Goal: Communication & Community: Answer question/provide support

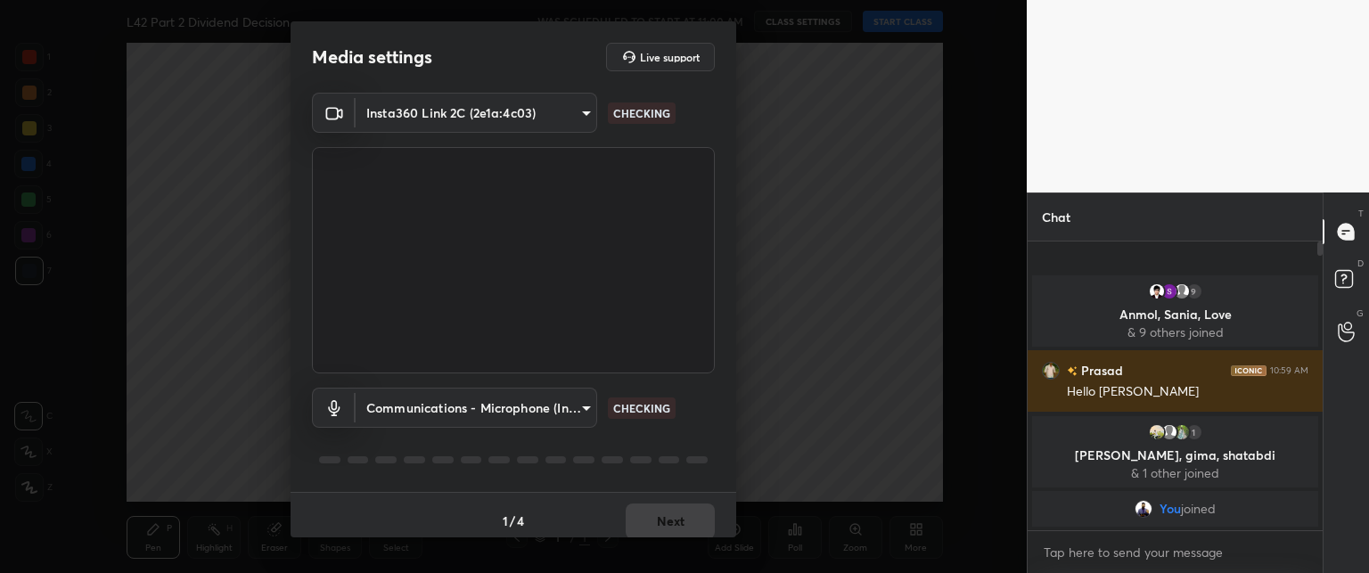
scroll to position [11, 0]
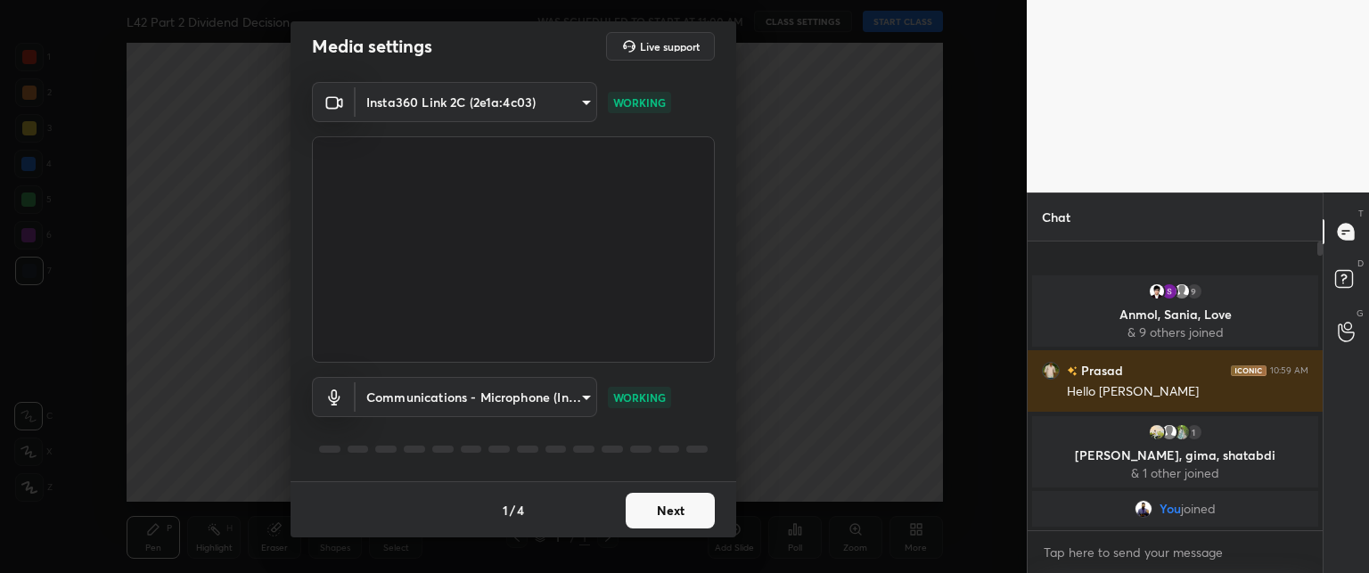
click at [646, 505] on button "Next" at bounding box center [670, 511] width 89 height 36
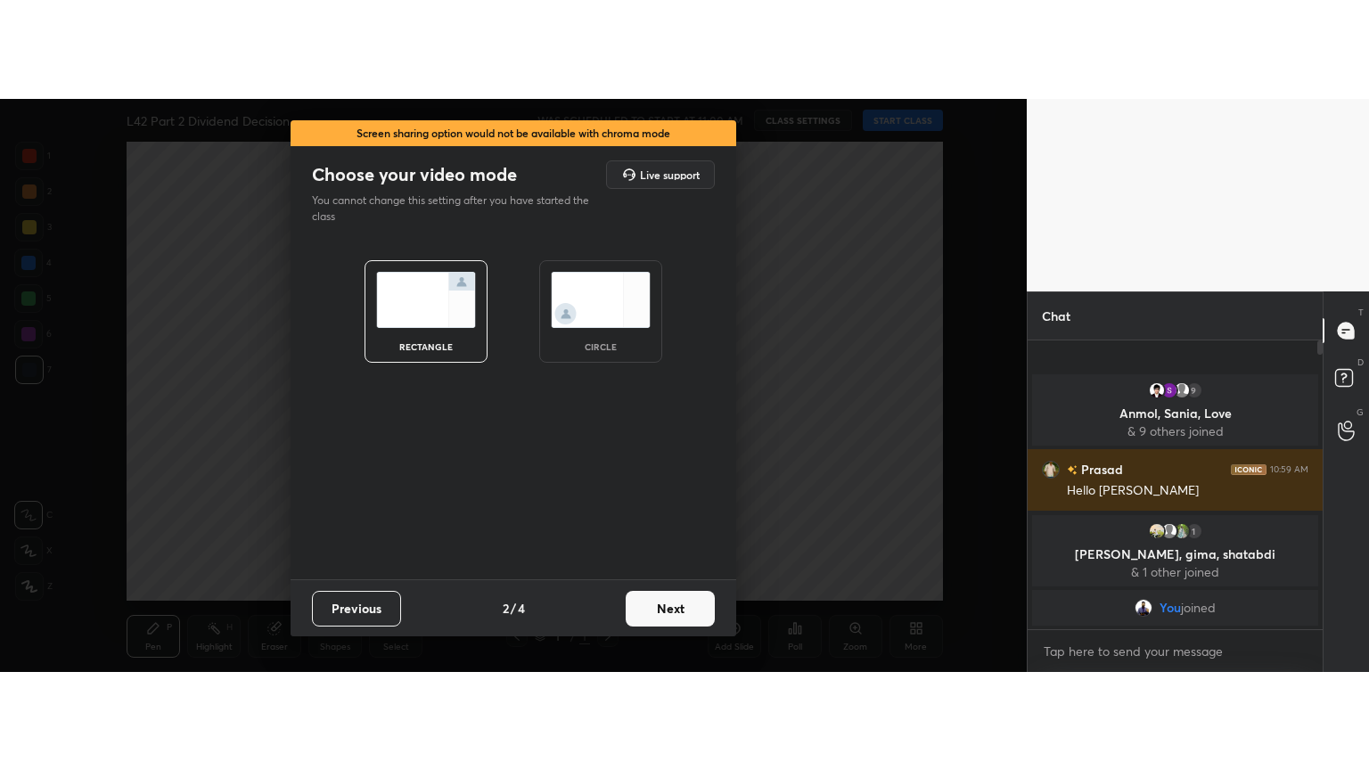
scroll to position [0, 0]
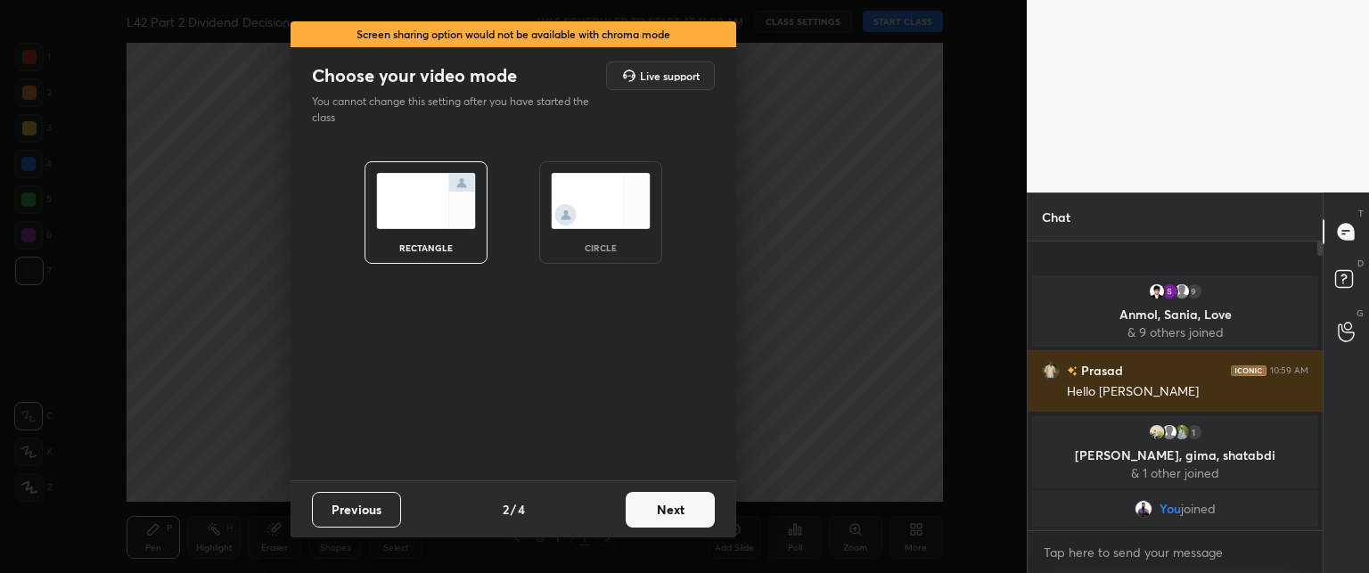
click at [649, 506] on button "Next" at bounding box center [670, 510] width 89 height 36
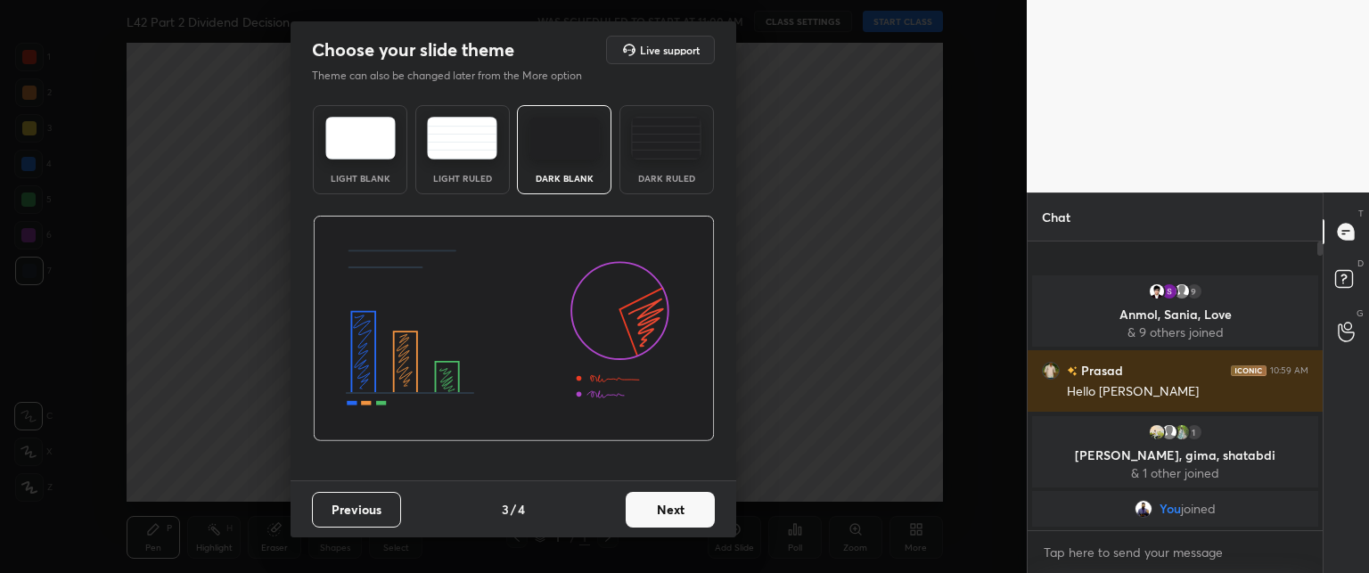
click at [662, 502] on button "Next" at bounding box center [670, 510] width 89 height 36
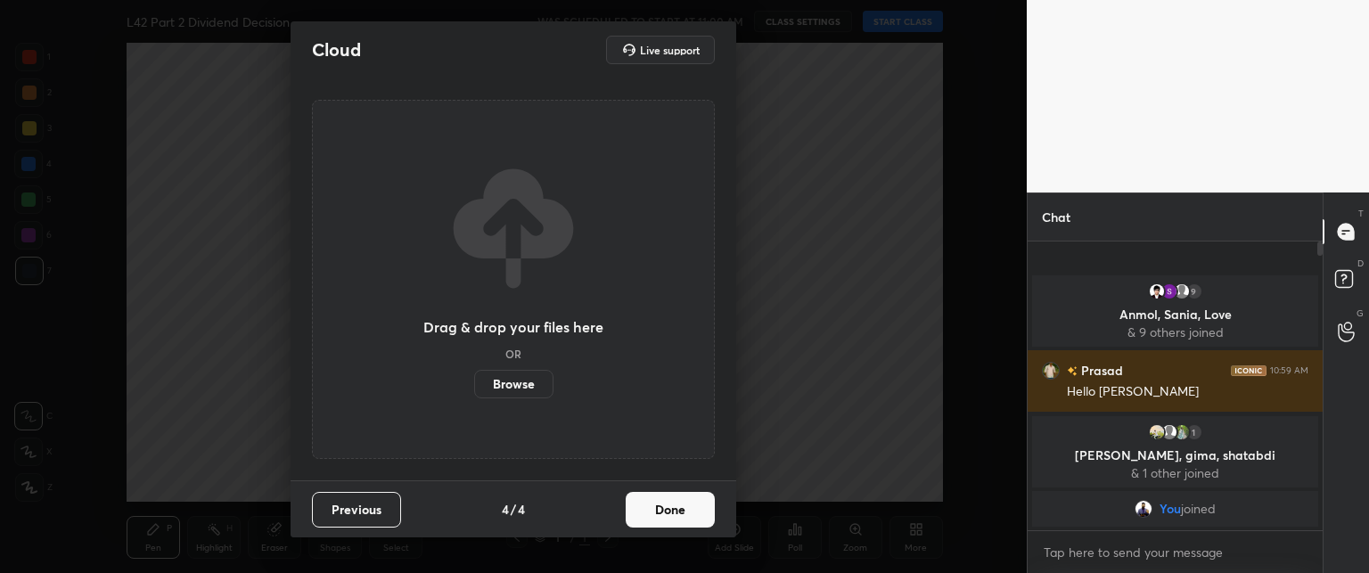
click at [671, 506] on button "Done" at bounding box center [670, 510] width 89 height 36
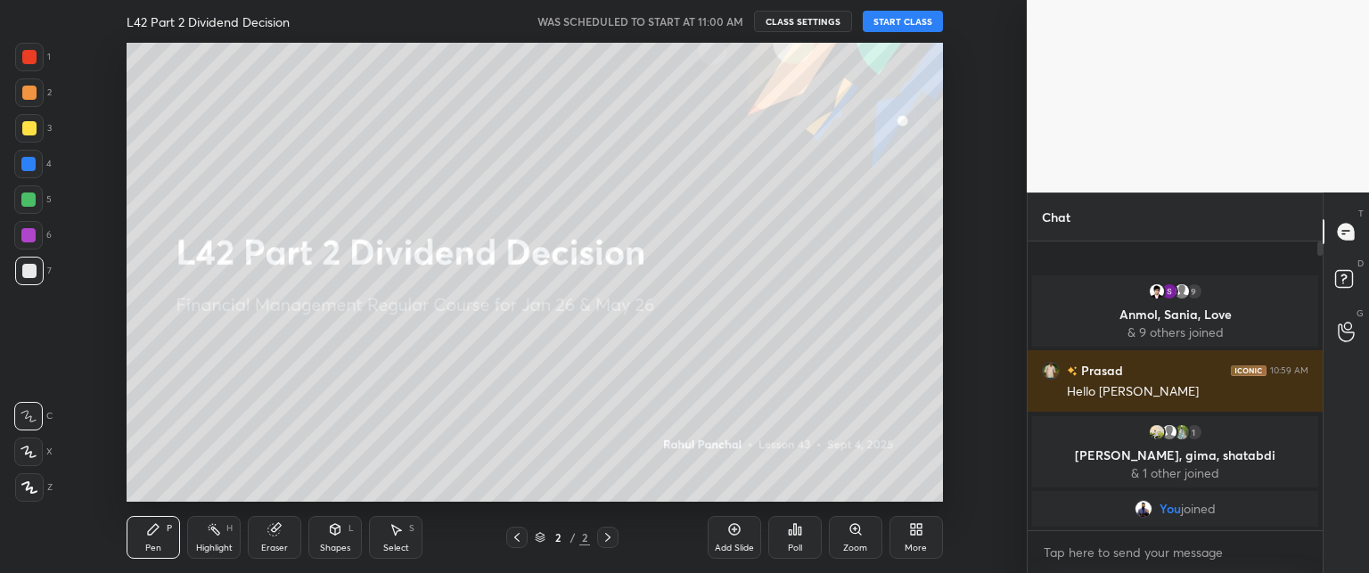
click at [917, 21] on button "START CLASS" at bounding box center [903, 21] width 80 height 21
click at [275, 527] on icon at bounding box center [274, 530] width 12 height 12
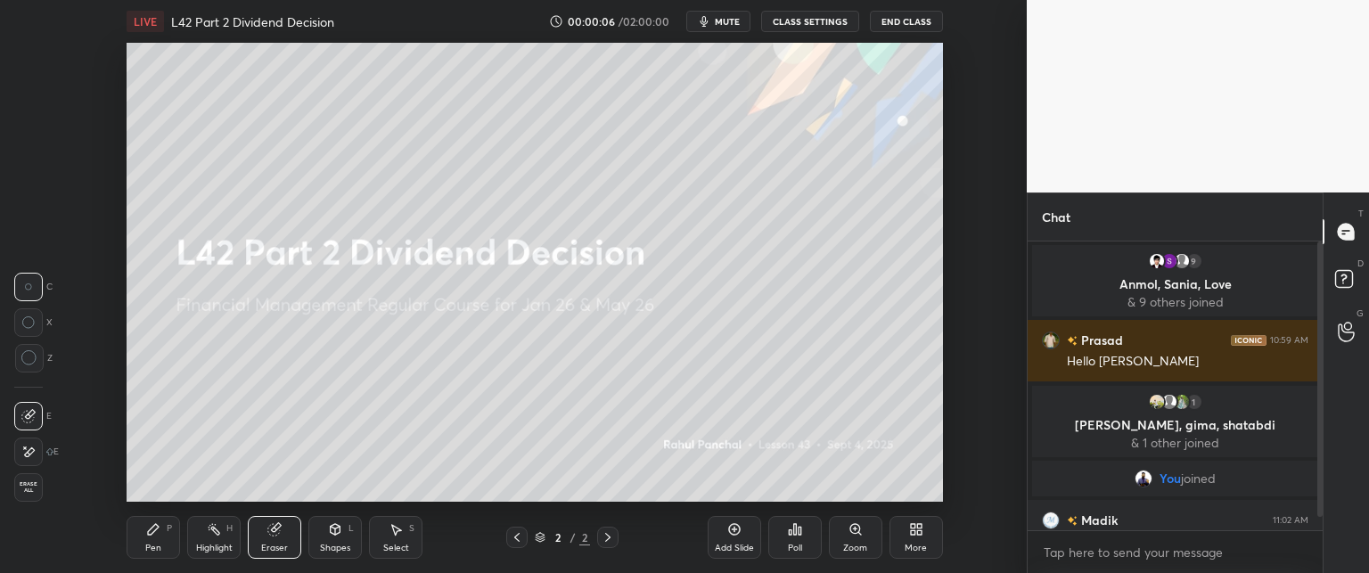
click at [32, 485] on span "Erase all" at bounding box center [28, 487] width 27 height 12
click at [96, 516] on div "LIVE L42 Part 2 Dividend Decision 00:00:06 / 02:00:00 mute CLASS SETTINGS End C…" at bounding box center [535, 286] width 956 height 573
click at [916, 537] on icon at bounding box center [916, 529] width 14 height 14
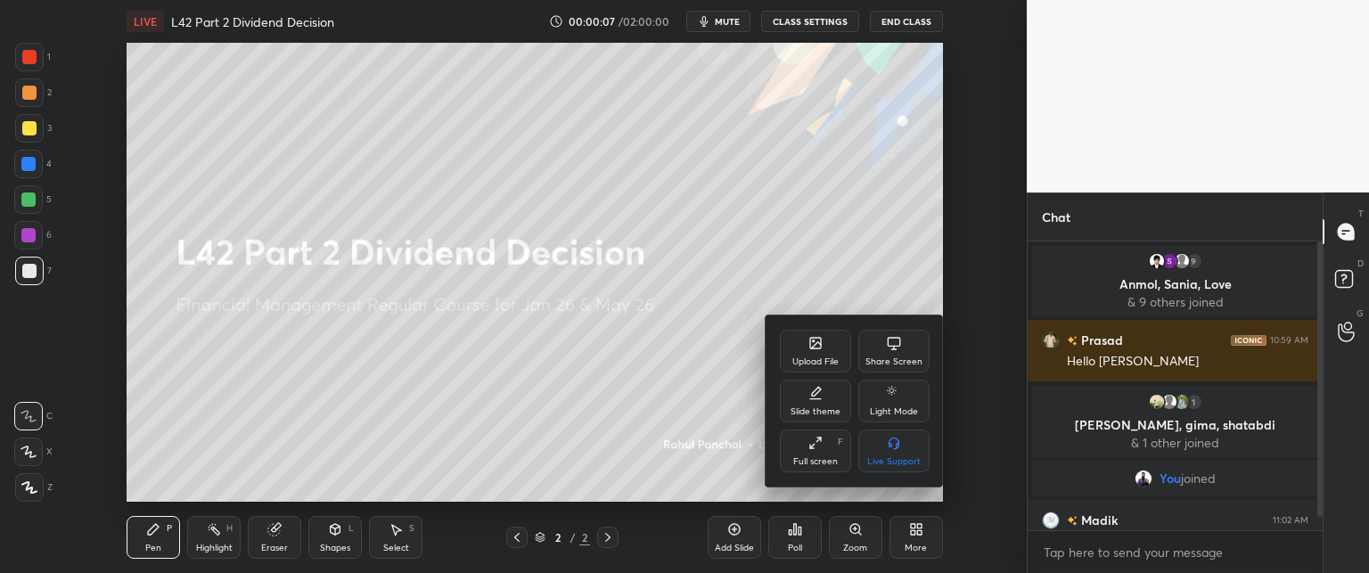
click at [802, 462] on div "Full screen" at bounding box center [815, 461] width 45 height 9
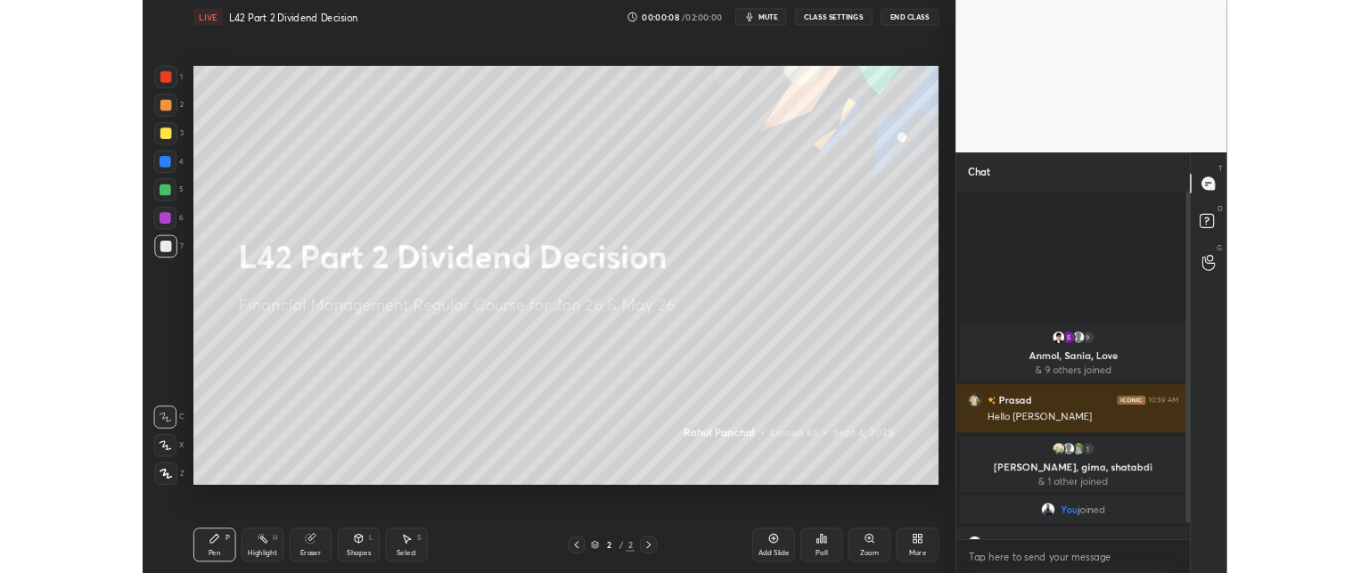
scroll to position [333, 290]
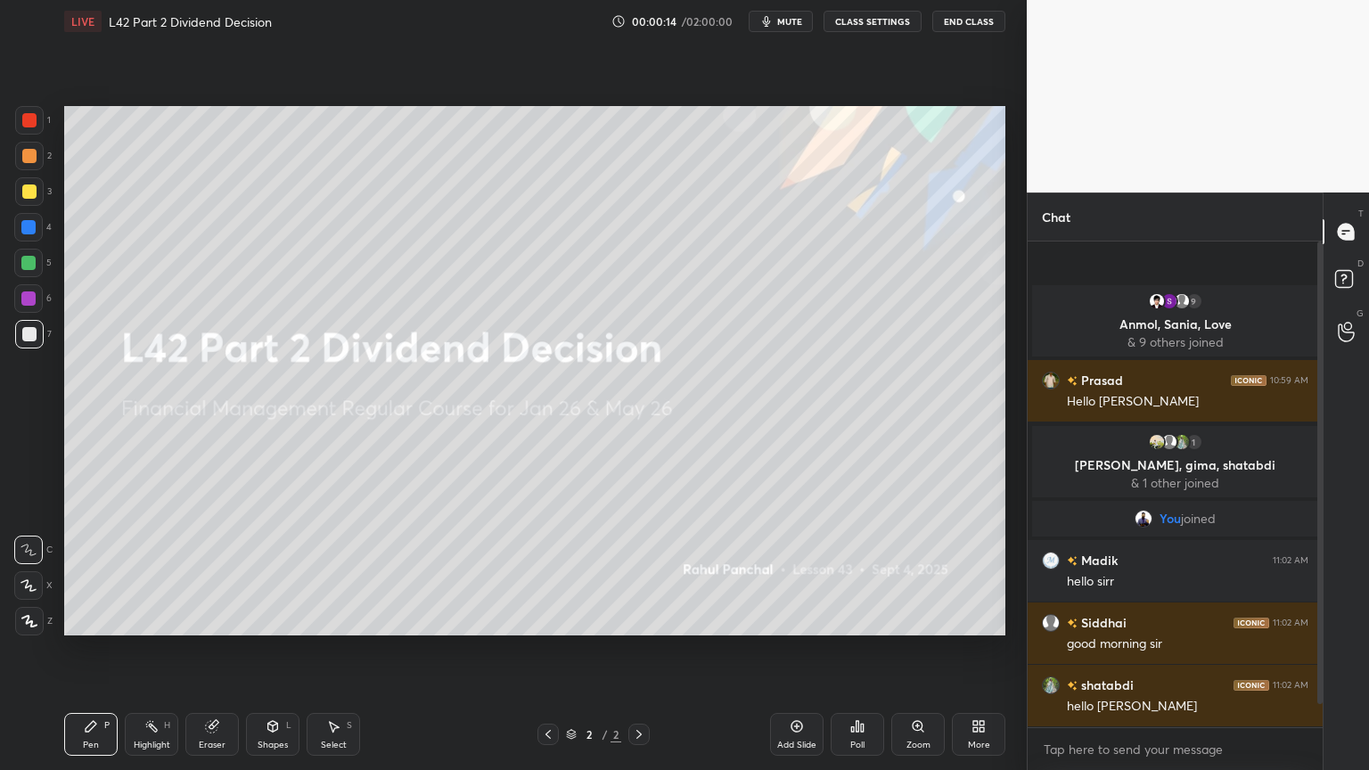
click at [984, 572] on div "More" at bounding box center [978, 734] width 53 height 43
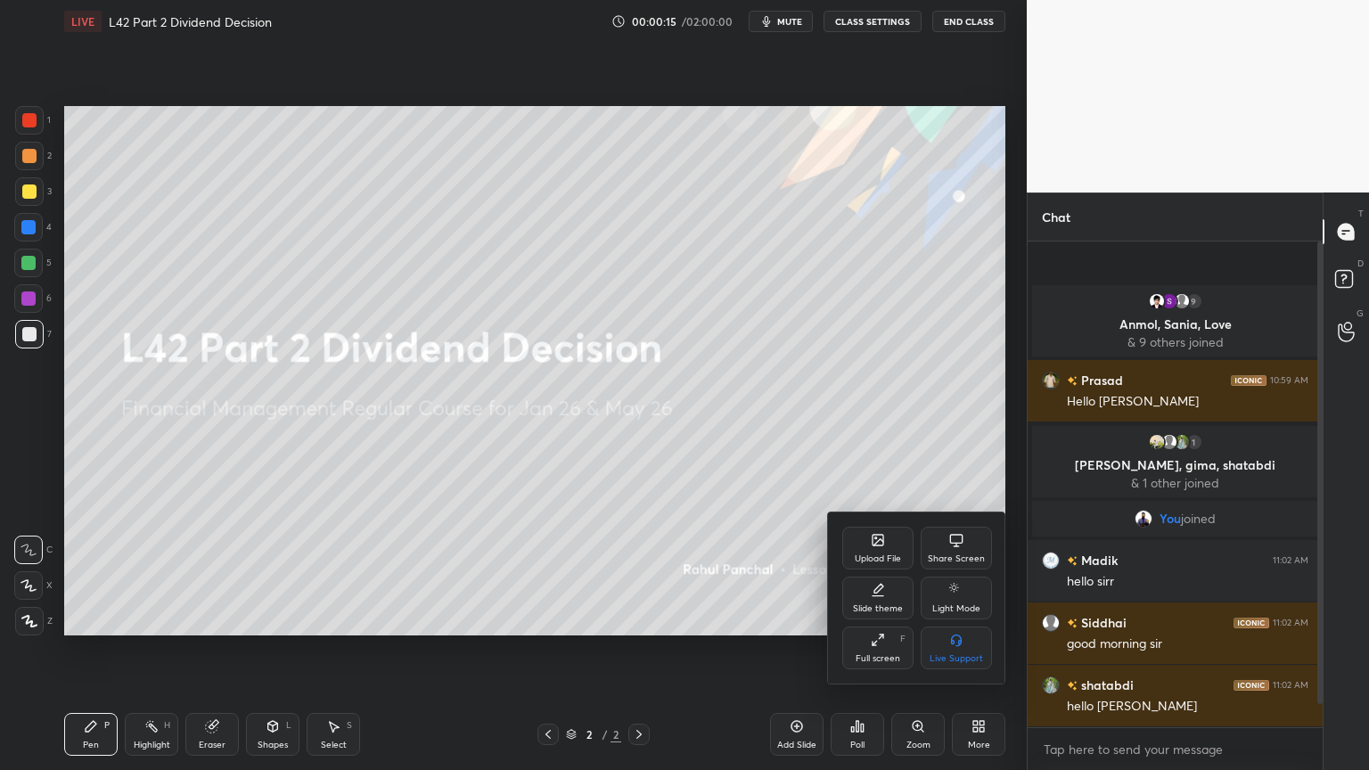
click at [863, 542] on div "Upload File" at bounding box center [878, 548] width 71 height 43
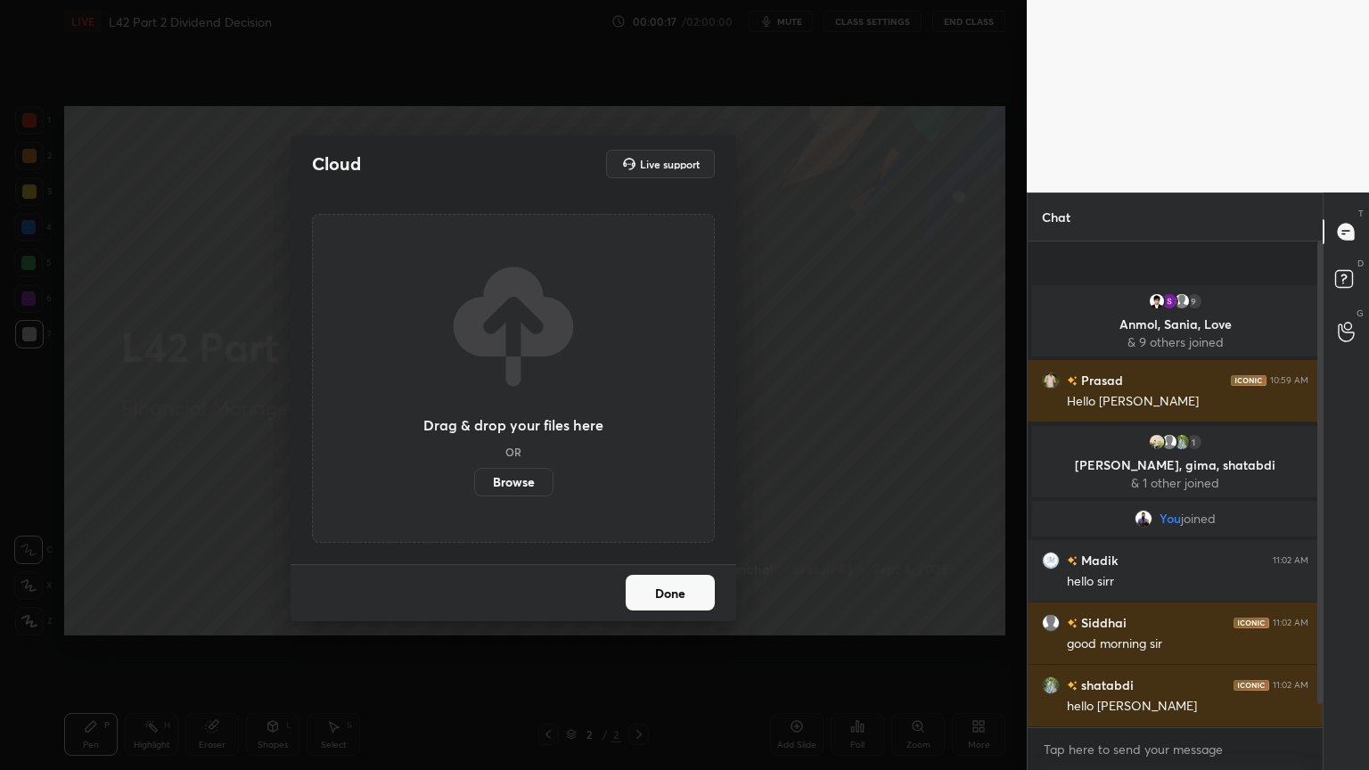
click at [500, 470] on label "Browse" at bounding box center [513, 482] width 79 height 29
click at [474, 470] on input "Browse" at bounding box center [474, 482] width 0 height 29
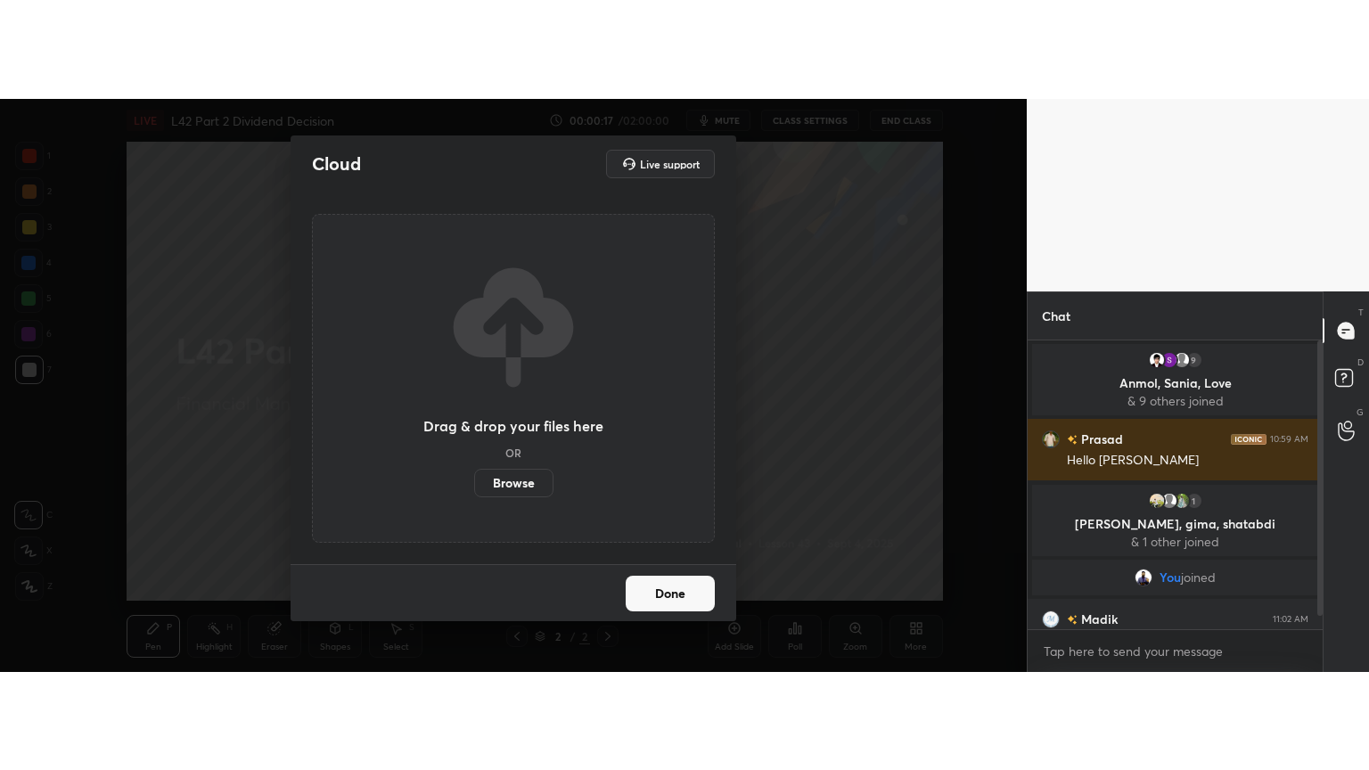
scroll to position [4, 5]
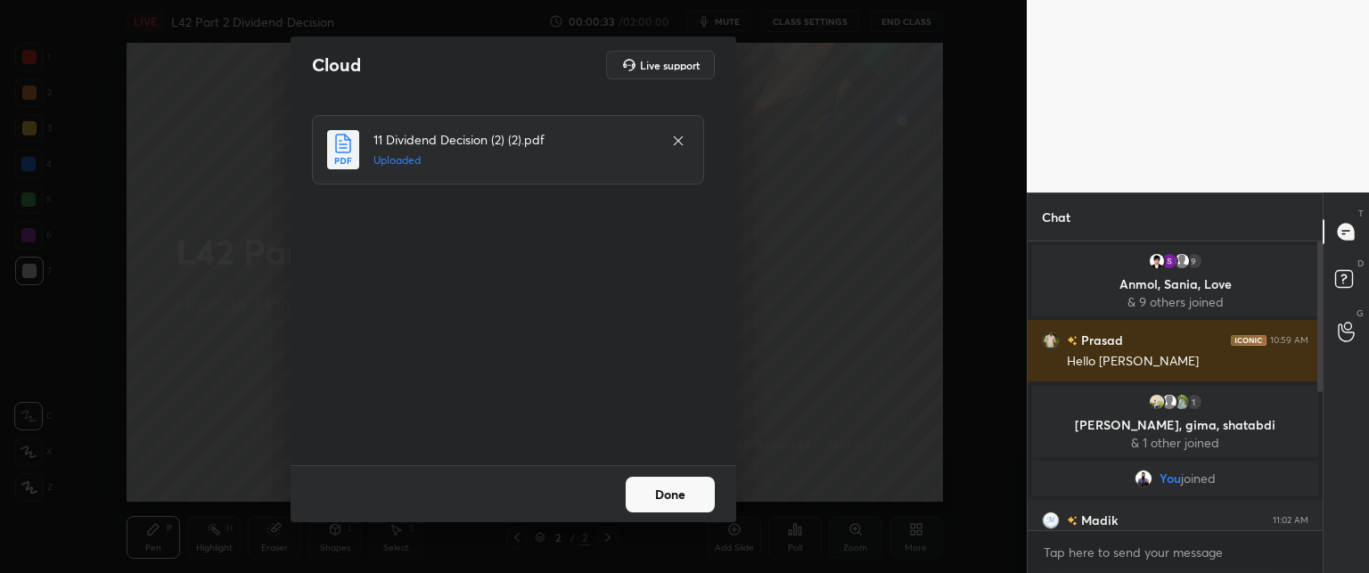
click at [656, 485] on button "Done" at bounding box center [670, 495] width 89 height 36
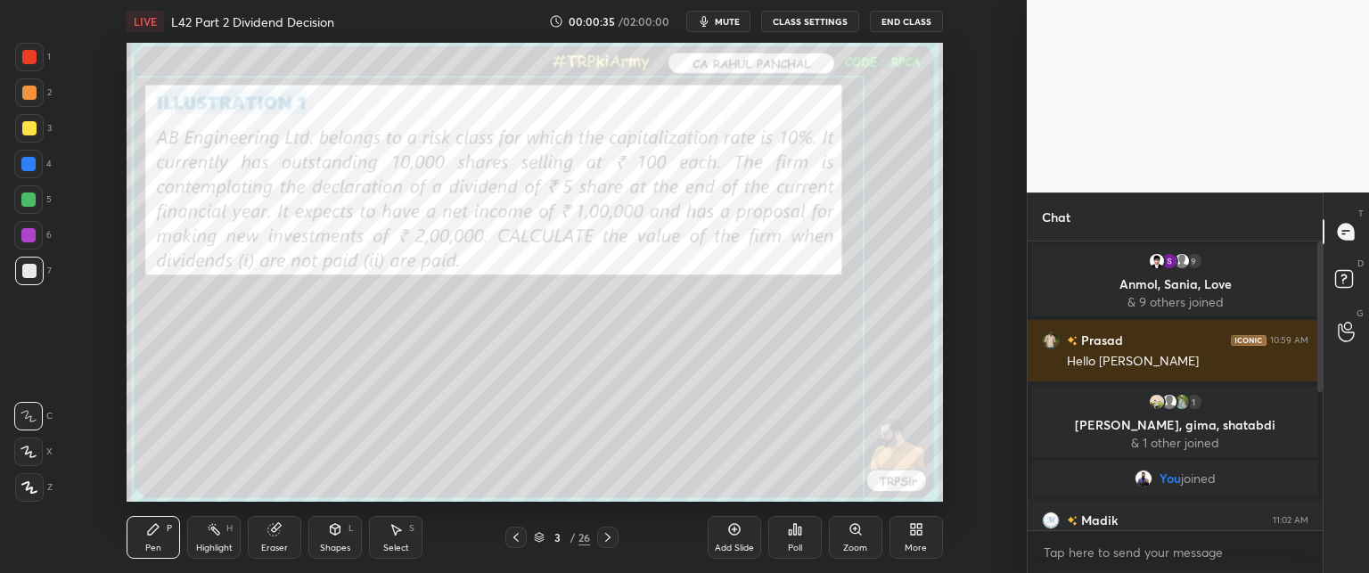
click at [916, 530] on icon at bounding box center [916, 529] width 14 height 14
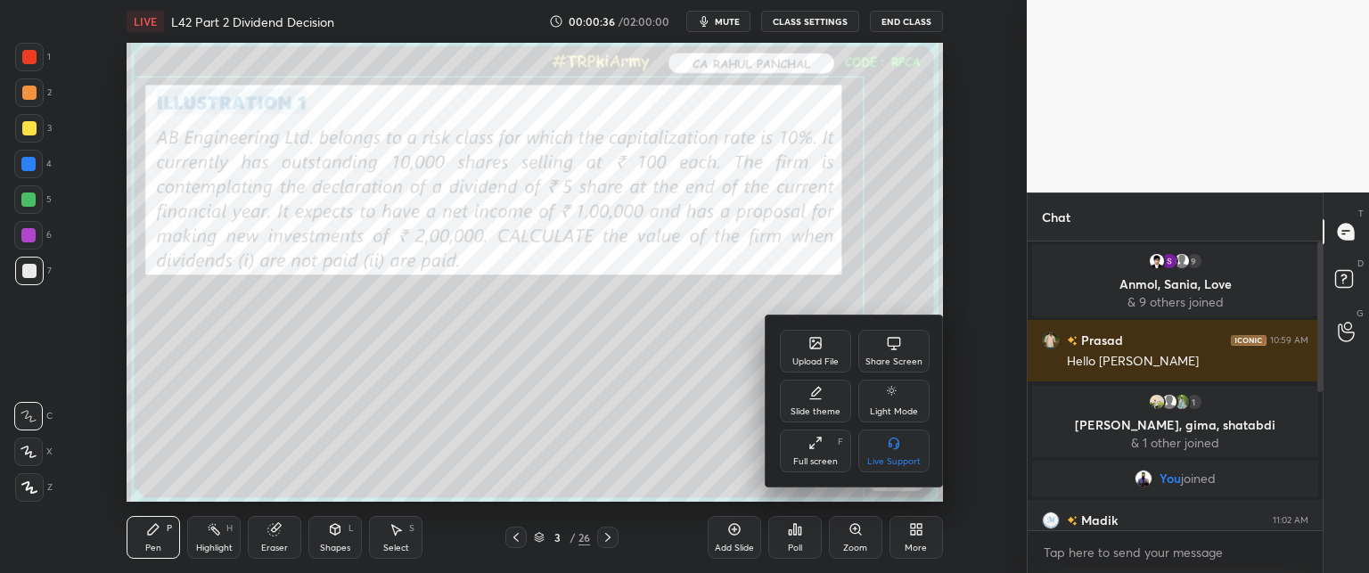
click at [813, 459] on div "Full screen" at bounding box center [815, 461] width 45 height 9
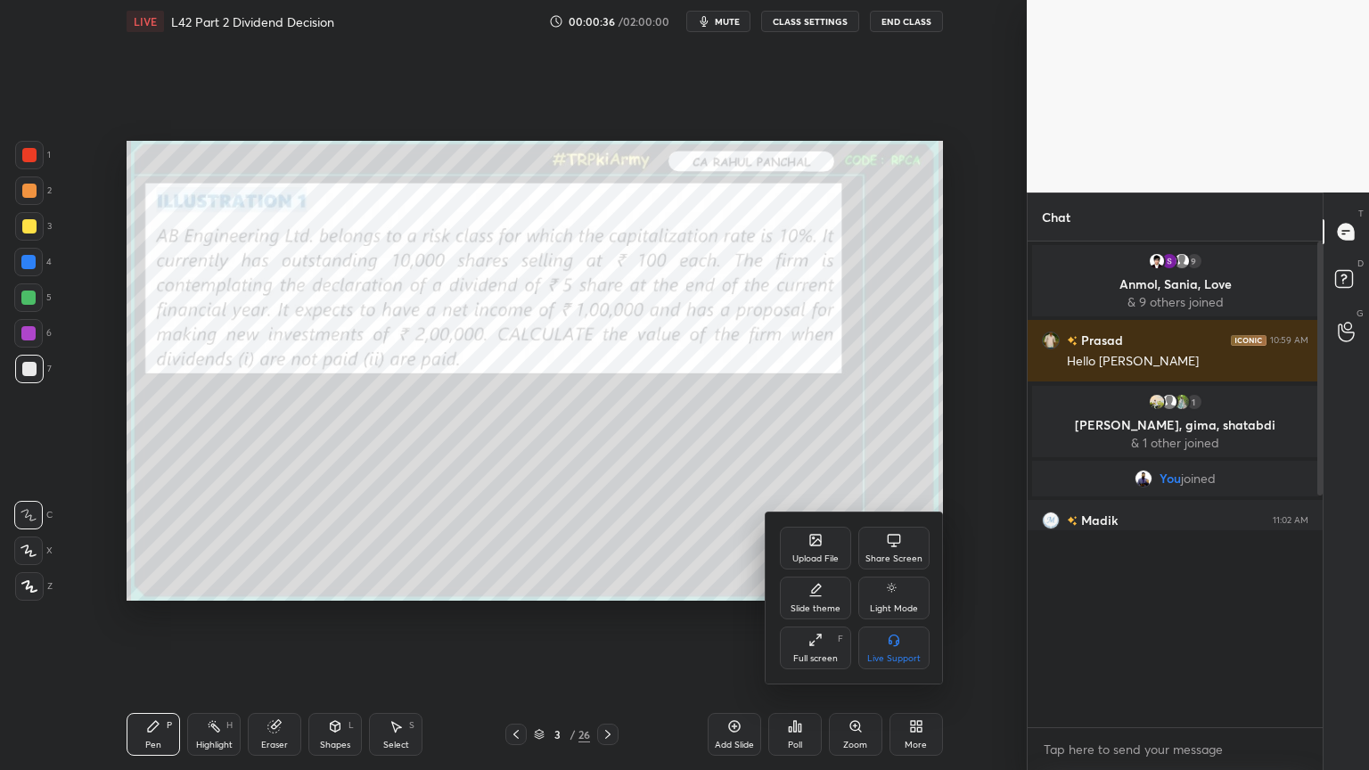
scroll to position [0, 0]
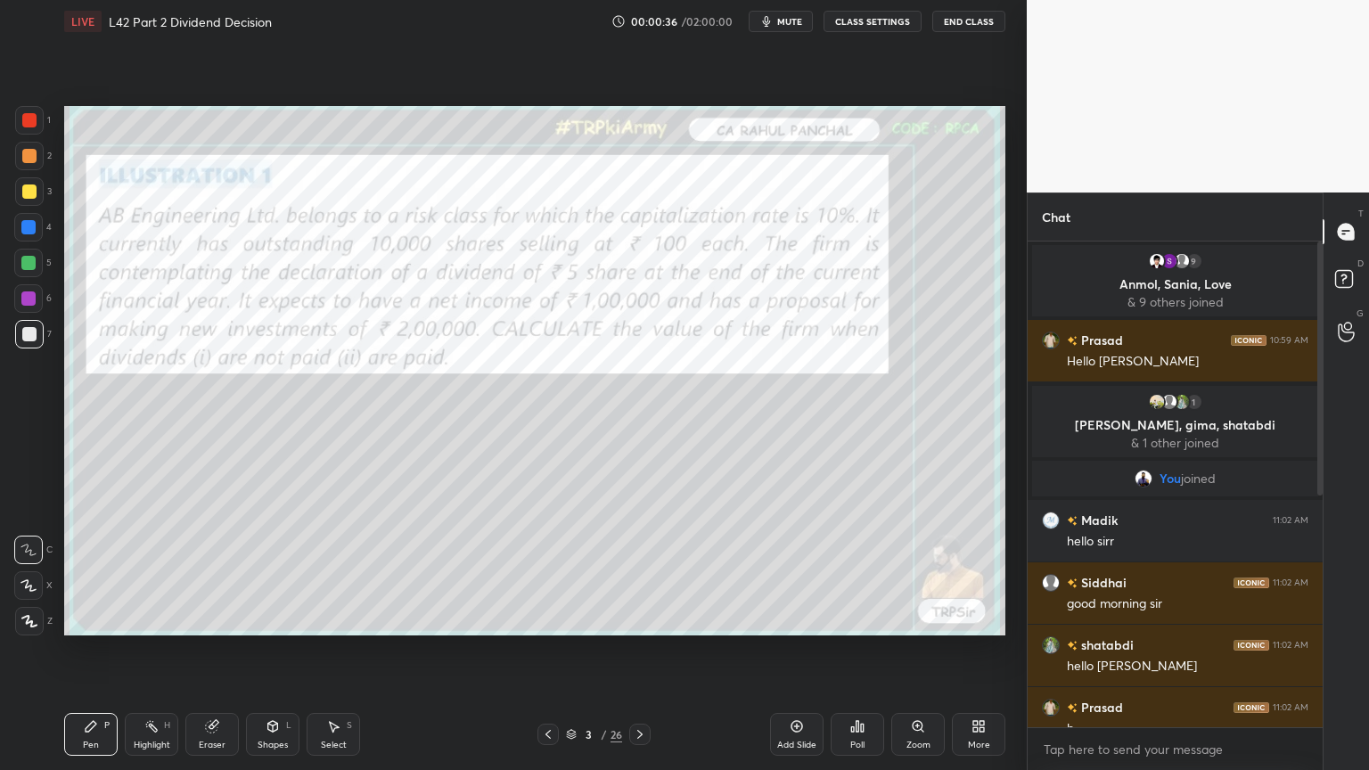
type textarea "x"
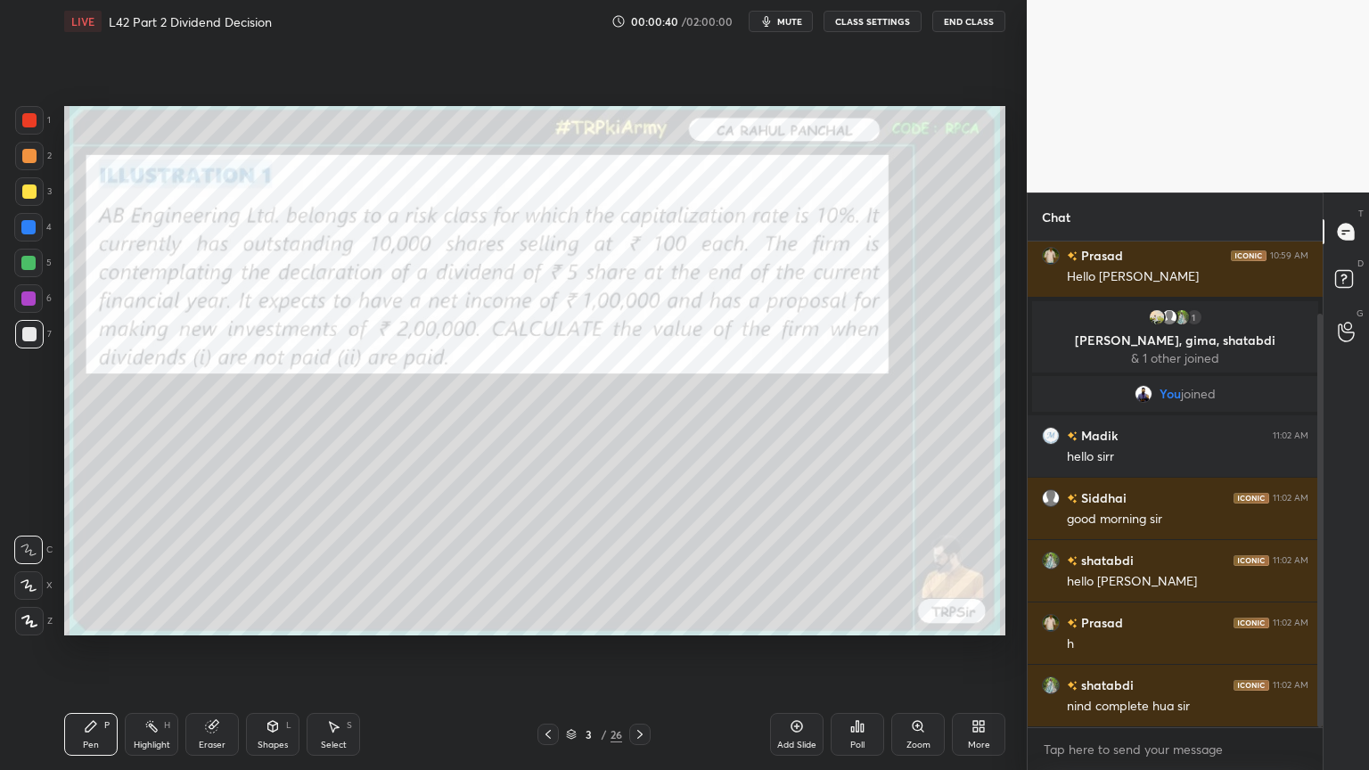
click at [199, 572] on div "Eraser" at bounding box center [211, 734] width 53 height 43
click at [13, 572] on div "1 2 3 4 5 6 7 C X Z C X Z E E Erase all H H" at bounding box center [28, 371] width 57 height 530
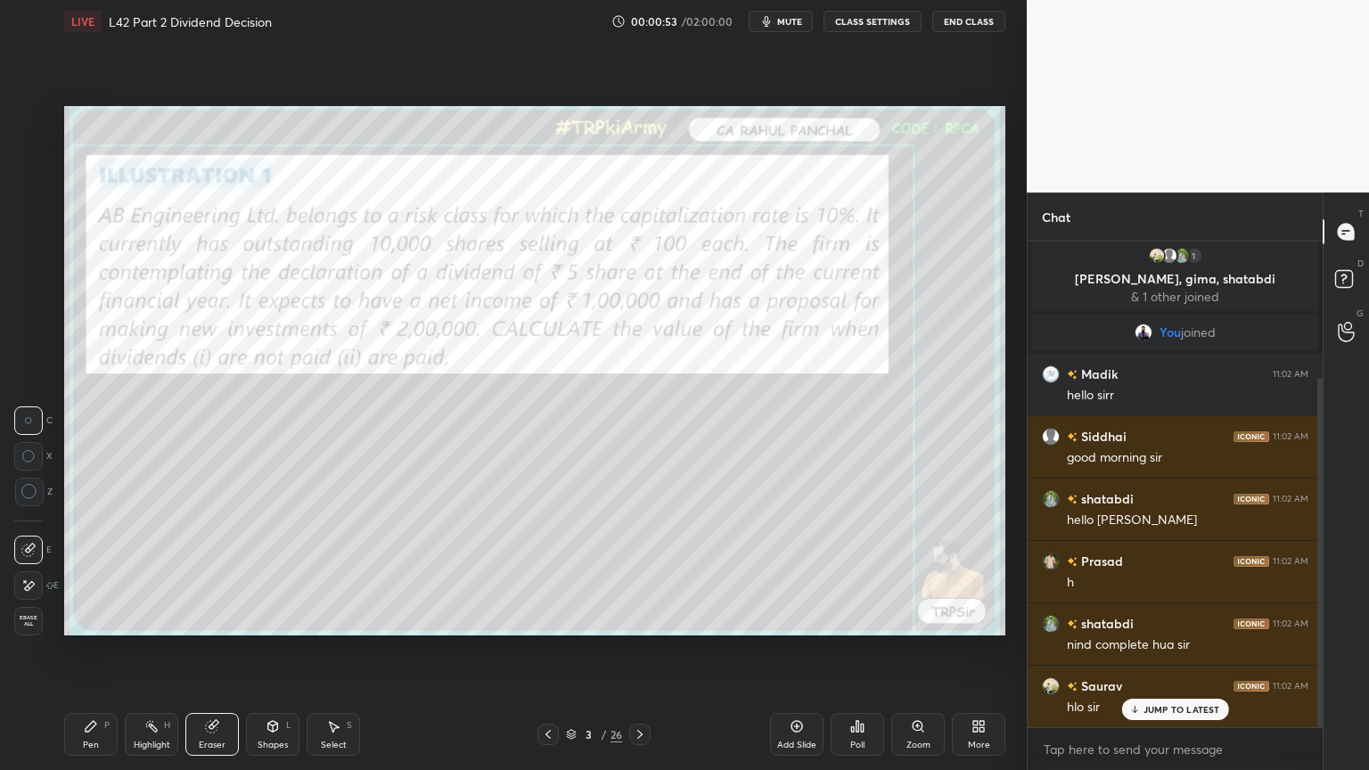
scroll to position [189, 0]
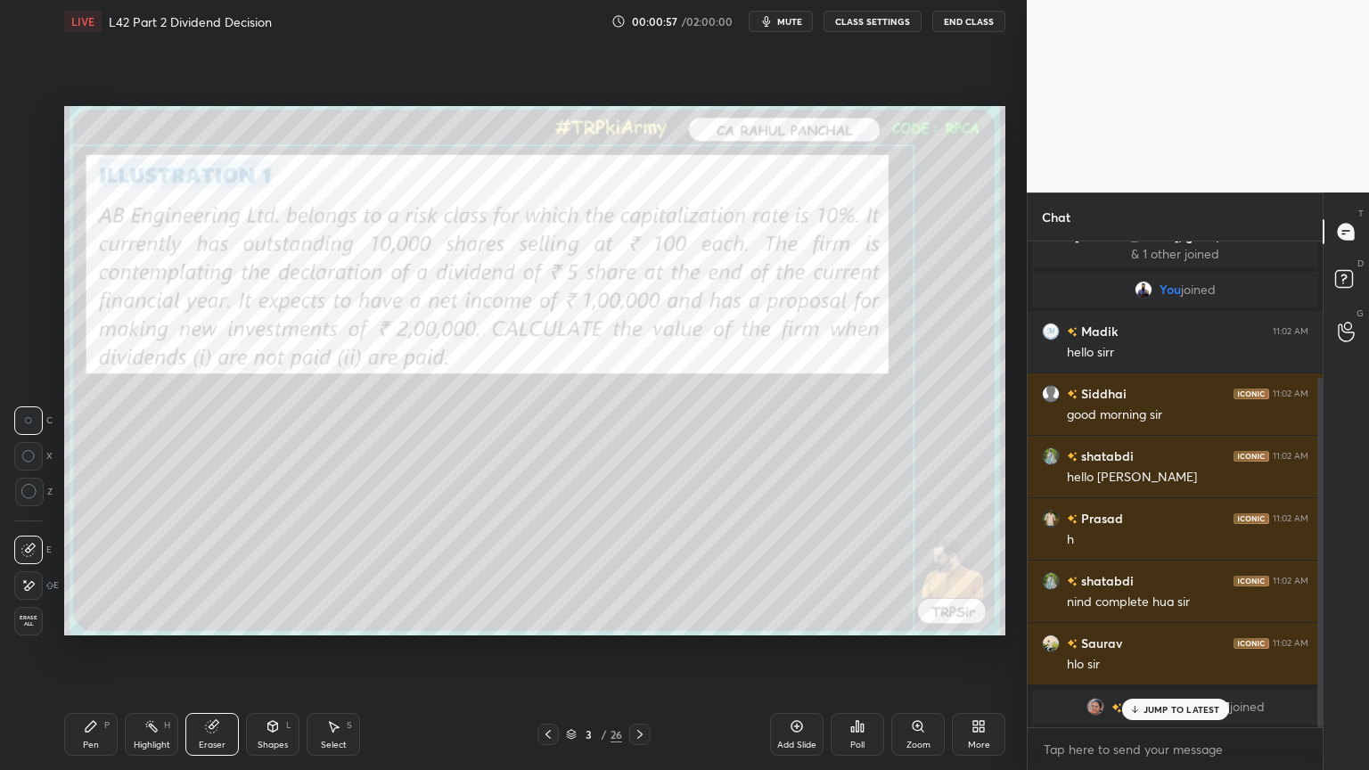
click at [28, 572] on span "Erase all" at bounding box center [28, 621] width 27 height 12
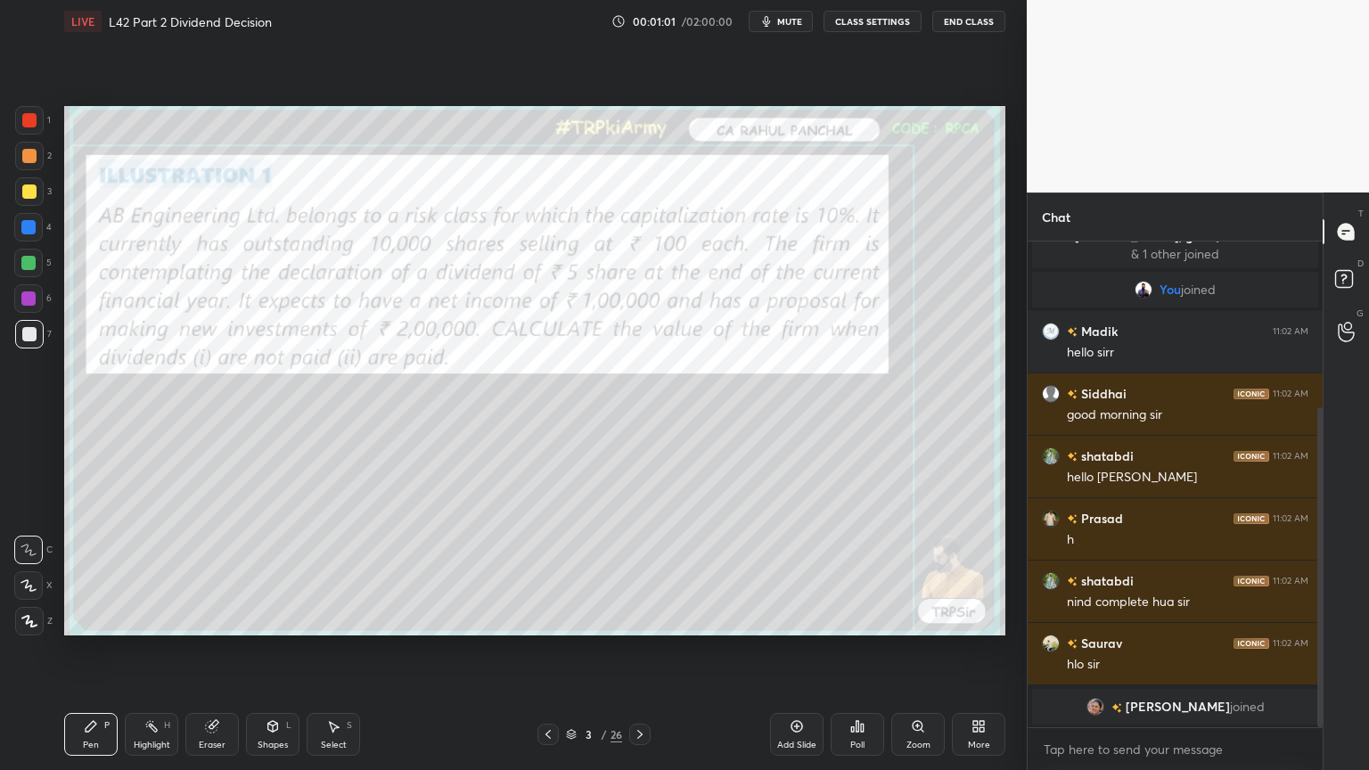
scroll to position [252, 0]
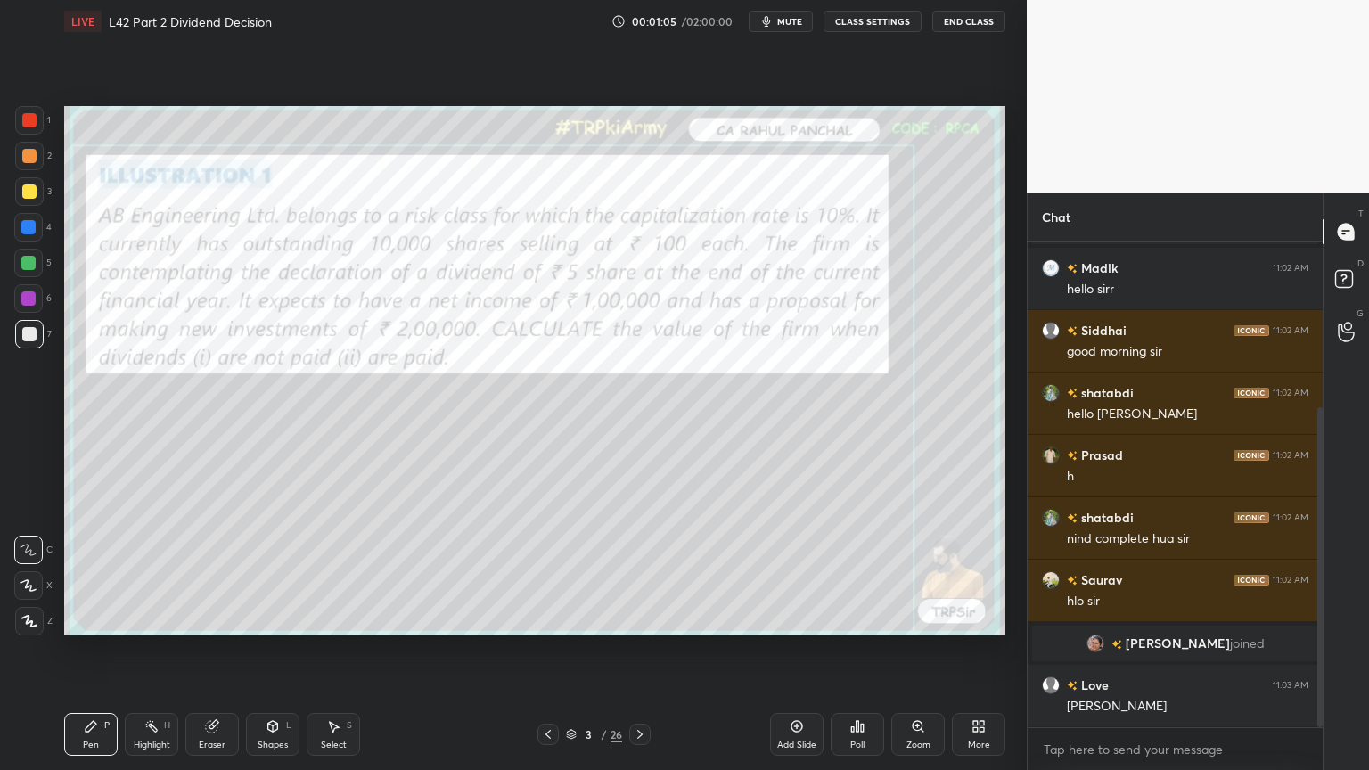
click at [775, 572] on div "Add Slide" at bounding box center [796, 734] width 53 height 43
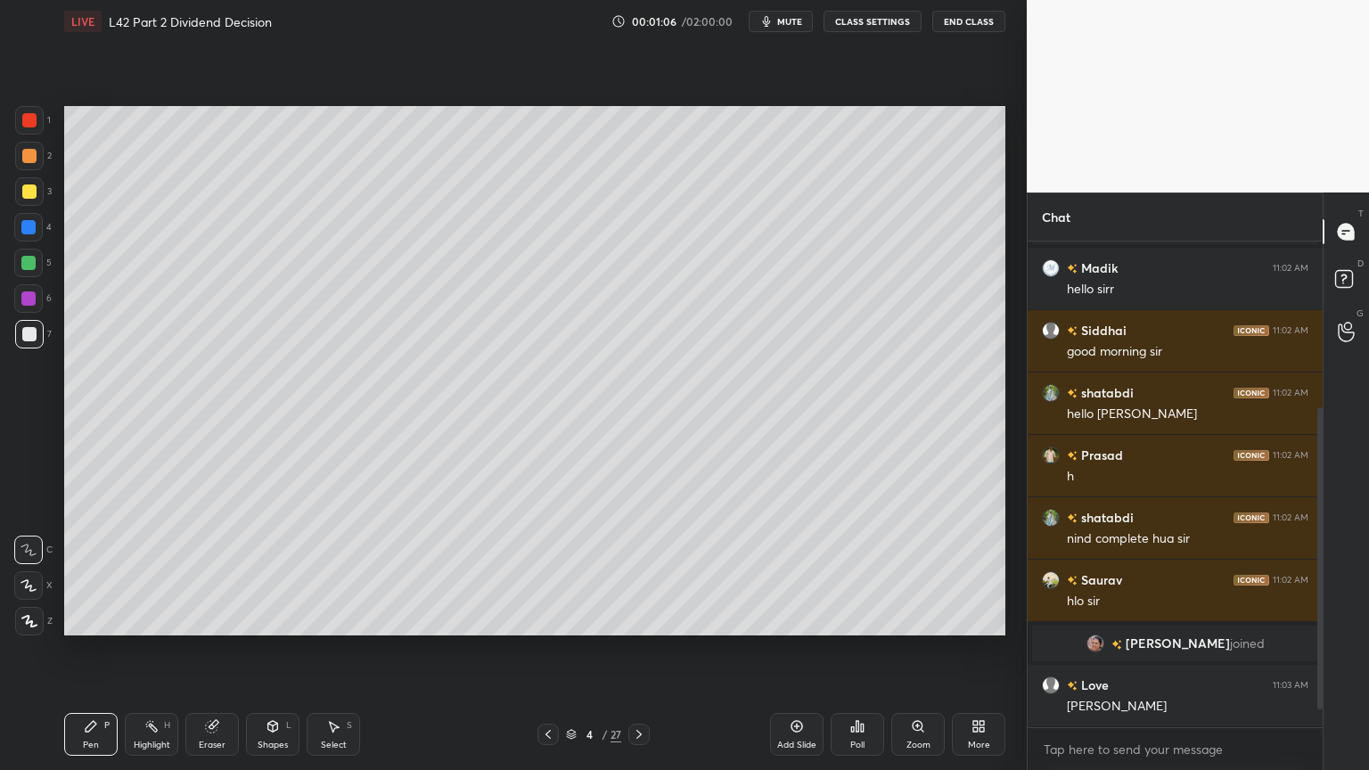
scroll to position [314, 0]
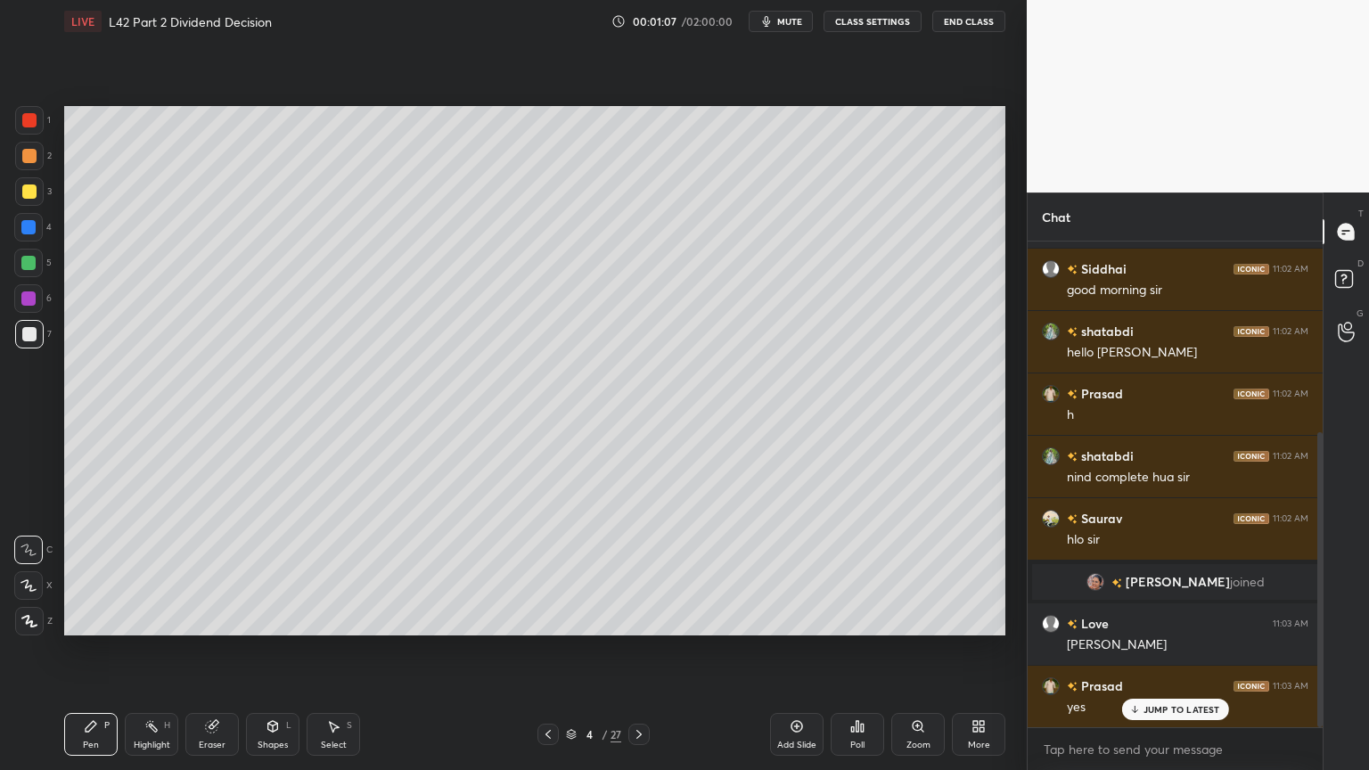
click at [995, 572] on div "More" at bounding box center [978, 734] width 53 height 43
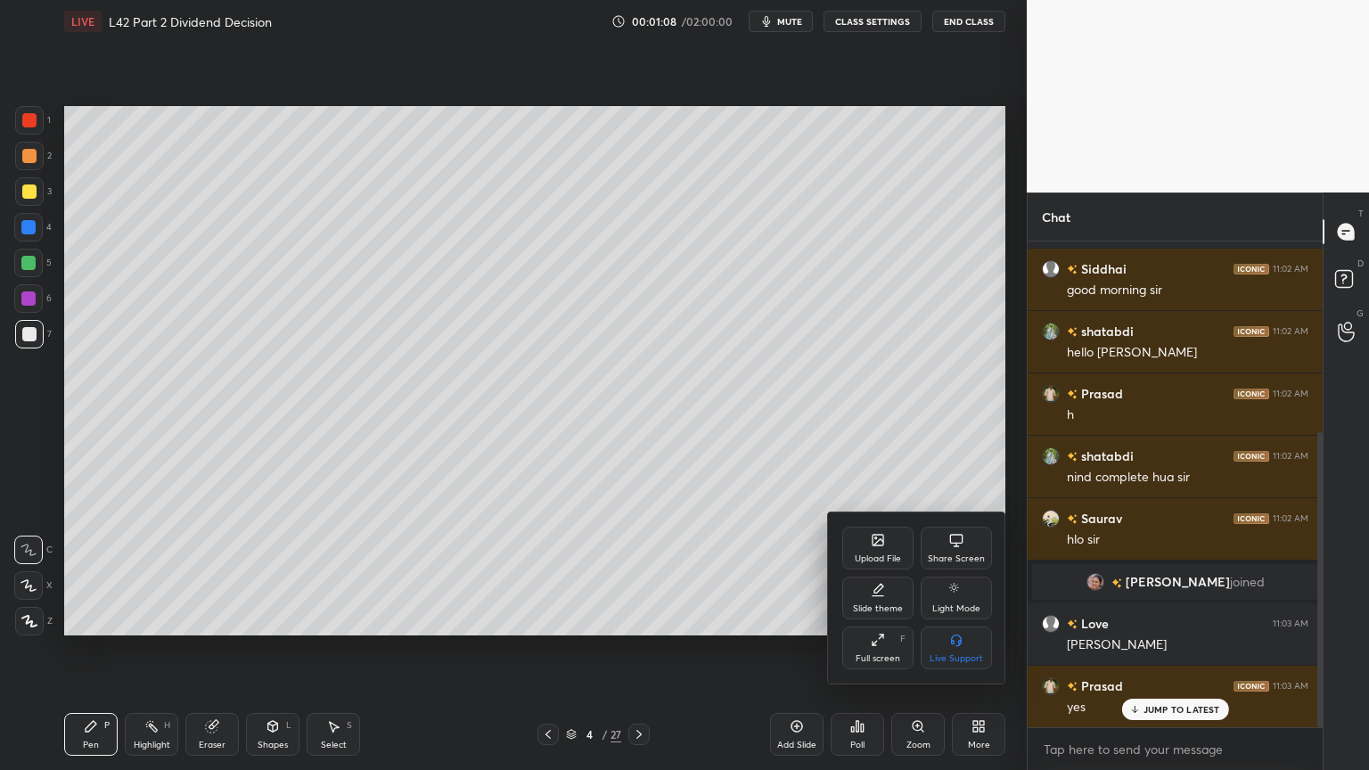
click at [885, 572] on div "Slide theme" at bounding box center [878, 598] width 71 height 43
click at [950, 572] on icon at bounding box center [957, 640] width 14 height 14
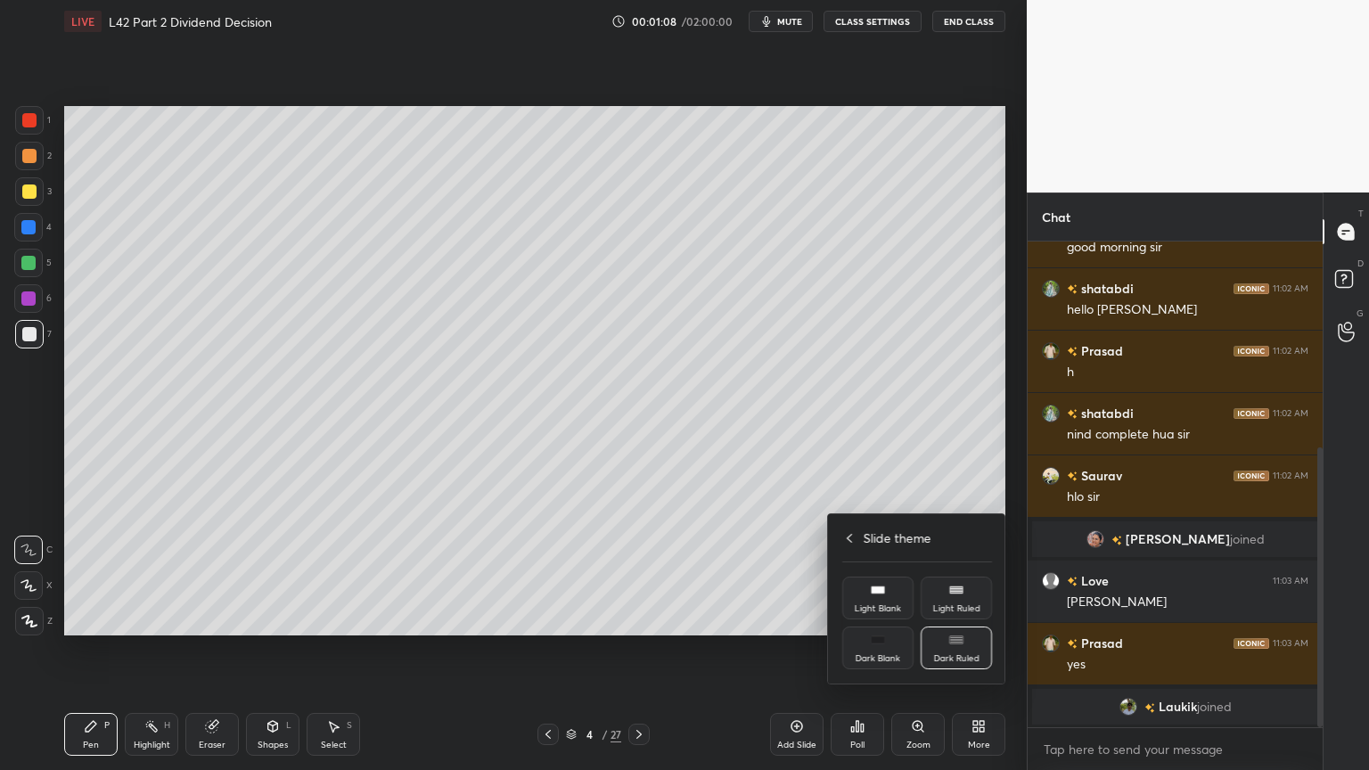
click at [856, 535] on div "Slide theme" at bounding box center [918, 538] width 150 height 19
click at [728, 554] on div at bounding box center [684, 385] width 1369 height 770
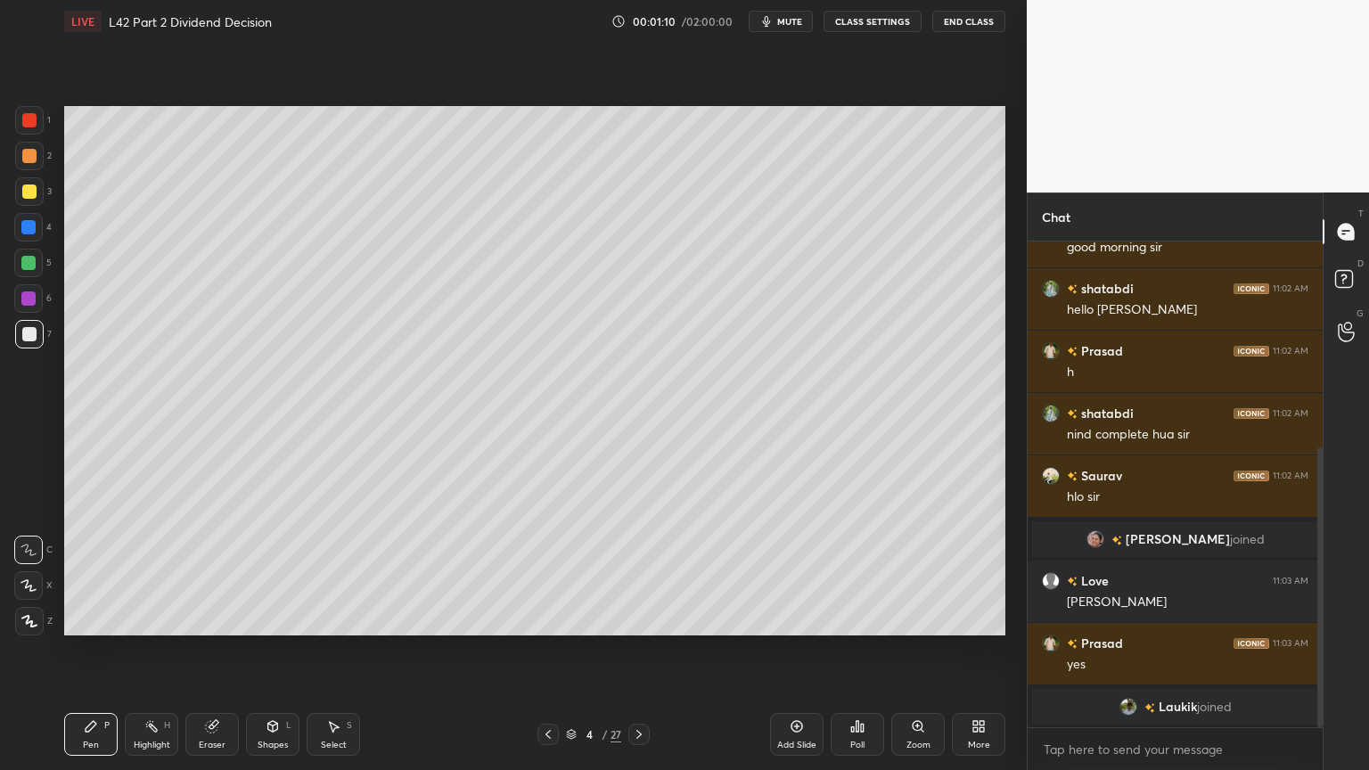
click at [784, 572] on div "Add Slide" at bounding box center [796, 734] width 53 height 43
click at [574, 572] on icon at bounding box center [571, 732] width 9 height 4
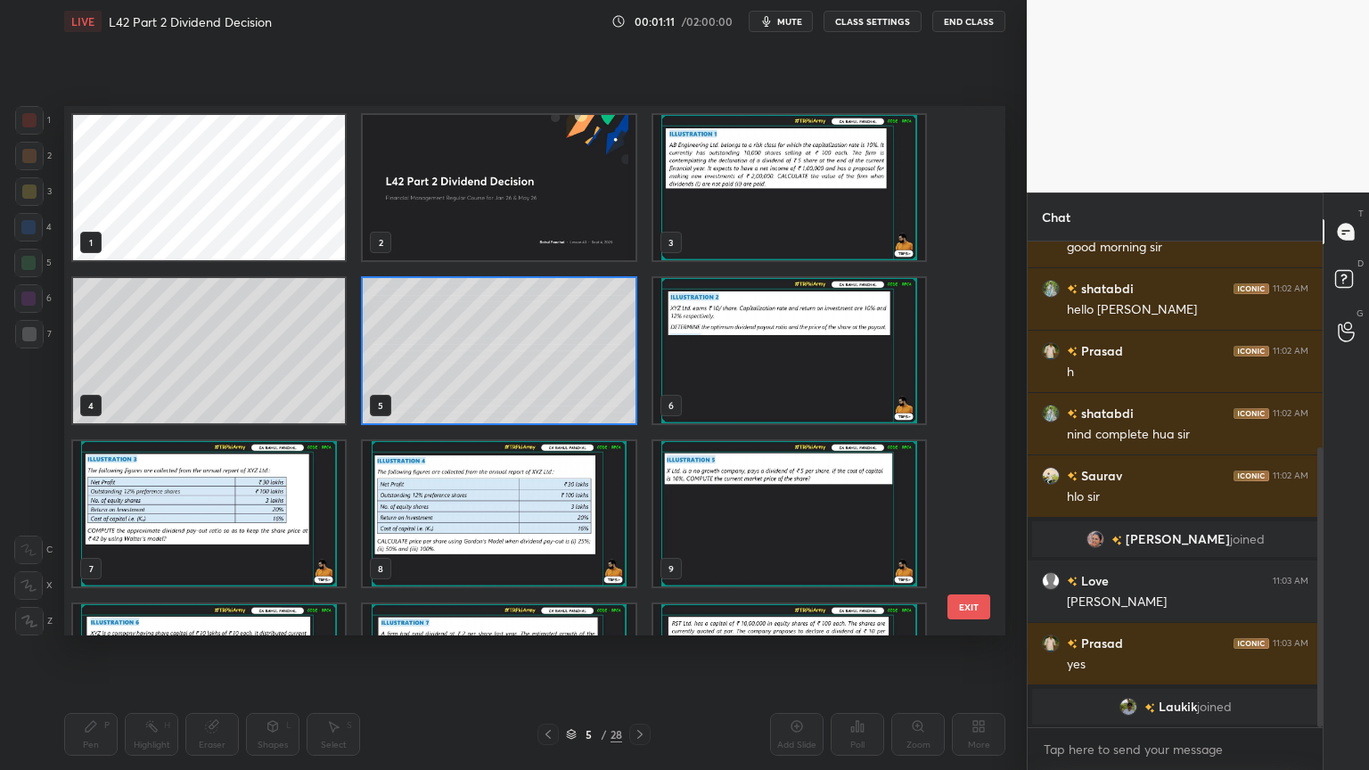
scroll to position [524, 933]
click at [419, 218] on img "grid" at bounding box center [499, 187] width 272 height 145
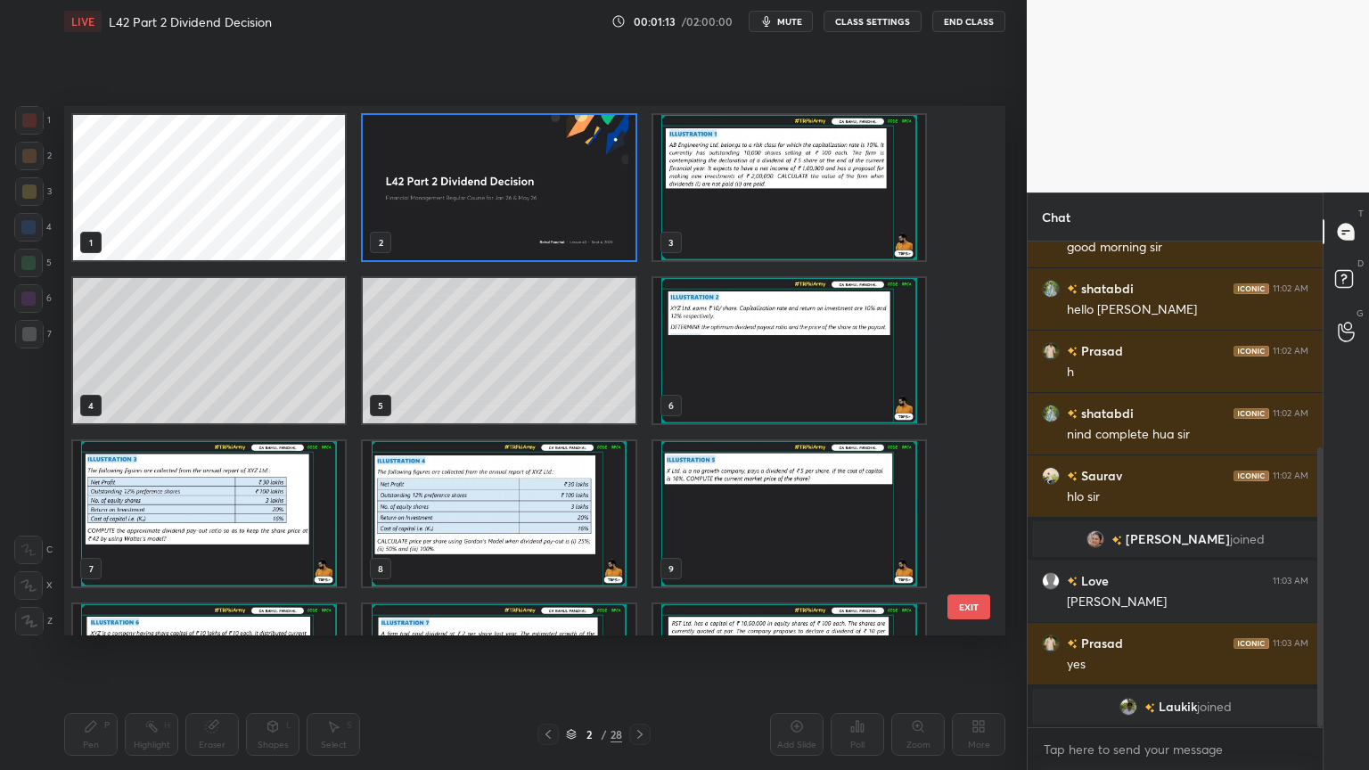
click at [436, 226] on img "grid" at bounding box center [499, 187] width 272 height 145
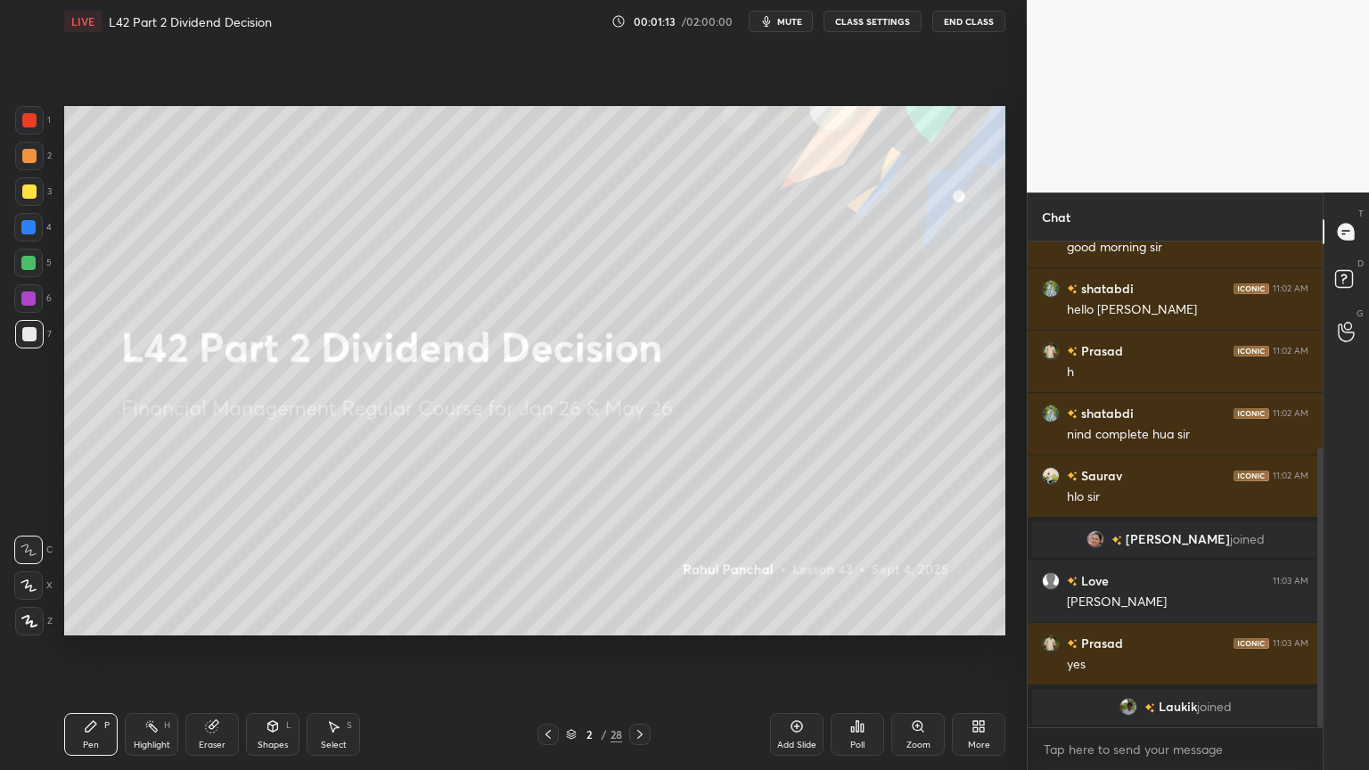
click at [425, 224] on img "grid" at bounding box center [499, 187] width 272 height 145
click at [642, 572] on div at bounding box center [639, 734] width 21 height 21
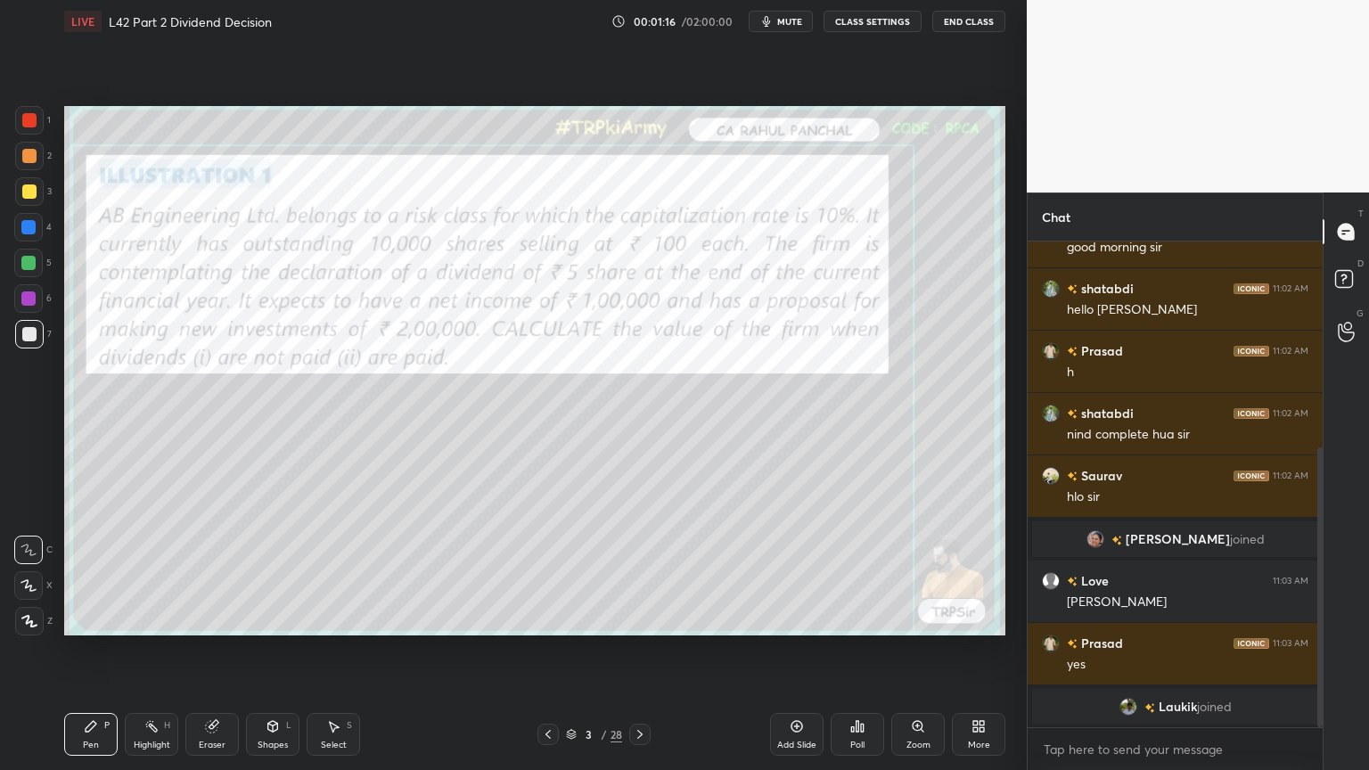
click at [646, 572] on div "Pen P Highlight H Eraser Shapes L Select S 3 / 28 Add Slide Poll Zoom More" at bounding box center [534, 734] width 941 height 71
click at [640, 572] on icon at bounding box center [640, 735] width 14 height 14
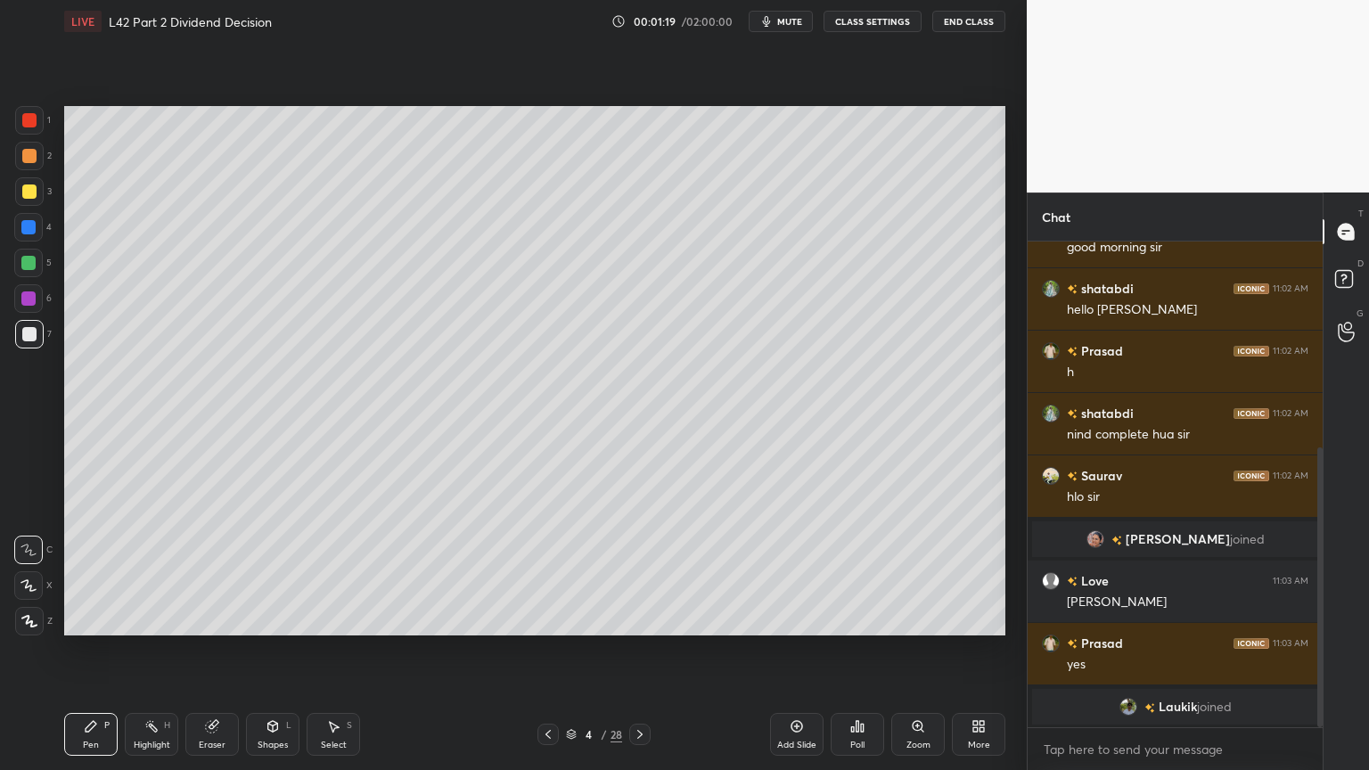
click at [642, 572] on icon at bounding box center [640, 735] width 14 height 14
click at [25, 225] on div at bounding box center [28, 227] width 14 height 14
click at [279, 572] on icon at bounding box center [273, 726] width 14 height 14
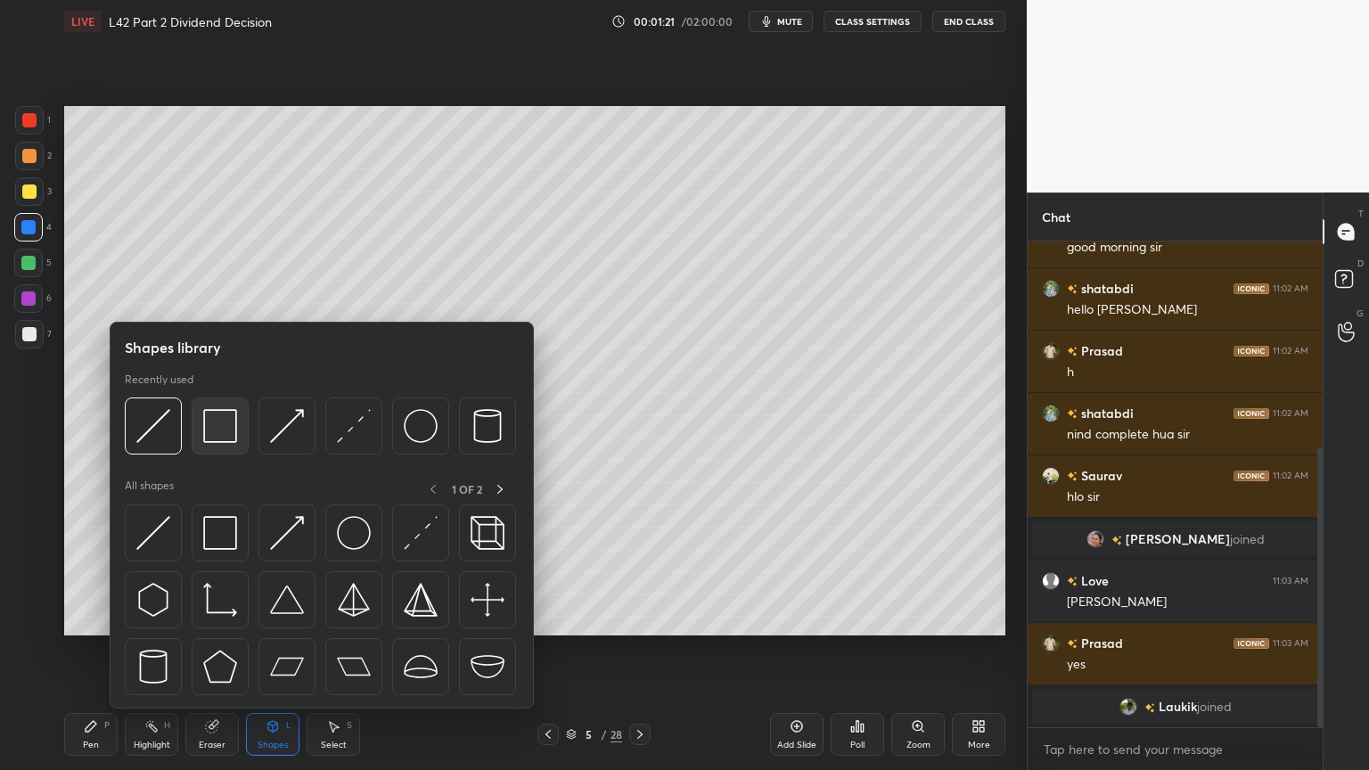
click at [209, 424] on img at bounding box center [220, 426] width 34 height 34
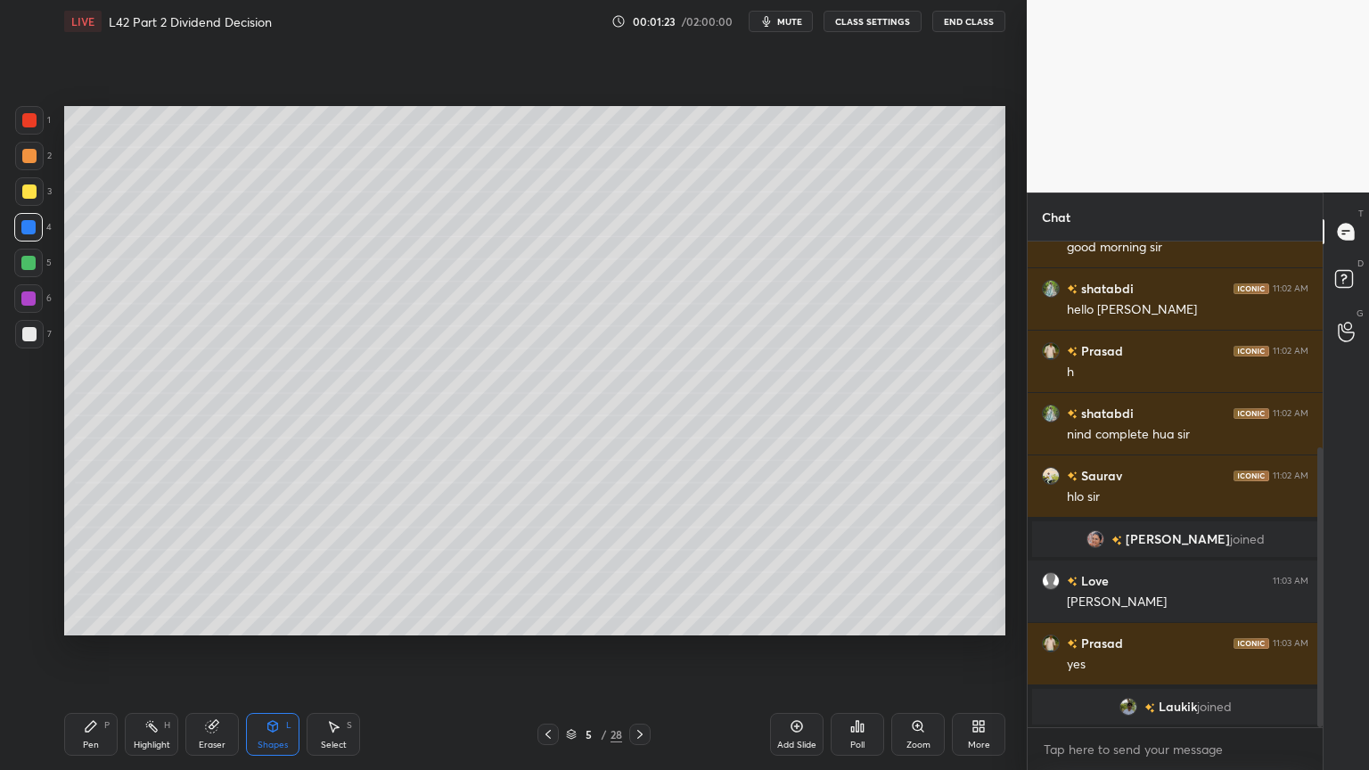
scroll to position [378, 0]
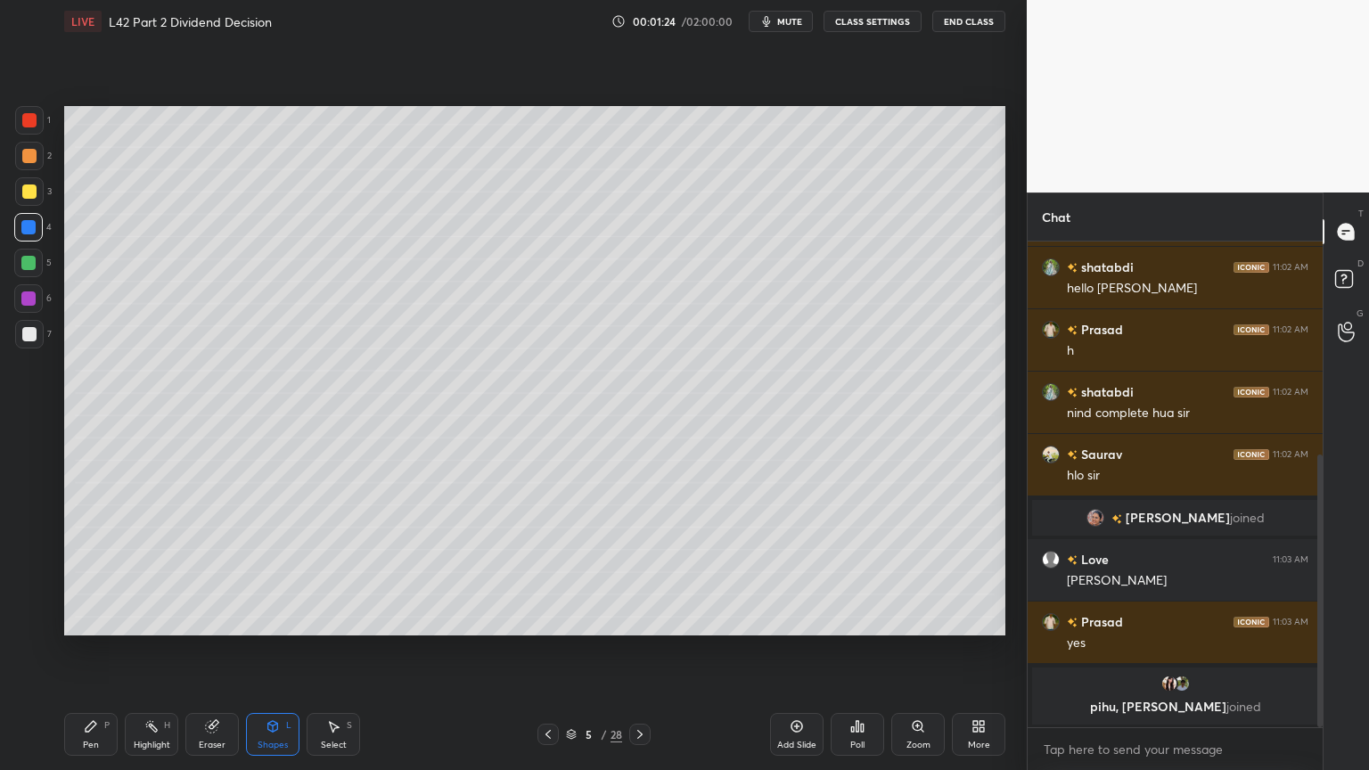
click at [62, 572] on div "LIVE L42 Part 2 Dividend Decision 00:01:24 / 02:00:00 mute CLASS SETTINGS End C…" at bounding box center [535, 385] width 956 height 770
click at [23, 193] on div at bounding box center [29, 192] width 14 height 14
click at [90, 572] on div "Pen P" at bounding box center [90, 734] width 53 height 43
click at [32, 230] on div at bounding box center [28, 227] width 14 height 14
click at [274, 572] on div "Shapes" at bounding box center [273, 745] width 30 height 9
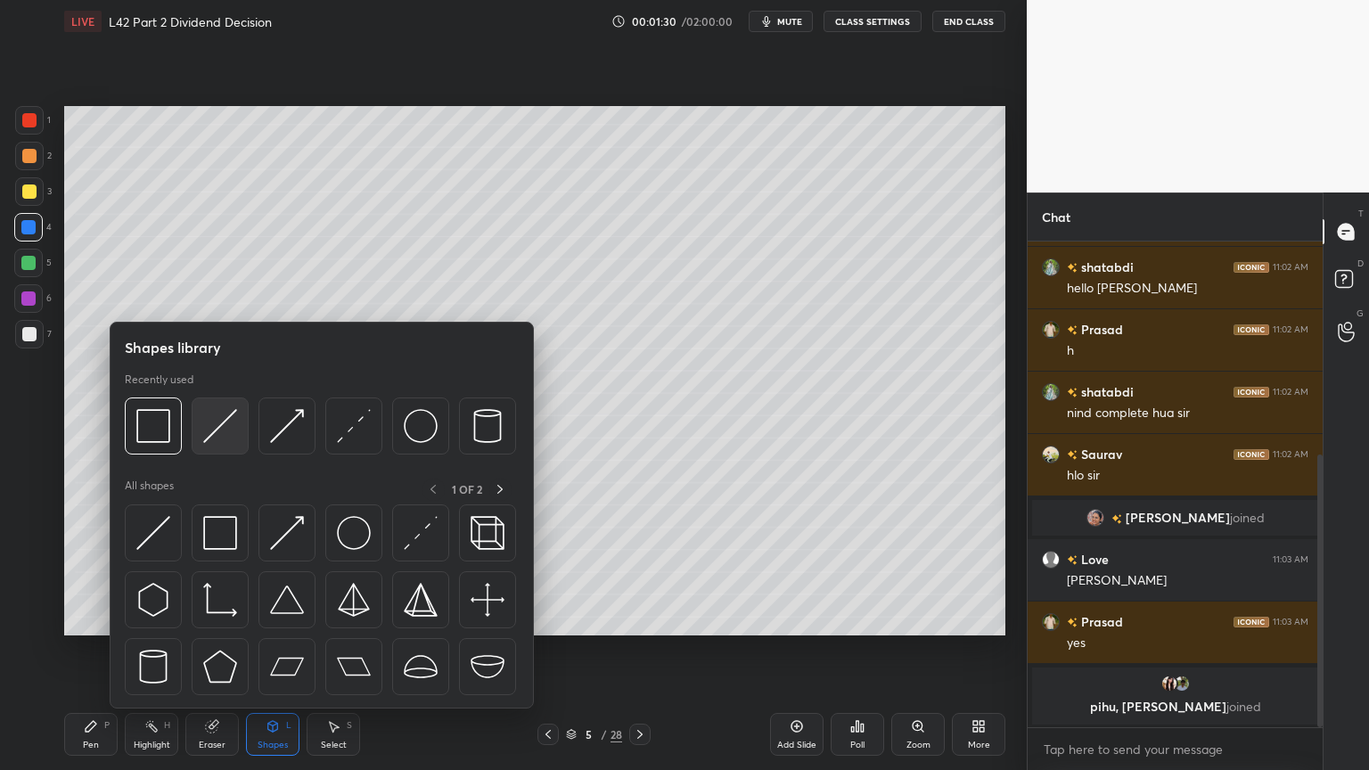
click at [214, 432] on img at bounding box center [220, 426] width 34 height 34
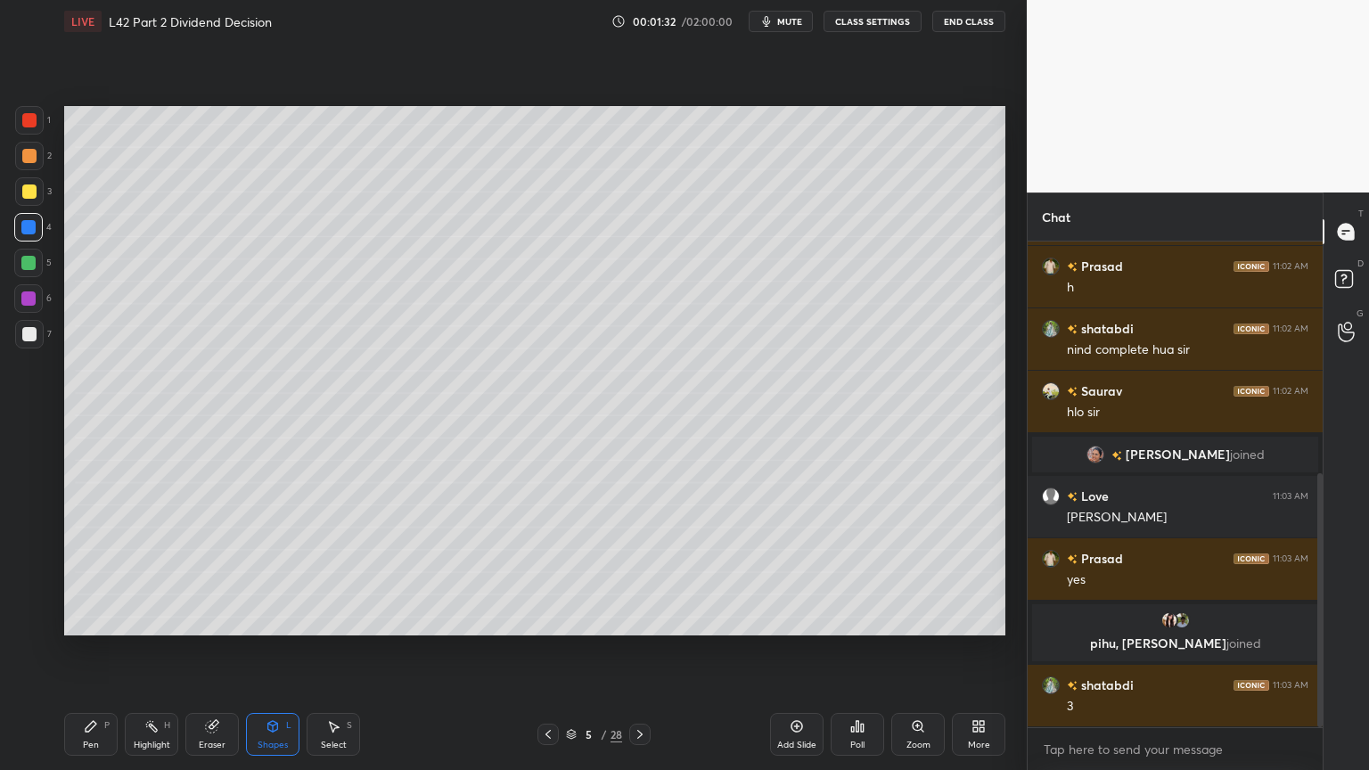
scroll to position [484, 0]
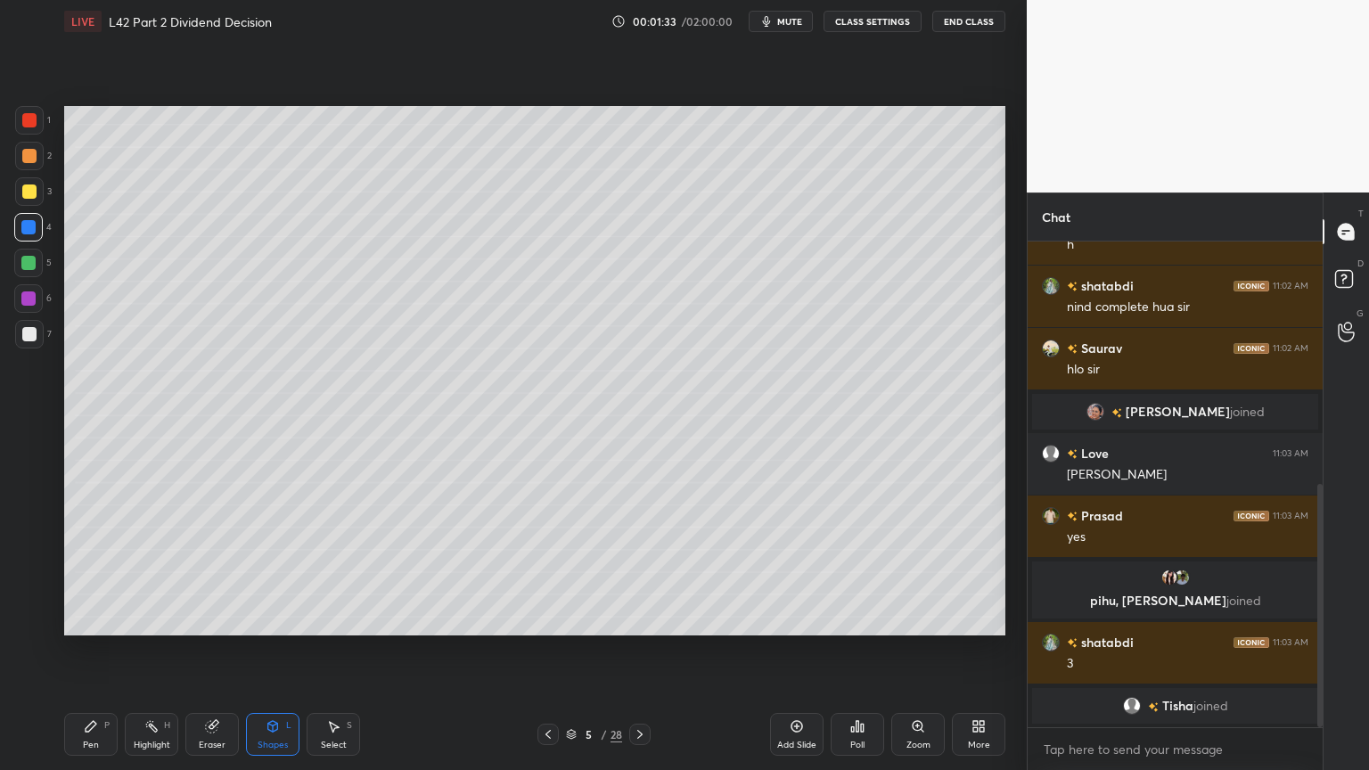
click at [59, 572] on div "LIVE L42 Part 2 Dividend Decision 00:01:33 / 02:00:00 mute CLASS SETTINGS End C…" at bounding box center [535, 385] width 956 height 770
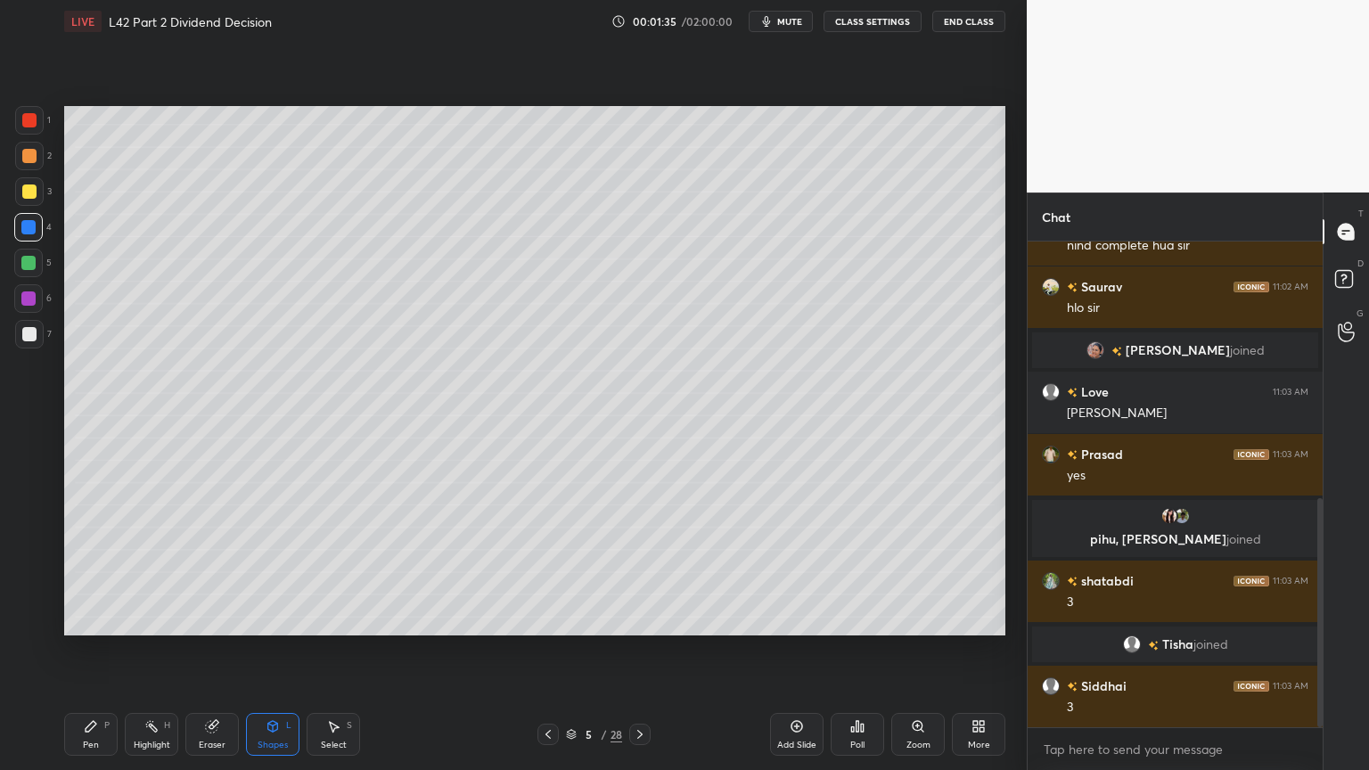
click at [91, 572] on icon at bounding box center [91, 726] width 11 height 11
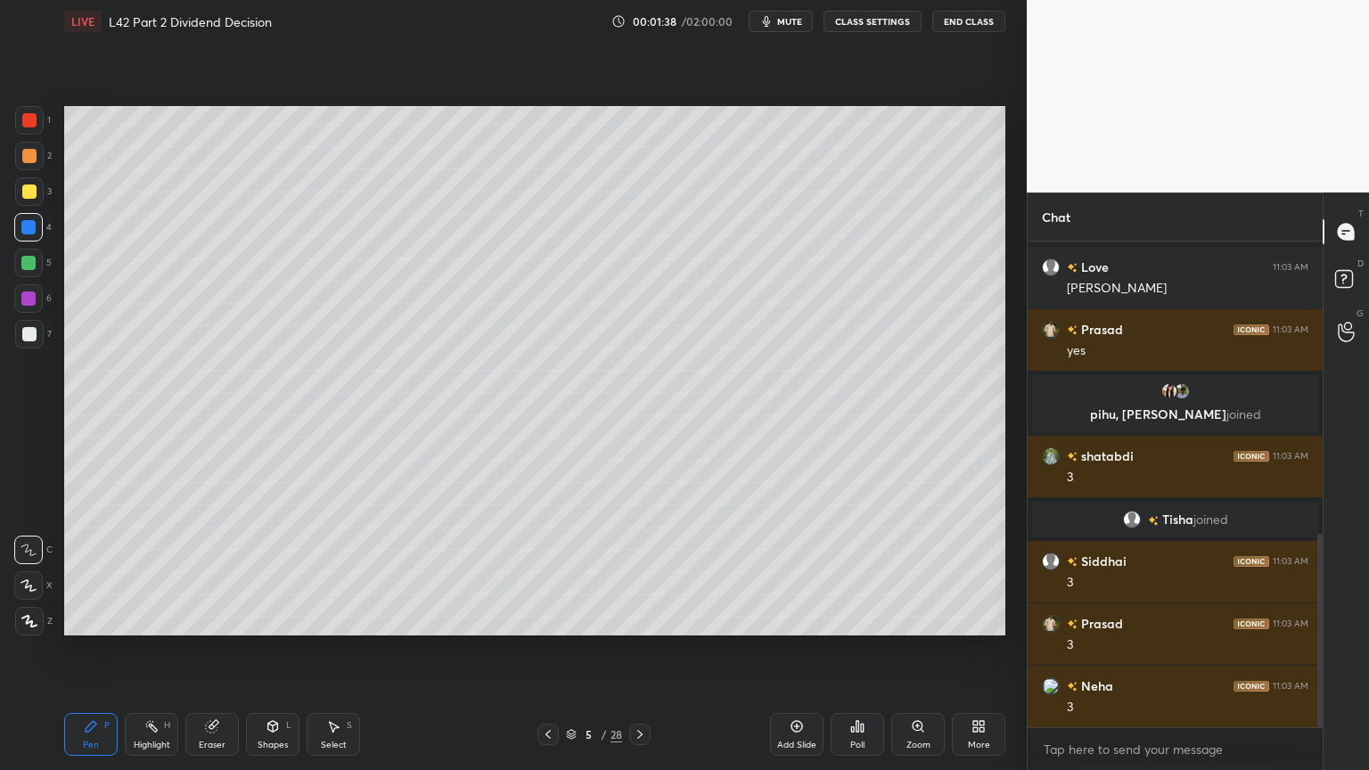
scroll to position [734, 0]
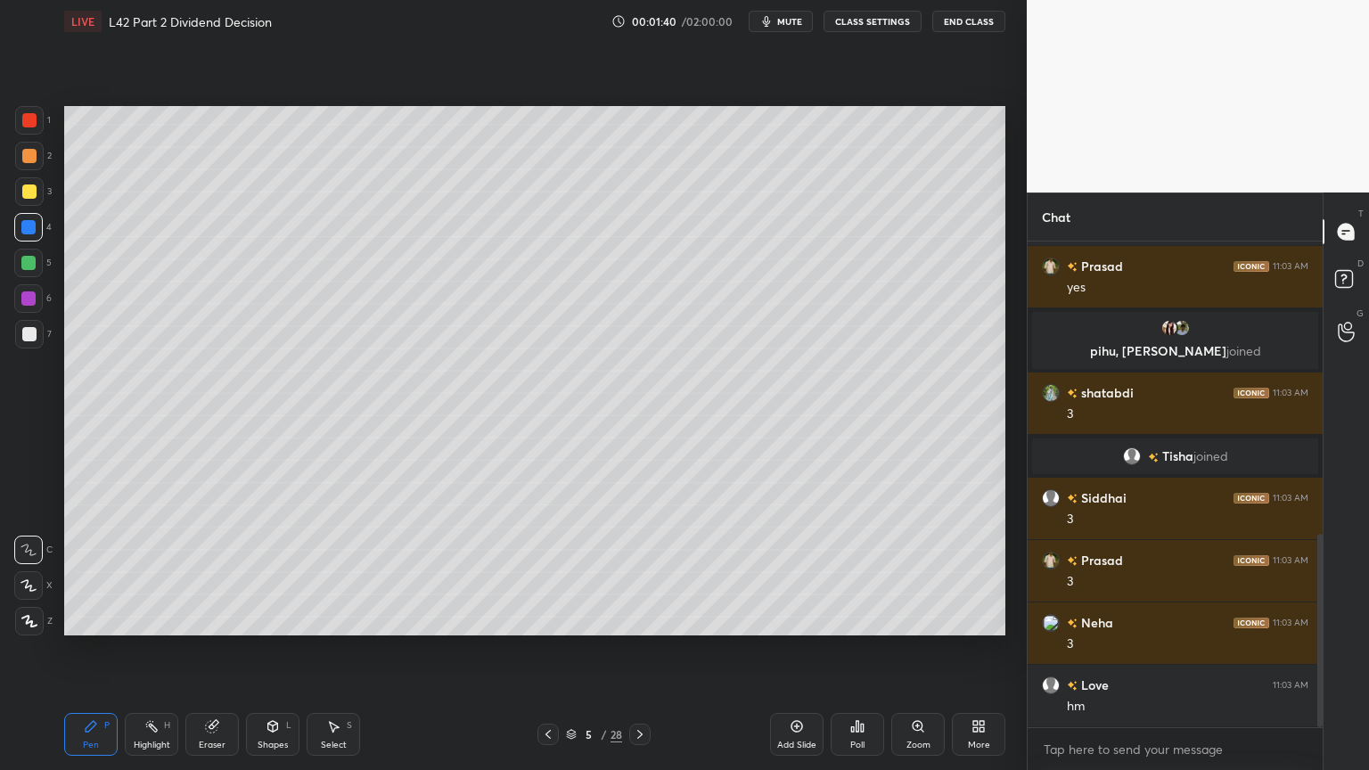
click at [13, 168] on div "1 2 3 4 5 6 7 C X Z C X Z E E Erase all H H" at bounding box center [28, 371] width 57 height 530
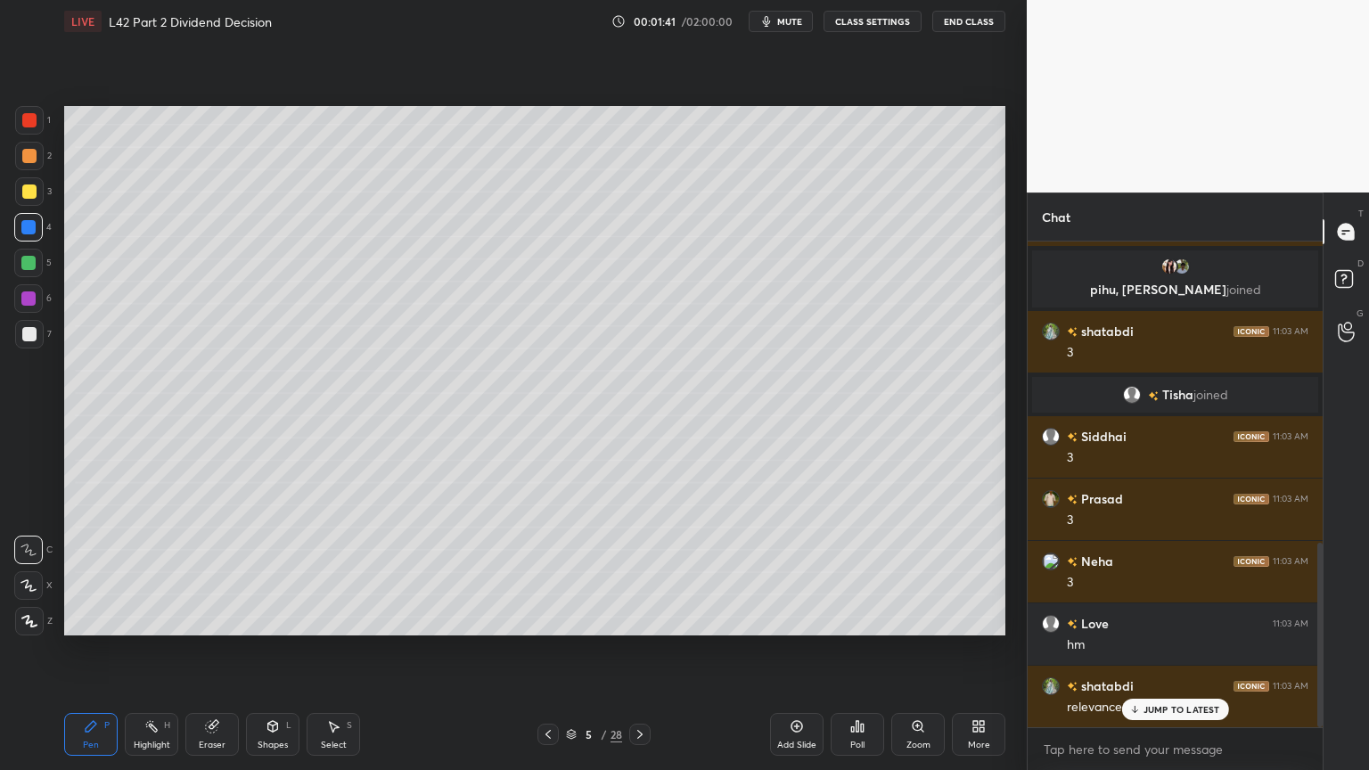
click at [25, 165] on div at bounding box center [29, 156] width 29 height 29
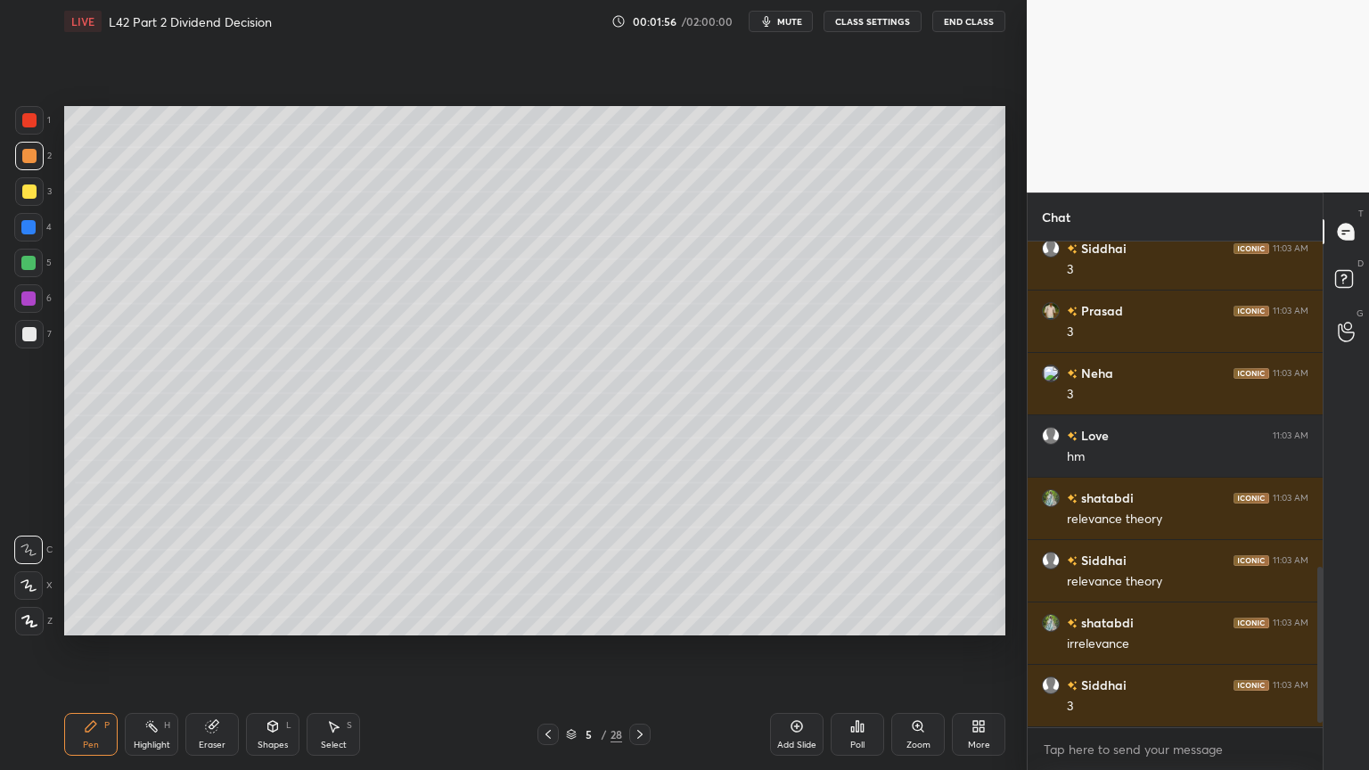
scroll to position [1045, 0]
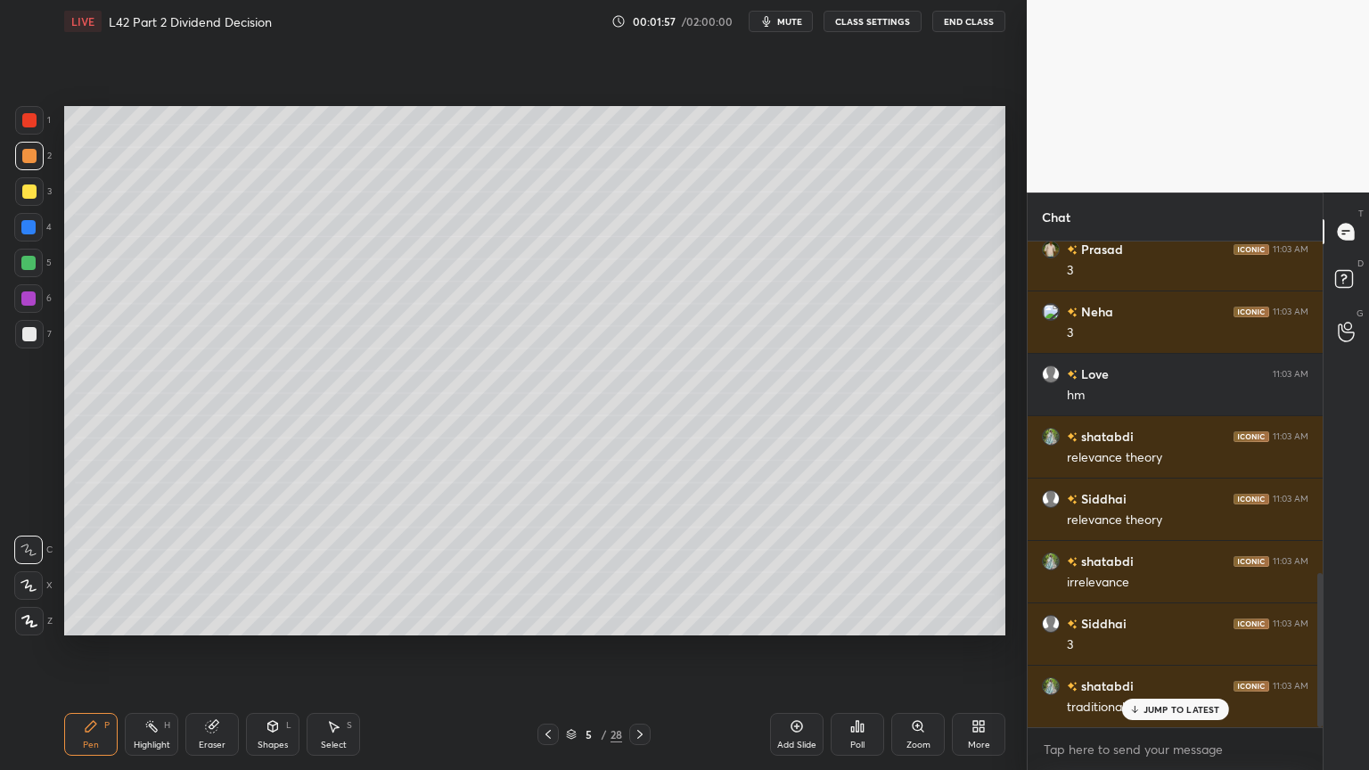
click at [25, 232] on div at bounding box center [28, 227] width 14 height 14
click at [347, 572] on div "Select S" at bounding box center [333, 734] width 53 height 43
click at [90, 572] on icon at bounding box center [91, 726] width 14 height 14
click at [29, 193] on div at bounding box center [29, 192] width 14 height 14
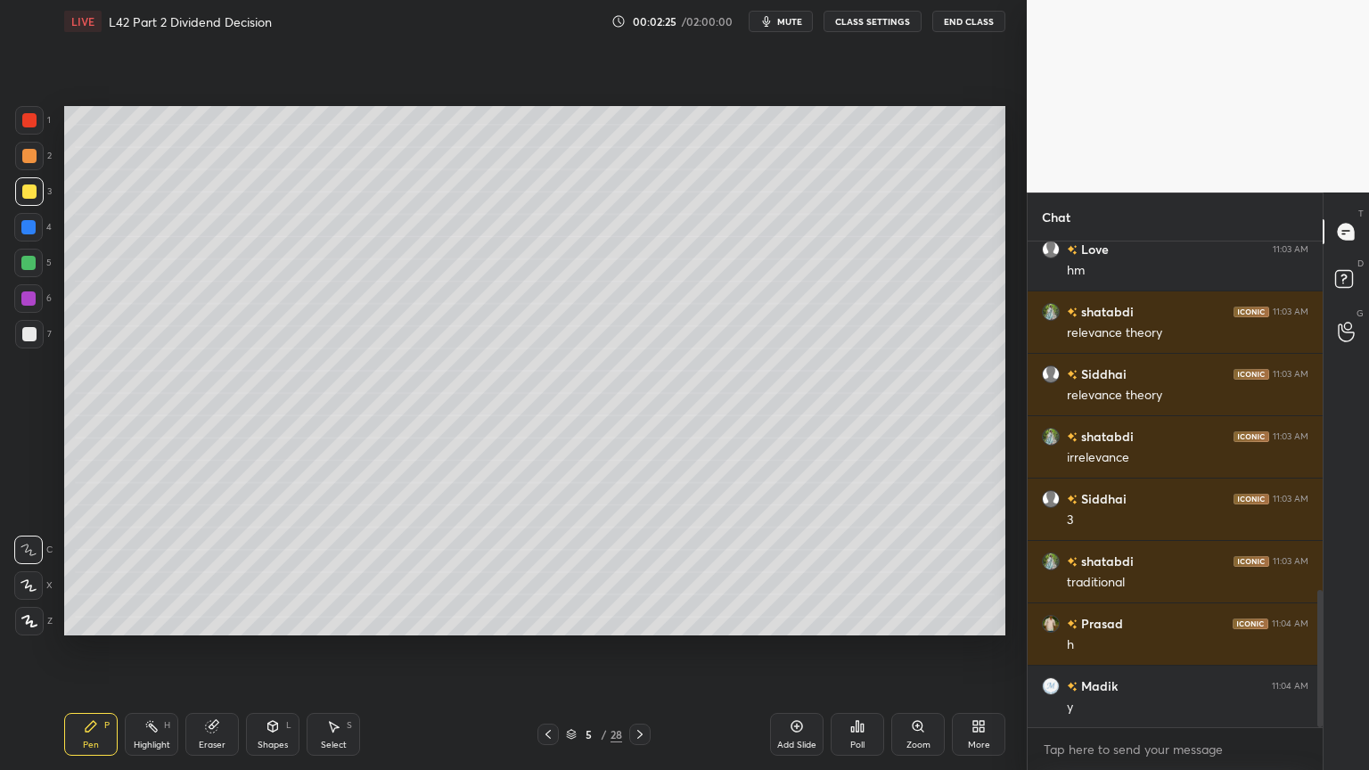
scroll to position [1233, 0]
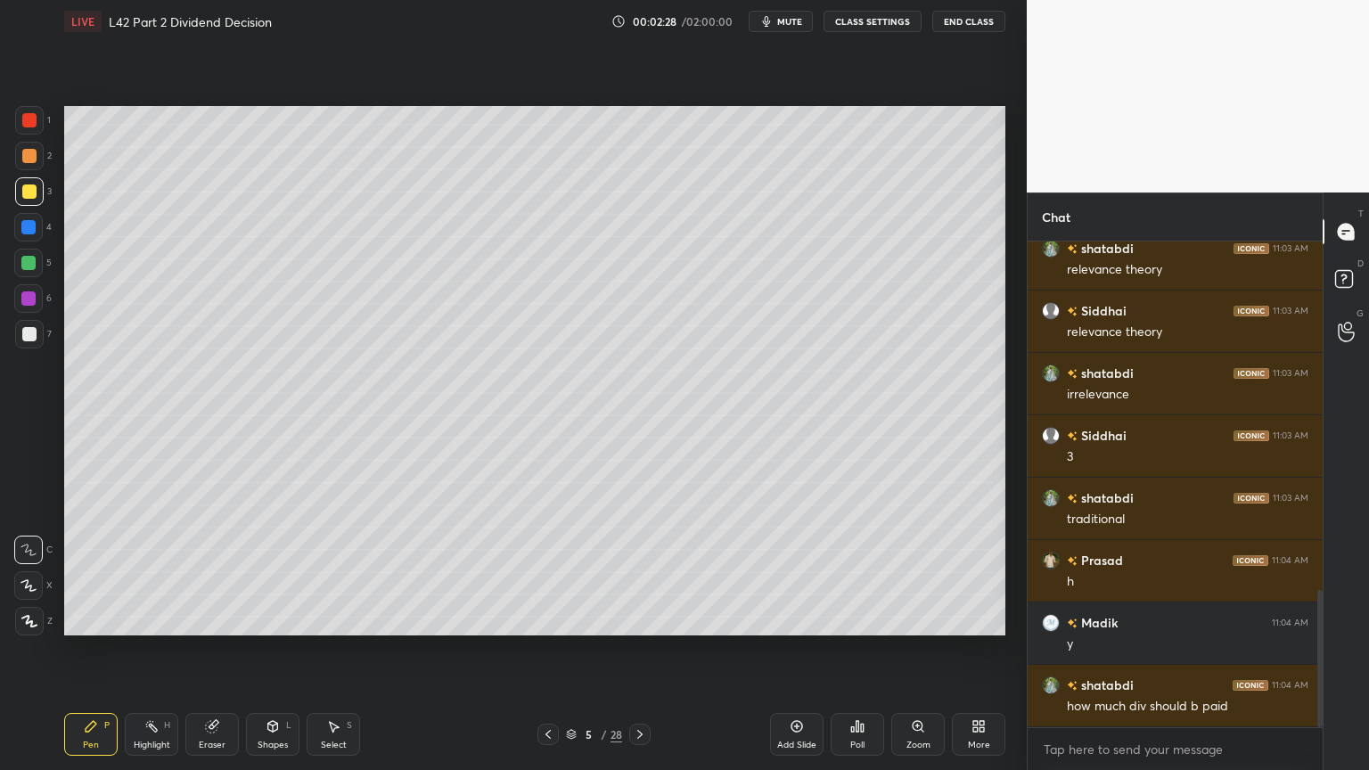
click at [23, 253] on div at bounding box center [28, 263] width 29 height 29
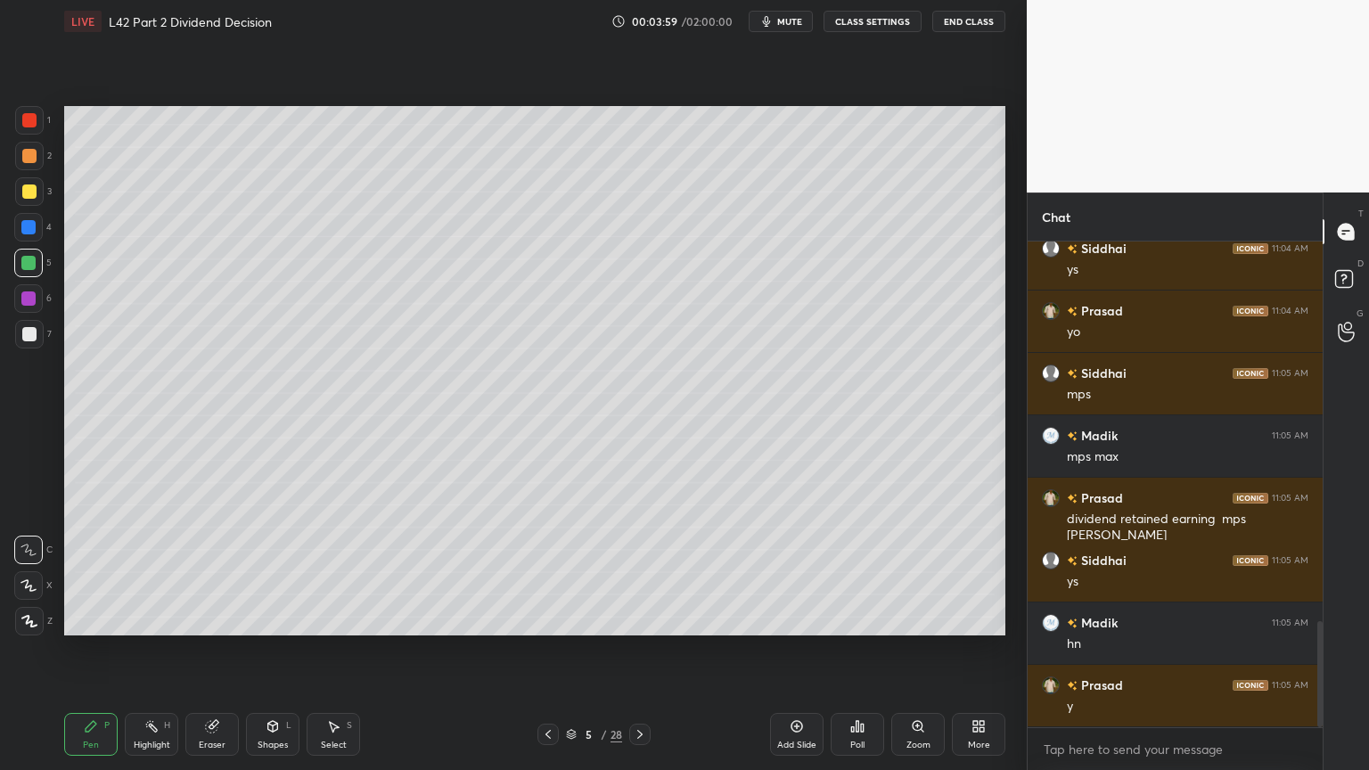
scroll to position [1794, 0]
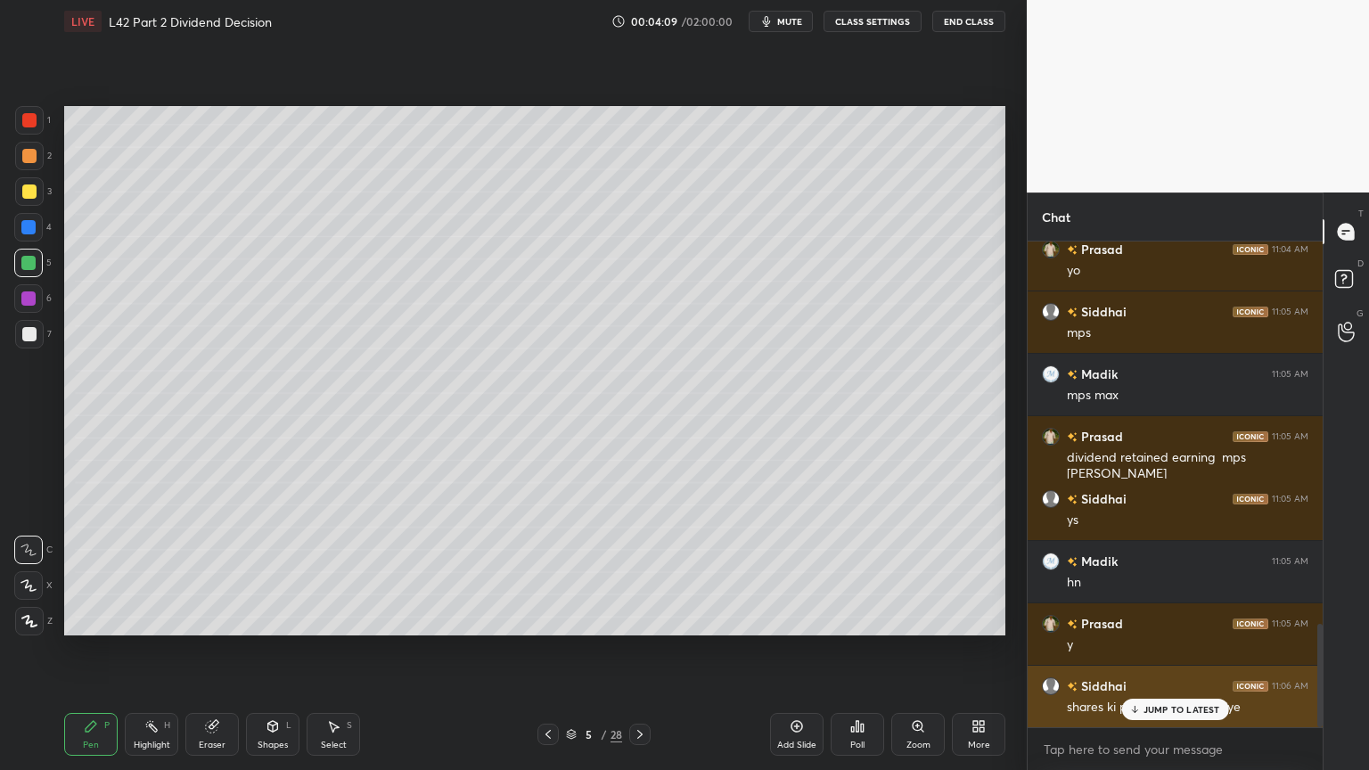
click at [1146, 572] on div "[PERSON_NAME] 11:06 AM shares ki prices inc honi chaiye" at bounding box center [1175, 697] width 295 height 62
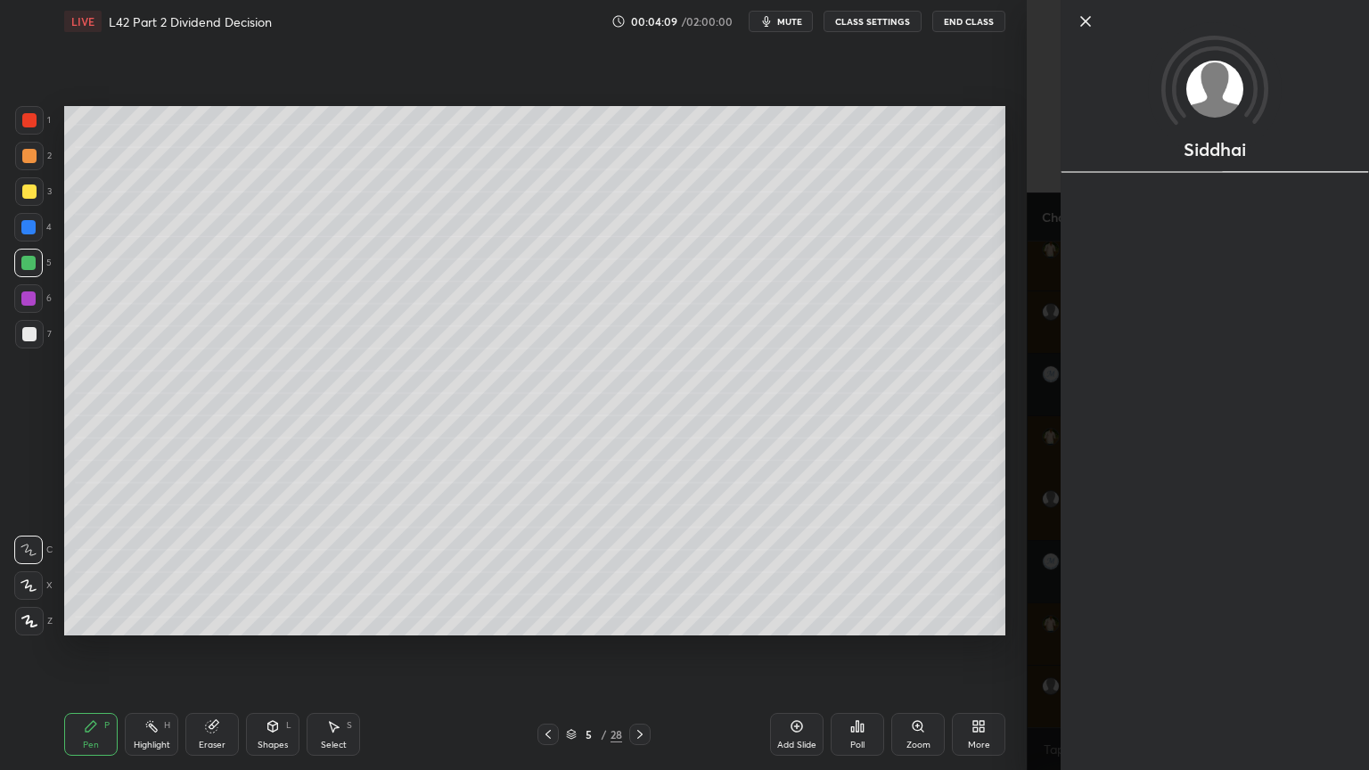
scroll to position [1812, 0]
click at [1007, 572] on div "Setting up your live class Poll for secs No correct answer Start poll" at bounding box center [535, 371] width 956 height 656
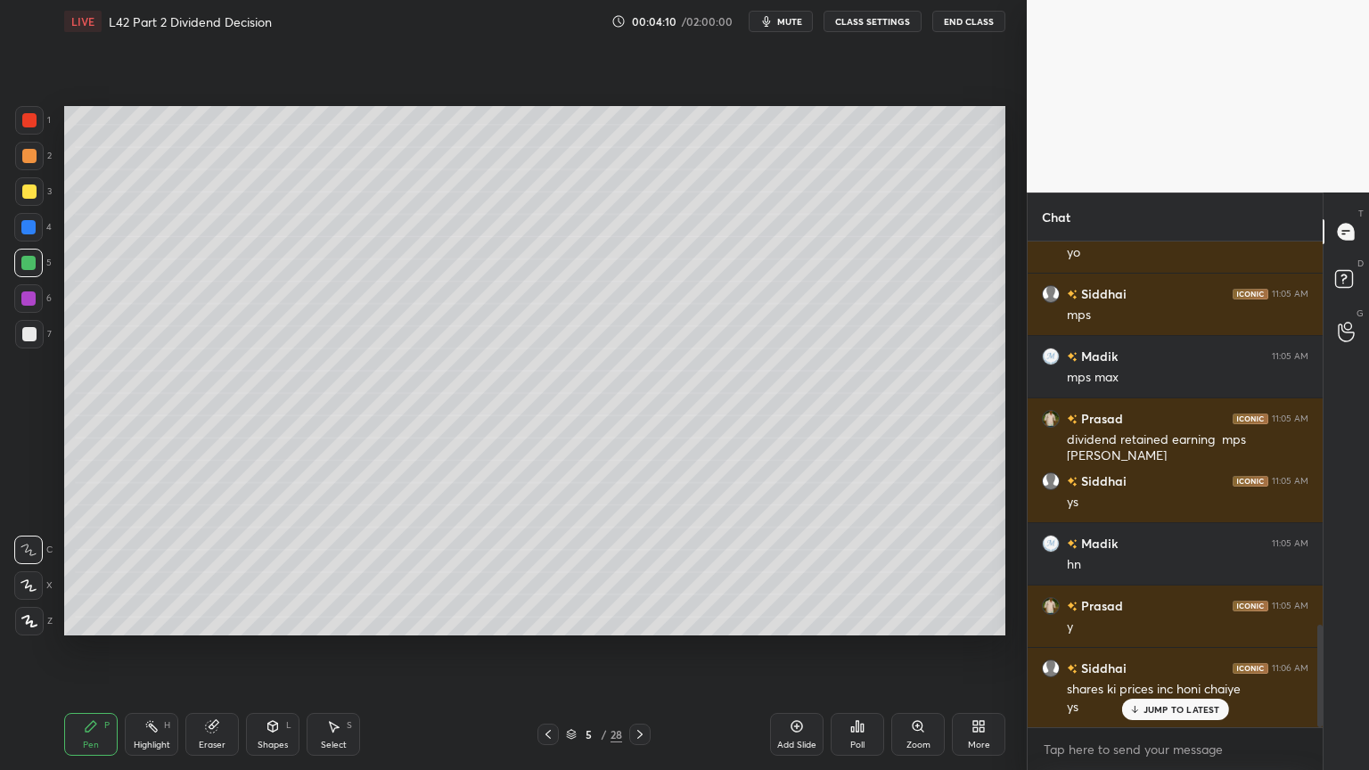
click at [1151, 572] on p "JUMP TO LATEST" at bounding box center [1182, 709] width 77 height 11
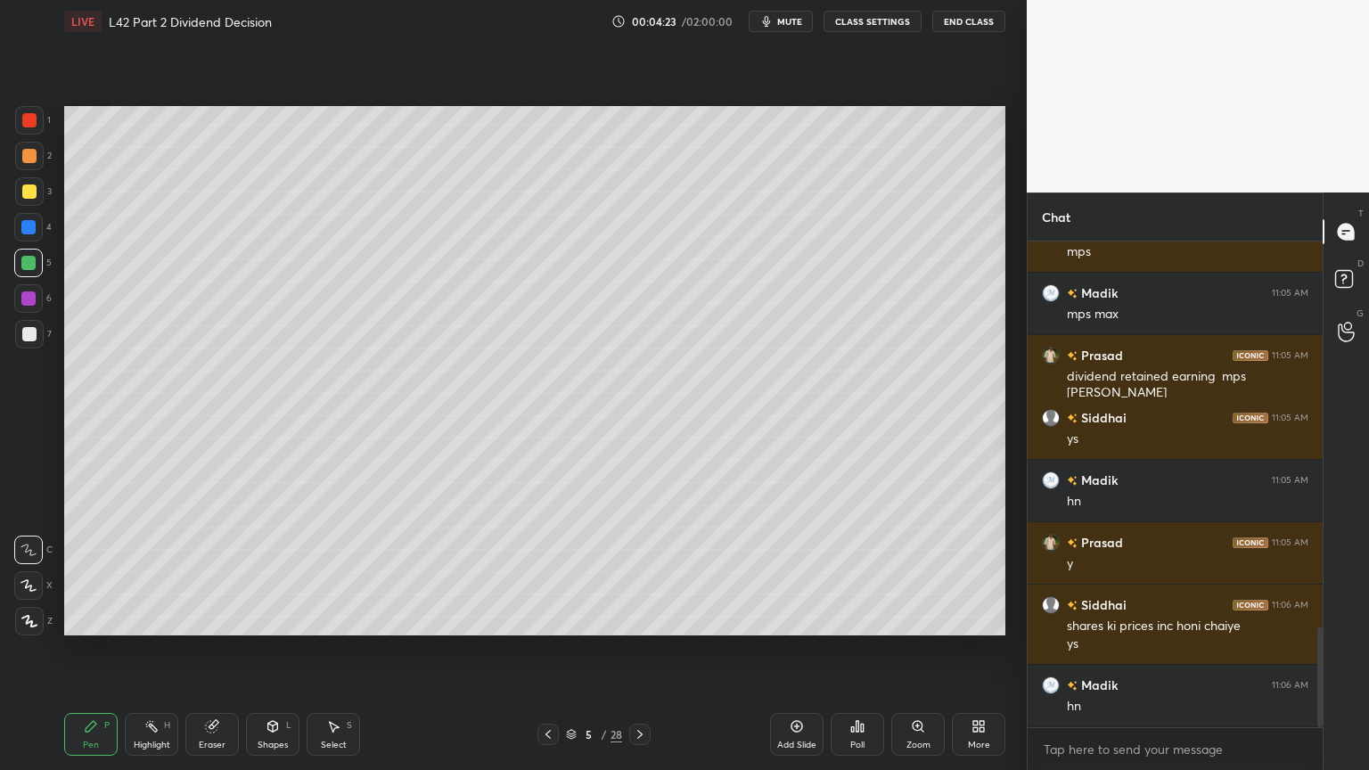
click at [791, 572] on icon at bounding box center [797, 726] width 14 height 14
click at [25, 211] on div "3" at bounding box center [33, 195] width 37 height 36
click at [29, 275] on div at bounding box center [28, 263] width 29 height 29
click at [26, 247] on div "4" at bounding box center [32, 231] width 37 height 36
click at [286, 572] on div "Shapes" at bounding box center [273, 745] width 30 height 9
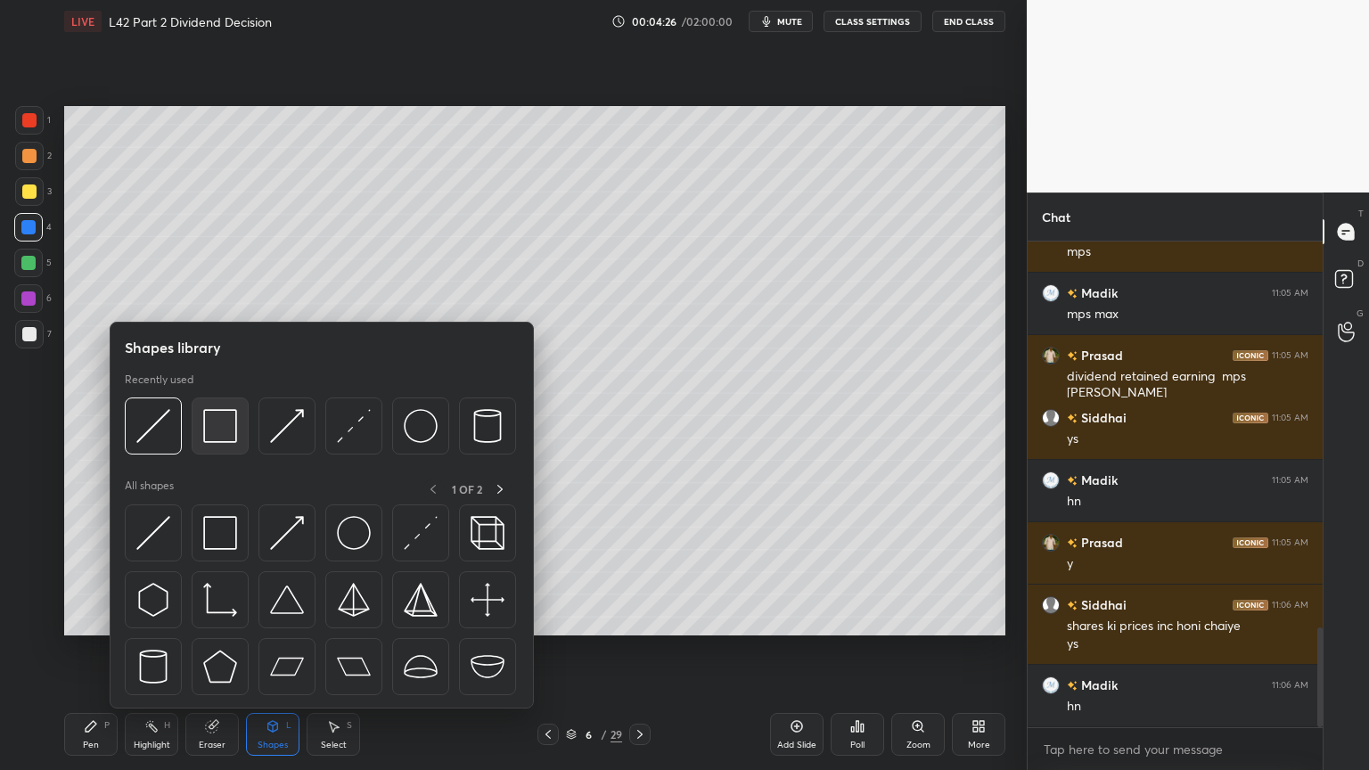
click at [227, 433] on img at bounding box center [220, 426] width 34 height 34
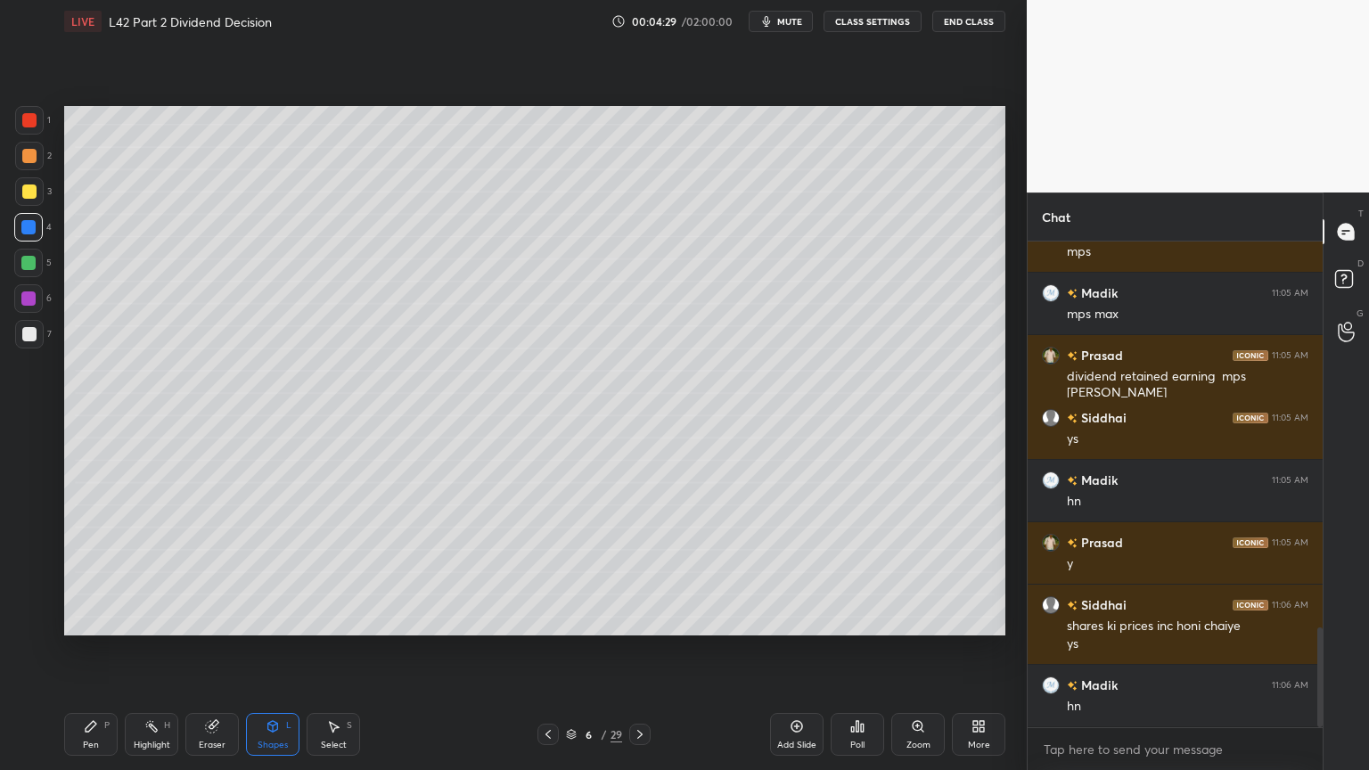
click at [84, 572] on icon at bounding box center [91, 726] width 14 height 14
click at [23, 207] on div "3" at bounding box center [33, 195] width 37 height 36
click at [547, 572] on icon at bounding box center [548, 735] width 14 height 14
click at [16, 115] on div at bounding box center [29, 120] width 29 height 29
click at [644, 572] on icon at bounding box center [640, 735] width 14 height 14
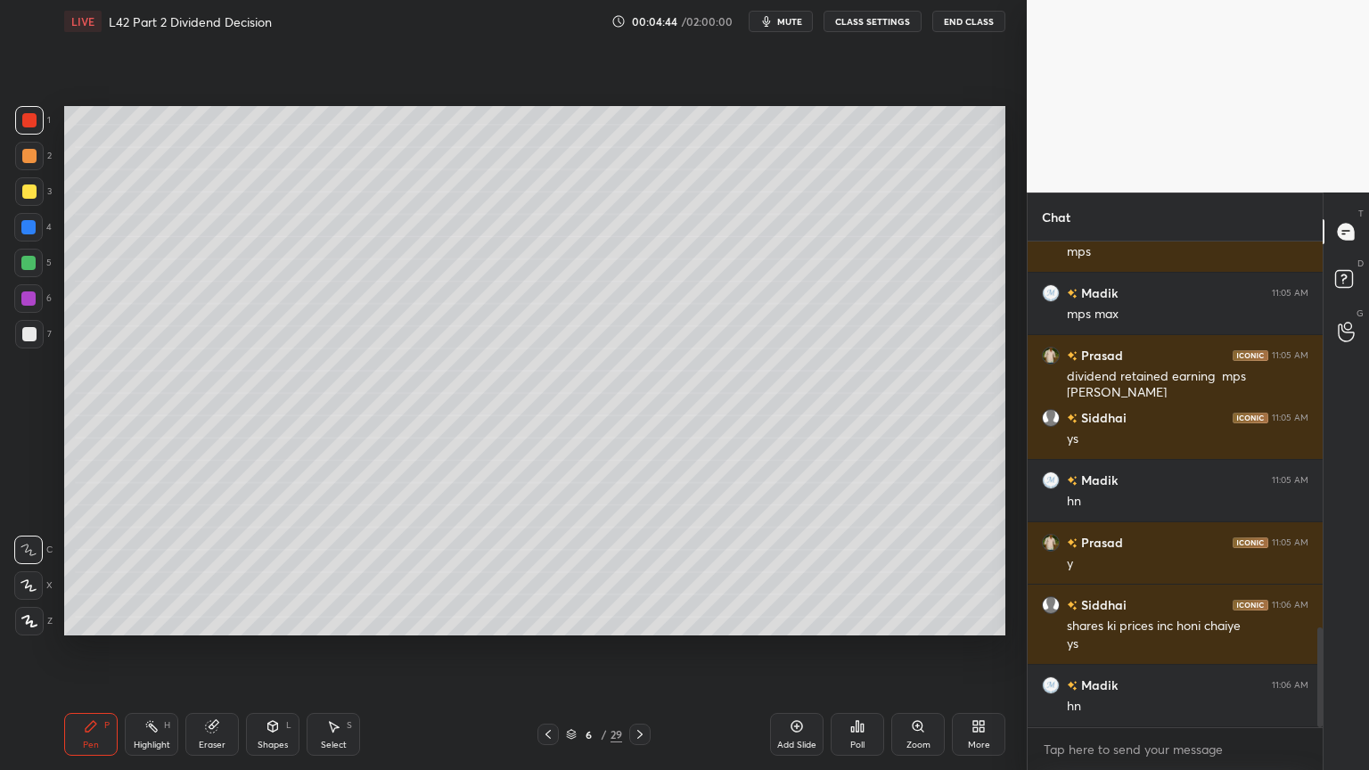
click at [32, 263] on div at bounding box center [28, 263] width 14 height 14
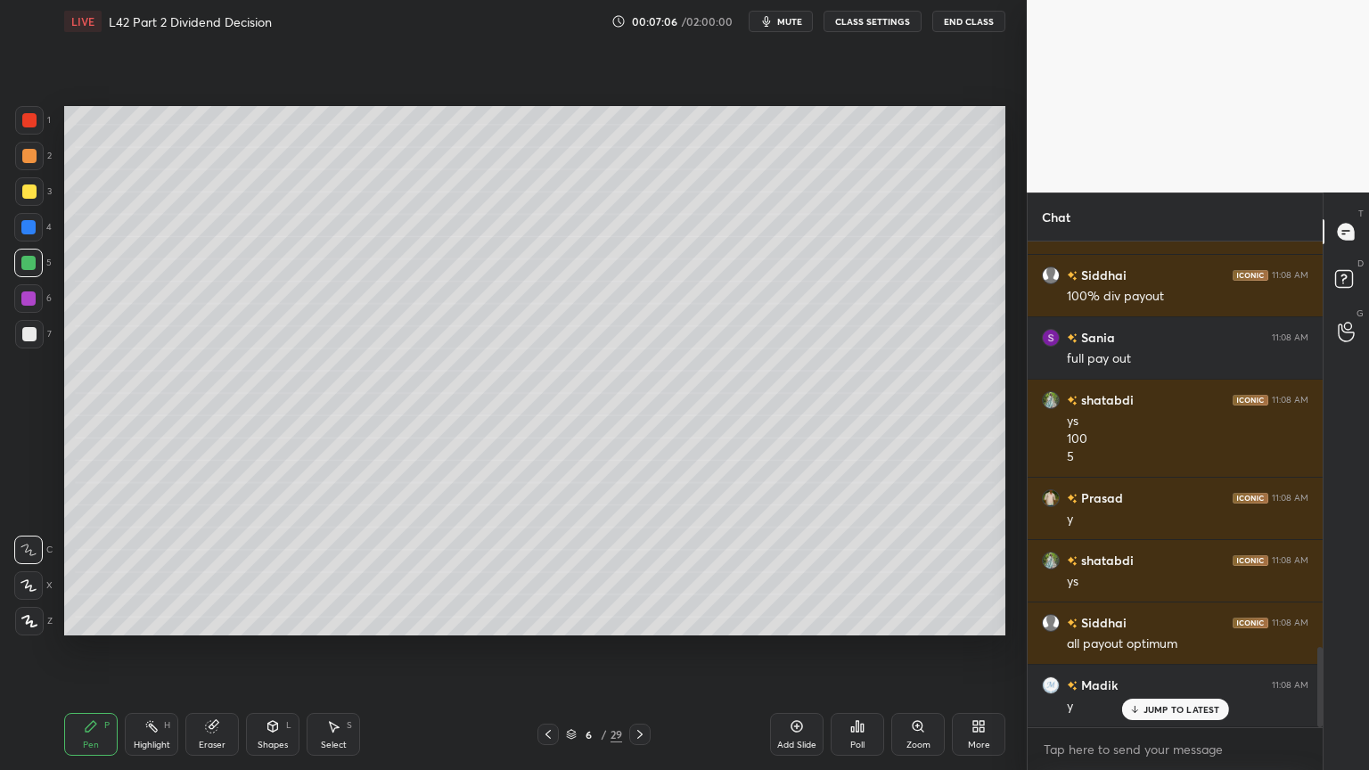
scroll to position [2471, 0]
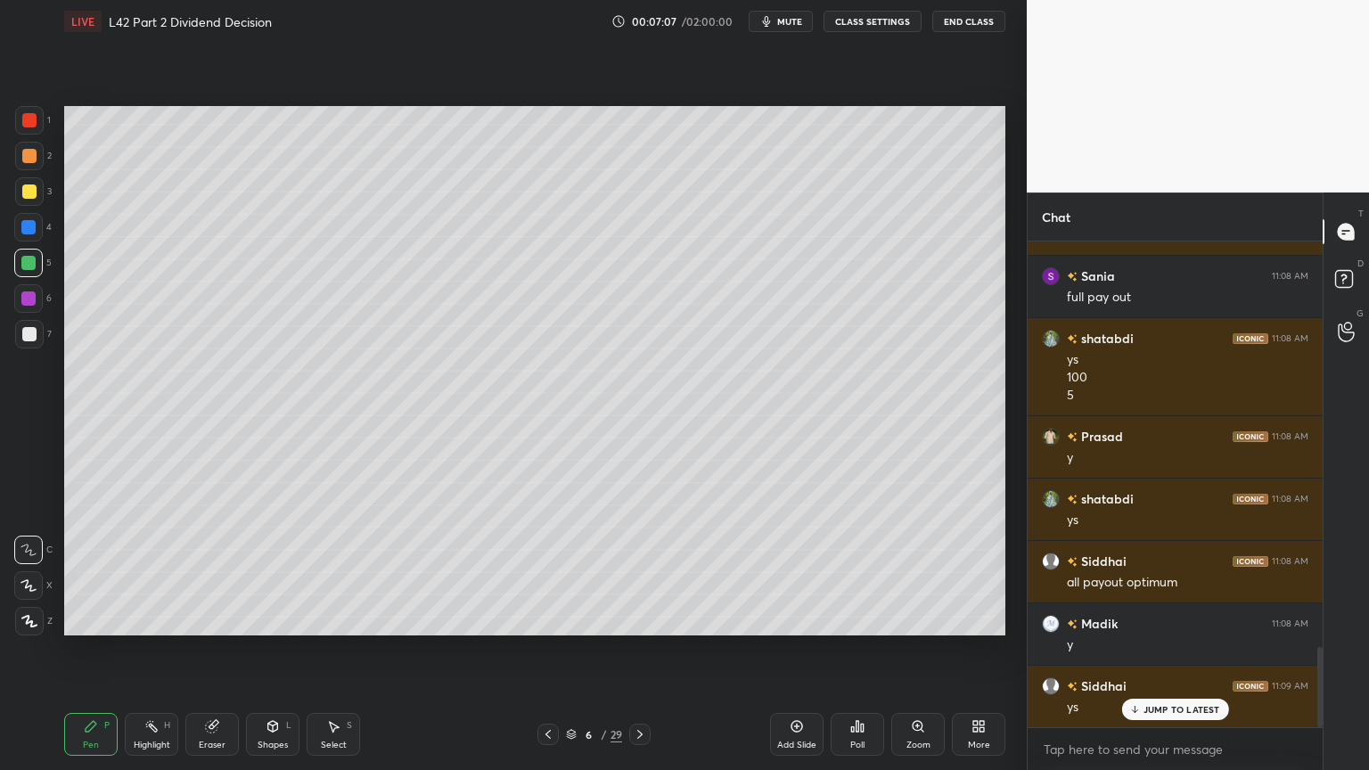
click at [541, 572] on div at bounding box center [548, 734] width 21 height 21
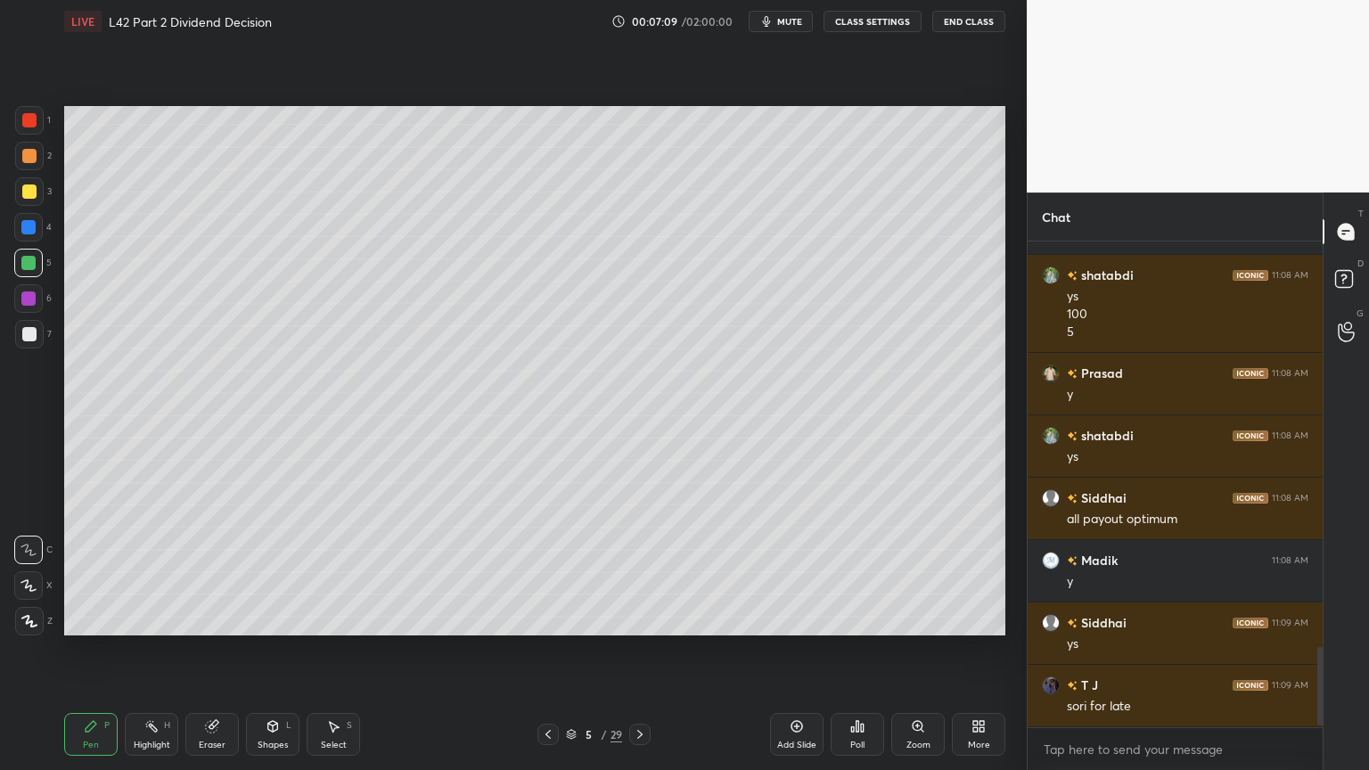
click at [43, 127] on div at bounding box center [29, 120] width 29 height 29
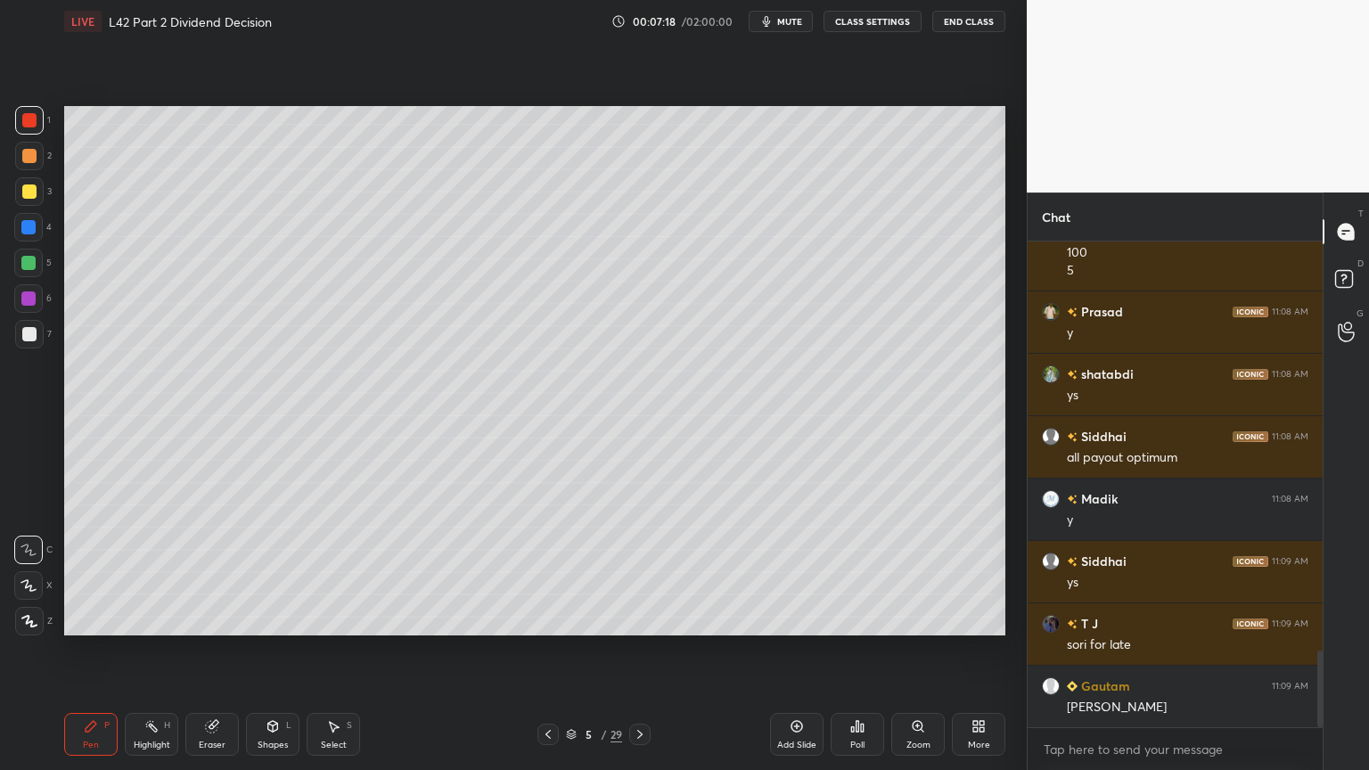
click at [641, 572] on icon at bounding box center [640, 735] width 14 height 14
click at [645, 572] on icon at bounding box center [640, 735] width 14 height 14
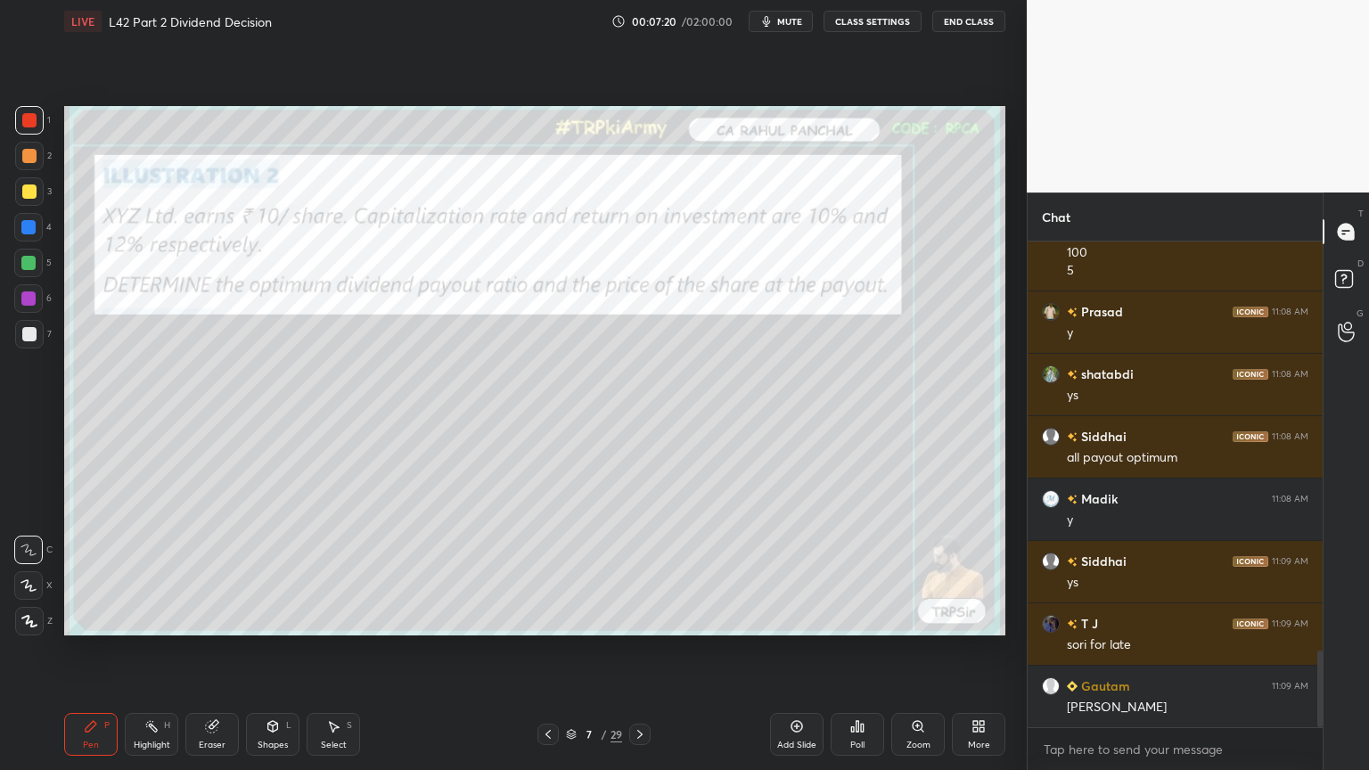
click at [542, 572] on icon at bounding box center [548, 735] width 14 height 14
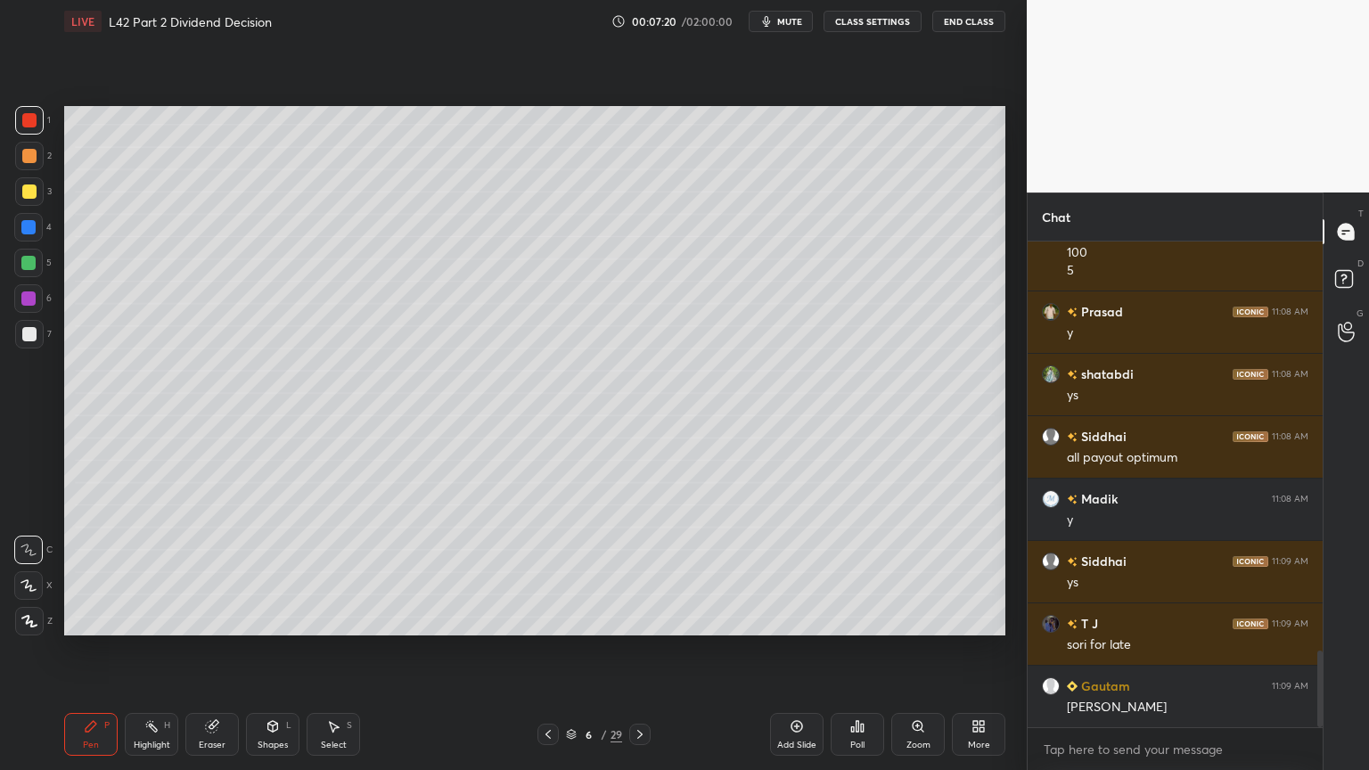
click at [790, 572] on icon at bounding box center [797, 726] width 14 height 14
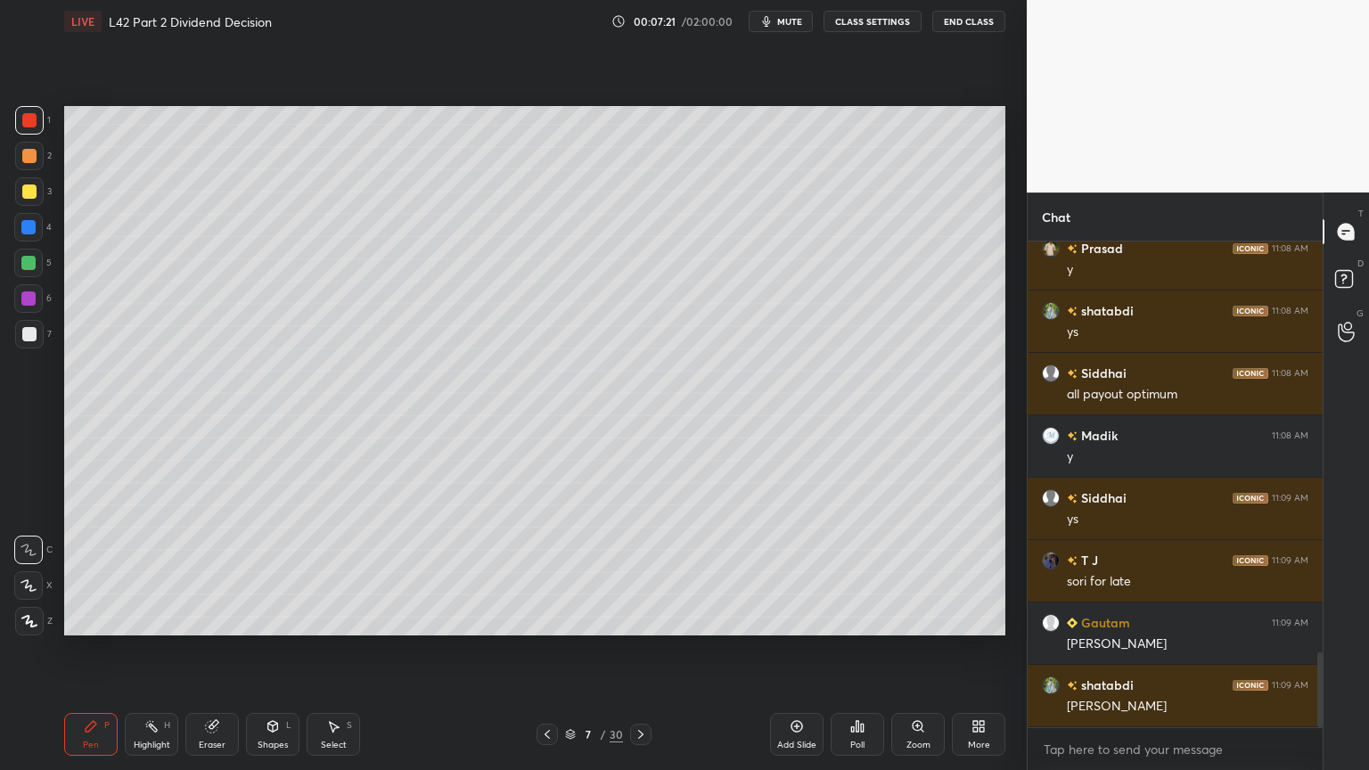
click at [24, 224] on div at bounding box center [28, 227] width 14 height 14
click at [297, 572] on div "Shapes L" at bounding box center [272, 734] width 53 height 43
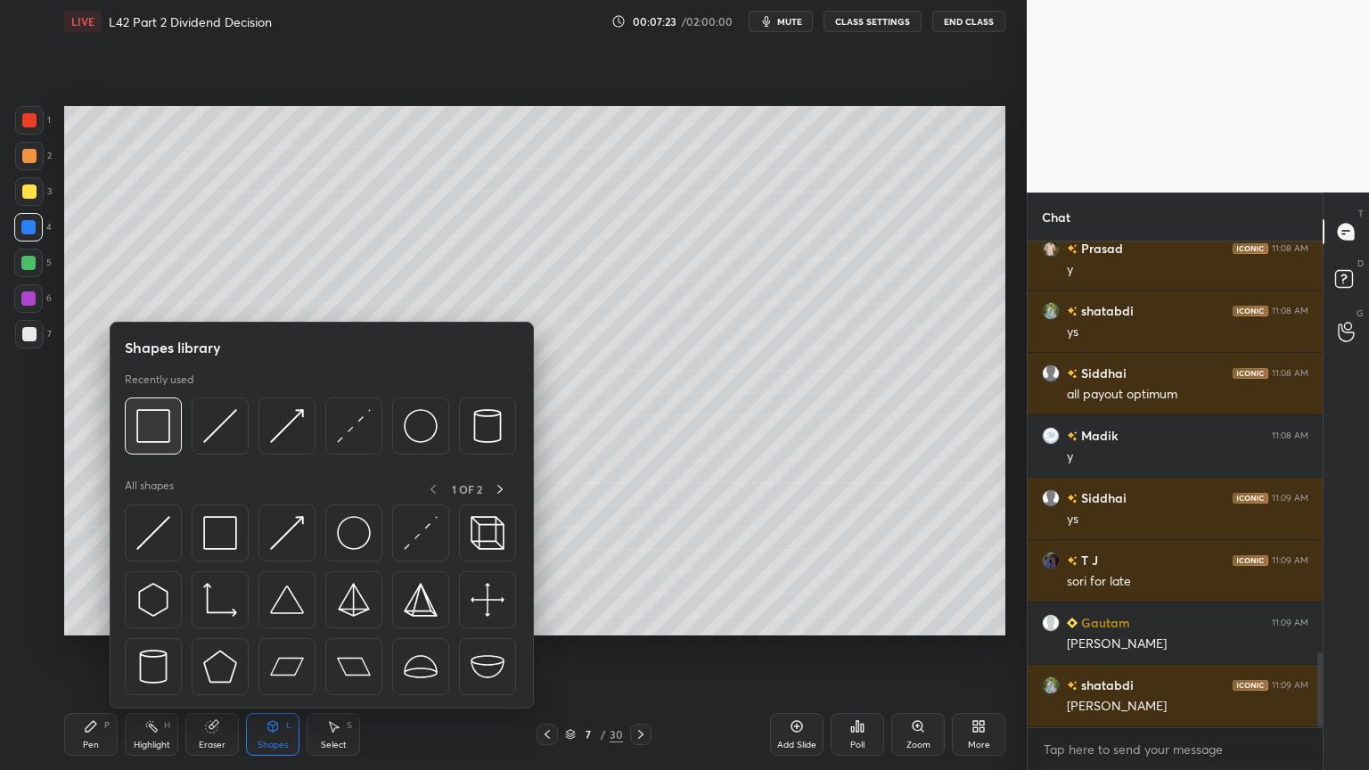
click at [141, 421] on img at bounding box center [153, 426] width 34 height 34
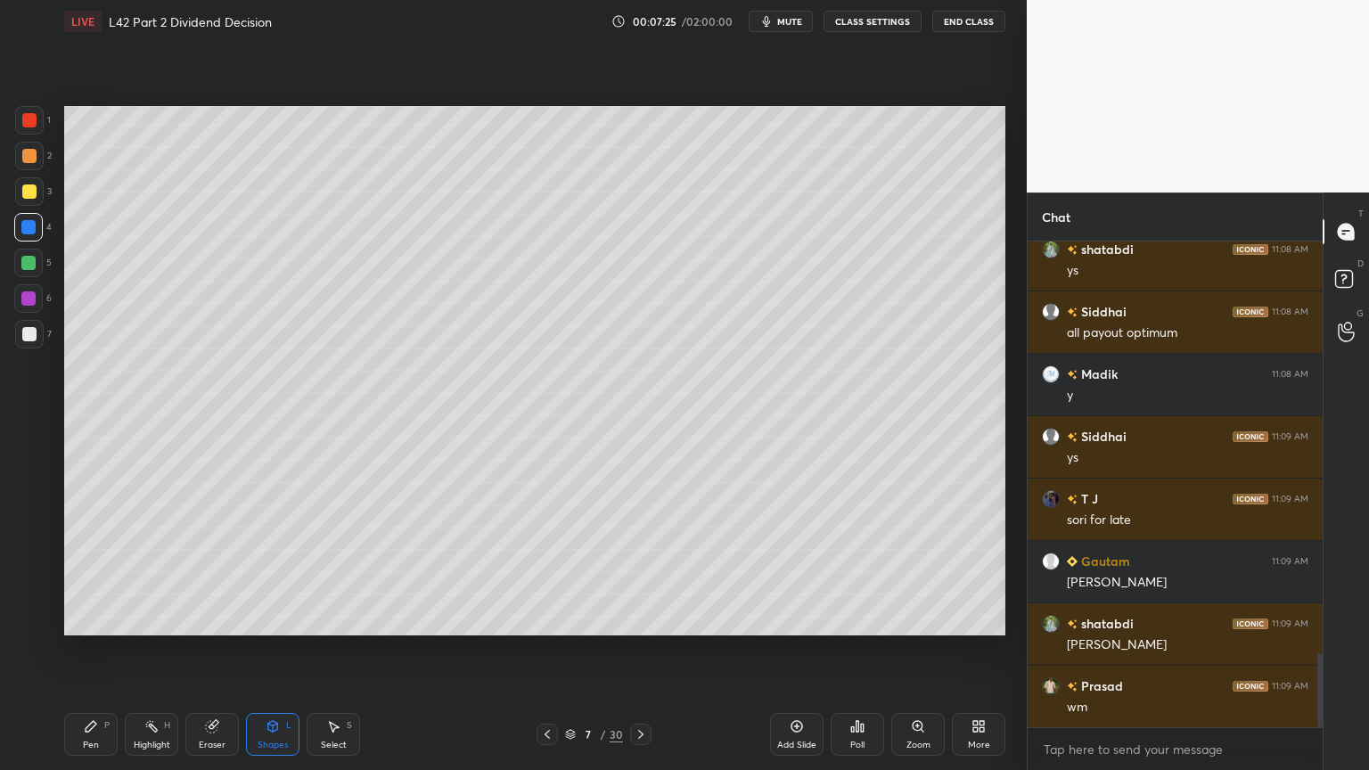
scroll to position [2784, 0]
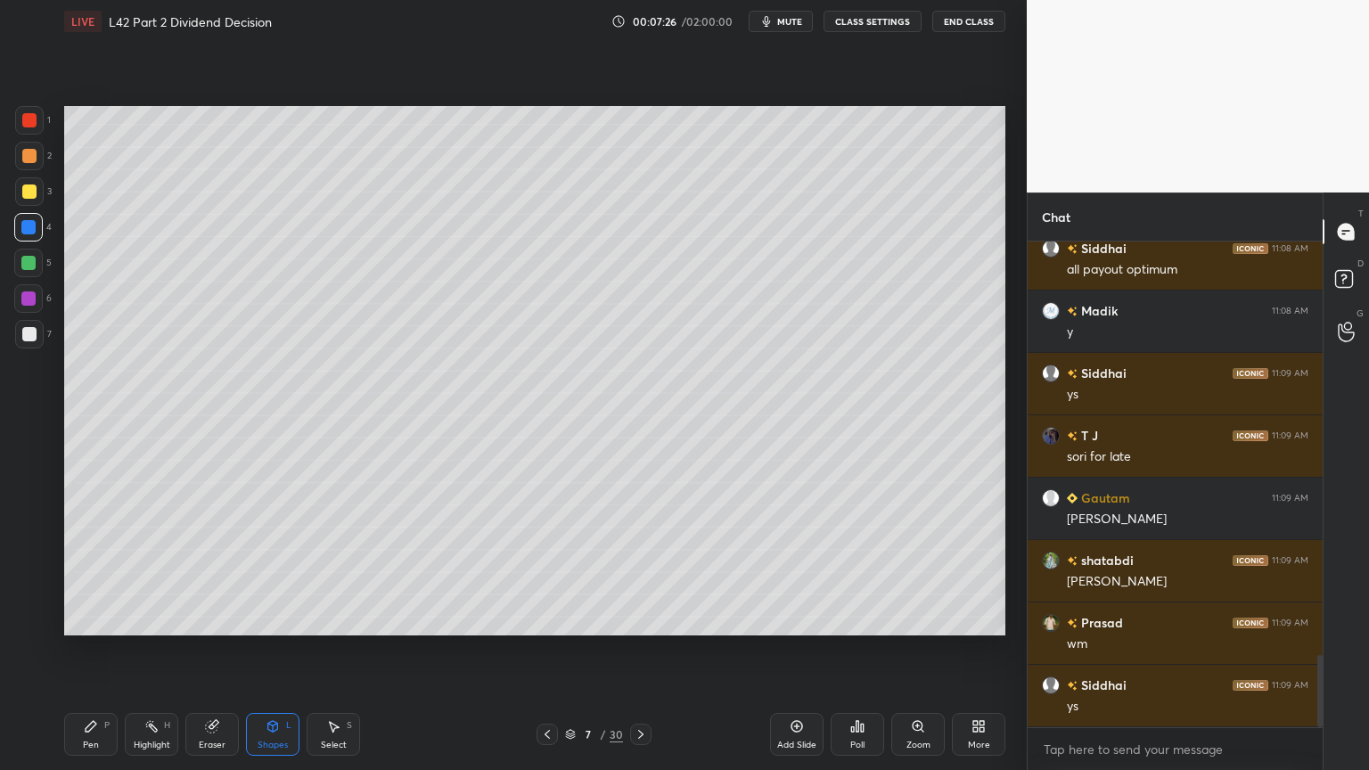
click at [89, 572] on icon at bounding box center [91, 726] width 14 height 14
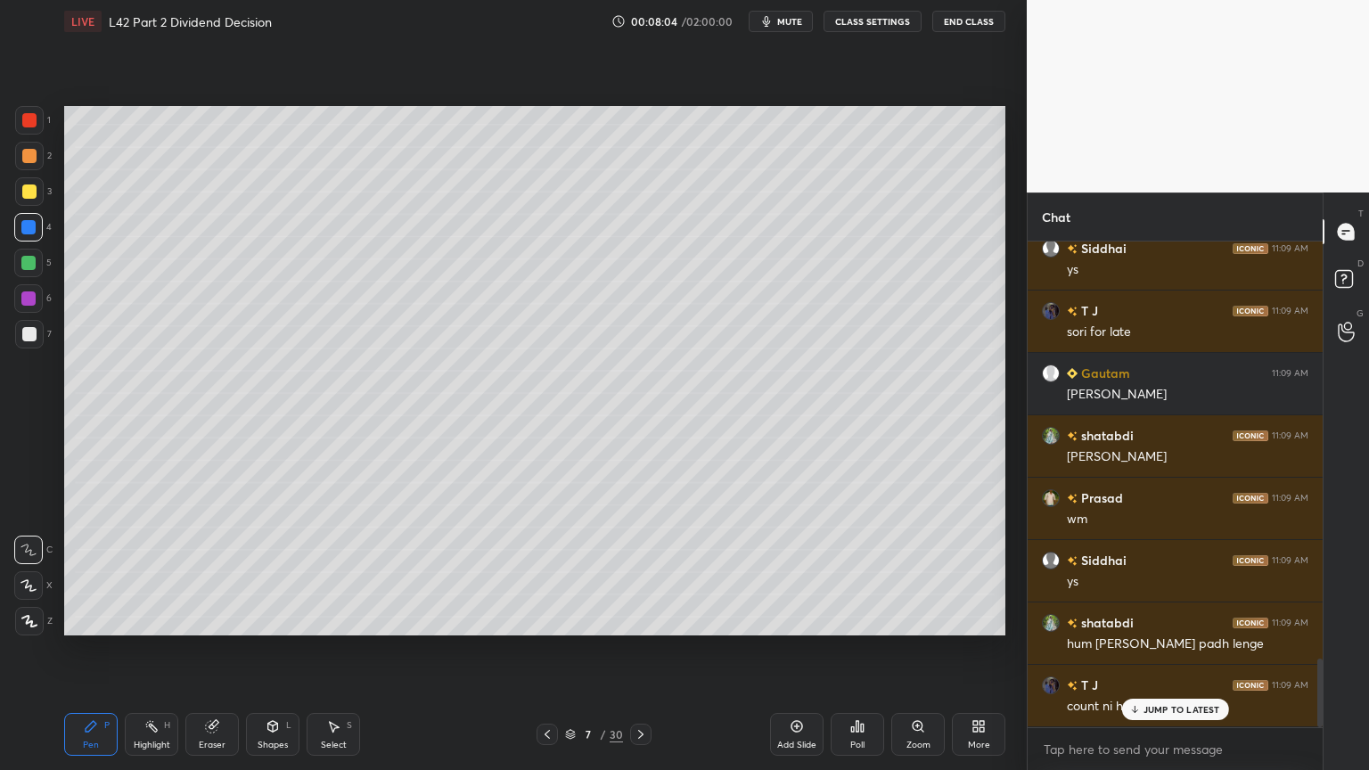
scroll to position [2971, 0]
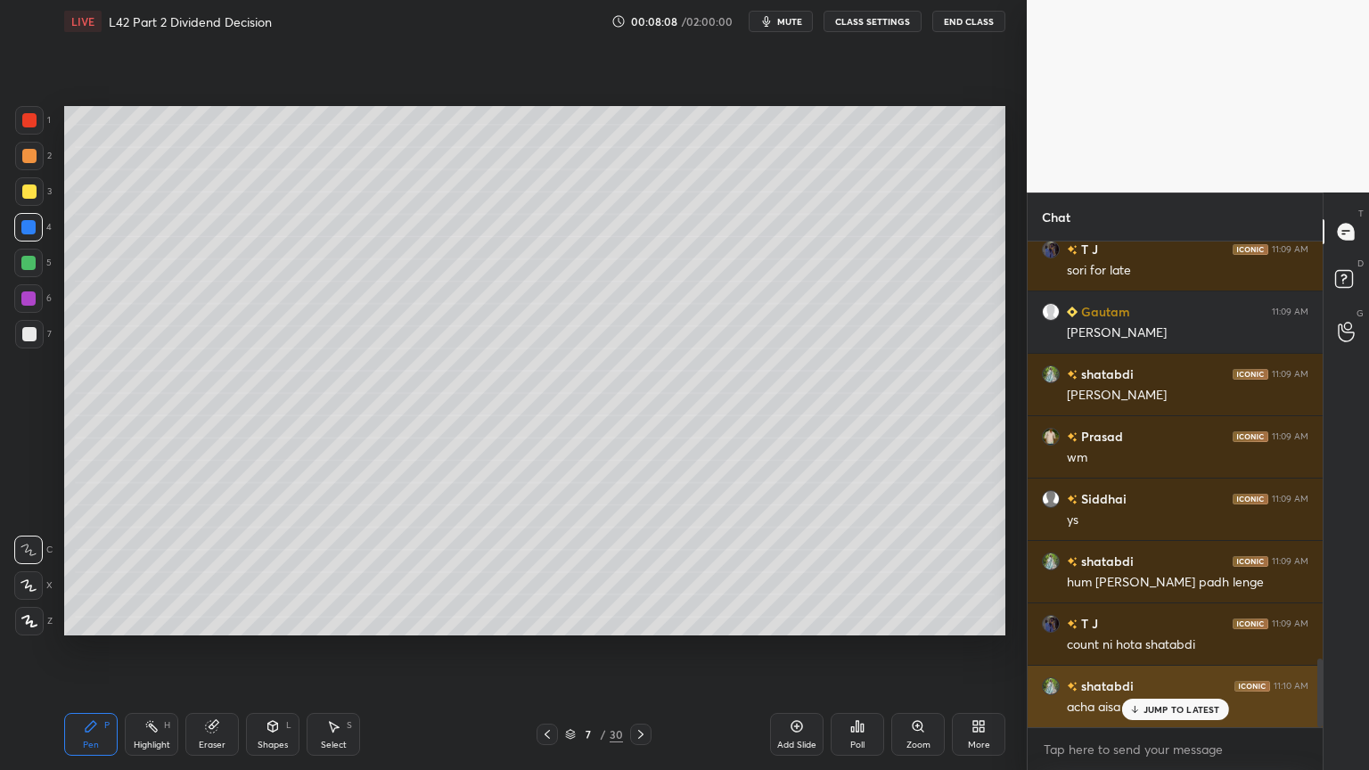
click at [1138, 572] on div "JUMP TO LATEST" at bounding box center [1175, 709] width 107 height 21
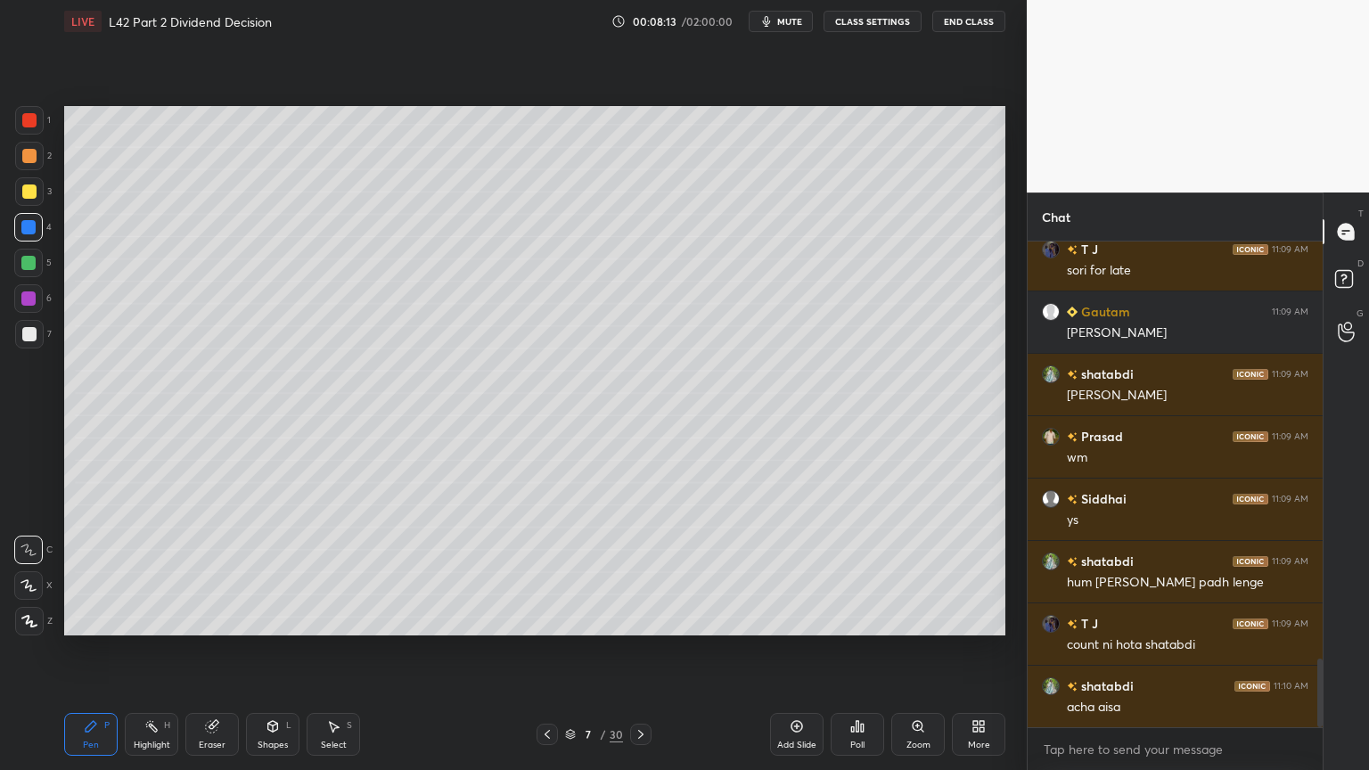
click at [24, 169] on div at bounding box center [29, 156] width 29 height 29
click at [28, 200] on div at bounding box center [29, 191] width 29 height 29
click at [81, 572] on div "Pen P" at bounding box center [90, 734] width 53 height 43
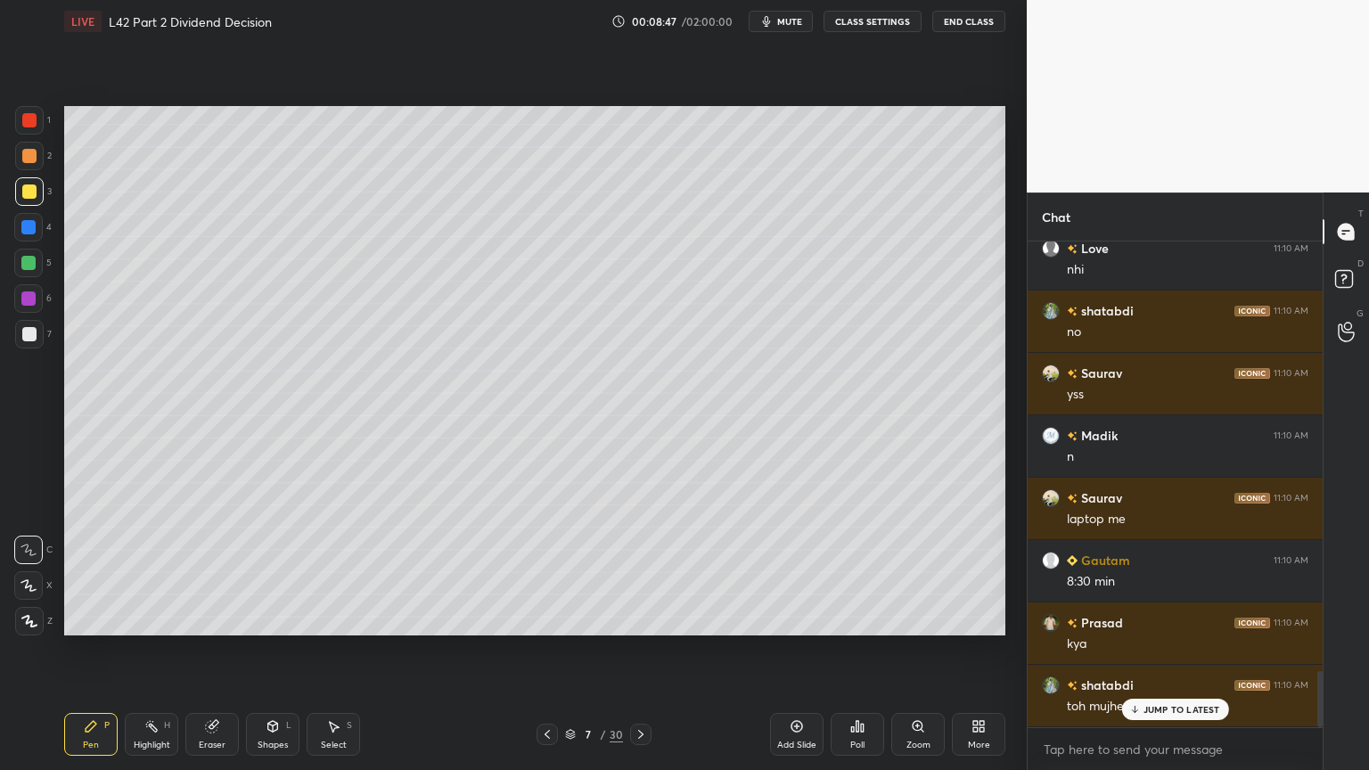
scroll to position [3737, 0]
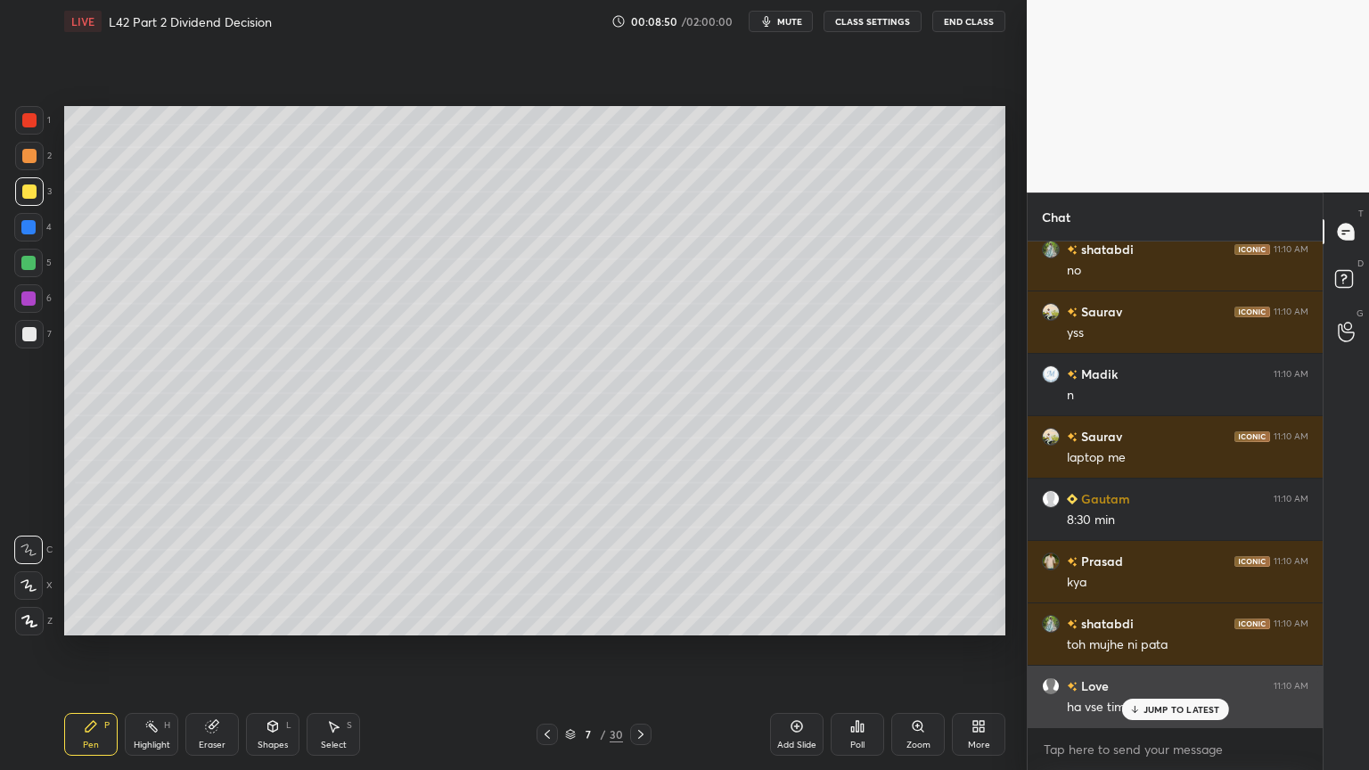
click at [1144, 572] on p "JUMP TO LATEST" at bounding box center [1182, 709] width 77 height 11
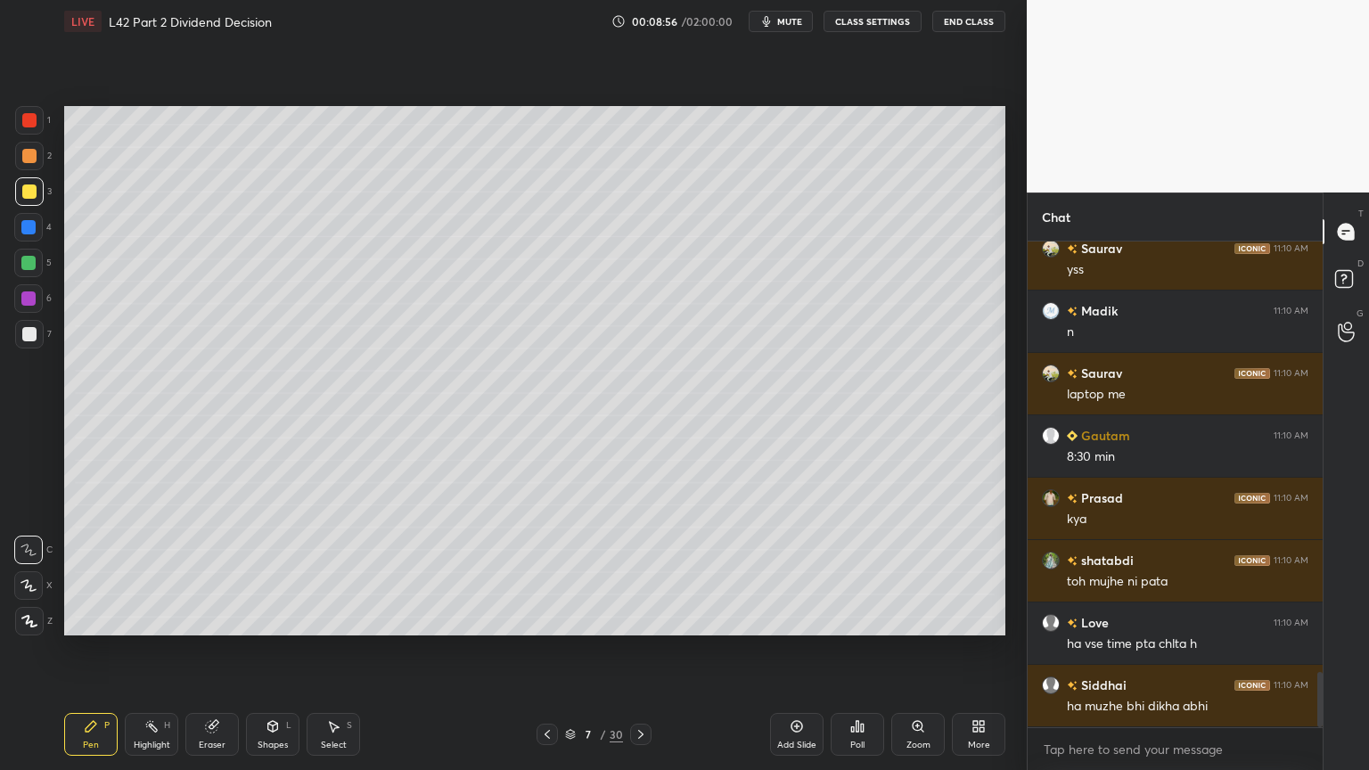
scroll to position [3879, 0]
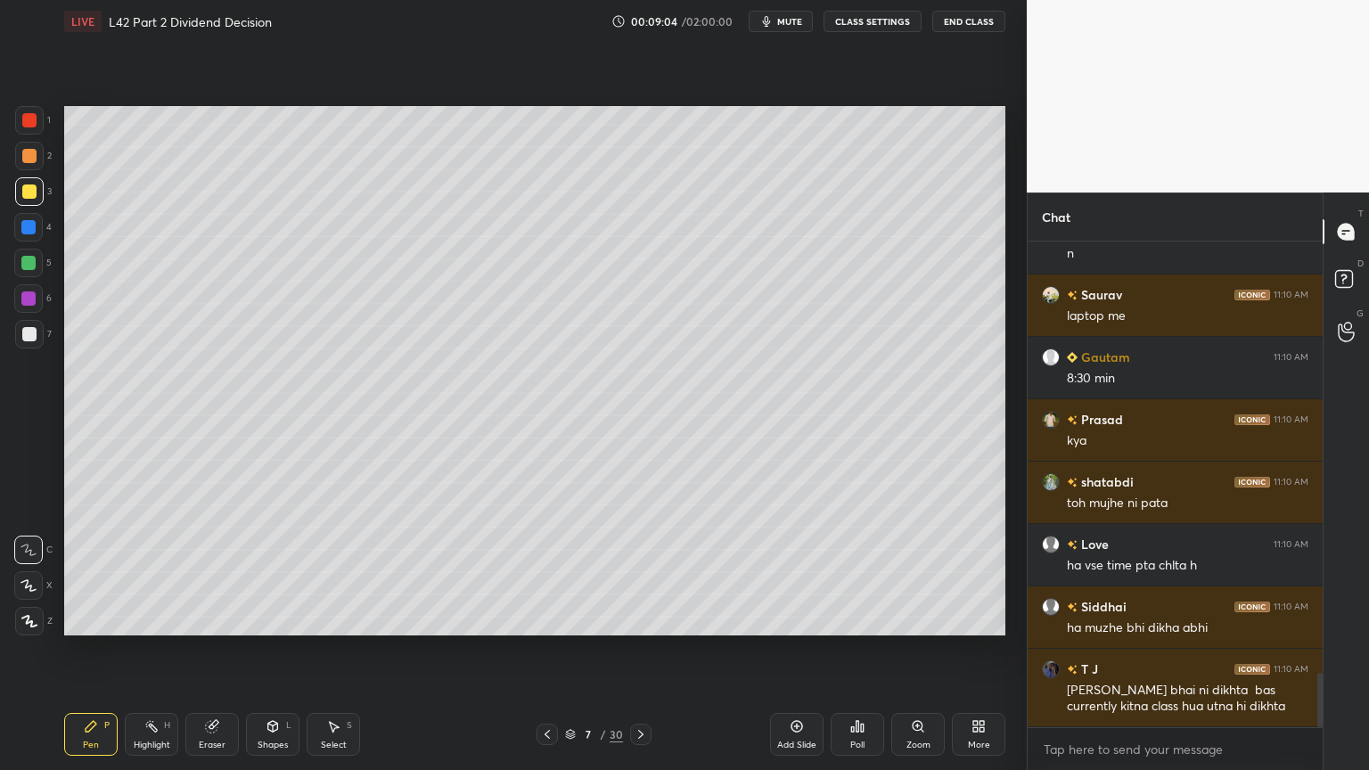
click at [275, 572] on icon at bounding box center [273, 726] width 14 height 14
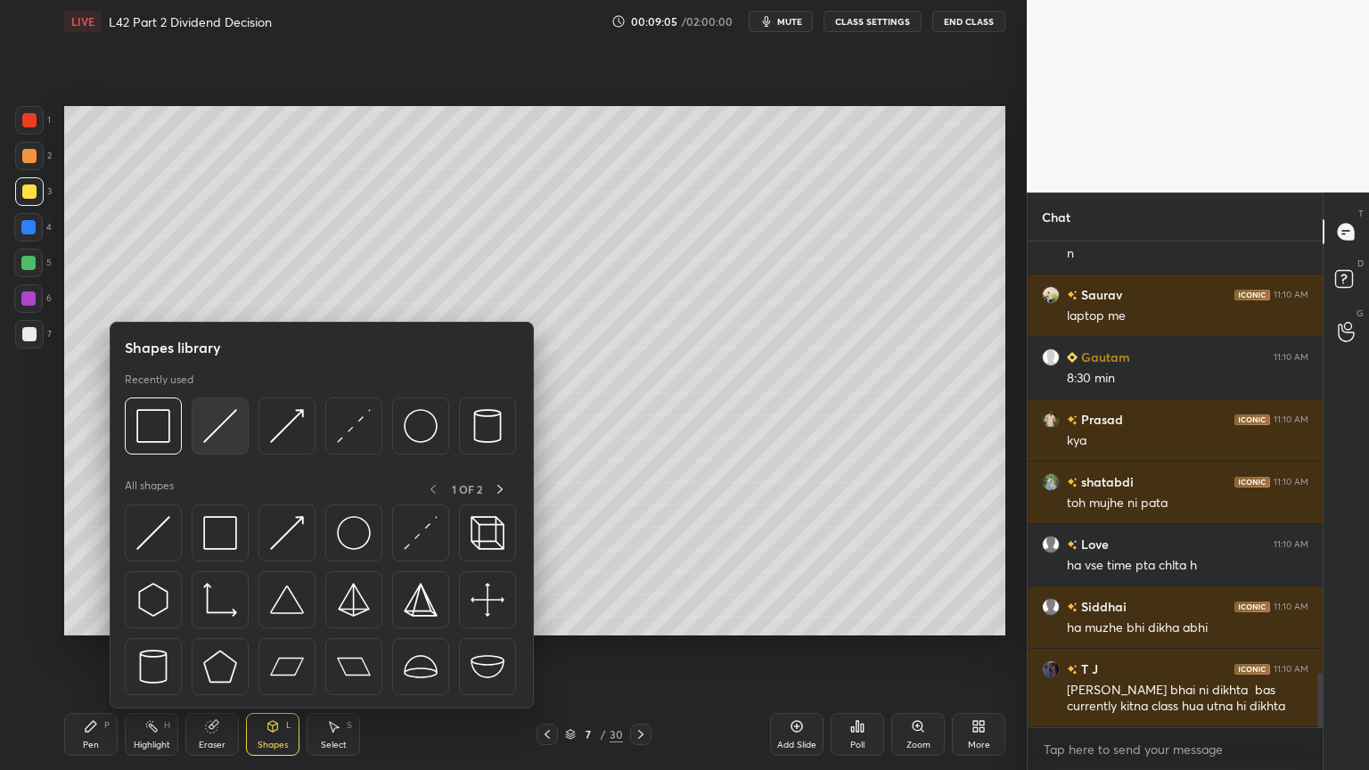
click at [220, 423] on img at bounding box center [220, 426] width 34 height 34
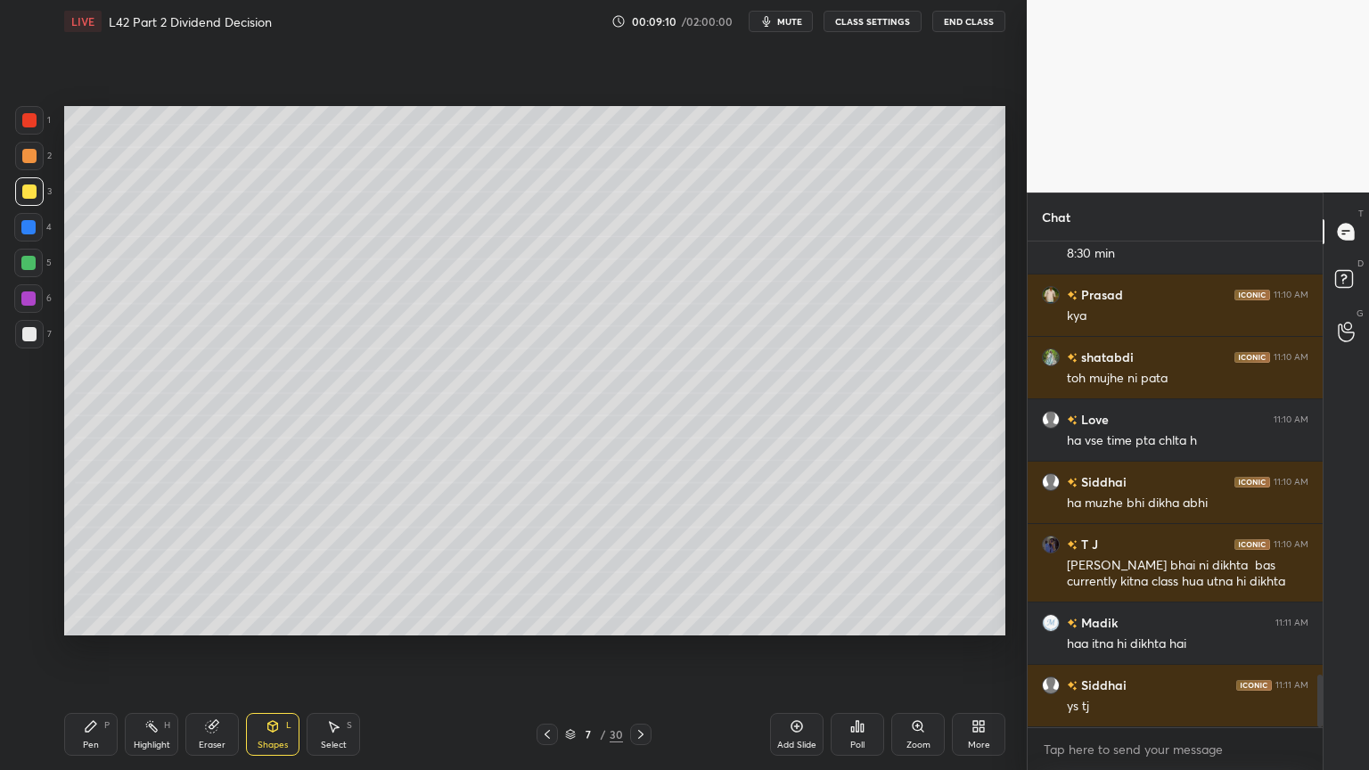
scroll to position [4066, 0]
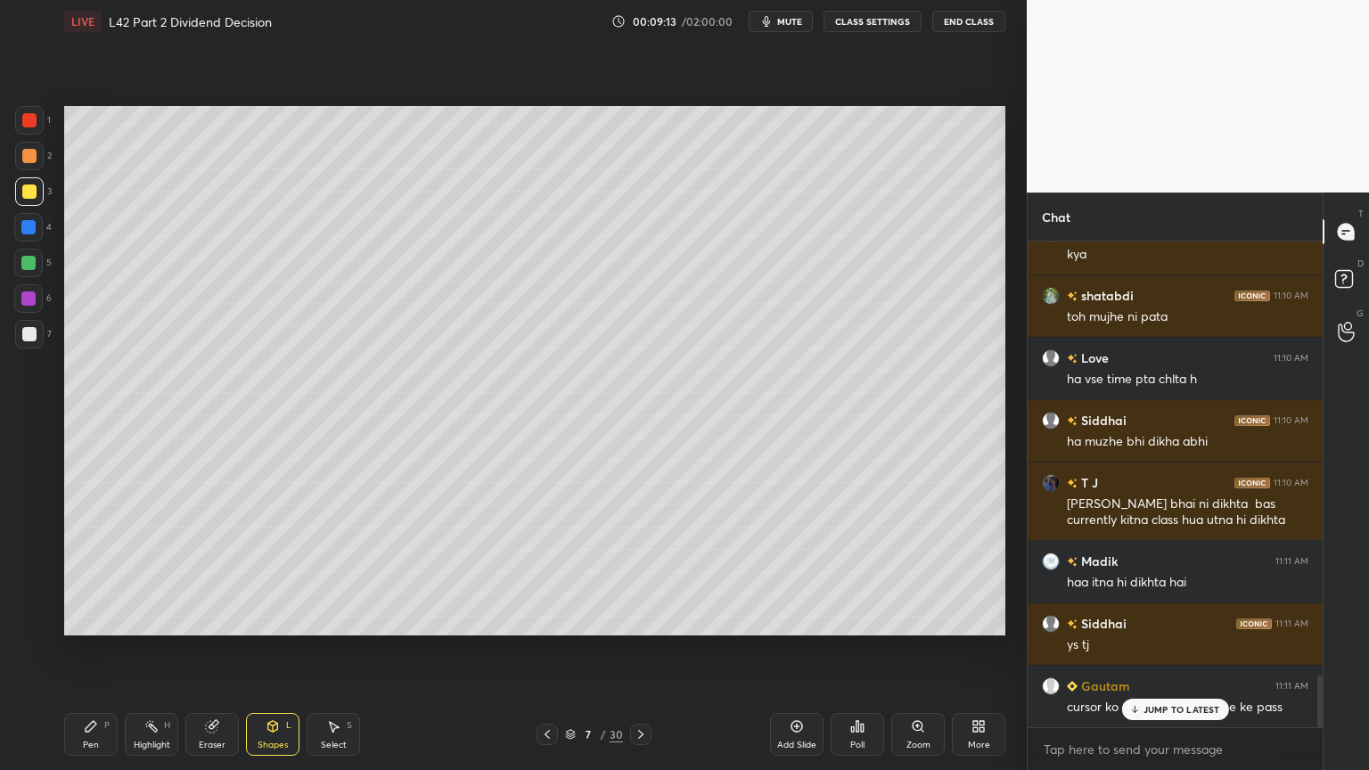
click at [1148, 572] on p "JUMP TO LATEST" at bounding box center [1182, 709] width 77 height 11
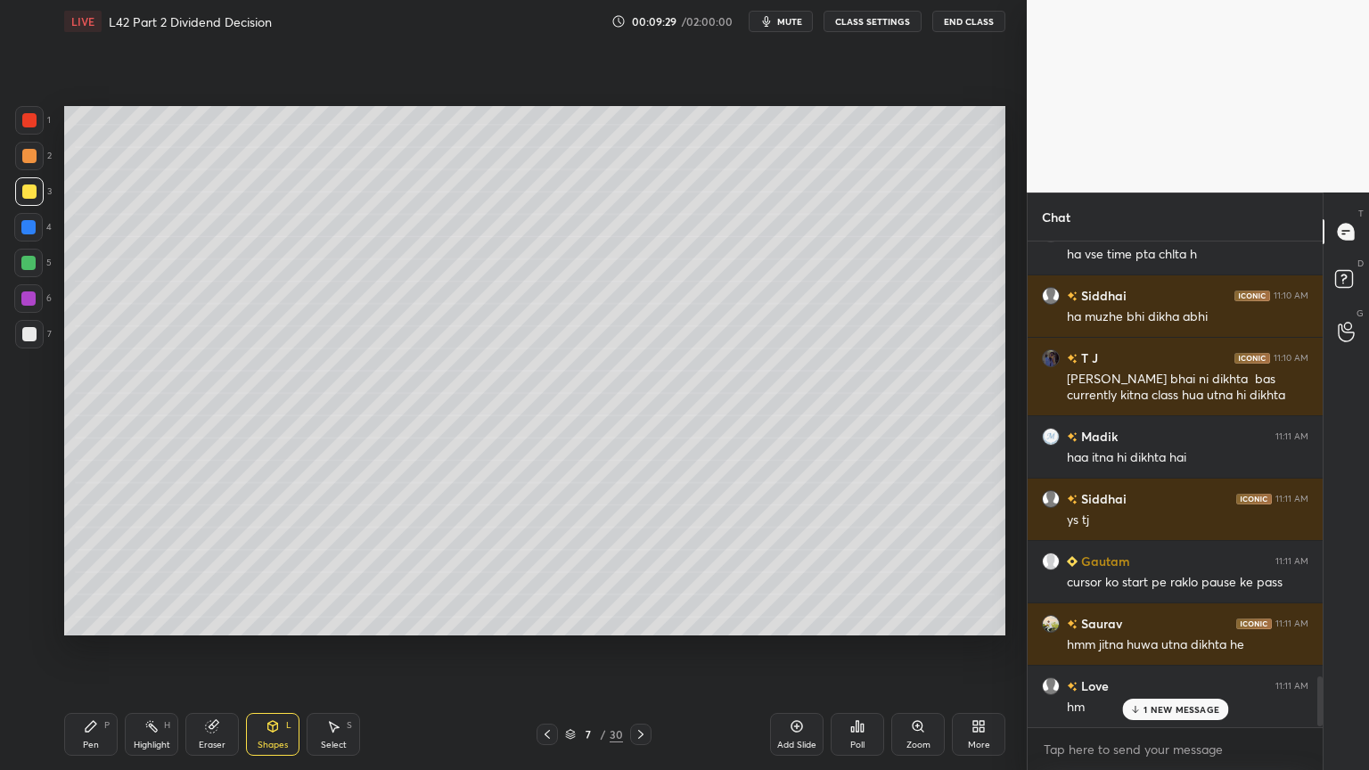
scroll to position [4254, 0]
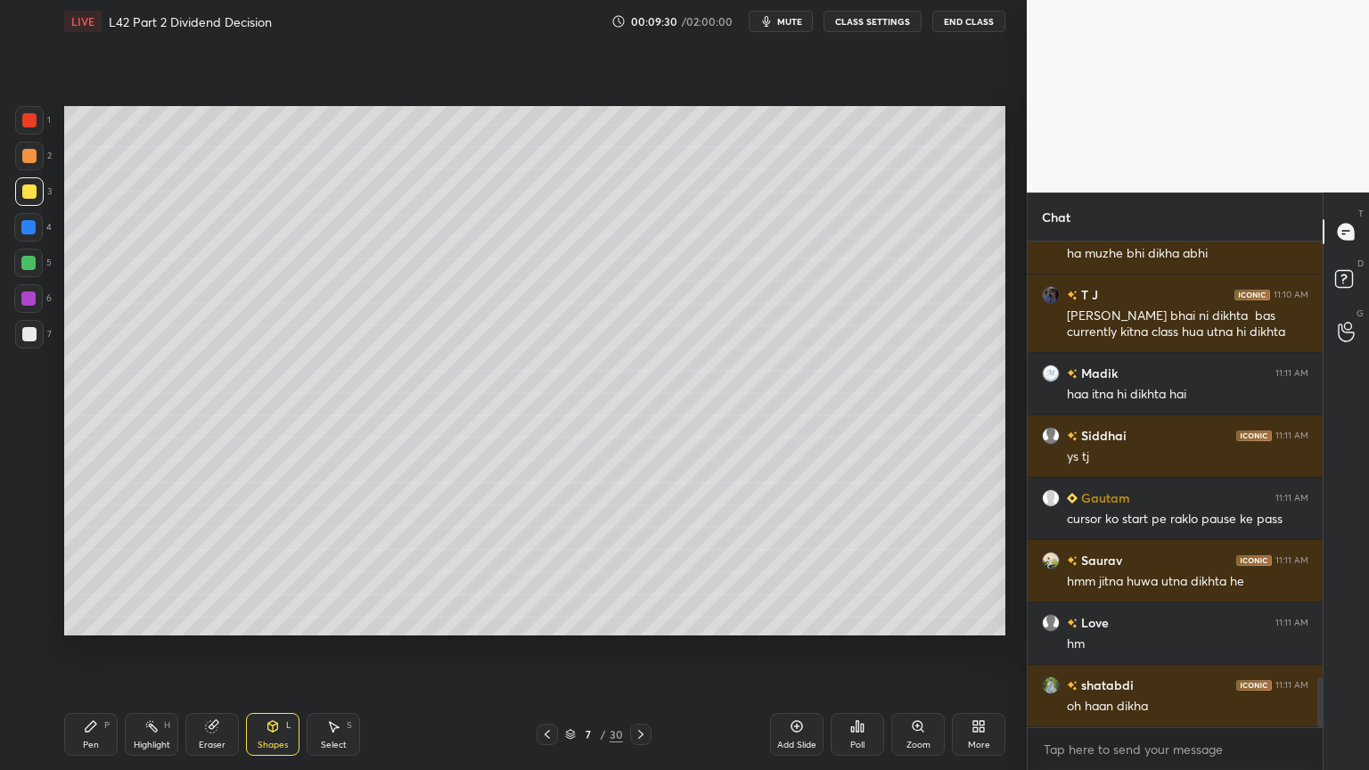
click at [27, 232] on div at bounding box center [28, 227] width 14 height 14
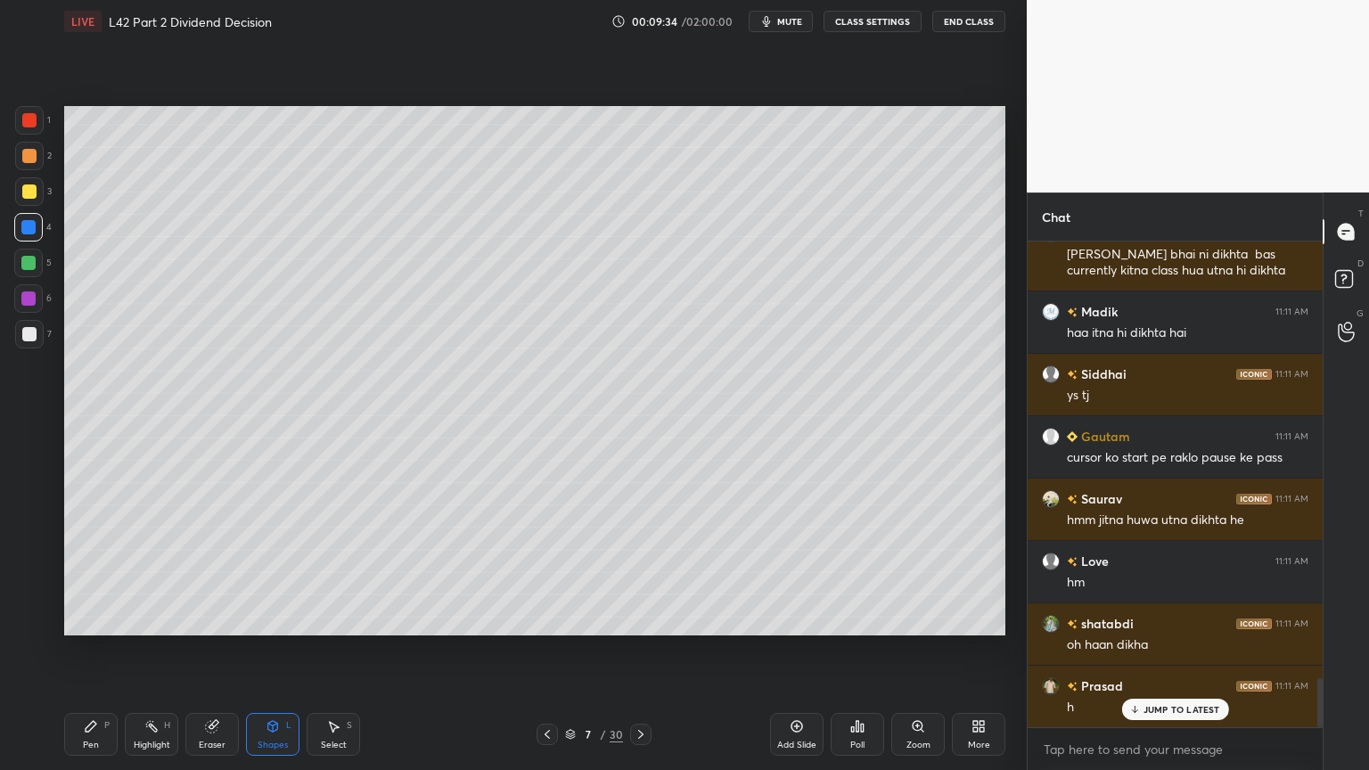
click at [32, 333] on div at bounding box center [29, 334] width 14 height 14
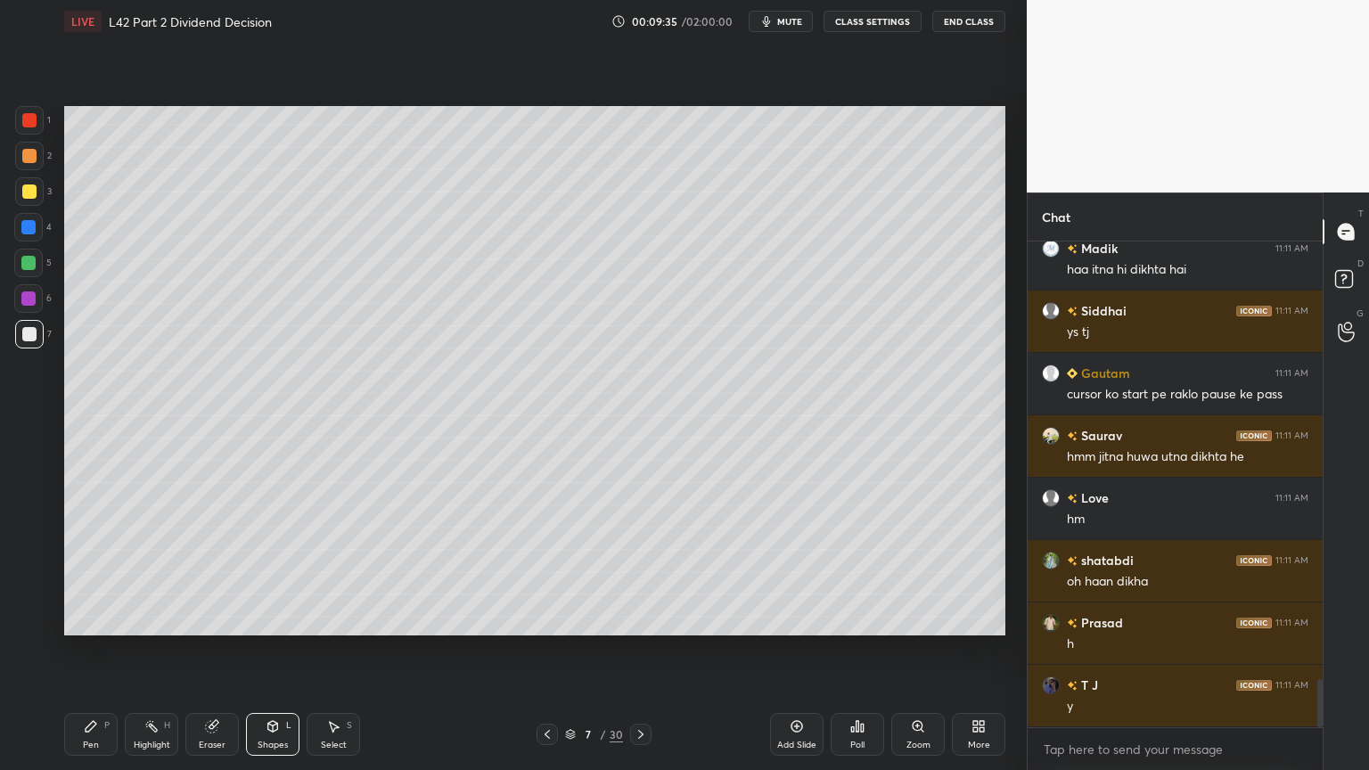
scroll to position [4503, 0]
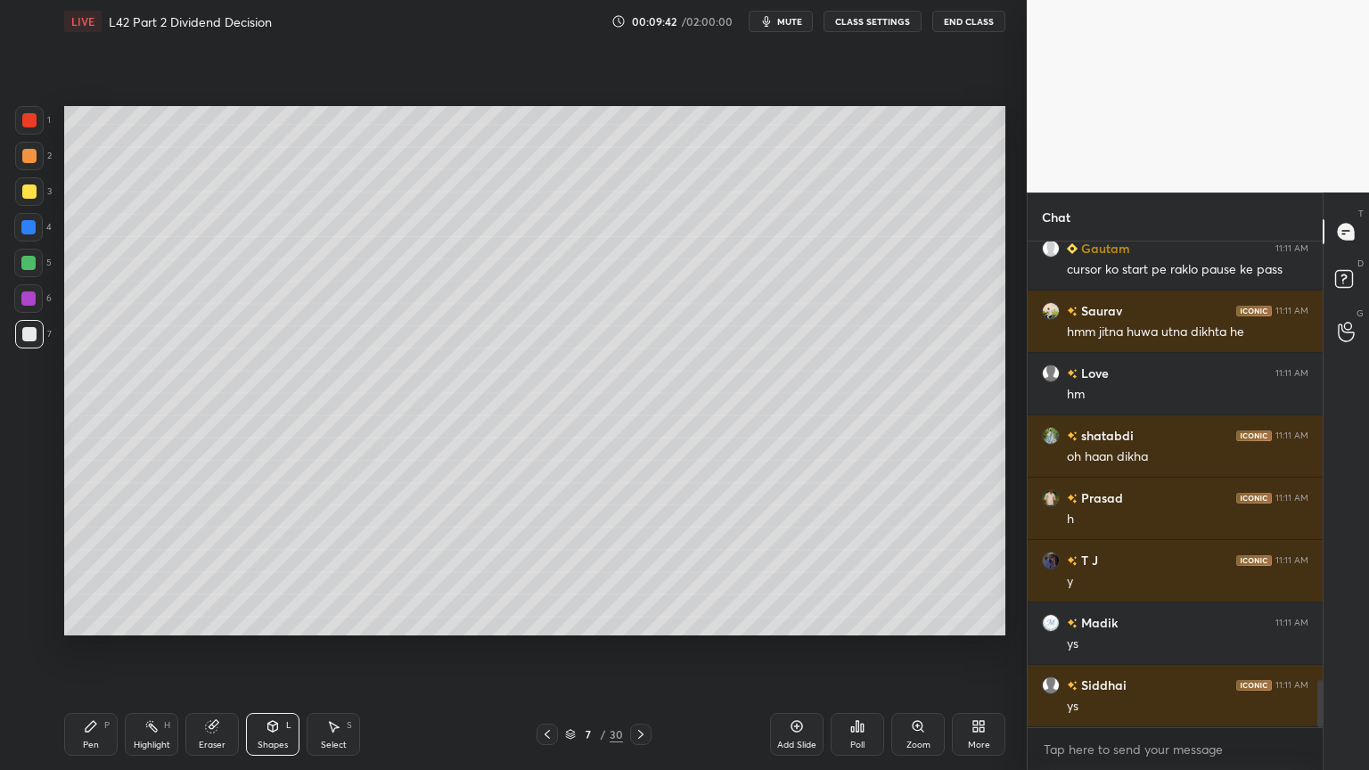
click at [29, 158] on div at bounding box center [29, 156] width 14 height 14
click at [95, 572] on div "Pen" at bounding box center [91, 745] width 16 height 9
click at [291, 572] on div "Shapes L" at bounding box center [272, 734] width 53 height 43
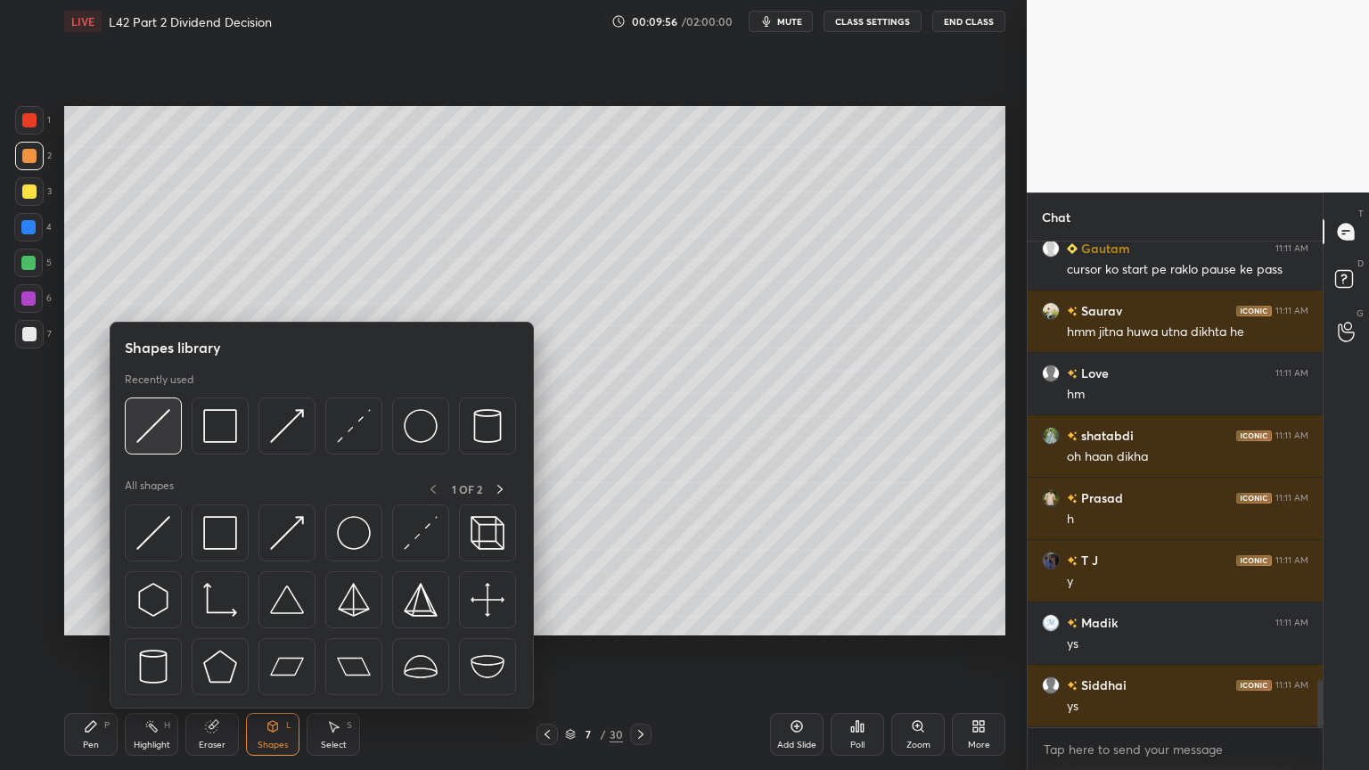
click at [154, 446] on div at bounding box center [153, 426] width 57 height 57
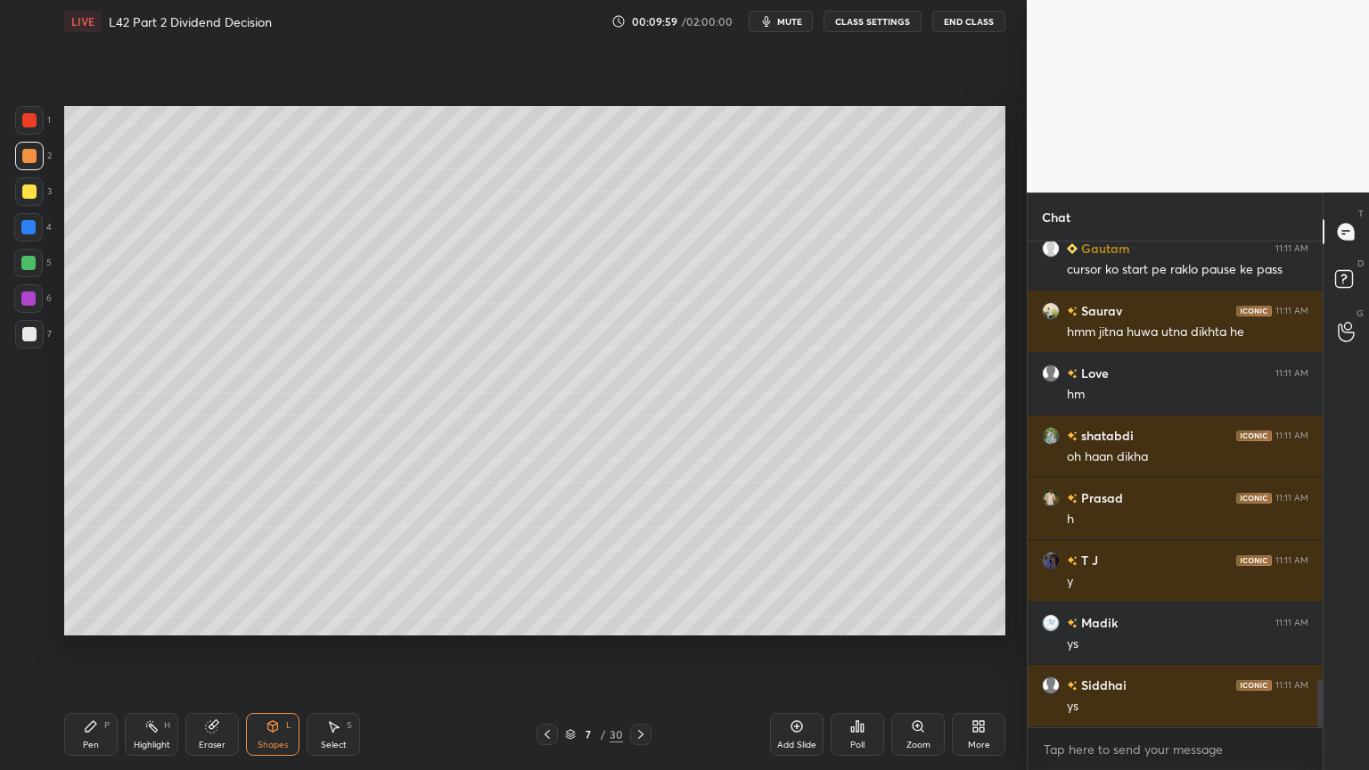
click at [97, 572] on icon at bounding box center [91, 726] width 14 height 14
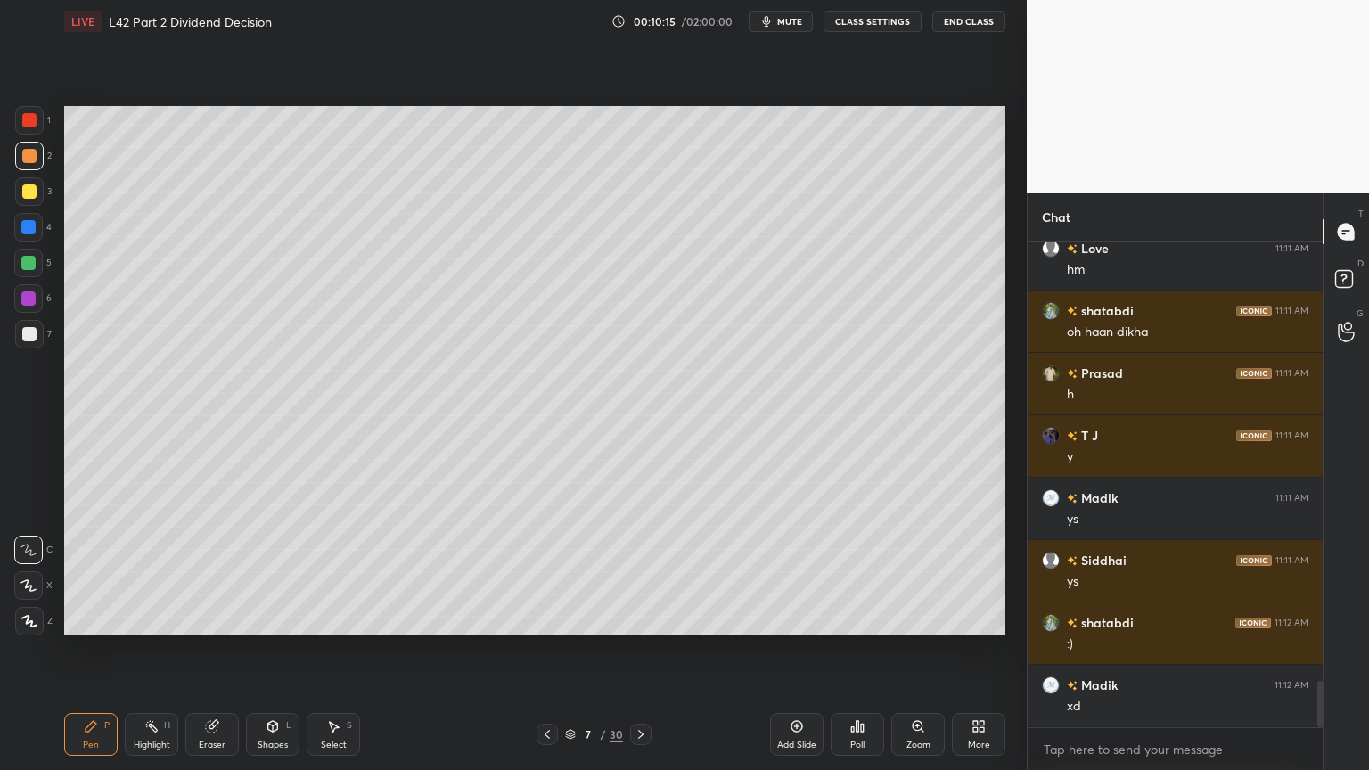
scroll to position [4690, 0]
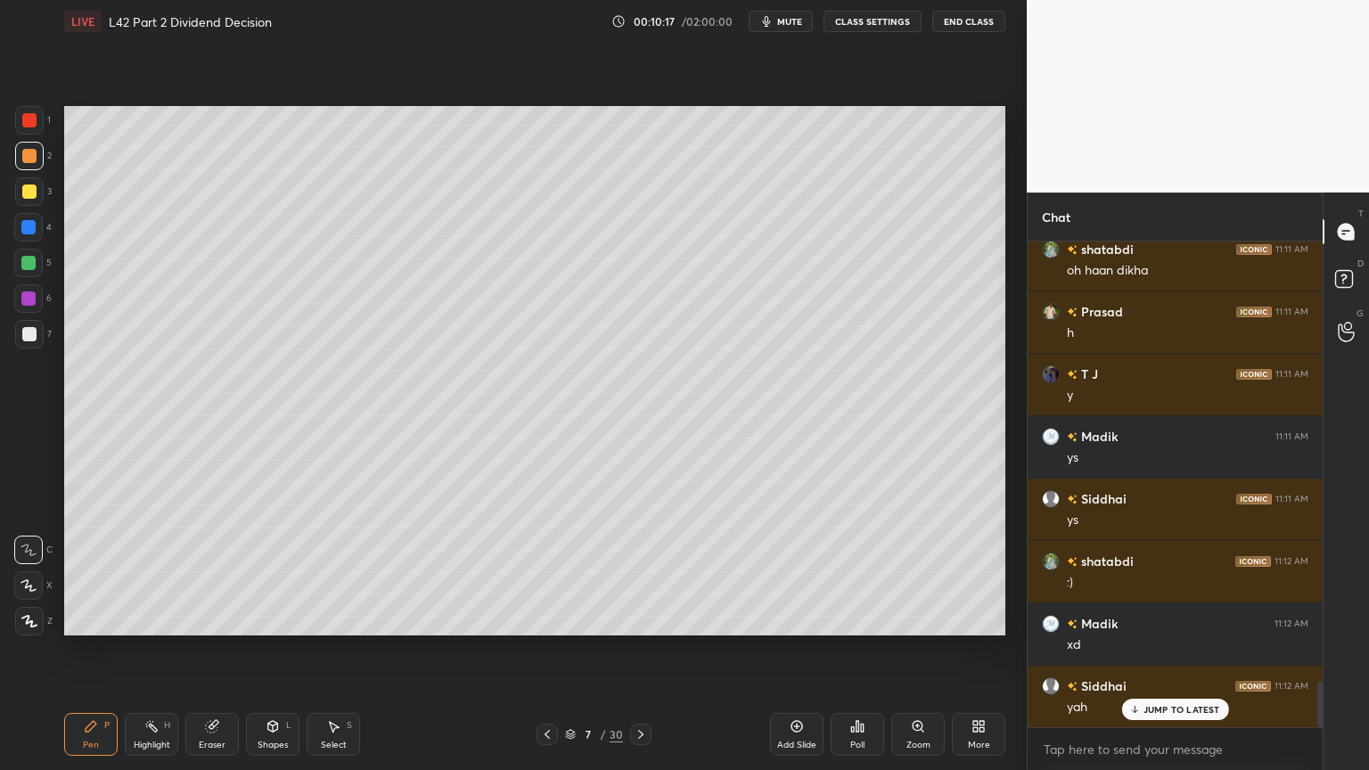
click at [206, 572] on icon at bounding box center [212, 727] width 12 height 12
click at [89, 572] on div "Pen" at bounding box center [91, 745] width 16 height 9
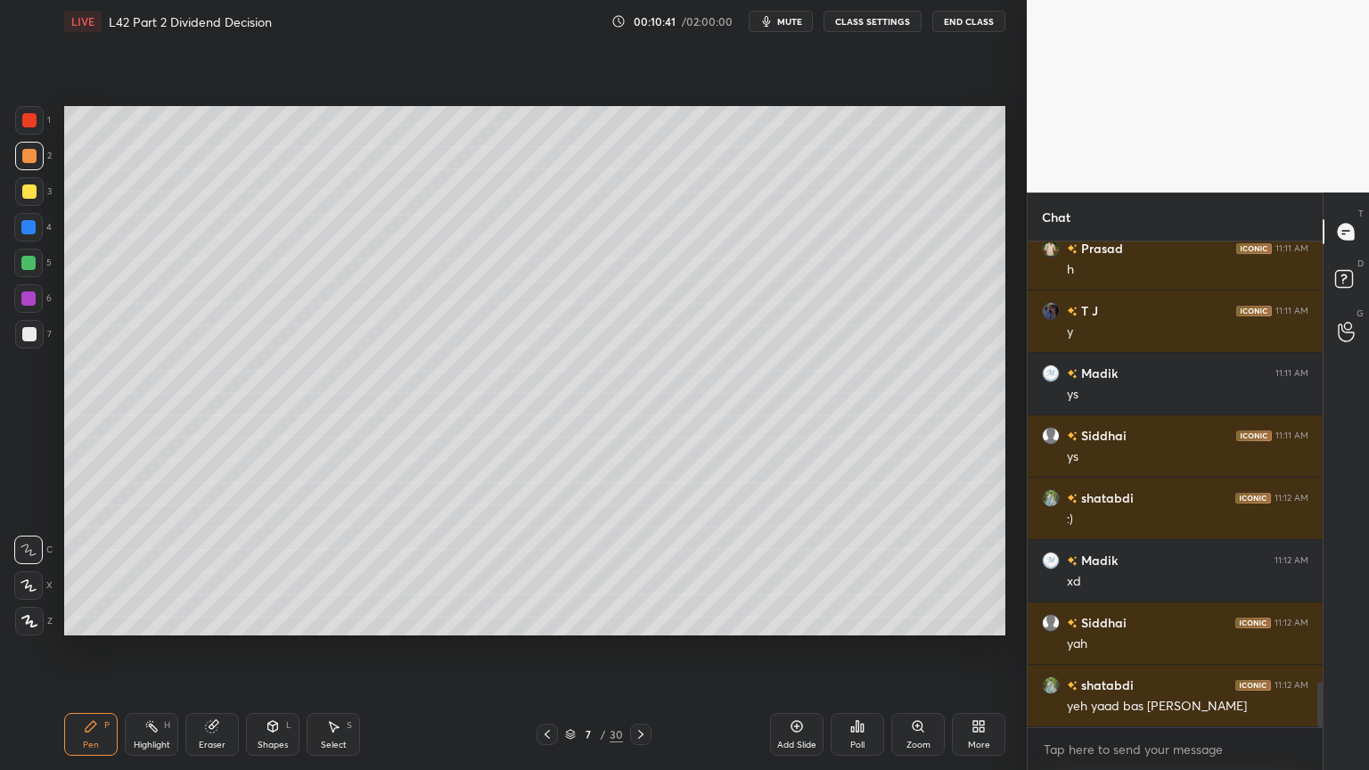
scroll to position [4771, 0]
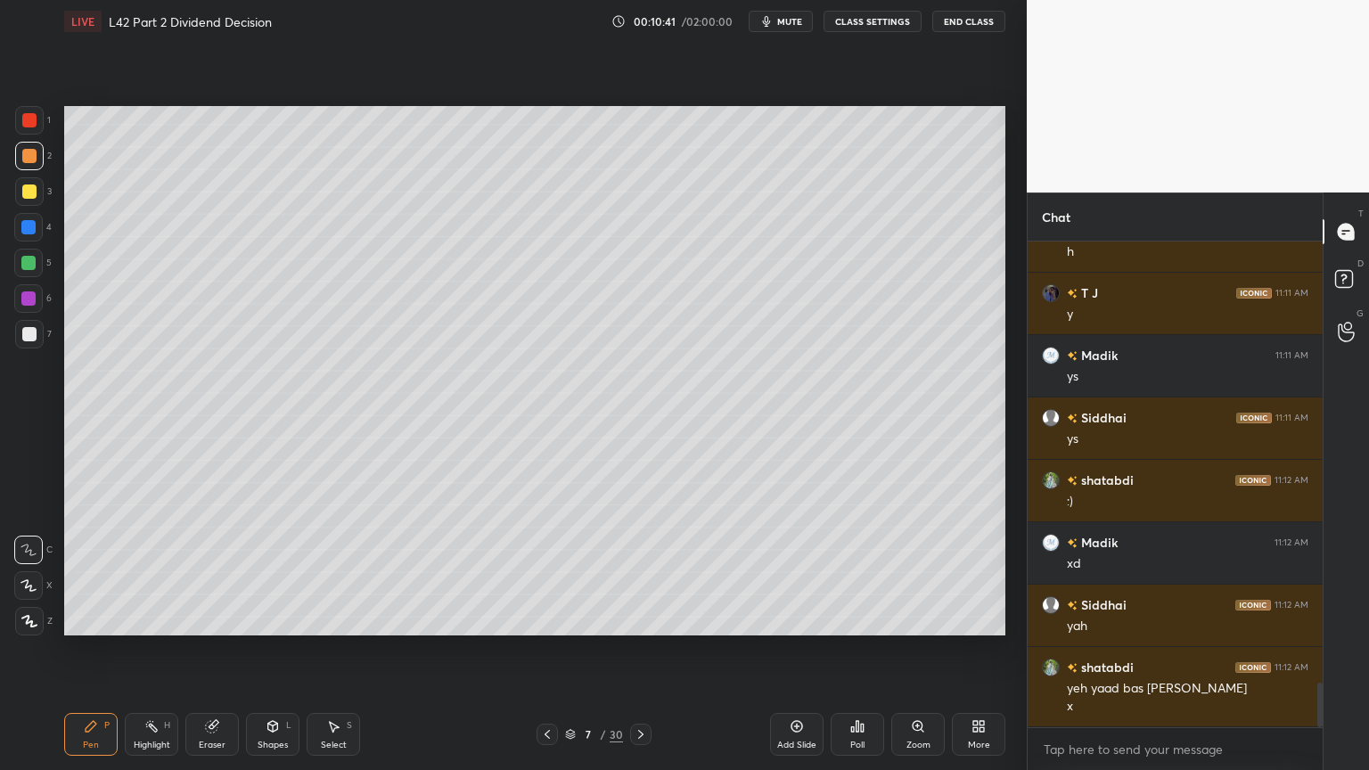
click at [17, 287] on div at bounding box center [28, 298] width 29 height 29
click at [89, 572] on div "Pen" at bounding box center [91, 745] width 16 height 9
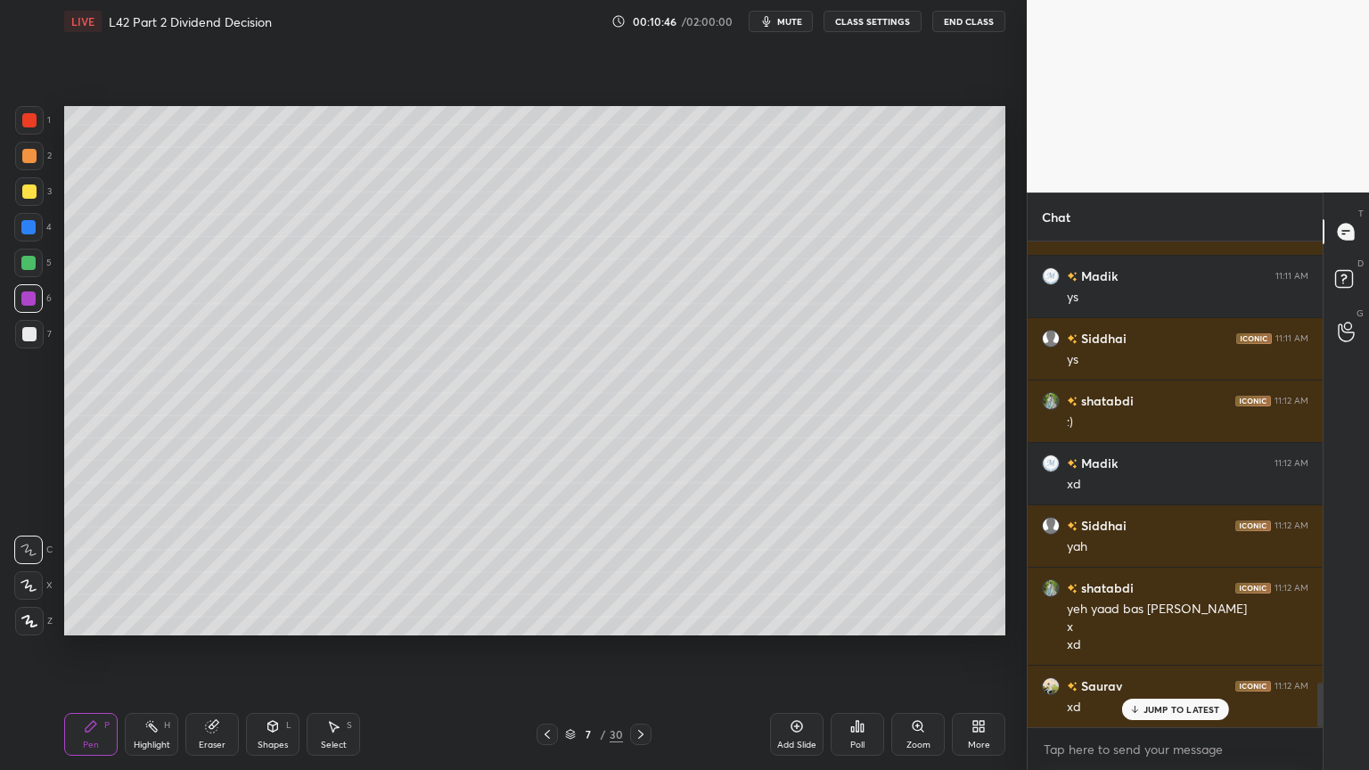
scroll to position [4913, 0]
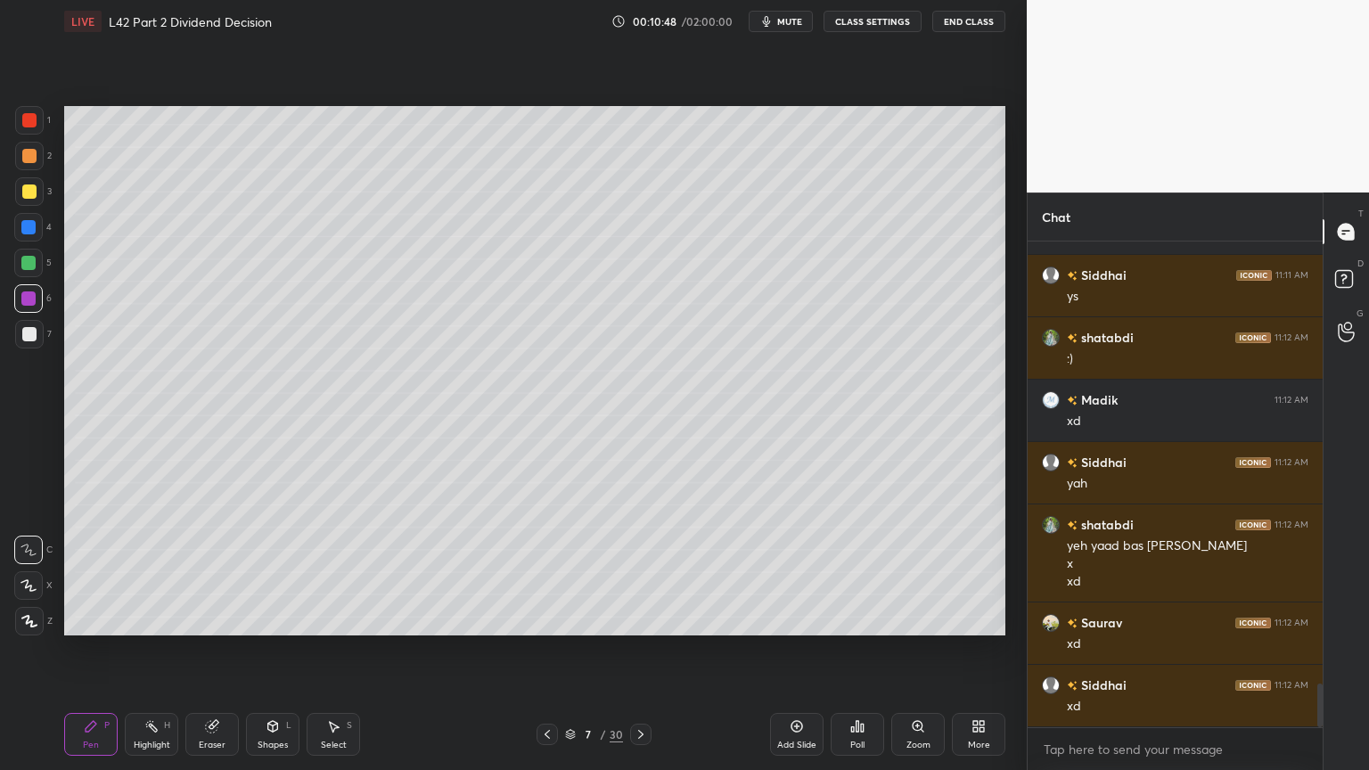
click at [29, 207] on div "3" at bounding box center [33, 195] width 37 height 36
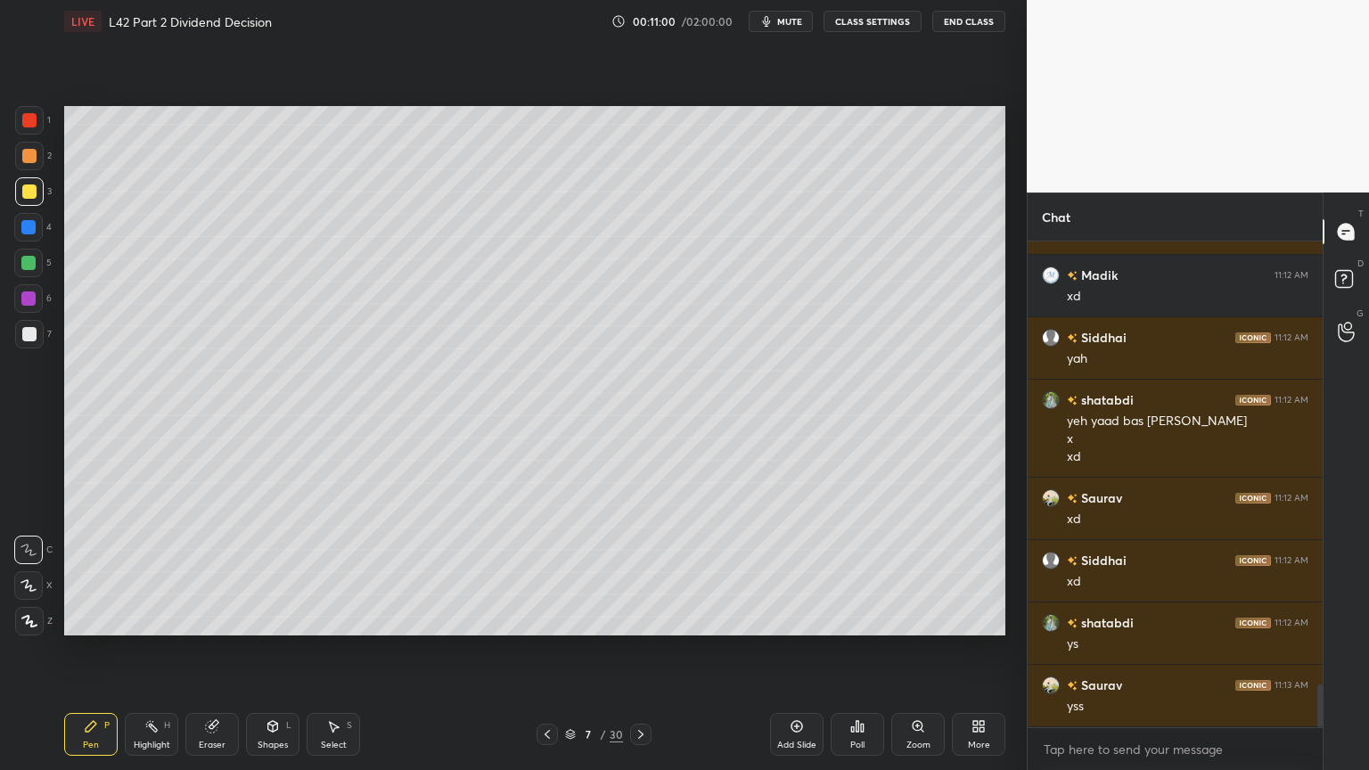
scroll to position [5100, 0]
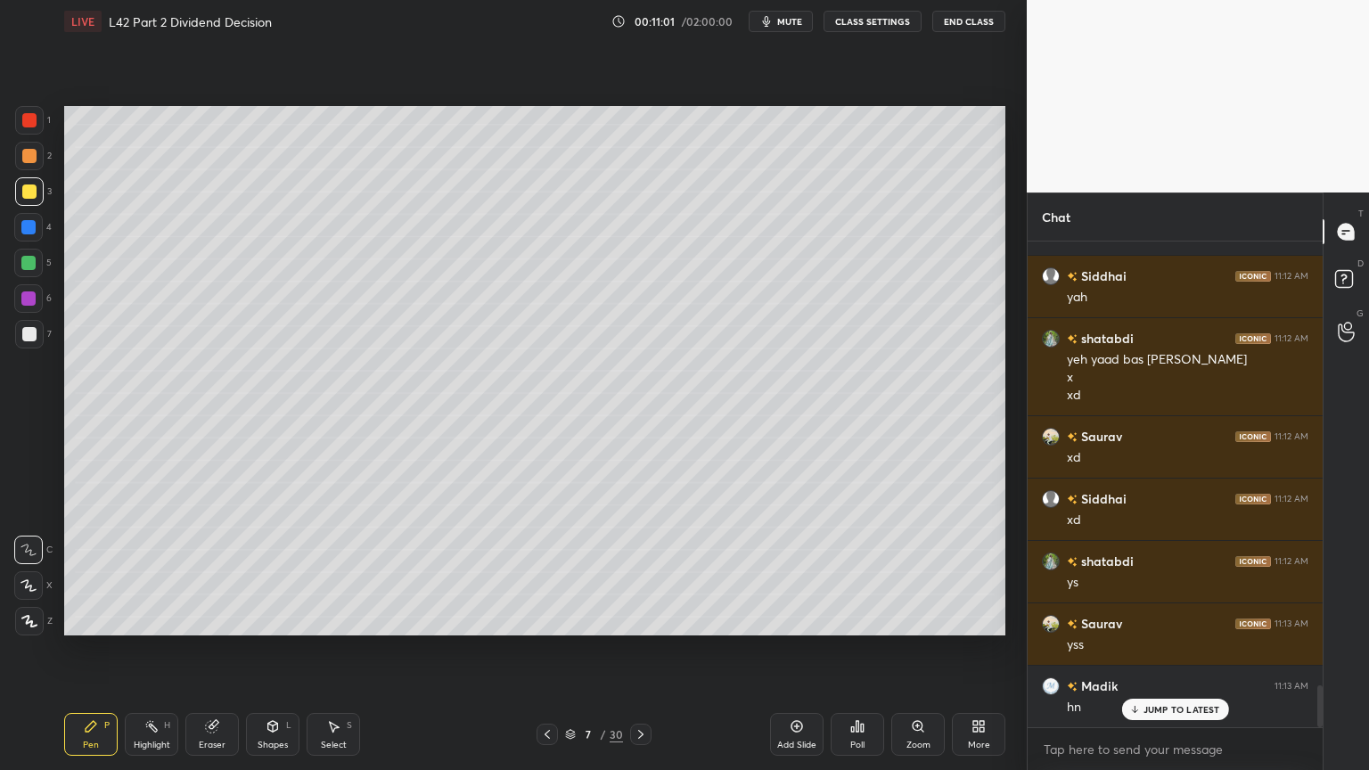
click at [344, 572] on div "Select S" at bounding box center [333, 734] width 53 height 43
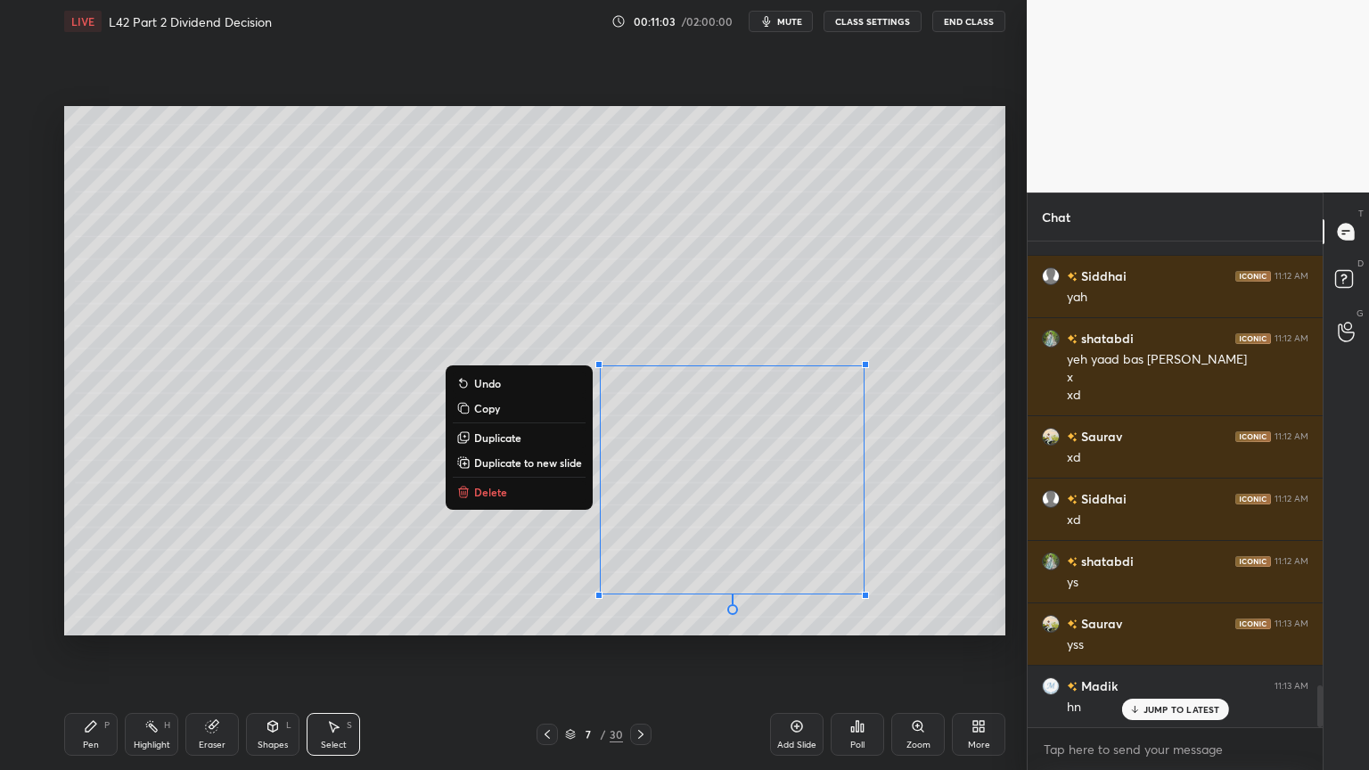
click at [503, 487] on p "Delete" at bounding box center [490, 492] width 33 height 14
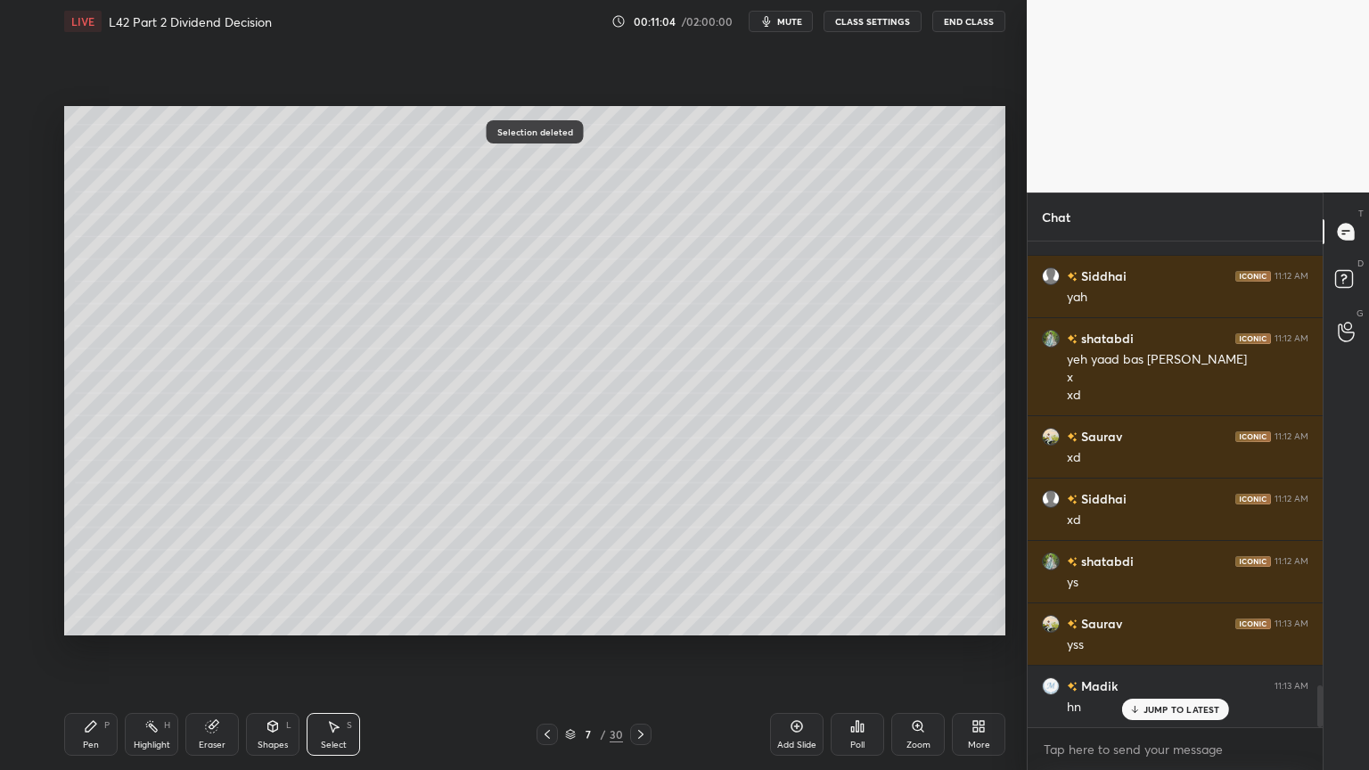
scroll to position [5163, 0]
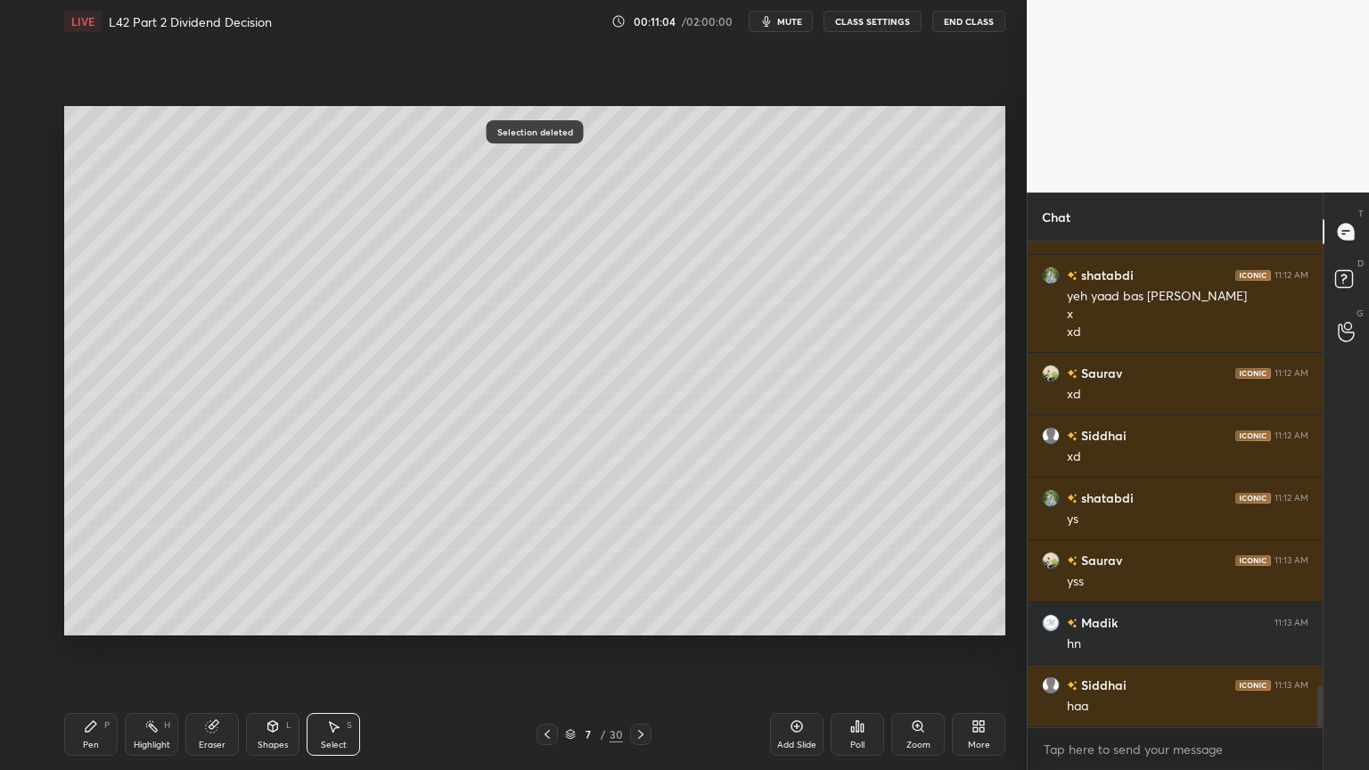
click at [50, 572] on div "1 2 3 4 5 6 7 C X Z C X Z E E Erase all H H LIVE L42 Part 2 Dividend Decision 0…" at bounding box center [506, 385] width 1013 height 770
click at [81, 572] on div "Pen P" at bounding box center [90, 734] width 53 height 43
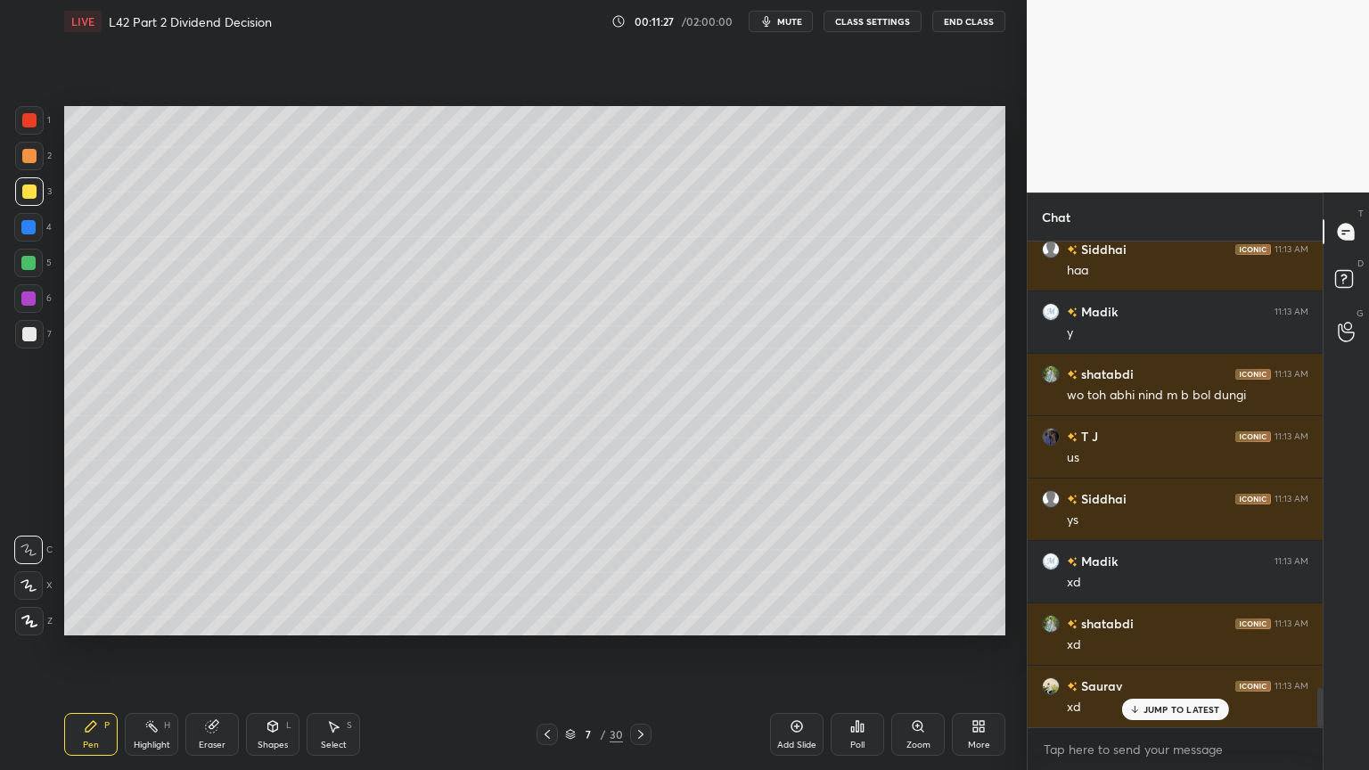
scroll to position [5662, 0]
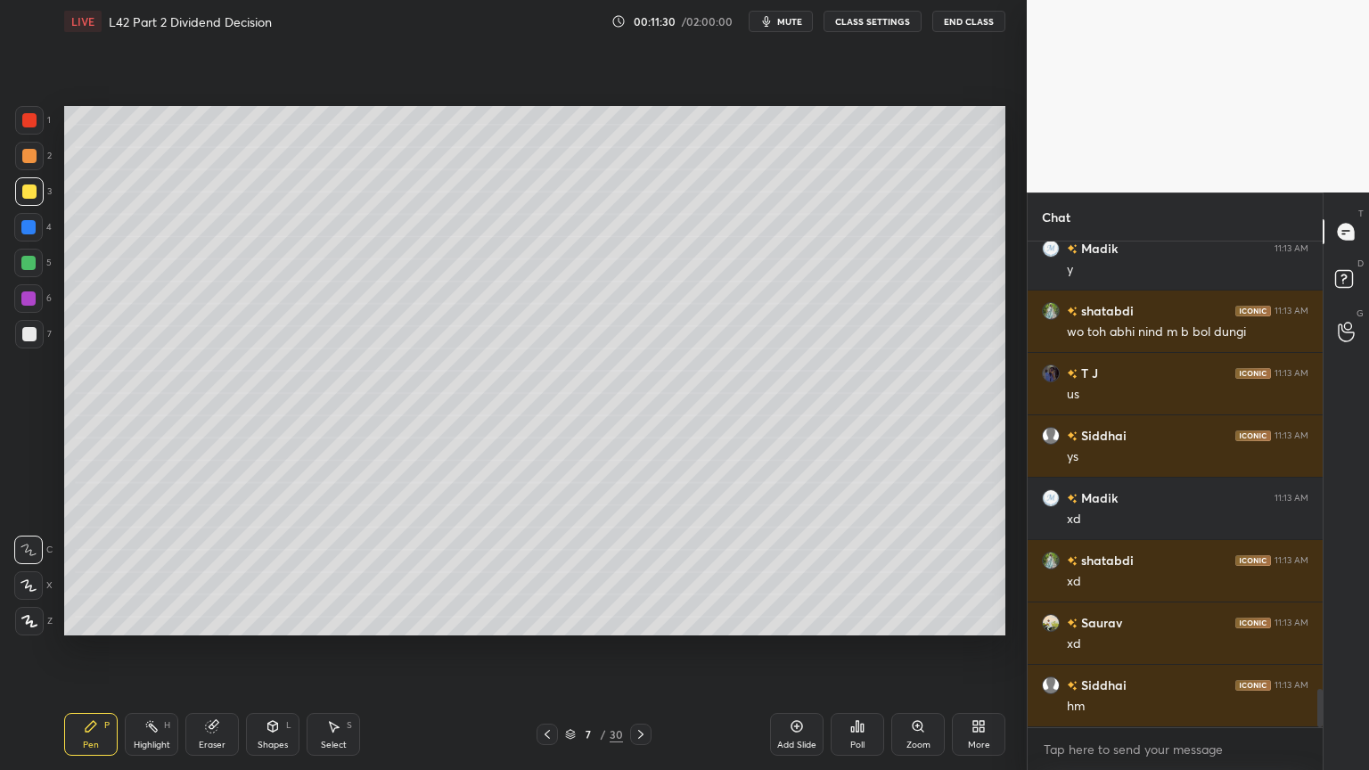
click at [29, 168] on div at bounding box center [29, 156] width 29 height 29
click at [27, 162] on div at bounding box center [29, 156] width 14 height 14
click at [39, 214] on div at bounding box center [28, 227] width 29 height 29
click at [29, 198] on div at bounding box center [29, 192] width 14 height 14
click at [111, 572] on div "Pen P" at bounding box center [90, 734] width 53 height 43
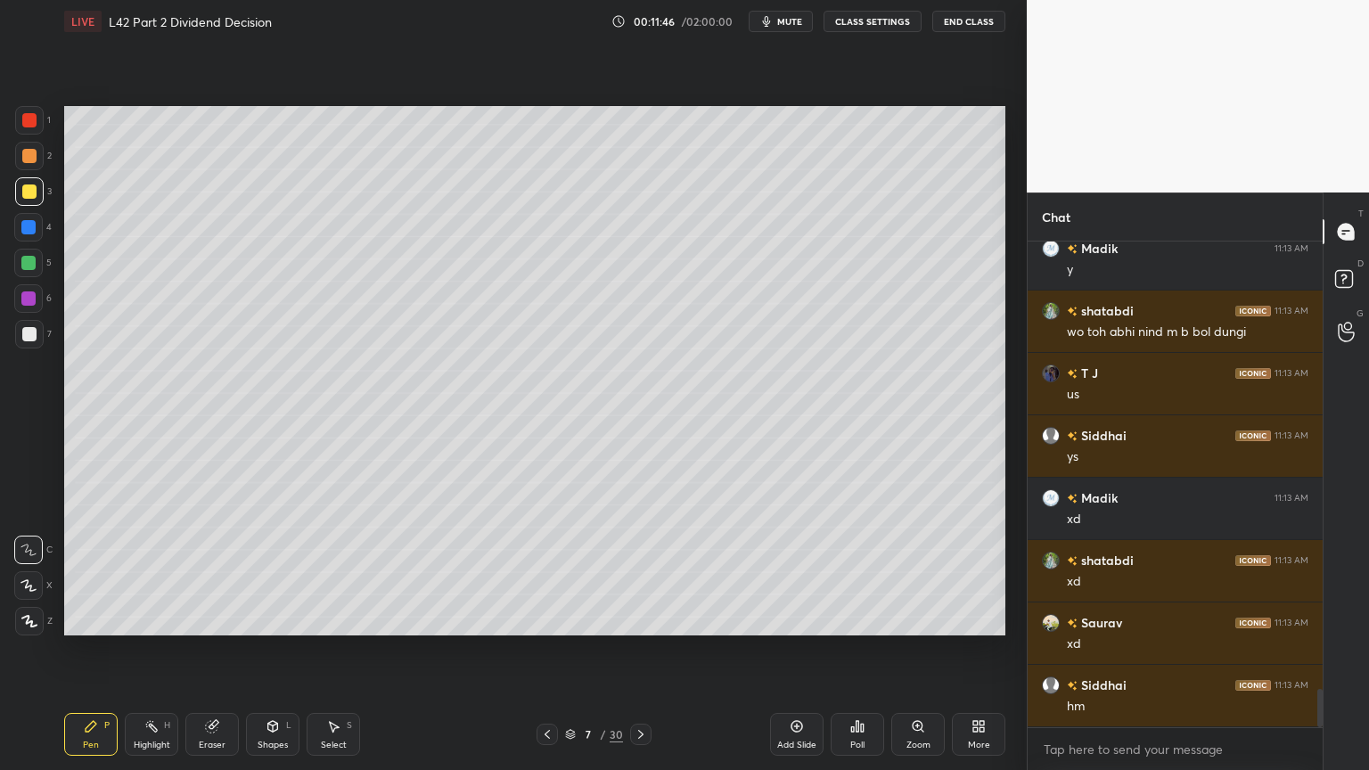
click at [21, 249] on div at bounding box center [28, 263] width 29 height 29
click at [21, 228] on div at bounding box center [28, 227] width 14 height 14
click at [221, 572] on div "Eraser" at bounding box center [211, 734] width 53 height 43
click at [272, 572] on div "Shapes" at bounding box center [273, 745] width 30 height 9
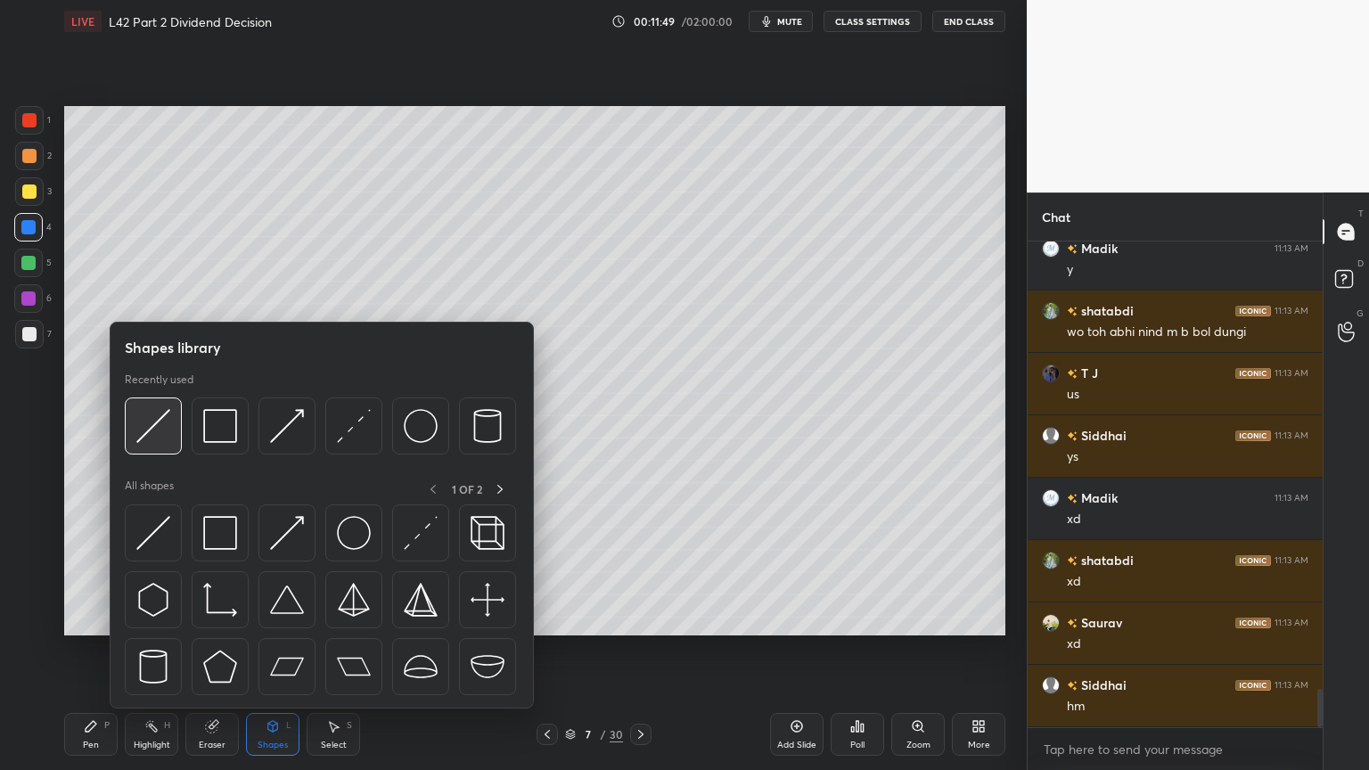
click at [151, 436] on img at bounding box center [153, 426] width 34 height 34
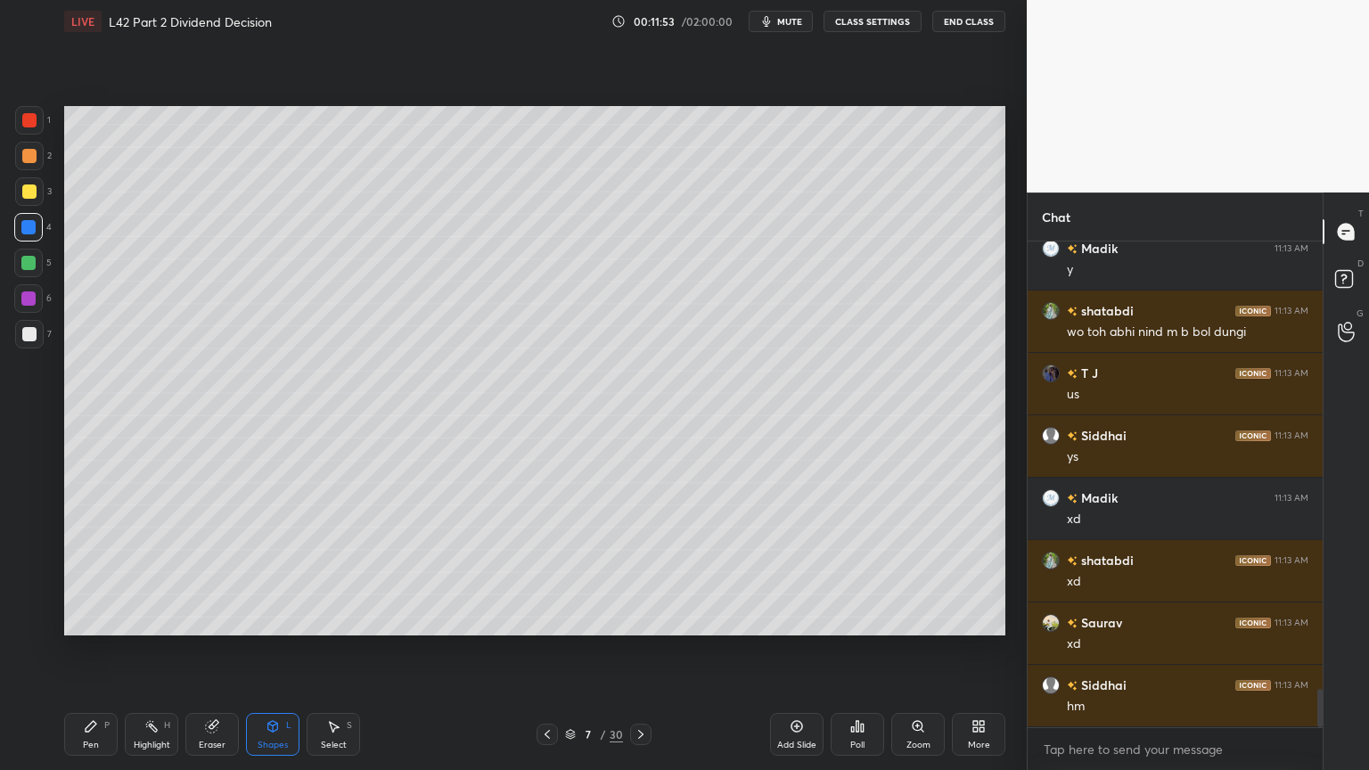
click at [22, 349] on div "7" at bounding box center [33, 338] width 37 height 36
click at [93, 572] on div "Pen" at bounding box center [91, 745] width 16 height 9
click at [18, 305] on div at bounding box center [28, 298] width 29 height 29
click at [39, 333] on div at bounding box center [29, 334] width 29 height 29
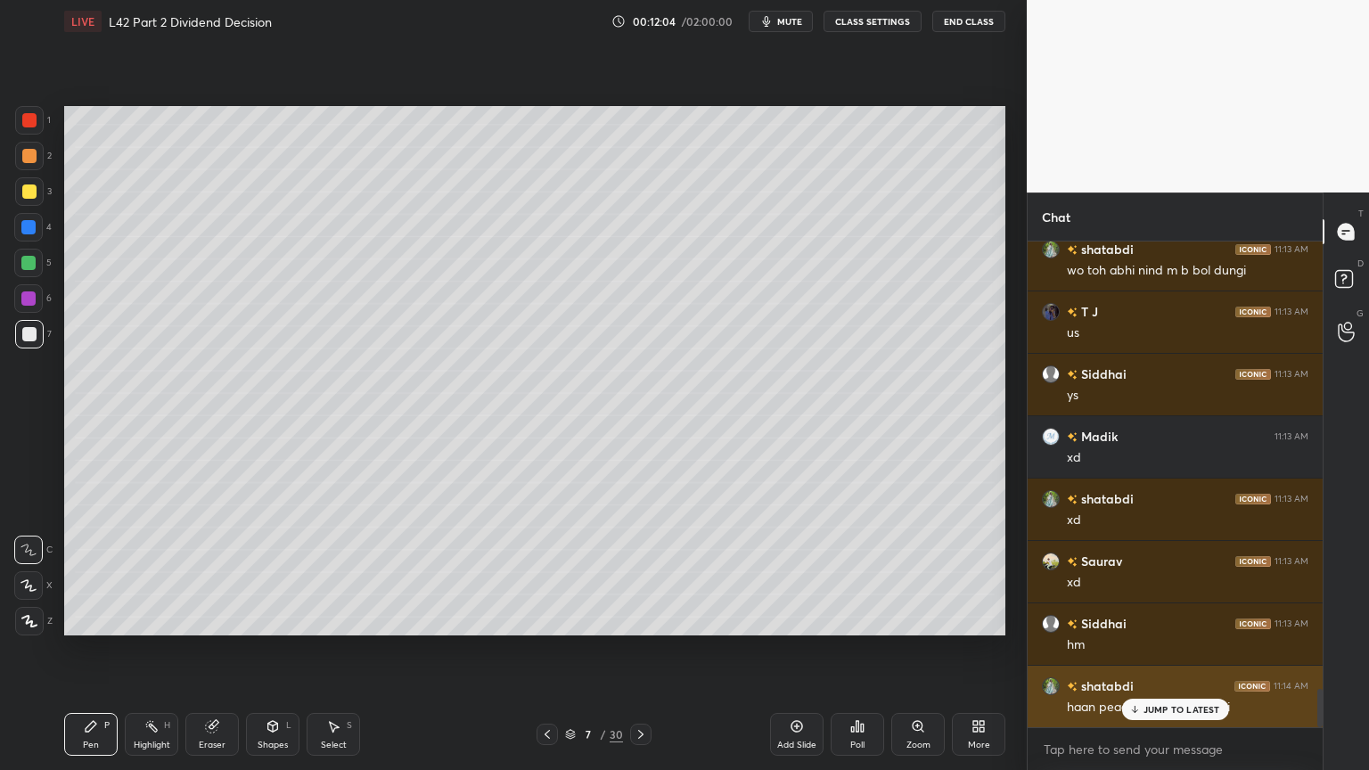
click at [1147, 572] on div "shatabdi 11:14 AM haan peaceful hota h shor ni" at bounding box center [1175, 697] width 295 height 62
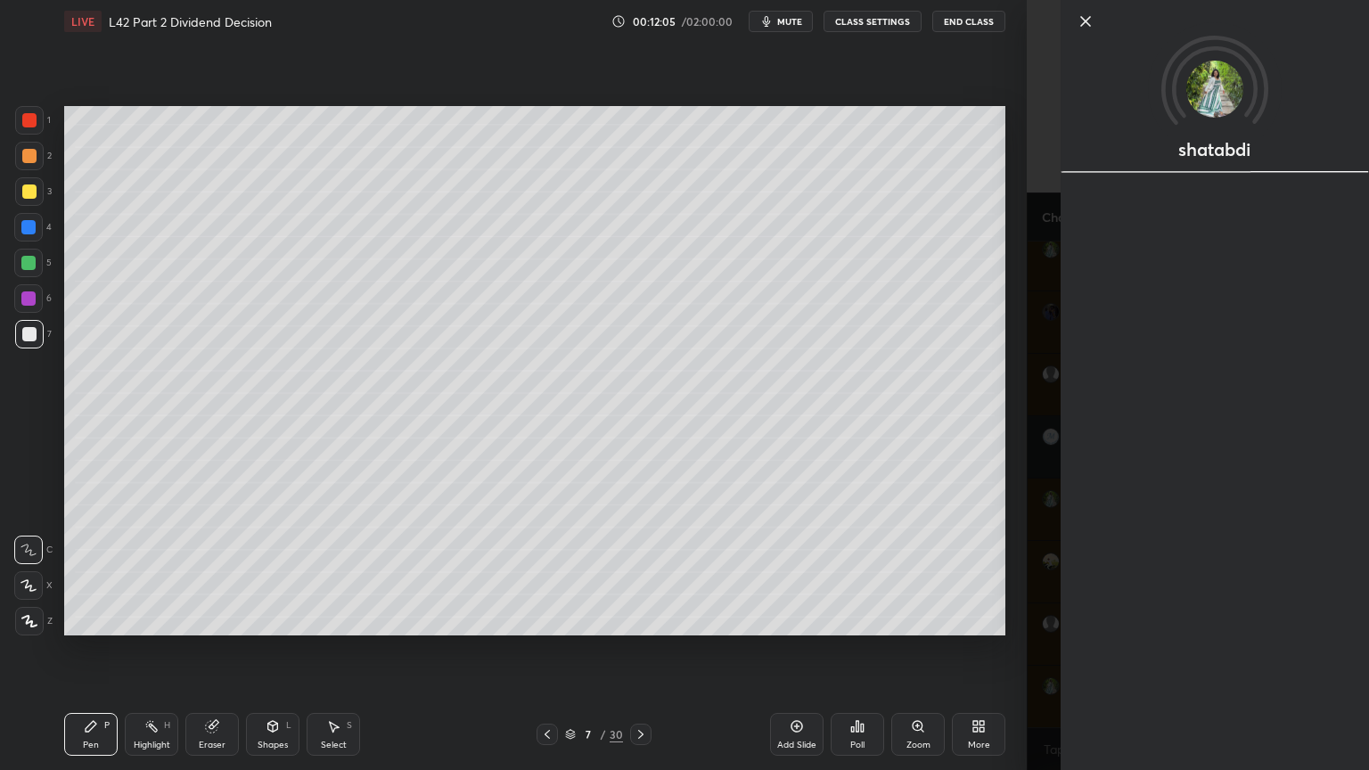
click at [1040, 572] on div "shatabdi" at bounding box center [1198, 385] width 342 height 770
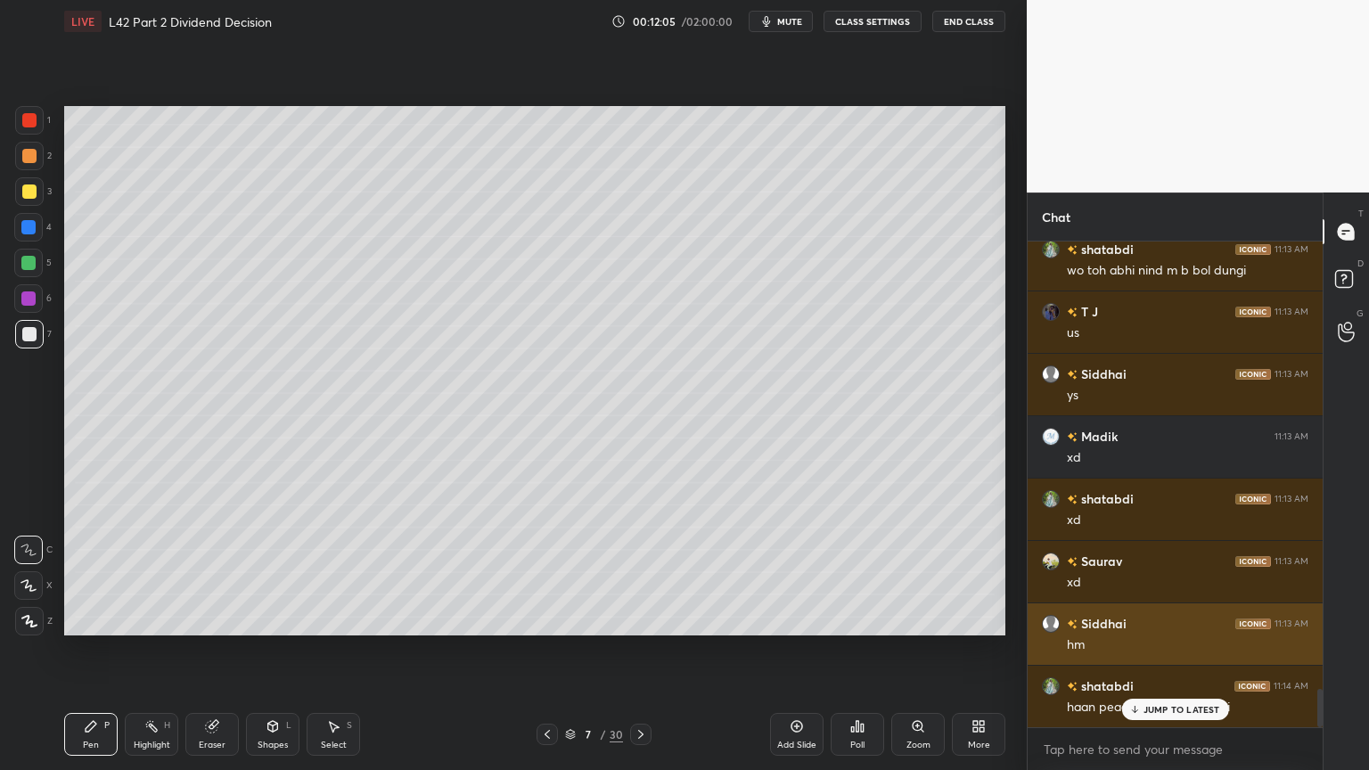
click at [1133, 572] on icon at bounding box center [1135, 709] width 12 height 11
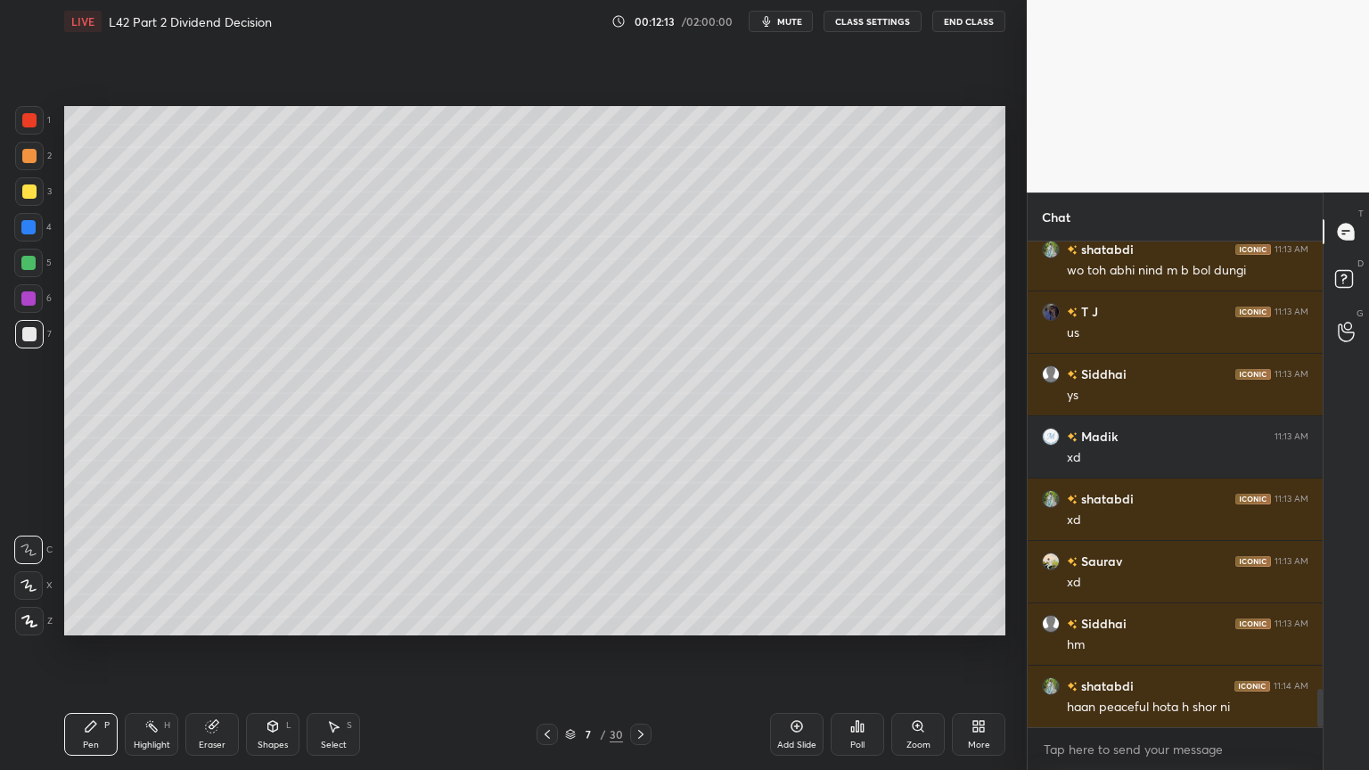
click at [96, 572] on div "Pen P" at bounding box center [90, 734] width 53 height 43
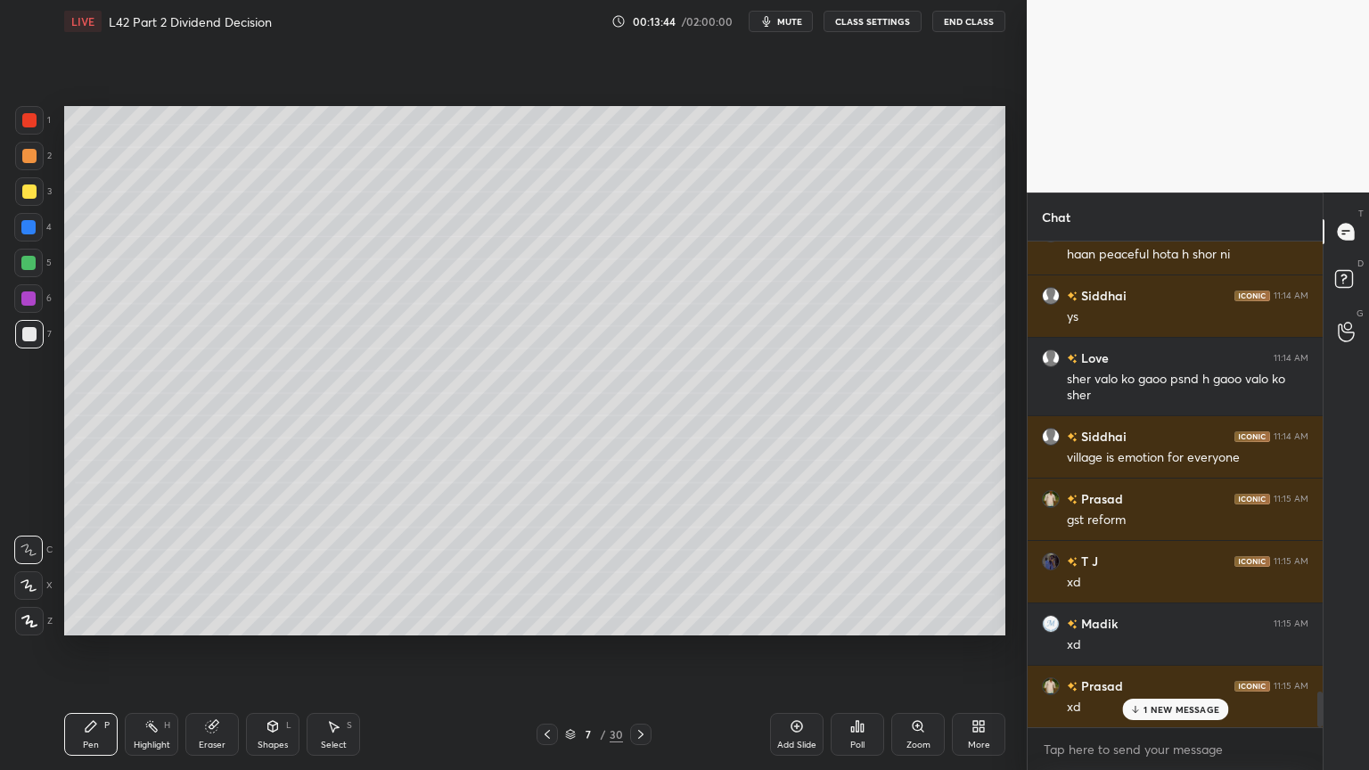
scroll to position [6255, 0]
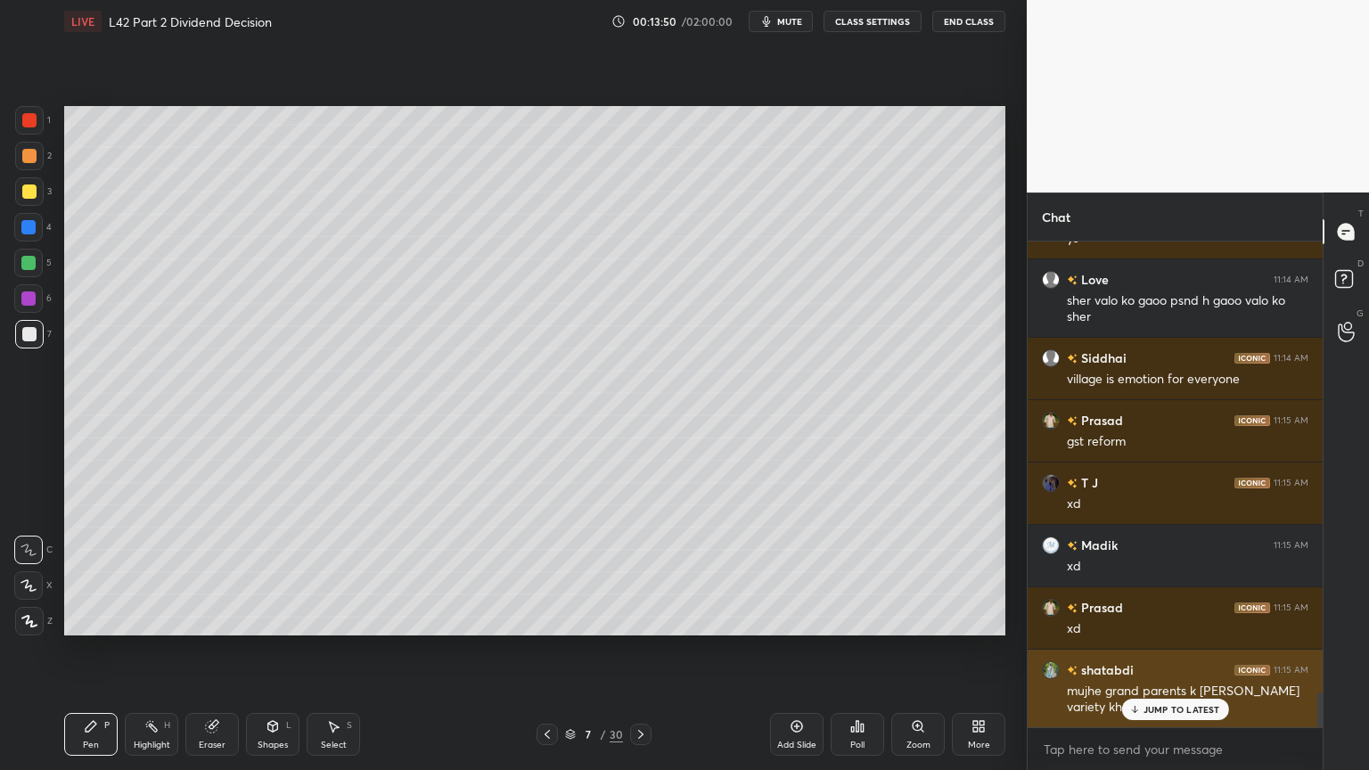
click at [1148, 572] on p "JUMP TO LATEST" at bounding box center [1182, 709] width 77 height 11
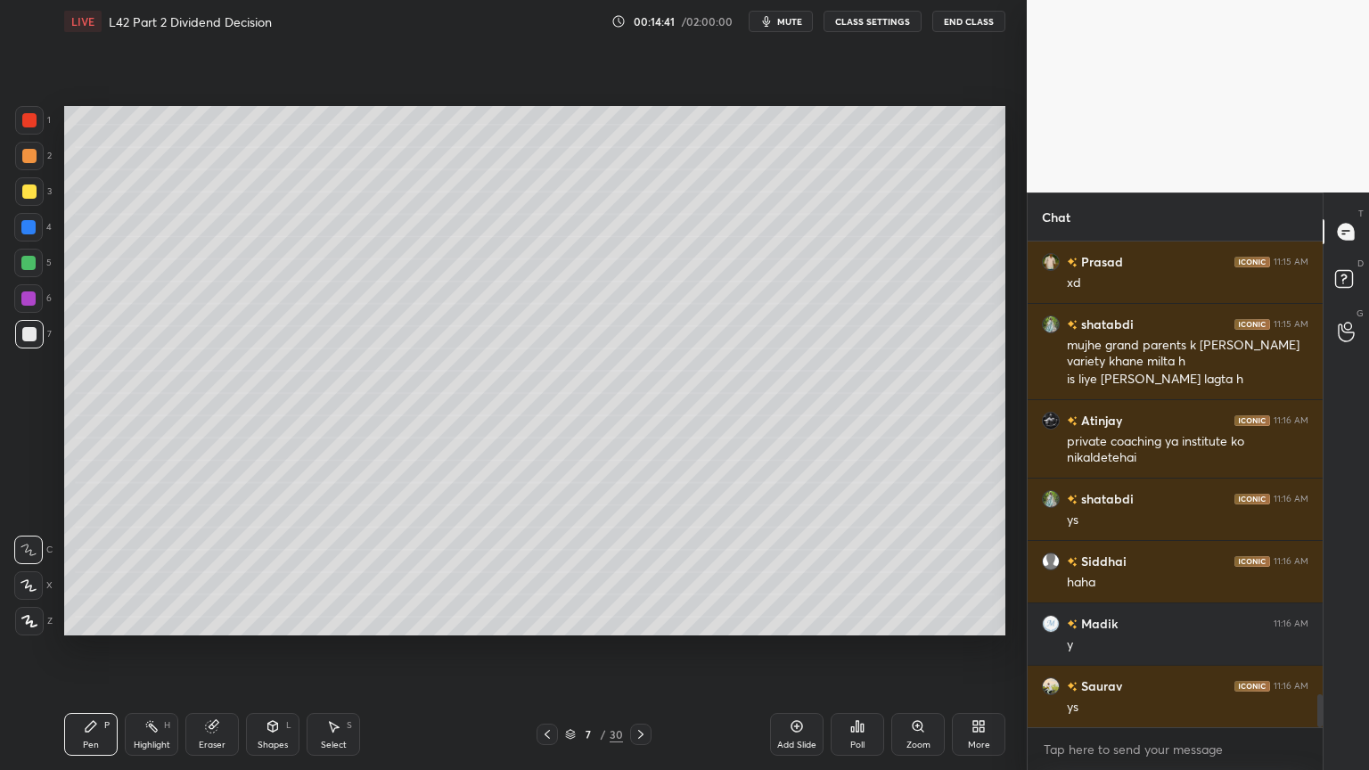
scroll to position [6664, 0]
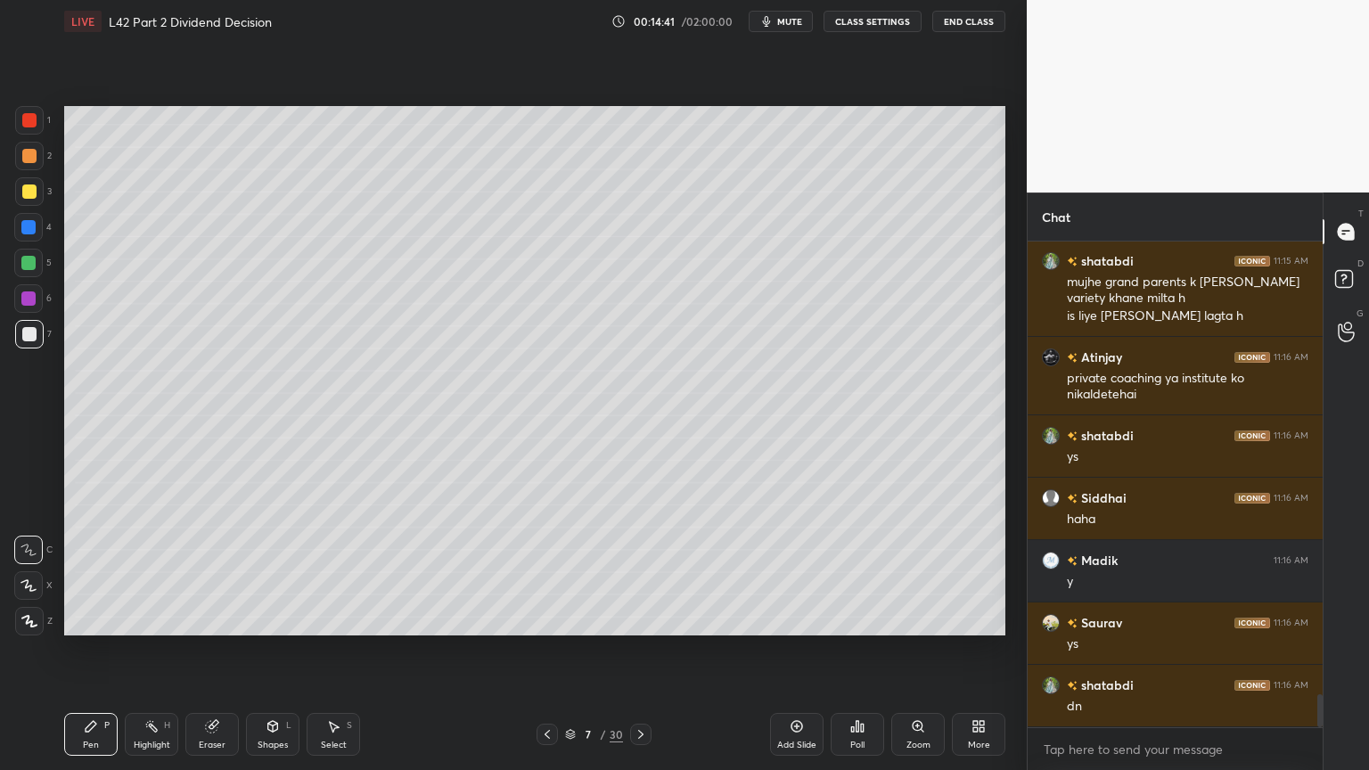
click at [25, 234] on div at bounding box center [28, 227] width 29 height 29
click at [274, 572] on icon at bounding box center [273, 725] width 10 height 3
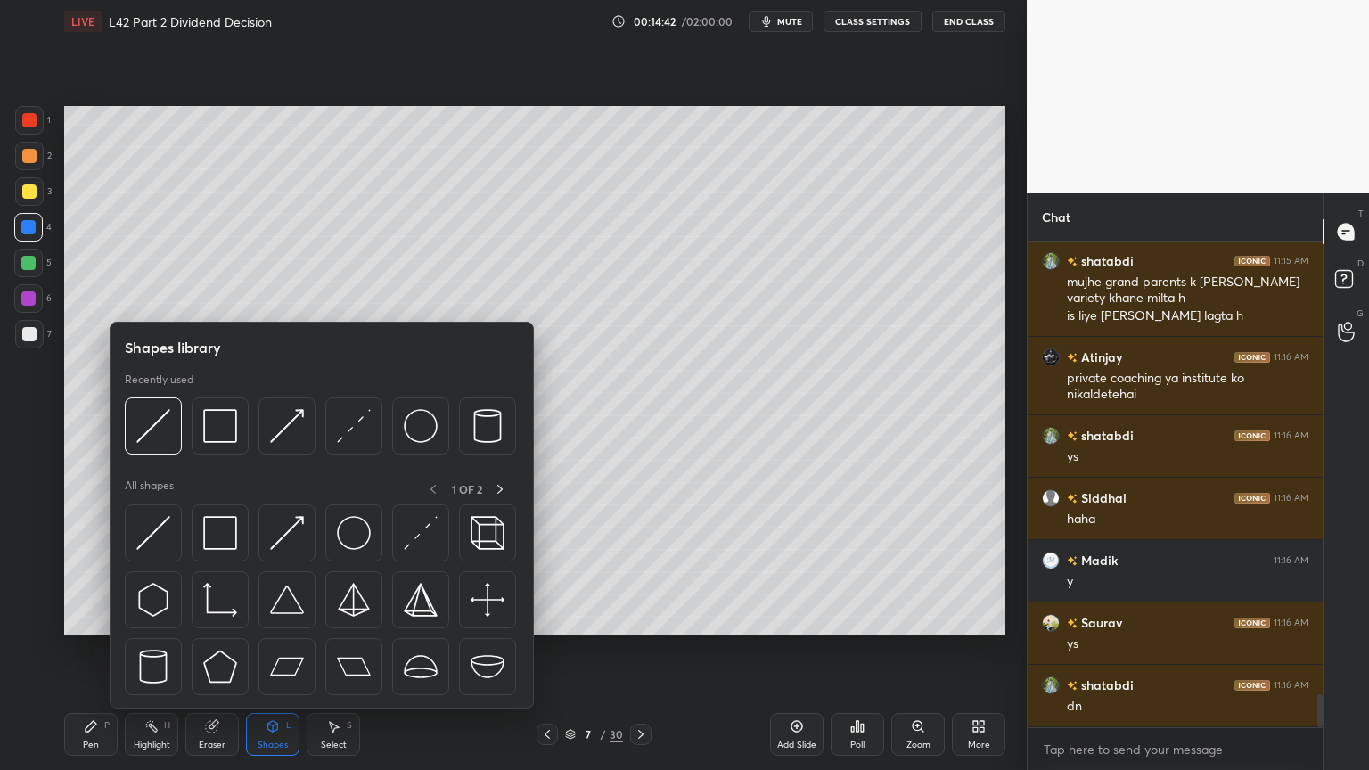
scroll to position [6726, 0]
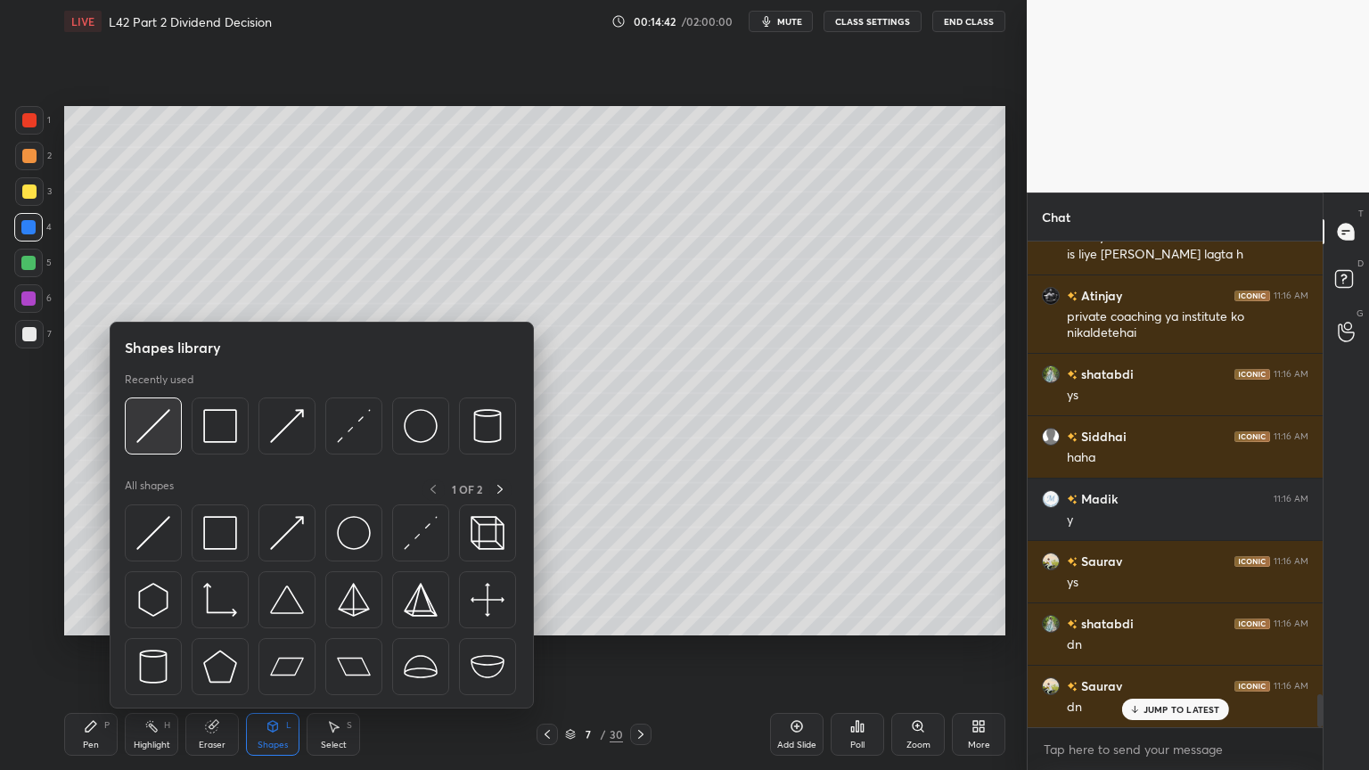
click at [168, 440] on img at bounding box center [153, 426] width 34 height 34
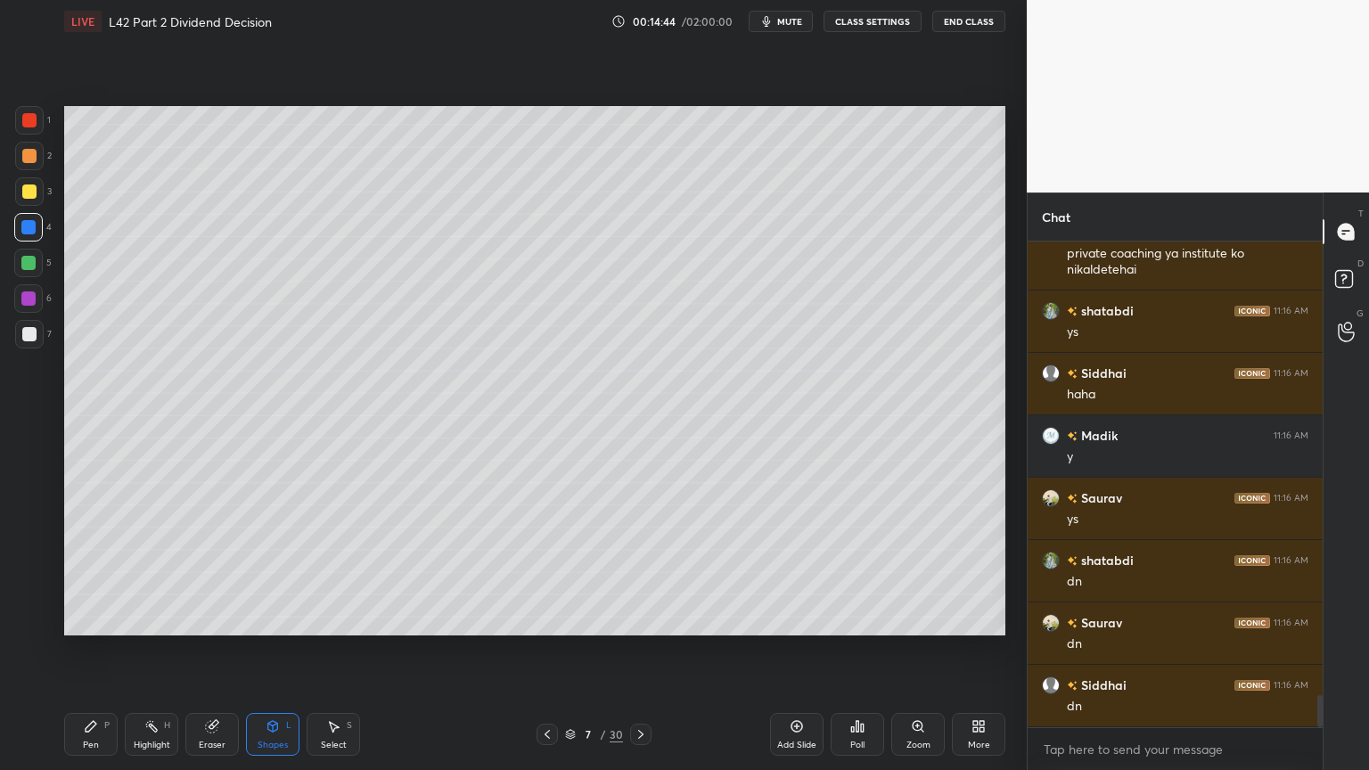
scroll to position [6851, 0]
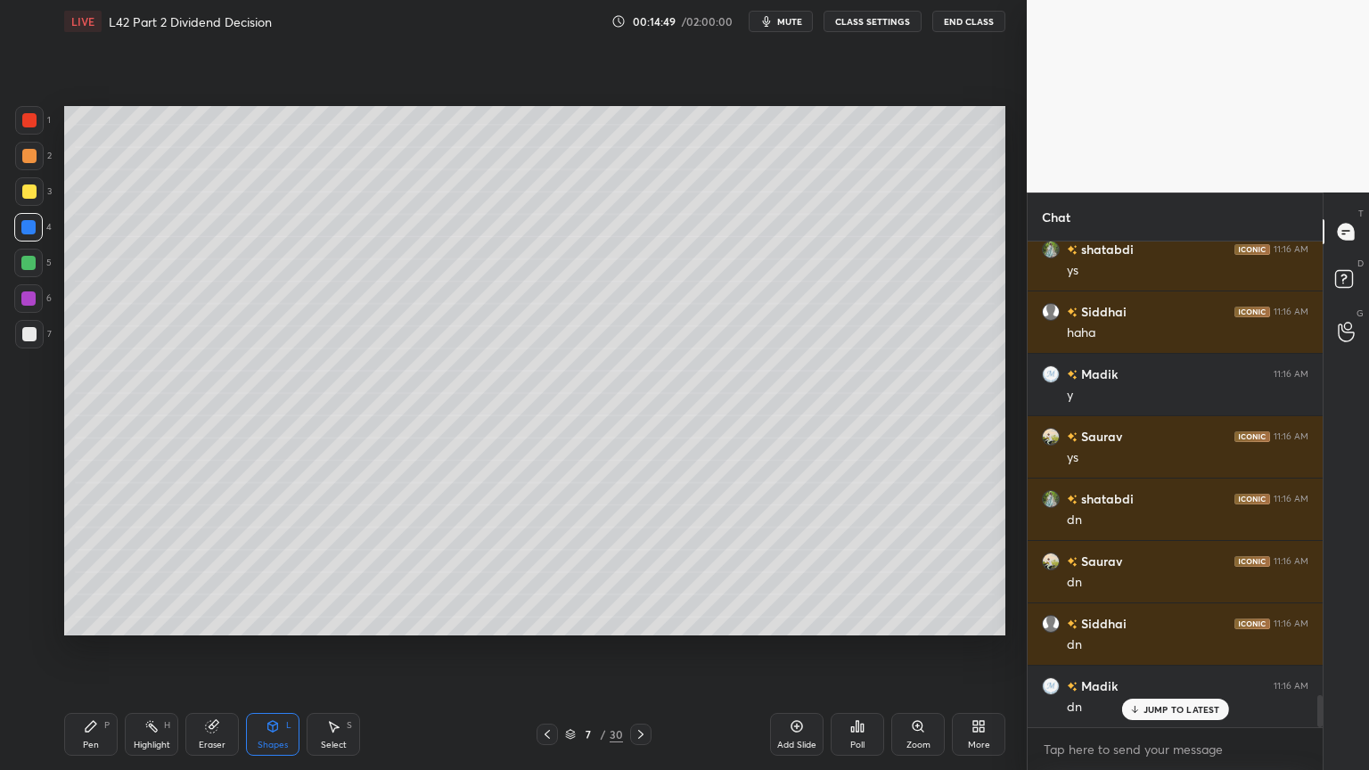
click at [93, 572] on icon at bounding box center [91, 726] width 14 height 14
click at [139, 572] on div "Highlight H" at bounding box center [151, 734] width 53 height 43
click at [102, 572] on div "Pen P" at bounding box center [90, 734] width 53 height 43
click at [29, 196] on div at bounding box center [29, 192] width 14 height 14
click at [25, 322] on div at bounding box center [29, 334] width 29 height 29
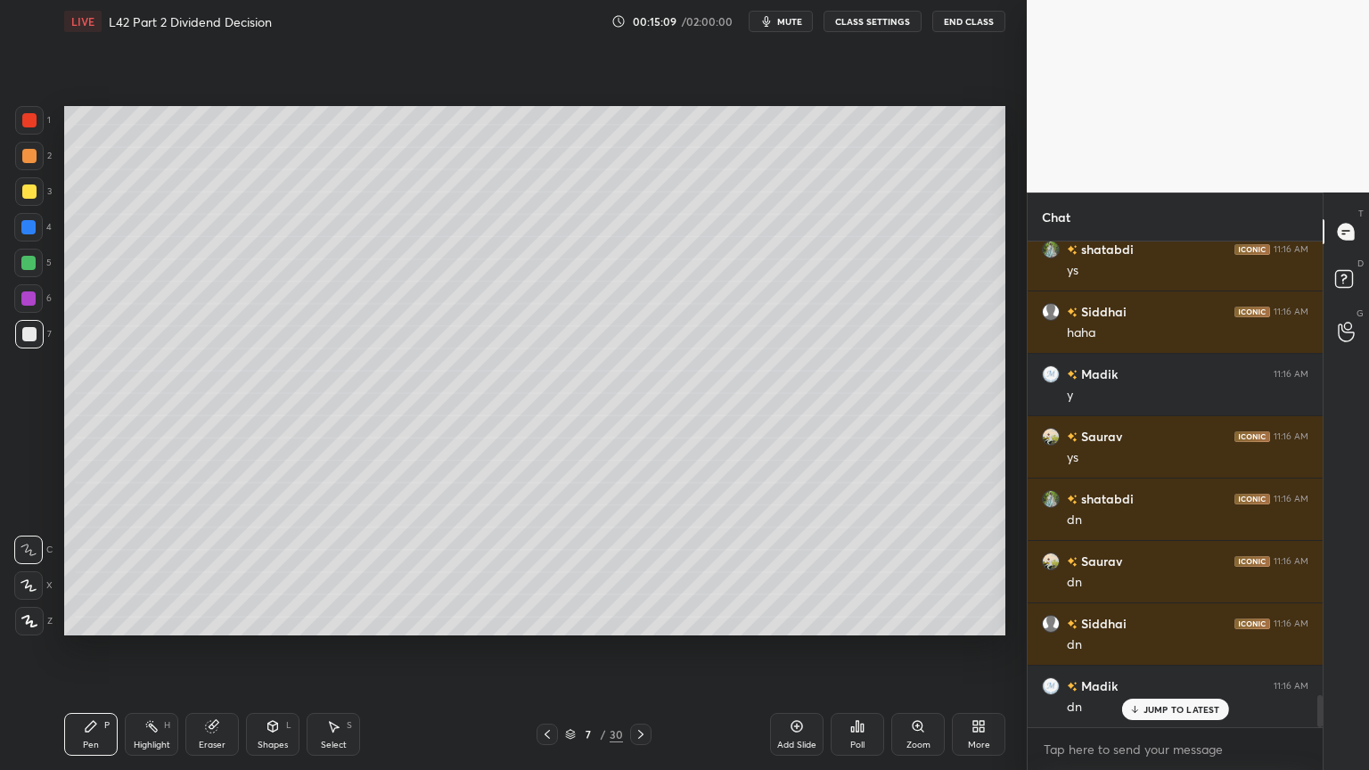
click at [285, 572] on div "Shapes L" at bounding box center [272, 734] width 53 height 43
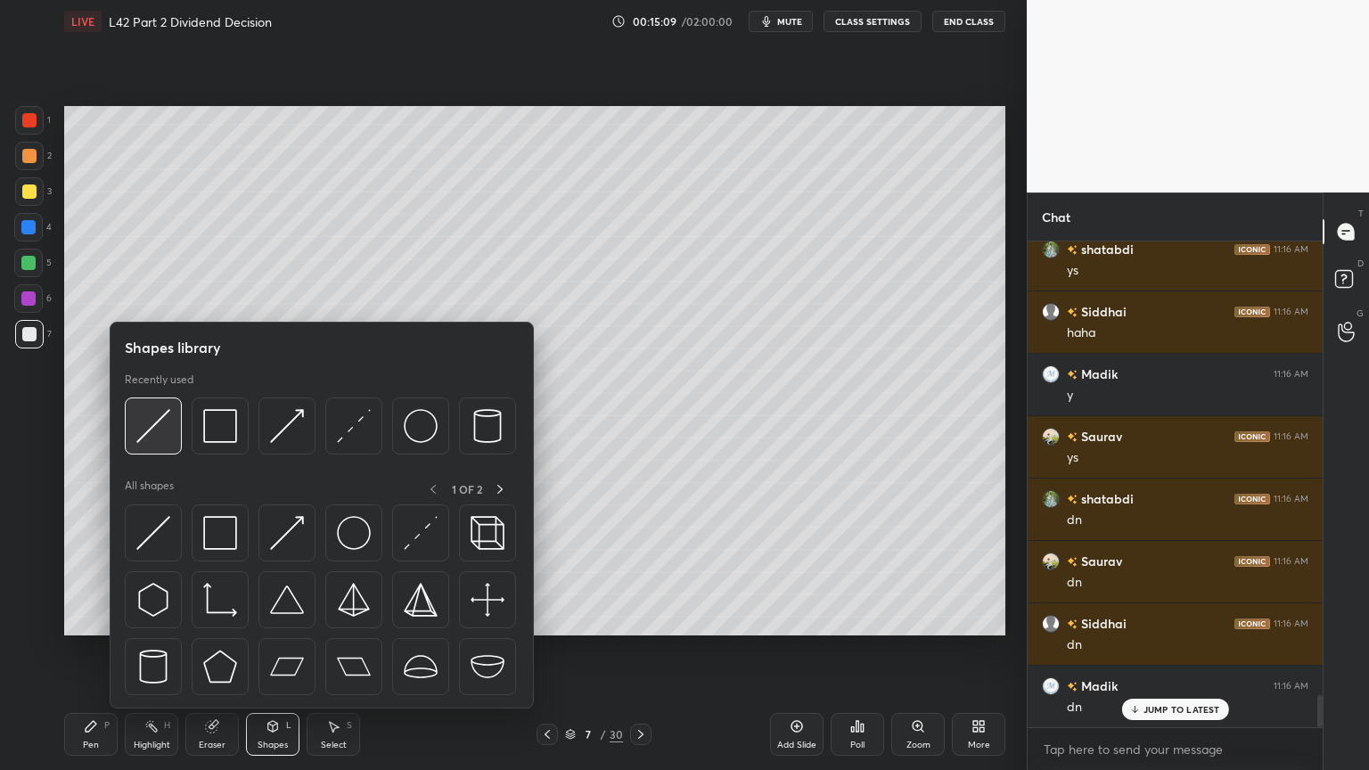
click at [175, 421] on div at bounding box center [153, 426] width 57 height 57
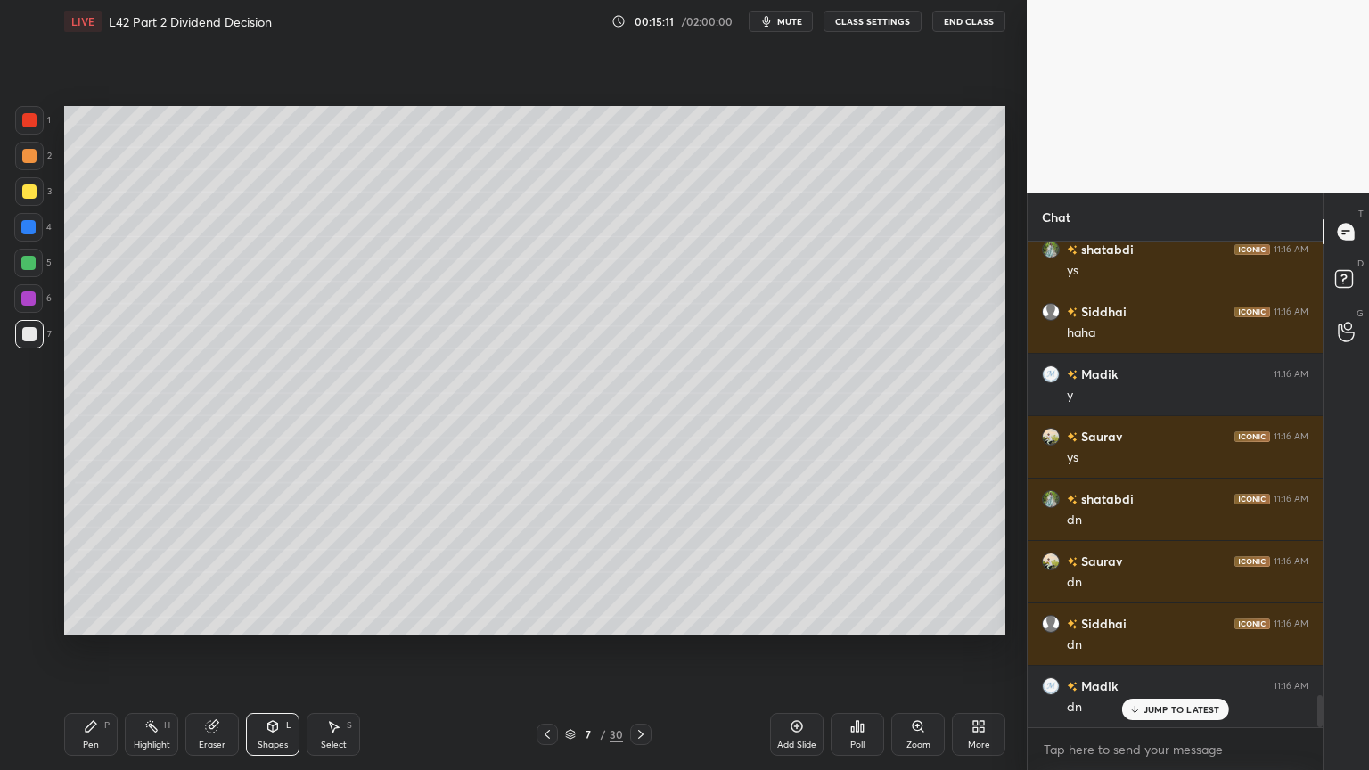
click at [94, 572] on icon at bounding box center [91, 726] width 11 height 11
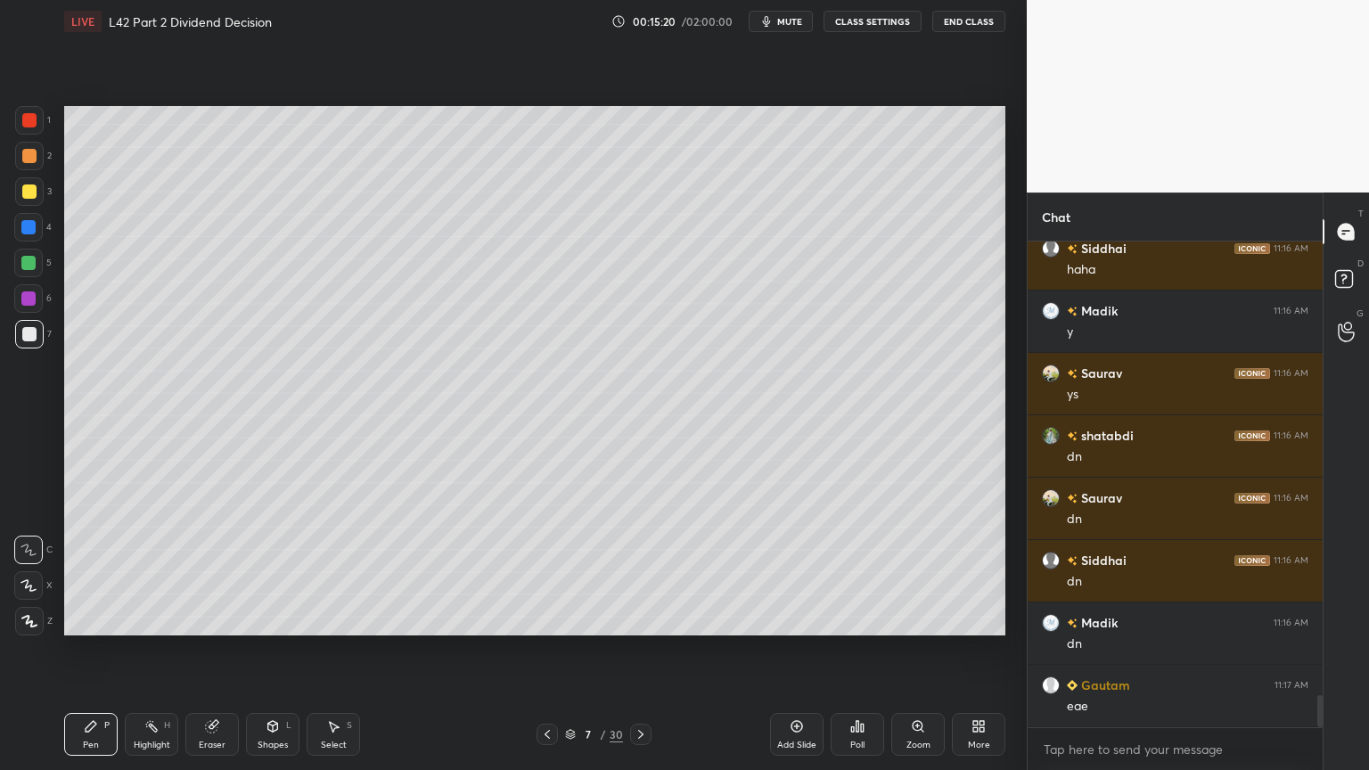
scroll to position [6976, 0]
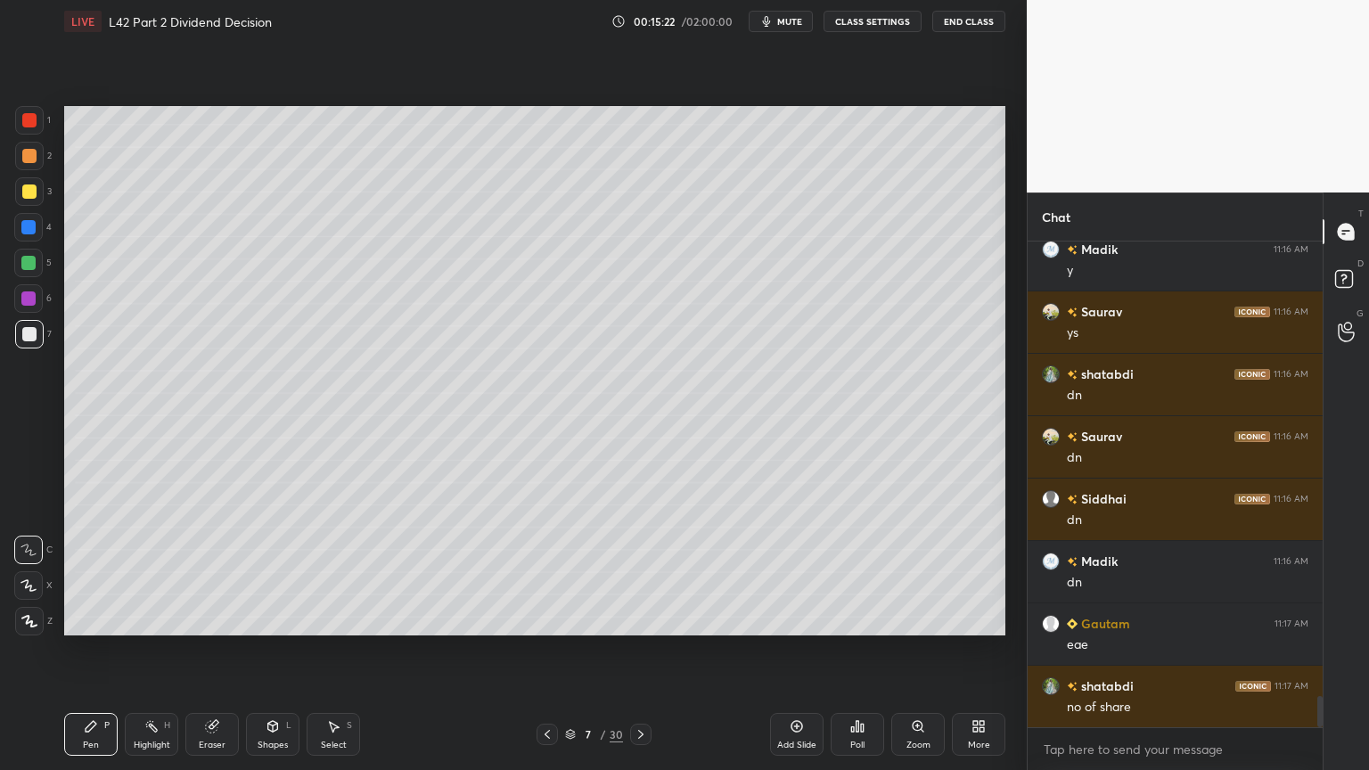
click at [265, 572] on div "Shapes L" at bounding box center [272, 734] width 53 height 43
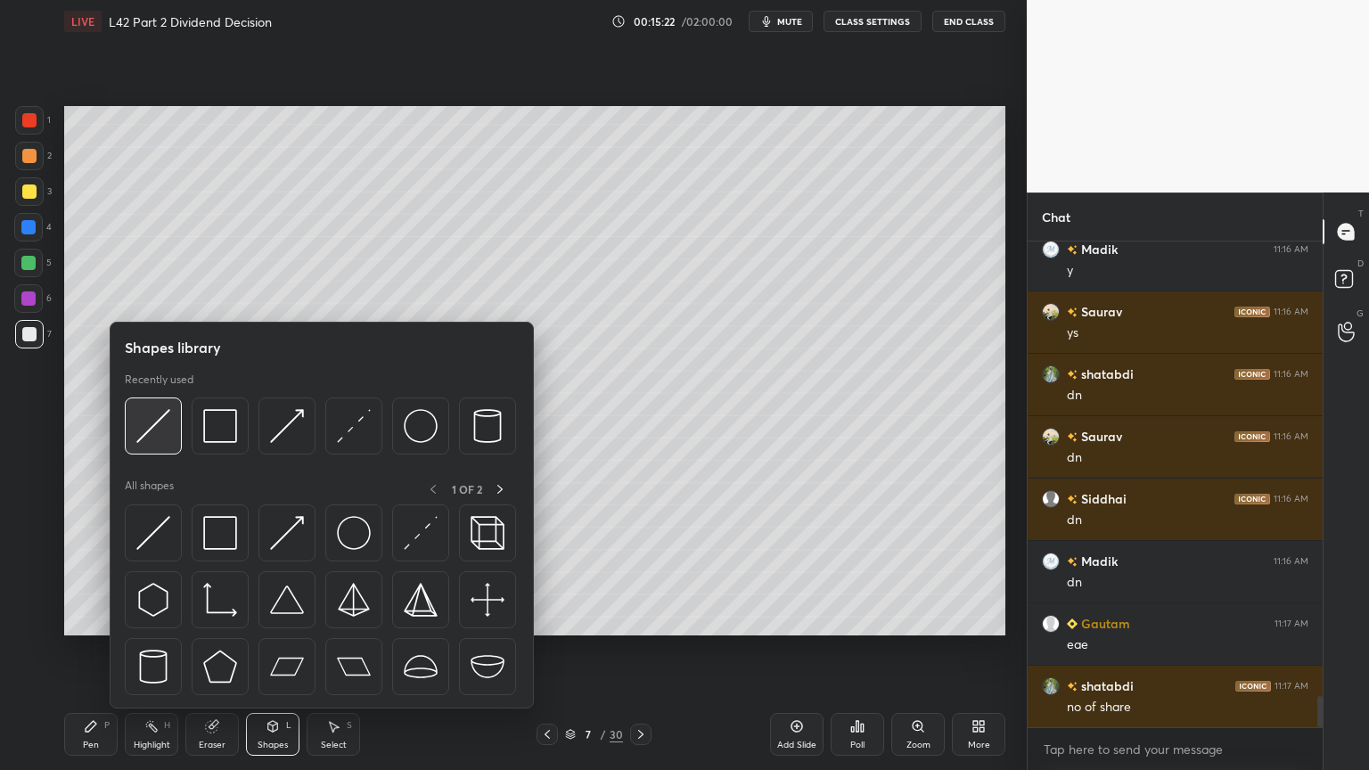
click at [168, 424] on img at bounding box center [153, 426] width 34 height 34
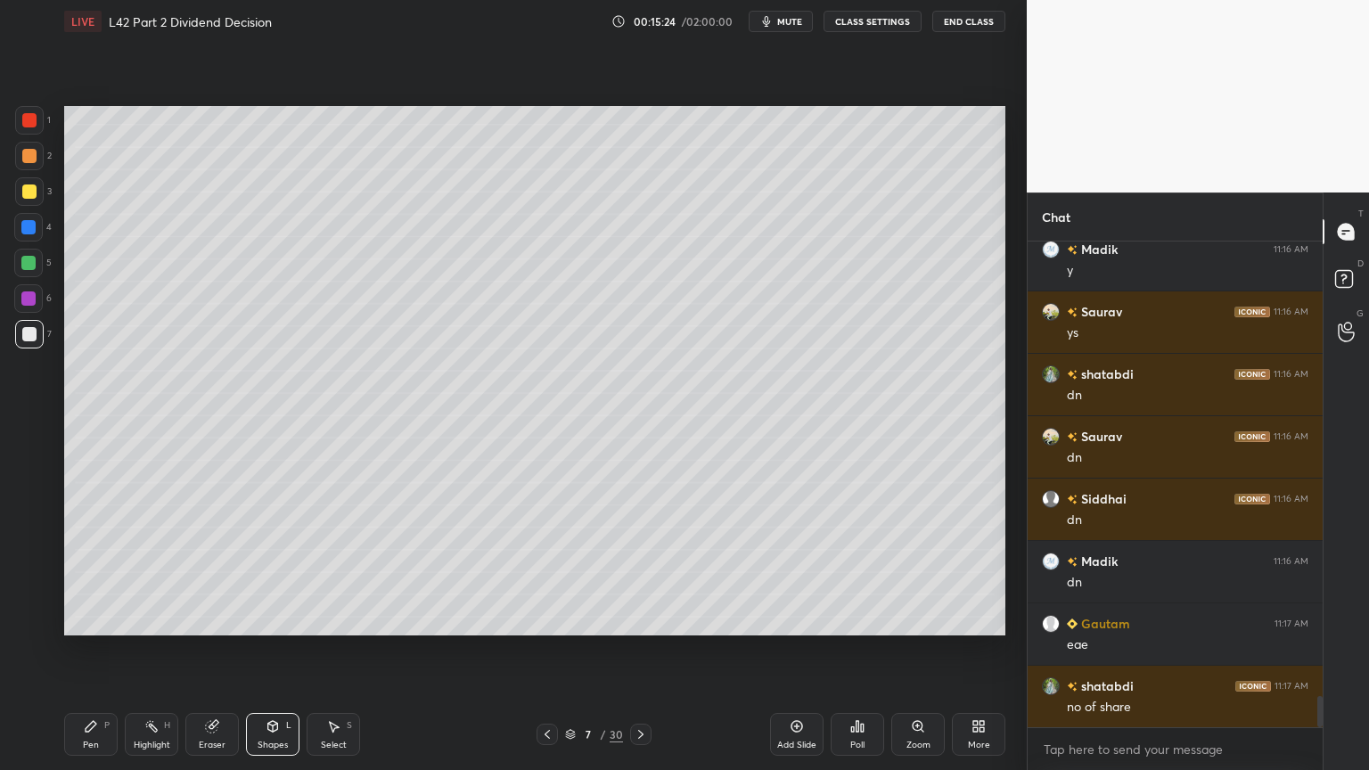
click at [90, 572] on div "Pen P" at bounding box center [90, 734] width 53 height 43
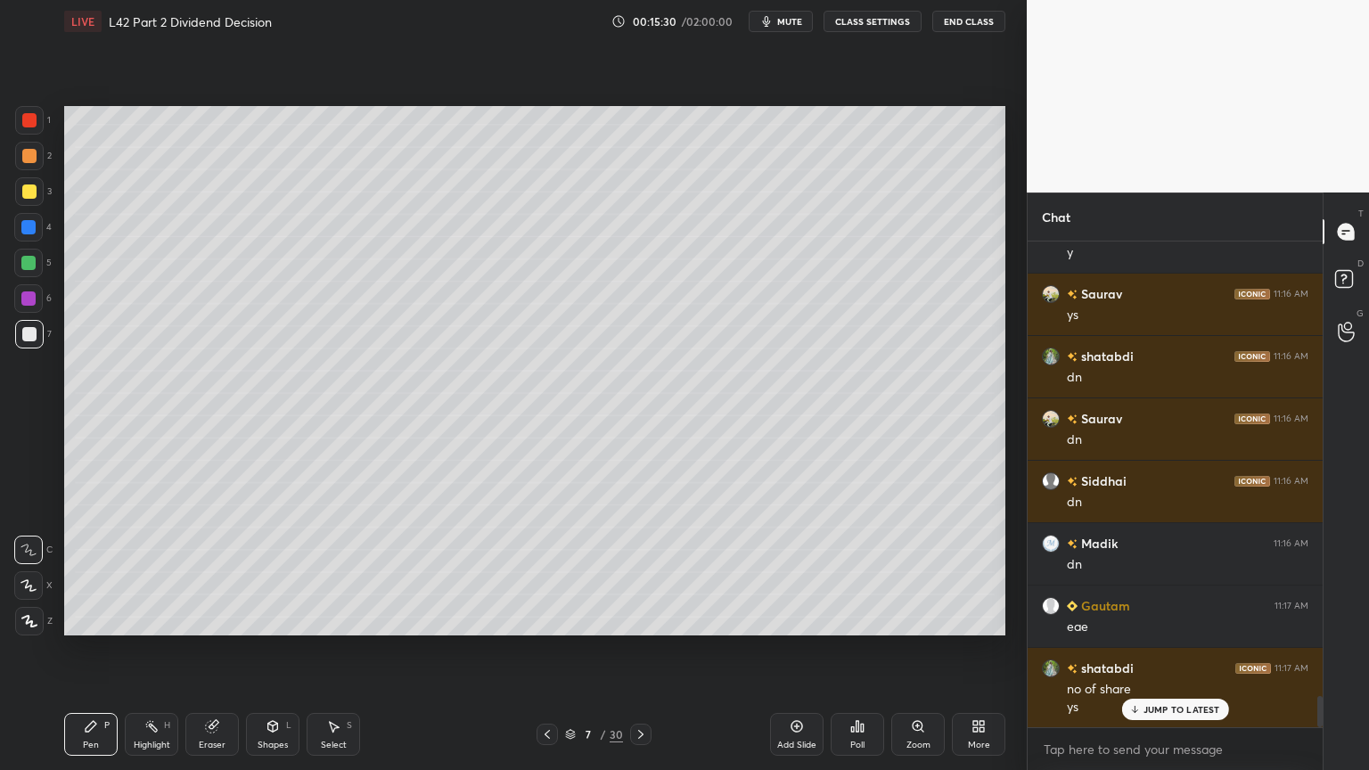
scroll to position [7057, 0]
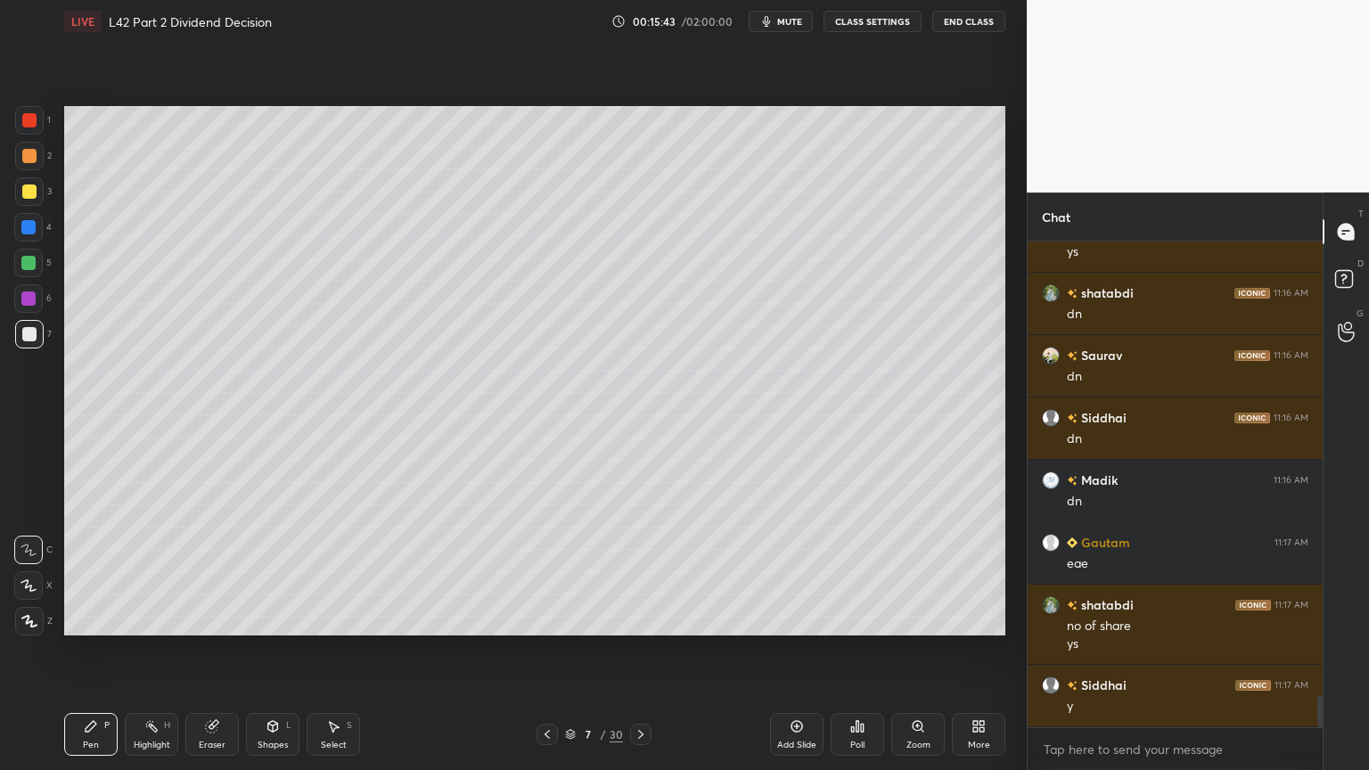
click at [14, 242] on div "4" at bounding box center [32, 231] width 37 height 36
click at [268, 572] on div "Shapes L" at bounding box center [272, 734] width 53 height 43
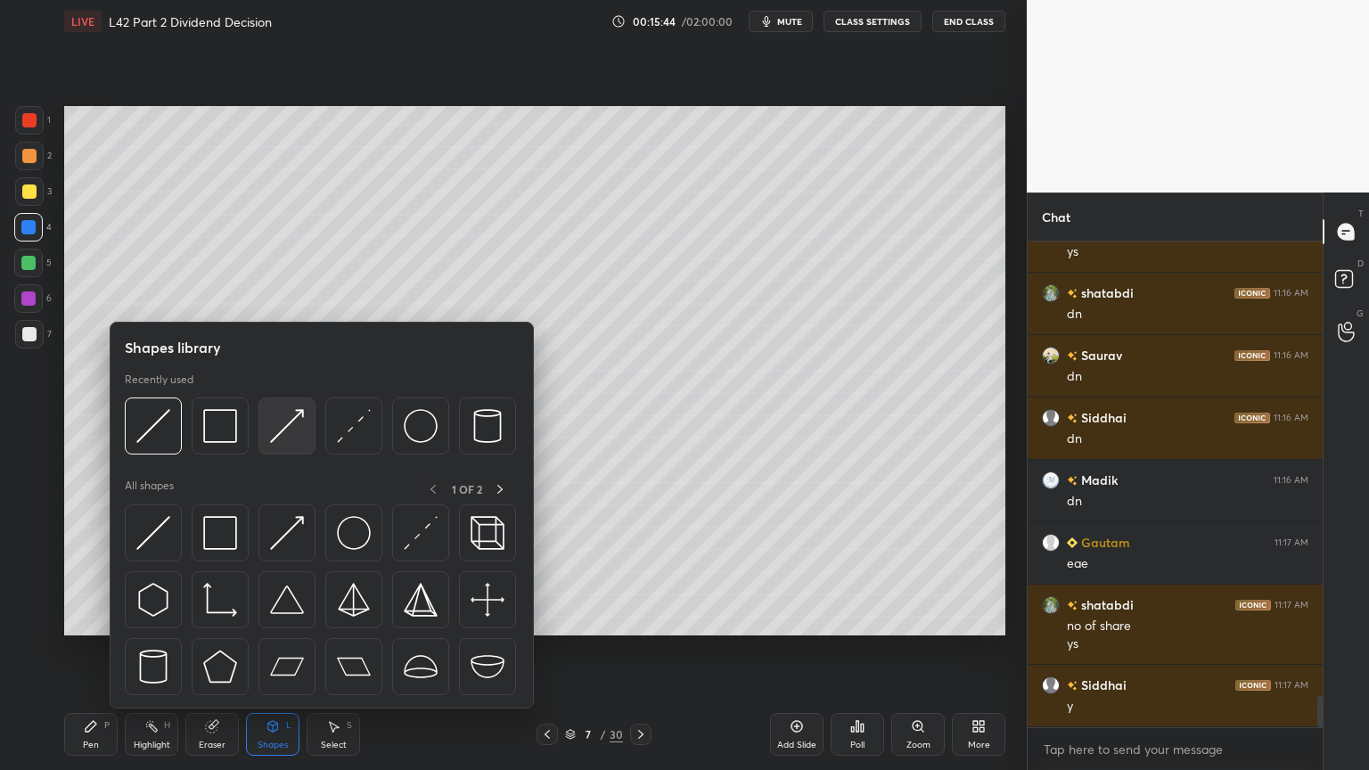
click at [270, 424] on img at bounding box center [287, 426] width 34 height 34
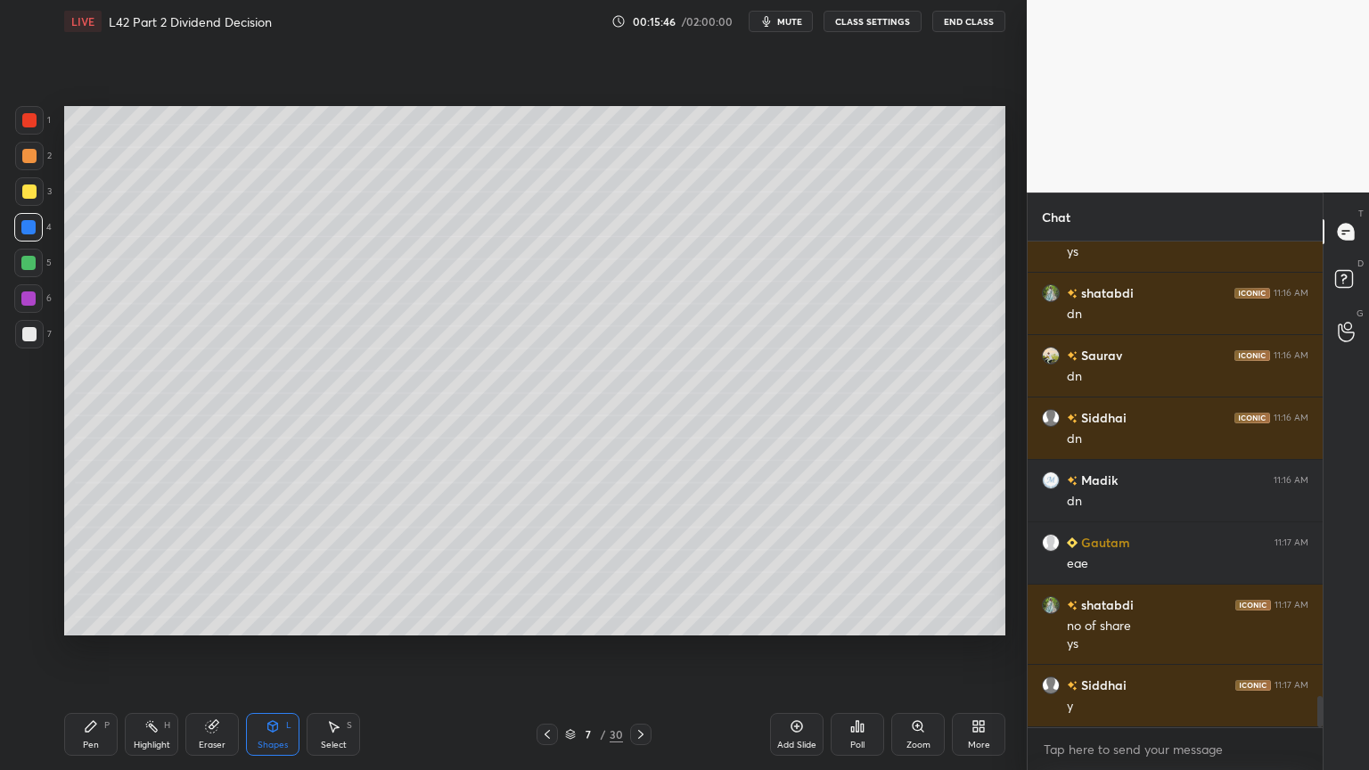
click at [94, 572] on div "Pen" at bounding box center [91, 745] width 16 height 9
click at [25, 345] on div at bounding box center [29, 334] width 29 height 29
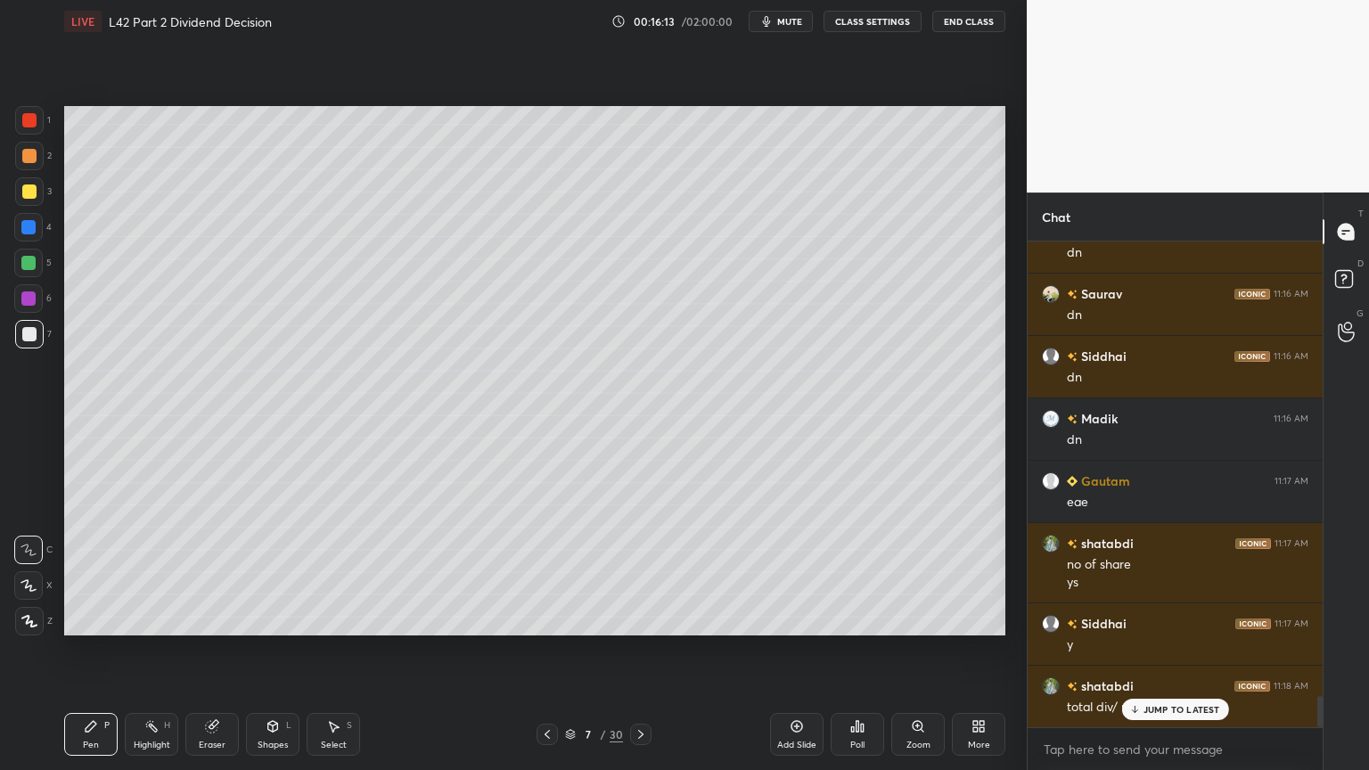
scroll to position [7161, 0]
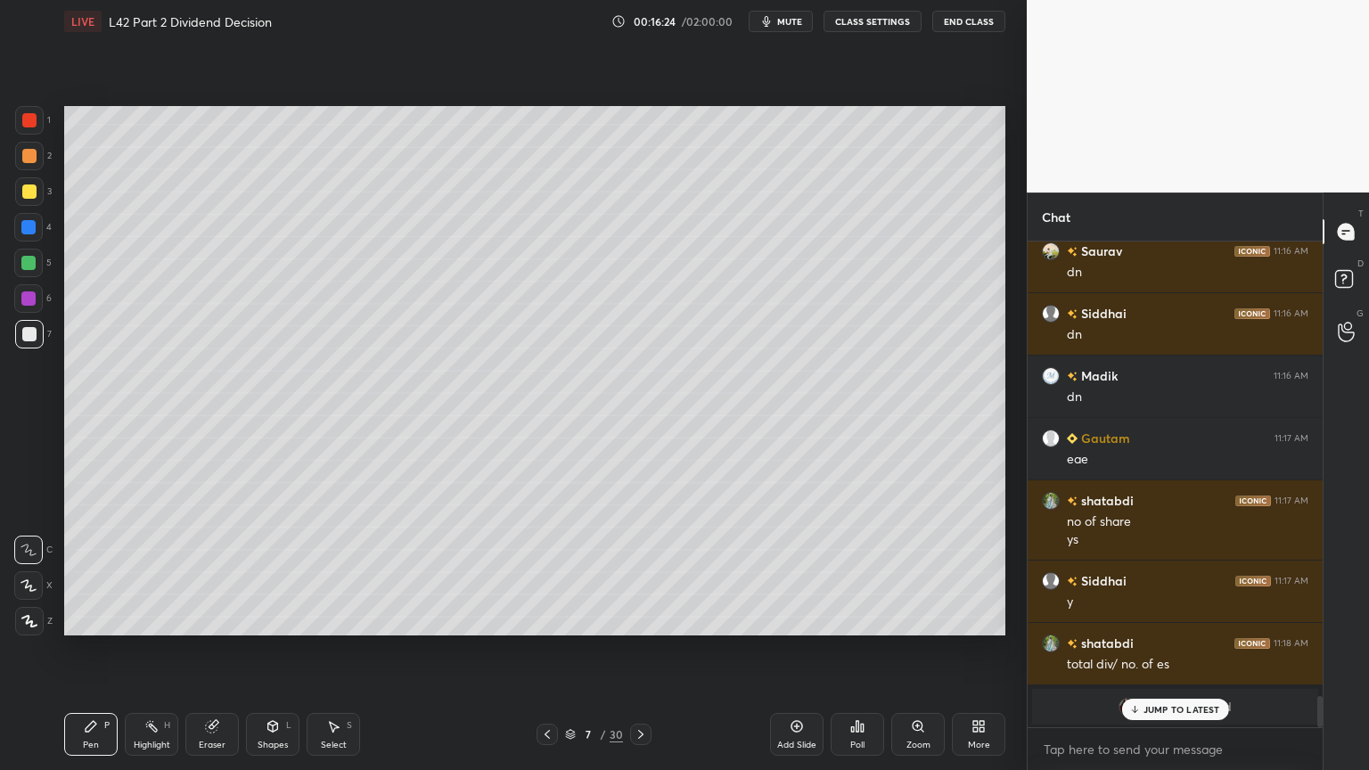
click at [19, 226] on div at bounding box center [28, 227] width 29 height 29
click at [258, 572] on div "Shapes" at bounding box center [273, 745] width 30 height 9
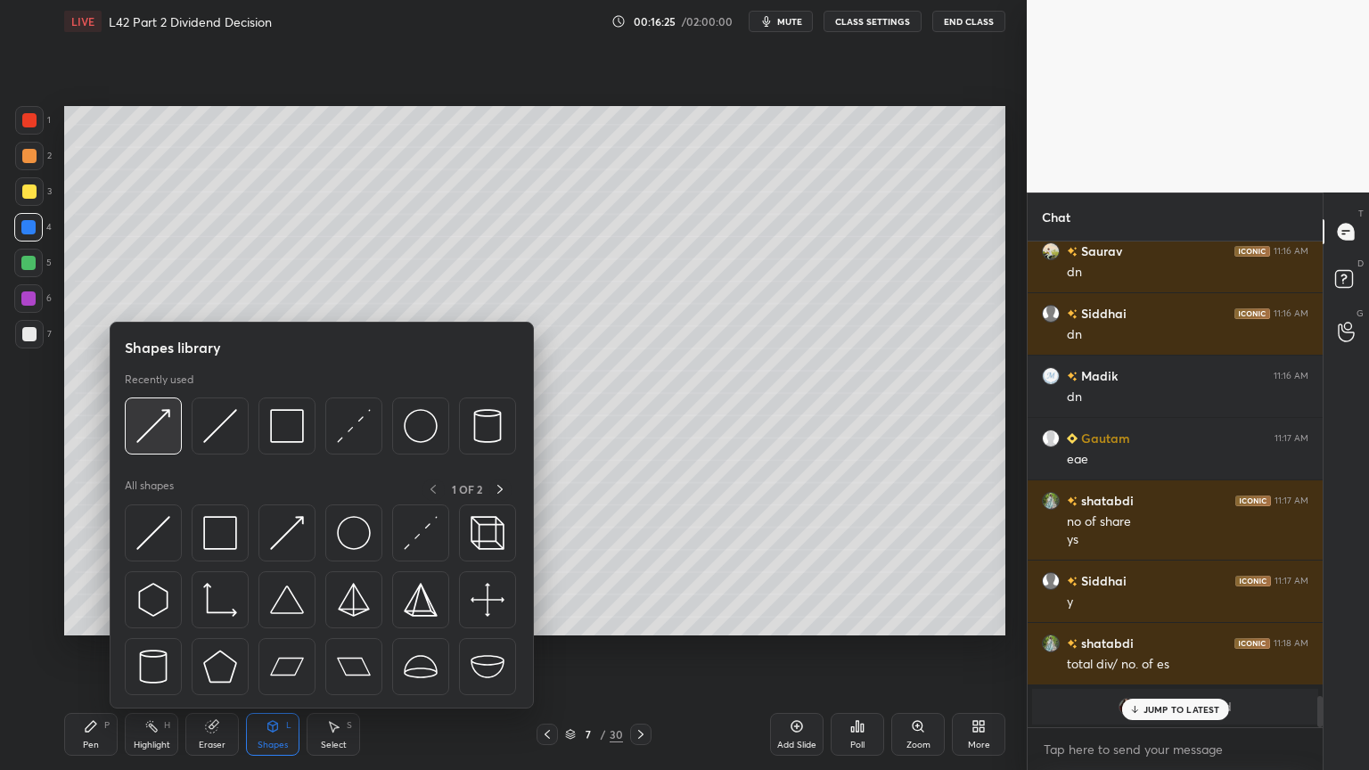
click at [139, 436] on img at bounding box center [153, 426] width 34 height 34
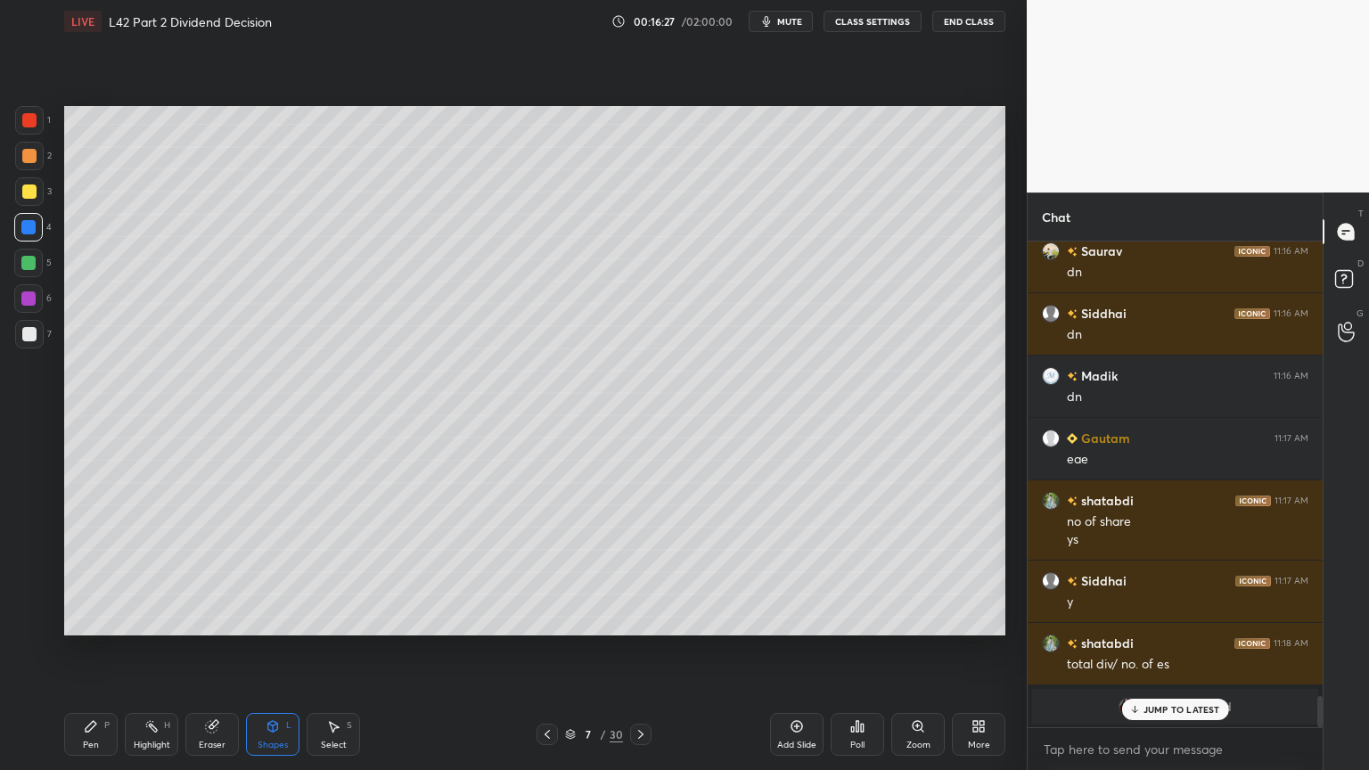
click at [24, 337] on div at bounding box center [29, 334] width 14 height 14
click at [86, 572] on icon at bounding box center [91, 726] width 14 height 14
click at [219, 572] on div "Eraser" at bounding box center [211, 734] width 53 height 43
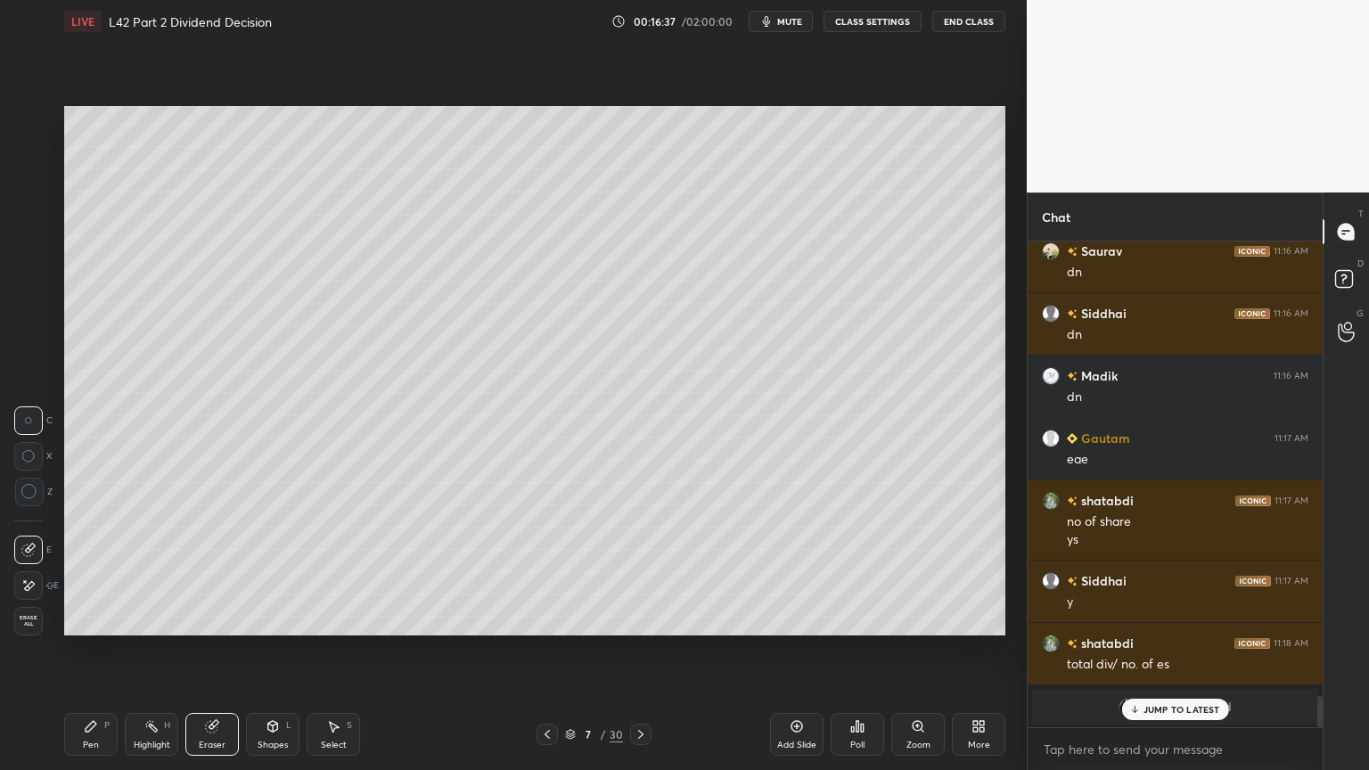
click at [91, 572] on div "Pen" at bounding box center [91, 745] width 16 height 9
click at [280, 572] on div "Shapes L" at bounding box center [272, 734] width 53 height 43
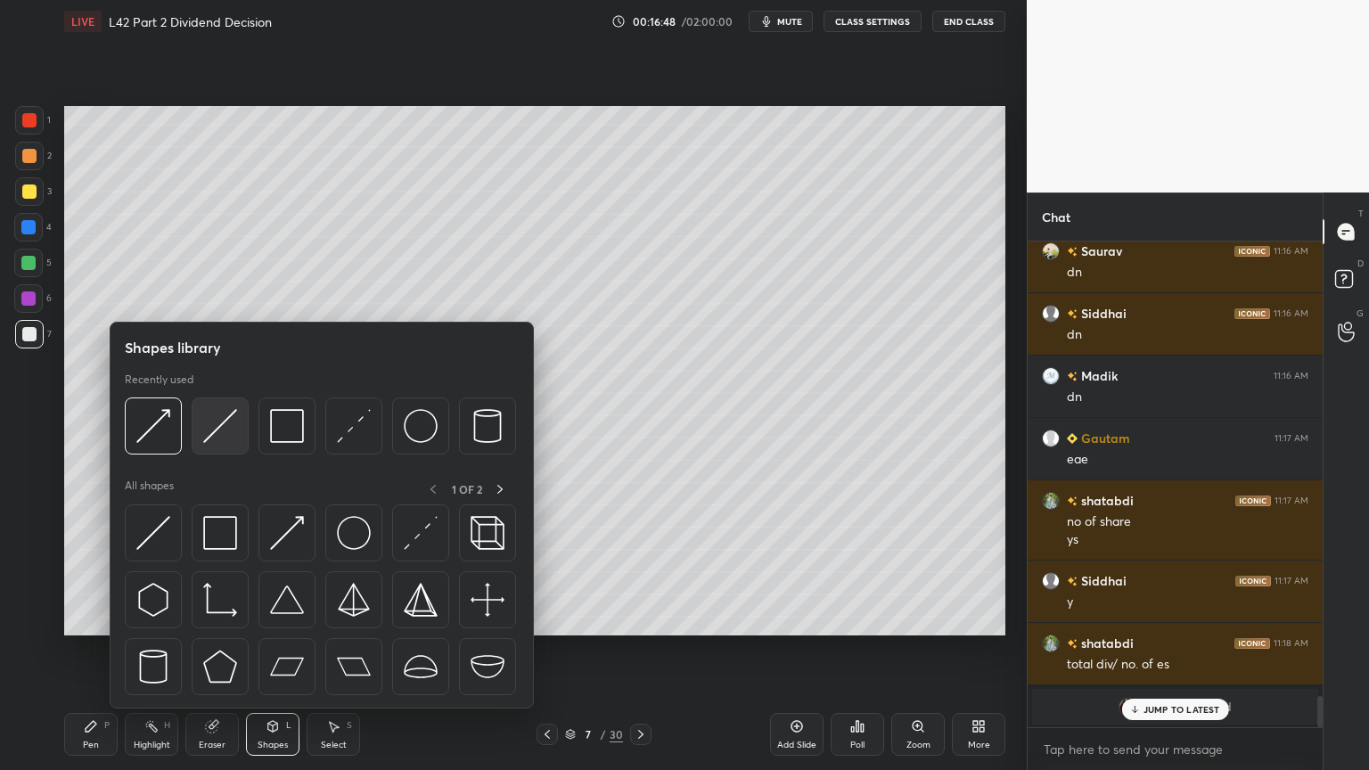
click at [218, 427] on img at bounding box center [220, 426] width 34 height 34
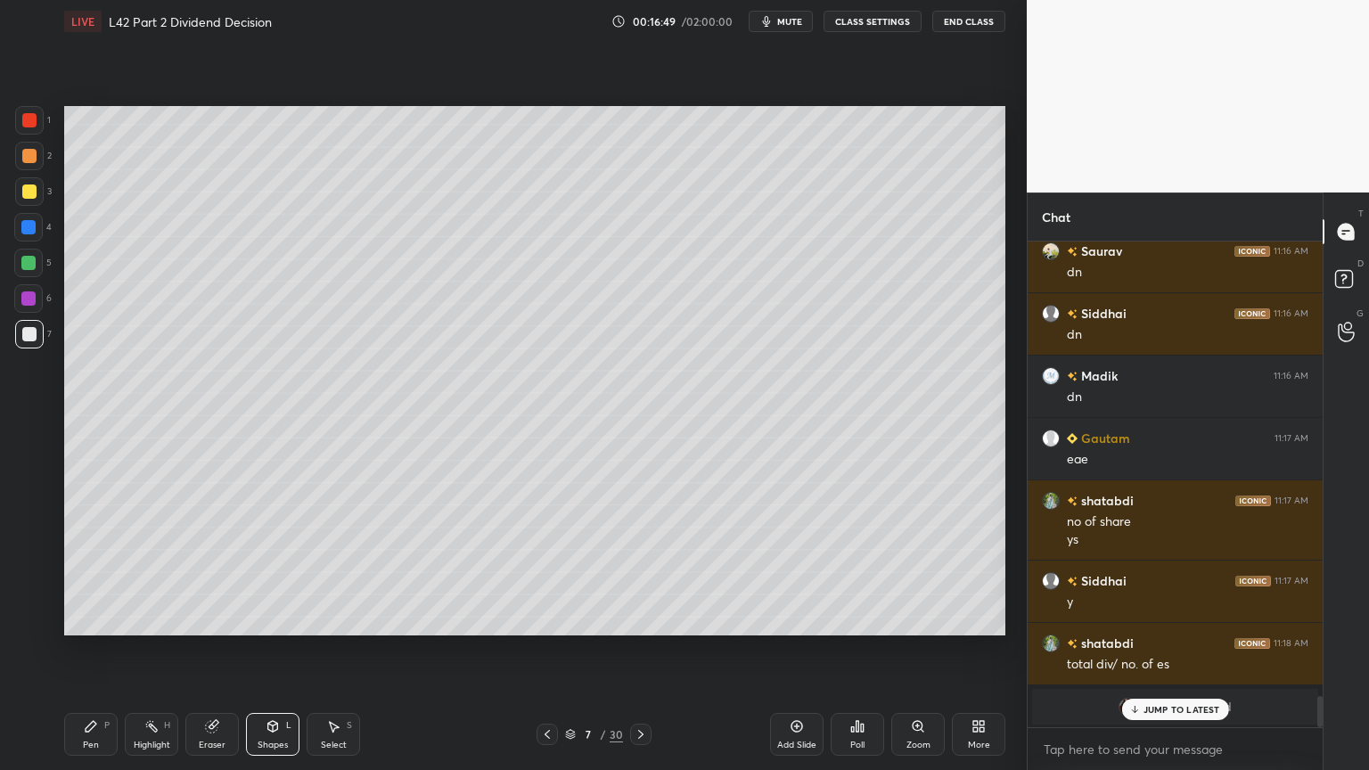
click at [108, 572] on div "P" at bounding box center [106, 725] width 5 height 9
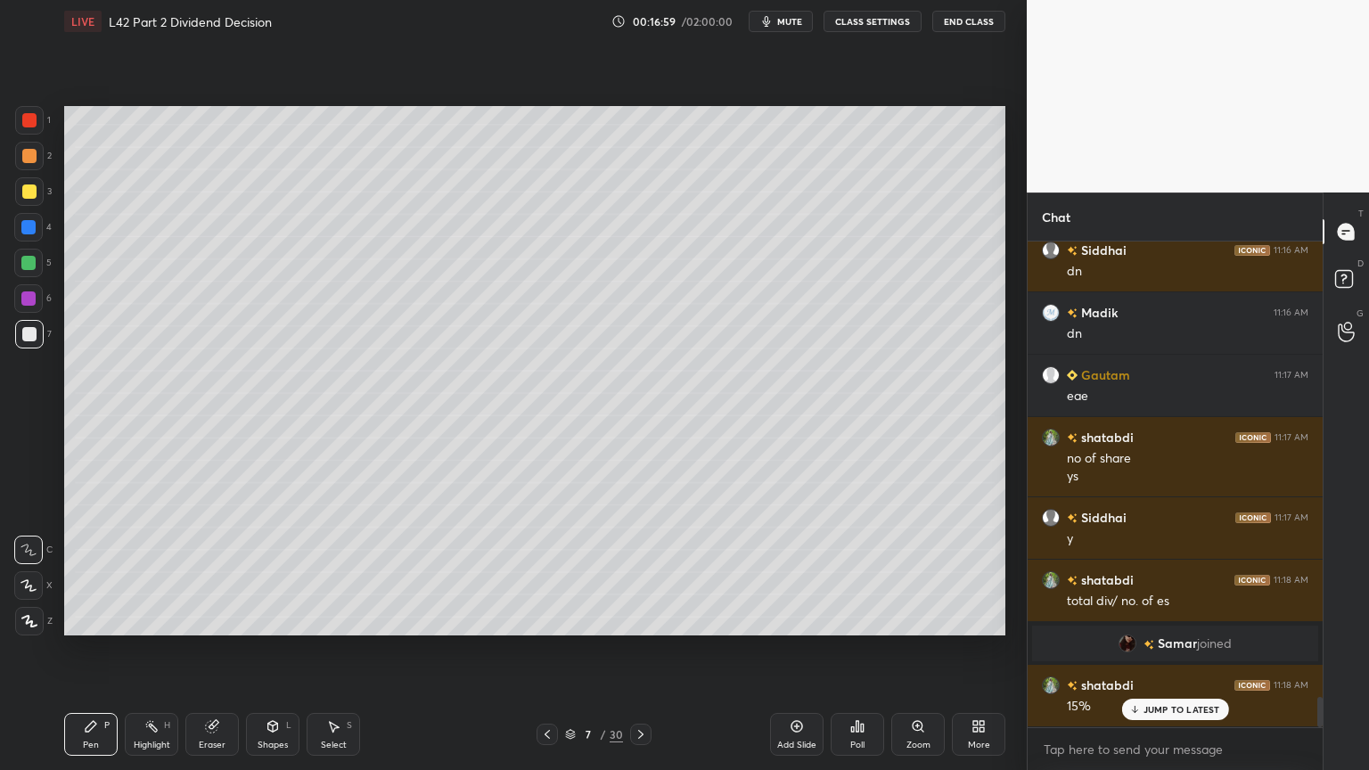
scroll to position [7286, 0]
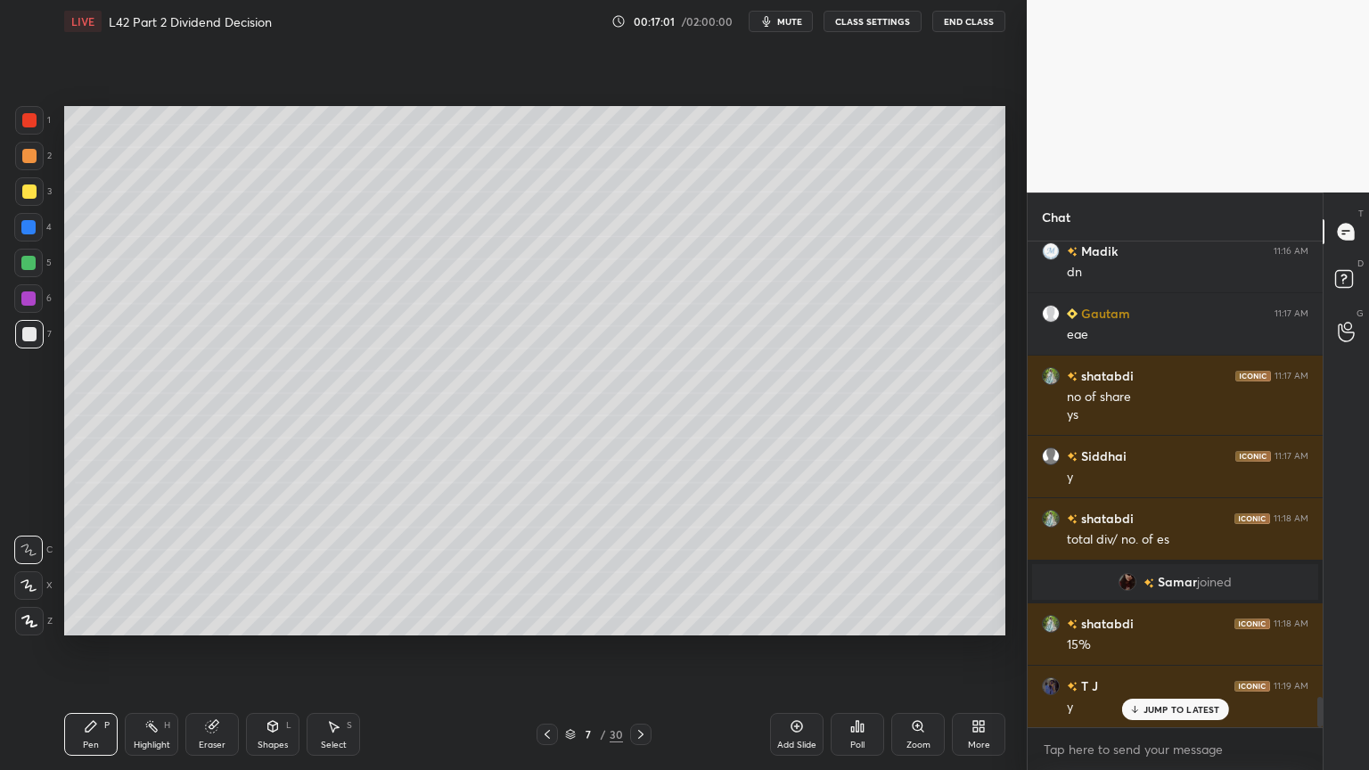
click at [325, 572] on div "Pen P Highlight H Eraser Shapes L Select S 7 / 30 Add Slide Poll Zoom More" at bounding box center [534, 734] width 941 height 71
click at [346, 572] on div "Select S" at bounding box center [333, 734] width 53 height 43
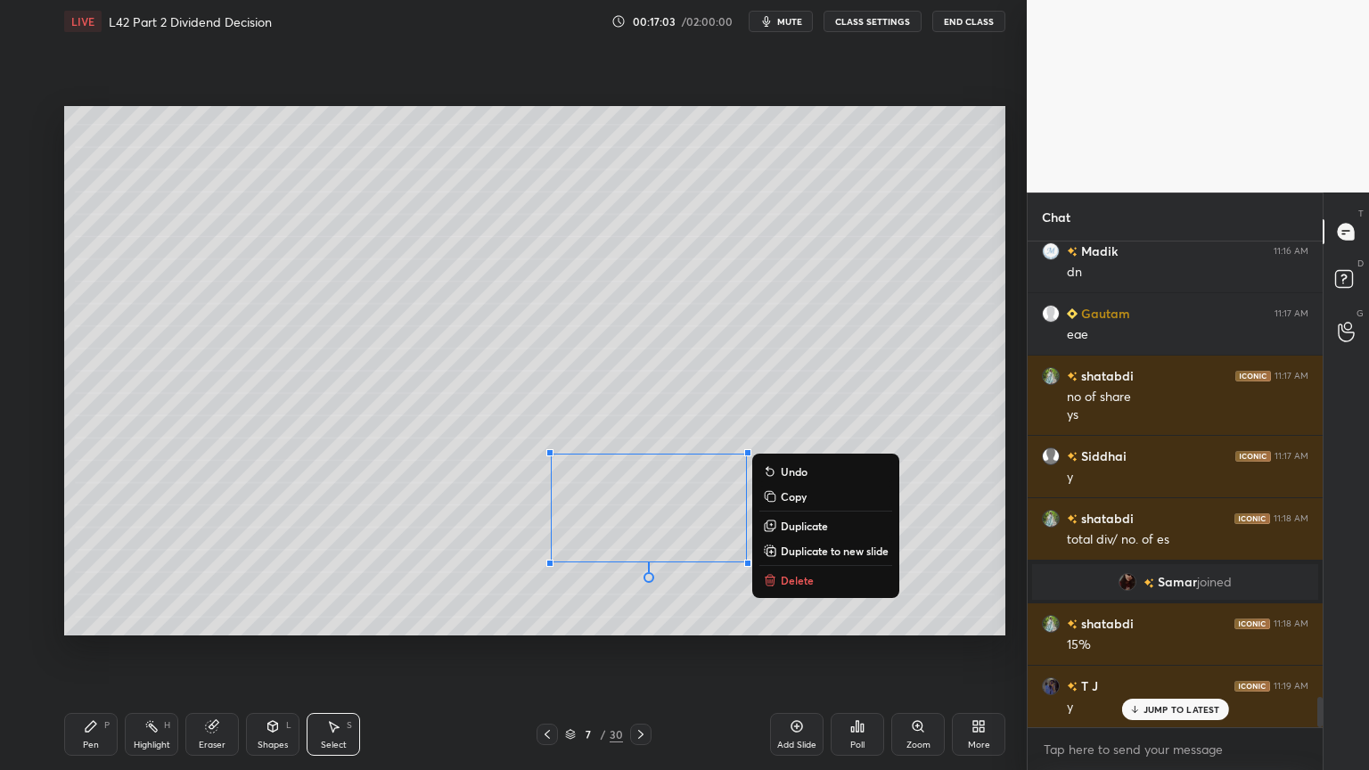
click at [780, 572] on button "Delete" at bounding box center [826, 580] width 133 height 21
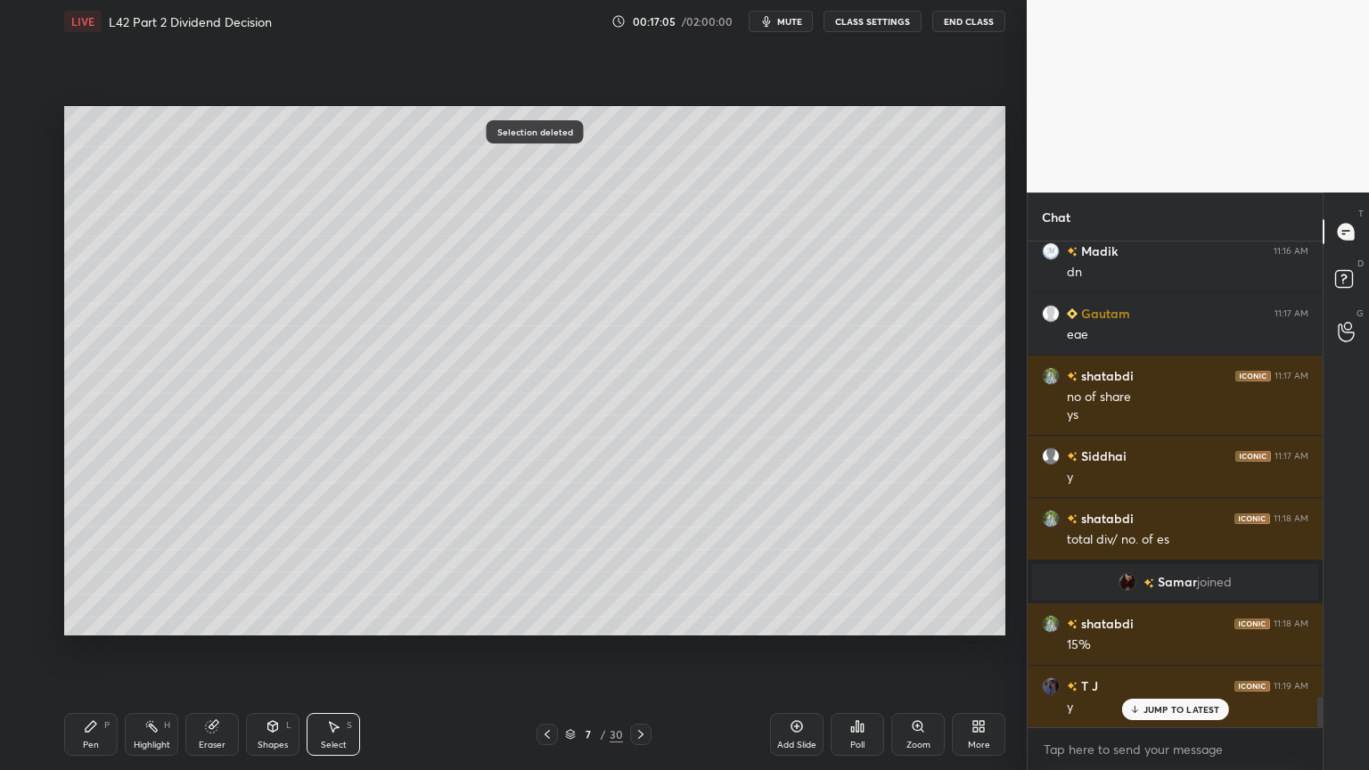
click at [93, 572] on icon at bounding box center [91, 726] width 11 height 11
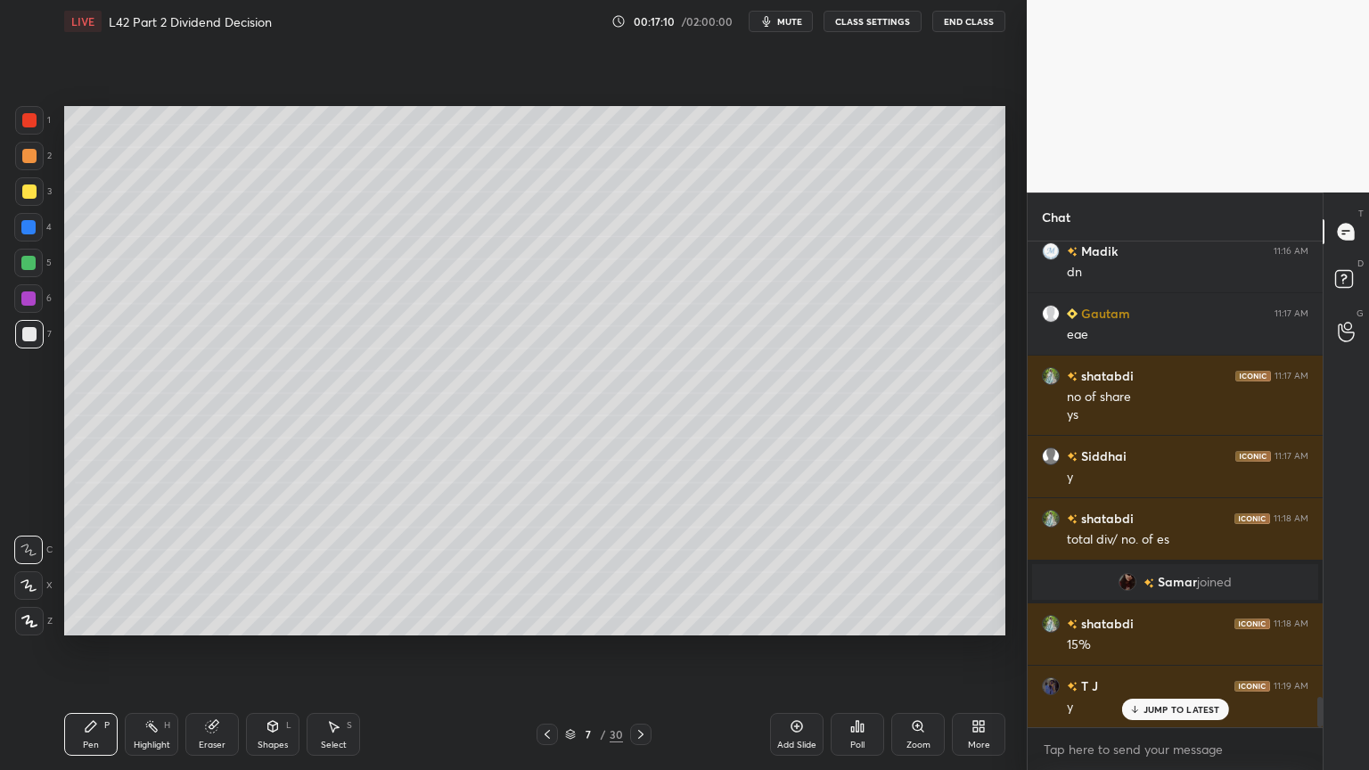
scroll to position [7349, 0]
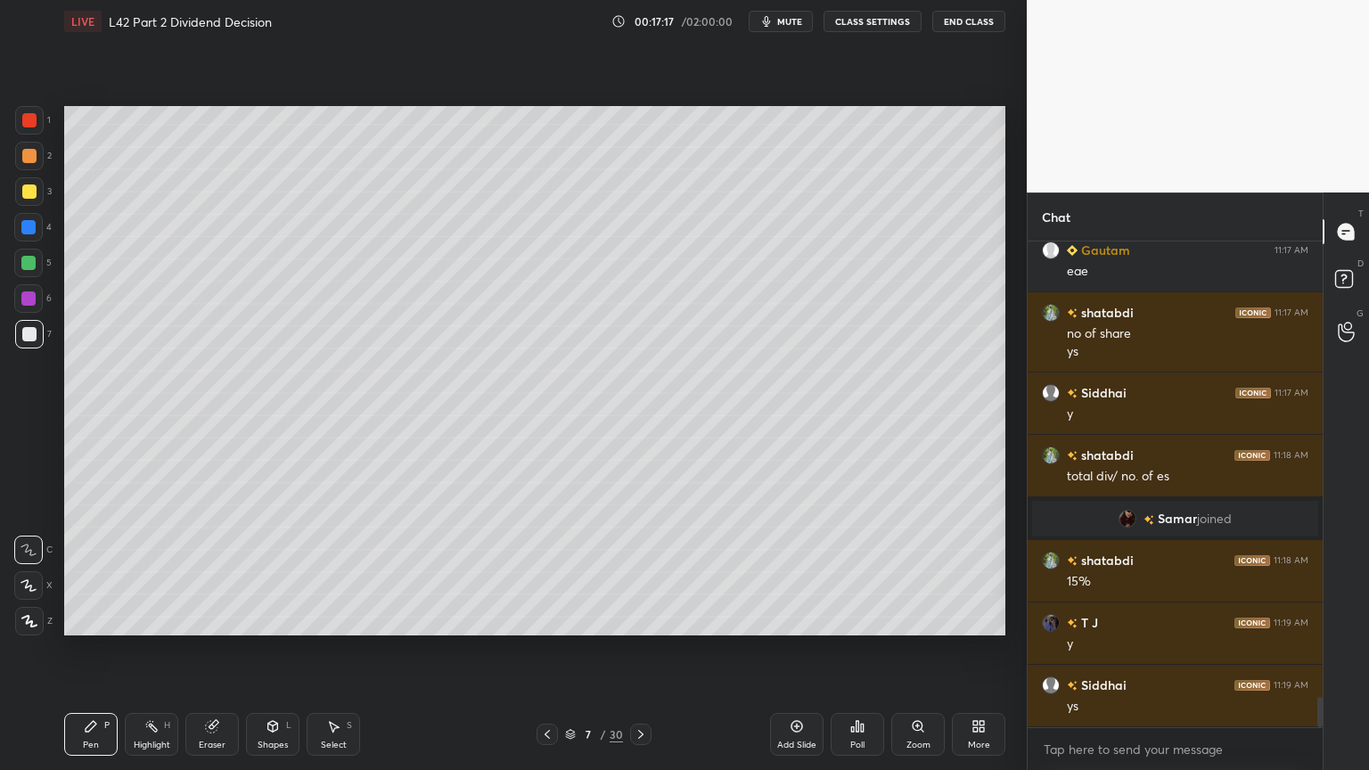
click at [33, 227] on div at bounding box center [28, 227] width 14 height 14
click at [264, 572] on div "Shapes L" at bounding box center [272, 734] width 53 height 43
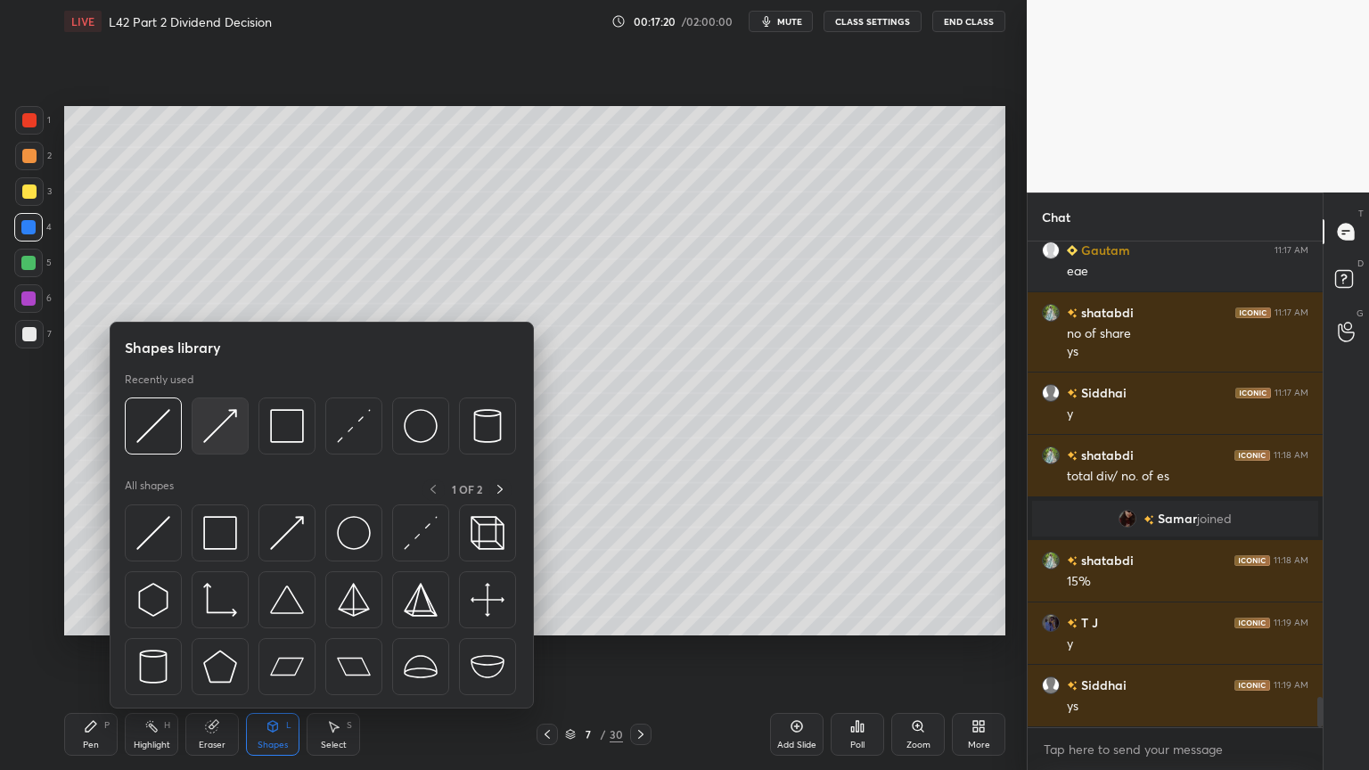
click at [232, 439] on img at bounding box center [220, 426] width 34 height 34
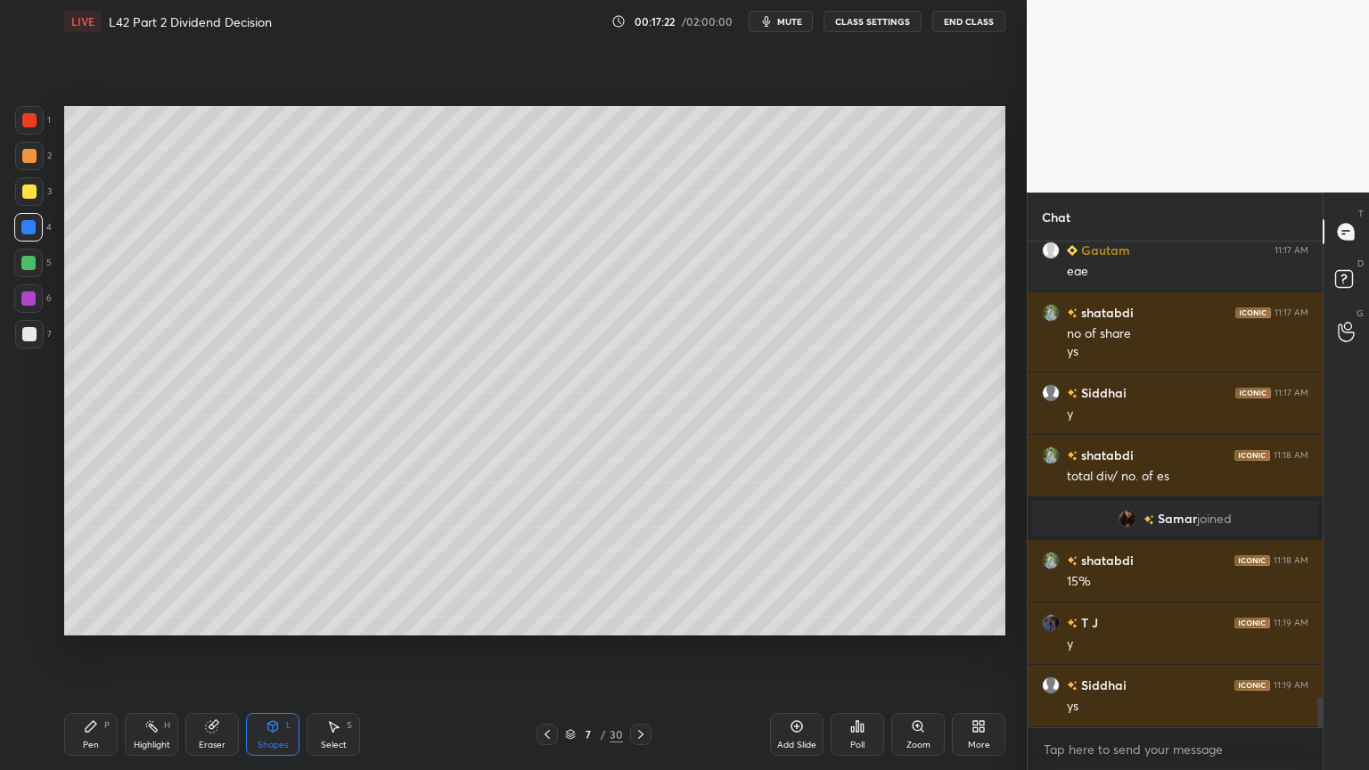
click at [255, 572] on div "Shapes L" at bounding box center [272, 734] width 53 height 43
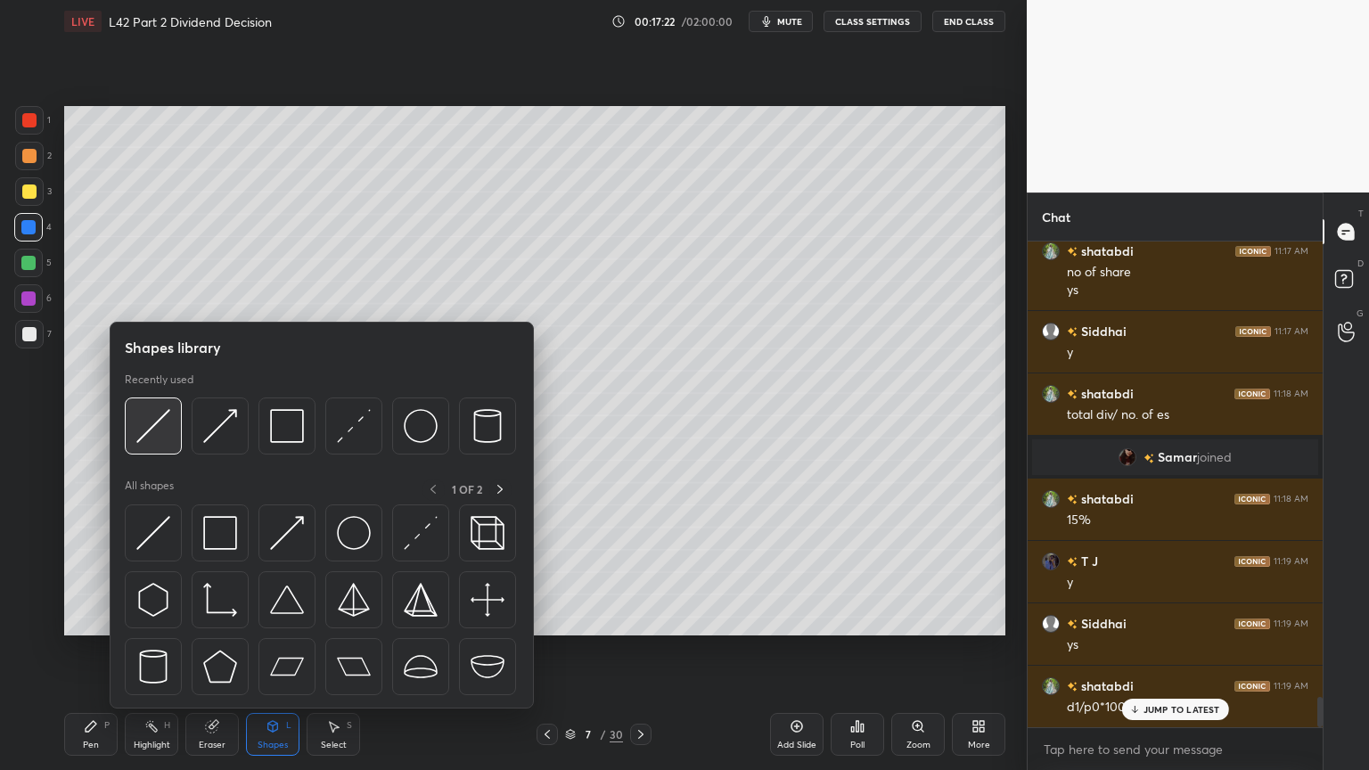
click at [139, 440] on img at bounding box center [153, 426] width 34 height 34
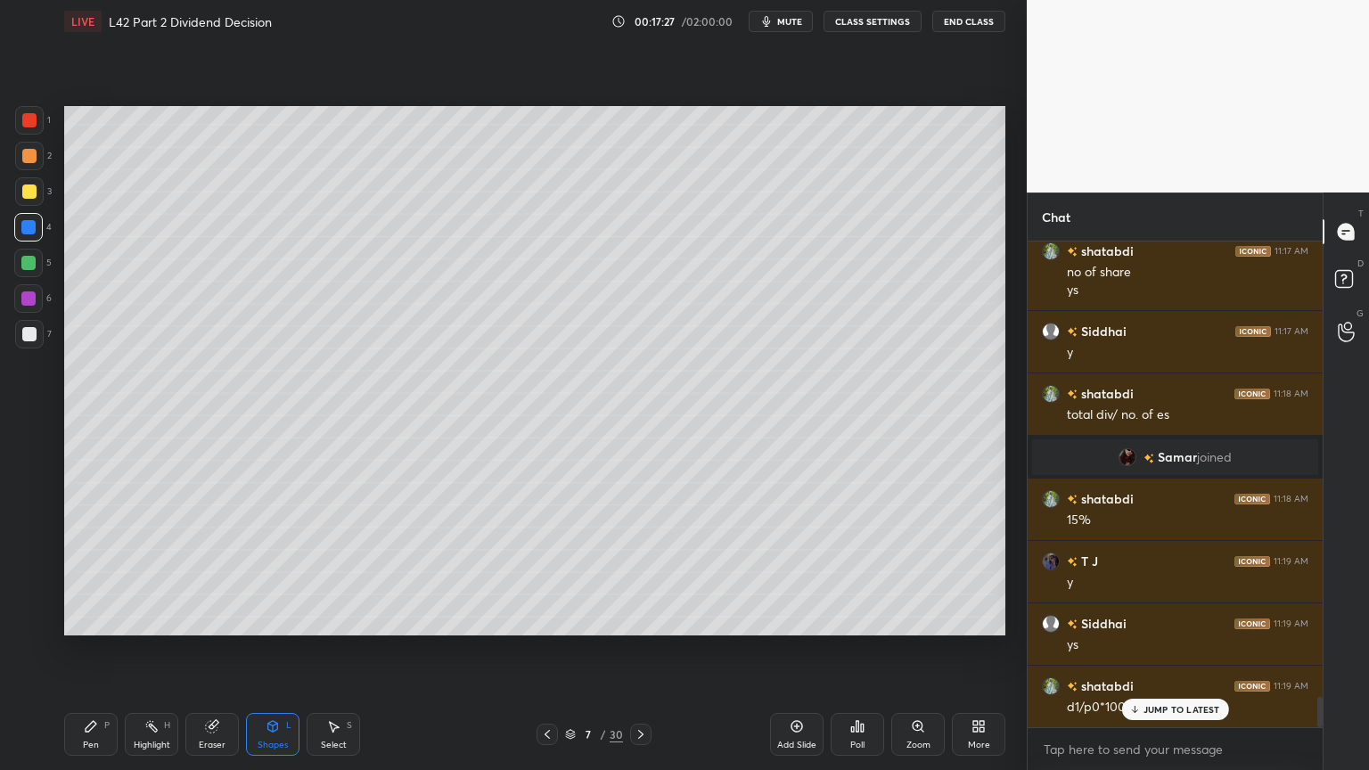
click at [93, 572] on icon at bounding box center [91, 726] width 14 height 14
click at [91, 572] on div "Pen P" at bounding box center [90, 734] width 53 height 43
click at [29, 335] on div at bounding box center [29, 334] width 14 height 14
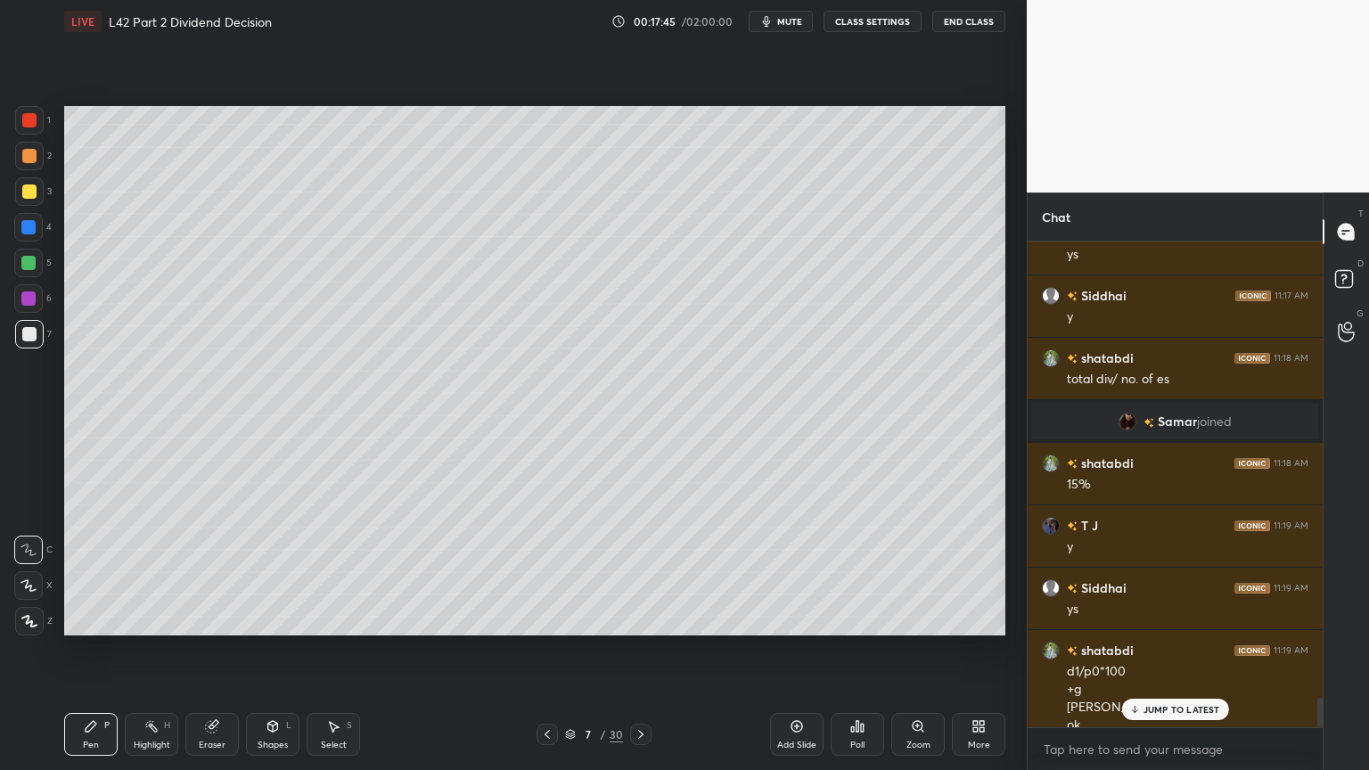
scroll to position [7464, 0]
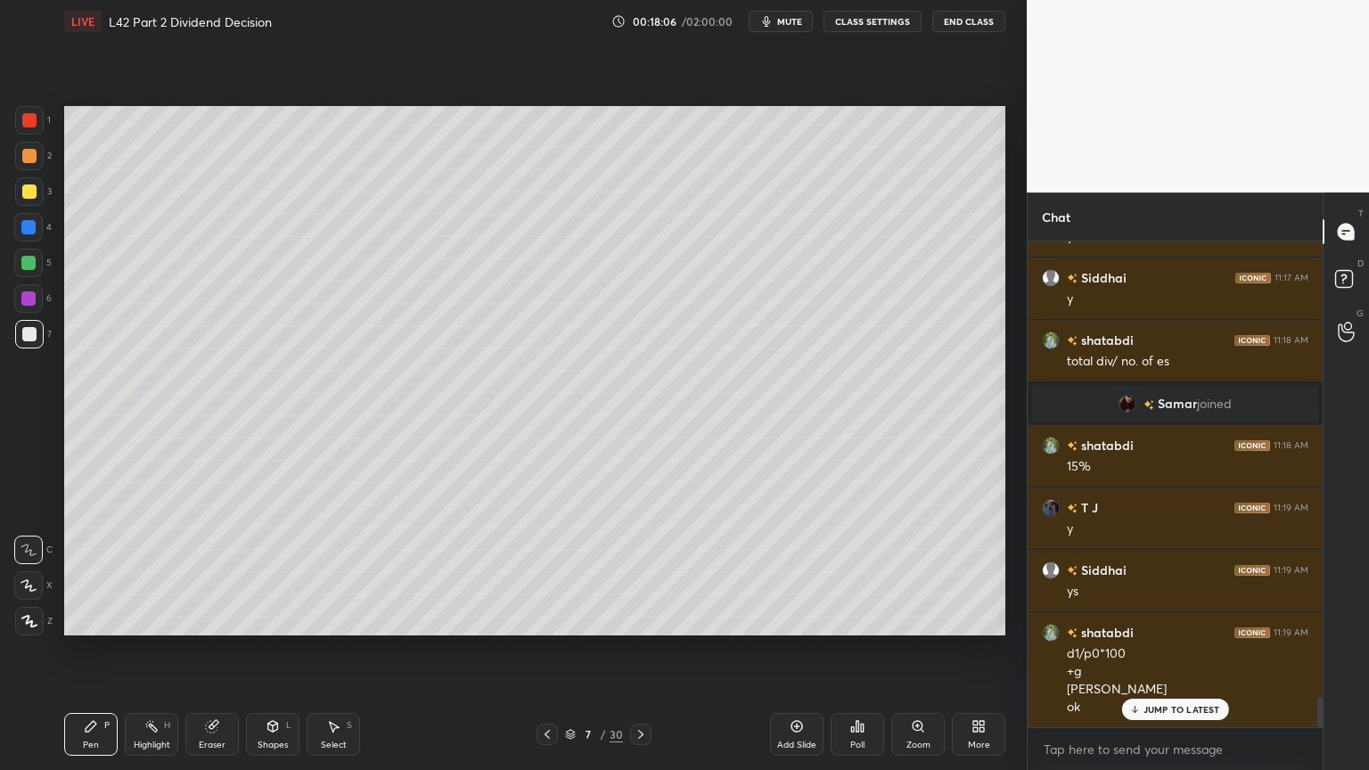
click at [33, 260] on div at bounding box center [28, 263] width 14 height 14
click at [207, 572] on icon at bounding box center [212, 726] width 14 height 14
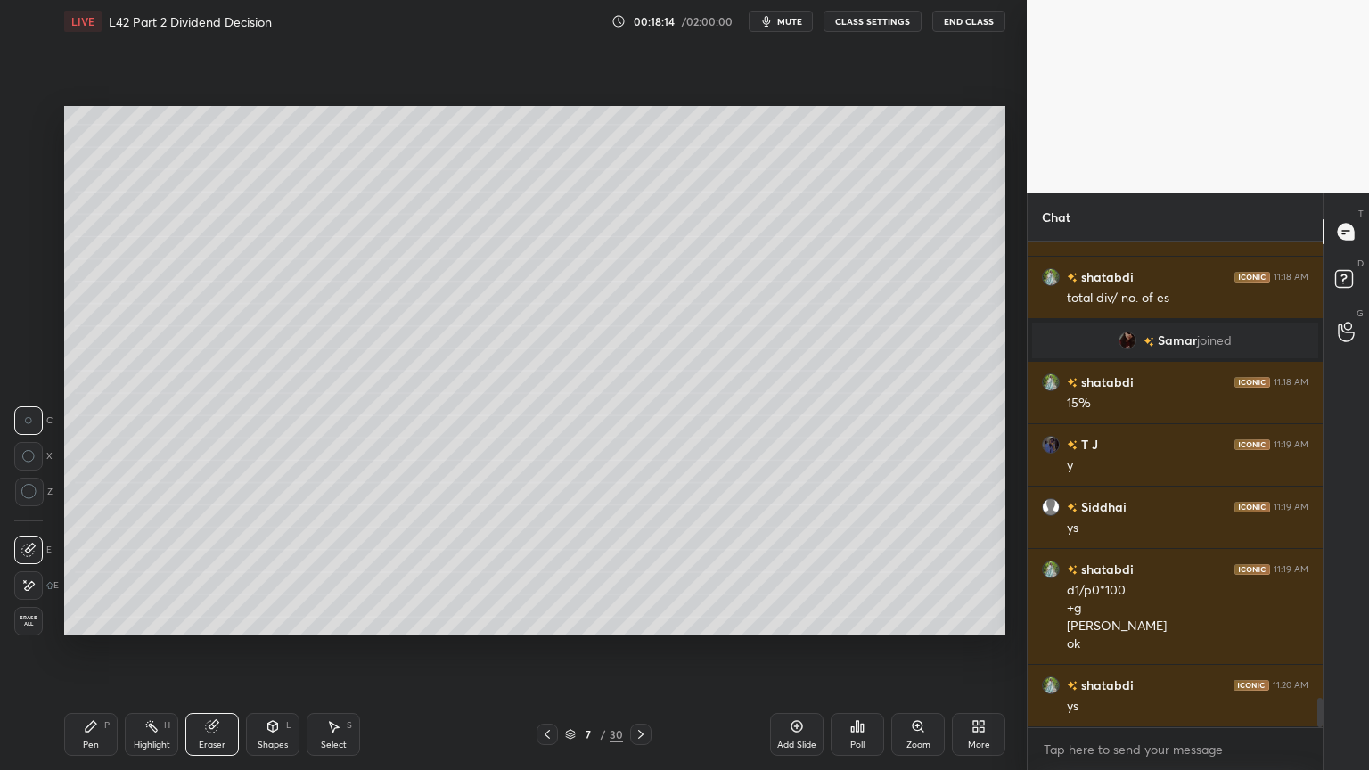
scroll to position [7589, 0]
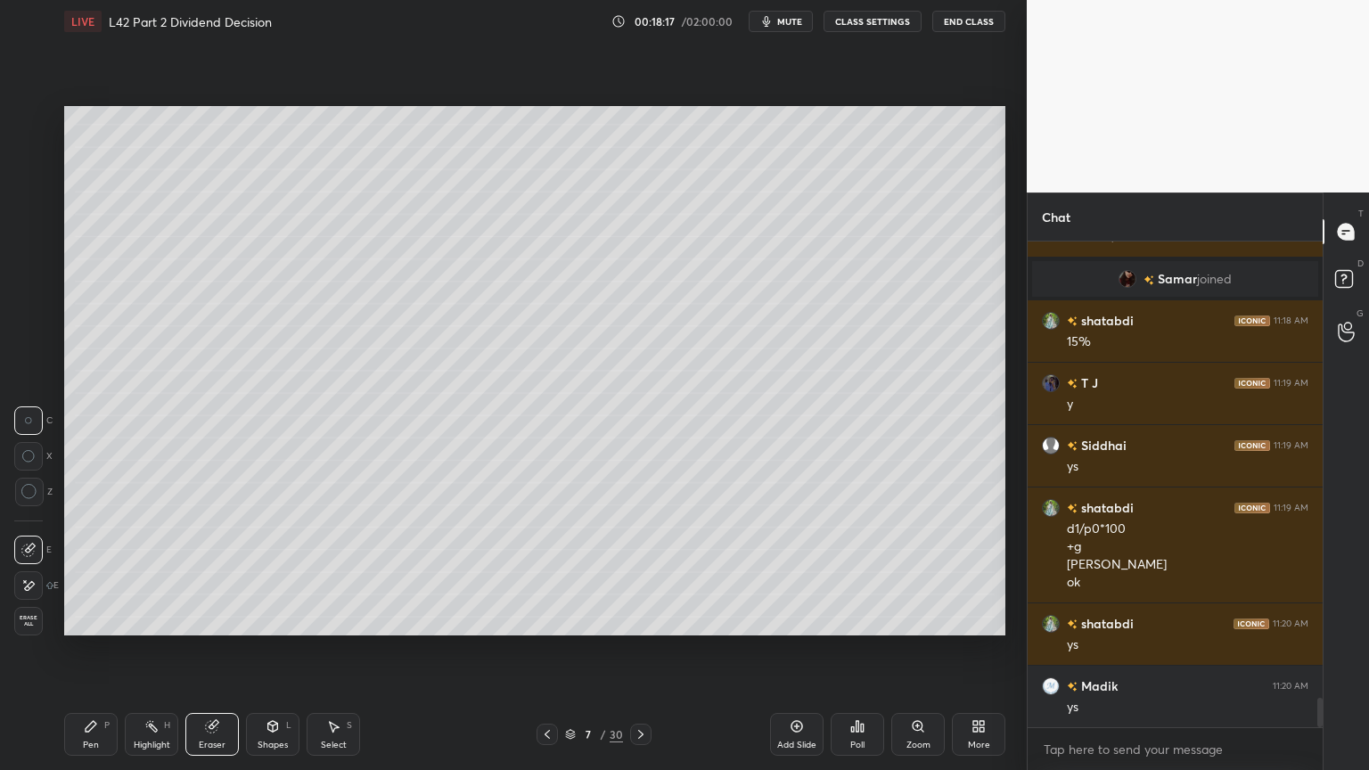
click at [93, 572] on div "Pen" at bounding box center [91, 745] width 16 height 9
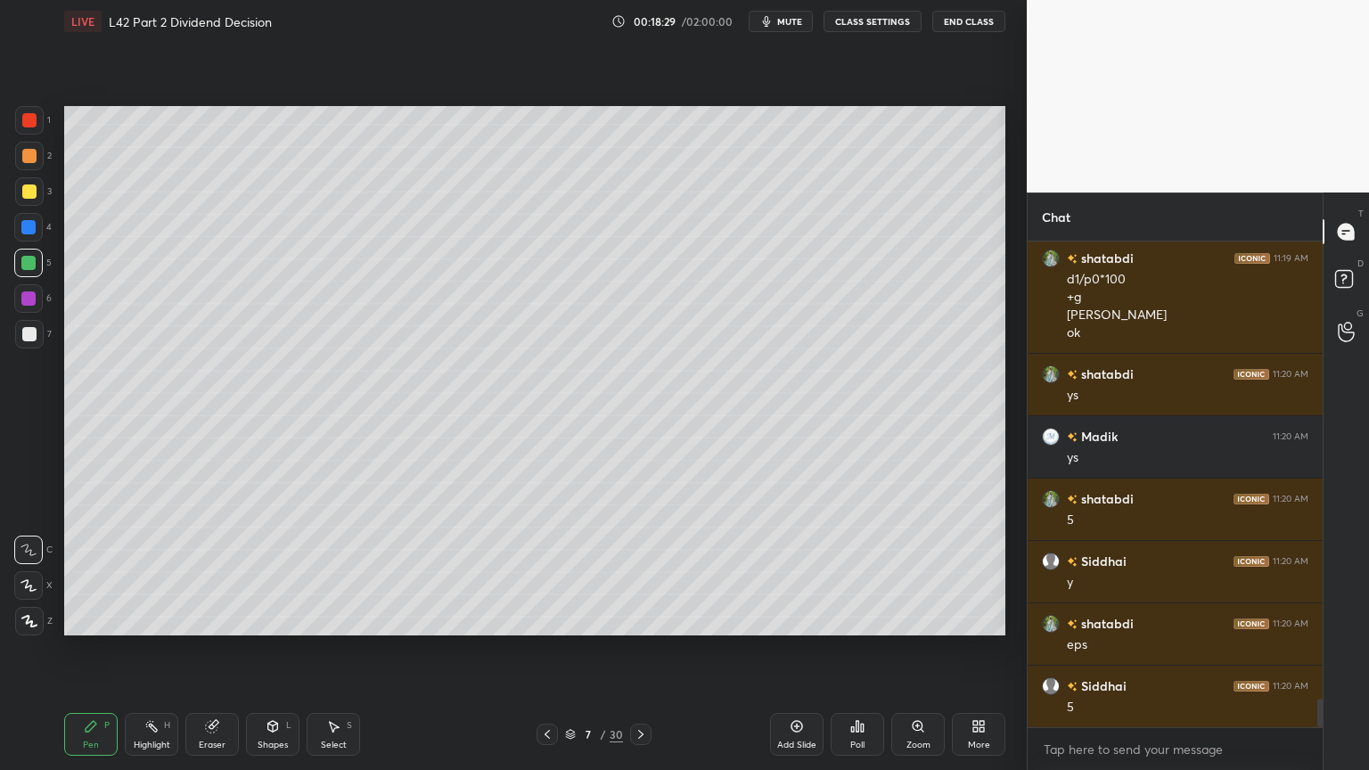
scroll to position [7902, 0]
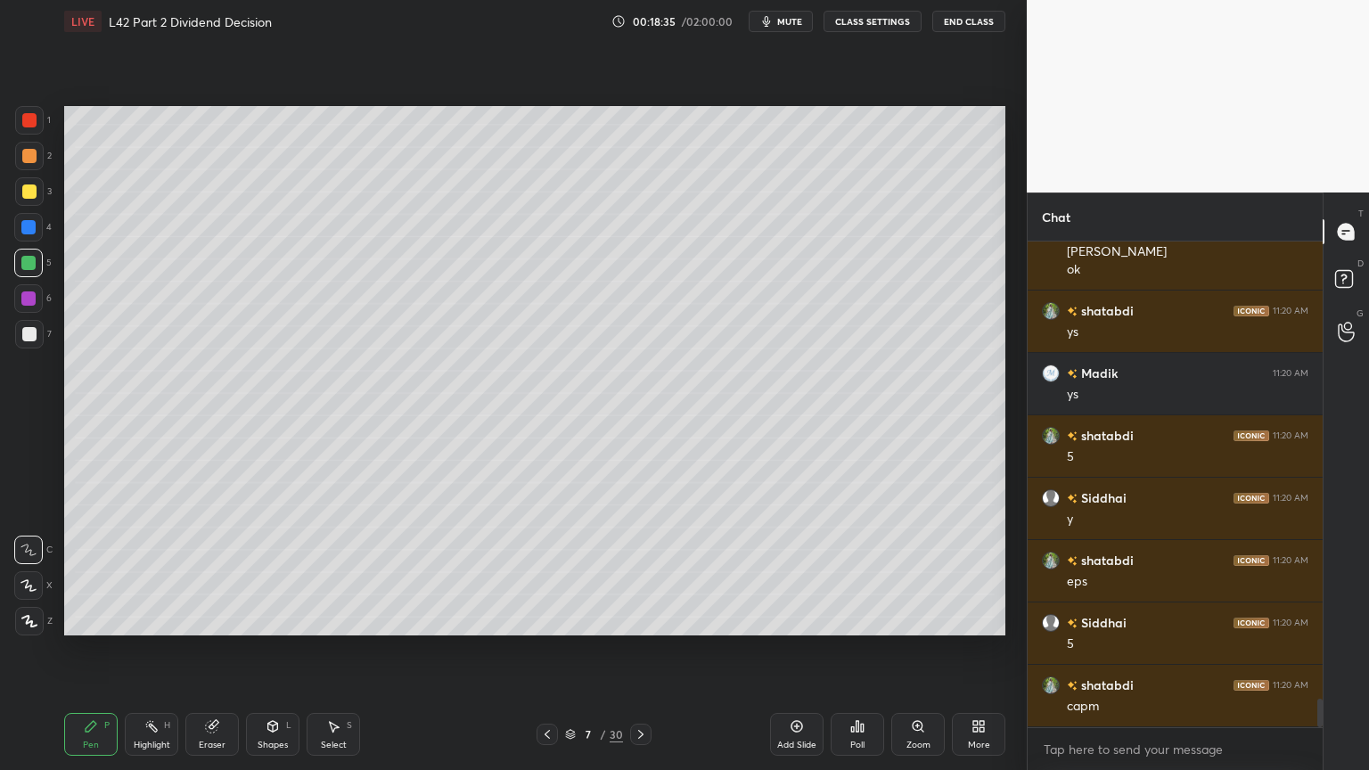
click at [203, 572] on div "Eraser" at bounding box center [211, 734] width 53 height 43
click at [67, 572] on div "Pen P" at bounding box center [90, 734] width 53 height 43
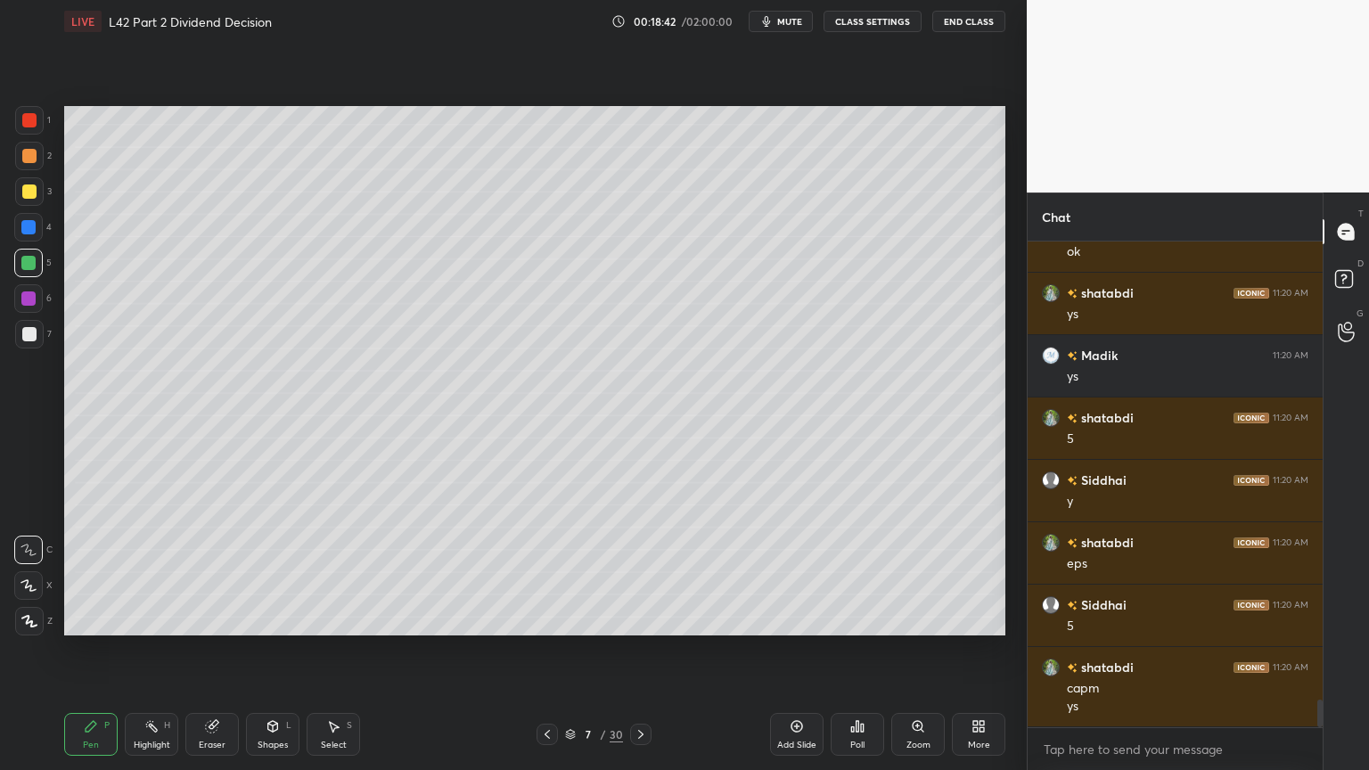
scroll to position [7981, 0]
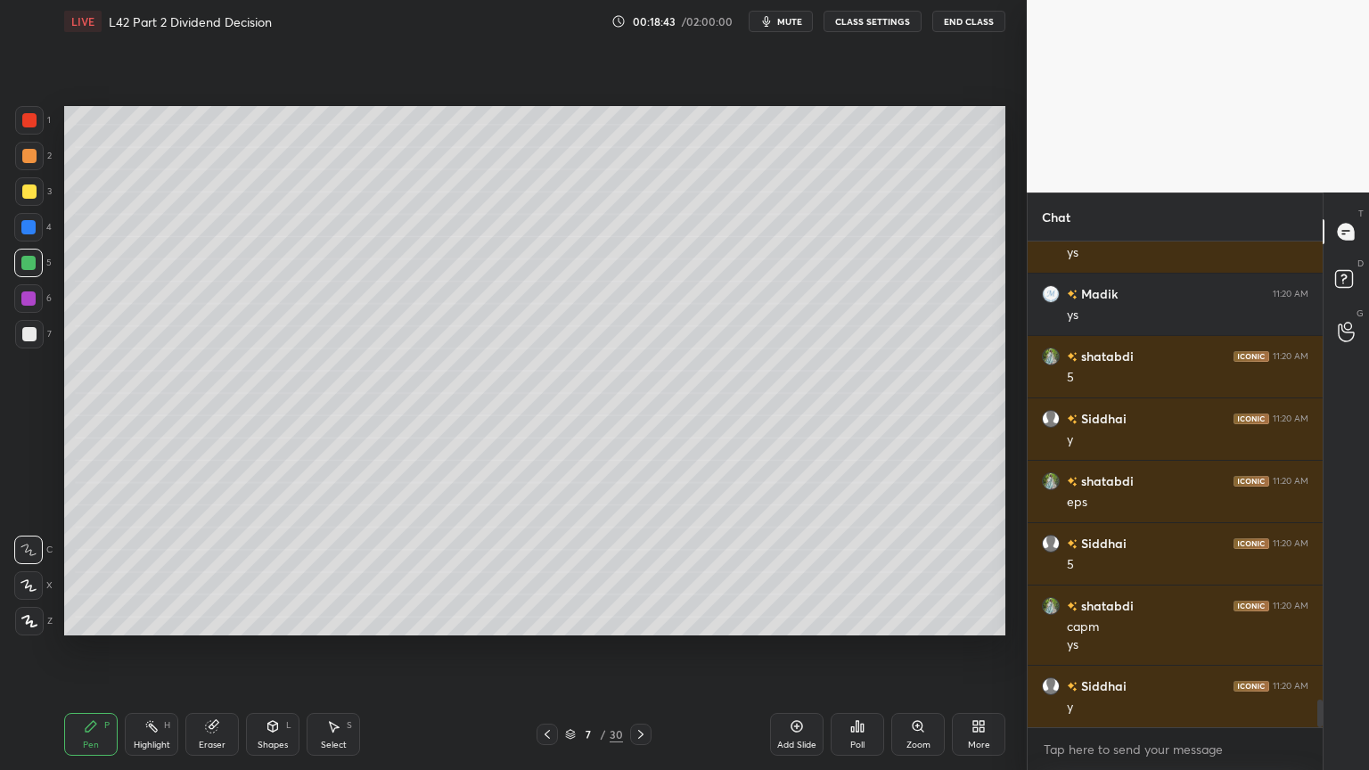
click at [325, 572] on div "Select S" at bounding box center [333, 734] width 53 height 43
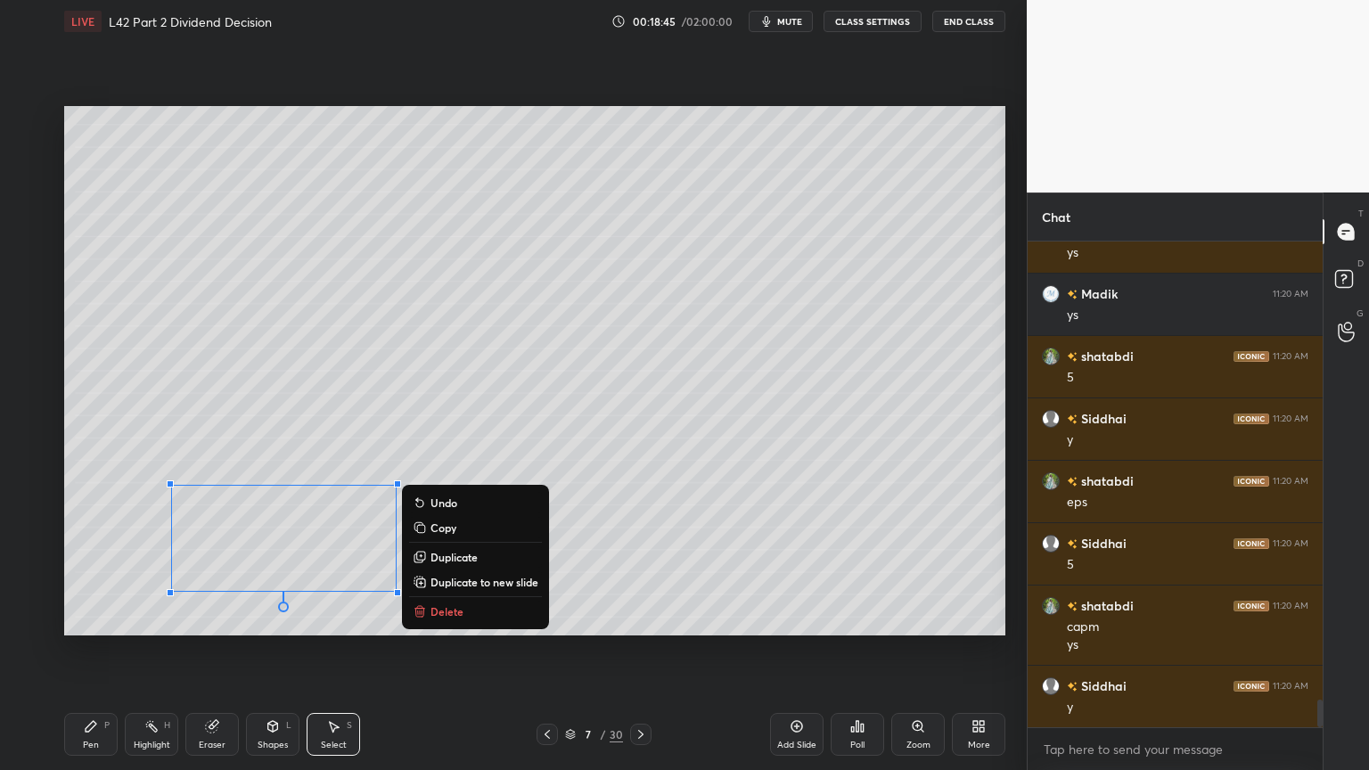
click at [426, 572] on icon at bounding box center [420, 611] width 14 height 14
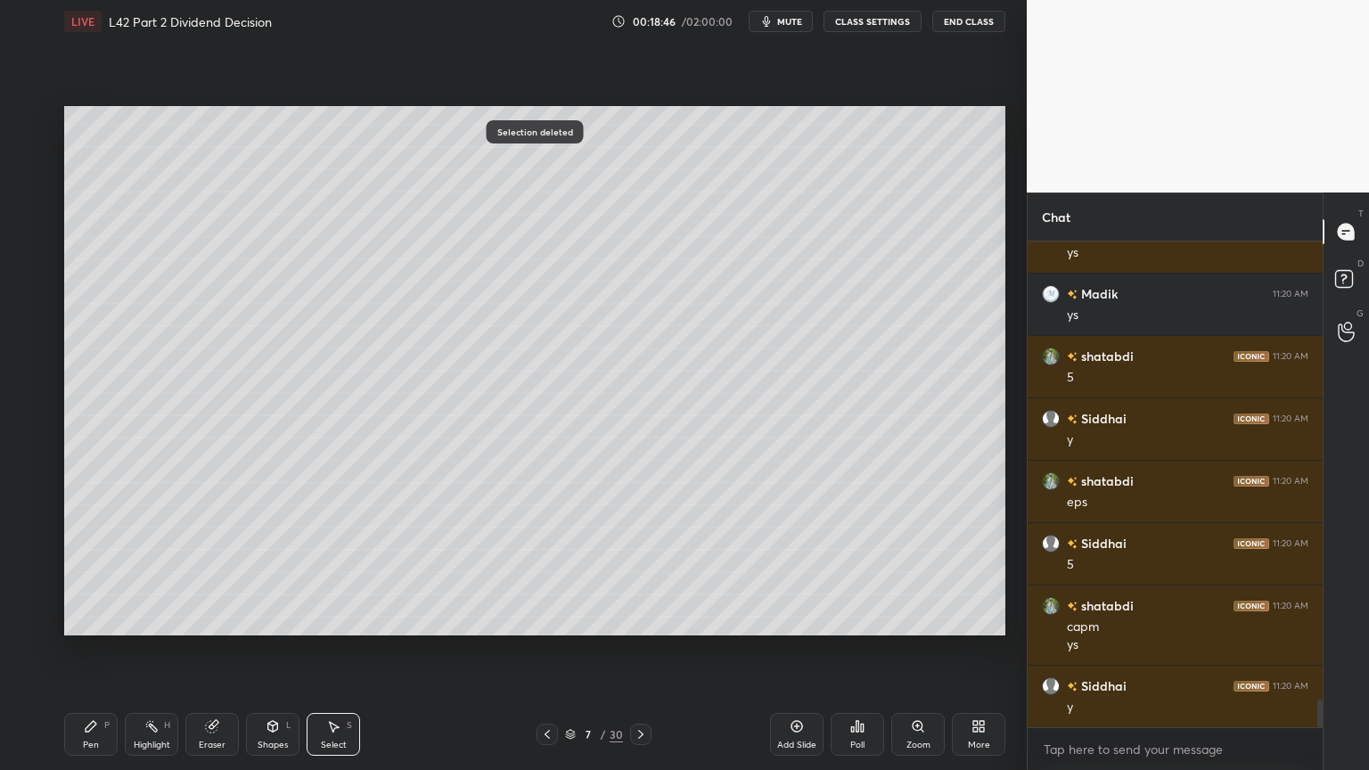
click at [96, 572] on icon at bounding box center [91, 726] width 14 height 14
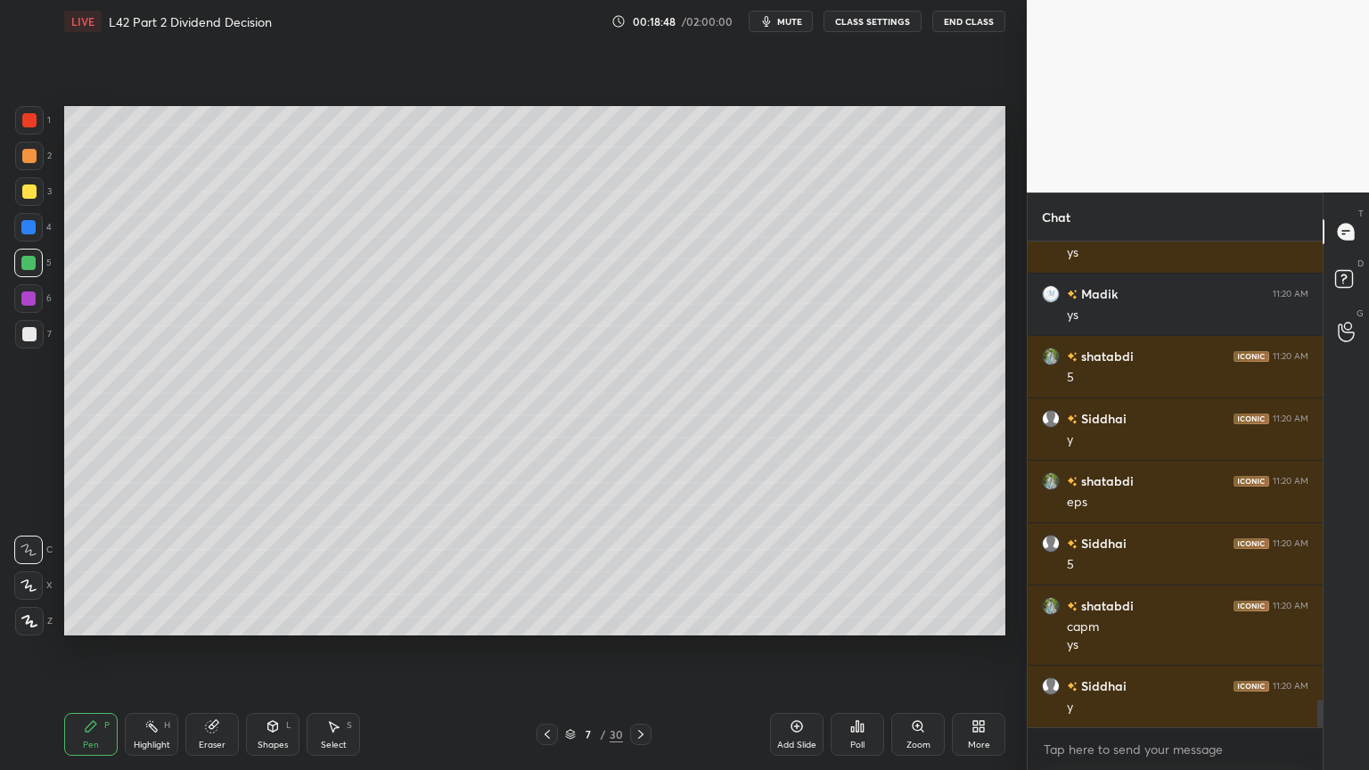
click at [26, 325] on div at bounding box center [29, 334] width 29 height 29
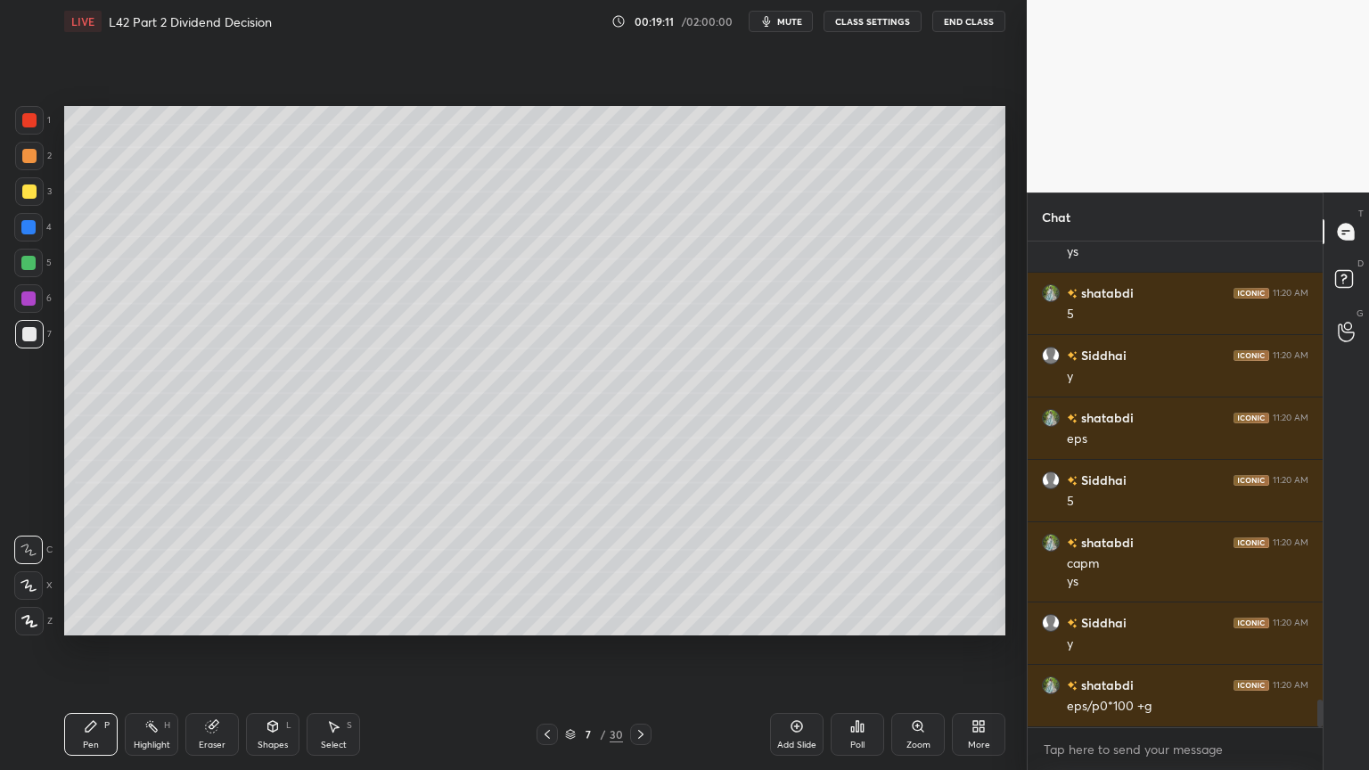
click at [330, 572] on icon at bounding box center [335, 727] width 10 height 11
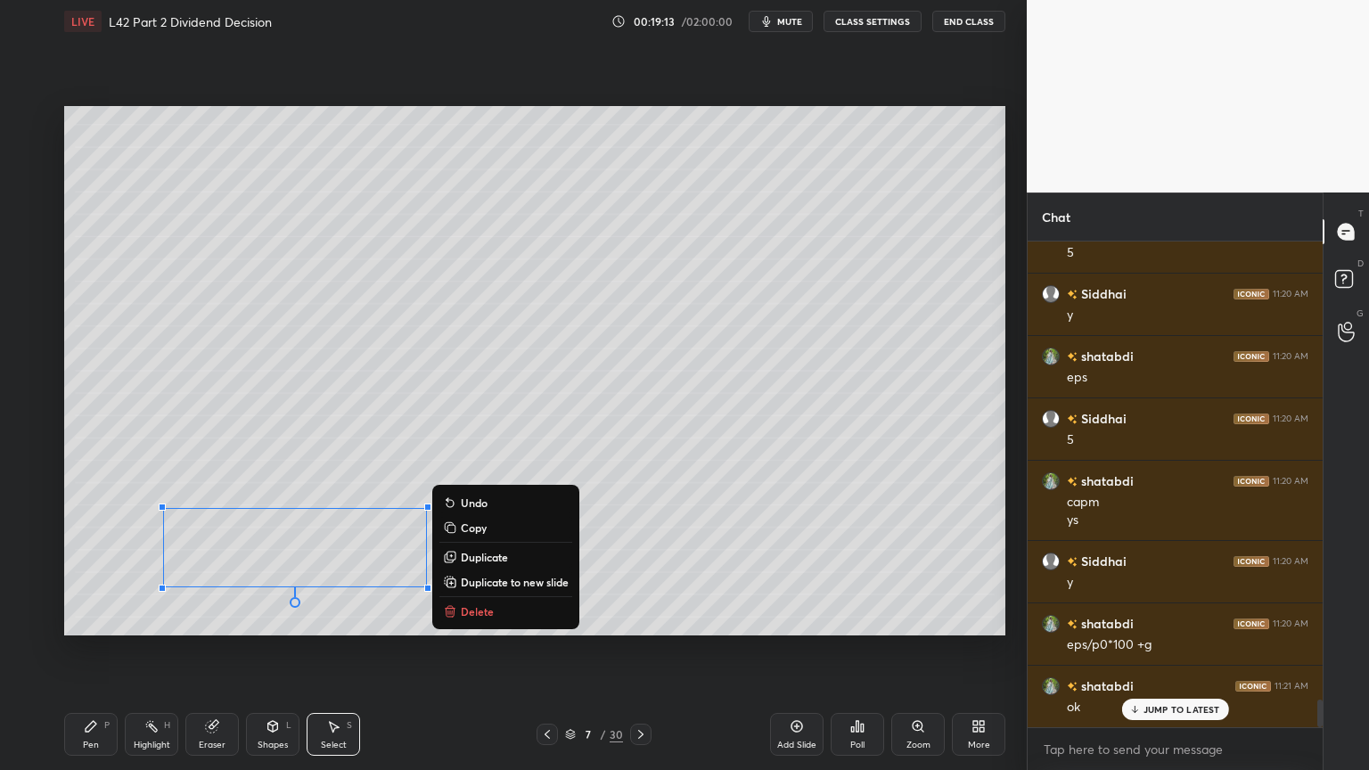
click at [461, 572] on p "Delete" at bounding box center [477, 611] width 33 height 14
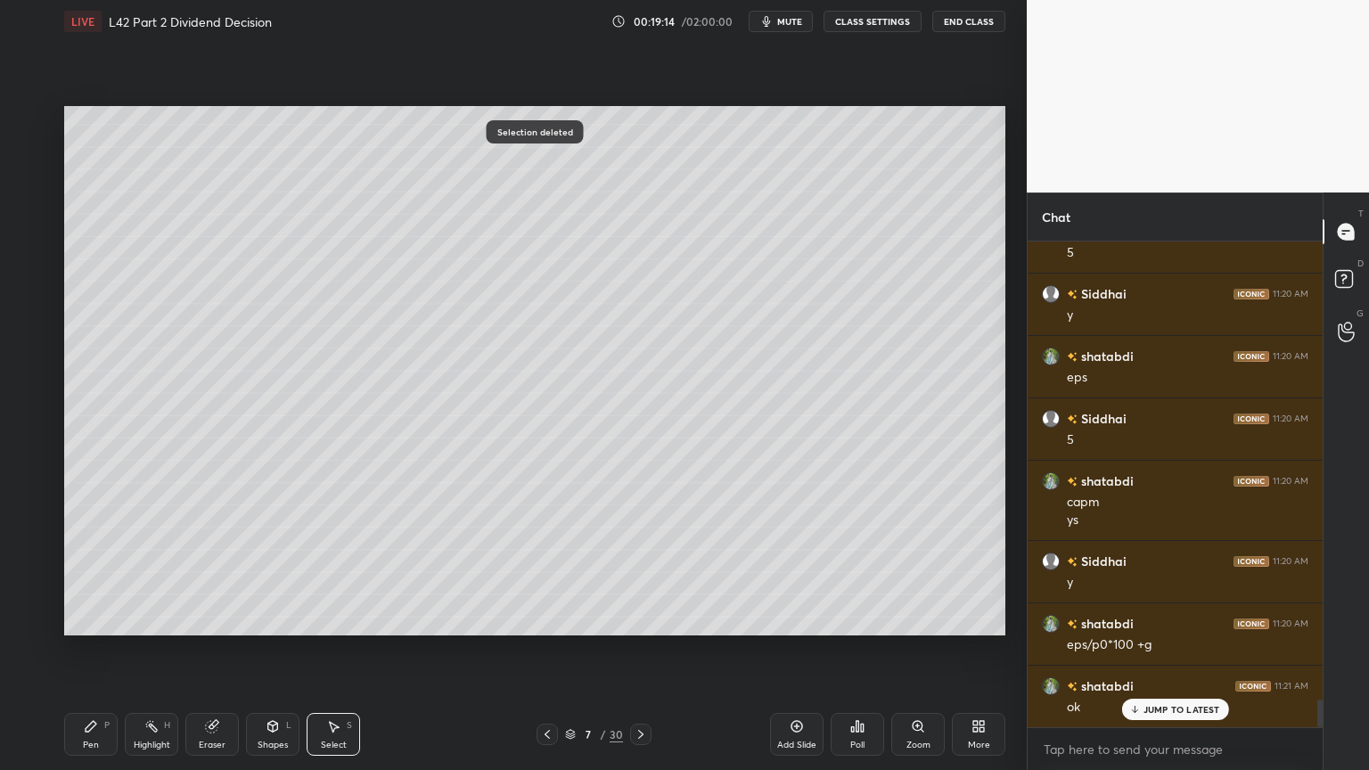
click at [86, 572] on div "Pen" at bounding box center [91, 745] width 16 height 9
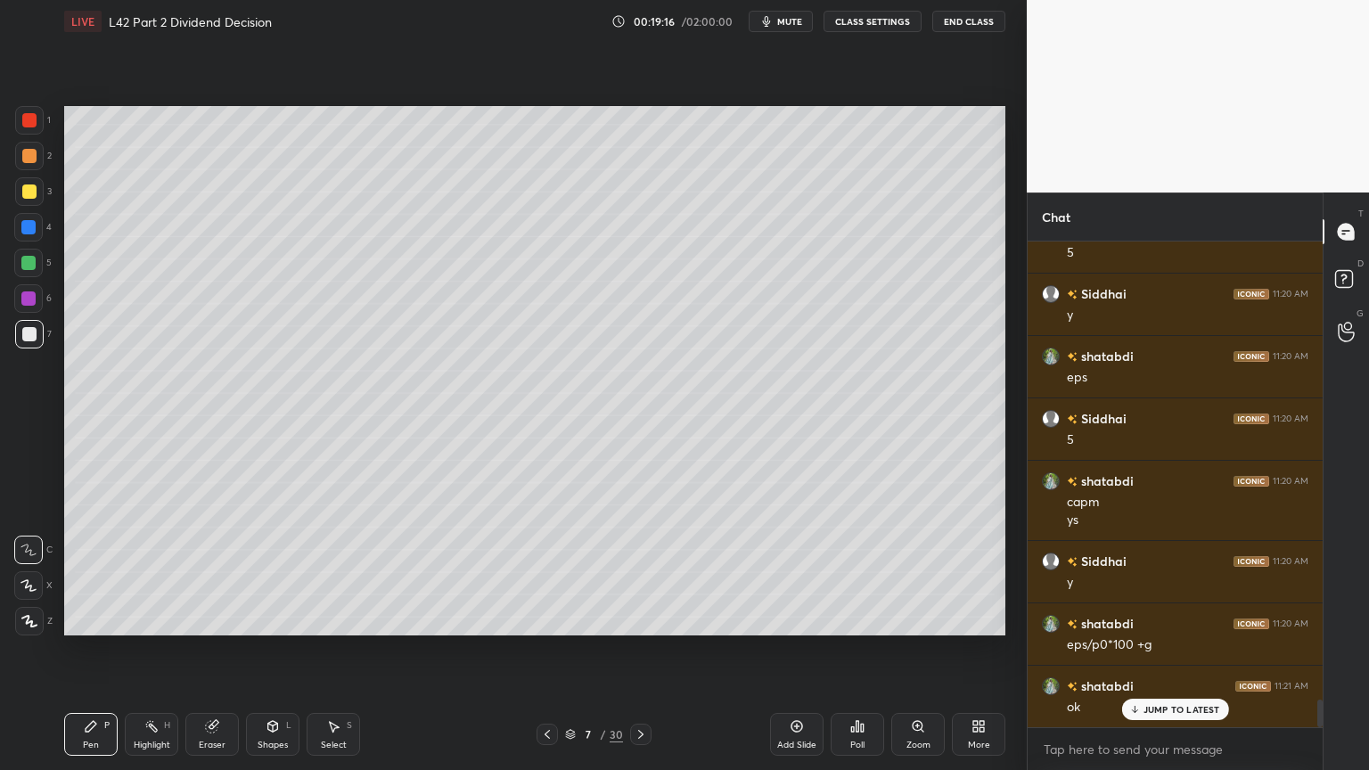
click at [12, 285] on div "1 2 3 4 5 6 7 C X Z C X Z E E Erase all H H" at bounding box center [28, 371] width 57 height 530
click at [29, 308] on div at bounding box center [28, 298] width 29 height 29
click at [37, 263] on div at bounding box center [28, 263] width 29 height 29
click at [27, 293] on div at bounding box center [28, 299] width 14 height 14
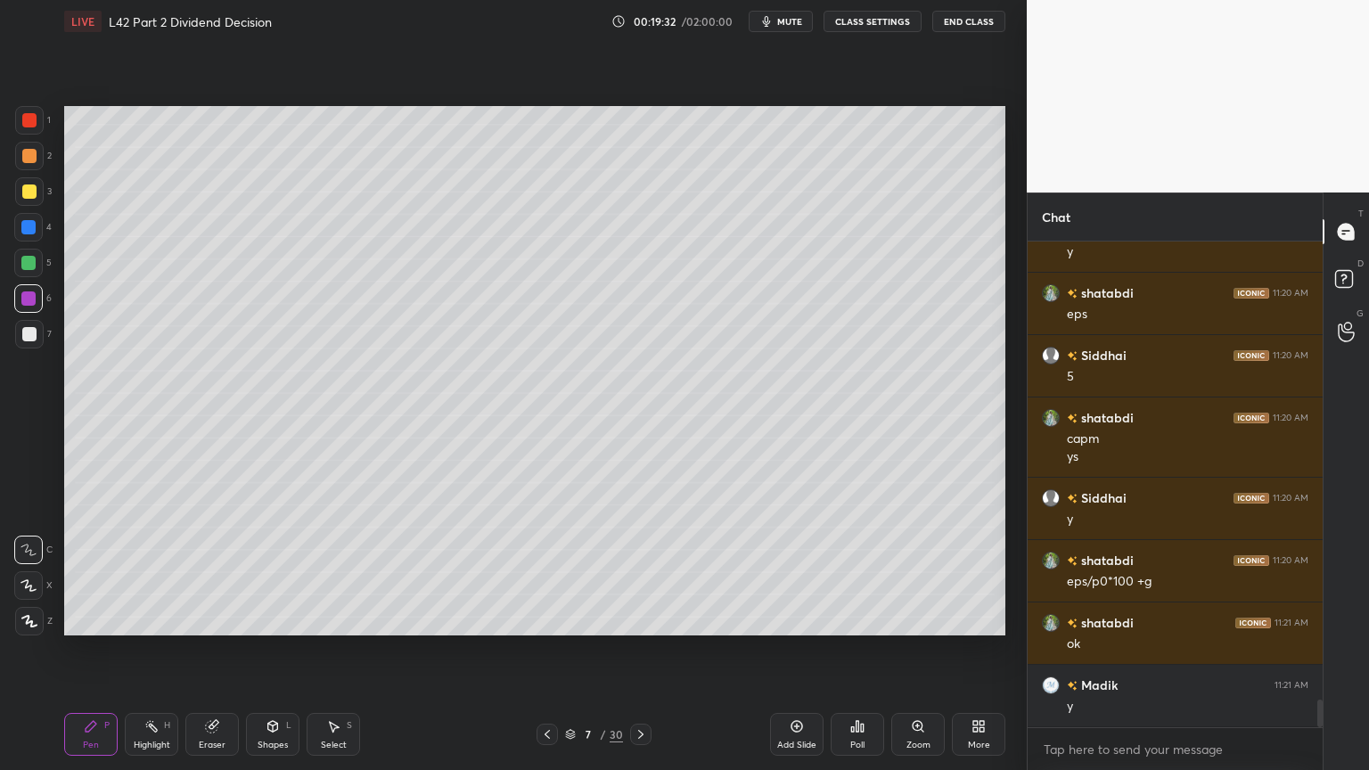
click at [22, 337] on div at bounding box center [29, 334] width 14 height 14
click at [77, 572] on div "Pen P" at bounding box center [90, 734] width 53 height 43
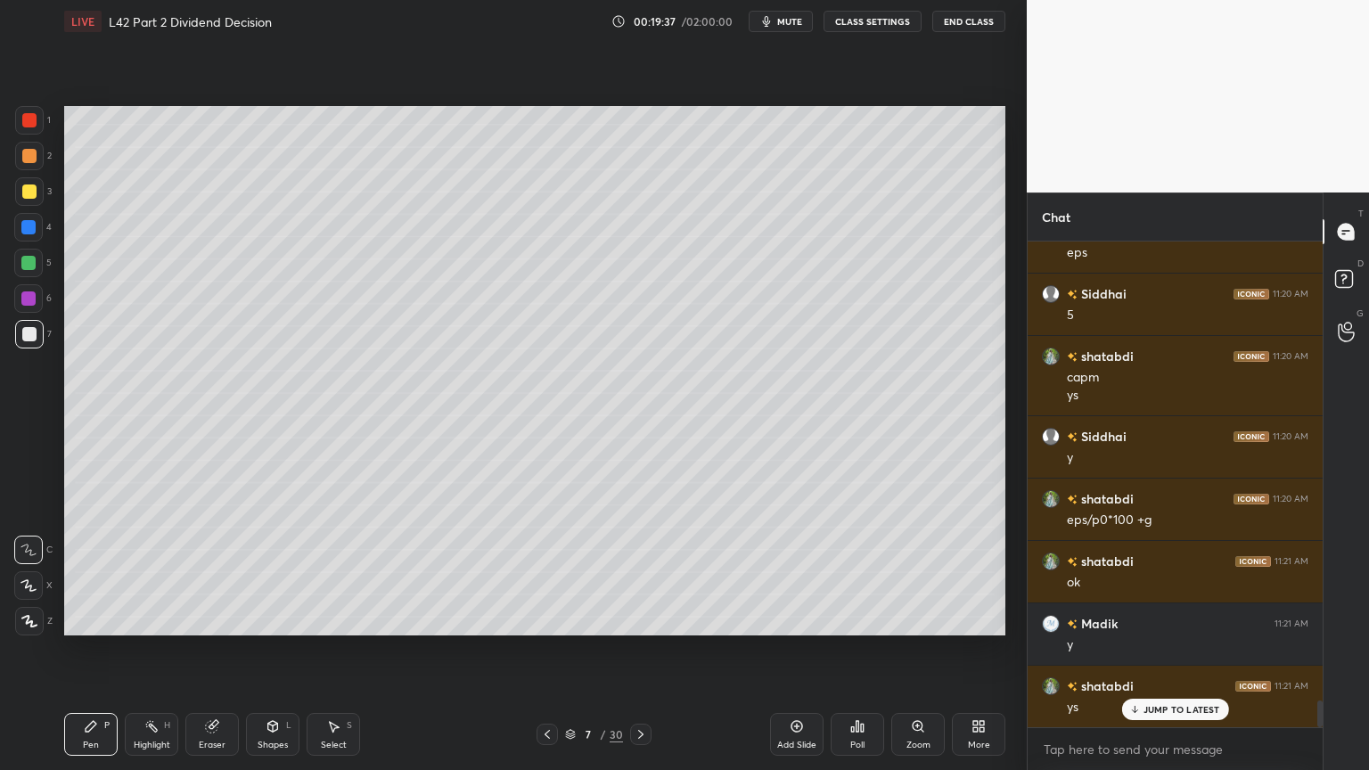
click at [215, 572] on icon at bounding box center [212, 726] width 14 height 14
click at [94, 572] on icon at bounding box center [91, 726] width 14 height 14
click at [332, 572] on div "Select S" at bounding box center [333, 734] width 53 height 43
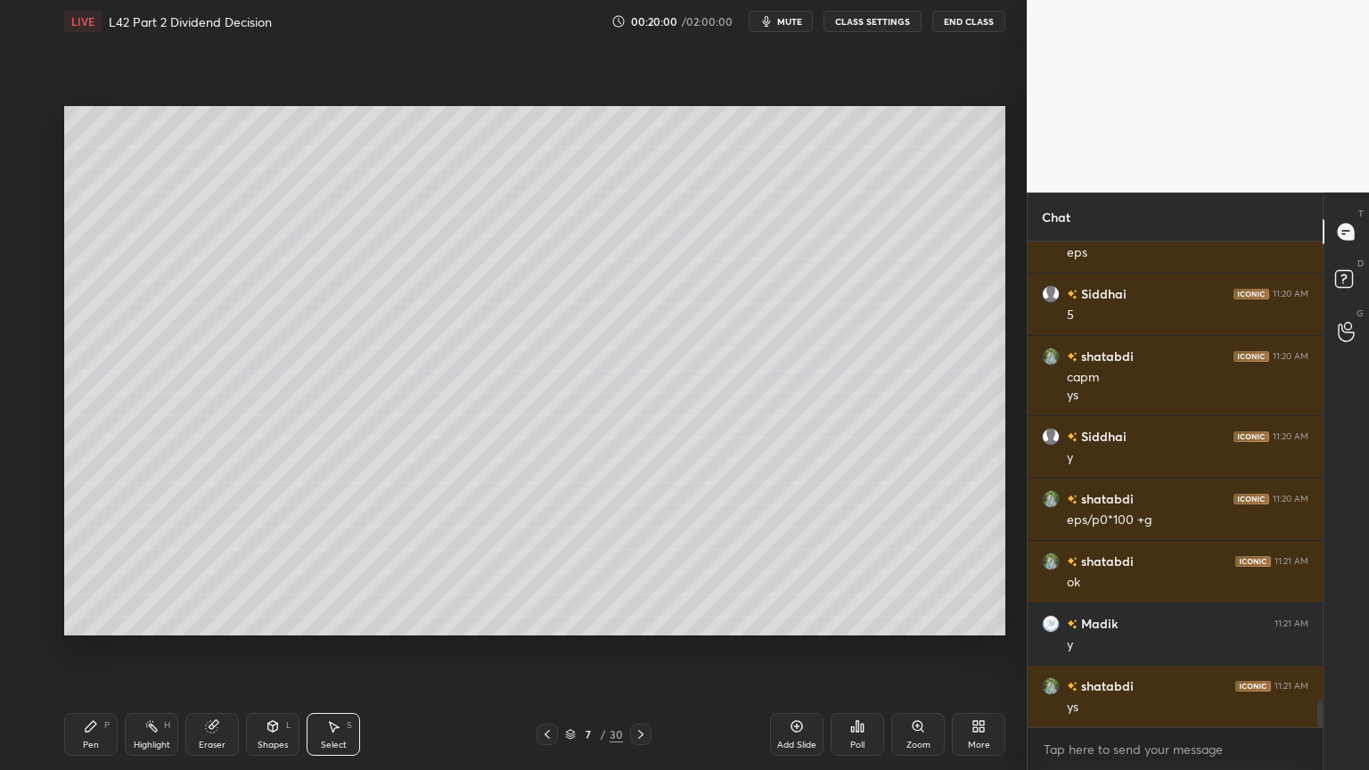
scroll to position [8294, 0]
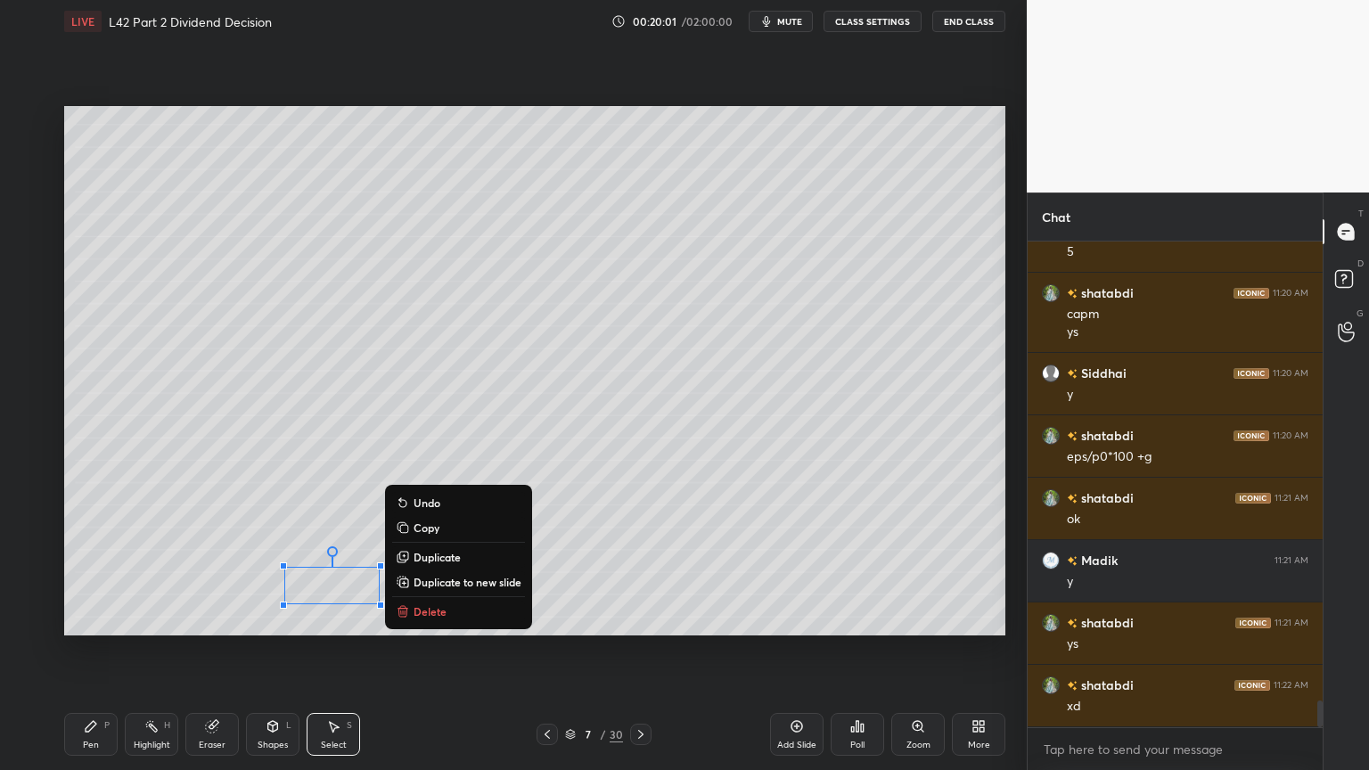
click at [423, 572] on p "Delete" at bounding box center [430, 611] width 33 height 14
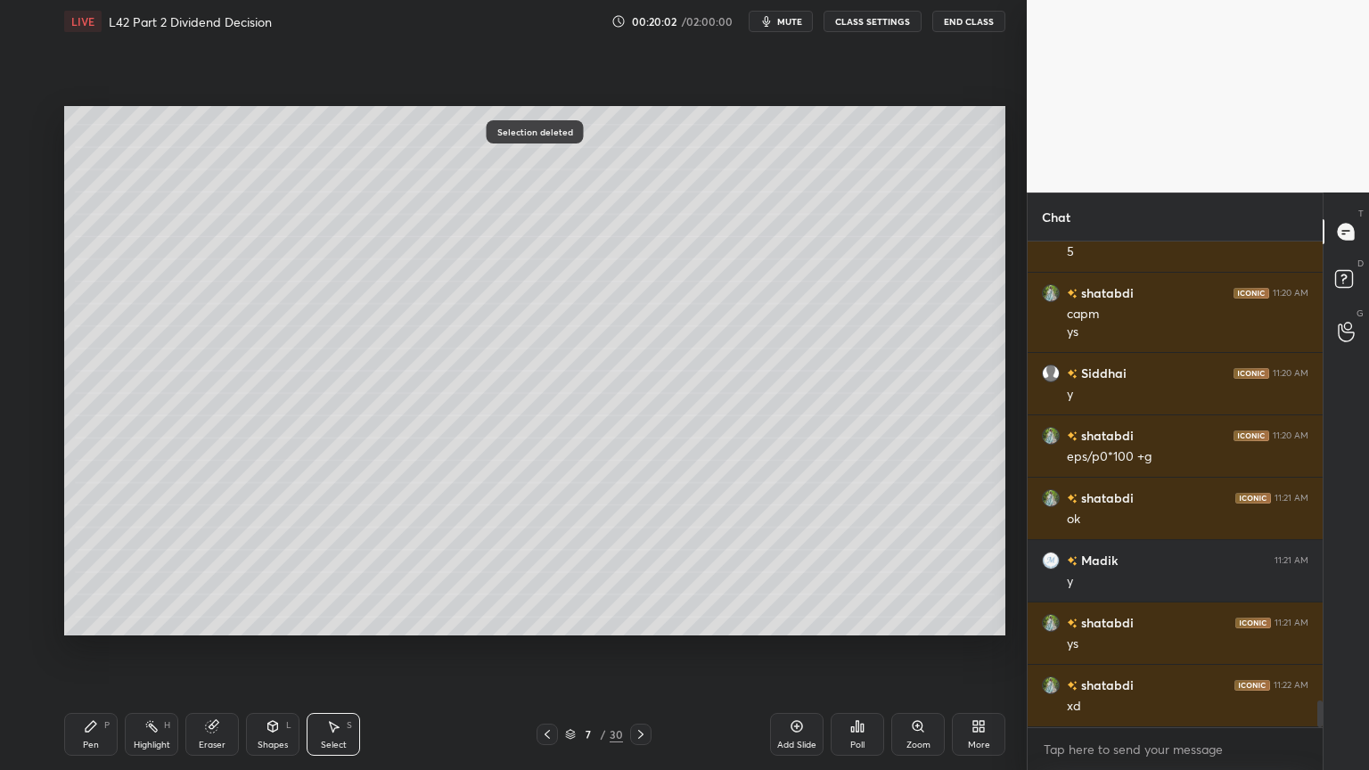
click at [86, 572] on div "Pen" at bounding box center [91, 745] width 16 height 9
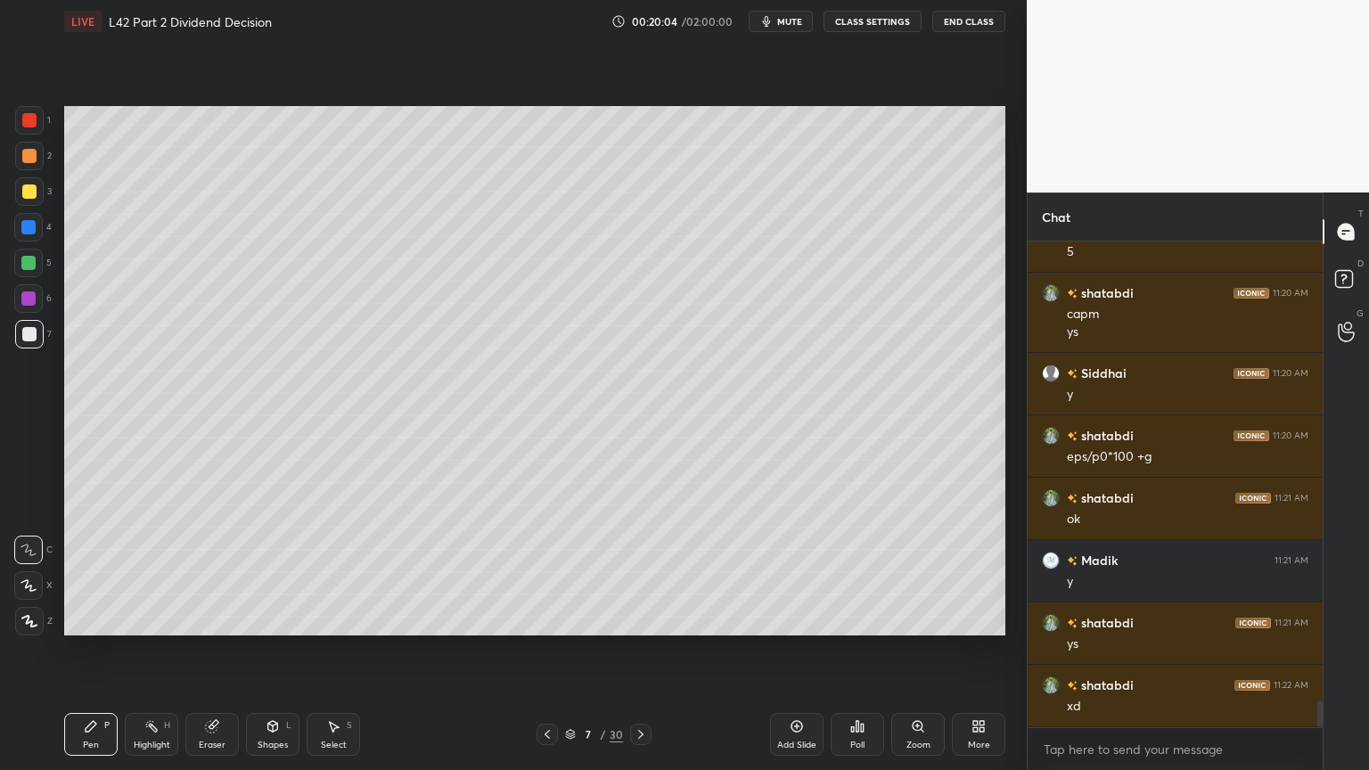
click at [24, 275] on div at bounding box center [28, 263] width 29 height 29
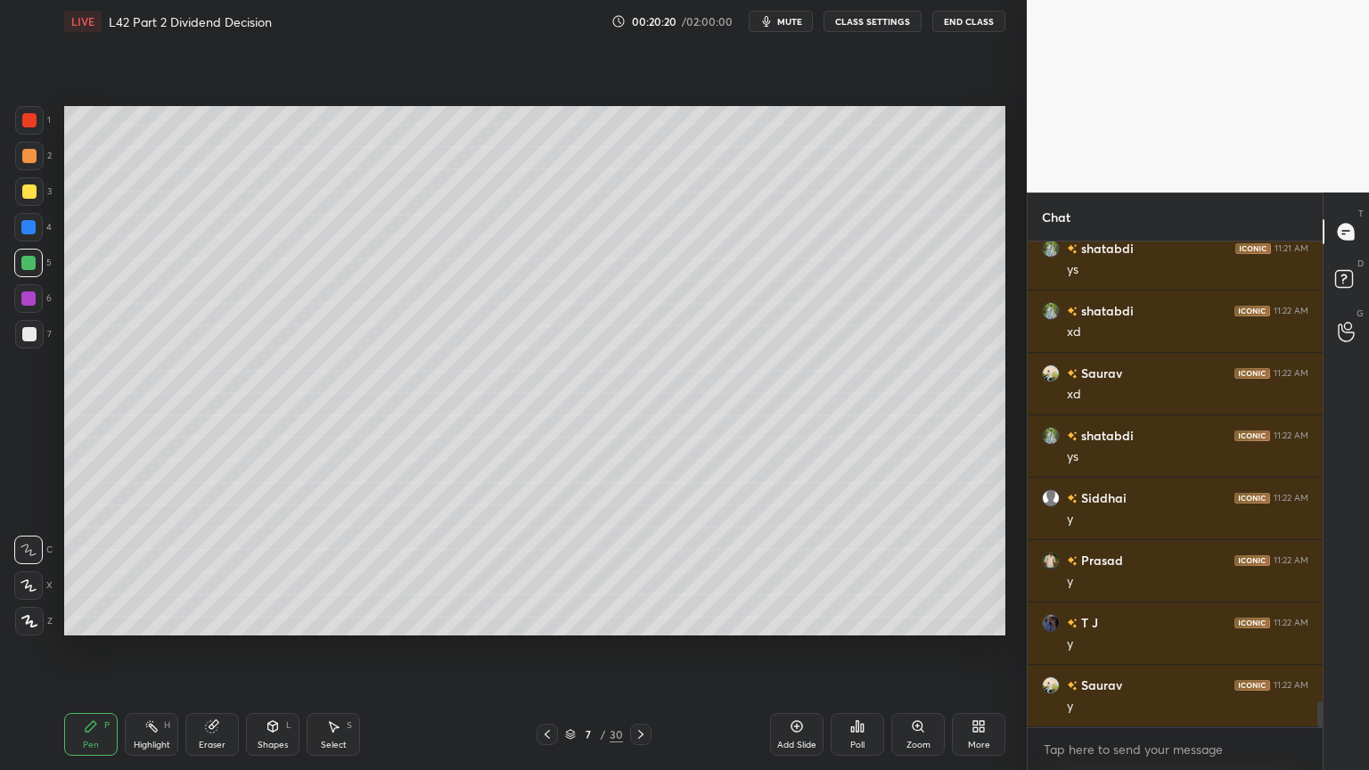
scroll to position [8730, 0]
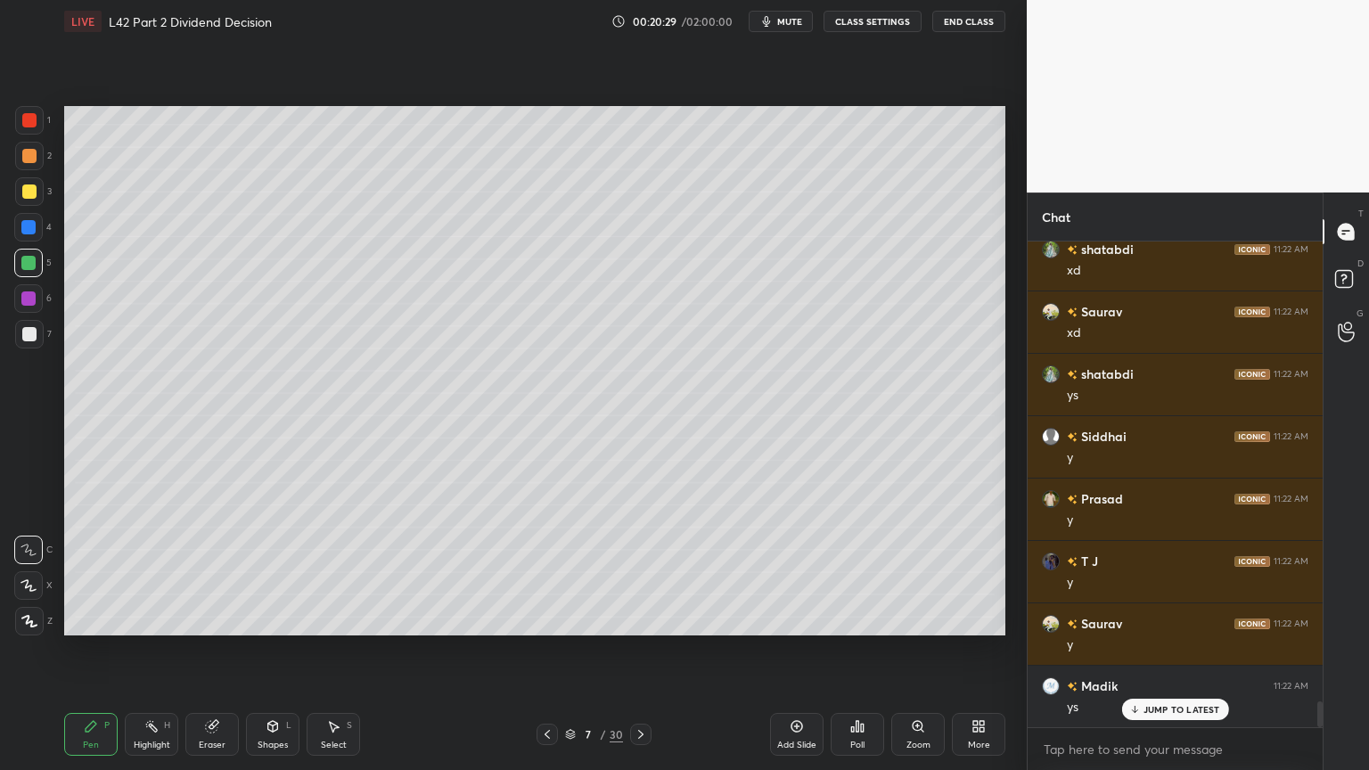
click at [29, 300] on div at bounding box center [28, 299] width 14 height 14
click at [29, 266] on div at bounding box center [28, 263] width 14 height 14
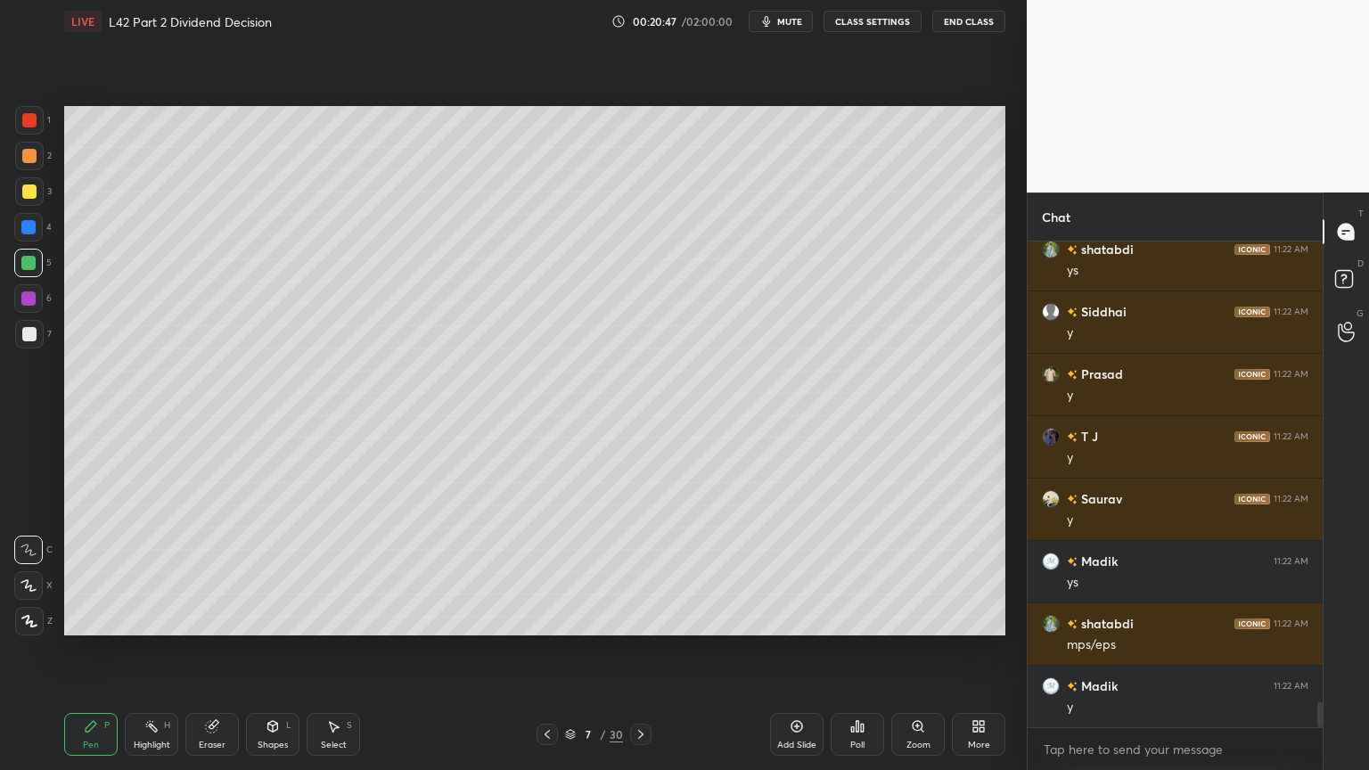
scroll to position [8918, 0]
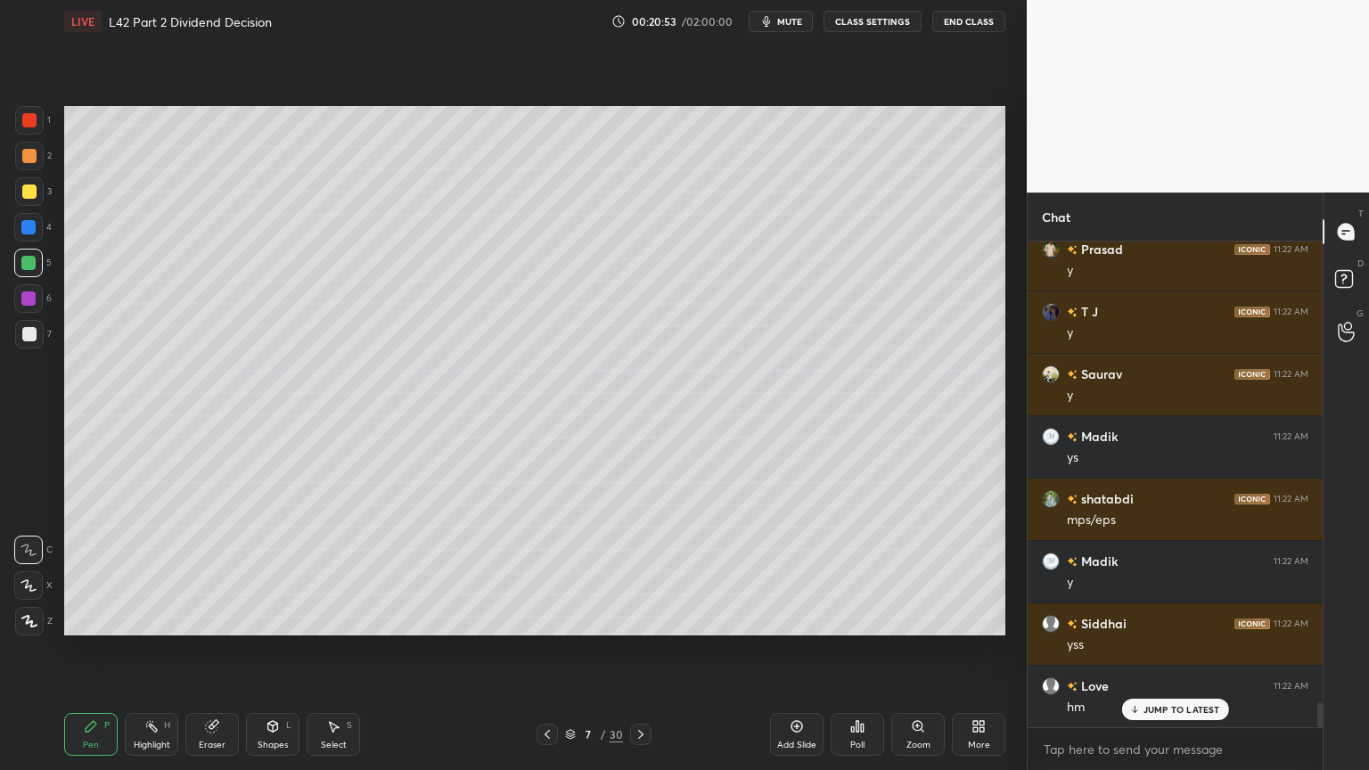
click at [32, 300] on div at bounding box center [28, 299] width 14 height 14
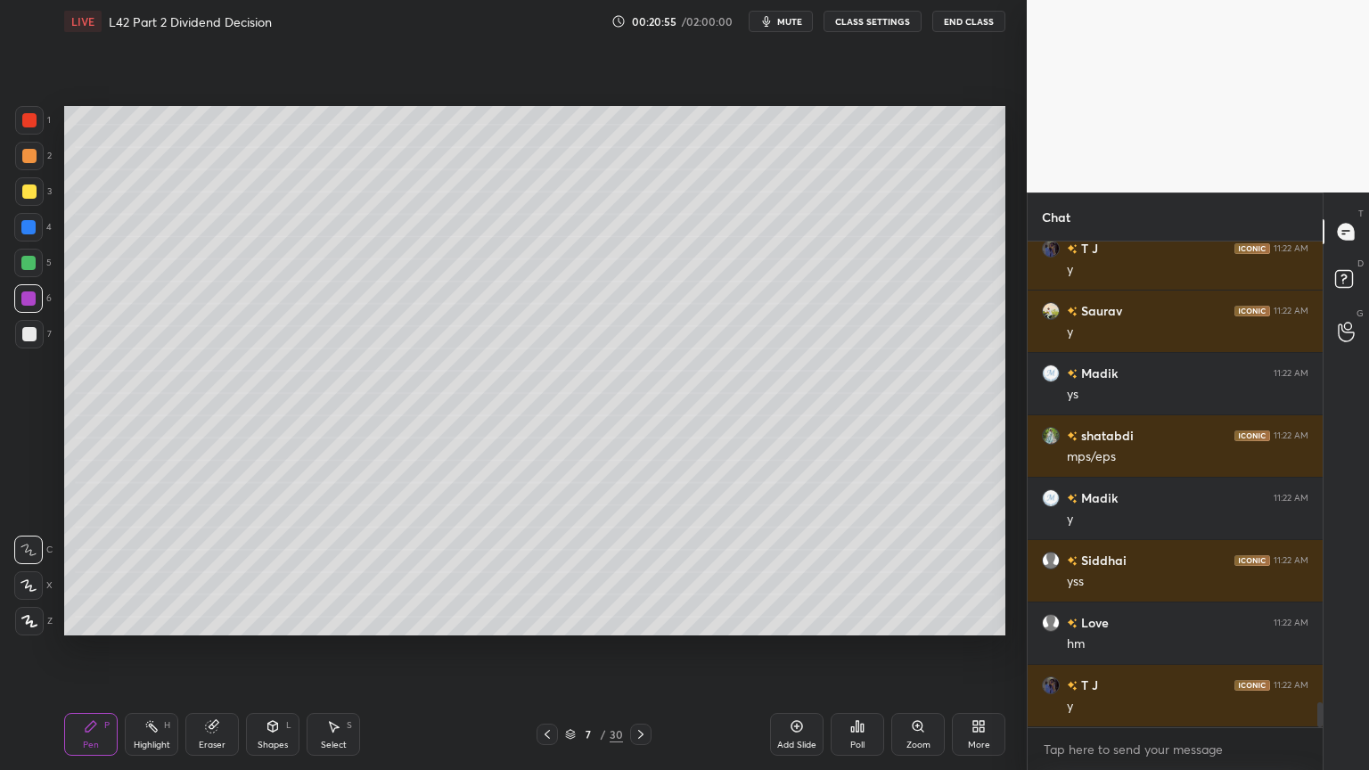
scroll to position [9105, 0]
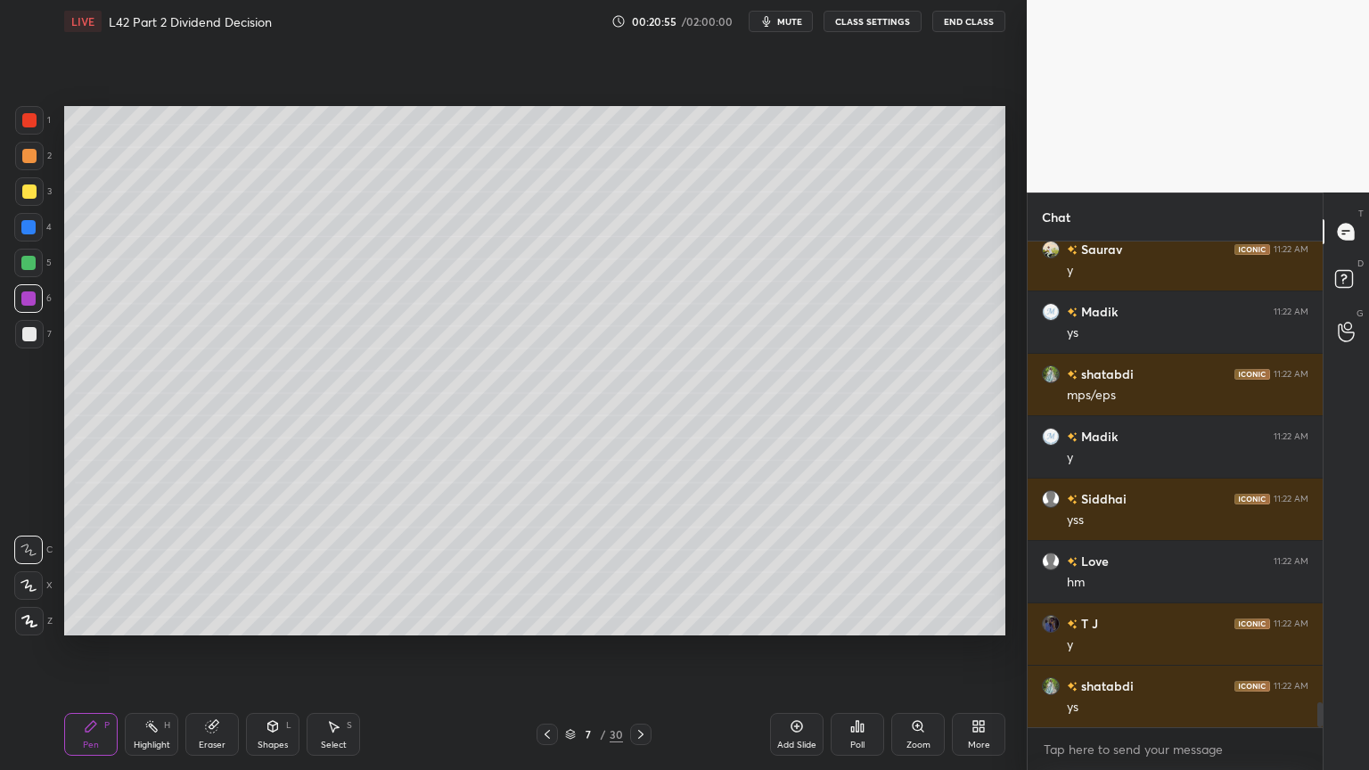
click at [19, 335] on div at bounding box center [29, 334] width 29 height 29
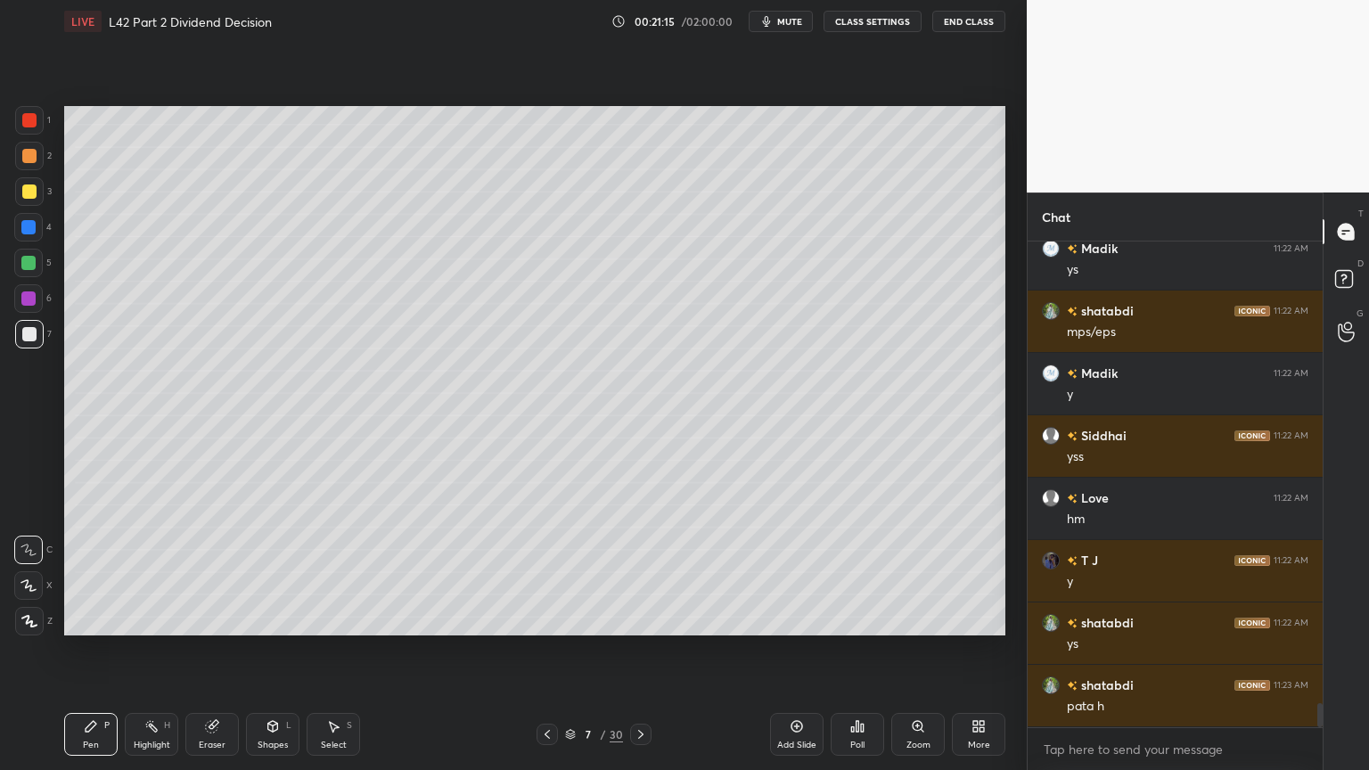
click at [340, 572] on div "Select S" at bounding box center [333, 734] width 53 height 43
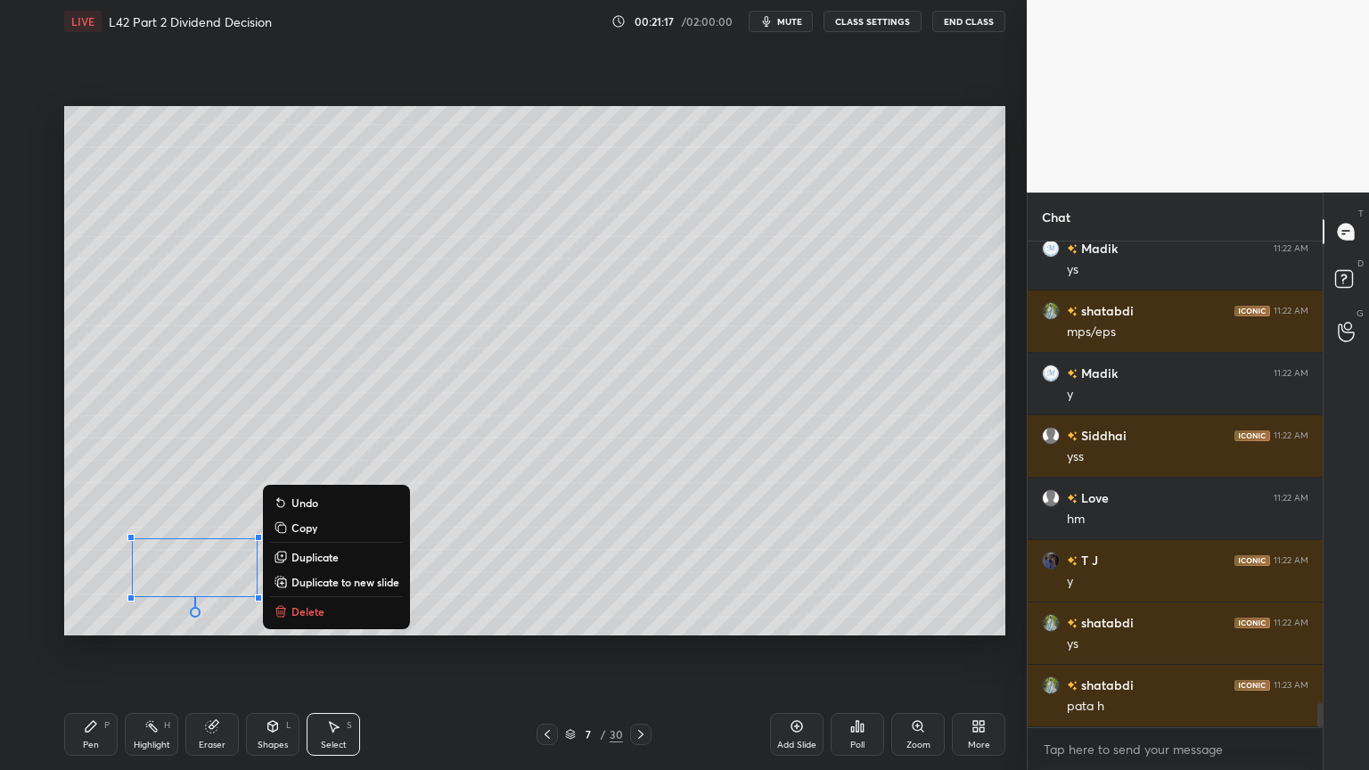
click at [306, 572] on p "Delete" at bounding box center [308, 611] width 33 height 14
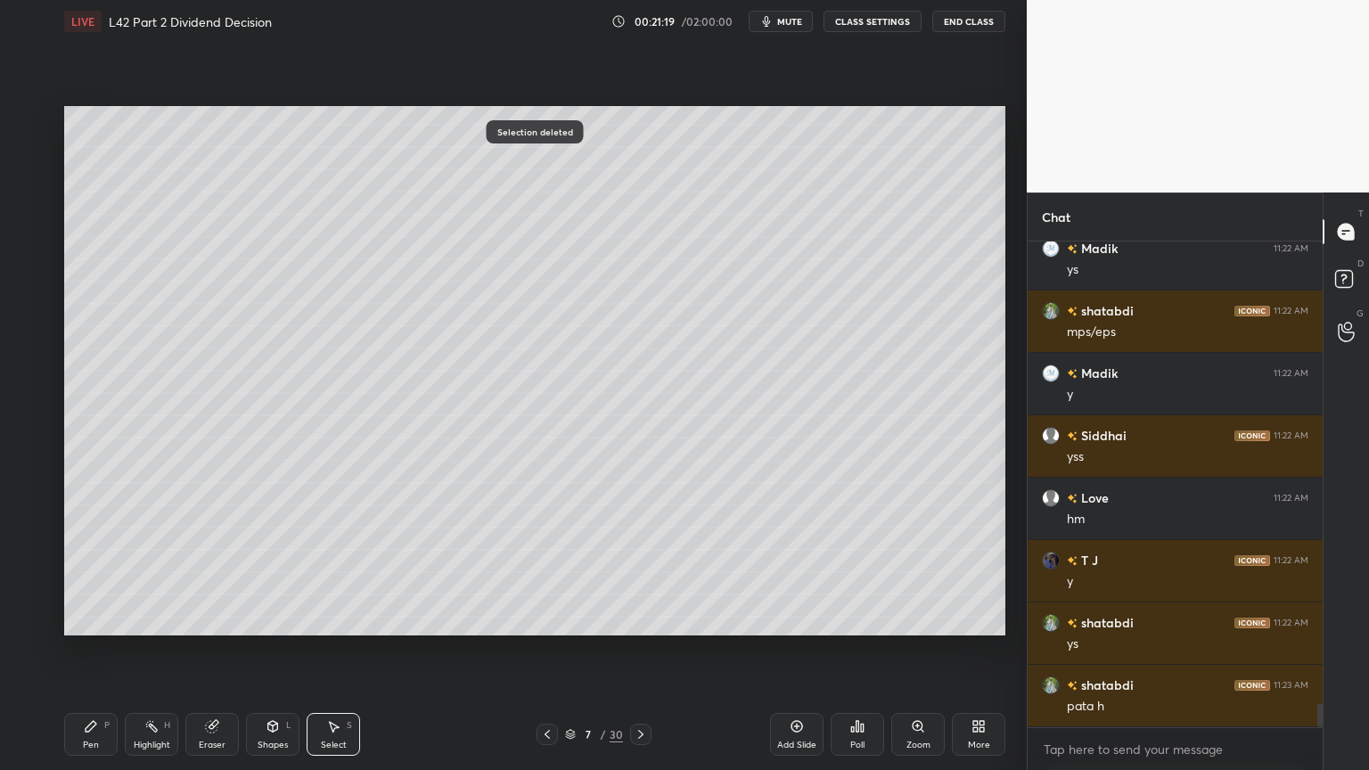
click at [96, 572] on icon at bounding box center [91, 726] width 14 height 14
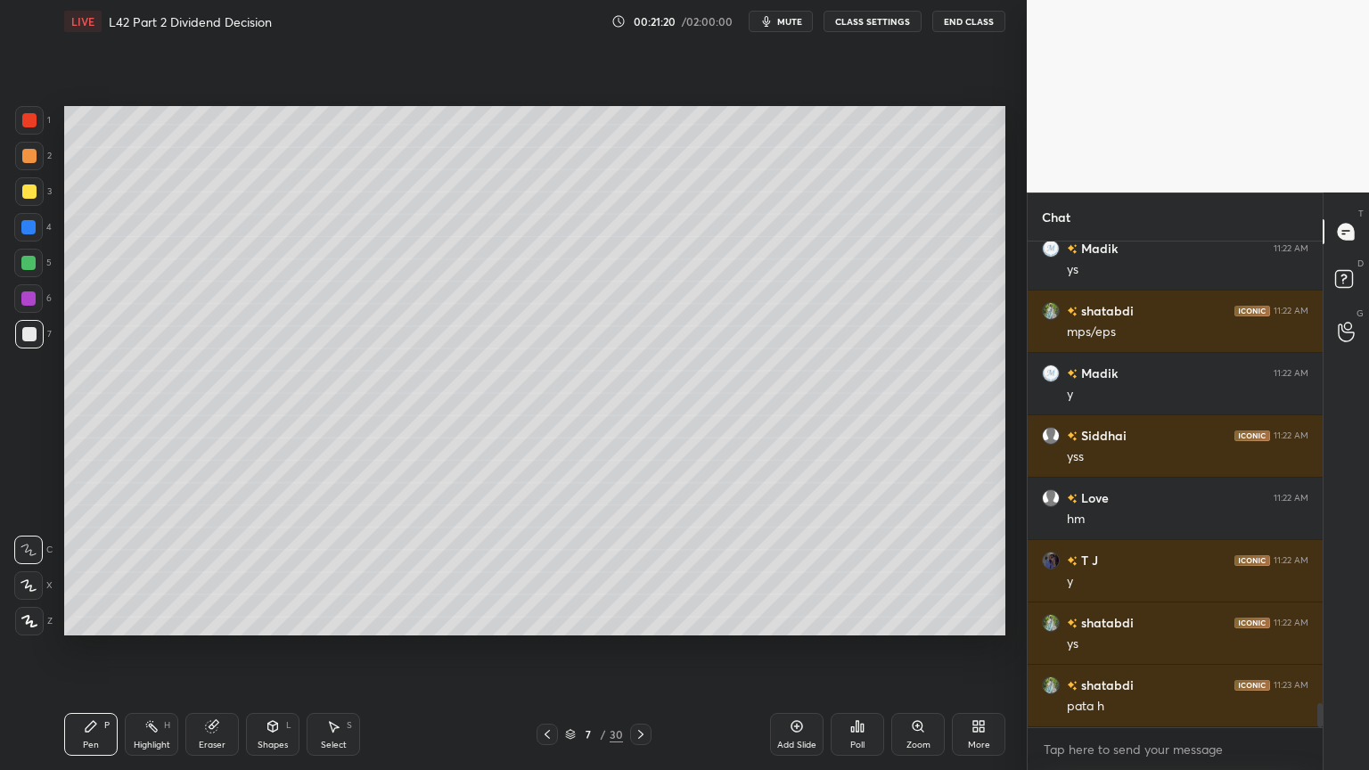
click at [19, 269] on div at bounding box center [28, 263] width 29 height 29
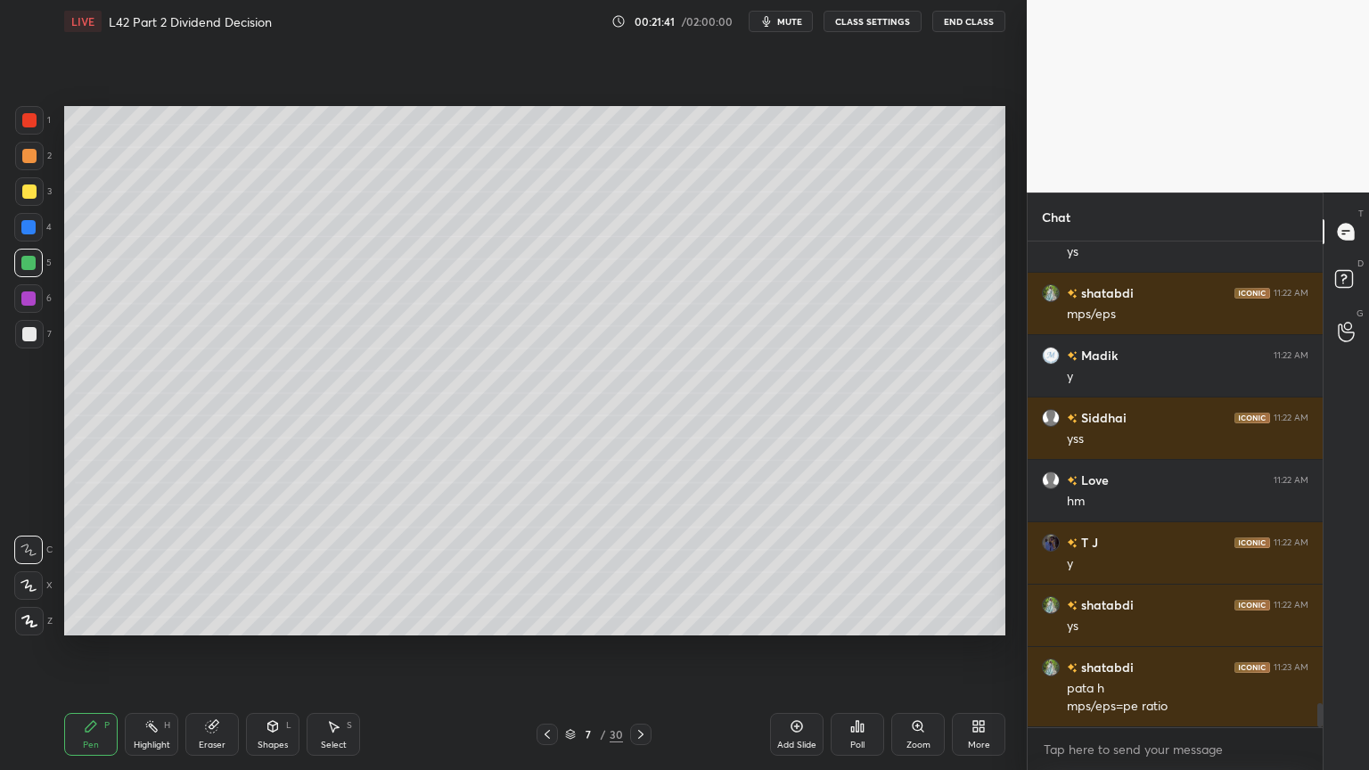
click at [25, 339] on div at bounding box center [29, 334] width 14 height 14
click at [21, 199] on div at bounding box center [29, 191] width 29 height 29
click at [273, 572] on icon at bounding box center [273, 725] width 10 height 3
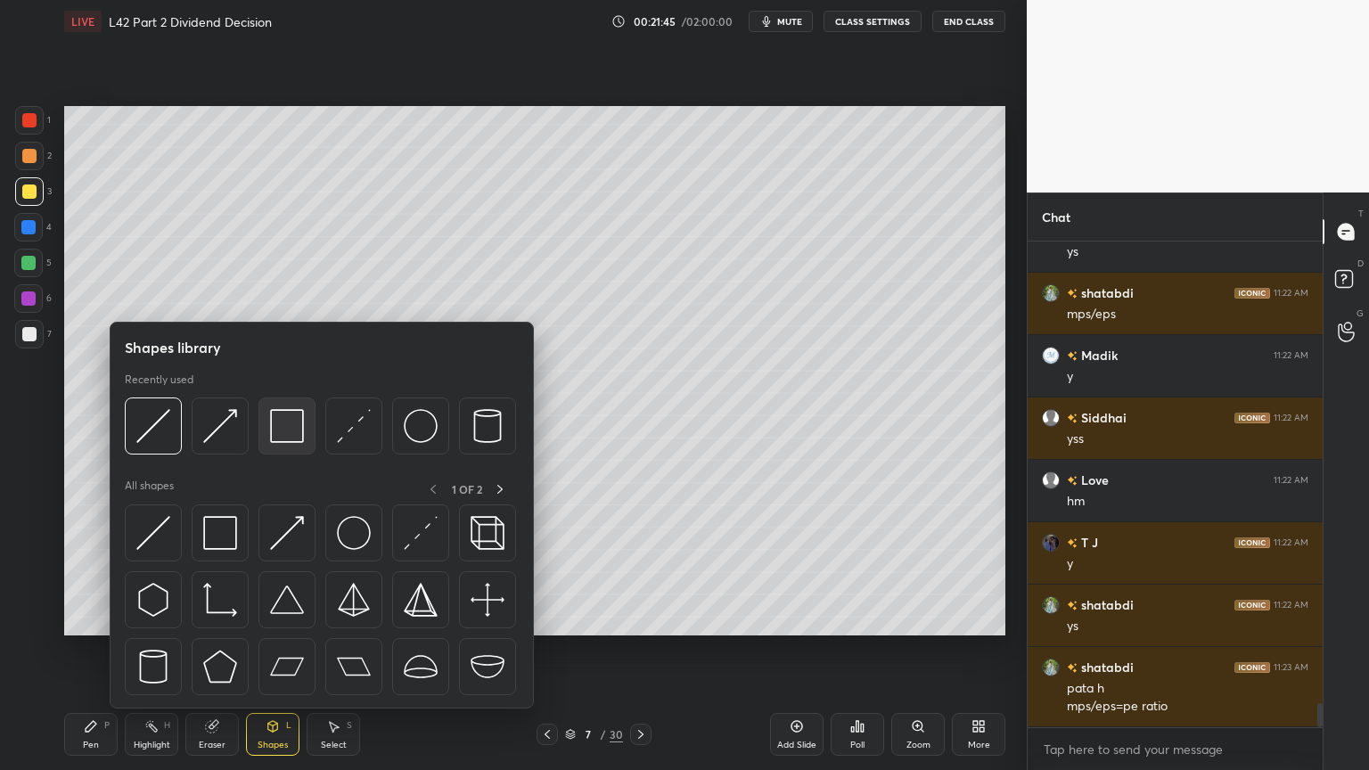
click at [286, 432] on img at bounding box center [287, 426] width 34 height 34
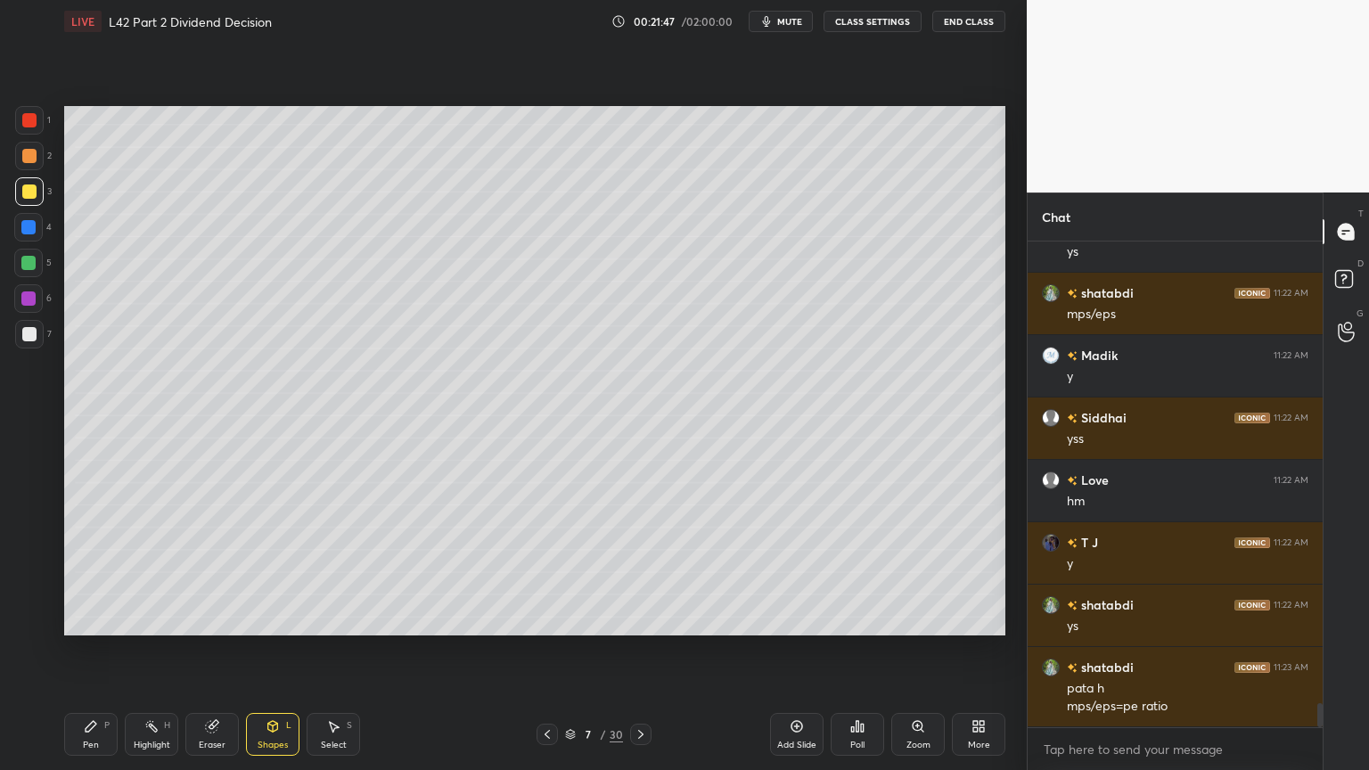
click at [100, 572] on div "Pen P" at bounding box center [90, 734] width 53 height 43
click at [28, 340] on div at bounding box center [29, 334] width 14 height 14
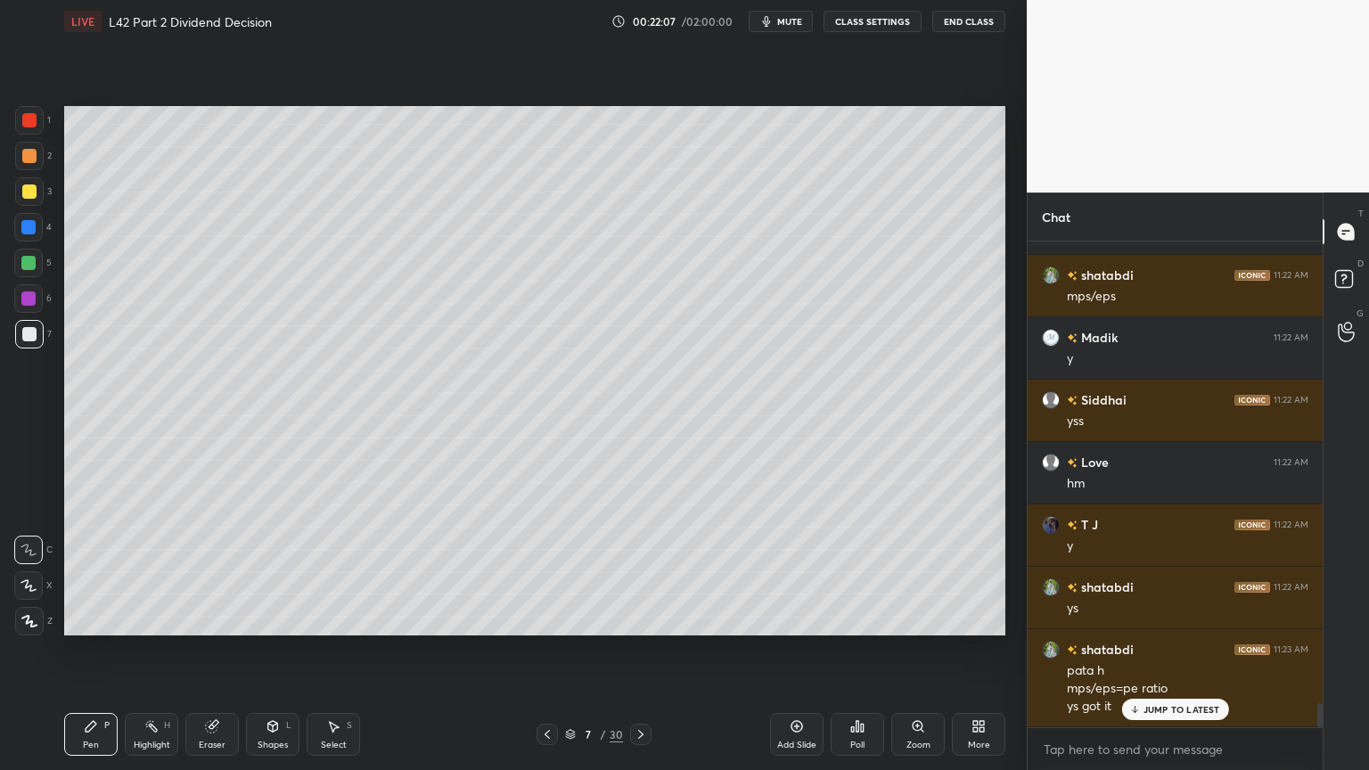
scroll to position [9265, 0]
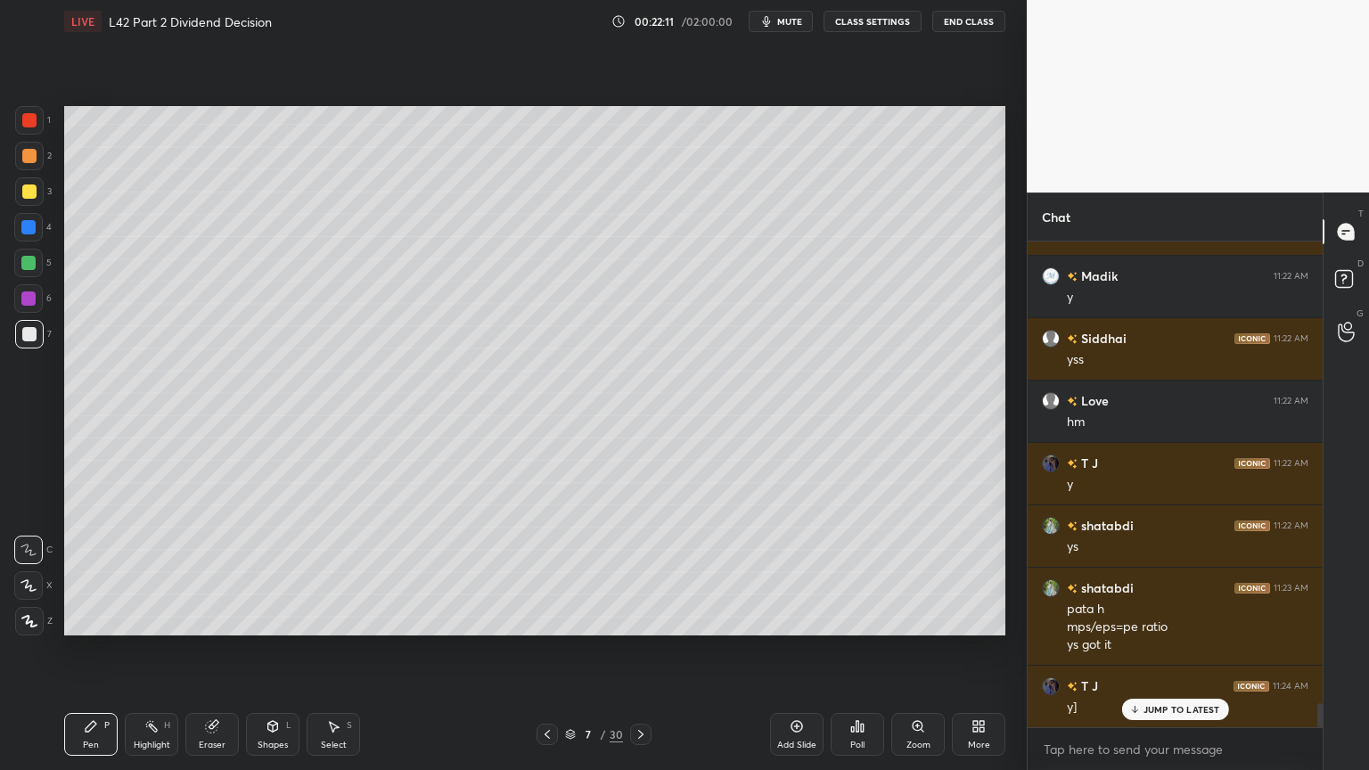
click at [336, 572] on icon at bounding box center [333, 726] width 14 height 14
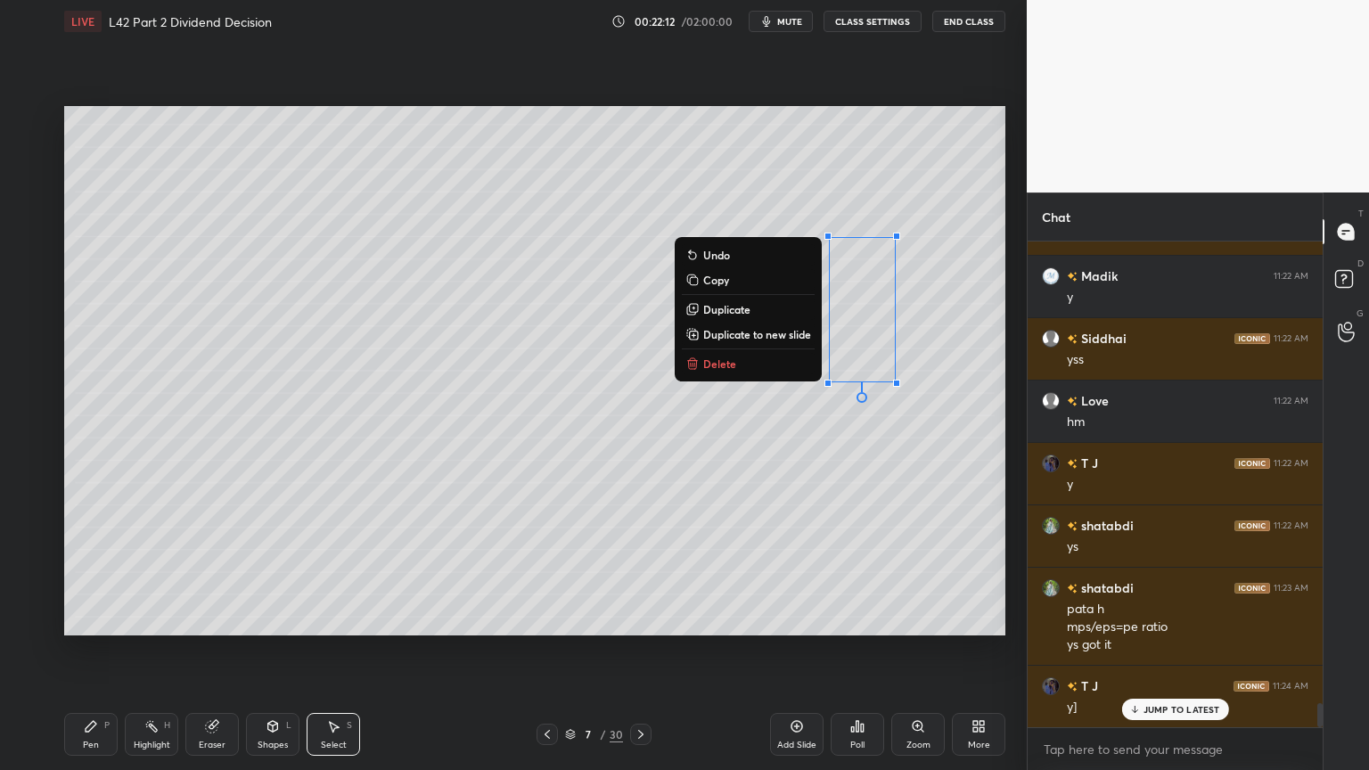
click at [723, 358] on p "Delete" at bounding box center [719, 364] width 33 height 14
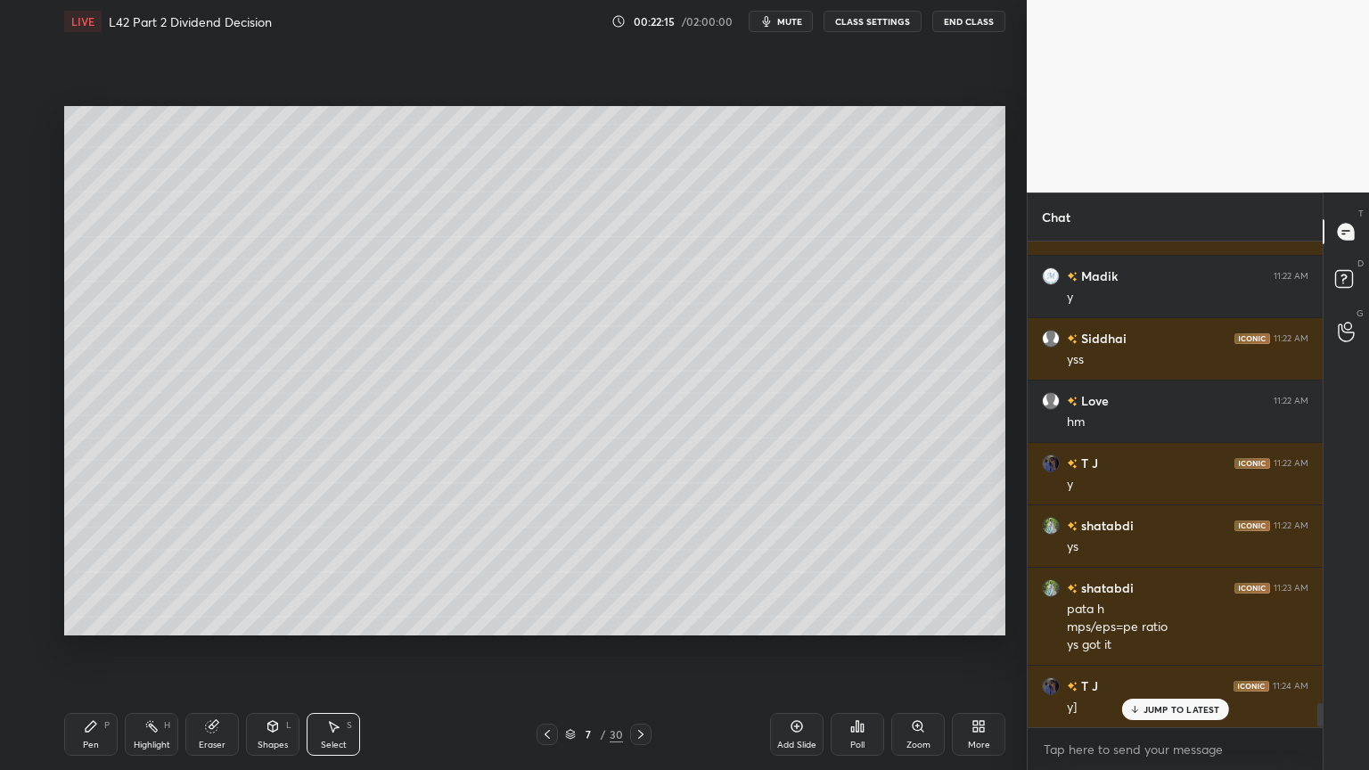
click at [148, 572] on icon at bounding box center [151, 726] width 14 height 14
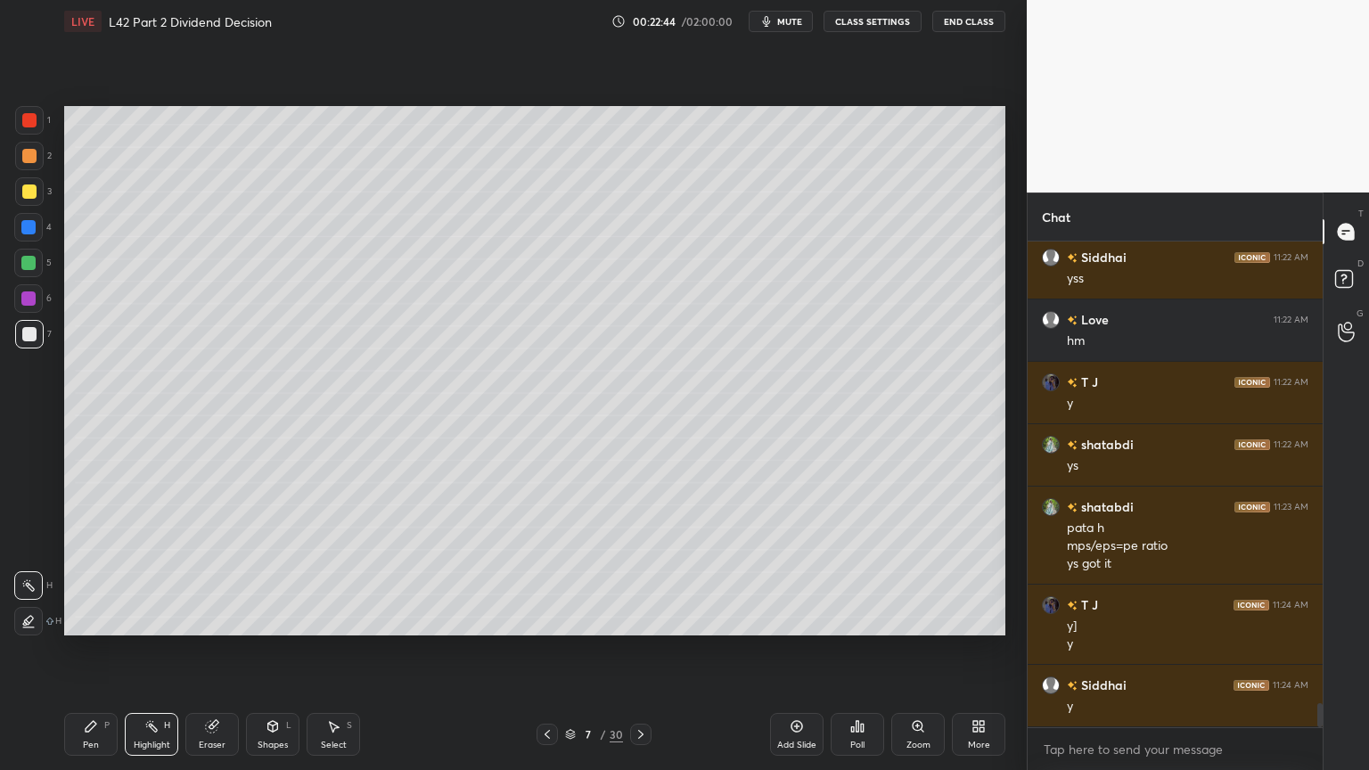
scroll to position [9408, 0]
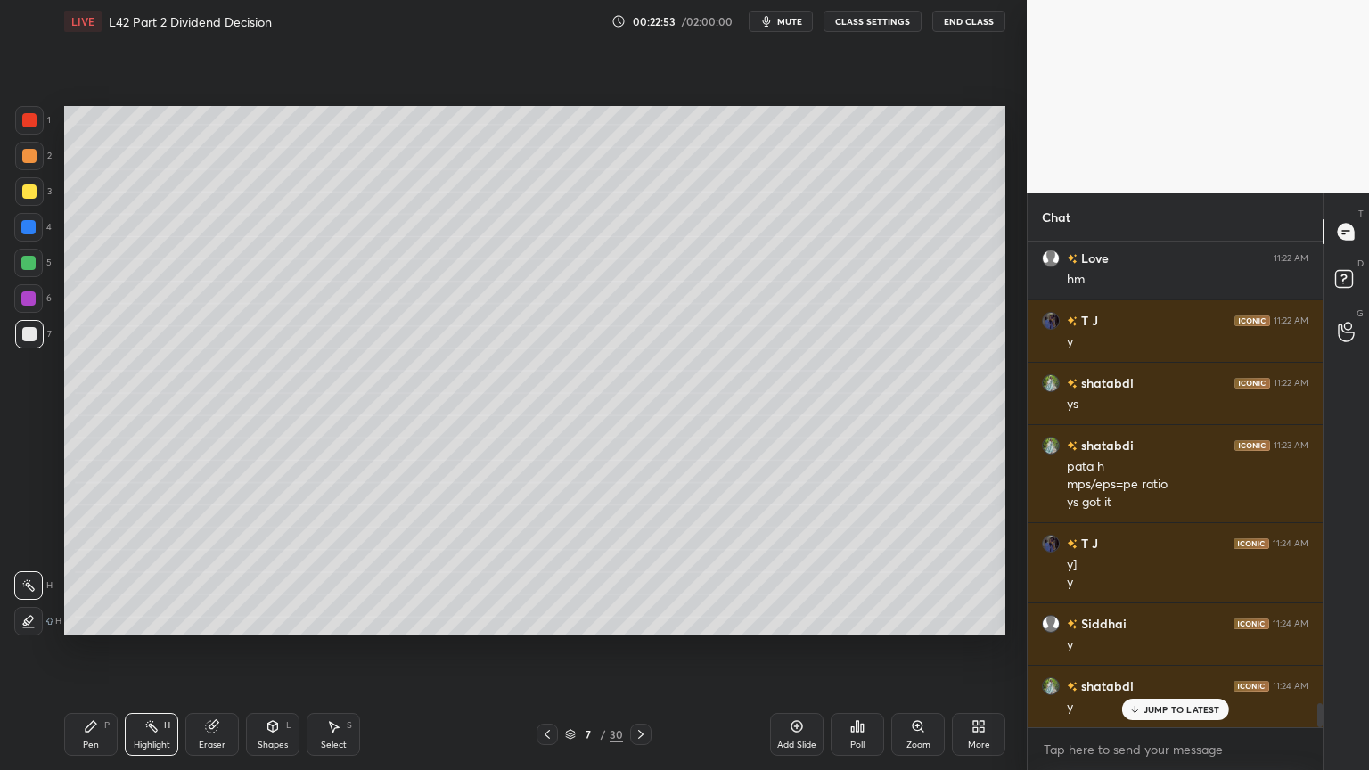
click at [777, 572] on div "Add Slide" at bounding box center [796, 734] width 53 height 43
click at [25, 226] on div at bounding box center [28, 227] width 14 height 14
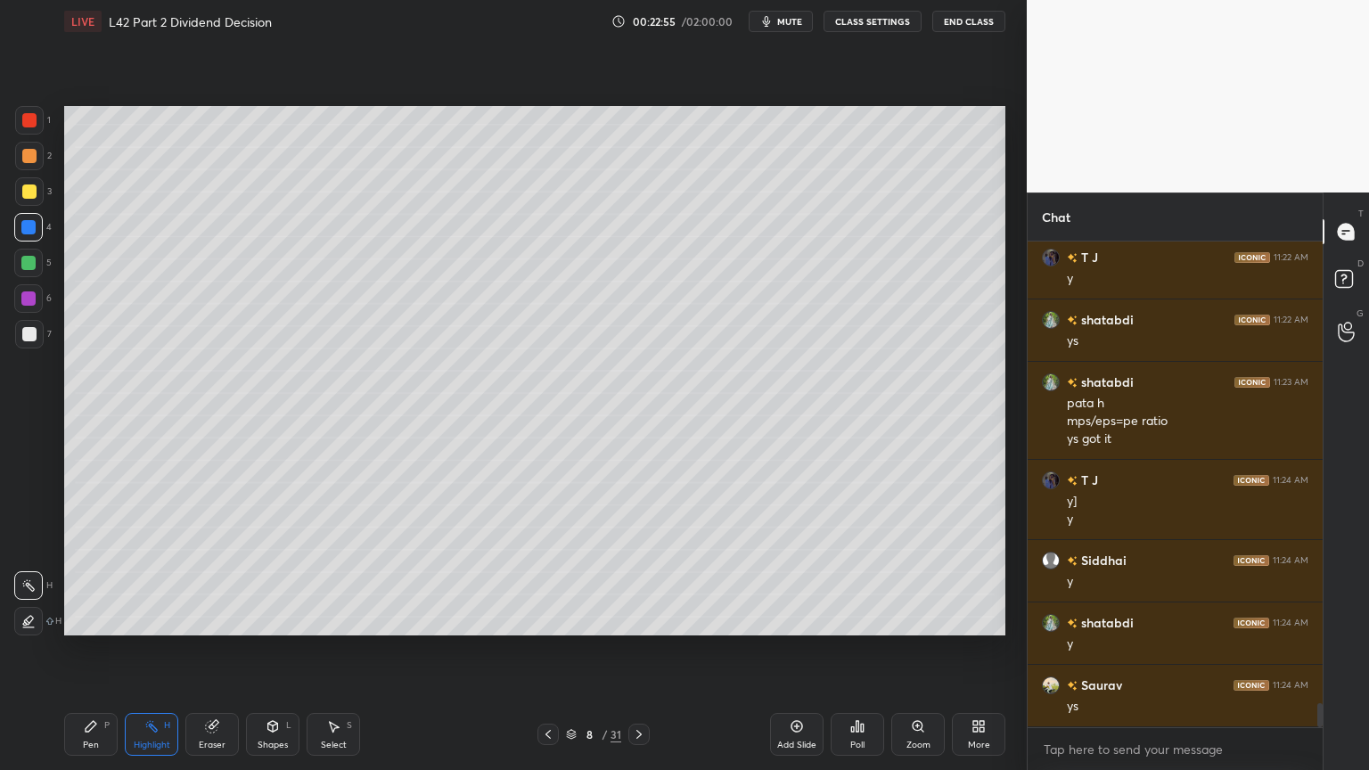
click at [282, 572] on div "Shapes L" at bounding box center [272, 734] width 53 height 43
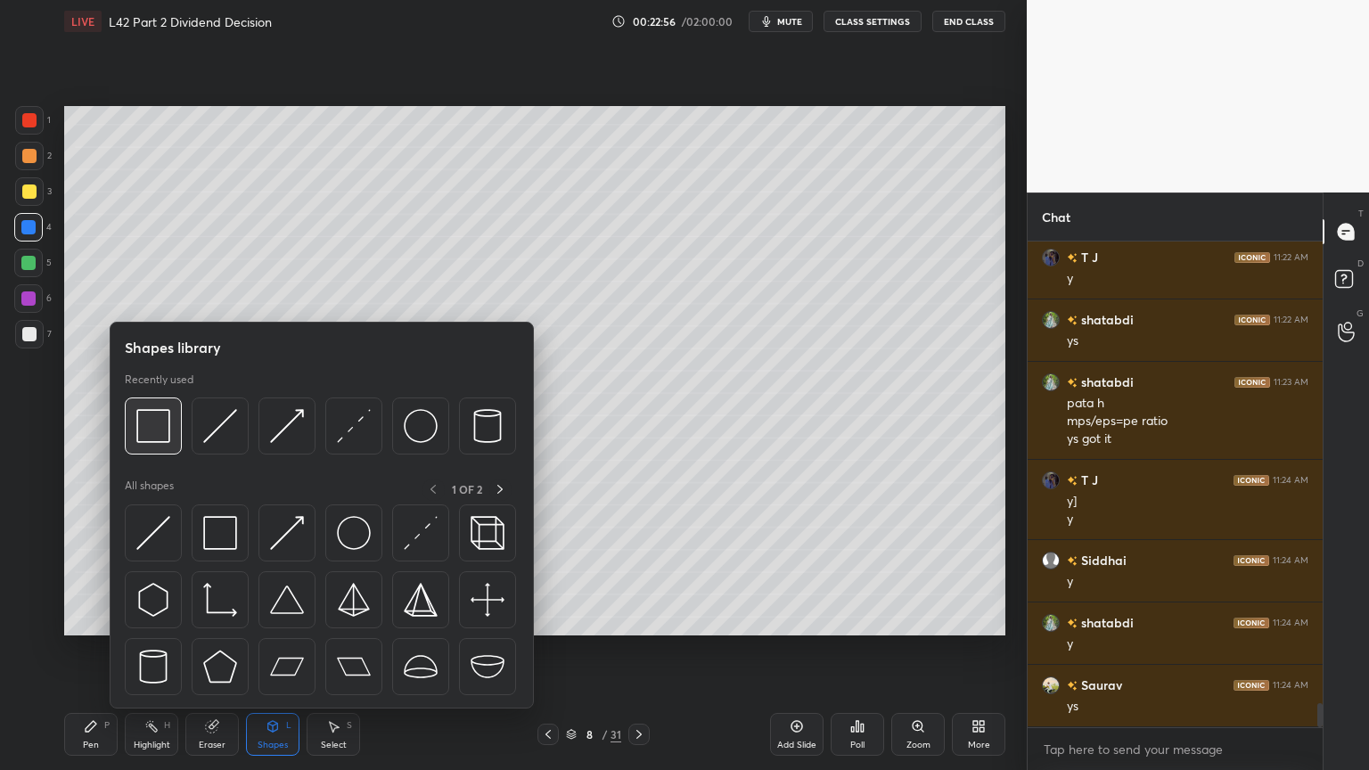
click at [139, 423] on img at bounding box center [153, 426] width 34 height 34
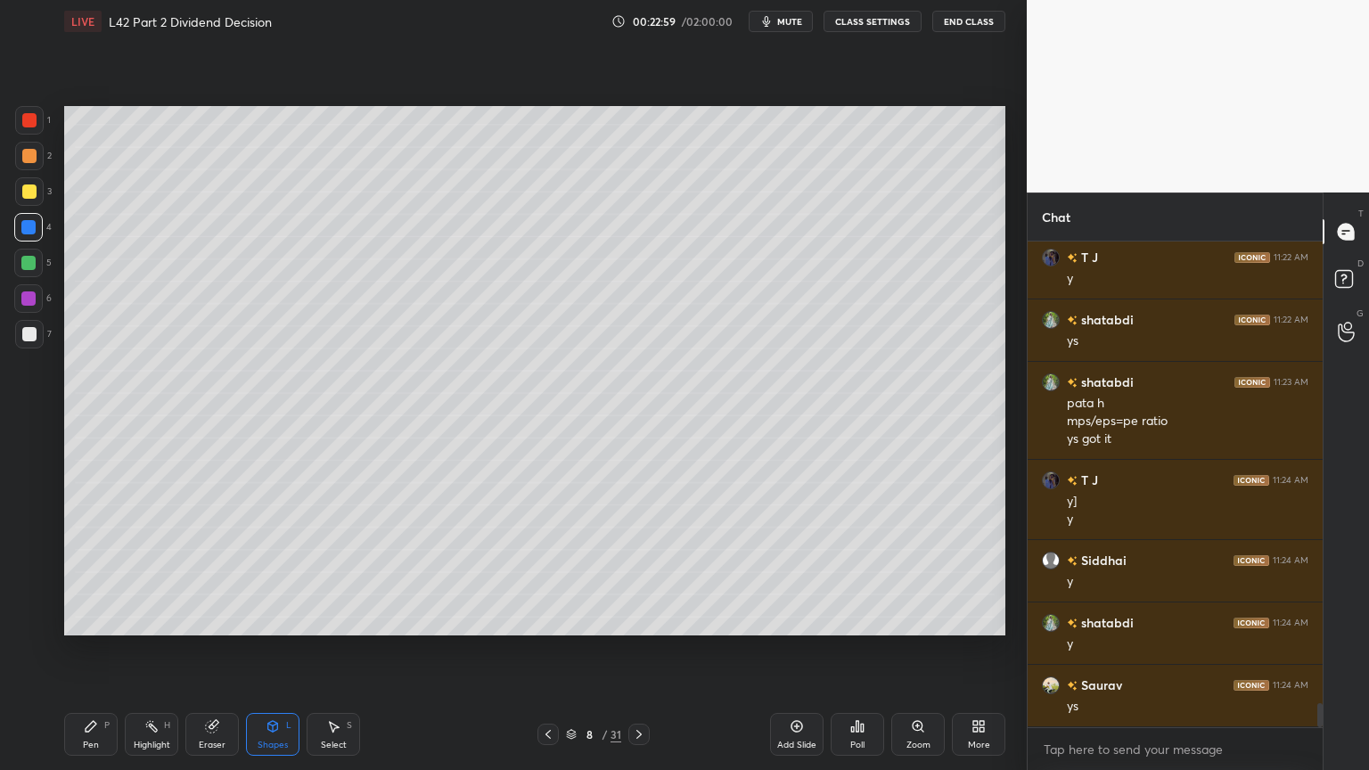
click at [92, 572] on div "Pen P" at bounding box center [90, 734] width 53 height 43
click at [27, 189] on div at bounding box center [29, 192] width 14 height 14
click at [547, 572] on icon at bounding box center [548, 734] width 5 height 9
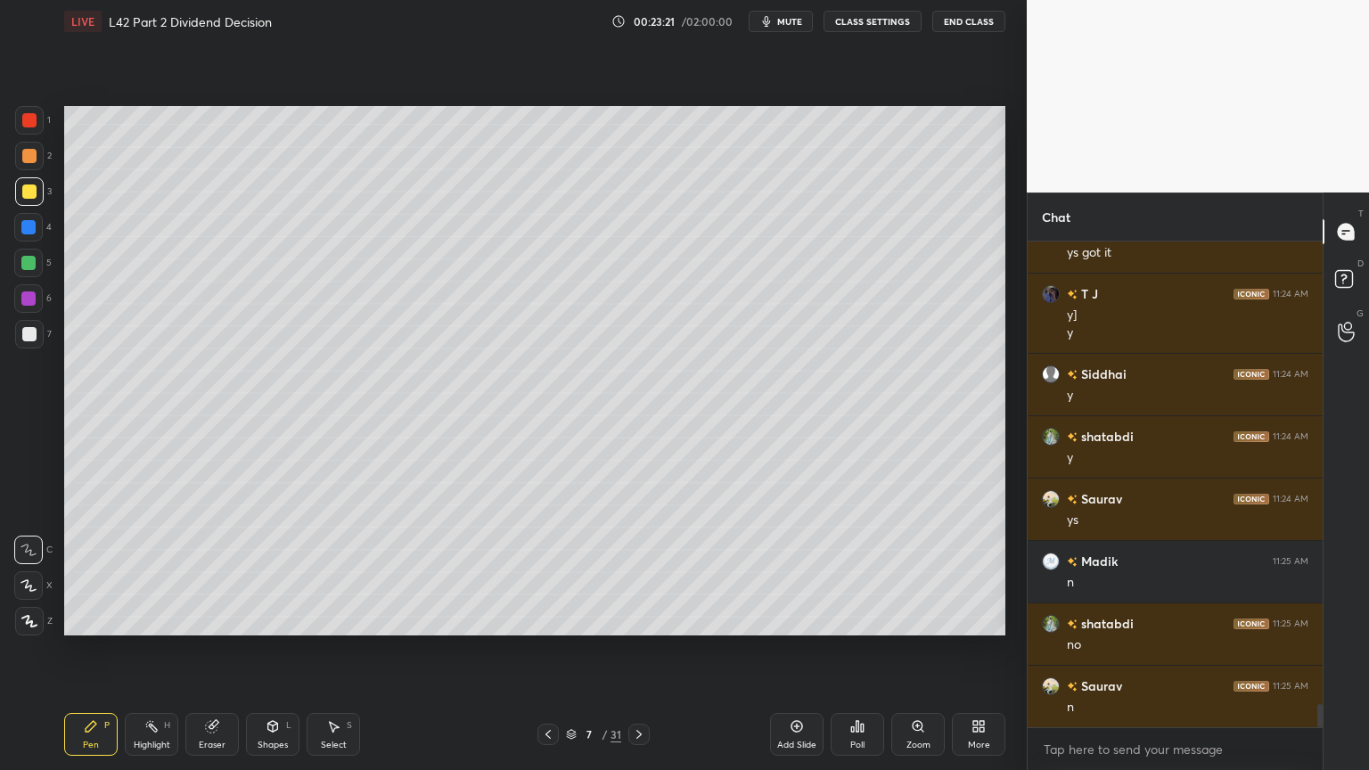
scroll to position [9721, 0]
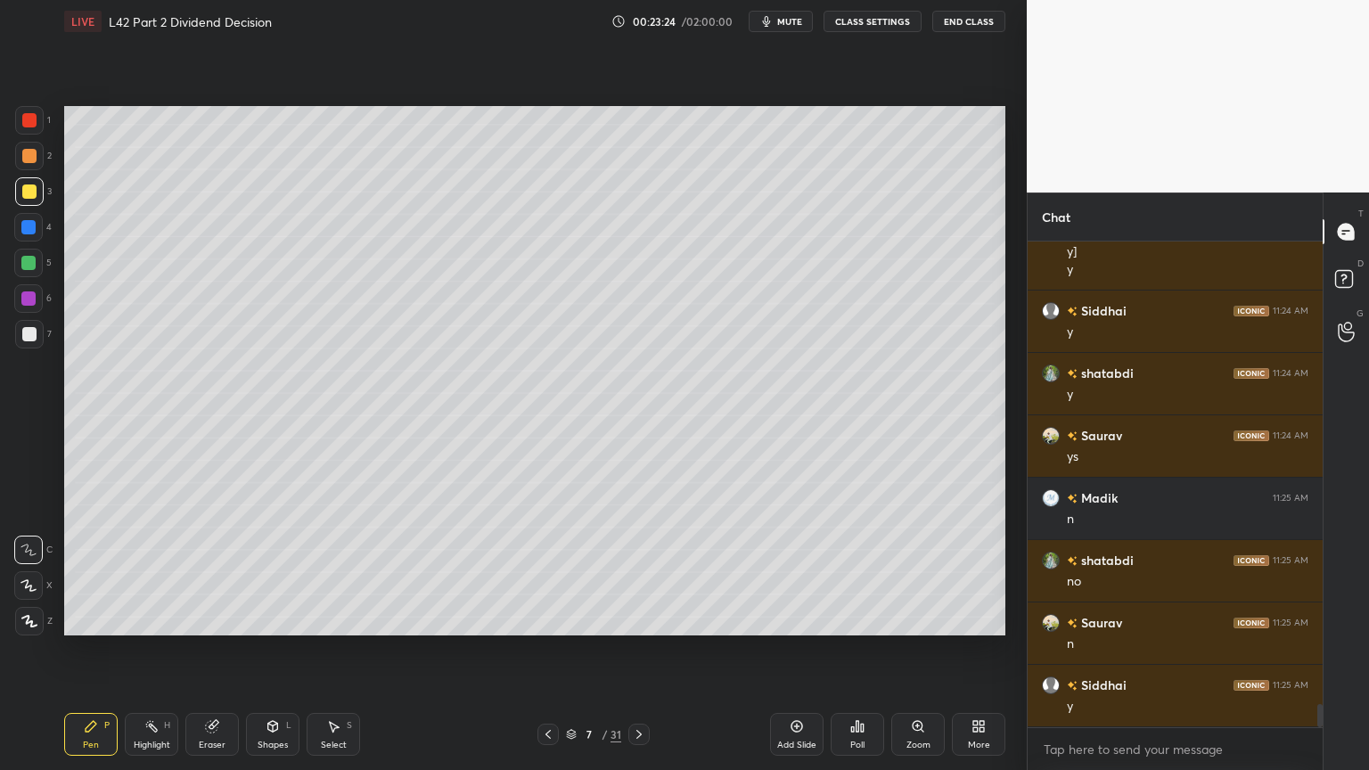
click at [638, 572] on icon at bounding box center [639, 735] width 14 height 14
click at [36, 343] on div at bounding box center [29, 334] width 29 height 29
click at [36, 272] on div at bounding box center [28, 263] width 29 height 29
click at [27, 236] on div at bounding box center [28, 227] width 29 height 29
click at [282, 572] on div "Shapes" at bounding box center [273, 745] width 30 height 9
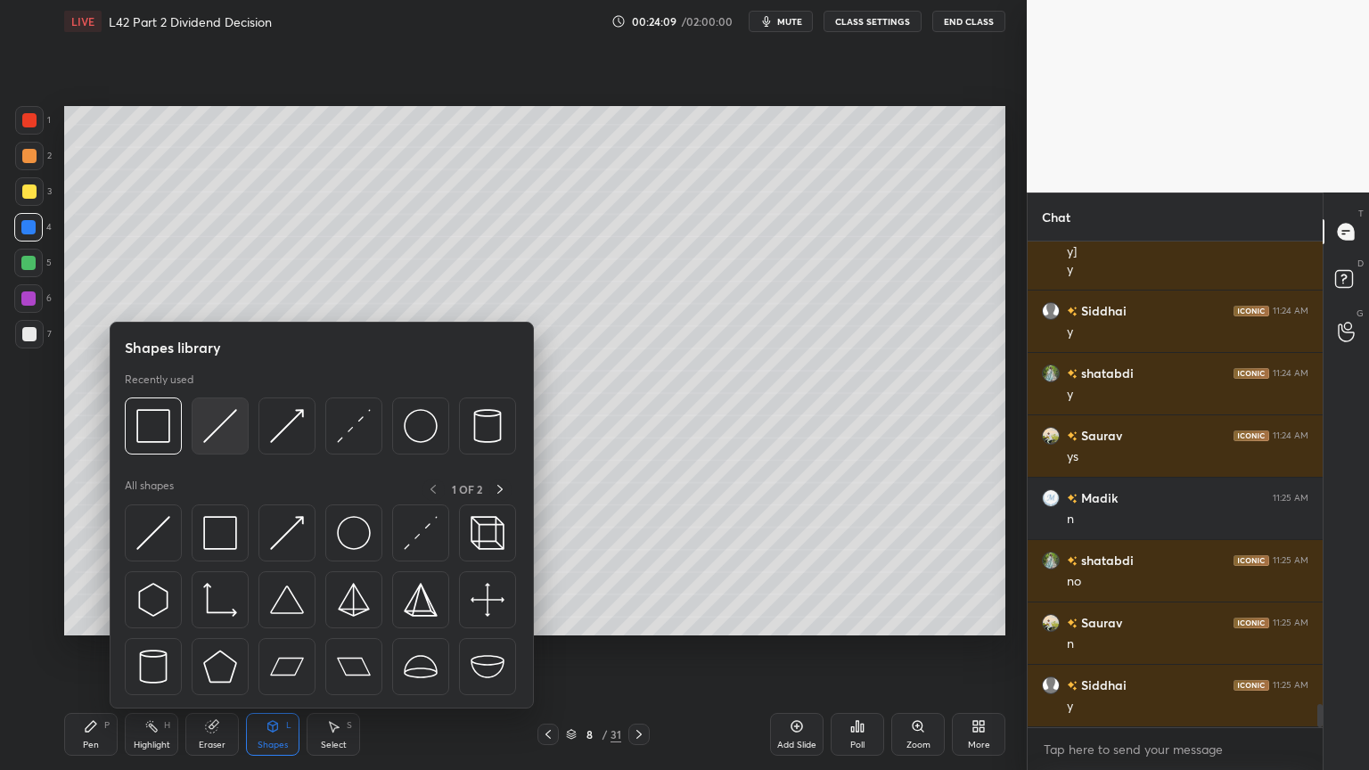
click at [232, 448] on div at bounding box center [220, 426] width 57 height 57
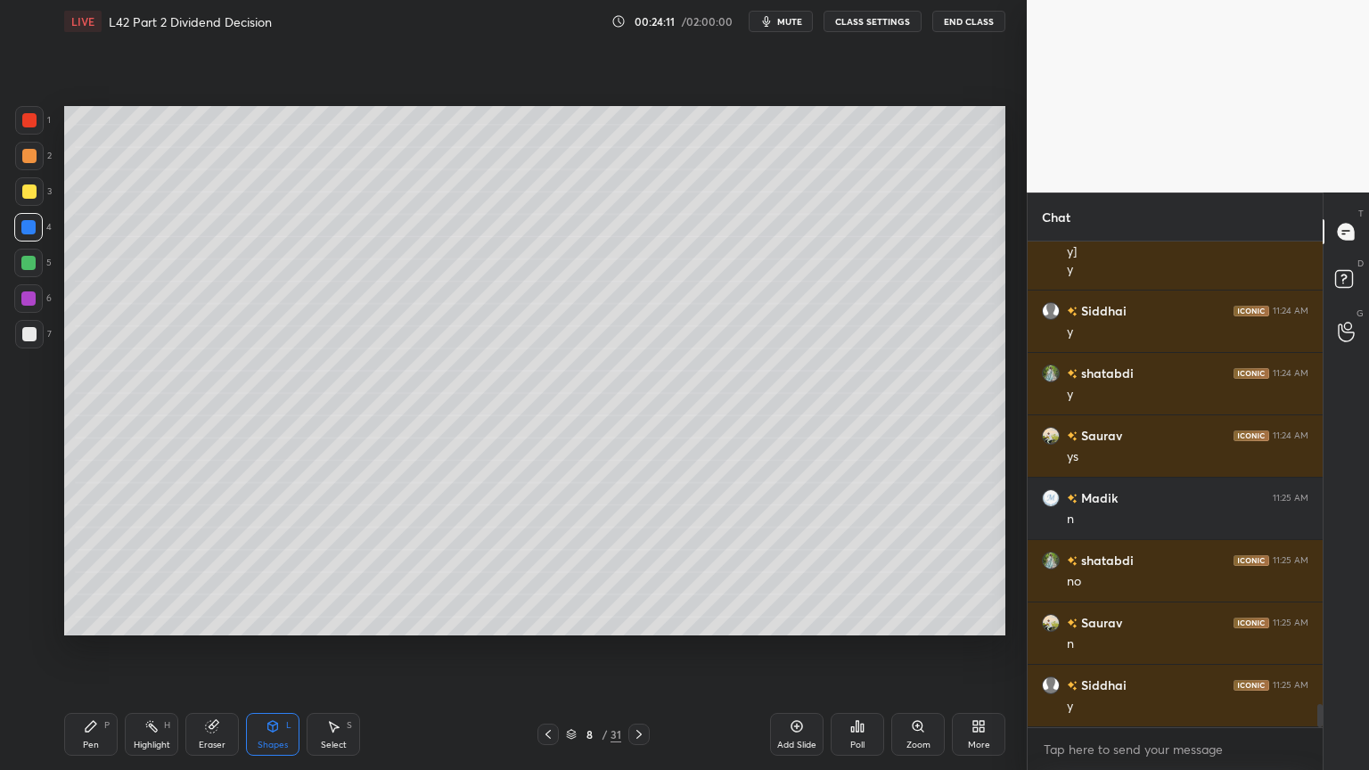
click at [95, 572] on div "Pen" at bounding box center [91, 745] width 16 height 9
click at [37, 156] on div at bounding box center [29, 156] width 29 height 29
click at [87, 572] on icon at bounding box center [91, 726] width 14 height 14
click at [271, 572] on icon at bounding box center [273, 726] width 10 height 11
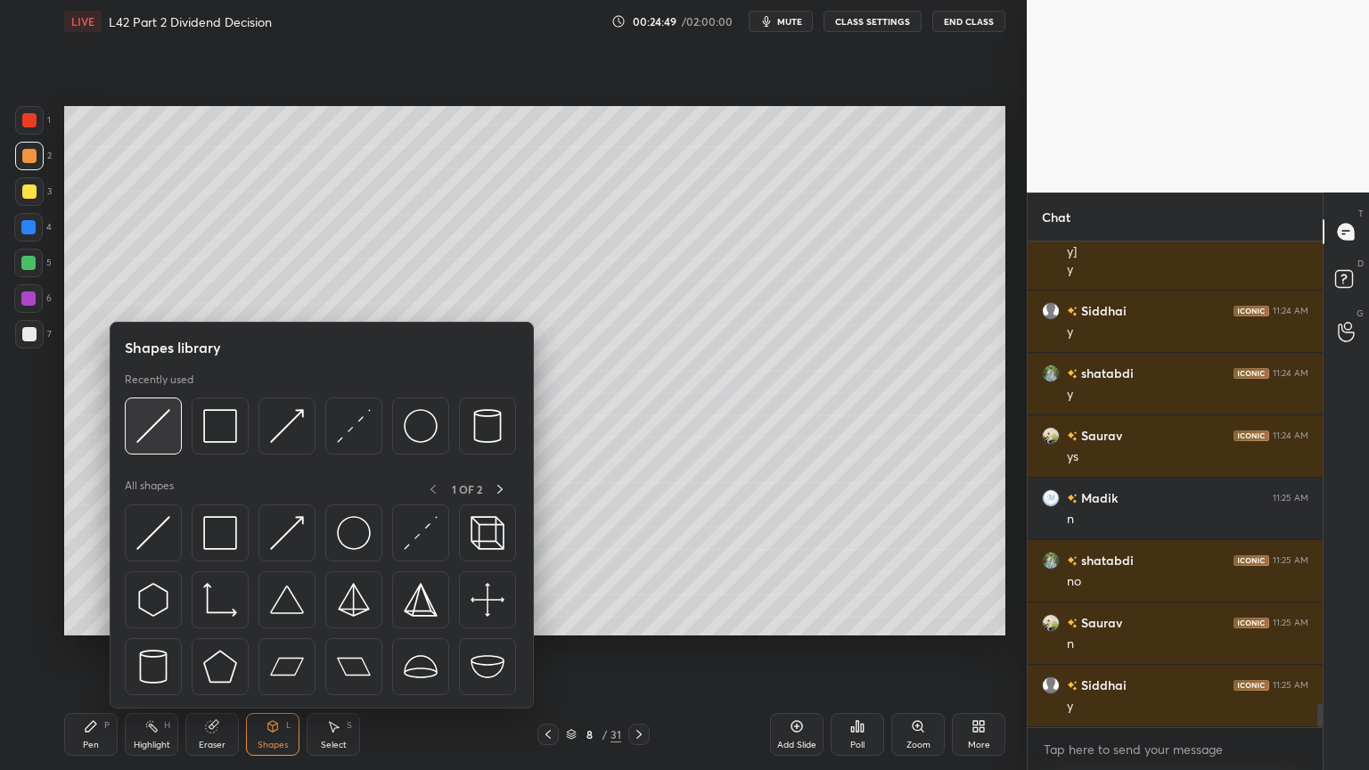
click at [164, 443] on div at bounding box center [153, 426] width 57 height 57
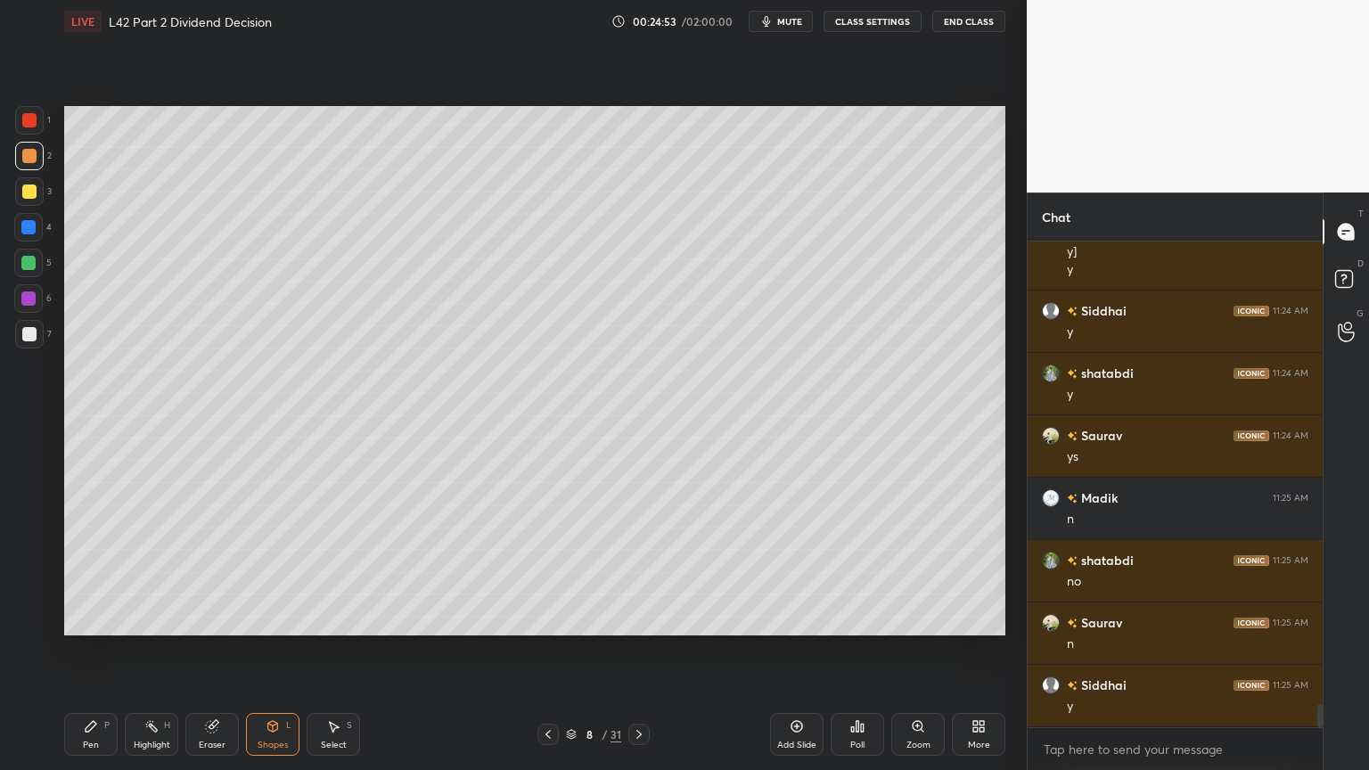
click at [37, 346] on div at bounding box center [29, 334] width 29 height 29
click at [82, 572] on div "Pen P" at bounding box center [90, 734] width 53 height 43
click at [27, 261] on div at bounding box center [28, 263] width 14 height 14
click at [95, 572] on icon at bounding box center [91, 726] width 14 height 14
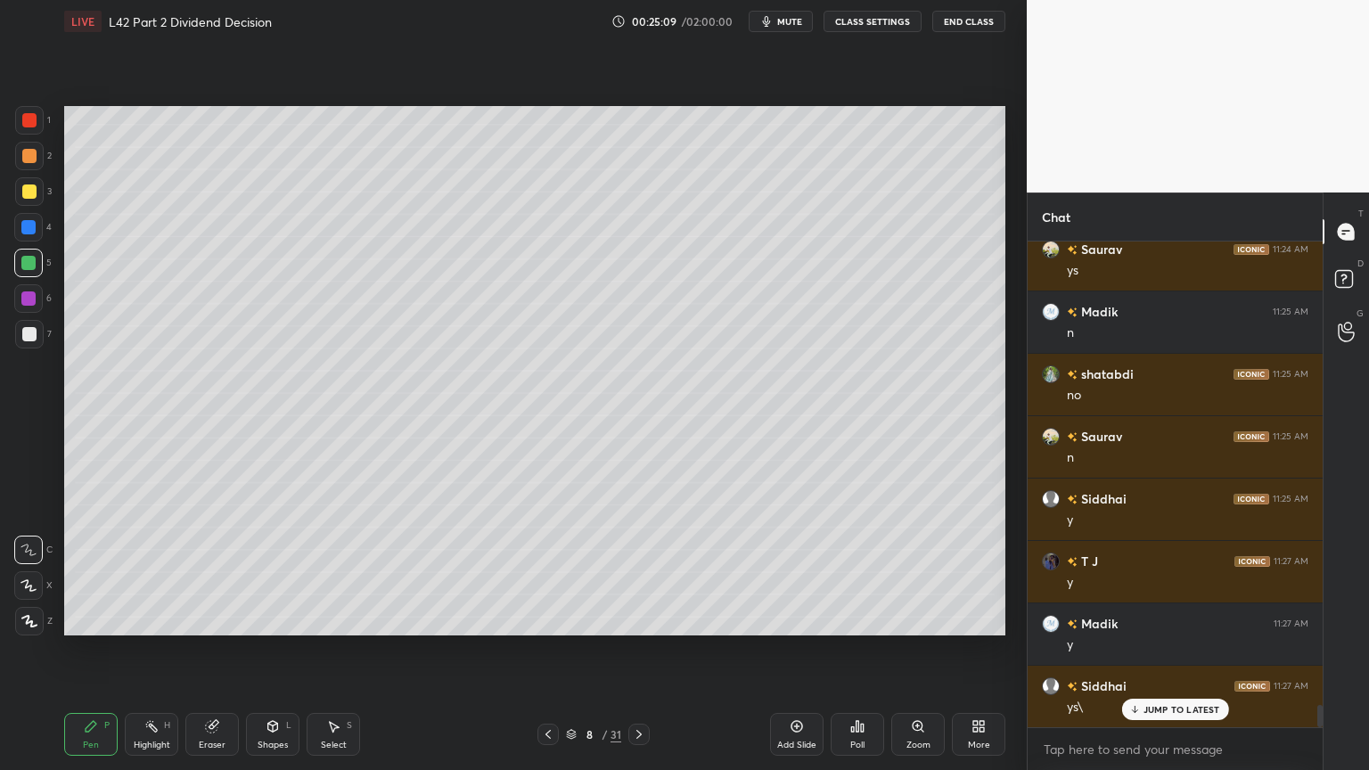
scroll to position [9970, 0]
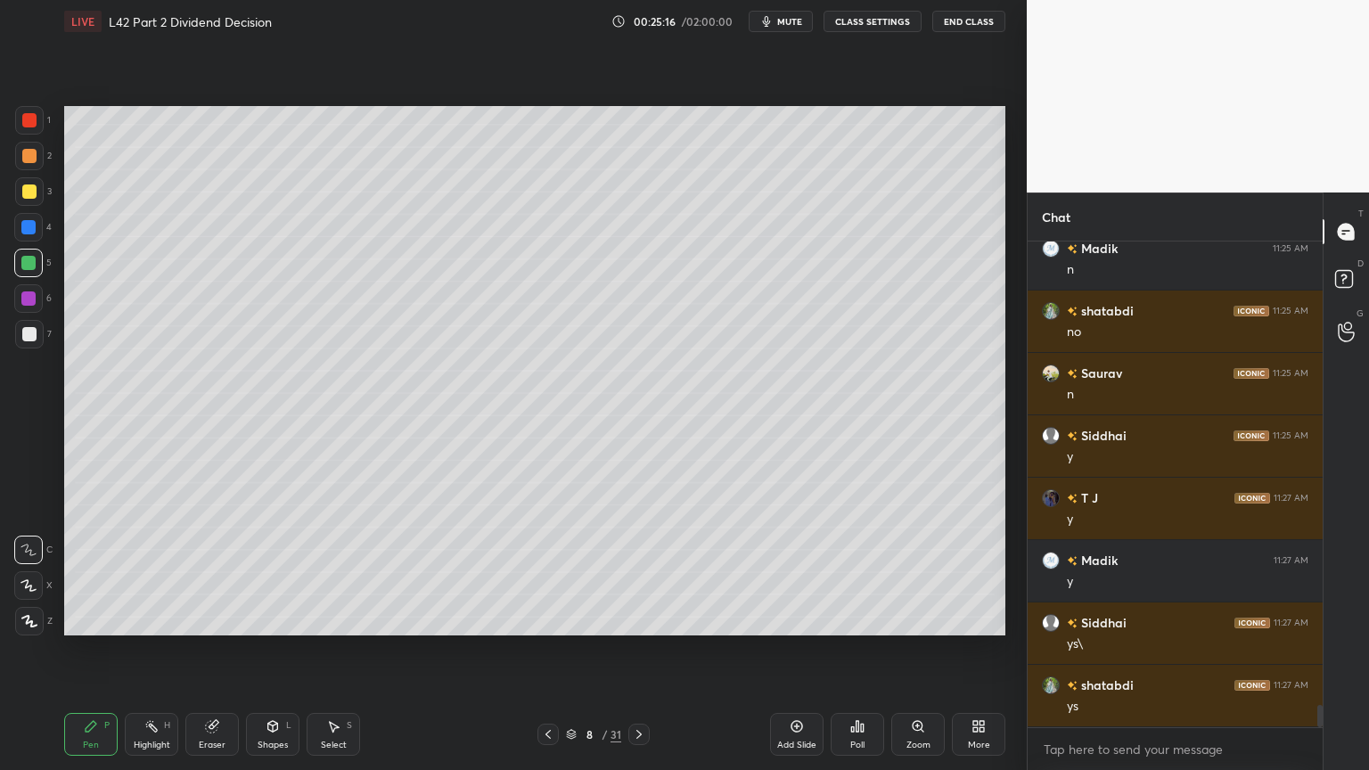
click at [327, 572] on icon at bounding box center [333, 726] width 14 height 14
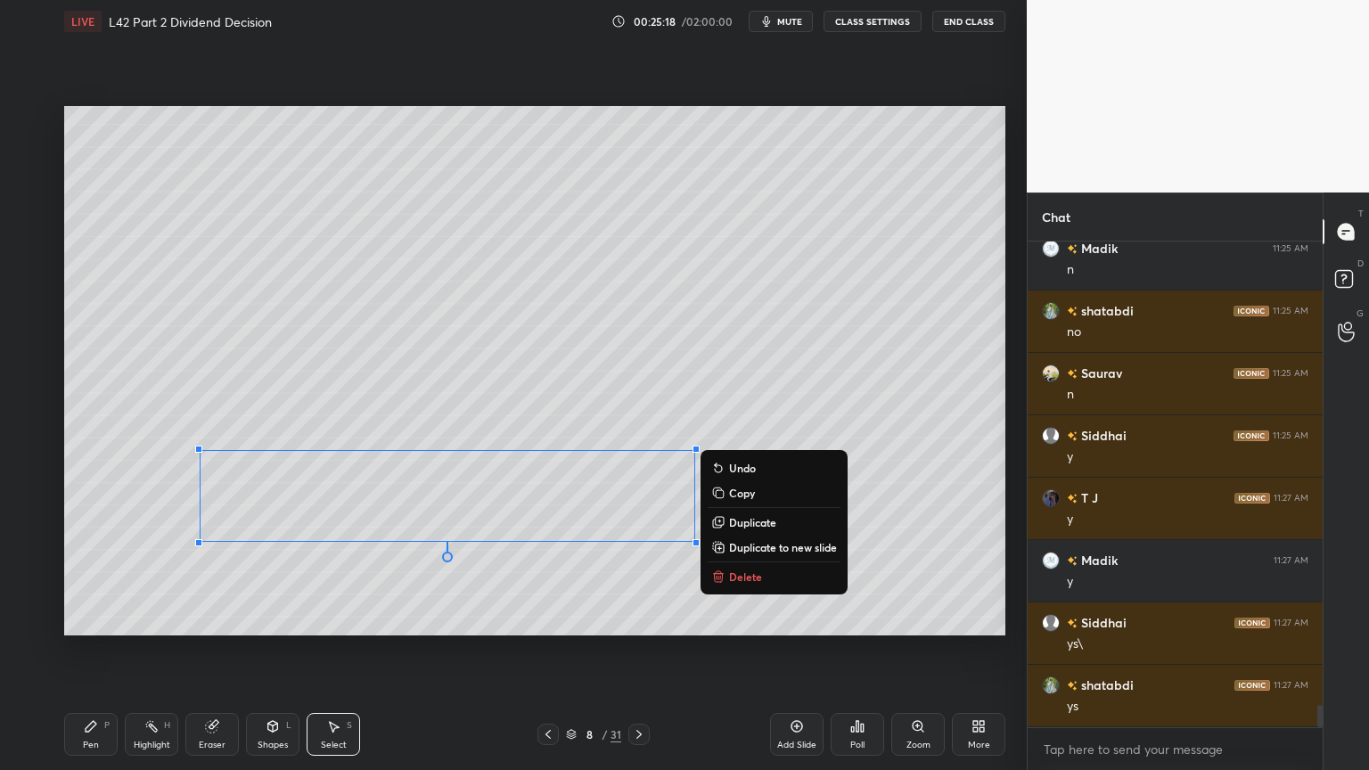
scroll to position [9988, 0]
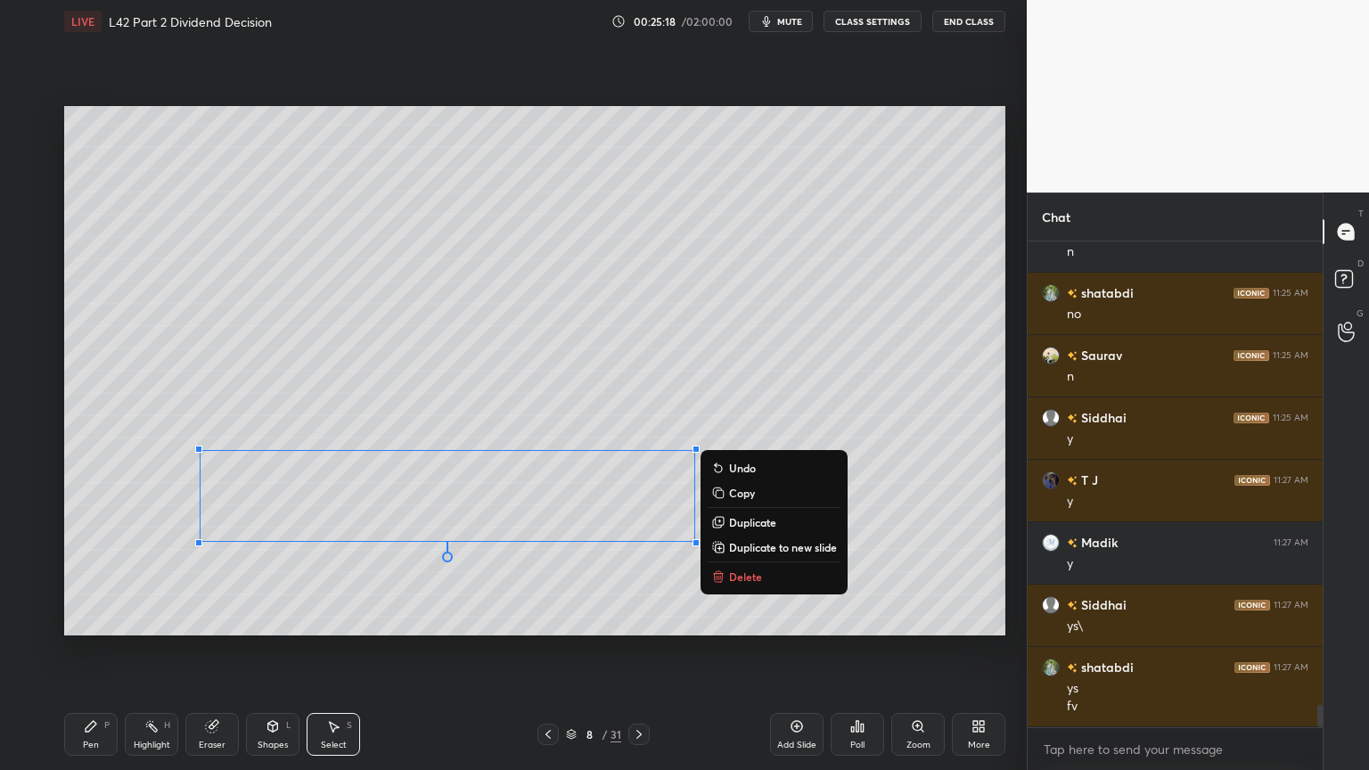
click at [738, 572] on p "Delete" at bounding box center [745, 577] width 33 height 14
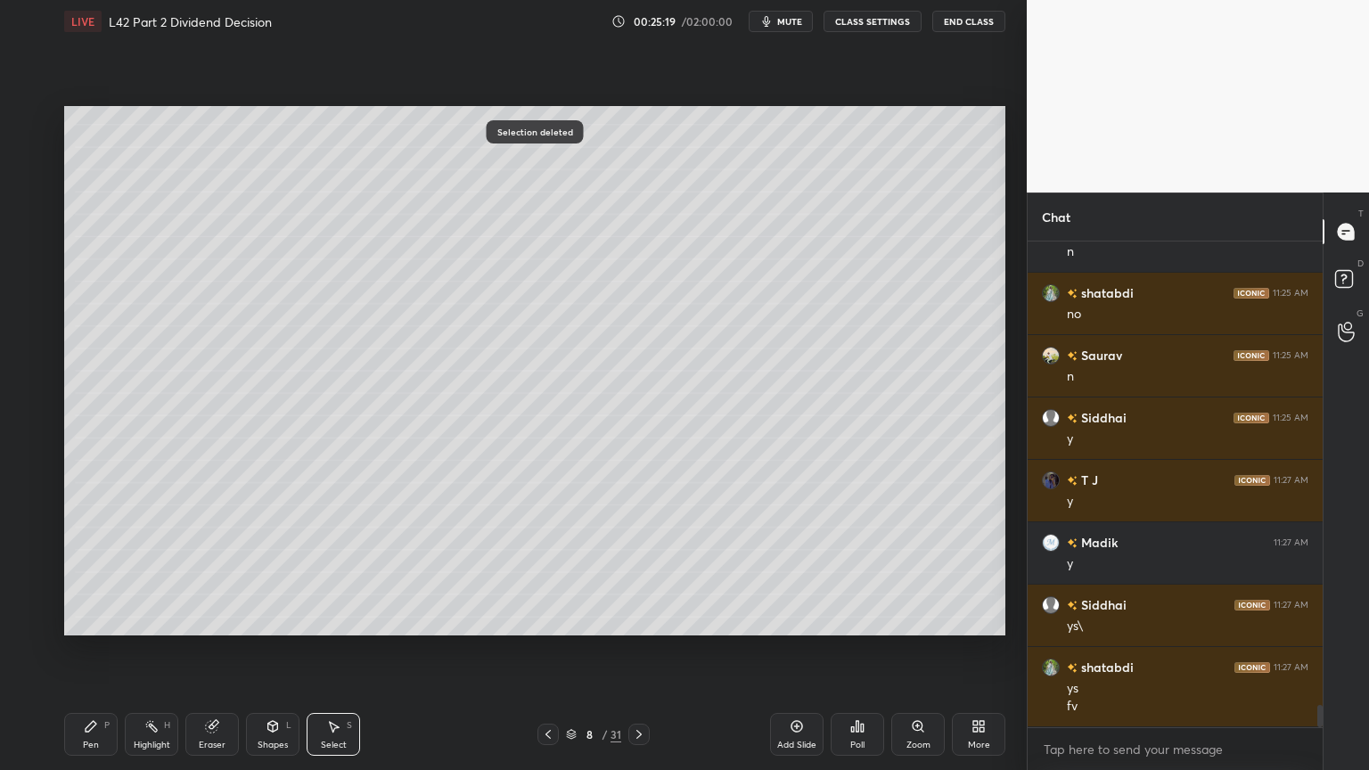
scroll to position [10050, 0]
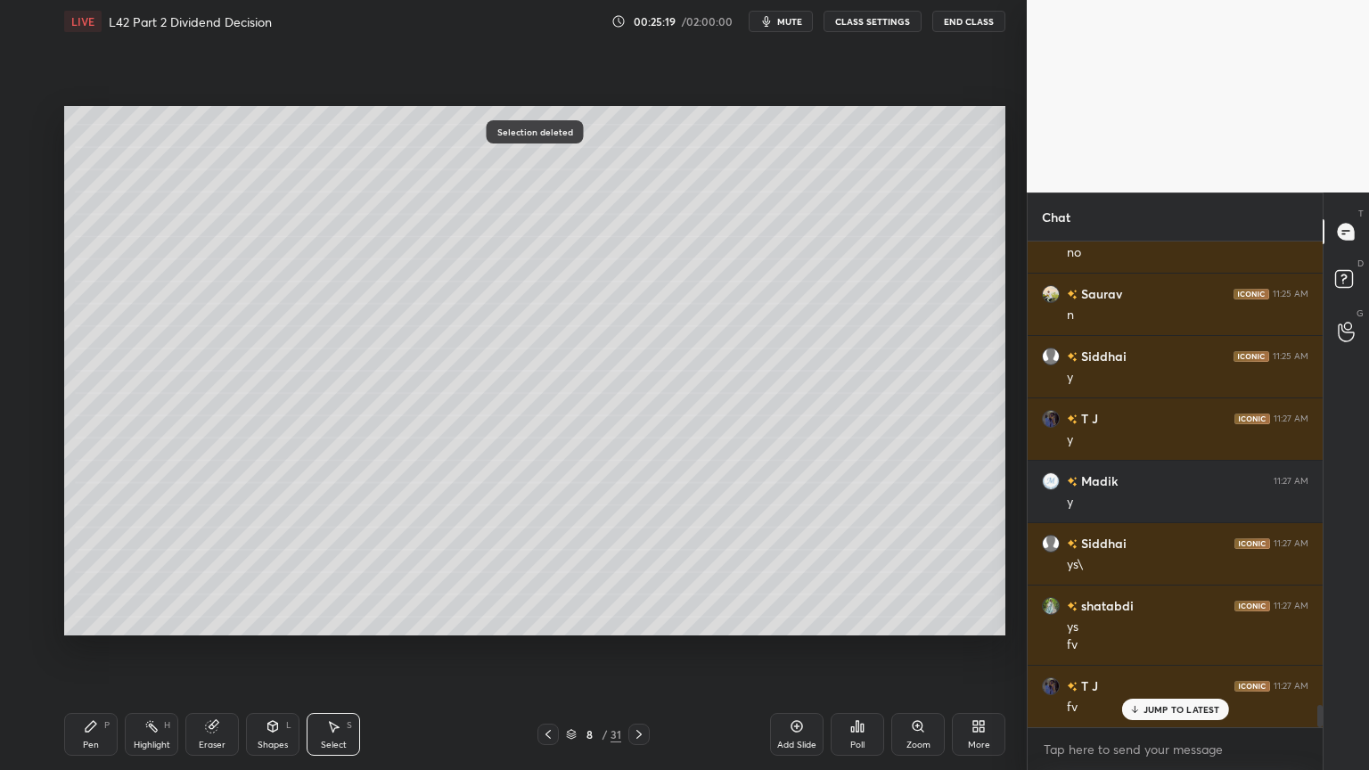
click at [110, 572] on div "Pen P" at bounding box center [90, 734] width 53 height 43
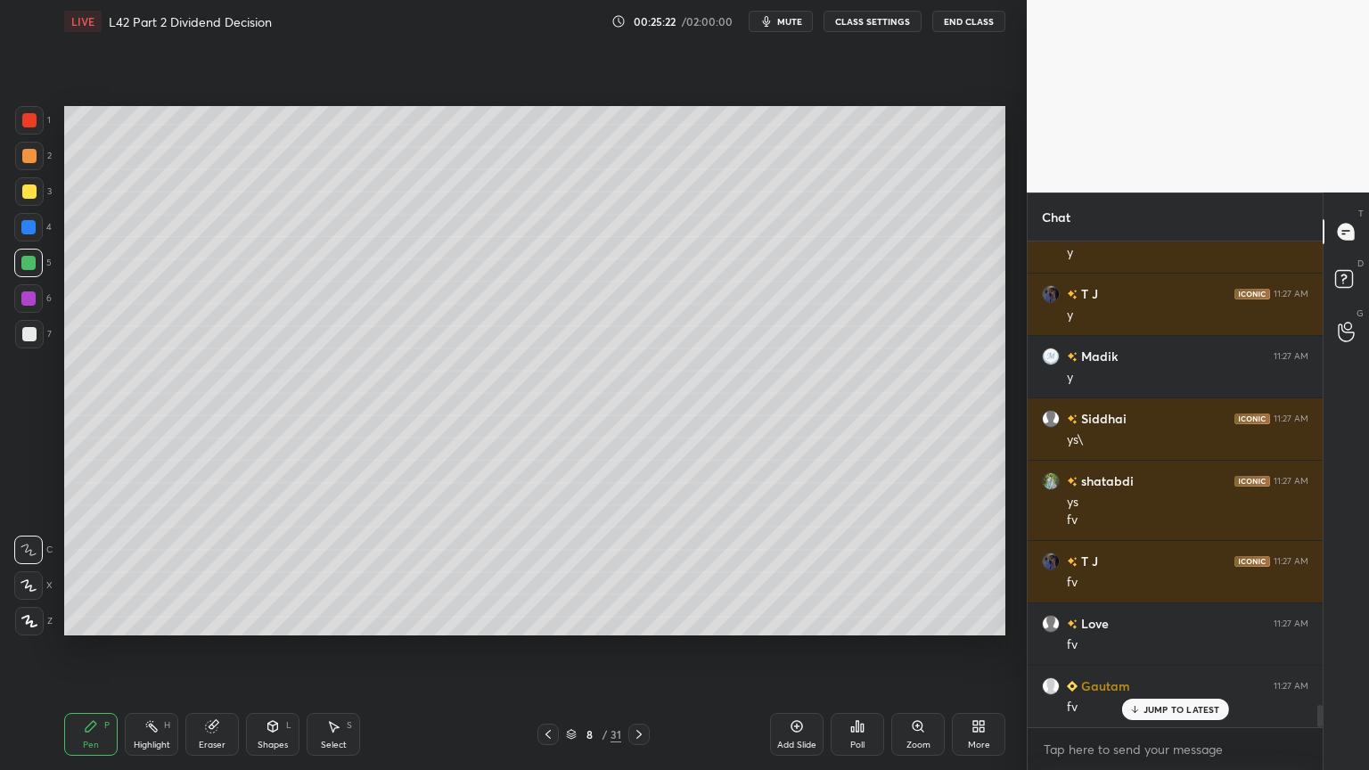
scroll to position [10238, 0]
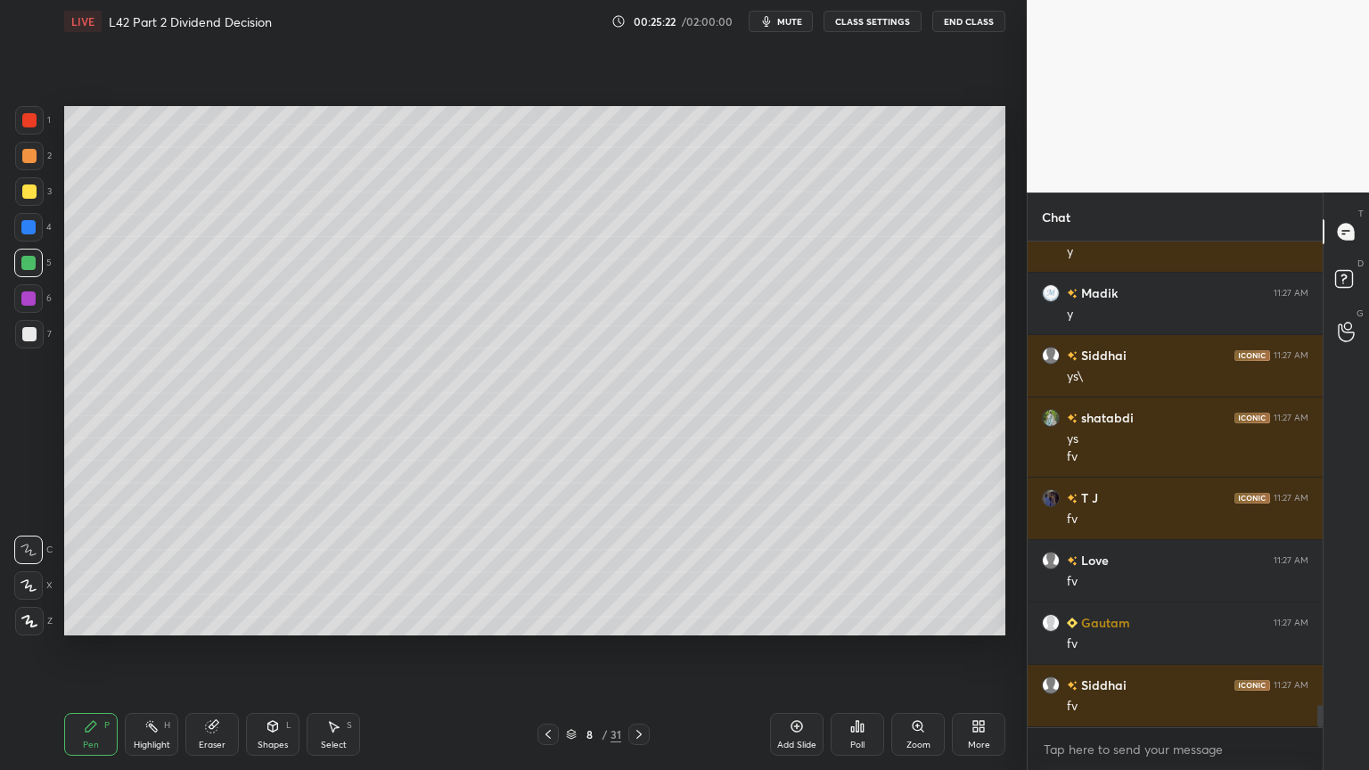
click at [207, 572] on div "Eraser" at bounding box center [211, 734] width 53 height 43
click at [75, 572] on div "Pen P" at bounding box center [90, 734] width 53 height 43
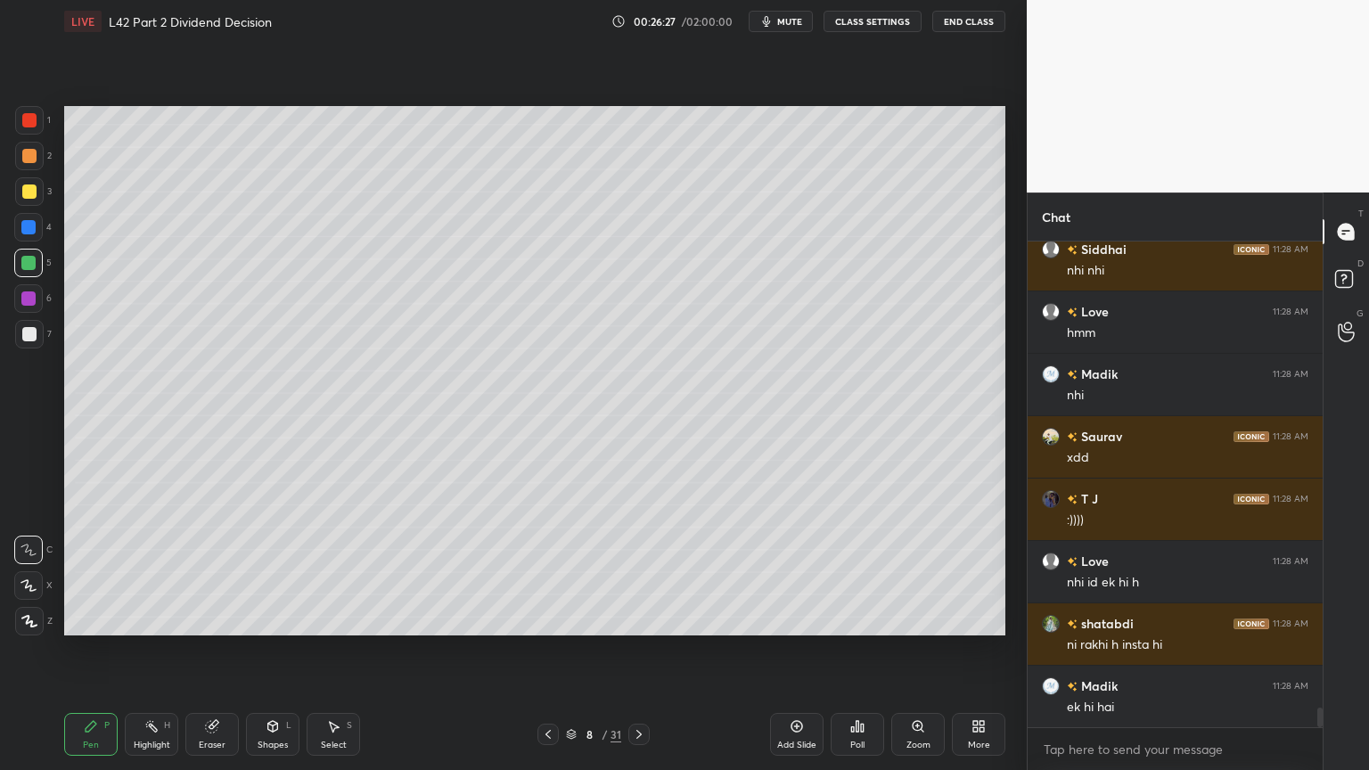
scroll to position [11379, 0]
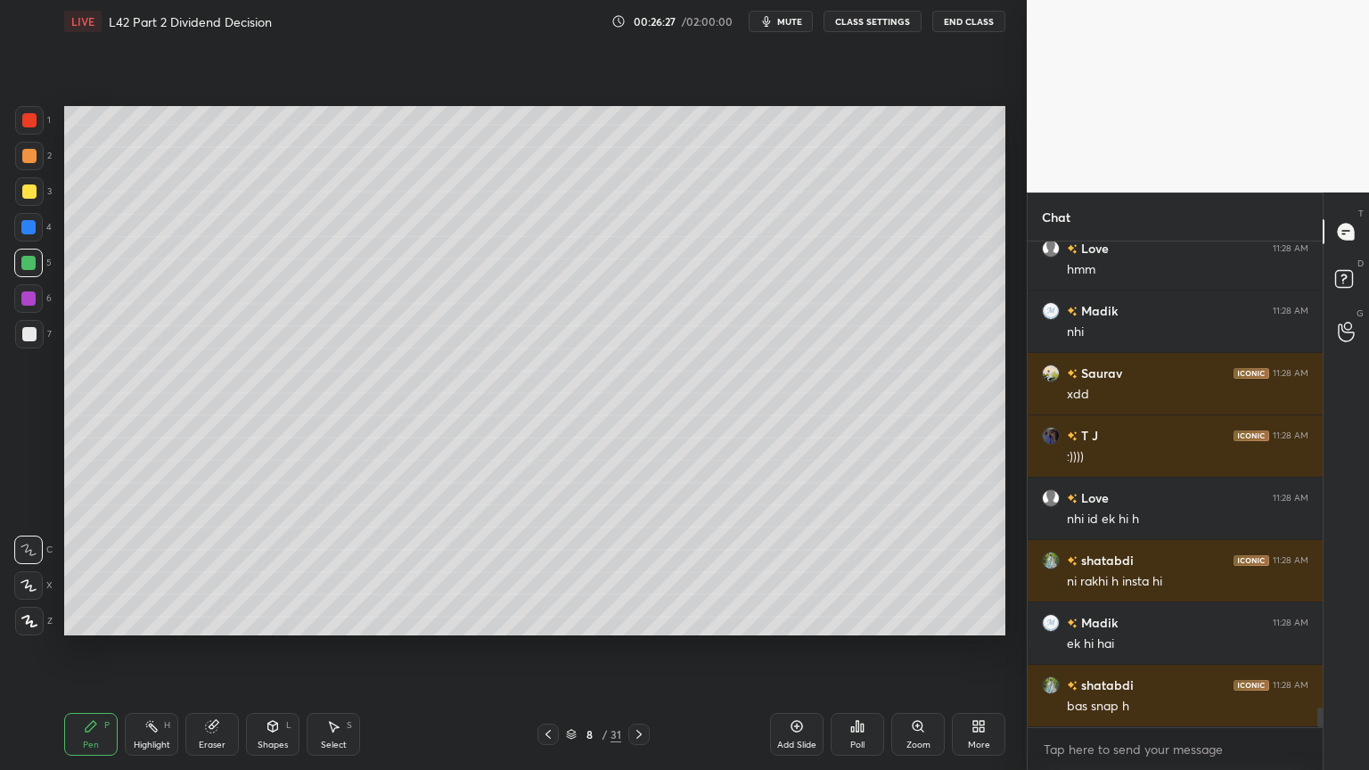
click at [29, 341] on div at bounding box center [29, 334] width 29 height 29
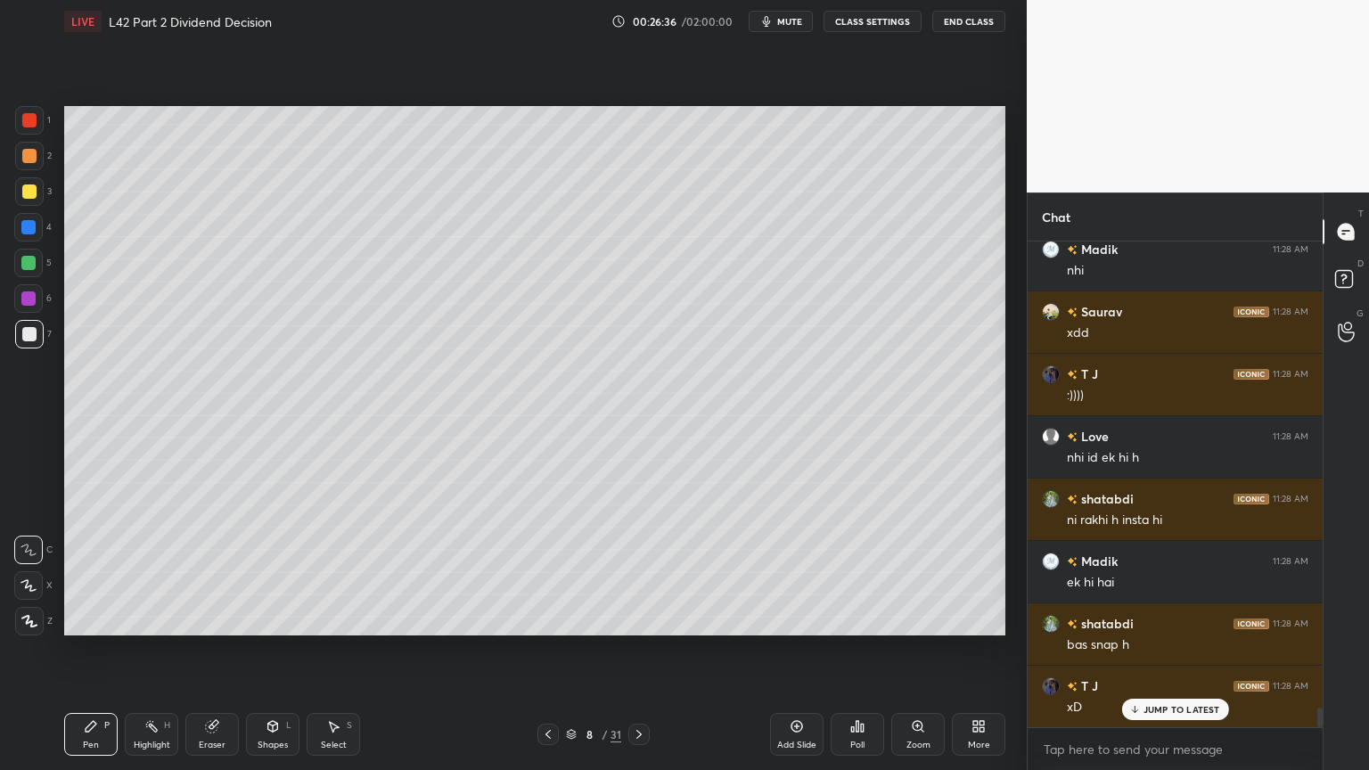
scroll to position [11565, 0]
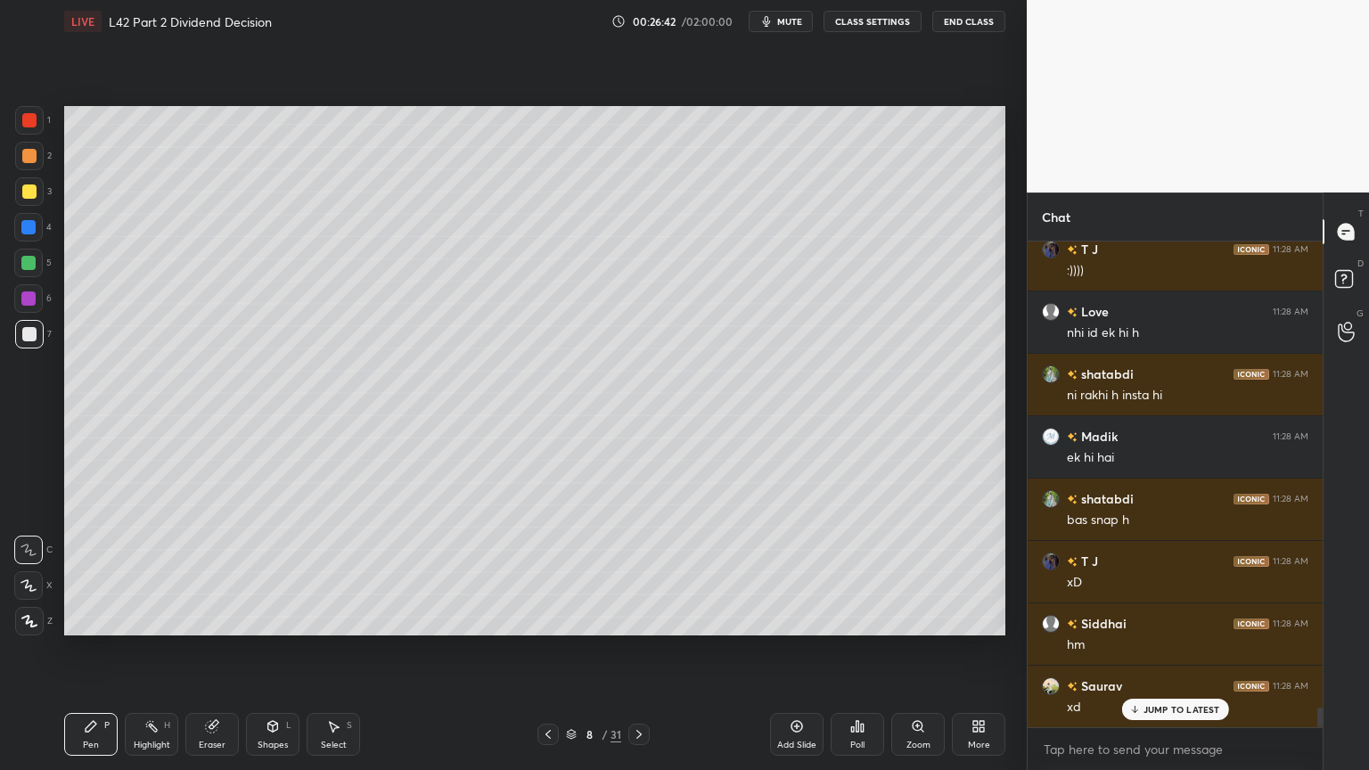
click at [19, 187] on div at bounding box center [29, 191] width 29 height 29
click at [258, 572] on div "Shapes L" at bounding box center [272, 734] width 53 height 43
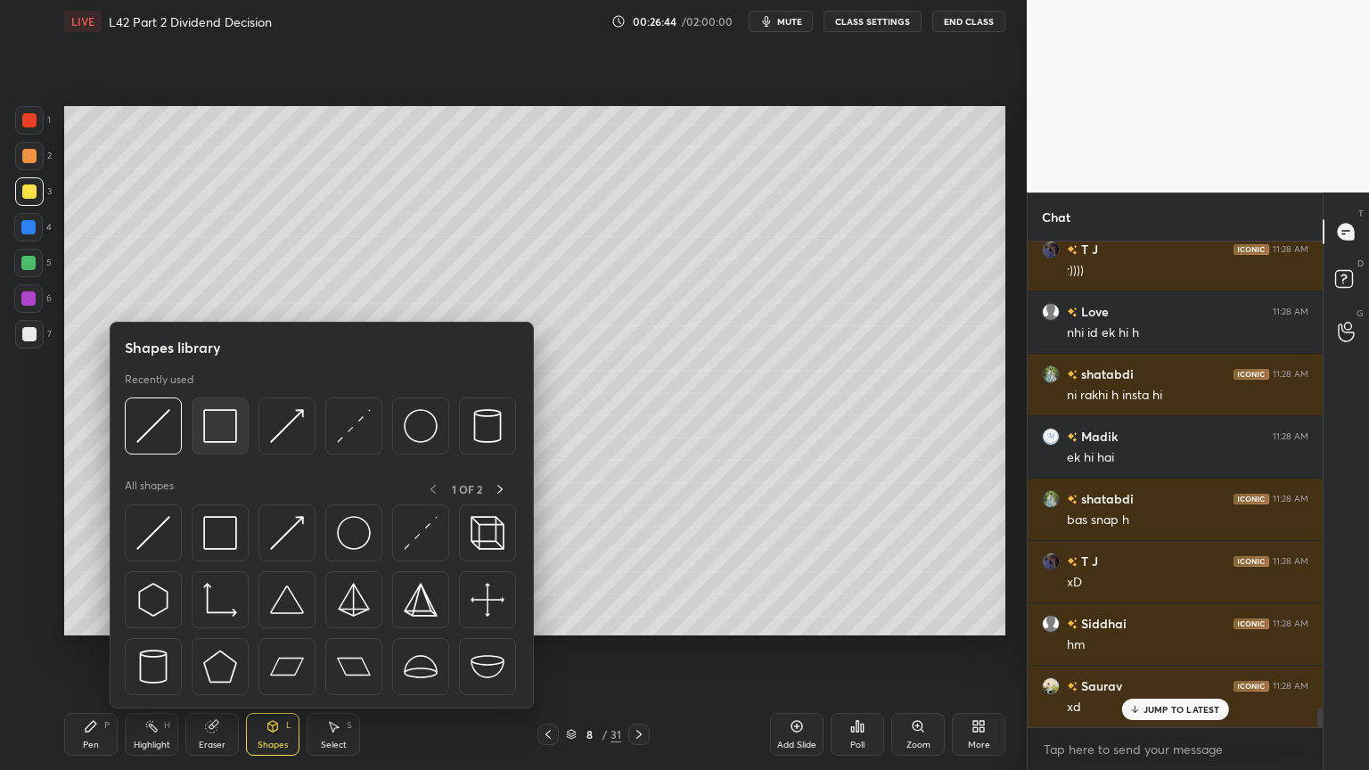
click at [213, 417] on img at bounding box center [220, 426] width 34 height 34
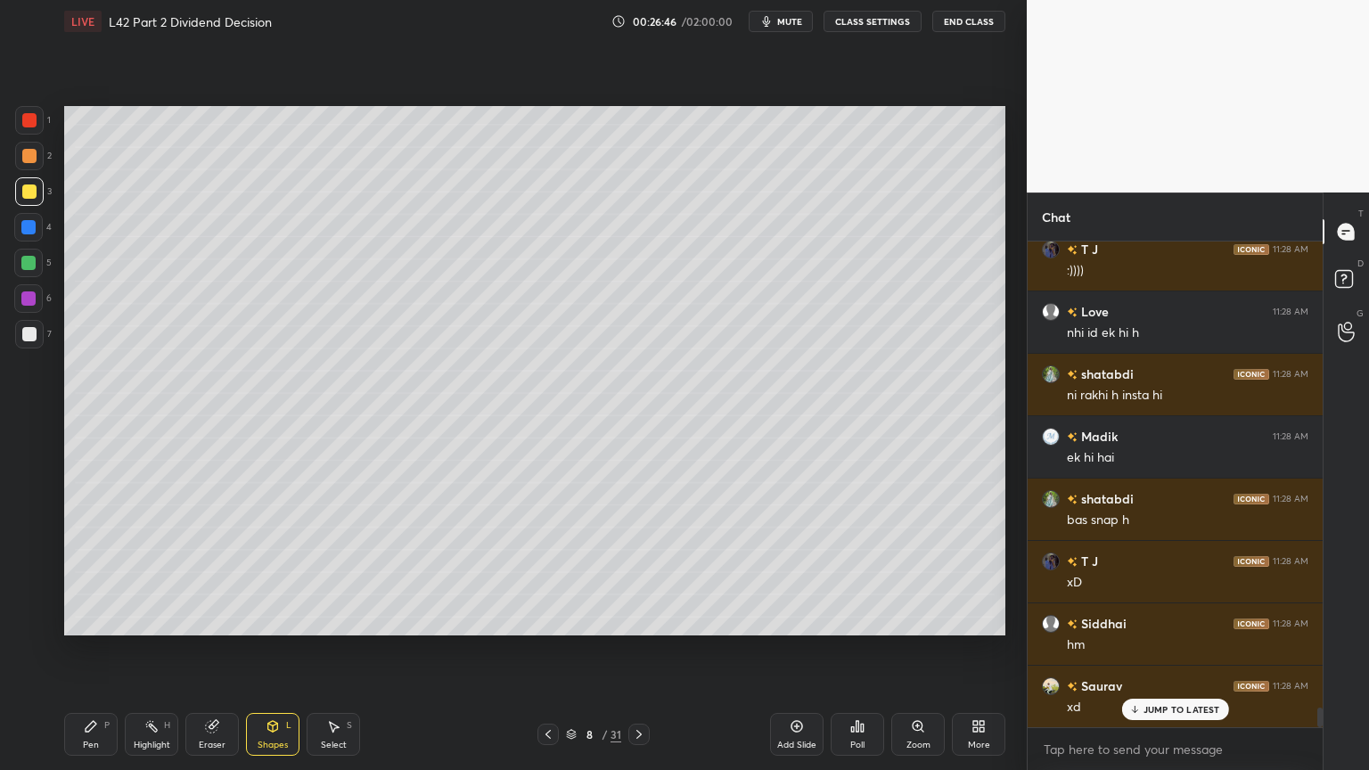
click at [100, 572] on div "Pen P" at bounding box center [90, 734] width 53 height 43
click at [33, 332] on div at bounding box center [29, 334] width 14 height 14
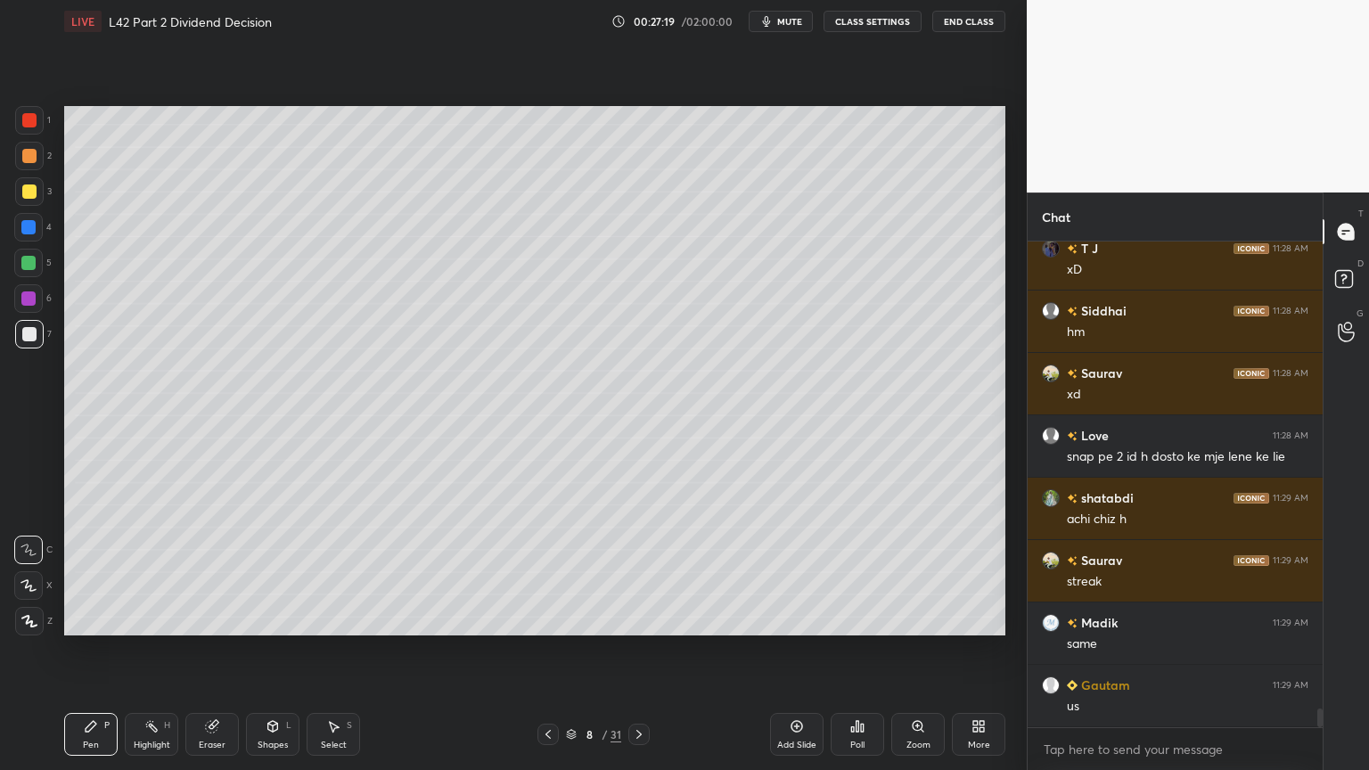
scroll to position [11940, 0]
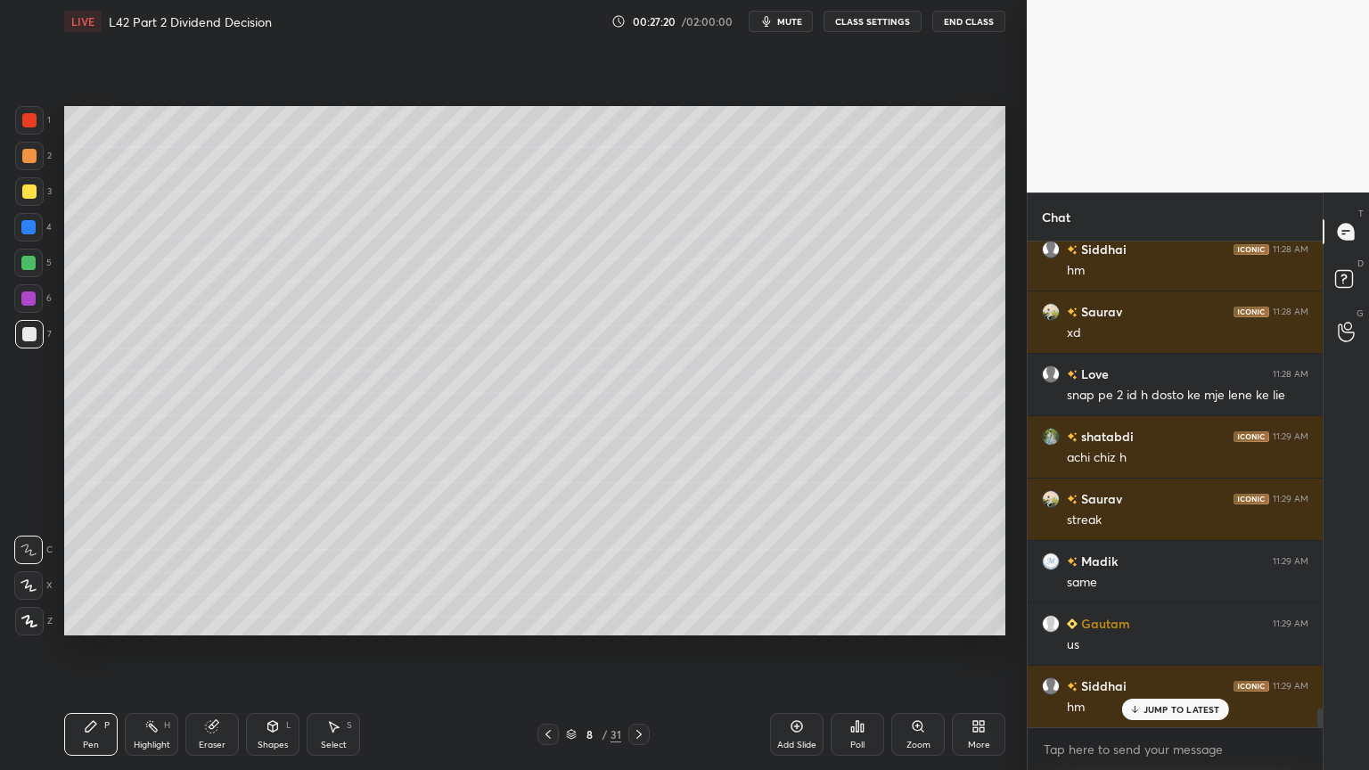
click at [29, 235] on div at bounding box center [28, 227] width 29 height 29
click at [20, 267] on div at bounding box center [28, 263] width 29 height 29
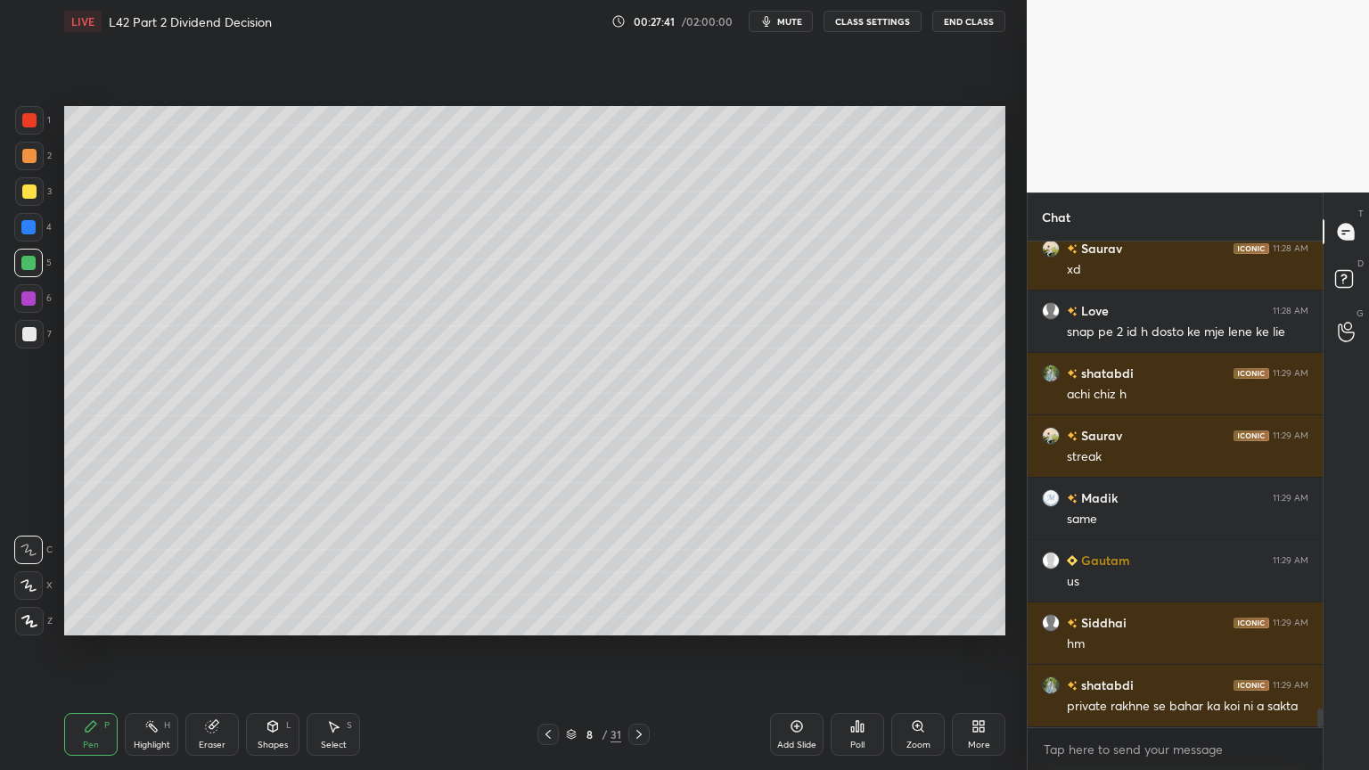
click at [31, 332] on div at bounding box center [29, 334] width 14 height 14
click at [37, 197] on div at bounding box center [29, 191] width 29 height 29
click at [266, 572] on icon at bounding box center [273, 726] width 14 height 14
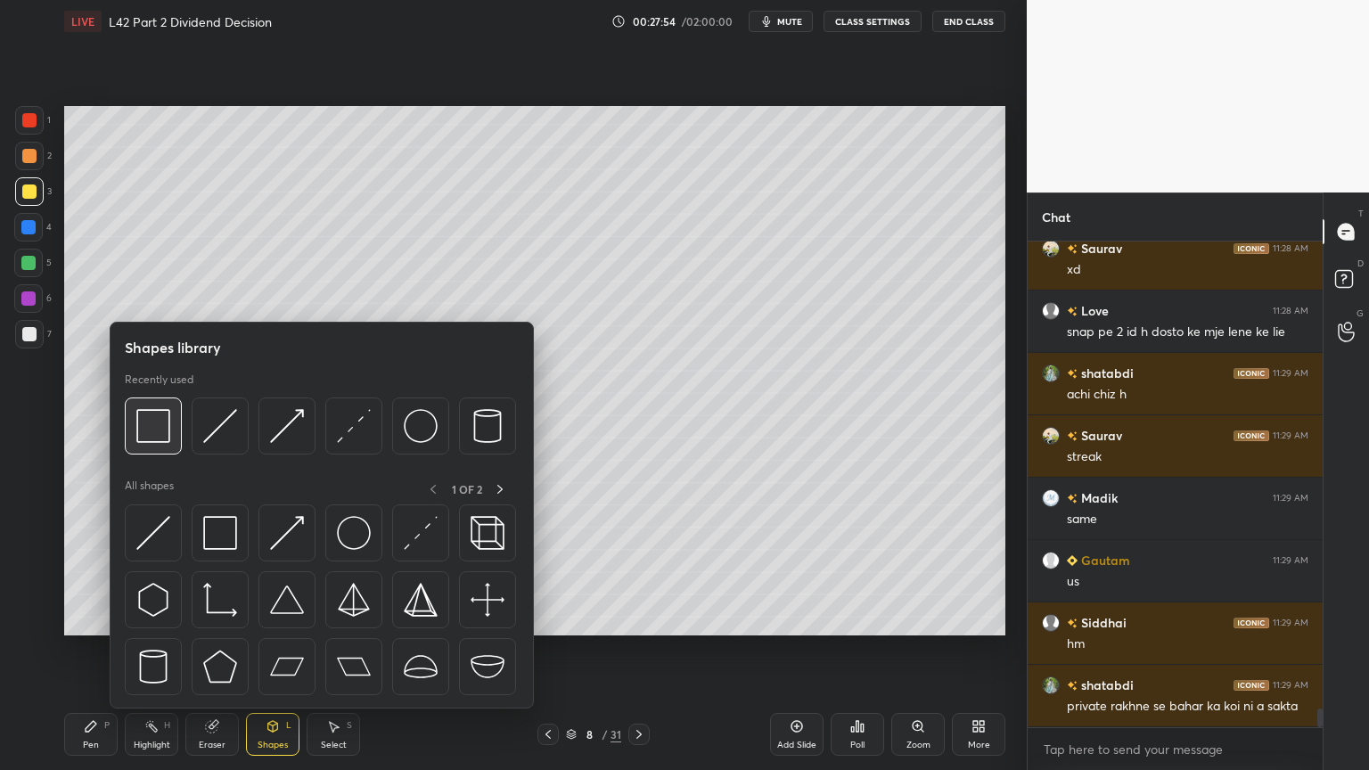
click at [173, 415] on div at bounding box center [153, 426] width 57 height 57
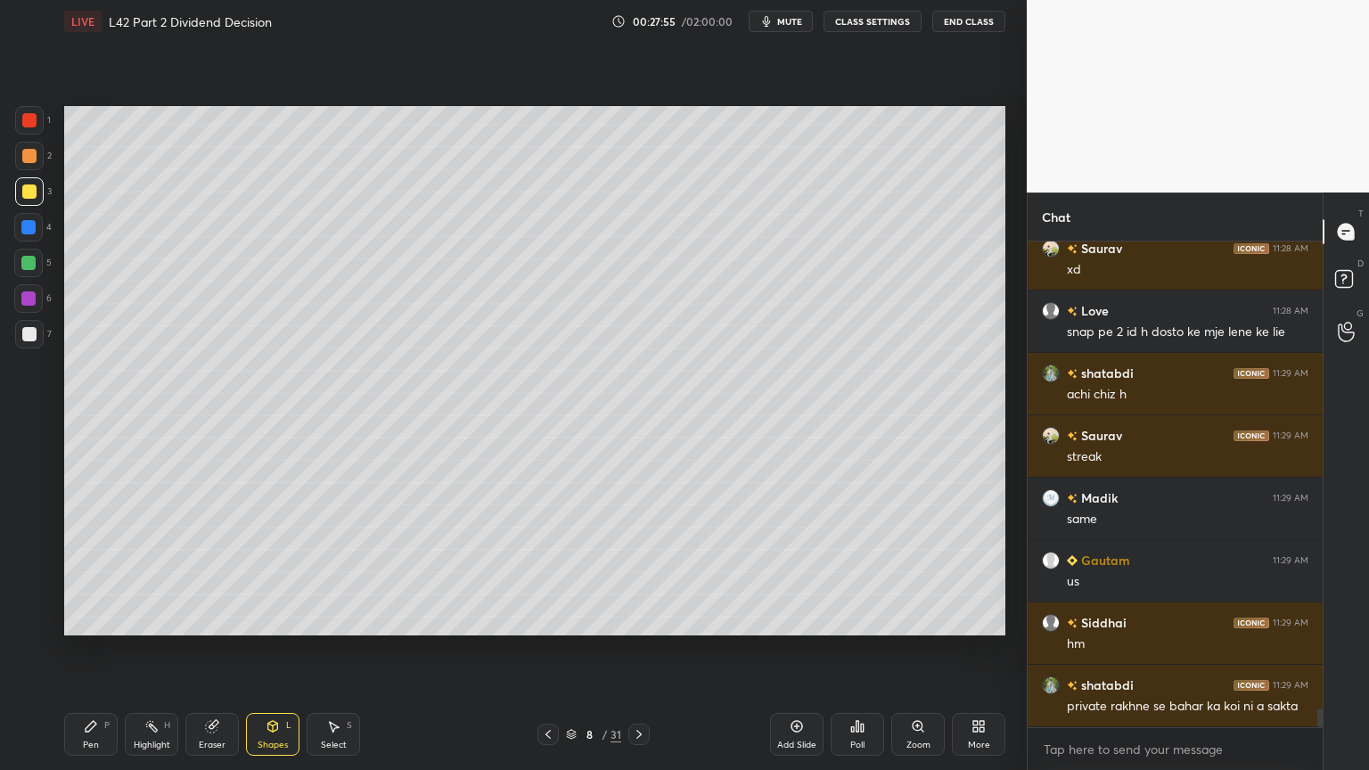
click at [93, 572] on div "Pen P" at bounding box center [90, 734] width 53 height 43
click at [28, 333] on div at bounding box center [29, 334] width 14 height 14
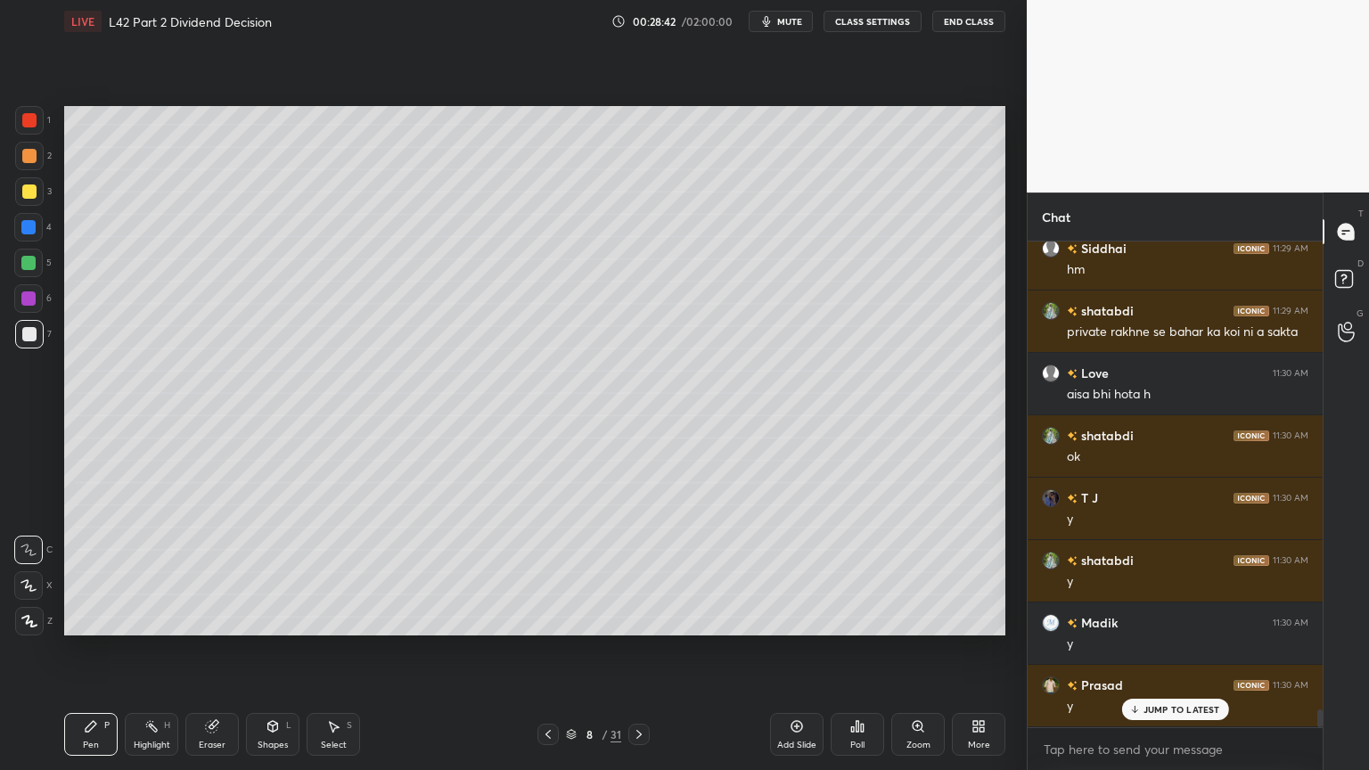
scroll to position [12439, 0]
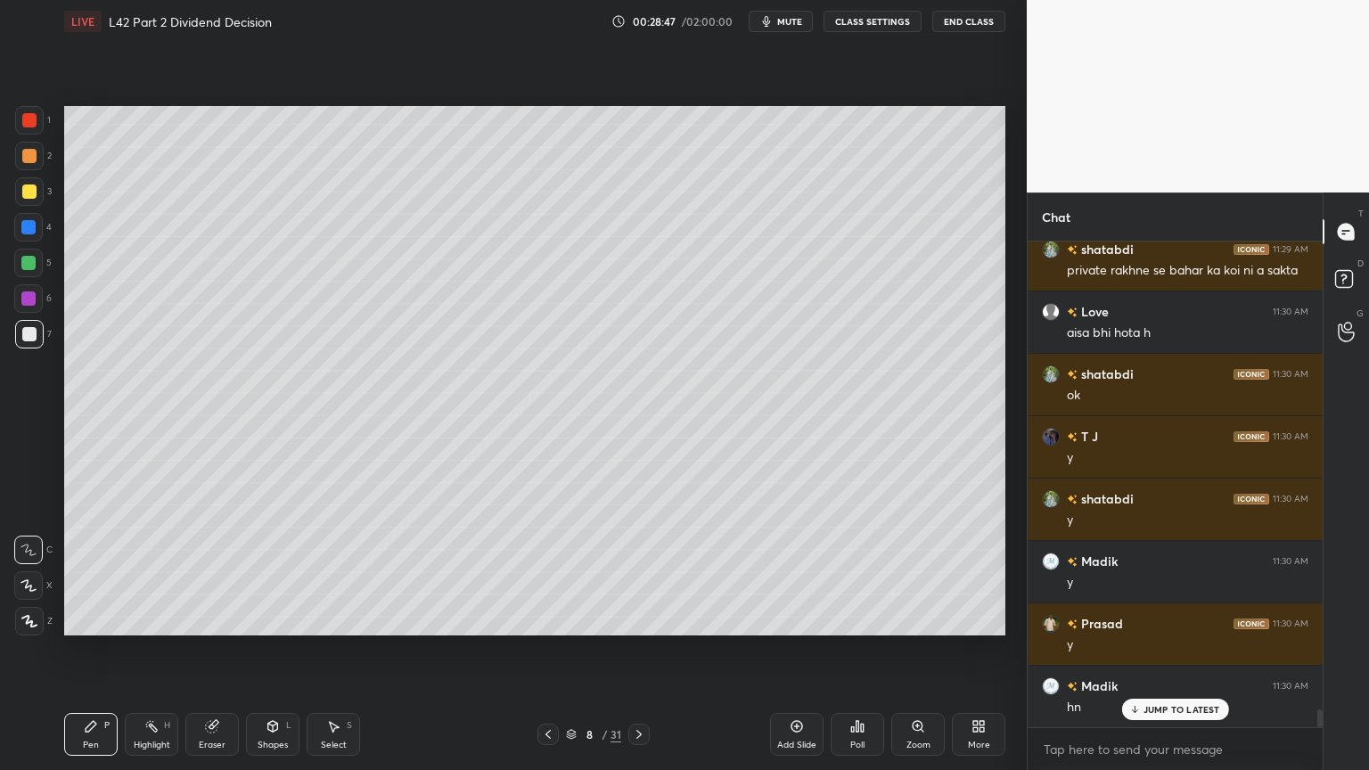
click at [30, 198] on div at bounding box center [29, 192] width 14 height 14
click at [96, 572] on div "Pen" at bounding box center [91, 745] width 16 height 9
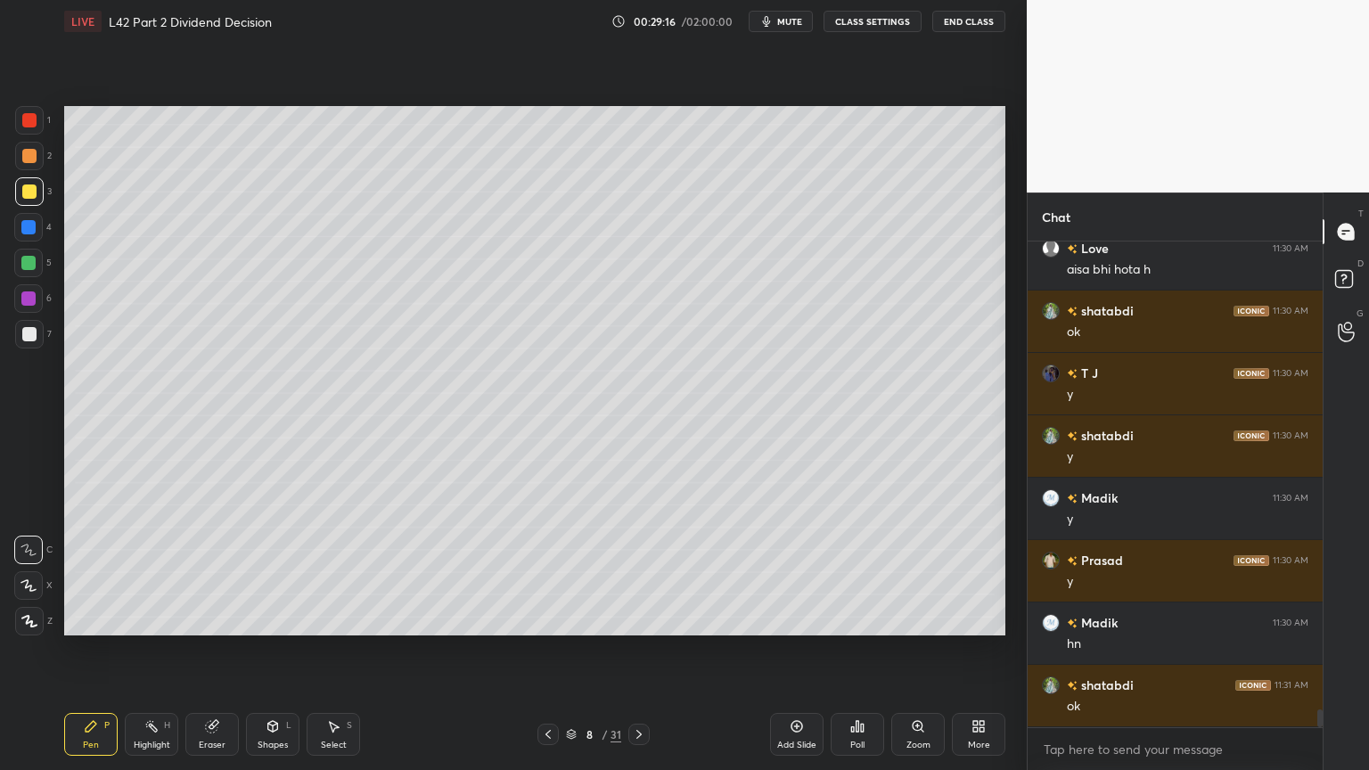
scroll to position [12564, 0]
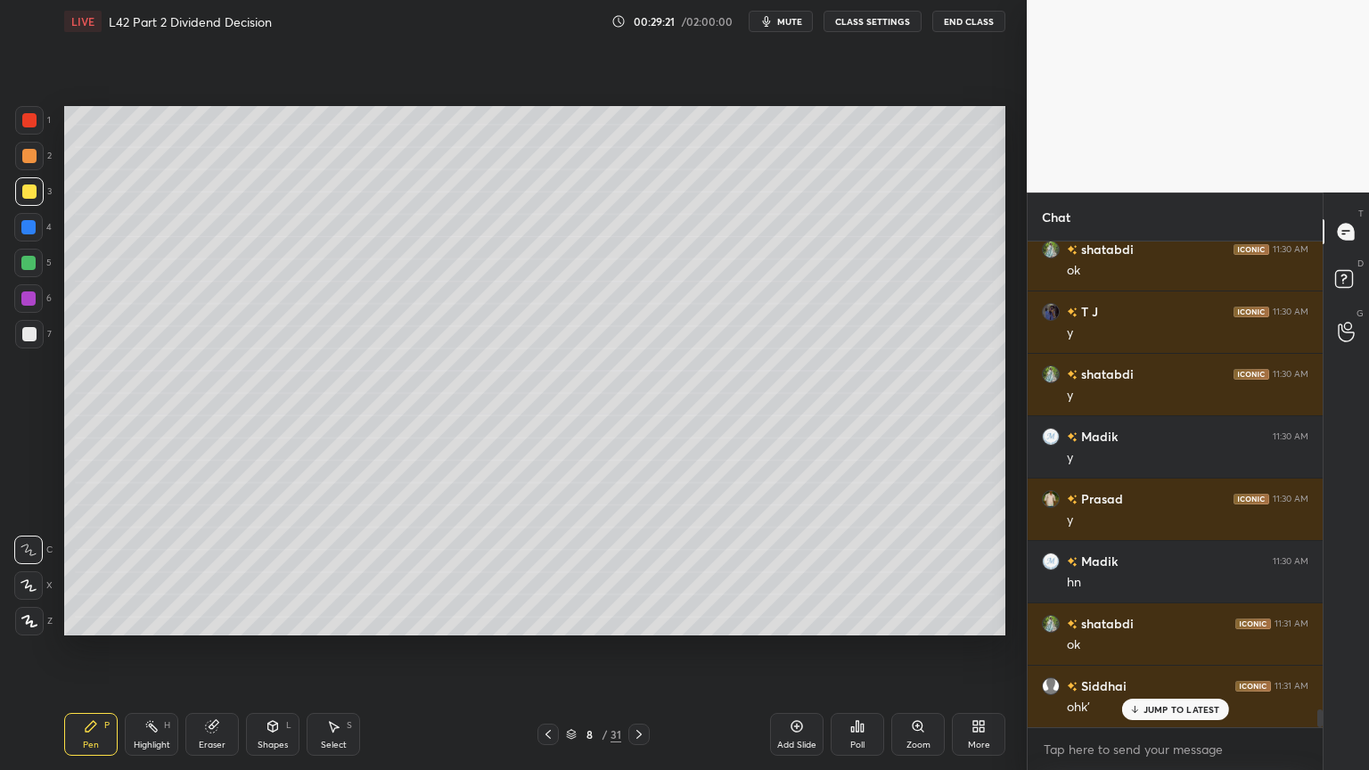
click at [332, 572] on icon at bounding box center [335, 727] width 10 height 11
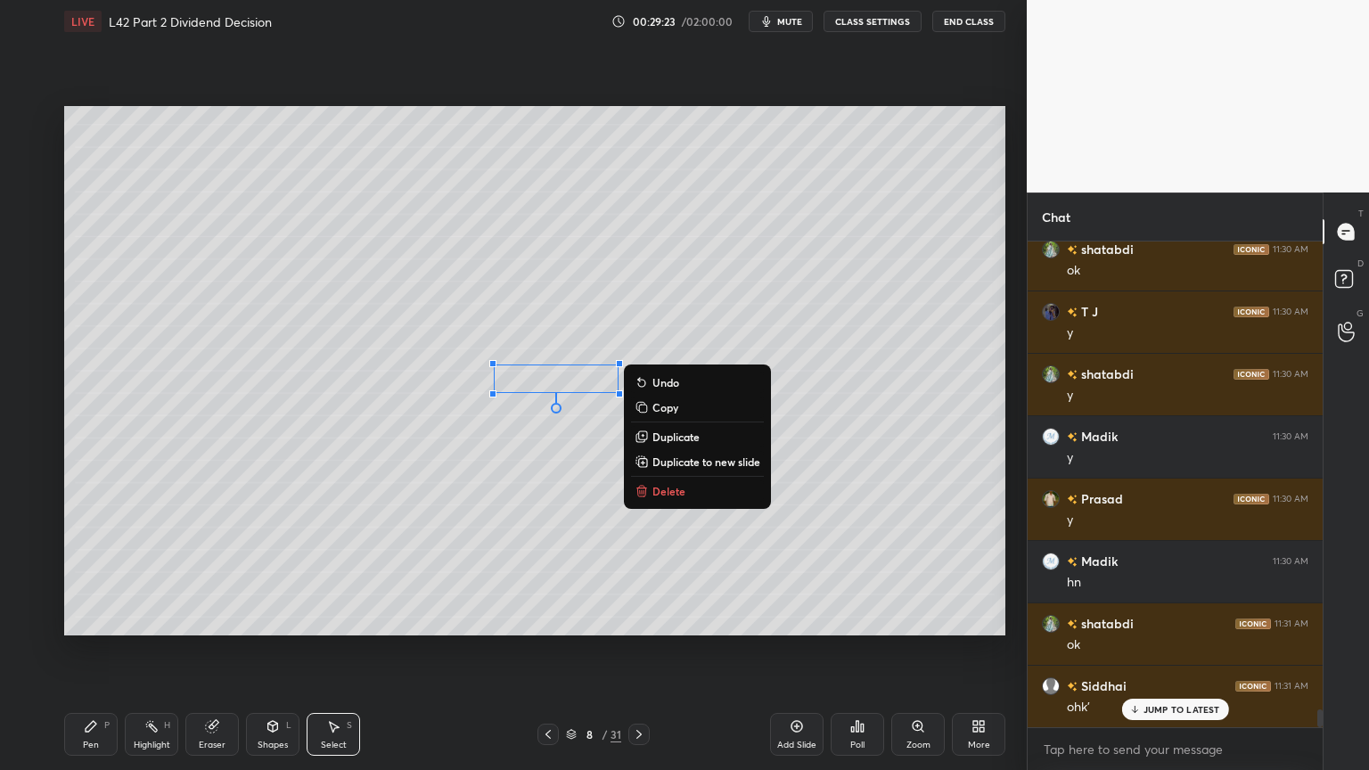
click at [656, 481] on button "Delete" at bounding box center [697, 491] width 133 height 21
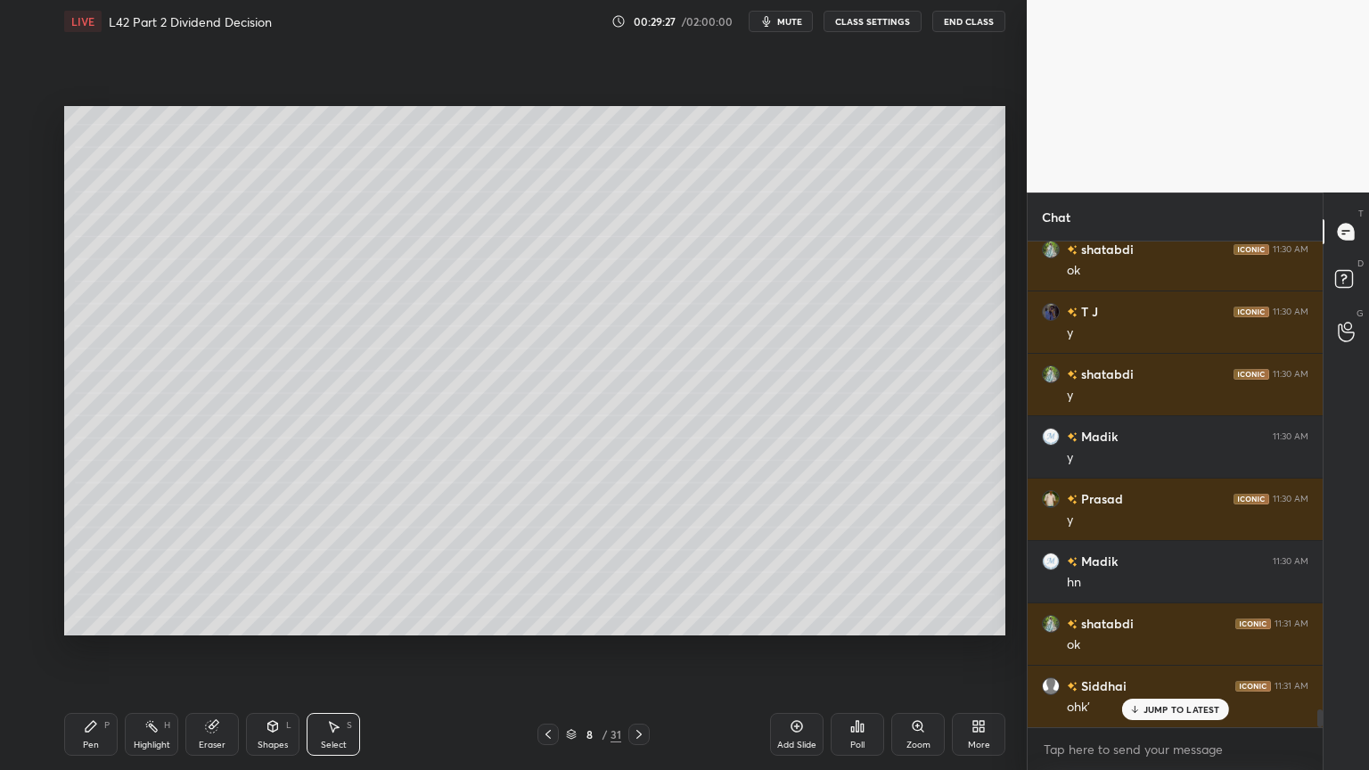
scroll to position [12627, 0]
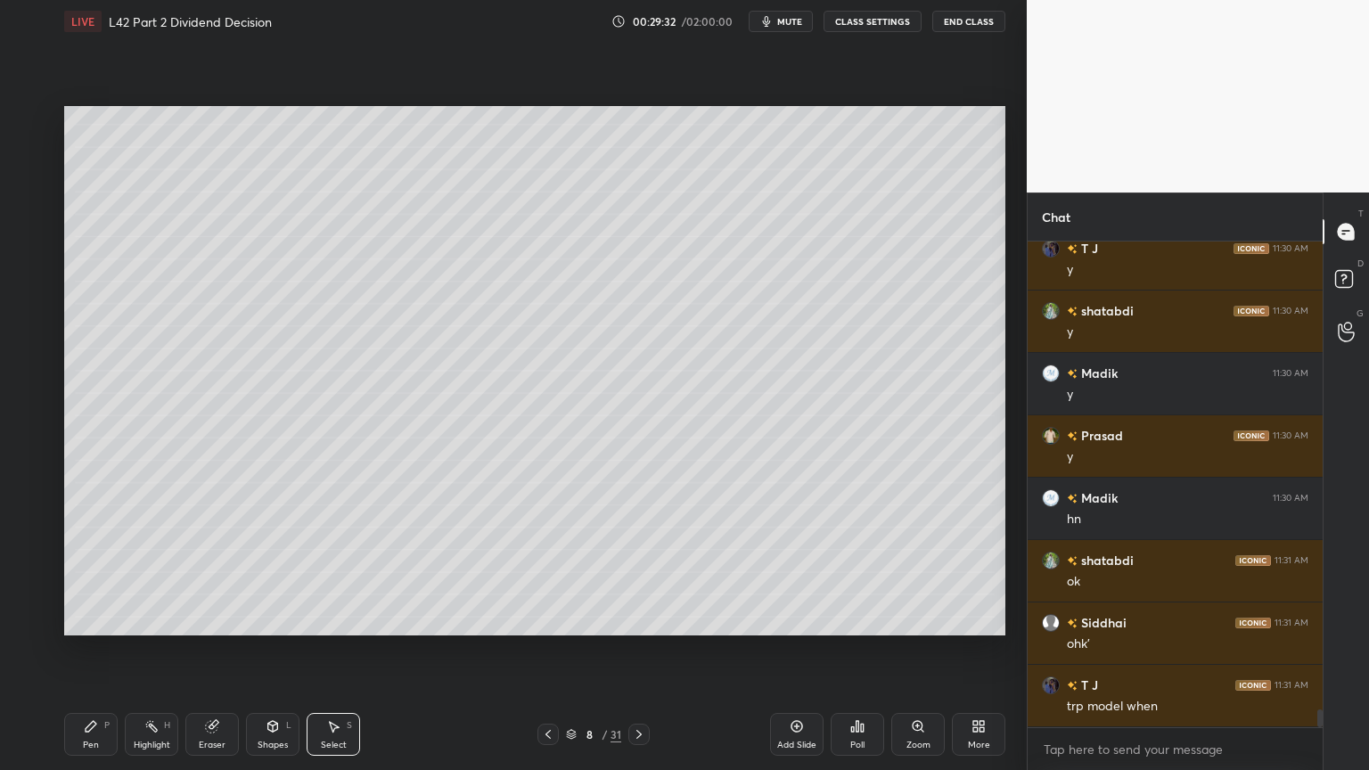
click at [95, 572] on div "Pen P" at bounding box center [90, 734] width 53 height 43
click at [52, 150] on div "1 2 3 4 5 6 7 C X Z C X Z E E Erase all H H" at bounding box center [28, 371] width 57 height 530
click at [43, 130] on div at bounding box center [29, 120] width 29 height 29
click at [44, 130] on div "1" at bounding box center [33, 120] width 36 height 29
click at [638, 572] on icon at bounding box center [639, 735] width 14 height 14
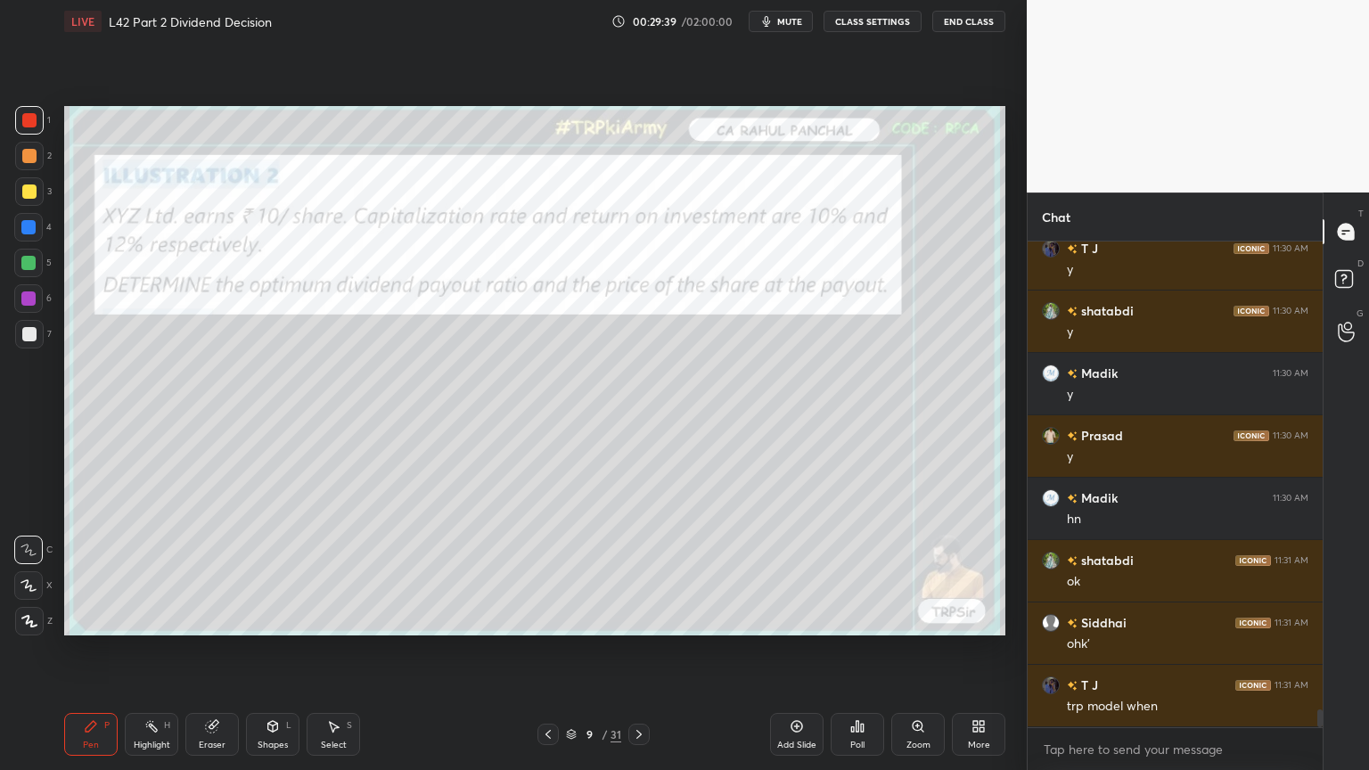
click at [559, 572] on div "9 / 31" at bounding box center [594, 734] width 112 height 21
click at [542, 572] on icon at bounding box center [548, 735] width 14 height 14
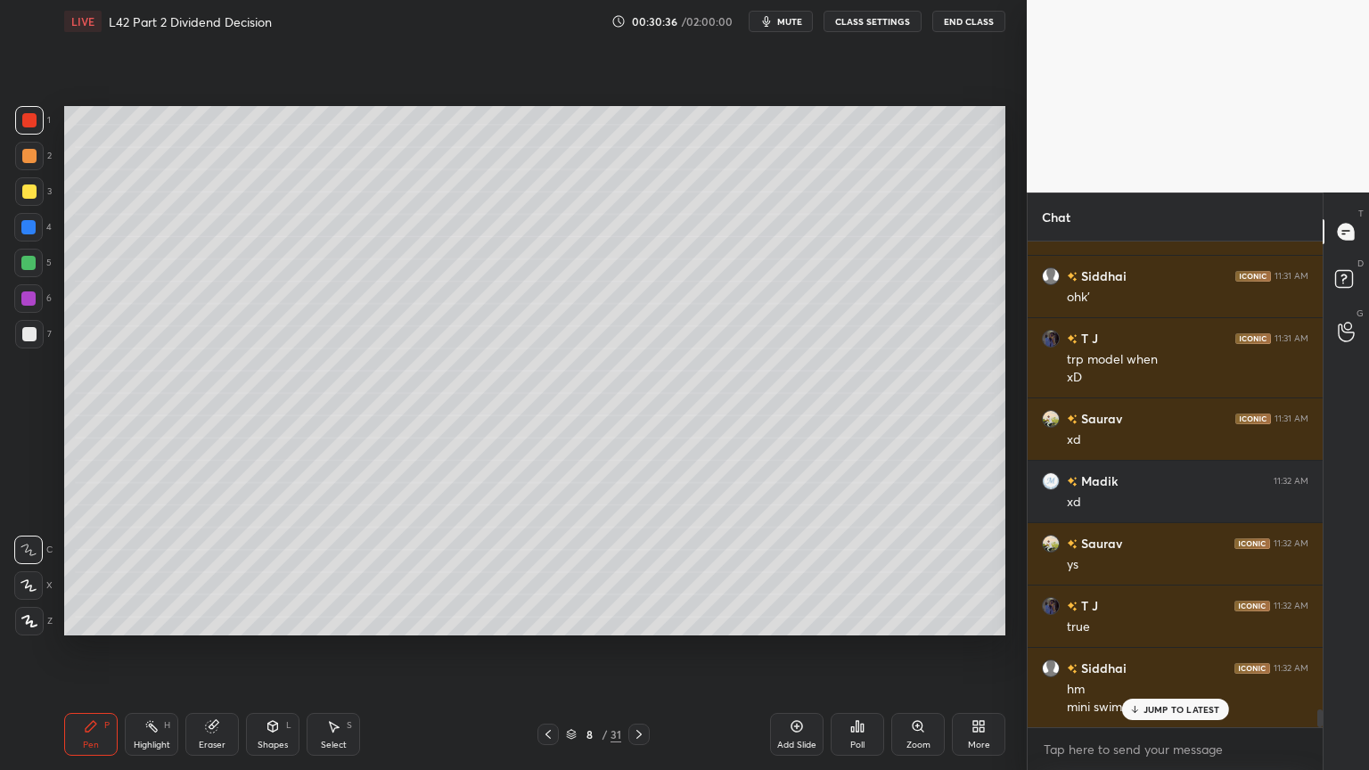
scroll to position [13099, 0]
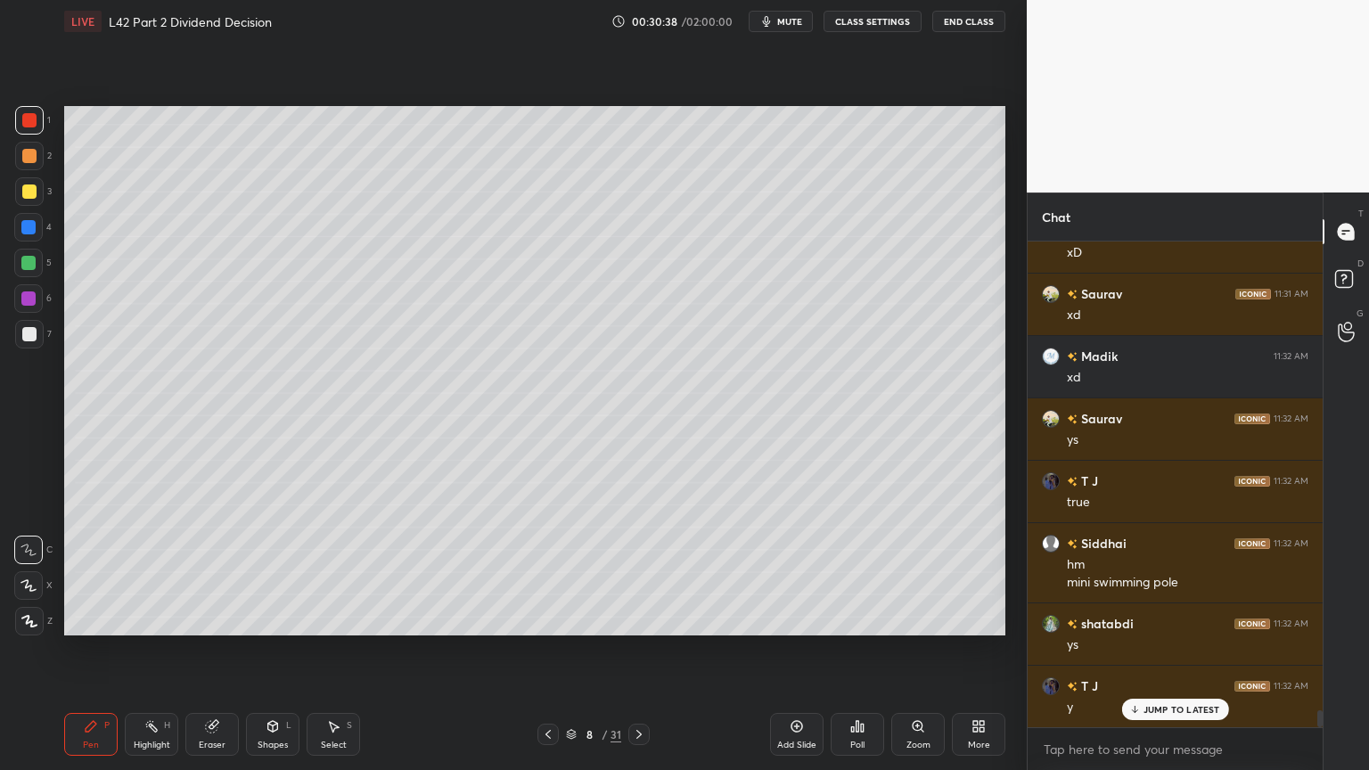
click at [1146, 572] on p "JUMP TO LATEST" at bounding box center [1182, 709] width 77 height 11
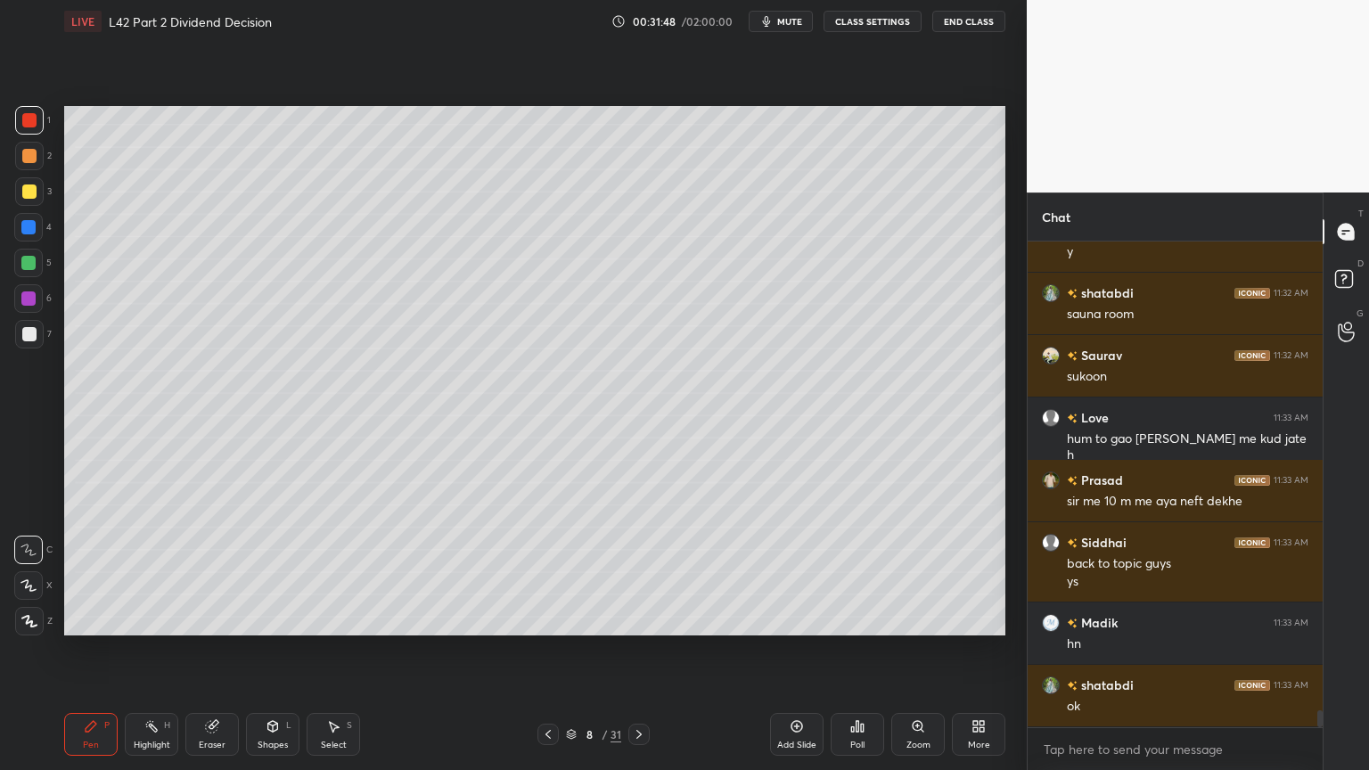
scroll to position [13616, 0]
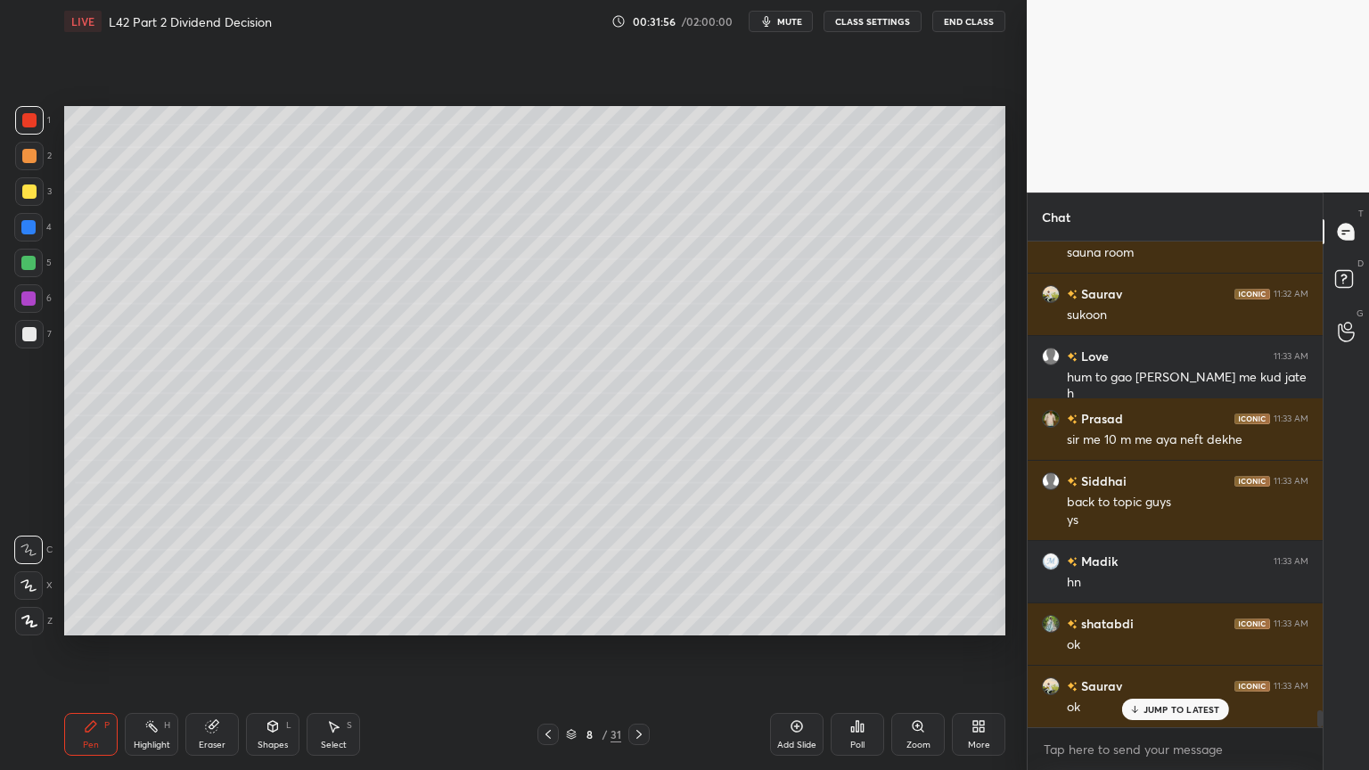
click at [786, 572] on div "Add Slide" at bounding box center [796, 734] width 53 height 43
click at [25, 227] on div at bounding box center [28, 227] width 14 height 14
click at [278, 572] on icon at bounding box center [273, 726] width 14 height 14
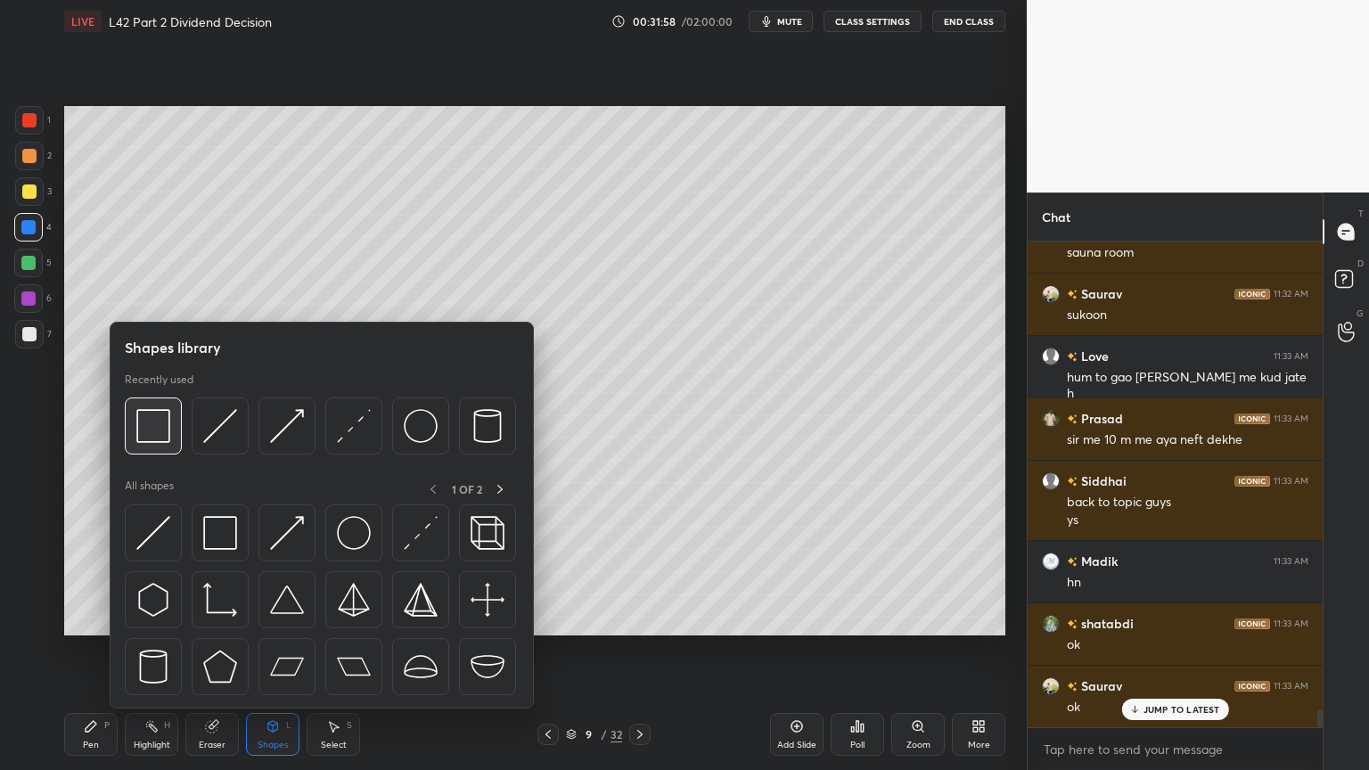
click at [138, 434] on img at bounding box center [153, 426] width 34 height 34
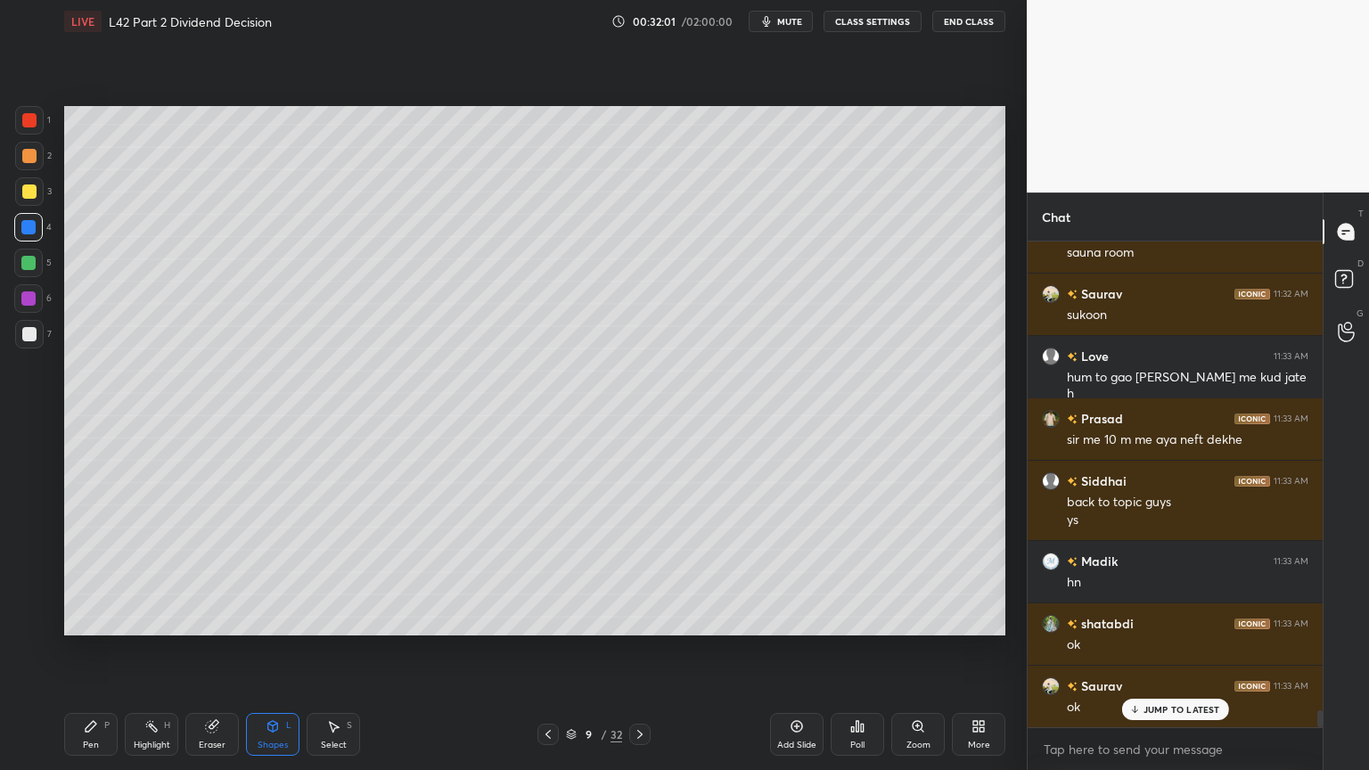
click at [93, 572] on icon at bounding box center [91, 726] width 14 height 14
click at [50, 184] on div "3" at bounding box center [33, 191] width 37 height 29
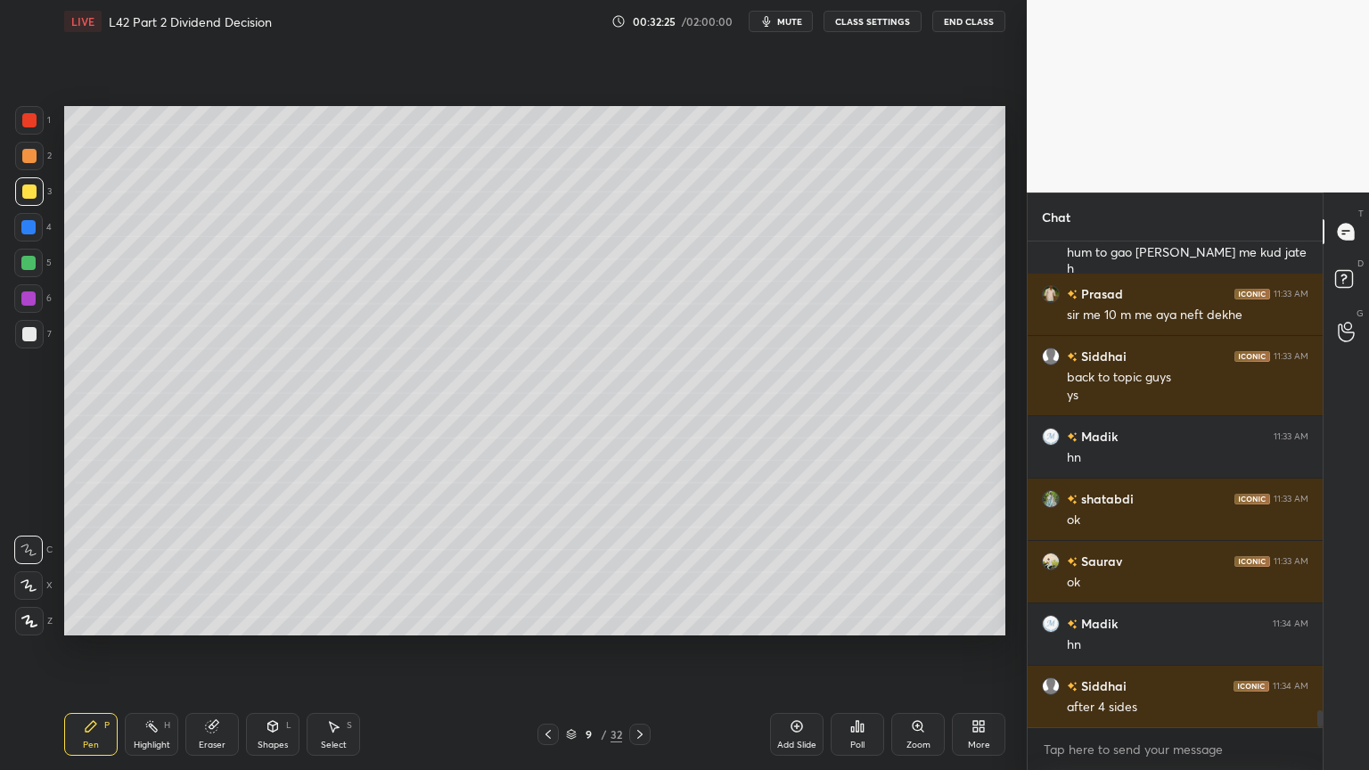
scroll to position [13804, 0]
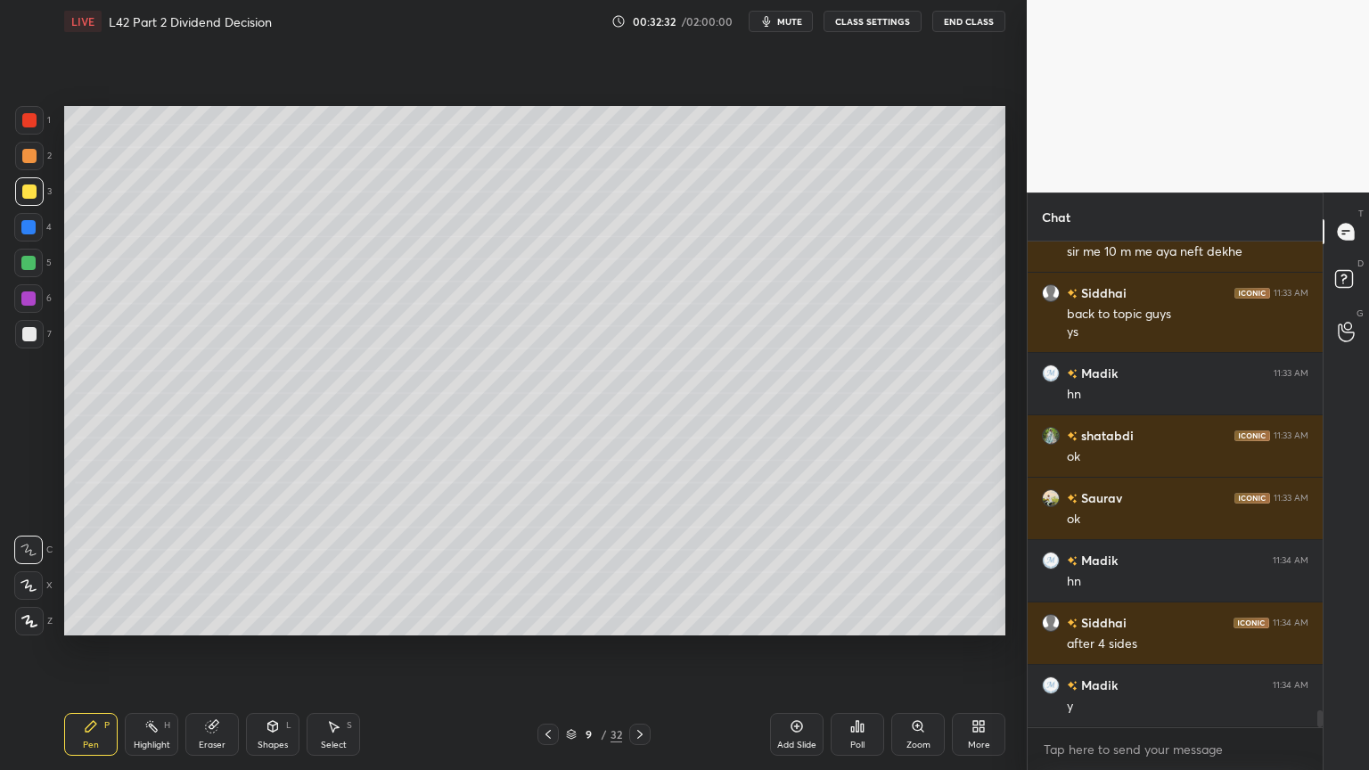
click at [285, 572] on div "Shapes L" at bounding box center [272, 734] width 53 height 43
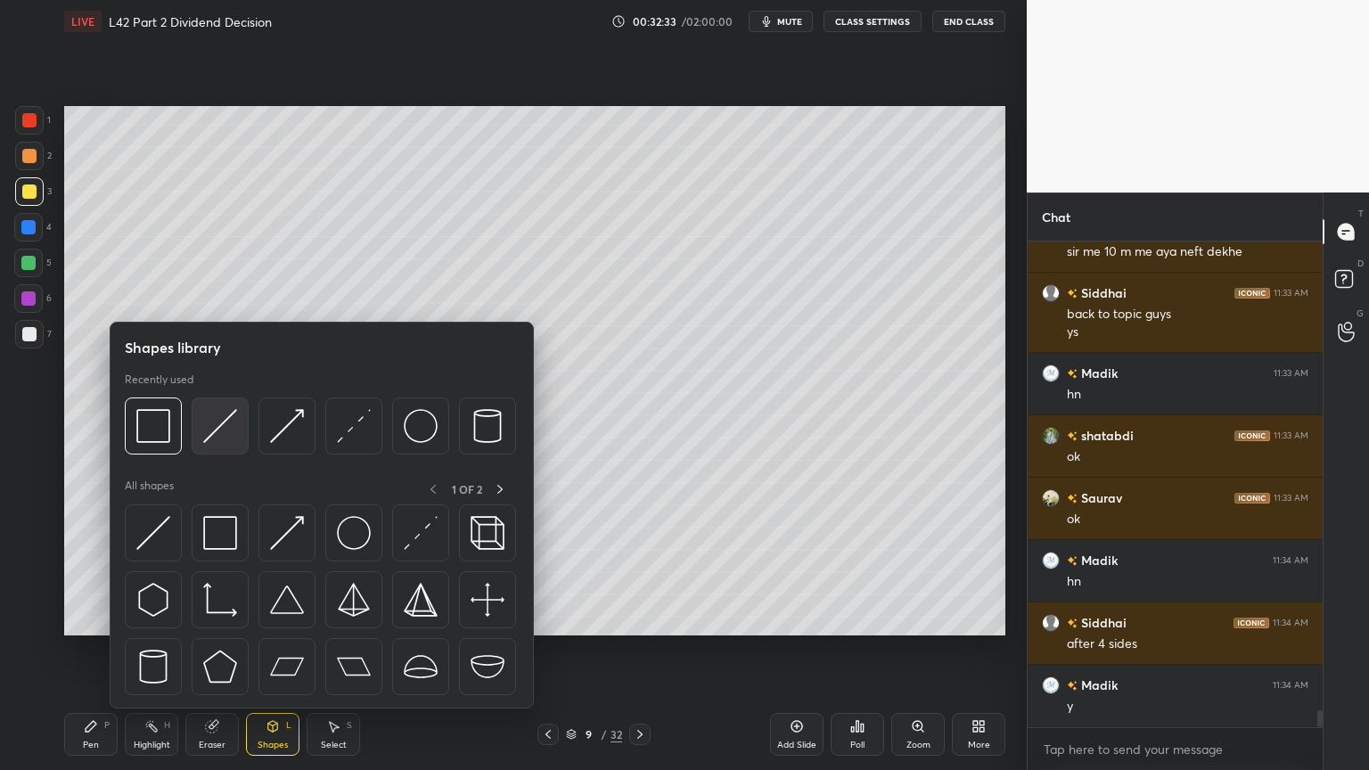
click at [215, 441] on img at bounding box center [220, 426] width 34 height 34
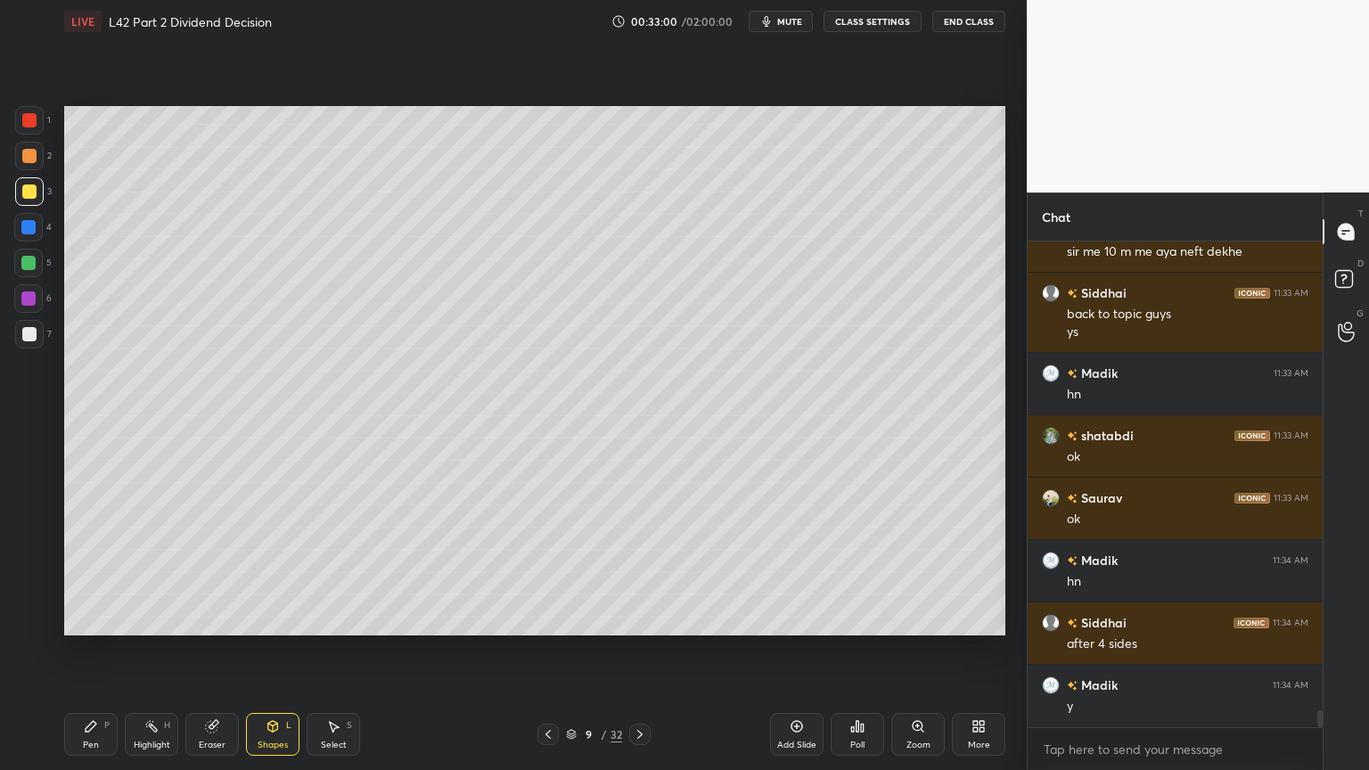
click at [29, 205] on div at bounding box center [29, 191] width 29 height 29
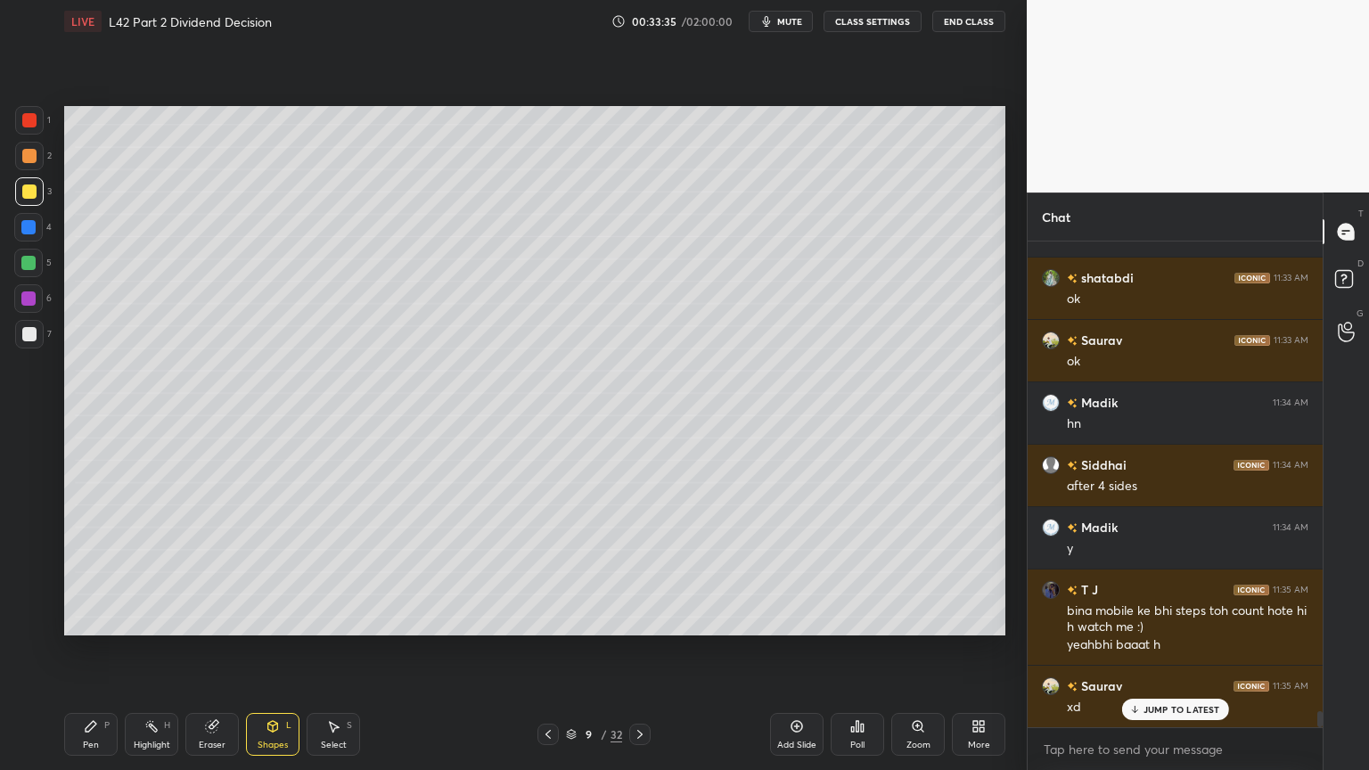
scroll to position [14025, 0]
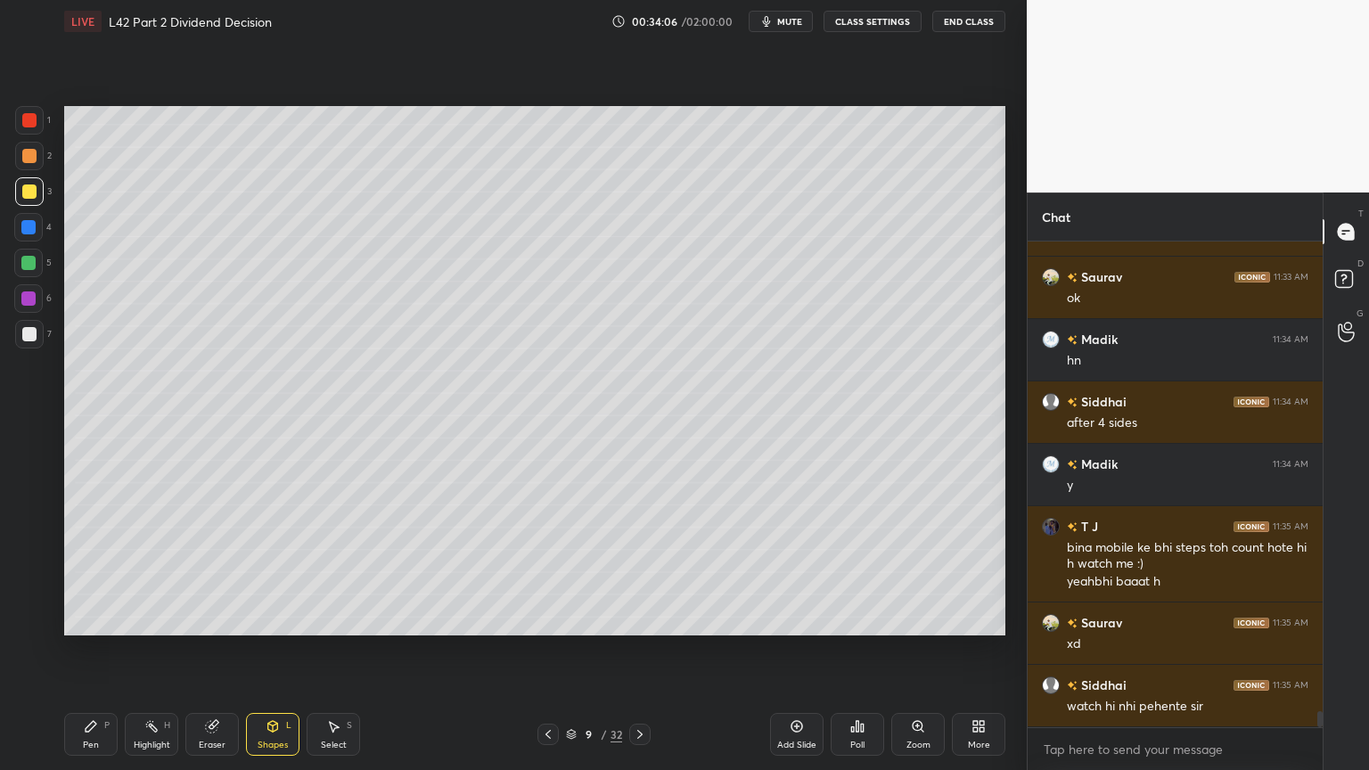
click at [29, 161] on div at bounding box center [29, 156] width 14 height 14
click at [93, 572] on icon at bounding box center [91, 726] width 14 height 14
click at [25, 232] on div at bounding box center [28, 227] width 14 height 14
click at [278, 572] on div "Shapes L" at bounding box center [272, 734] width 53 height 43
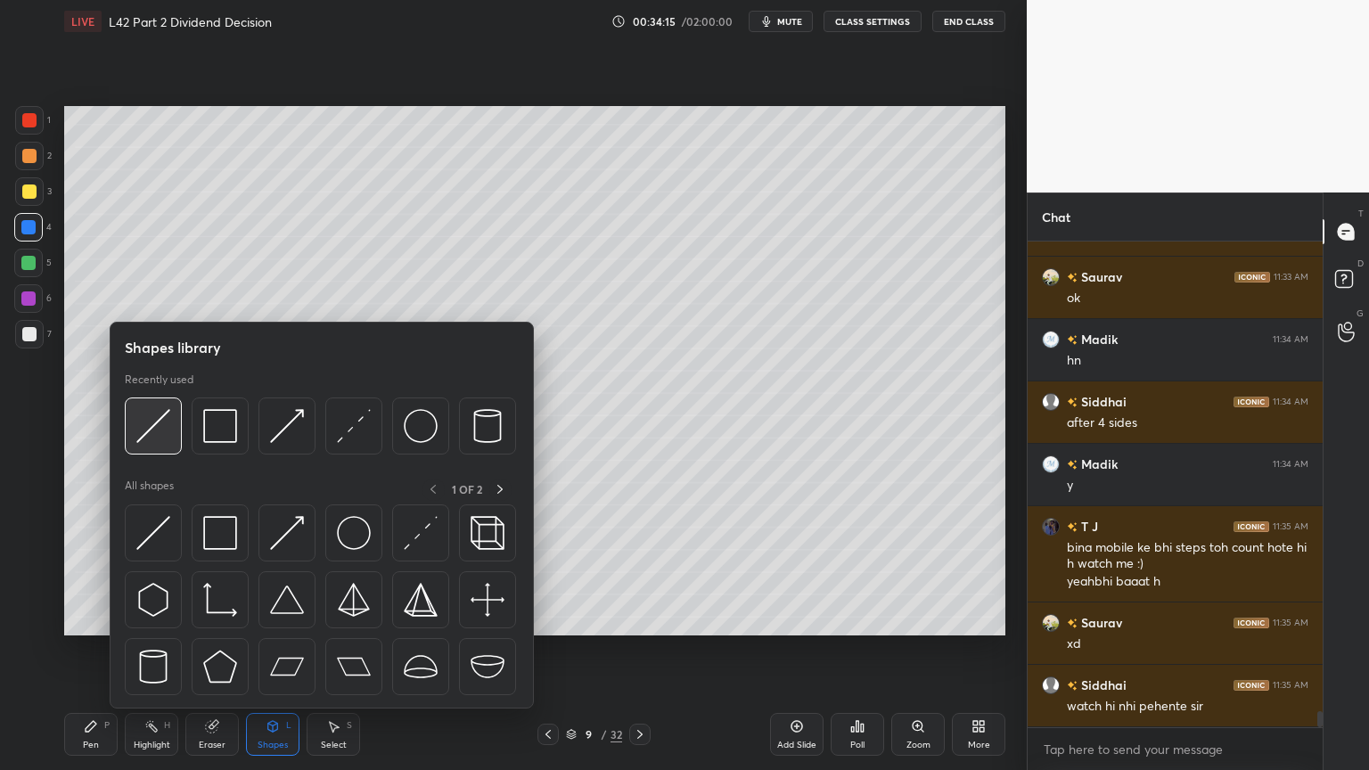
click at [150, 429] on img at bounding box center [153, 426] width 34 height 34
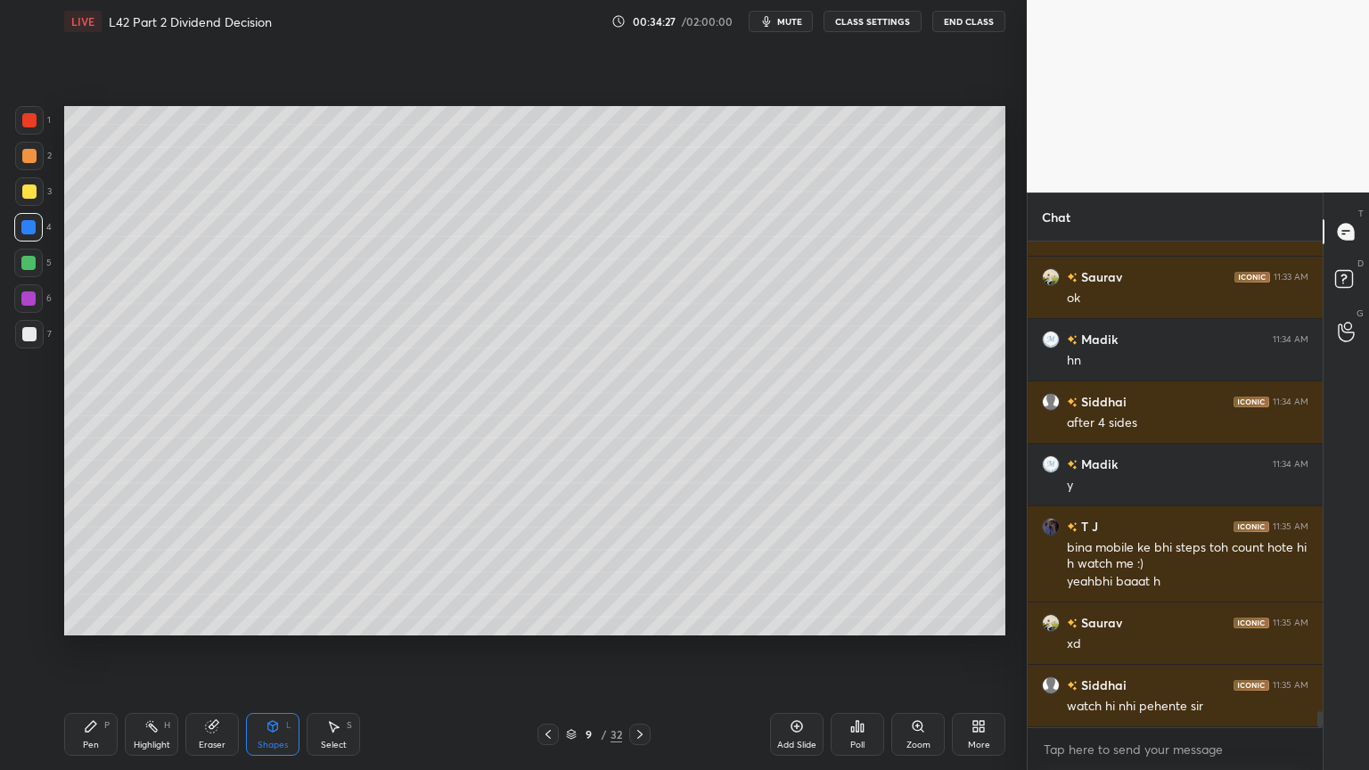
click at [89, 572] on div "Pen P" at bounding box center [90, 734] width 53 height 43
click at [29, 174] on div "2" at bounding box center [33, 160] width 37 height 36
click at [279, 572] on icon at bounding box center [273, 726] width 14 height 14
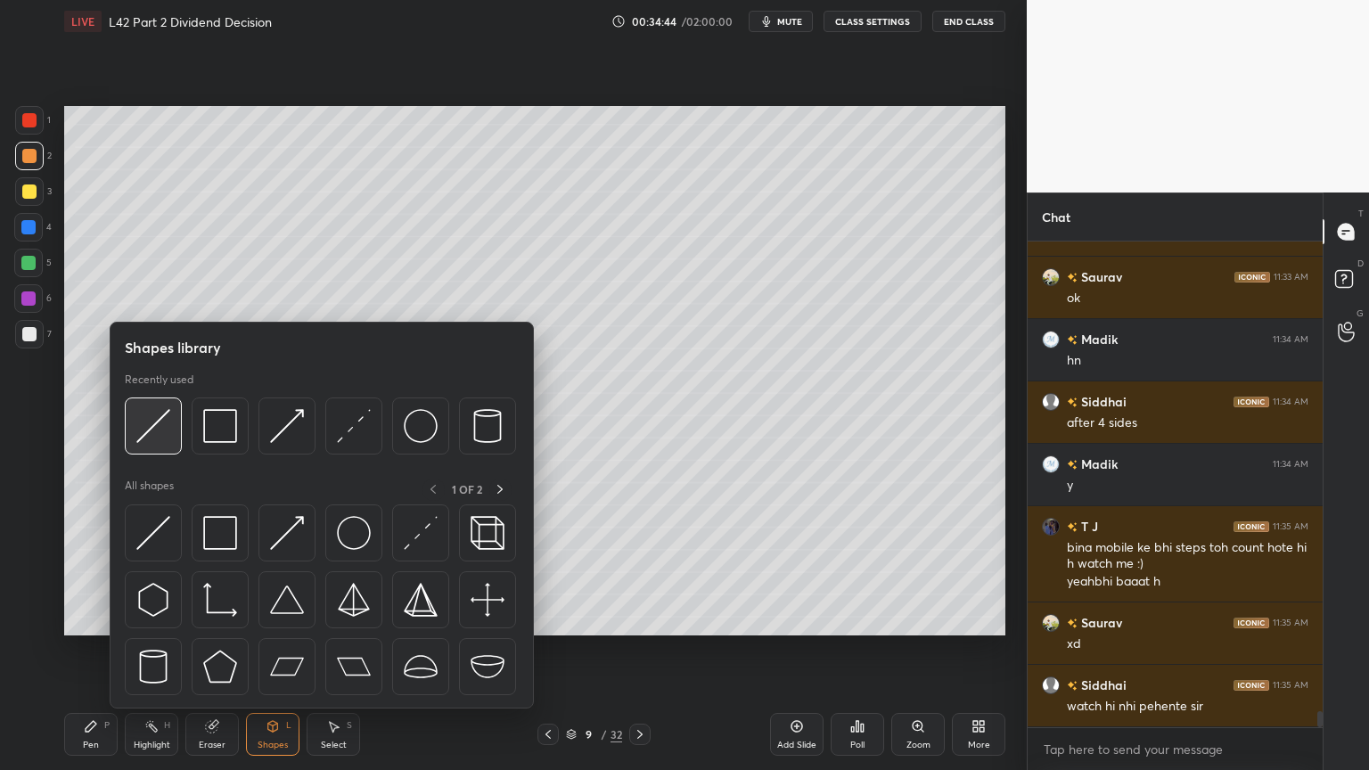
click at [150, 429] on img at bounding box center [153, 426] width 34 height 34
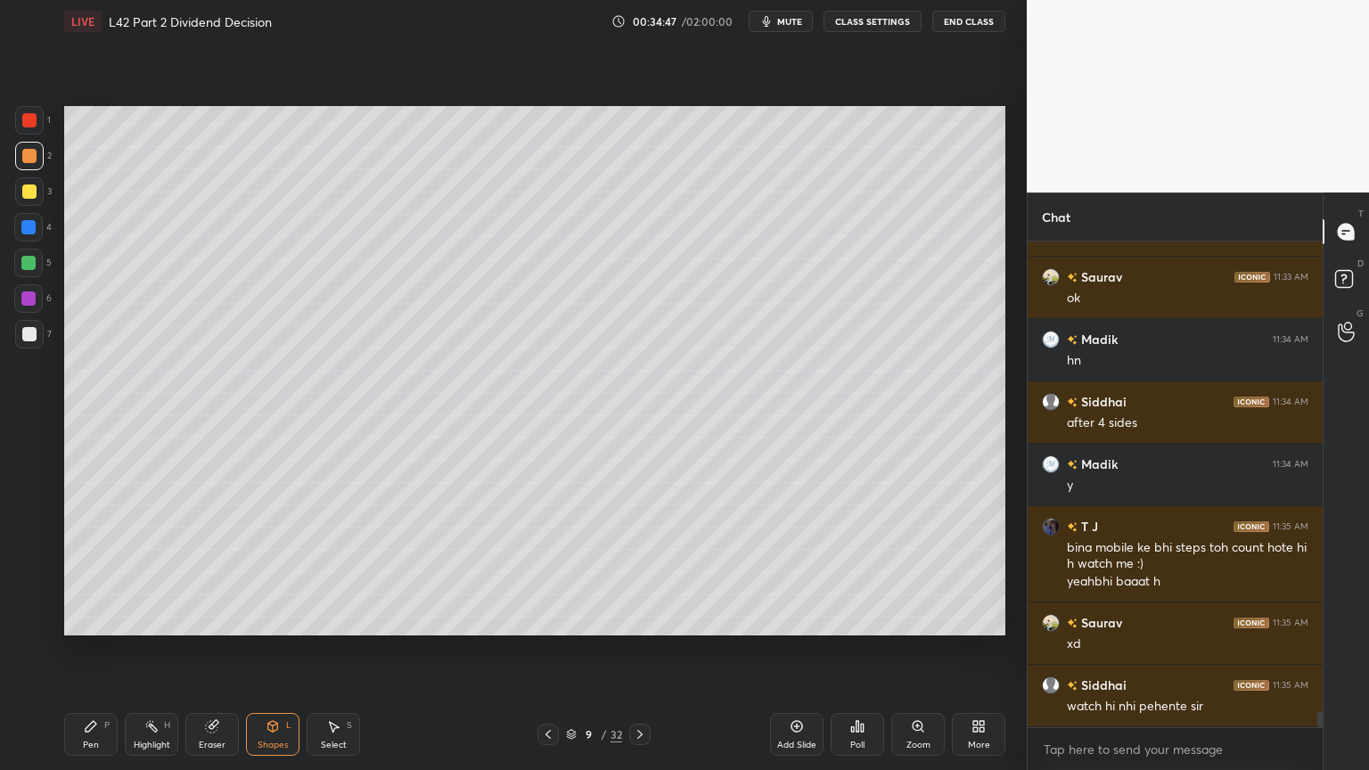
click at [90, 572] on div "Pen" at bounding box center [91, 745] width 16 height 9
click at [31, 269] on div at bounding box center [28, 263] width 14 height 14
click at [41, 307] on div at bounding box center [28, 298] width 29 height 29
click at [33, 335] on div at bounding box center [29, 334] width 14 height 14
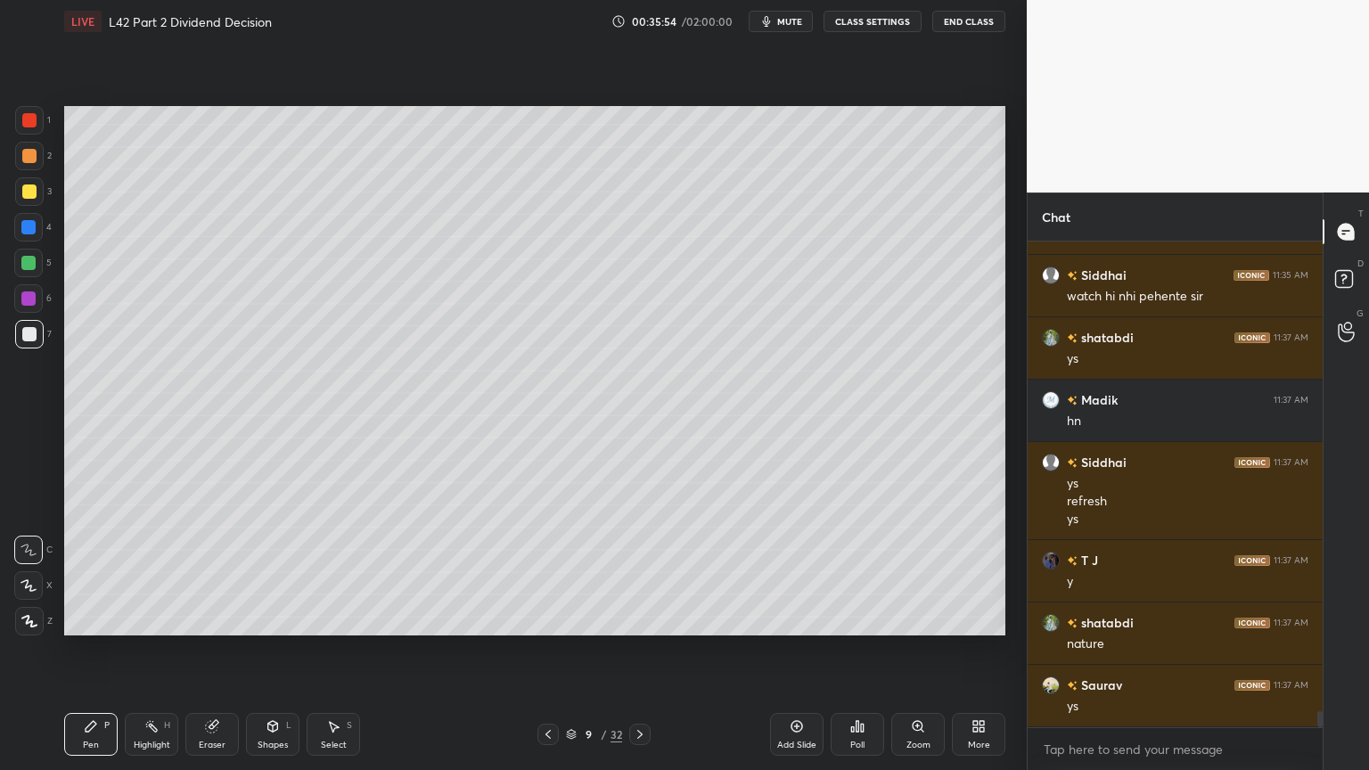
scroll to position [14497, 0]
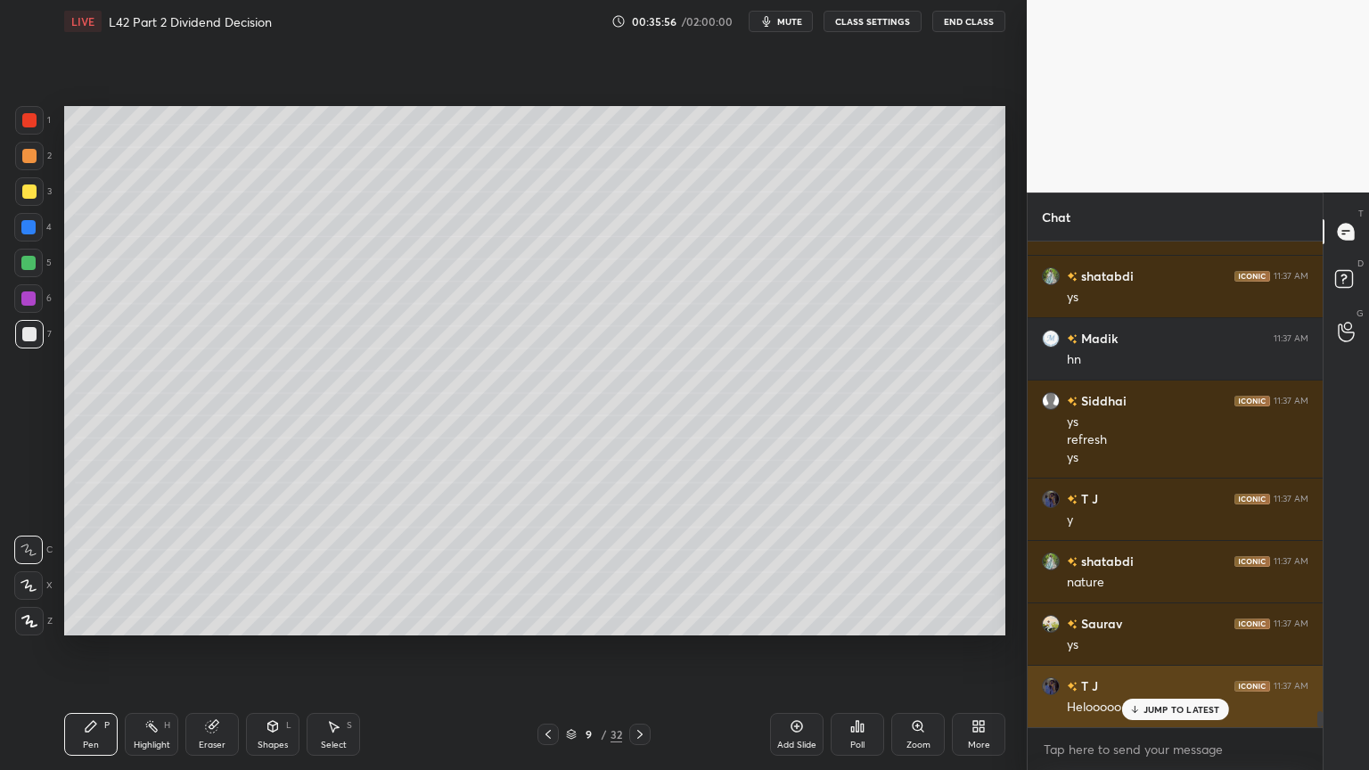
click at [1148, 572] on p "JUMP TO LATEST" at bounding box center [1182, 709] width 77 height 11
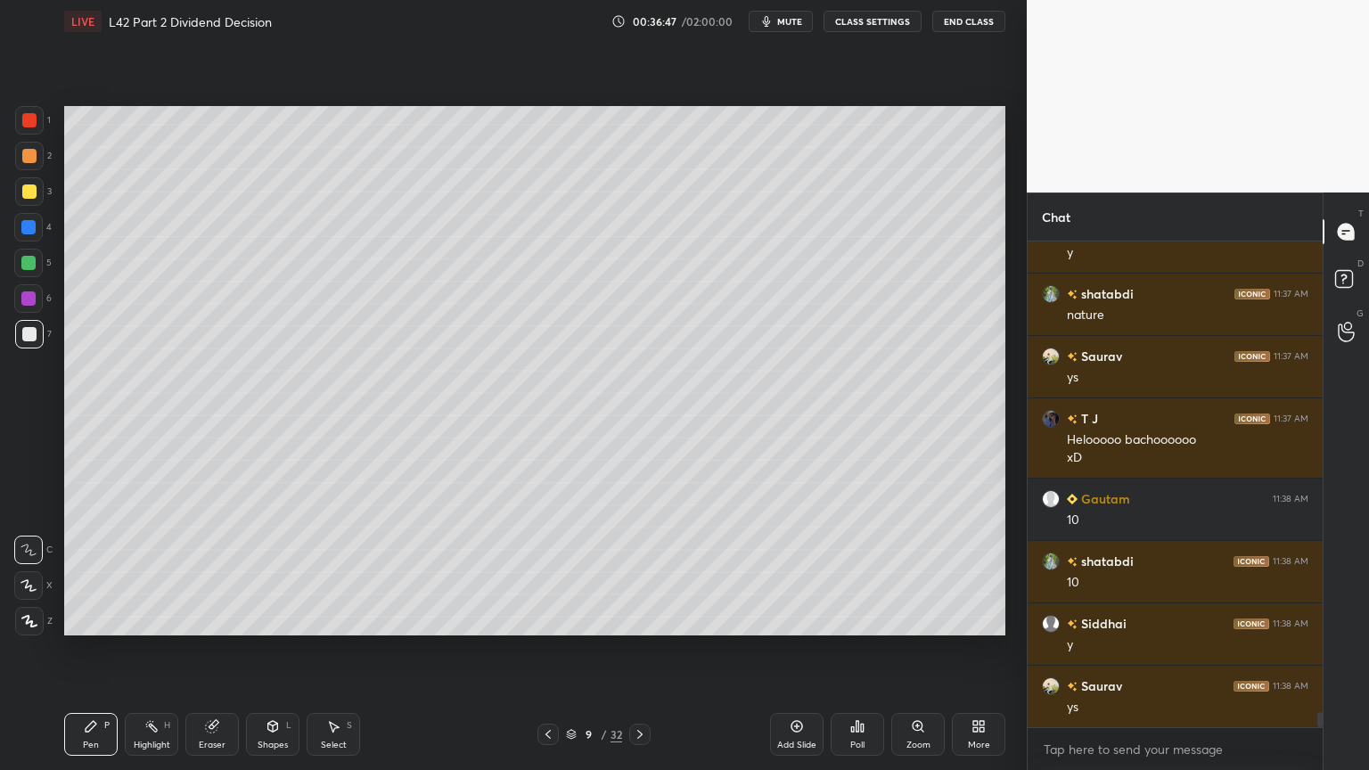
scroll to position [14828, 0]
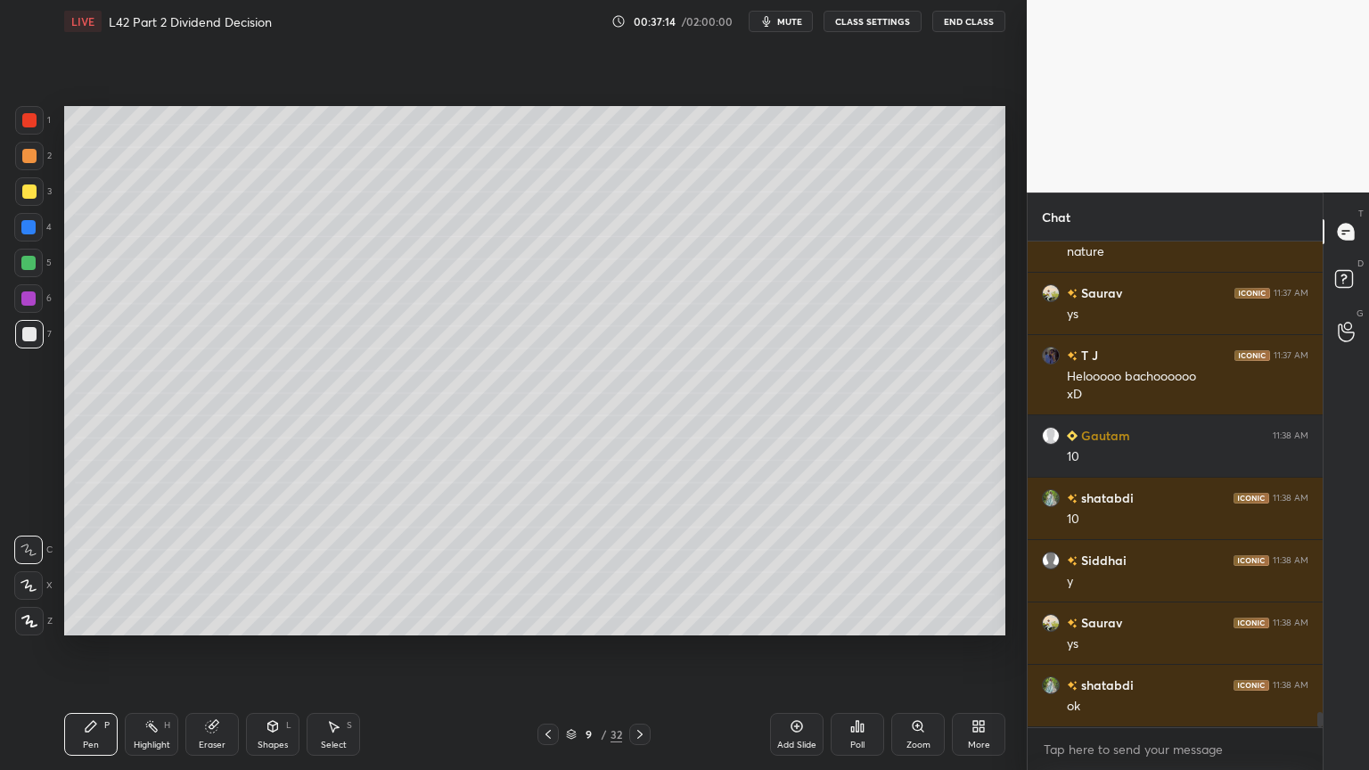
click at [25, 125] on div at bounding box center [29, 120] width 14 height 14
click at [541, 572] on icon at bounding box center [548, 735] width 14 height 14
click at [786, 572] on div "Add Slide" at bounding box center [796, 734] width 53 height 43
click at [50, 225] on div "4" at bounding box center [32, 227] width 37 height 29
click at [269, 572] on icon at bounding box center [273, 726] width 14 height 14
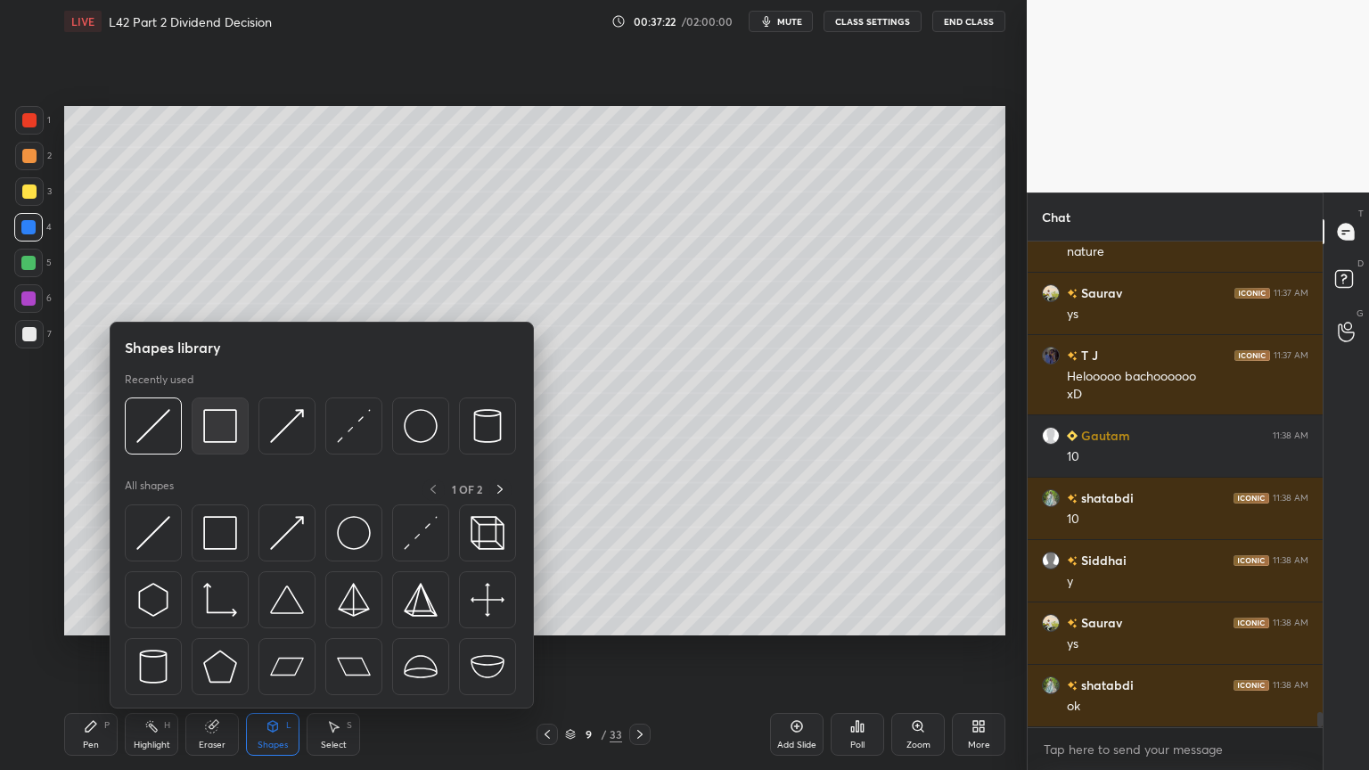
click at [230, 424] on img at bounding box center [220, 426] width 34 height 34
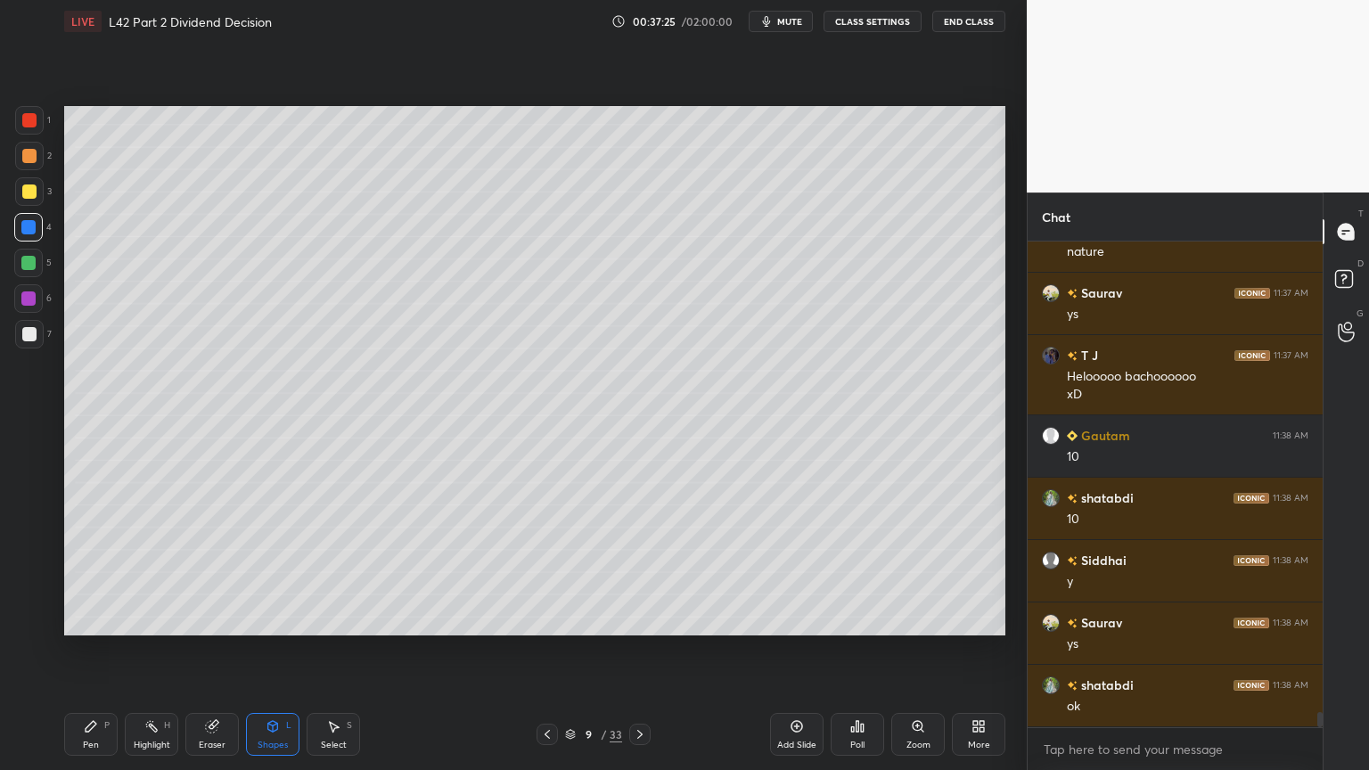
click at [91, 572] on div "Pen P" at bounding box center [90, 734] width 53 height 43
click at [39, 201] on div at bounding box center [29, 191] width 29 height 29
click at [214, 572] on icon at bounding box center [212, 727] width 12 height 12
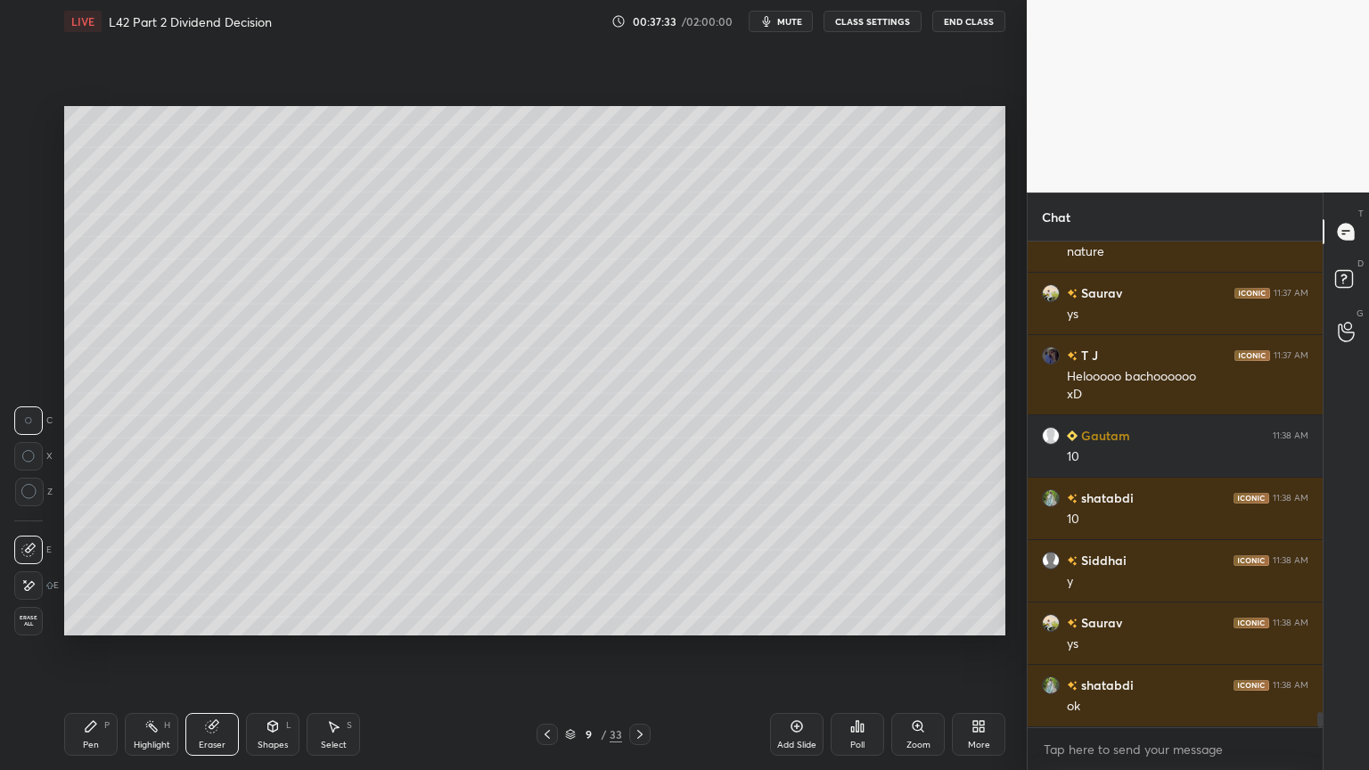
click at [95, 572] on div "Pen P" at bounding box center [90, 734] width 53 height 43
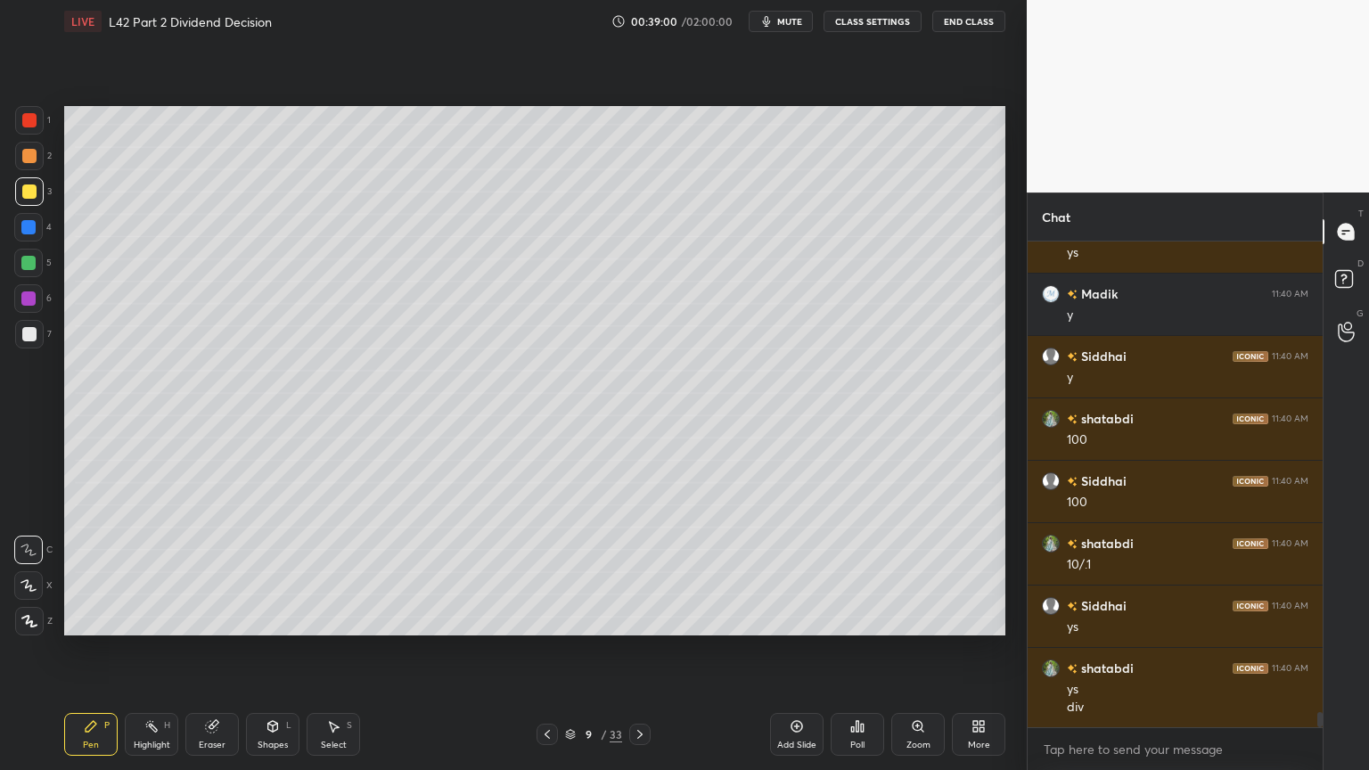
scroll to position [15594, 0]
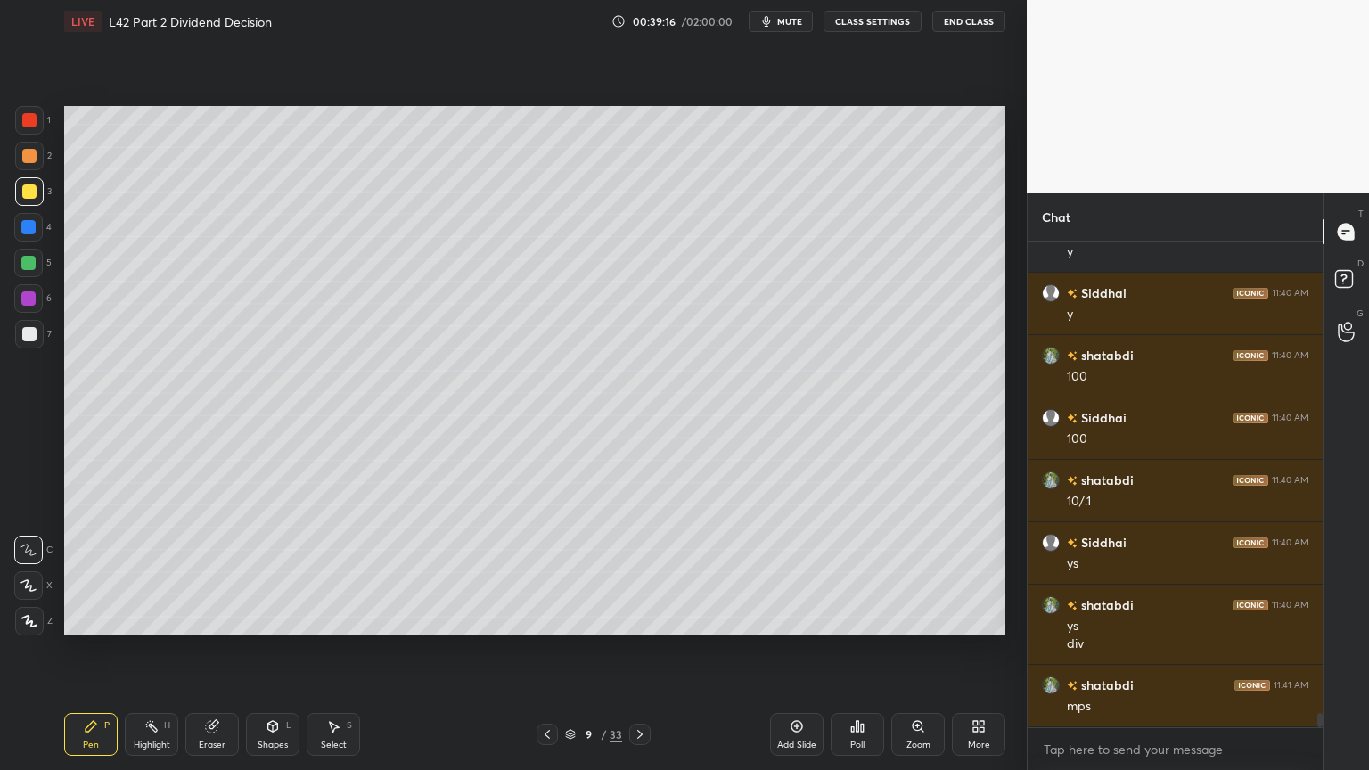
click at [641, 572] on icon at bounding box center [640, 735] width 14 height 14
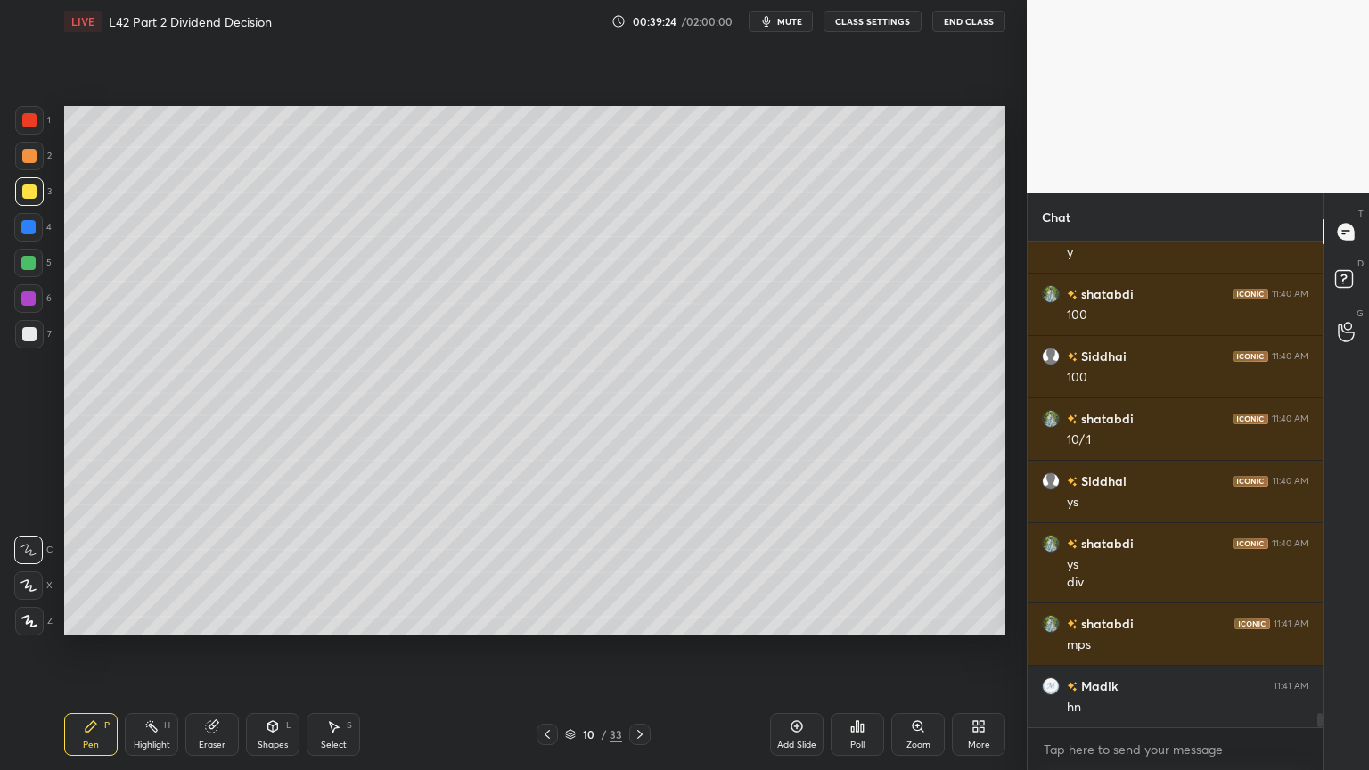
scroll to position [15719, 0]
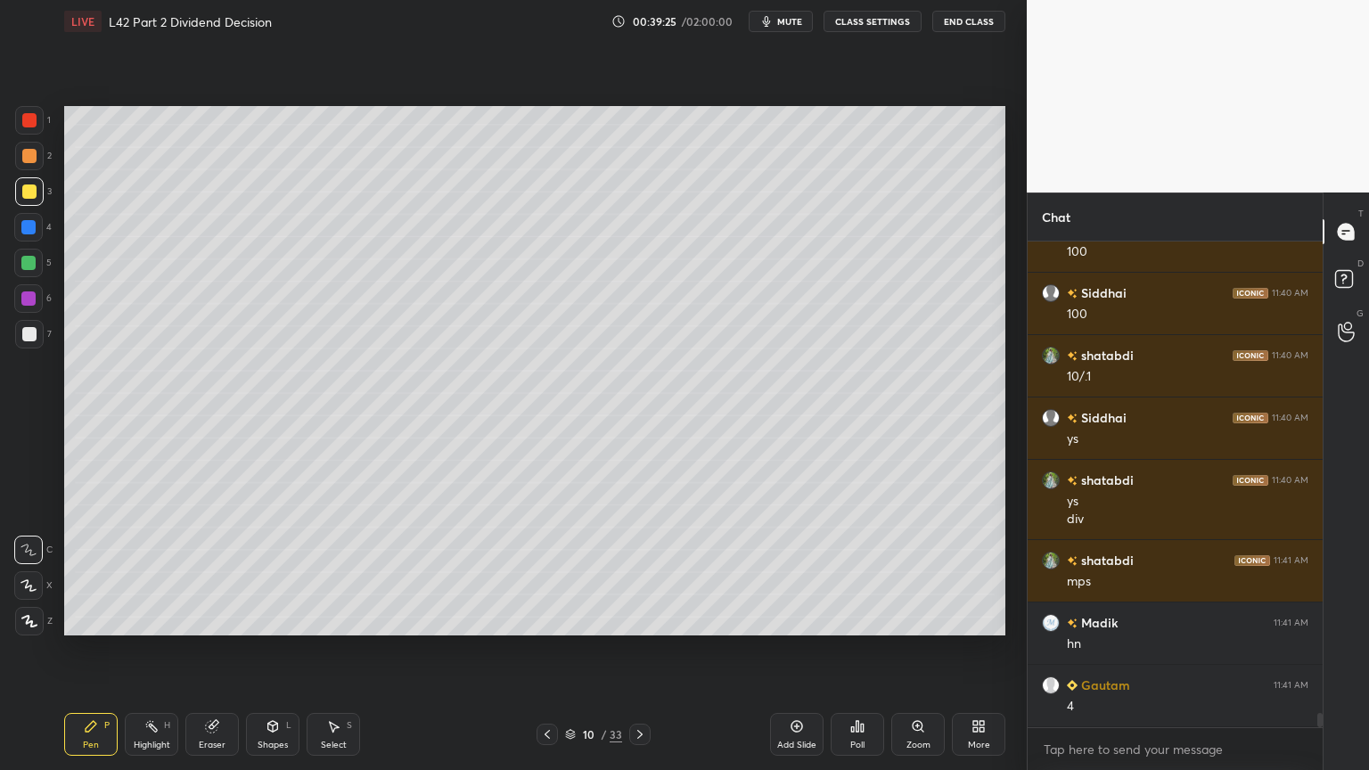
click at [556, 572] on div at bounding box center [547, 734] width 21 height 21
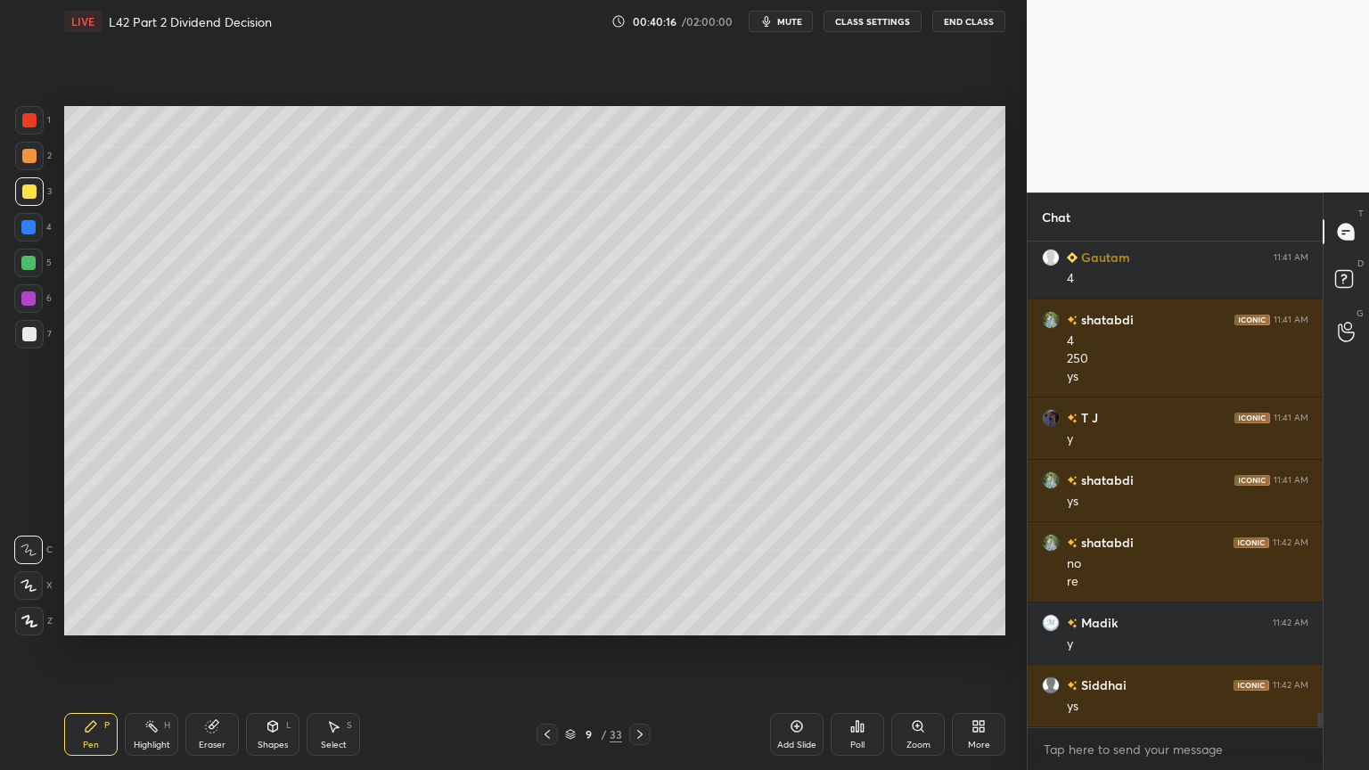
scroll to position [16209, 0]
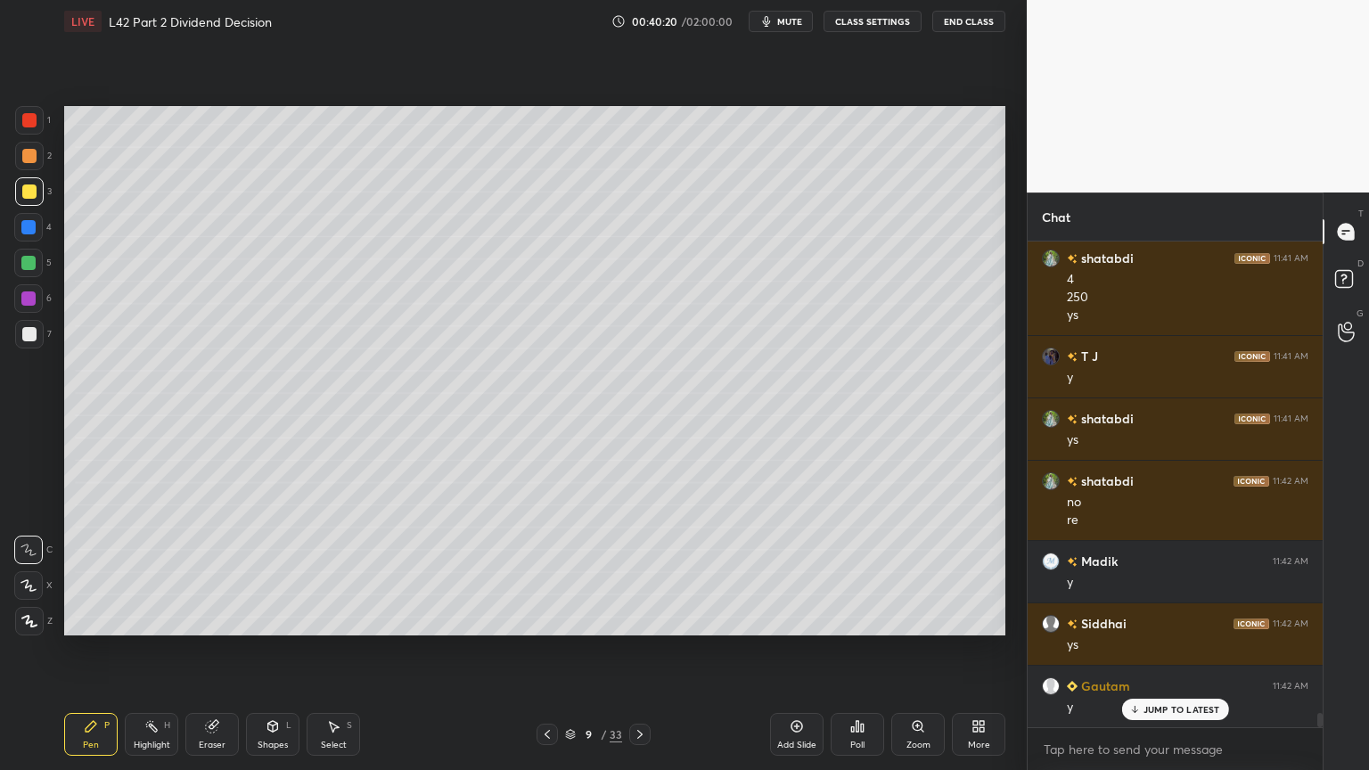
click at [648, 572] on div at bounding box center [639, 734] width 21 height 21
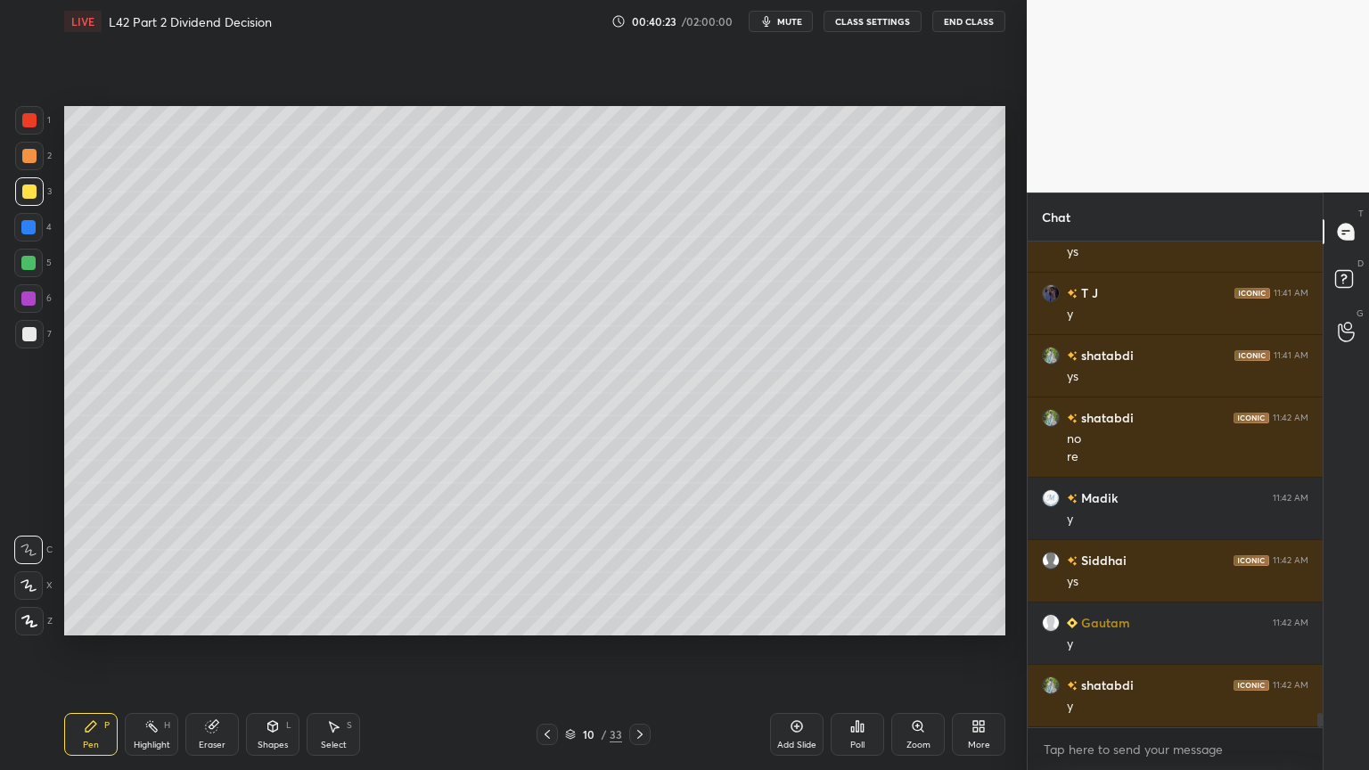
click at [546, 572] on icon at bounding box center [547, 735] width 14 height 14
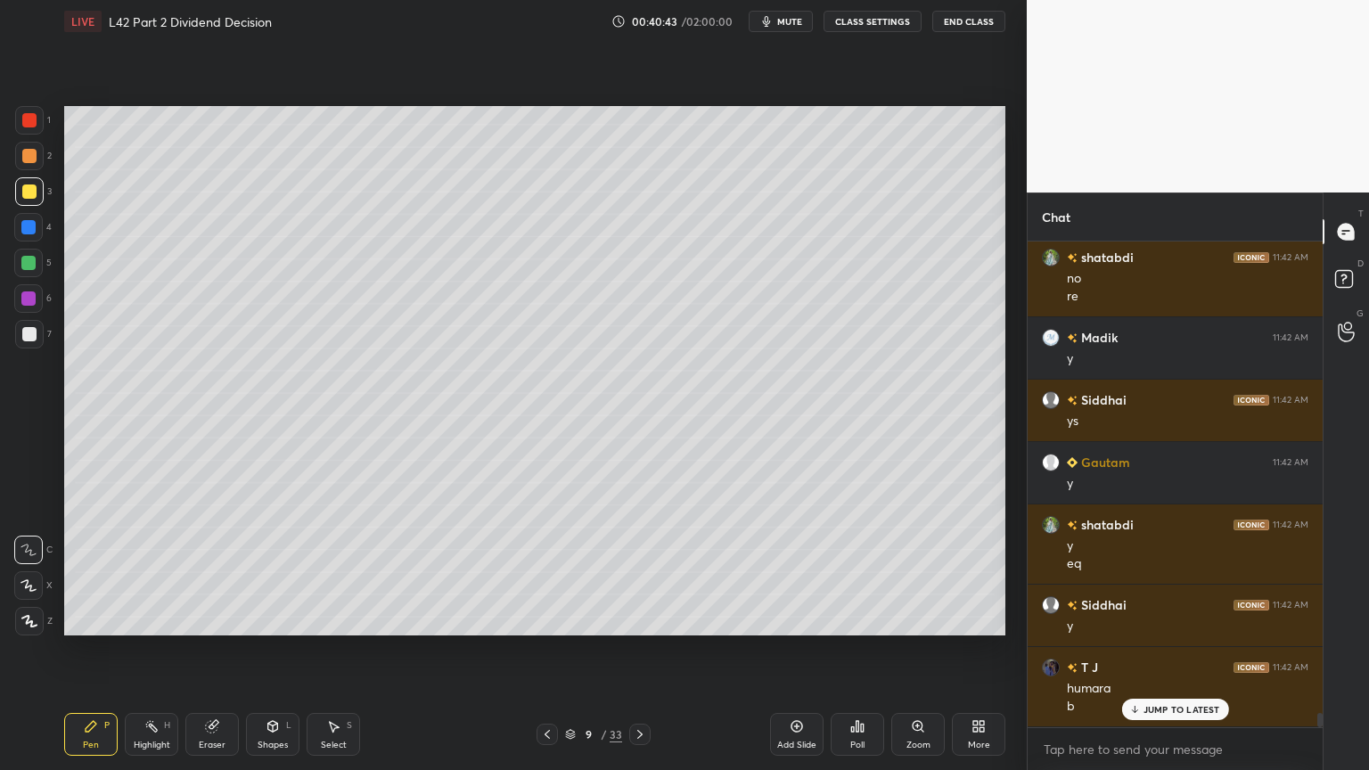
scroll to position [16494, 0]
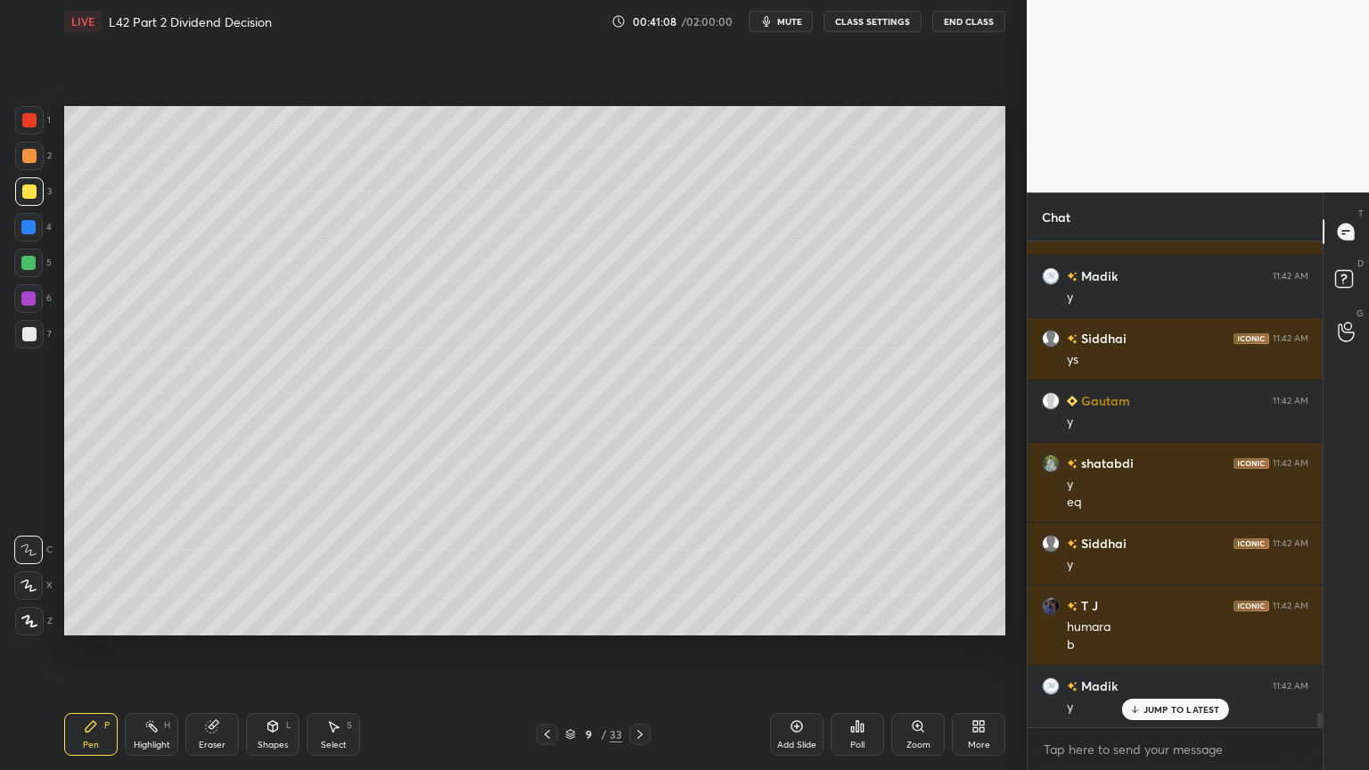
click at [330, 572] on div "Select S" at bounding box center [333, 734] width 53 height 43
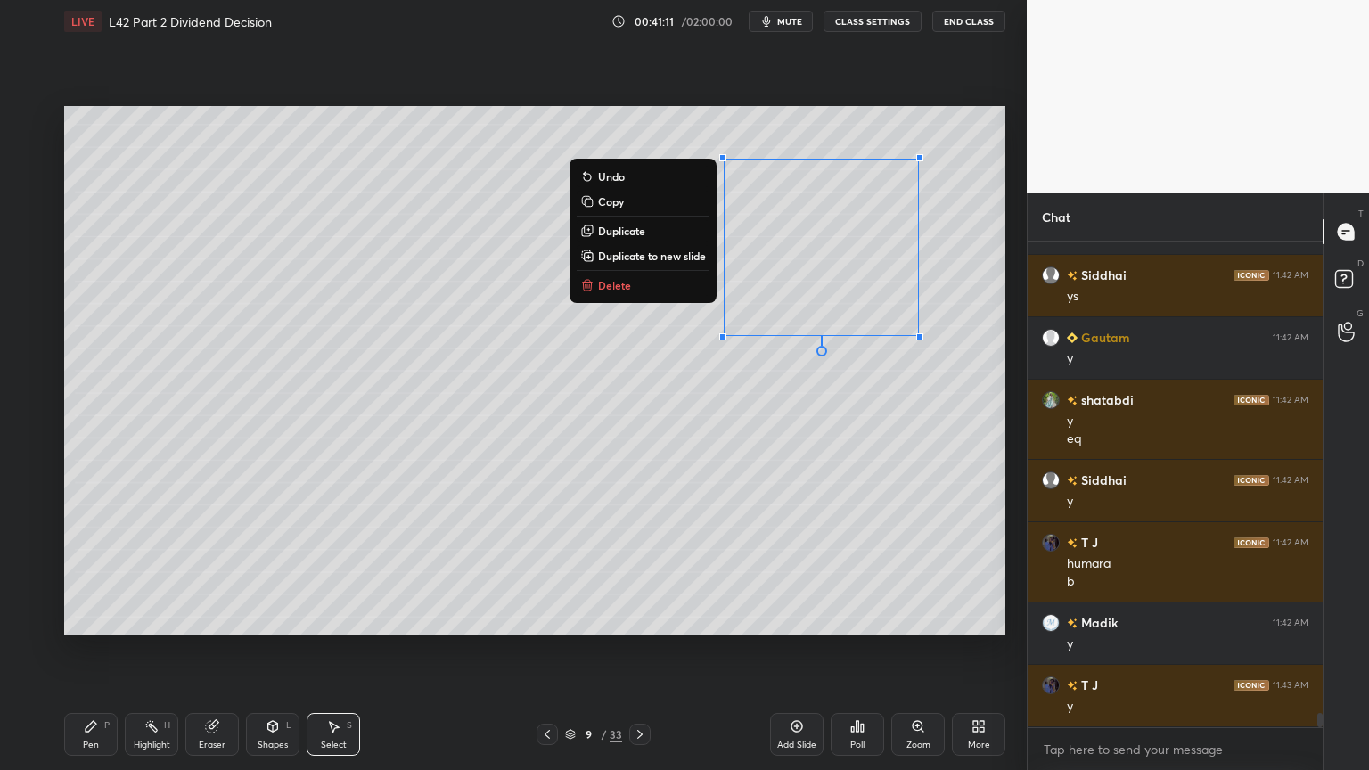
scroll to position [16619, 0]
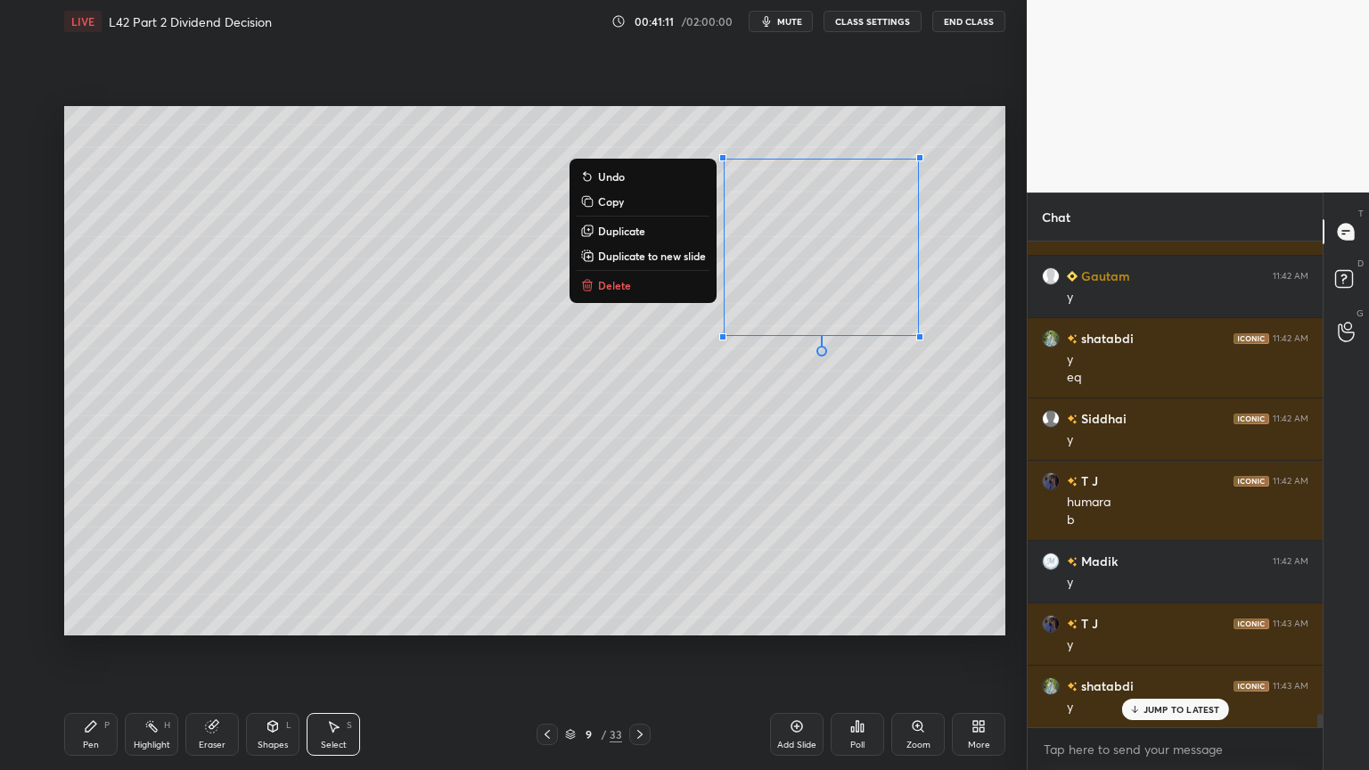
click at [613, 277] on button "Delete" at bounding box center [643, 285] width 133 height 21
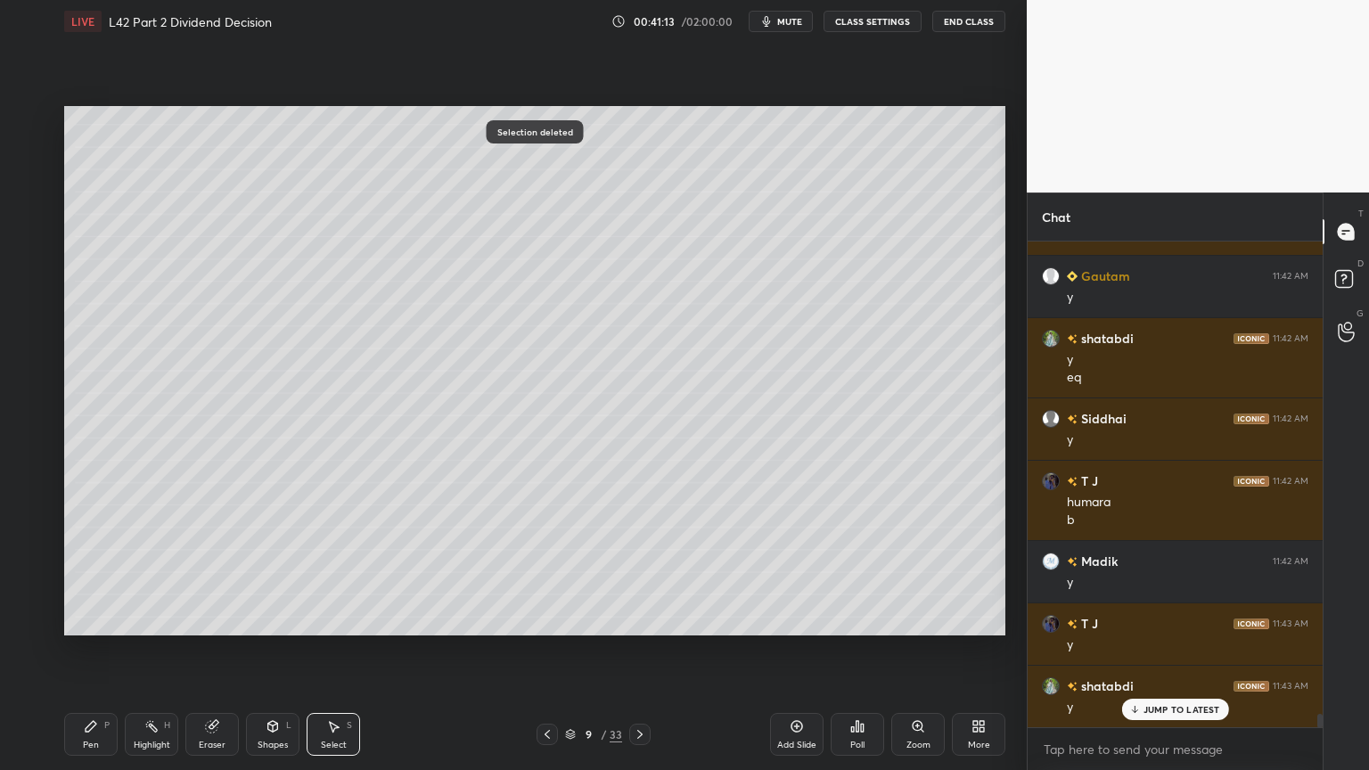
click at [78, 572] on div "Pen P" at bounding box center [90, 734] width 53 height 43
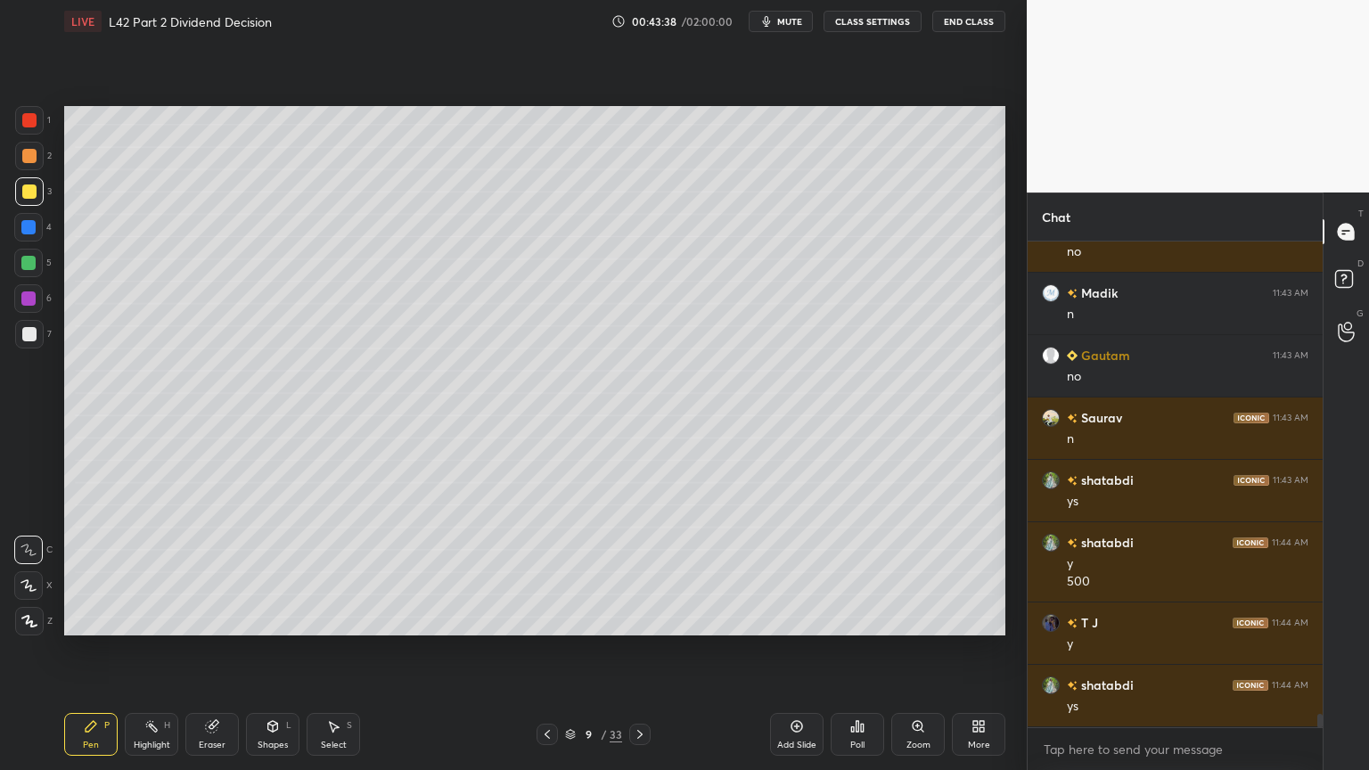
scroll to position [17279, 0]
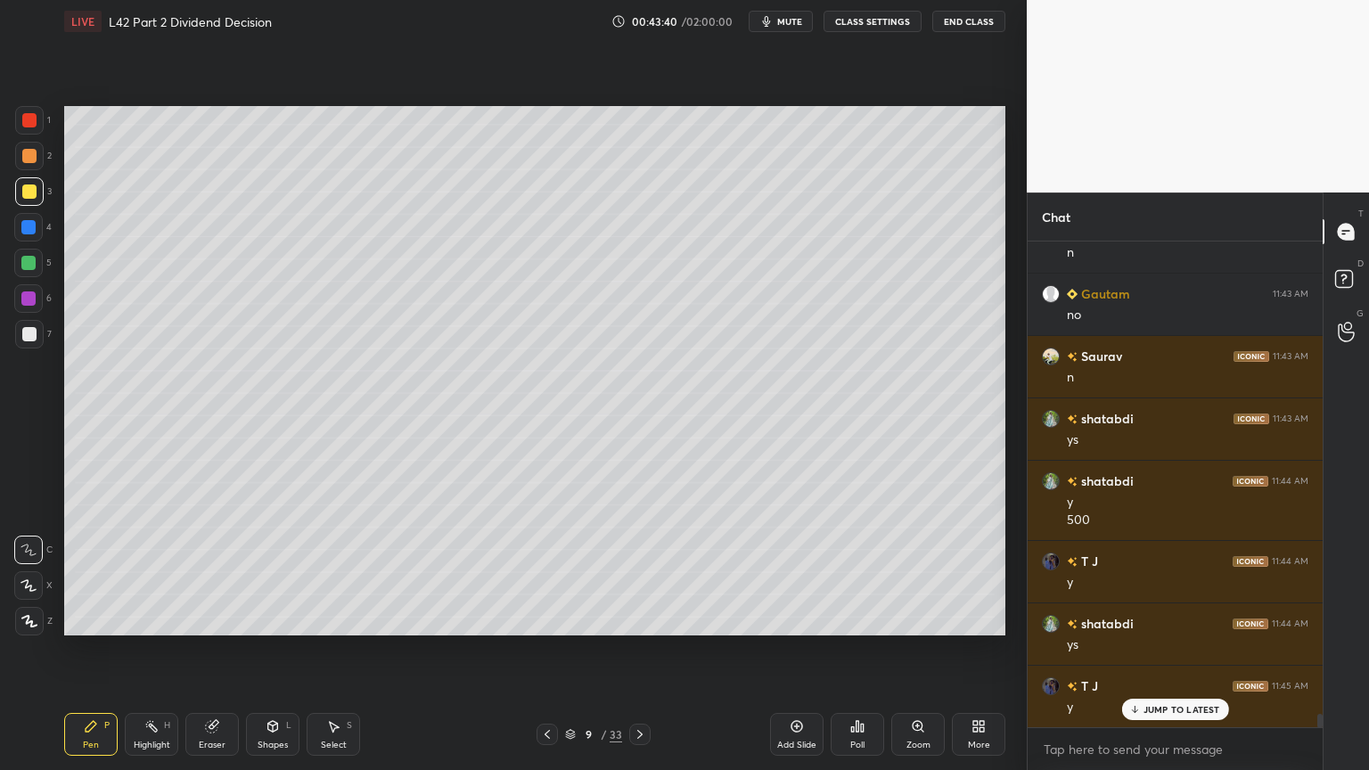
click at [638, 572] on icon at bounding box center [640, 735] width 14 height 14
click at [207, 572] on icon at bounding box center [212, 727] width 12 height 12
click at [91, 572] on div "Pen P" at bounding box center [90, 734] width 53 height 43
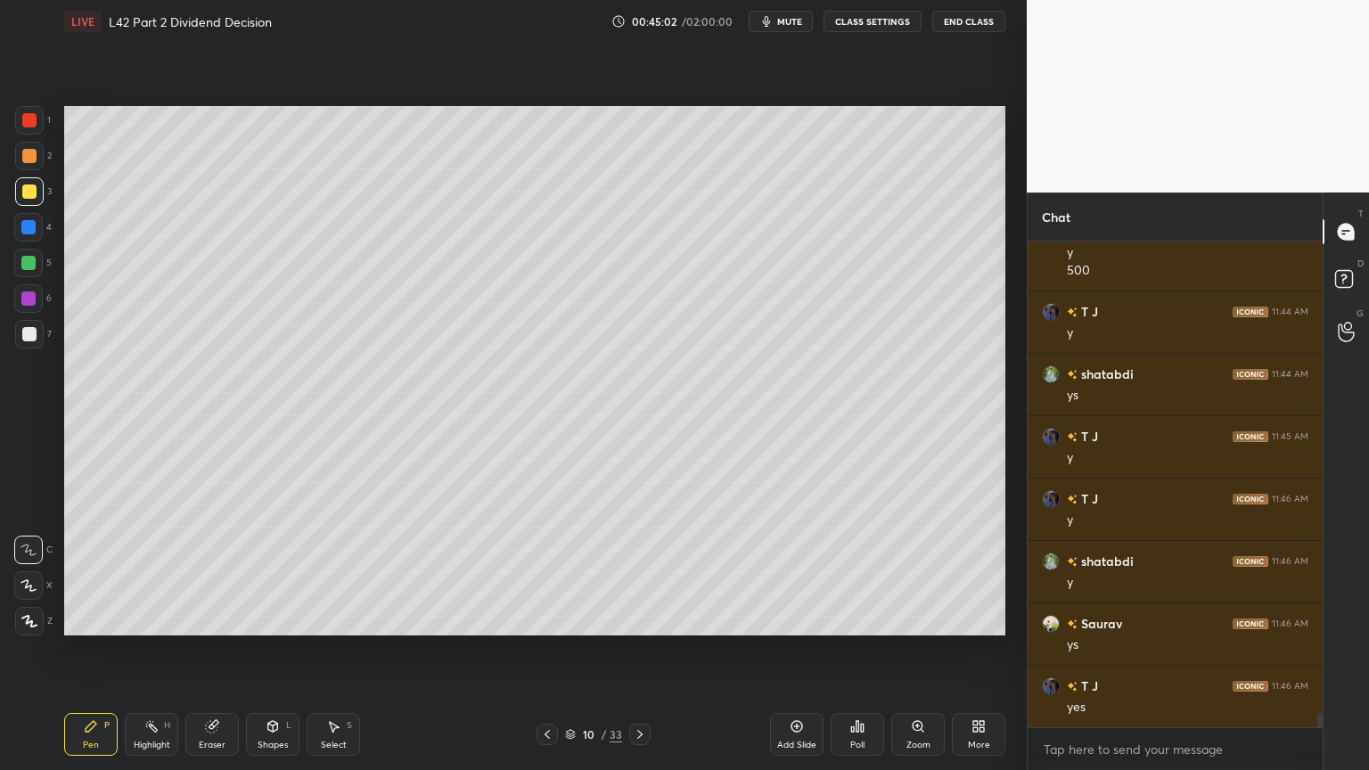
scroll to position [17592, 0]
click at [343, 572] on div "Select S" at bounding box center [333, 734] width 53 height 43
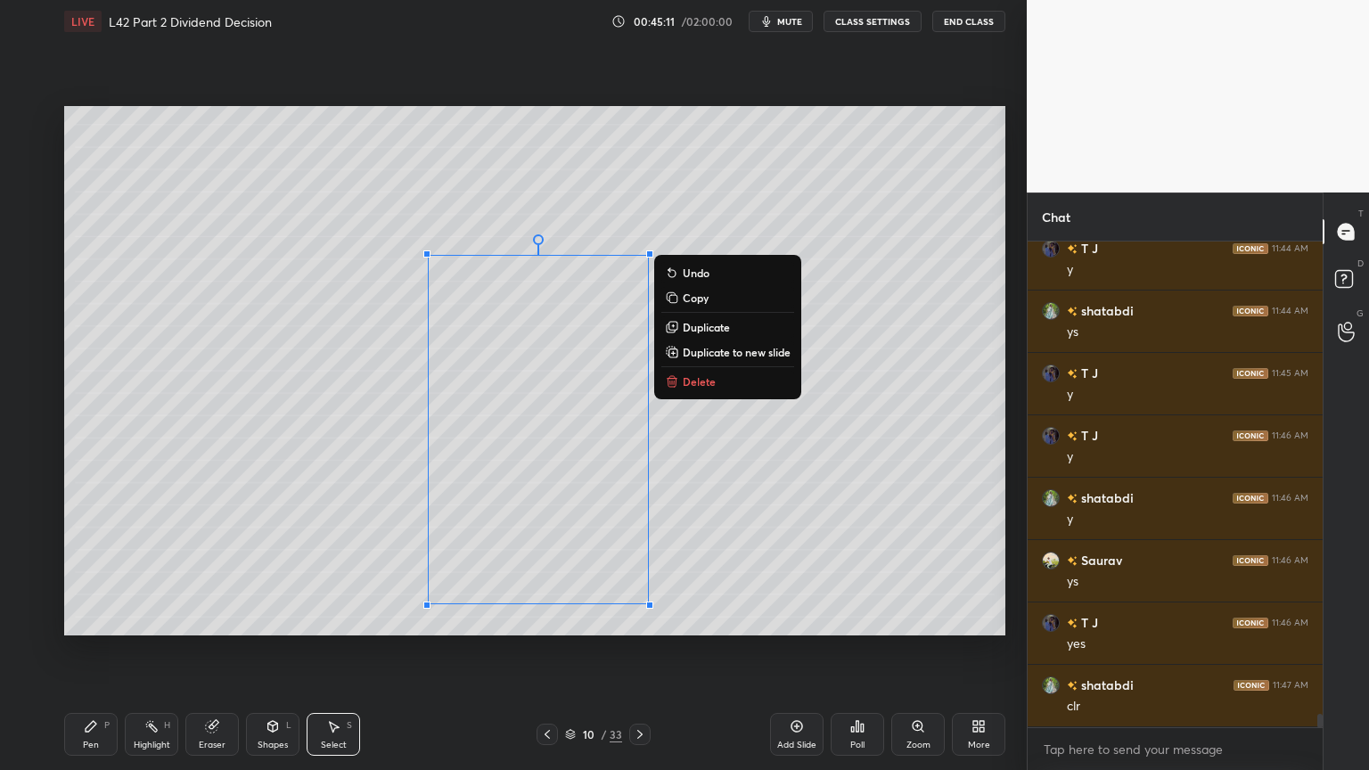
click at [695, 389] on p "Delete" at bounding box center [699, 381] width 33 height 14
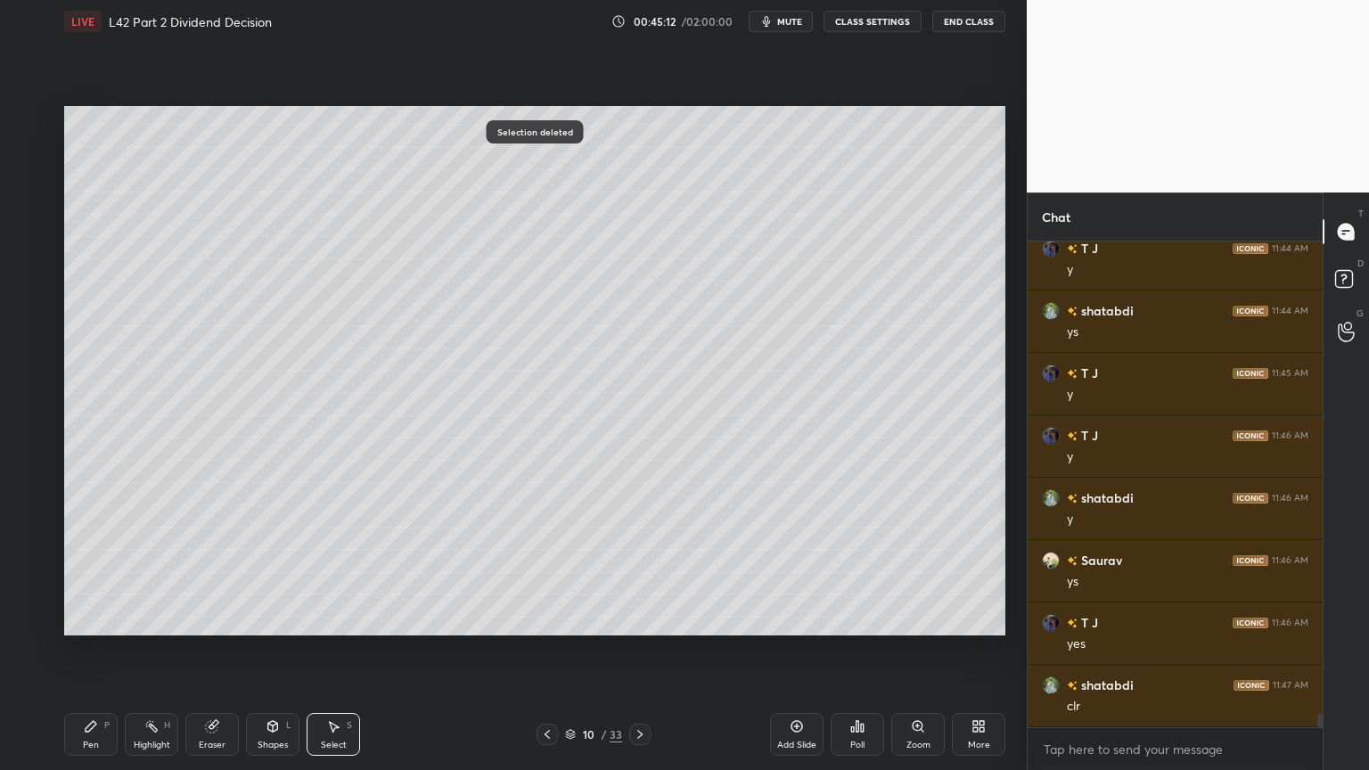
click at [95, 572] on div "Pen P" at bounding box center [90, 734] width 53 height 43
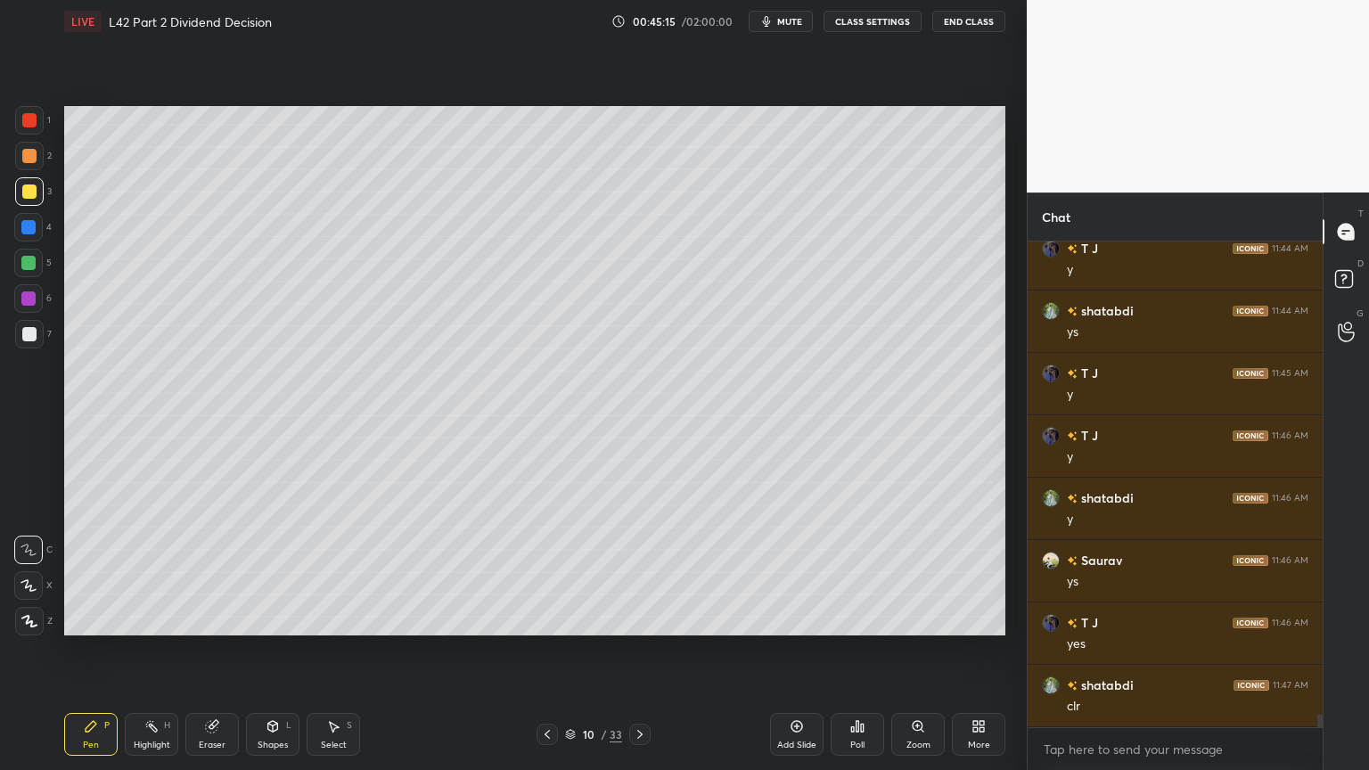
click at [548, 572] on icon at bounding box center [547, 735] width 14 height 14
click at [333, 572] on div "Select S" at bounding box center [333, 734] width 53 height 43
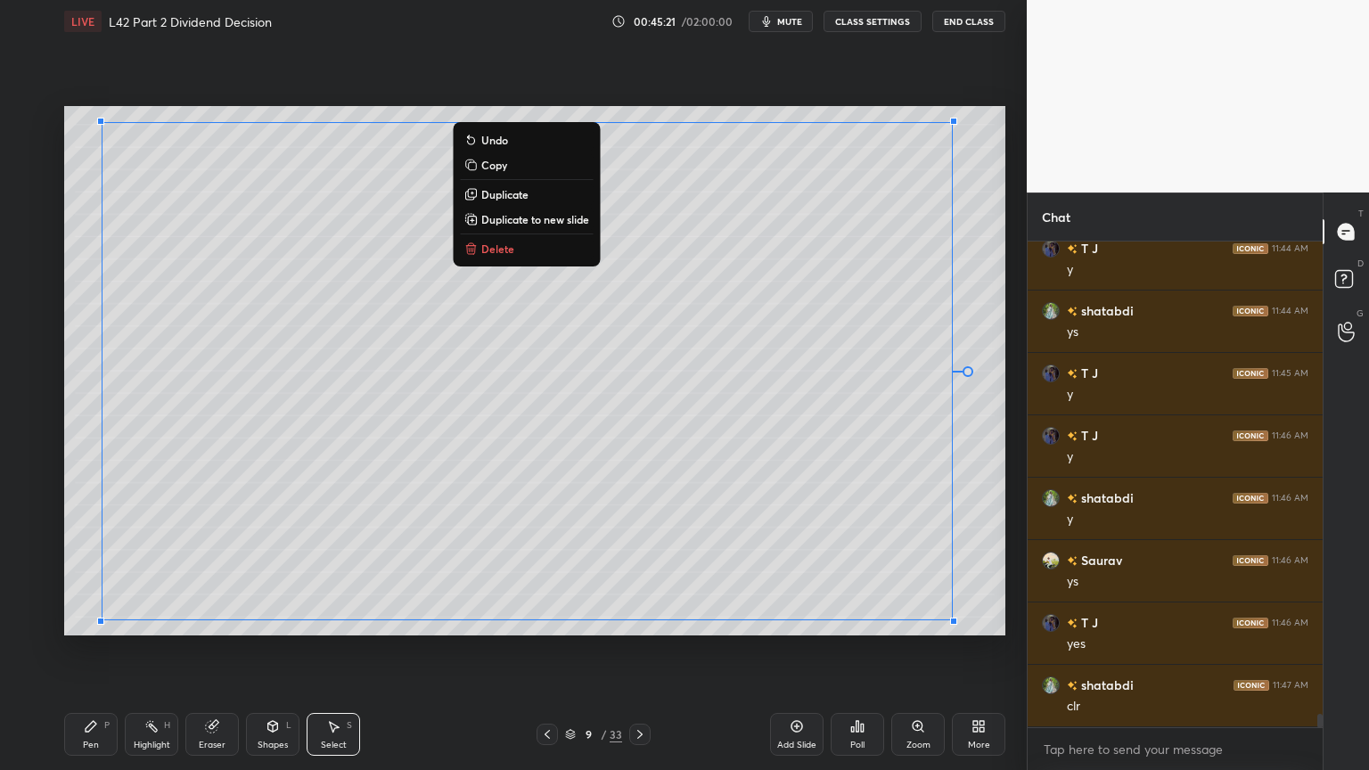
click at [214, 572] on div "Eraser" at bounding box center [211, 734] width 53 height 43
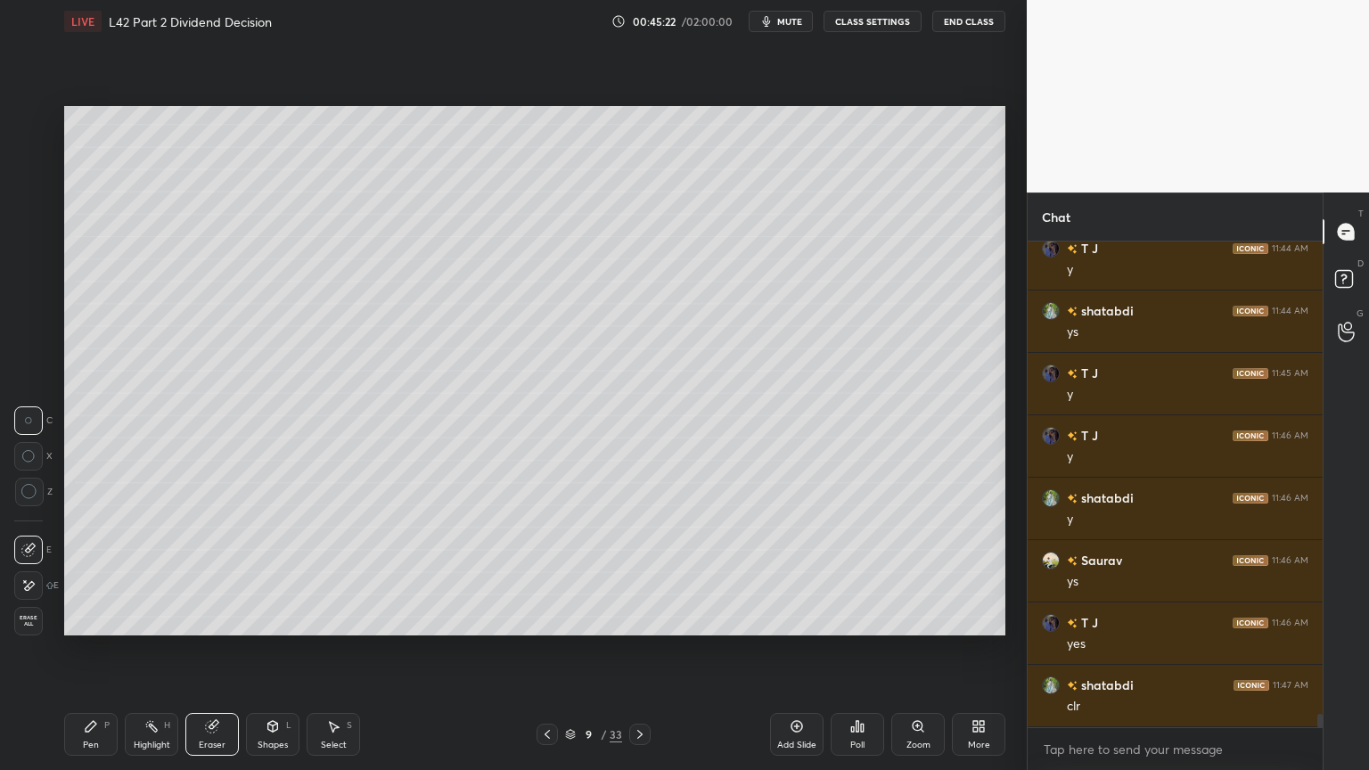
click at [266, 572] on icon at bounding box center [273, 726] width 14 height 14
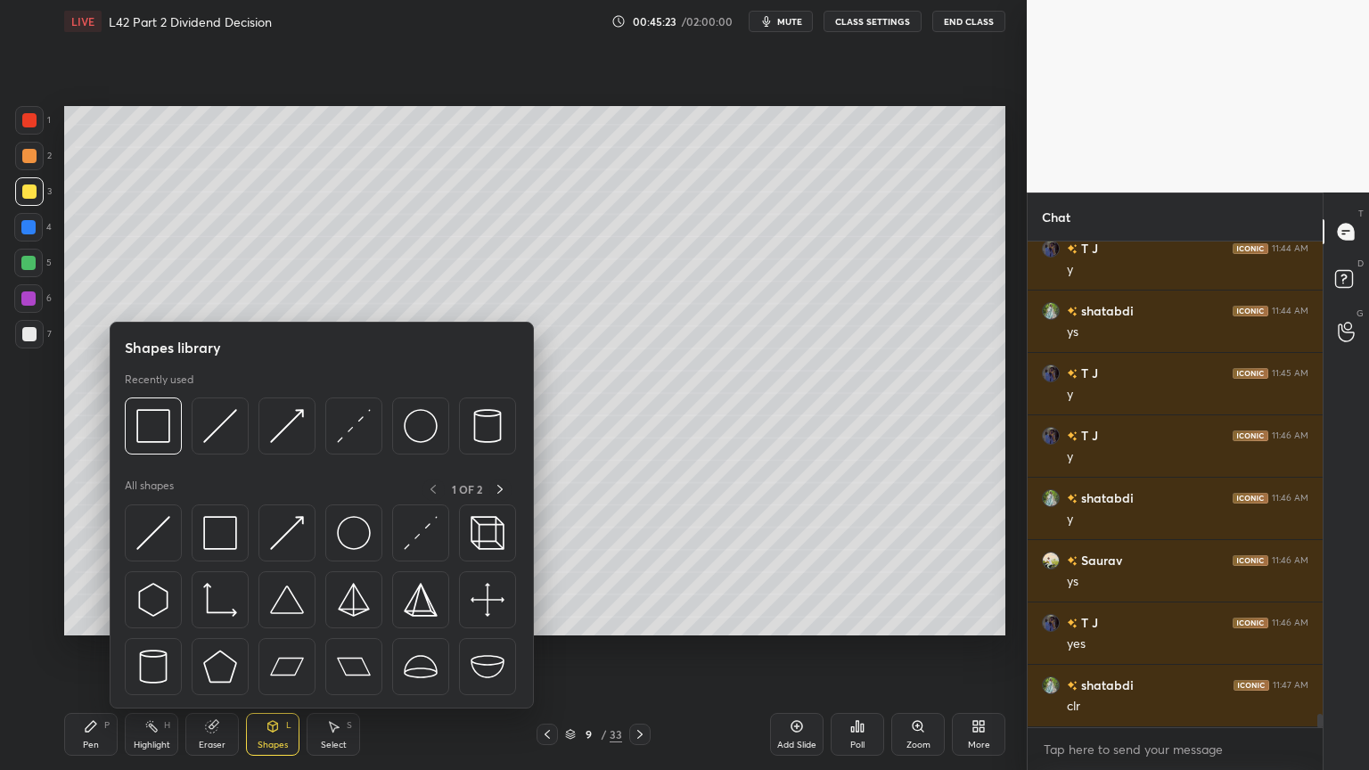
click at [207, 572] on icon at bounding box center [212, 726] width 14 height 14
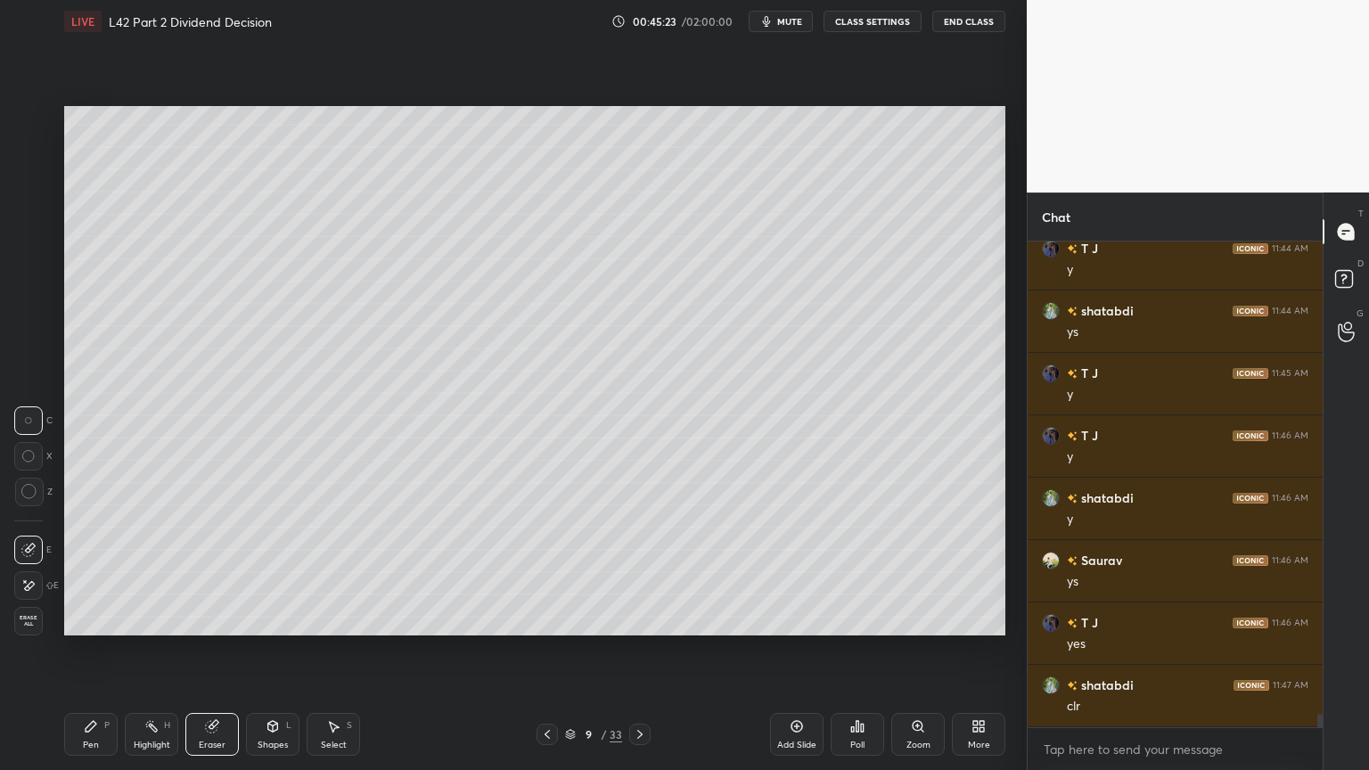
click at [29, 572] on div "Erase all" at bounding box center [28, 621] width 29 height 29
click at [29, 232] on div at bounding box center [28, 227] width 14 height 14
click at [271, 572] on icon at bounding box center [273, 726] width 10 height 11
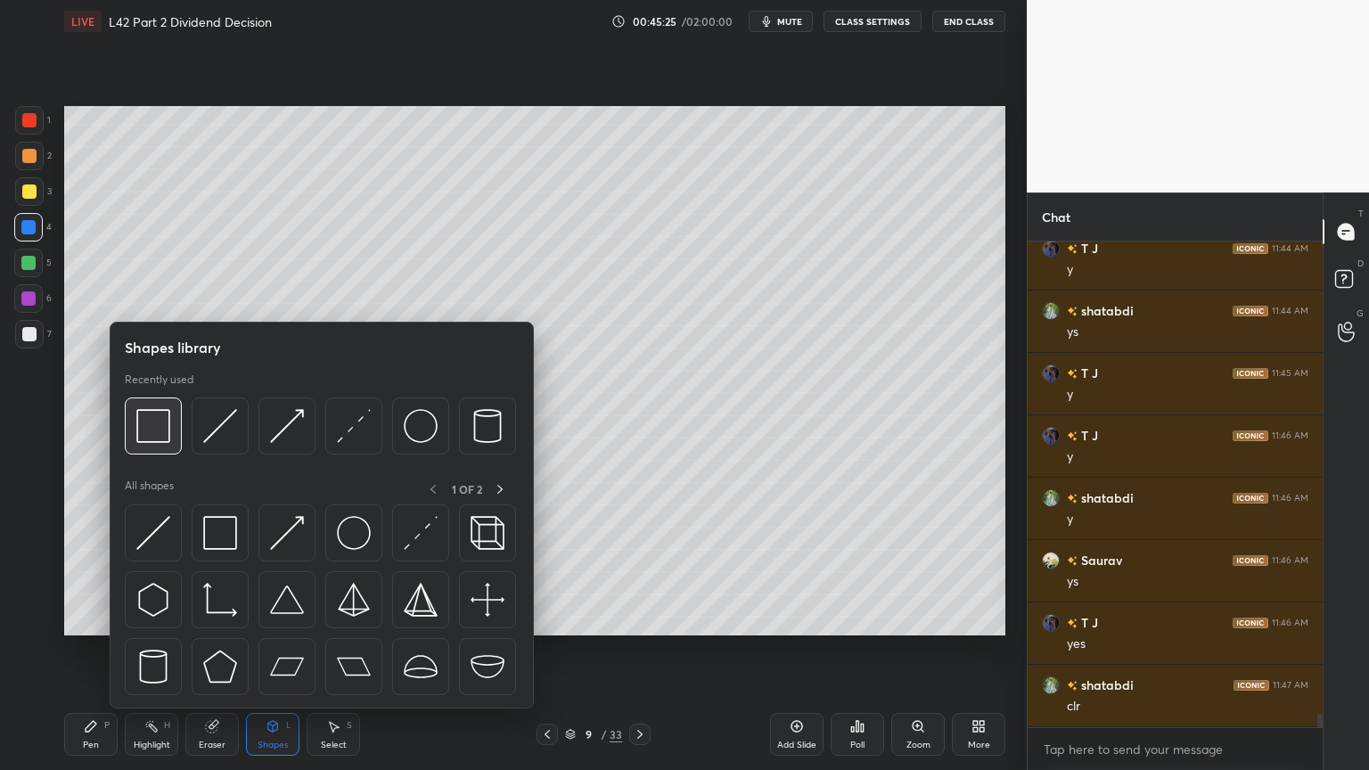
click at [144, 418] on img at bounding box center [153, 426] width 34 height 34
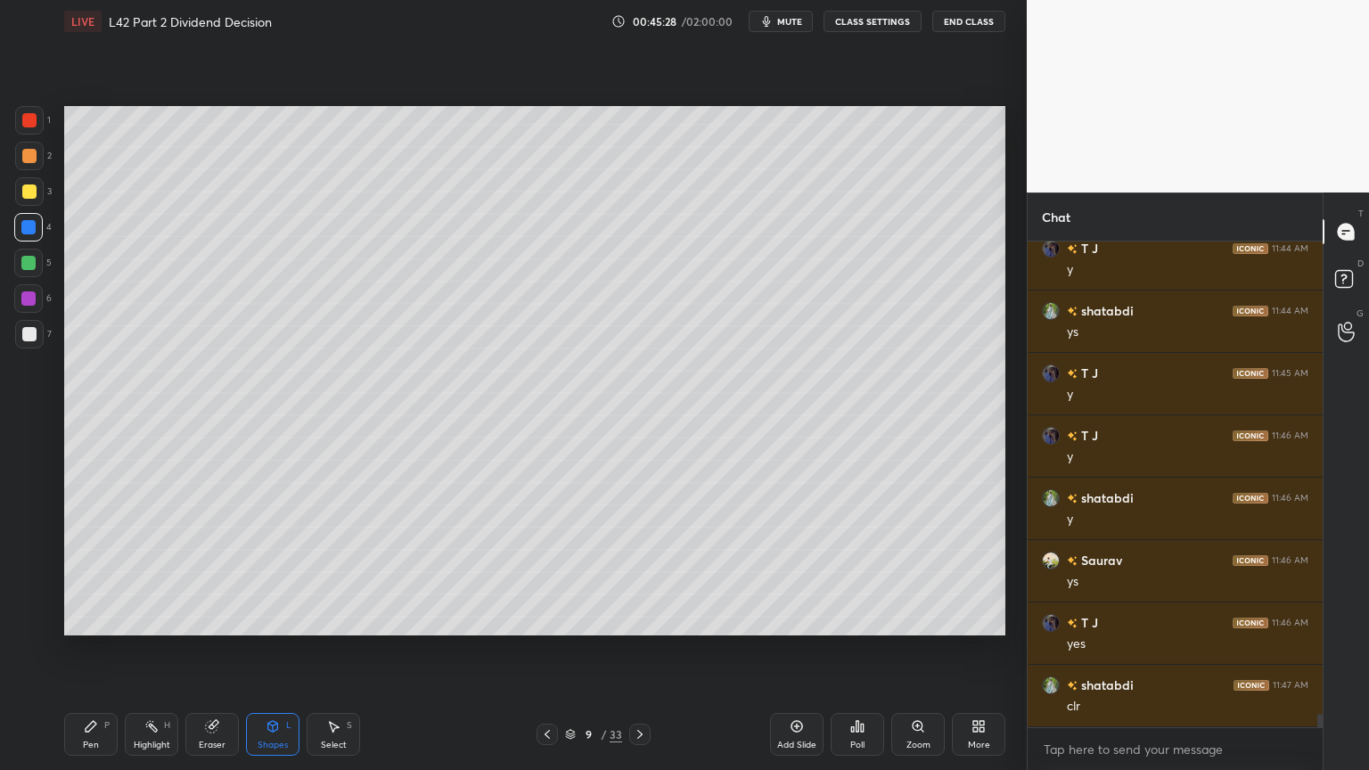
click at [82, 572] on div "Pen P" at bounding box center [90, 734] width 53 height 43
click at [28, 214] on div at bounding box center [28, 227] width 29 height 29
click at [37, 201] on div at bounding box center [29, 191] width 29 height 29
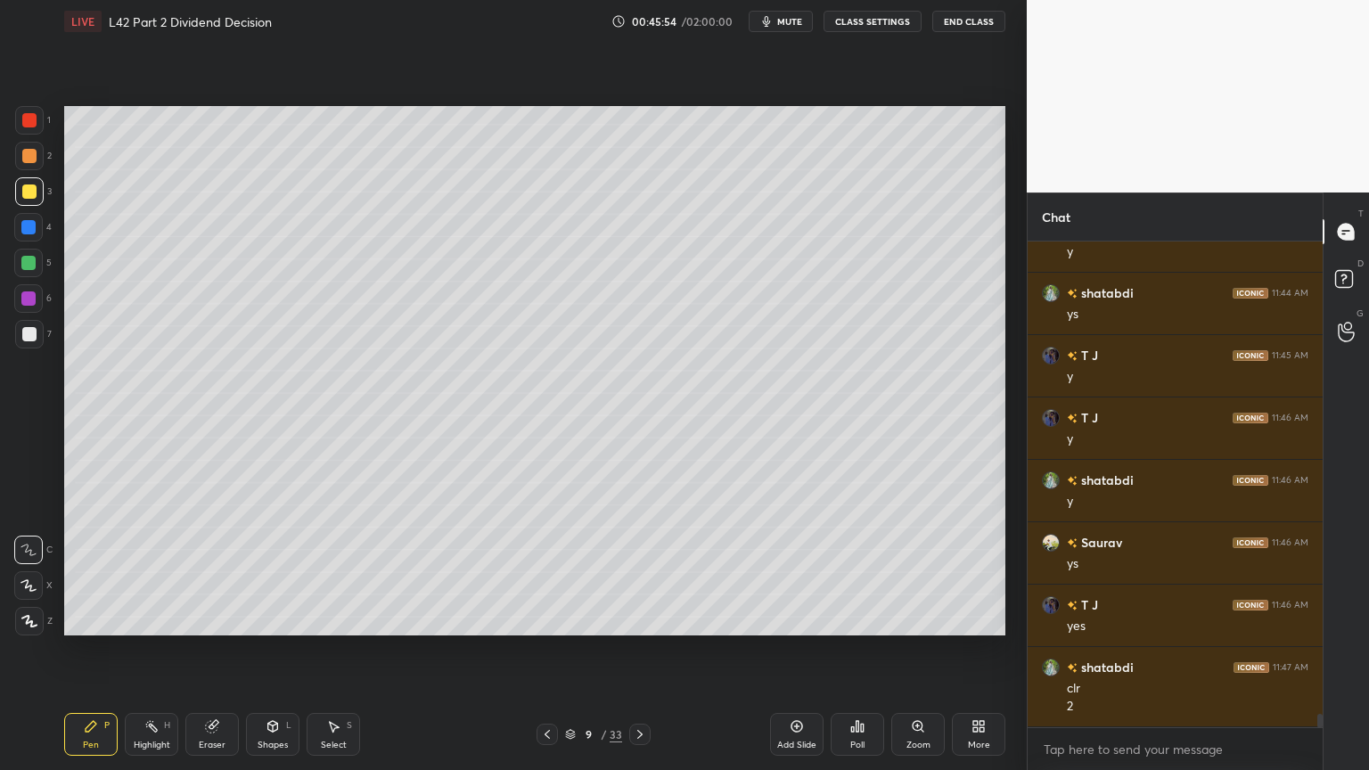
click at [322, 572] on div "Select S" at bounding box center [333, 734] width 53 height 43
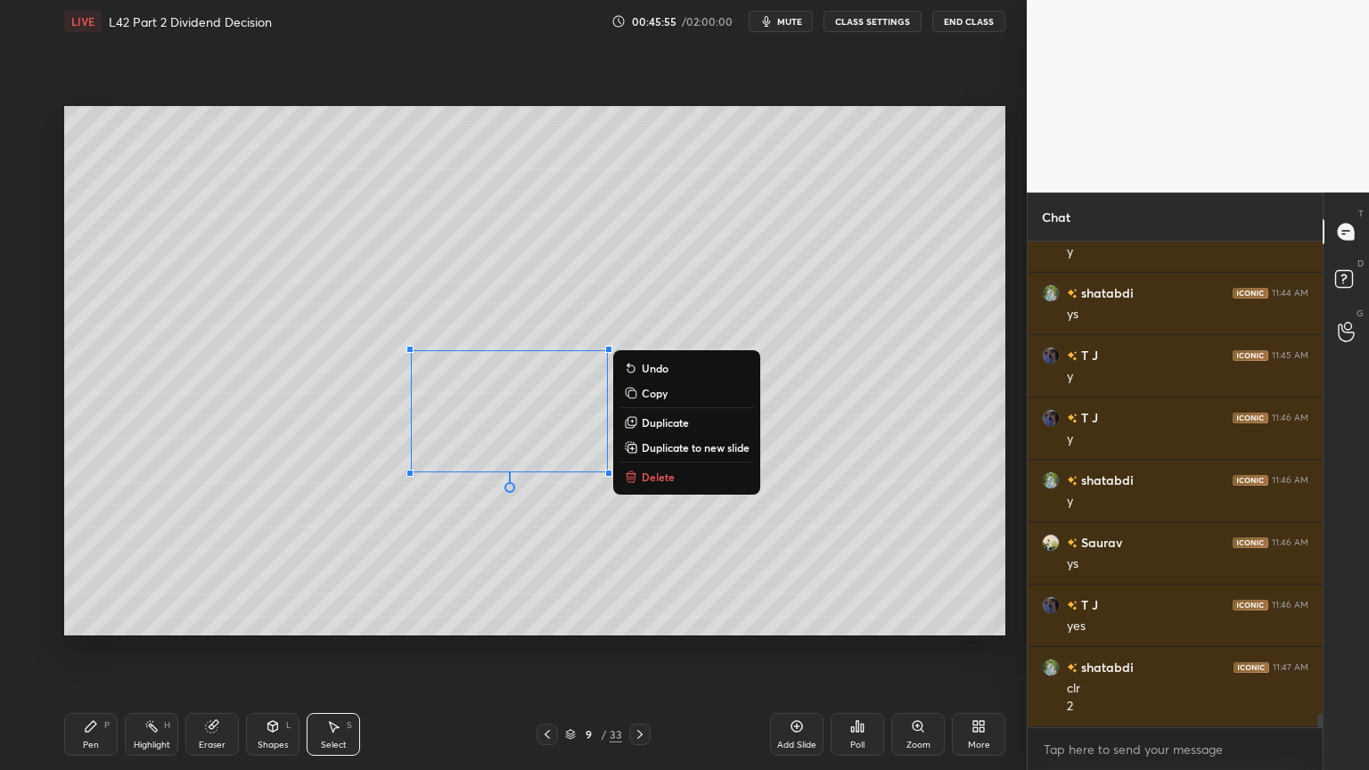
click at [660, 475] on p "Delete" at bounding box center [658, 477] width 33 height 14
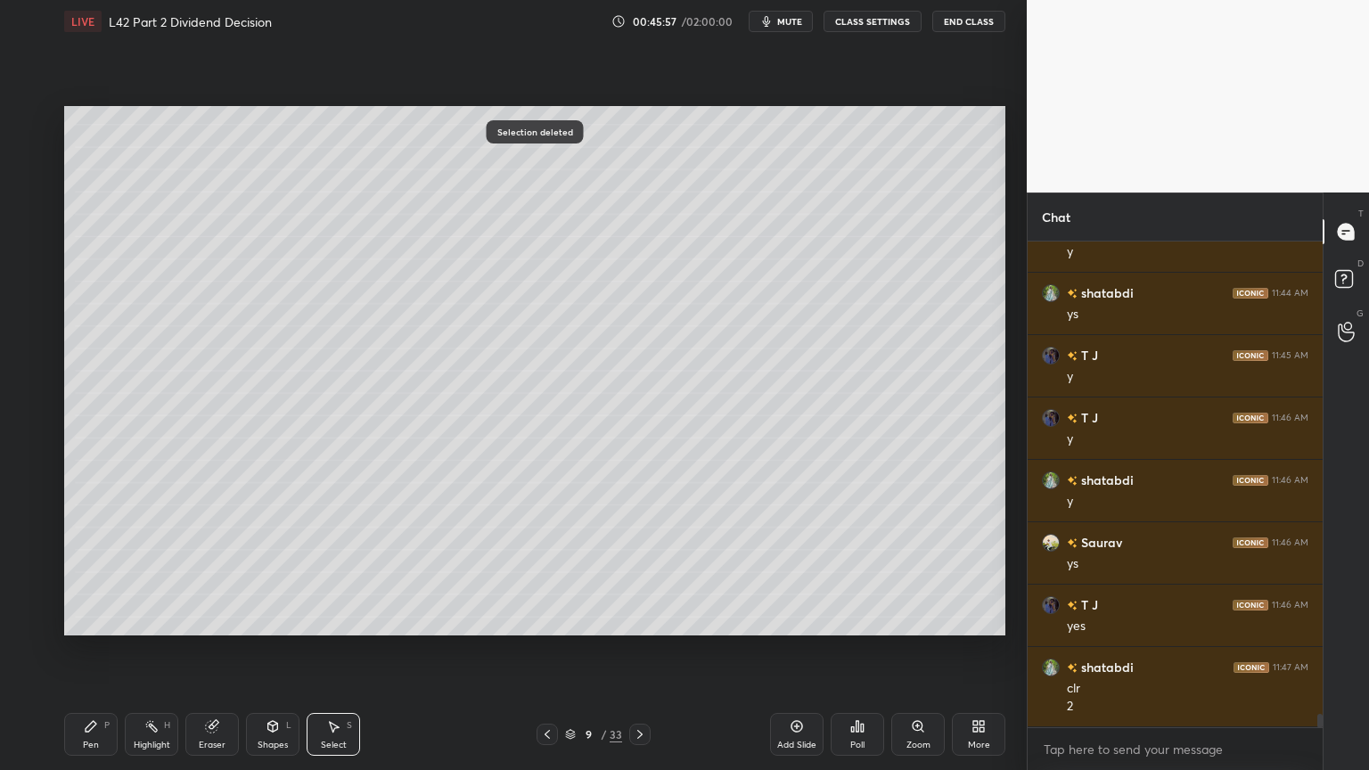
click at [94, 572] on div "Pen" at bounding box center [91, 745] width 16 height 9
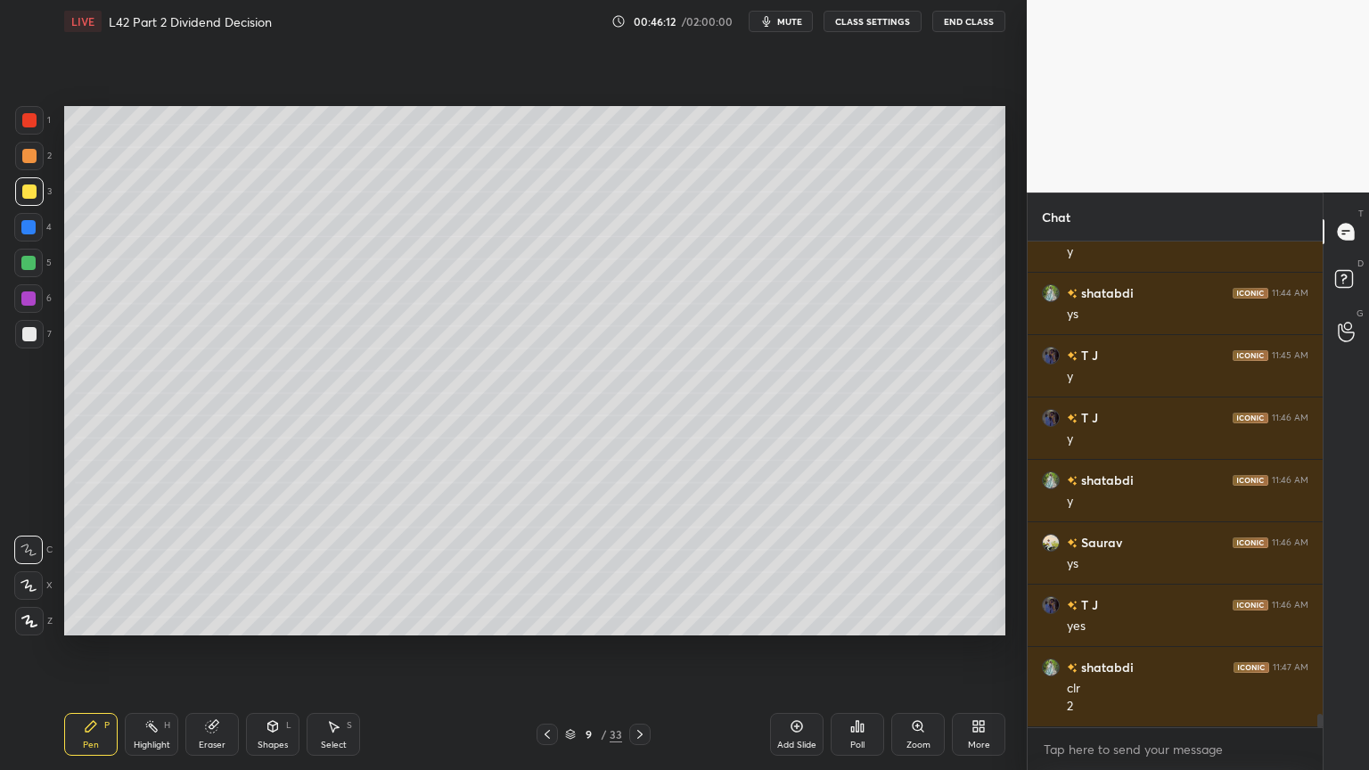
scroll to position [17671, 0]
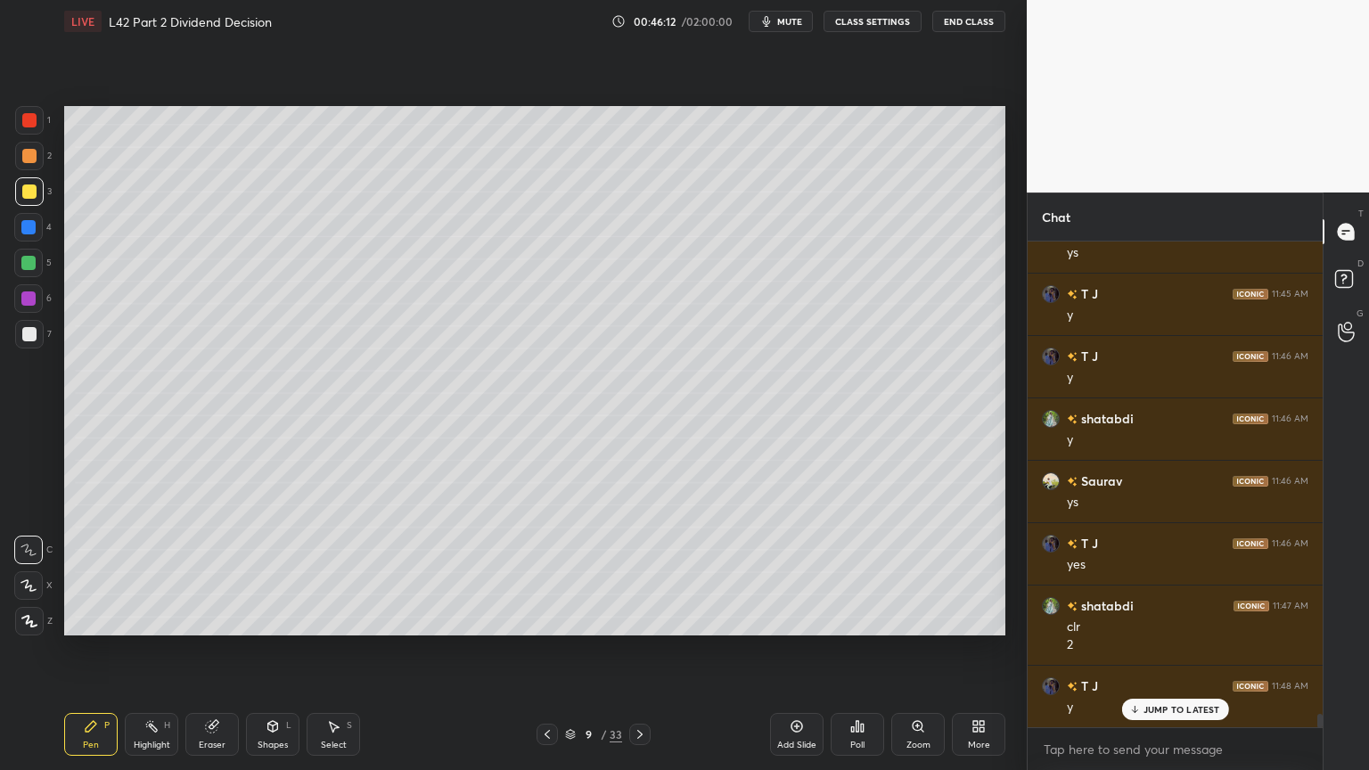
click at [549, 572] on icon at bounding box center [547, 735] width 14 height 14
click at [545, 572] on icon at bounding box center [547, 735] width 14 height 14
click at [643, 572] on icon at bounding box center [640, 735] width 14 height 14
click at [642, 572] on icon at bounding box center [640, 735] width 14 height 14
click at [636, 572] on div at bounding box center [639, 734] width 21 height 21
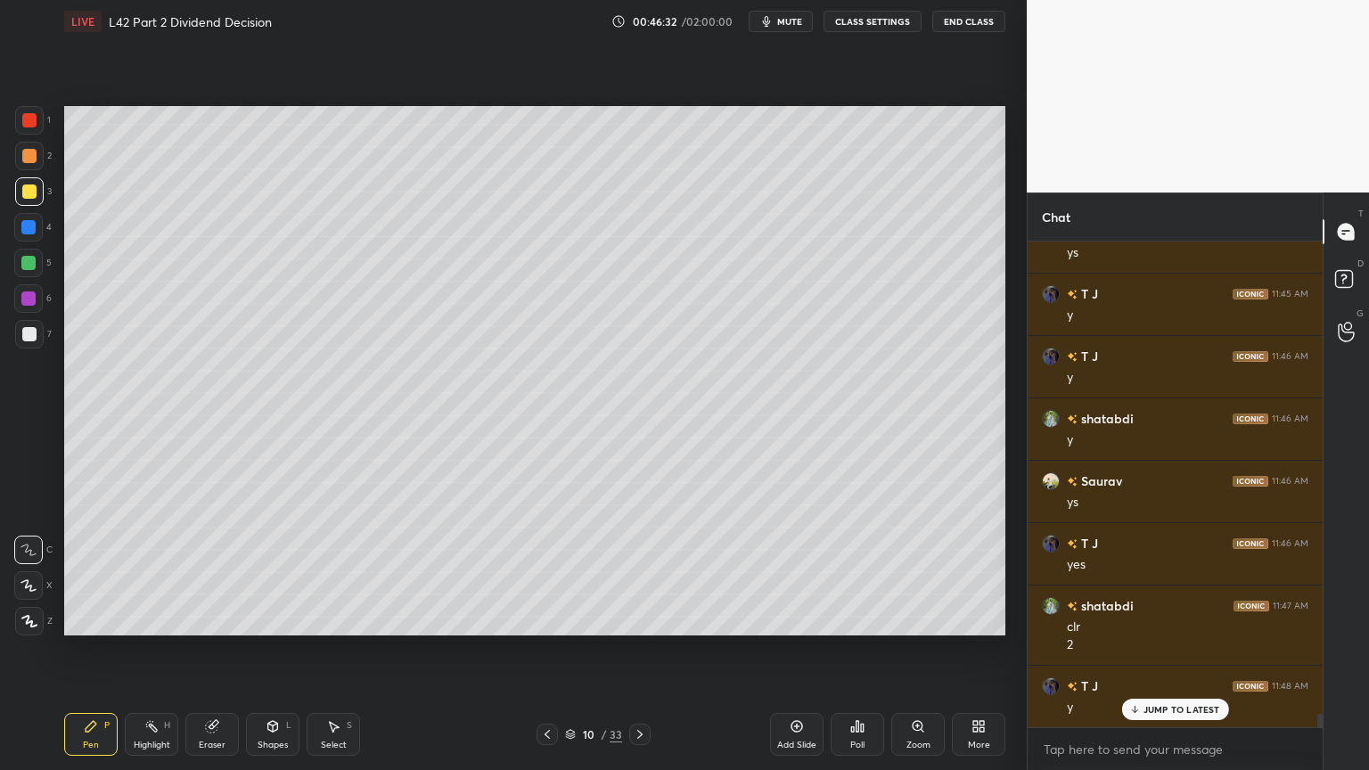
click at [18, 333] on div at bounding box center [29, 334] width 29 height 29
click at [22, 336] on div at bounding box center [29, 334] width 14 height 14
click at [551, 572] on icon at bounding box center [547, 735] width 14 height 14
click at [641, 572] on icon at bounding box center [639, 734] width 5 height 9
click at [213, 572] on icon at bounding box center [212, 727] width 12 height 12
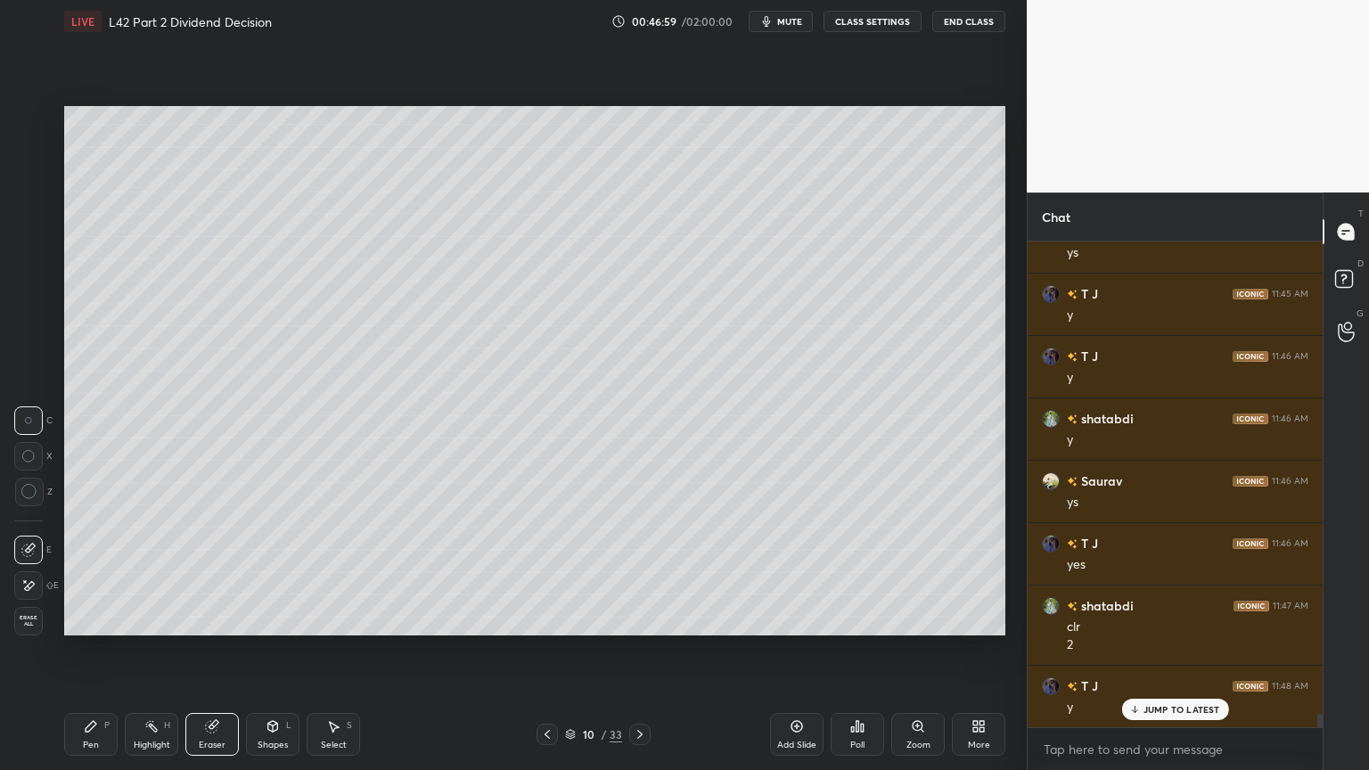
click at [90, 572] on icon at bounding box center [91, 726] width 14 height 14
click at [29, 153] on div at bounding box center [29, 156] width 14 height 14
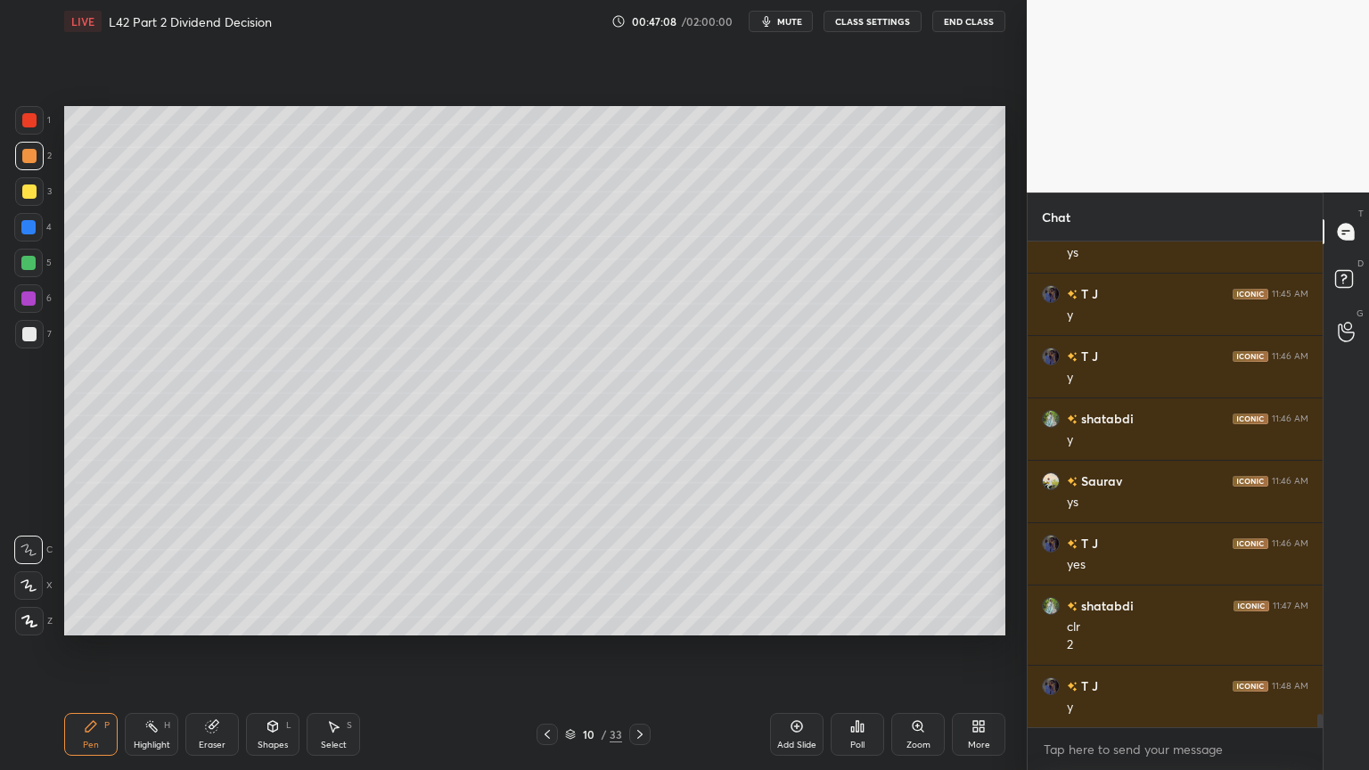
scroll to position [17734, 0]
click at [19, 346] on div at bounding box center [29, 334] width 29 height 29
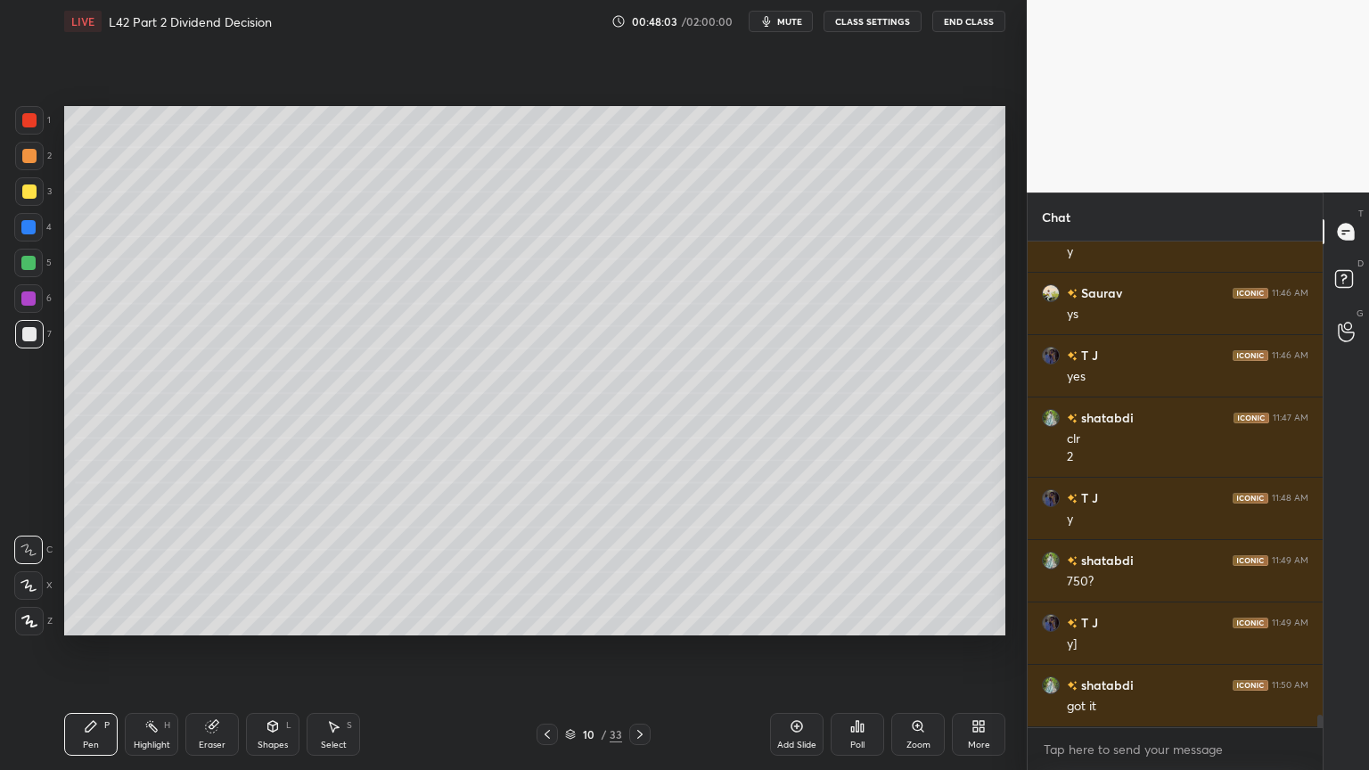
scroll to position [17921, 0]
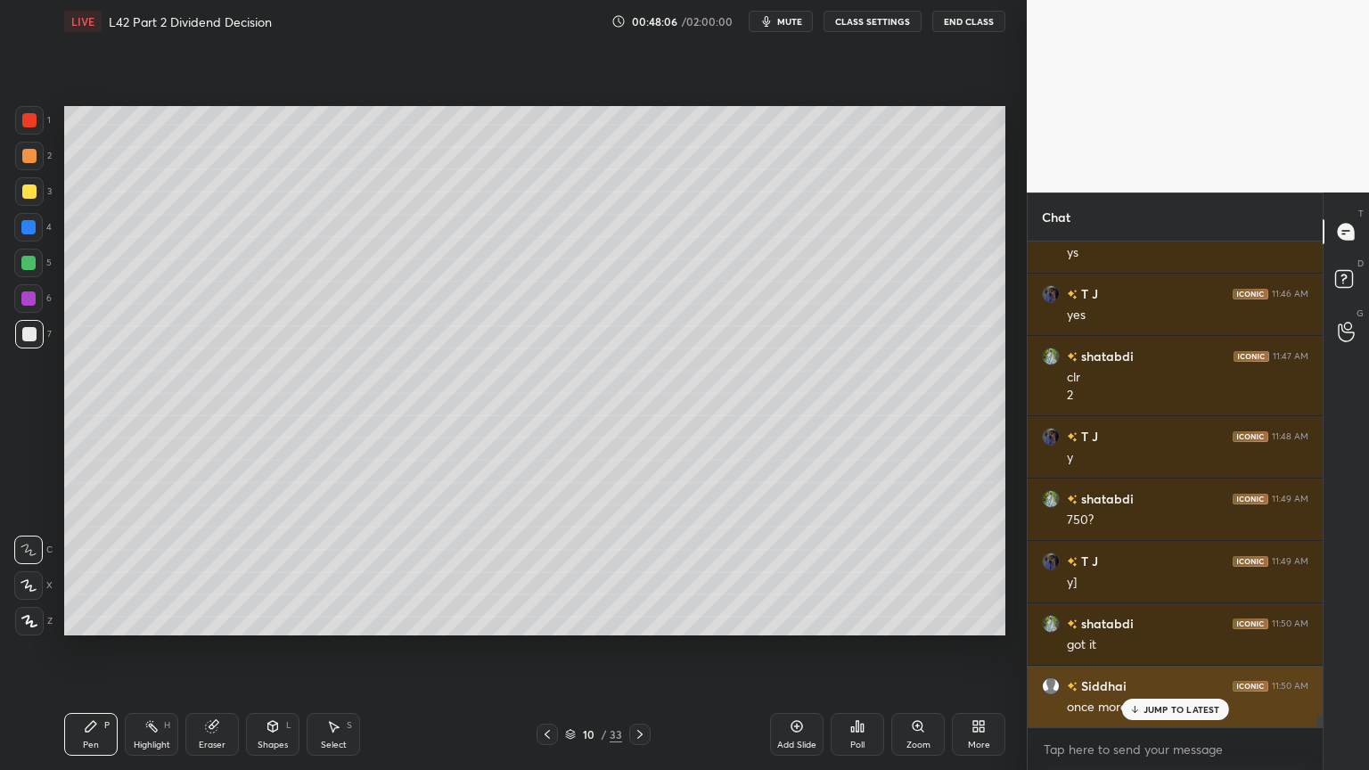
click at [1147, 572] on p "JUMP TO LATEST" at bounding box center [1182, 709] width 77 height 11
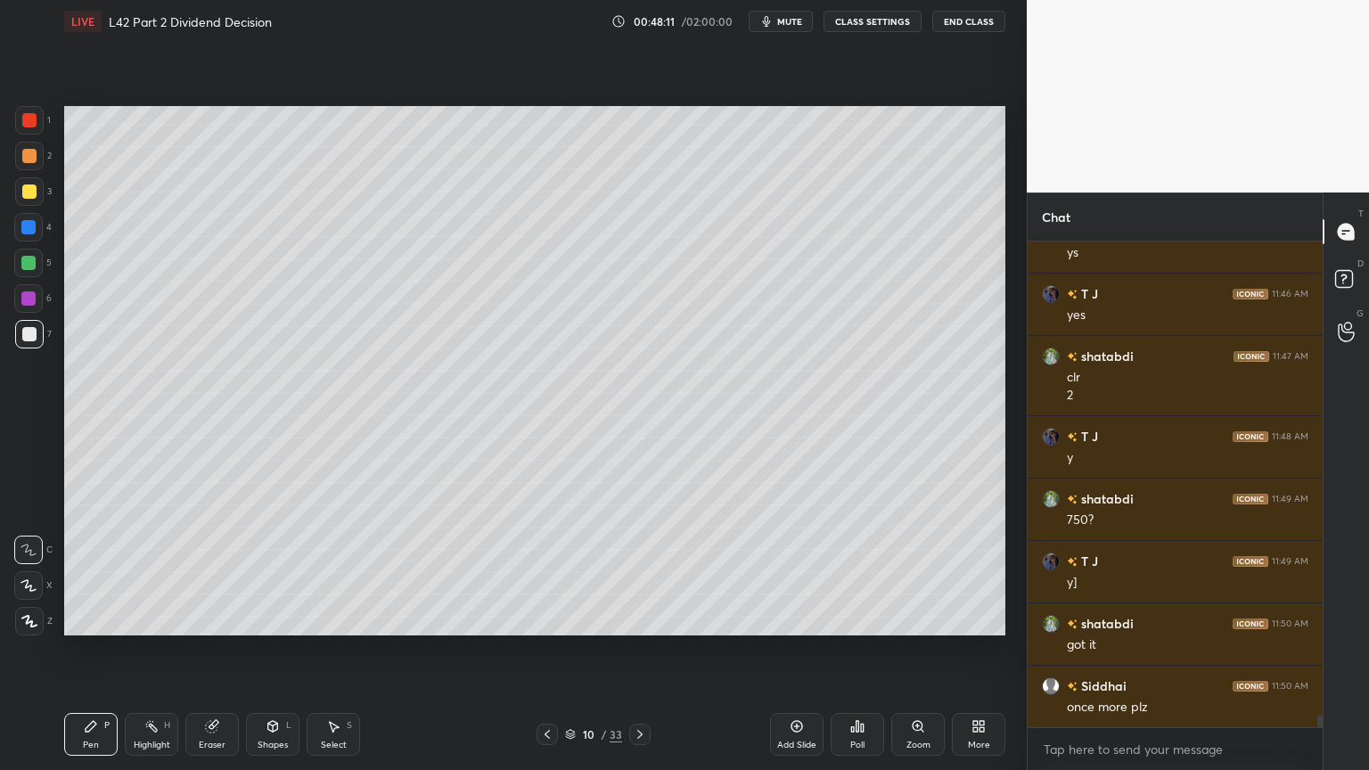
click at [30, 157] on div at bounding box center [29, 156] width 14 height 14
click at [32, 225] on div at bounding box center [28, 227] width 14 height 14
click at [269, 572] on div "Shapes L" at bounding box center [272, 734] width 53 height 43
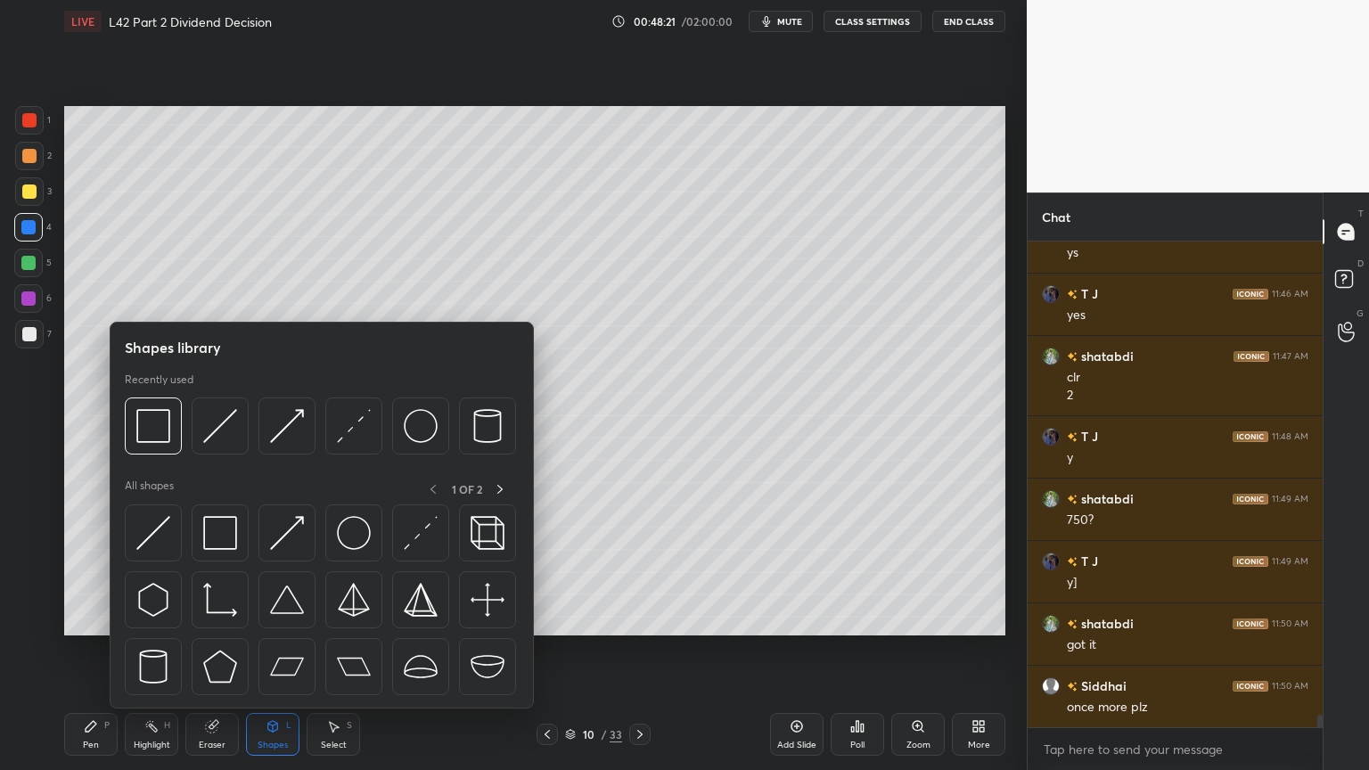
click at [196, 432] on div at bounding box center [220, 426] width 57 height 57
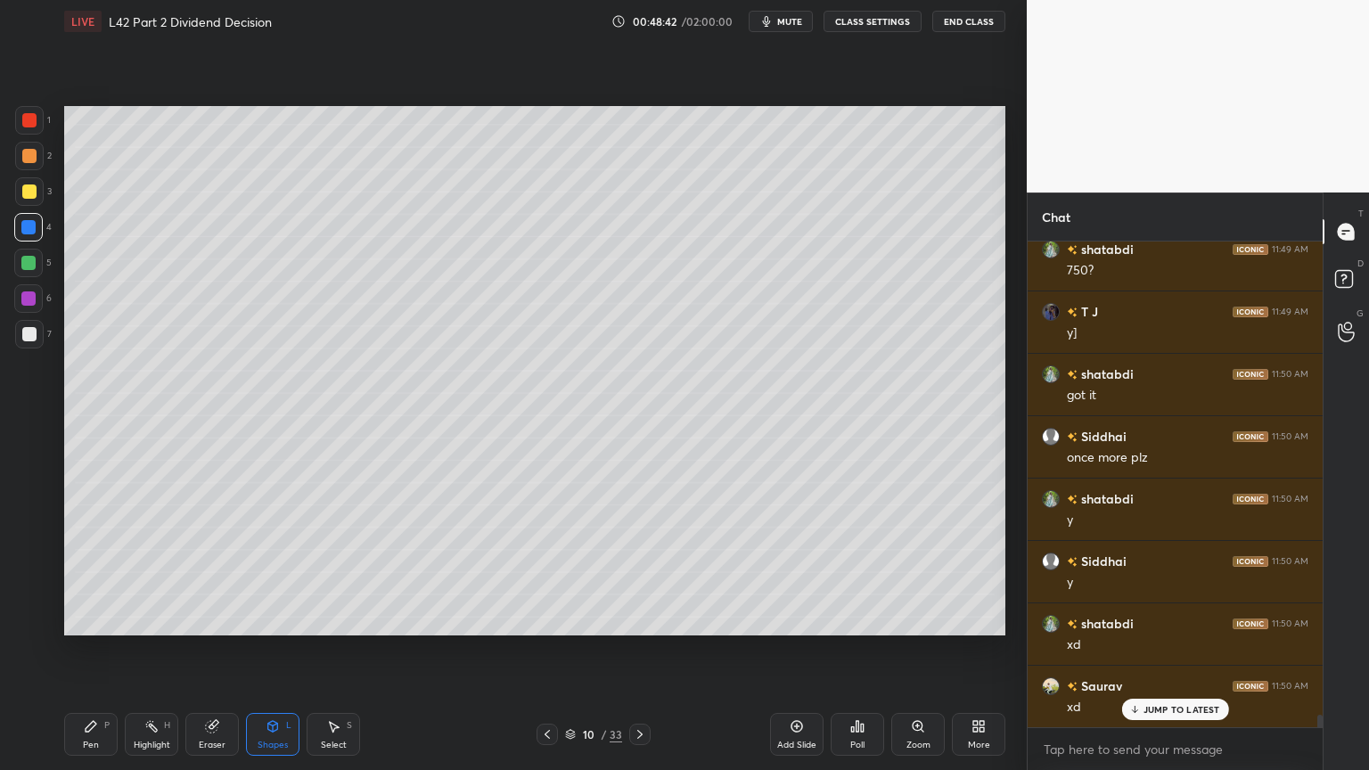
scroll to position [18233, 0]
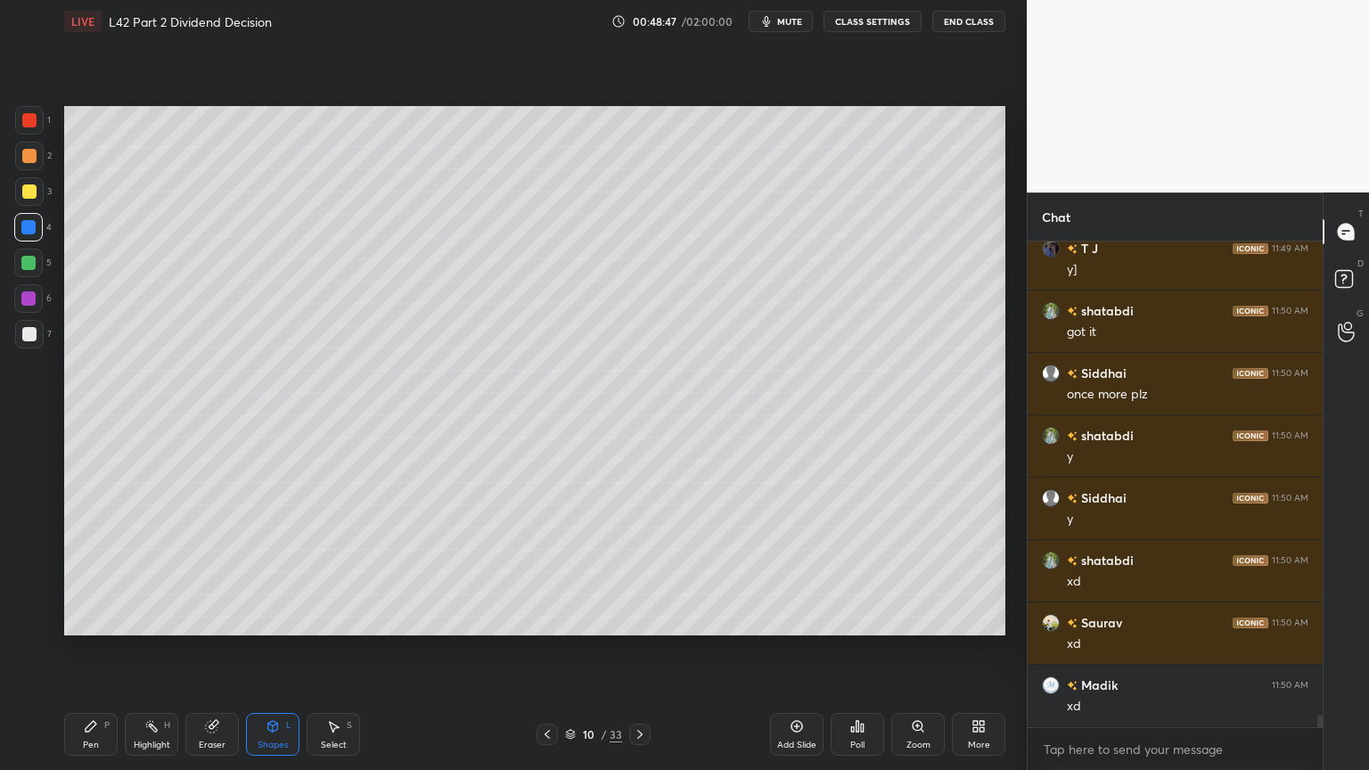
click at [35, 159] on div at bounding box center [29, 156] width 14 height 14
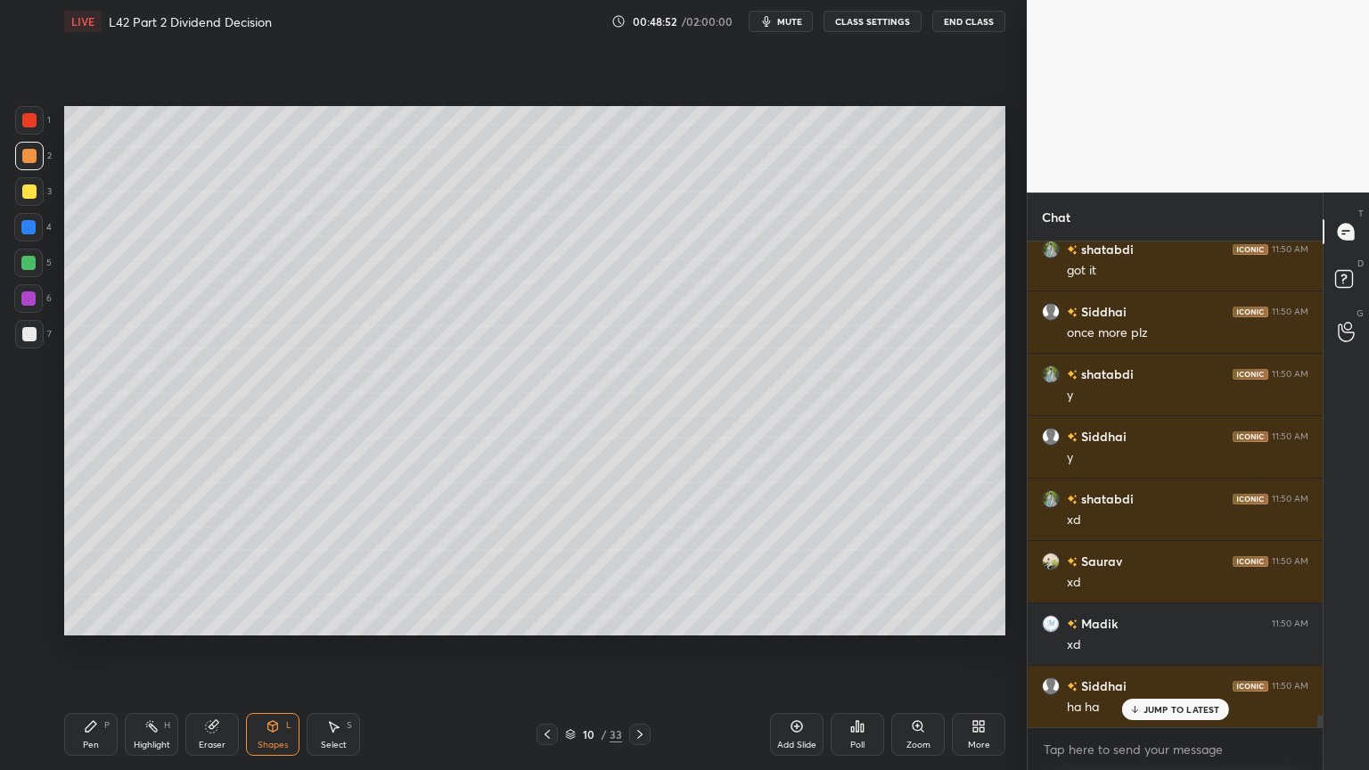
click at [89, 572] on div "Pen" at bounding box center [91, 745] width 16 height 9
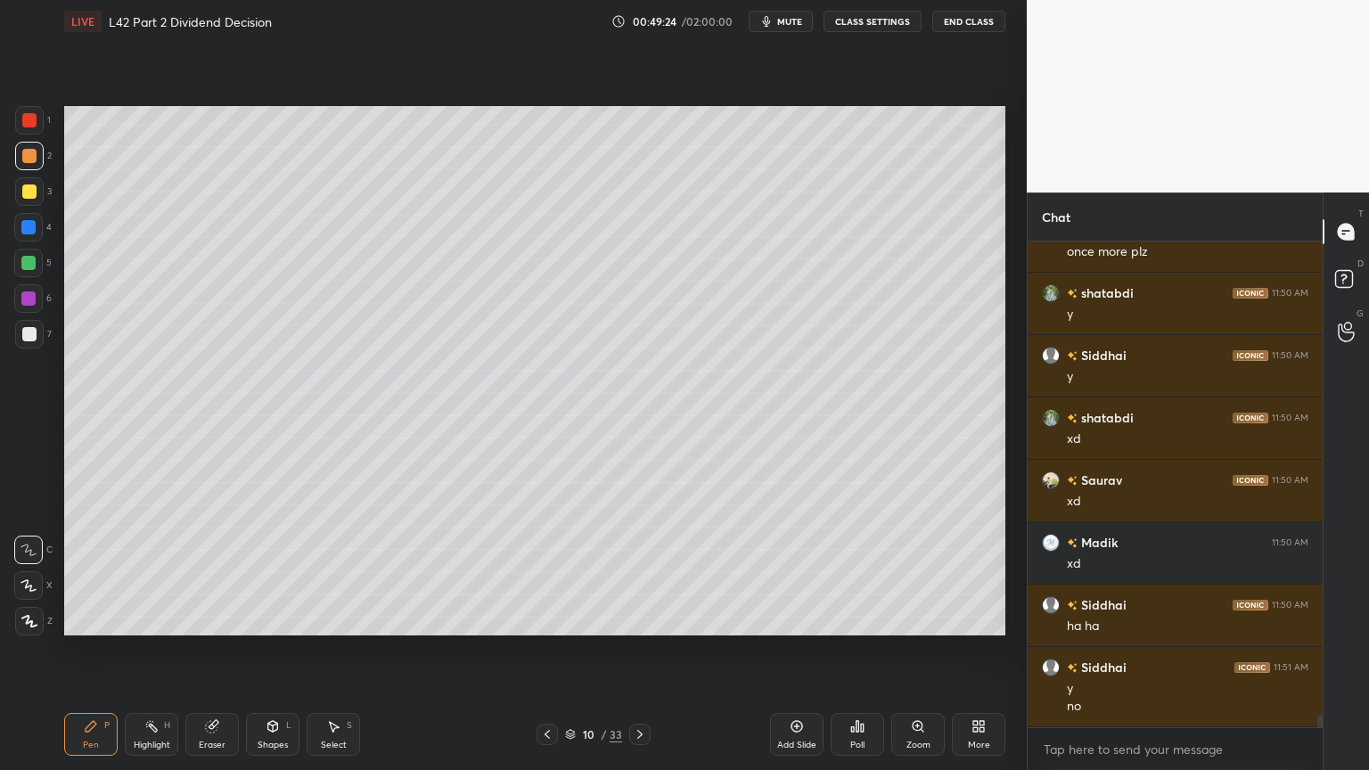
scroll to position [18438, 0]
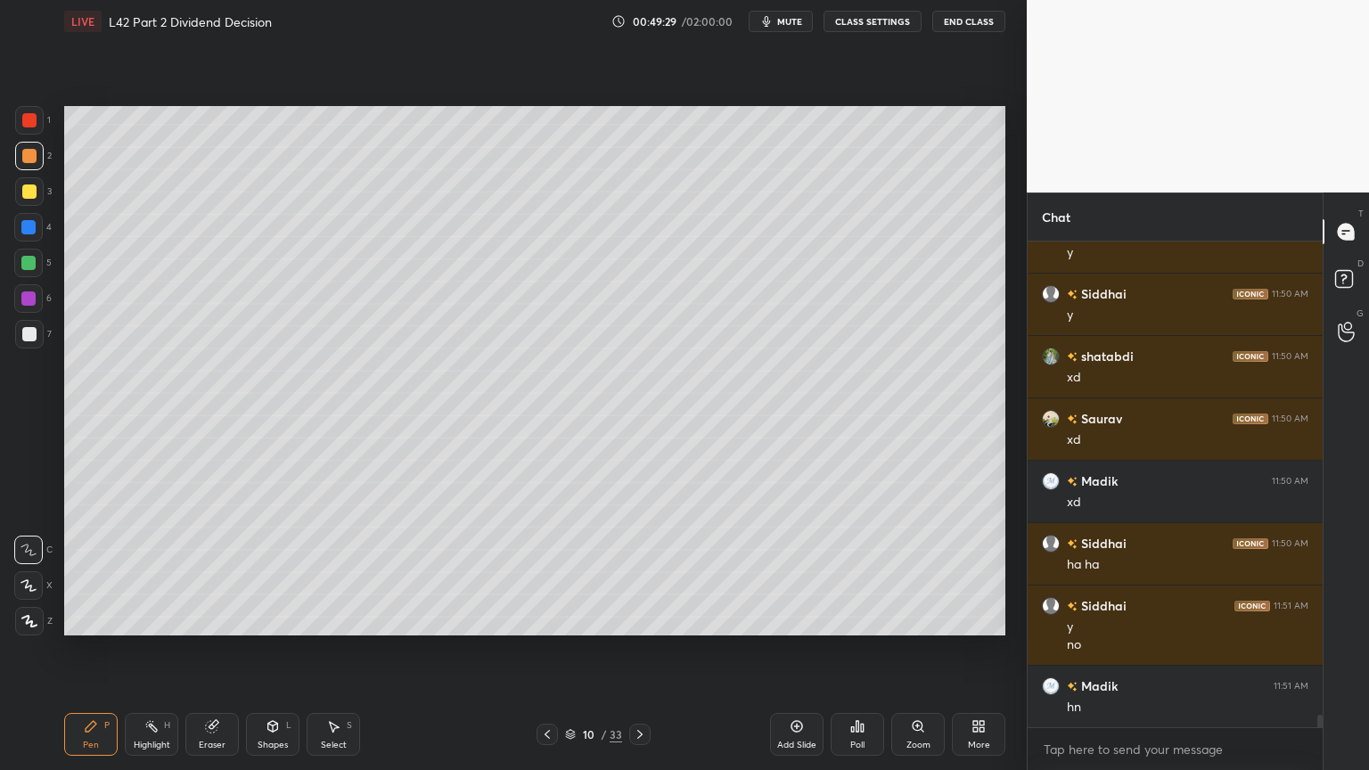
click at [340, 572] on icon at bounding box center [333, 726] width 14 height 14
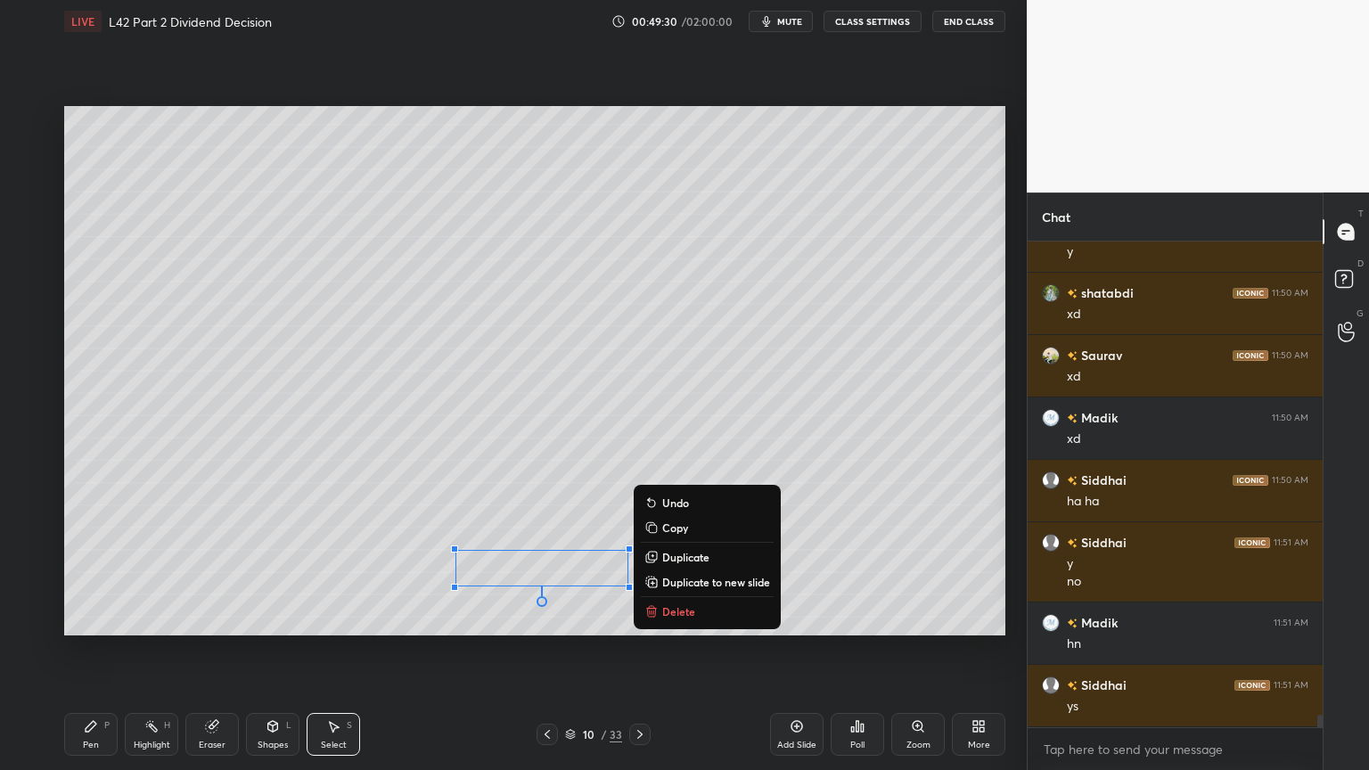
click at [661, 572] on button "Delete" at bounding box center [707, 611] width 133 height 21
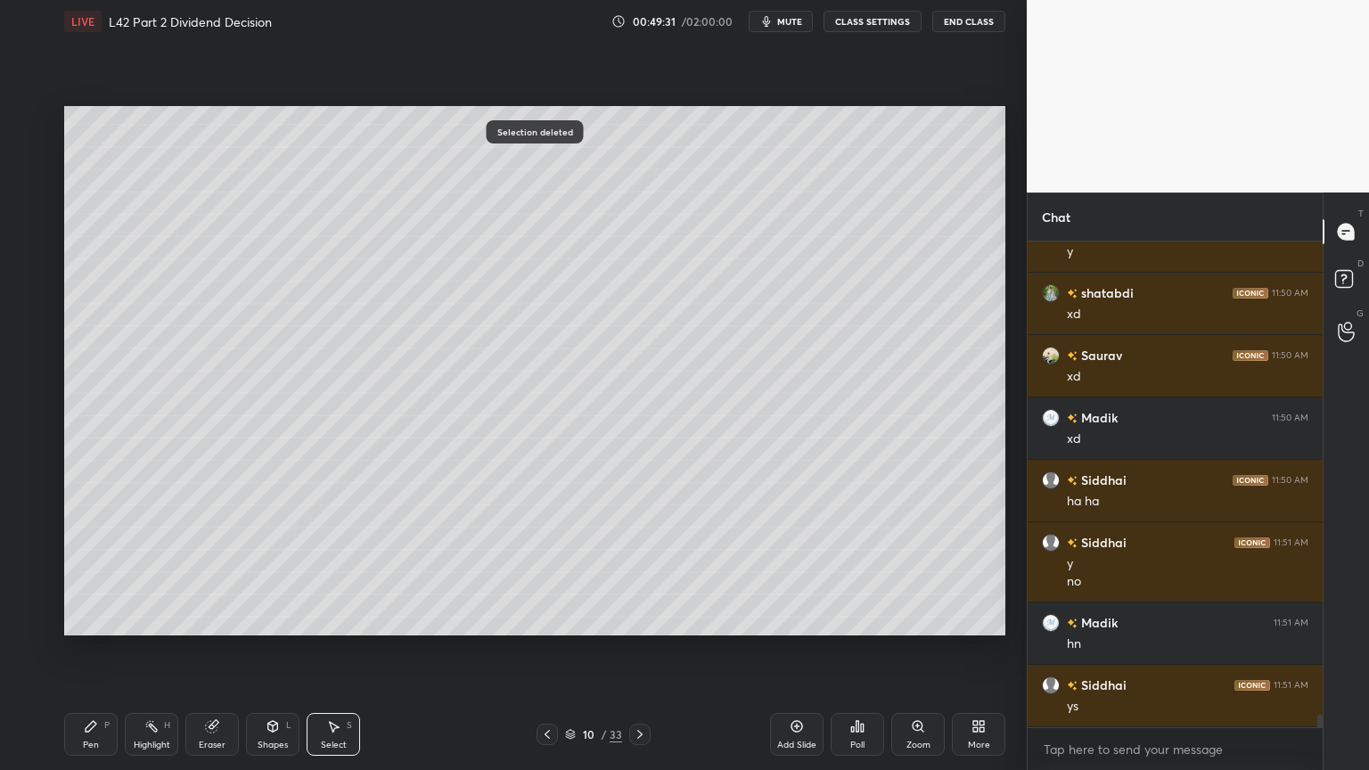
click at [89, 572] on icon at bounding box center [91, 726] width 11 height 11
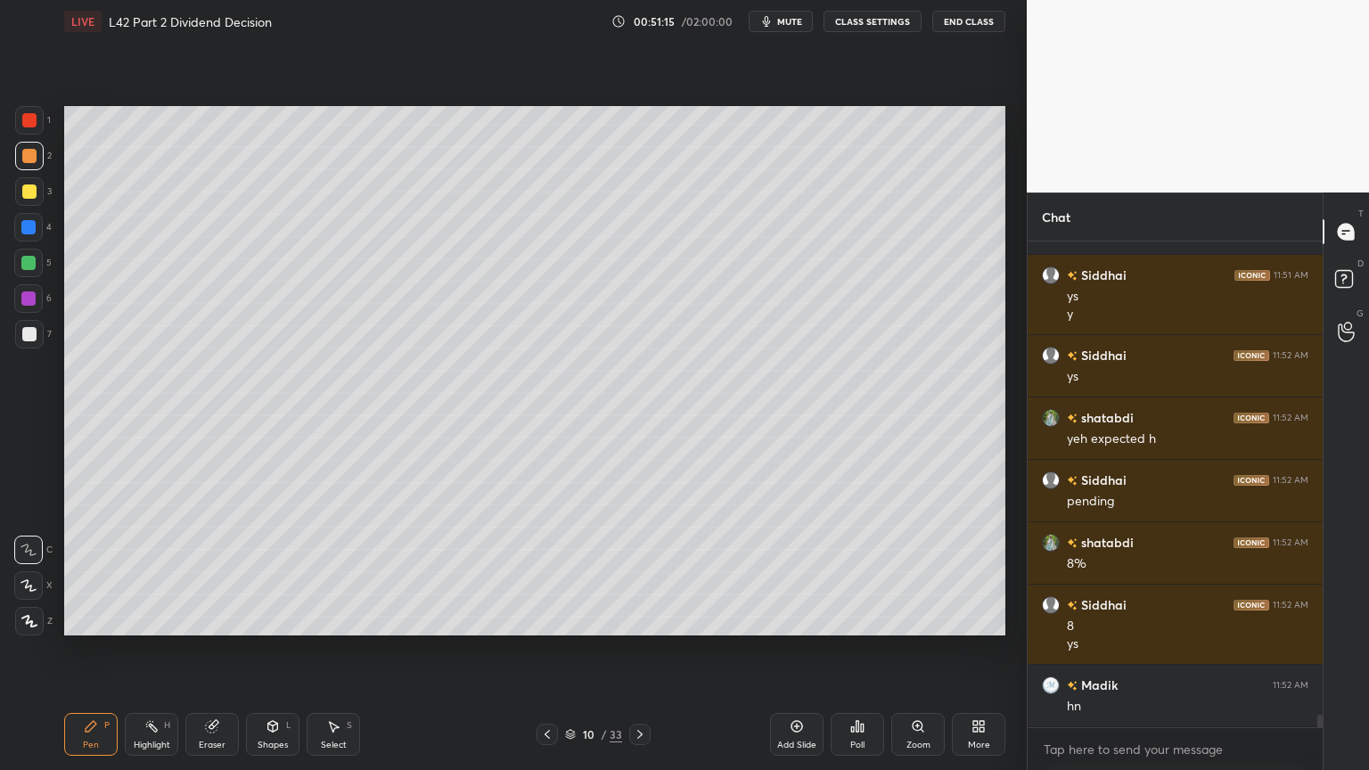
scroll to position [18973, 0]
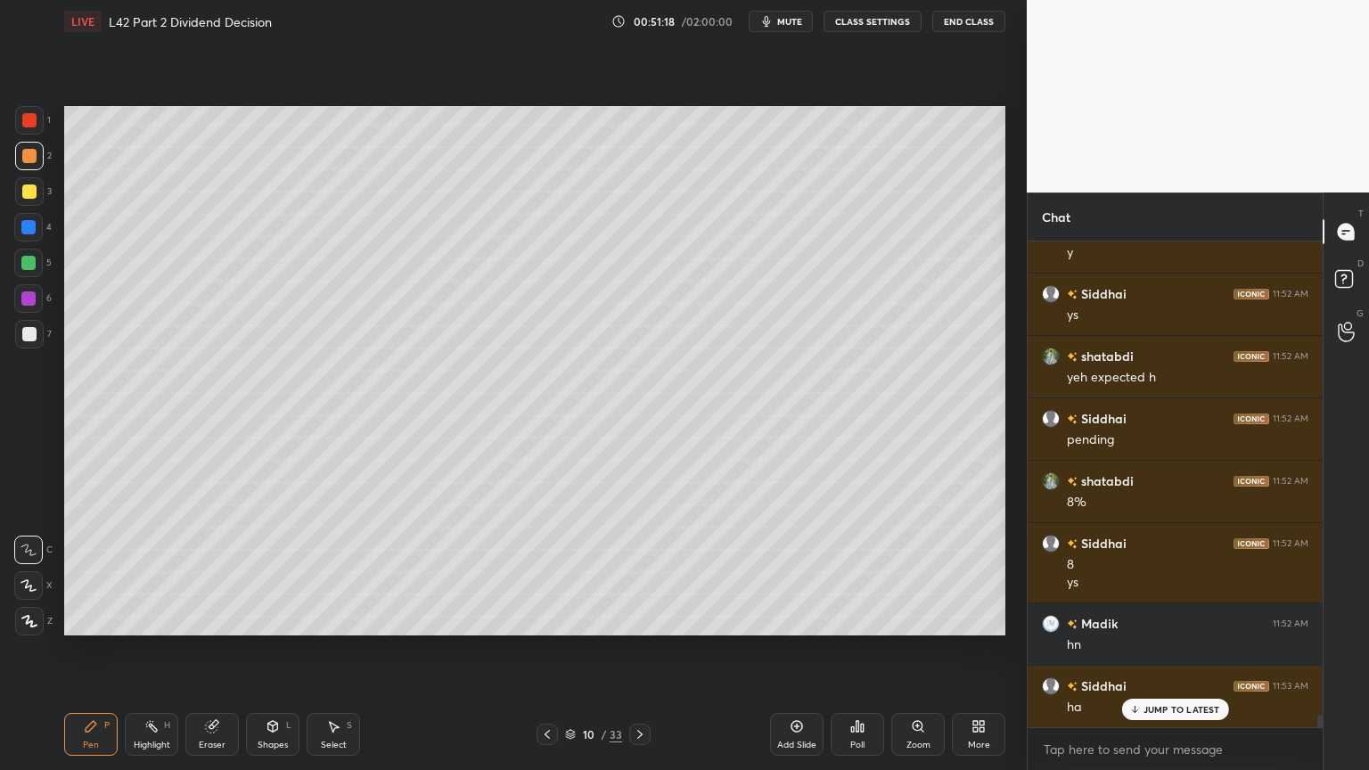
click at [326, 572] on icon at bounding box center [333, 726] width 14 height 14
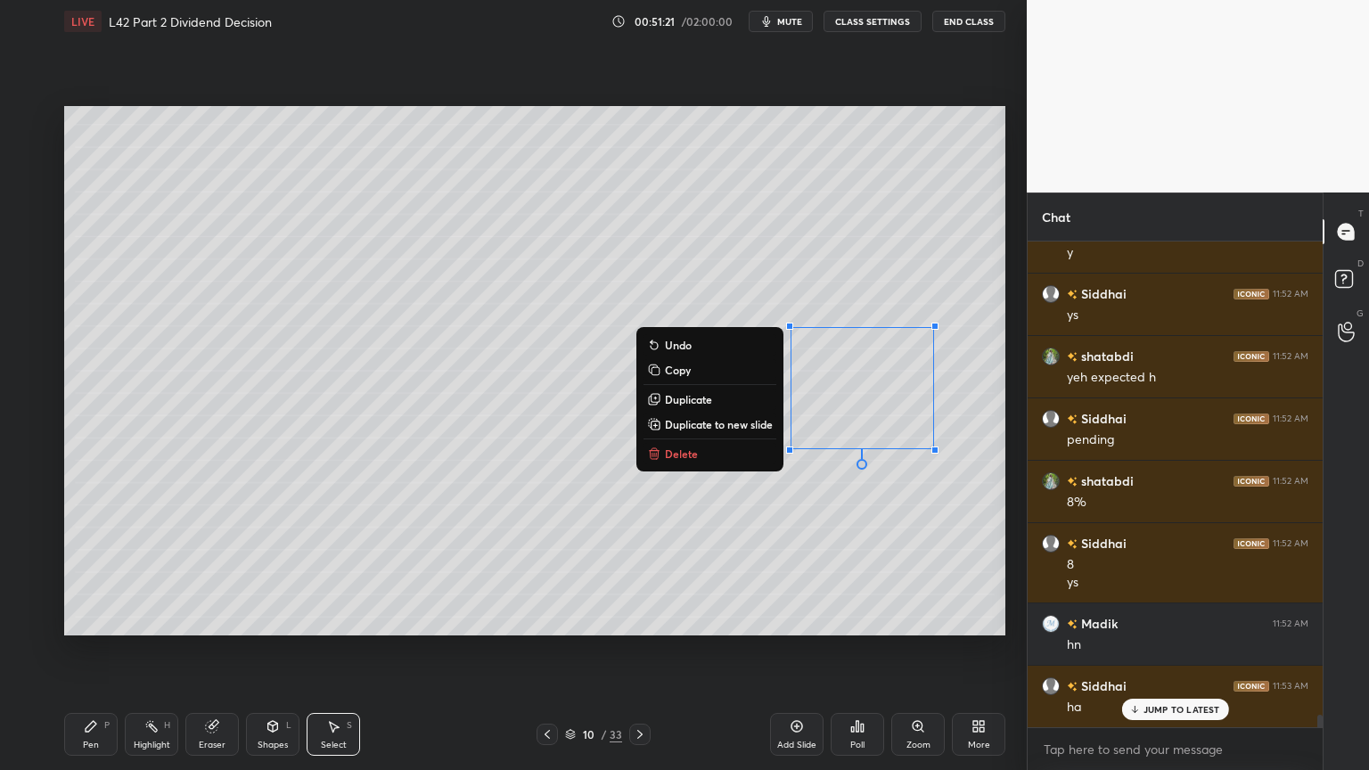
click at [745, 444] on button "Delete" at bounding box center [710, 453] width 133 height 21
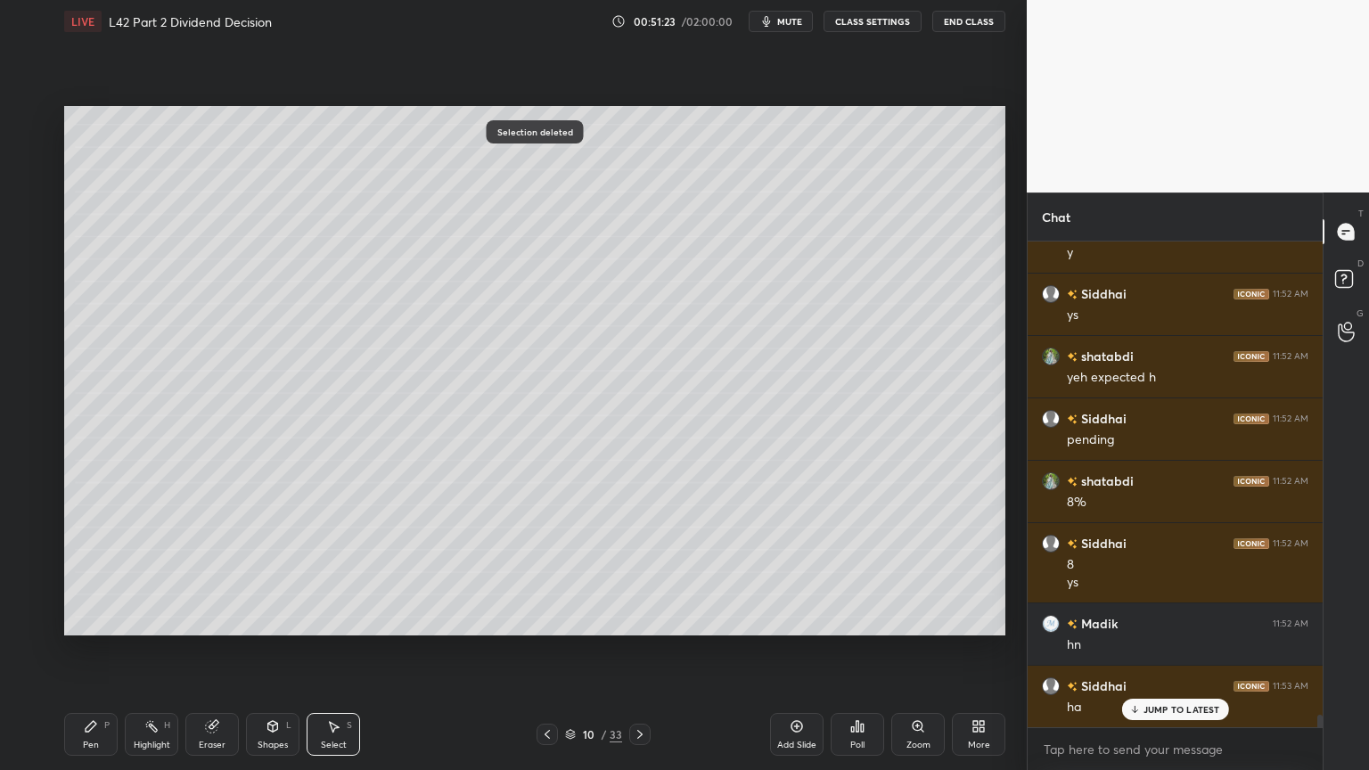
click at [93, 572] on div "Pen P" at bounding box center [90, 734] width 53 height 43
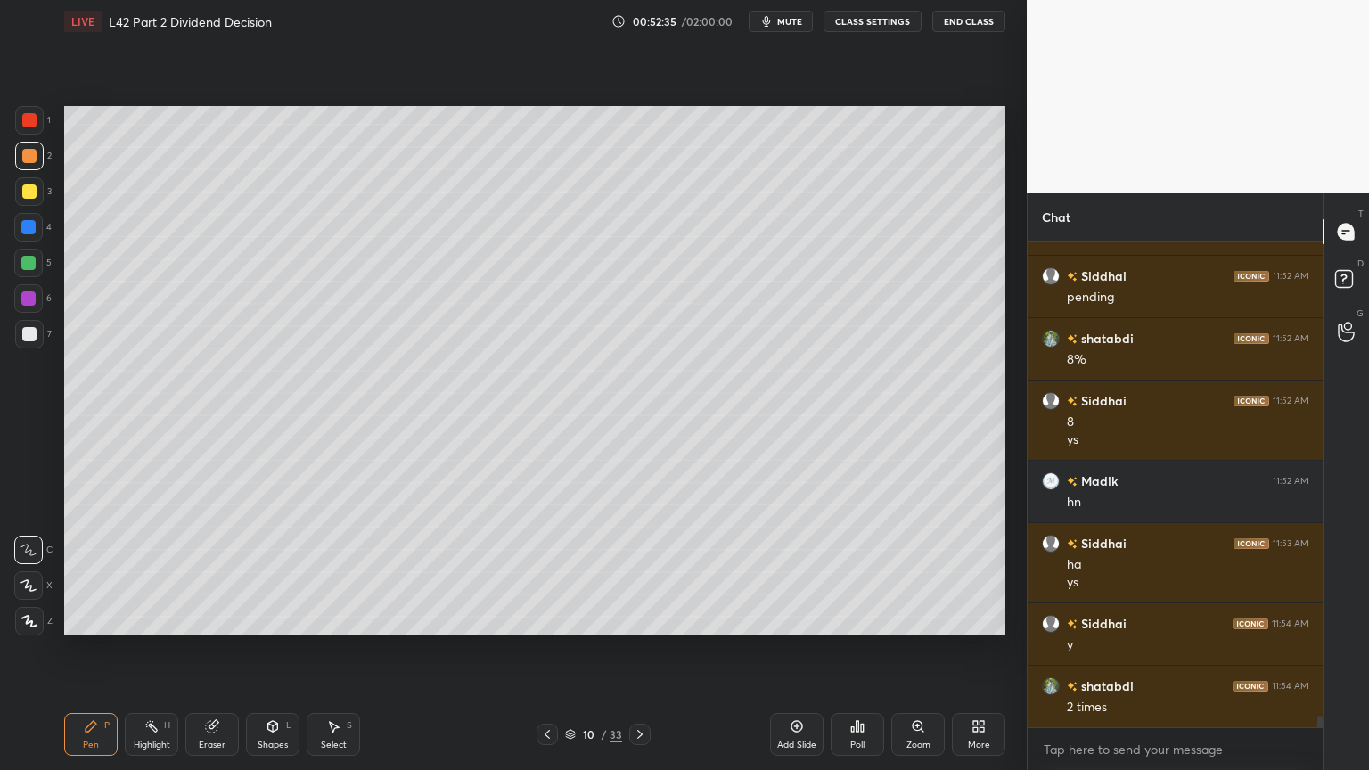
scroll to position [19179, 0]
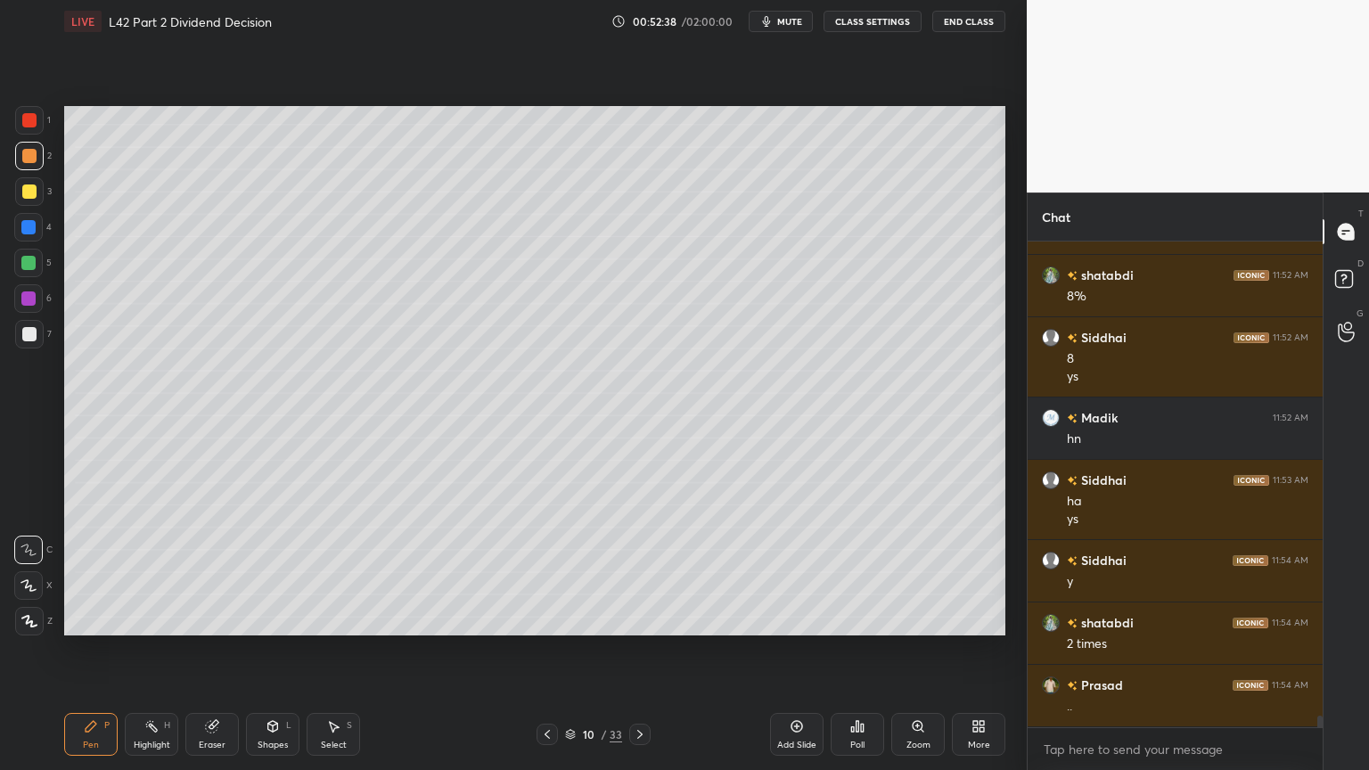
click at [321, 572] on div "Select S" at bounding box center [333, 734] width 53 height 43
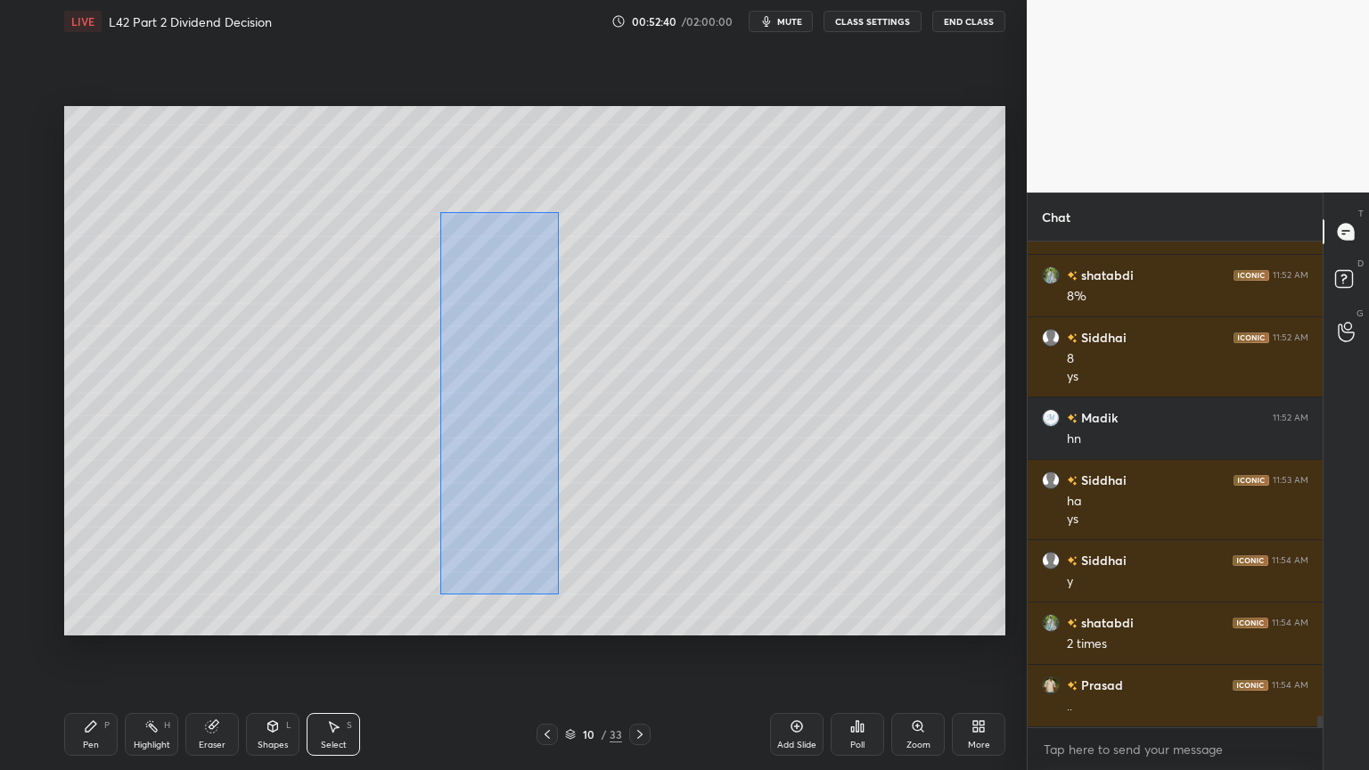
scroll to position [19240, 0]
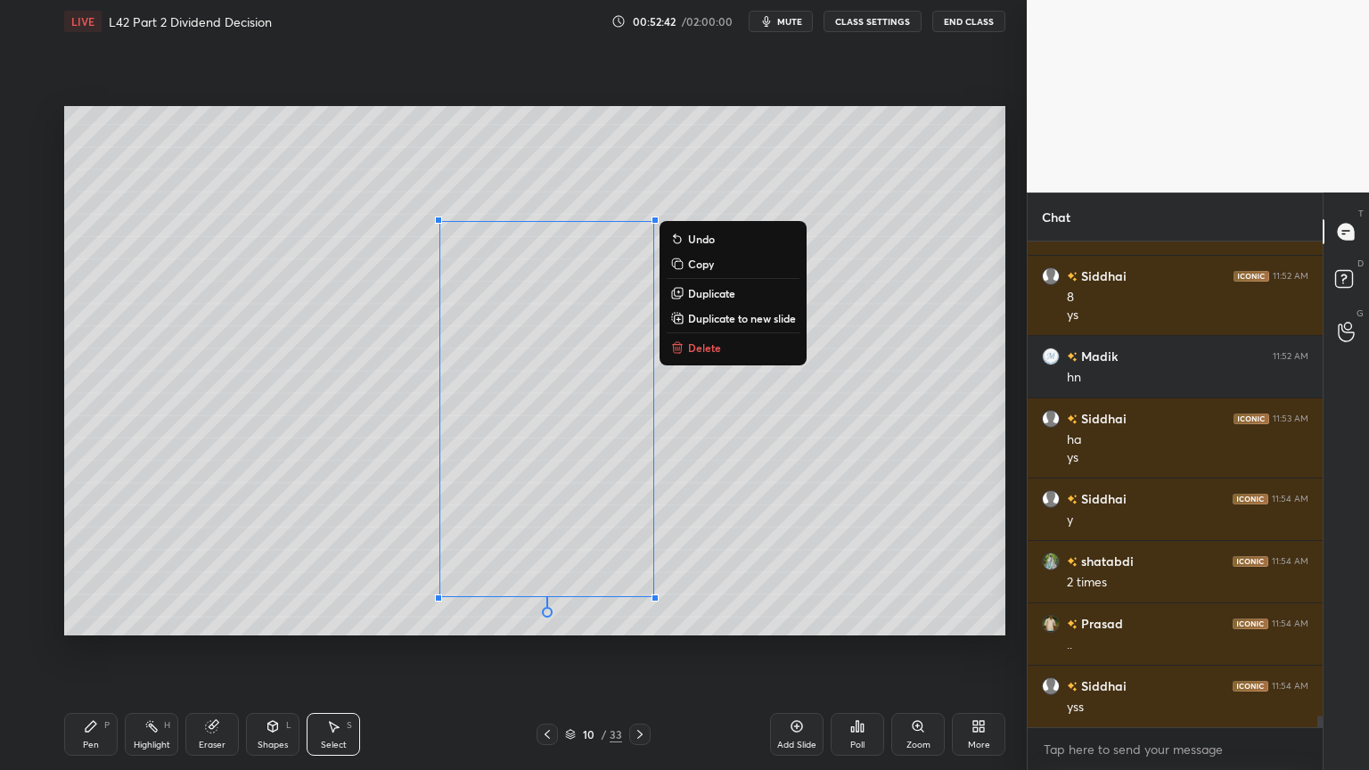
click at [698, 335] on div "0 ° Undo Copy Duplicate Duplicate to new slide Delete" at bounding box center [534, 371] width 941 height 530
click at [705, 339] on button "Delete" at bounding box center [733, 347] width 133 height 21
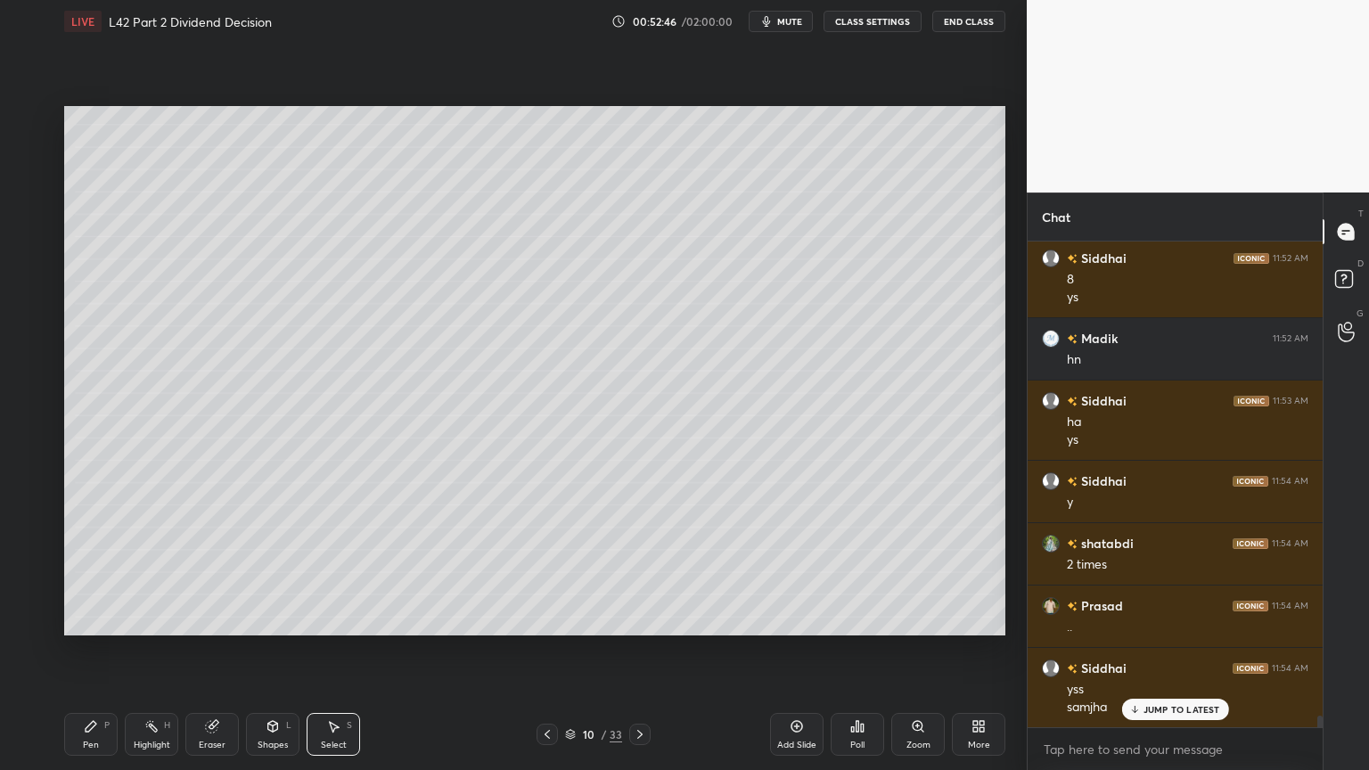
scroll to position [19276, 0]
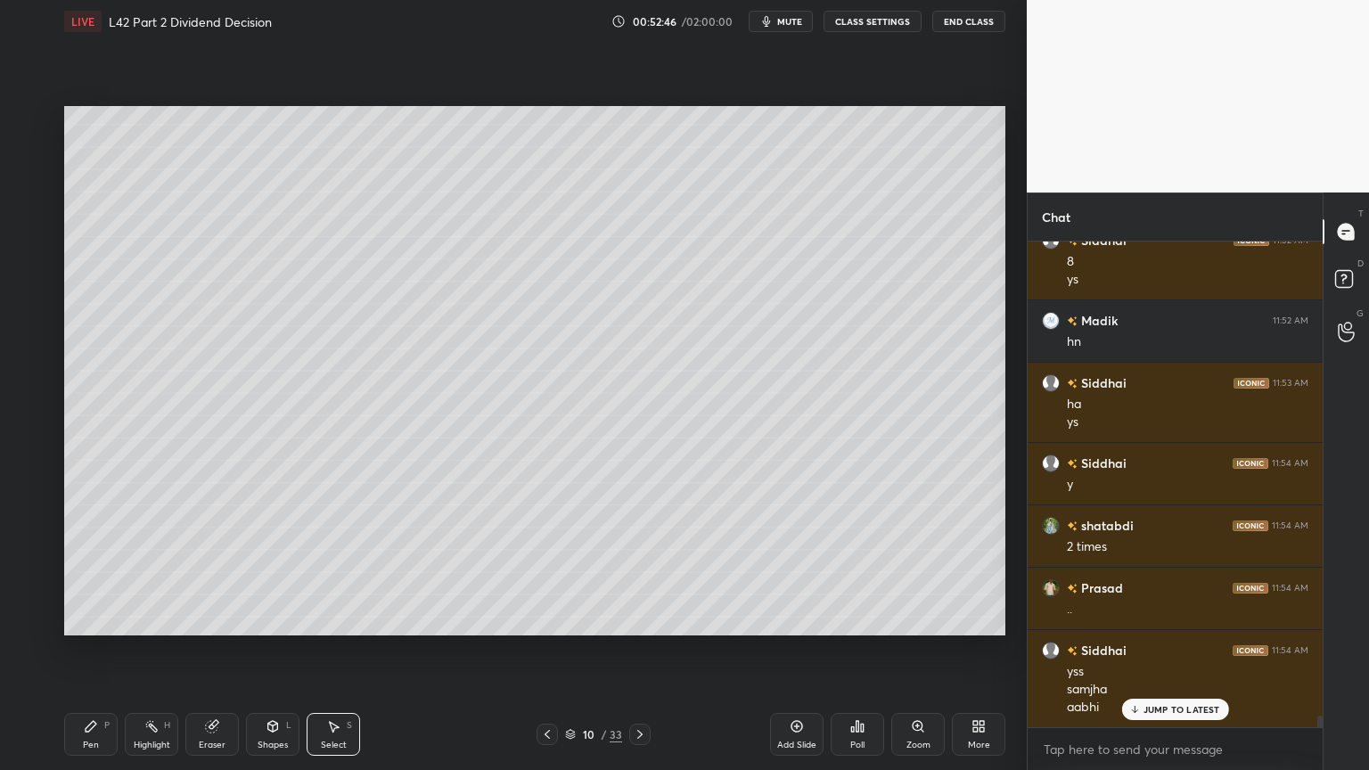
click at [107, 572] on div "P" at bounding box center [106, 725] width 5 height 9
click at [321, 572] on div "Select S" at bounding box center [333, 734] width 53 height 43
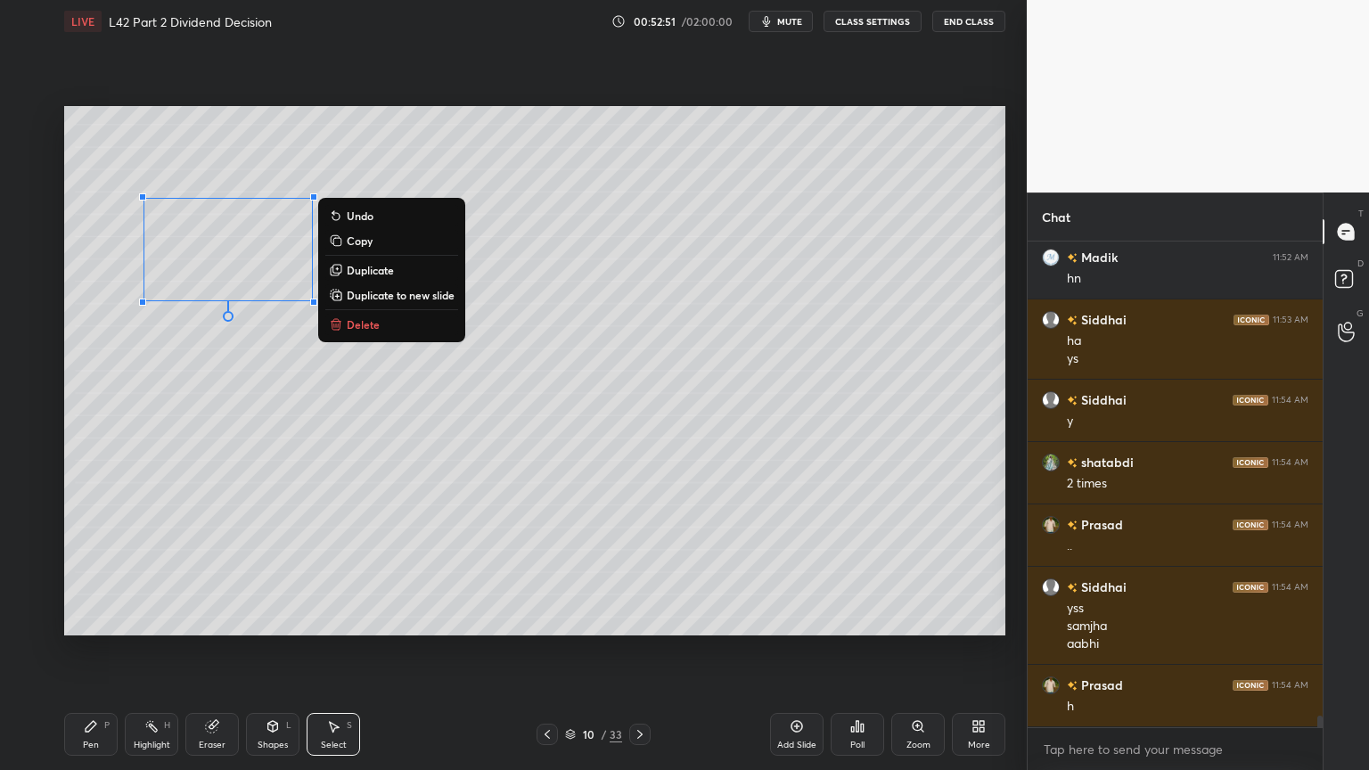
scroll to position [19401, 0]
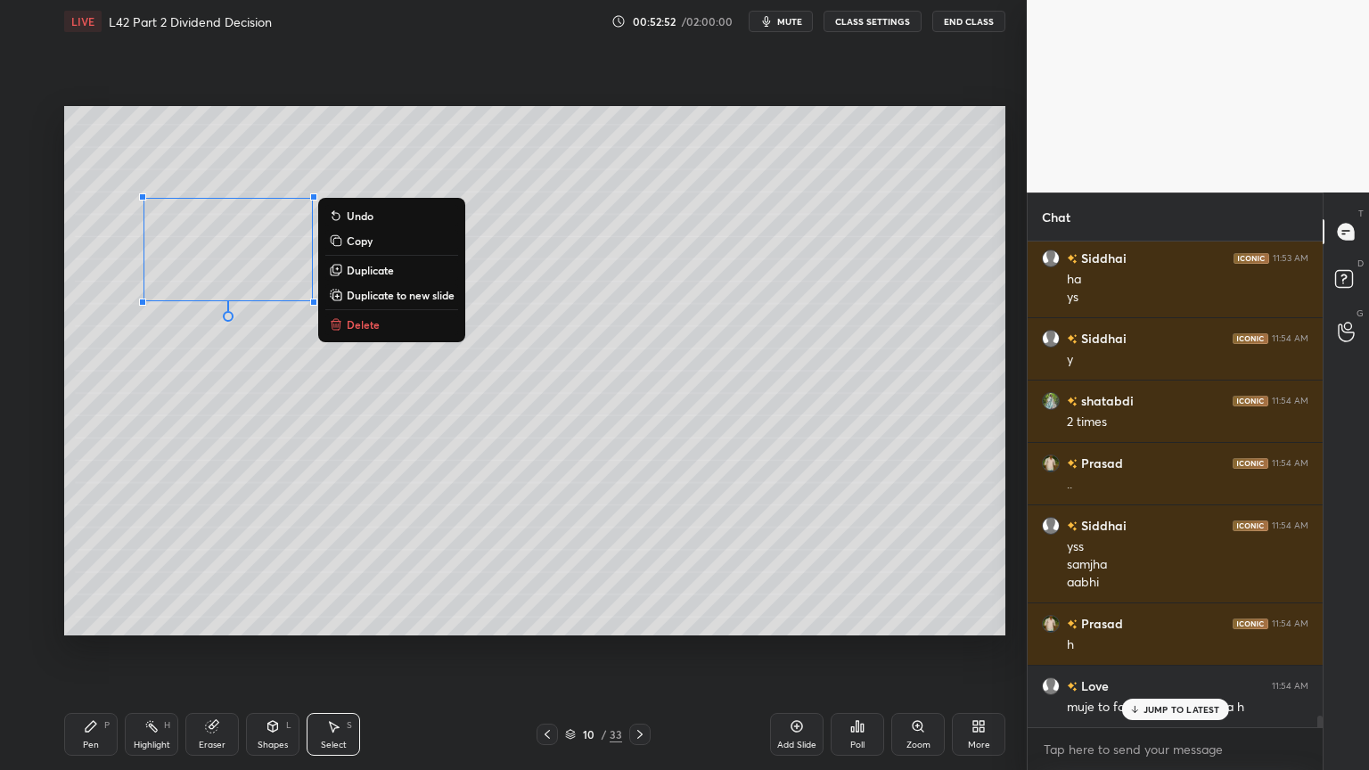
click at [354, 271] on p "Duplicate" at bounding box center [370, 270] width 47 height 14
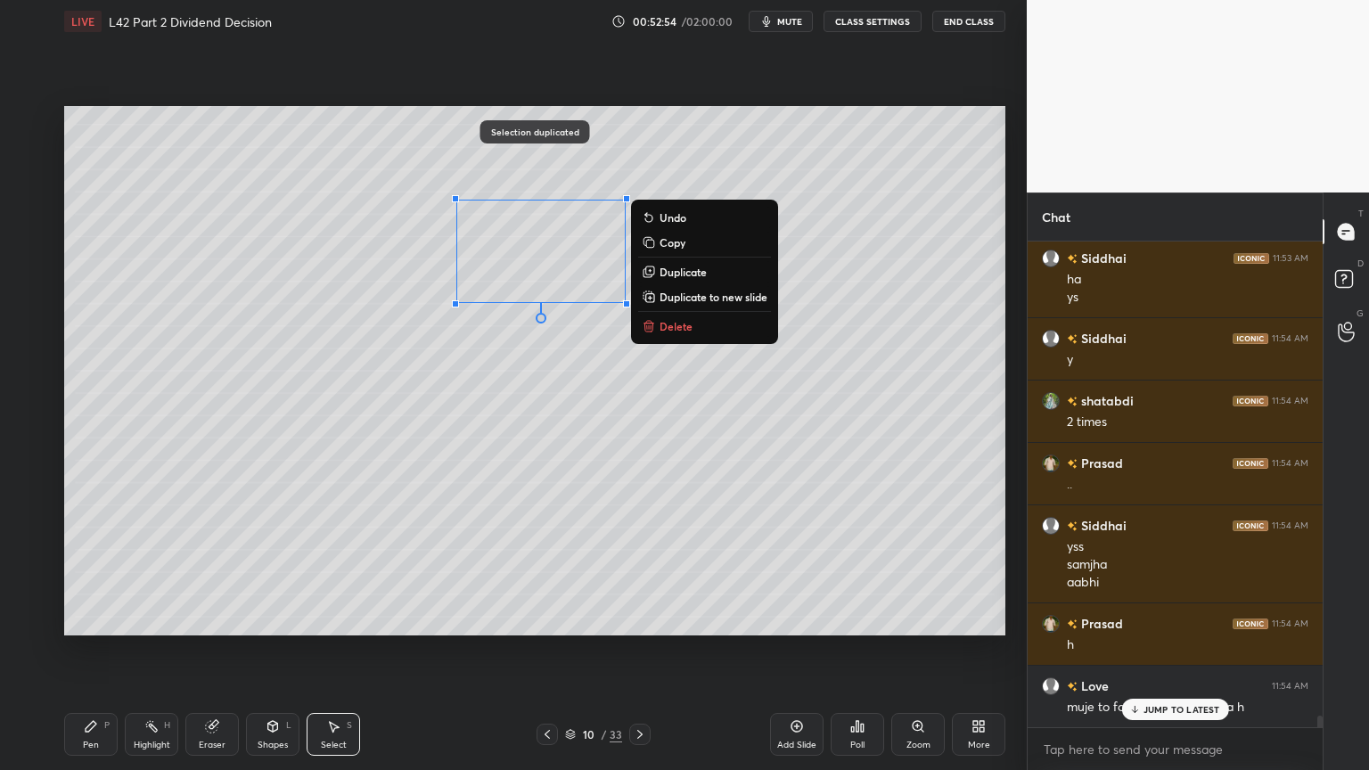
click at [541, 400] on div "0 ° Undo Copy Duplicate Duplicate to new slide Delete" at bounding box center [534, 371] width 941 height 530
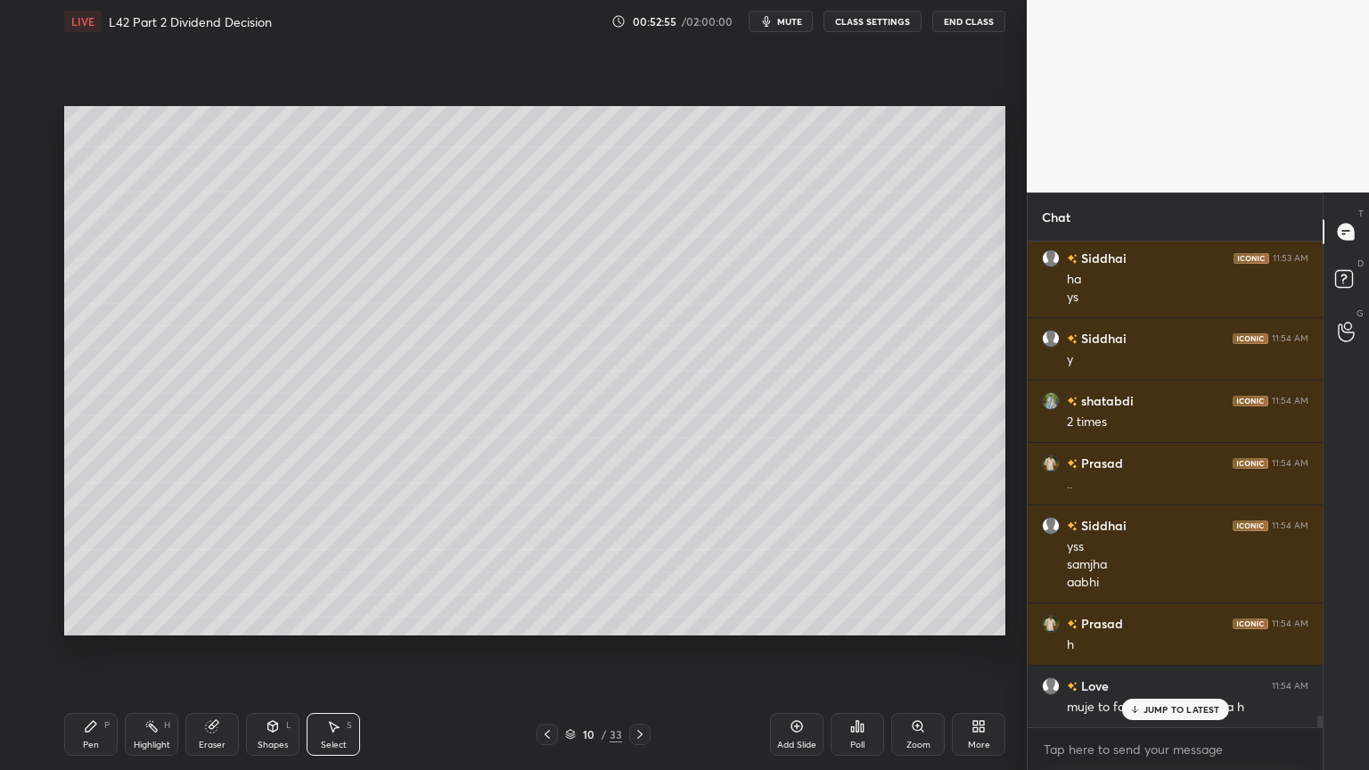
click at [215, 572] on icon at bounding box center [212, 727] width 12 height 12
click at [93, 572] on icon at bounding box center [91, 726] width 11 height 11
click at [27, 334] on div at bounding box center [29, 334] width 14 height 14
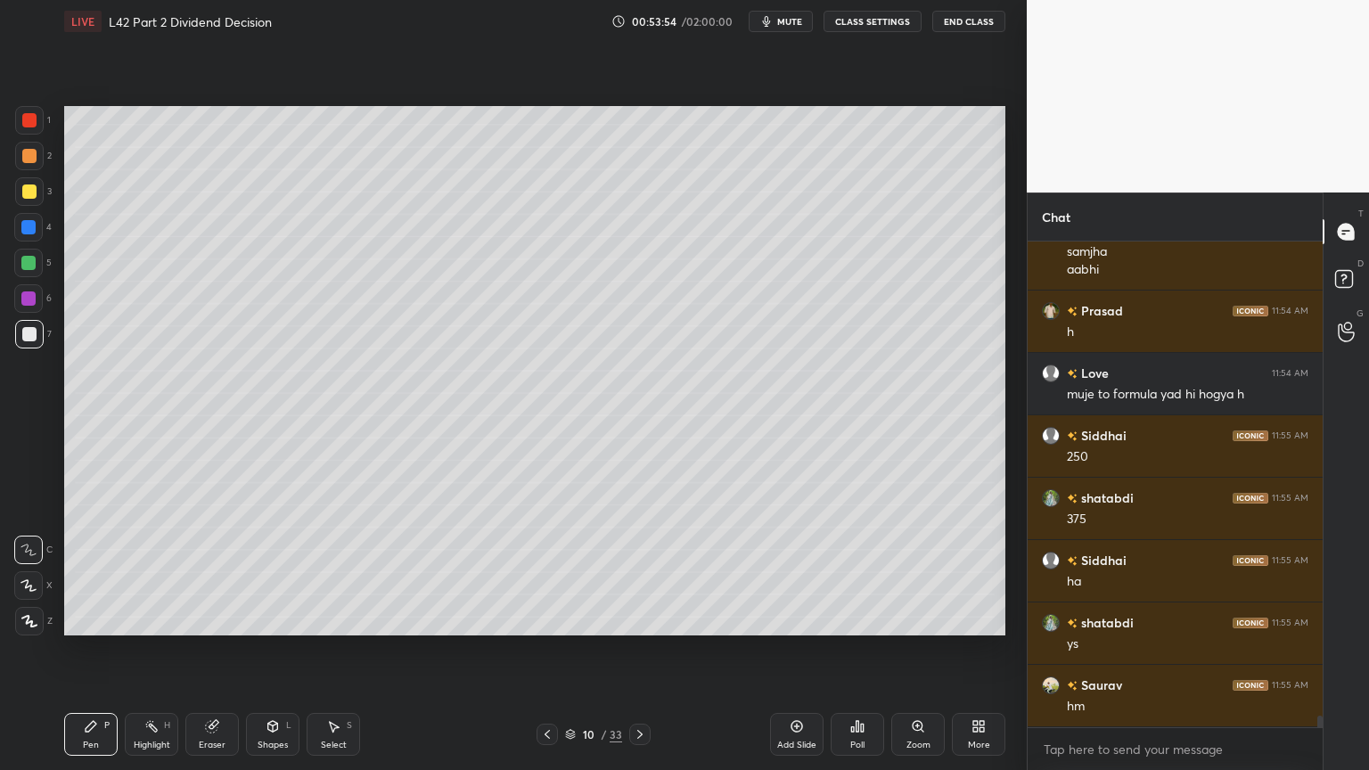
scroll to position [19838, 0]
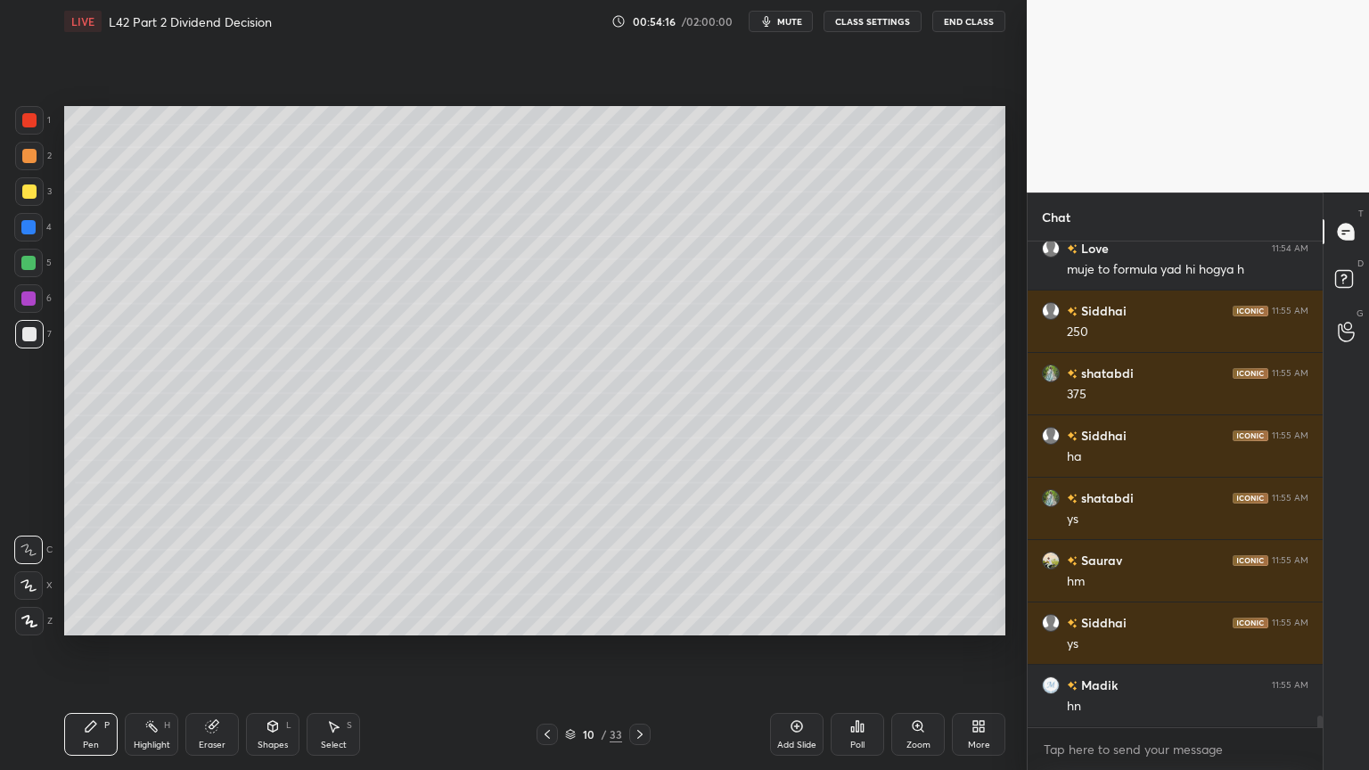
click at [326, 572] on icon at bounding box center [333, 726] width 14 height 14
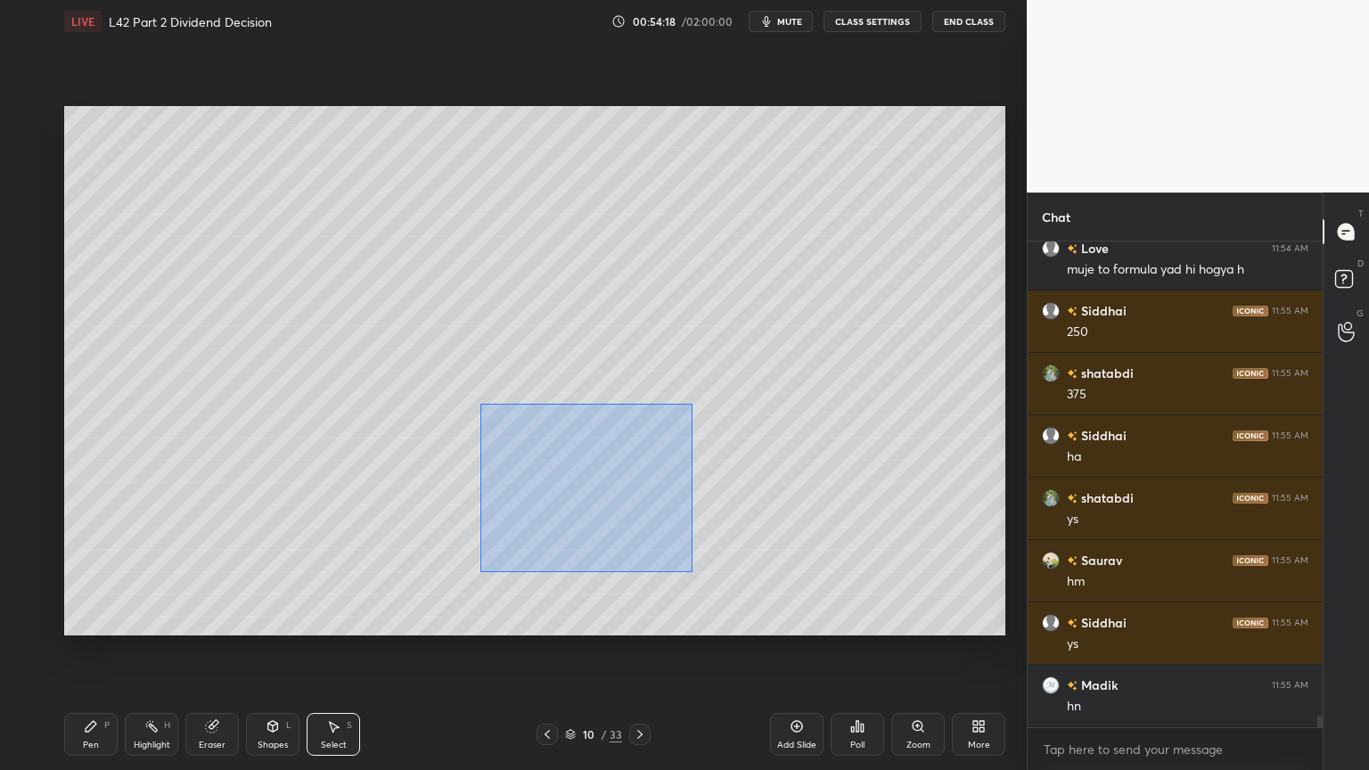
scroll to position [19917, 0]
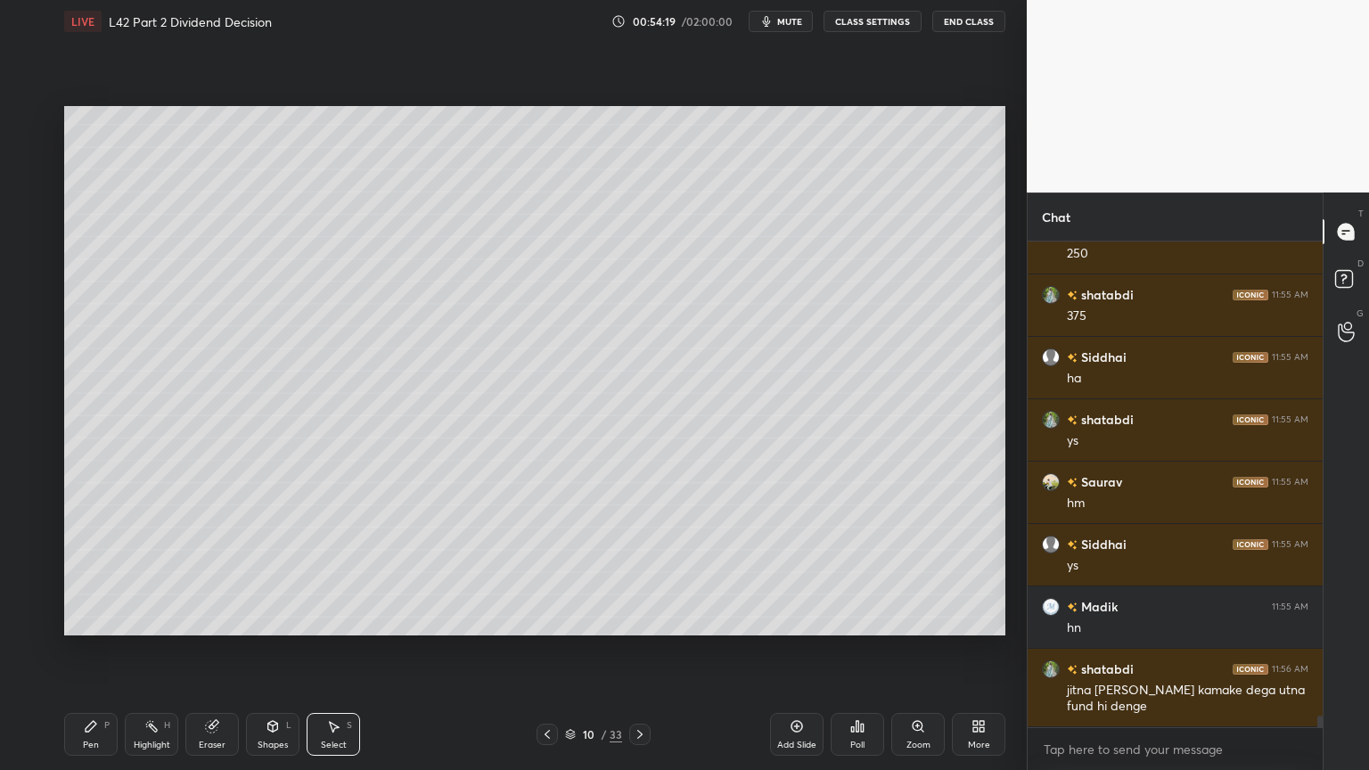
click at [93, 572] on icon at bounding box center [91, 726] width 11 height 11
click at [325, 572] on div "Select S" at bounding box center [333, 734] width 53 height 43
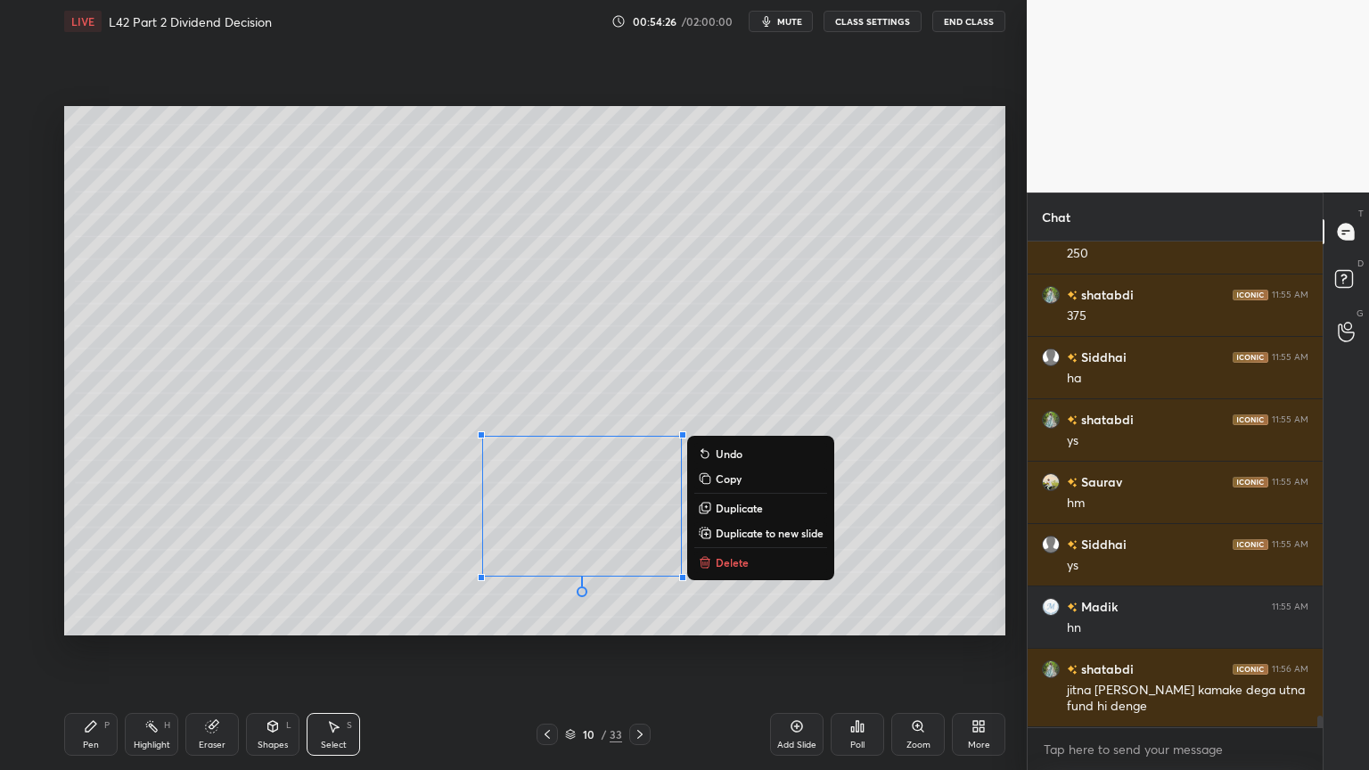
click at [709, 553] on button "Delete" at bounding box center [761, 562] width 133 height 21
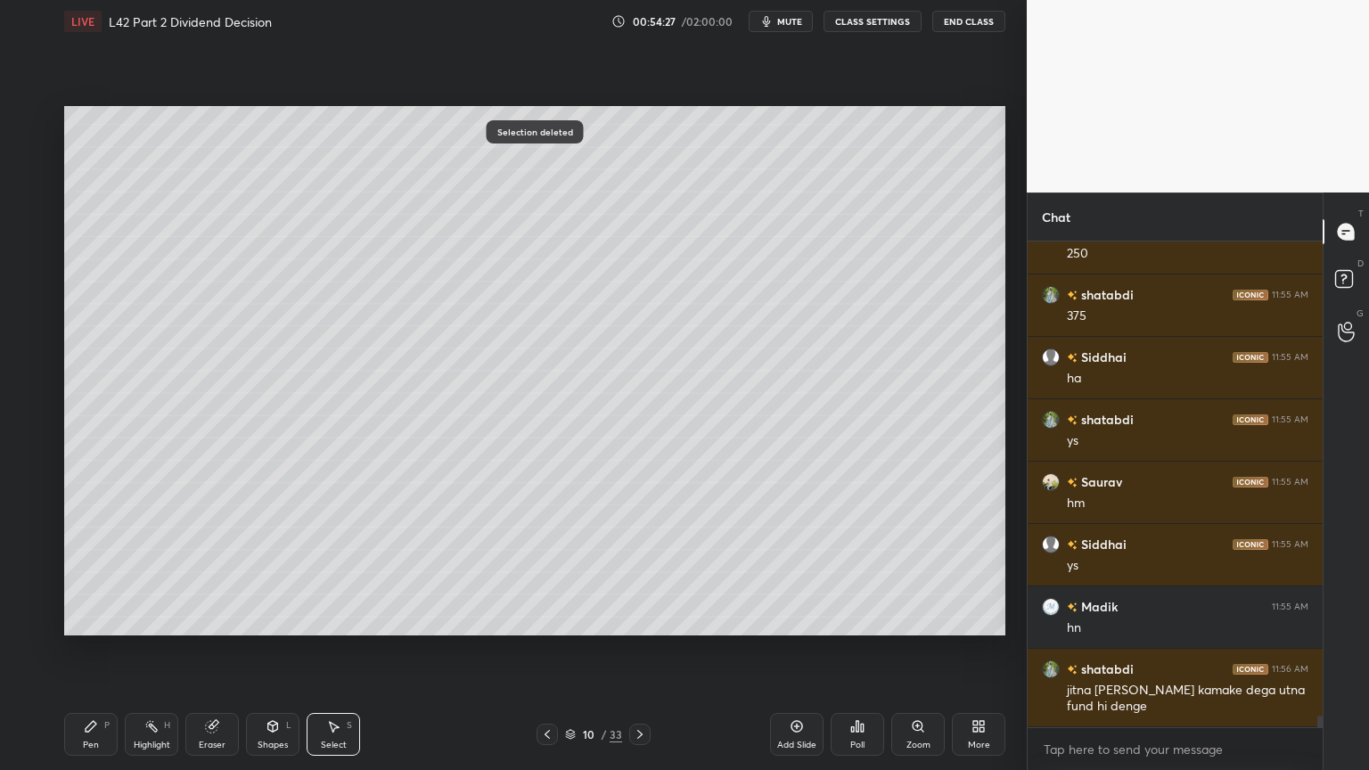
click at [87, 572] on div "Pen P" at bounding box center [90, 734] width 53 height 43
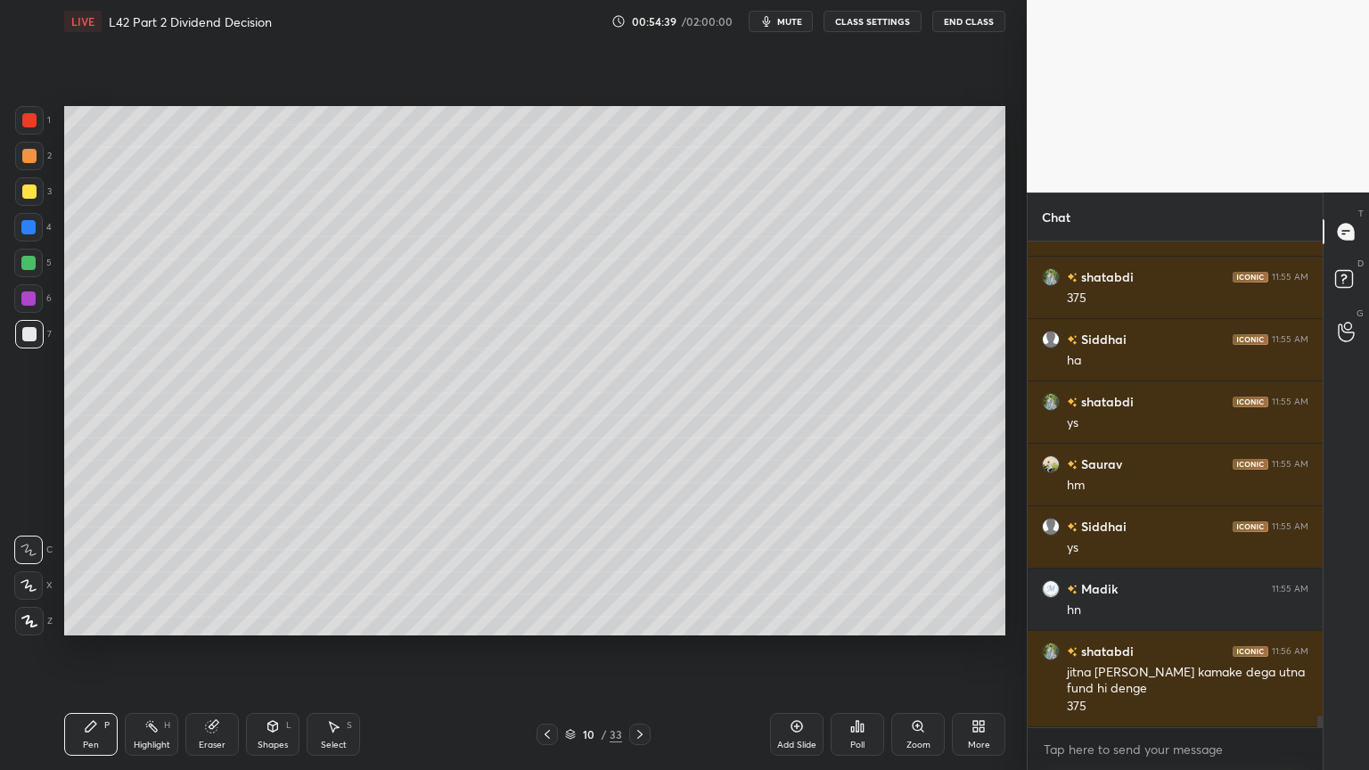
scroll to position [19996, 0]
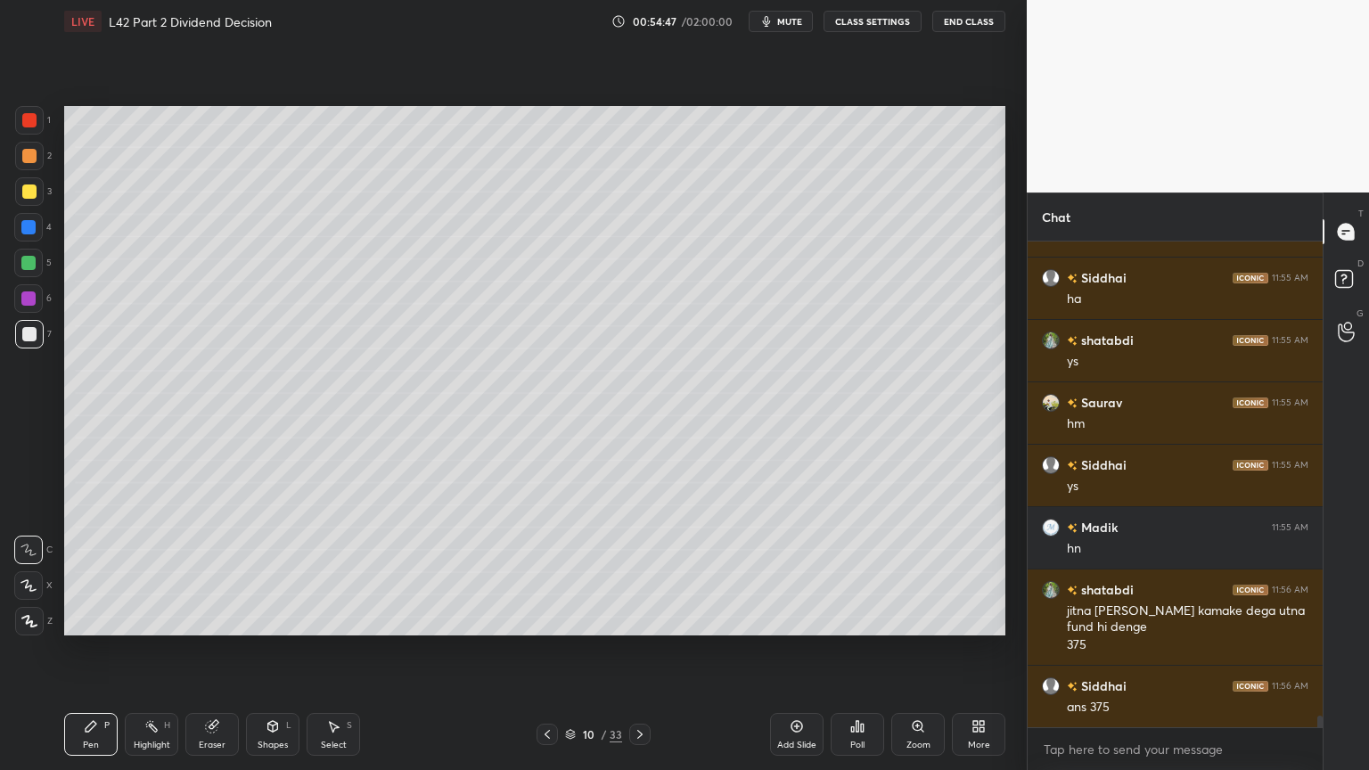
click at [36, 161] on div at bounding box center [29, 156] width 29 height 29
click at [29, 330] on div at bounding box center [29, 334] width 14 height 14
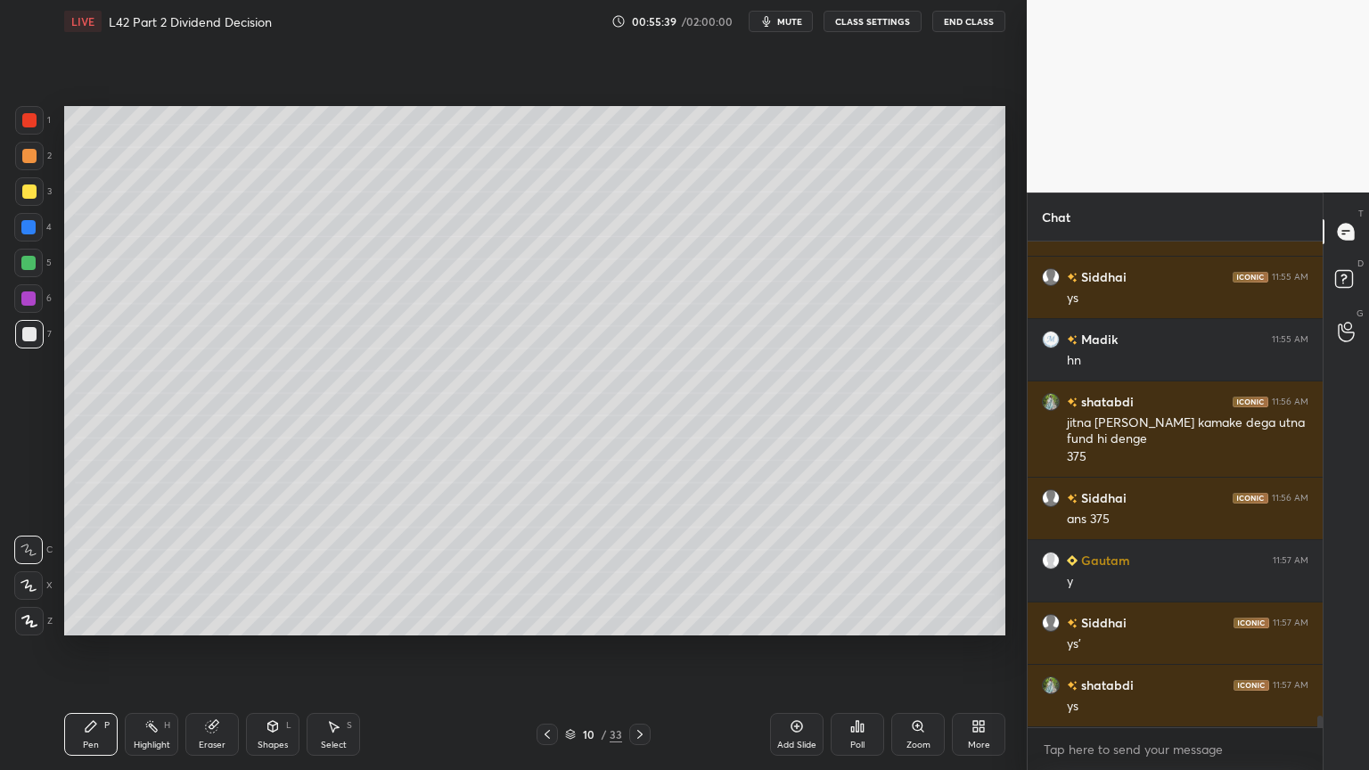
scroll to position [20246, 0]
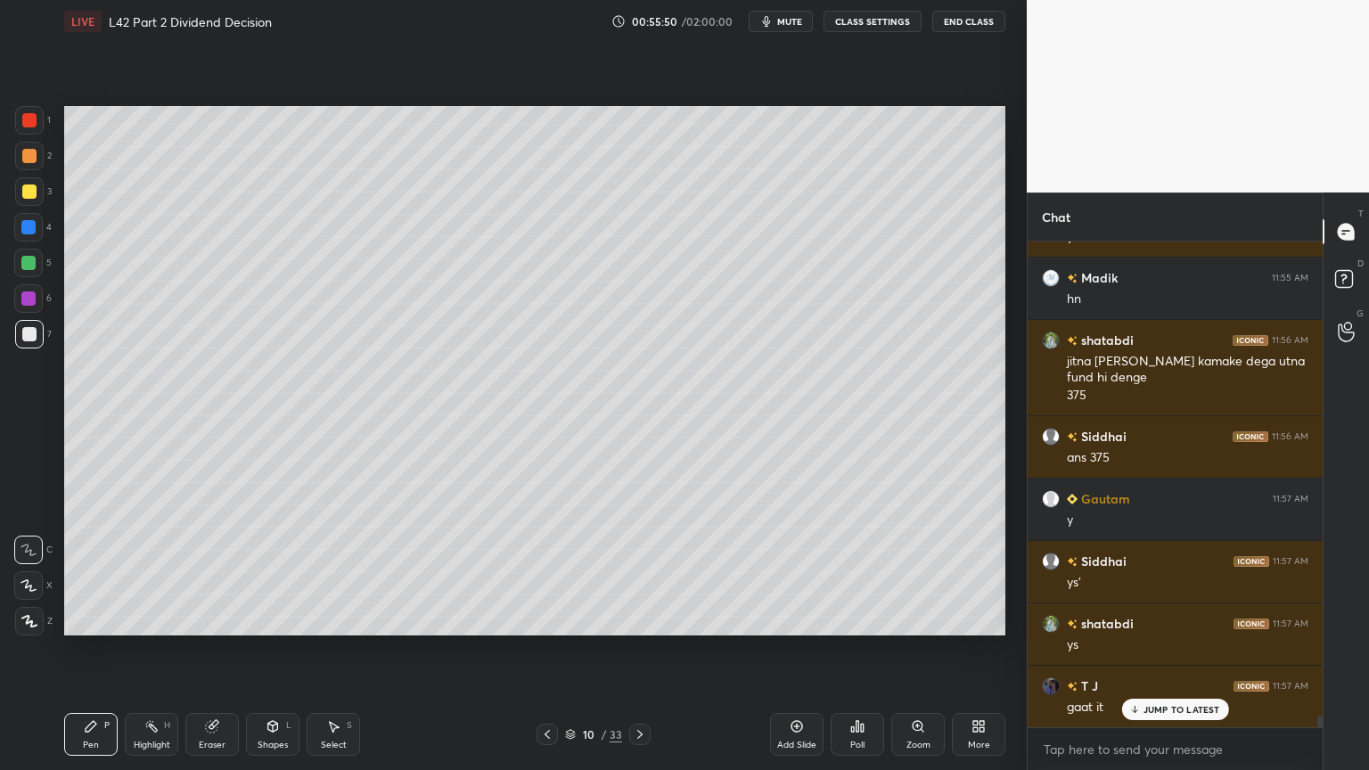
click at [330, 572] on icon at bounding box center [333, 726] width 14 height 14
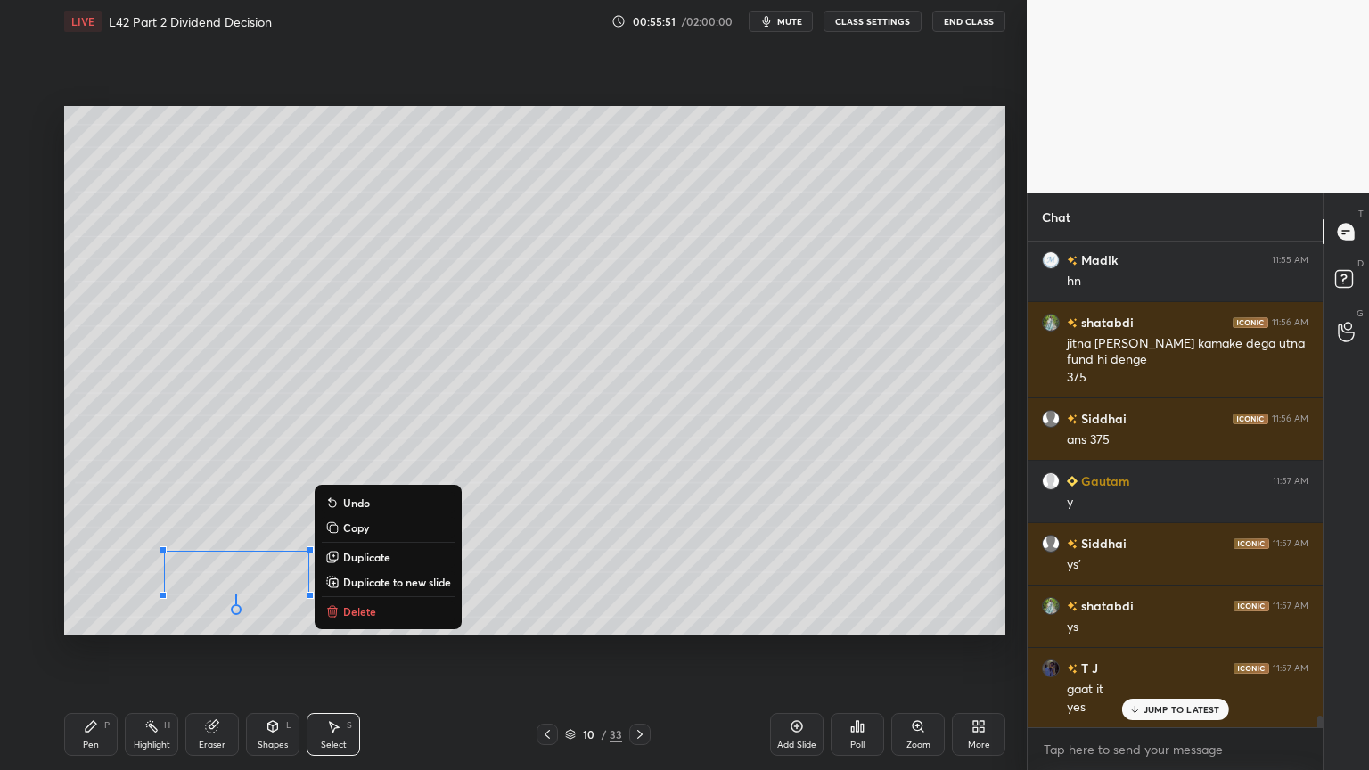
click at [387, 572] on button "Delete" at bounding box center [388, 611] width 133 height 21
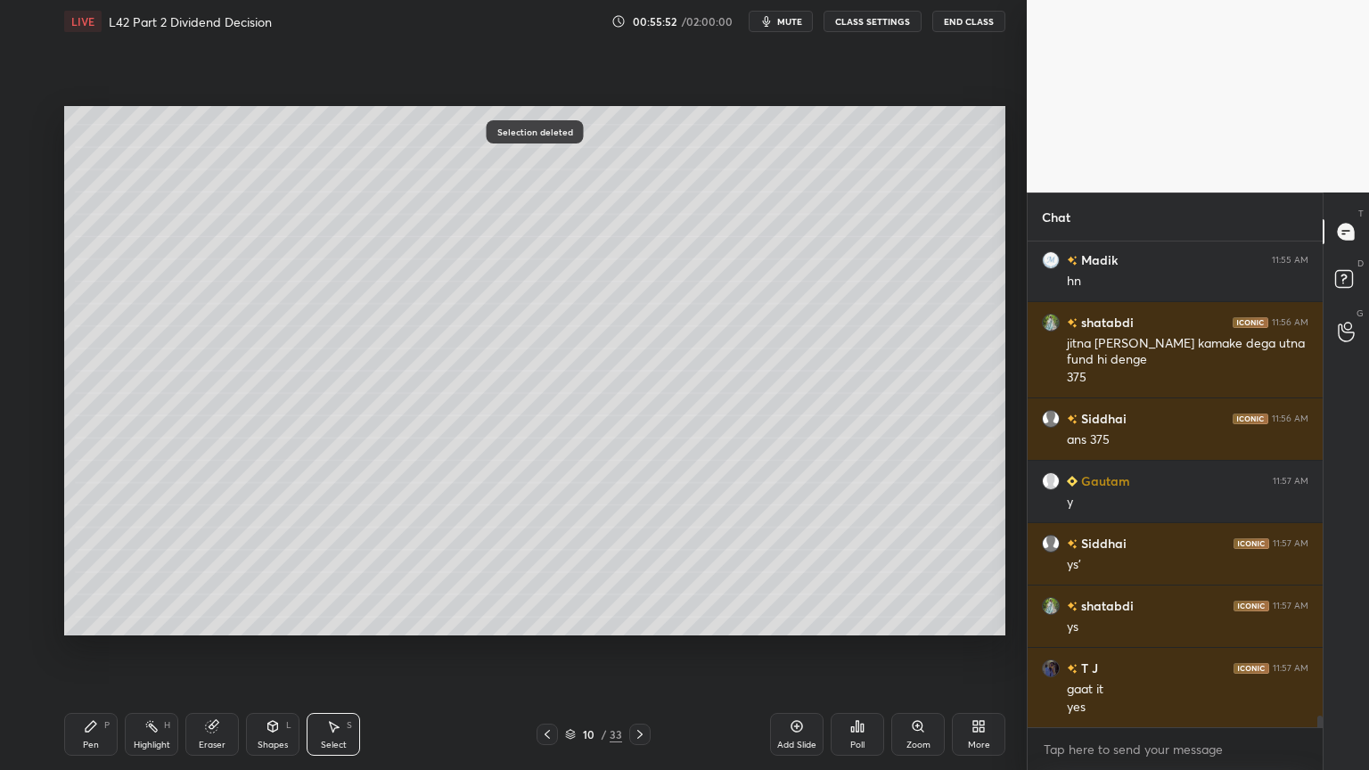
scroll to position [20327, 0]
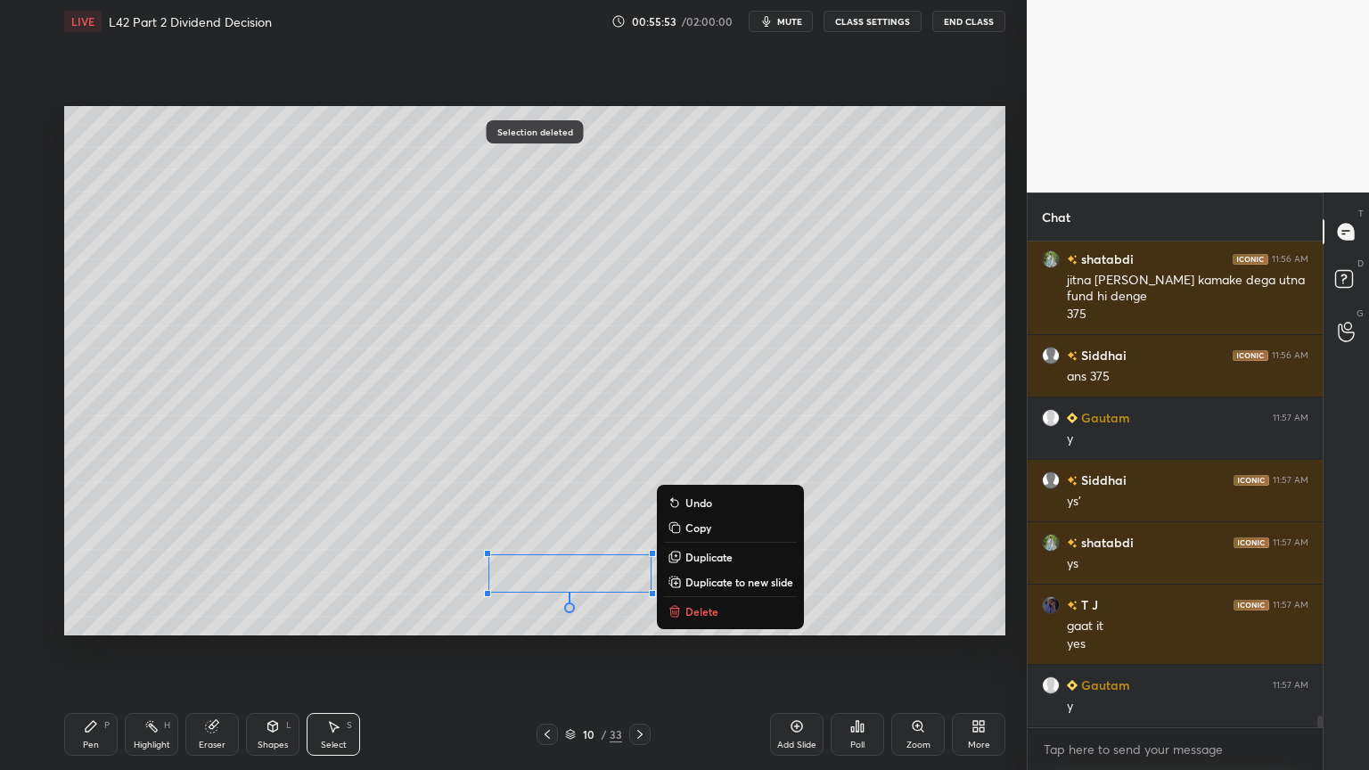
click at [680, 572] on icon at bounding box center [675, 611] width 14 height 14
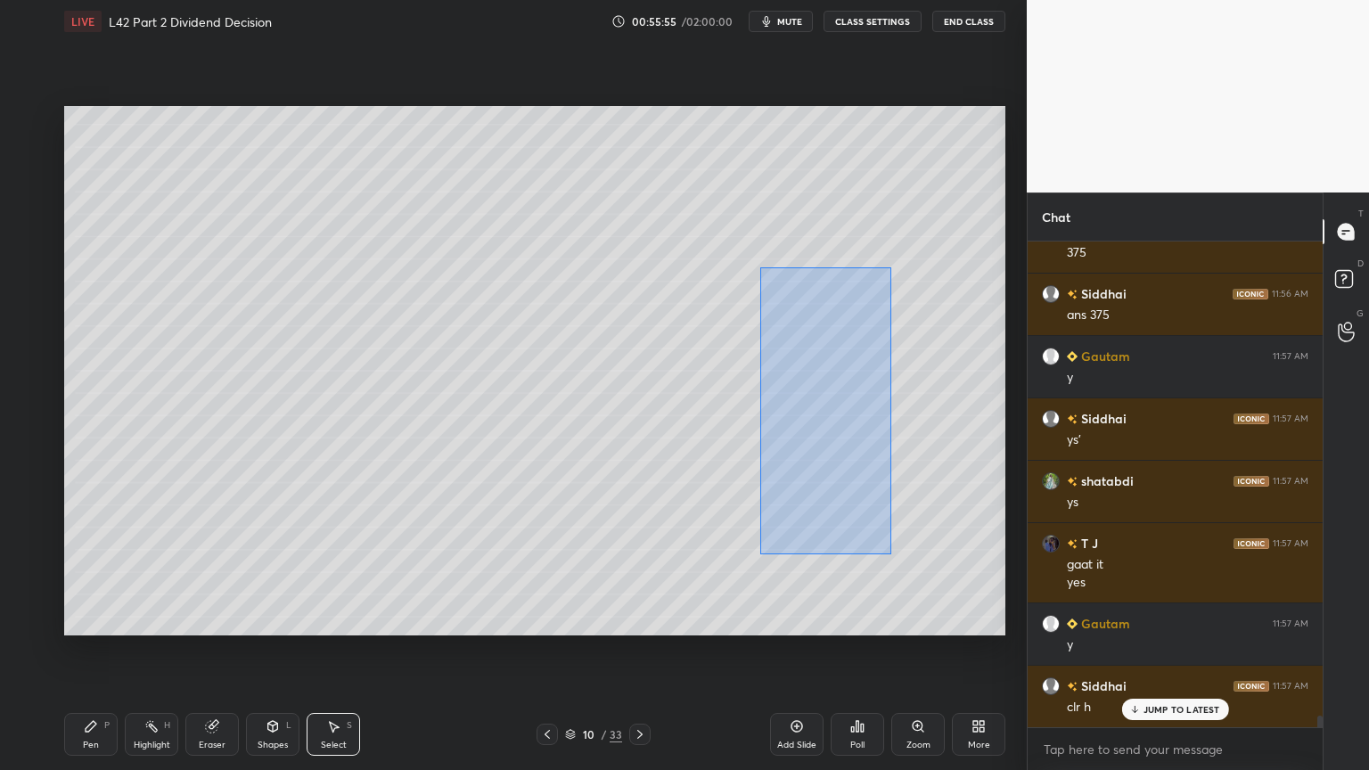
scroll to position [20452, 0]
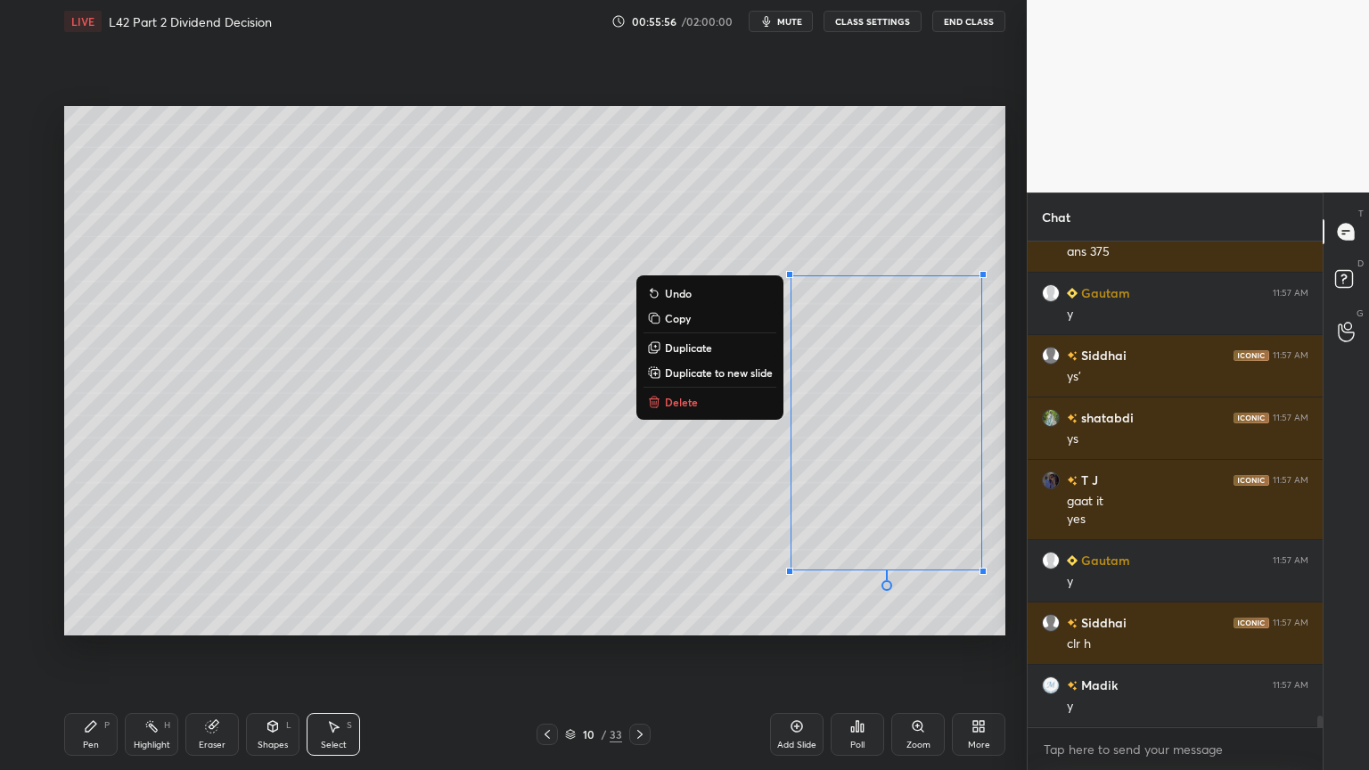
click at [673, 395] on p "Delete" at bounding box center [681, 402] width 33 height 14
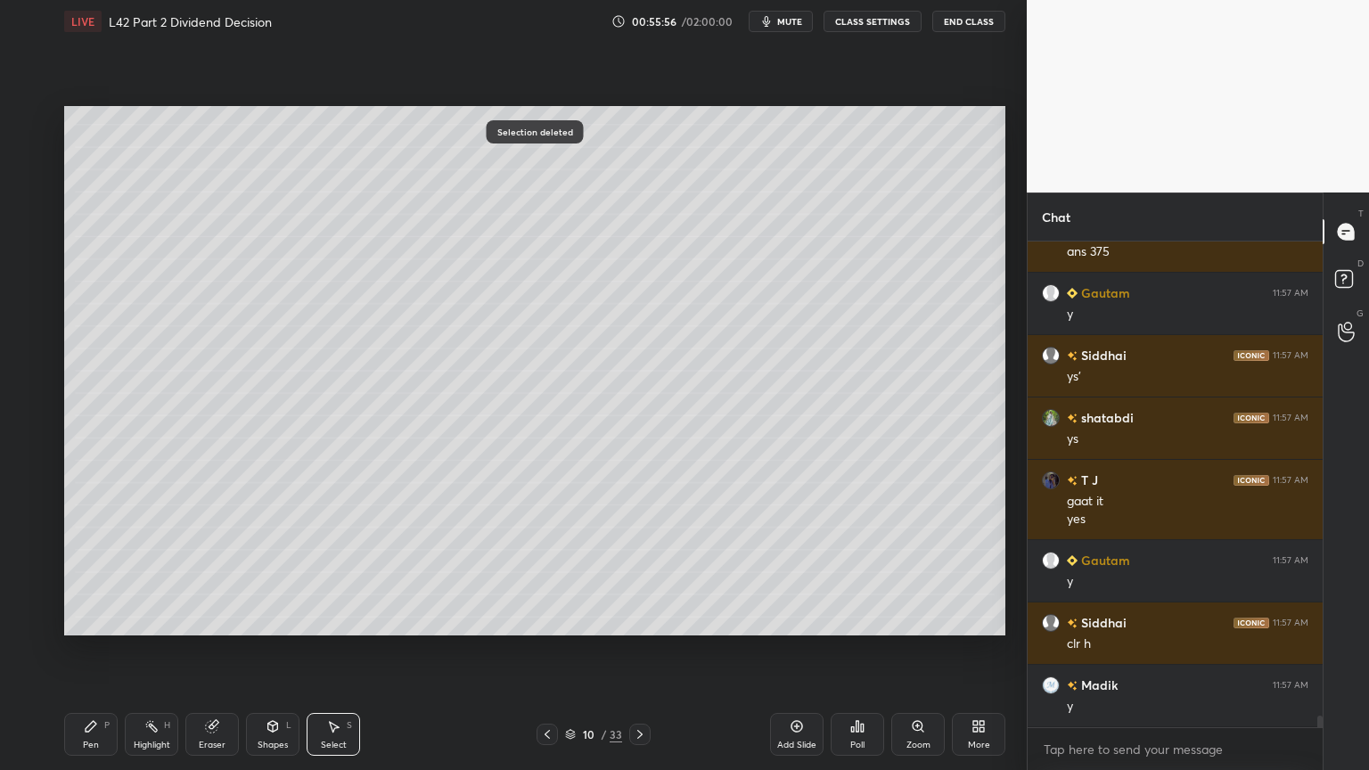
scroll to position [20513, 0]
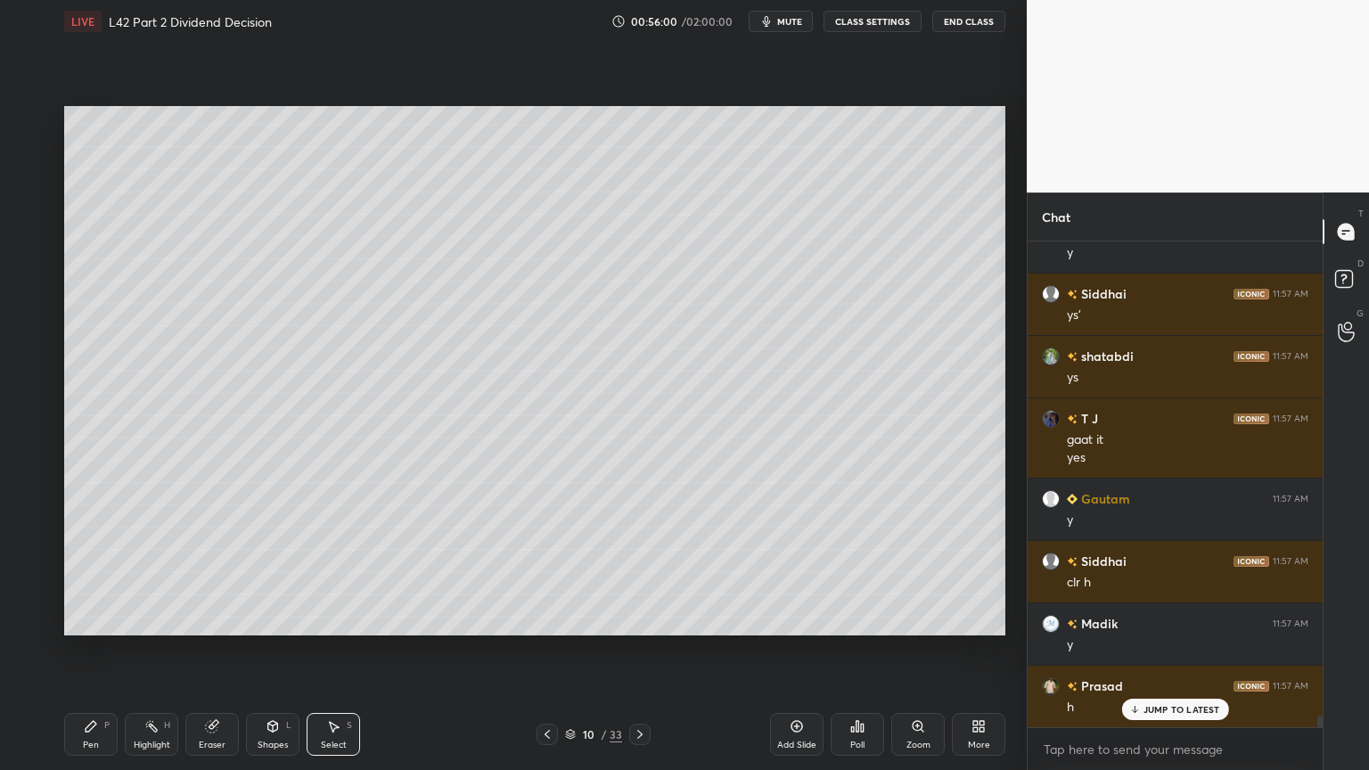
click at [111, 572] on div "Pen P" at bounding box center [90, 734] width 53 height 43
click at [314, 572] on div "Select S" at bounding box center [333, 734] width 53 height 43
click at [211, 572] on div "Eraser" at bounding box center [211, 734] width 53 height 43
click at [332, 572] on icon at bounding box center [335, 727] width 10 height 11
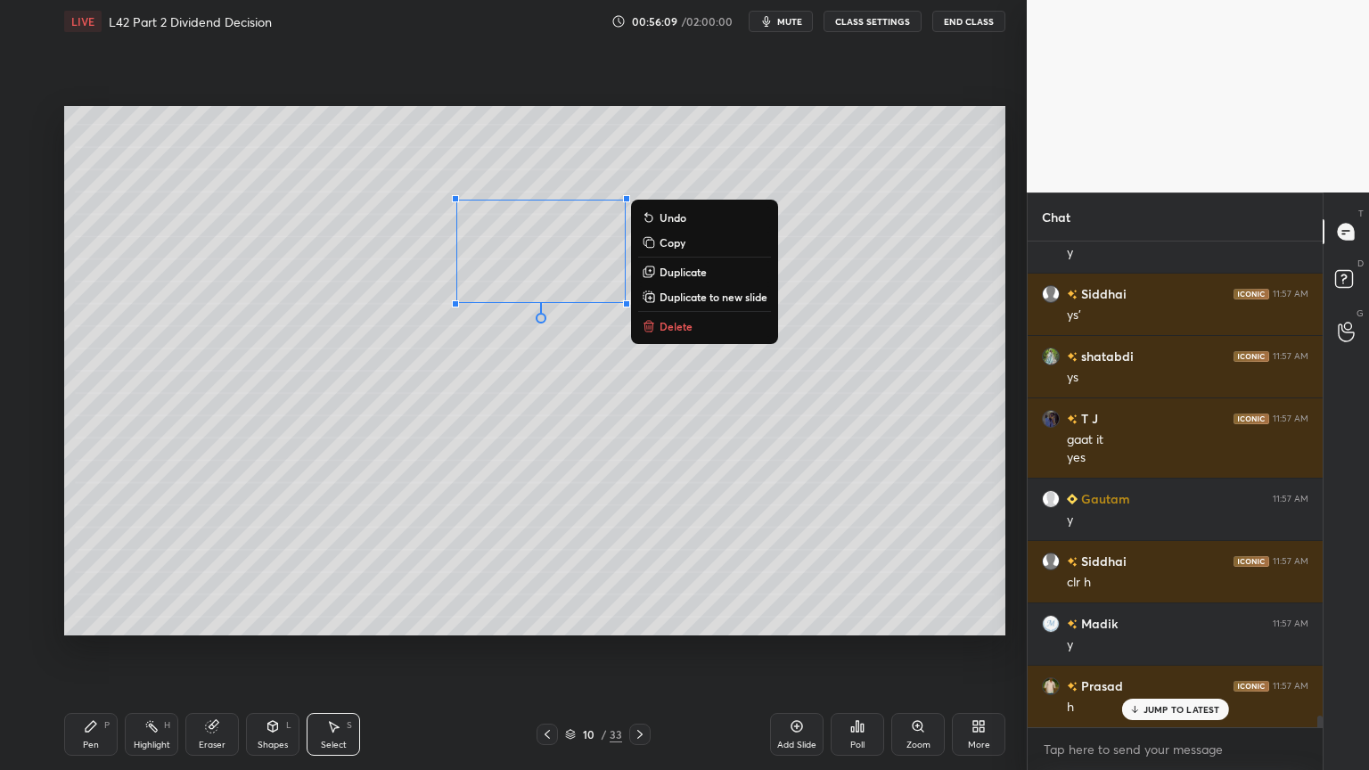
click at [670, 271] on p "Duplicate" at bounding box center [683, 272] width 47 height 14
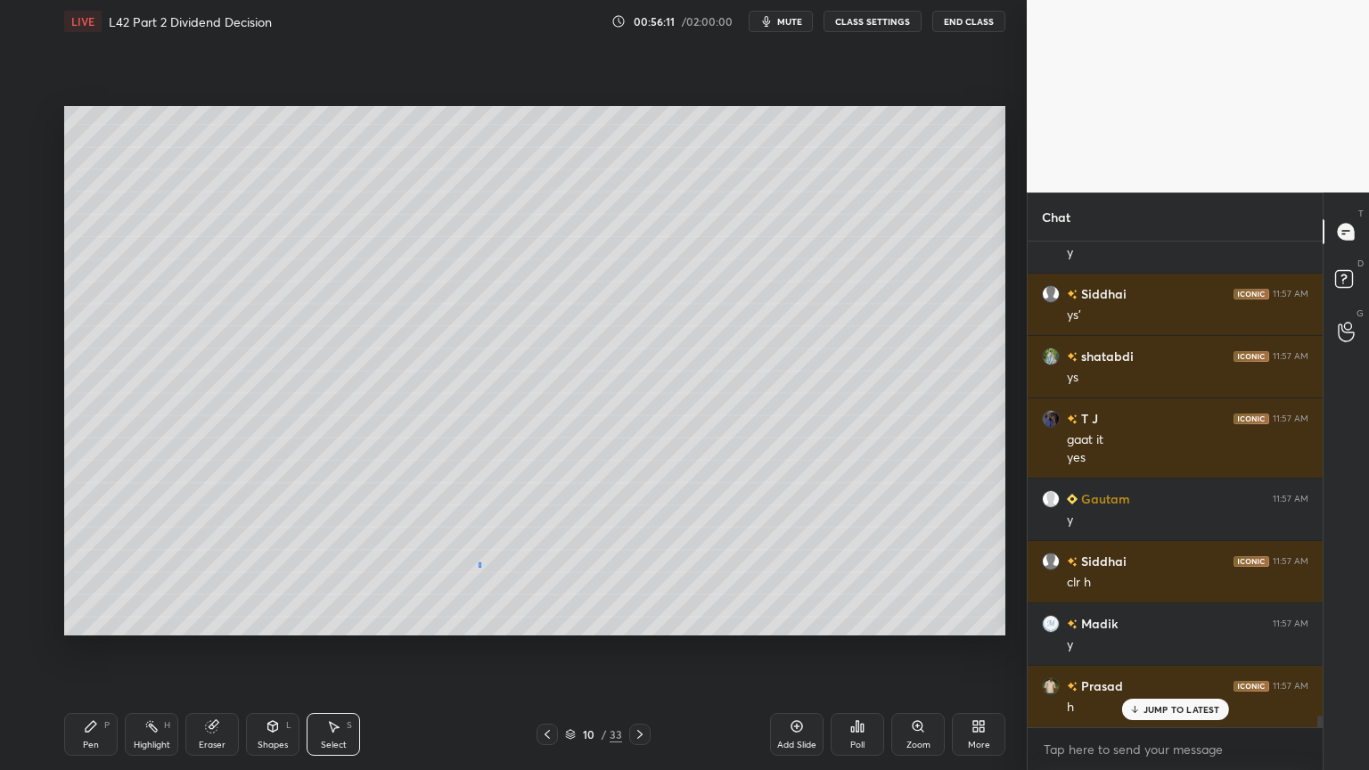
click at [478, 565] on div "0 ° Undo Copy Duplicate Duplicate to new slide Delete" at bounding box center [534, 371] width 941 height 530
click at [205, 572] on icon at bounding box center [212, 726] width 14 height 14
click at [103, 572] on div "Pen P" at bounding box center [90, 734] width 53 height 43
click at [26, 337] on div at bounding box center [29, 334] width 14 height 14
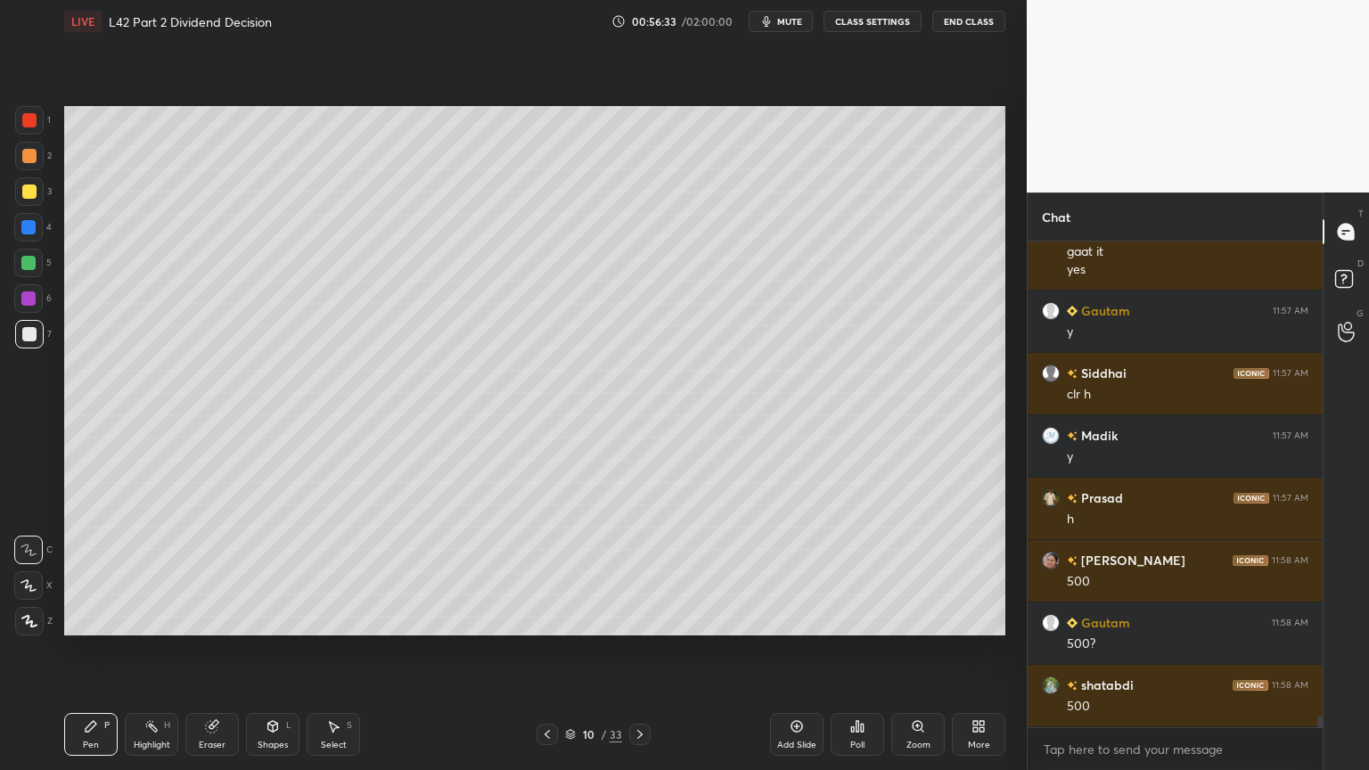
scroll to position [20763, 0]
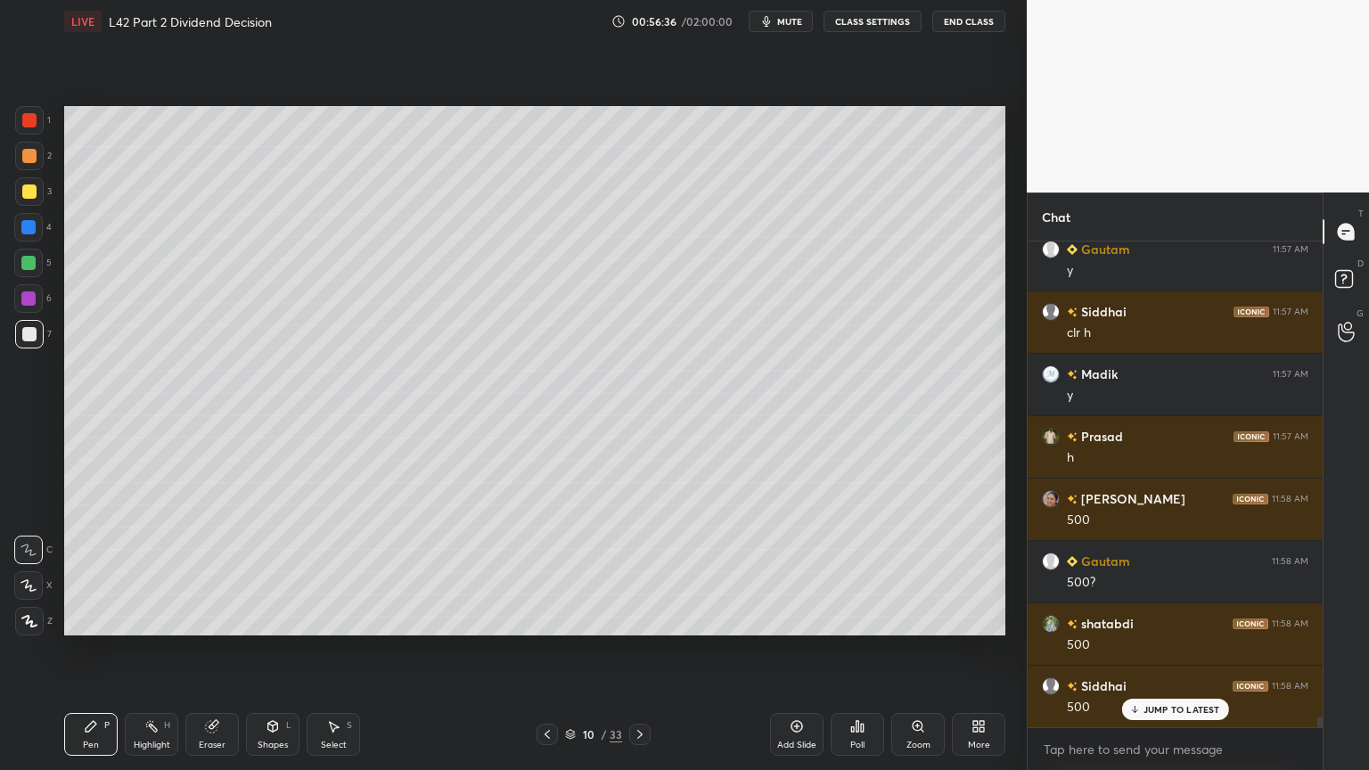
click at [348, 572] on div "Select S" at bounding box center [333, 734] width 53 height 43
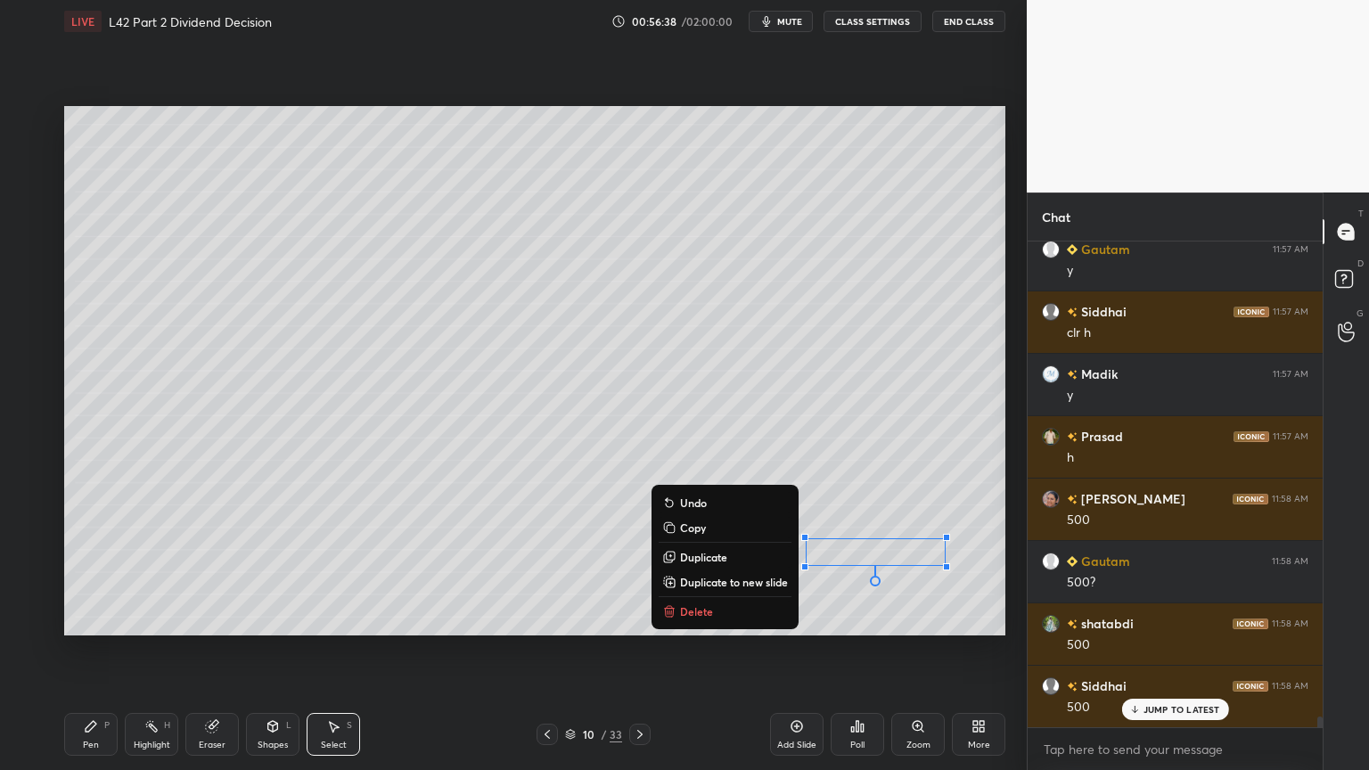
click at [683, 572] on p "Delete" at bounding box center [696, 611] width 33 height 14
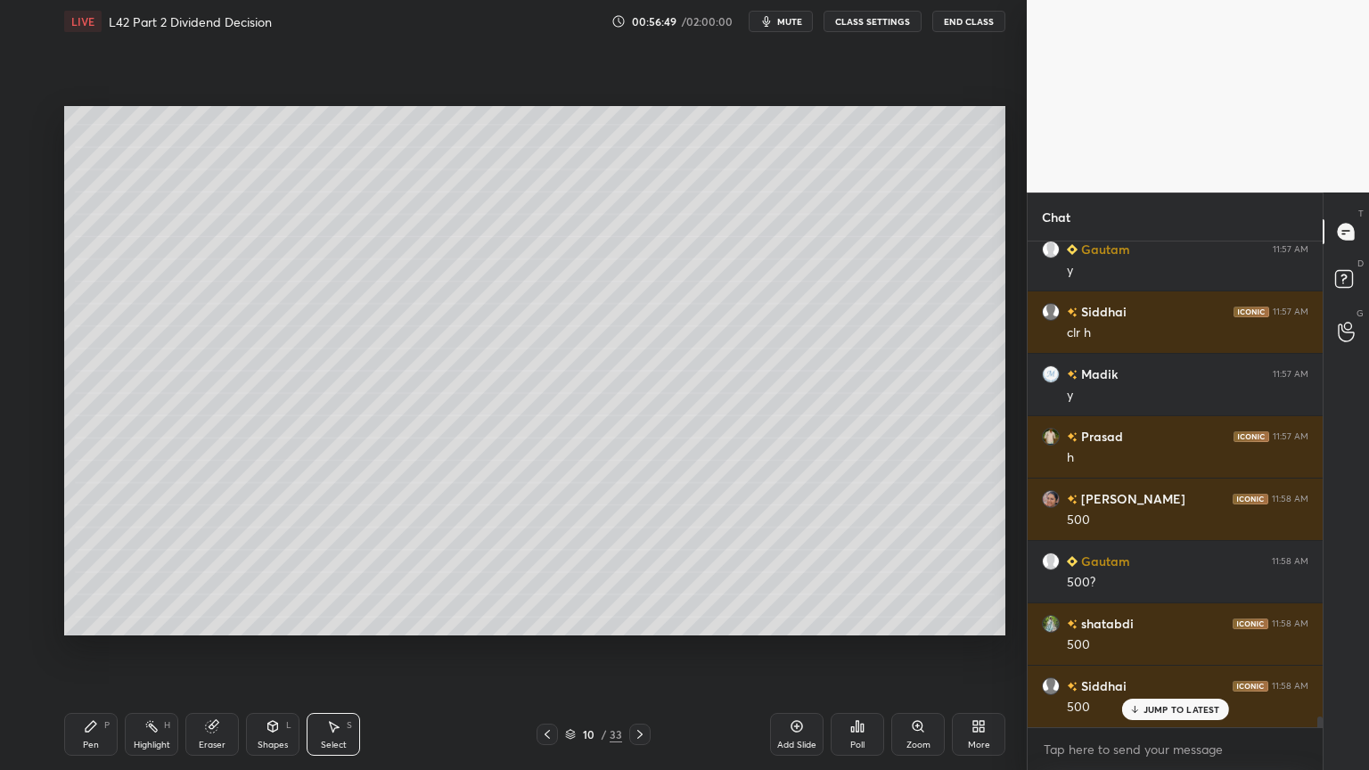
click at [87, 572] on div "Pen P" at bounding box center [90, 734] width 53 height 43
click at [29, 157] on div at bounding box center [29, 156] width 14 height 14
click at [144, 572] on div "Highlight" at bounding box center [152, 745] width 37 height 9
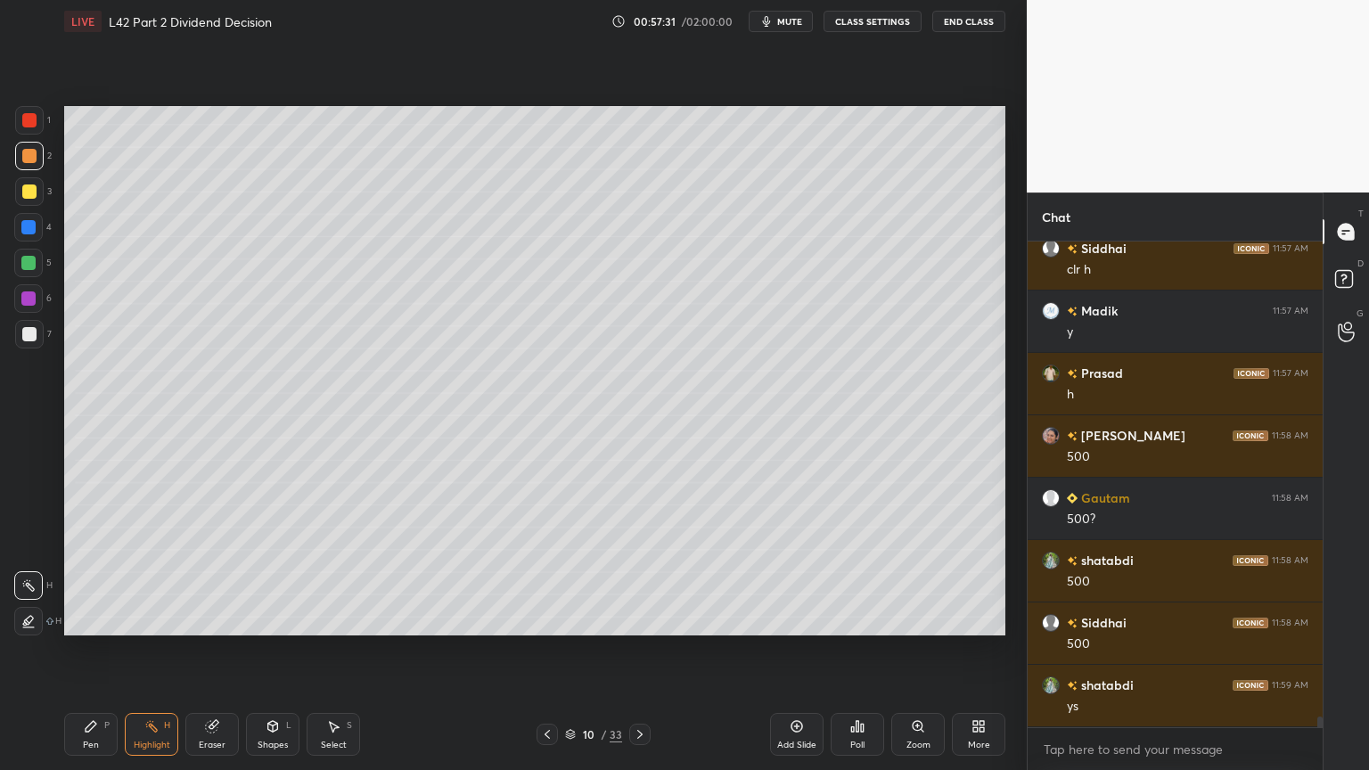
click at [90, 572] on div "Pen P" at bounding box center [90, 734] width 53 height 43
click at [39, 336] on div at bounding box center [29, 334] width 29 height 29
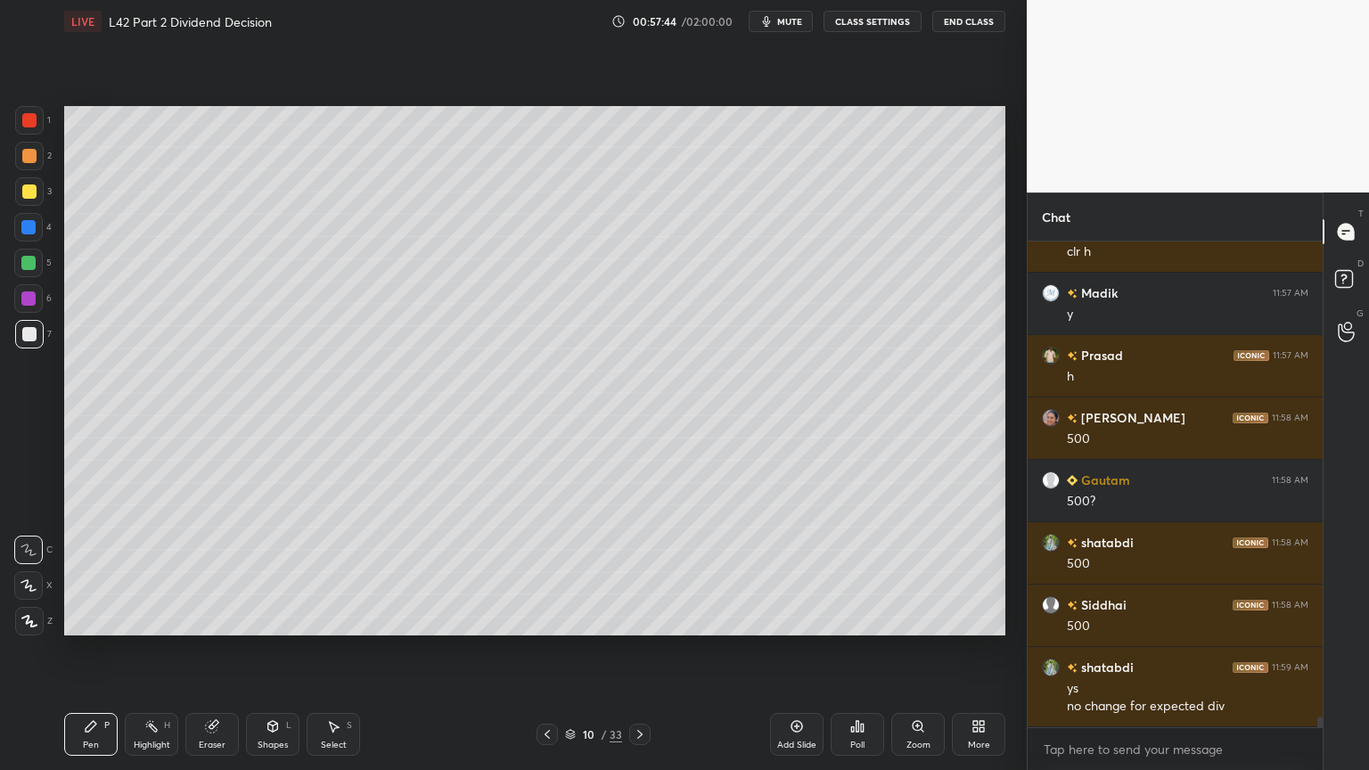
scroll to position [20905, 0]
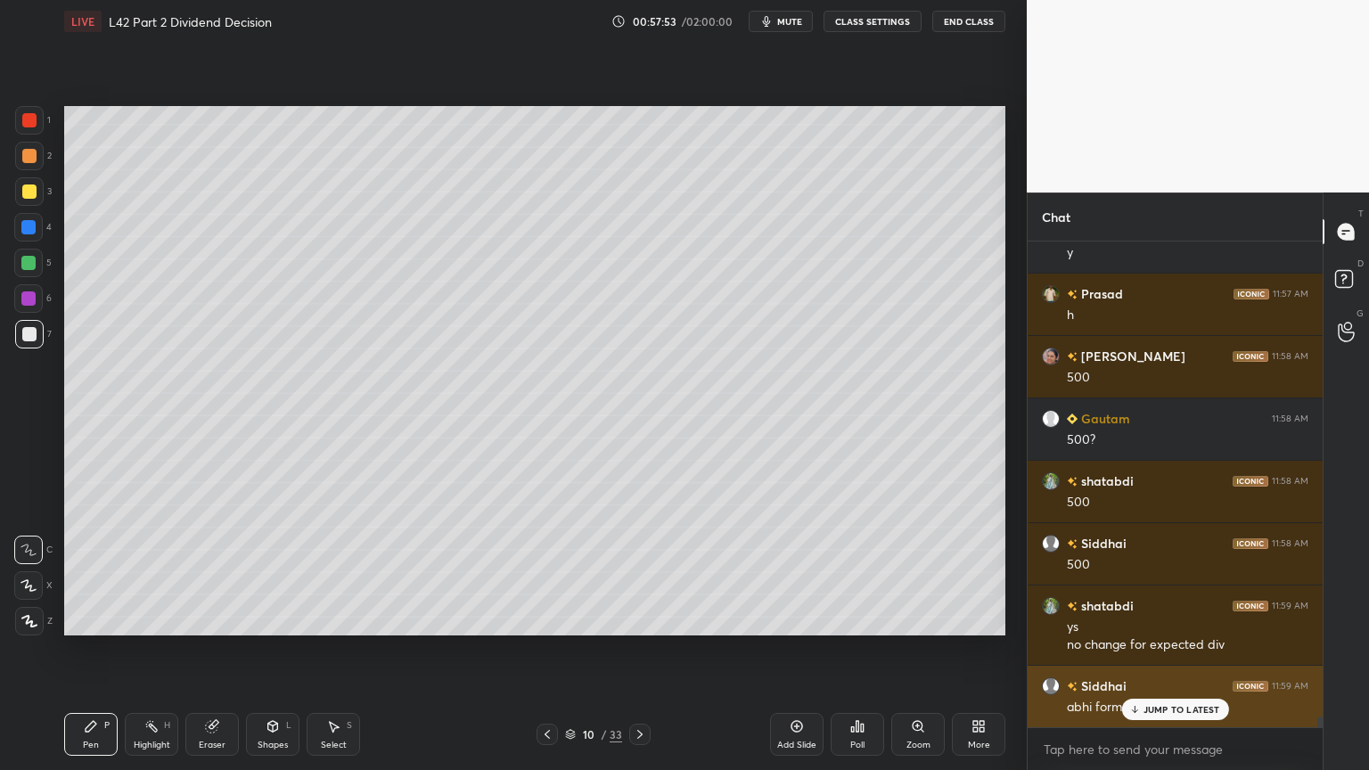
click at [1153, 572] on p "JUMP TO LATEST" at bounding box center [1182, 709] width 77 height 11
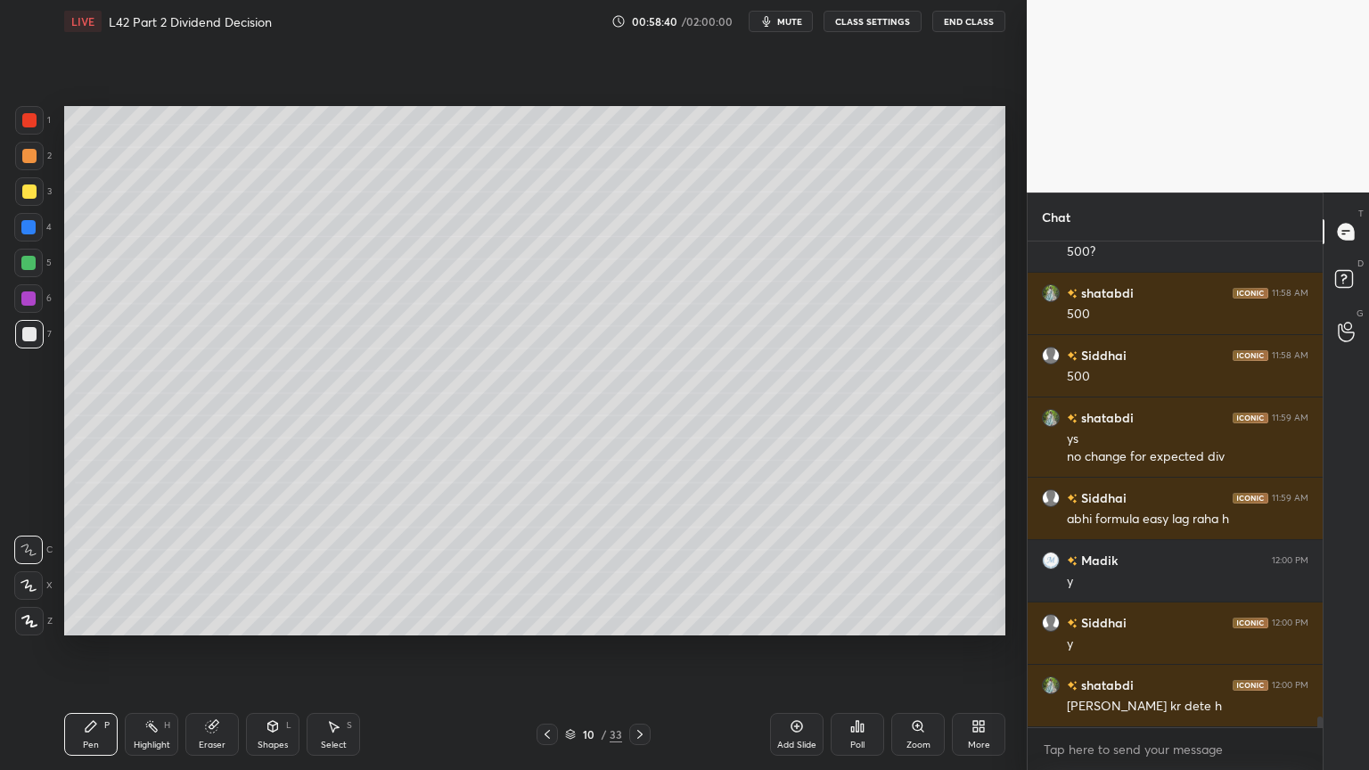
scroll to position [21155, 0]
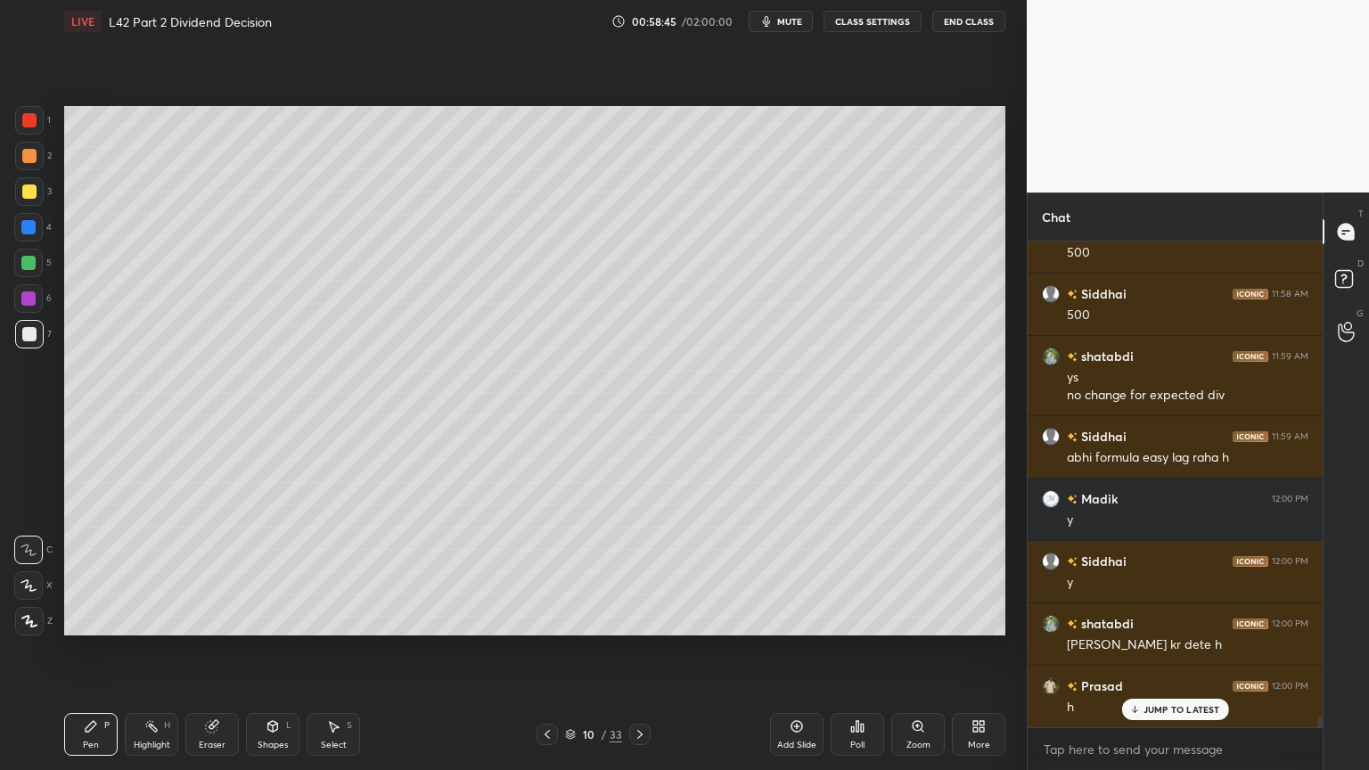
click at [335, 572] on icon at bounding box center [333, 726] width 14 height 14
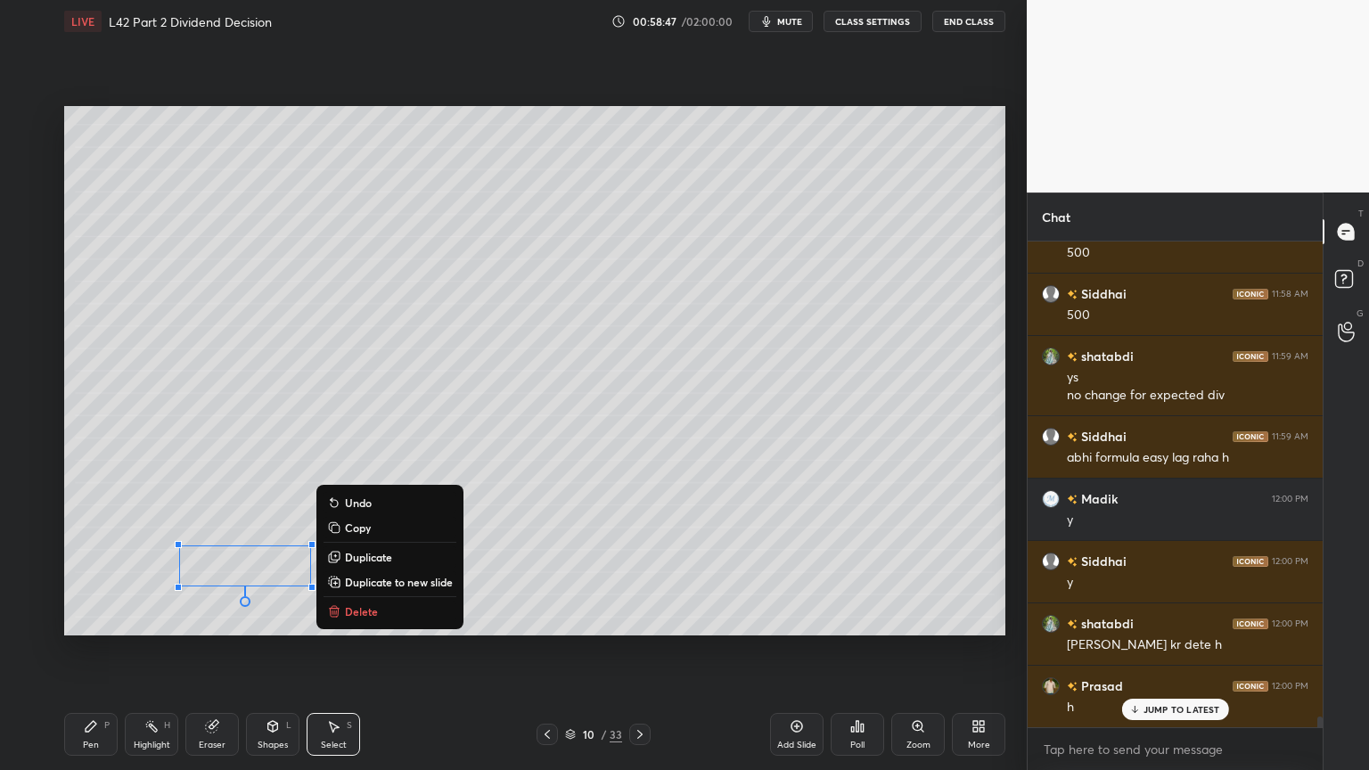
click at [357, 572] on div "0 ° Undo Copy Duplicate Duplicate to new slide Delete" at bounding box center [534, 371] width 941 height 530
click at [392, 572] on button "Delete" at bounding box center [390, 611] width 133 height 21
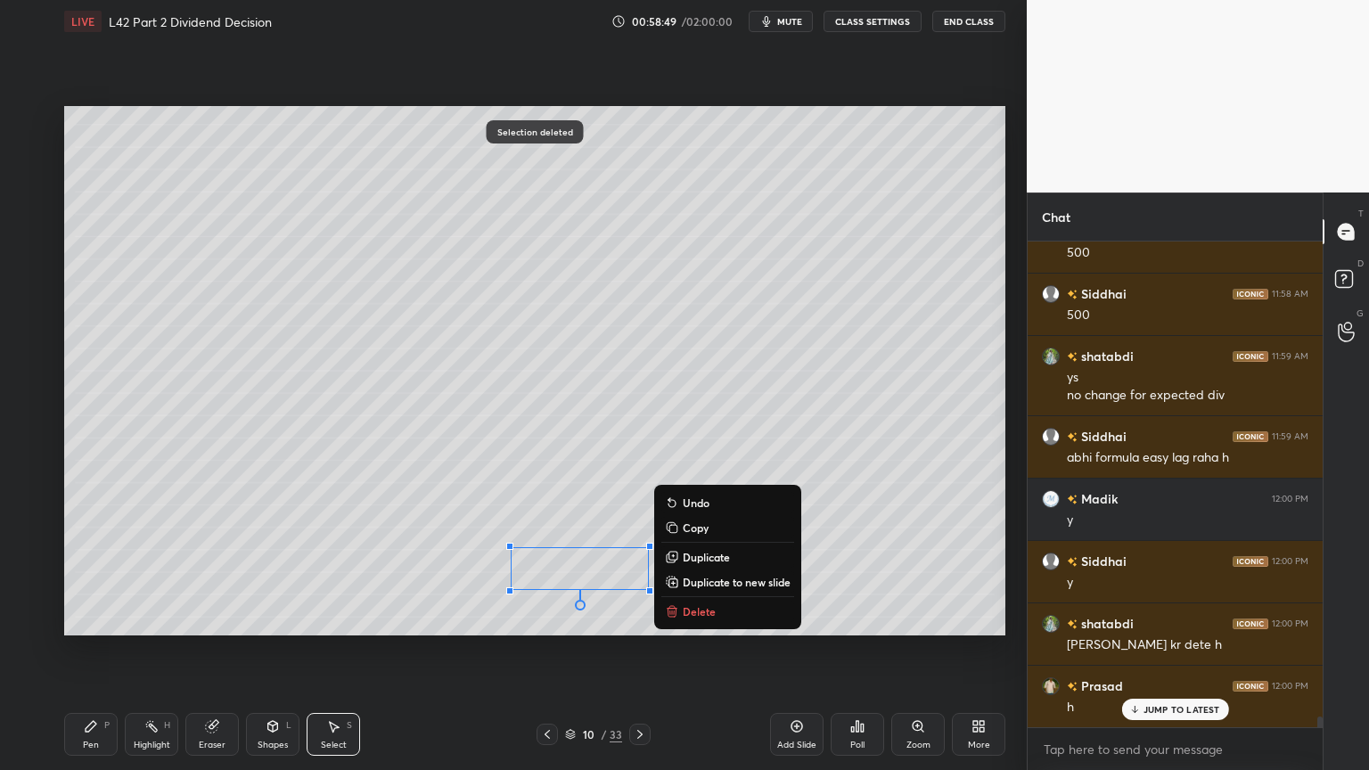
click at [683, 572] on p "Delete" at bounding box center [699, 611] width 33 height 14
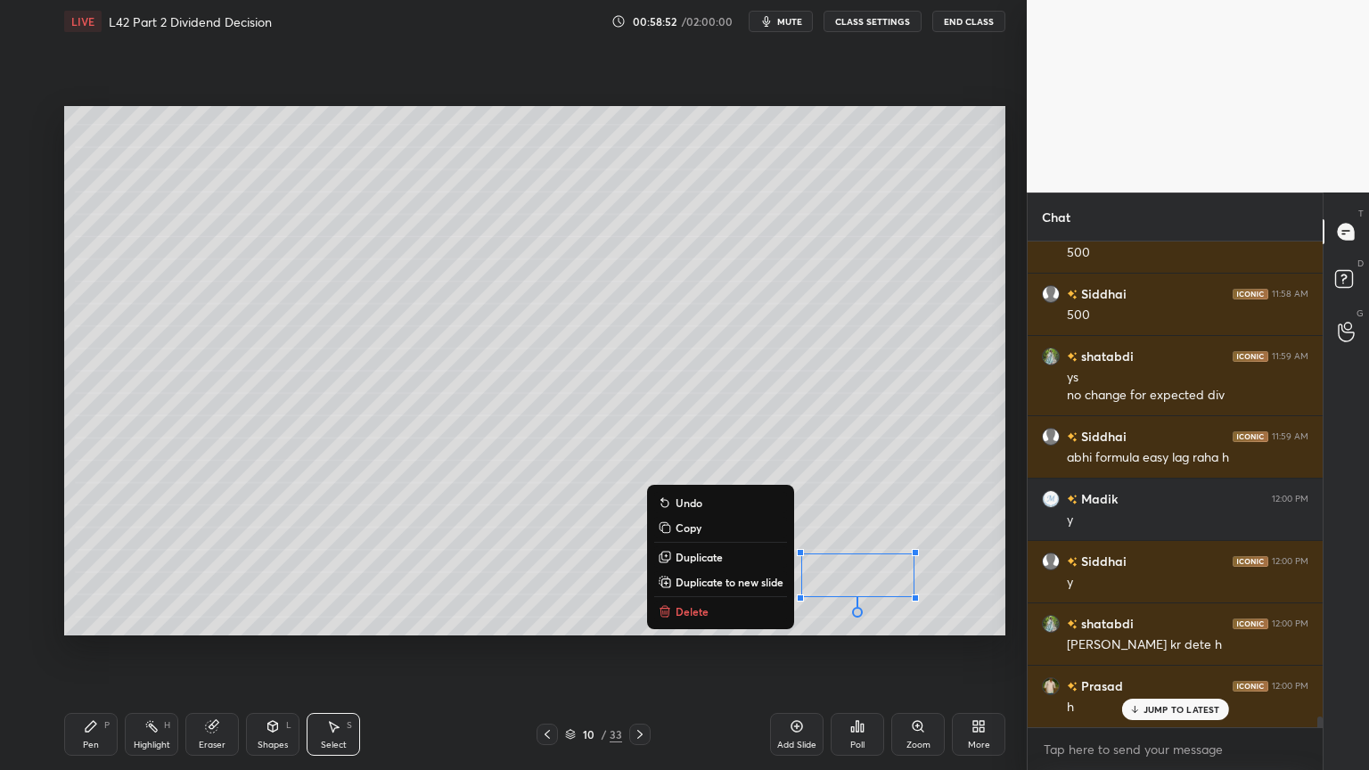
click at [679, 572] on p "Delete" at bounding box center [692, 611] width 33 height 14
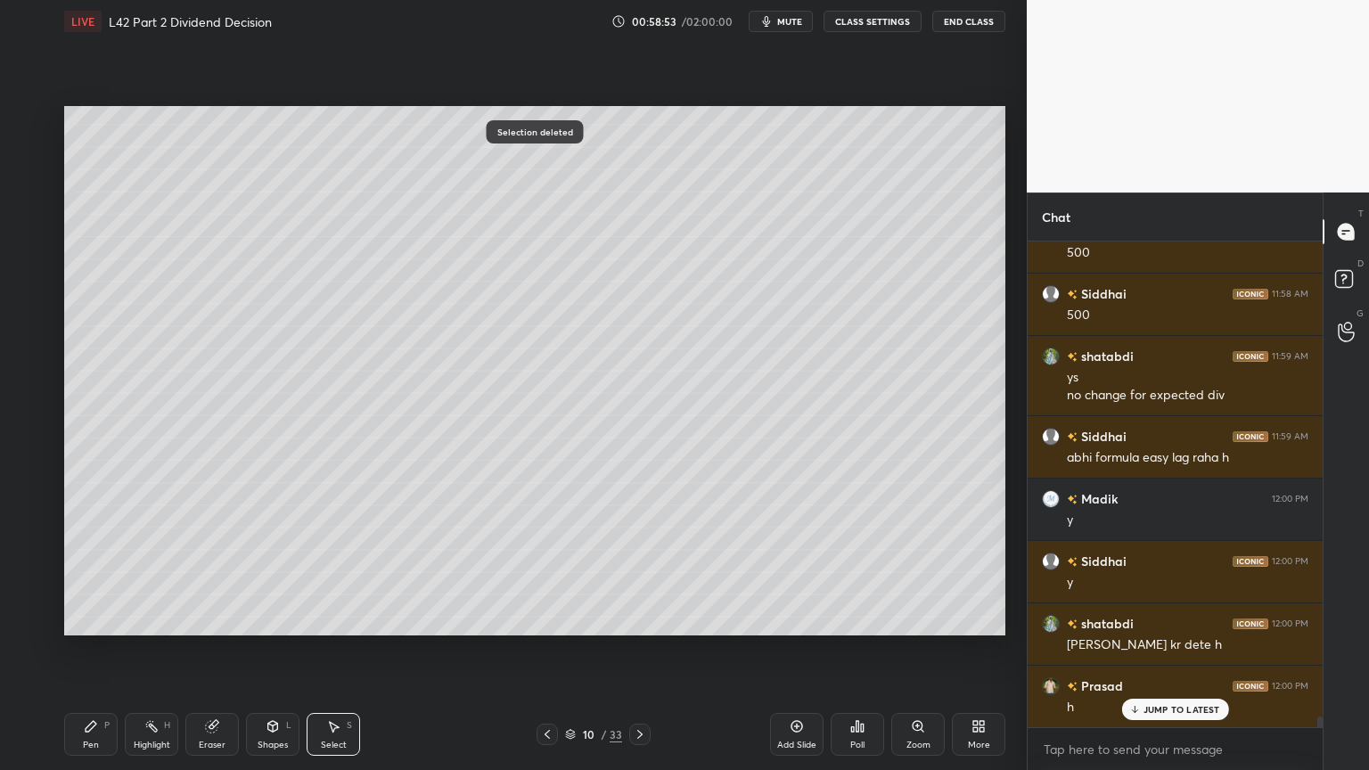
click at [509, 503] on div "0 ° Undo Copy Duplicate Duplicate to new slide Delete" at bounding box center [534, 371] width 941 height 530
click at [514, 508] on div "0 ° Undo Copy Duplicate Duplicate to new slide Delete" at bounding box center [534, 371] width 941 height 530
click at [104, 572] on div "P" at bounding box center [106, 725] width 5 height 9
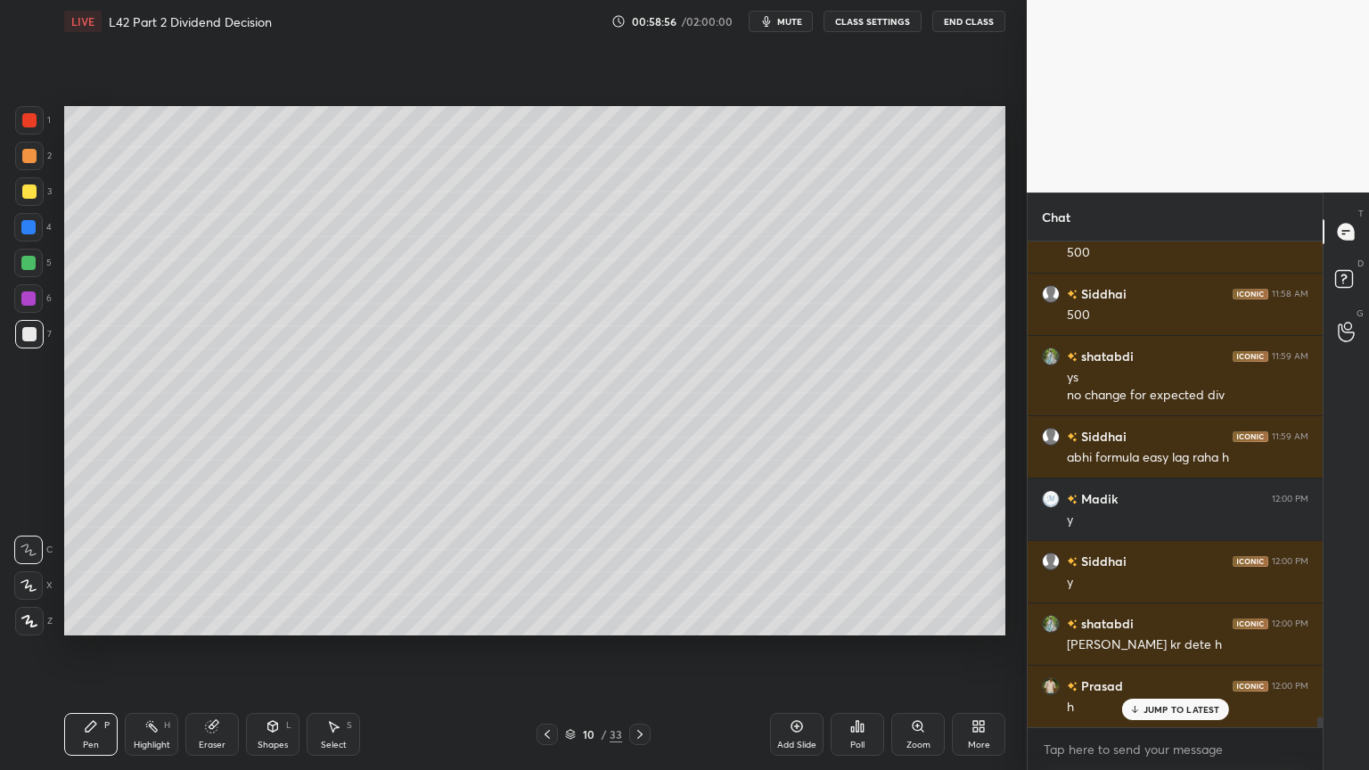
scroll to position [21218, 0]
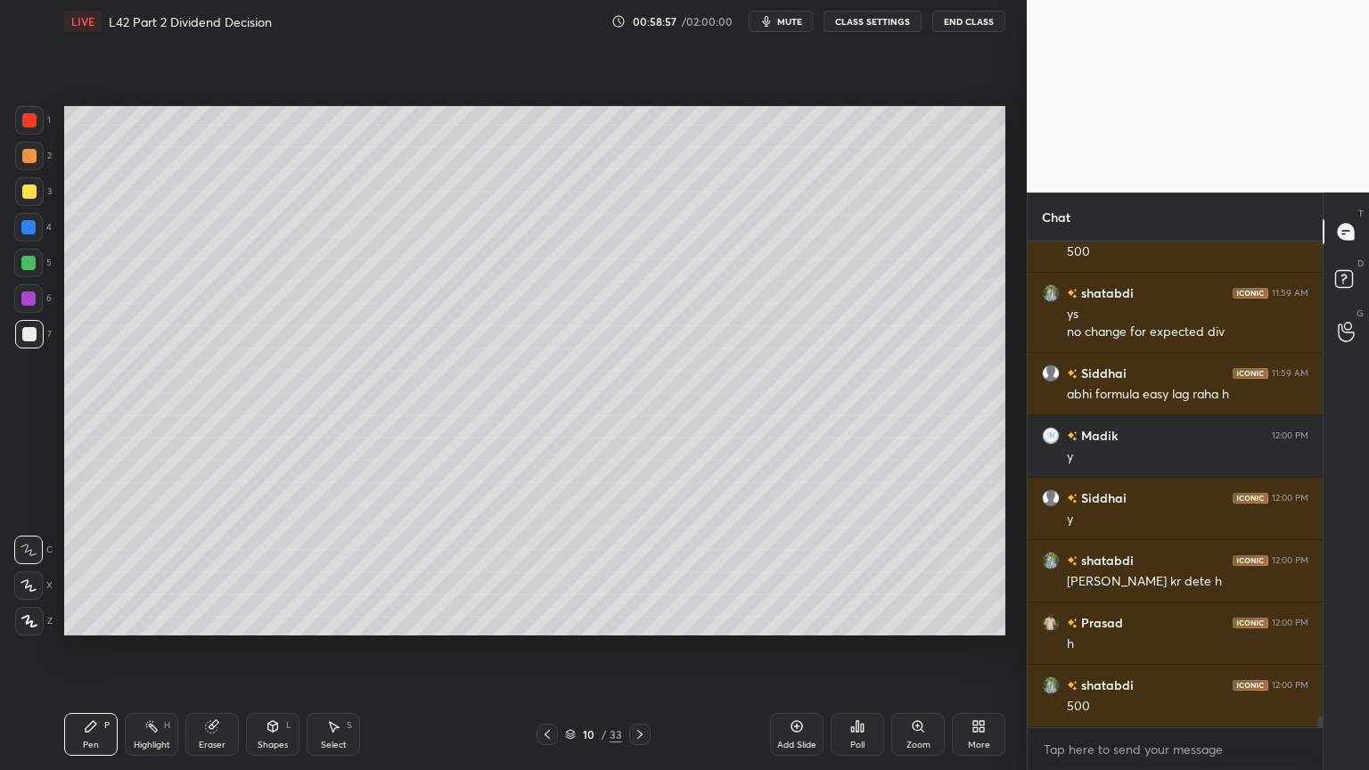
click at [268, 572] on icon at bounding box center [273, 726] width 14 height 14
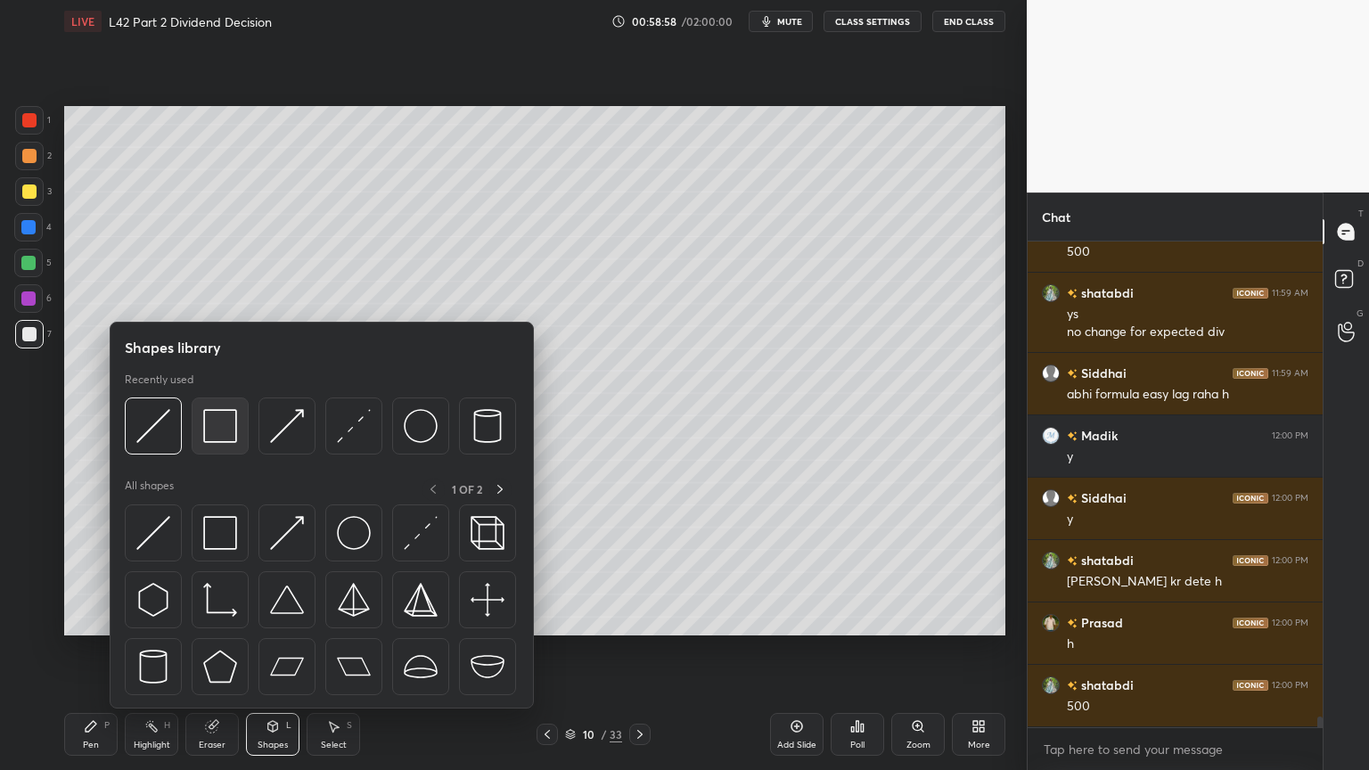
click at [214, 427] on img at bounding box center [220, 426] width 34 height 34
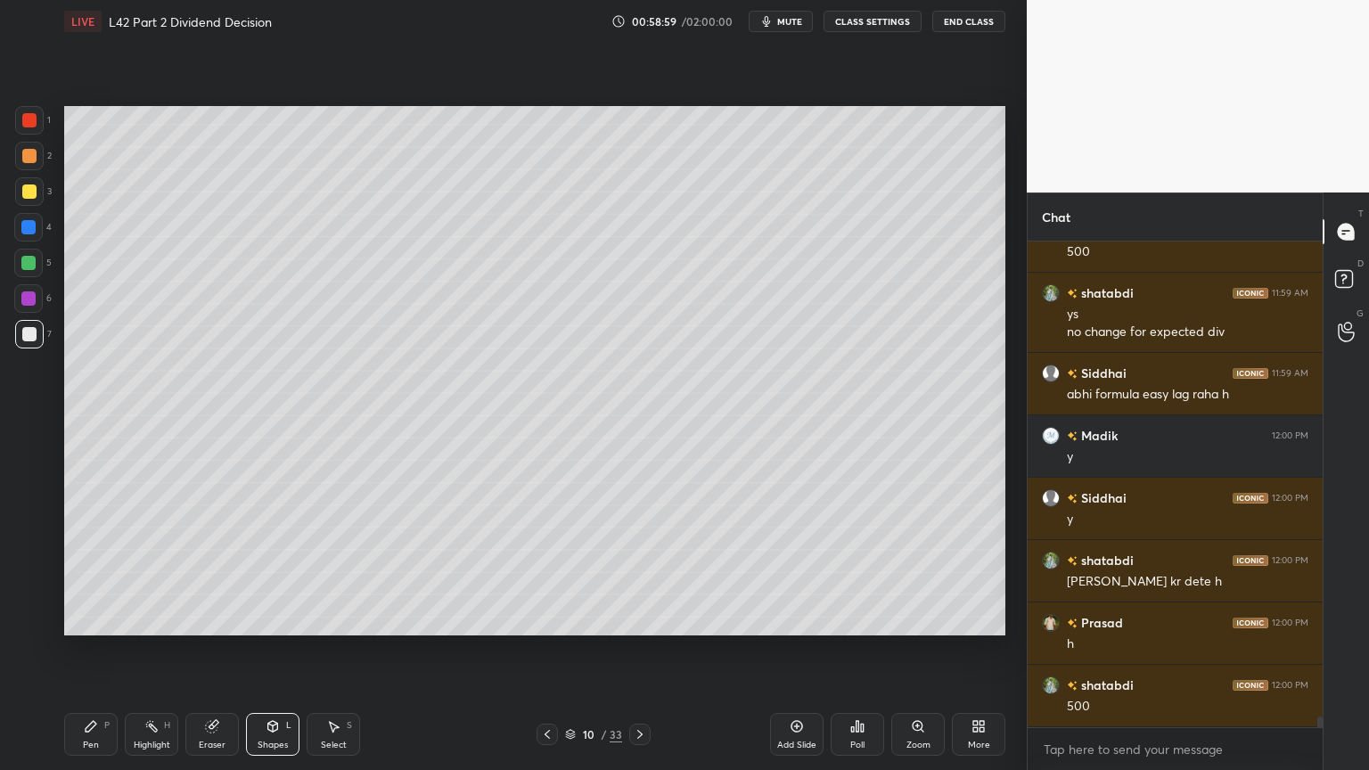
click at [38, 114] on div at bounding box center [29, 120] width 29 height 29
click at [29, 344] on div at bounding box center [29, 334] width 29 height 29
click at [78, 572] on div "Pen P" at bounding box center [90, 734] width 53 height 43
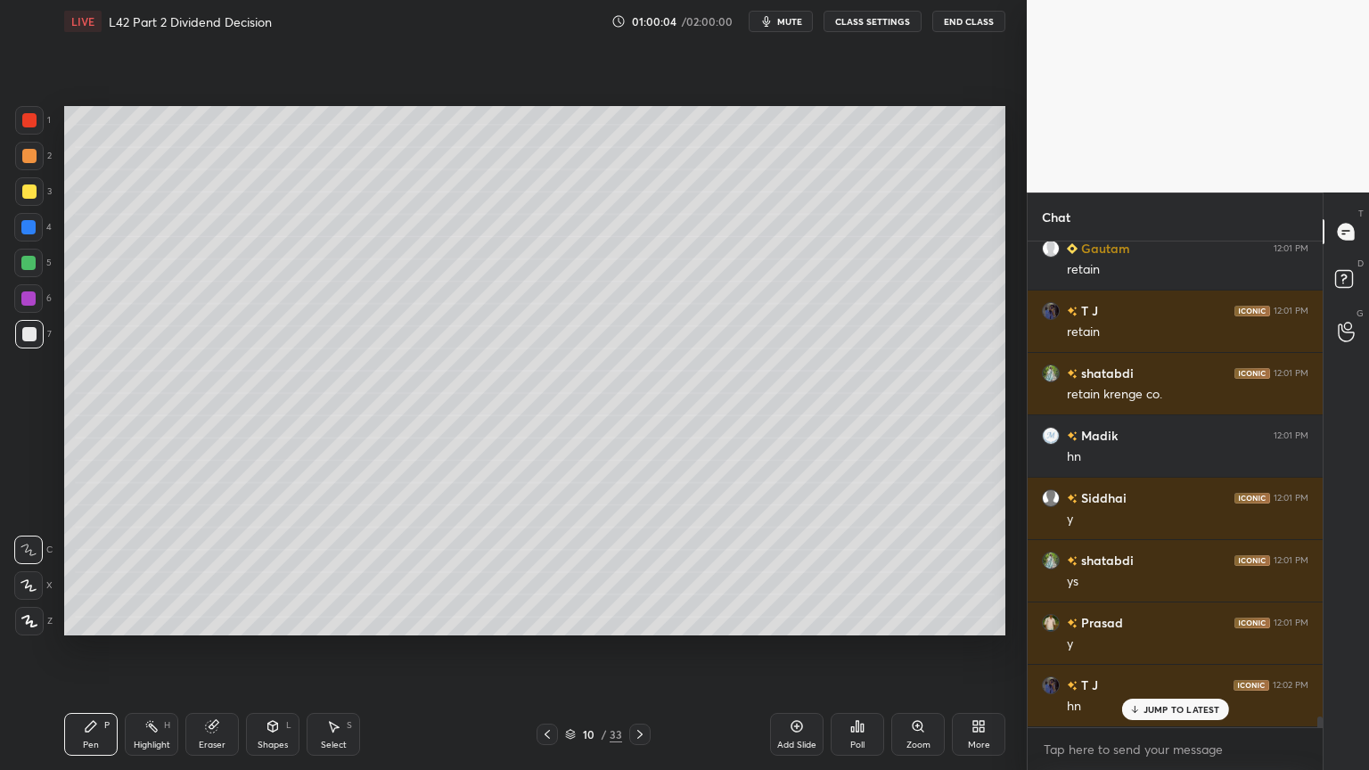
scroll to position [22029, 0]
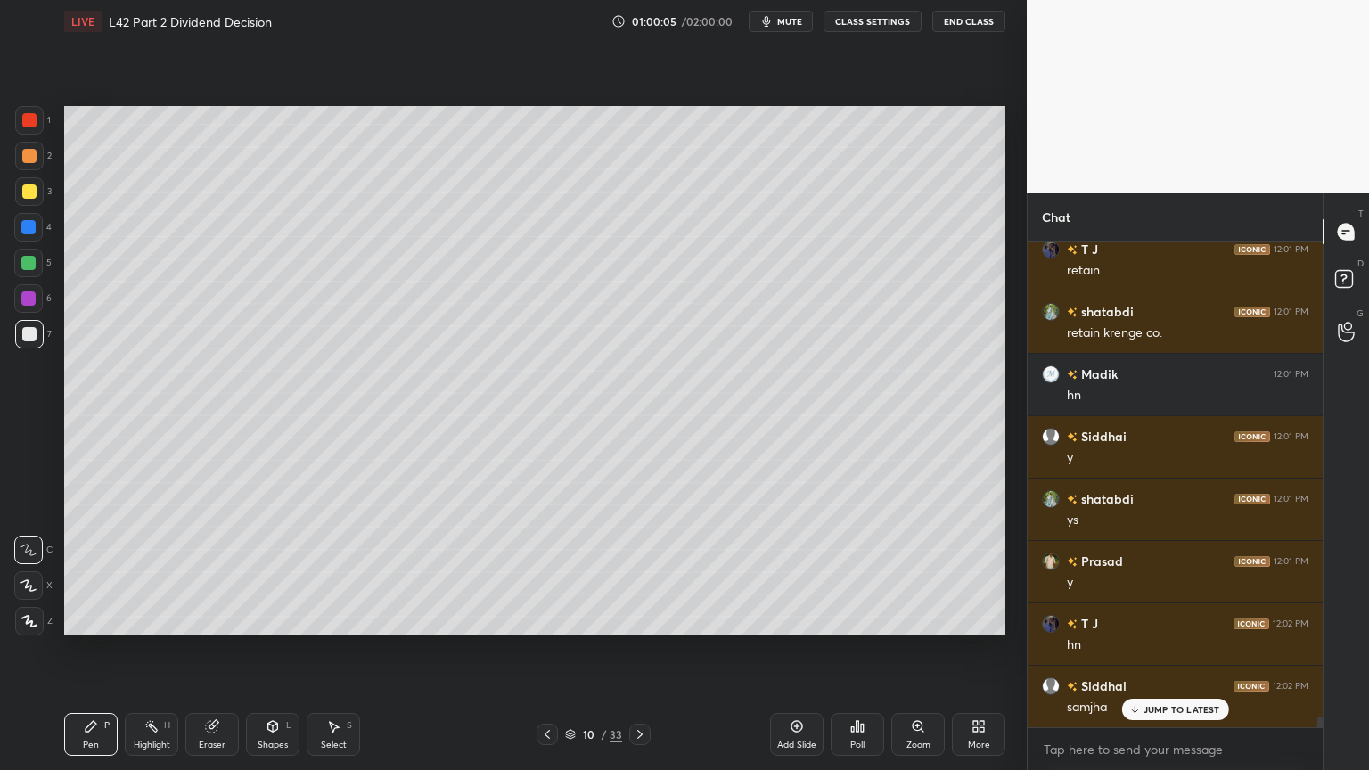
click at [328, 572] on icon at bounding box center [333, 726] width 14 height 14
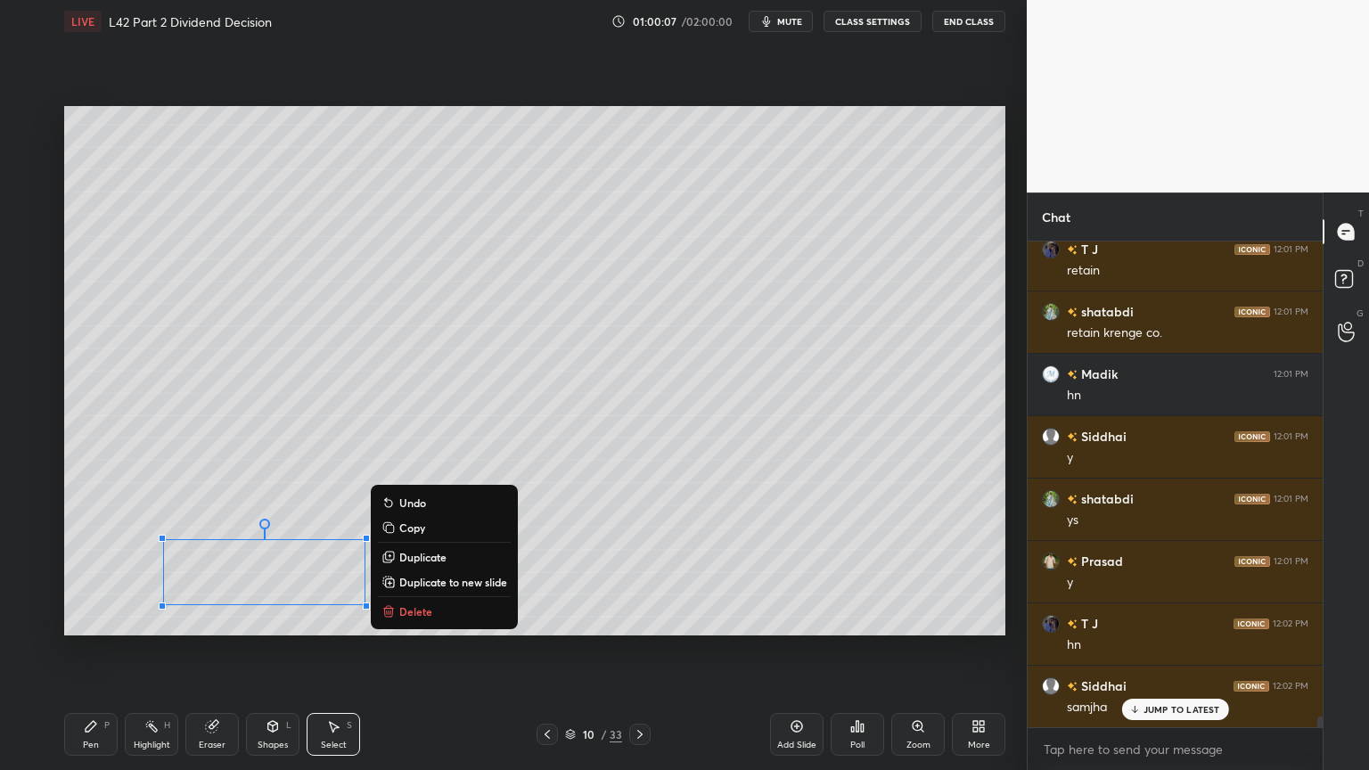
click at [398, 572] on button "Delete" at bounding box center [444, 611] width 133 height 21
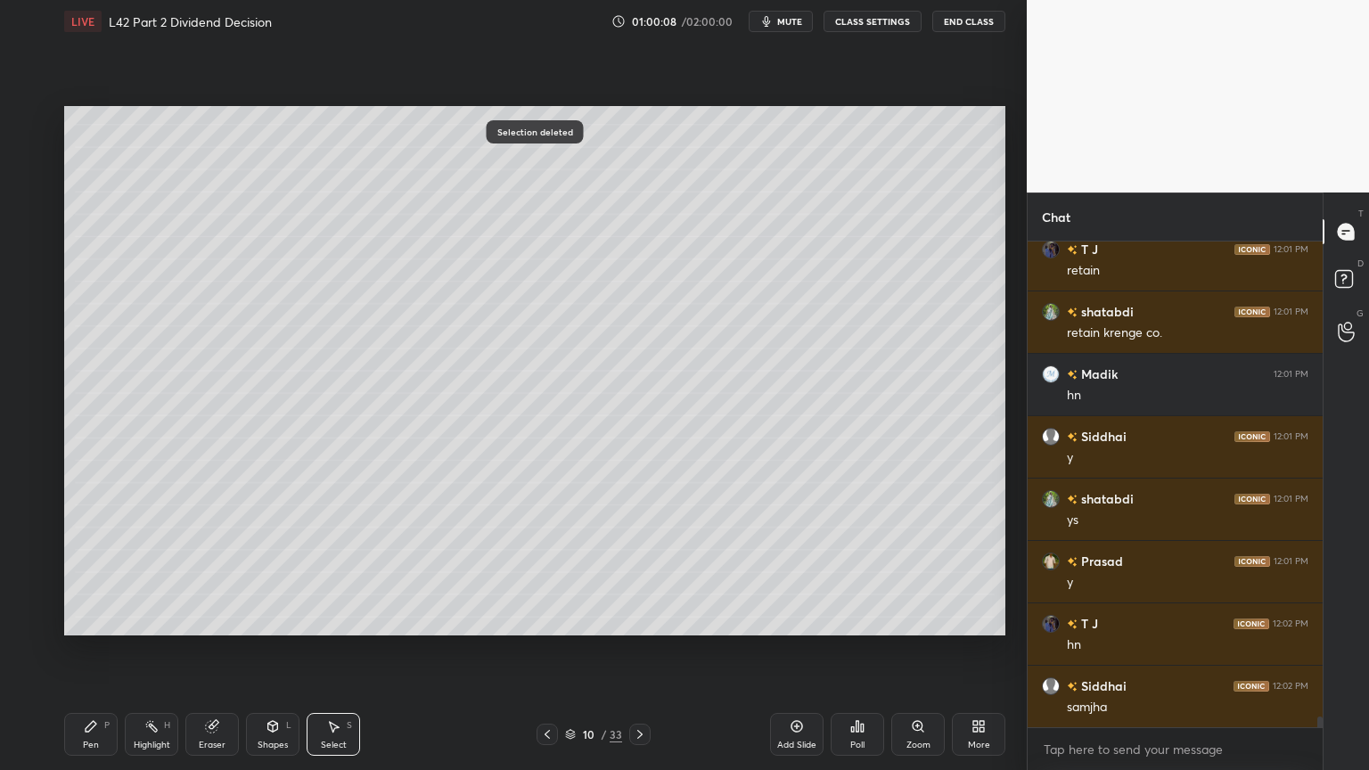
click at [90, 572] on div "Pen P" at bounding box center [90, 734] width 53 height 43
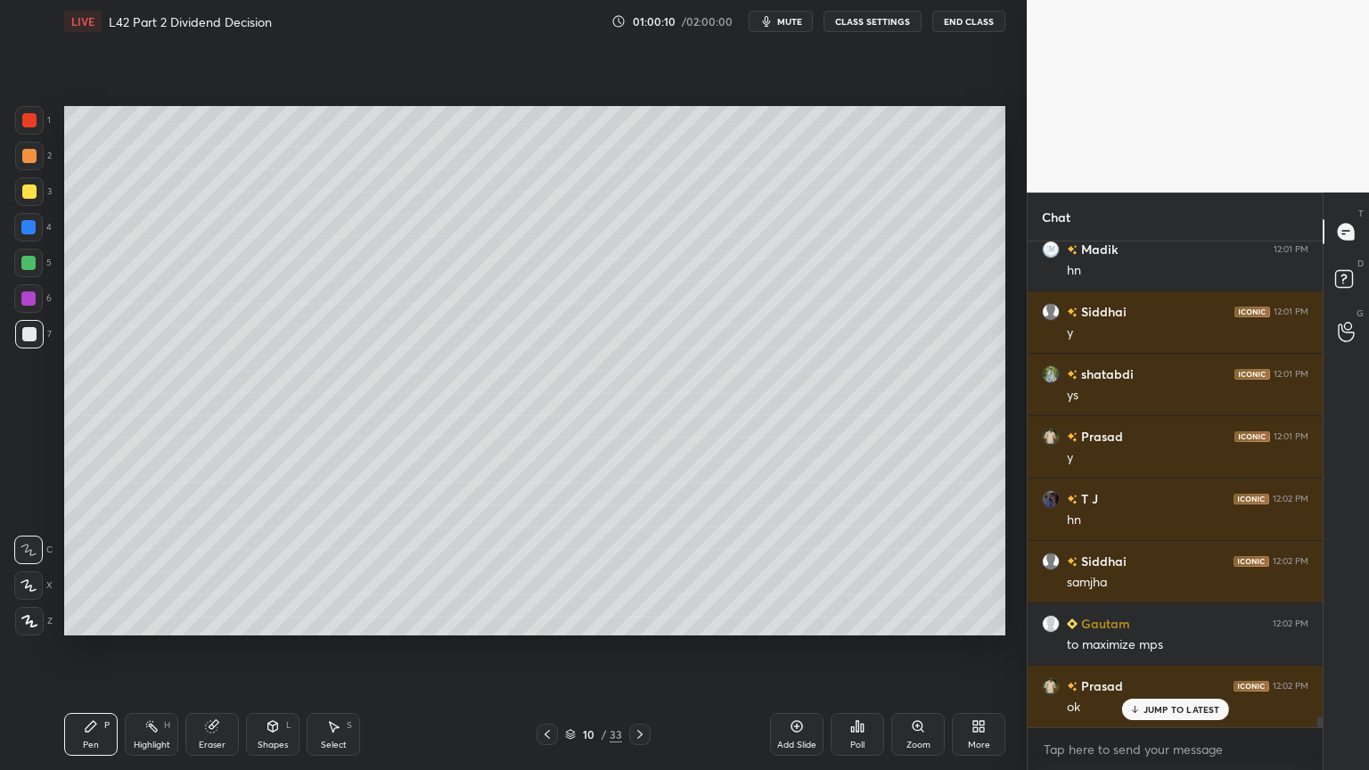
scroll to position [22217, 0]
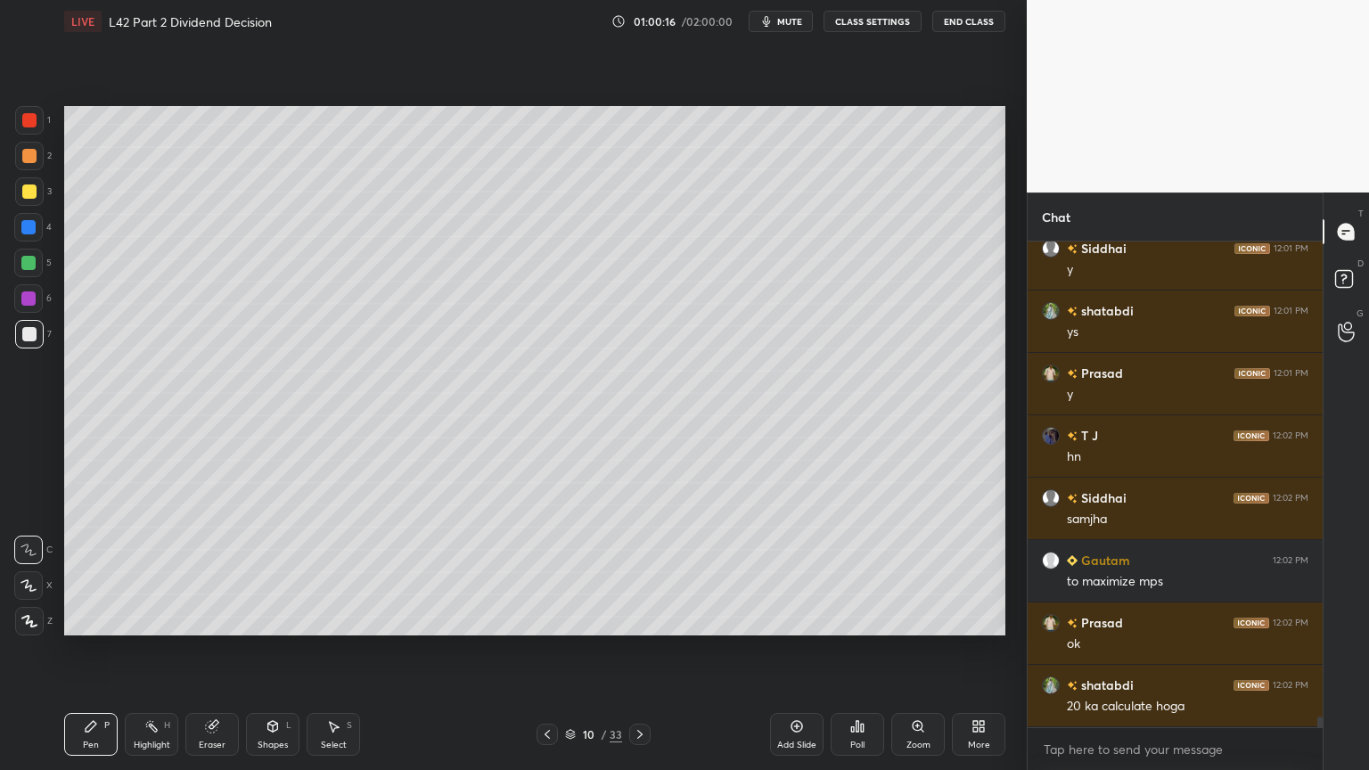
click at [29, 269] on div at bounding box center [28, 263] width 14 height 14
click at [27, 342] on div at bounding box center [29, 334] width 29 height 29
click at [86, 572] on div "Pen P" at bounding box center [90, 734] width 53 height 43
click at [784, 572] on div "Add Slide" at bounding box center [796, 734] width 53 height 43
click at [28, 234] on div at bounding box center [28, 227] width 14 height 14
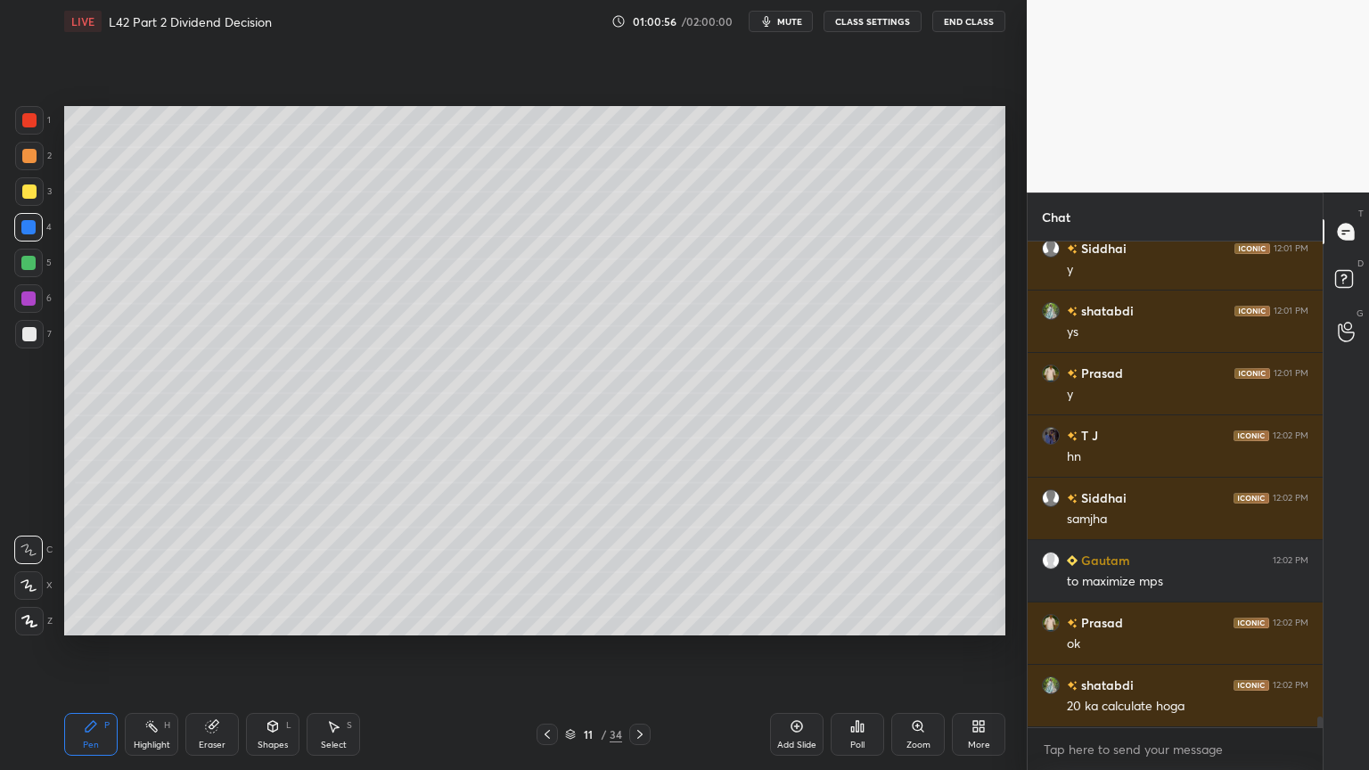
click at [272, 572] on icon at bounding box center [273, 725] width 10 height 3
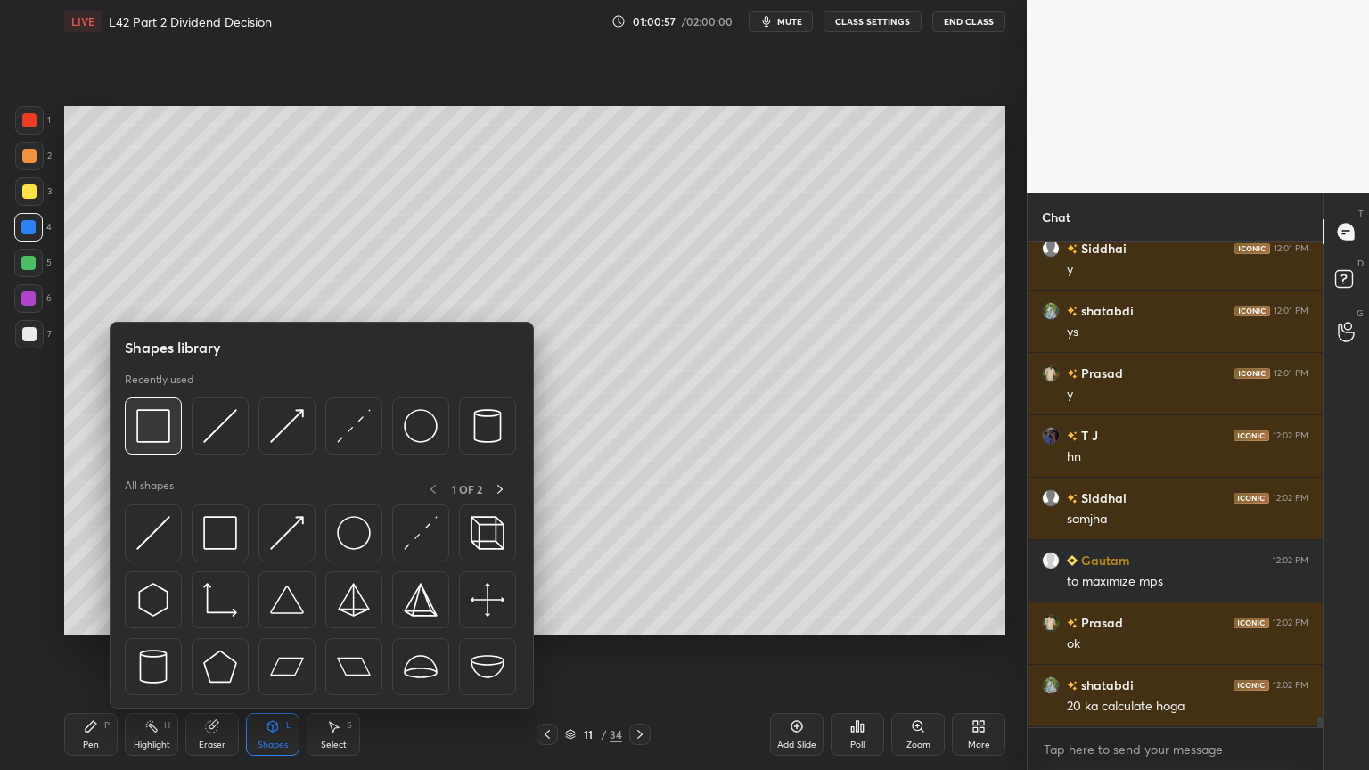
click at [148, 419] on img at bounding box center [153, 426] width 34 height 34
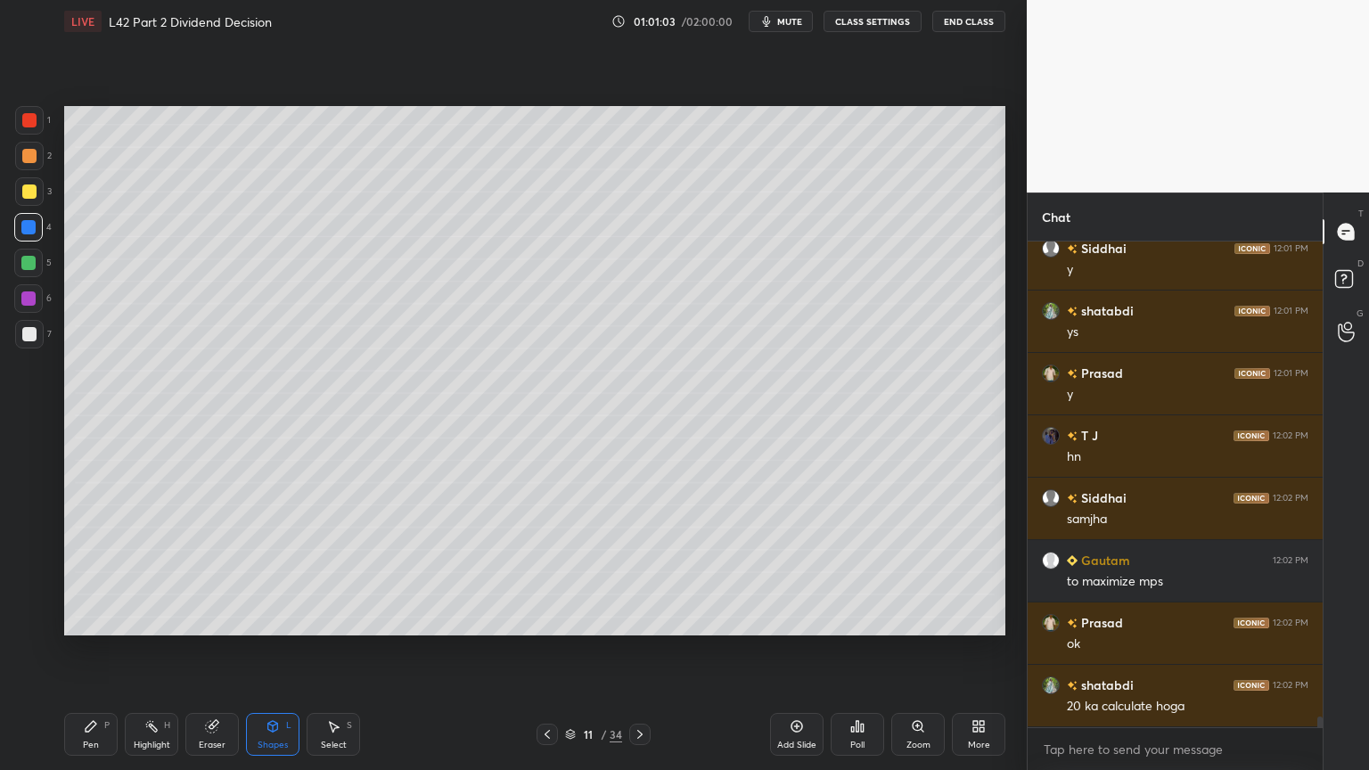
click at [277, 572] on icon at bounding box center [273, 726] width 10 height 11
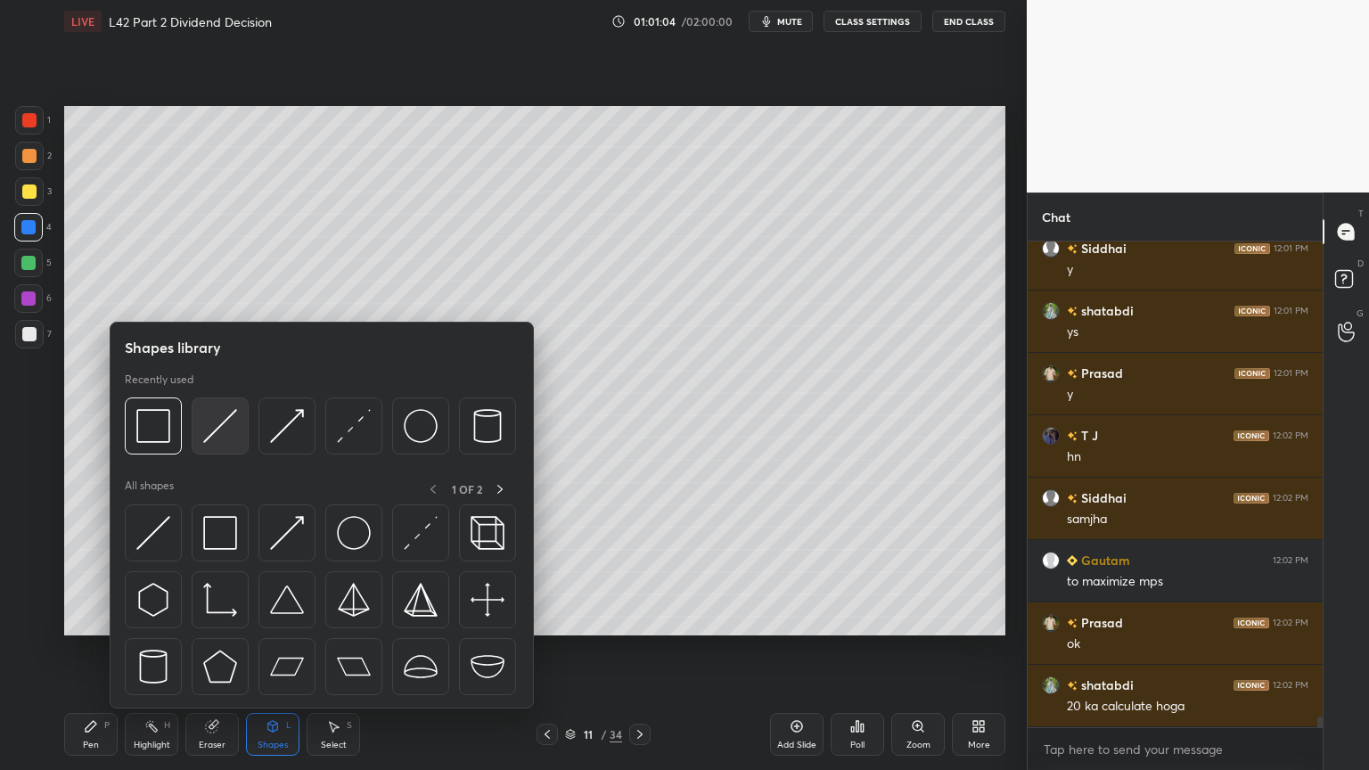
click at [215, 427] on img at bounding box center [220, 426] width 34 height 34
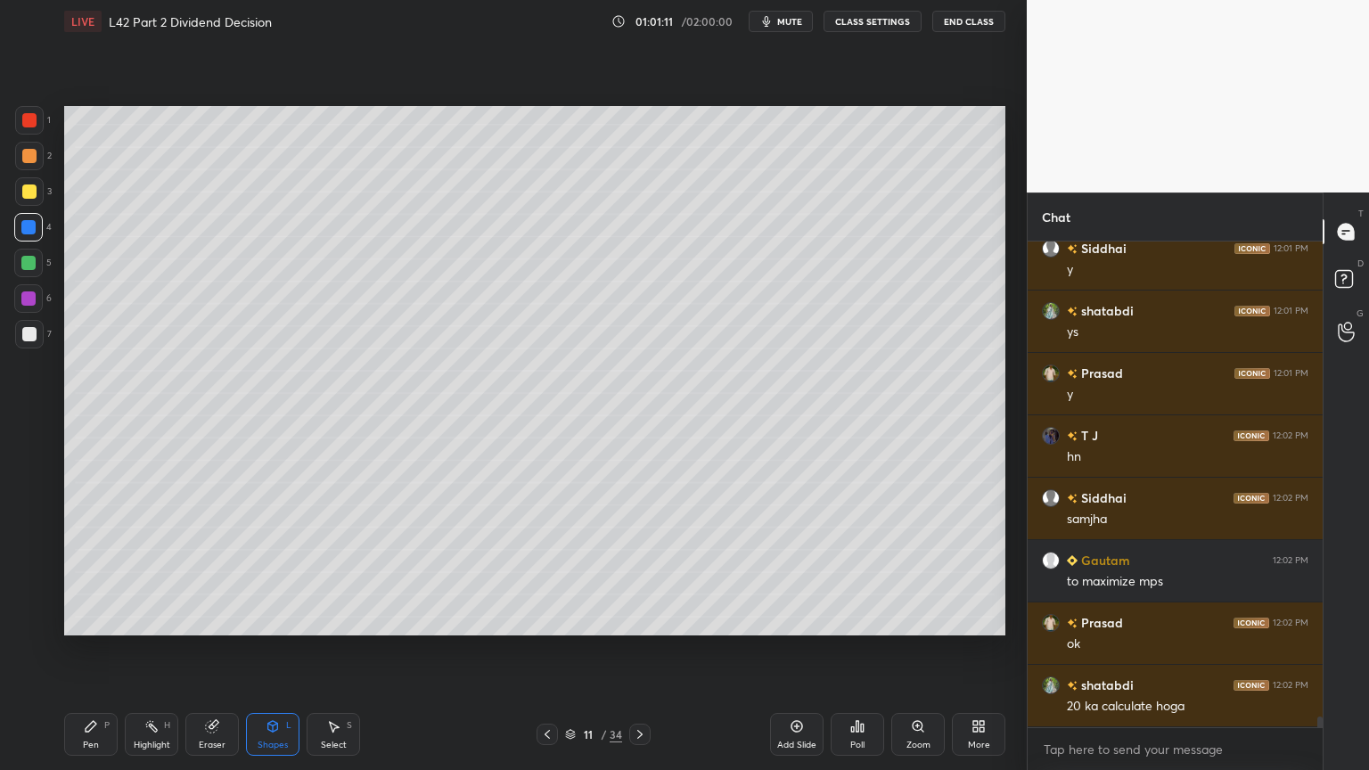
click at [28, 350] on div "7" at bounding box center [33, 338] width 37 height 36
click at [89, 572] on icon at bounding box center [91, 726] width 11 height 11
click at [547, 572] on icon at bounding box center [547, 735] width 14 height 14
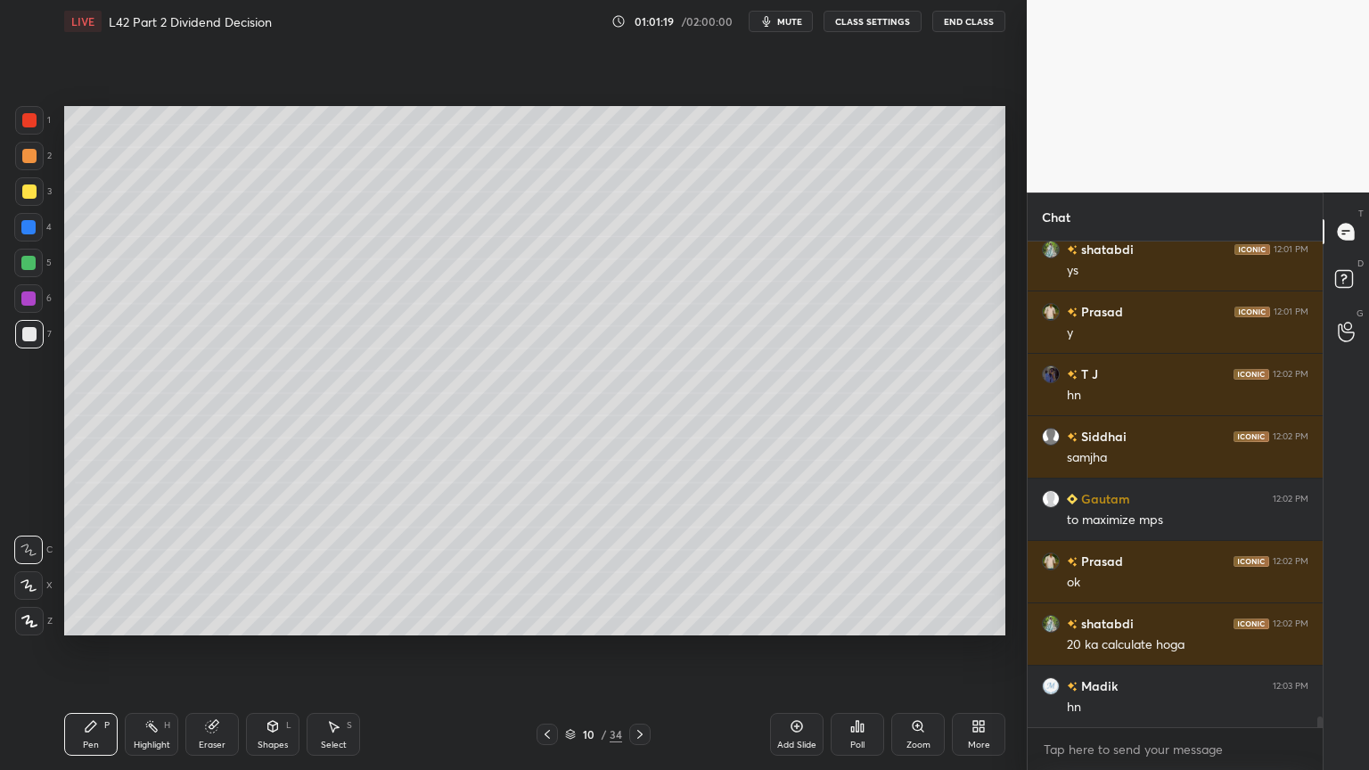
scroll to position [22342, 0]
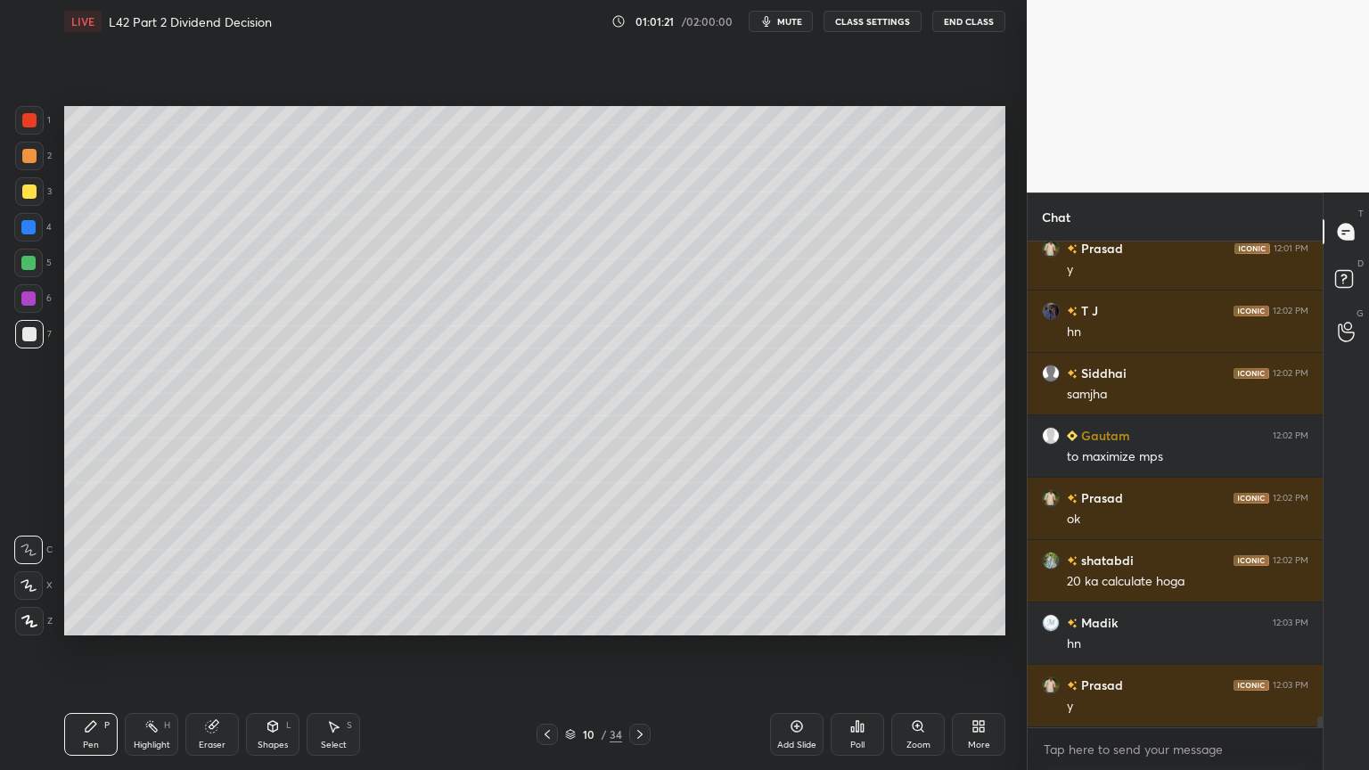
click at [325, 572] on div "Select S" at bounding box center [333, 734] width 53 height 43
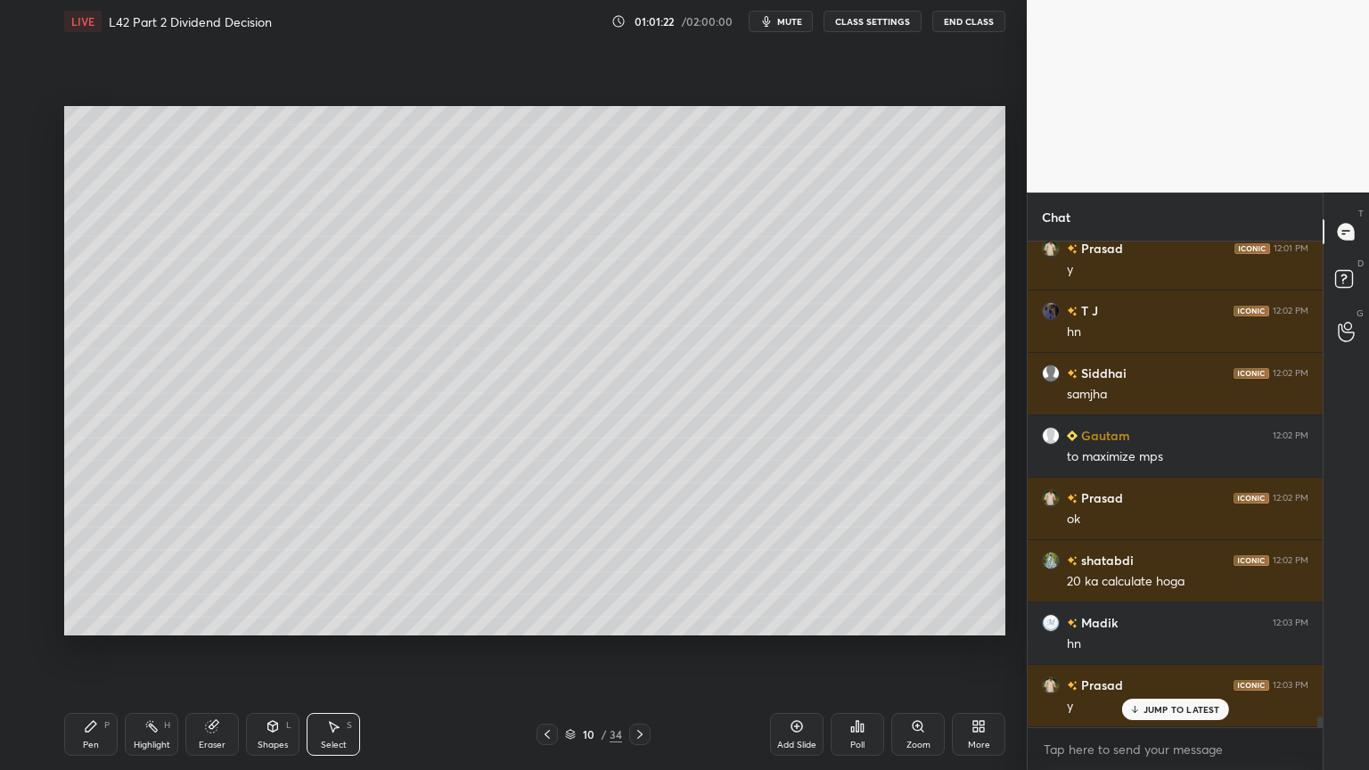
scroll to position [22403, 0]
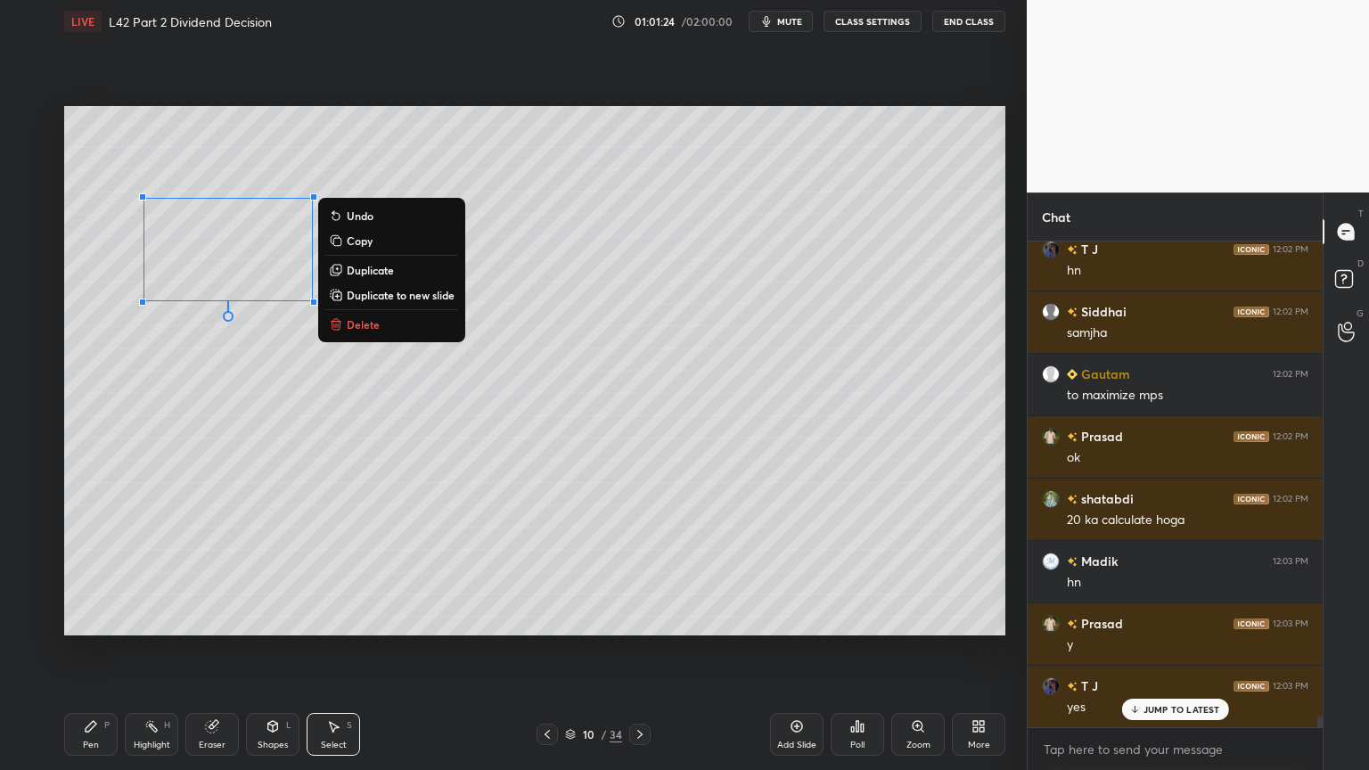
click at [342, 244] on icon at bounding box center [336, 241] width 14 height 14
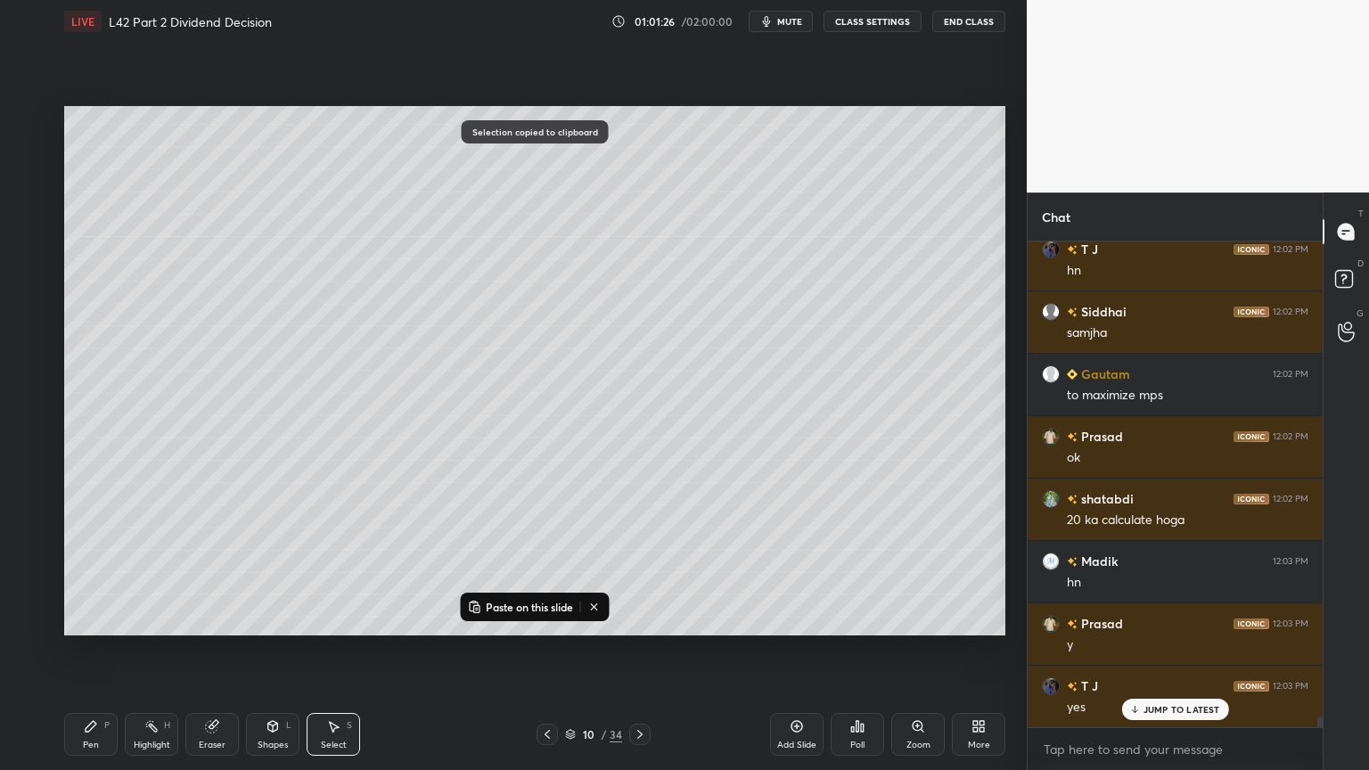
click at [642, 572] on icon at bounding box center [640, 735] width 14 height 14
click at [498, 572] on p "Paste on this slide" at bounding box center [529, 607] width 87 height 14
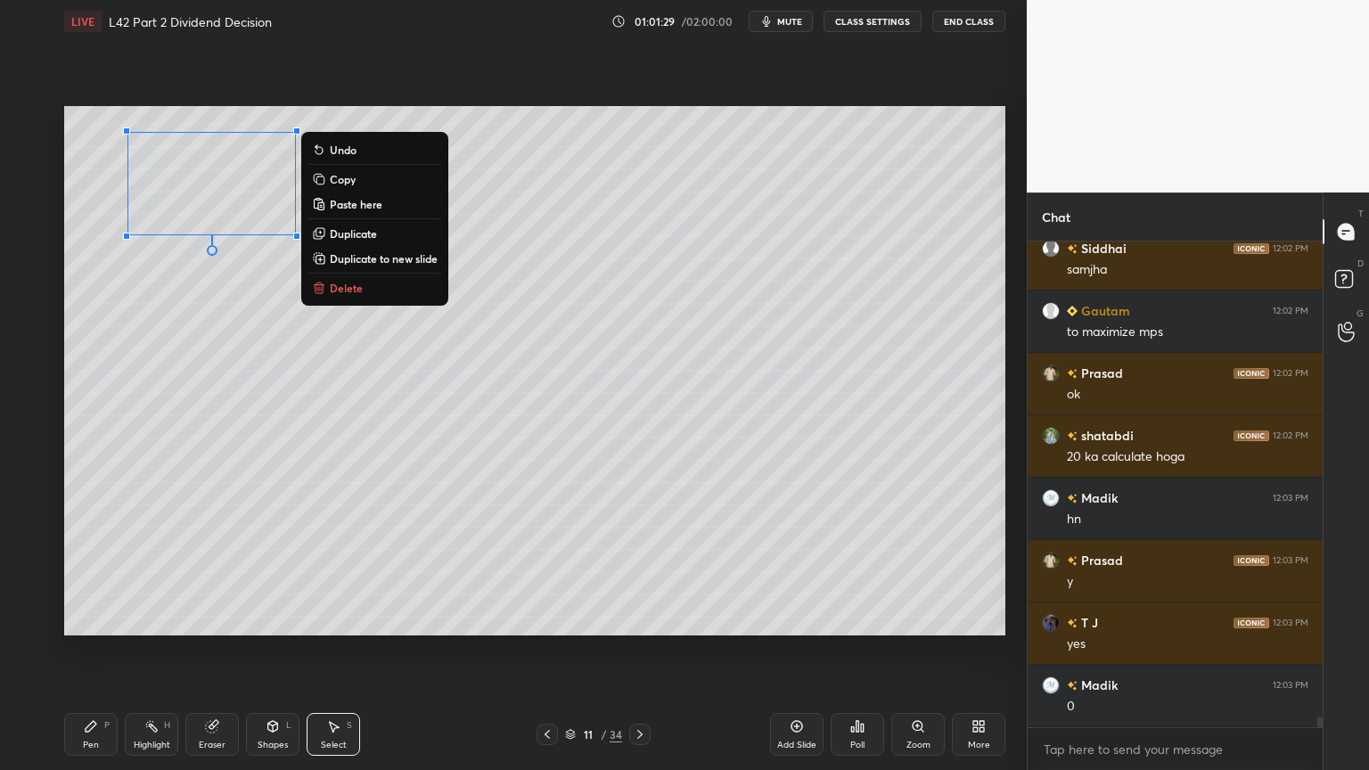
click at [207, 467] on div "0 ° Undo Copy Paste here Duplicate Duplicate to new slide Delete" at bounding box center [534, 371] width 941 height 530
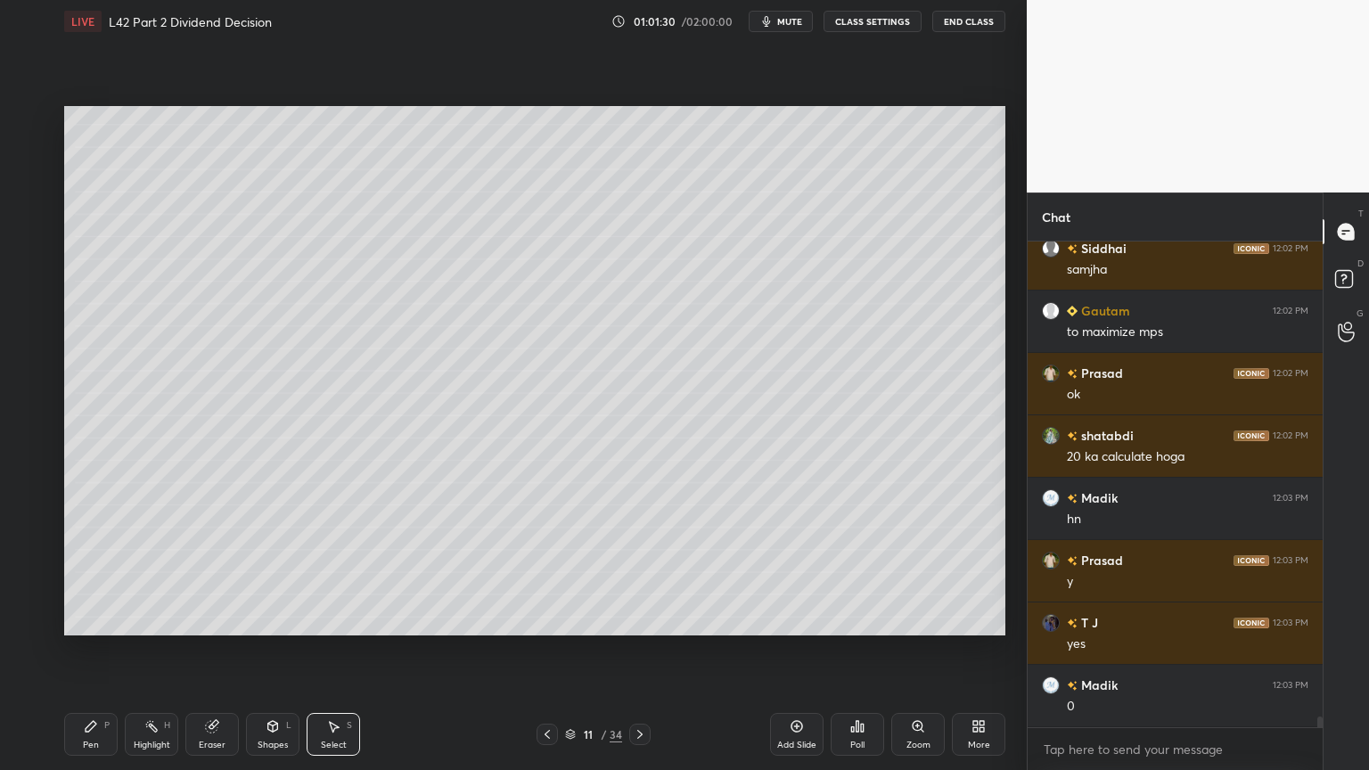
click at [207, 572] on icon at bounding box center [212, 727] width 12 height 12
click at [95, 572] on icon at bounding box center [91, 726] width 14 height 14
click at [32, 258] on div at bounding box center [28, 263] width 14 height 14
click at [268, 572] on icon at bounding box center [273, 725] width 10 height 3
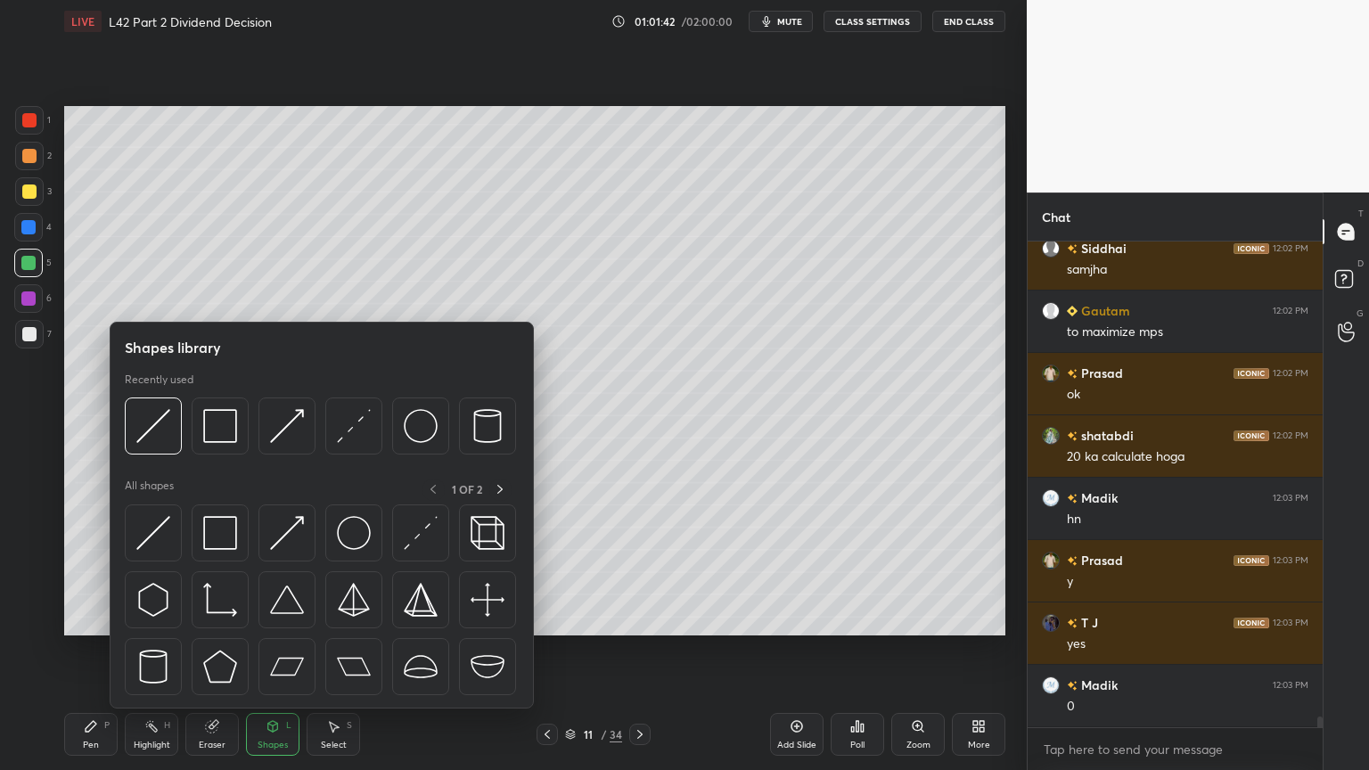
click at [214, 572] on div "Eraser" at bounding box center [211, 734] width 53 height 43
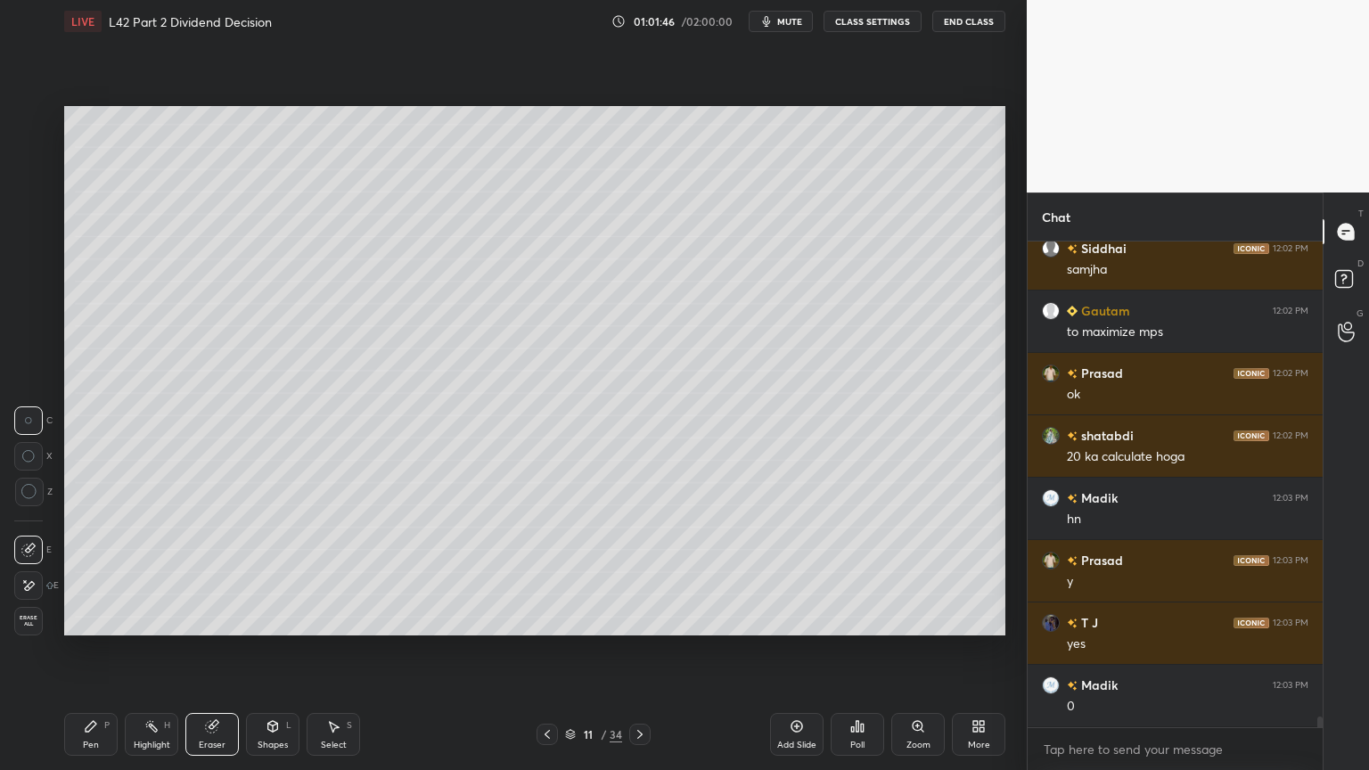
click at [84, 572] on div "Pen" at bounding box center [91, 745] width 16 height 9
click at [39, 336] on div at bounding box center [29, 334] width 29 height 29
click at [24, 168] on div at bounding box center [29, 156] width 29 height 29
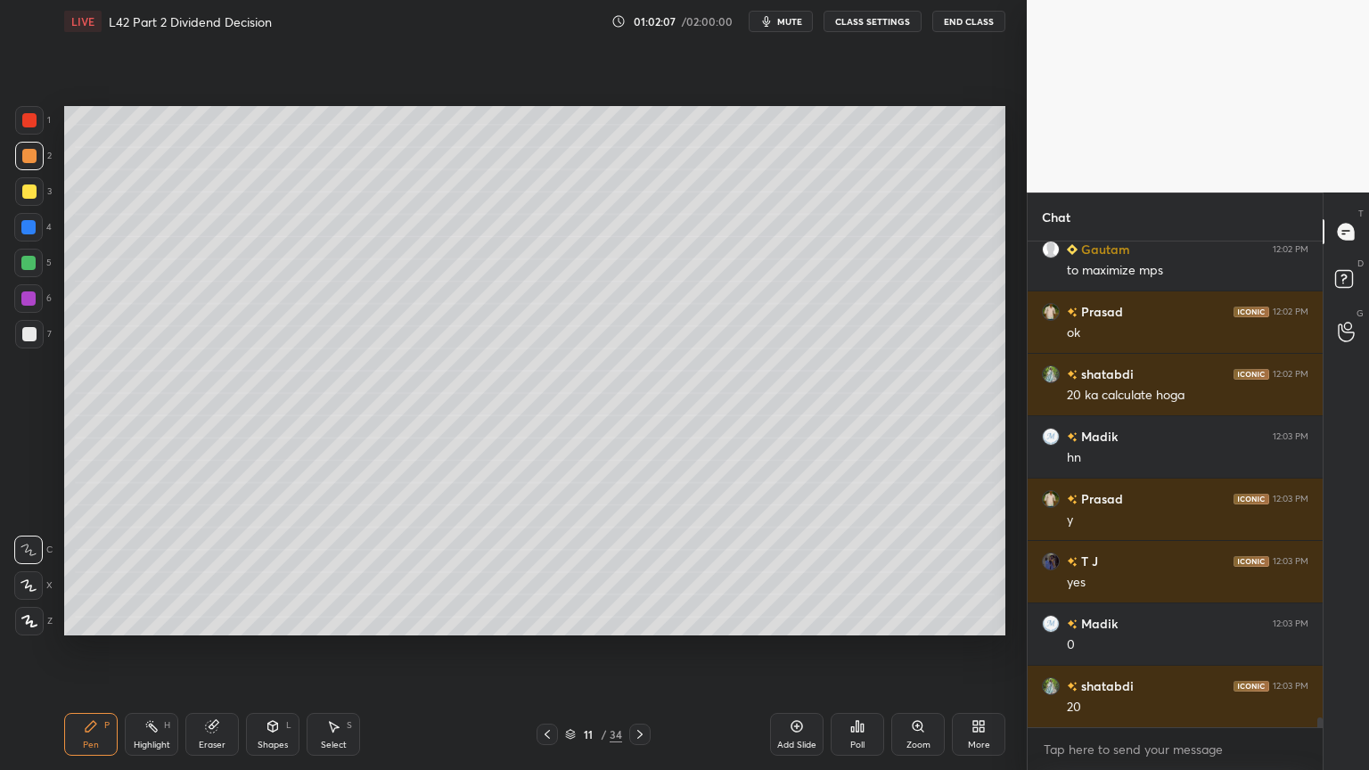
scroll to position [22591, 0]
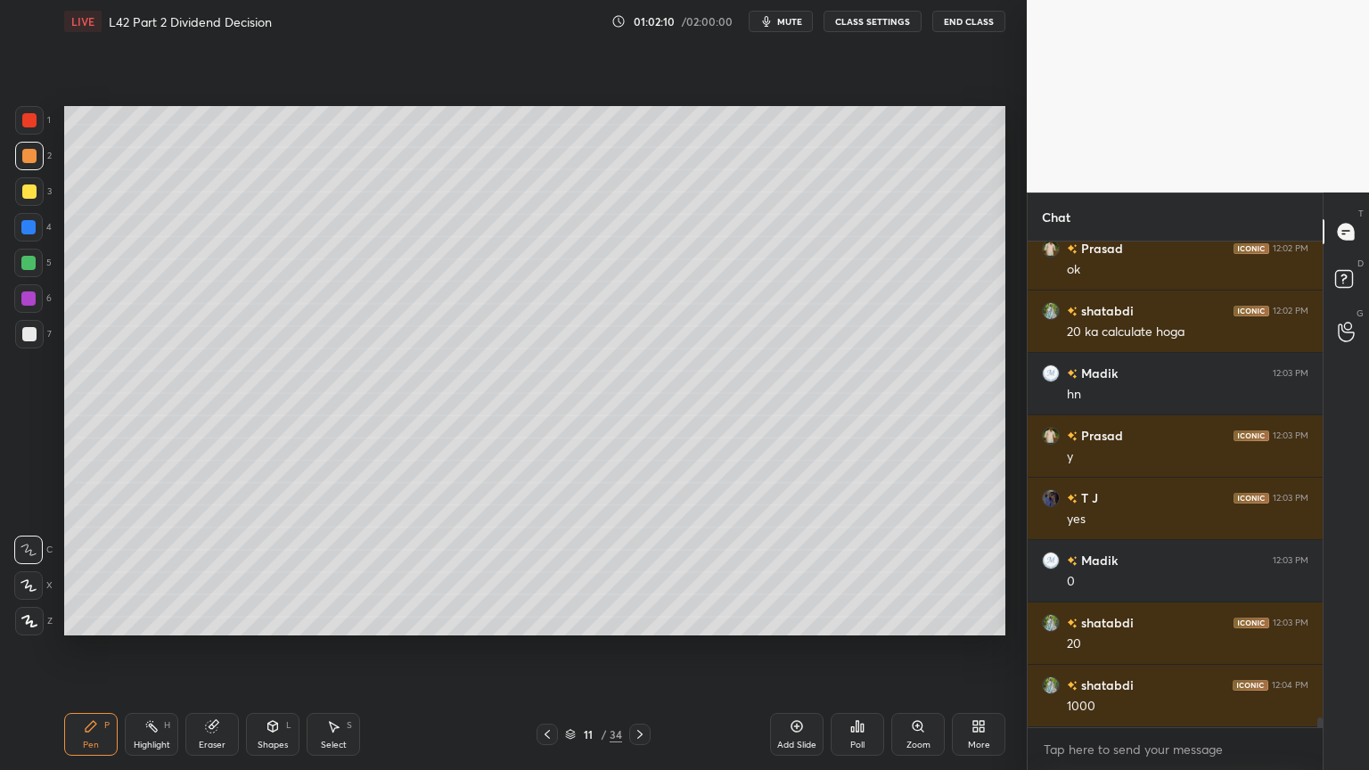
click at [39, 334] on div at bounding box center [29, 334] width 29 height 29
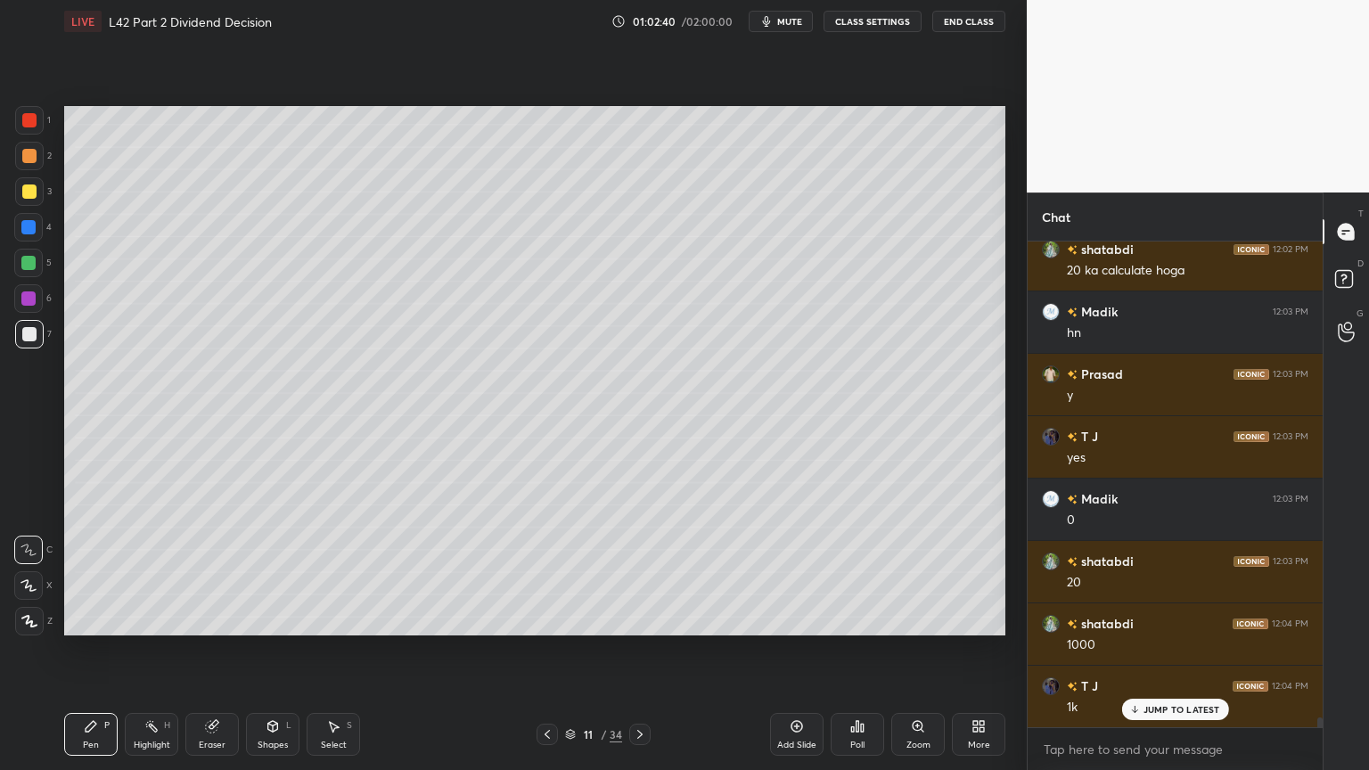
click at [36, 153] on div at bounding box center [29, 156] width 14 height 14
click at [280, 572] on div "Shapes L" at bounding box center [272, 734] width 53 height 43
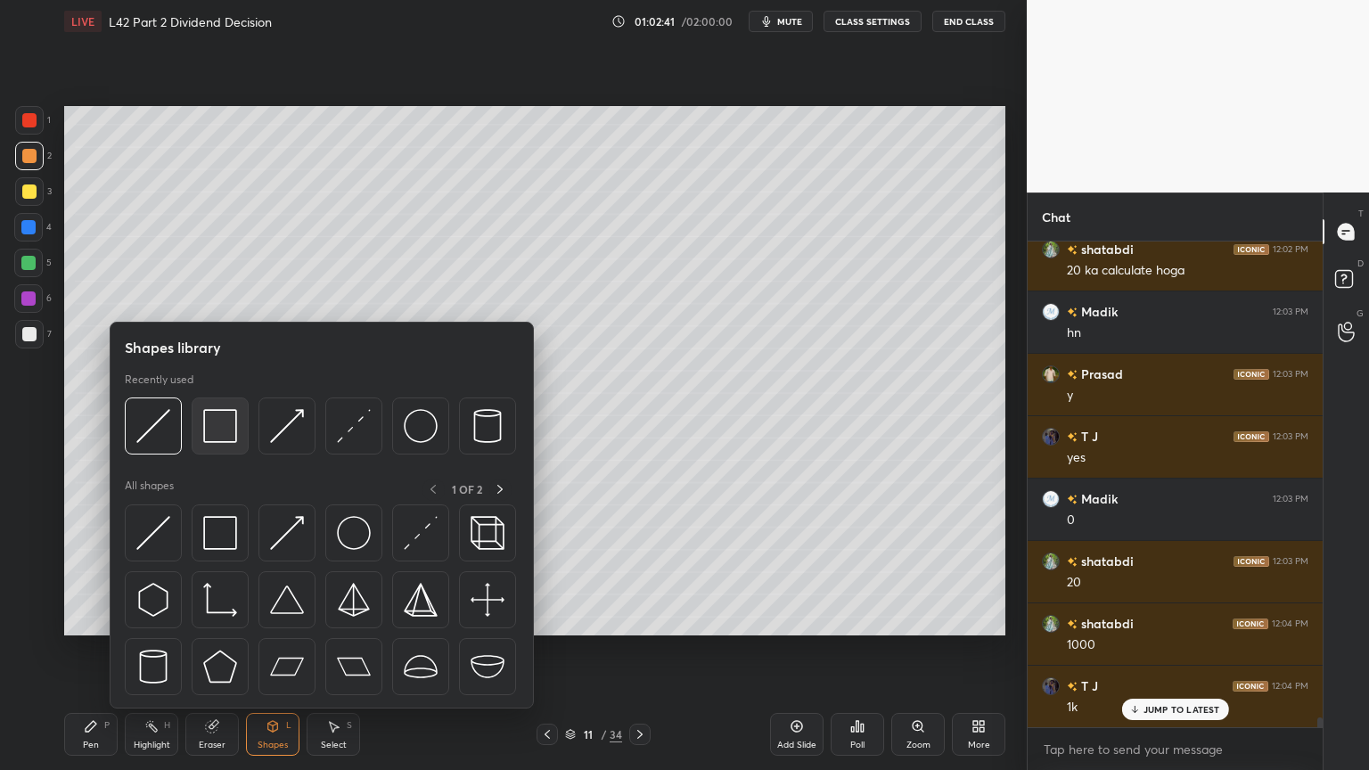
click at [246, 428] on div at bounding box center [220, 426] width 57 height 57
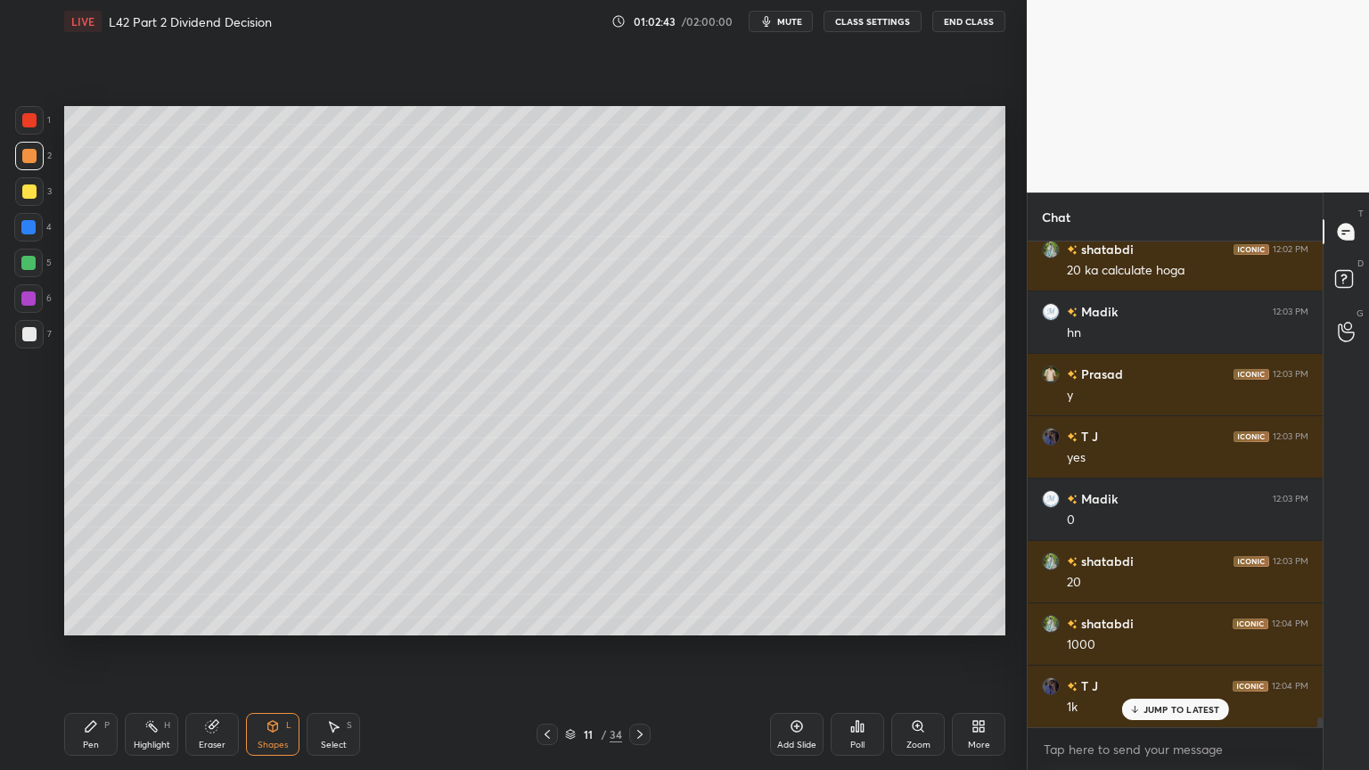
click at [29, 332] on div at bounding box center [29, 334] width 14 height 14
click at [93, 572] on div "Pen" at bounding box center [91, 745] width 16 height 9
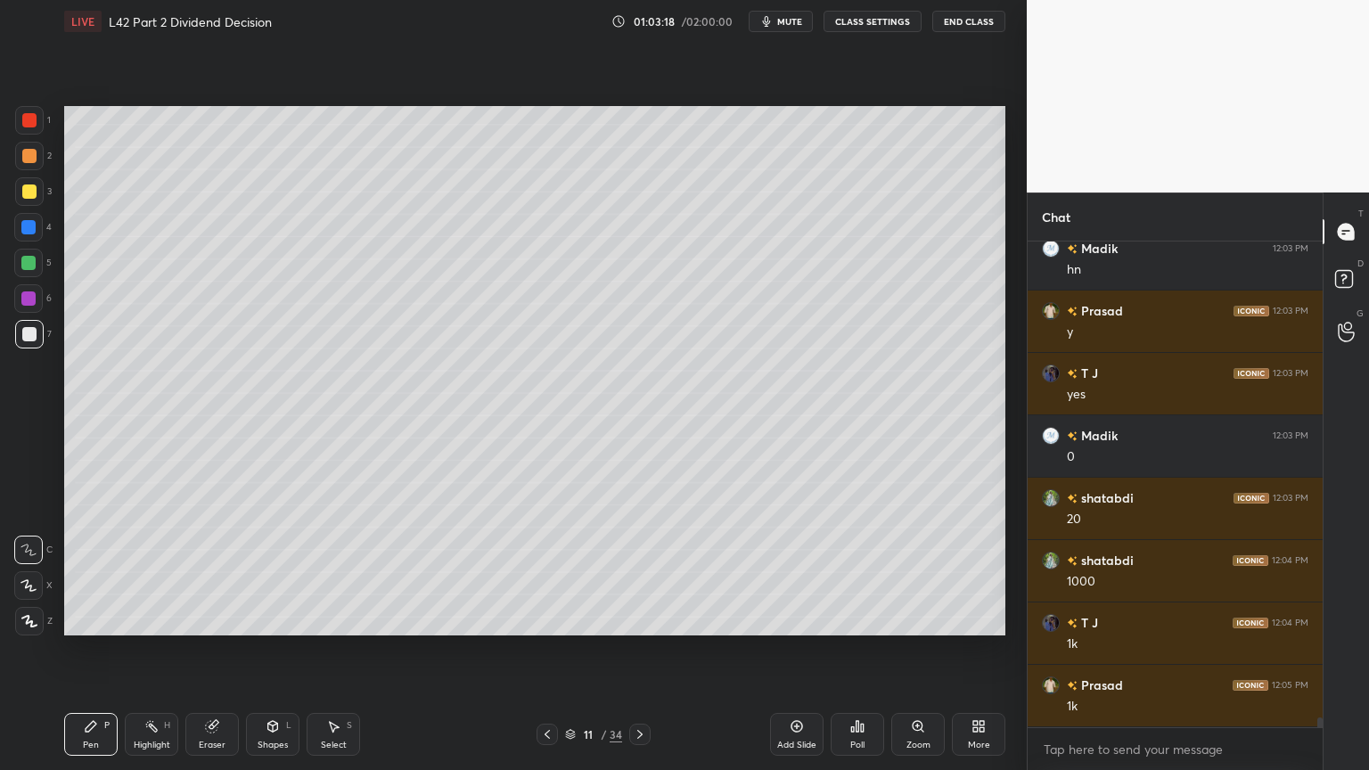
click at [326, 572] on icon at bounding box center [333, 726] width 14 height 14
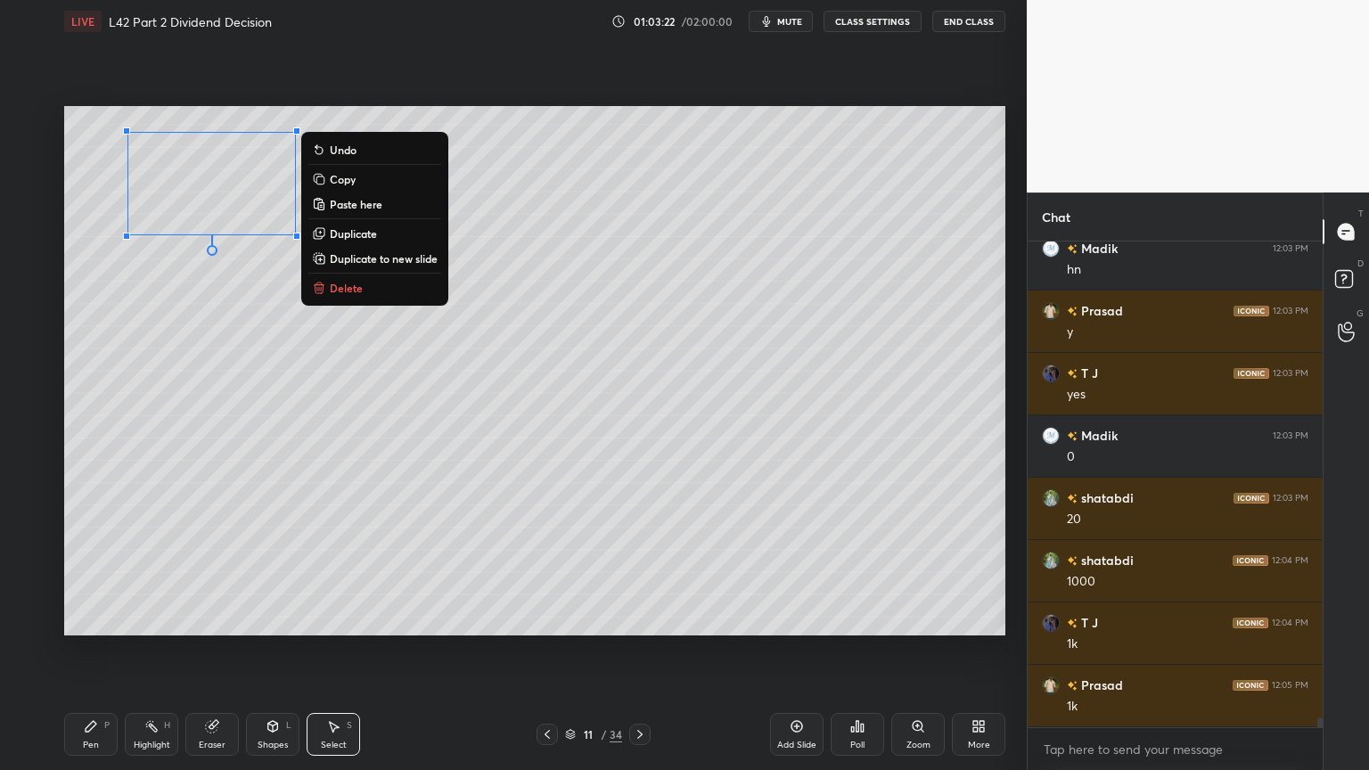
click at [221, 415] on div "0 ° Undo Copy Paste here Duplicate Duplicate to new slide Delete" at bounding box center [534, 371] width 941 height 530
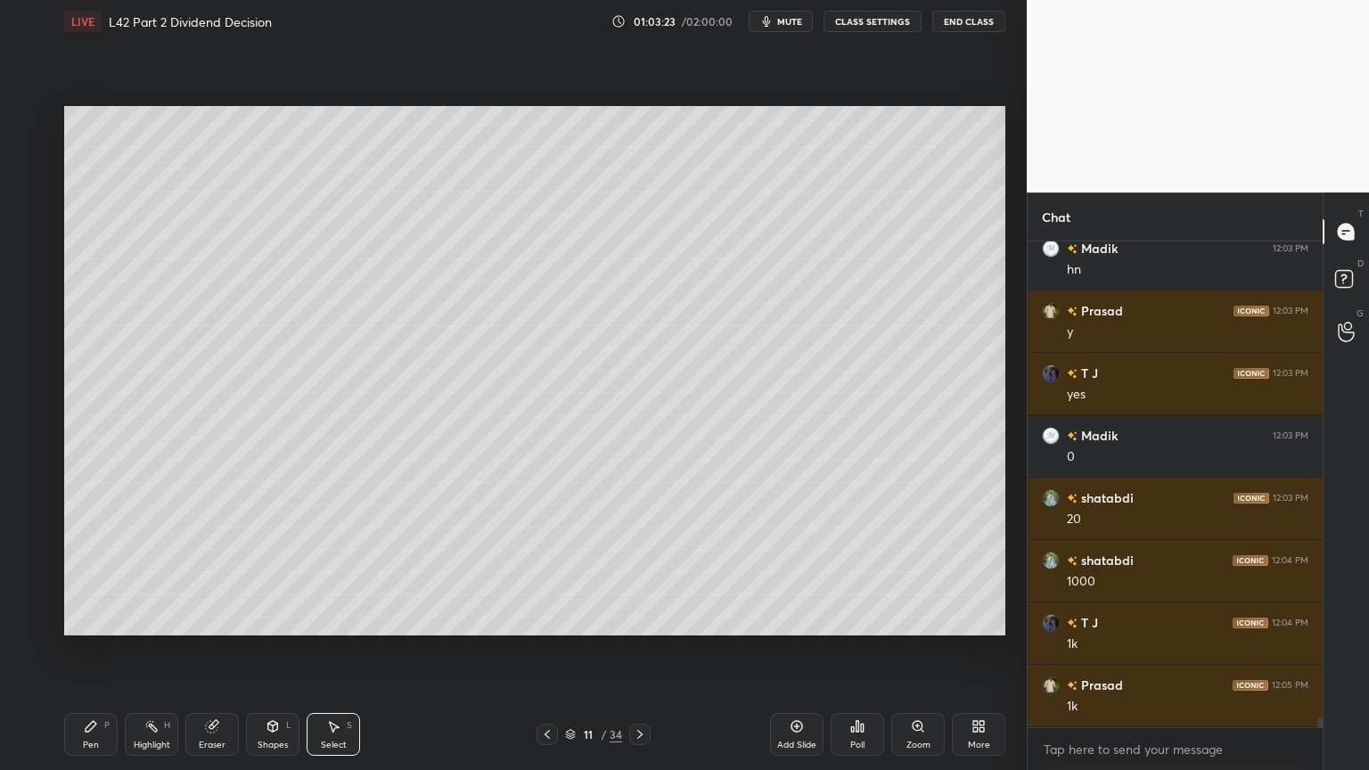
click at [548, 572] on icon at bounding box center [547, 735] width 14 height 14
click at [89, 572] on div "Pen" at bounding box center [91, 745] width 16 height 9
click at [39, 271] on div at bounding box center [28, 263] width 29 height 29
click at [24, 333] on div at bounding box center [29, 334] width 14 height 14
click at [212, 572] on icon at bounding box center [212, 727] width 12 height 12
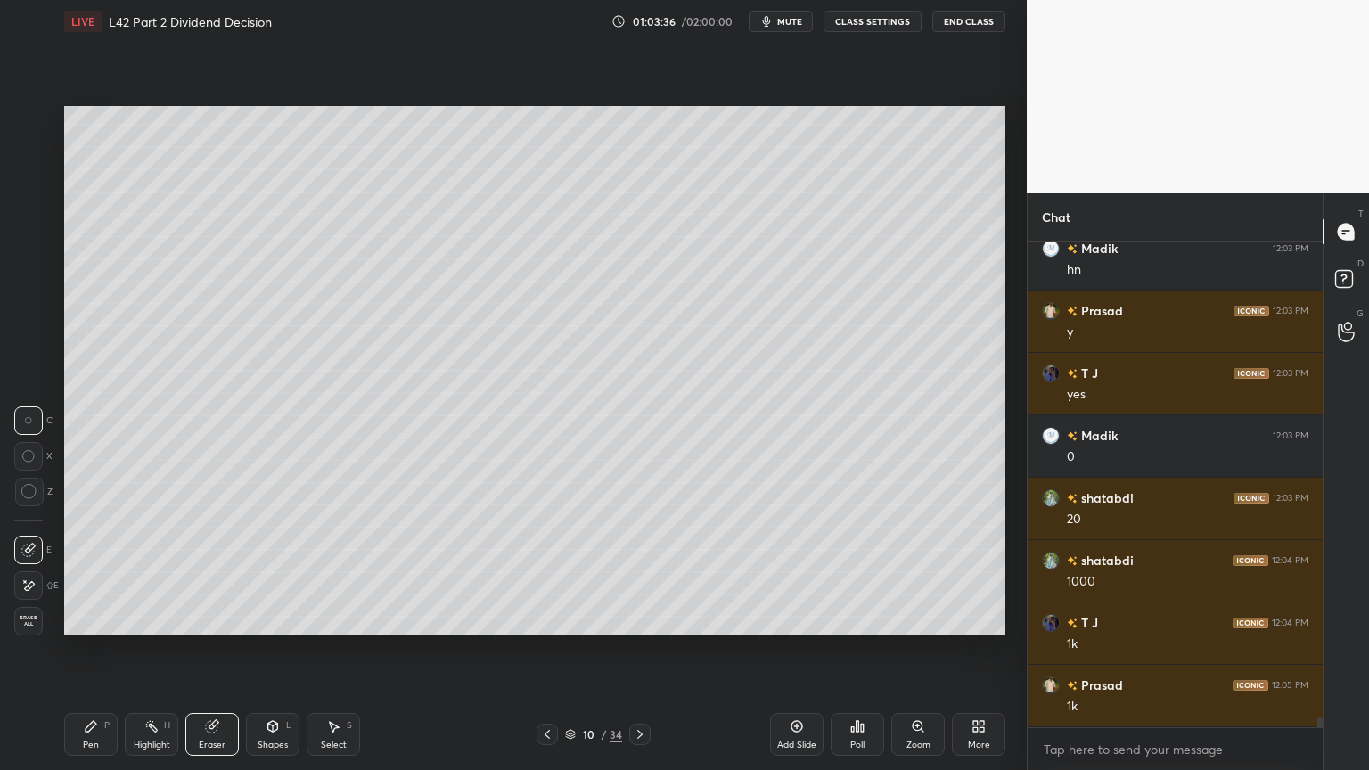
click at [89, 572] on div "Pen P" at bounding box center [90, 734] width 53 height 43
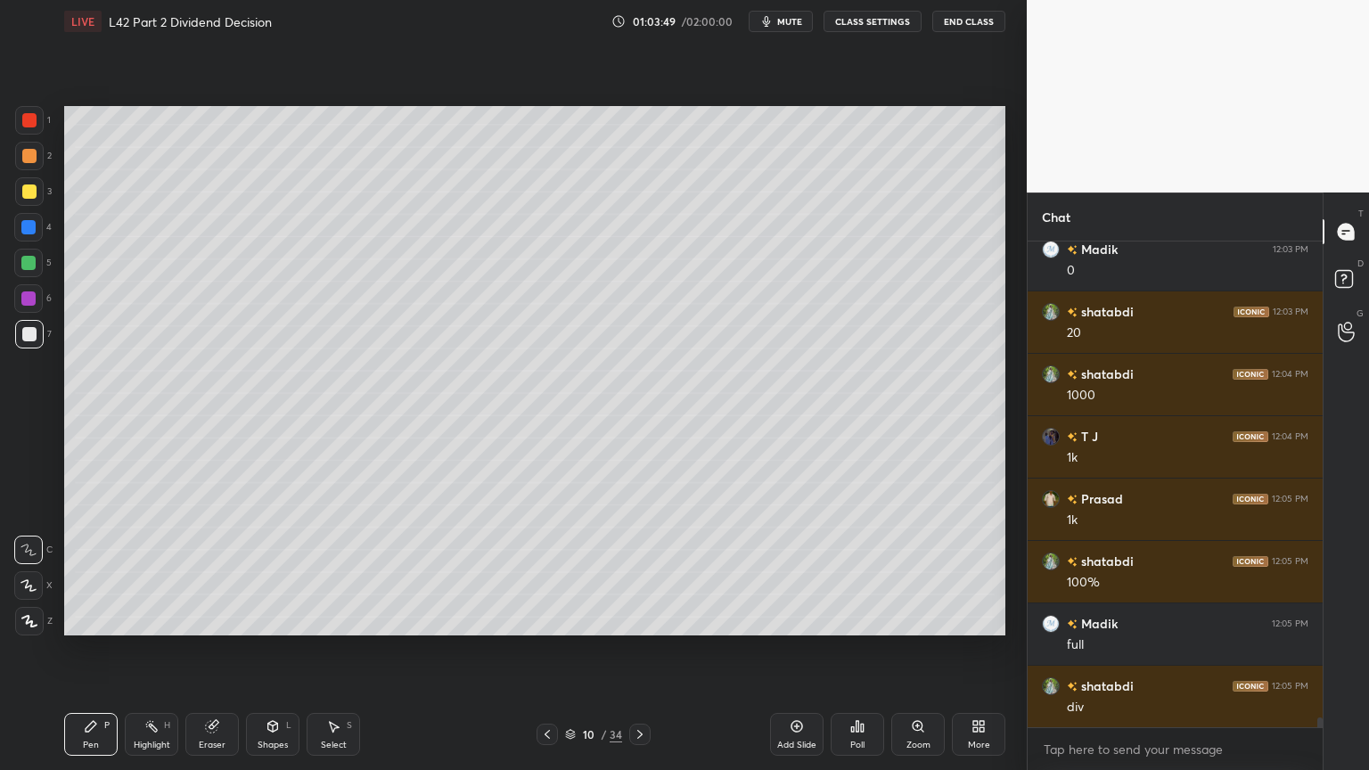
scroll to position [22966, 0]
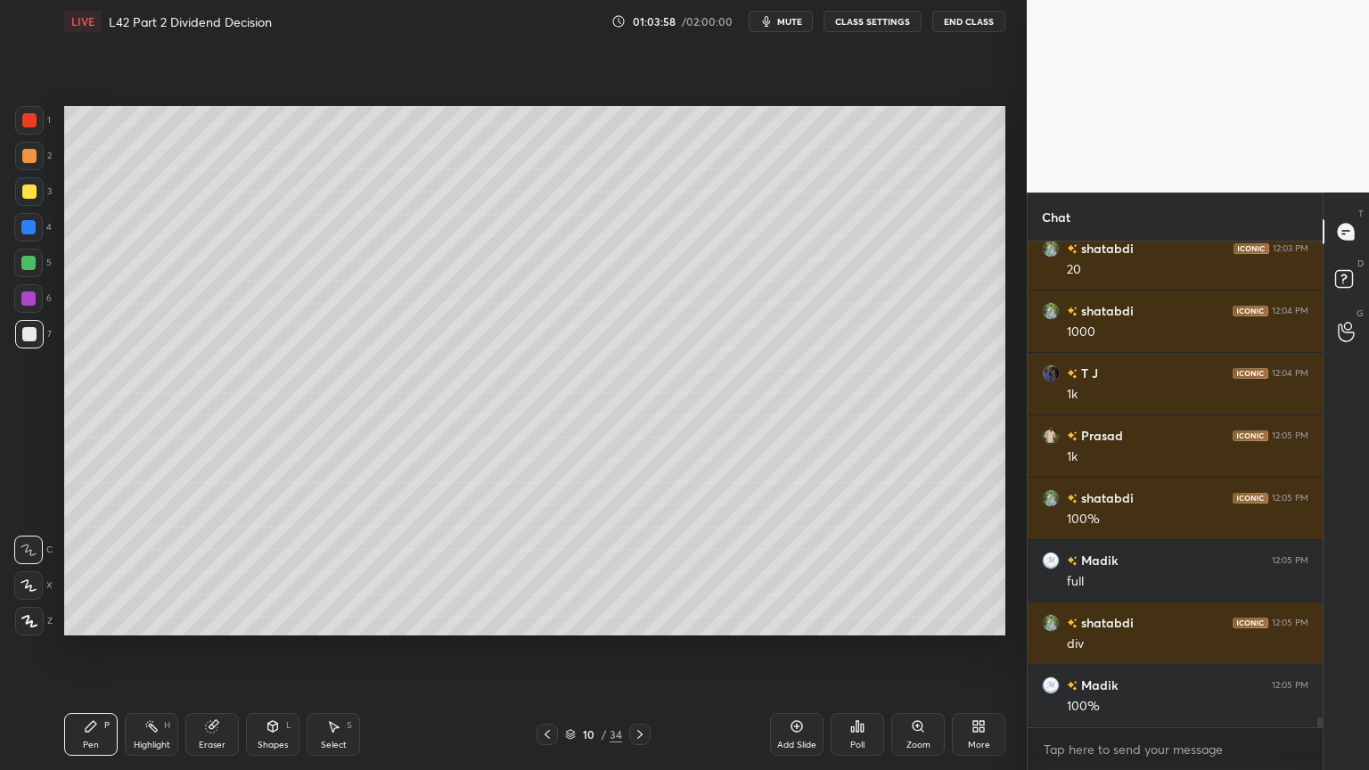
click at [645, 572] on icon at bounding box center [640, 735] width 14 height 14
click at [335, 572] on icon at bounding box center [335, 727] width 10 height 11
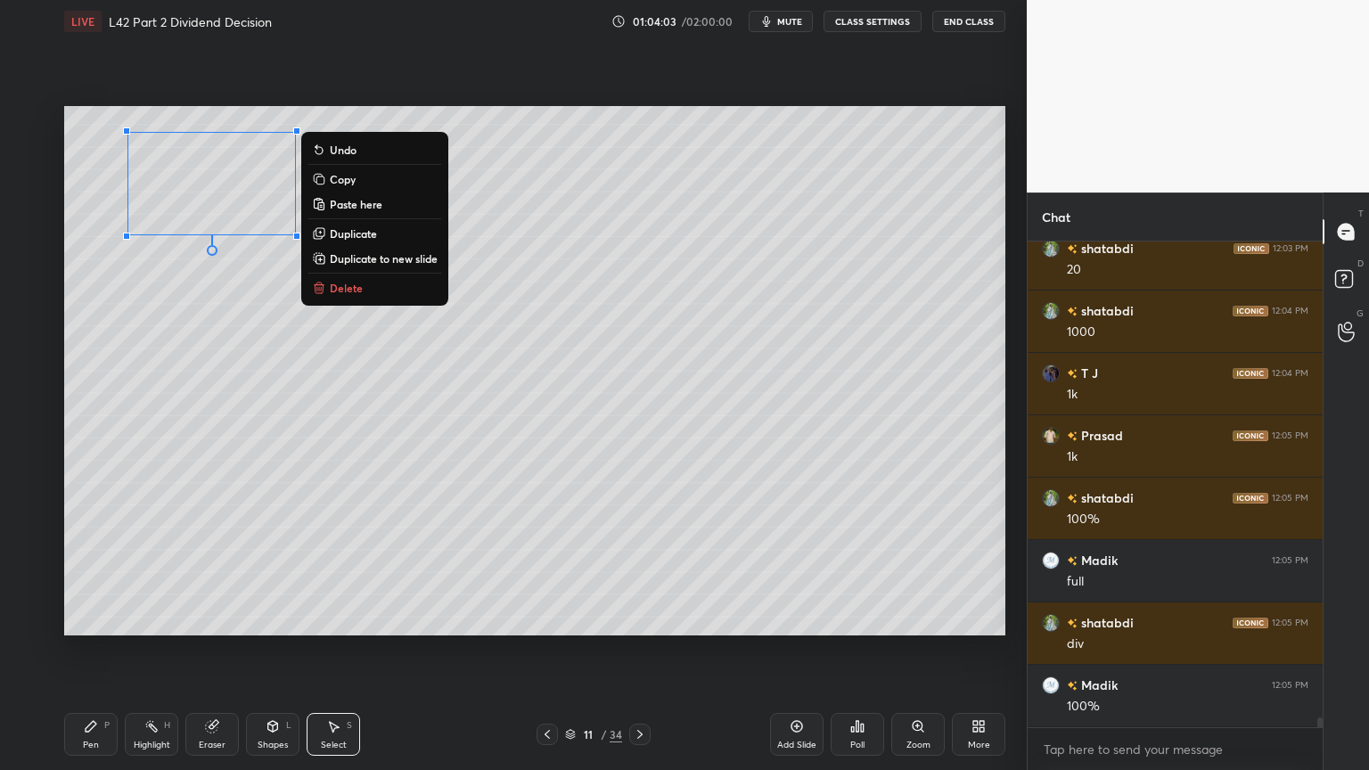
click at [339, 238] on p "Duplicate" at bounding box center [353, 233] width 47 height 14
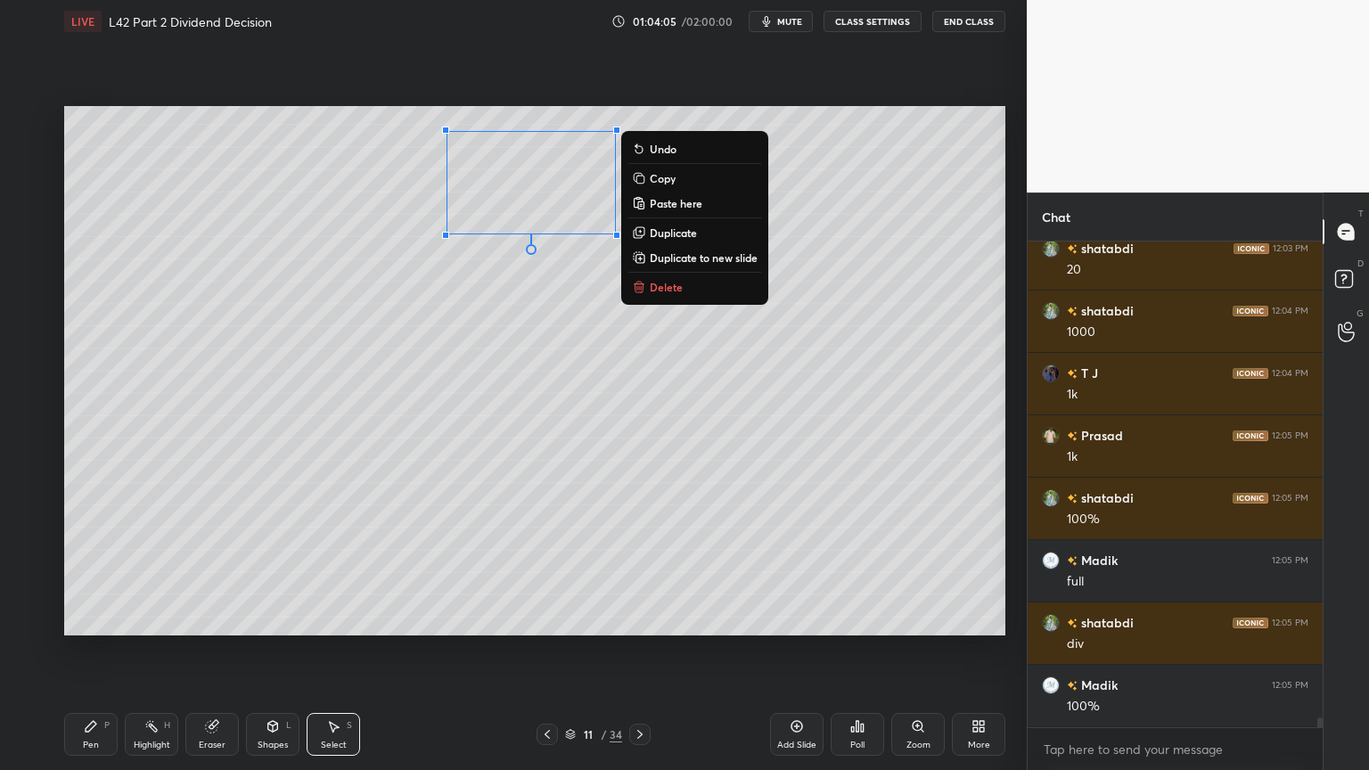
click at [86, 572] on icon at bounding box center [91, 726] width 11 height 11
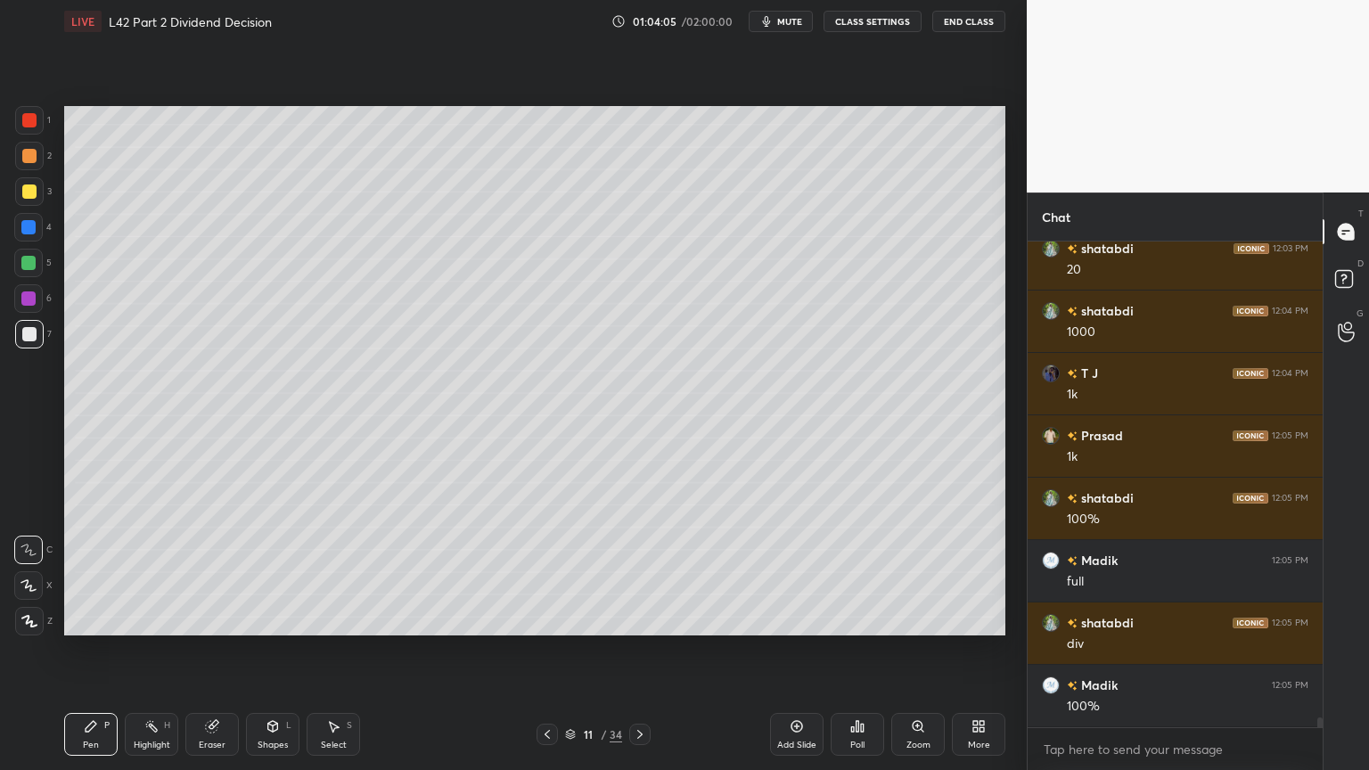
click at [225, 572] on div "Eraser" at bounding box center [211, 734] width 53 height 43
click at [93, 572] on icon at bounding box center [91, 726] width 11 height 11
click at [40, 269] on div at bounding box center [28, 263] width 29 height 29
click at [20, 341] on div at bounding box center [29, 334] width 29 height 29
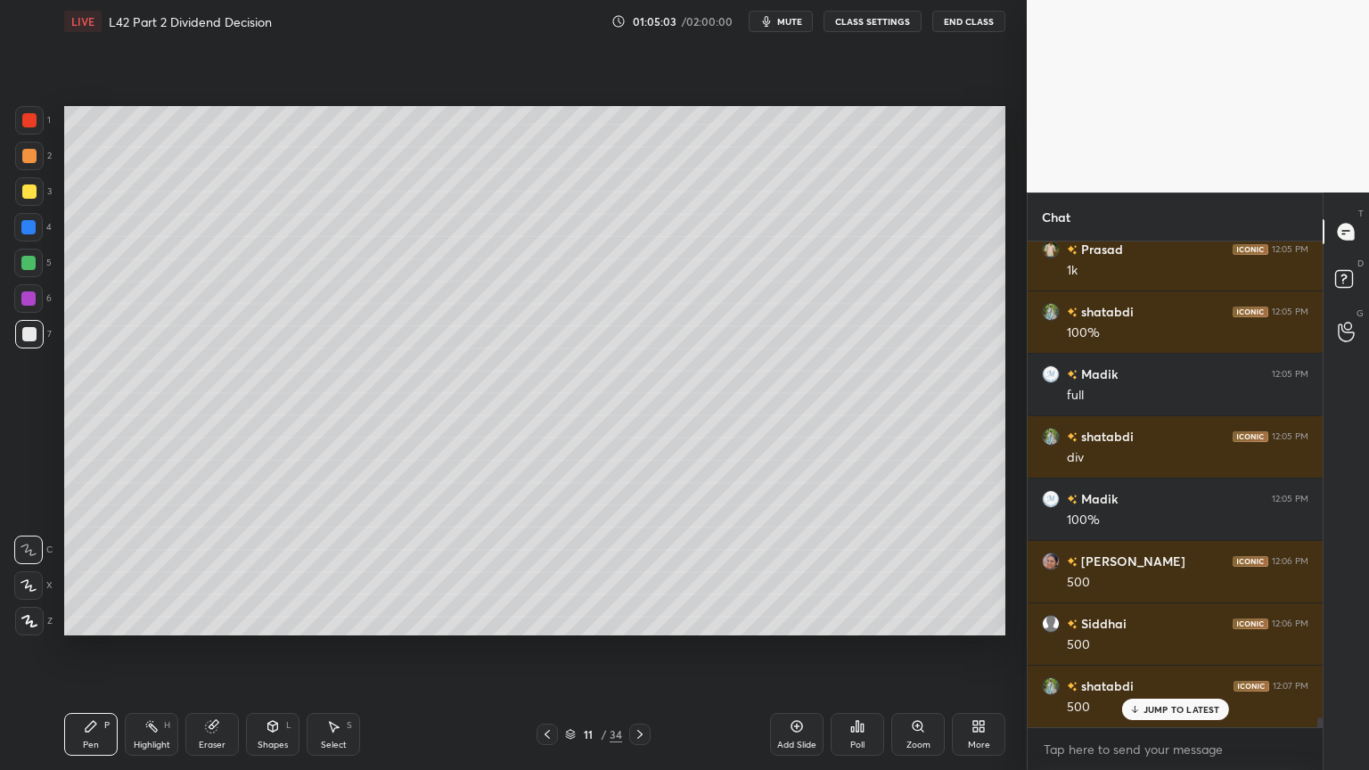
scroll to position [23216, 0]
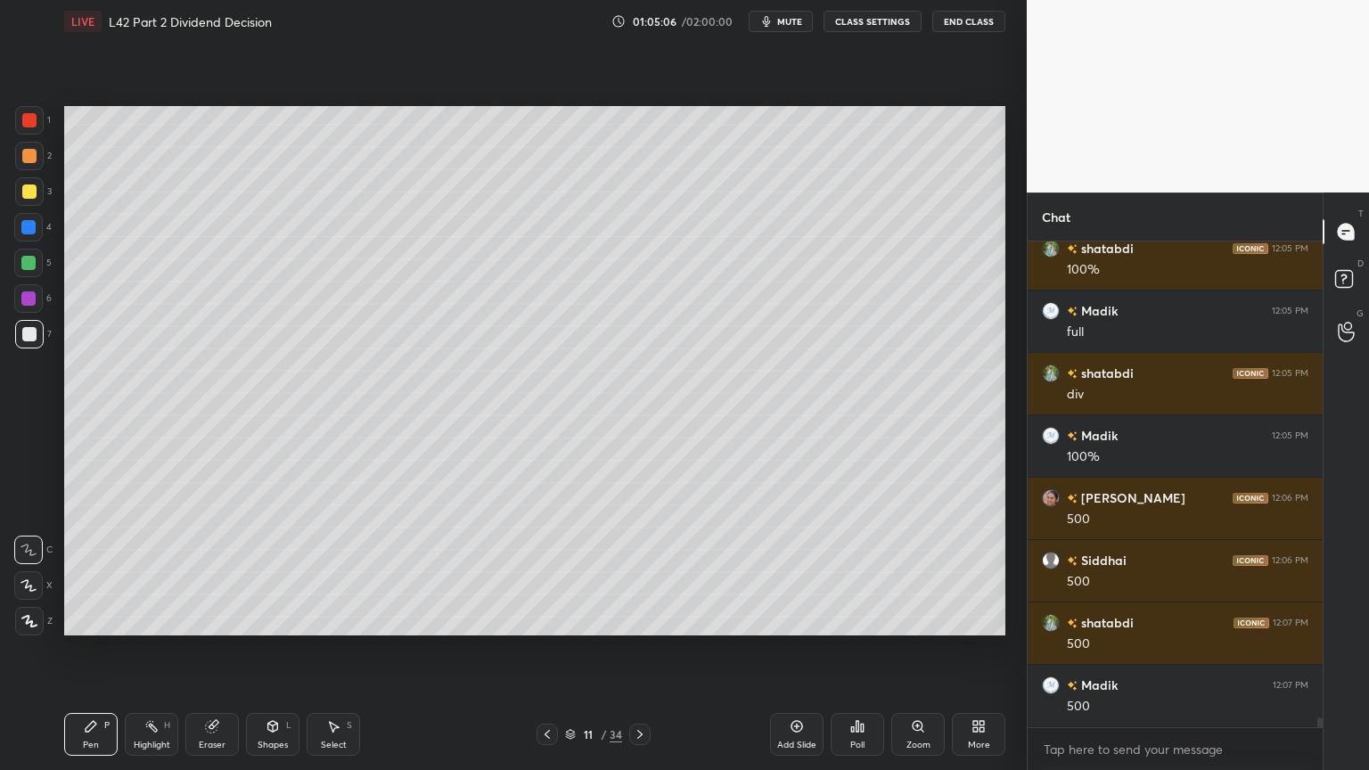
click at [29, 170] on div "2" at bounding box center [33, 160] width 37 height 36
click at [268, 572] on icon at bounding box center [273, 726] width 10 height 11
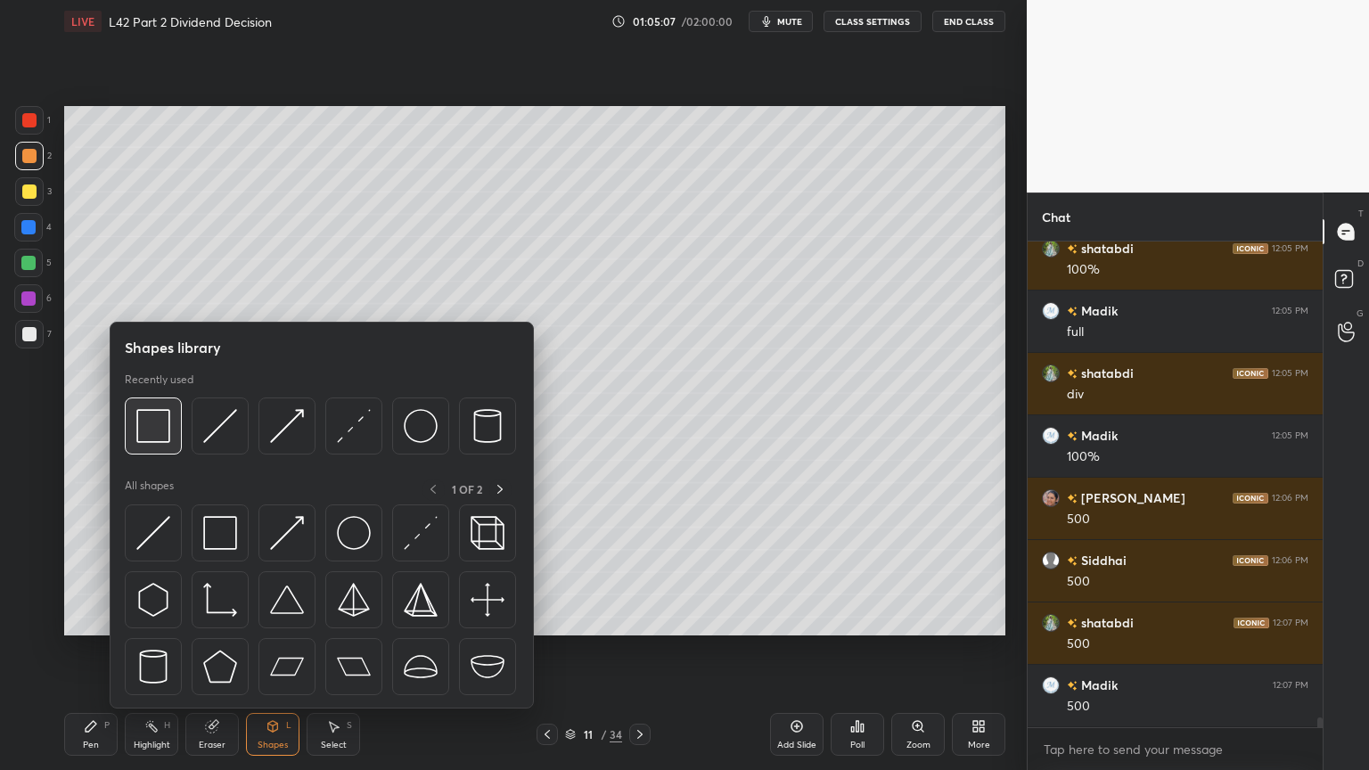
click at [145, 443] on div at bounding box center [153, 426] width 57 height 57
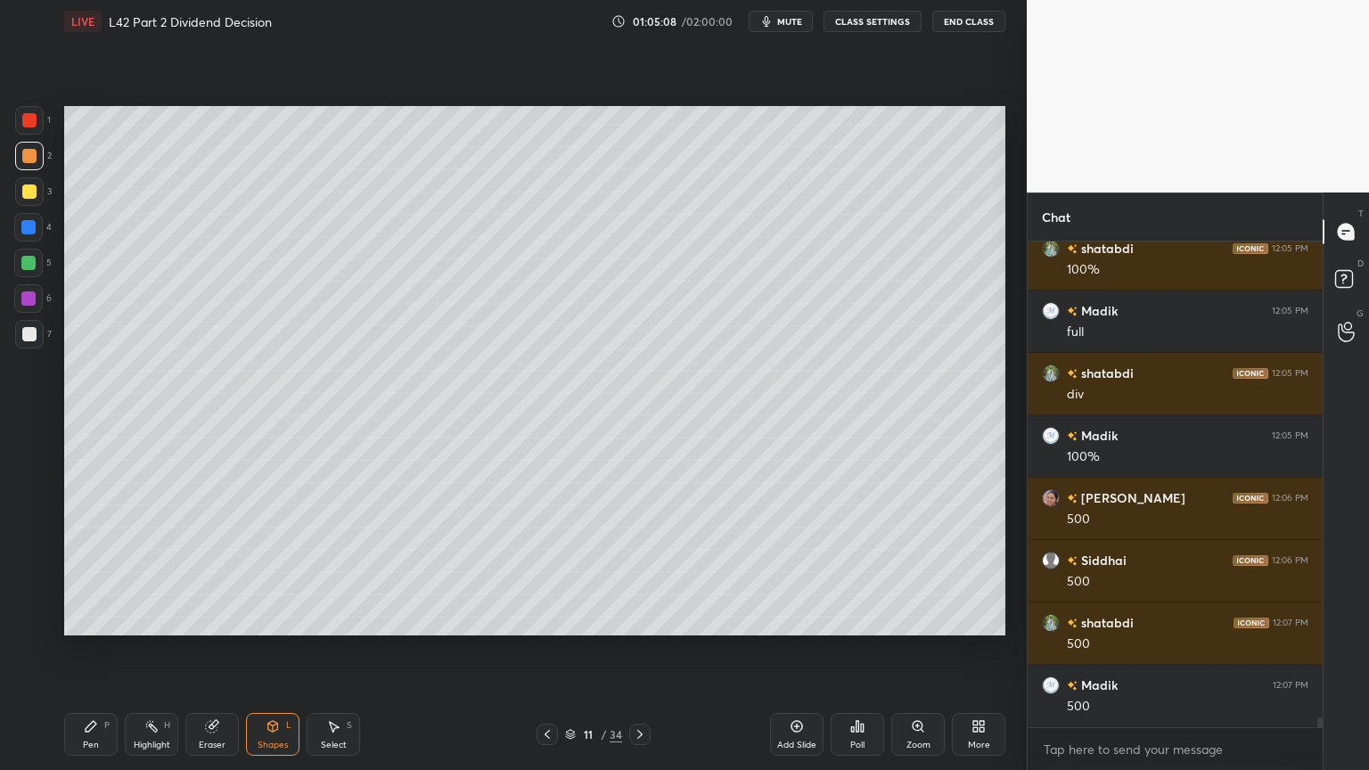
click at [37, 342] on div at bounding box center [29, 334] width 29 height 29
click at [103, 572] on div "Pen P" at bounding box center [90, 734] width 53 height 43
click at [328, 572] on icon at bounding box center [333, 726] width 14 height 14
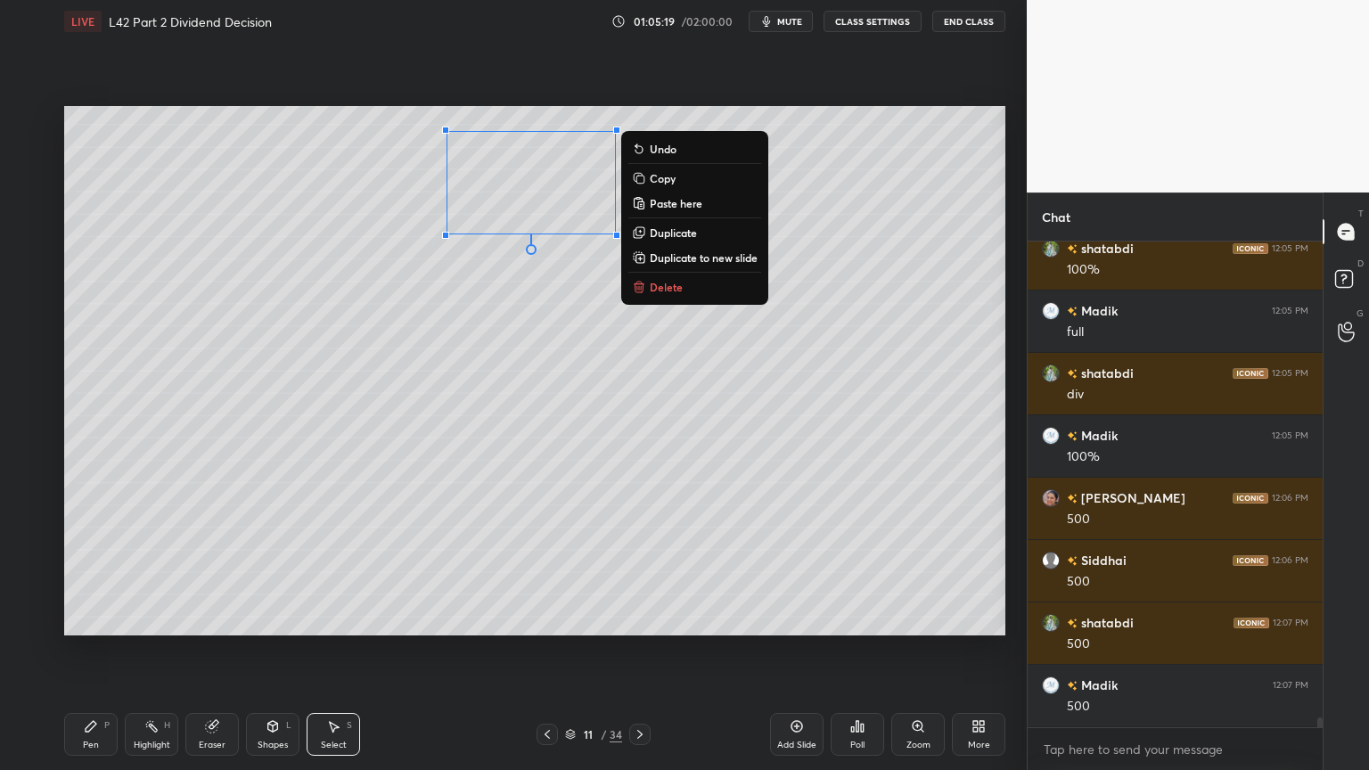
click at [95, 572] on icon at bounding box center [91, 726] width 14 height 14
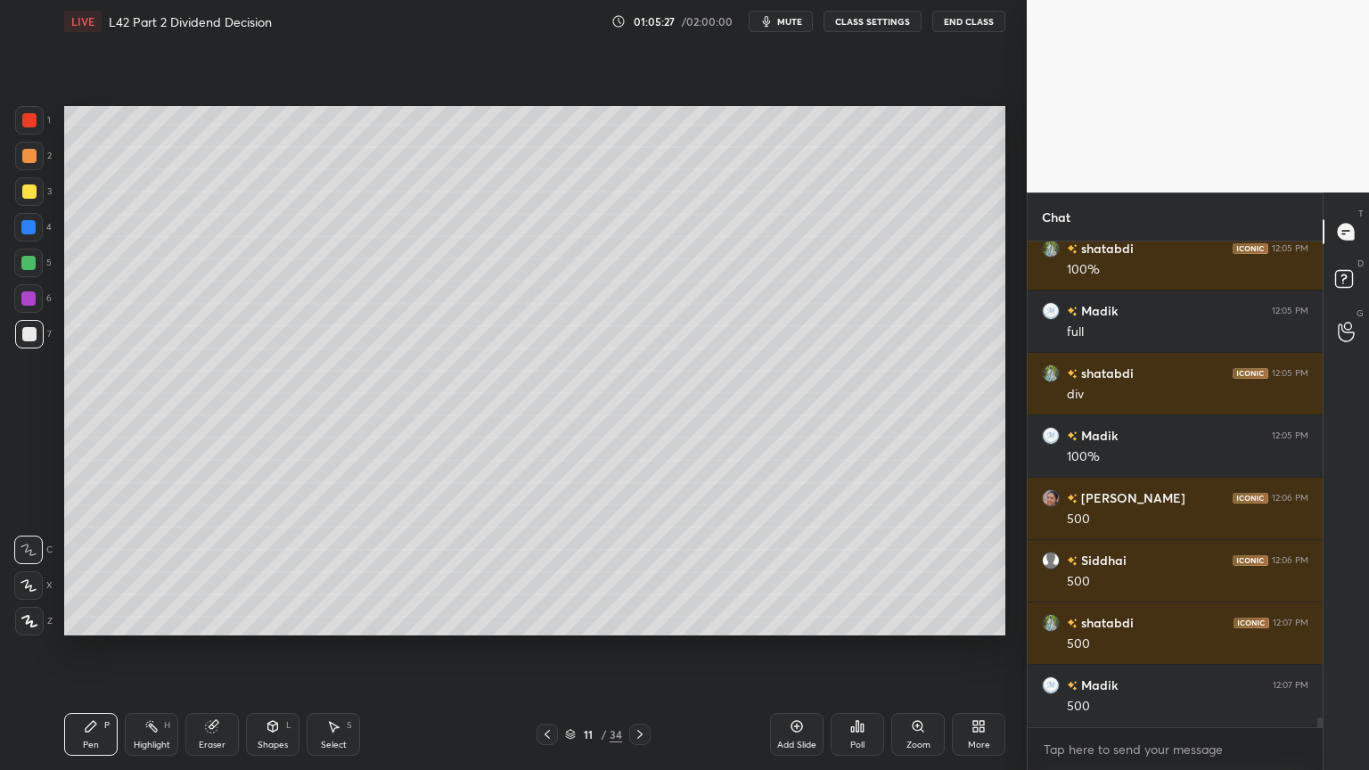
click at [546, 572] on icon at bounding box center [547, 734] width 5 height 9
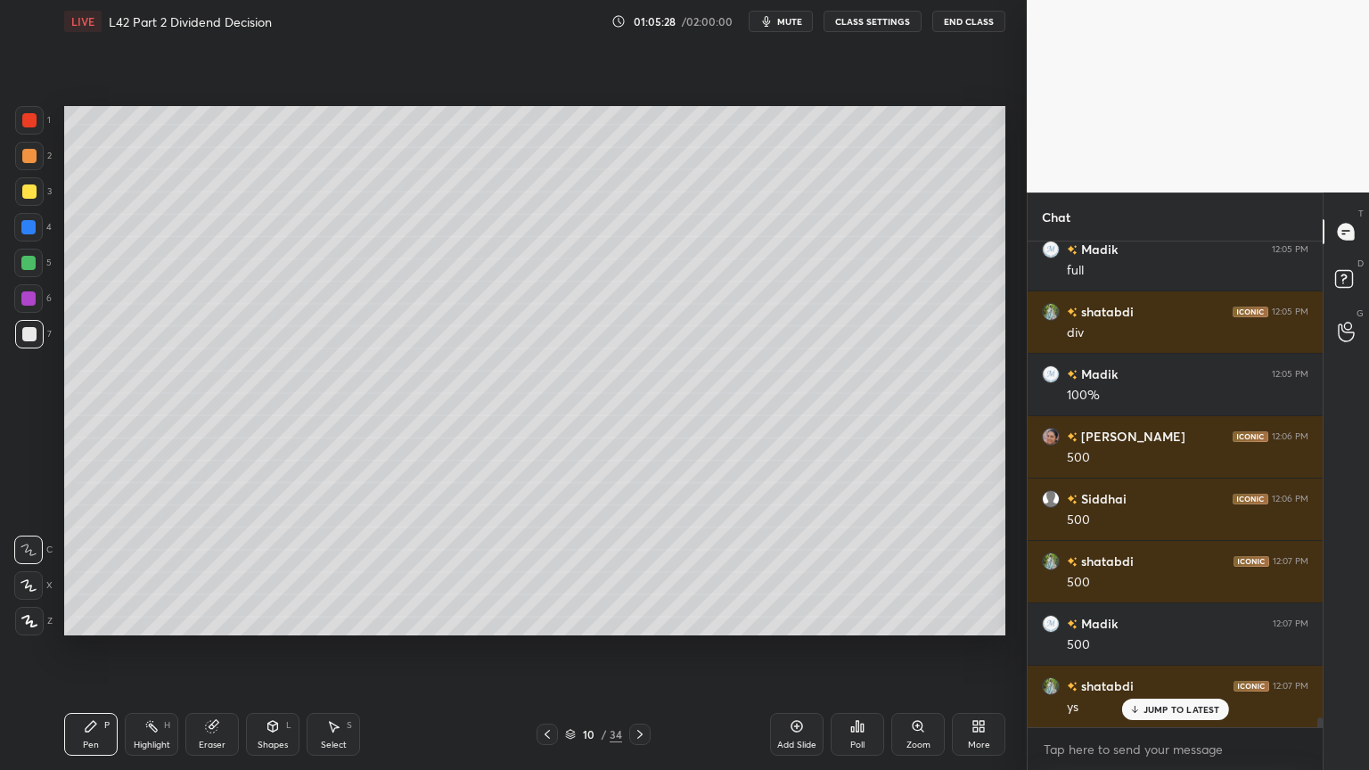
scroll to position [23340, 0]
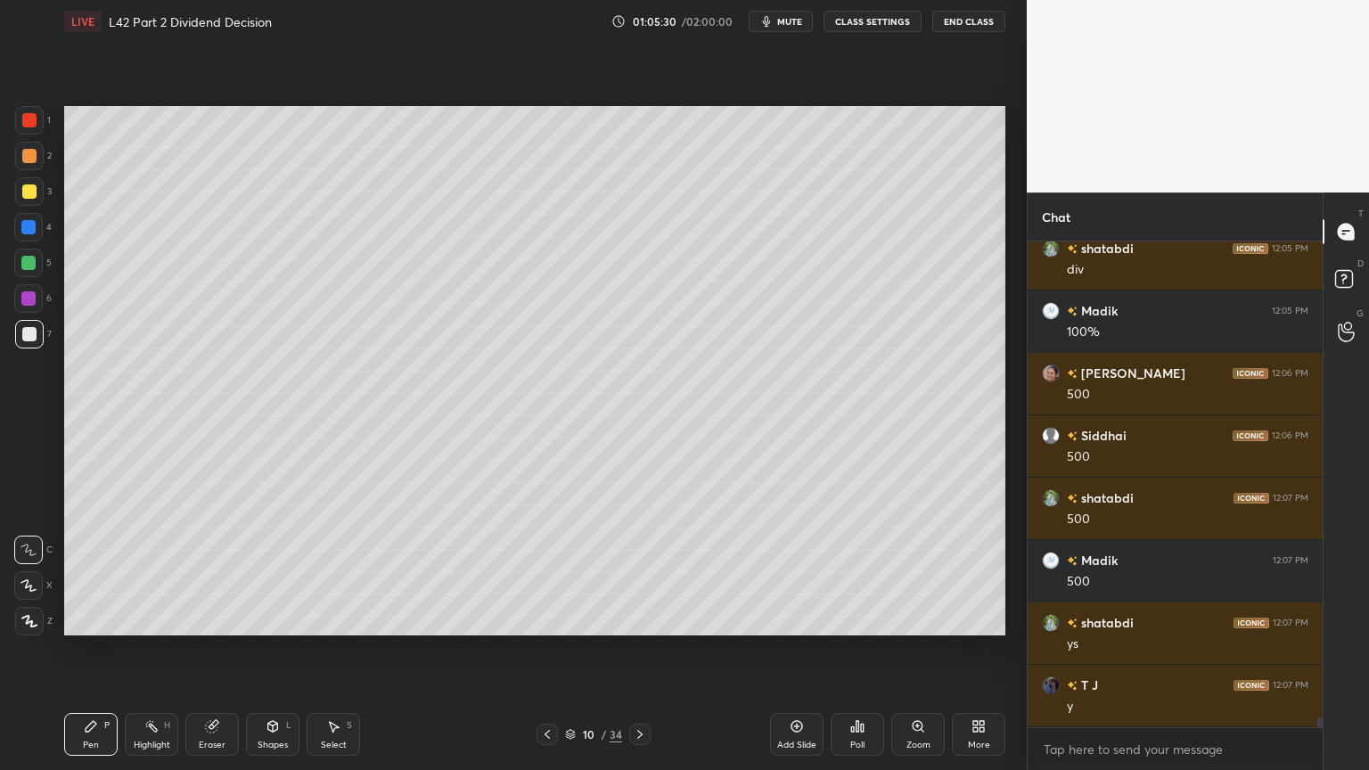
click at [21, 267] on div at bounding box center [28, 263] width 14 height 14
click at [43, 345] on div "7" at bounding box center [33, 334] width 37 height 29
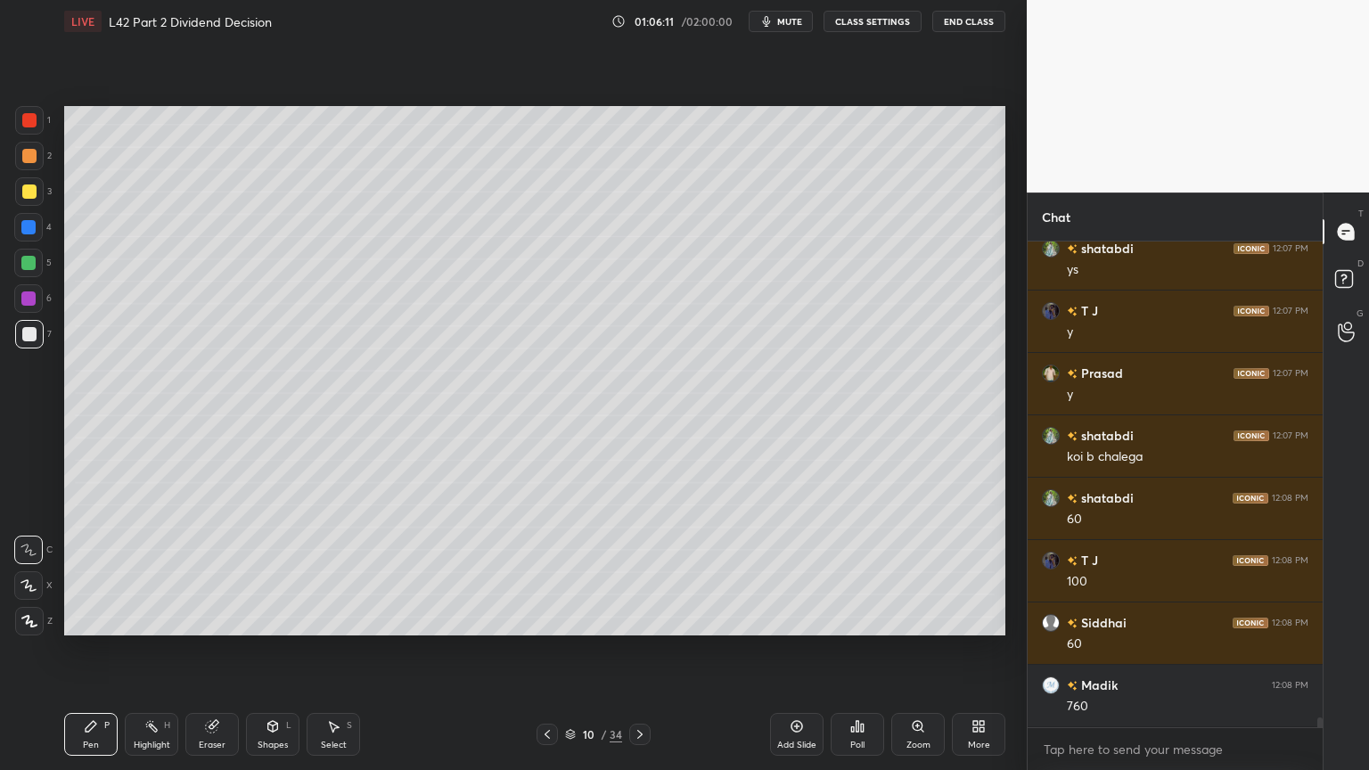
scroll to position [23733, 0]
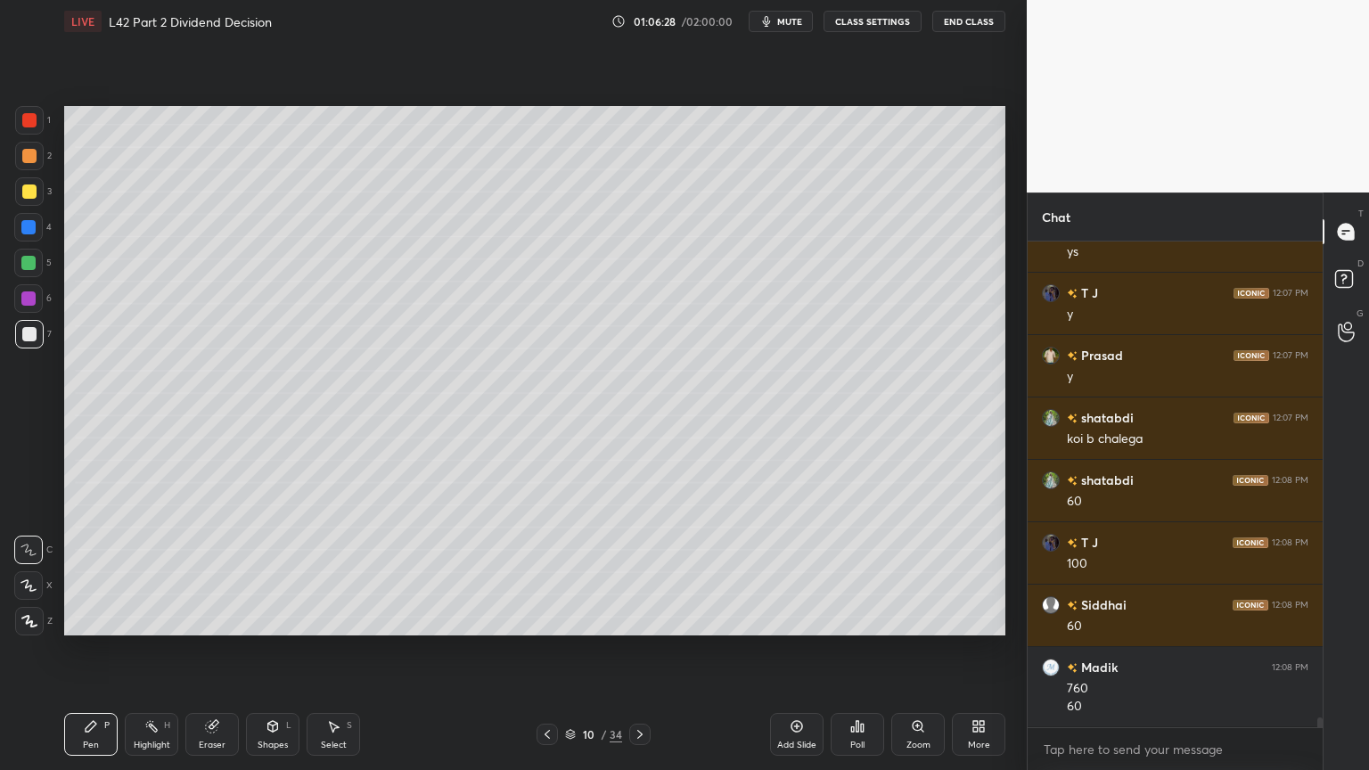
click at [150, 572] on div "Highlight H" at bounding box center [151, 734] width 53 height 43
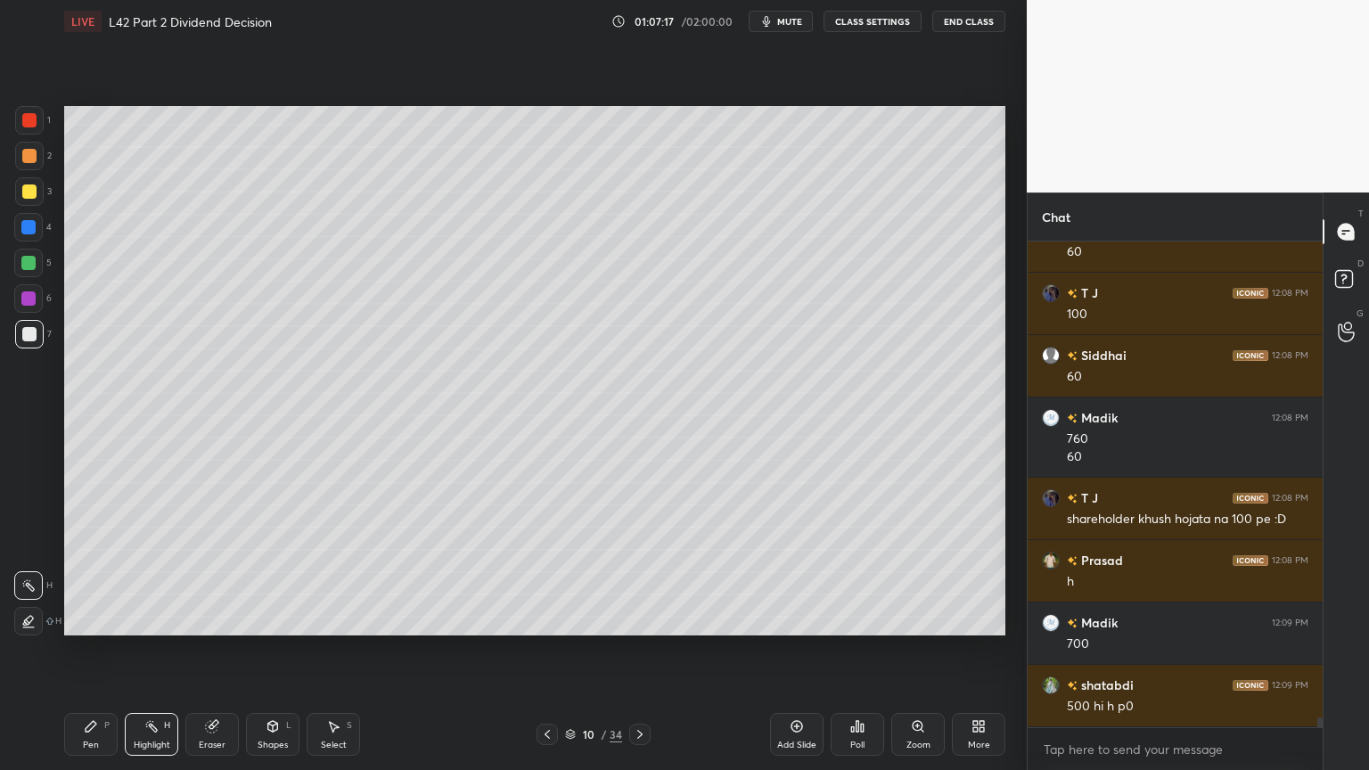
scroll to position [24044, 0]
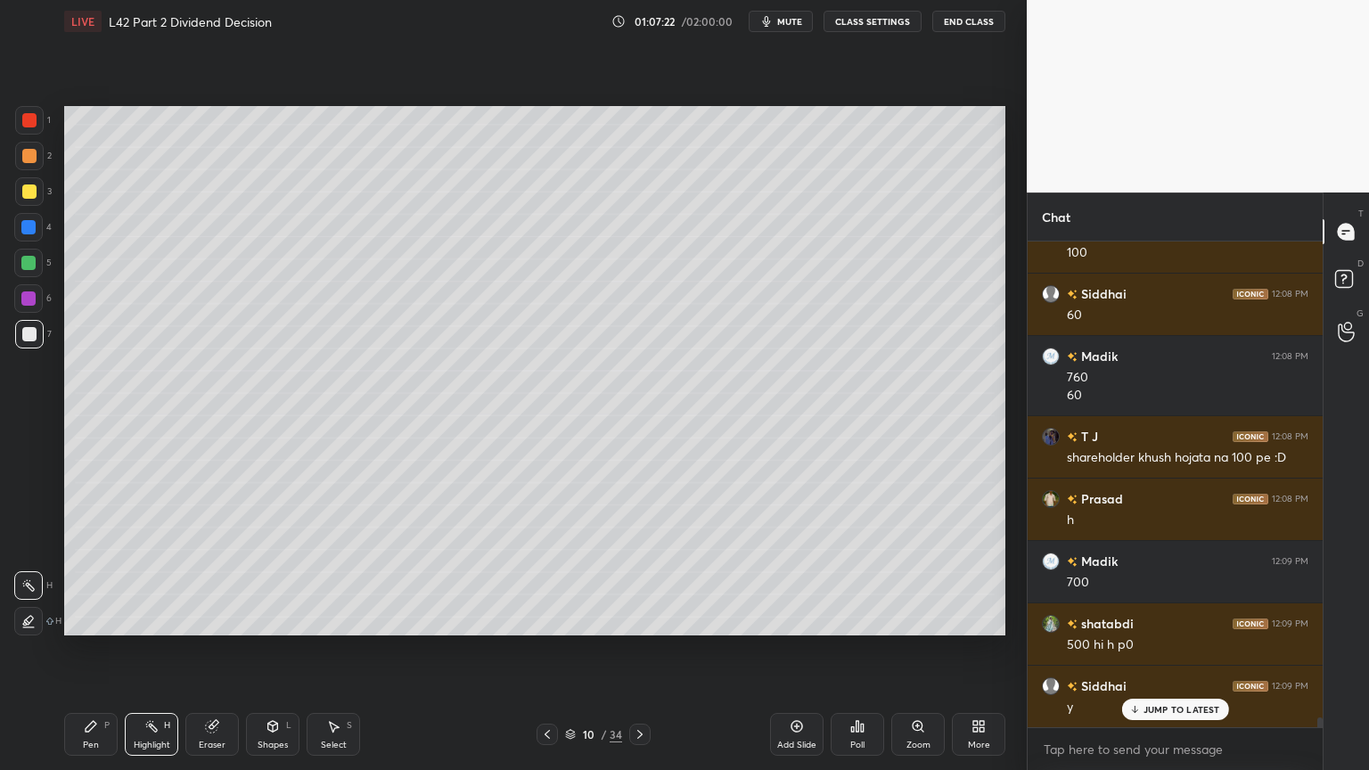
click at [636, 572] on icon at bounding box center [640, 735] width 14 height 14
click at [31, 164] on div at bounding box center [29, 156] width 29 height 29
click at [543, 572] on icon at bounding box center [547, 735] width 14 height 14
click at [629, 572] on div at bounding box center [639, 734] width 21 height 21
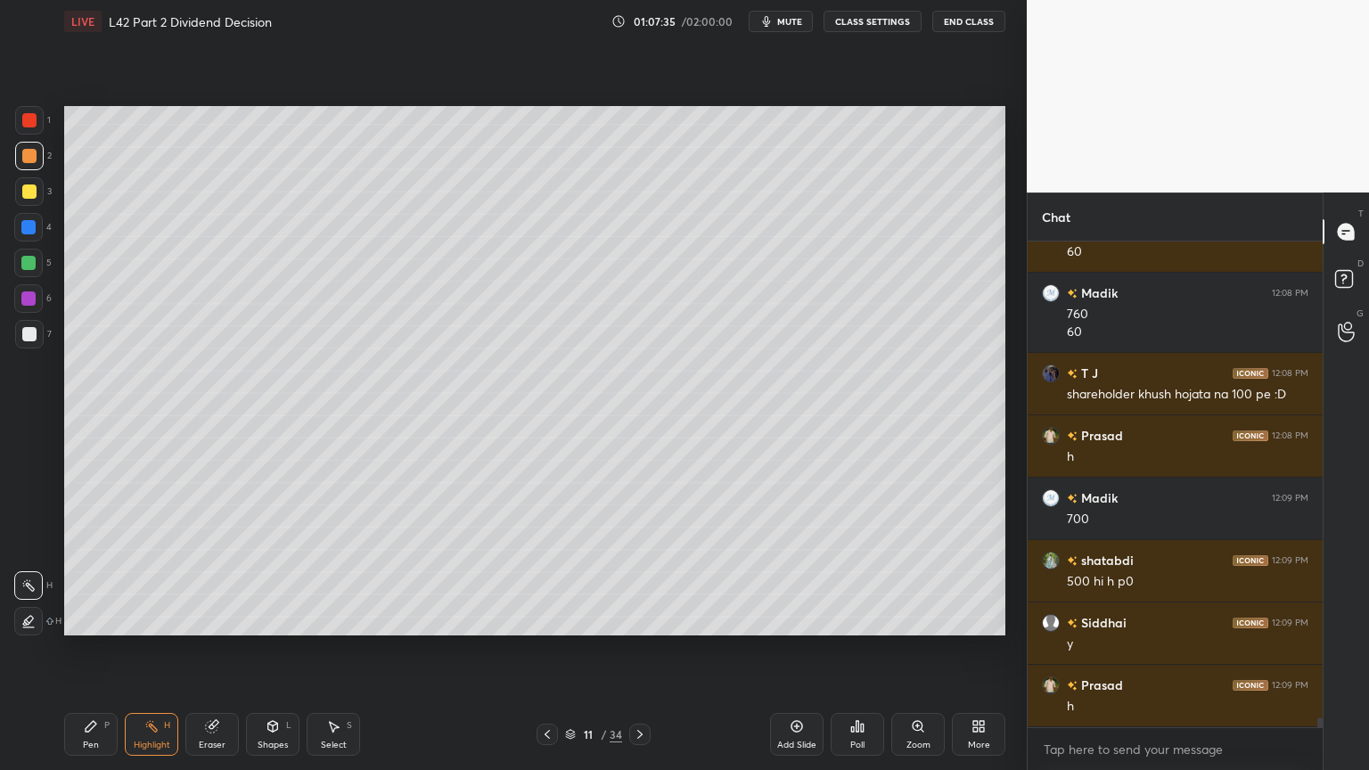
click at [545, 572] on icon at bounding box center [547, 735] width 14 height 14
click at [645, 572] on icon at bounding box center [640, 735] width 14 height 14
click at [93, 572] on icon at bounding box center [91, 726] width 14 height 14
click at [33, 154] on div at bounding box center [29, 156] width 14 height 14
click at [278, 572] on icon at bounding box center [273, 726] width 14 height 14
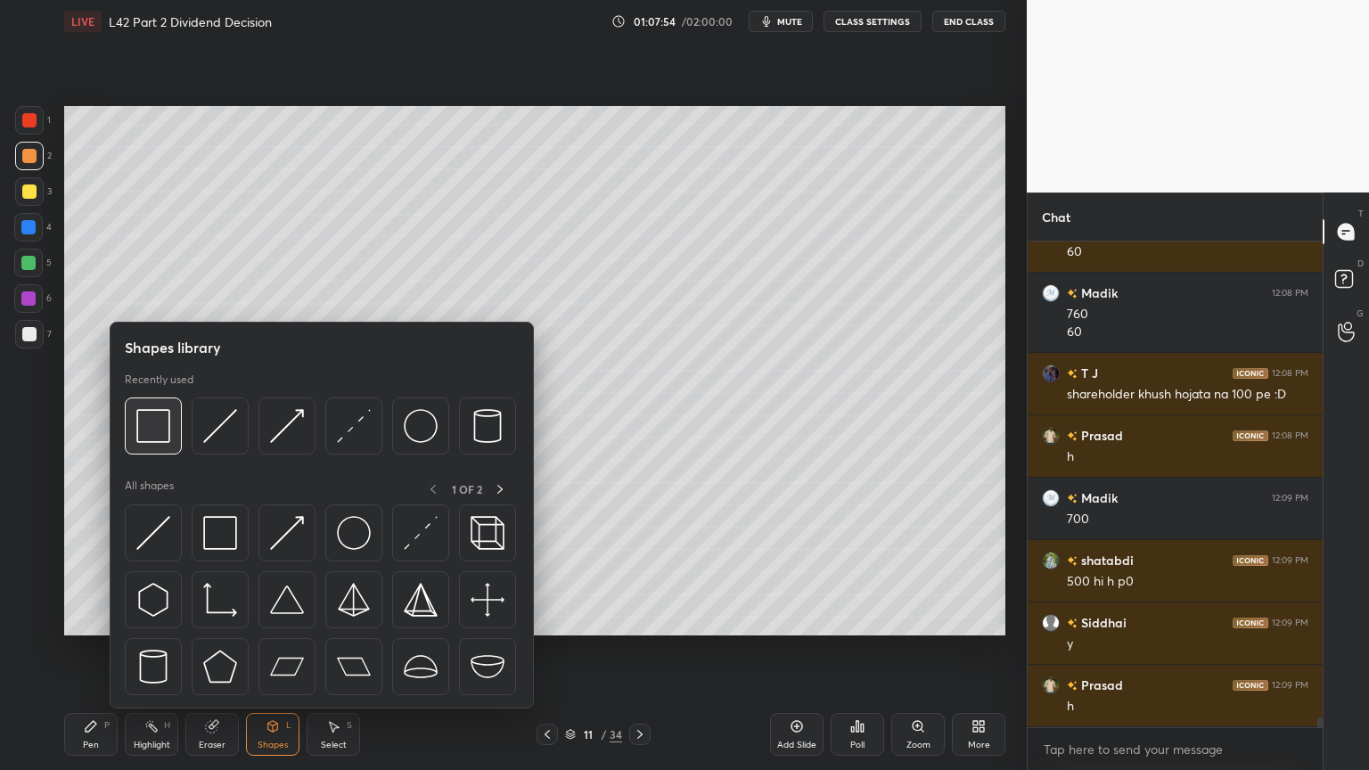
click at [154, 441] on img at bounding box center [153, 426] width 34 height 34
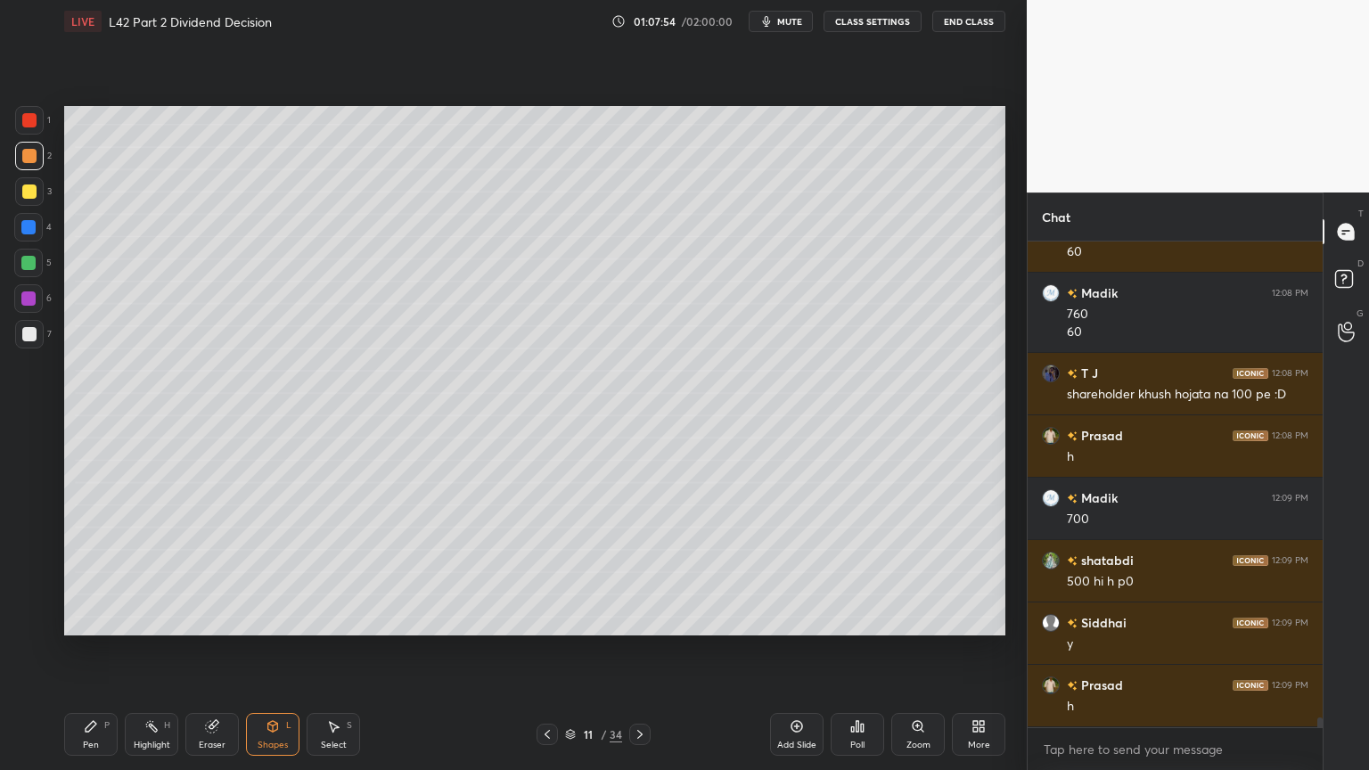
click at [34, 197] on div at bounding box center [29, 192] width 14 height 14
click at [335, 572] on div "Select S" at bounding box center [333, 734] width 53 height 43
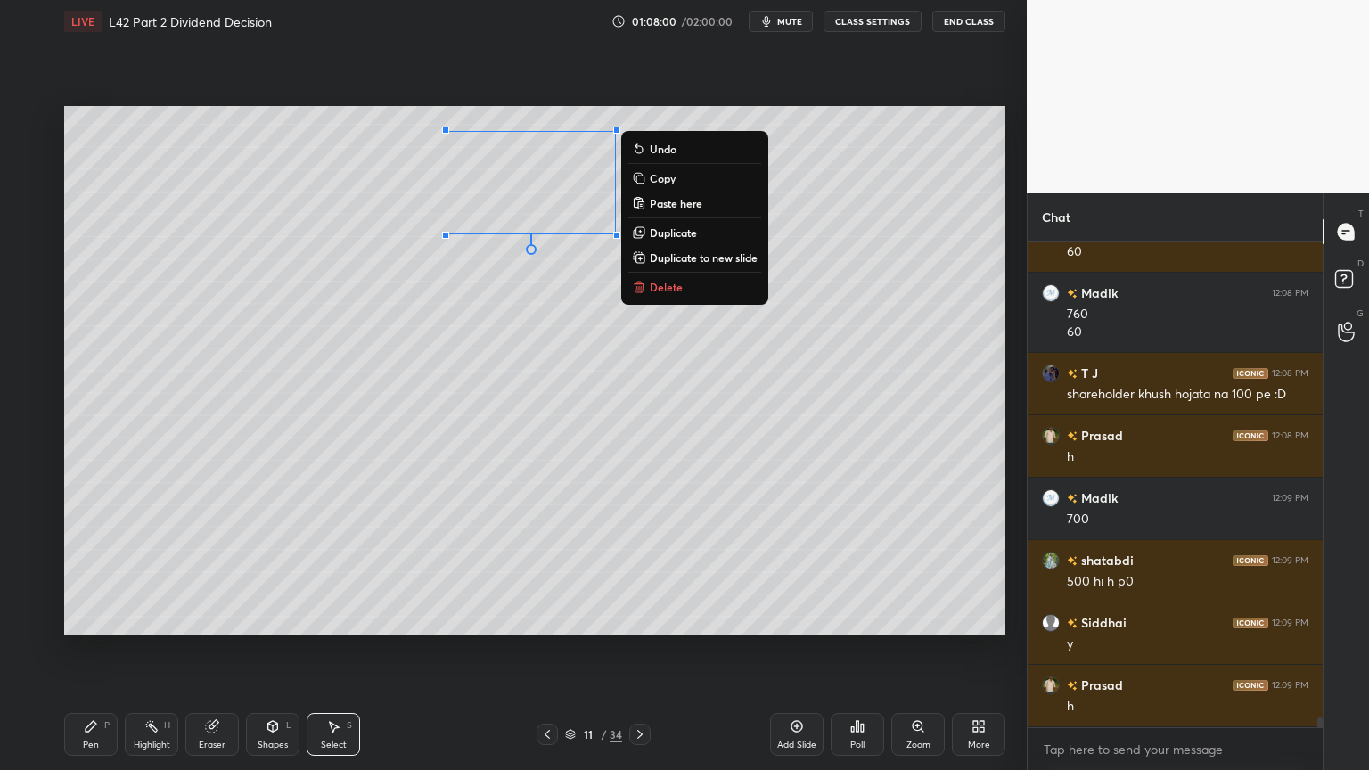
click at [662, 234] on p "Duplicate" at bounding box center [673, 233] width 47 height 14
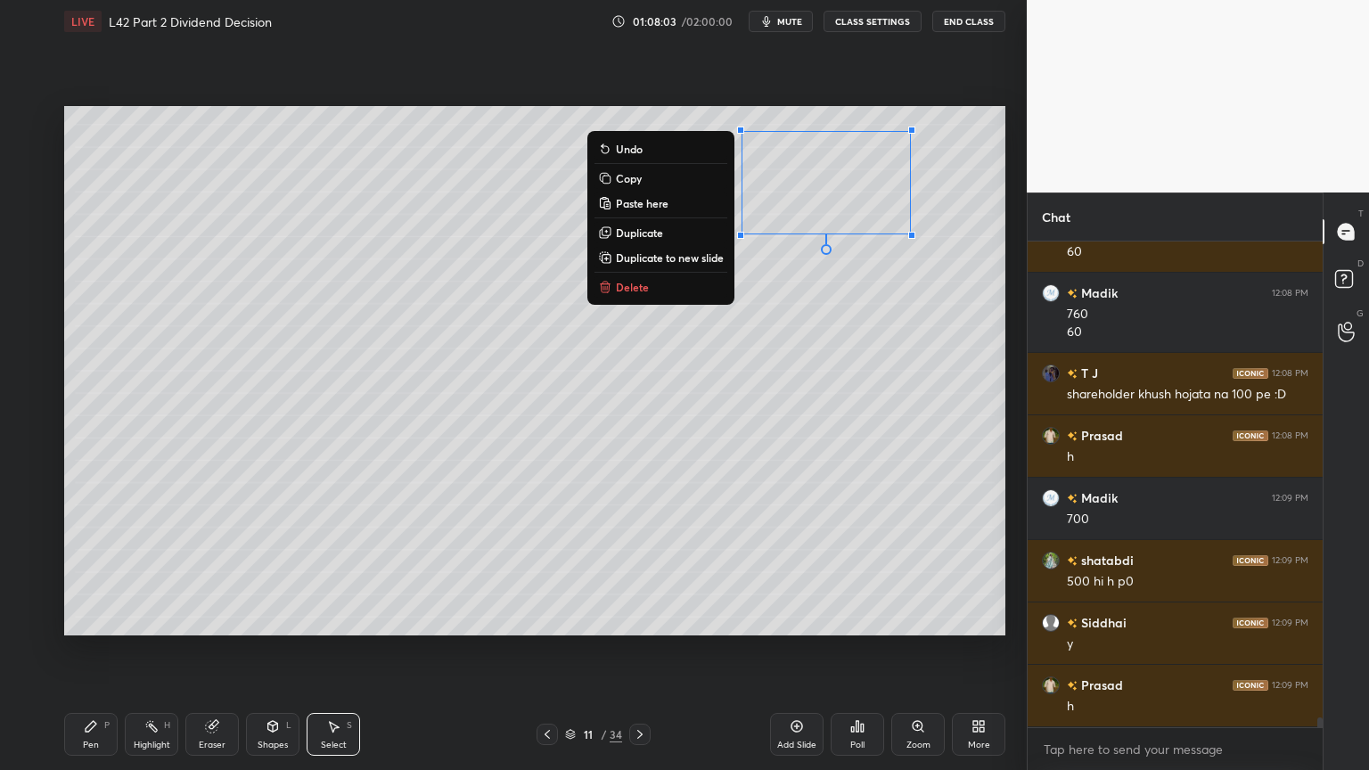
click at [836, 429] on div "0 ° Undo Copy Paste here Duplicate Duplicate to new slide Delete" at bounding box center [534, 371] width 941 height 530
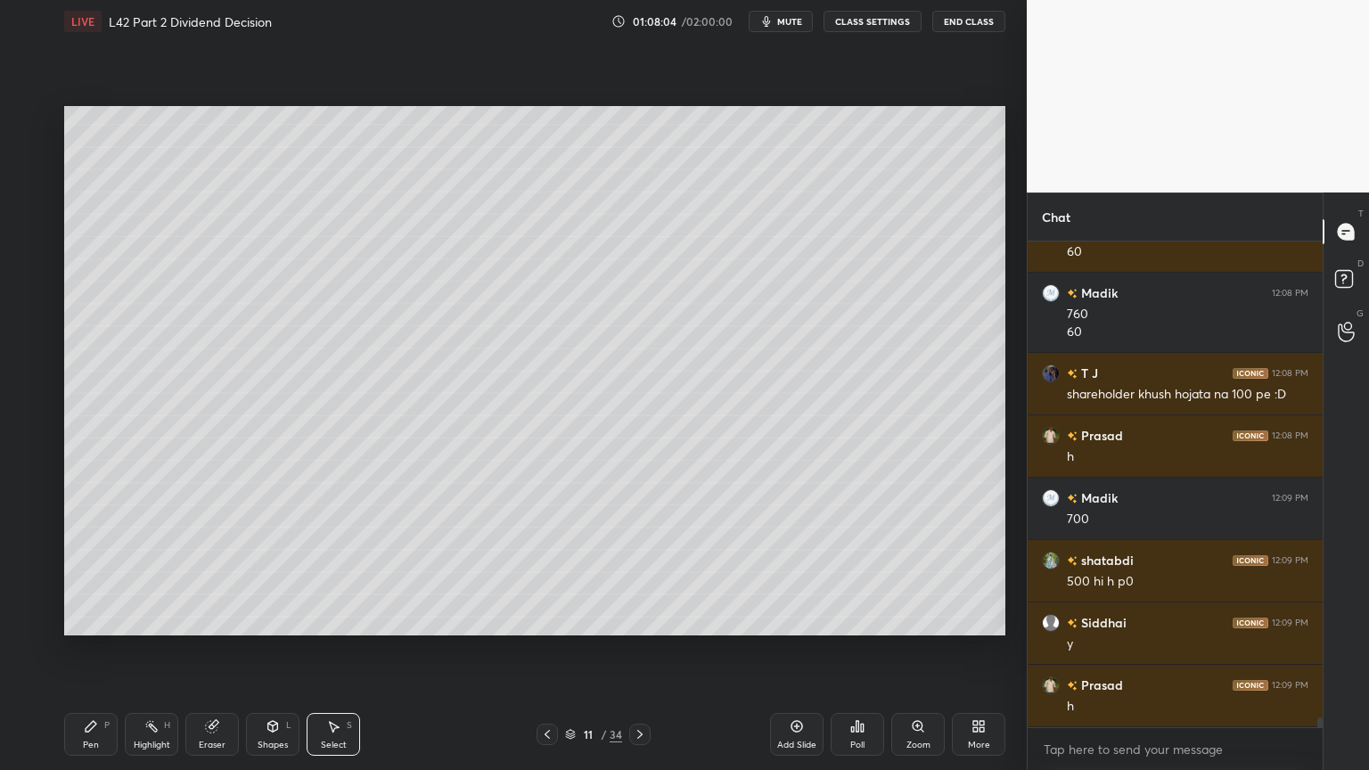
click at [214, 572] on div "Eraser" at bounding box center [211, 734] width 53 height 43
click at [99, 572] on div "Pen P" at bounding box center [90, 734] width 53 height 43
click at [22, 333] on div at bounding box center [29, 334] width 14 height 14
click at [41, 275] on div at bounding box center [28, 263] width 29 height 29
click at [551, 572] on icon at bounding box center [547, 735] width 14 height 14
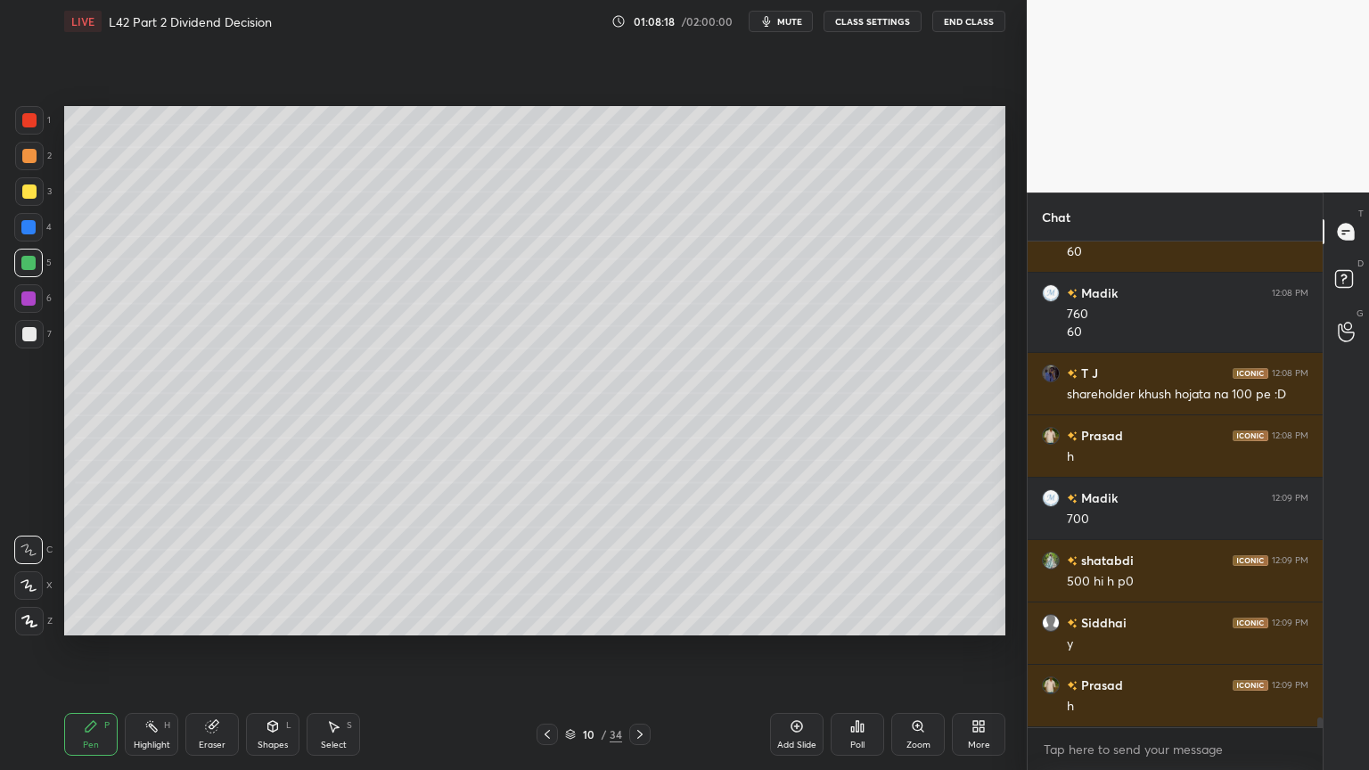
click at [640, 572] on icon at bounding box center [639, 734] width 5 height 9
click at [15, 340] on div at bounding box center [29, 334] width 29 height 29
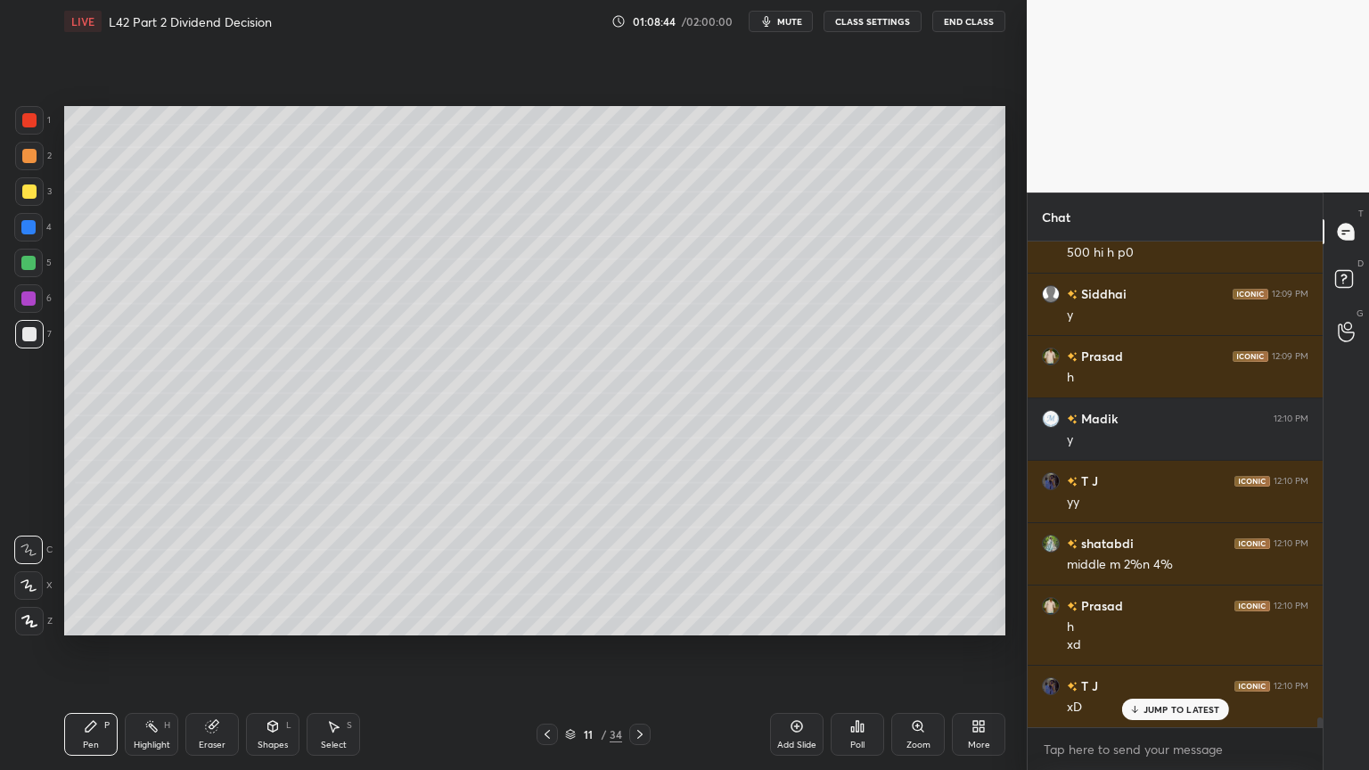
scroll to position [24499, 0]
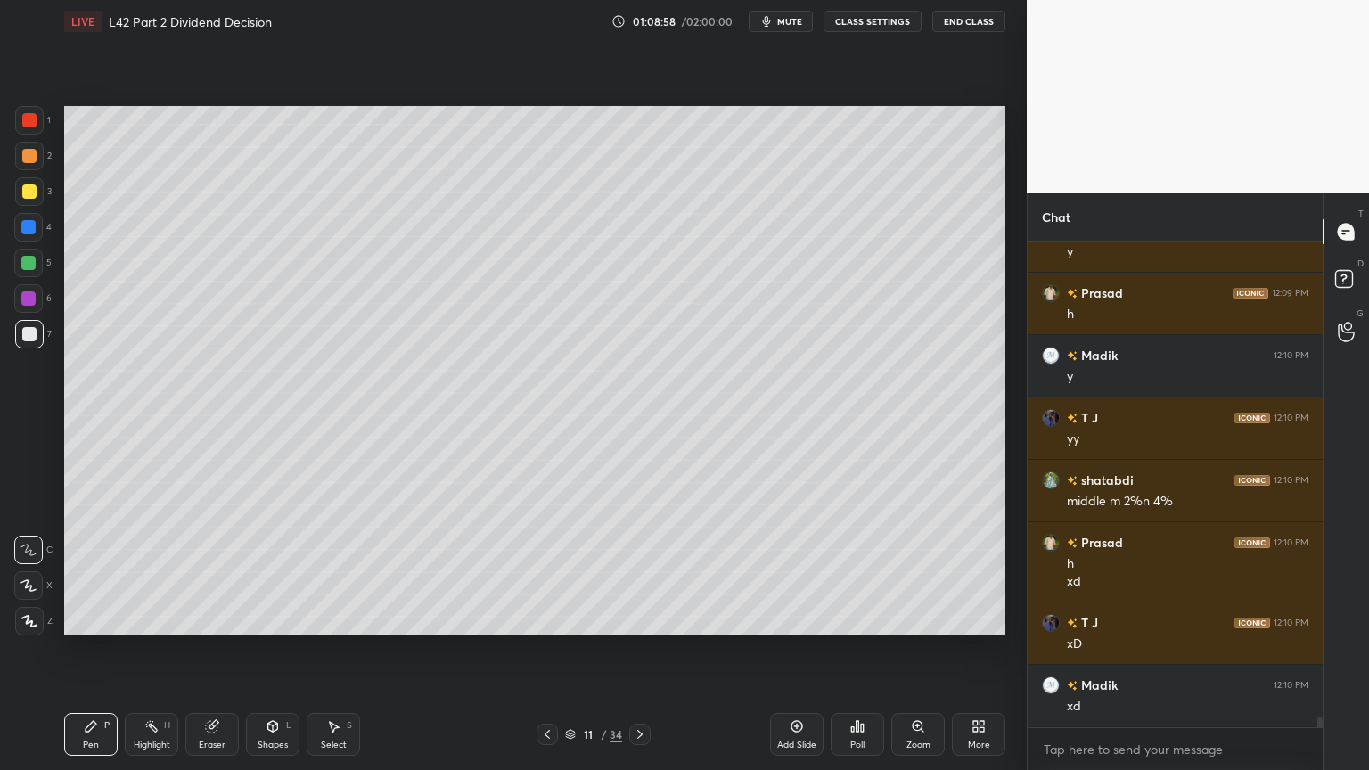
click at [215, 572] on div "Eraser" at bounding box center [211, 734] width 53 height 43
click at [96, 572] on div "Pen P" at bounding box center [90, 734] width 53 height 43
click at [211, 572] on icon at bounding box center [212, 727] width 12 height 12
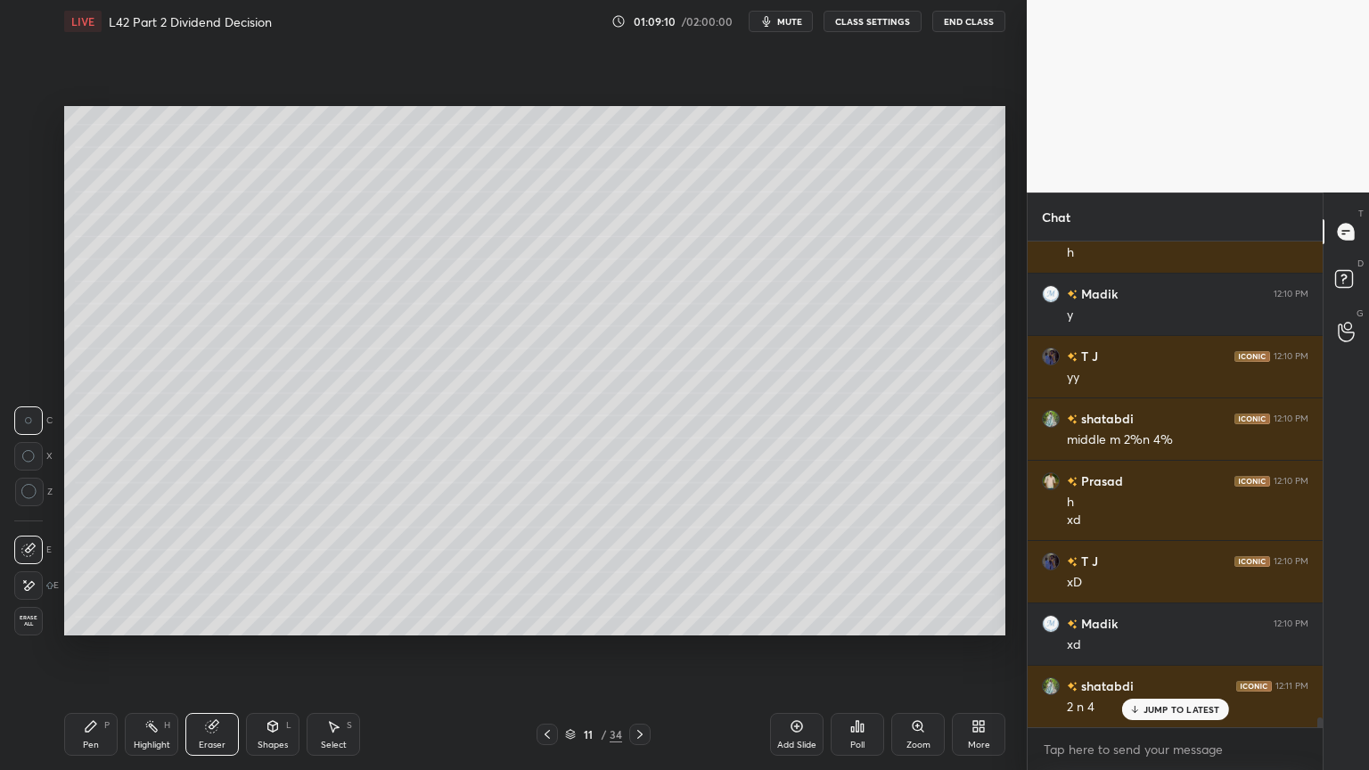
click at [96, 572] on icon at bounding box center [91, 726] width 14 height 14
click at [208, 572] on icon at bounding box center [212, 727] width 12 height 12
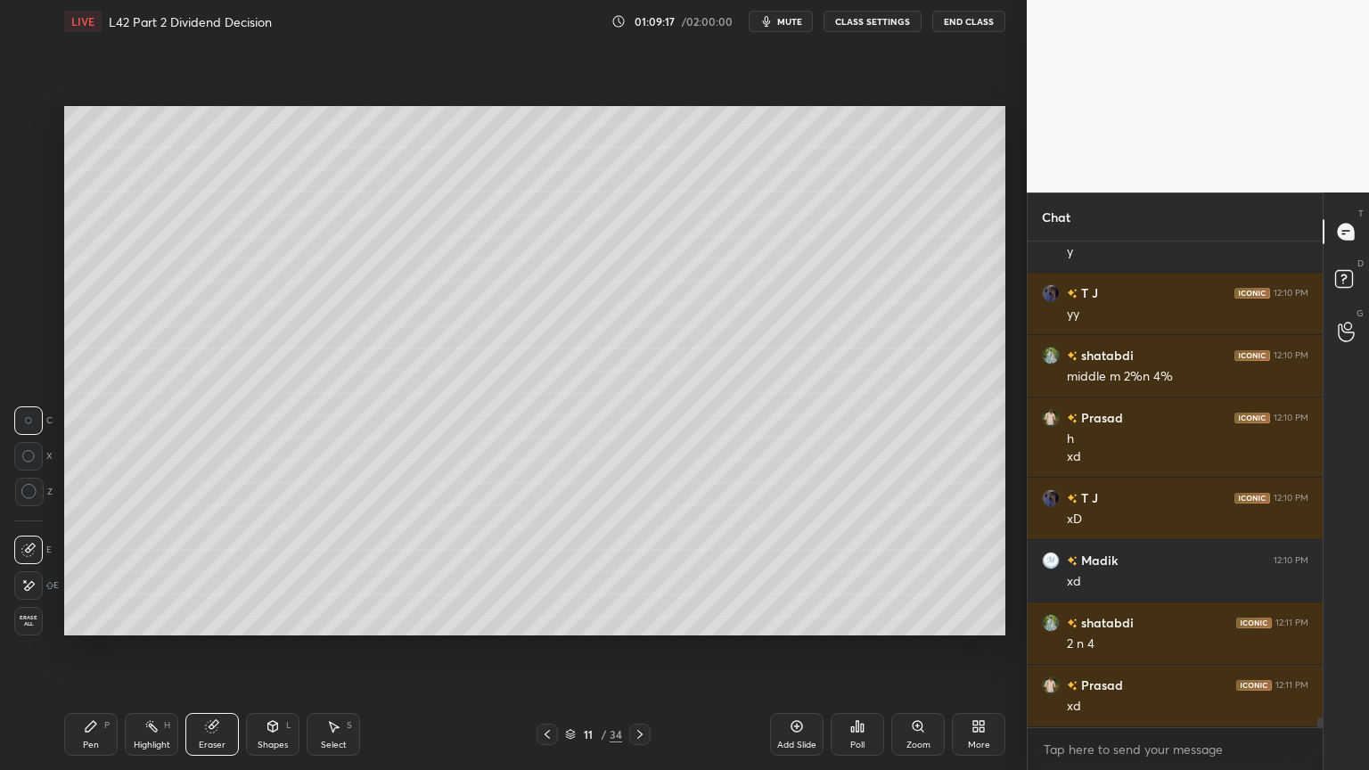
scroll to position [24686, 0]
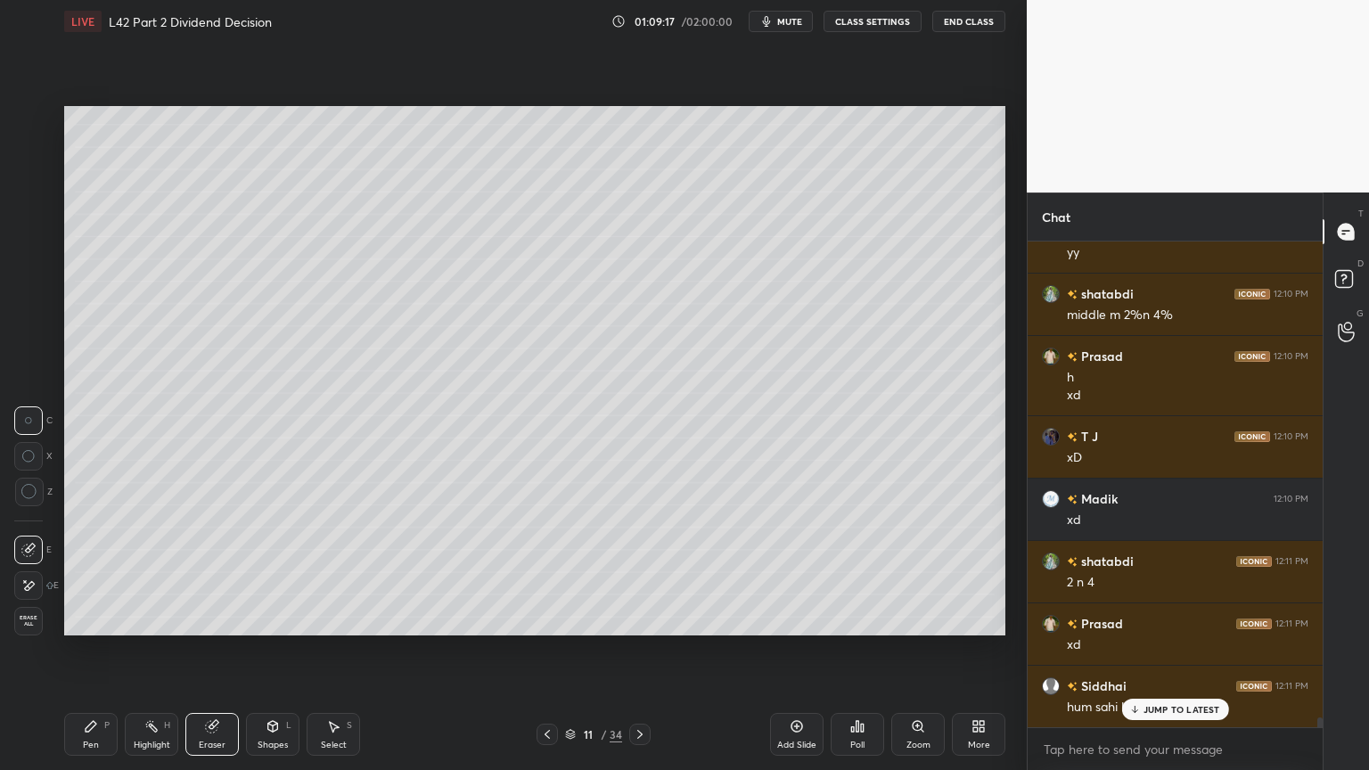
click at [95, 572] on div "Pen P" at bounding box center [90, 734] width 53 height 43
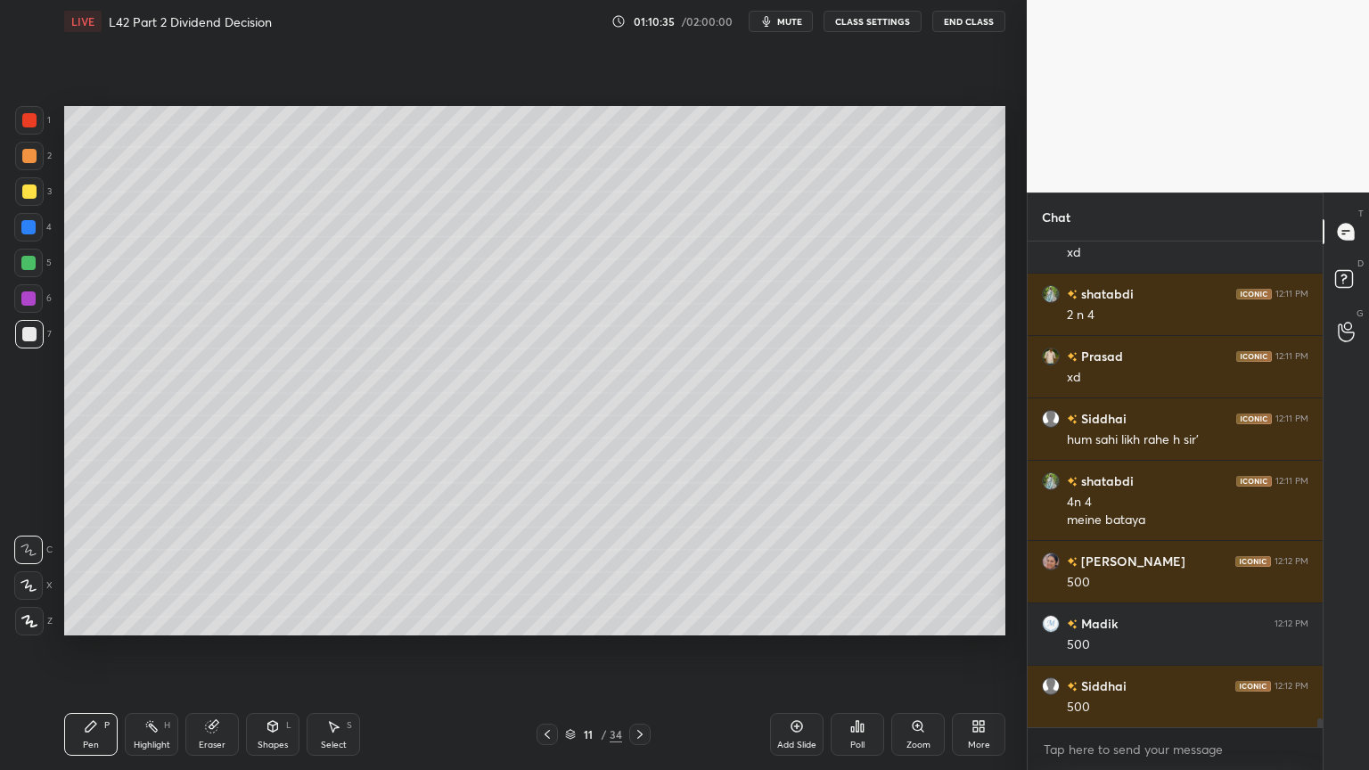
scroll to position [25016, 0]
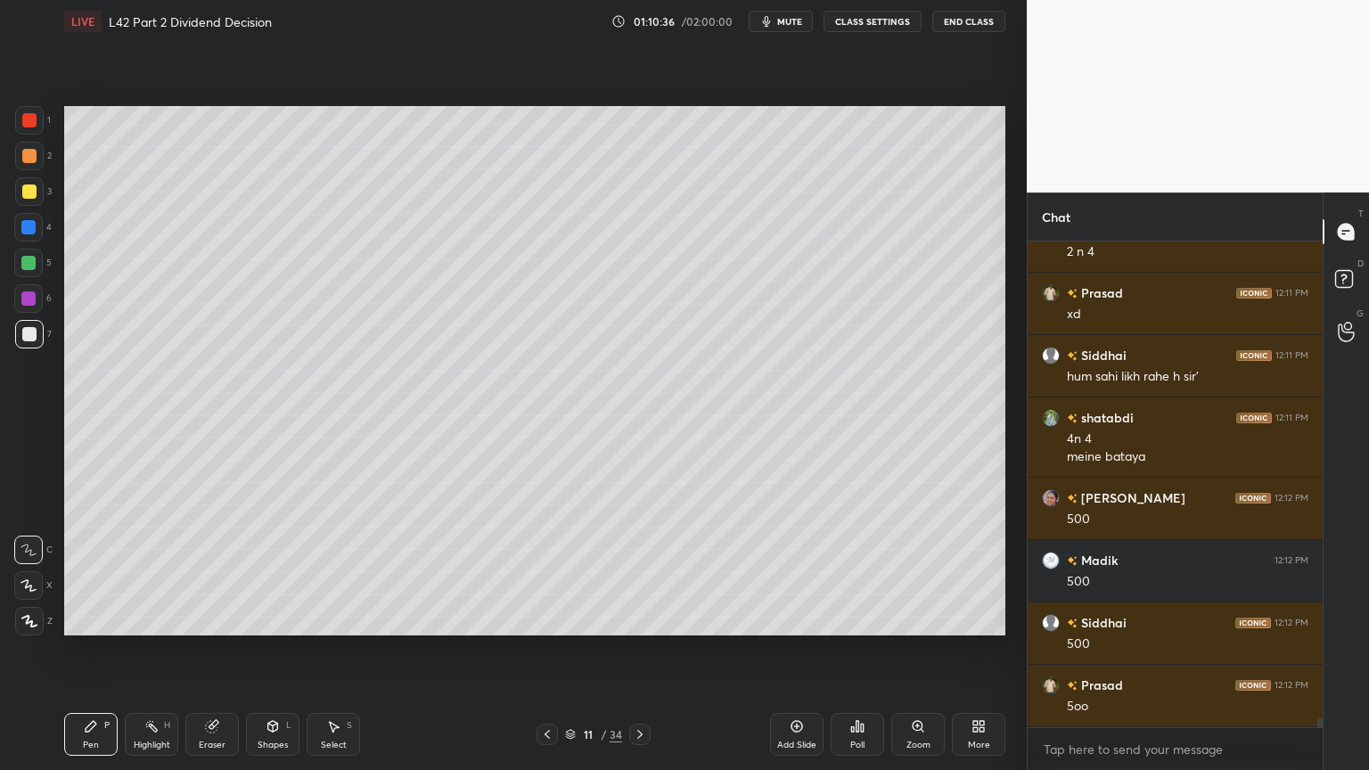
click at [21, 203] on div at bounding box center [29, 191] width 29 height 29
click at [270, 572] on icon at bounding box center [273, 725] width 10 height 3
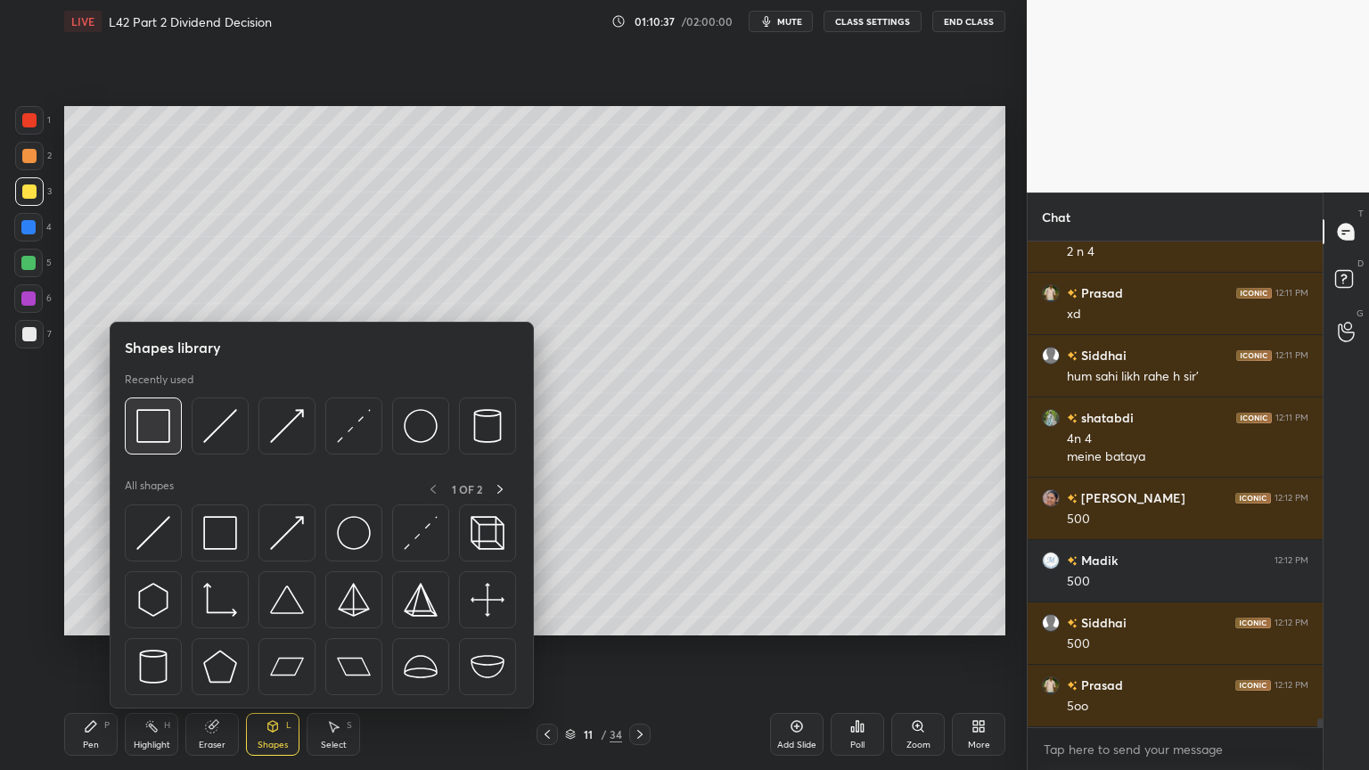
click at [164, 431] on img at bounding box center [153, 426] width 34 height 34
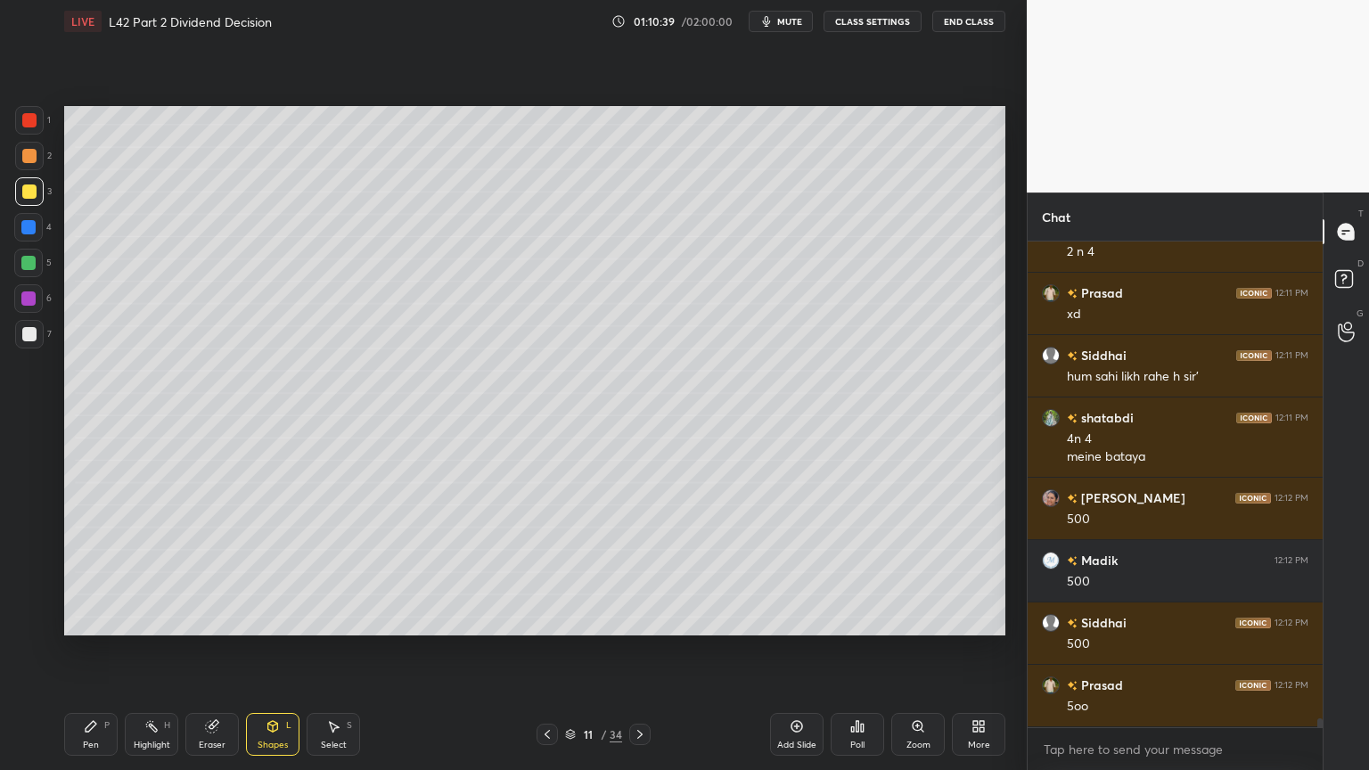
click at [32, 337] on div at bounding box center [29, 334] width 14 height 14
click at [95, 572] on div "Pen" at bounding box center [91, 745] width 16 height 9
click at [552, 572] on icon at bounding box center [547, 735] width 14 height 14
click at [550, 572] on icon at bounding box center [547, 735] width 14 height 14
click at [546, 572] on icon at bounding box center [547, 735] width 14 height 14
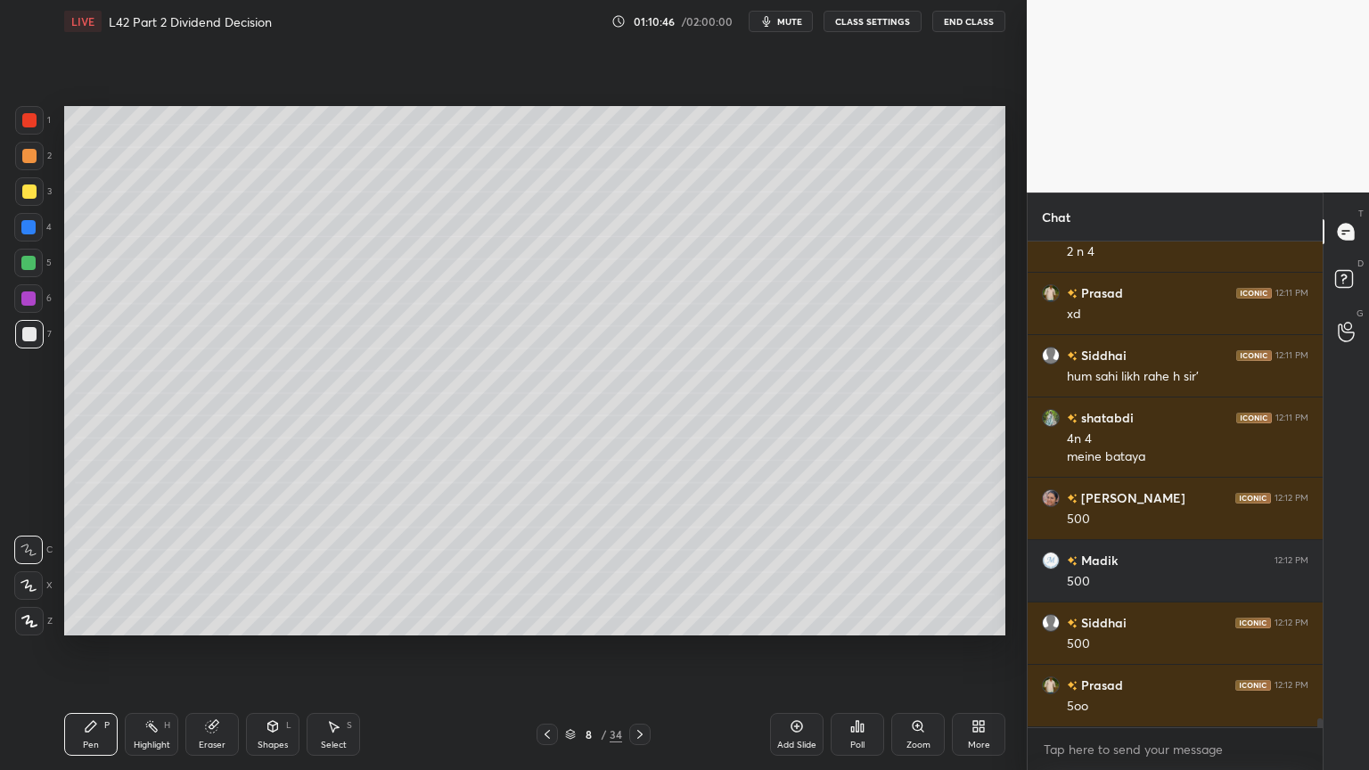
click at [544, 572] on icon at bounding box center [547, 735] width 14 height 14
click at [537, 572] on div at bounding box center [547, 734] width 21 height 21
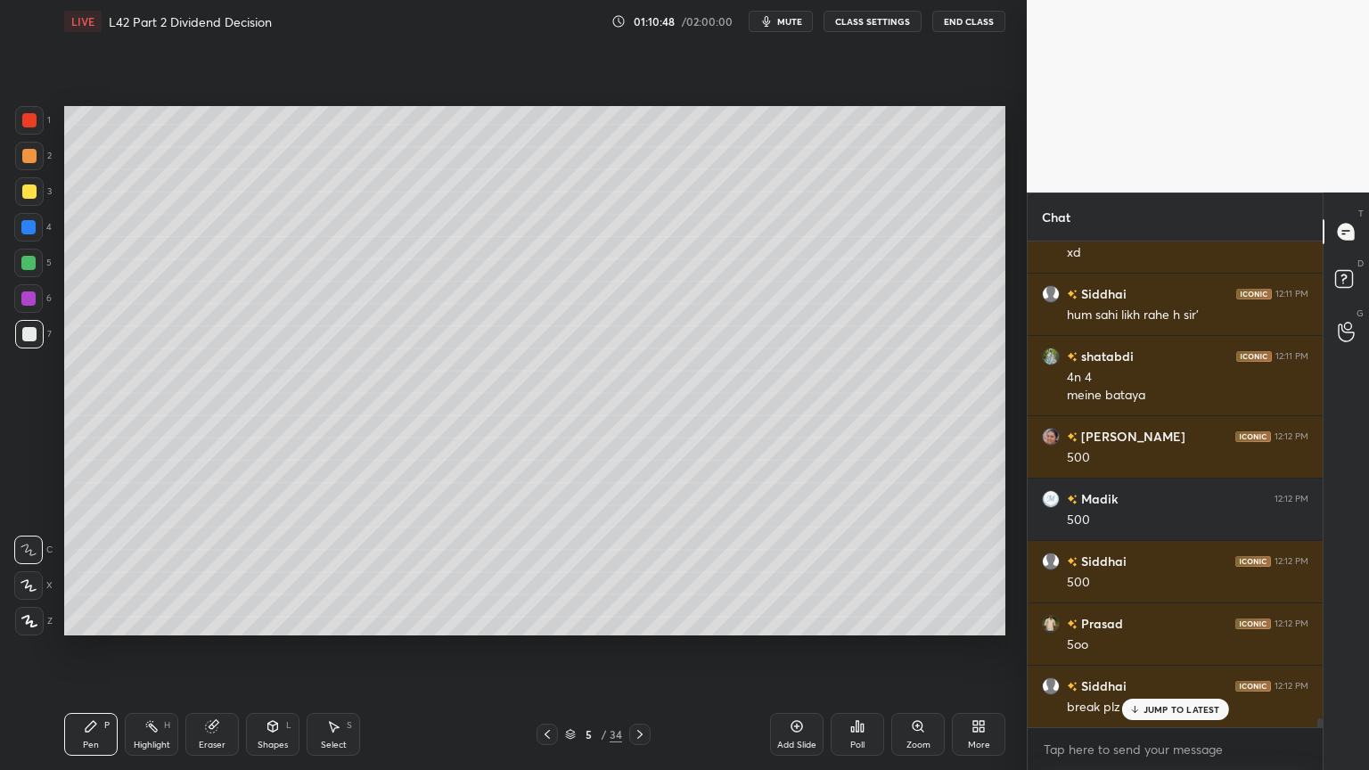
click at [538, 572] on div at bounding box center [547, 734] width 21 height 21
click at [642, 572] on icon at bounding box center [640, 735] width 14 height 14
click at [645, 572] on icon at bounding box center [640, 735] width 14 height 14
click at [635, 572] on icon at bounding box center [640, 735] width 14 height 14
click at [649, 572] on div at bounding box center [639, 734] width 21 height 21
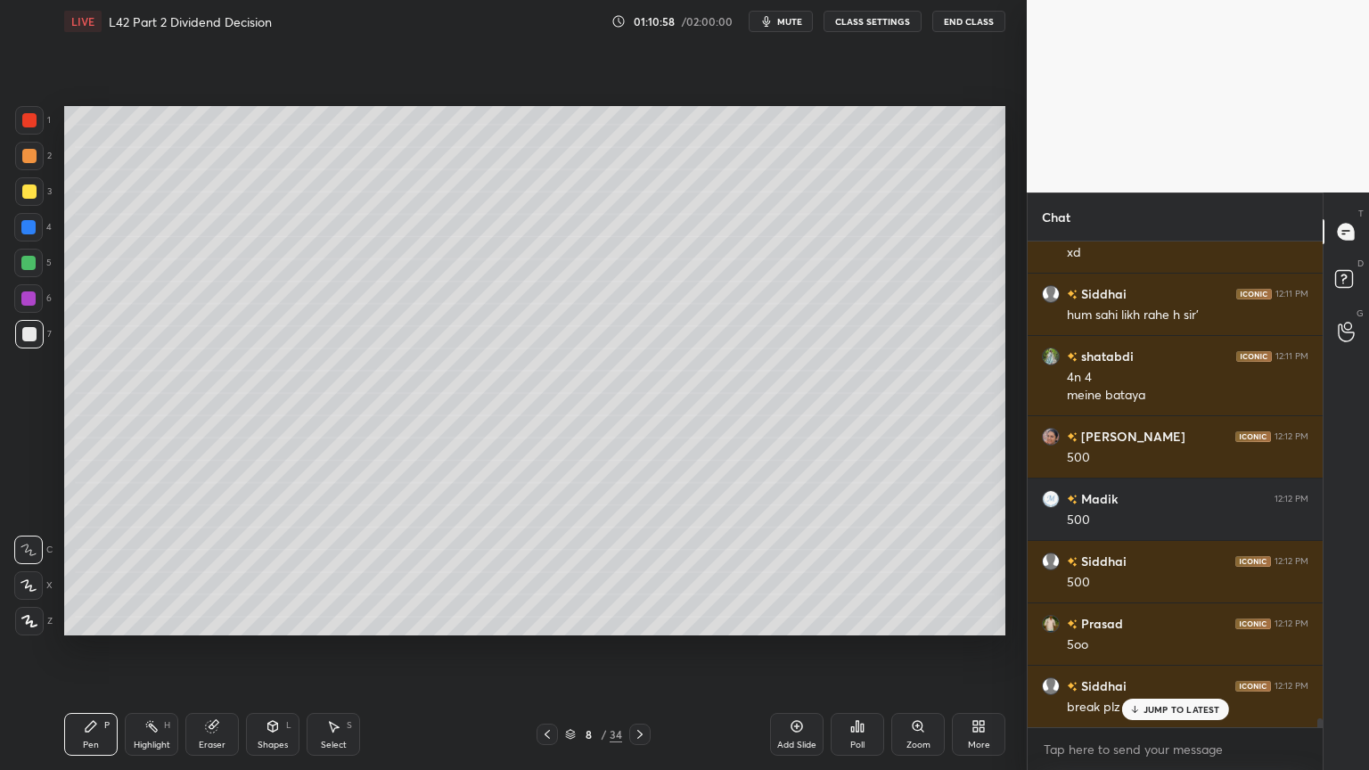
scroll to position [25096, 0]
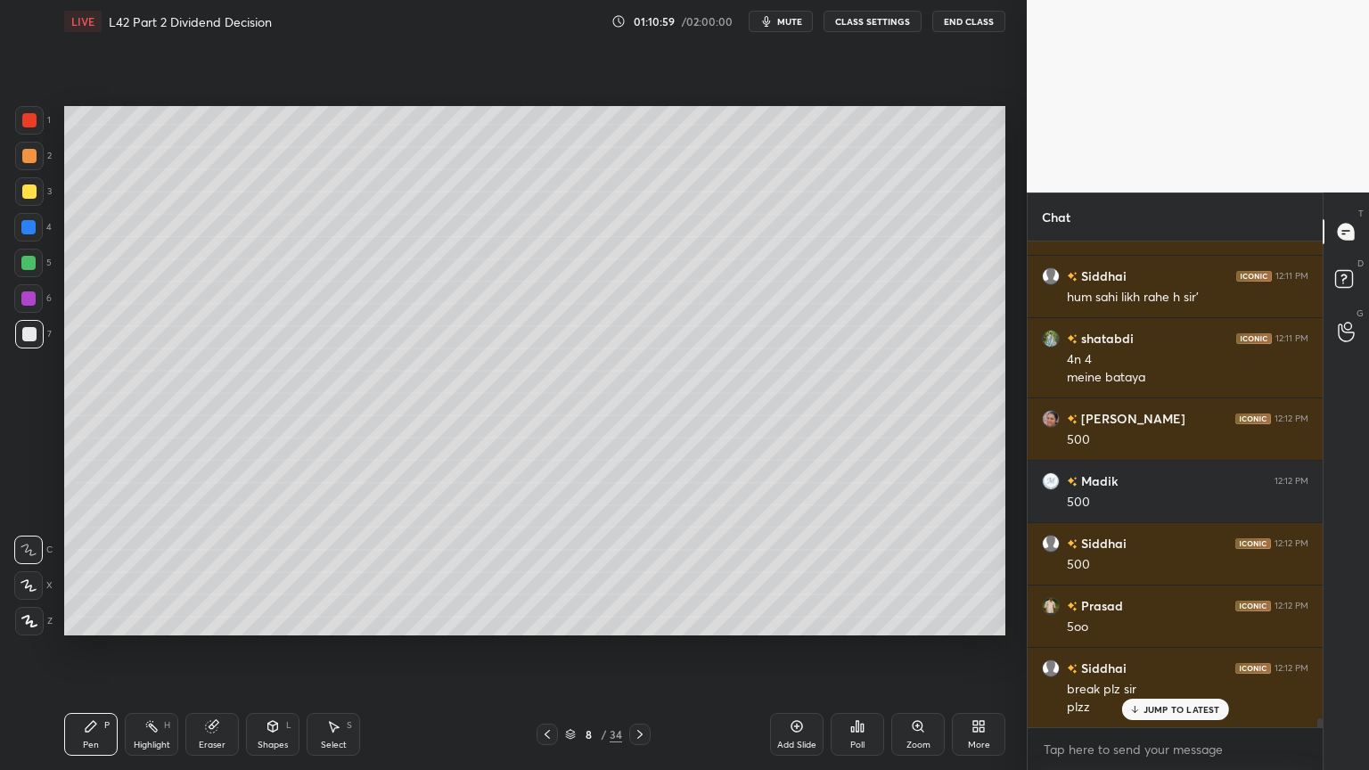
click at [645, 572] on div at bounding box center [639, 734] width 21 height 21
click at [638, 572] on icon at bounding box center [639, 734] width 5 height 9
click at [642, 572] on icon at bounding box center [640, 735] width 14 height 14
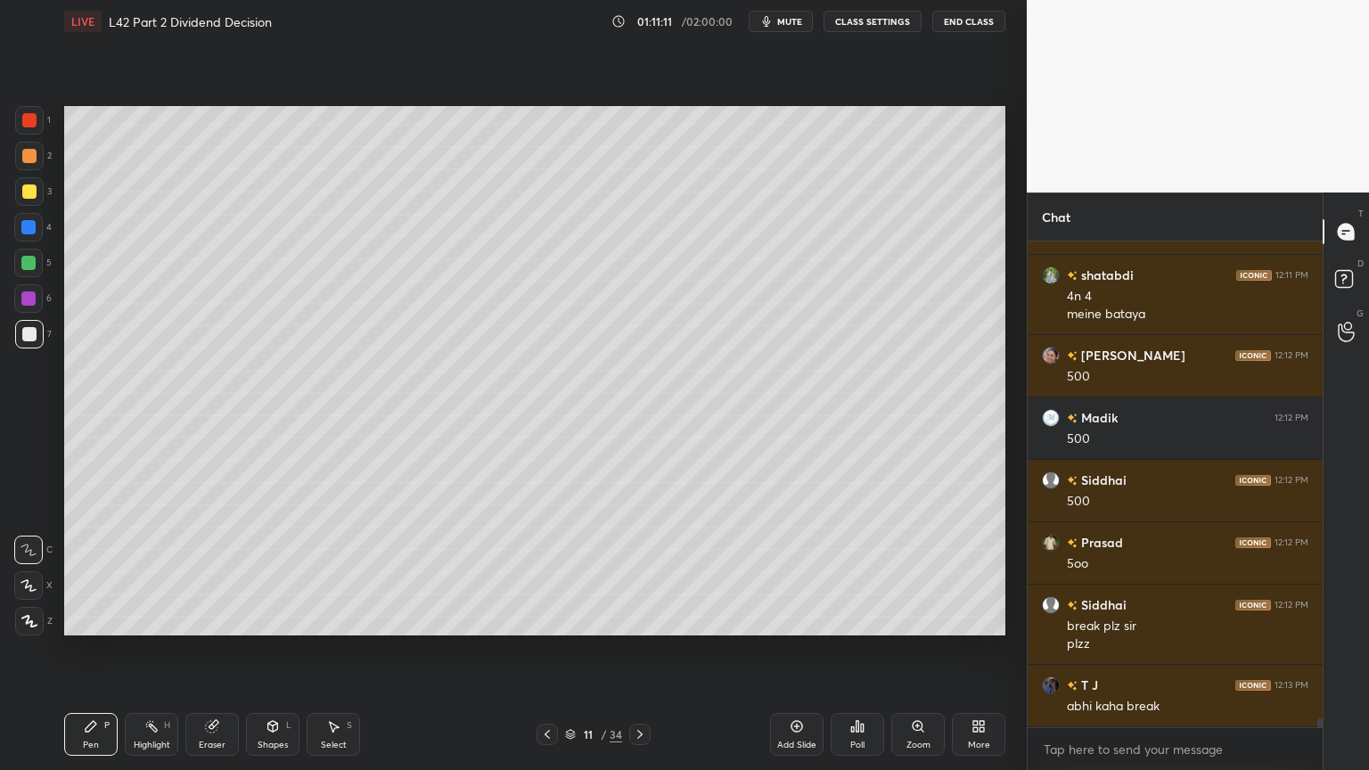
click at [26, 128] on div at bounding box center [29, 120] width 29 height 29
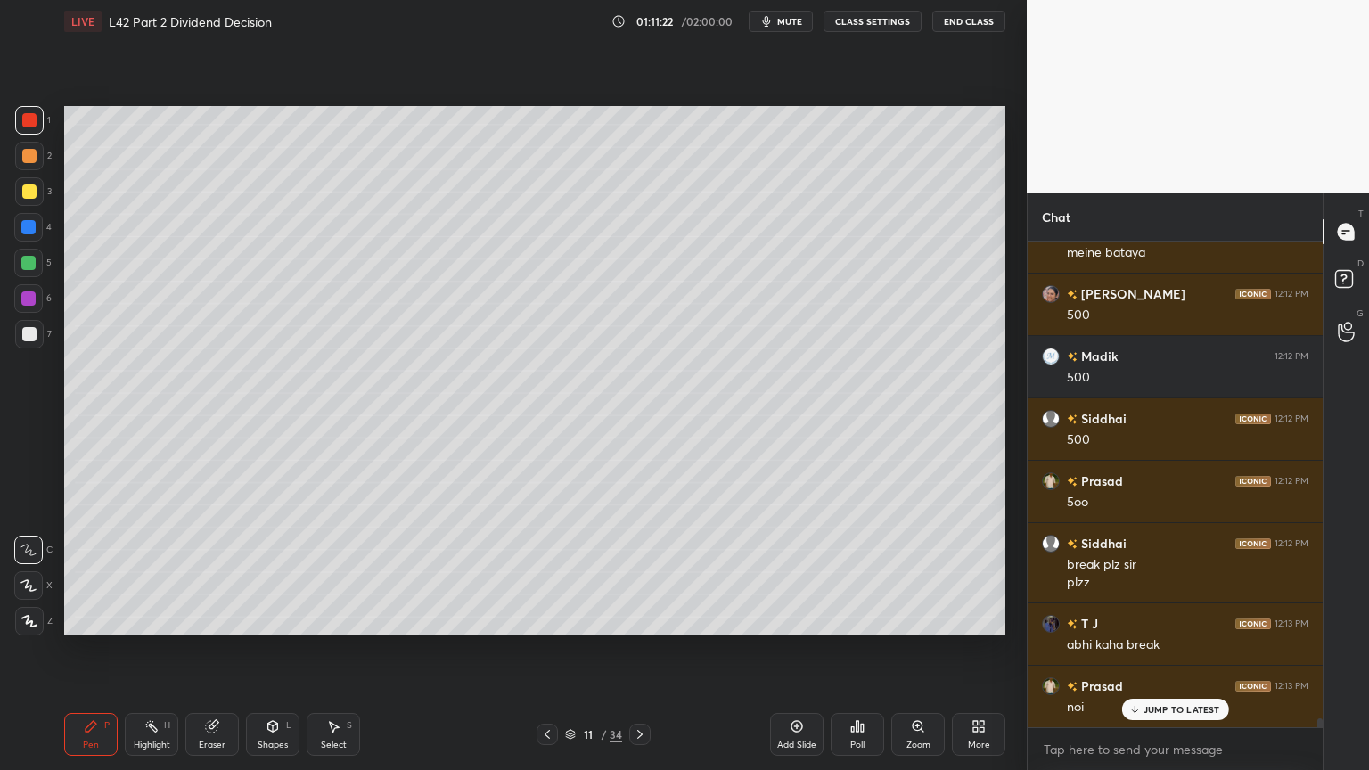
click at [542, 572] on icon at bounding box center [547, 735] width 14 height 14
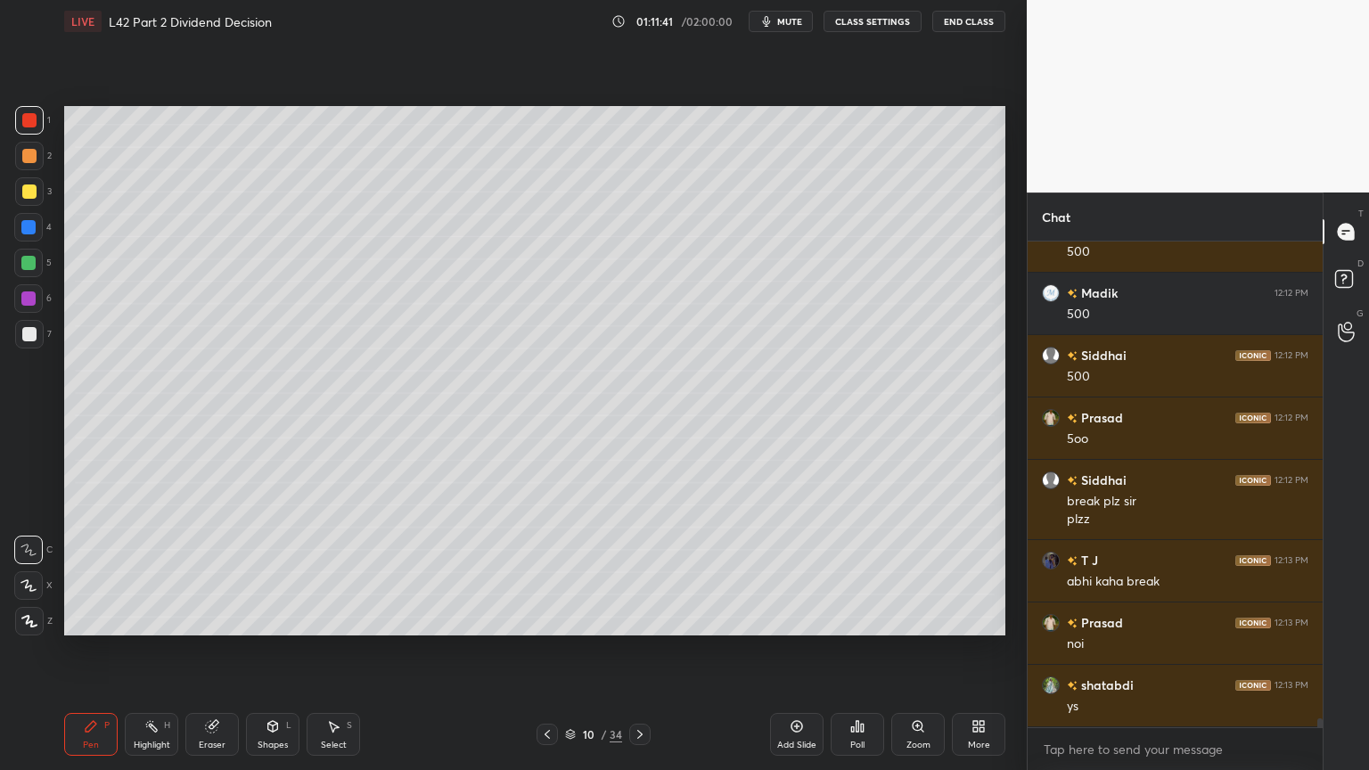
scroll to position [25345, 0]
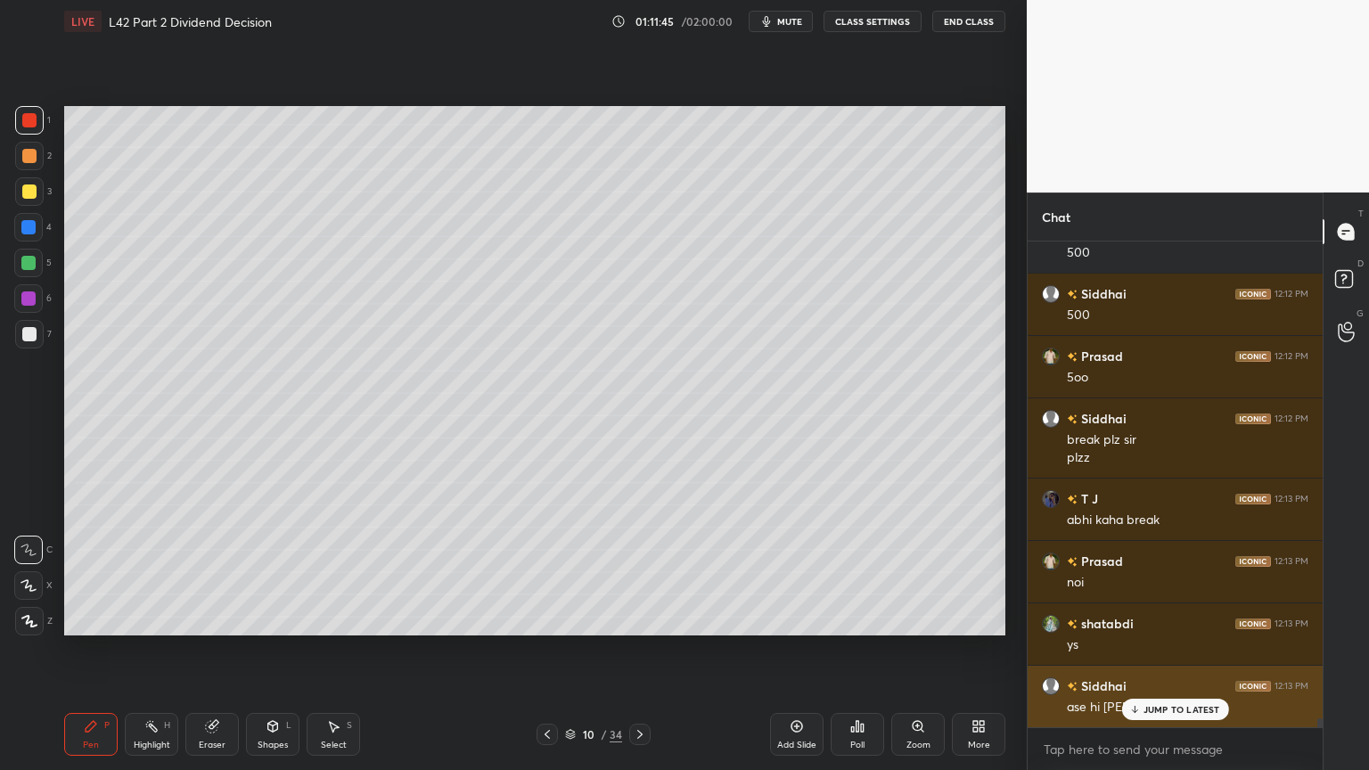
click at [1145, 572] on p "JUMP TO LATEST" at bounding box center [1182, 709] width 77 height 11
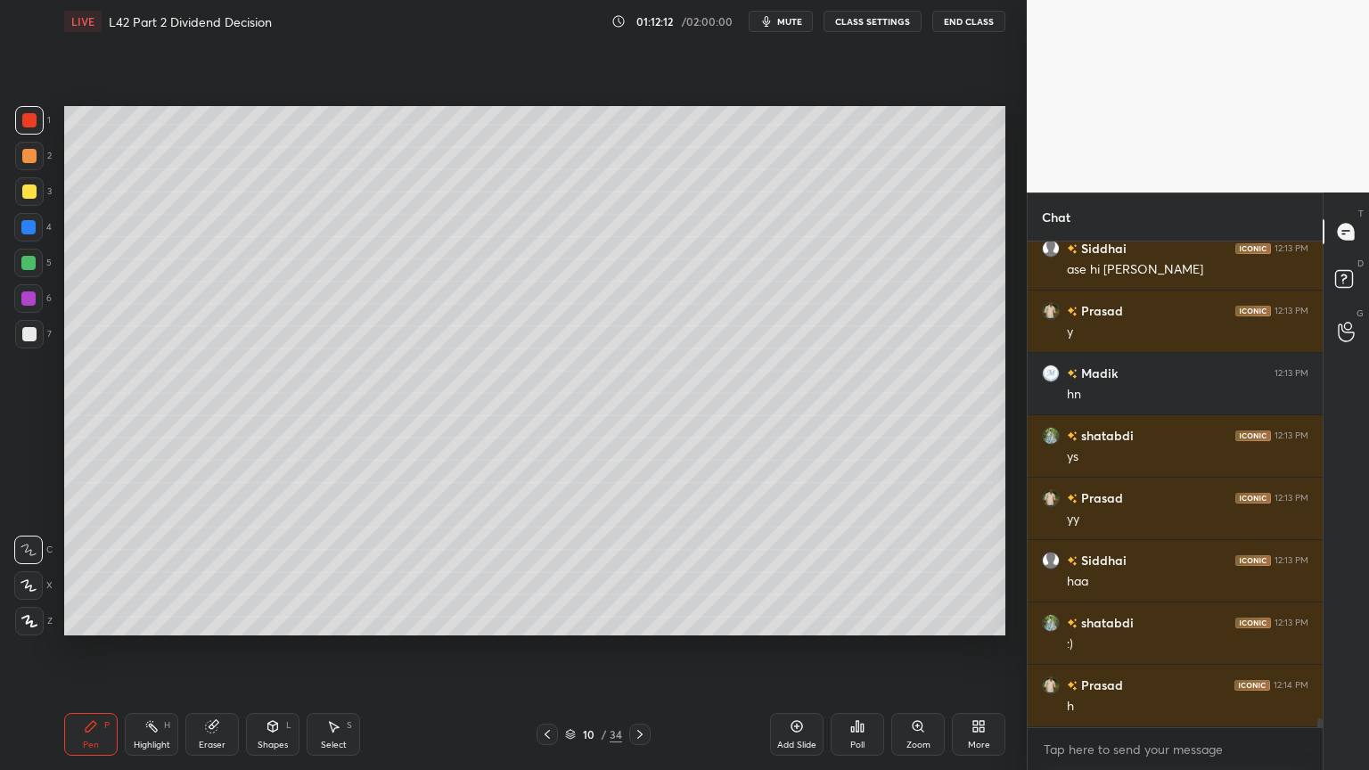
scroll to position [25845, 0]
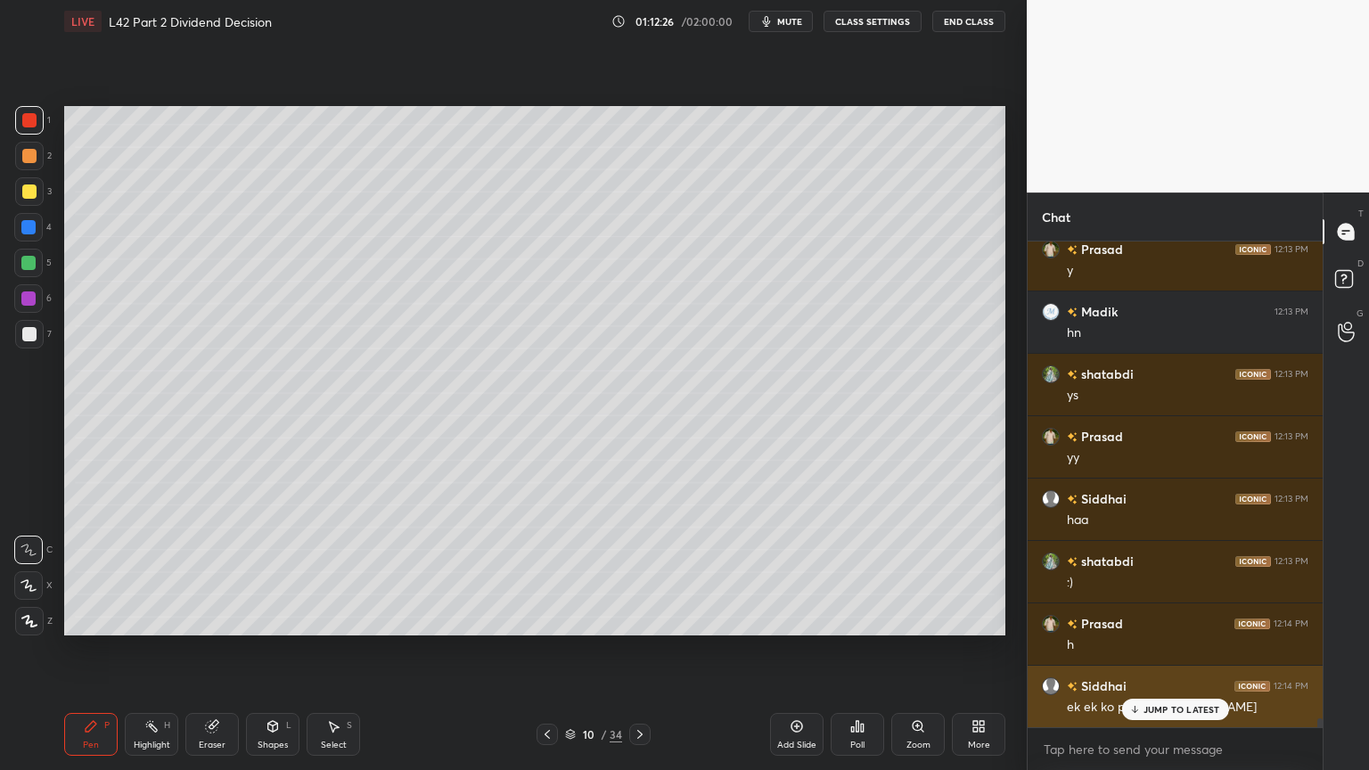
click at [1152, 572] on p "JUMP TO LATEST" at bounding box center [1182, 709] width 77 height 11
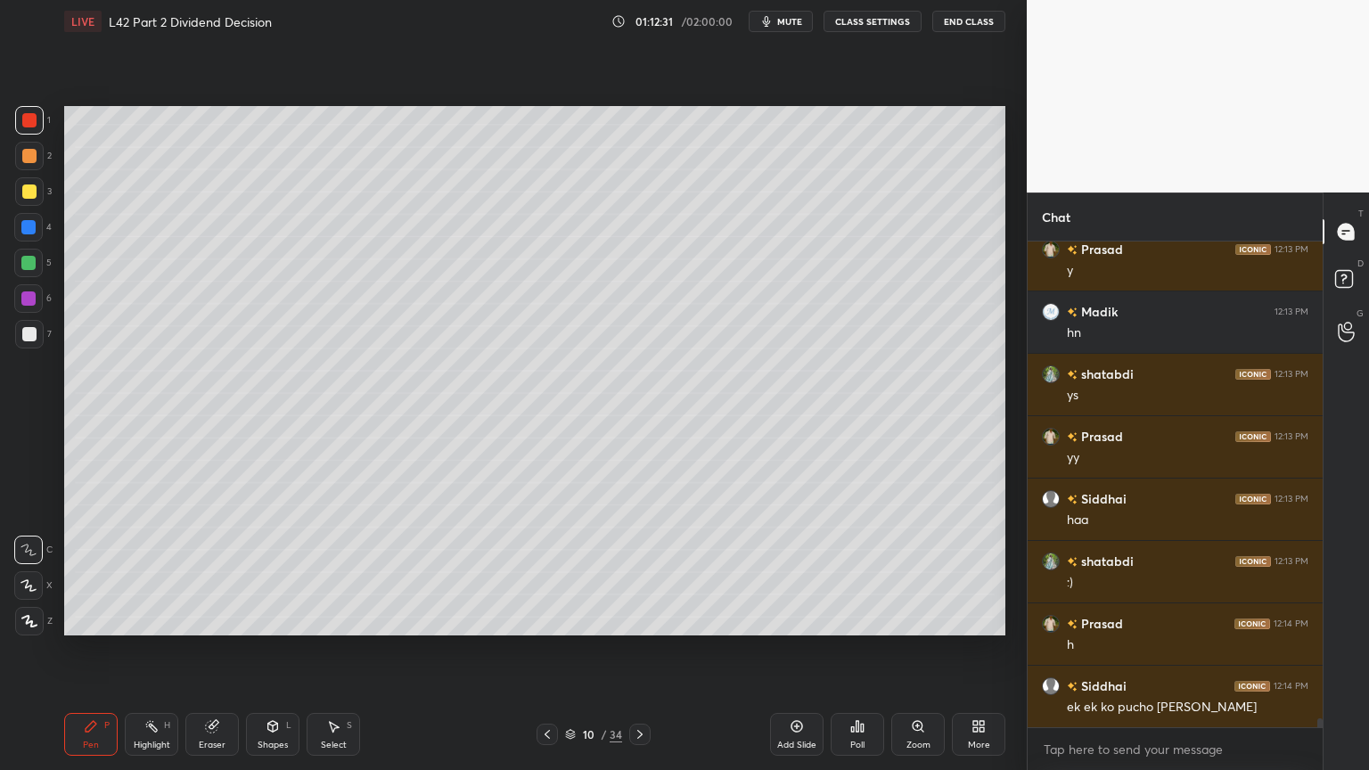
click at [569, 572] on icon at bounding box center [570, 734] width 11 height 11
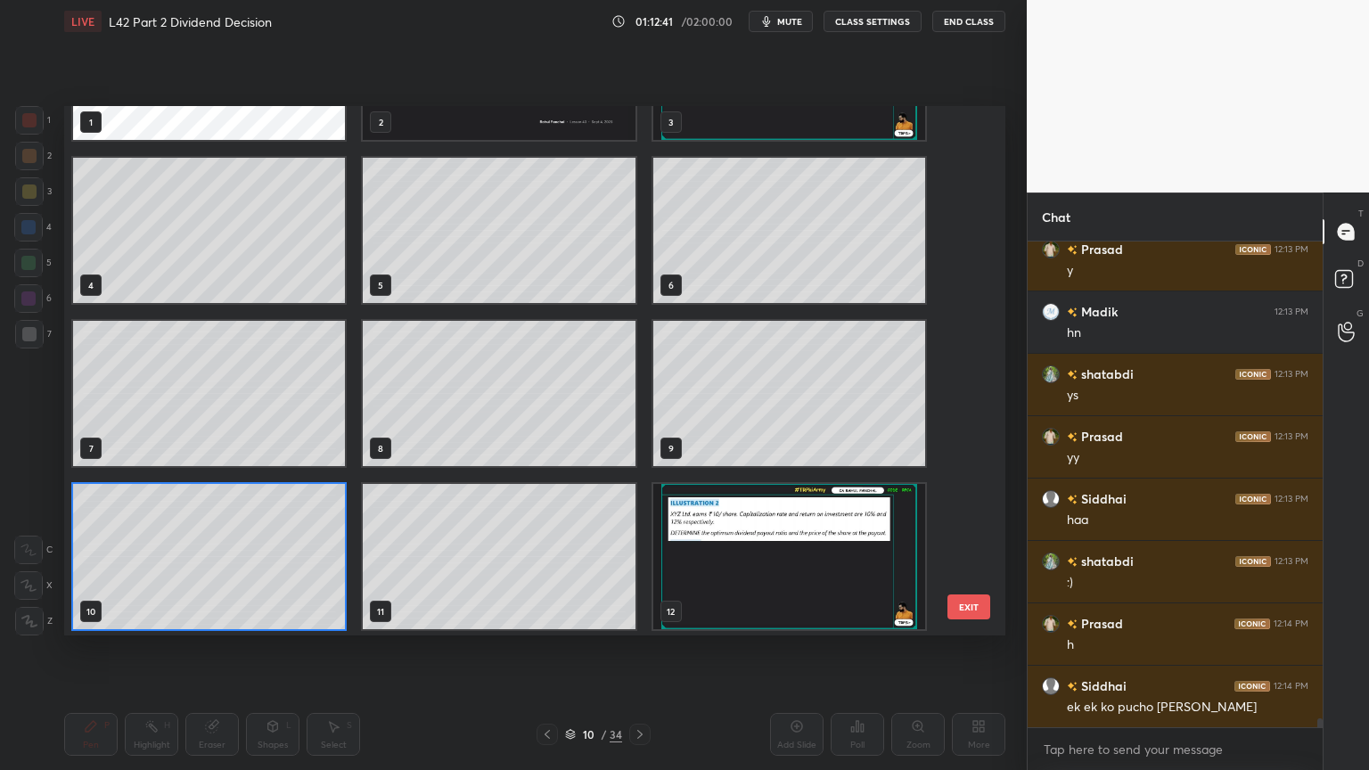
scroll to position [25908, 0]
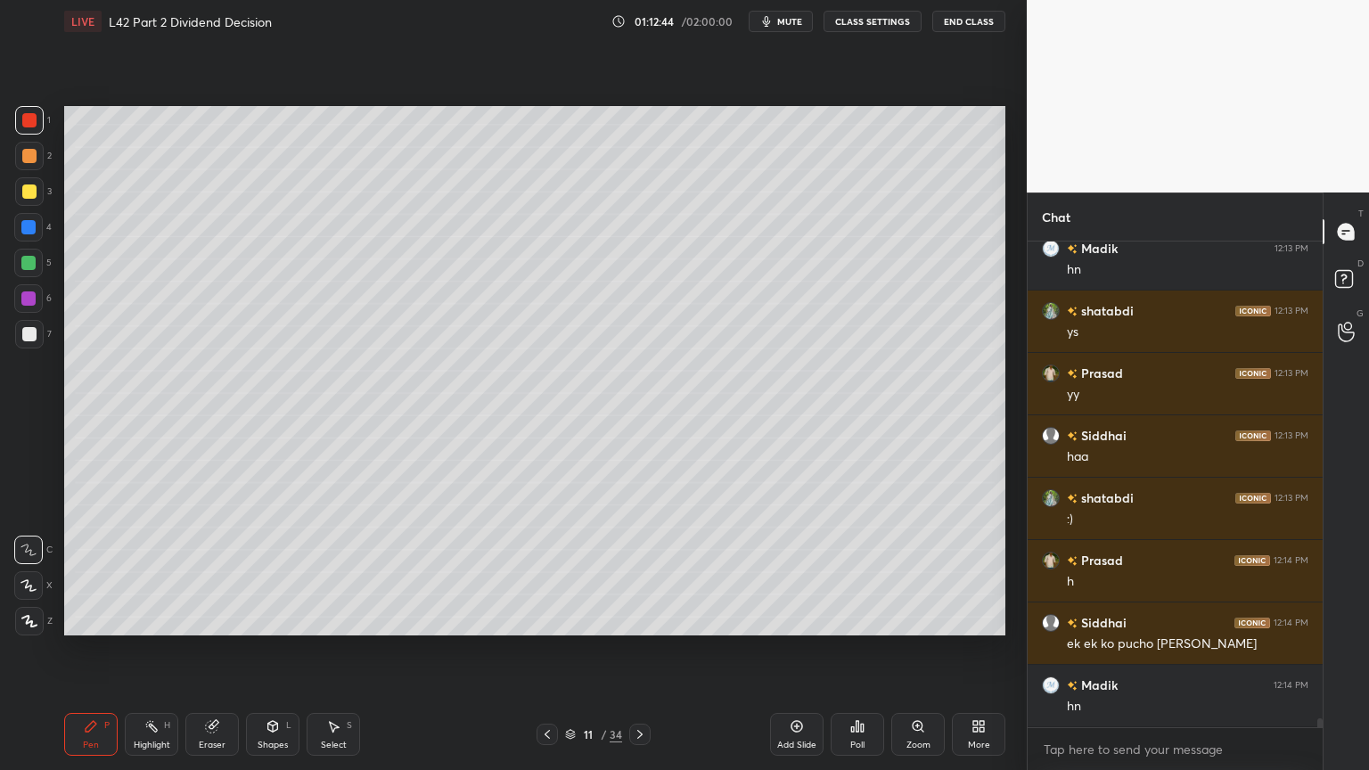
click at [645, 572] on icon at bounding box center [640, 735] width 14 height 14
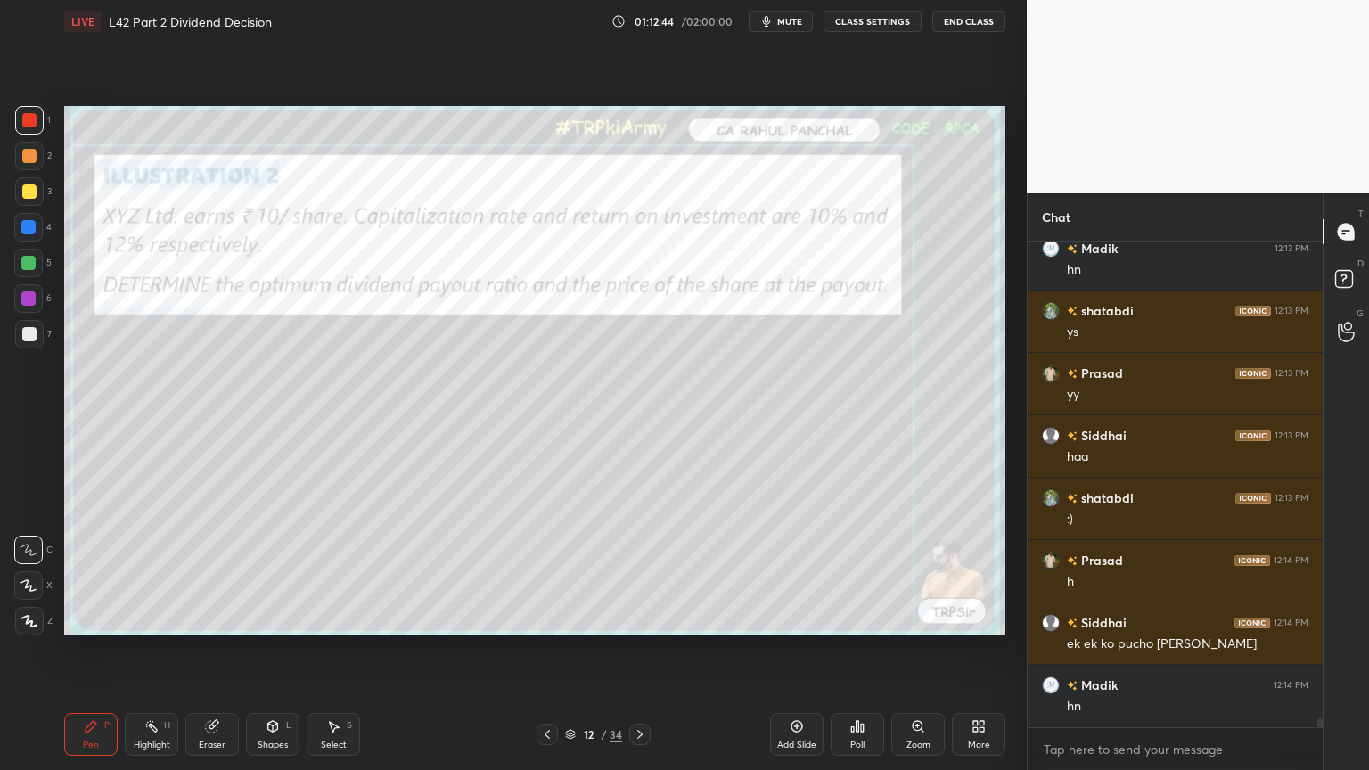
click at [642, 572] on icon at bounding box center [640, 735] width 14 height 14
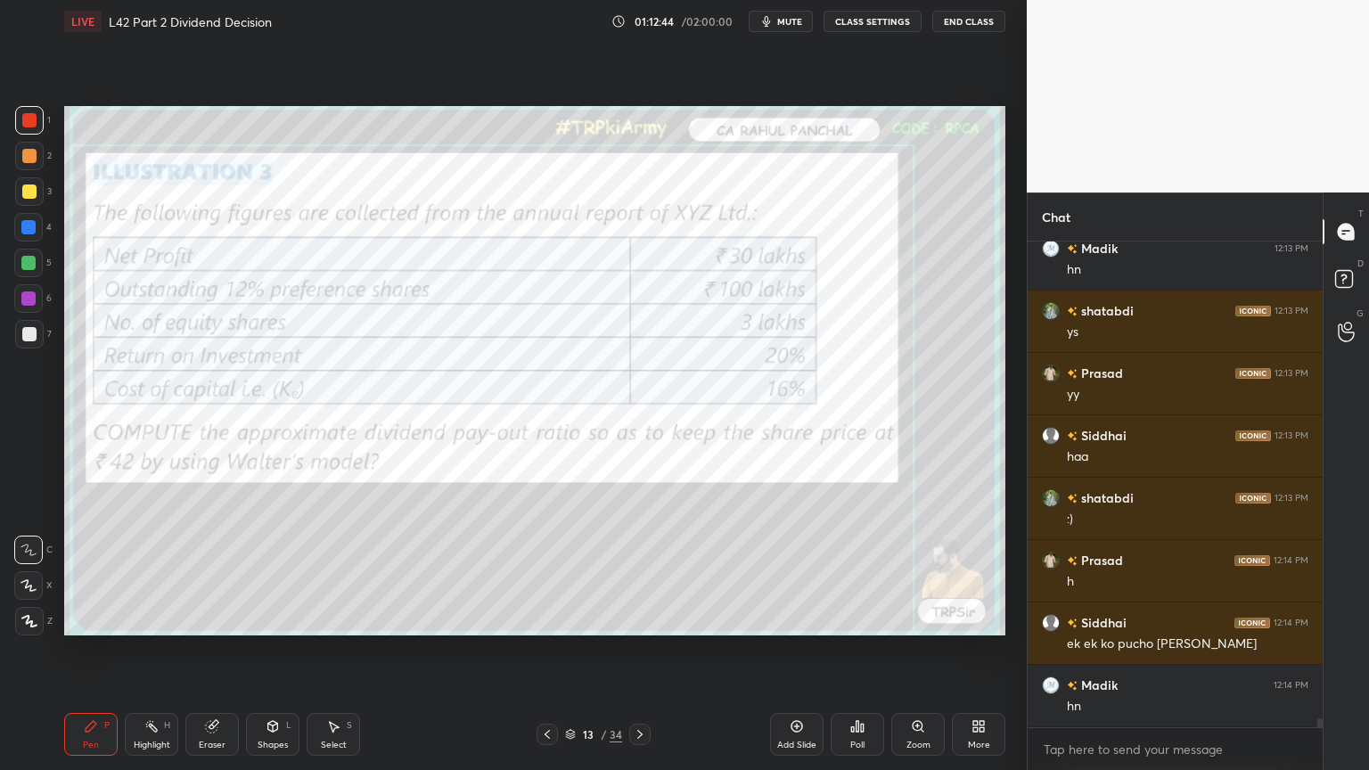
scroll to position [25970, 0]
click at [640, 572] on icon at bounding box center [639, 734] width 5 height 9
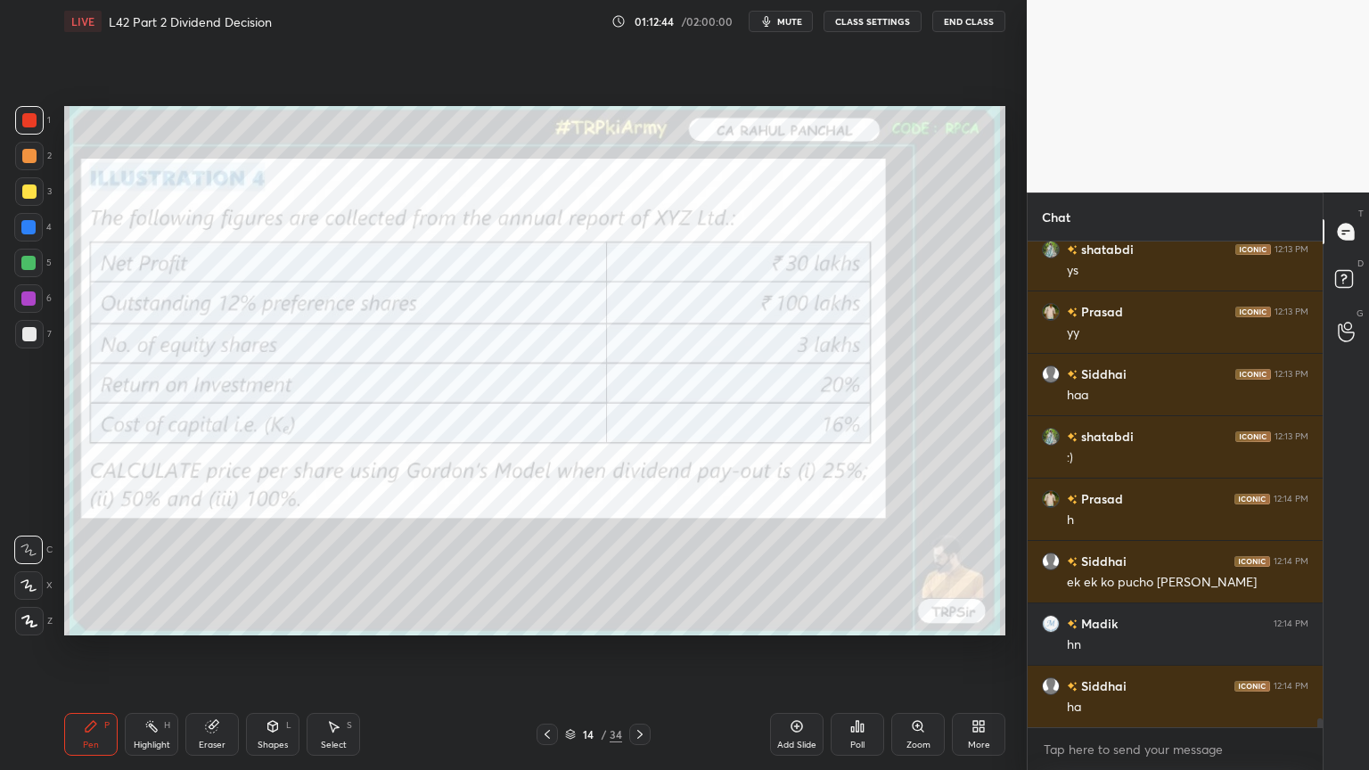
click at [641, 572] on icon at bounding box center [639, 734] width 5 height 9
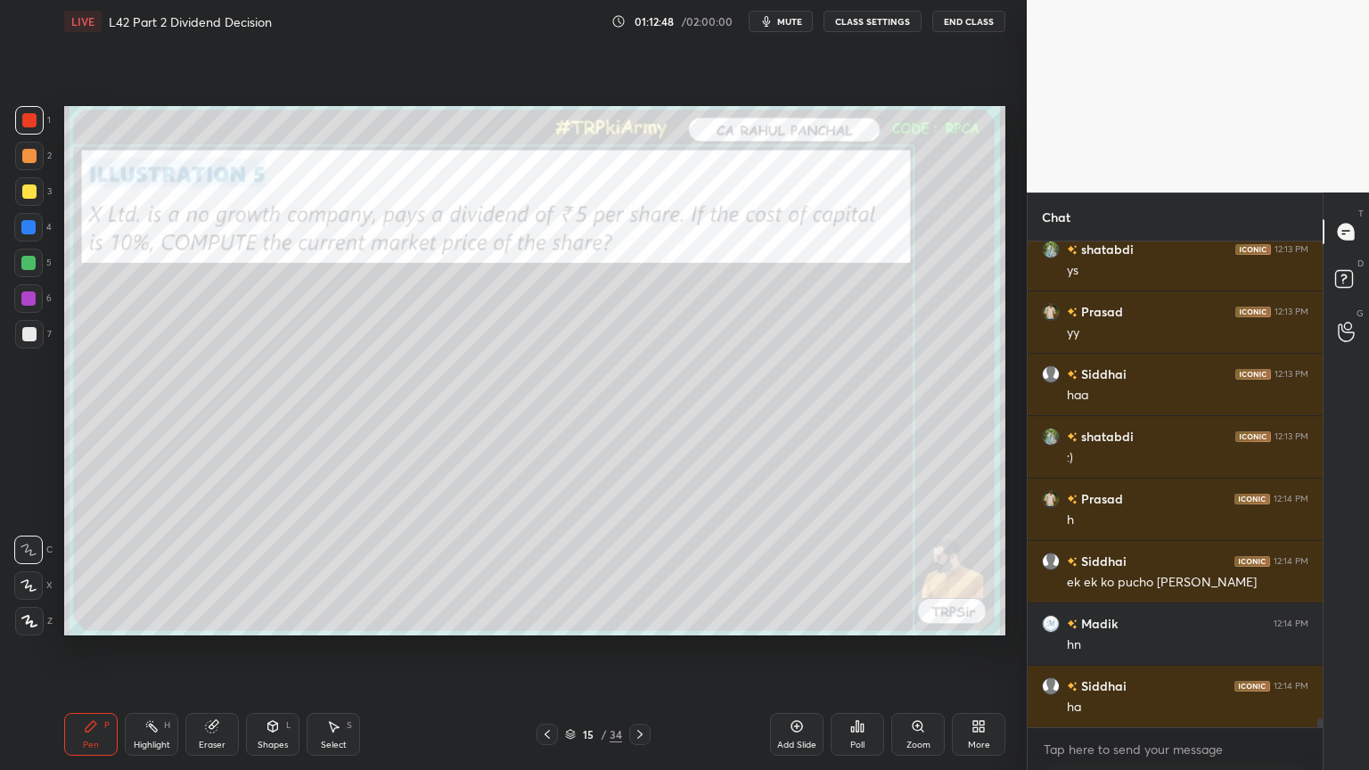
scroll to position [26033, 0]
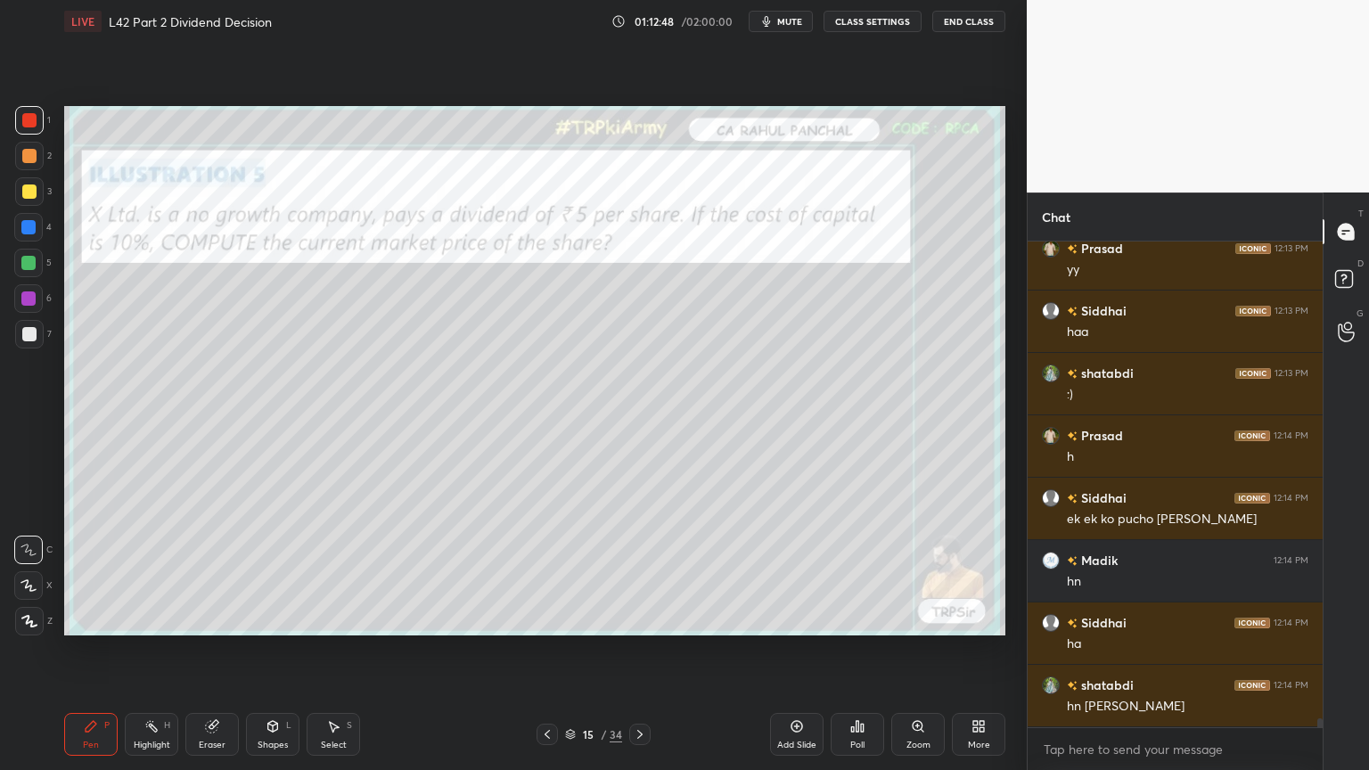
click at [642, 572] on icon at bounding box center [640, 735] width 14 height 14
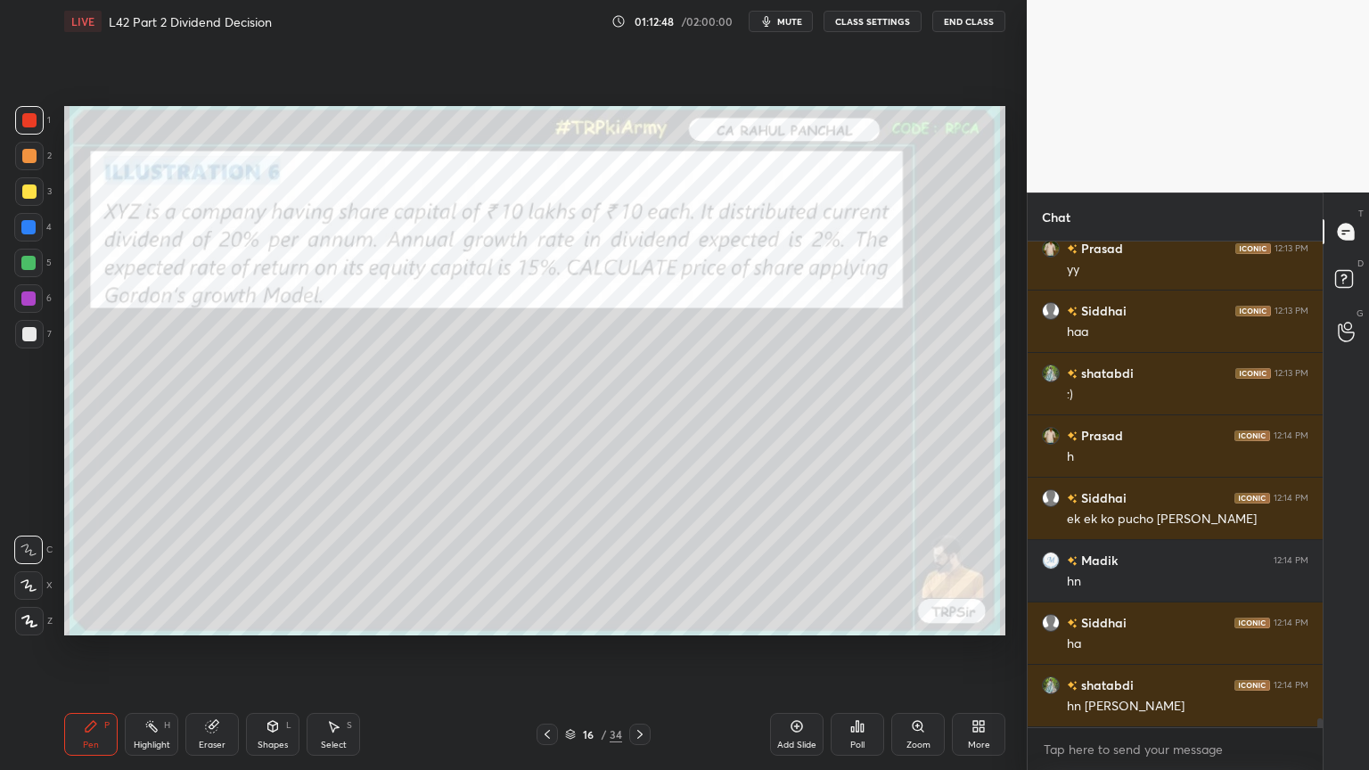
click at [641, 572] on icon at bounding box center [640, 735] width 14 height 14
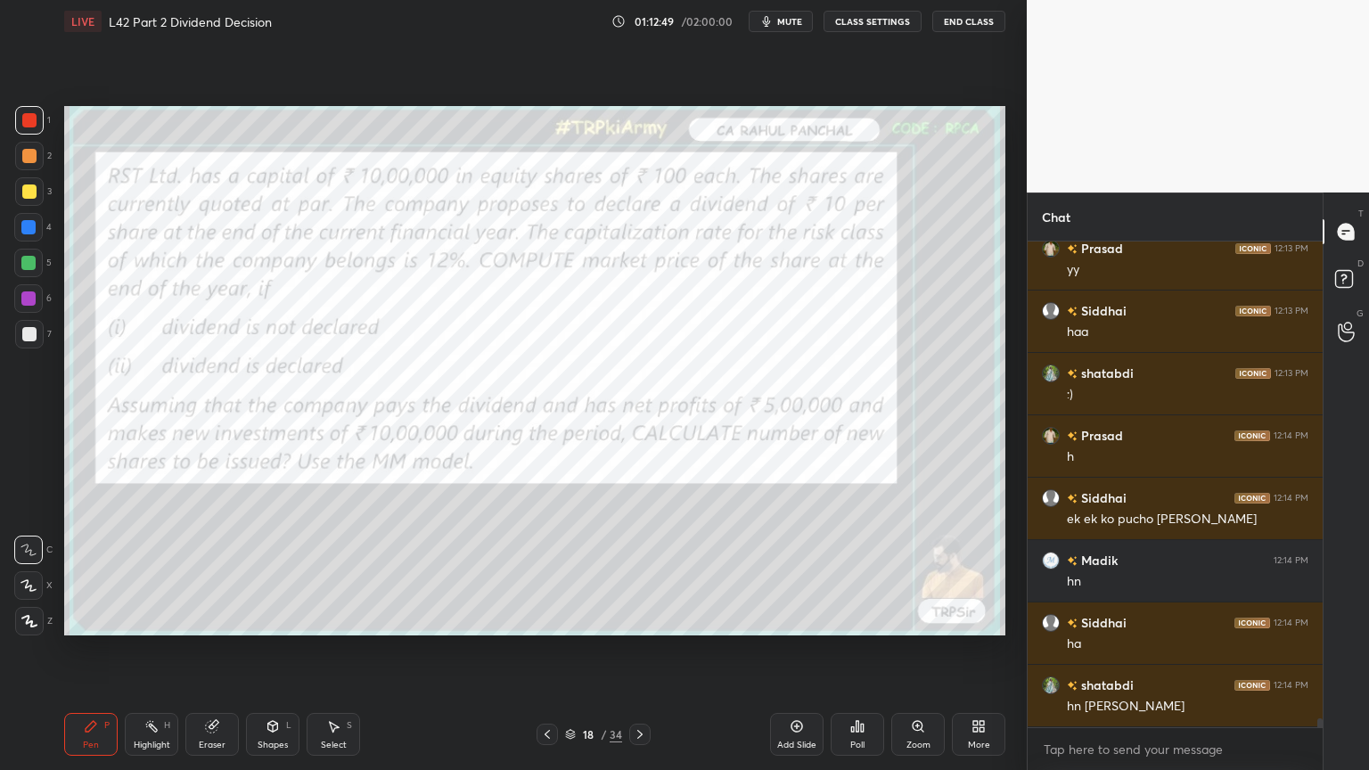
click at [641, 572] on icon at bounding box center [639, 734] width 5 height 9
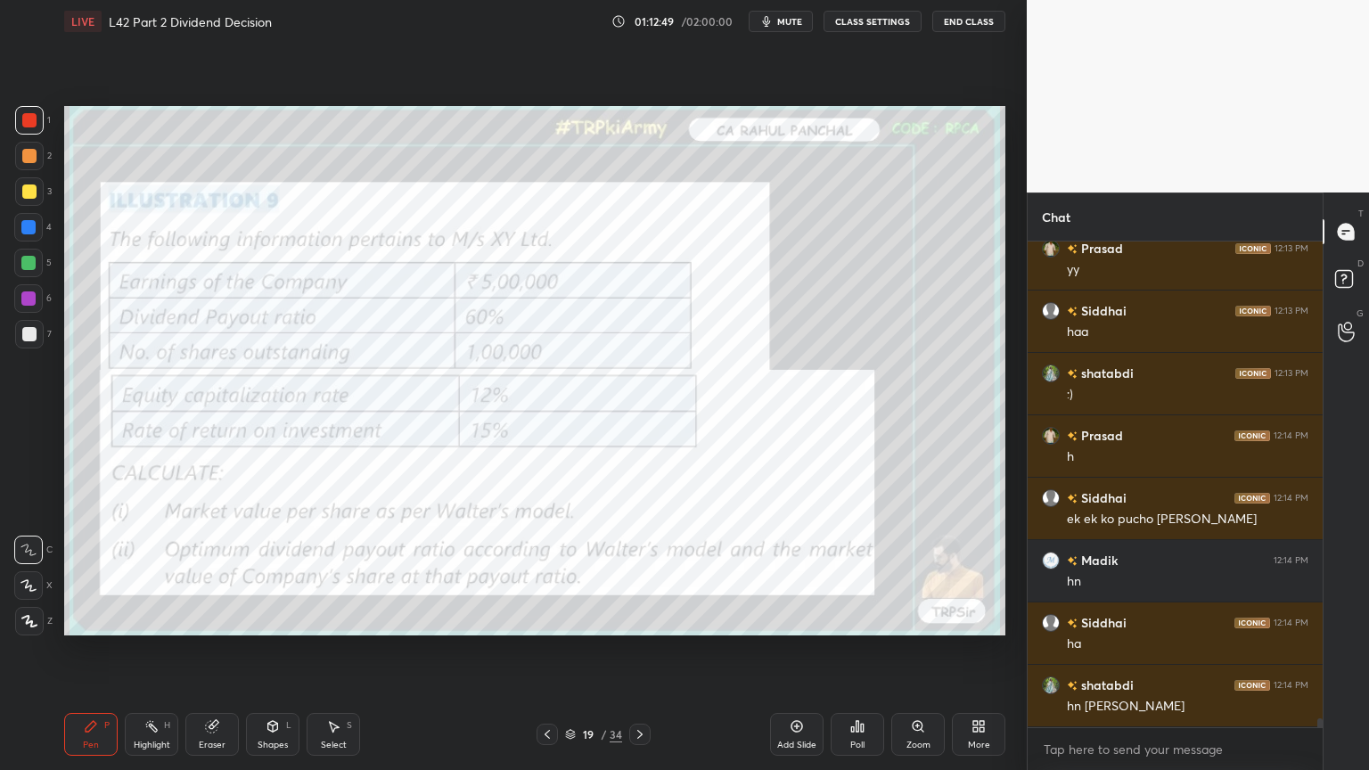
click at [641, 572] on icon at bounding box center [639, 734] width 5 height 9
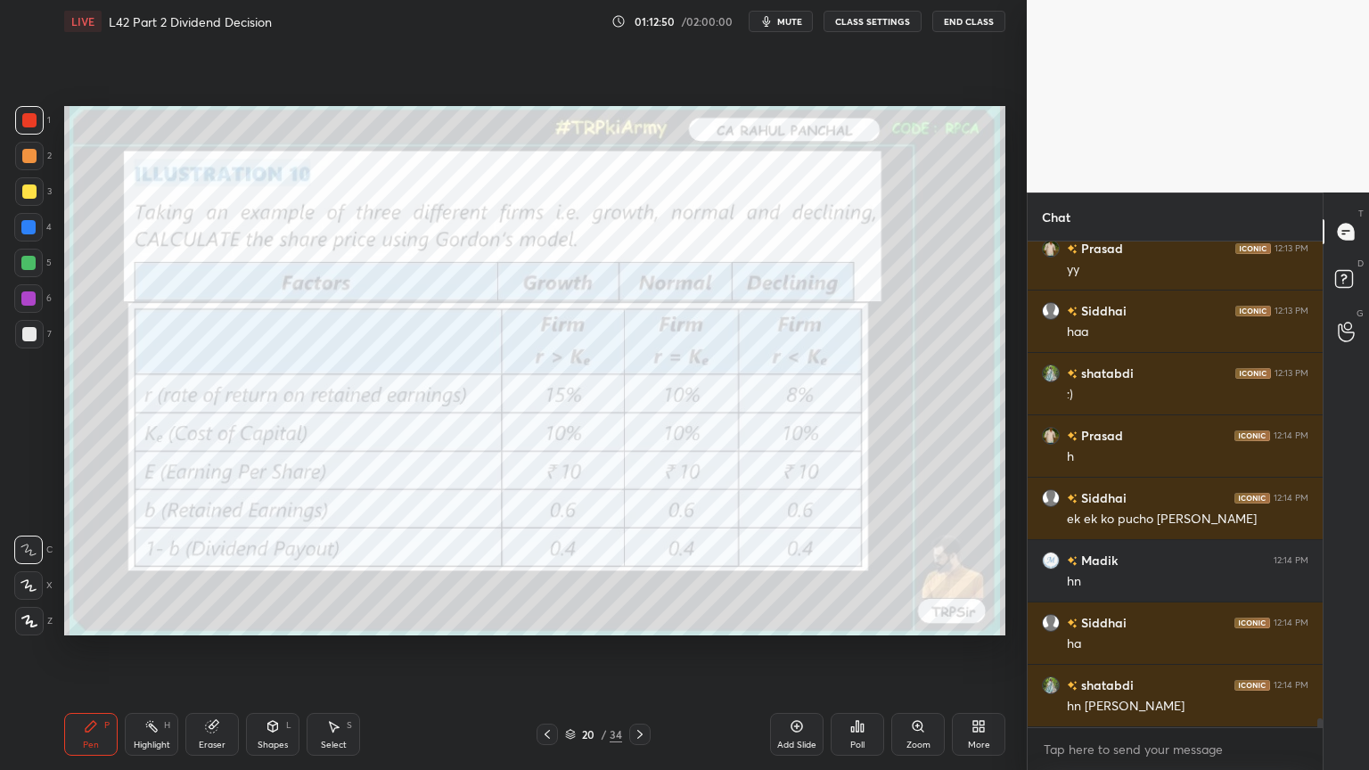
click at [547, 572] on icon at bounding box center [547, 734] width 5 height 9
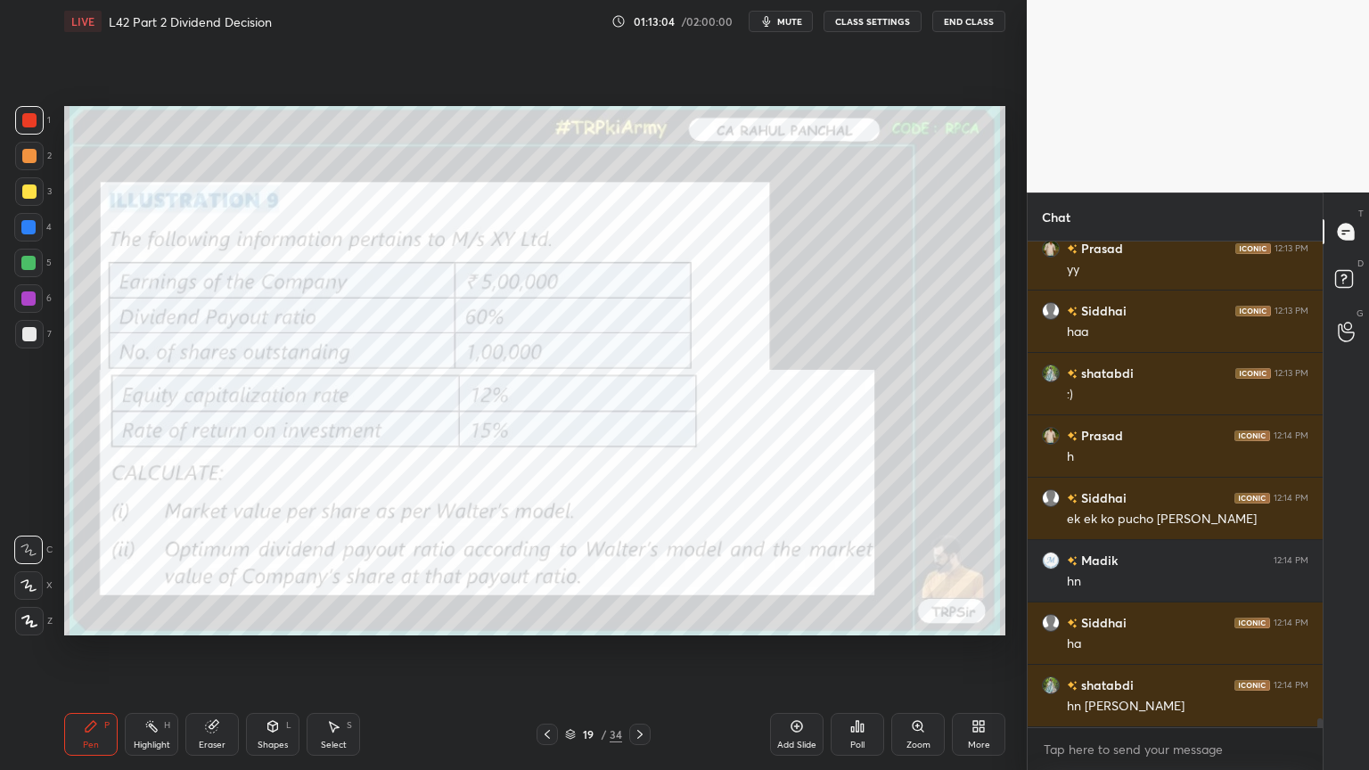
click at [274, 572] on div "Shapes L" at bounding box center [272, 734] width 53 height 43
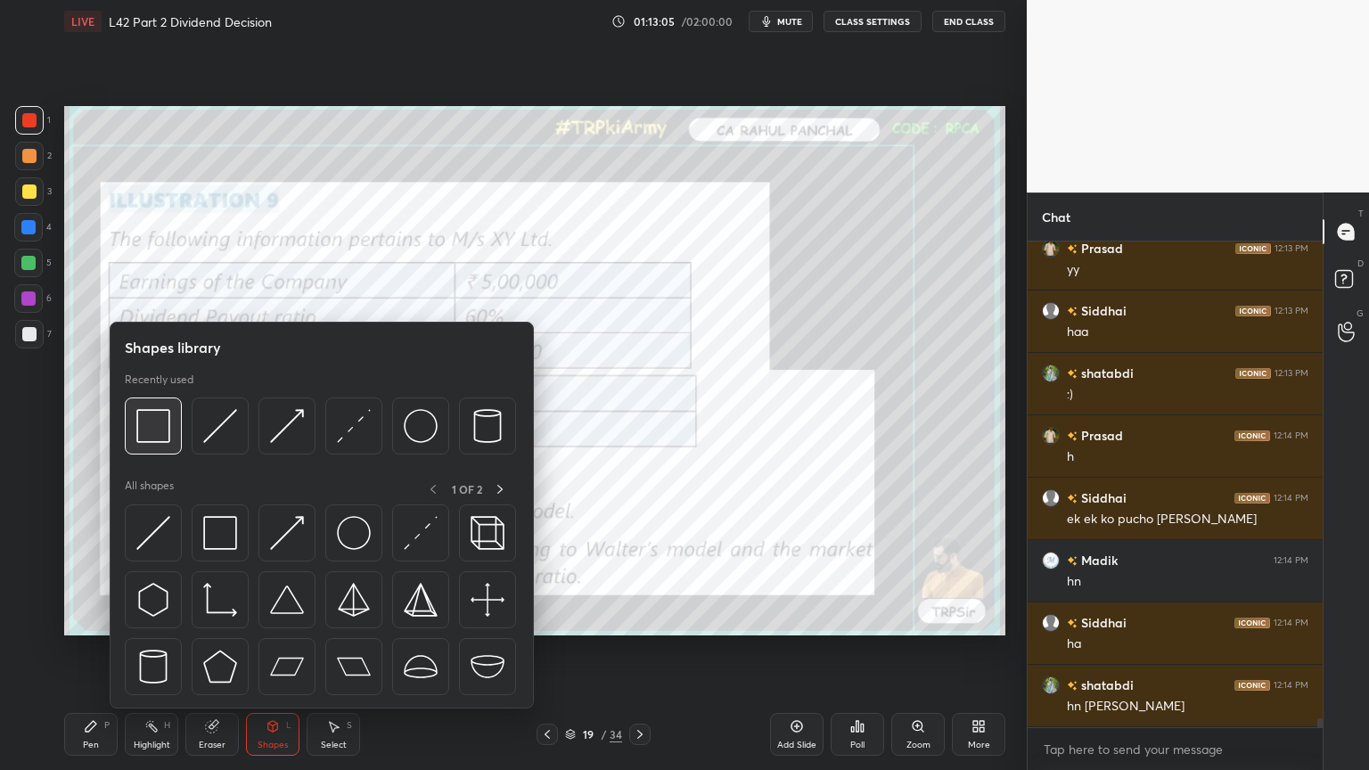
click at [148, 440] on img at bounding box center [153, 426] width 34 height 34
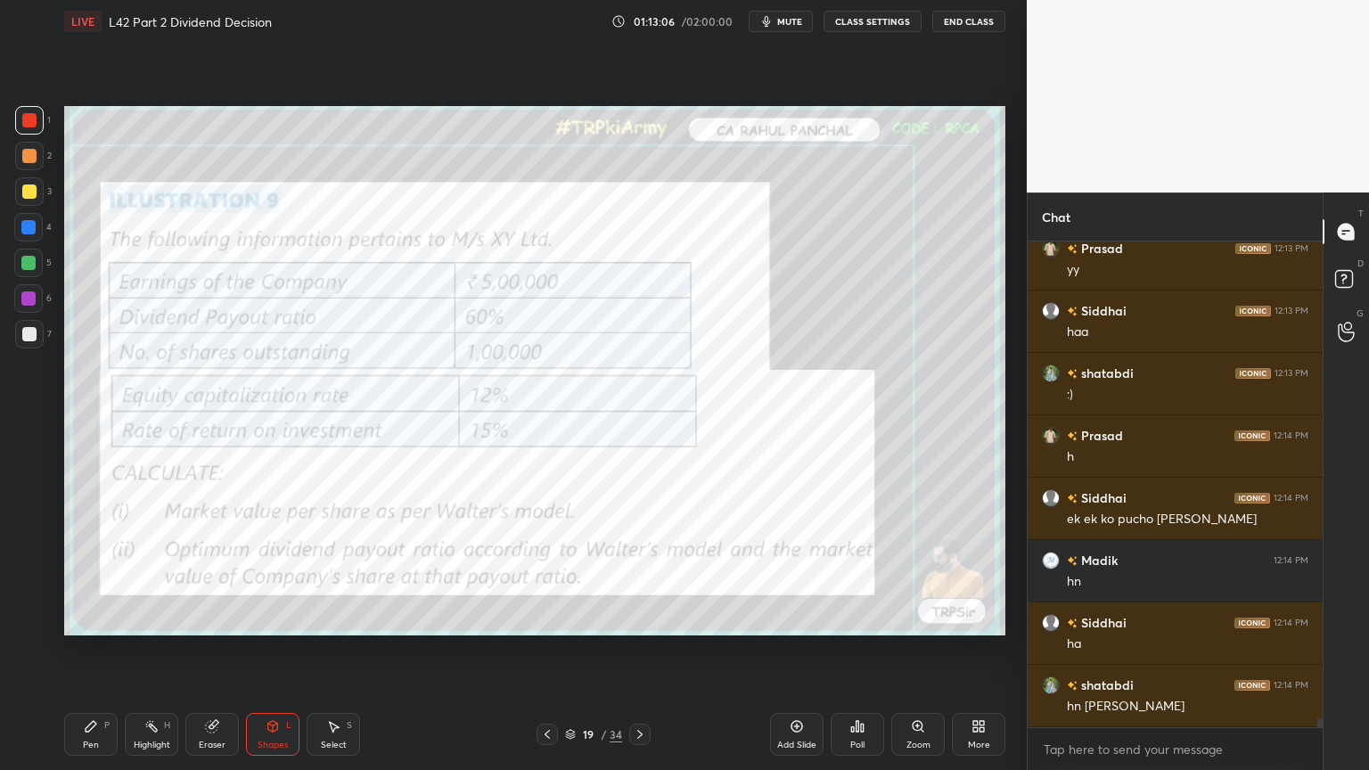
click at [43, 111] on div at bounding box center [29, 120] width 29 height 29
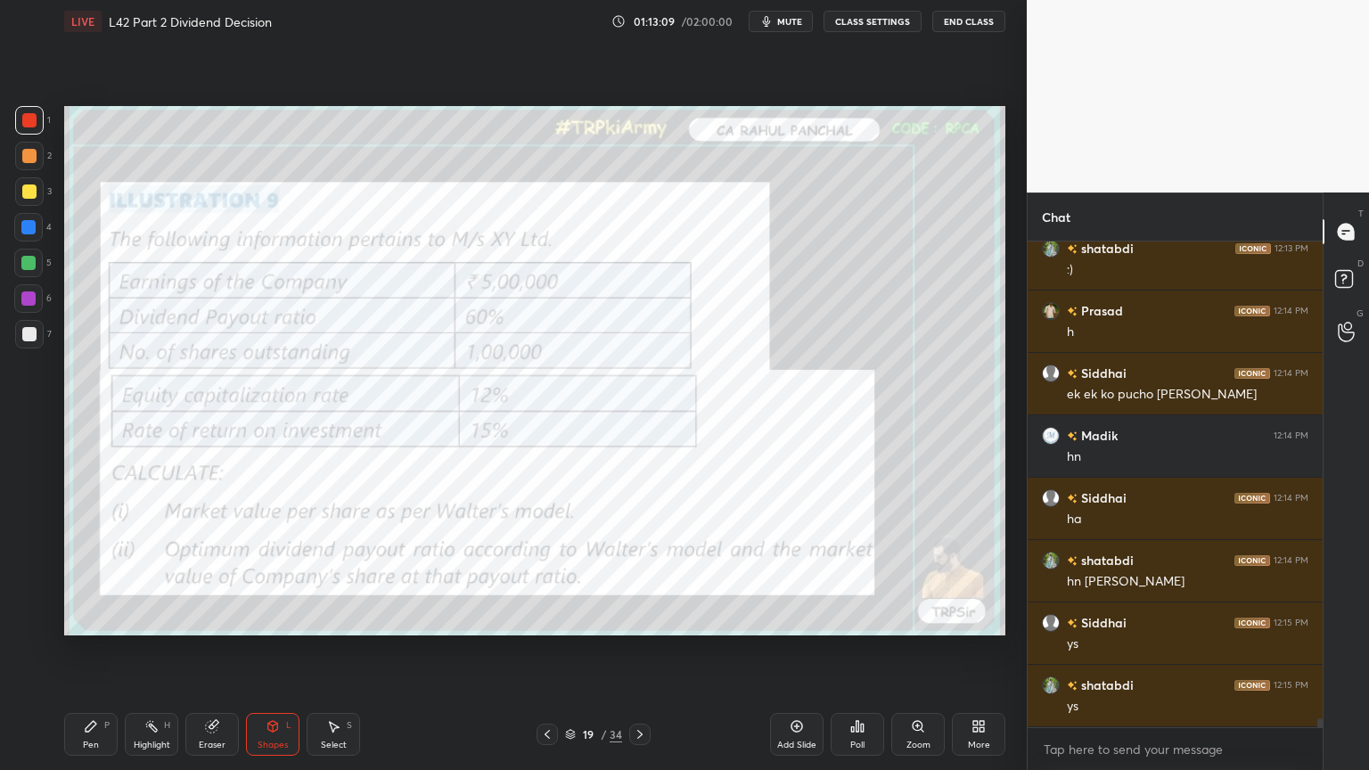
scroll to position [26219, 0]
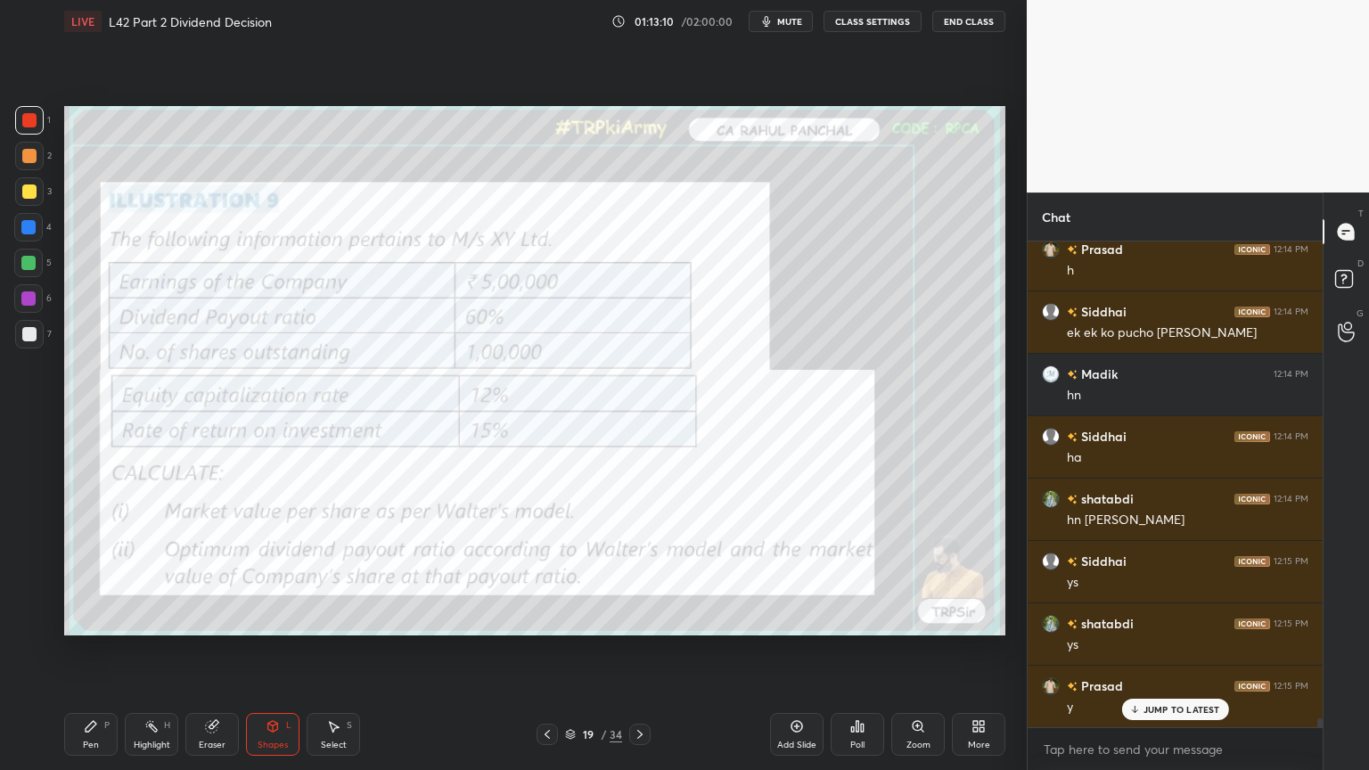
click at [786, 572] on div "Add Slide" at bounding box center [796, 734] width 53 height 43
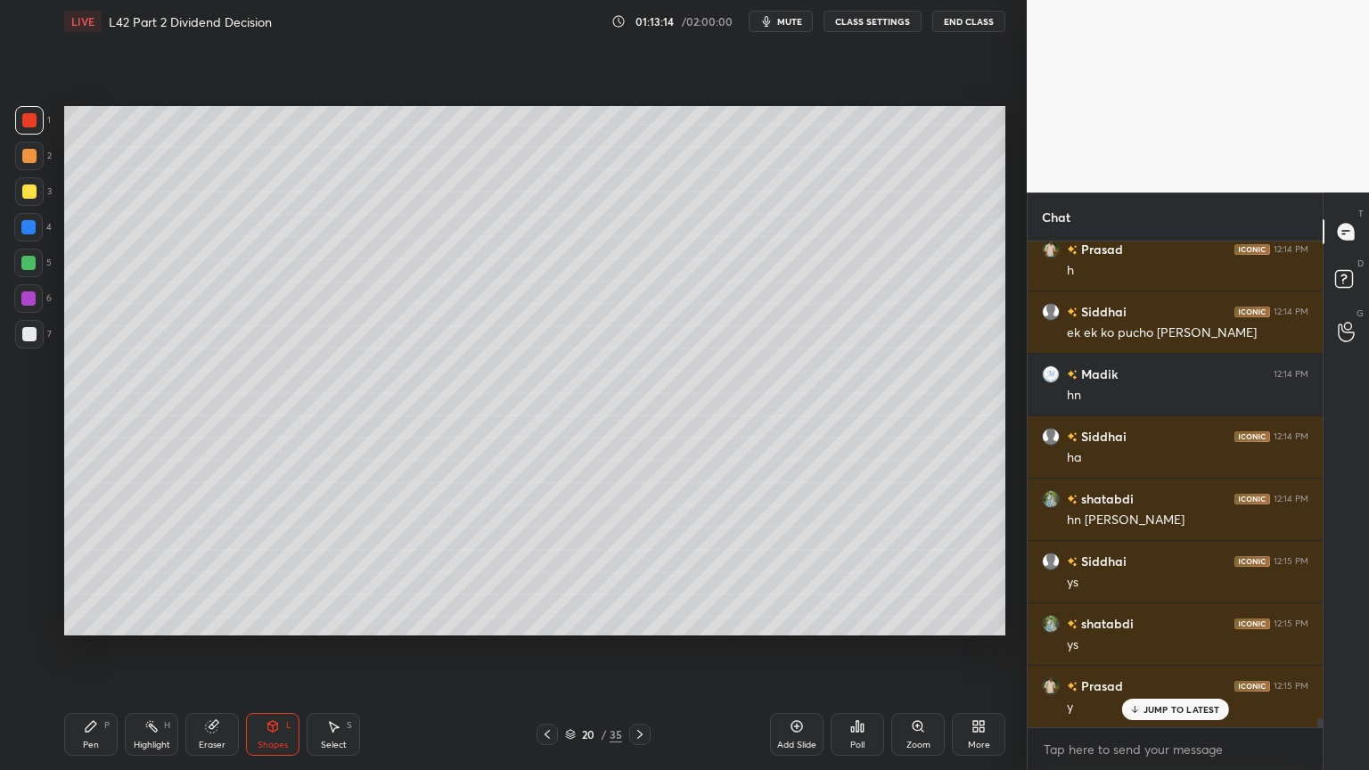
click at [45, 227] on div "4" at bounding box center [32, 227] width 37 height 29
click at [271, 572] on div "Shapes L" at bounding box center [272, 734] width 53 height 43
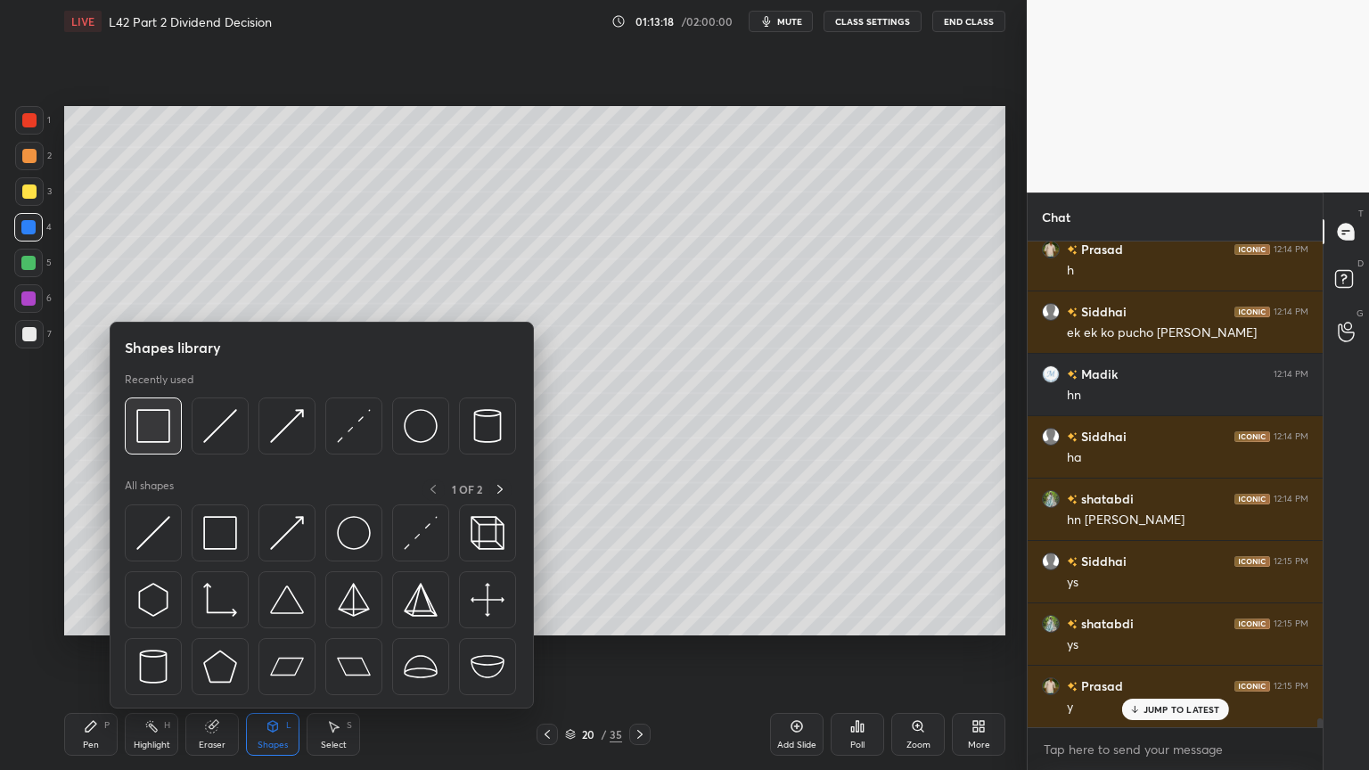
click at [150, 433] on img at bounding box center [153, 426] width 34 height 34
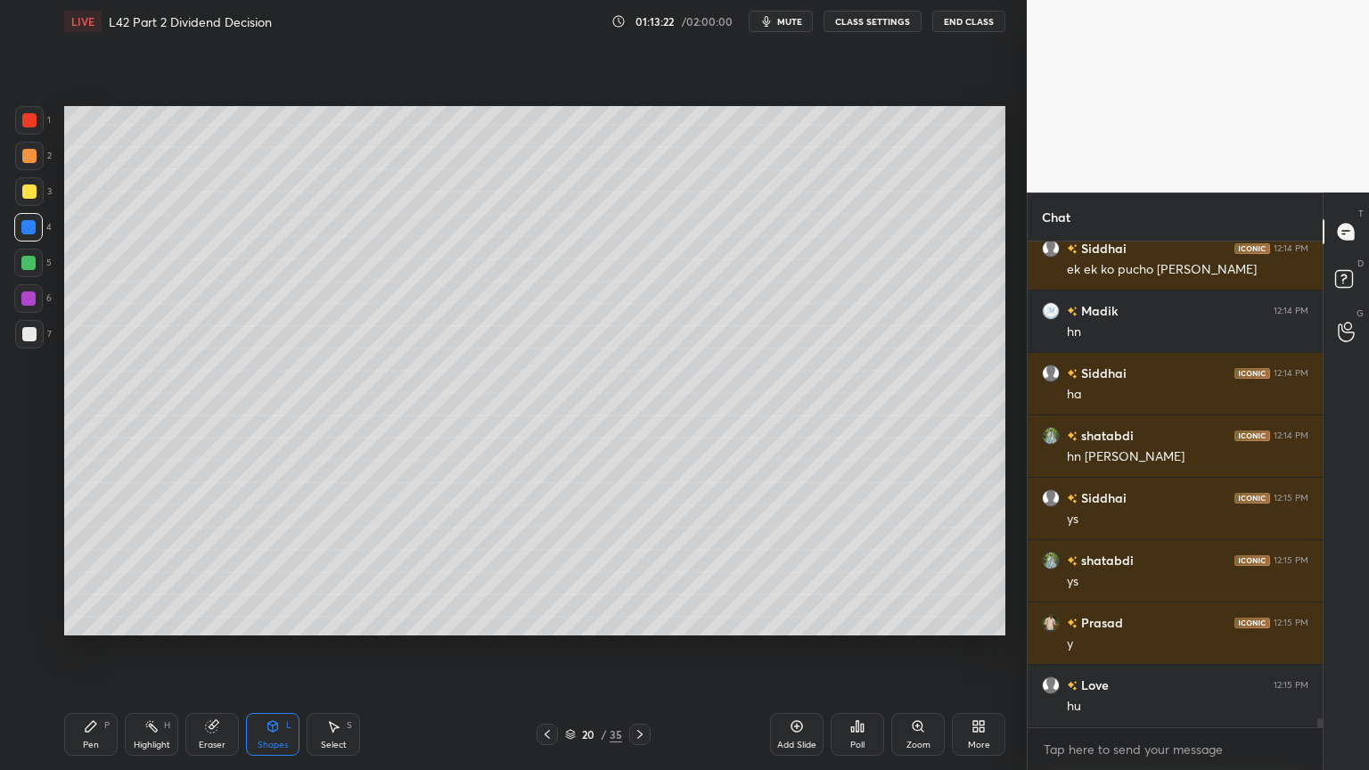
scroll to position [26344, 0]
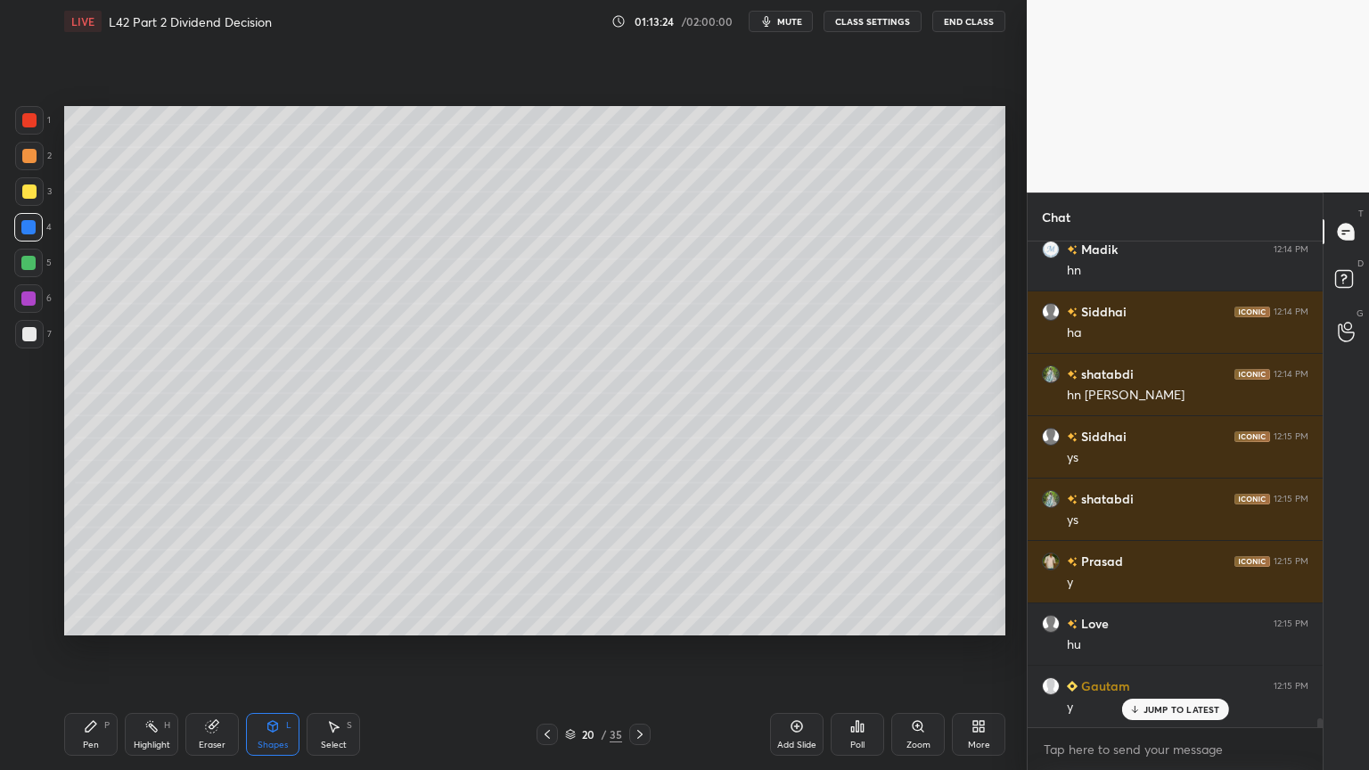
click at [96, 572] on icon at bounding box center [91, 726] width 14 height 14
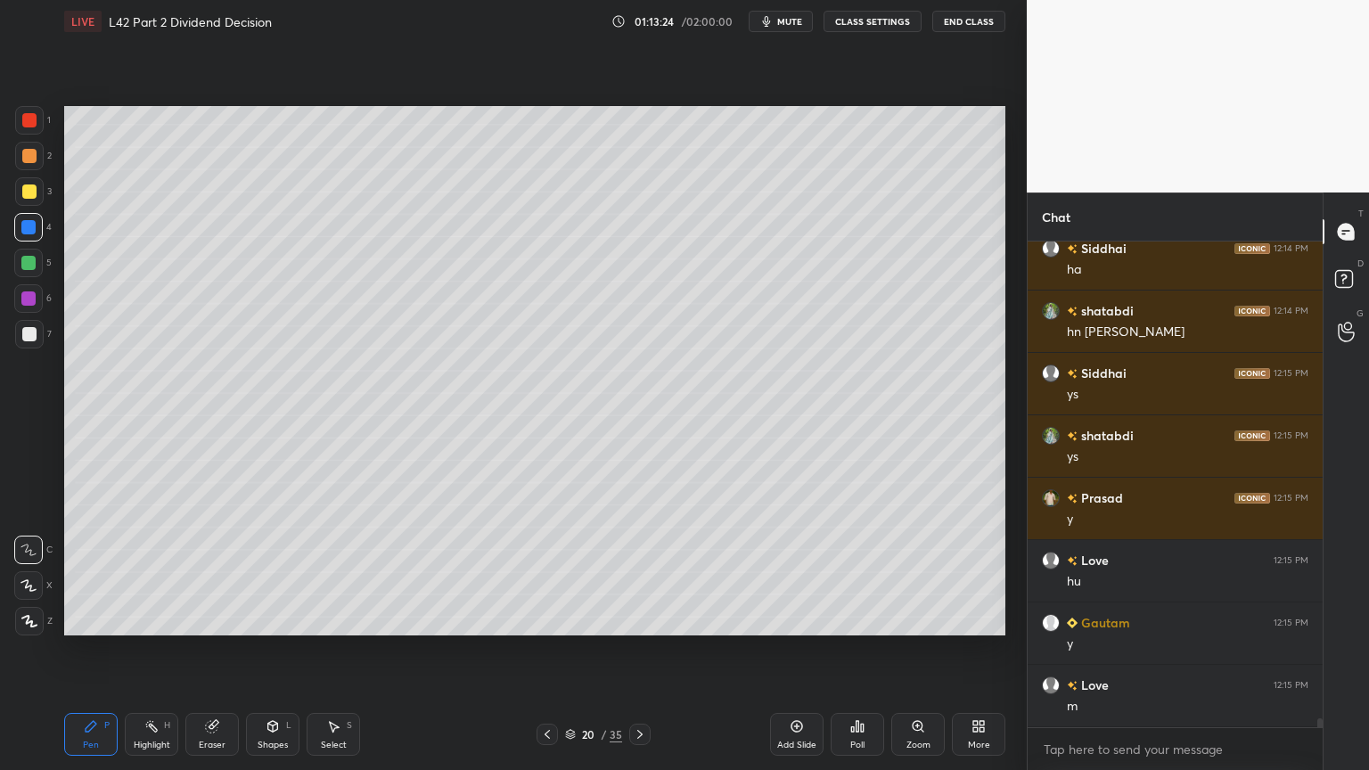
click at [37, 213] on div at bounding box center [28, 227] width 29 height 29
click at [43, 203] on div "3" at bounding box center [33, 191] width 37 height 29
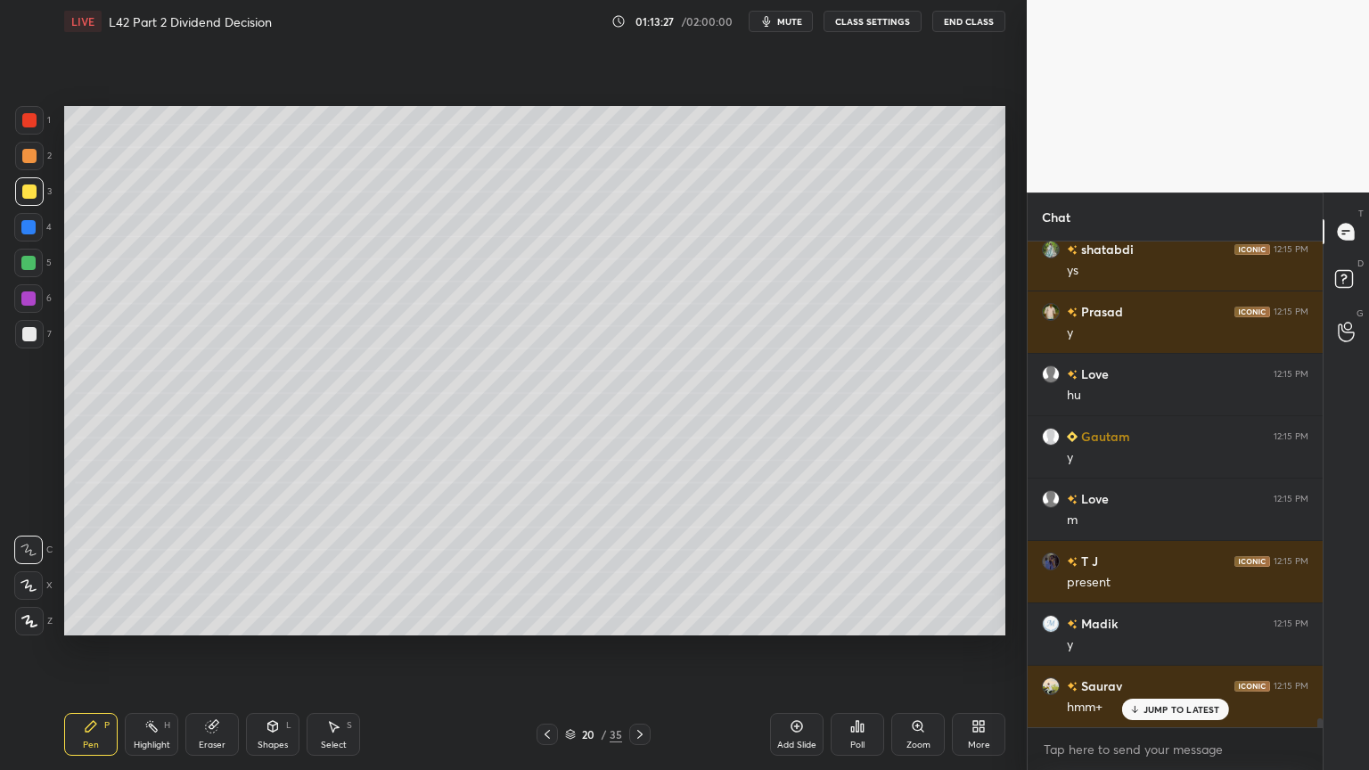
scroll to position [26657, 0]
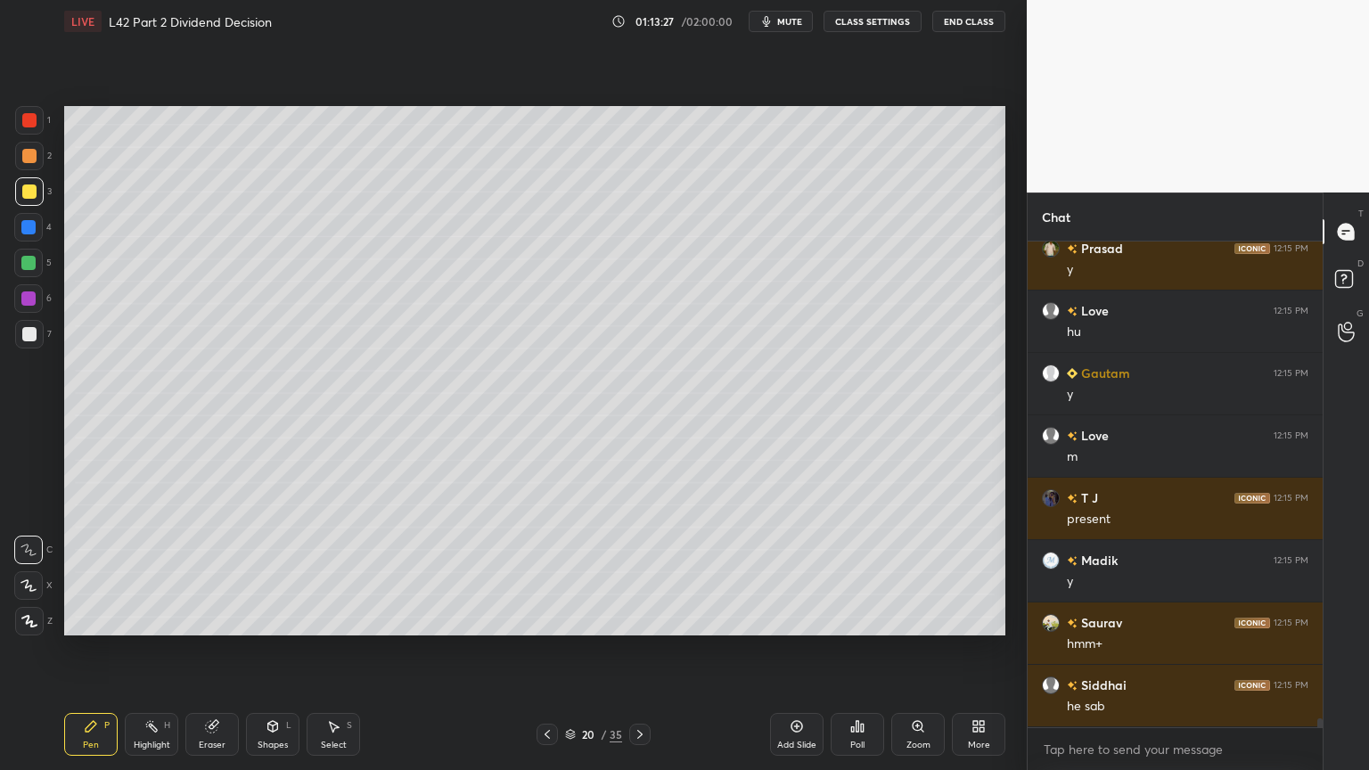
click at [27, 124] on div at bounding box center [29, 120] width 14 height 14
click at [284, 572] on div "Shapes L" at bounding box center [272, 734] width 53 height 43
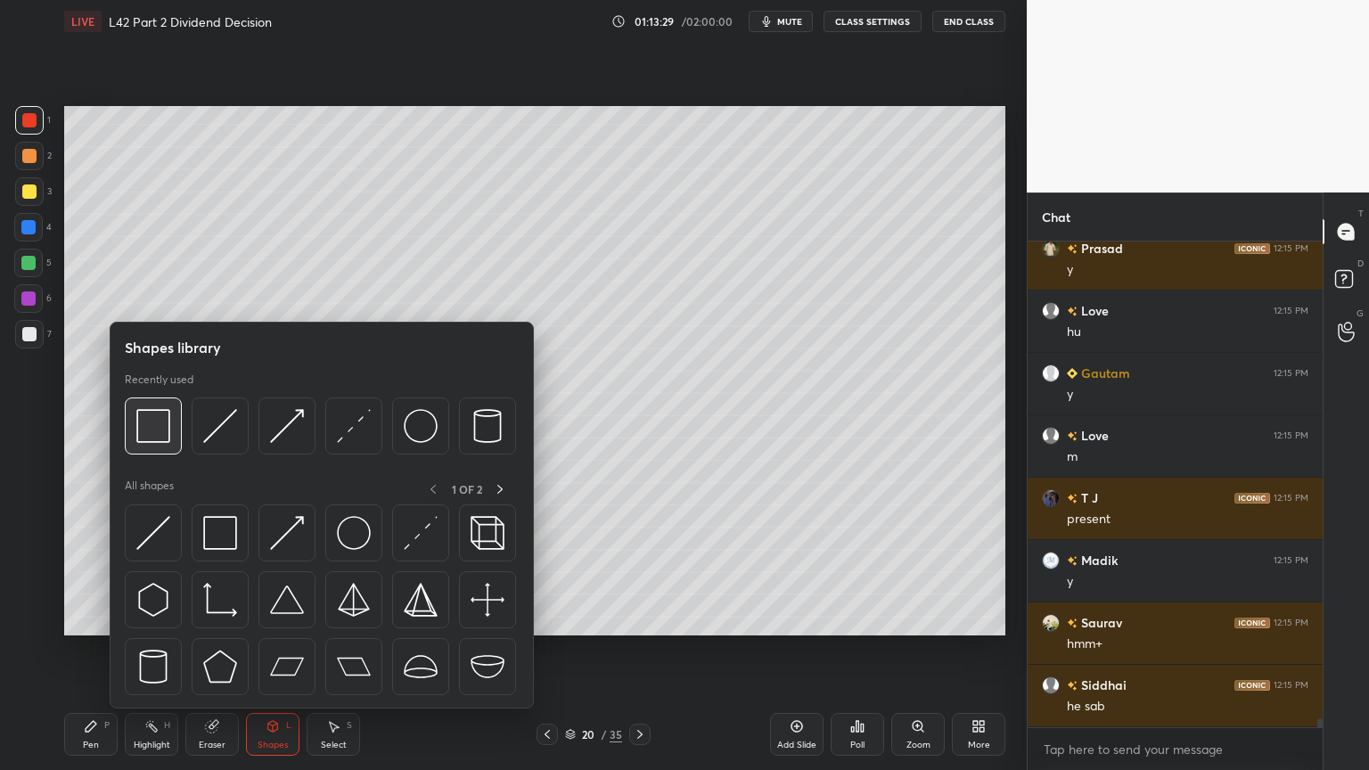
click at [127, 421] on div at bounding box center [153, 426] width 57 height 57
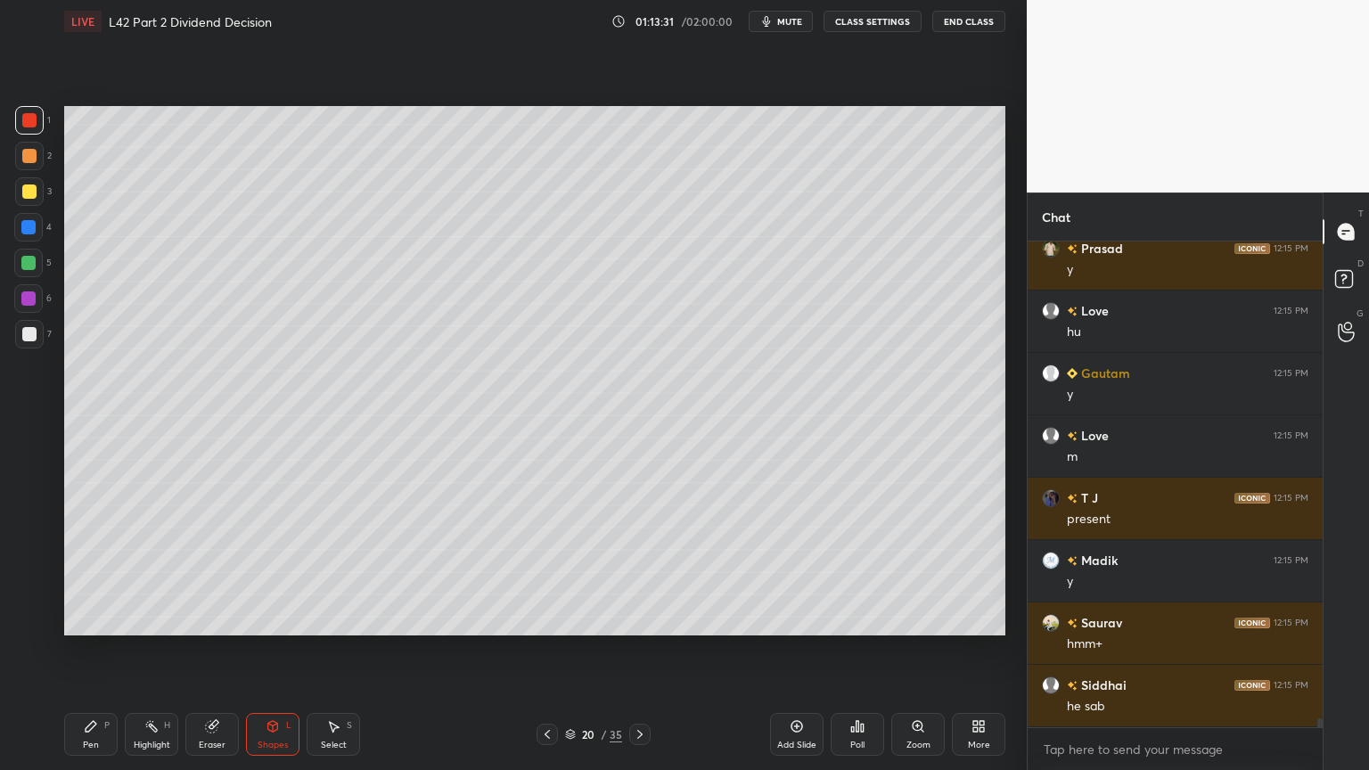
scroll to position [26718, 0]
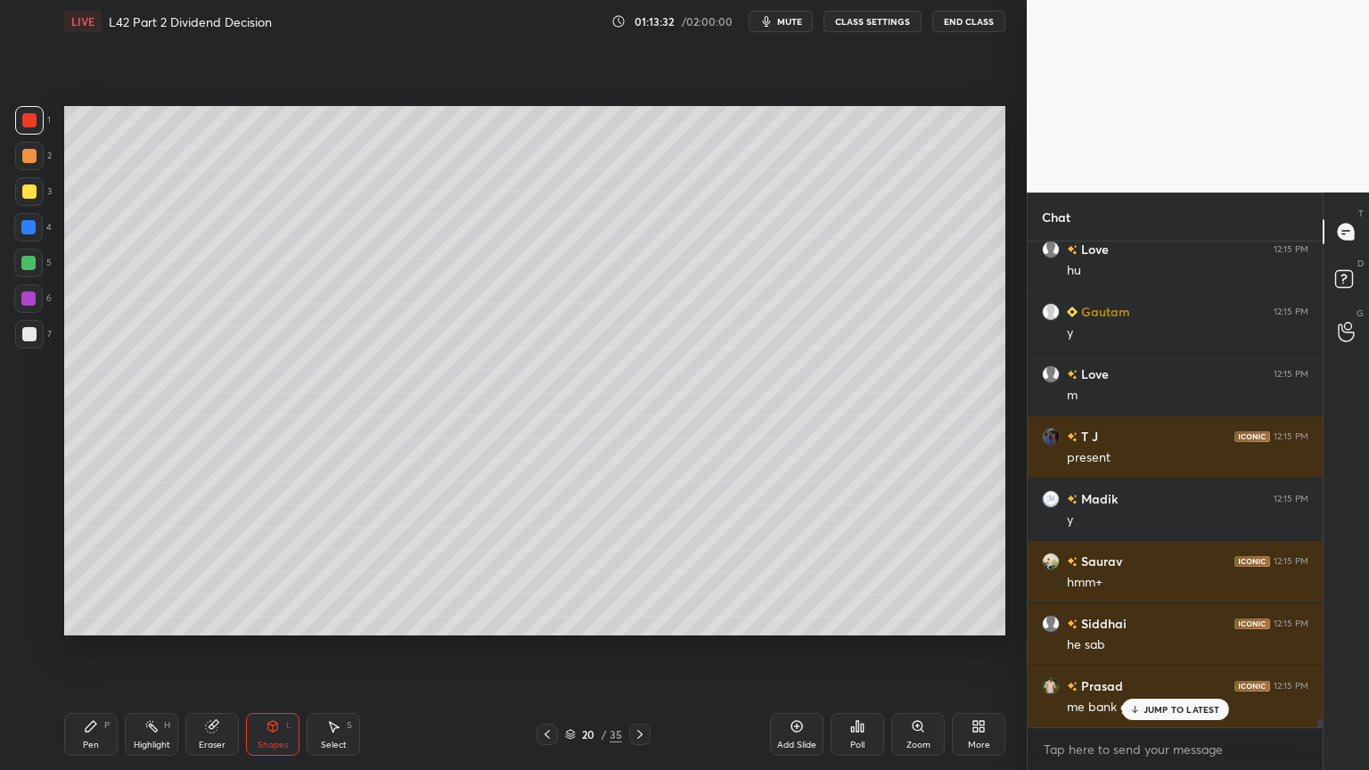
click at [95, 572] on div "Pen P" at bounding box center [90, 734] width 53 height 43
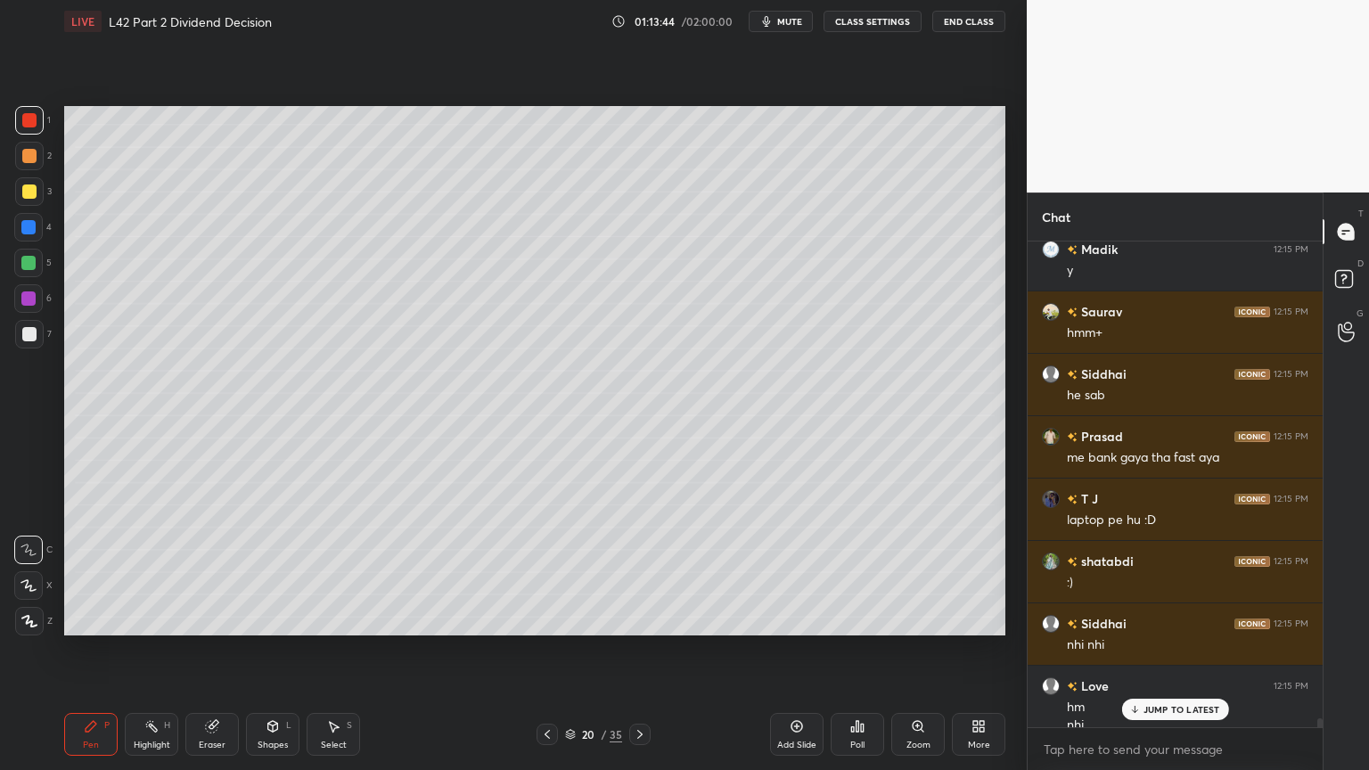
scroll to position [26986, 0]
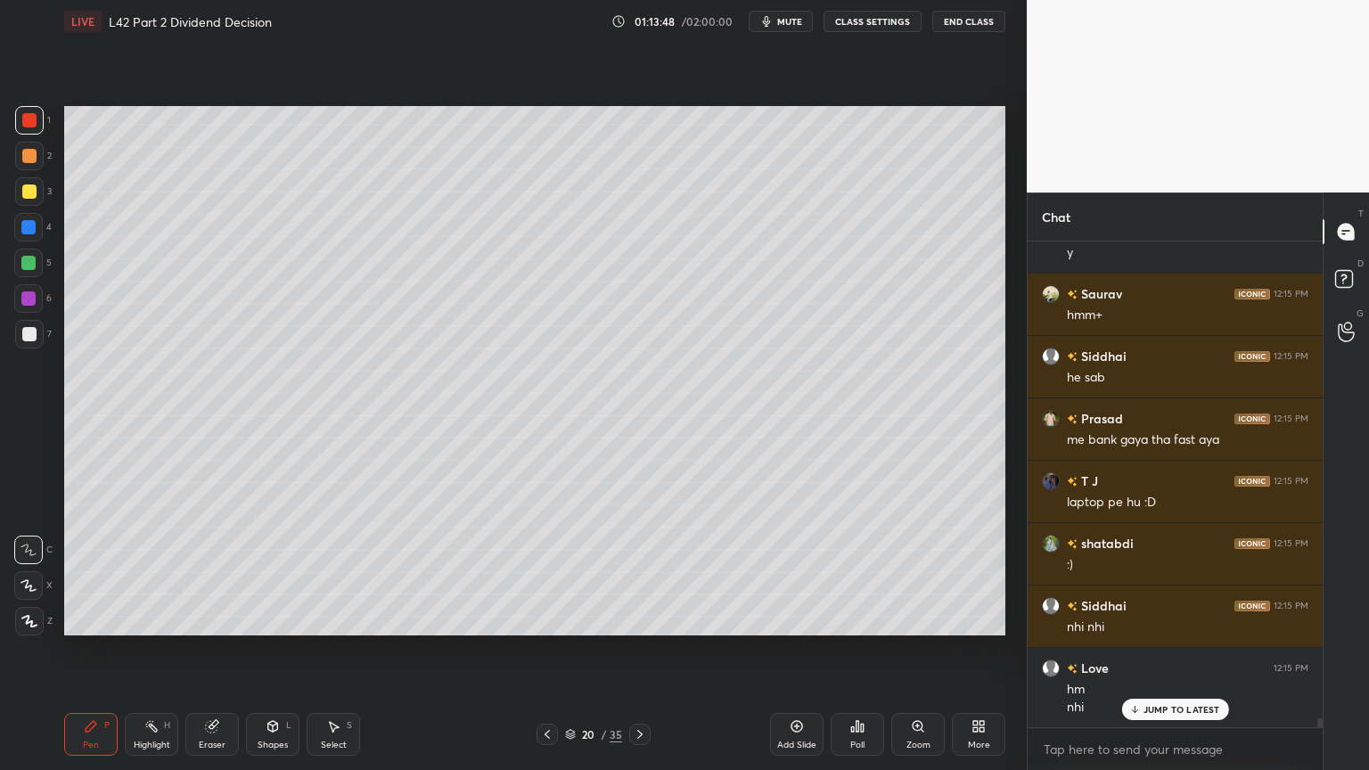
click at [29, 194] on div at bounding box center [29, 192] width 14 height 14
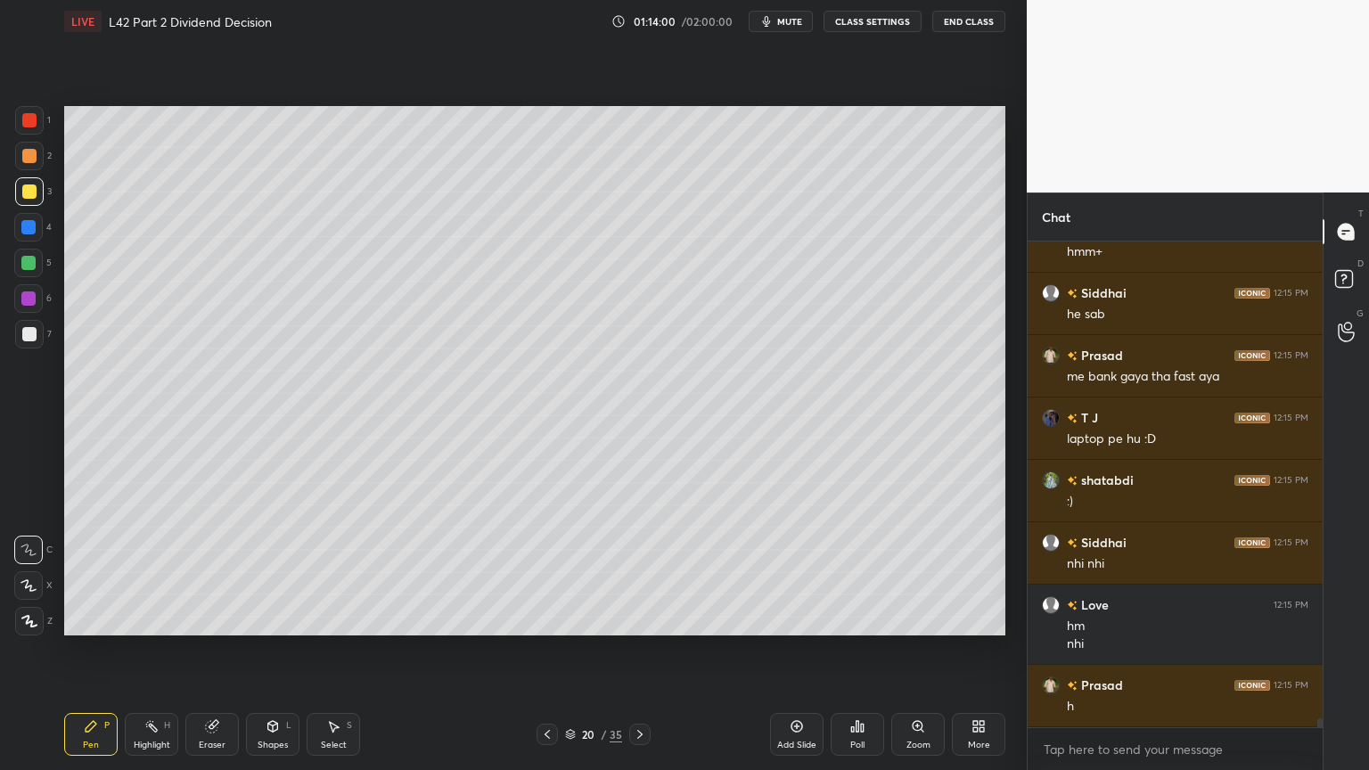
click at [275, 572] on icon at bounding box center [273, 726] width 14 height 14
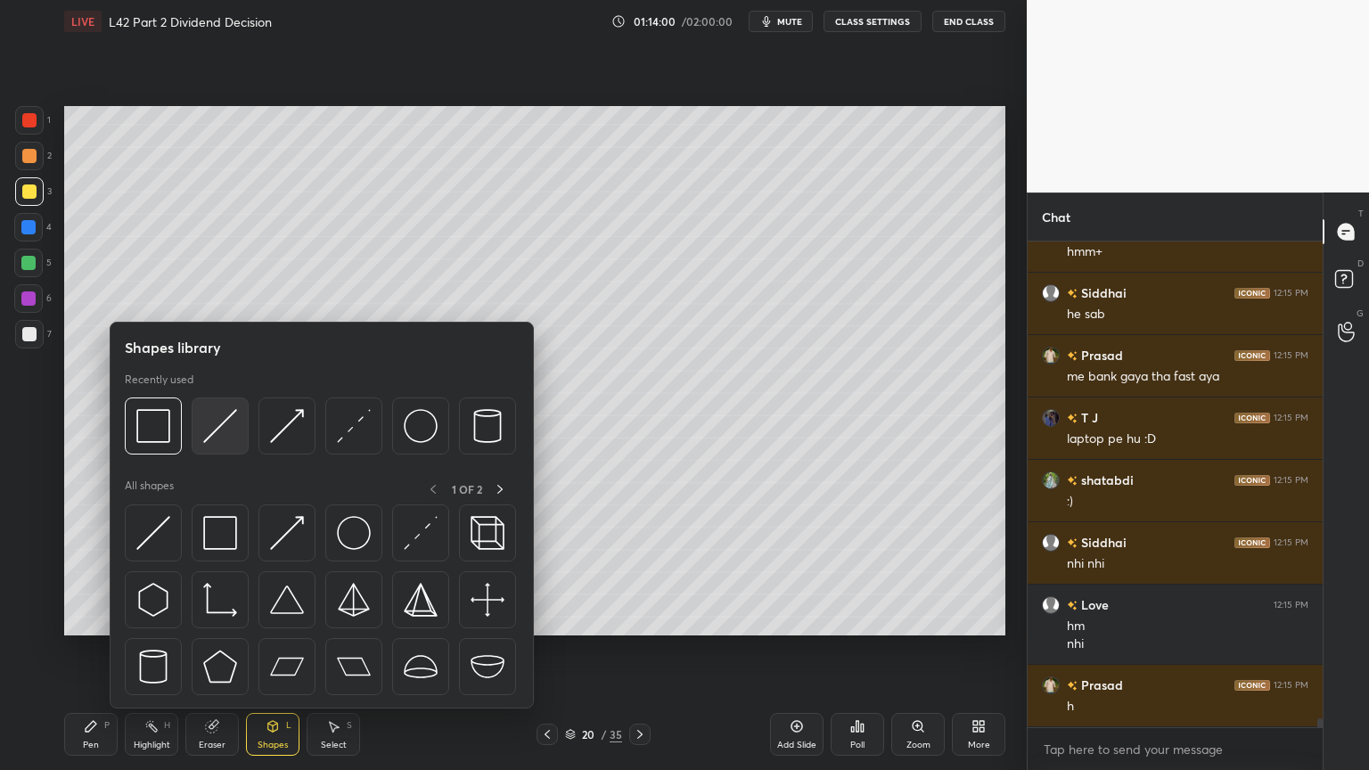
click at [226, 415] on img at bounding box center [220, 426] width 34 height 34
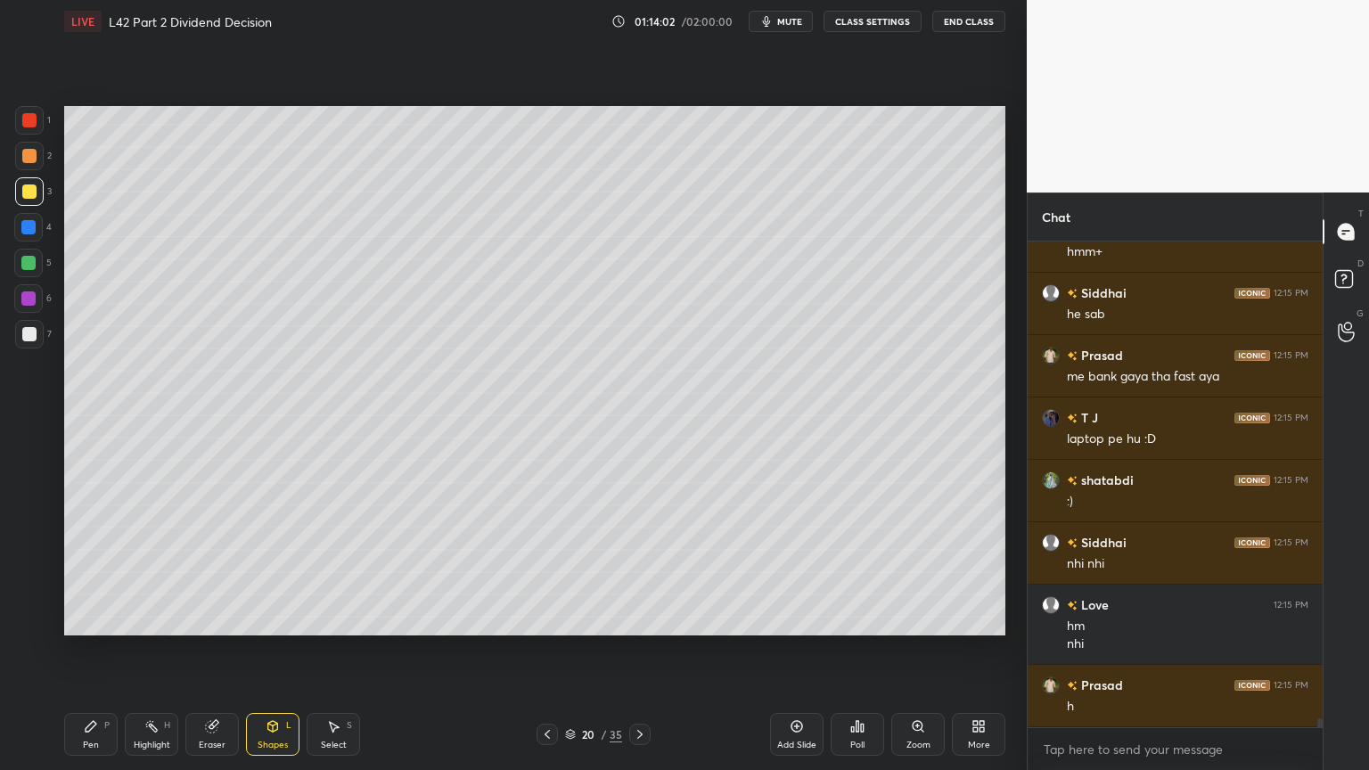
click at [29, 168] on div at bounding box center [29, 156] width 29 height 29
click at [107, 572] on div "Pen P" at bounding box center [90, 734] width 53 height 43
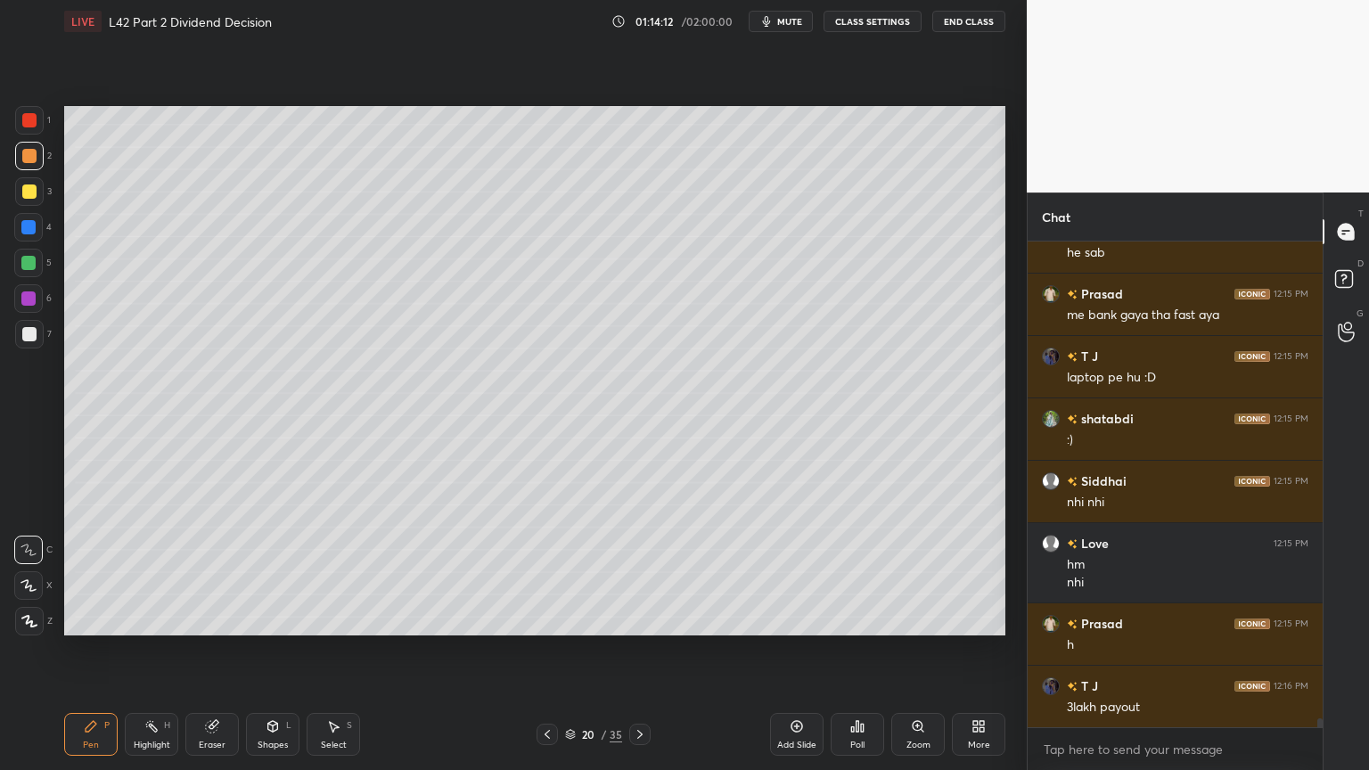
click at [272, 572] on icon at bounding box center [273, 726] width 10 height 11
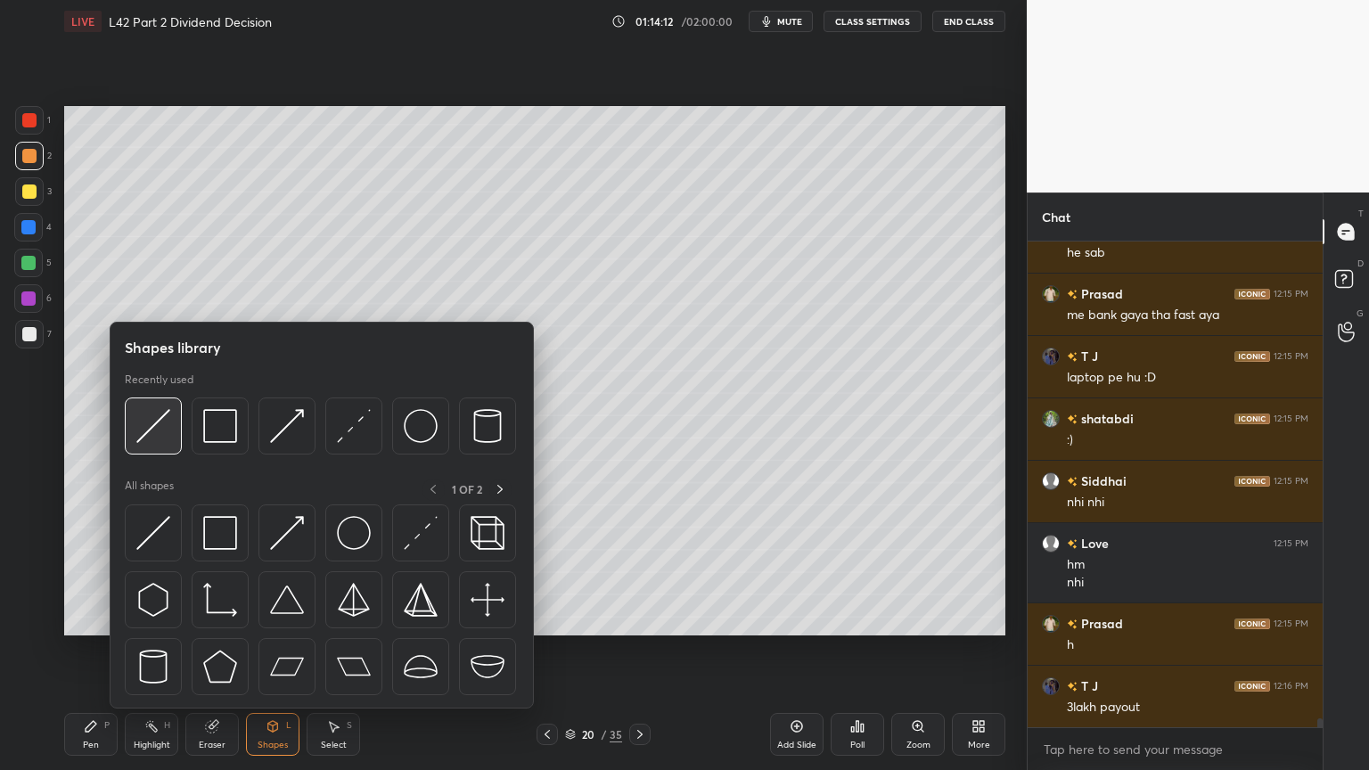
click at [158, 440] on img at bounding box center [153, 426] width 34 height 34
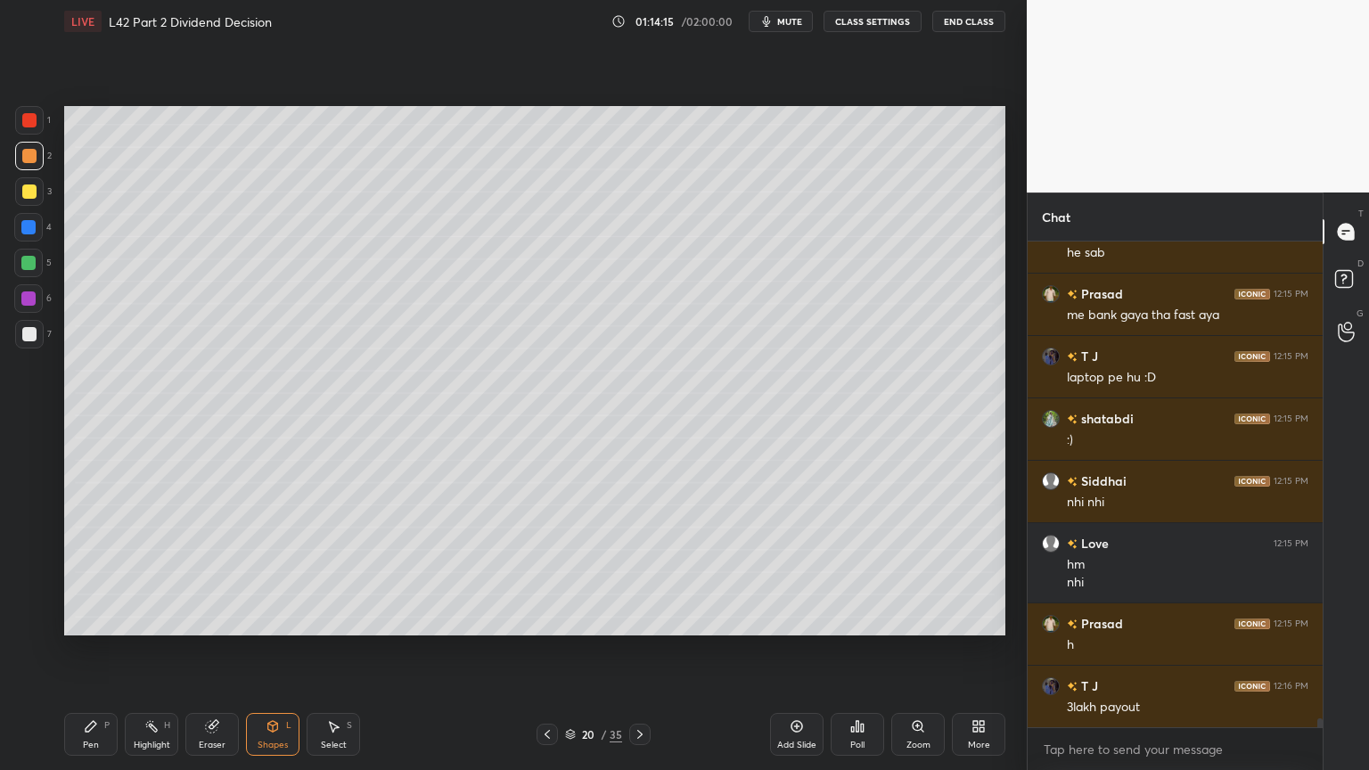
click at [87, 572] on div "Pen" at bounding box center [91, 745] width 16 height 9
click at [53, 335] on div "1 2 3 4 5 6 7 C X Z C X Z E E Erase all H H" at bounding box center [28, 371] width 57 height 530
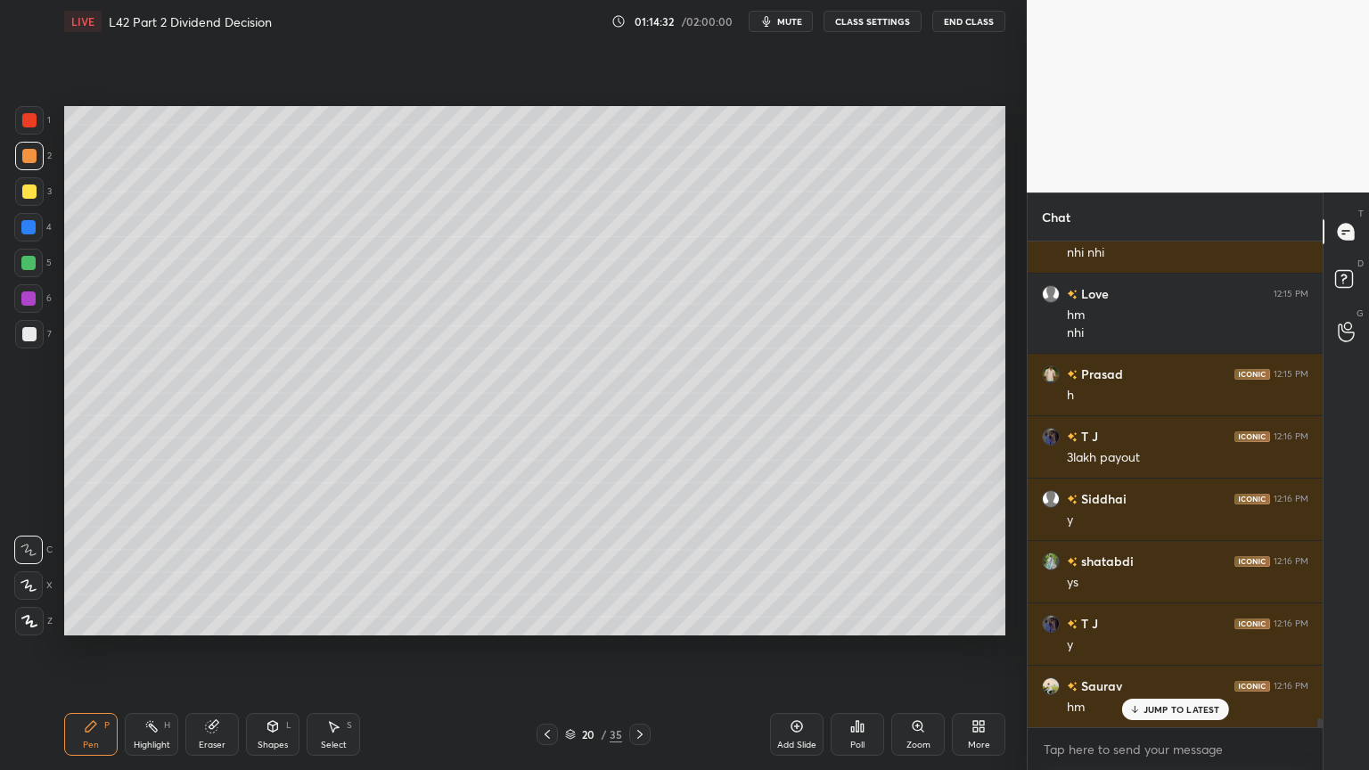
scroll to position [27424, 0]
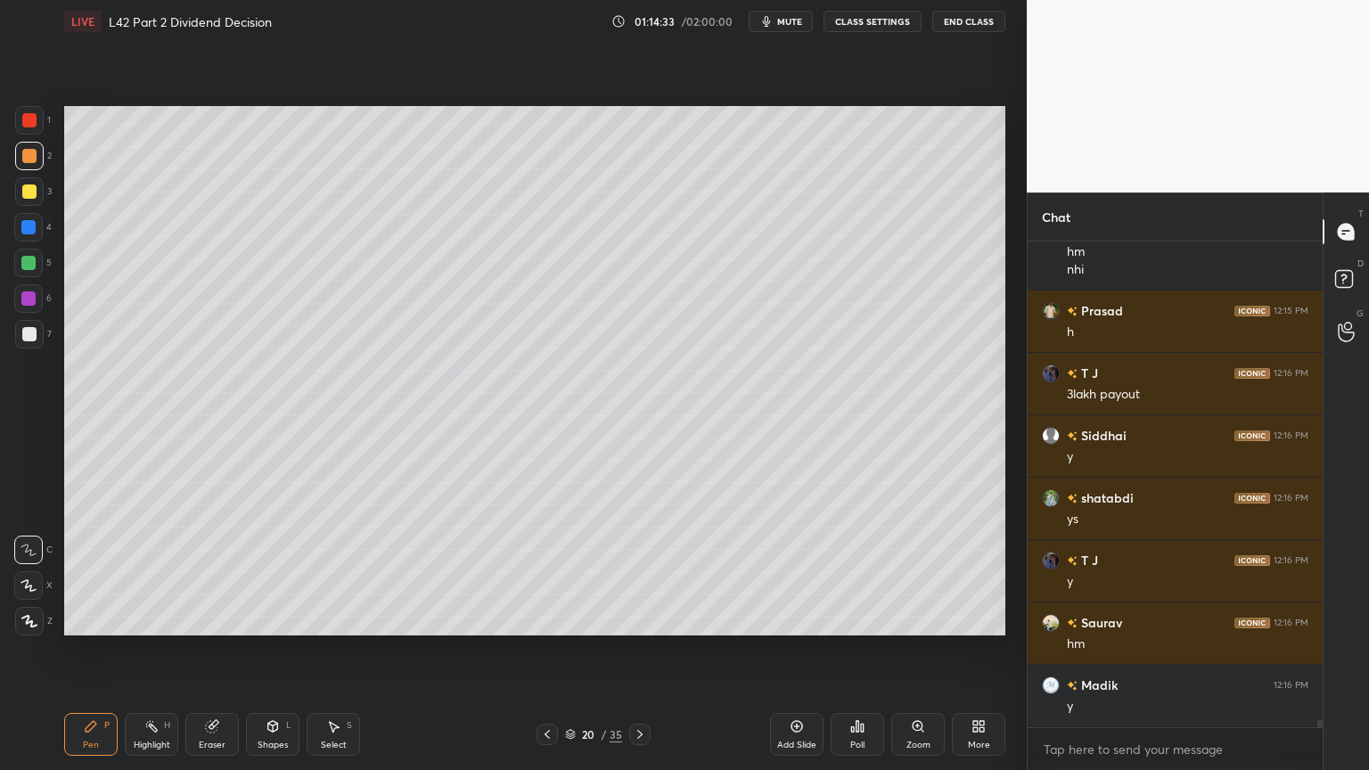
click at [553, 572] on icon at bounding box center [547, 735] width 14 height 14
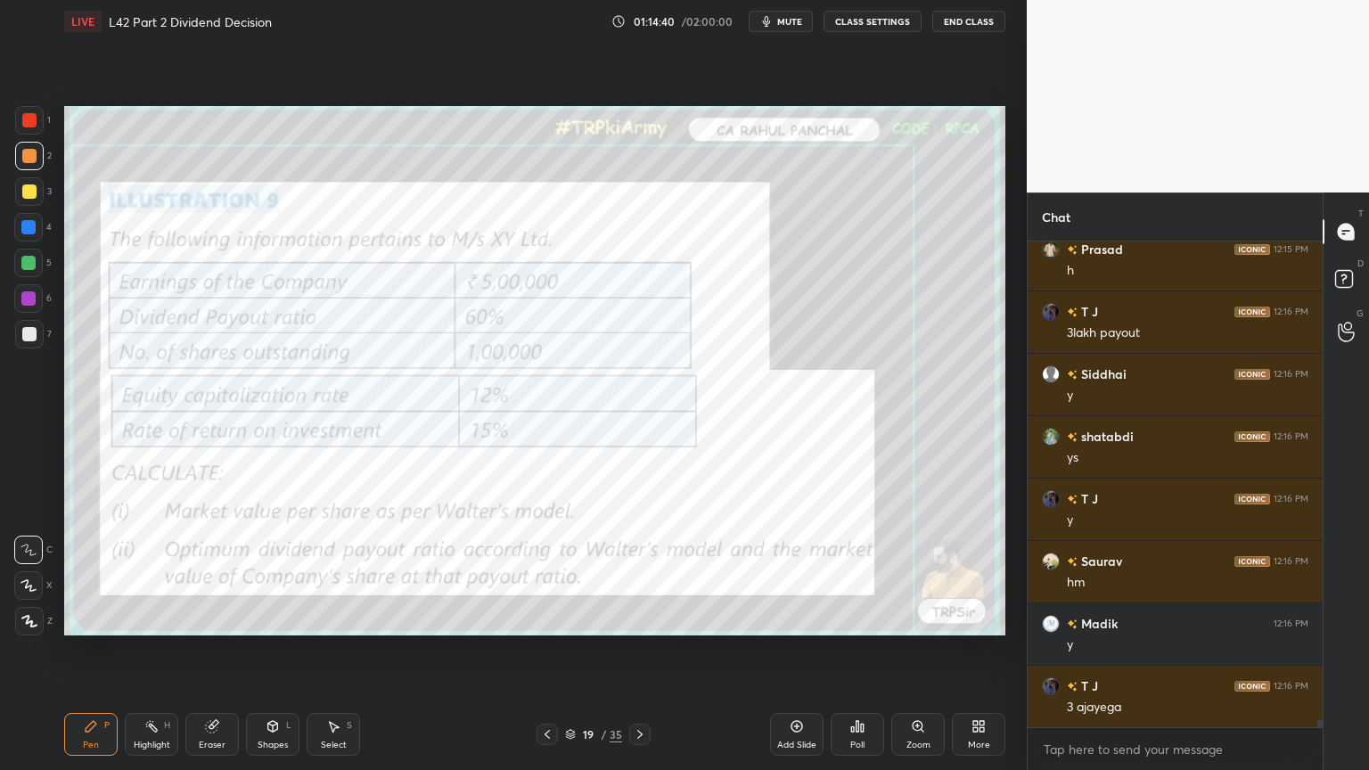
scroll to position [27549, 0]
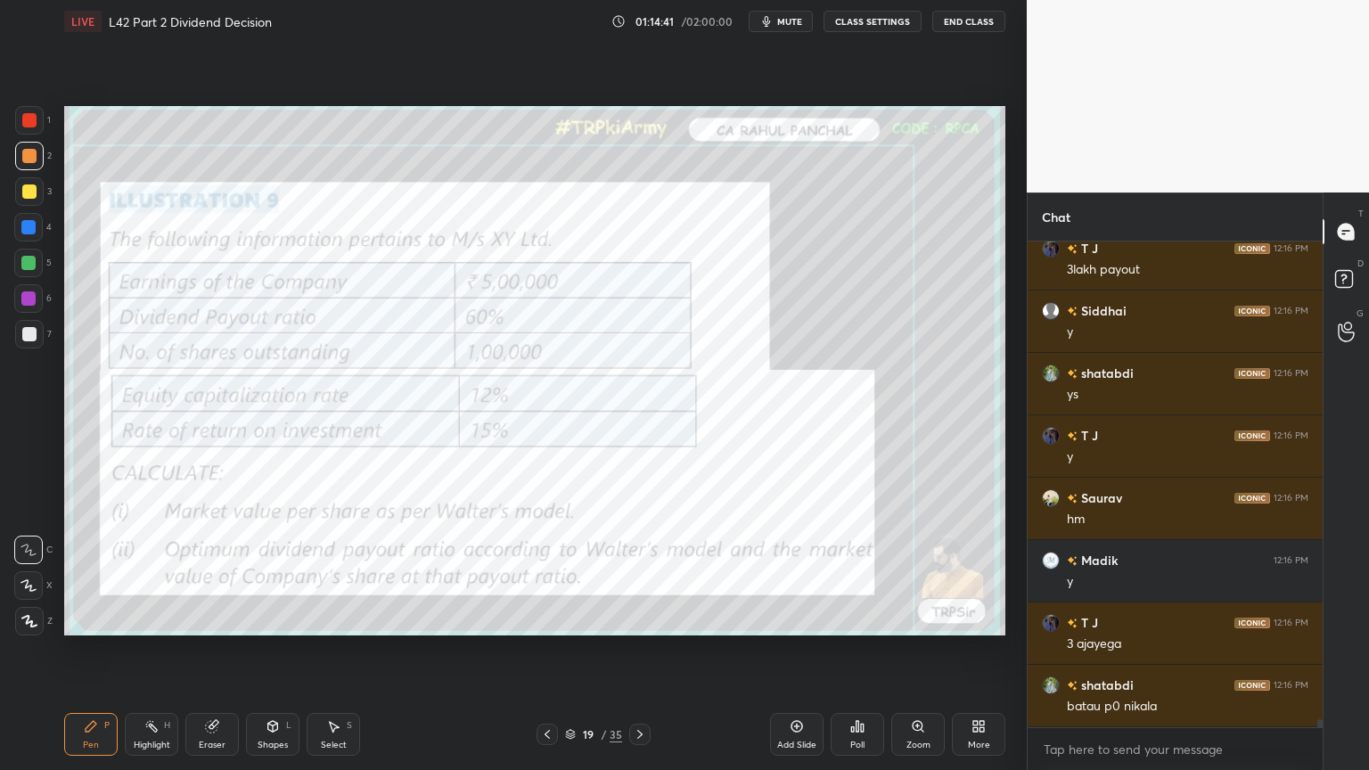
click at [36, 114] on div at bounding box center [29, 120] width 29 height 29
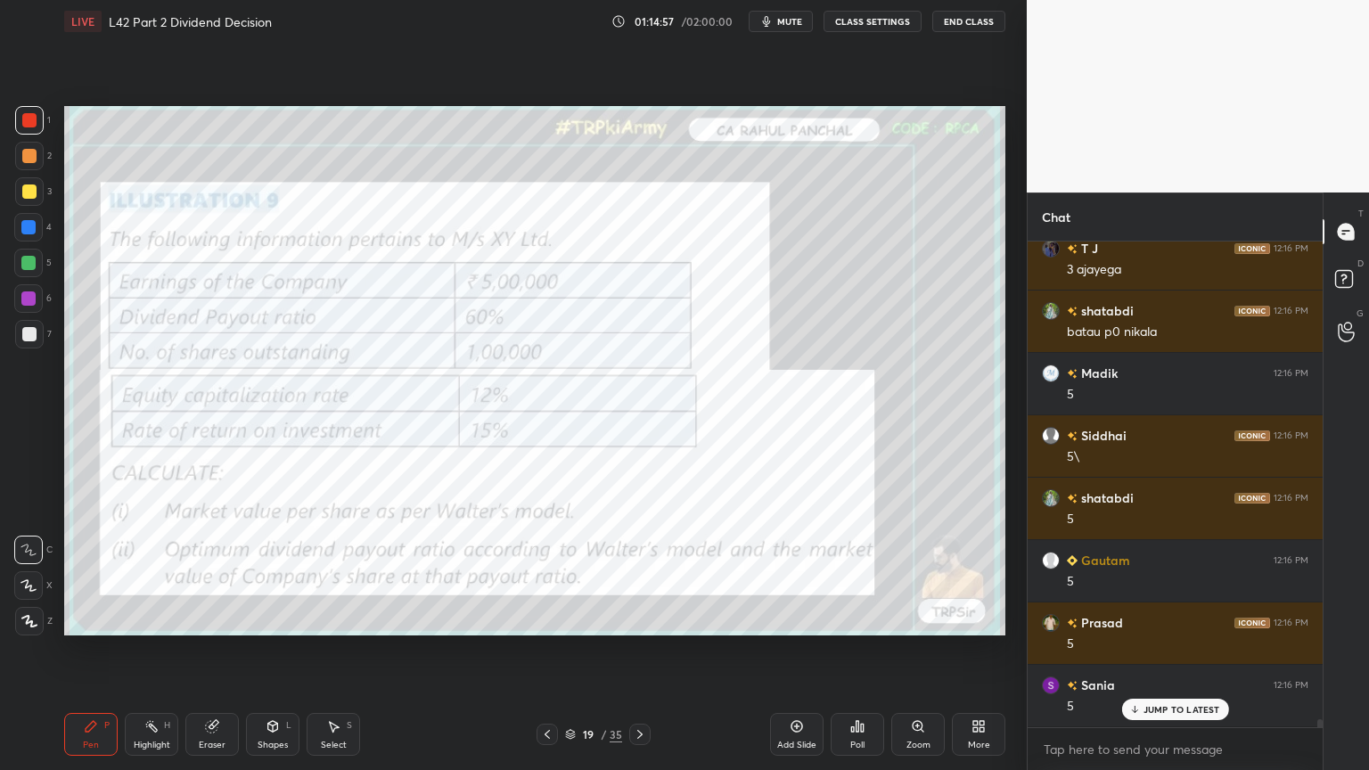
scroll to position [27985, 0]
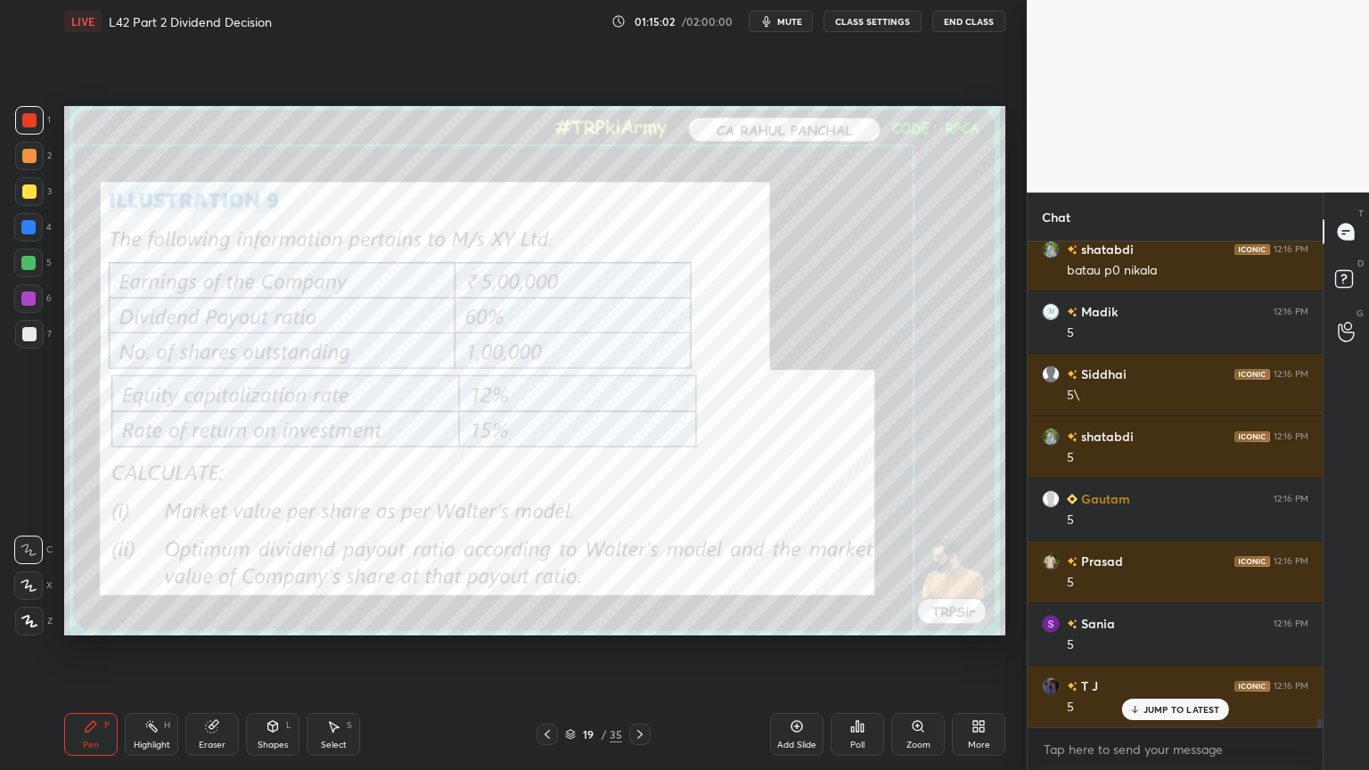
click at [633, 572] on icon at bounding box center [640, 735] width 14 height 14
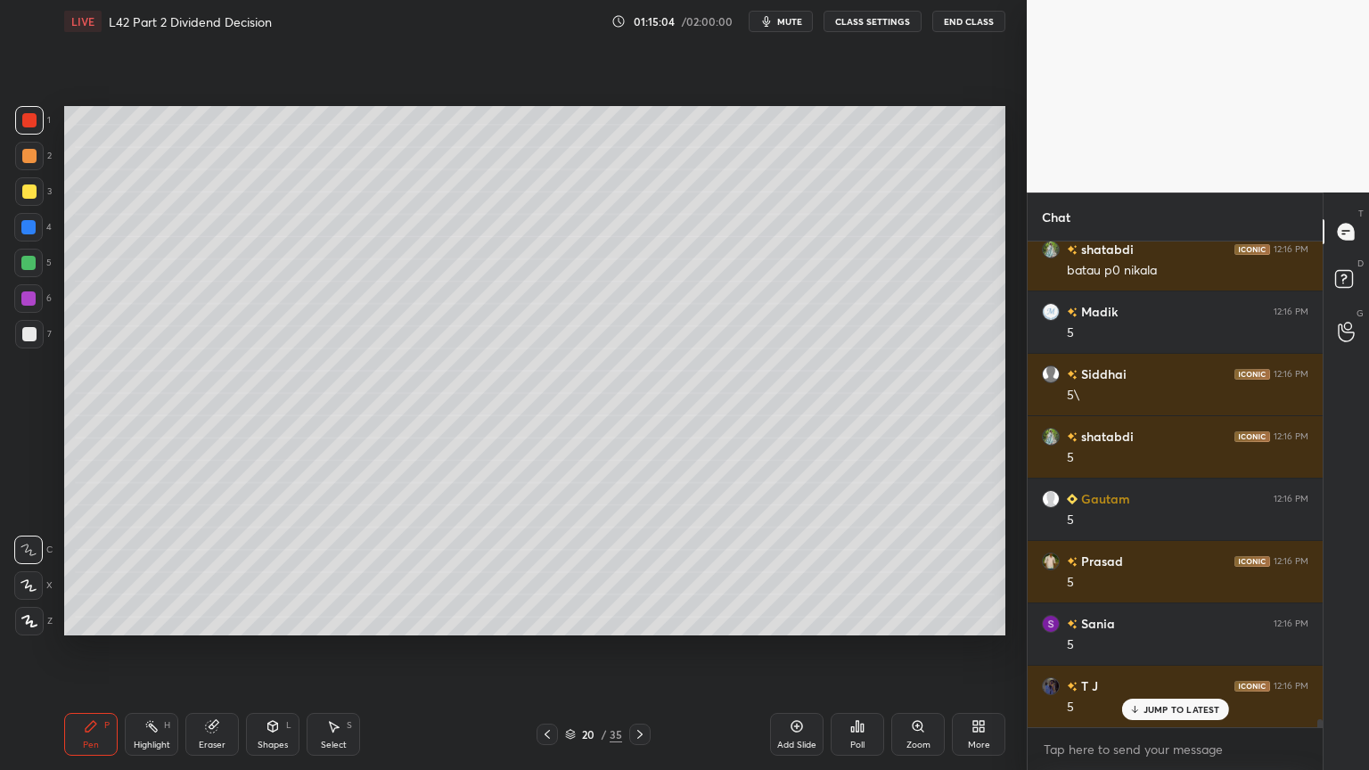
click at [21, 337] on div at bounding box center [29, 334] width 29 height 29
click at [546, 572] on icon at bounding box center [547, 735] width 14 height 14
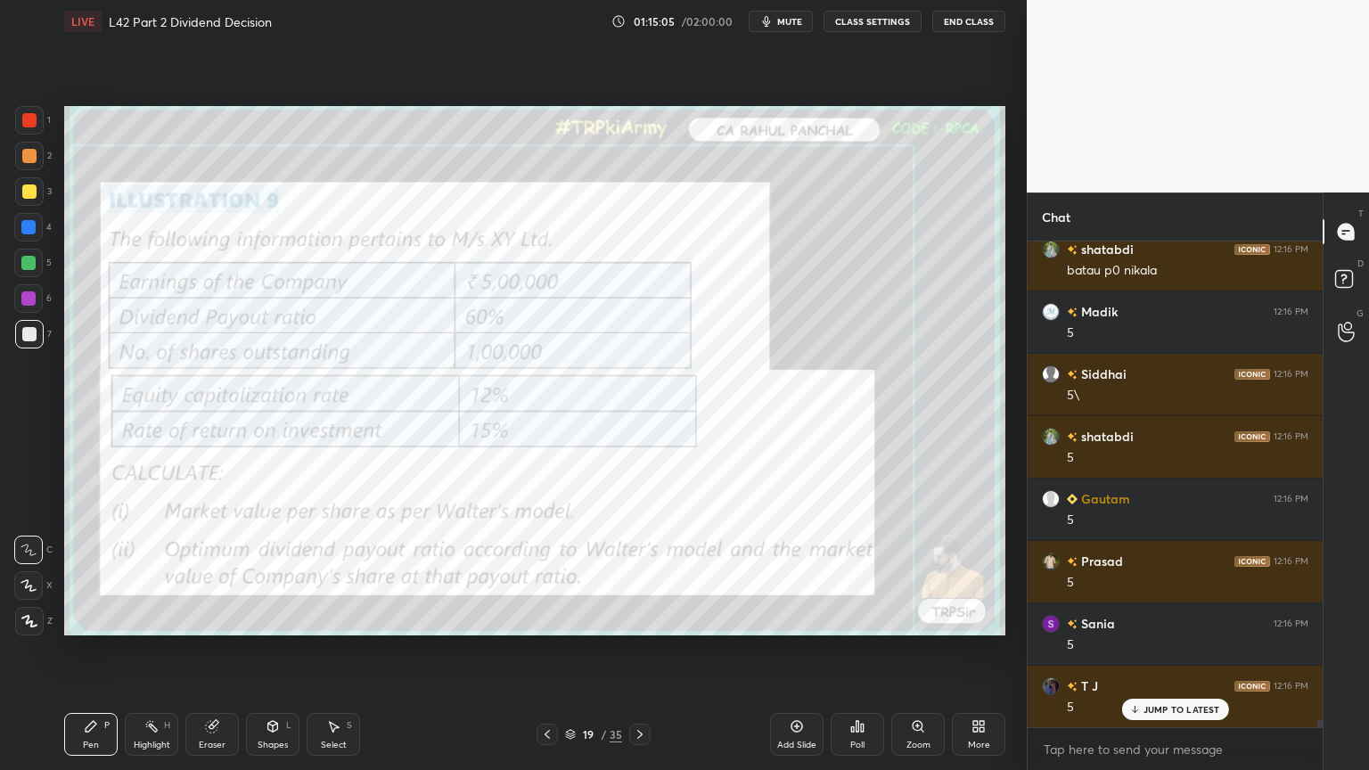
click at [19, 114] on div at bounding box center [29, 120] width 29 height 29
click at [642, 572] on icon at bounding box center [640, 735] width 14 height 14
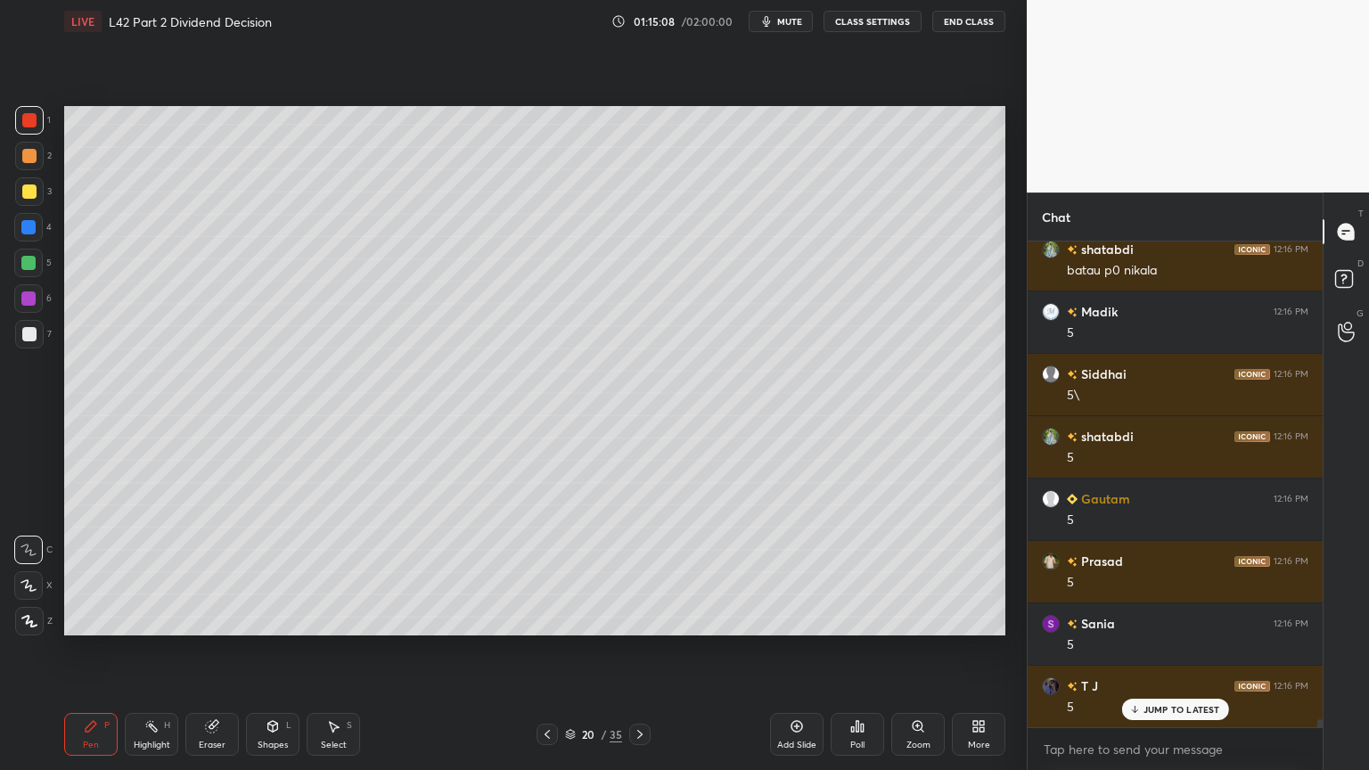
click at [29, 264] on div at bounding box center [28, 263] width 14 height 14
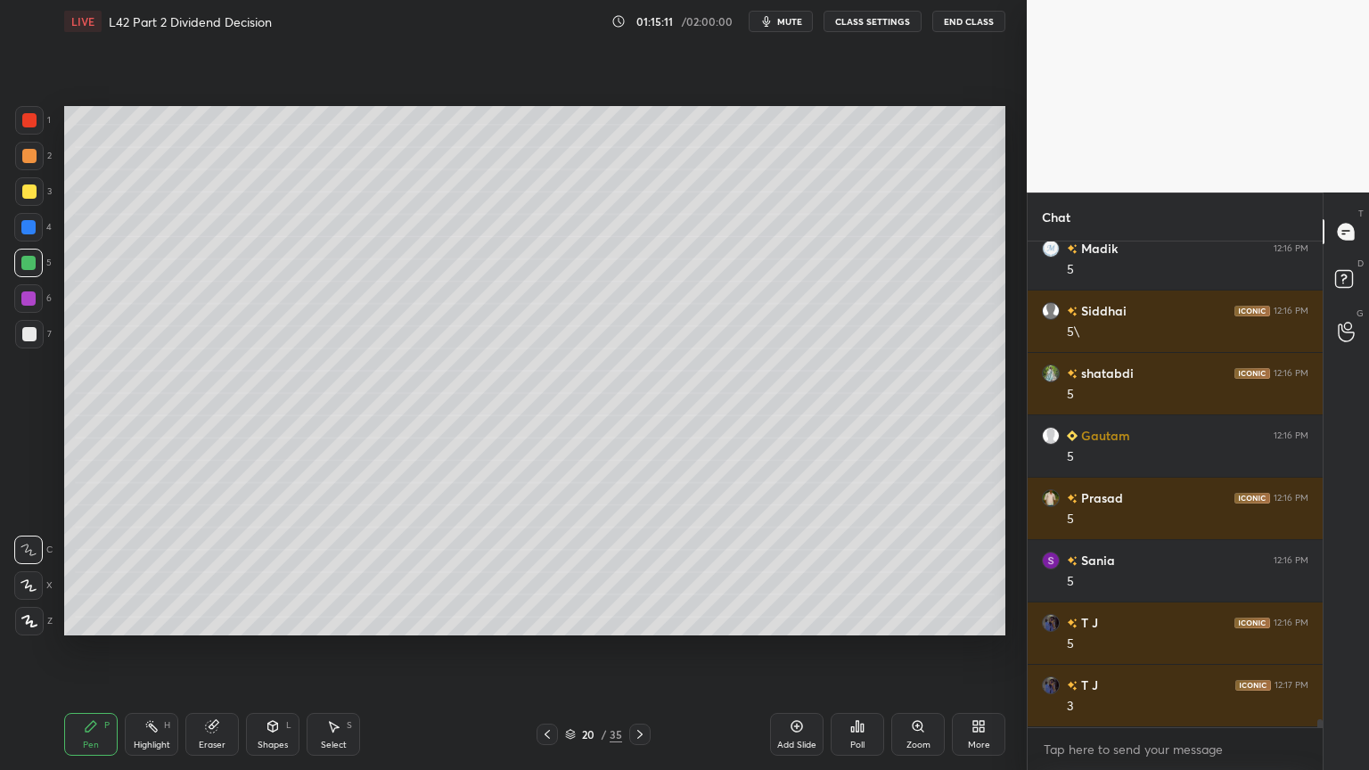
scroll to position [28109, 0]
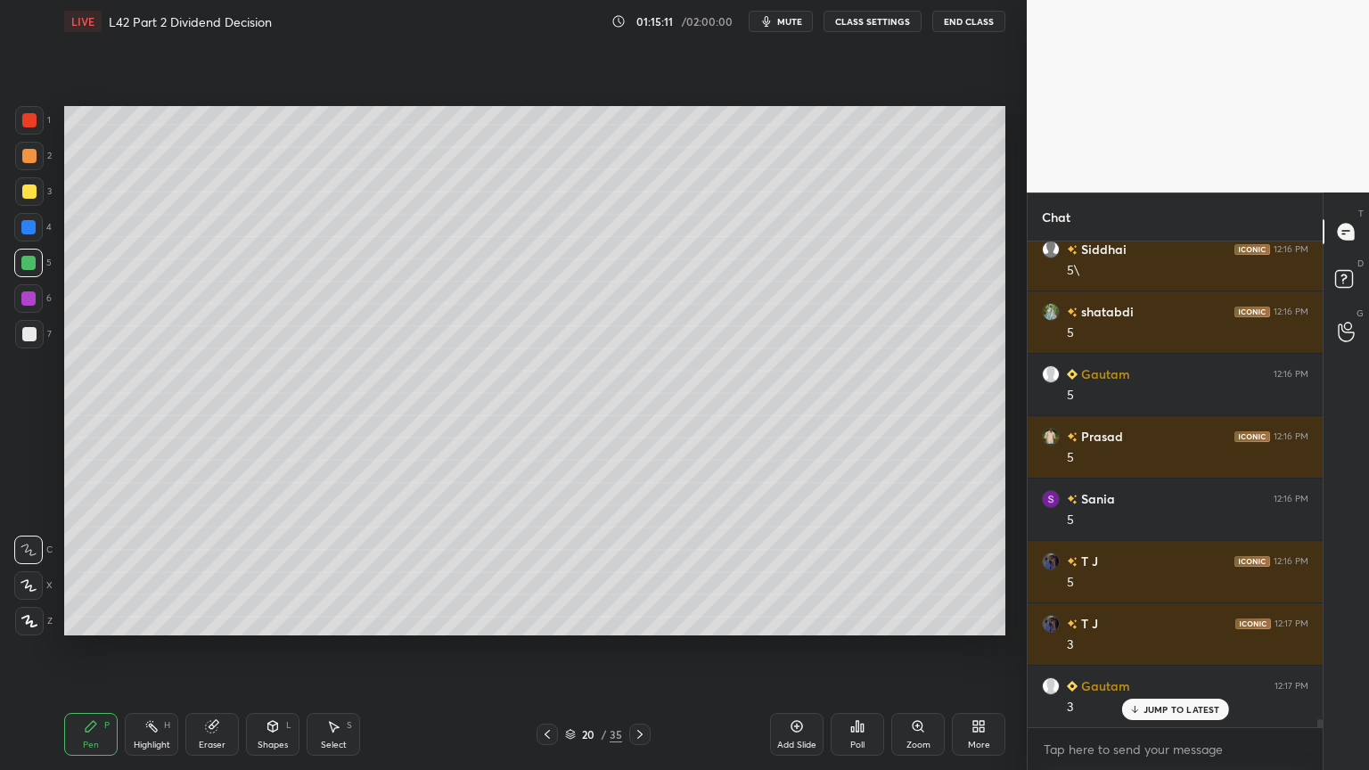
click at [27, 314] on div "6" at bounding box center [32, 302] width 37 height 36
click at [32, 354] on div "7" at bounding box center [33, 338] width 37 height 36
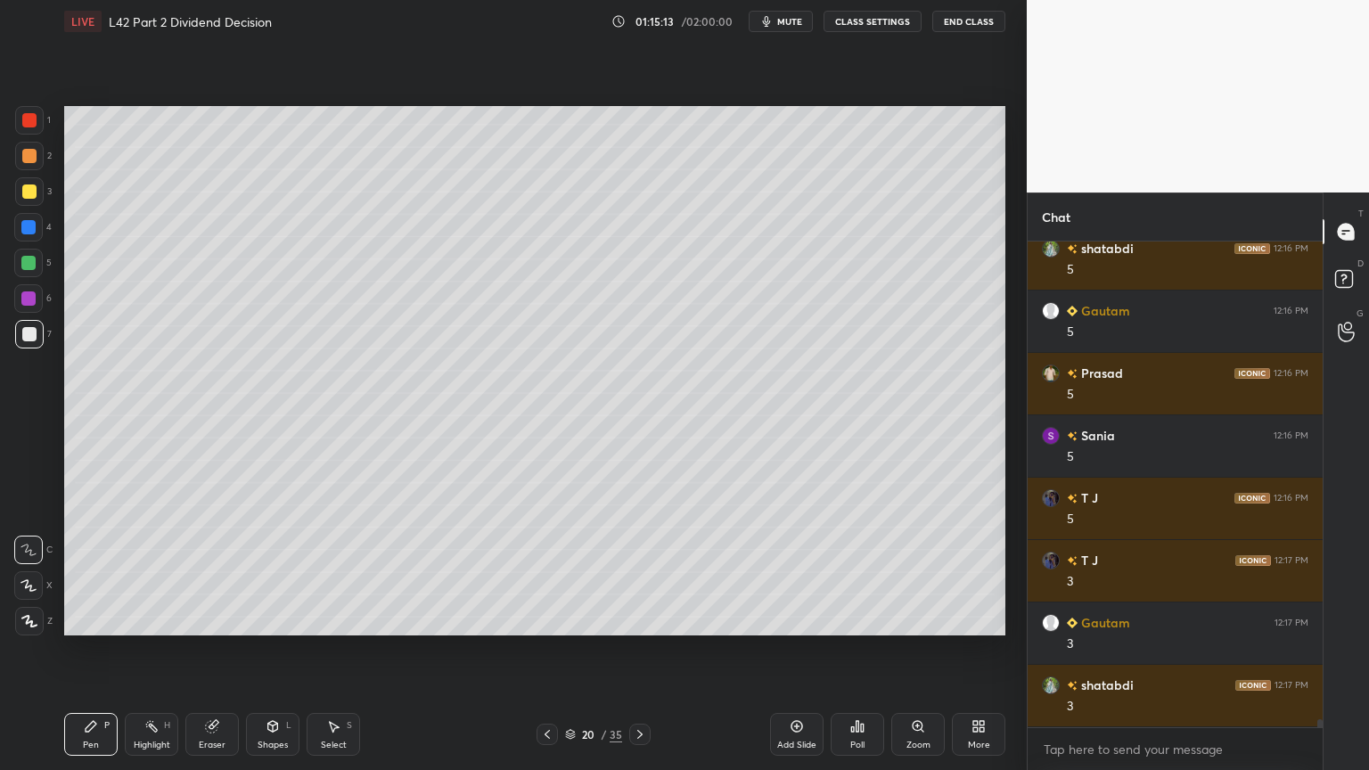
scroll to position [28234, 0]
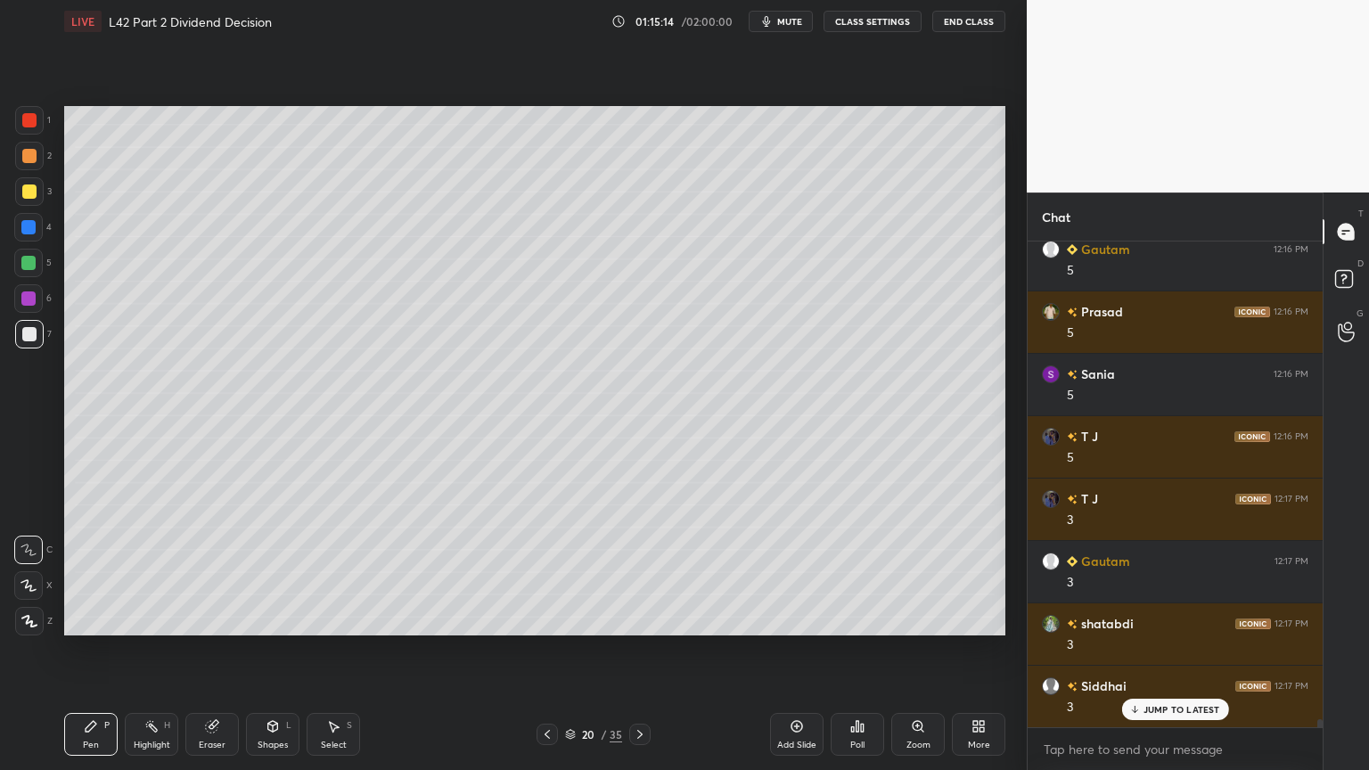
click at [36, 263] on div at bounding box center [28, 263] width 29 height 29
click at [551, 572] on icon at bounding box center [547, 735] width 14 height 14
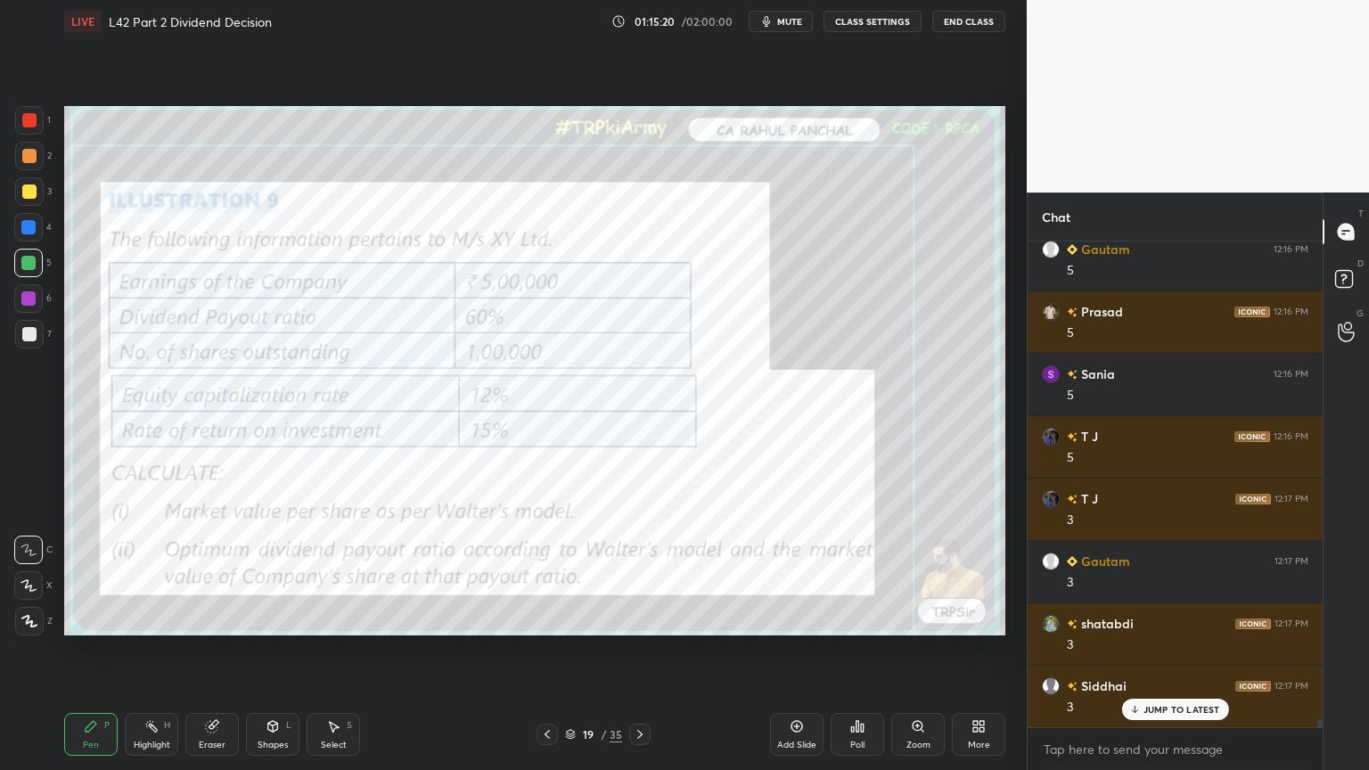
click at [648, 572] on div at bounding box center [639, 734] width 21 height 21
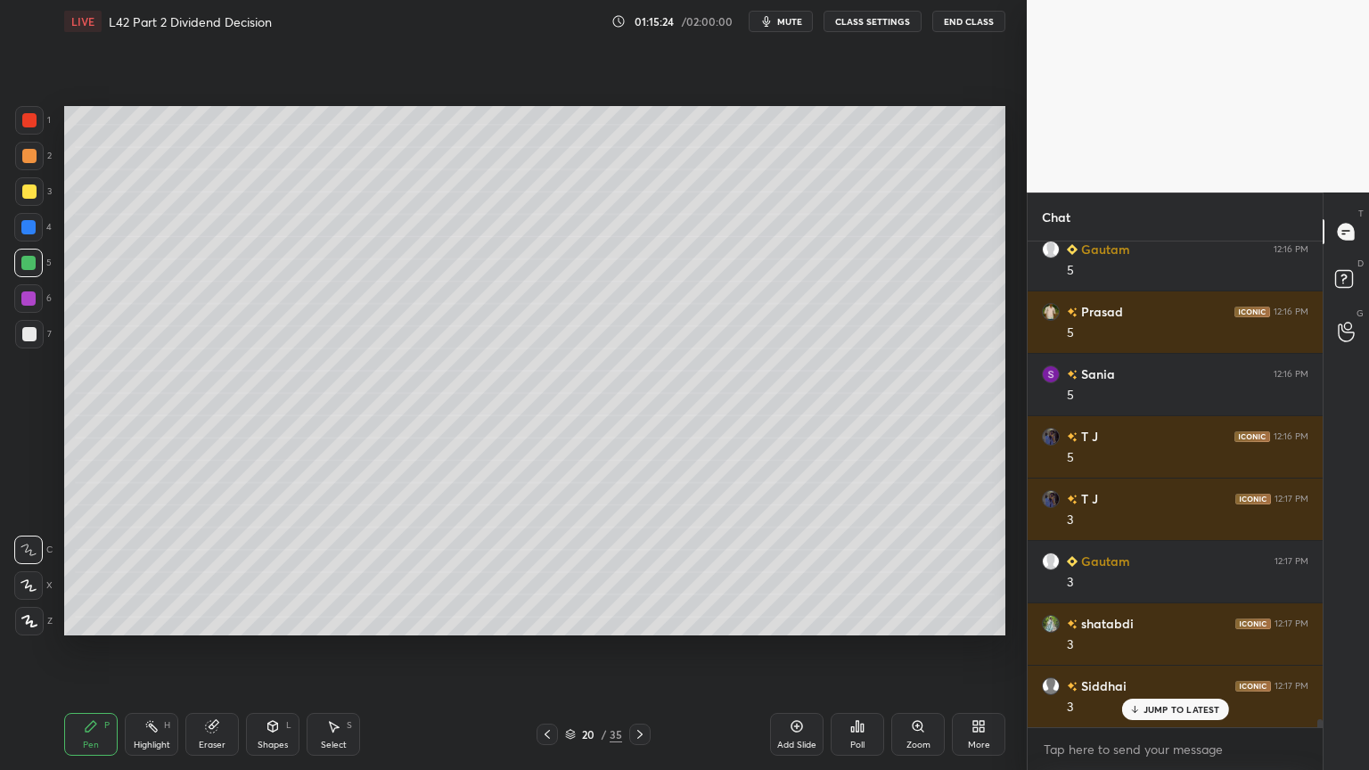
click at [26, 345] on div at bounding box center [29, 334] width 29 height 29
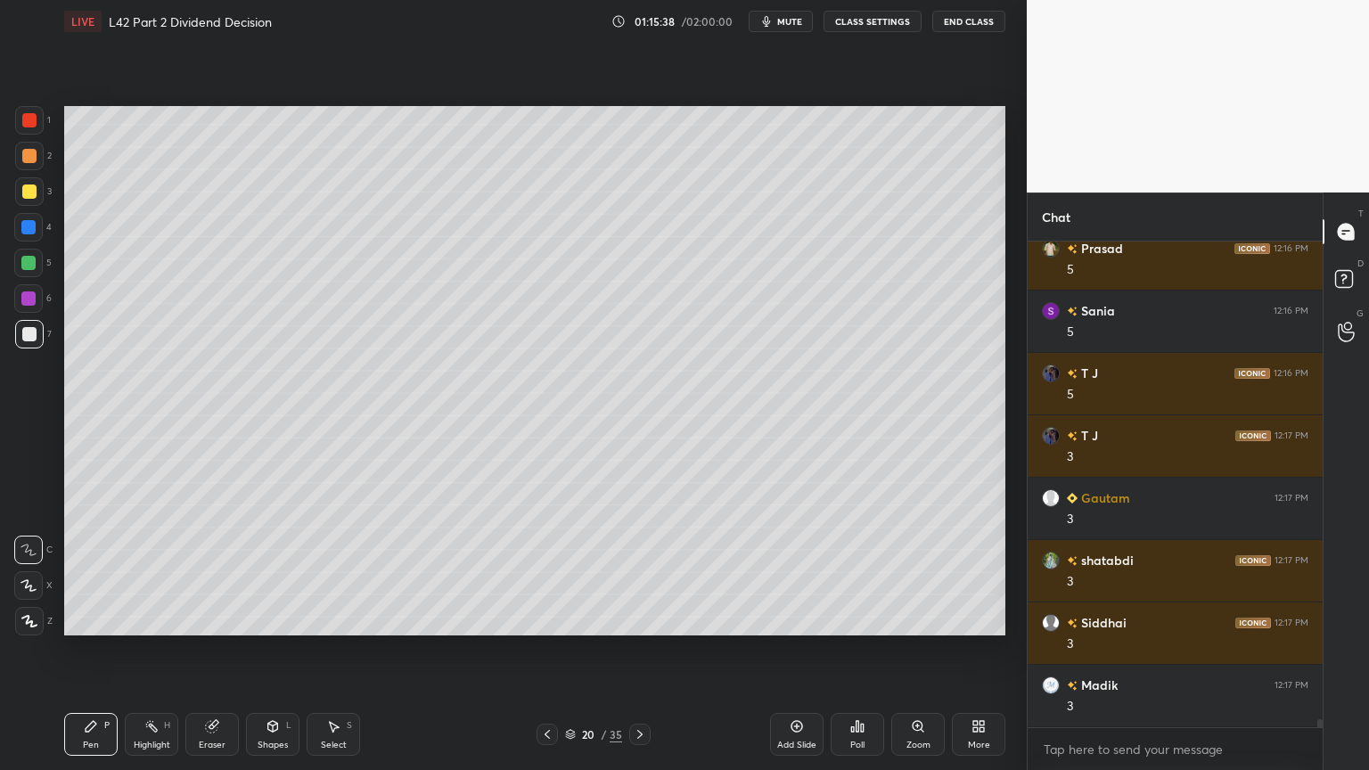
click at [542, 572] on icon at bounding box center [547, 735] width 14 height 14
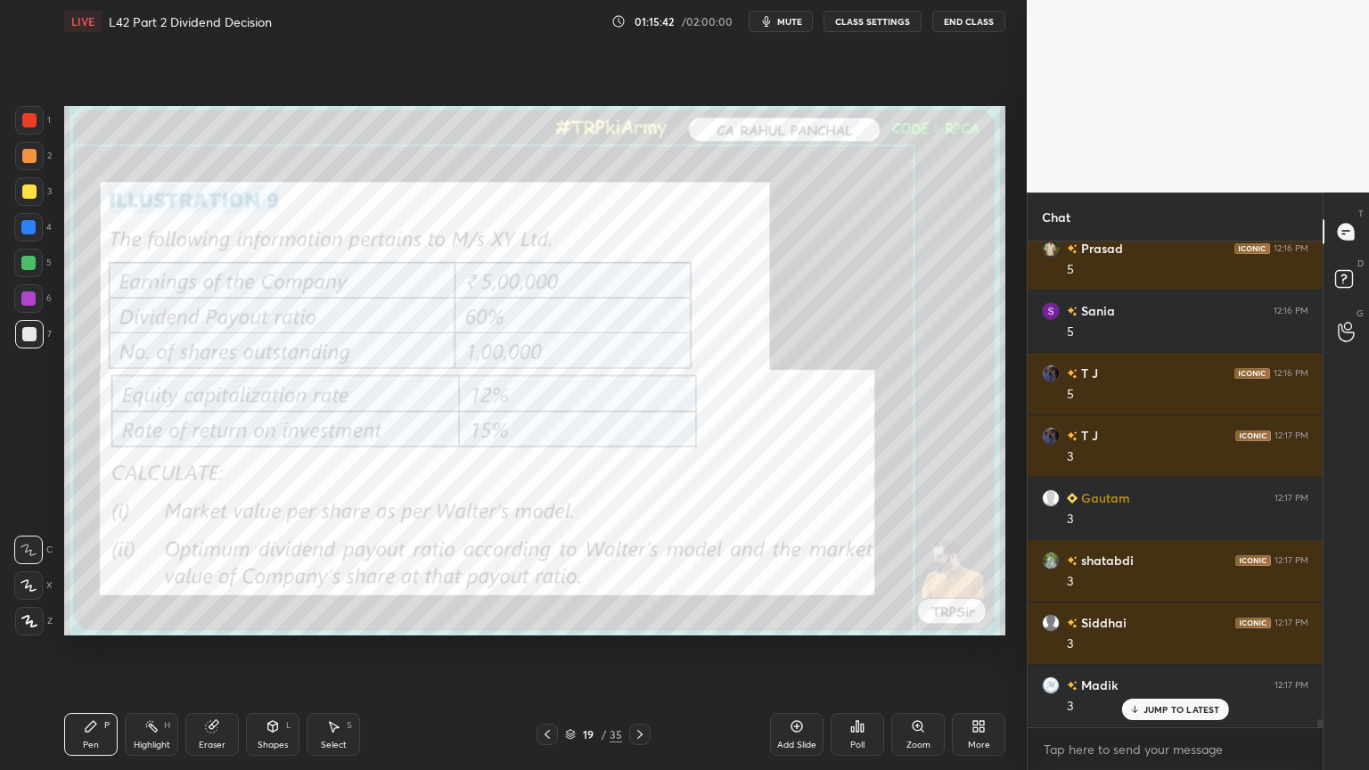
scroll to position [28359, 0]
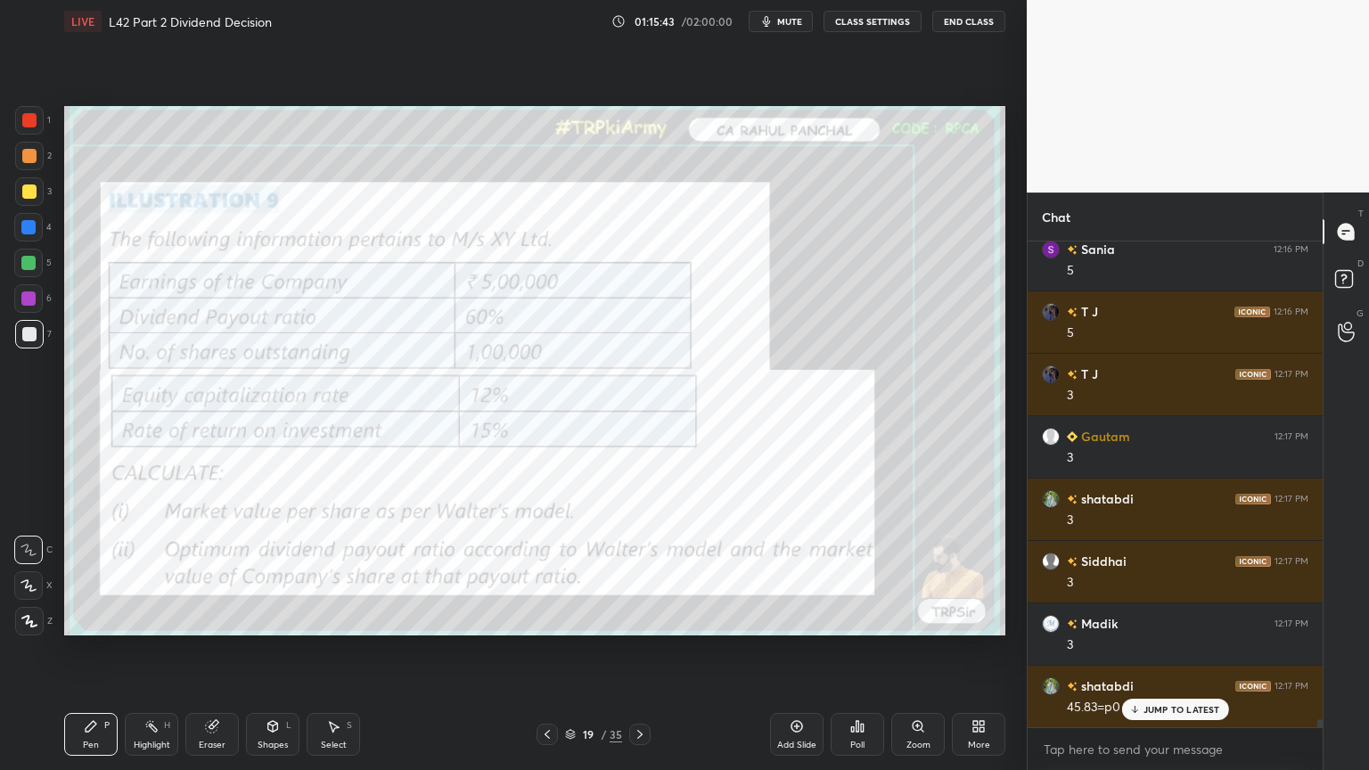
click at [648, 572] on div at bounding box center [639, 734] width 21 height 21
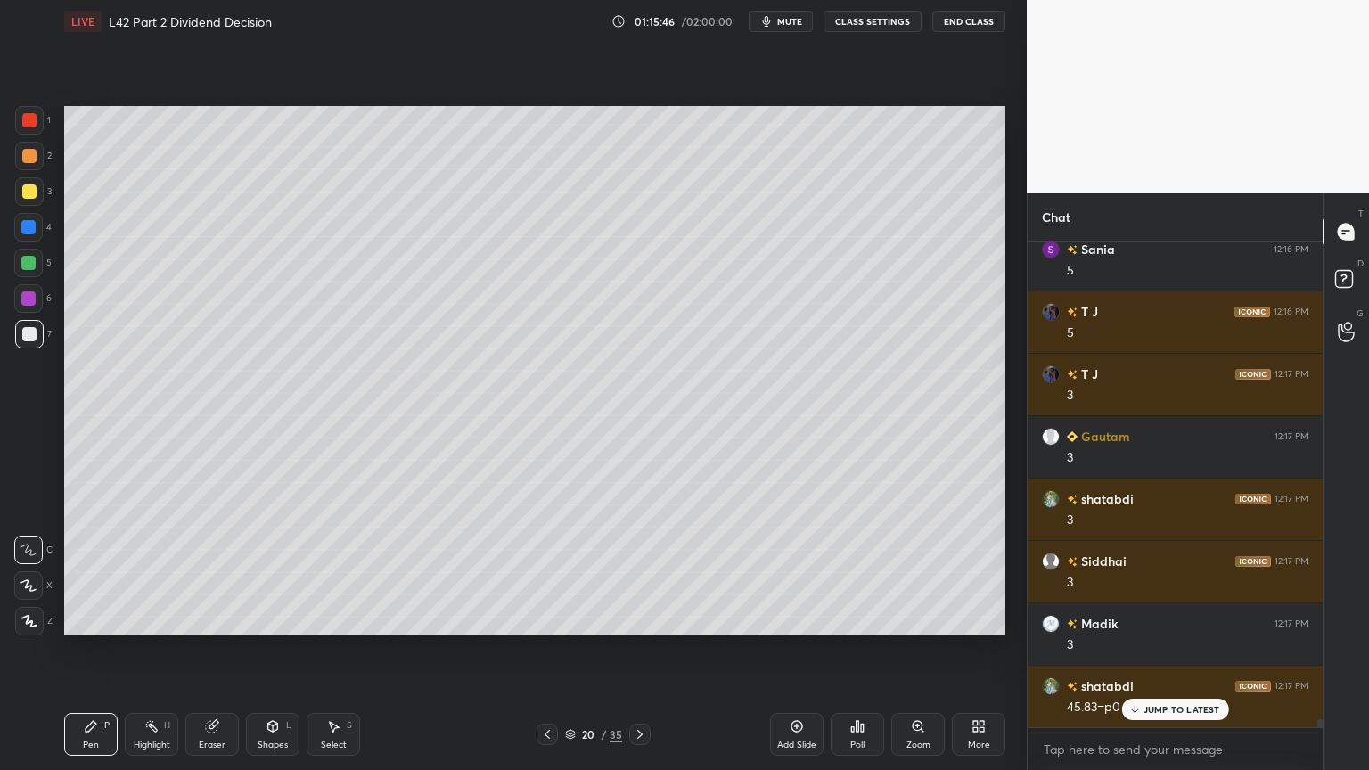
click at [549, 572] on icon at bounding box center [547, 735] width 14 height 14
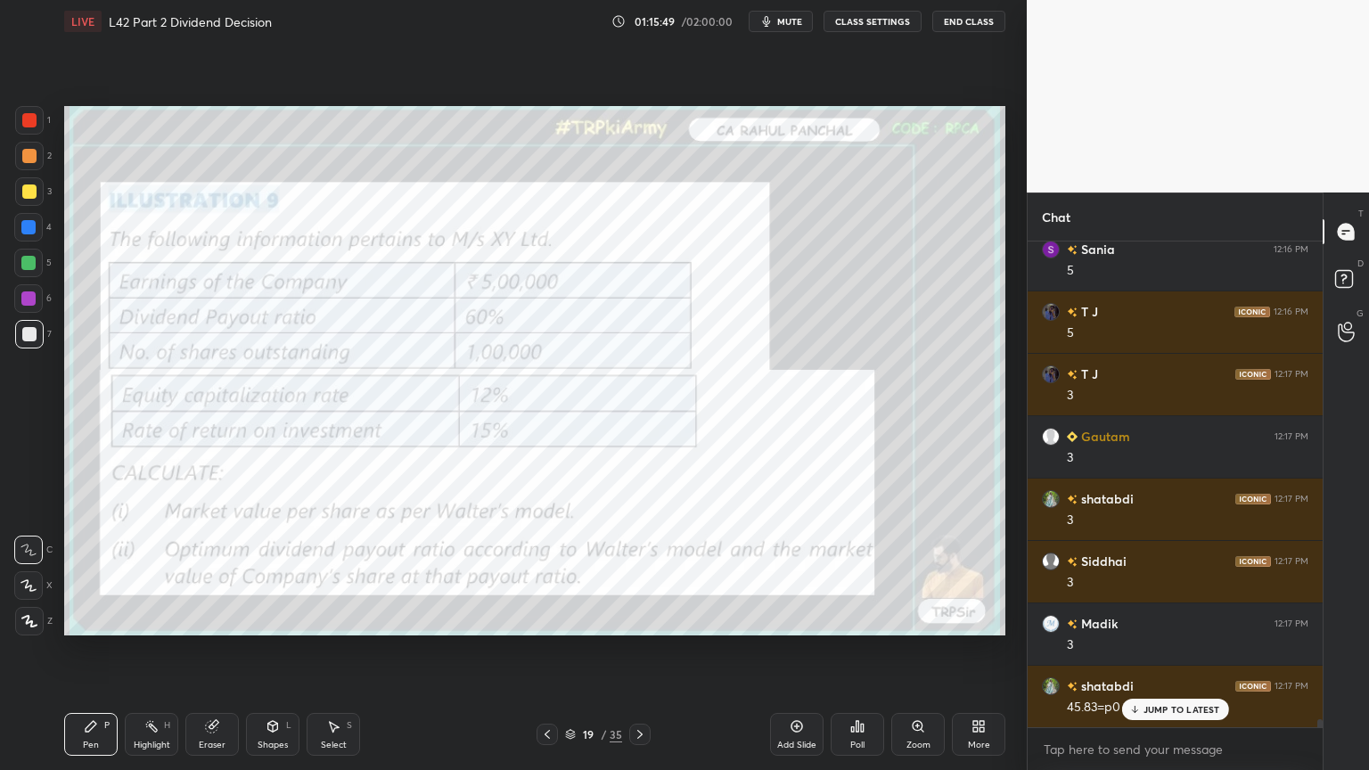
click at [647, 572] on div at bounding box center [639, 734] width 21 height 21
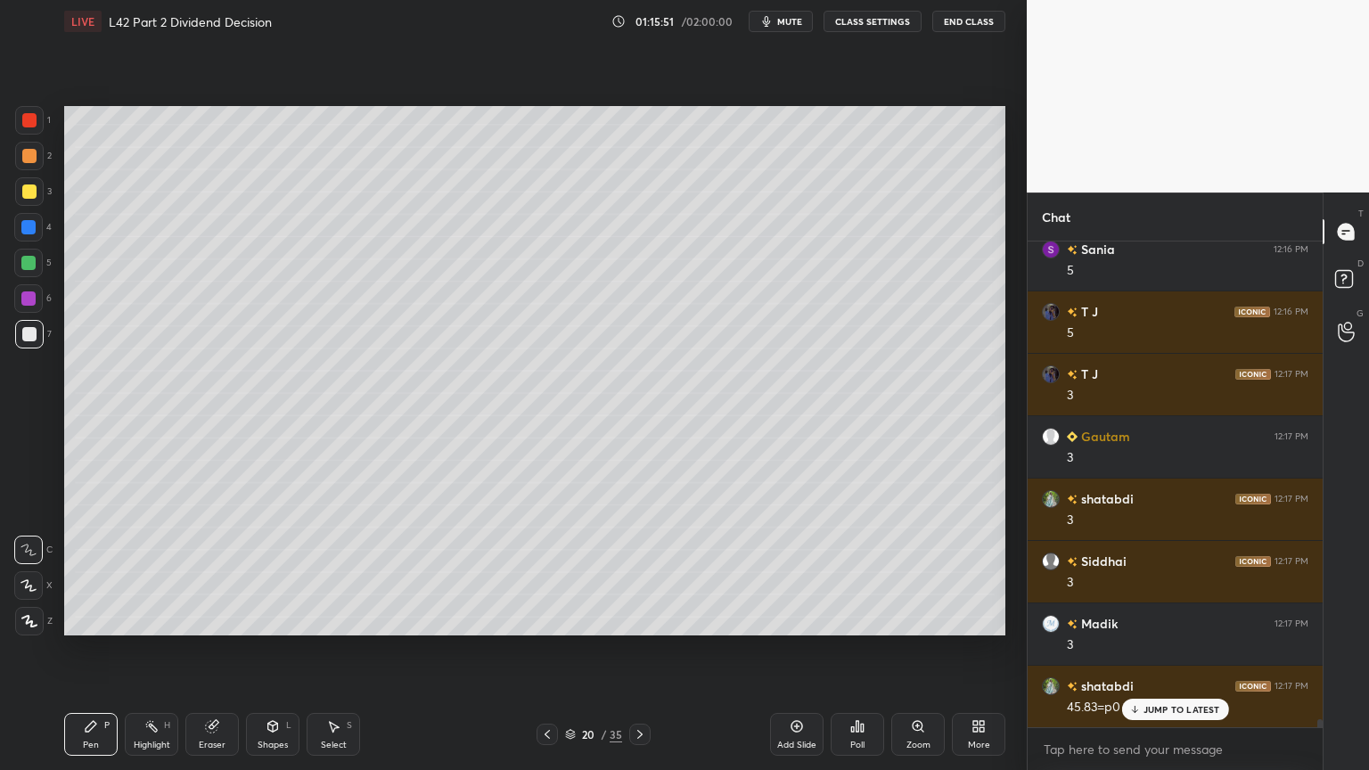
click at [19, 229] on div at bounding box center [28, 227] width 29 height 29
click at [21, 203] on div at bounding box center [29, 191] width 29 height 29
click at [551, 572] on icon at bounding box center [547, 735] width 14 height 14
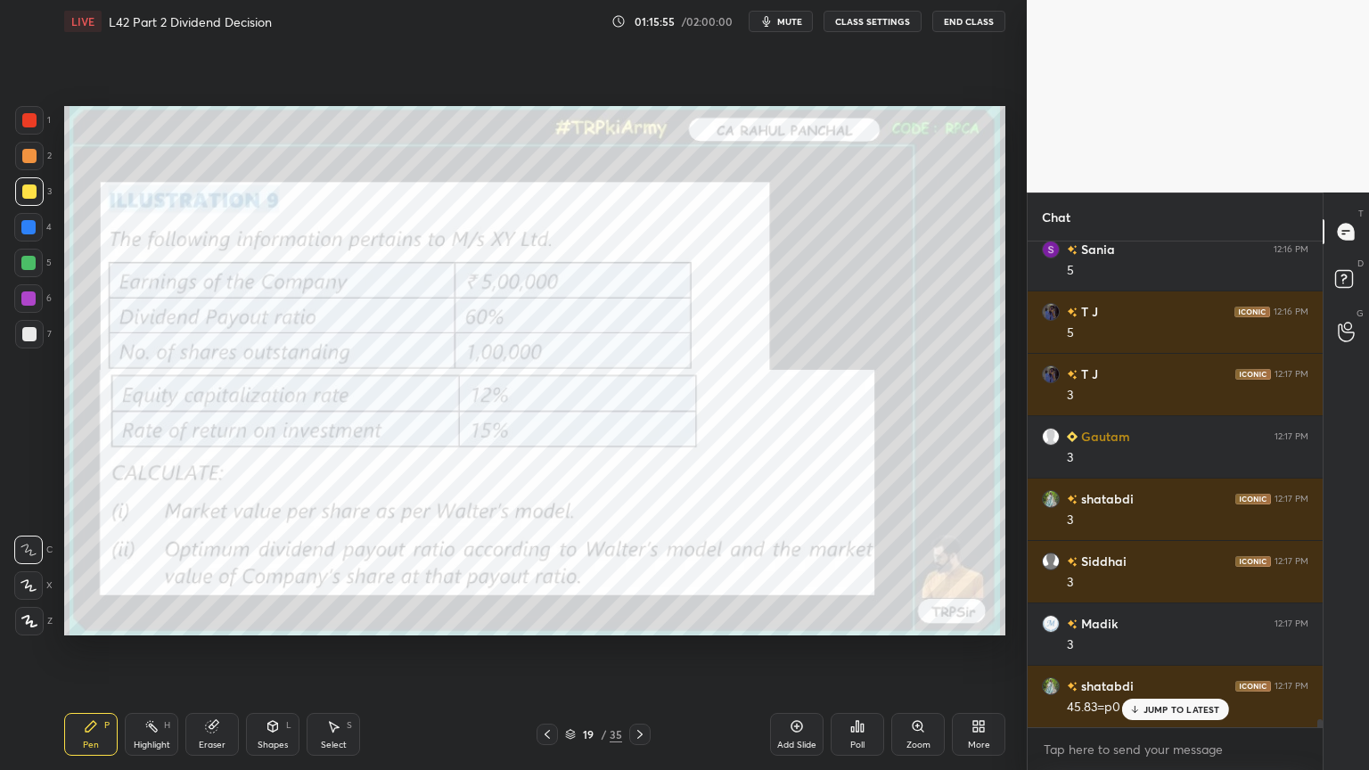
click at [637, 572] on icon at bounding box center [640, 735] width 14 height 14
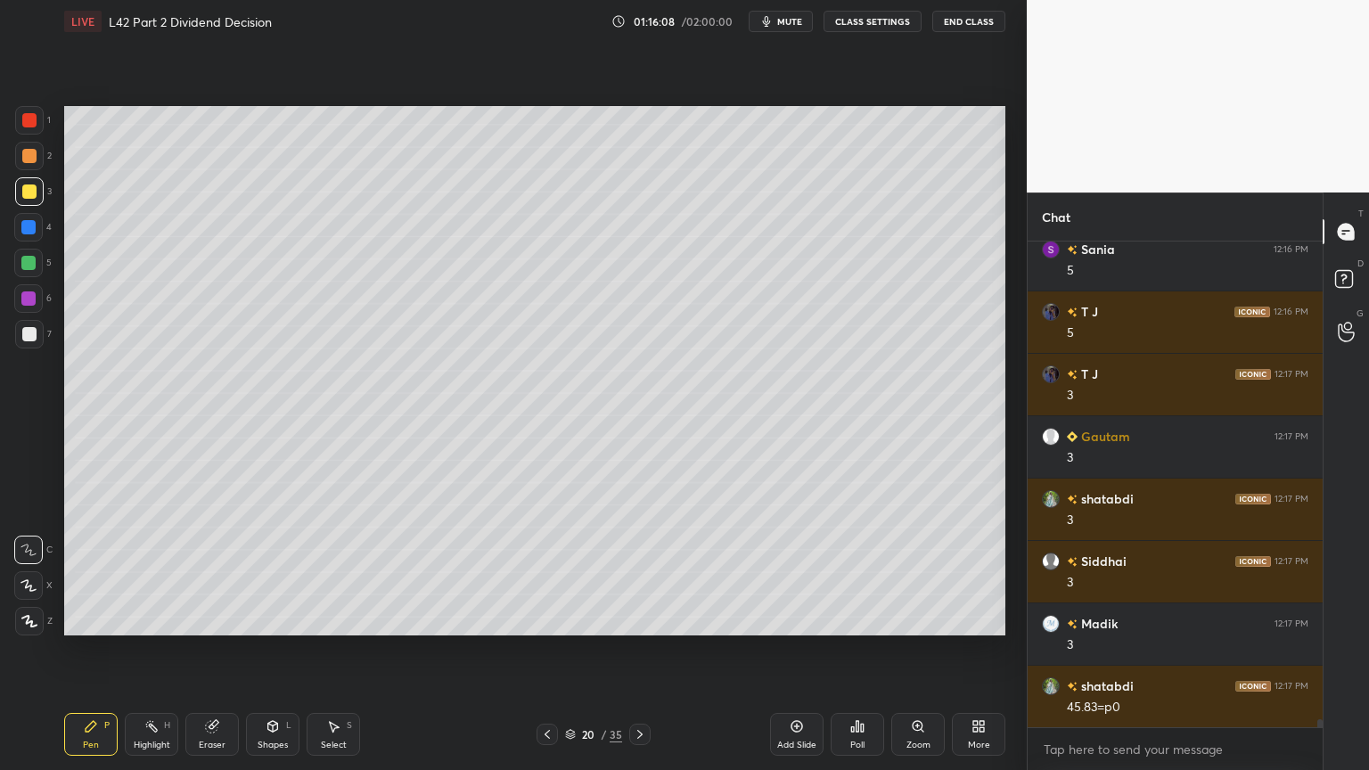
scroll to position [28422, 0]
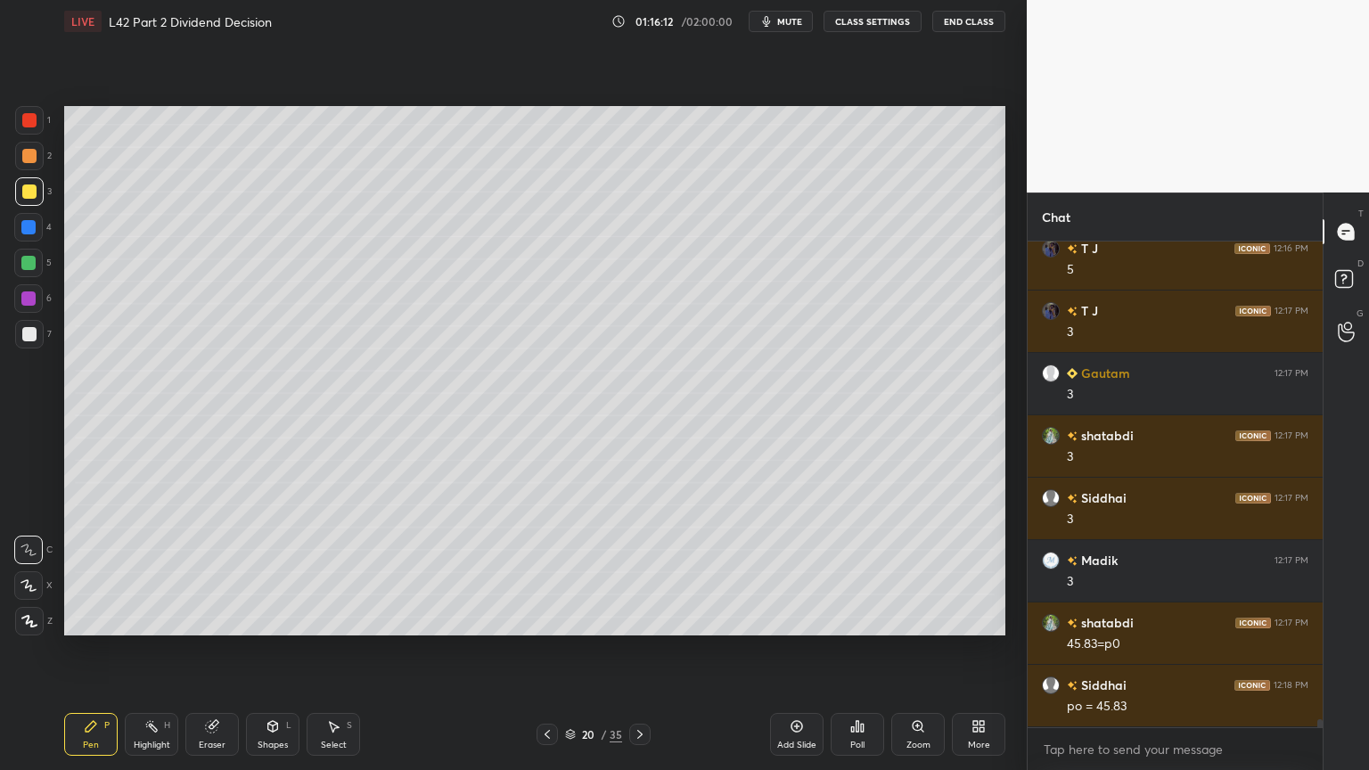
click at [293, 572] on div "Shapes L" at bounding box center [272, 734] width 53 height 43
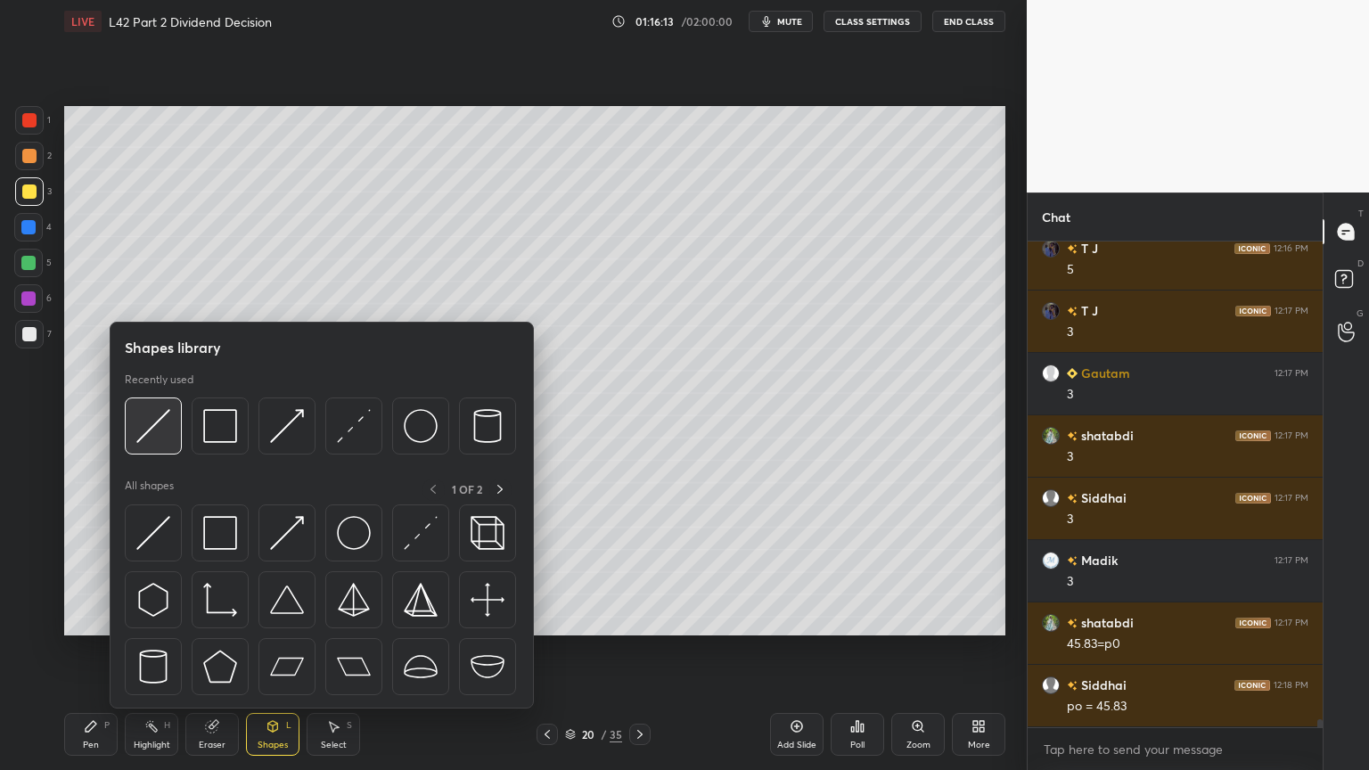
click at [165, 429] on img at bounding box center [153, 426] width 34 height 34
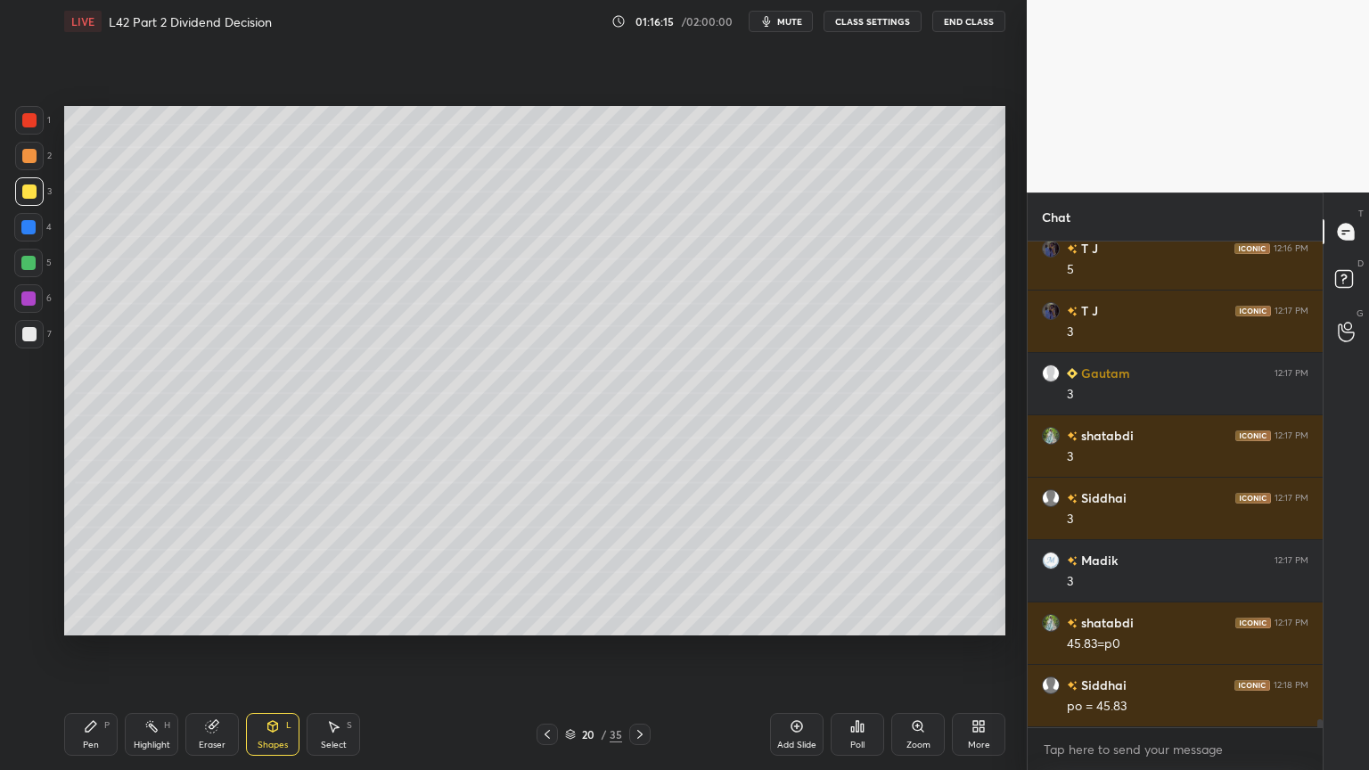
click at [25, 161] on div at bounding box center [29, 156] width 14 height 14
click at [80, 572] on div "Pen P" at bounding box center [90, 734] width 53 height 43
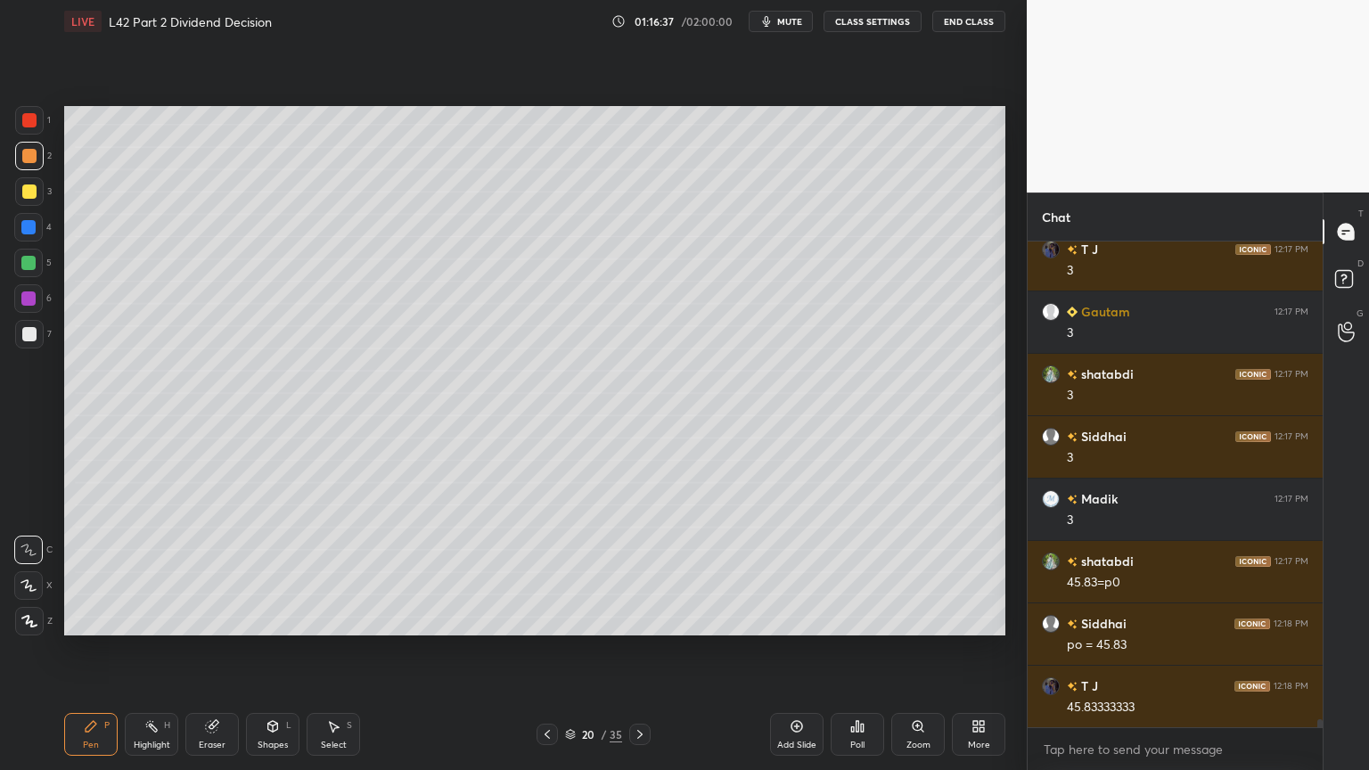
scroll to position [28547, 0]
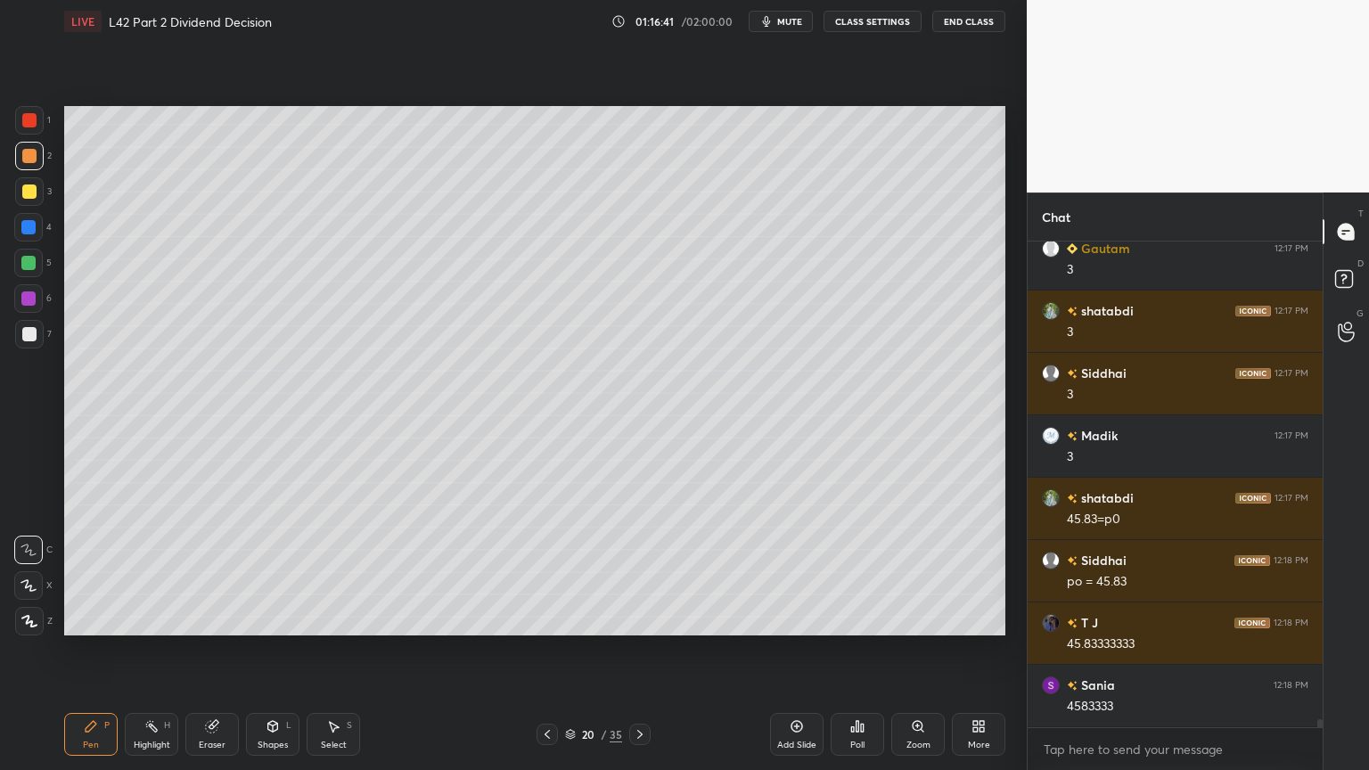
click at [21, 339] on div at bounding box center [29, 334] width 29 height 29
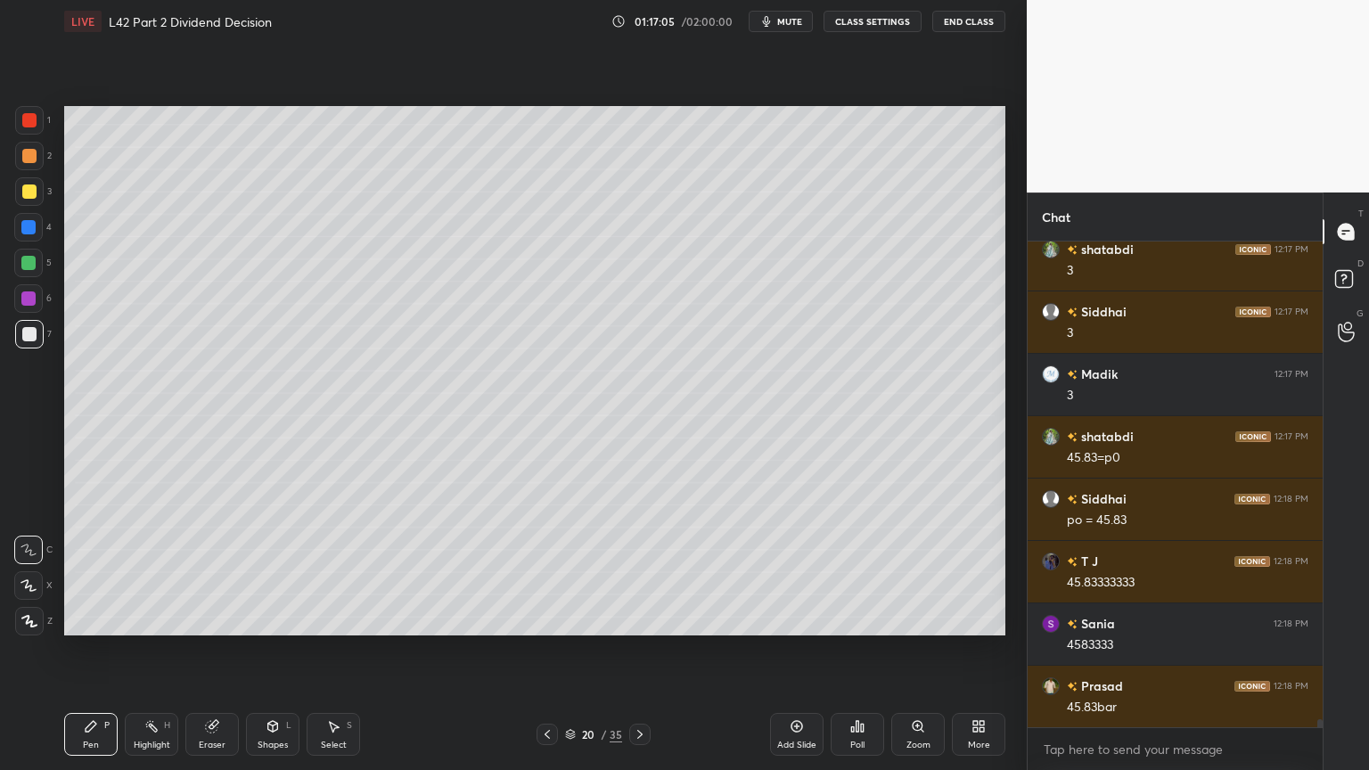
scroll to position [28672, 0]
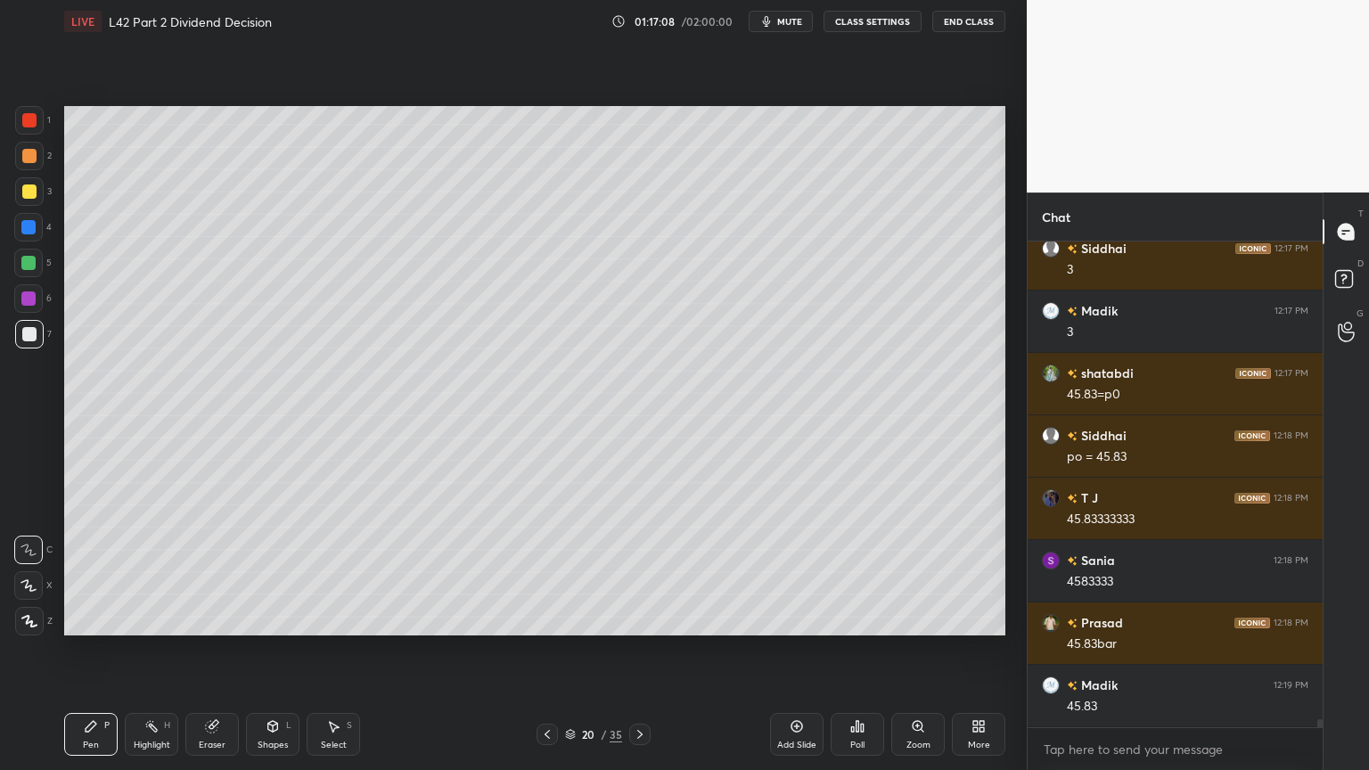
click at [27, 142] on div at bounding box center [29, 156] width 29 height 29
click at [269, 572] on div "Shapes L" at bounding box center [272, 734] width 53 height 43
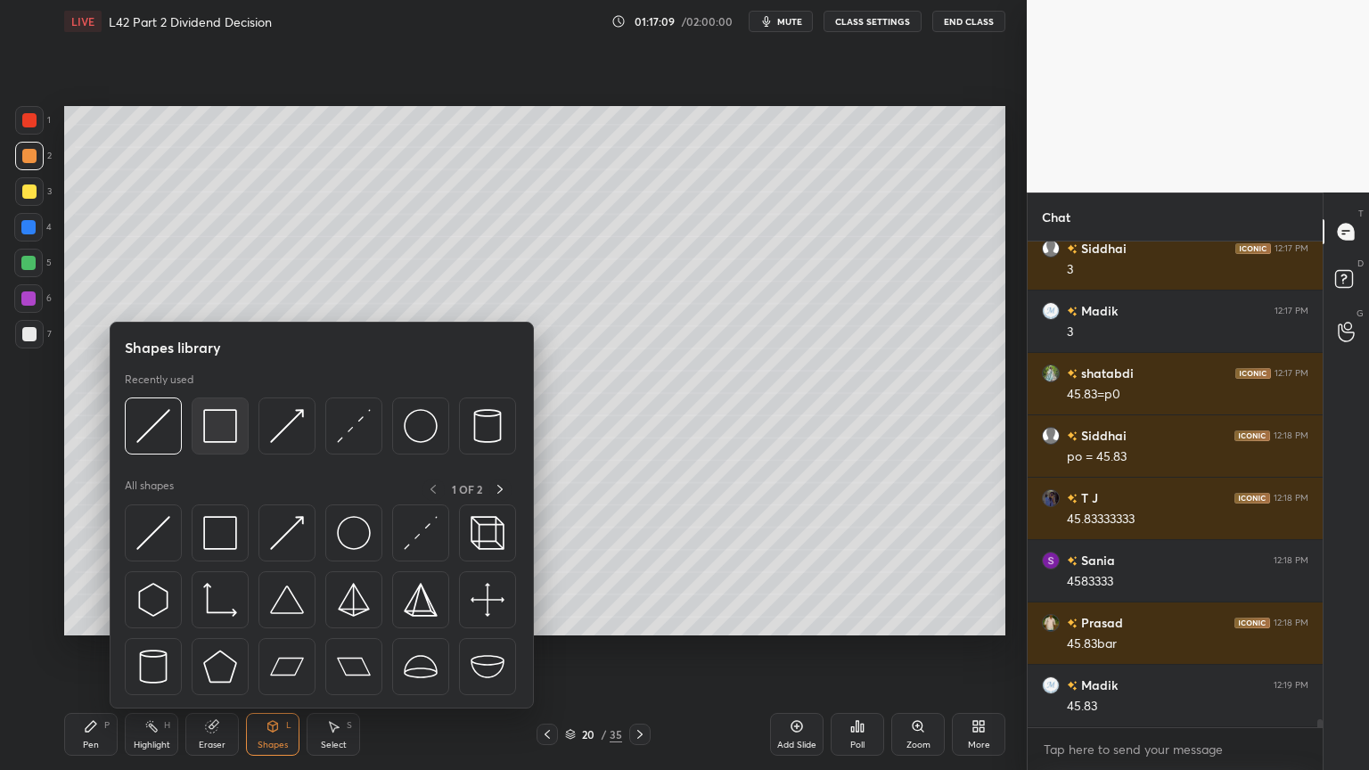
click at [223, 414] on img at bounding box center [220, 426] width 34 height 34
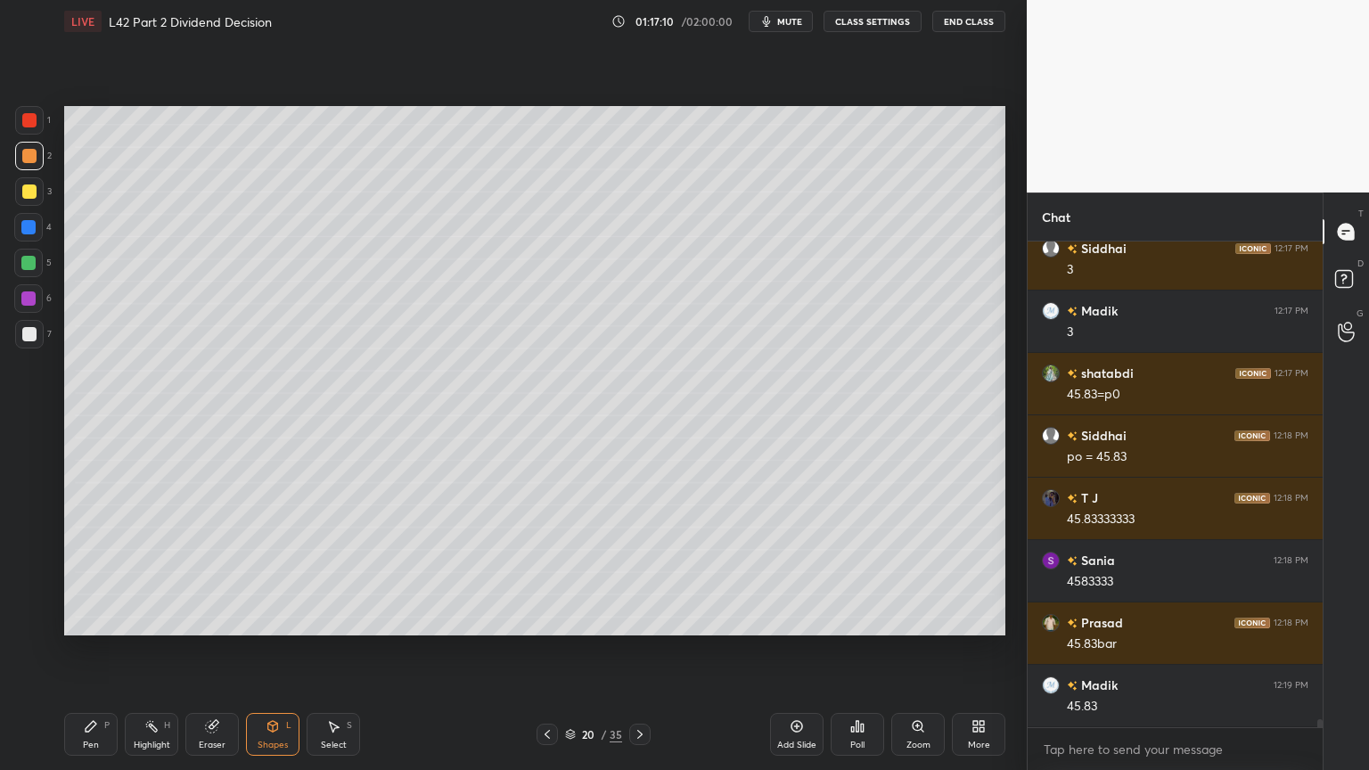
click at [29, 115] on div at bounding box center [29, 120] width 14 height 14
click at [20, 196] on div at bounding box center [29, 191] width 29 height 29
click at [22, 335] on div at bounding box center [29, 334] width 14 height 14
click at [75, 572] on div "Pen P" at bounding box center [90, 734] width 53 height 43
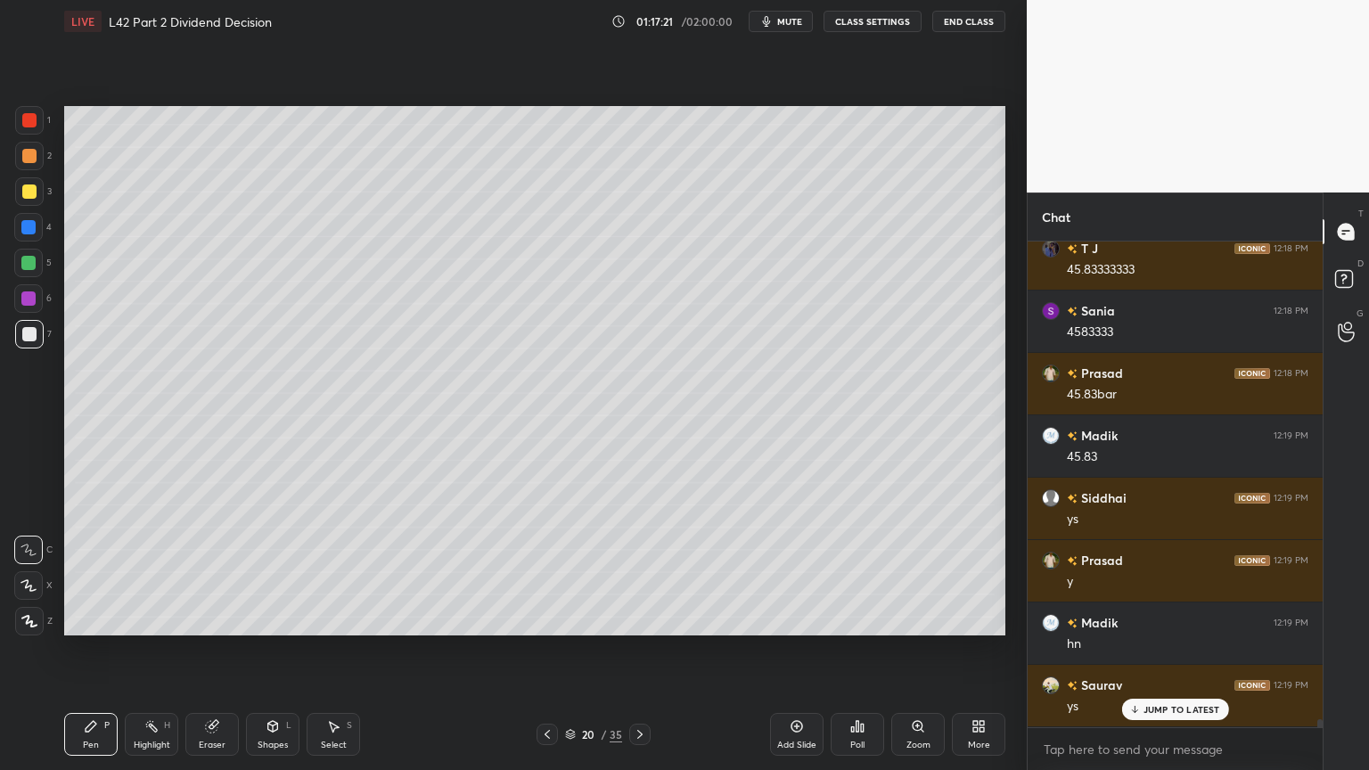
scroll to position [28983, 0]
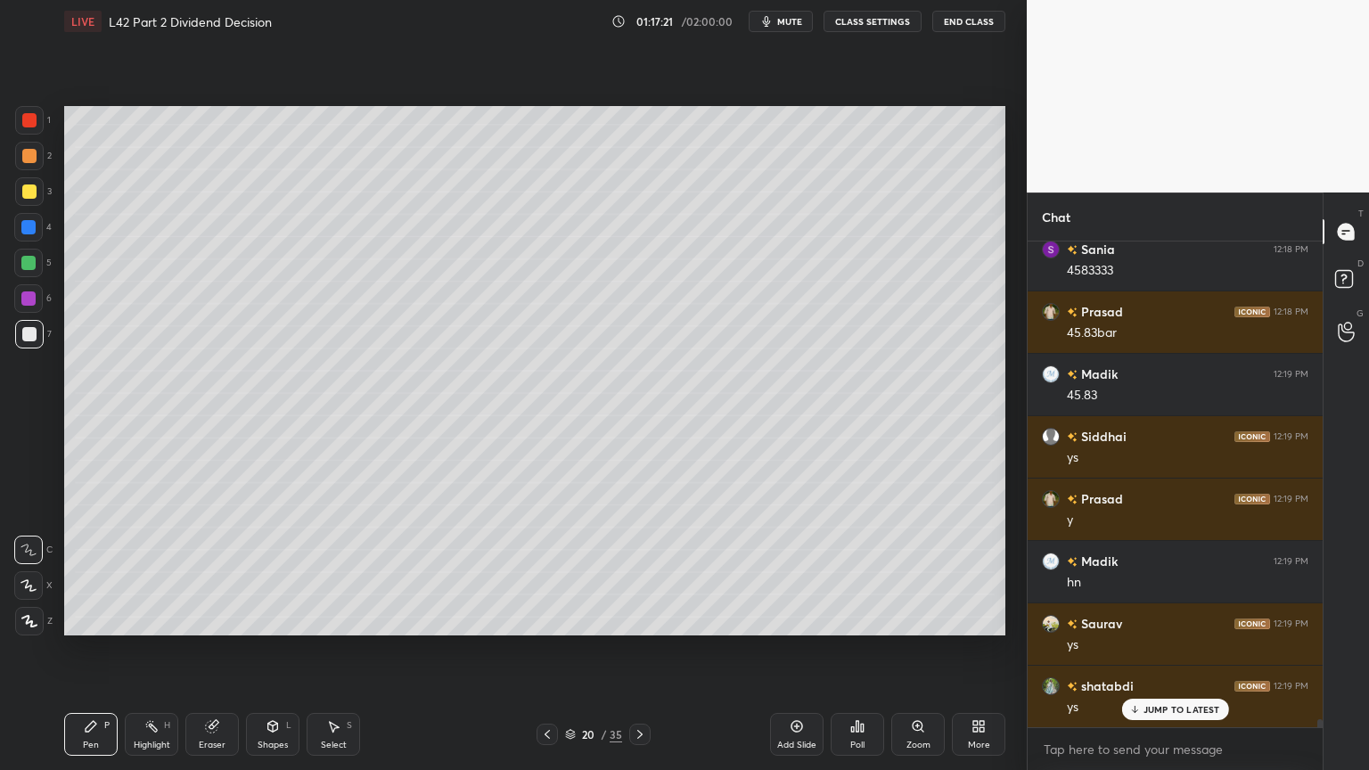
click at [33, 240] on div at bounding box center [28, 227] width 29 height 29
click at [266, 572] on div "Shapes L" at bounding box center [272, 734] width 53 height 43
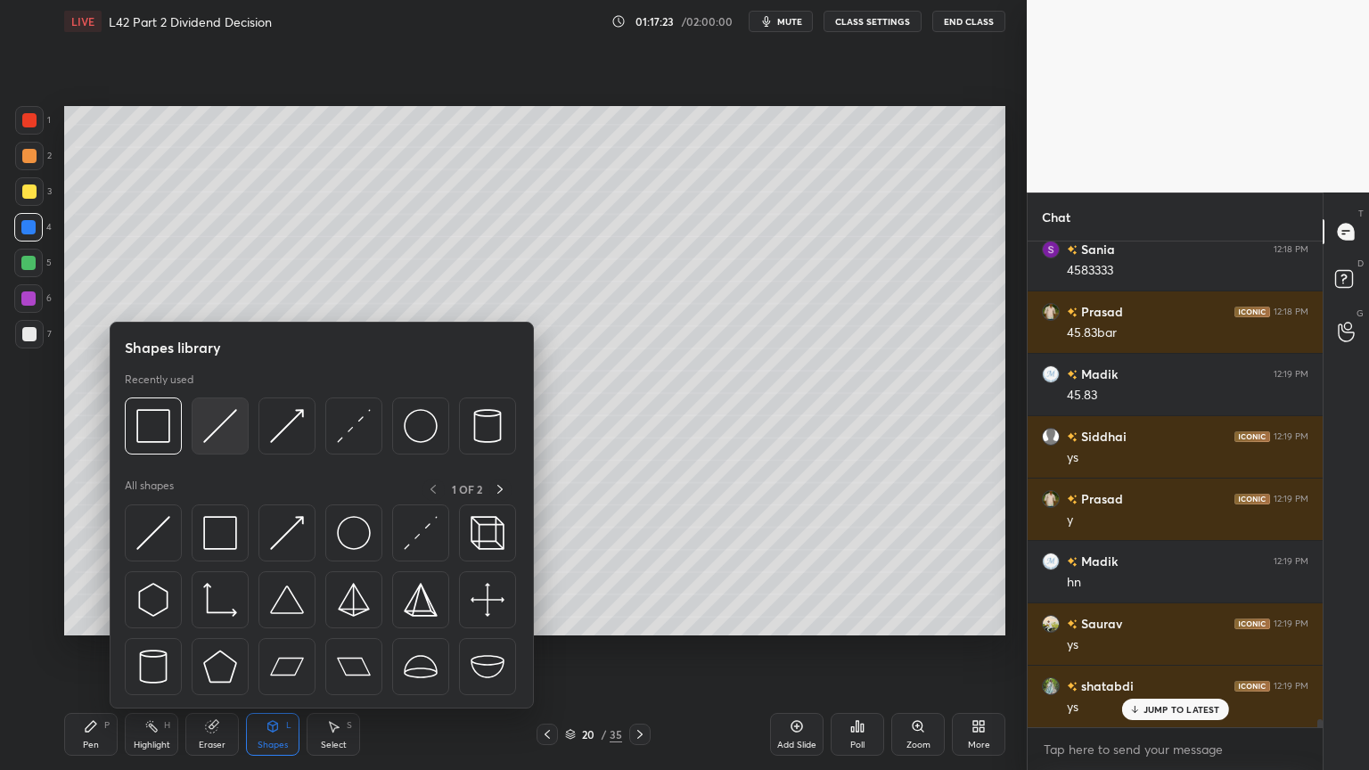
click at [215, 411] on img at bounding box center [220, 426] width 34 height 34
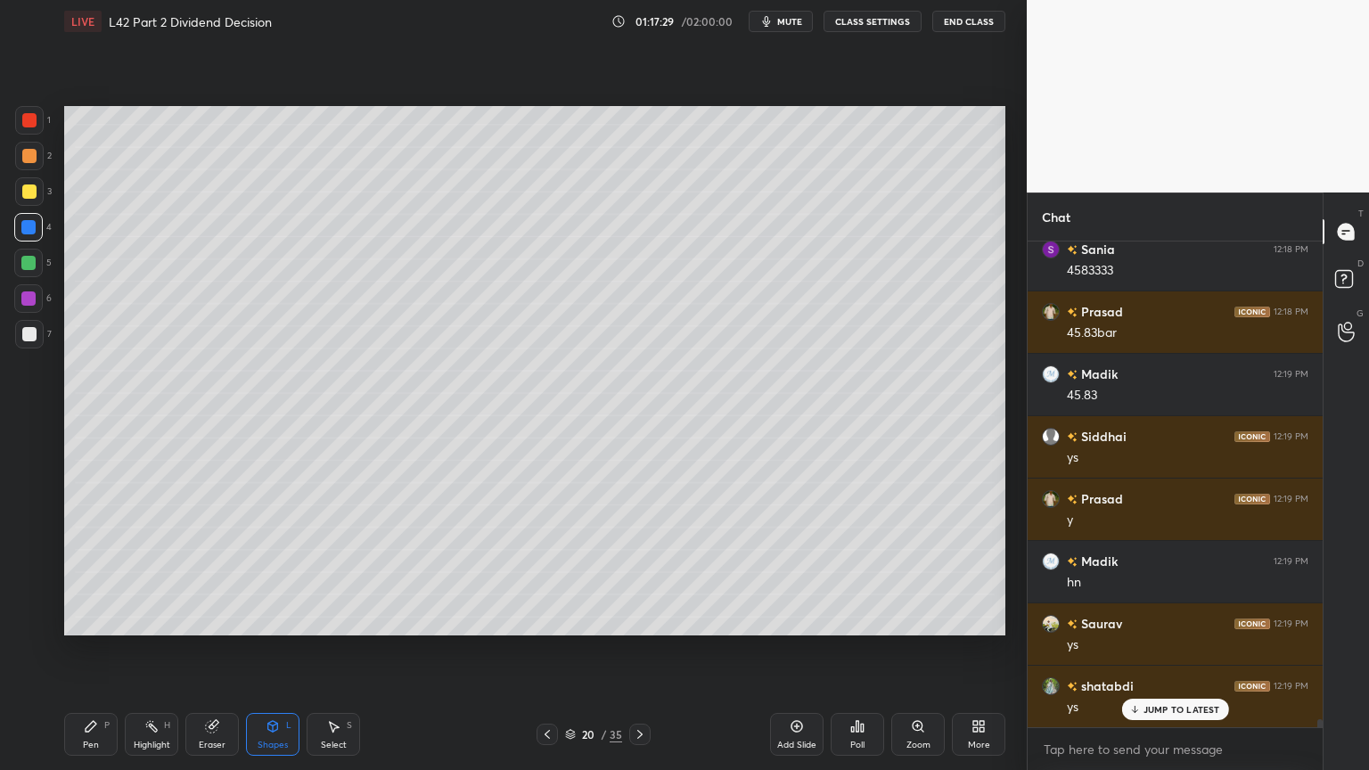
click at [31, 189] on div at bounding box center [29, 192] width 14 height 14
click at [93, 572] on div "Pen" at bounding box center [91, 745] width 16 height 9
click at [547, 572] on div at bounding box center [547, 734] width 21 height 21
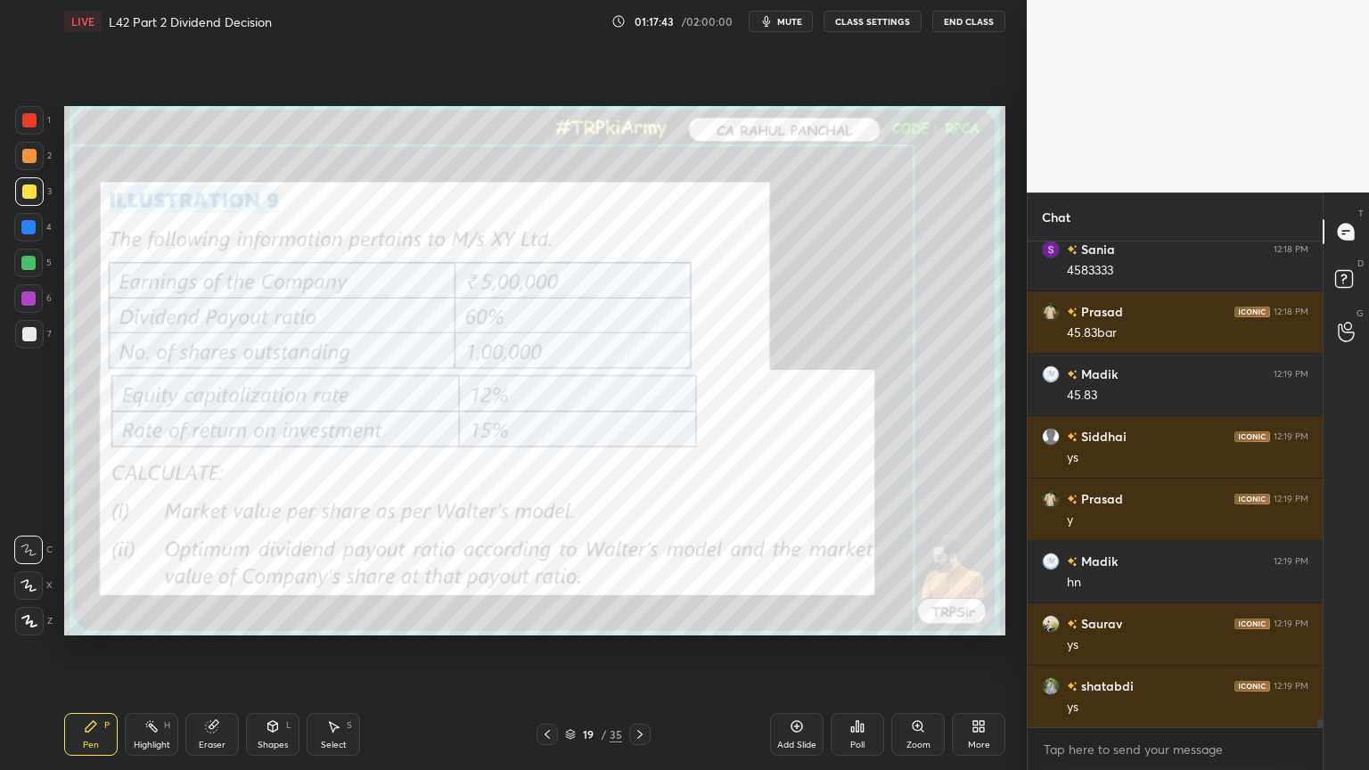
scroll to position [29046, 0]
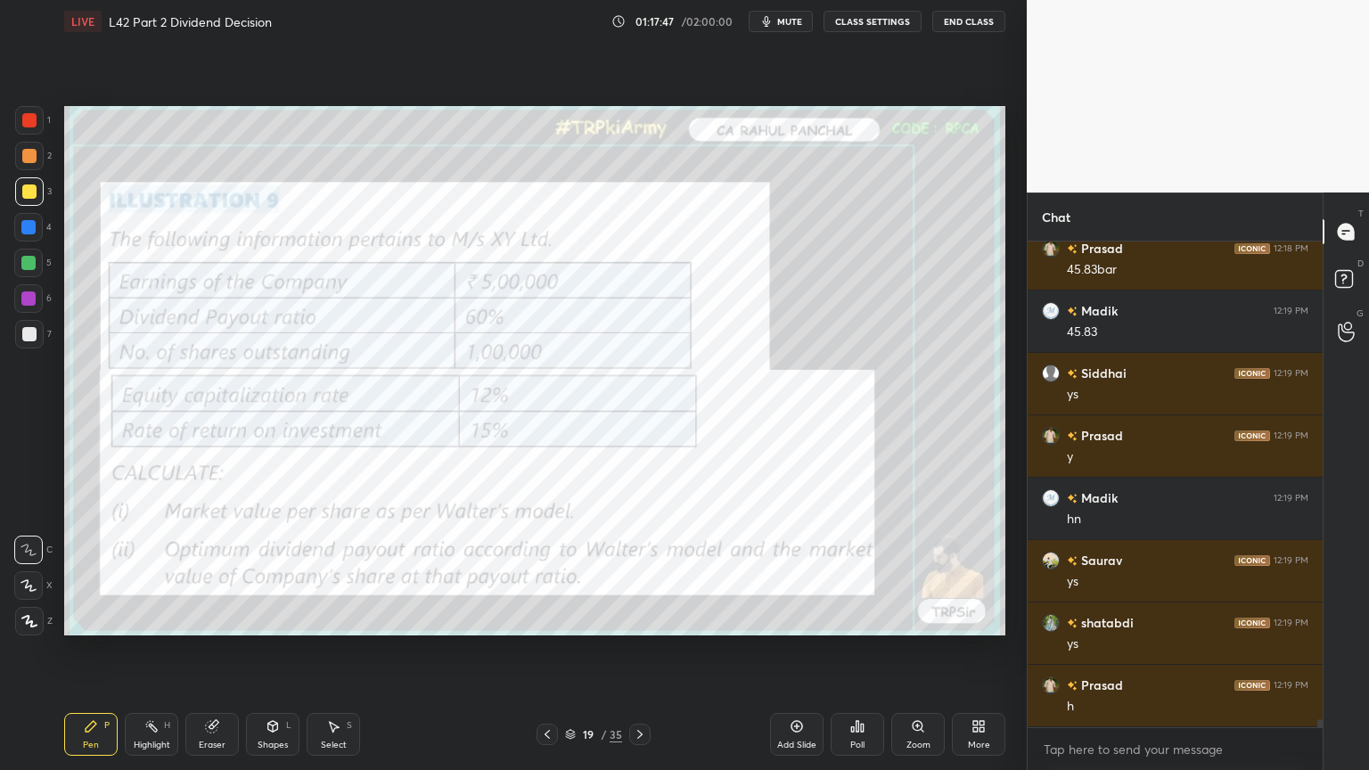
click at [637, 572] on icon at bounding box center [640, 735] width 14 height 14
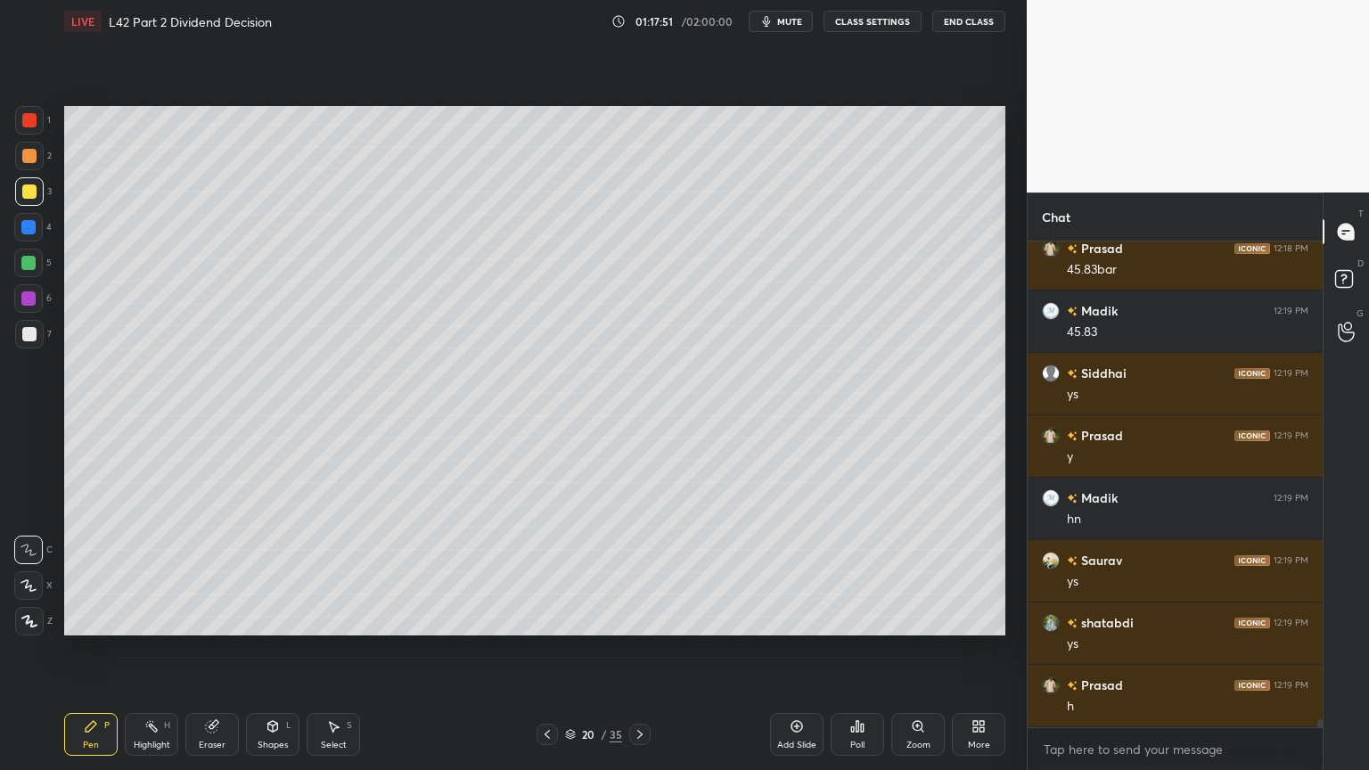
scroll to position [29108, 0]
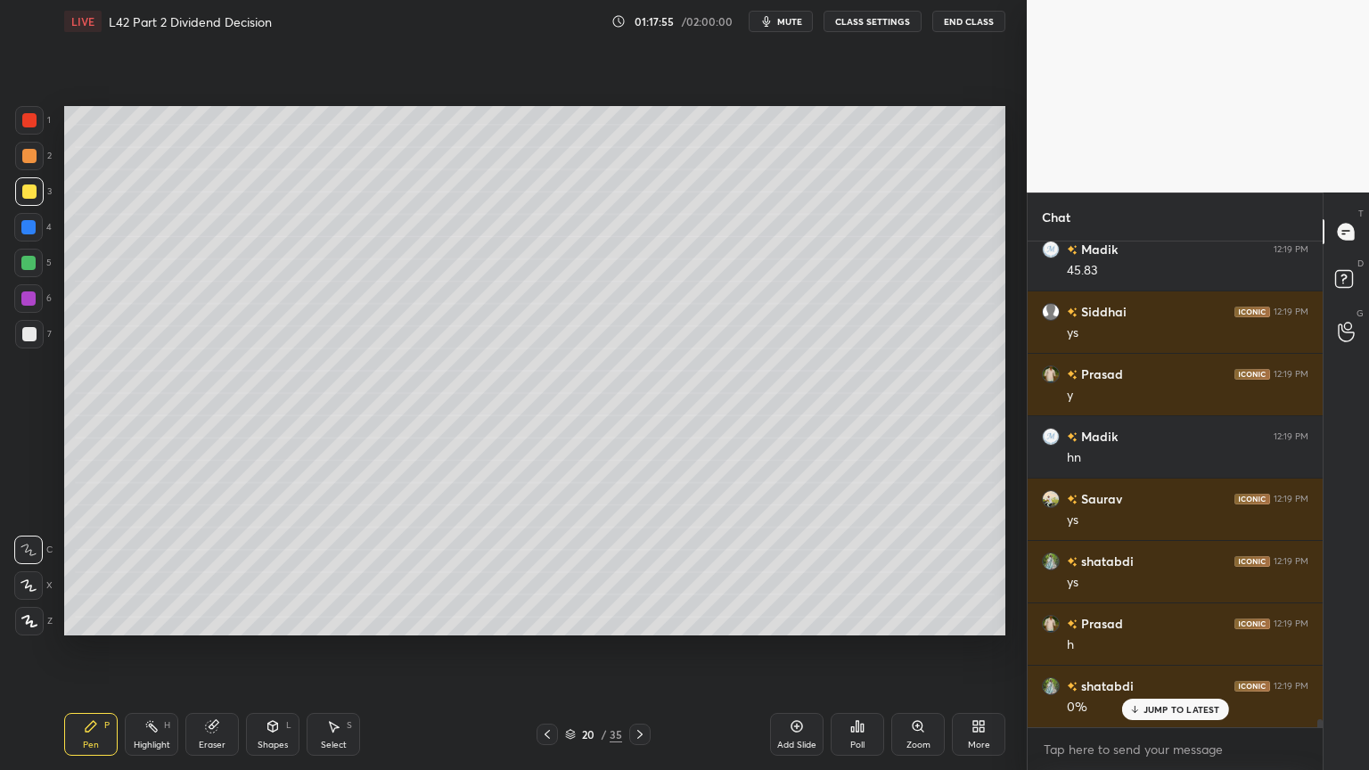
click at [27, 333] on div at bounding box center [29, 334] width 14 height 14
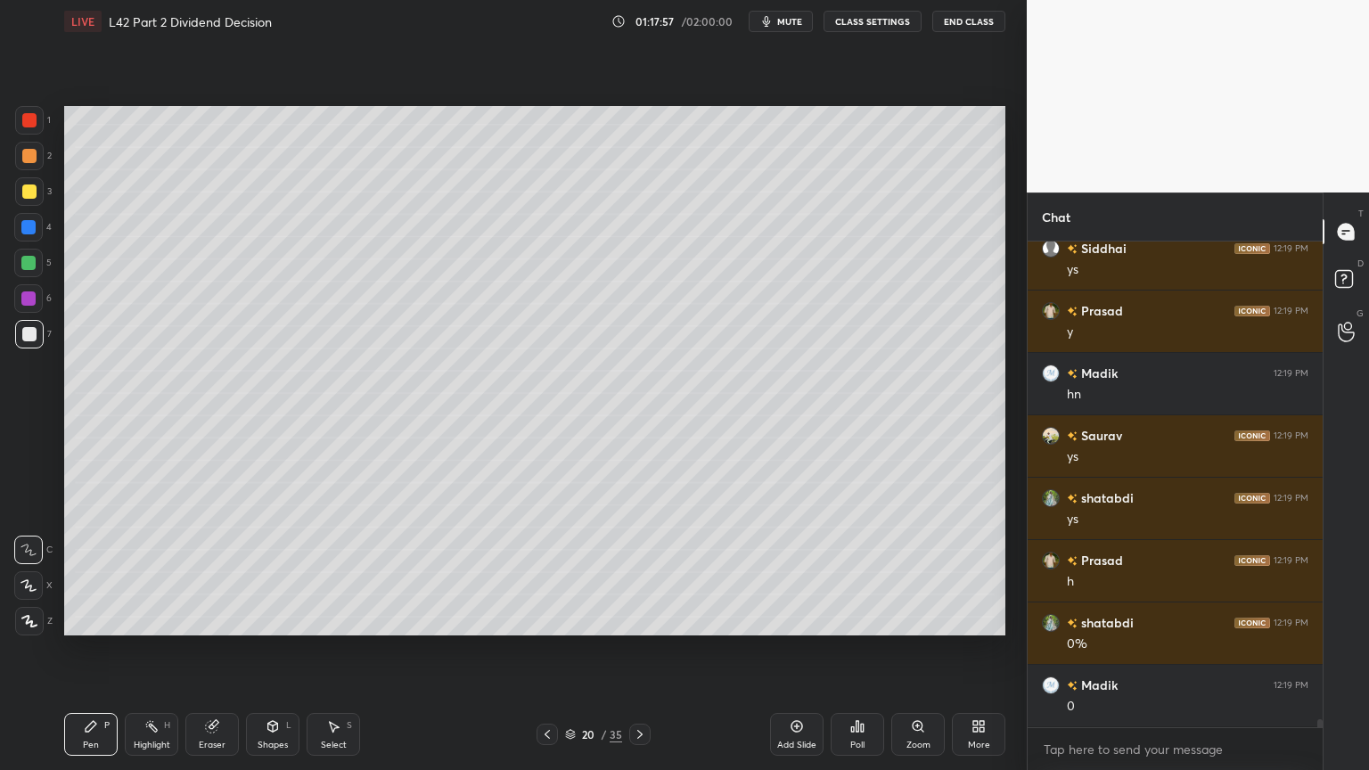
scroll to position [29233, 0]
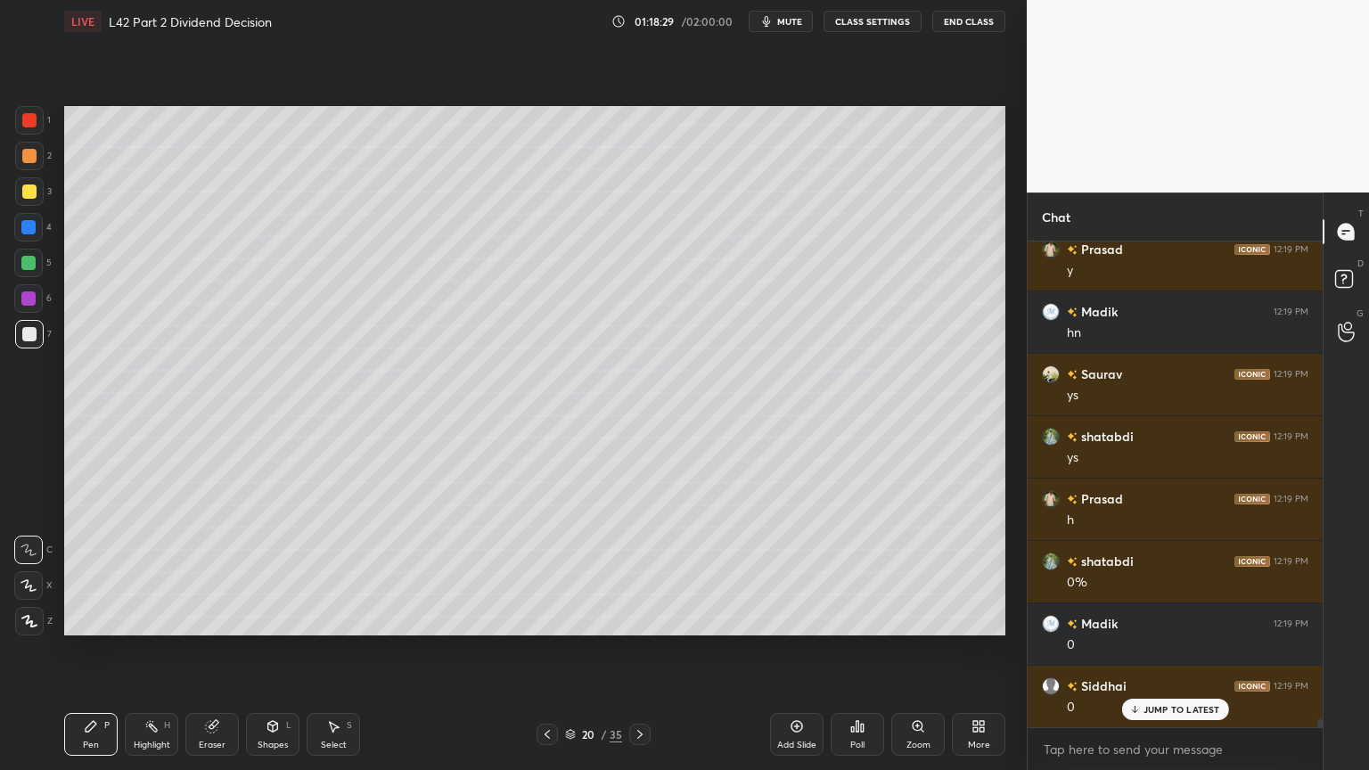
click at [30, 160] on div at bounding box center [29, 156] width 14 height 14
click at [30, 266] on div at bounding box center [28, 263] width 14 height 14
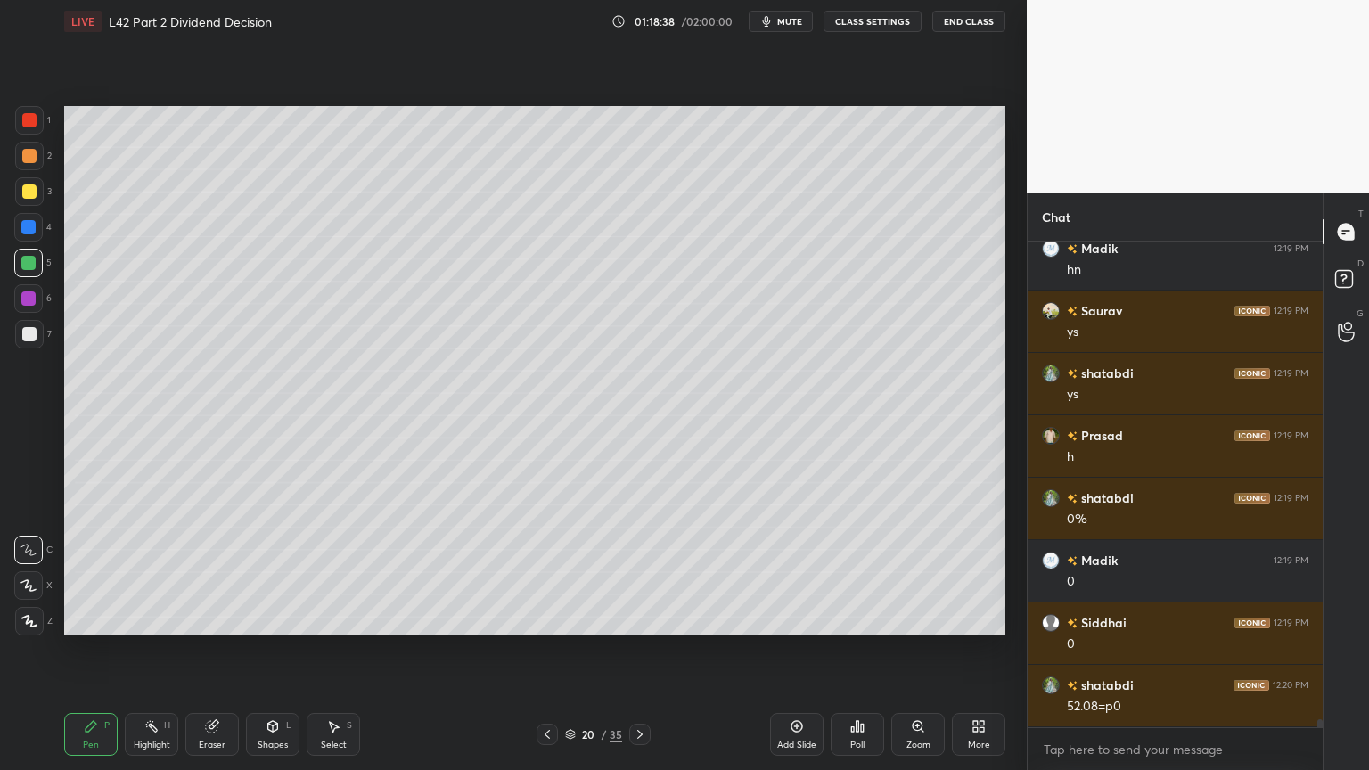
scroll to position [29358, 0]
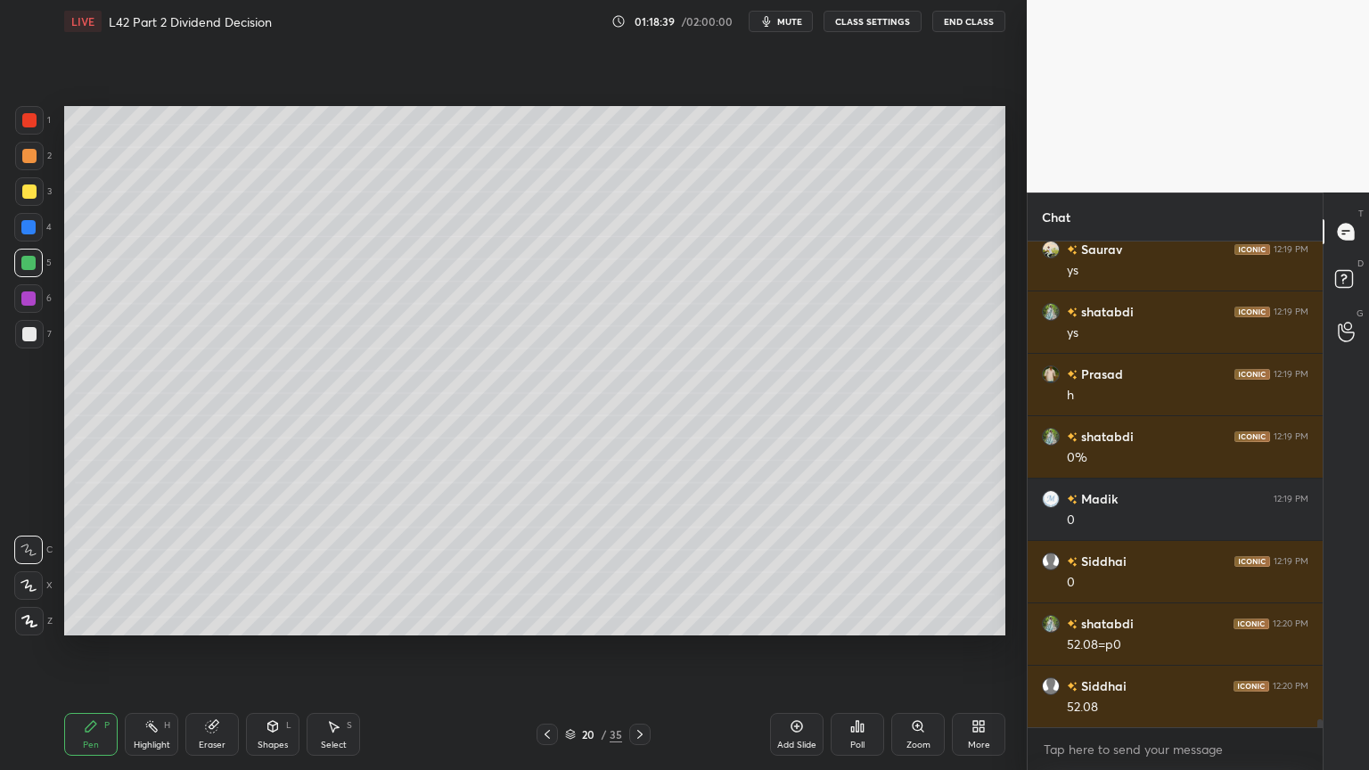
click at [36, 333] on div at bounding box center [29, 334] width 14 height 14
click at [28, 191] on div at bounding box center [29, 192] width 14 height 14
click at [542, 572] on icon at bounding box center [547, 735] width 14 height 14
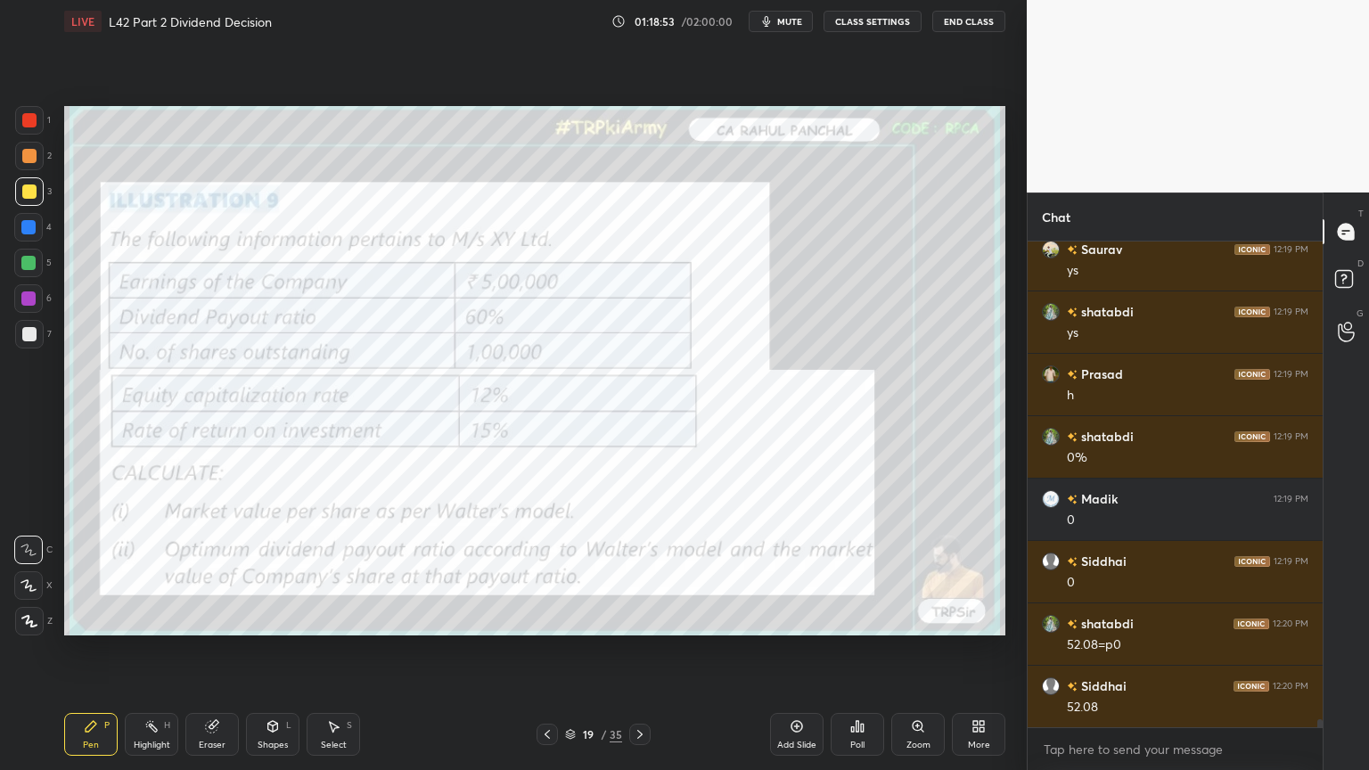
scroll to position [29421, 0]
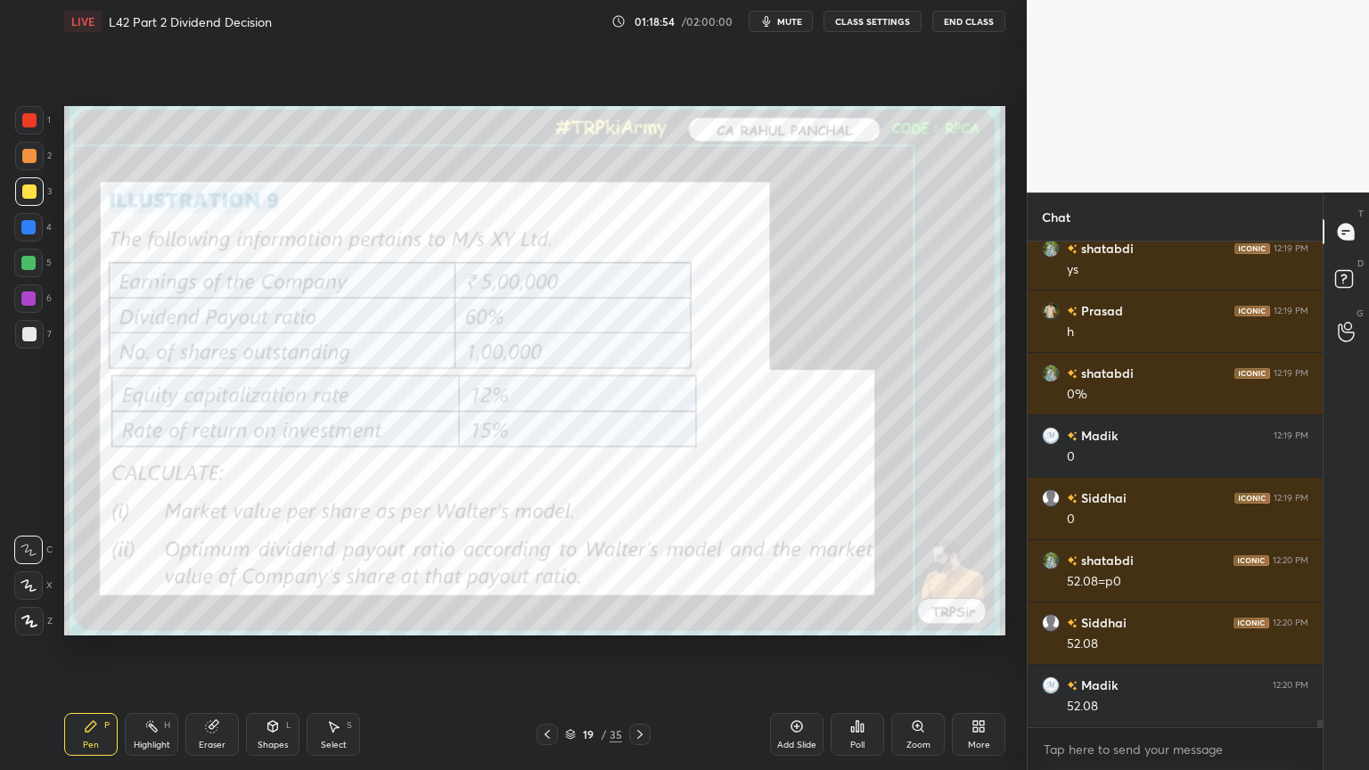
click at [637, 572] on icon at bounding box center [640, 735] width 14 height 14
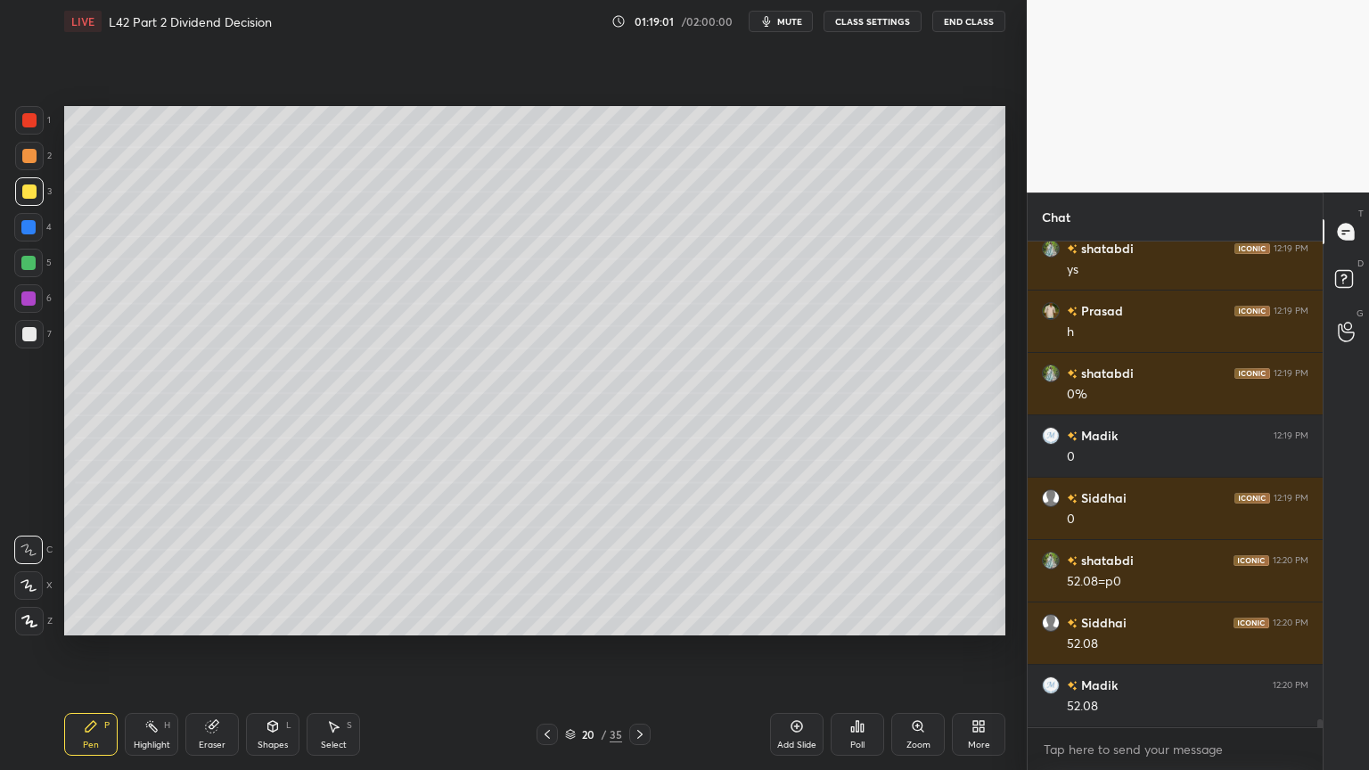
click at [275, 572] on icon at bounding box center [273, 726] width 10 height 11
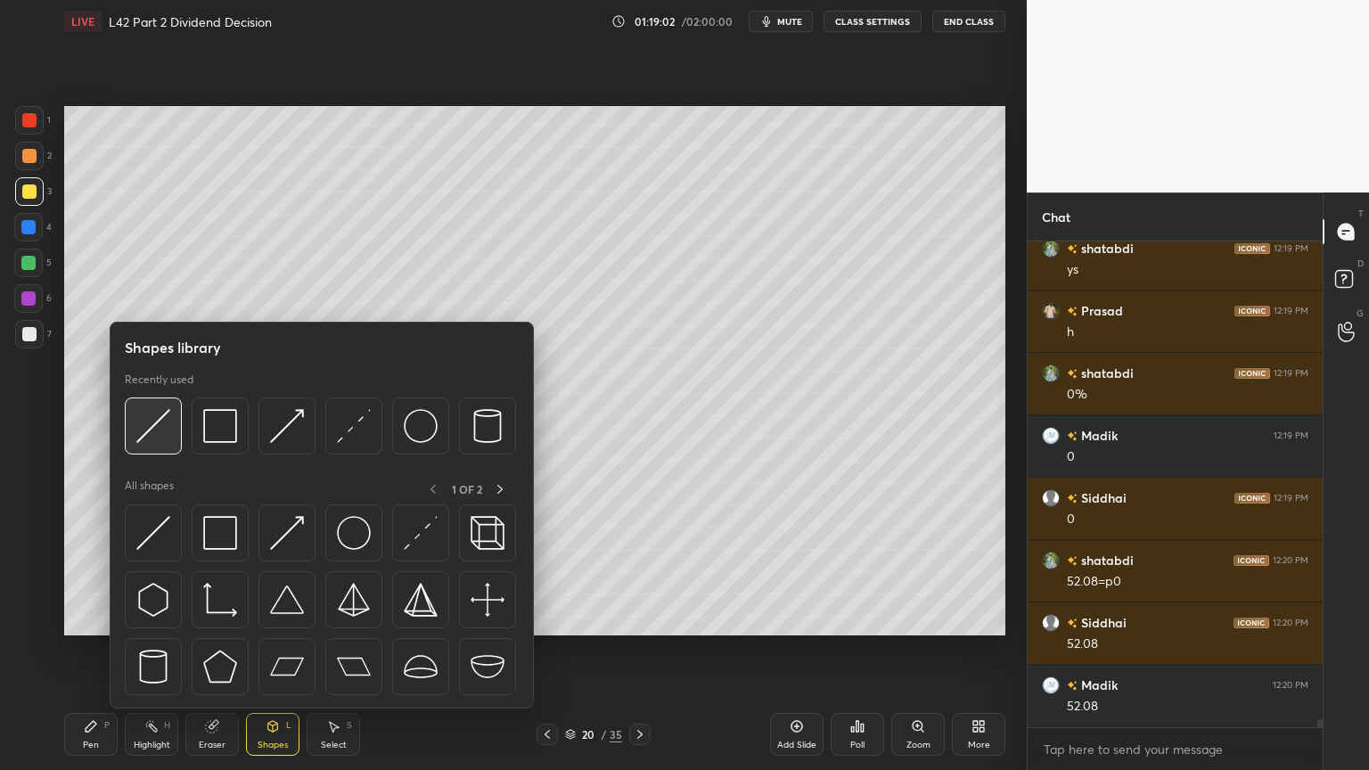
click at [145, 422] on img at bounding box center [153, 426] width 34 height 34
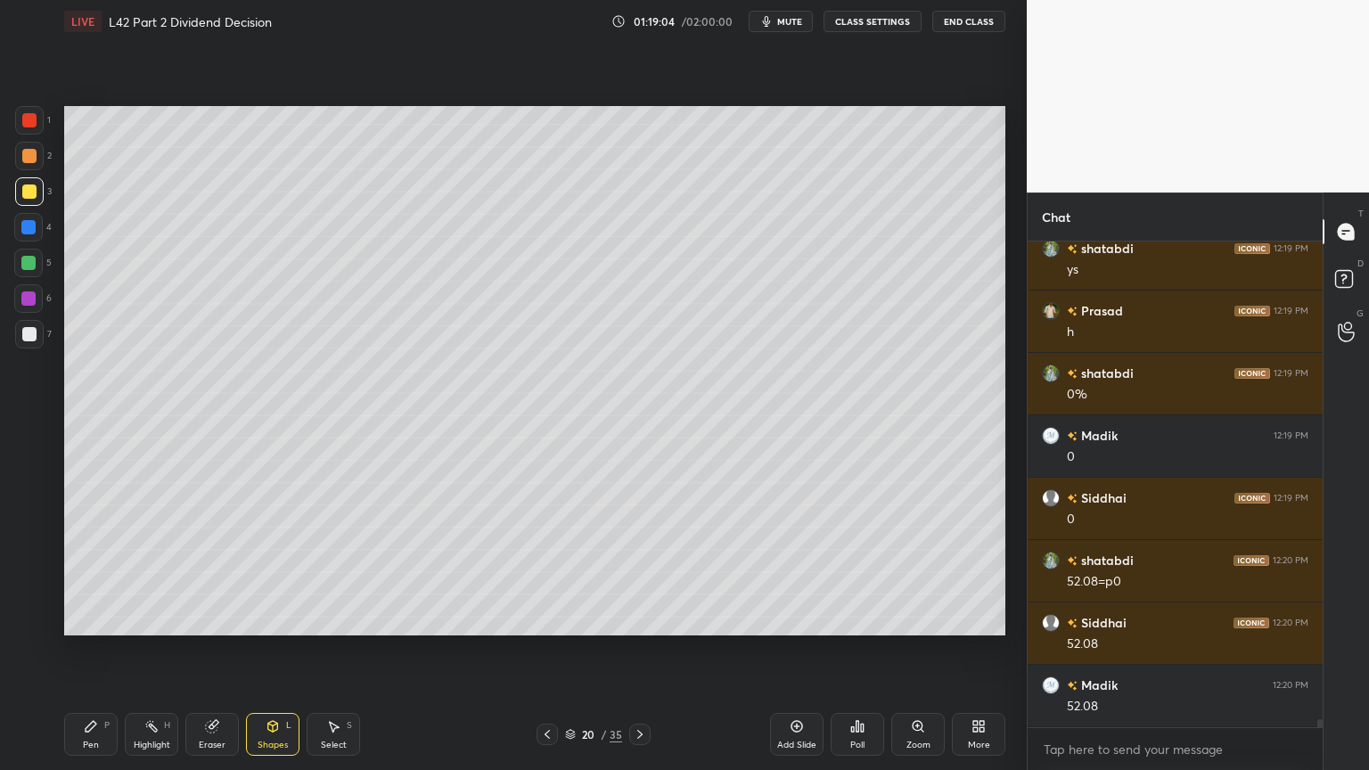
click at [86, 572] on icon at bounding box center [91, 726] width 14 height 14
click at [25, 333] on div at bounding box center [29, 334] width 14 height 14
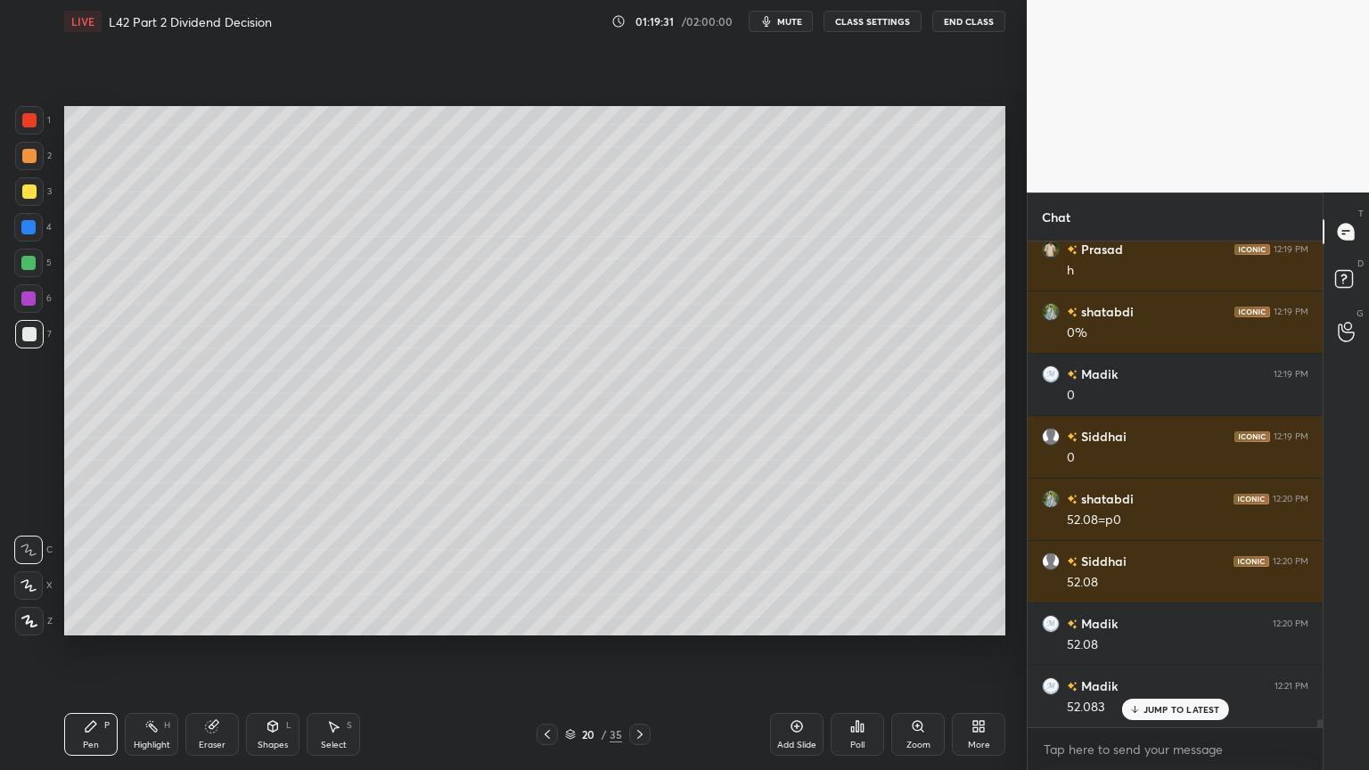
click at [24, 136] on div "1" at bounding box center [33, 124] width 36 height 36
click at [268, 572] on icon at bounding box center [273, 726] width 10 height 11
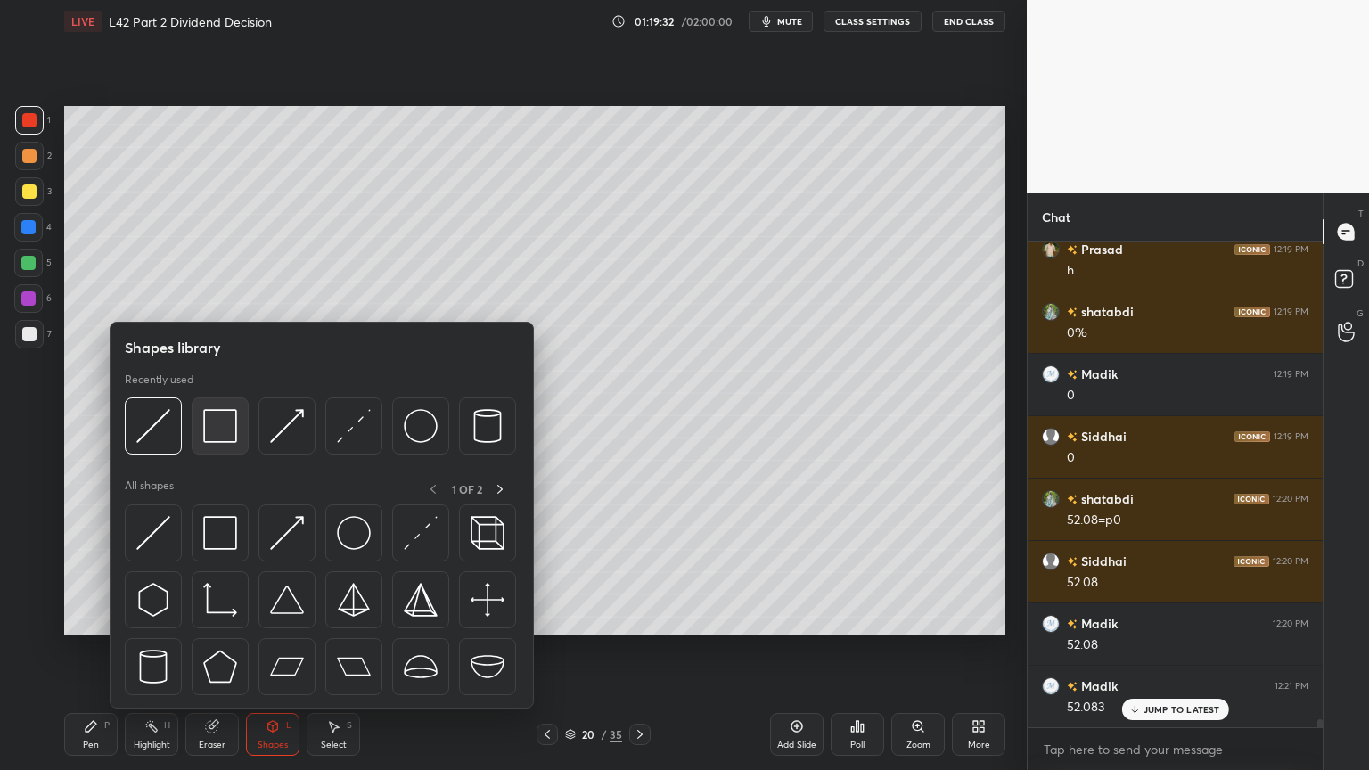
click at [240, 429] on div at bounding box center [220, 426] width 57 height 57
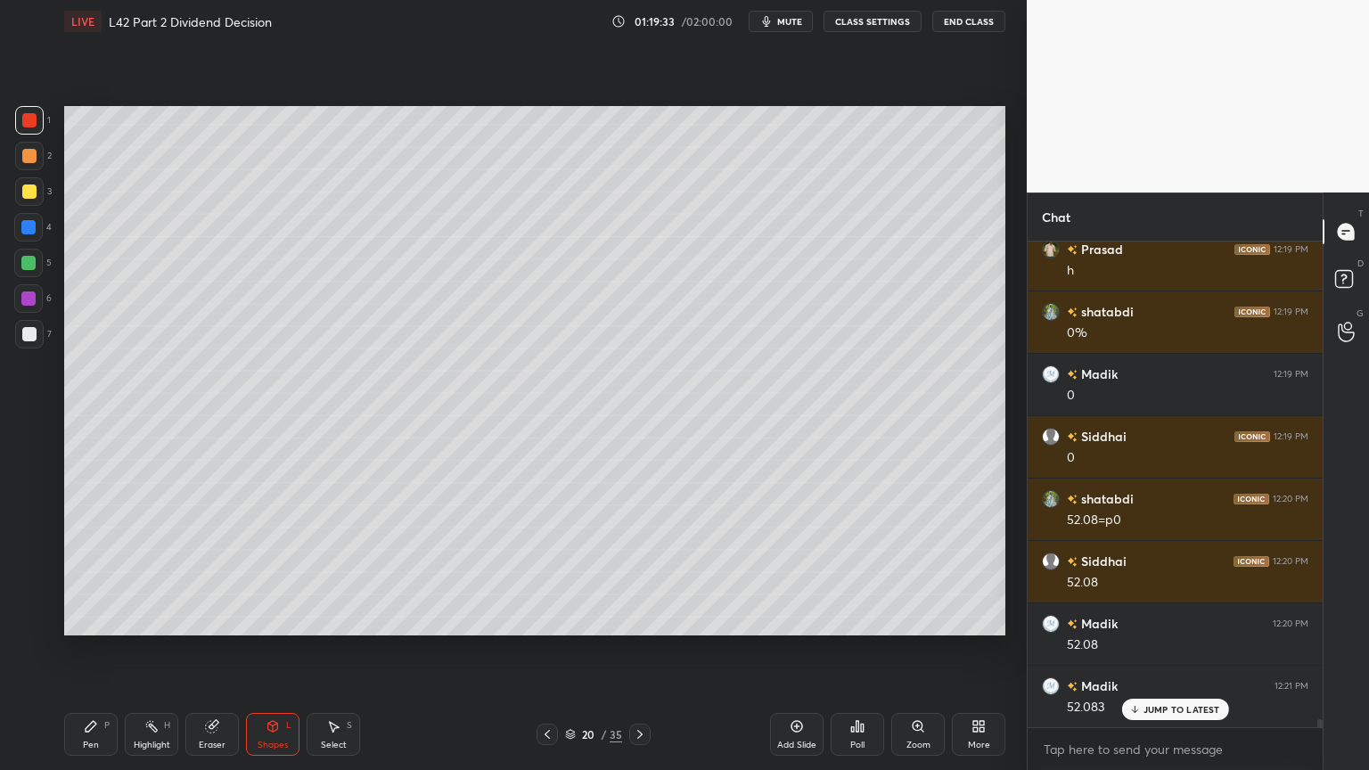
click at [15, 198] on div at bounding box center [29, 191] width 29 height 29
click at [25, 336] on div at bounding box center [29, 334] width 14 height 14
click at [100, 572] on div "Pen P" at bounding box center [90, 734] width 53 height 43
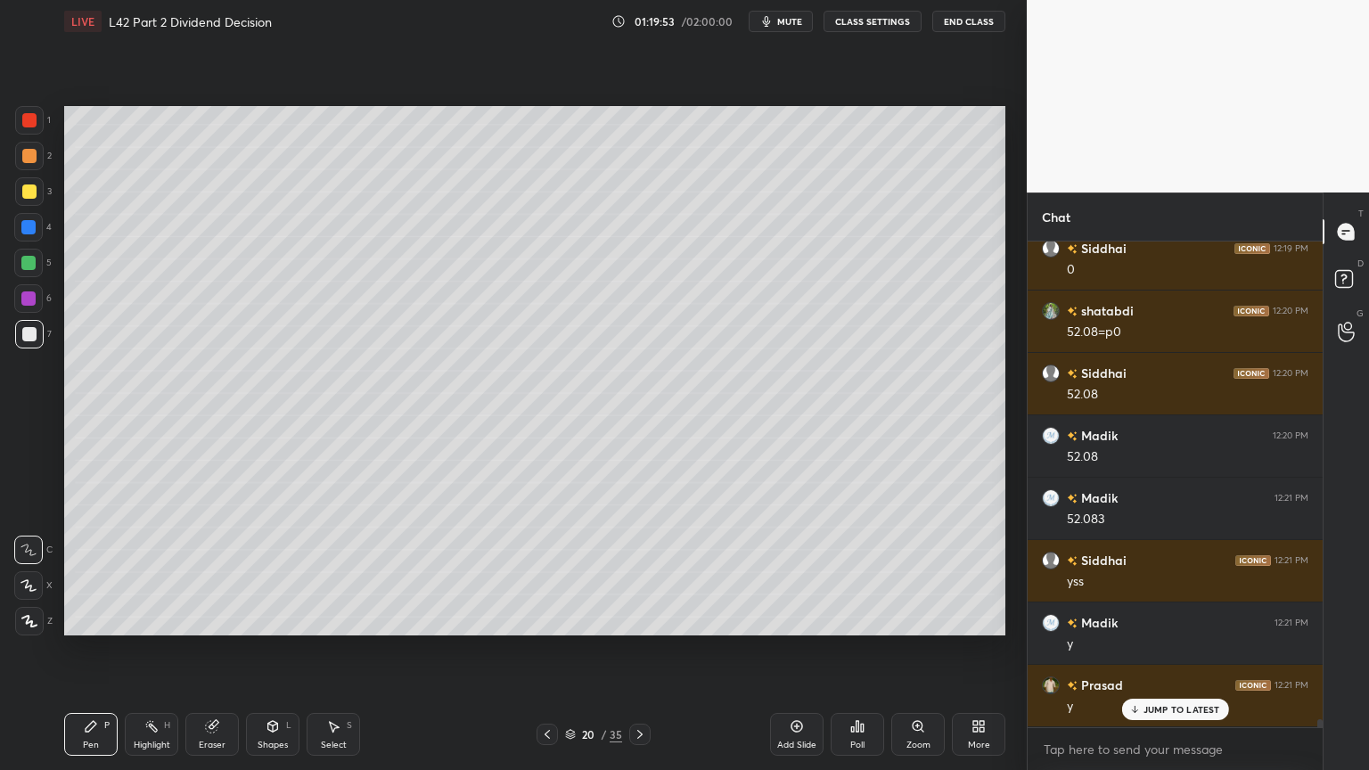
scroll to position [29732, 0]
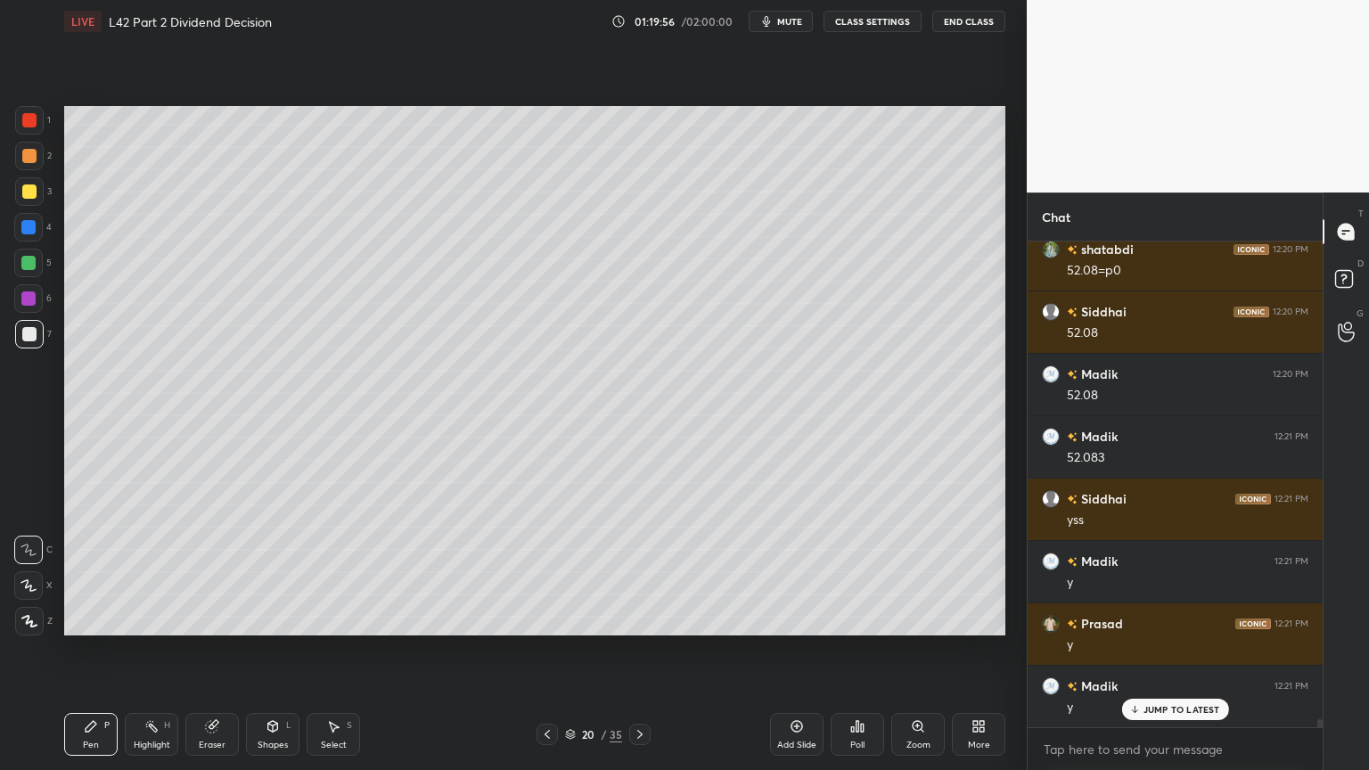
click at [547, 572] on icon at bounding box center [547, 735] width 14 height 14
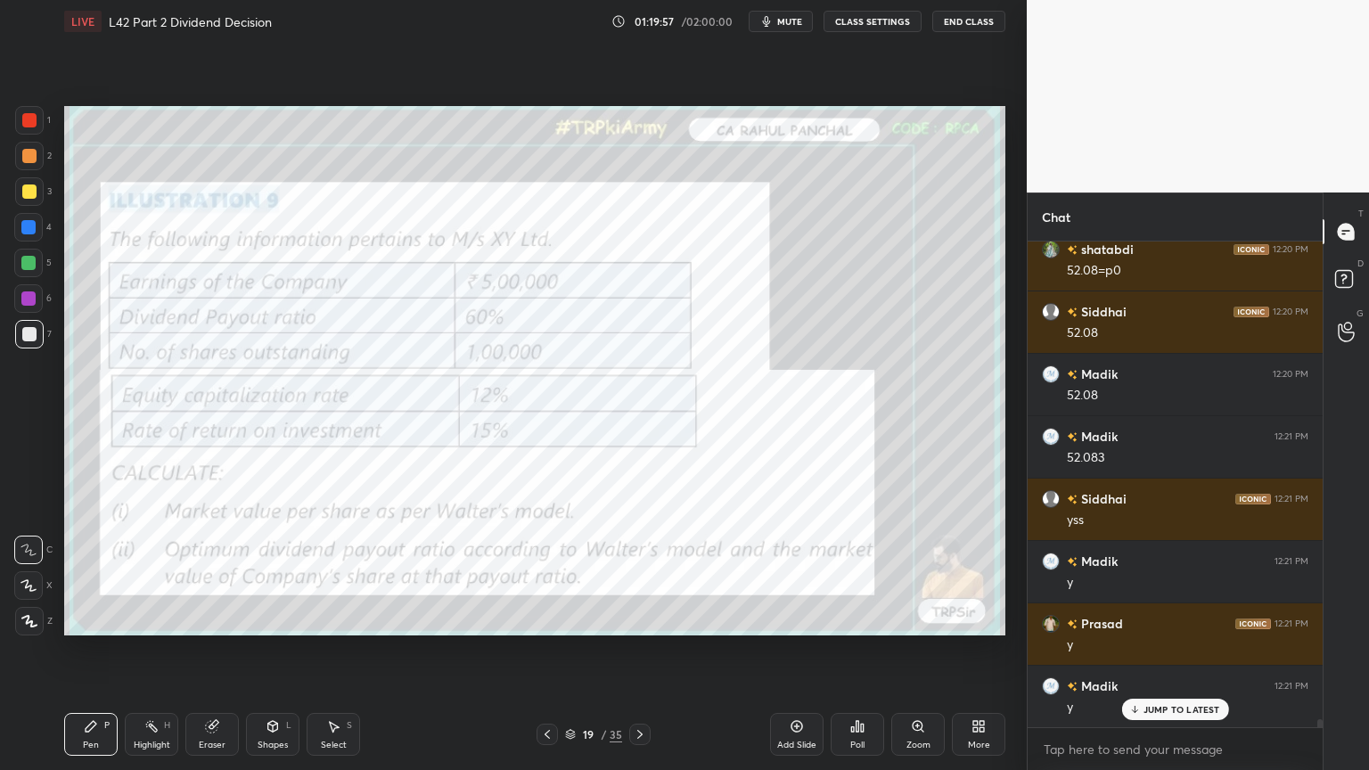
click at [214, 572] on div "Eraser" at bounding box center [211, 734] width 53 height 43
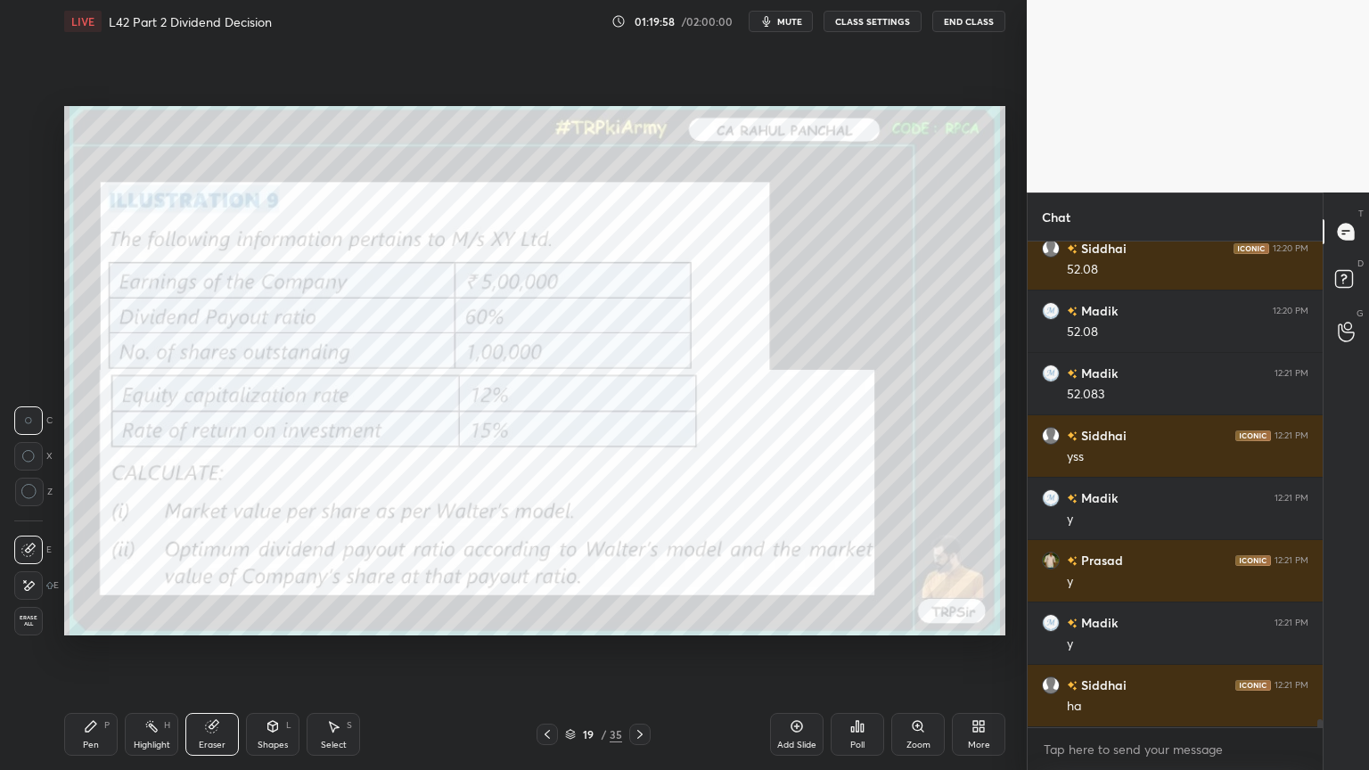
click at [25, 572] on span "Erase all" at bounding box center [28, 621] width 27 height 12
click at [642, 572] on icon at bounding box center [640, 735] width 14 height 14
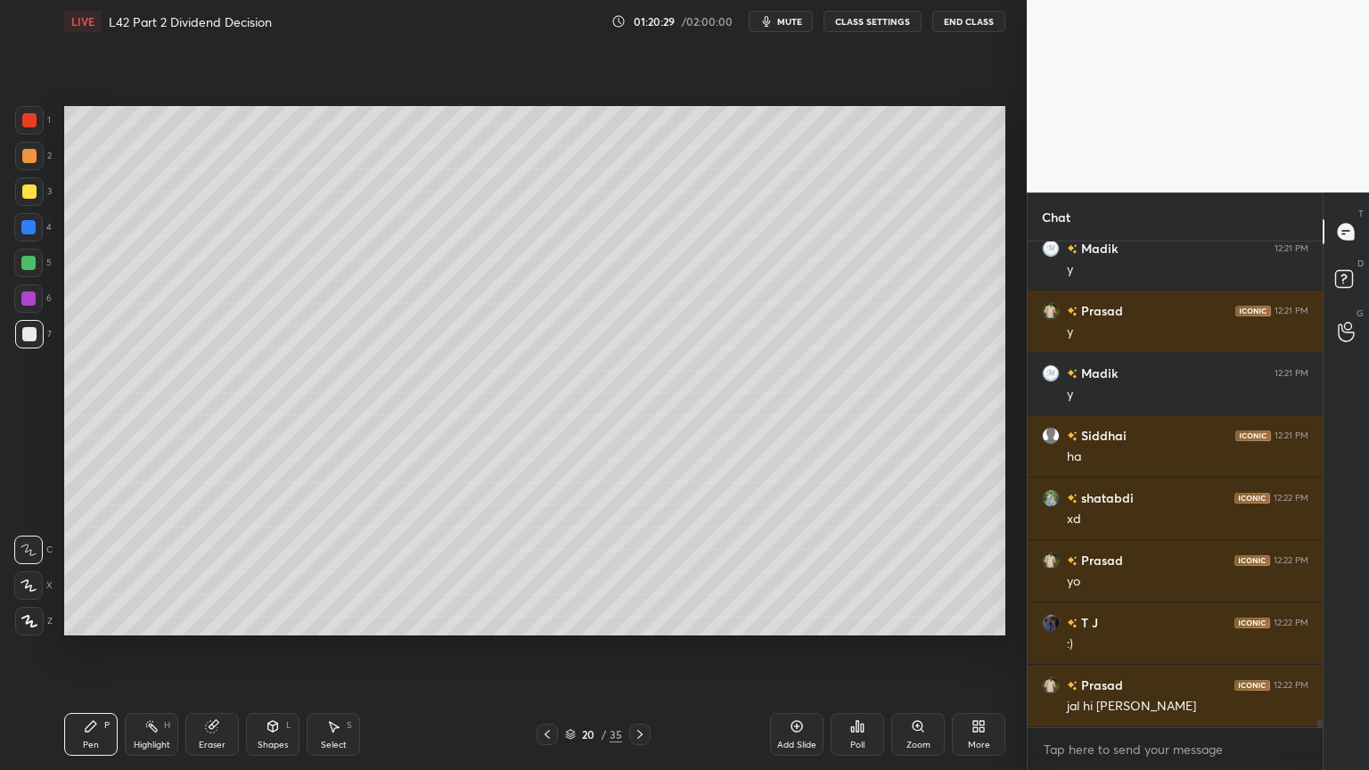
scroll to position [30106, 0]
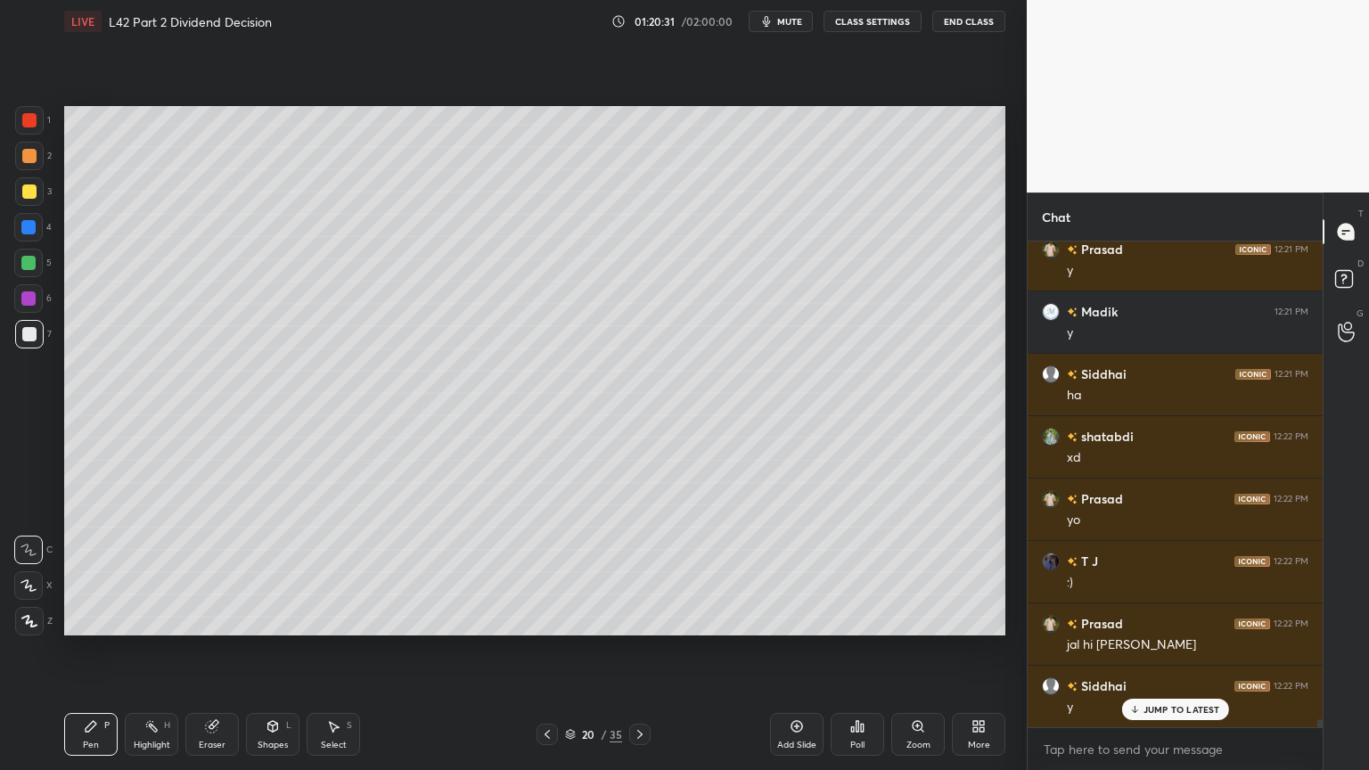
click at [568, 572] on icon at bounding box center [570, 736] width 9 height 3
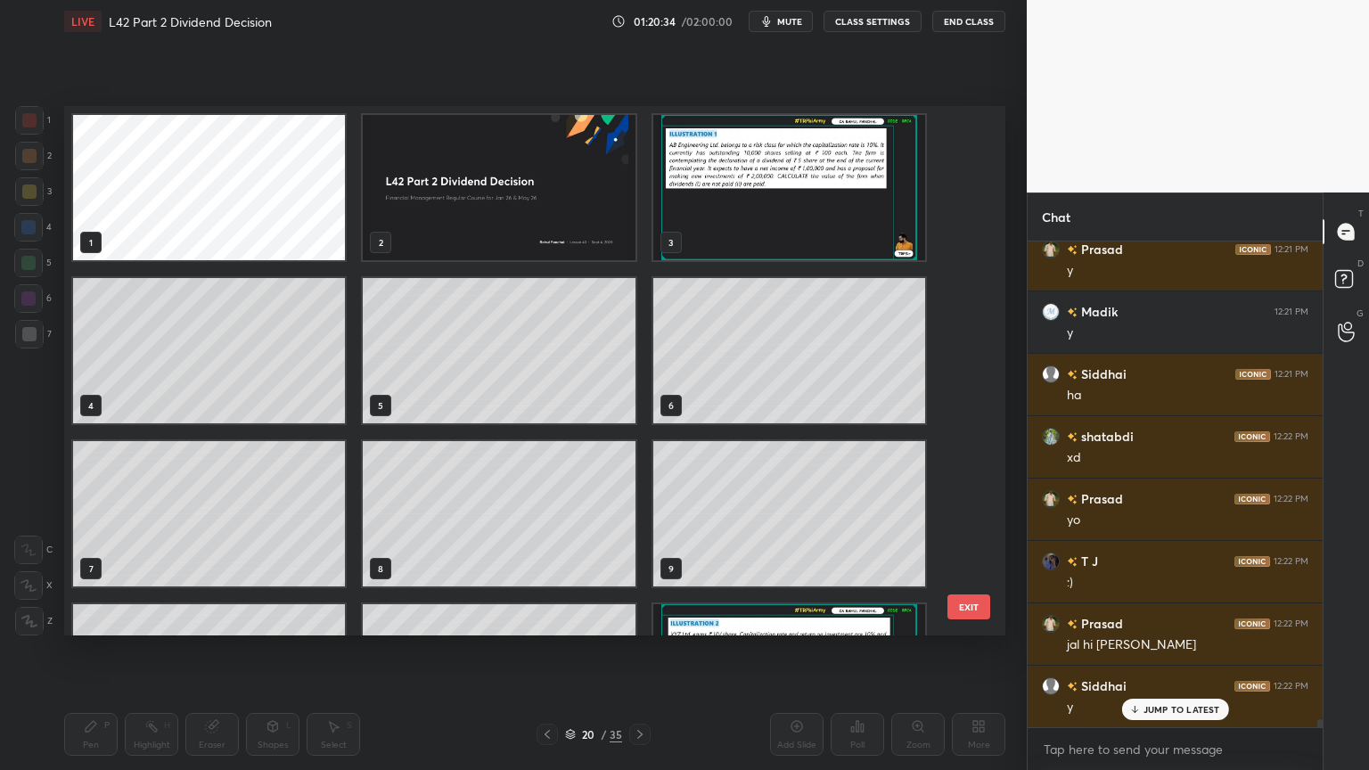
scroll to position [30170, 0]
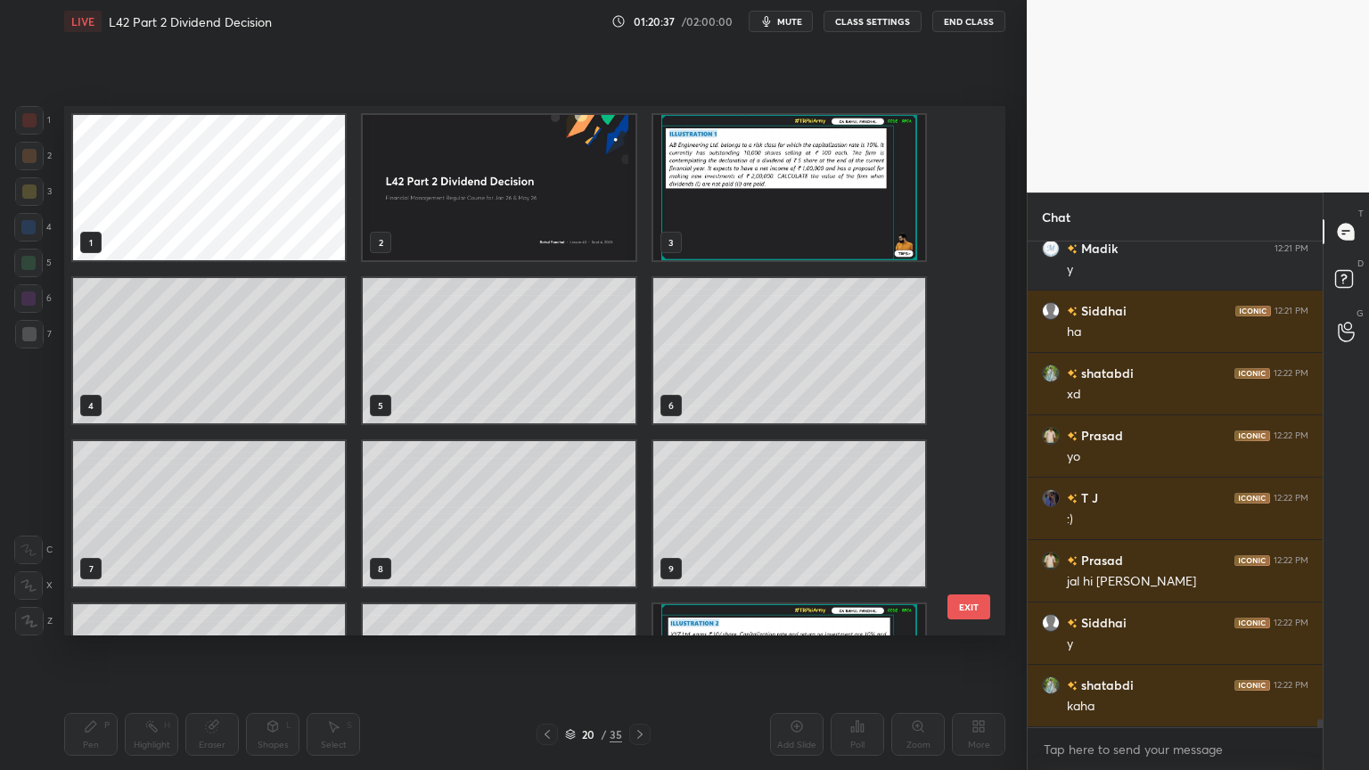
click at [635, 572] on div at bounding box center [639, 734] width 21 height 21
click at [645, 572] on div at bounding box center [639, 734] width 21 height 21
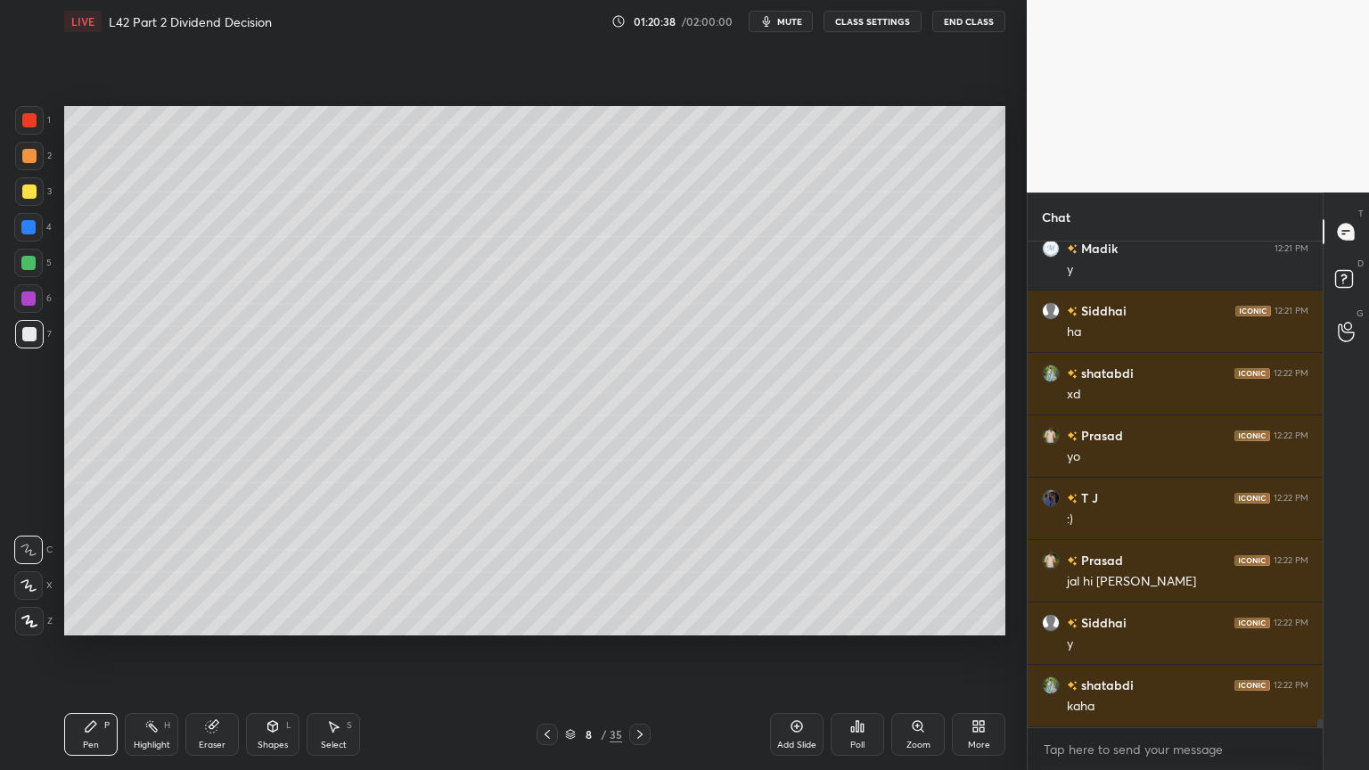
scroll to position [30231, 0]
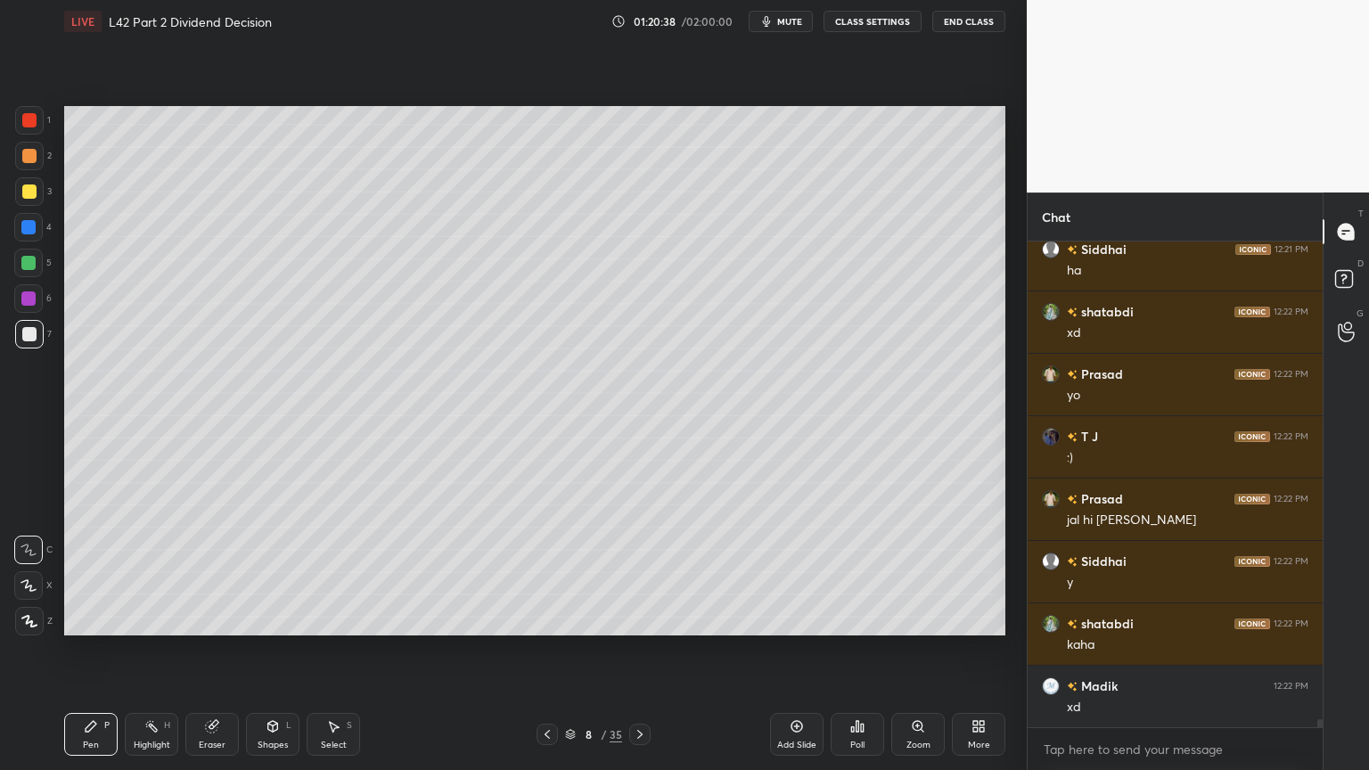
click at [648, 572] on div at bounding box center [639, 734] width 21 height 21
click at [652, 572] on div "9 / 35" at bounding box center [593, 734] width 353 height 21
click at [651, 572] on div "9 / 35" at bounding box center [593, 734] width 353 height 21
click at [652, 572] on div "9 / 35" at bounding box center [593, 734] width 353 height 21
click at [646, 572] on icon at bounding box center [640, 735] width 14 height 14
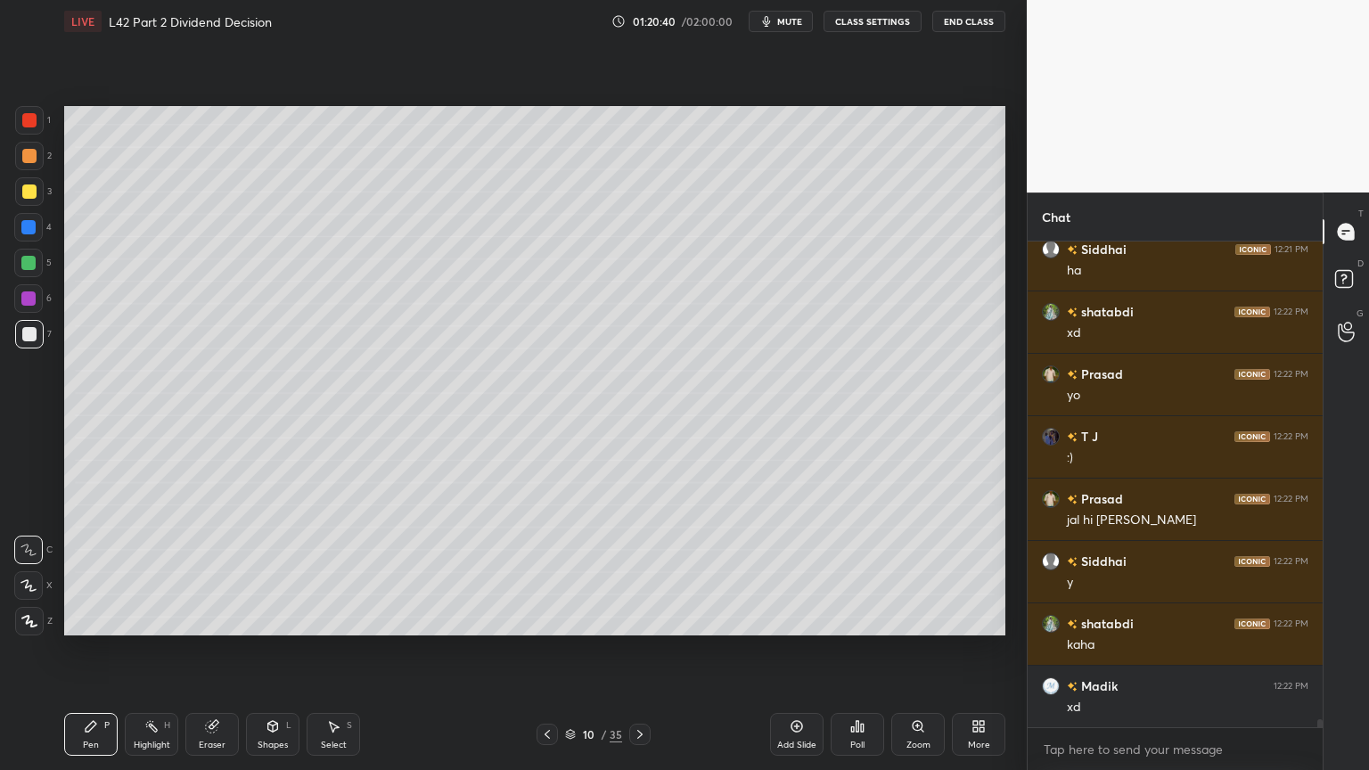
click at [644, 572] on icon at bounding box center [640, 735] width 14 height 14
click at [640, 572] on icon at bounding box center [639, 734] width 5 height 9
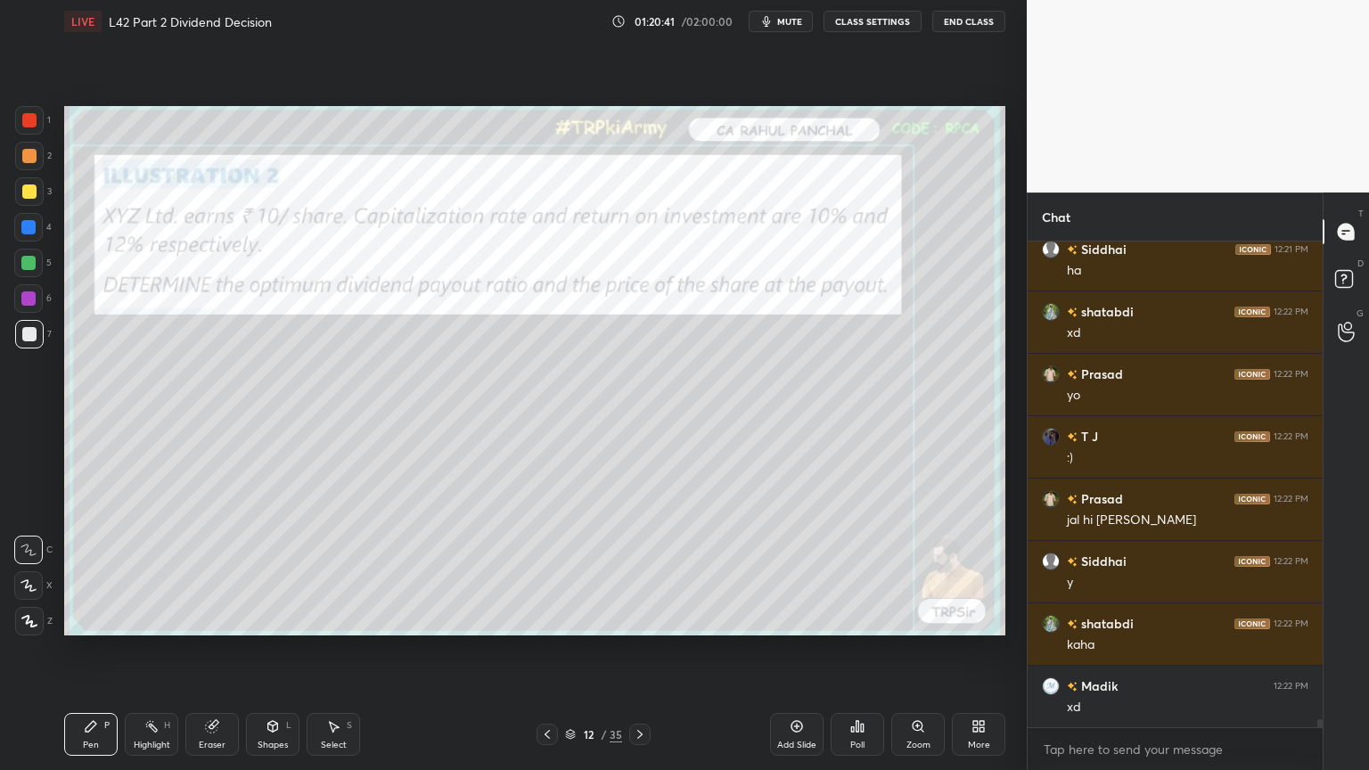
click at [639, 572] on icon at bounding box center [640, 735] width 14 height 14
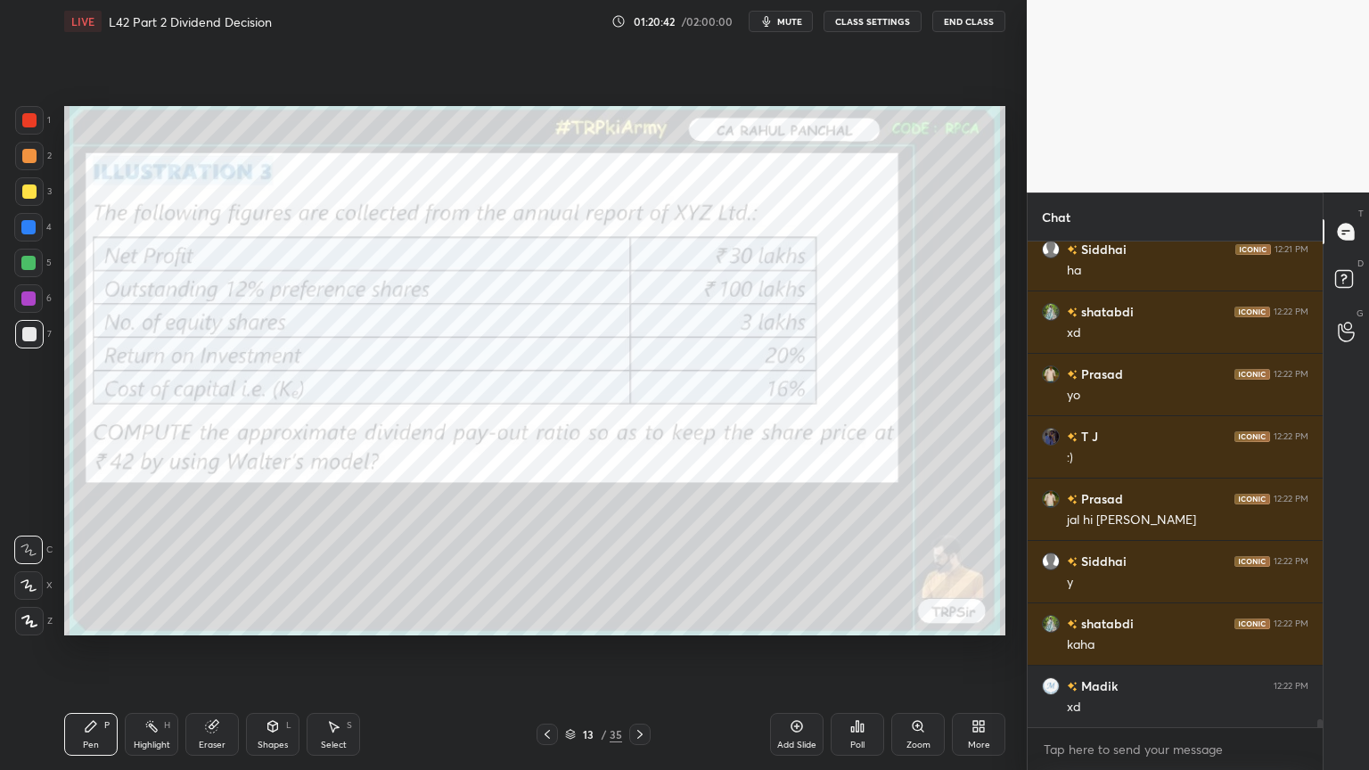
click at [544, 572] on icon at bounding box center [547, 735] width 14 height 14
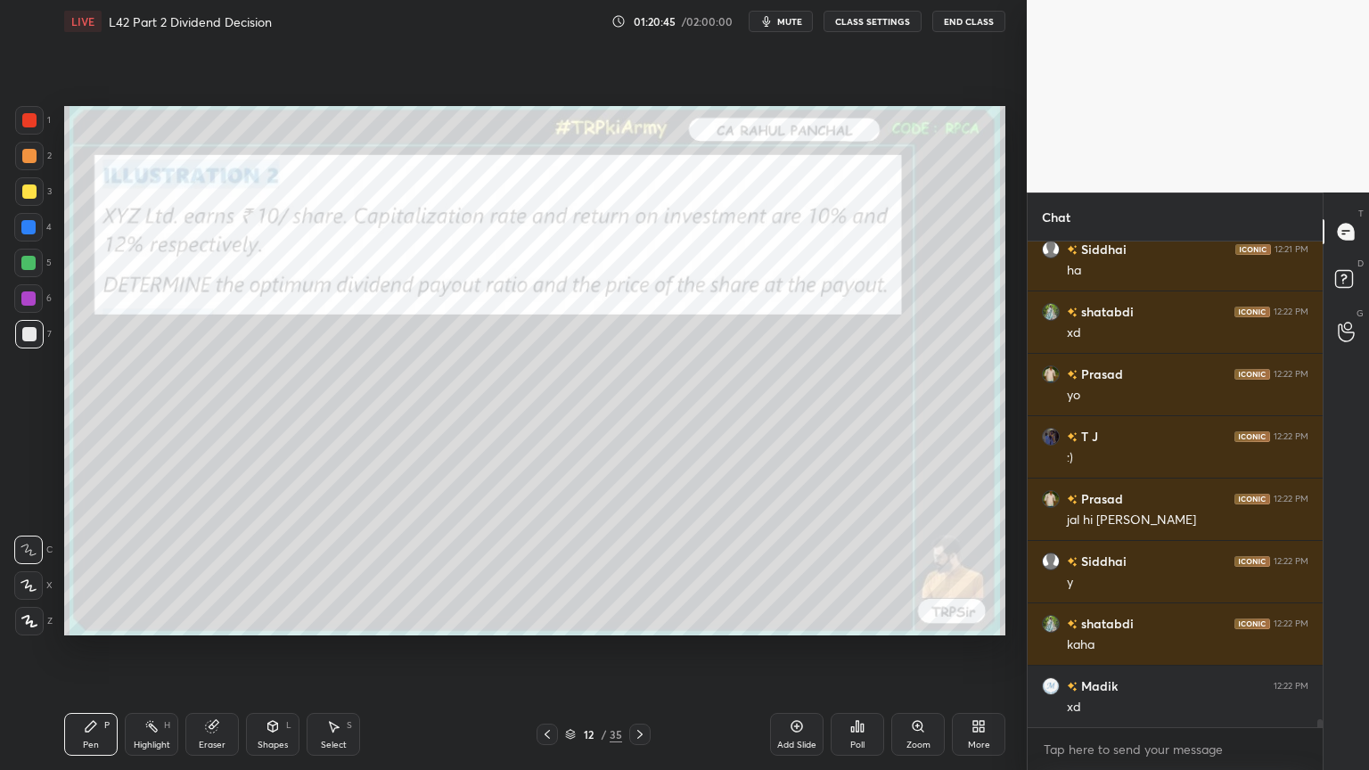
scroll to position [30295, 0]
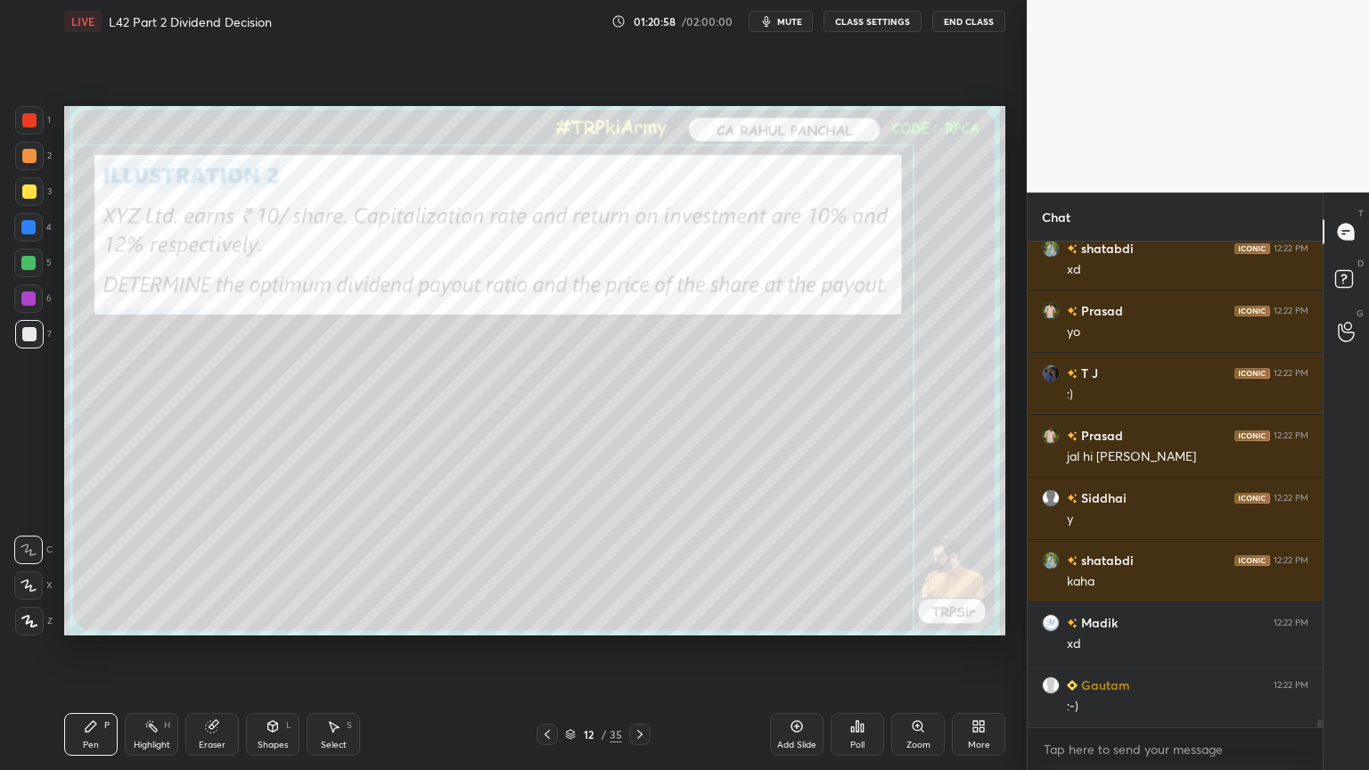
click at [32, 210] on div "3" at bounding box center [33, 195] width 37 height 36
click at [28, 340] on div at bounding box center [29, 334] width 14 height 14
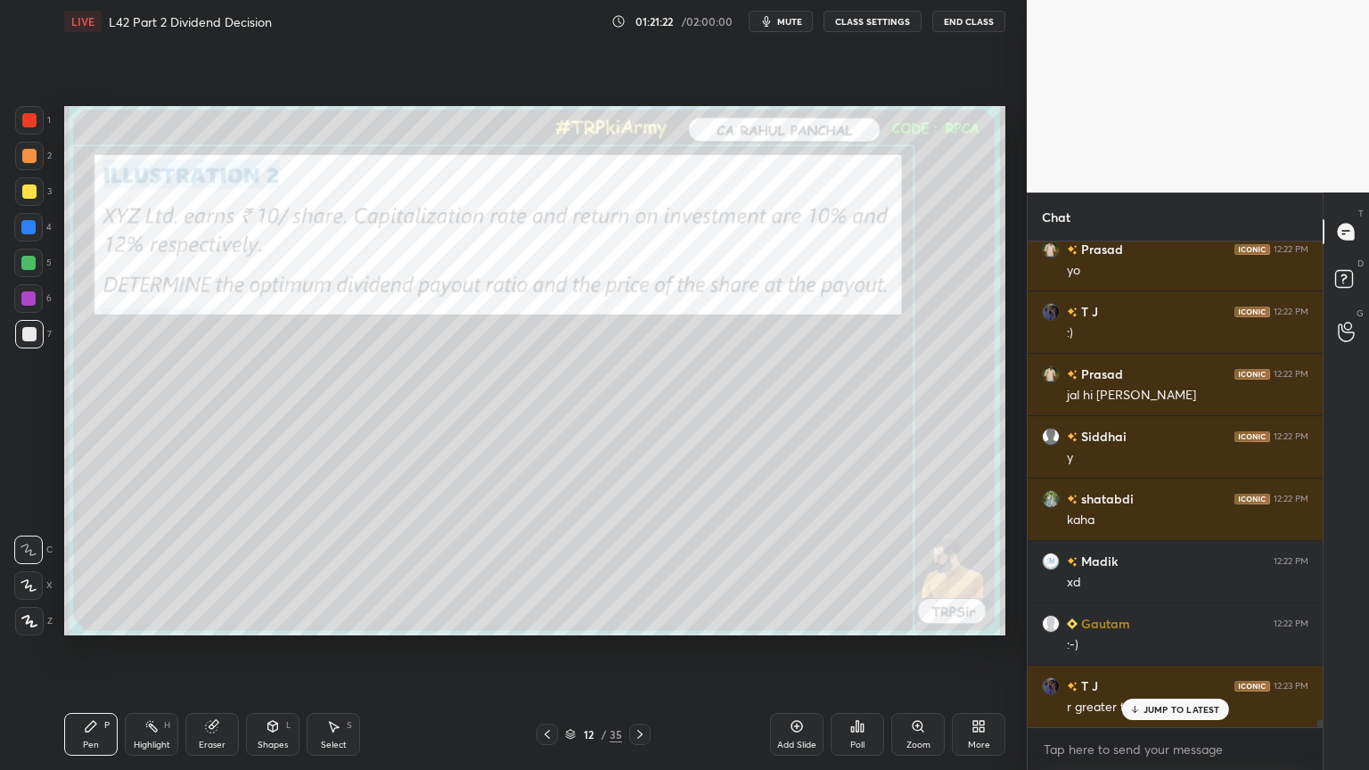
scroll to position [30419, 0]
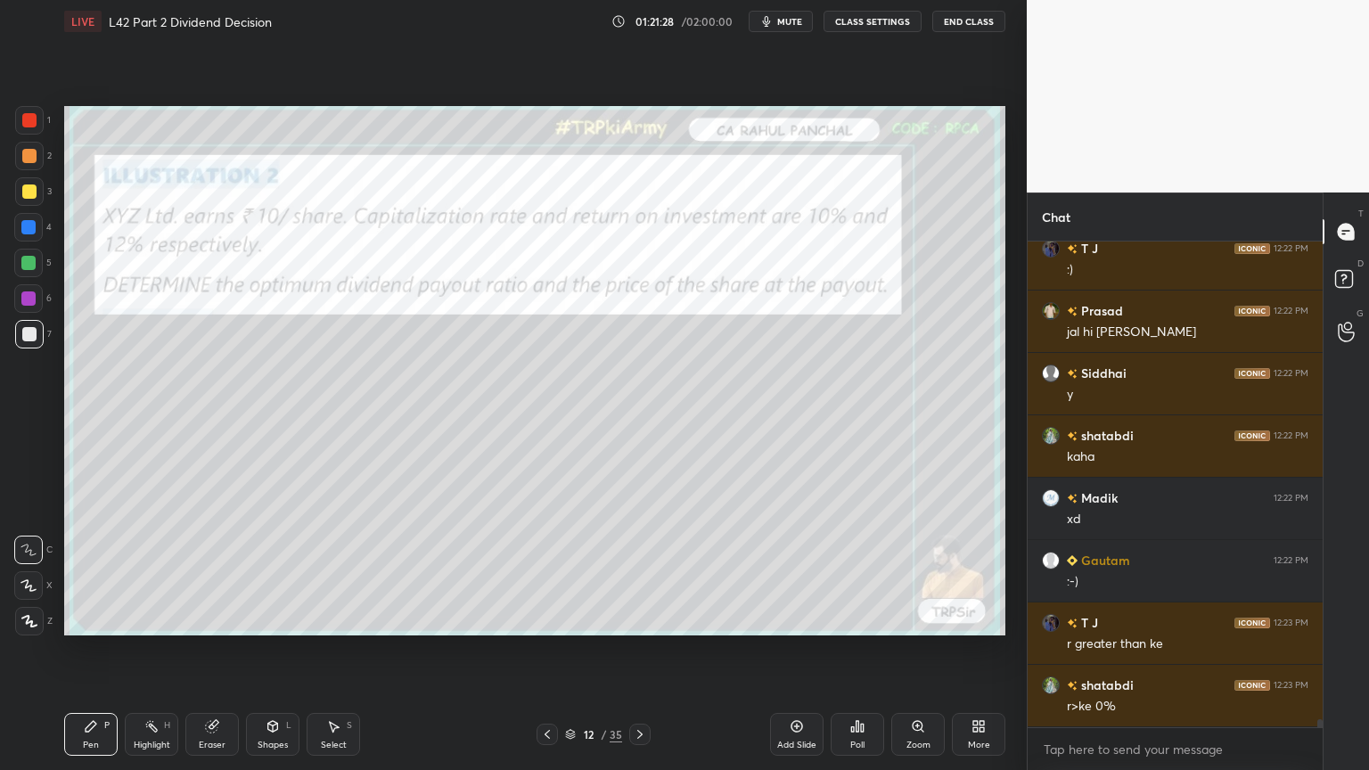
click at [49, 128] on div "1" at bounding box center [33, 120] width 36 height 29
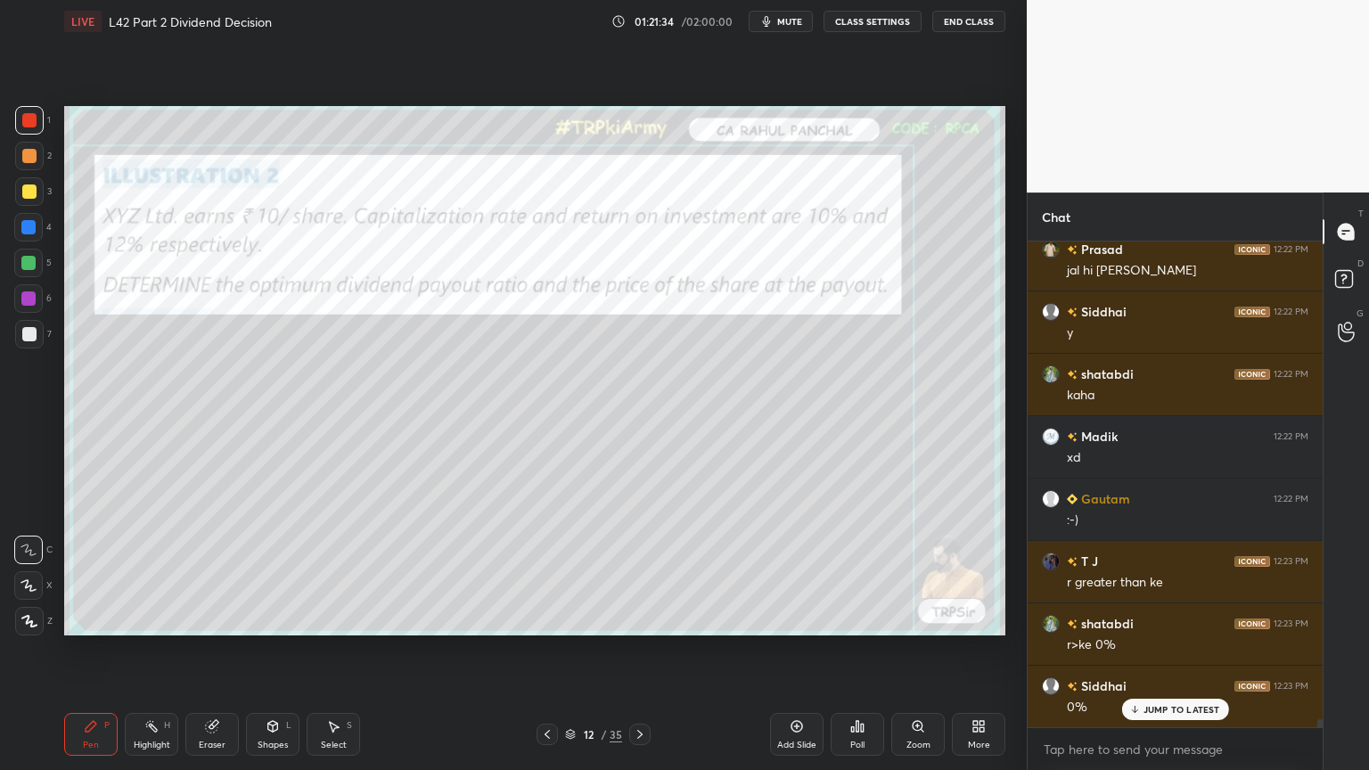
click at [25, 342] on div at bounding box center [29, 334] width 29 height 29
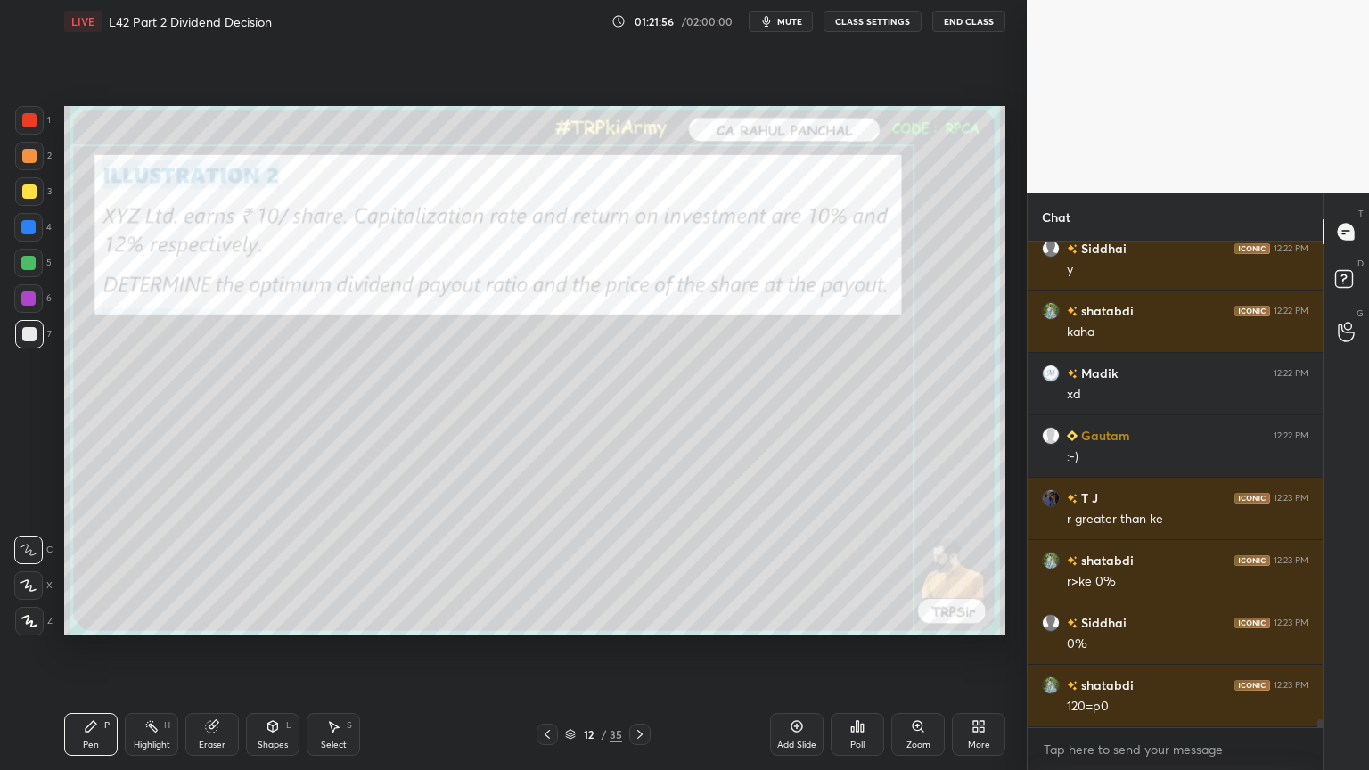
click at [27, 199] on div at bounding box center [29, 191] width 29 height 29
click at [273, 572] on icon at bounding box center [273, 729] width 0 height 6
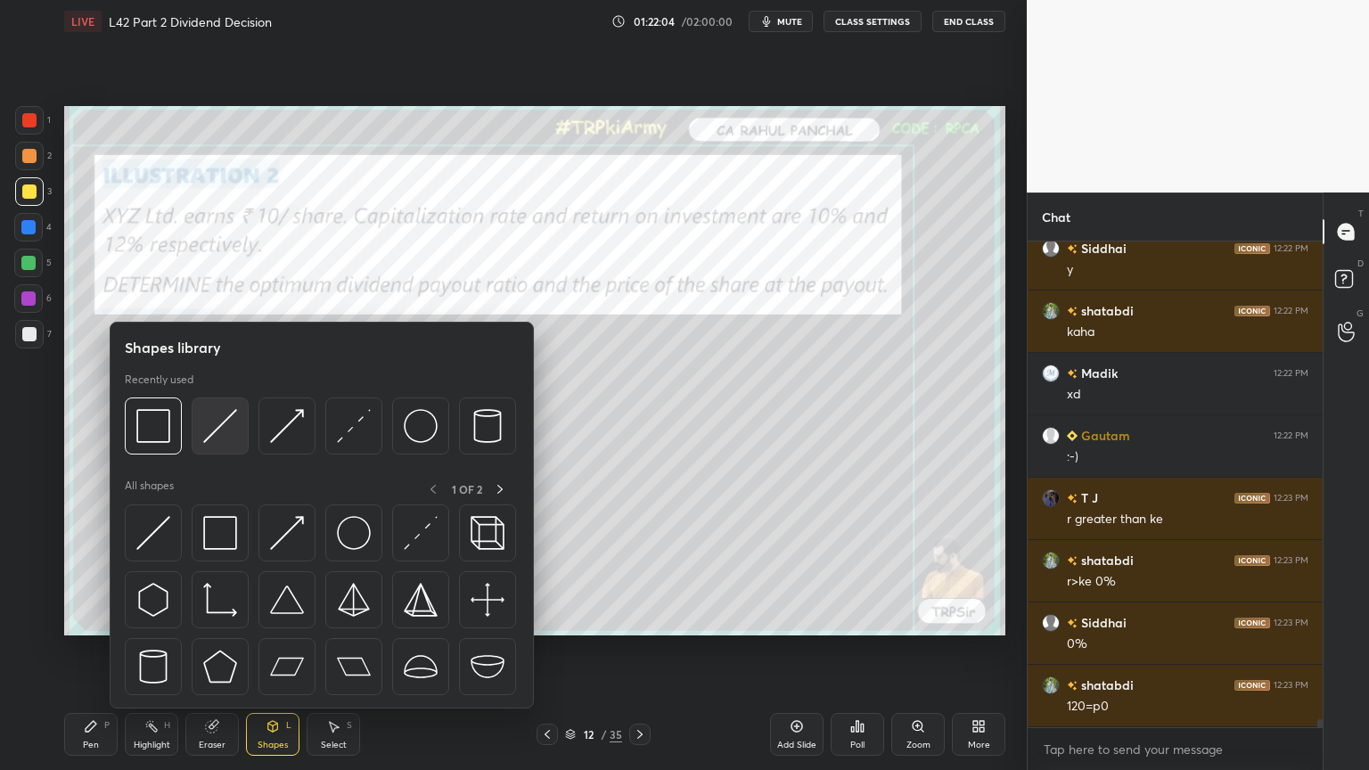
click at [224, 428] on img at bounding box center [220, 426] width 34 height 34
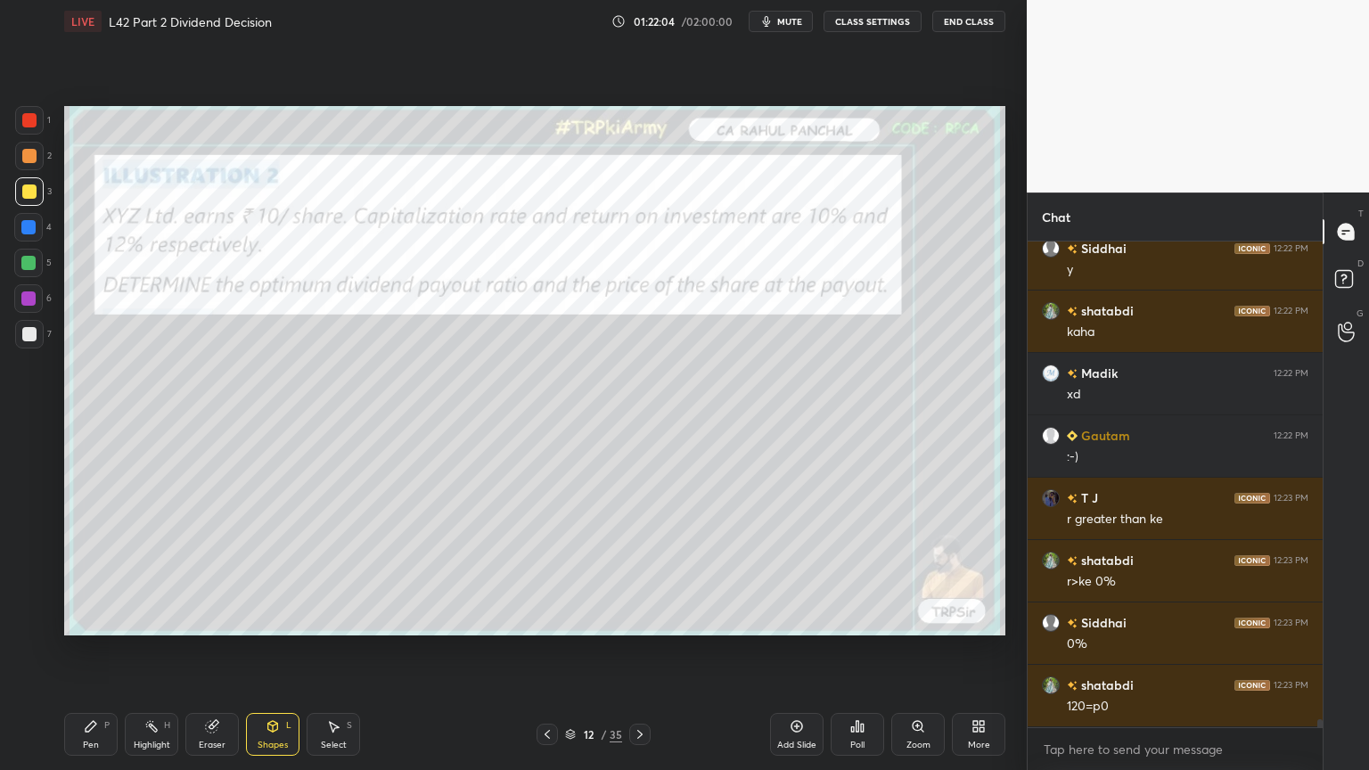
scroll to position [30606, 0]
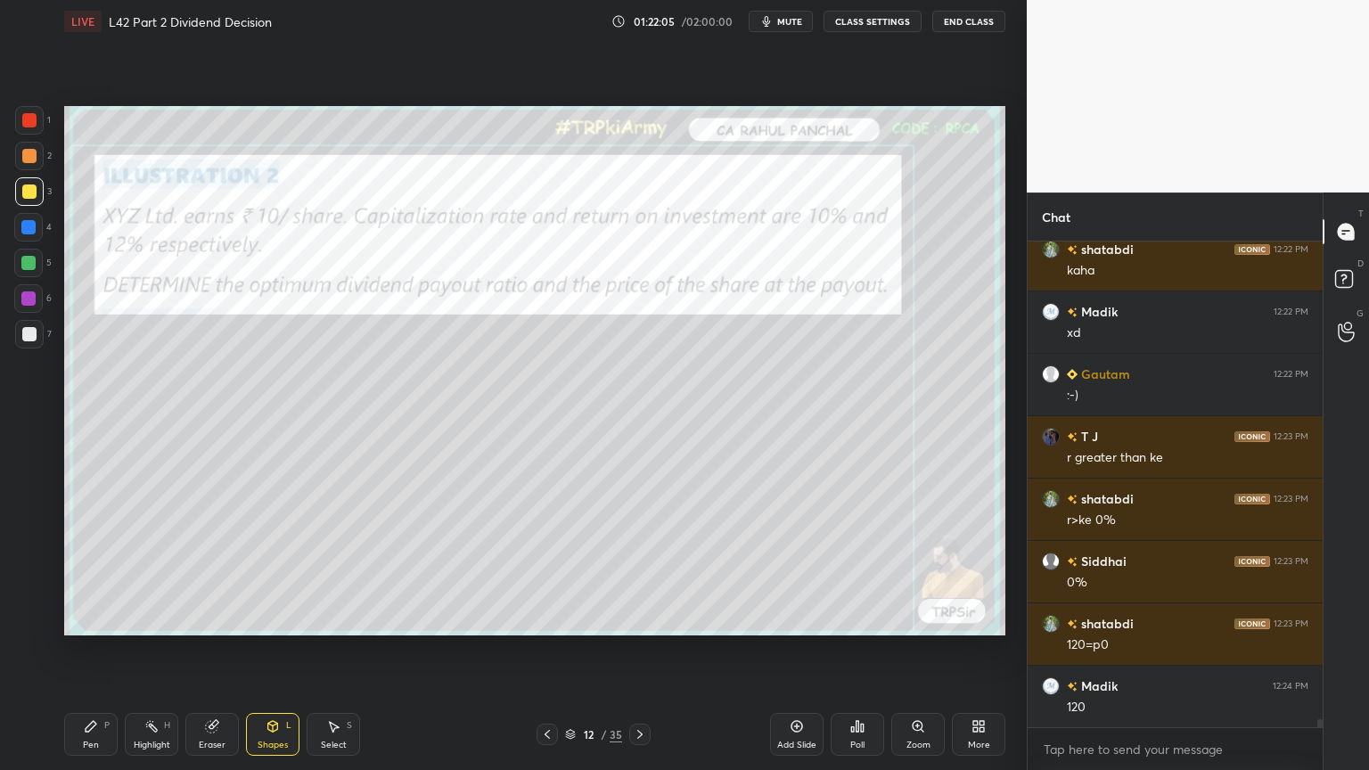
click at [93, 572] on icon at bounding box center [91, 726] width 14 height 14
click at [29, 169] on div at bounding box center [29, 156] width 29 height 29
click at [270, 572] on icon at bounding box center [273, 725] width 10 height 3
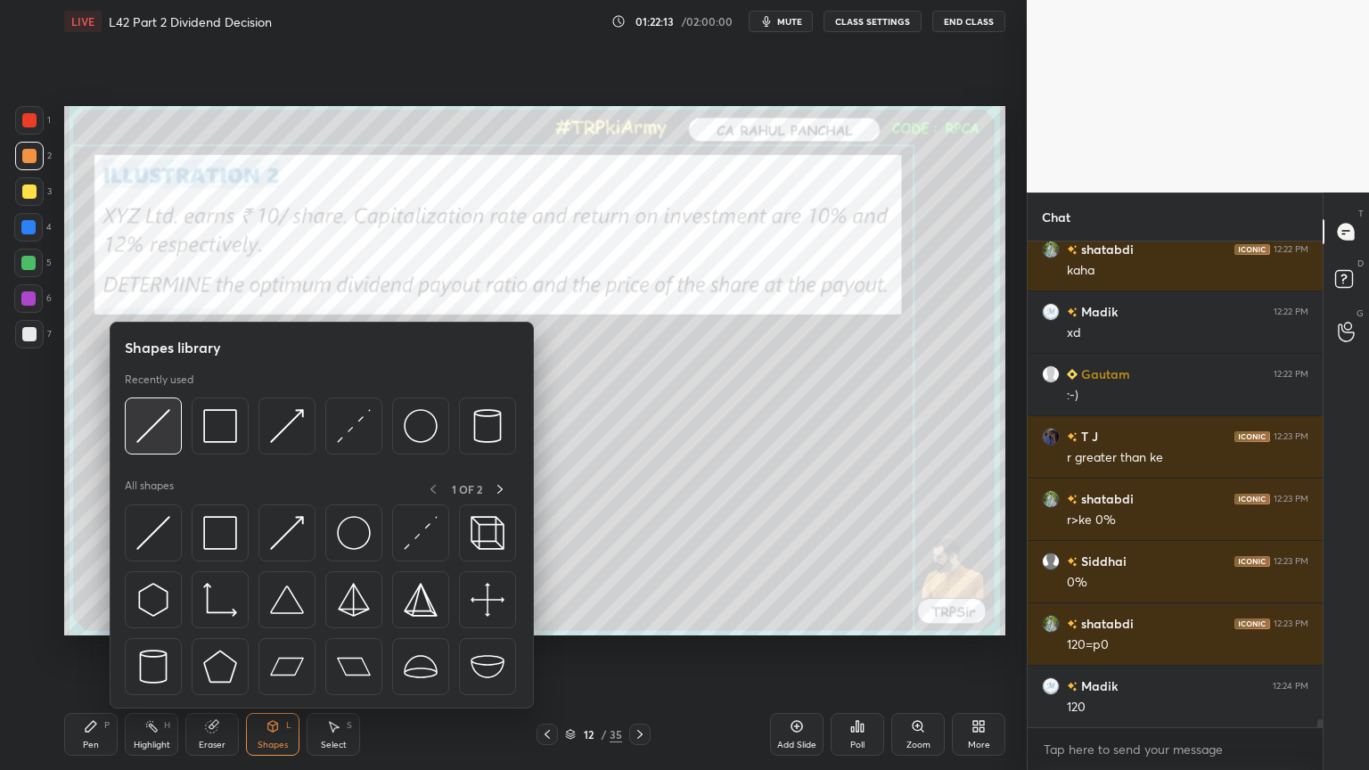
click at [157, 440] on img at bounding box center [153, 426] width 34 height 34
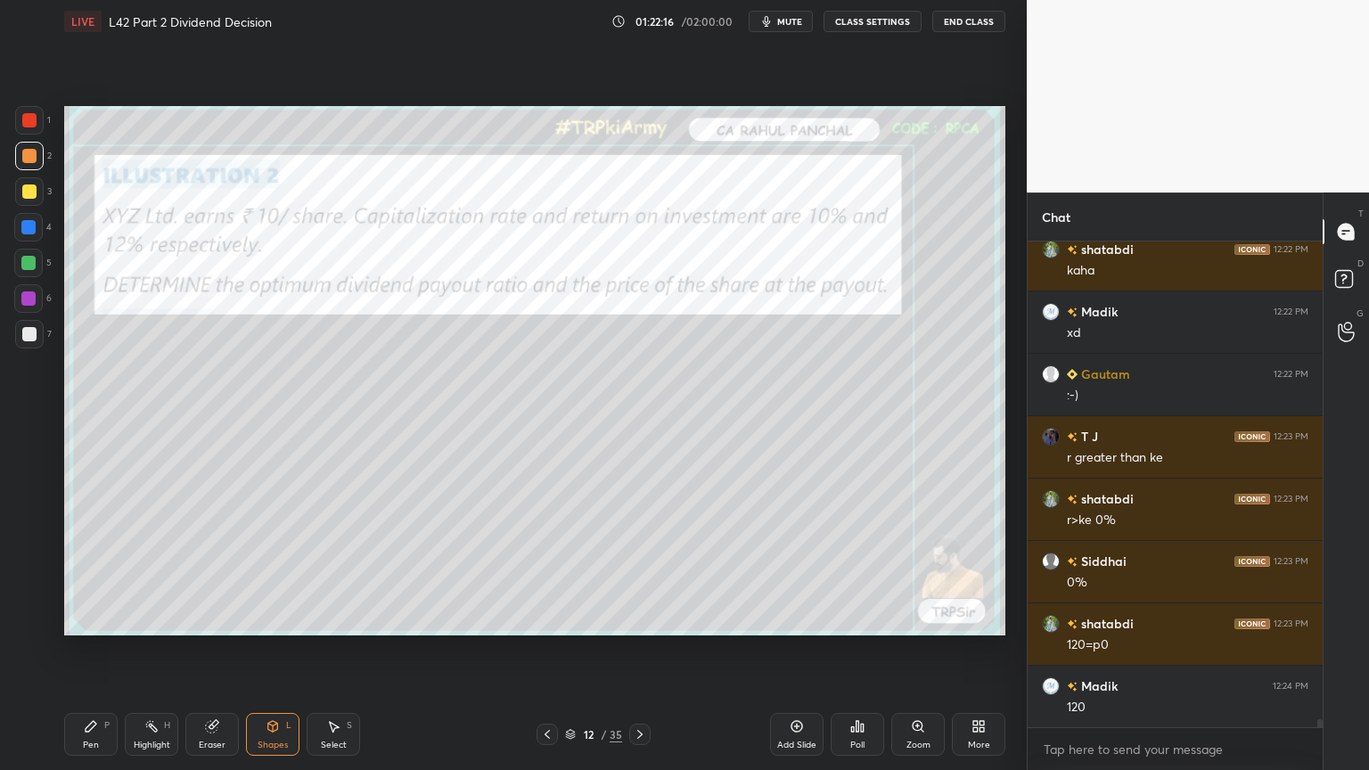
click at [97, 572] on div "Pen" at bounding box center [91, 745] width 16 height 9
click at [29, 265] on div at bounding box center [28, 263] width 14 height 14
click at [32, 353] on div "7" at bounding box center [33, 338] width 37 height 36
click at [34, 266] on div at bounding box center [28, 263] width 14 height 14
click at [21, 306] on div at bounding box center [28, 298] width 29 height 29
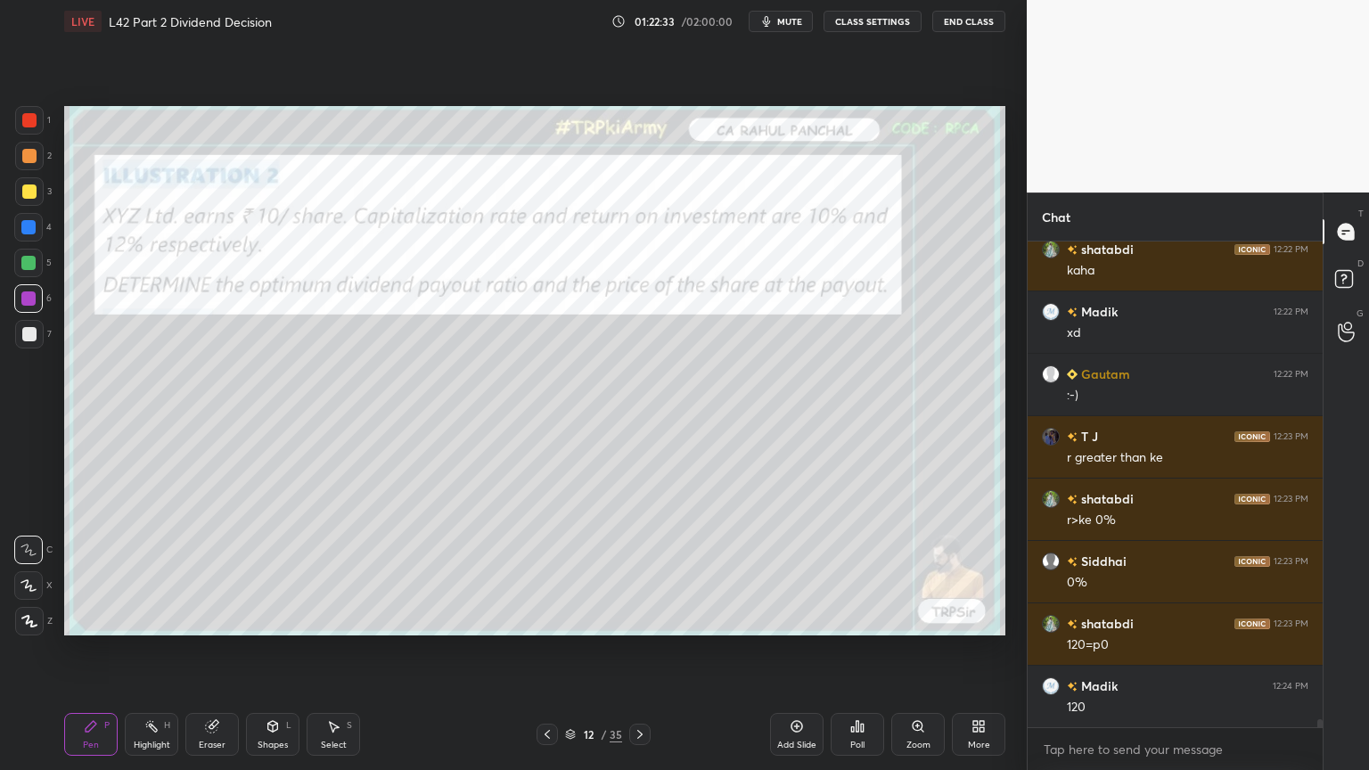
click at [275, 572] on div "Shapes" at bounding box center [273, 745] width 30 height 9
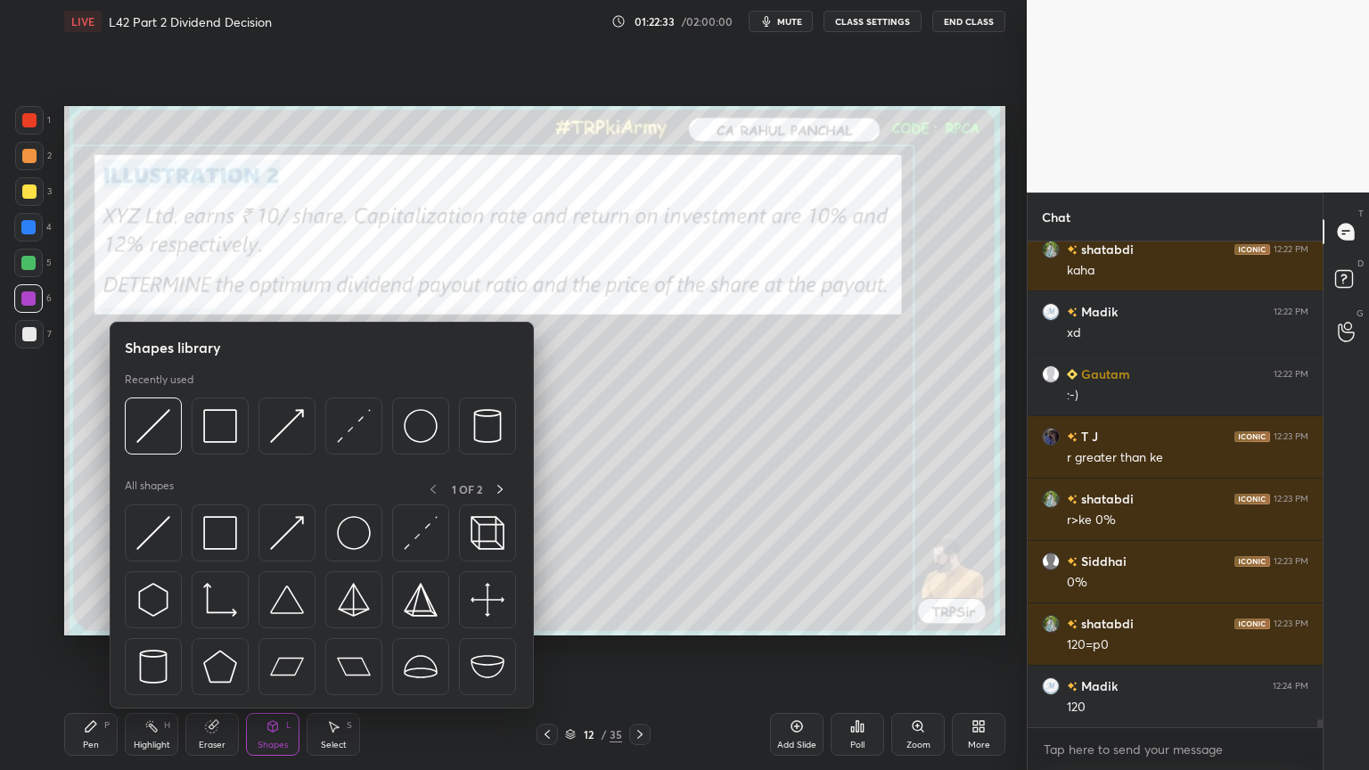
click at [284, 572] on div "Shapes L" at bounding box center [272, 734] width 53 height 43
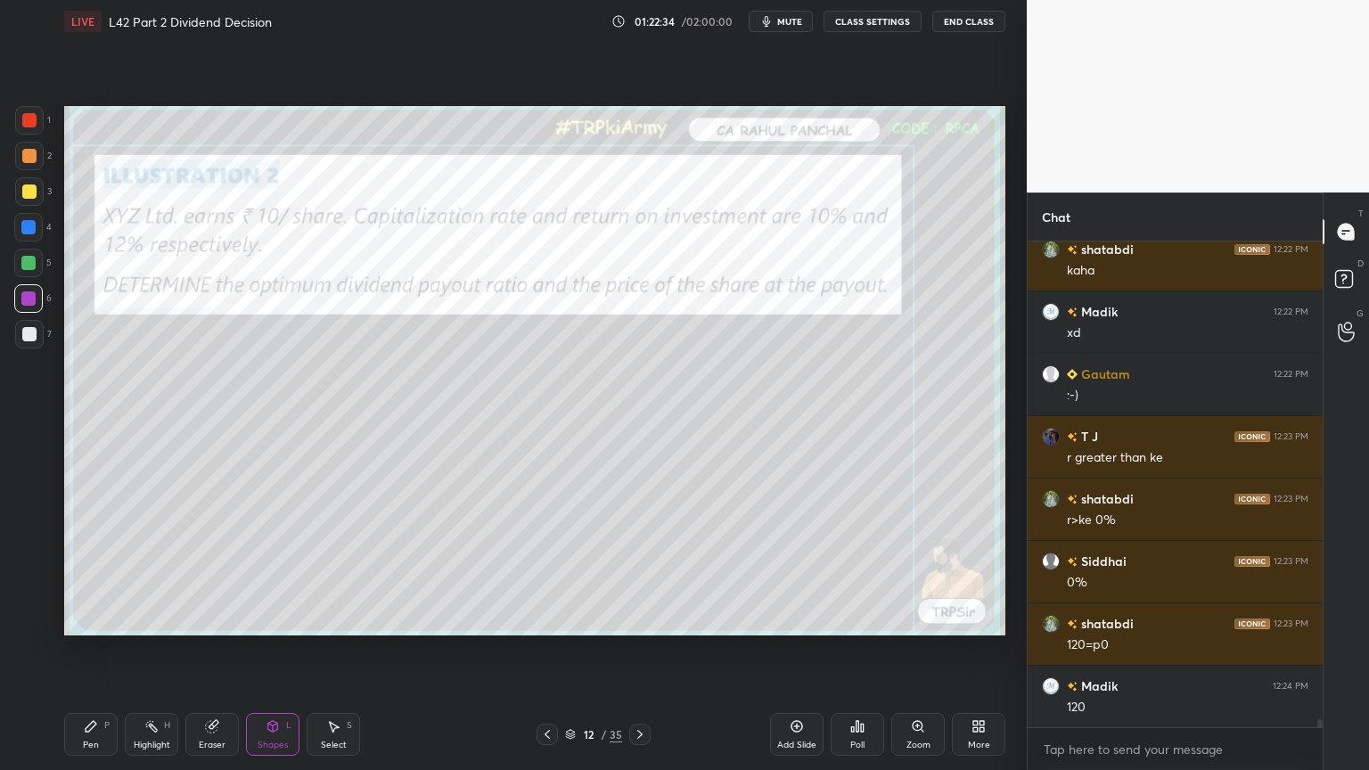
click at [277, 572] on div "Shapes L" at bounding box center [272, 734] width 53 height 43
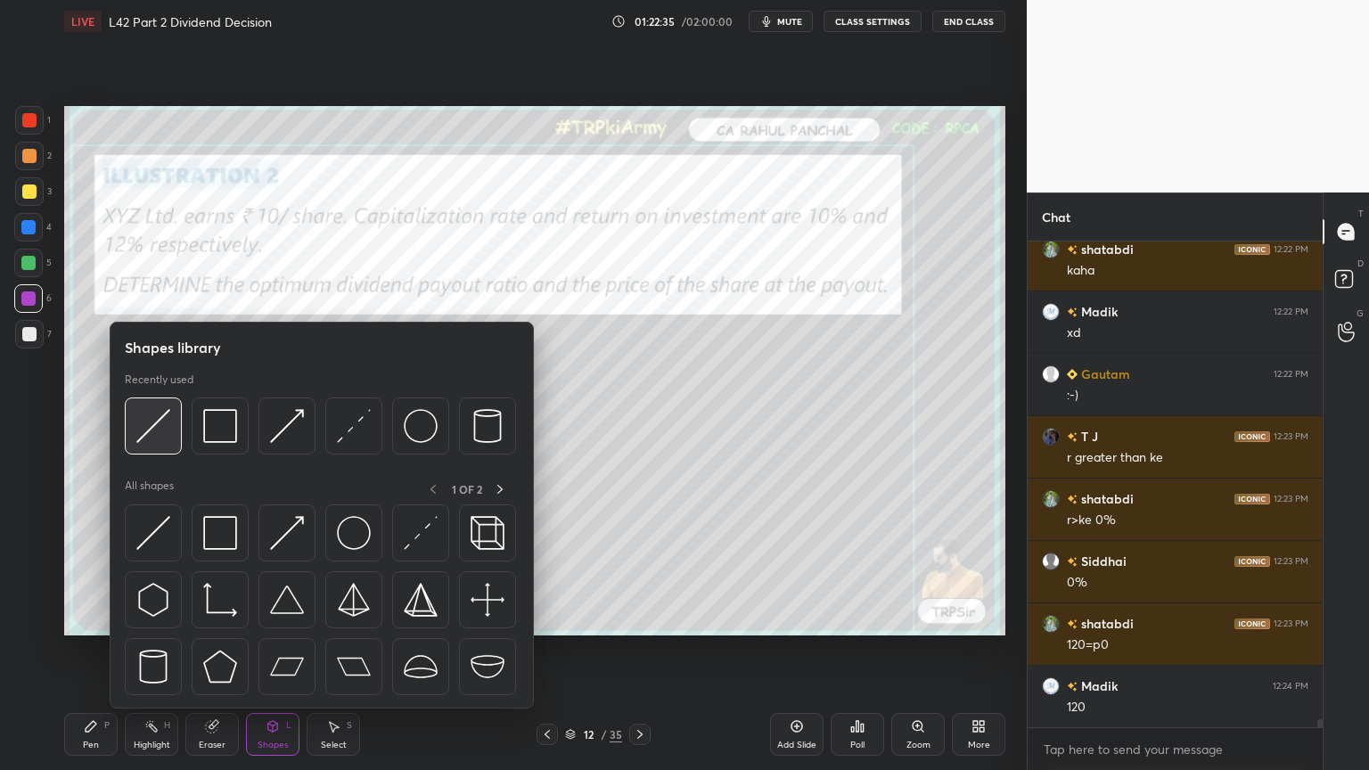
click at [143, 438] on img at bounding box center [153, 426] width 34 height 34
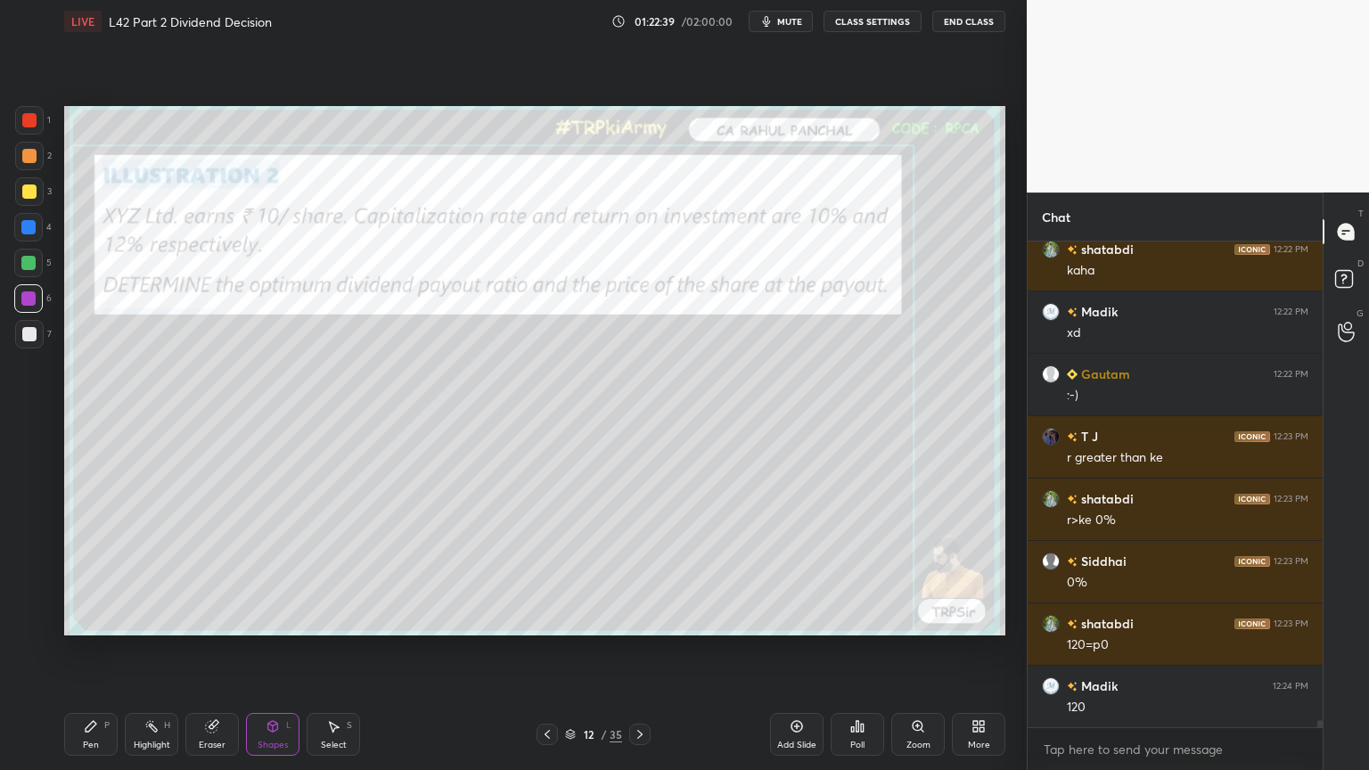
scroll to position [30669, 0]
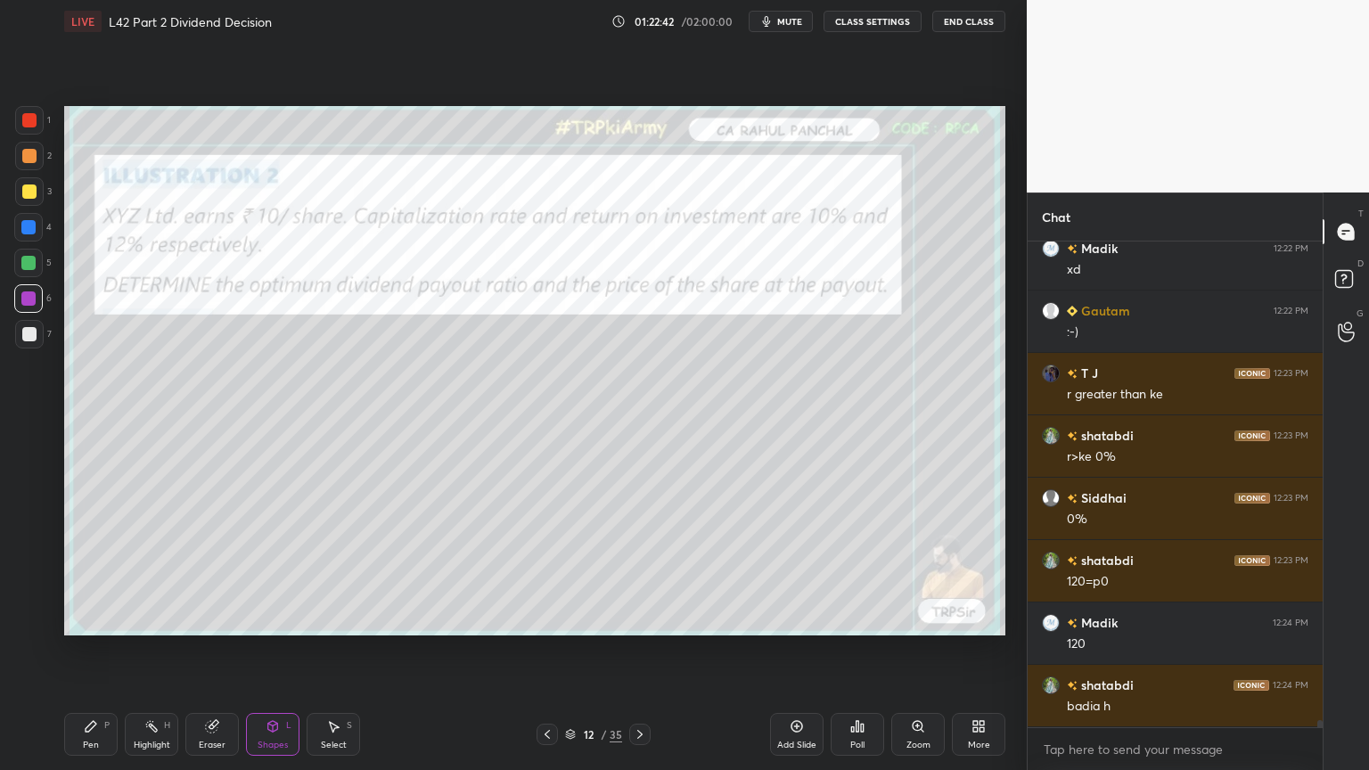
click at [22, 200] on div at bounding box center [29, 191] width 29 height 29
click at [100, 572] on div "Pen P" at bounding box center [90, 734] width 53 height 43
click at [284, 572] on div "Shapes L" at bounding box center [272, 734] width 53 height 43
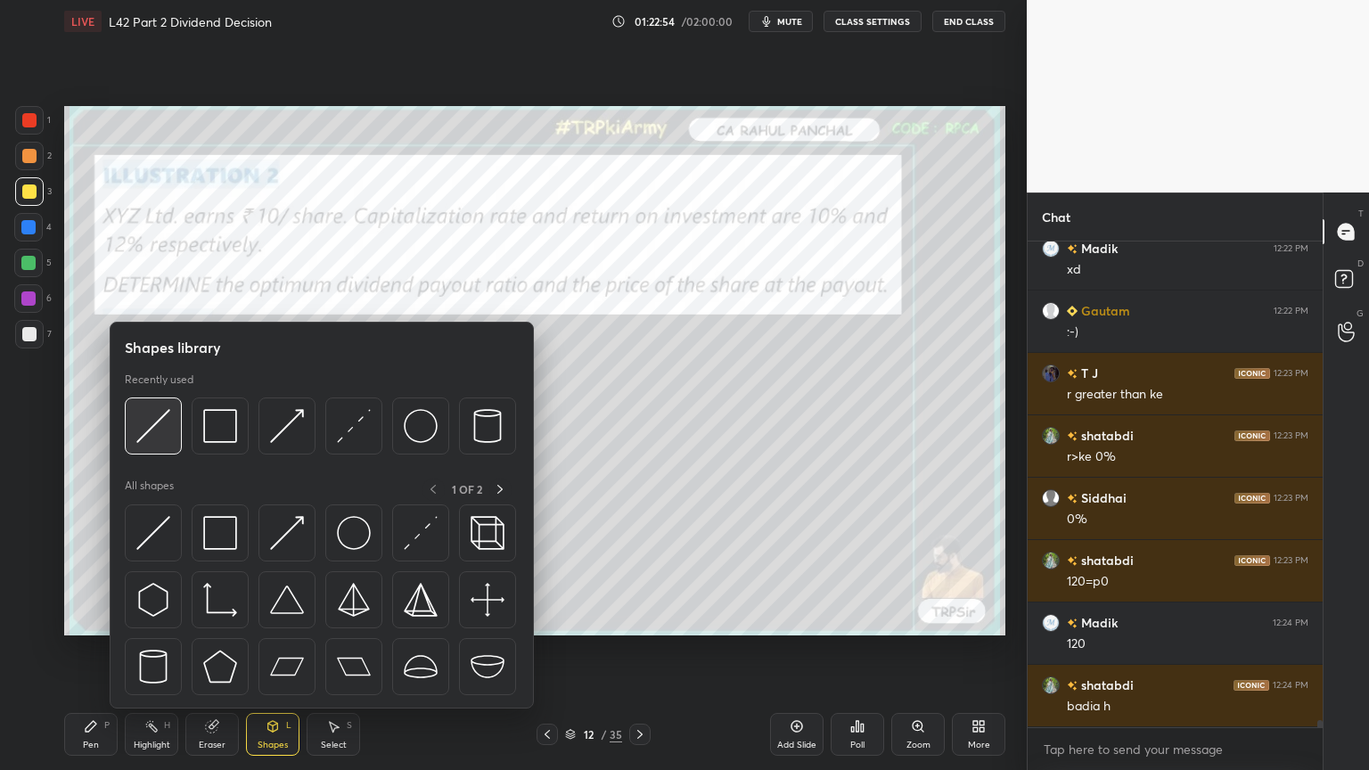
click at [165, 433] on img at bounding box center [153, 426] width 34 height 34
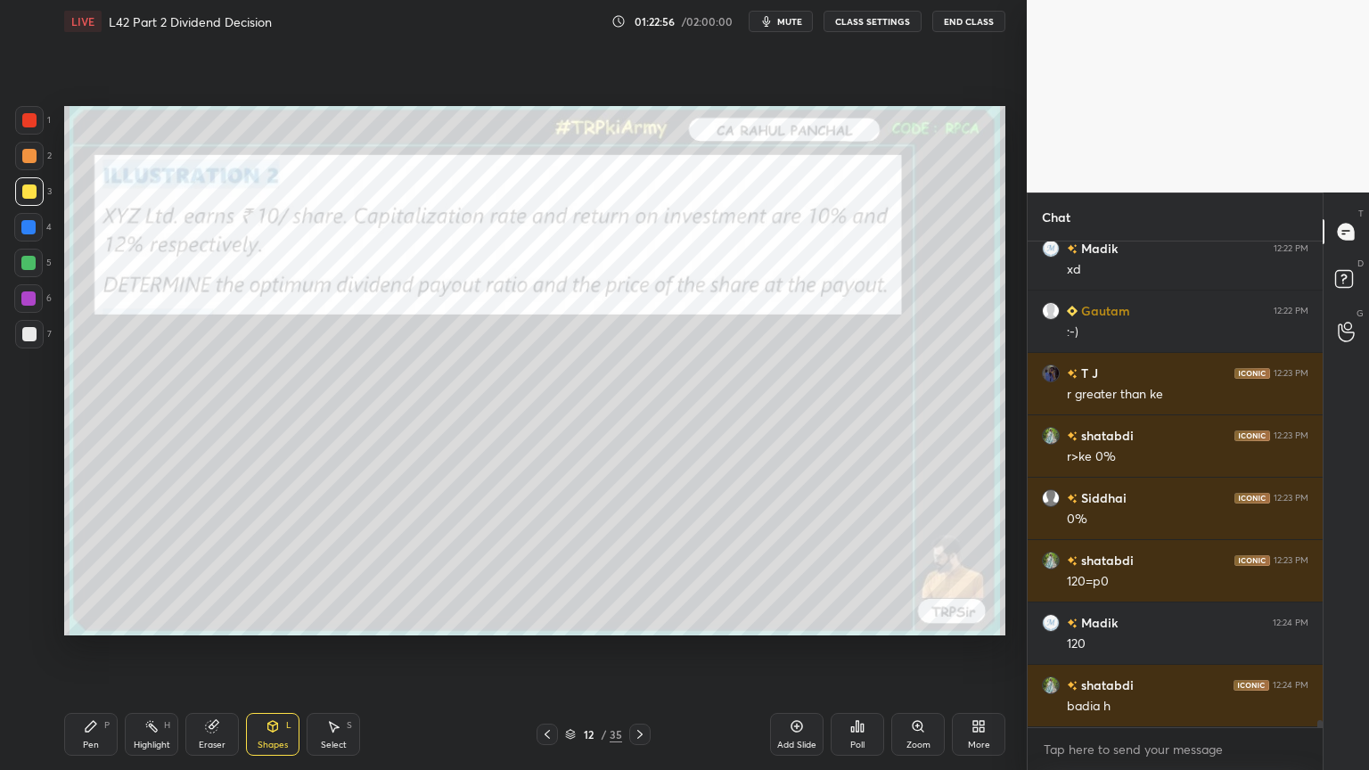
click at [86, 572] on div "Pen P" at bounding box center [90, 734] width 53 height 43
click at [22, 330] on div at bounding box center [29, 334] width 14 height 14
click at [22, 187] on div at bounding box center [29, 192] width 14 height 14
click at [28, 167] on div at bounding box center [29, 156] width 29 height 29
click at [17, 327] on div at bounding box center [29, 334] width 29 height 29
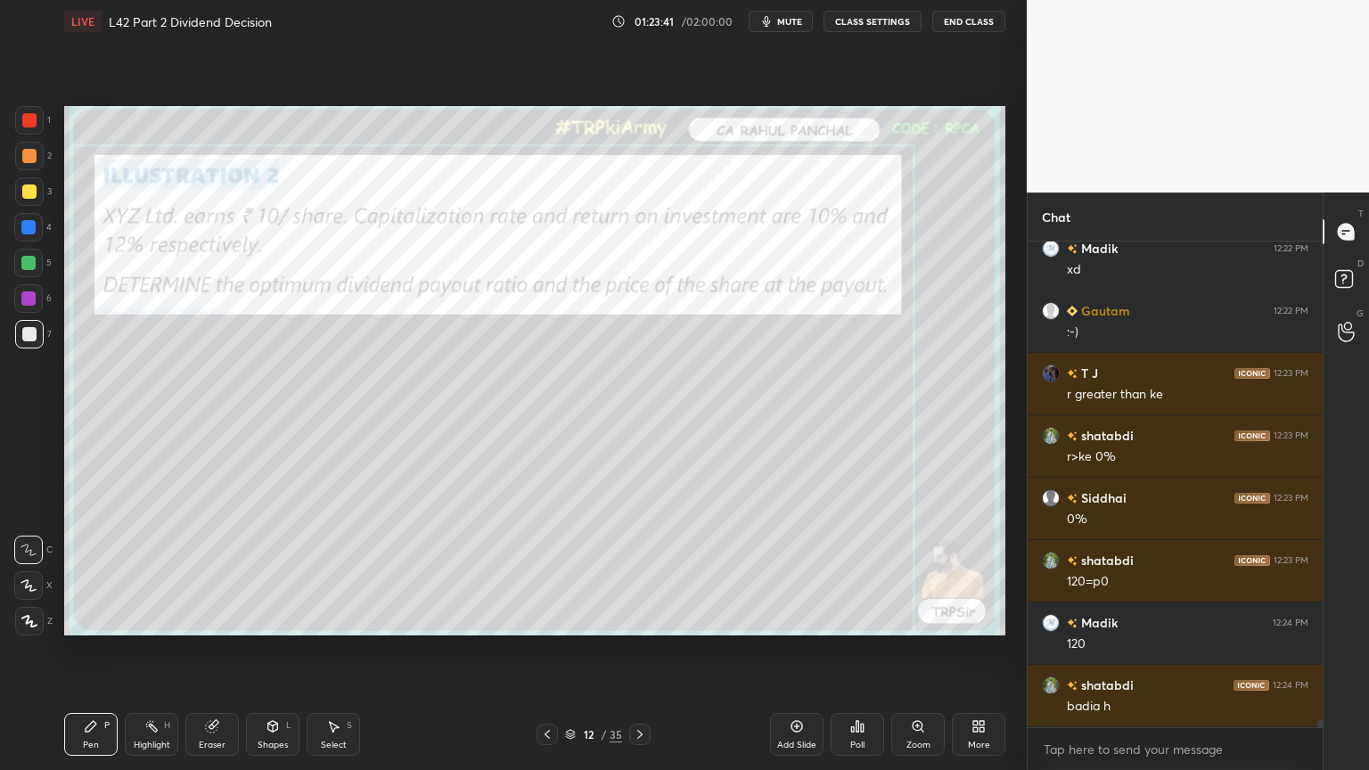
scroll to position [30731, 0]
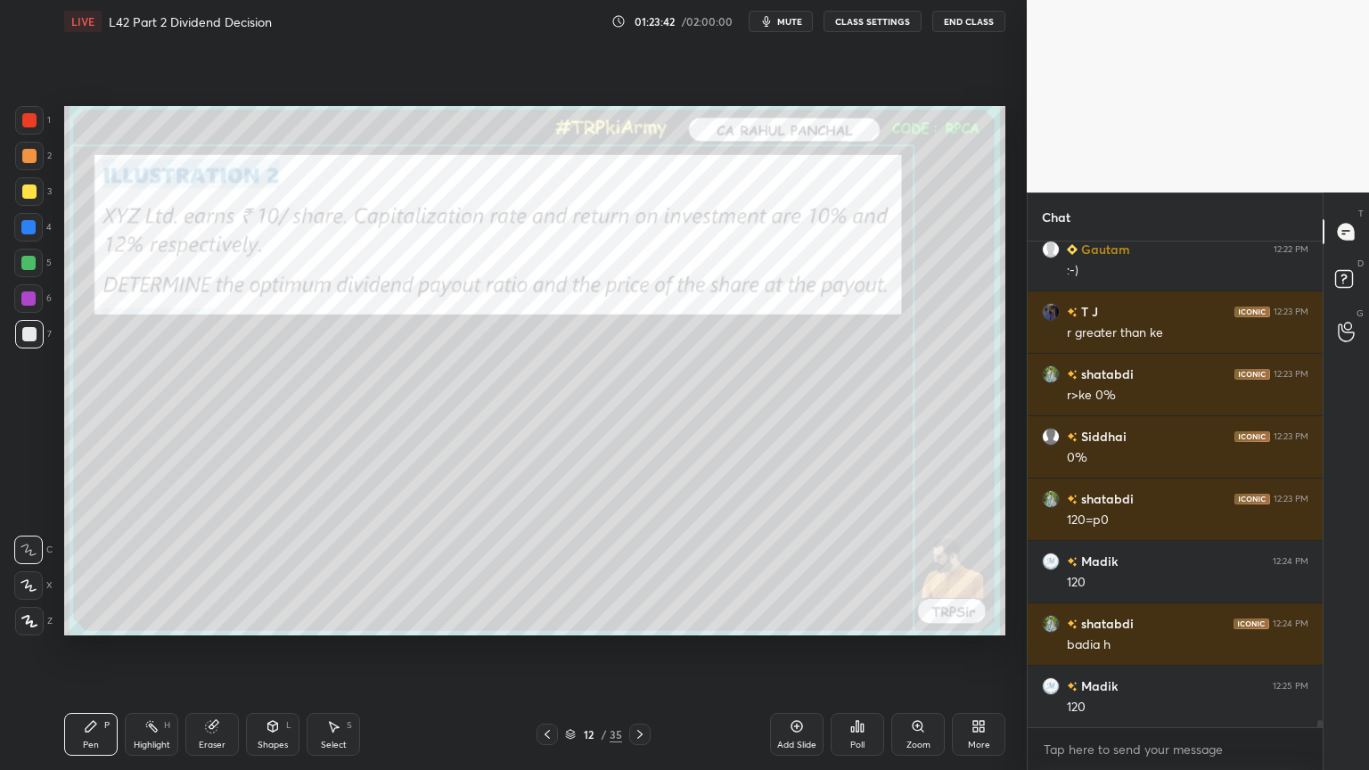
click at [15, 196] on div at bounding box center [29, 191] width 29 height 29
click at [275, 572] on div "Shapes L" at bounding box center [272, 734] width 53 height 43
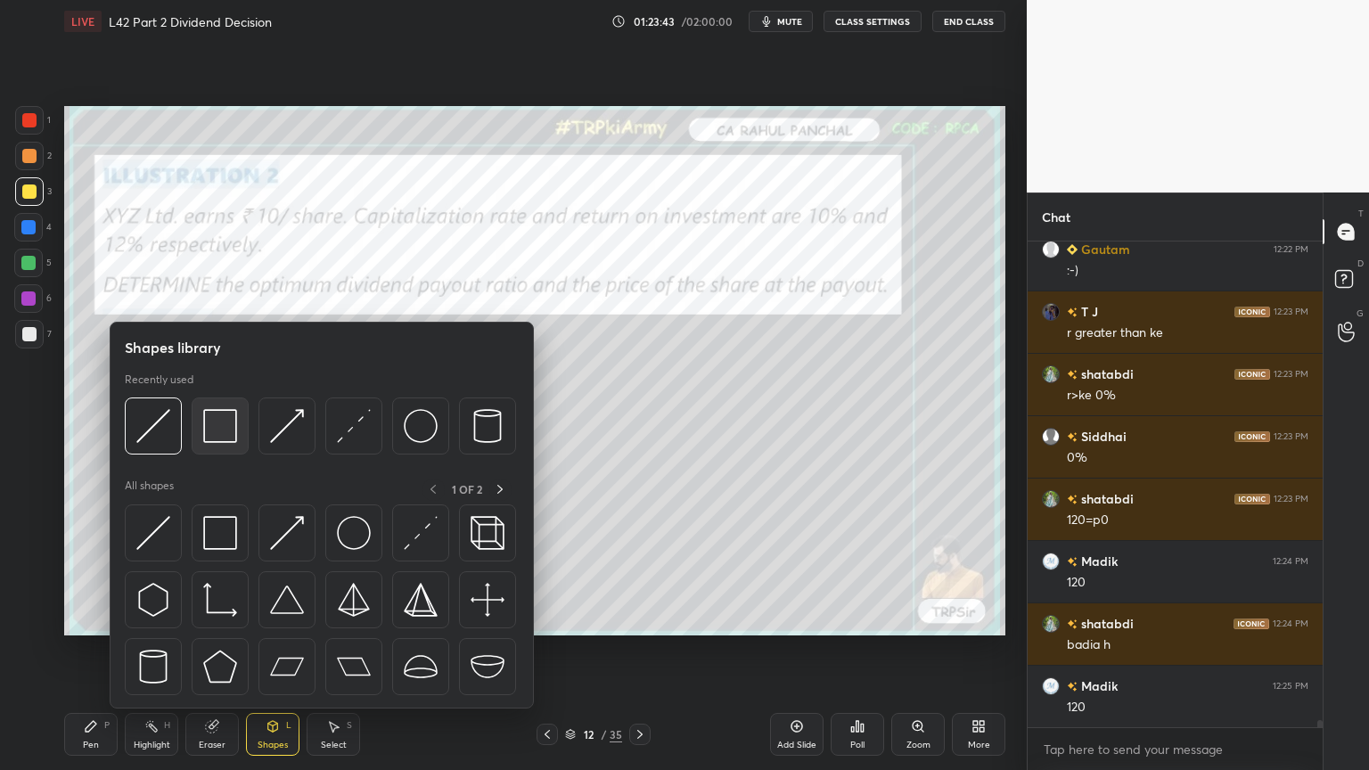
click at [218, 439] on img at bounding box center [220, 426] width 34 height 34
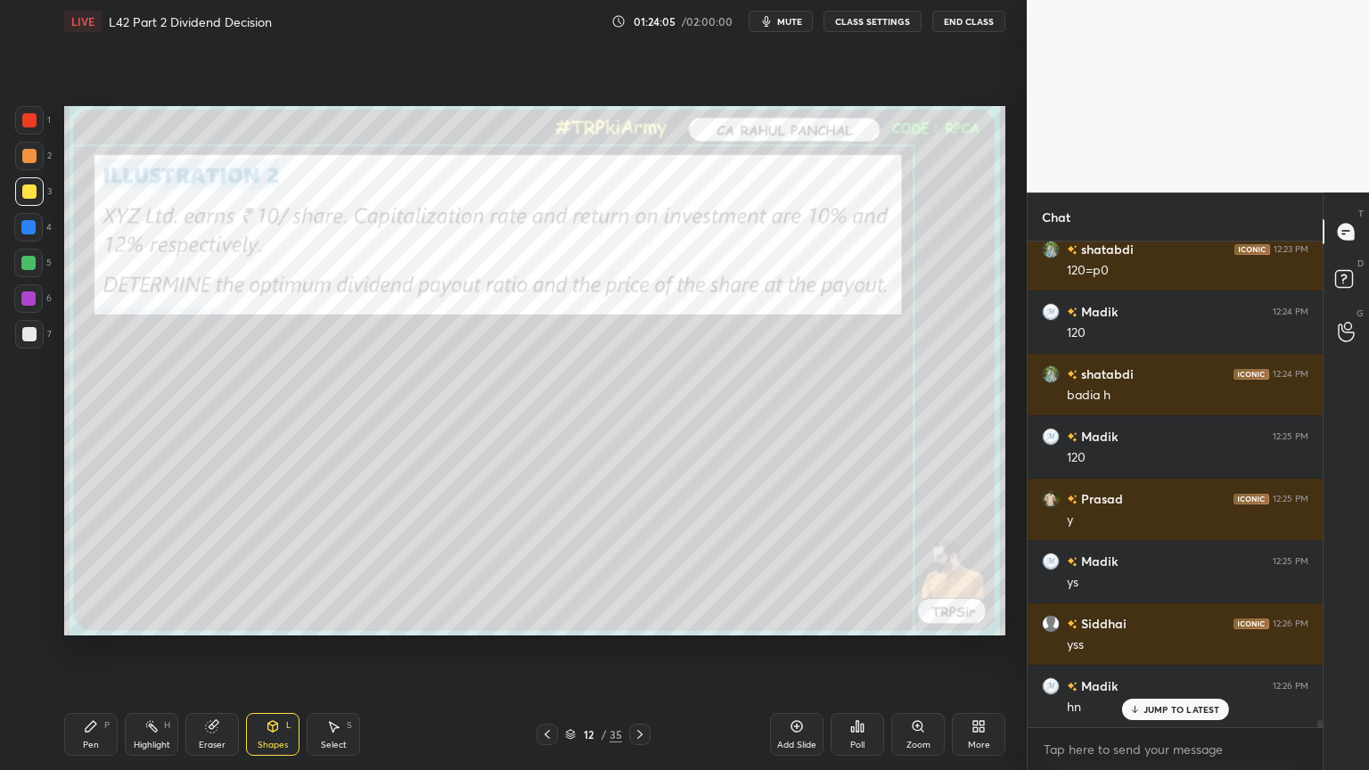
scroll to position [31043, 0]
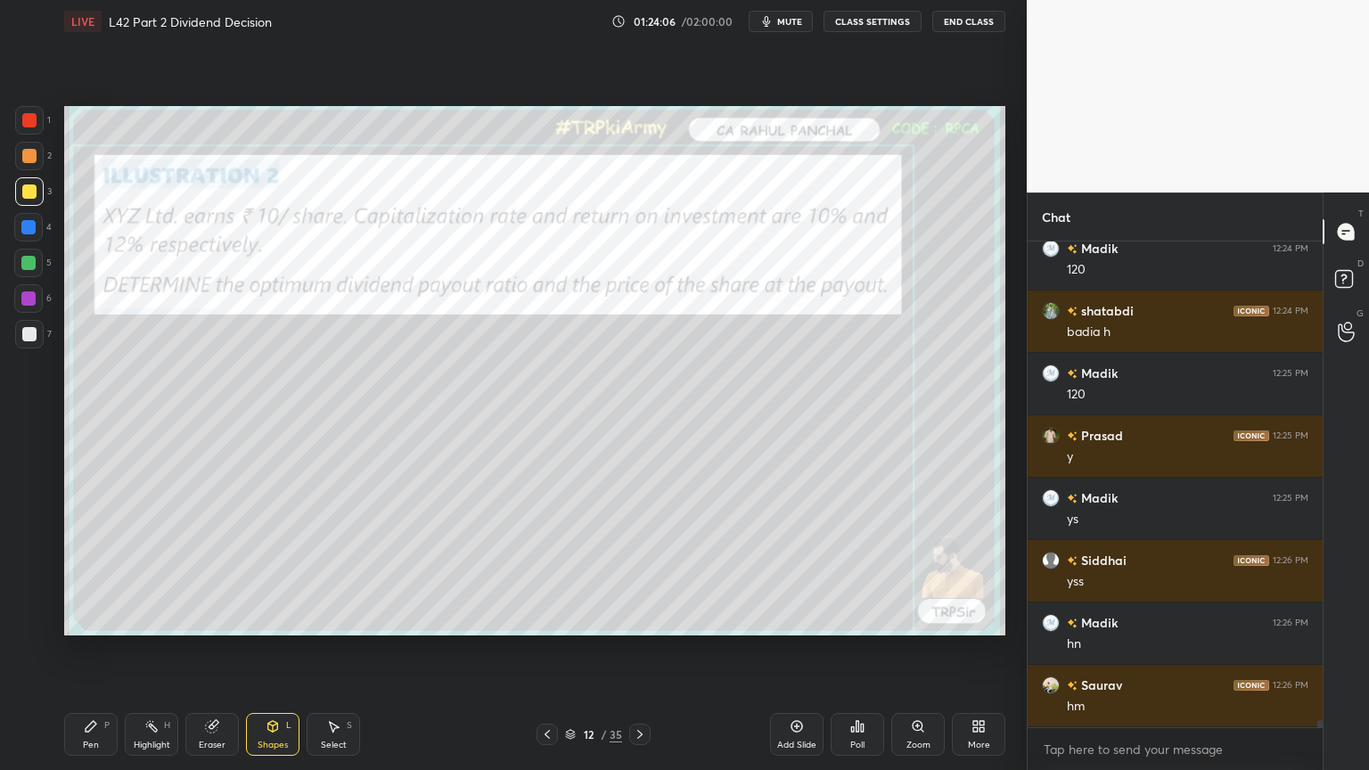
click at [850, 572] on div "Poll" at bounding box center [857, 734] width 53 height 43
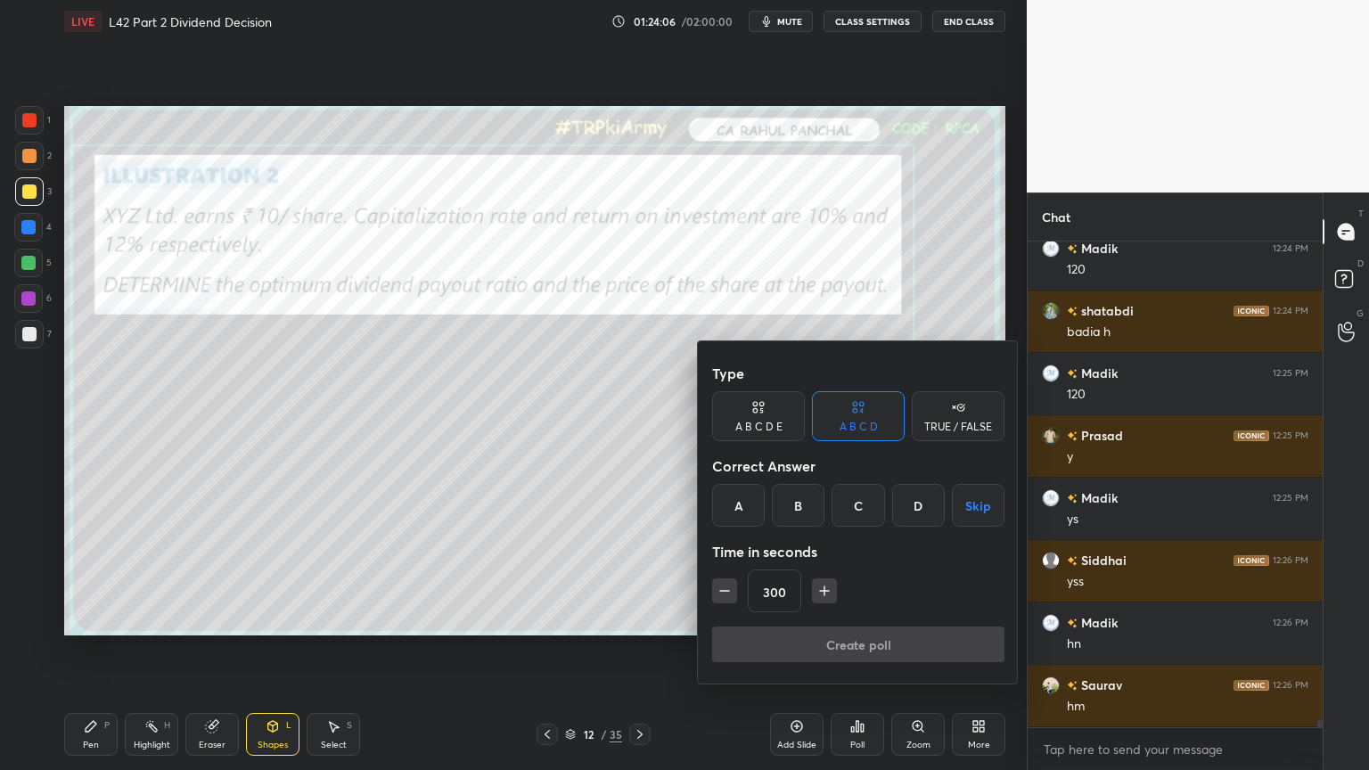
scroll to position [31105, 0]
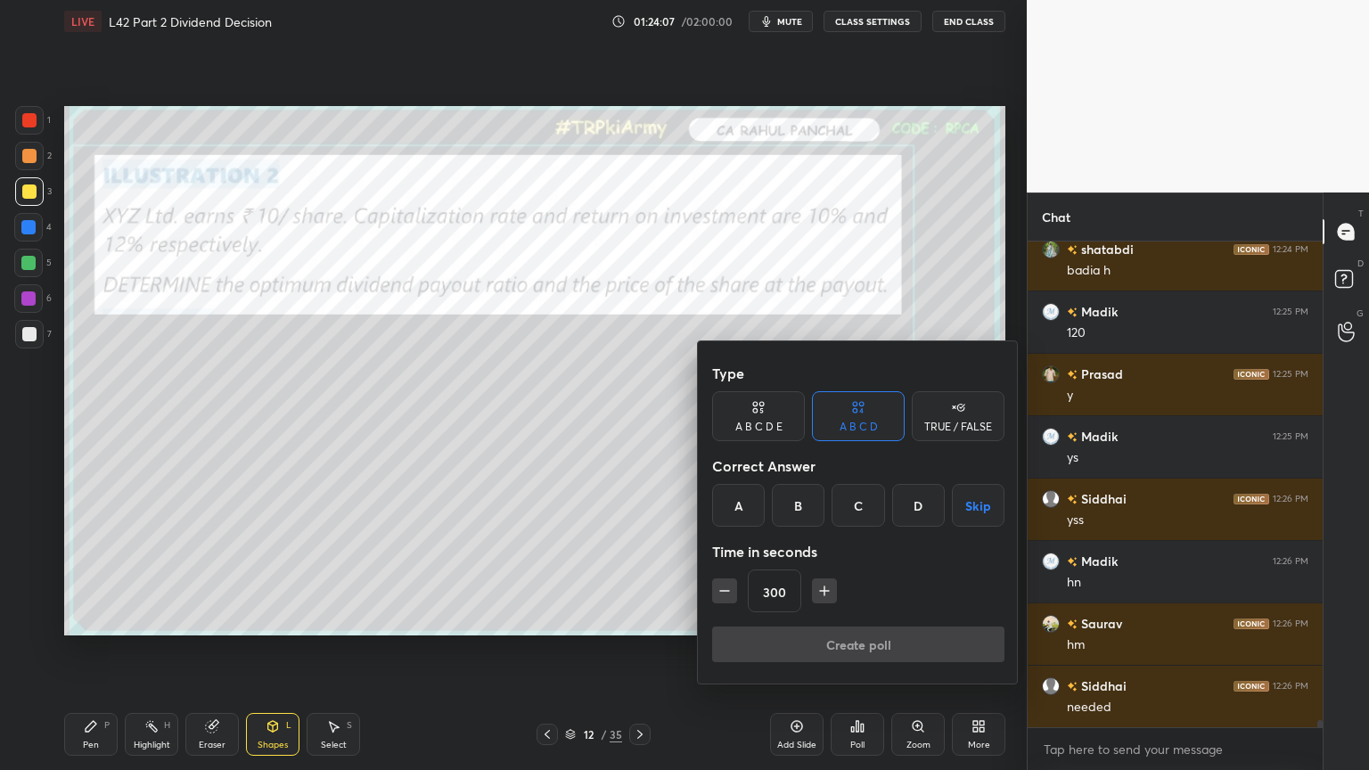
click at [856, 500] on div "C" at bounding box center [858, 505] width 53 height 43
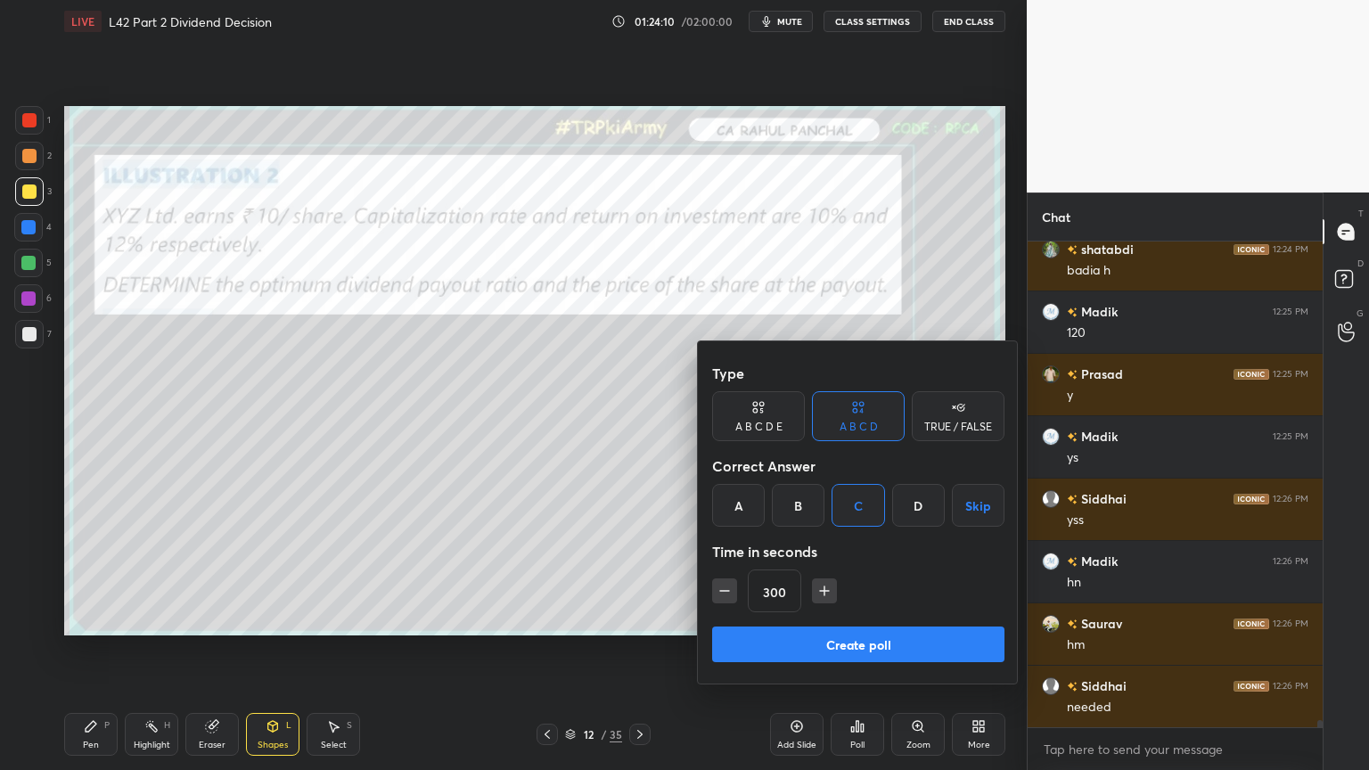
click at [713, 572] on button "button" at bounding box center [724, 591] width 25 height 25
click at [721, 572] on icon "button" at bounding box center [725, 591] width 18 height 18
click at [719, 572] on icon "button" at bounding box center [725, 591] width 18 height 18
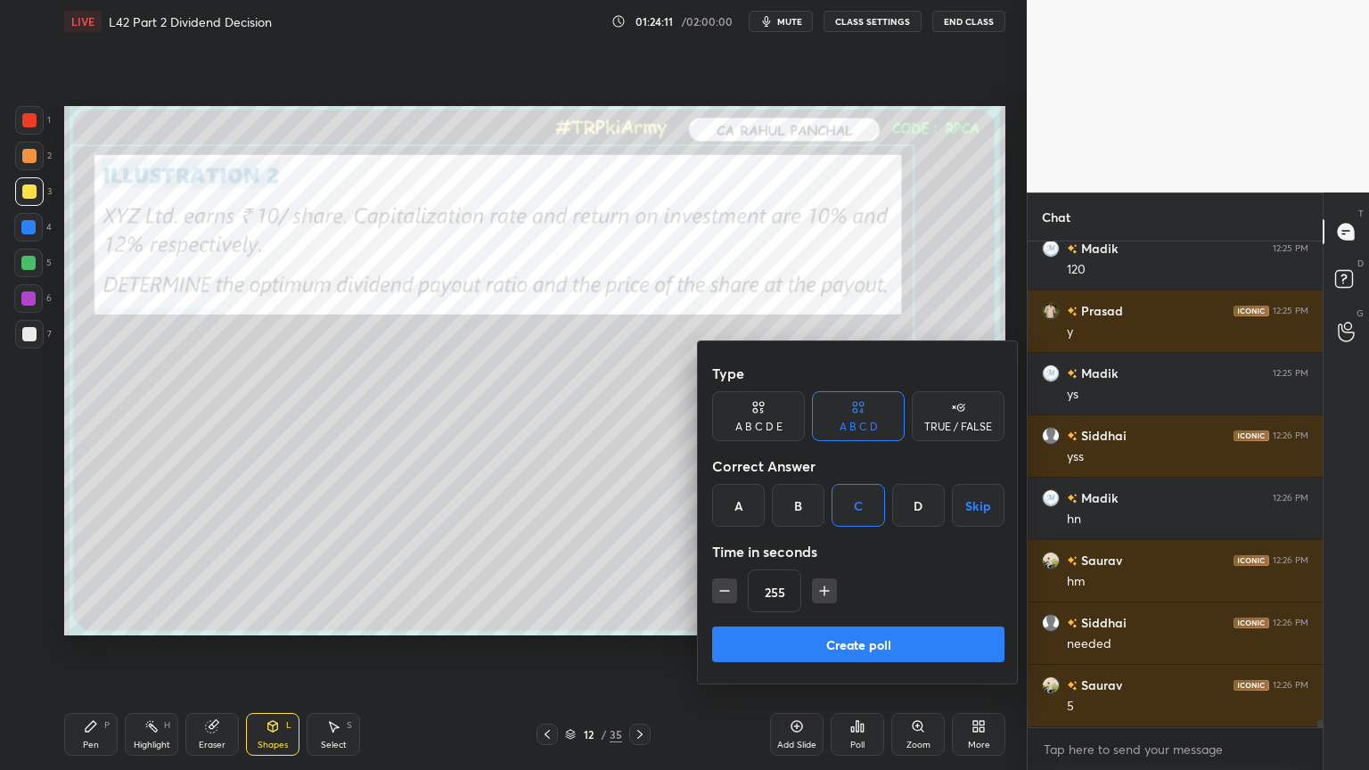
click at [724, 572] on icon "button" at bounding box center [725, 591] width 18 height 18
type input "240"
click at [909, 572] on button "Create poll" at bounding box center [858, 645] width 292 height 36
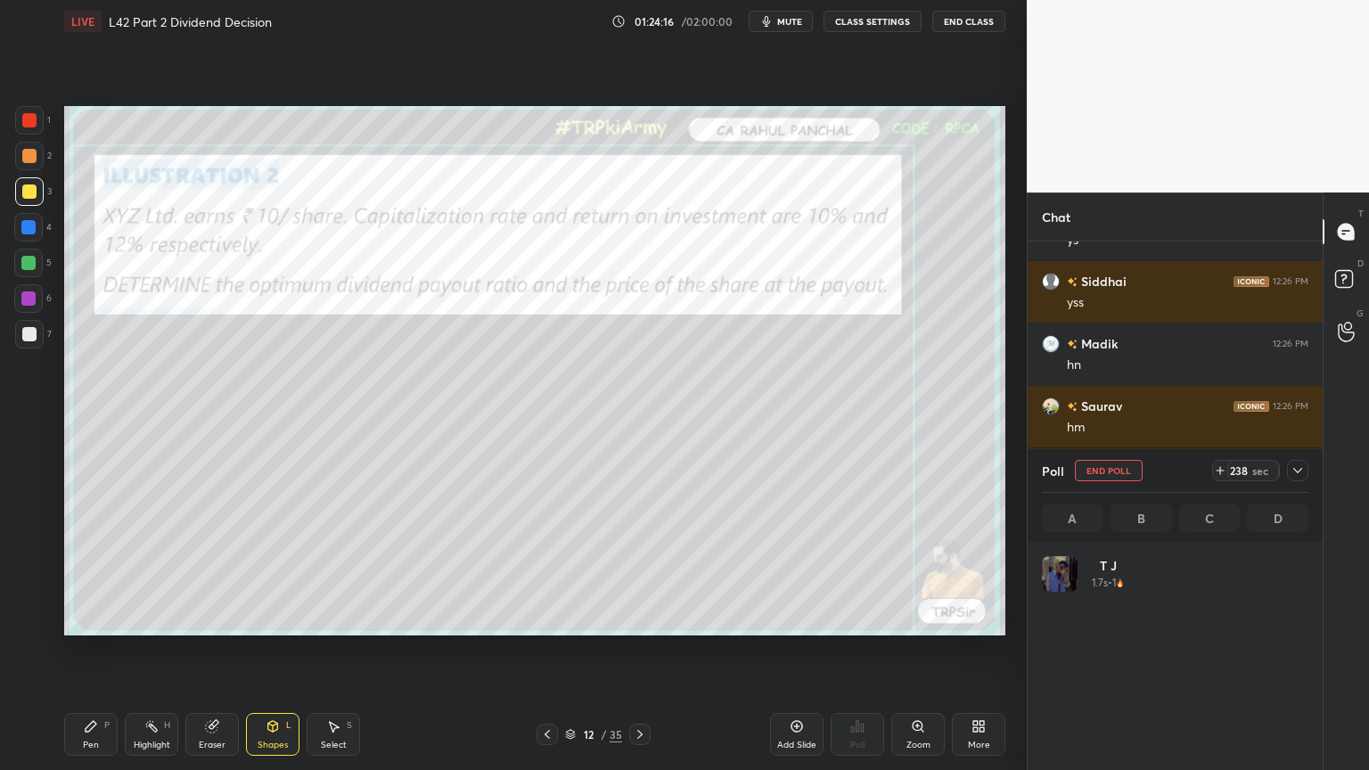
scroll to position [5, 5]
click at [1298, 472] on icon at bounding box center [1298, 470] width 9 height 5
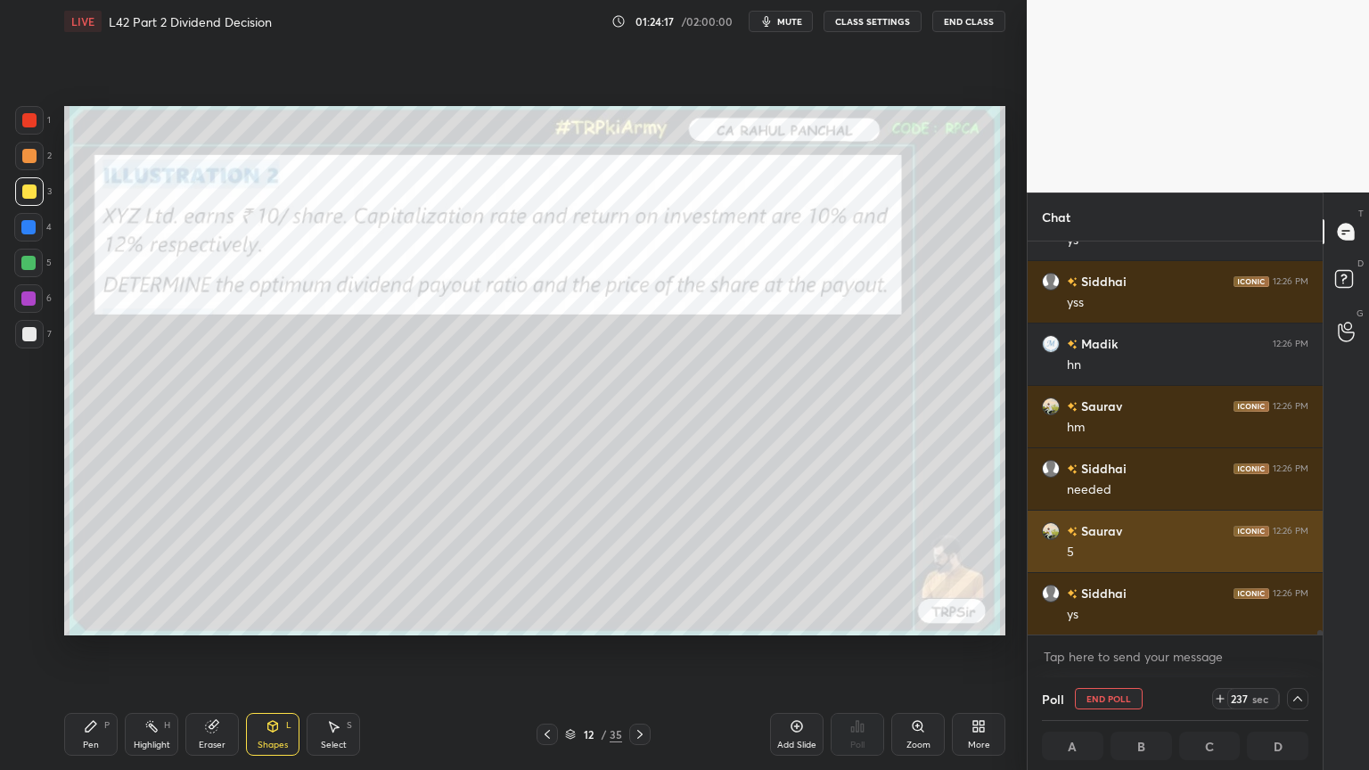
scroll to position [31323, 0]
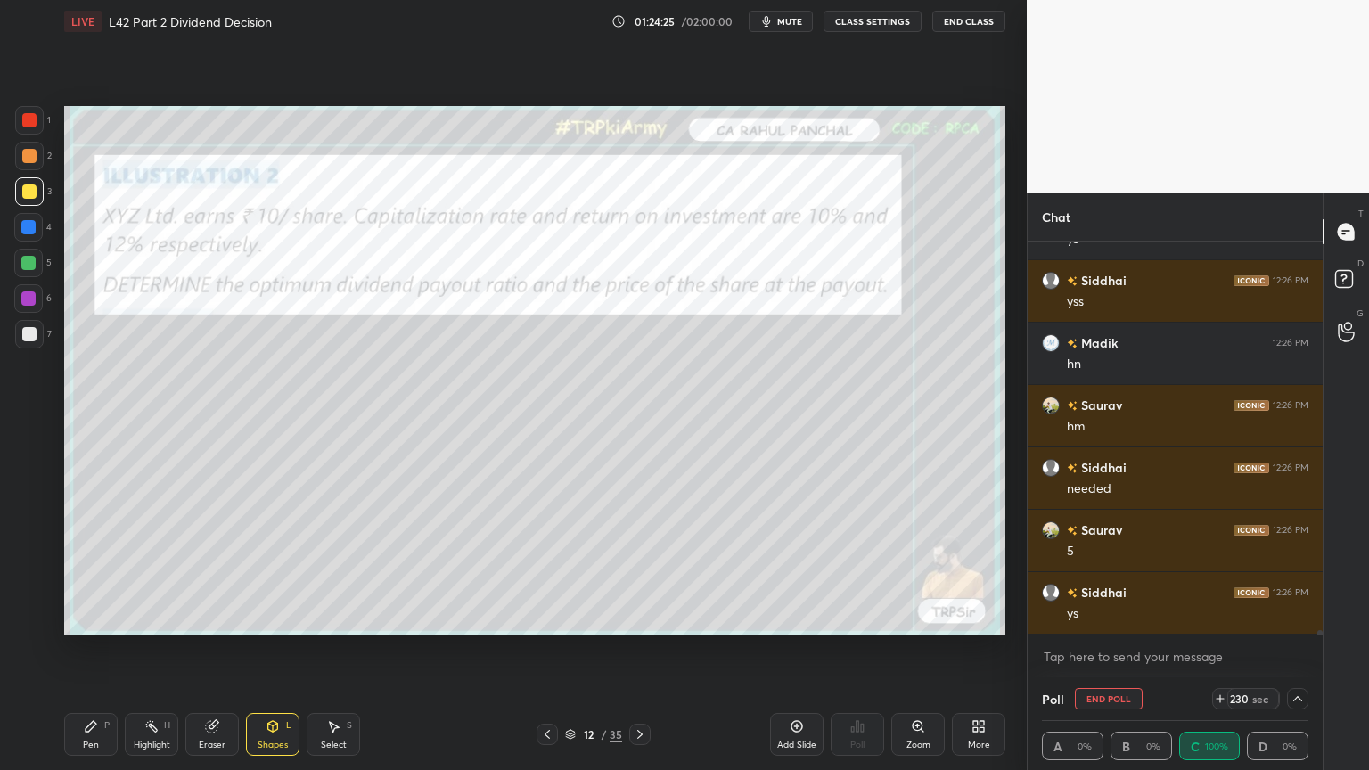
click at [779, 14] on button "mute" at bounding box center [781, 21] width 64 height 21
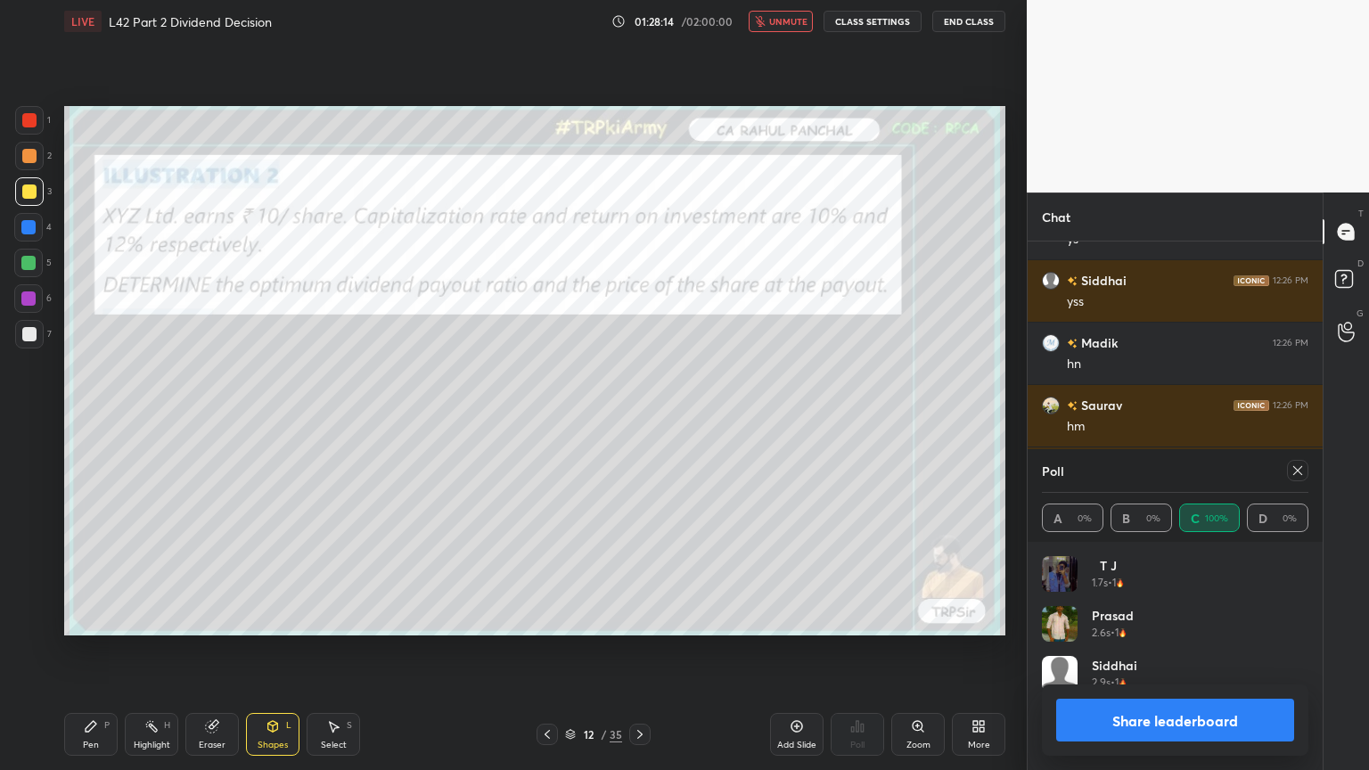
scroll to position [208, 261]
click at [1094, 572] on button "Share leaderboard" at bounding box center [1176, 720] width 238 height 43
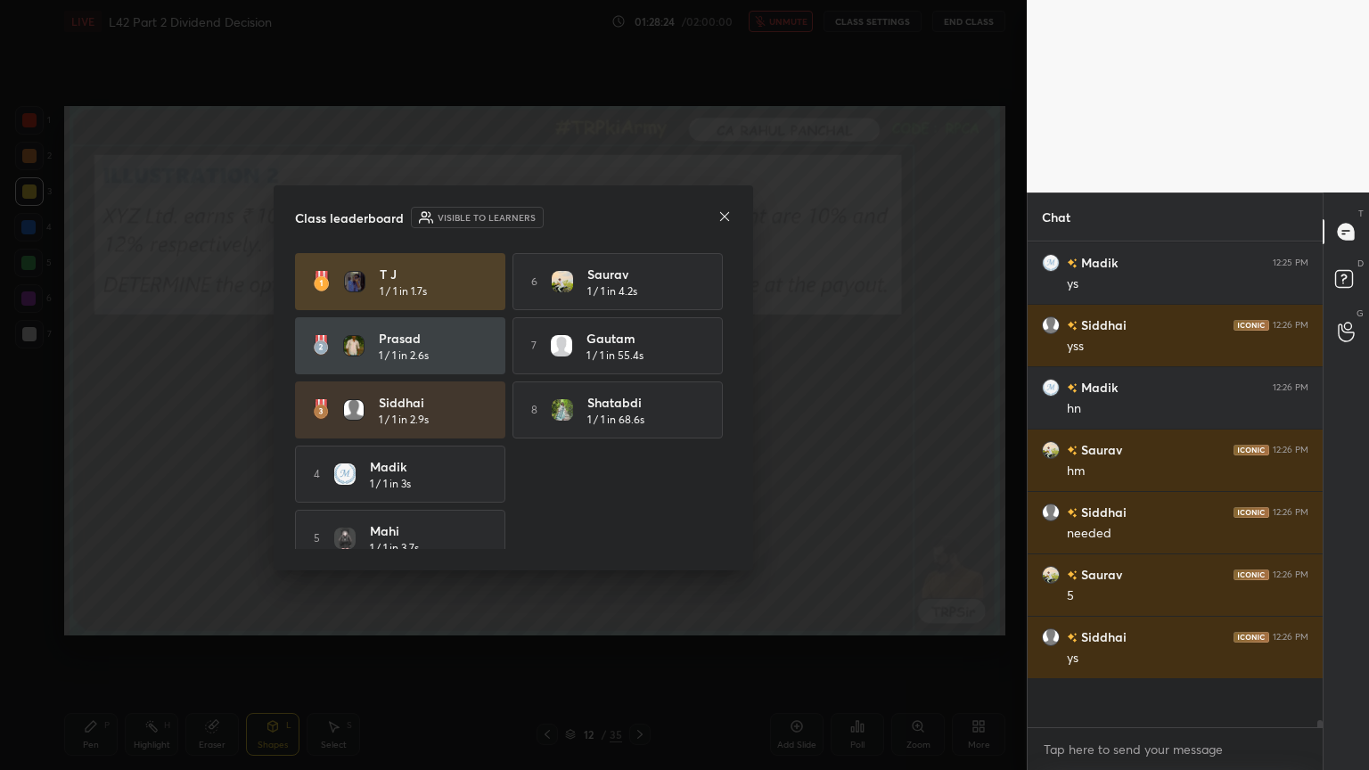
scroll to position [298, 290]
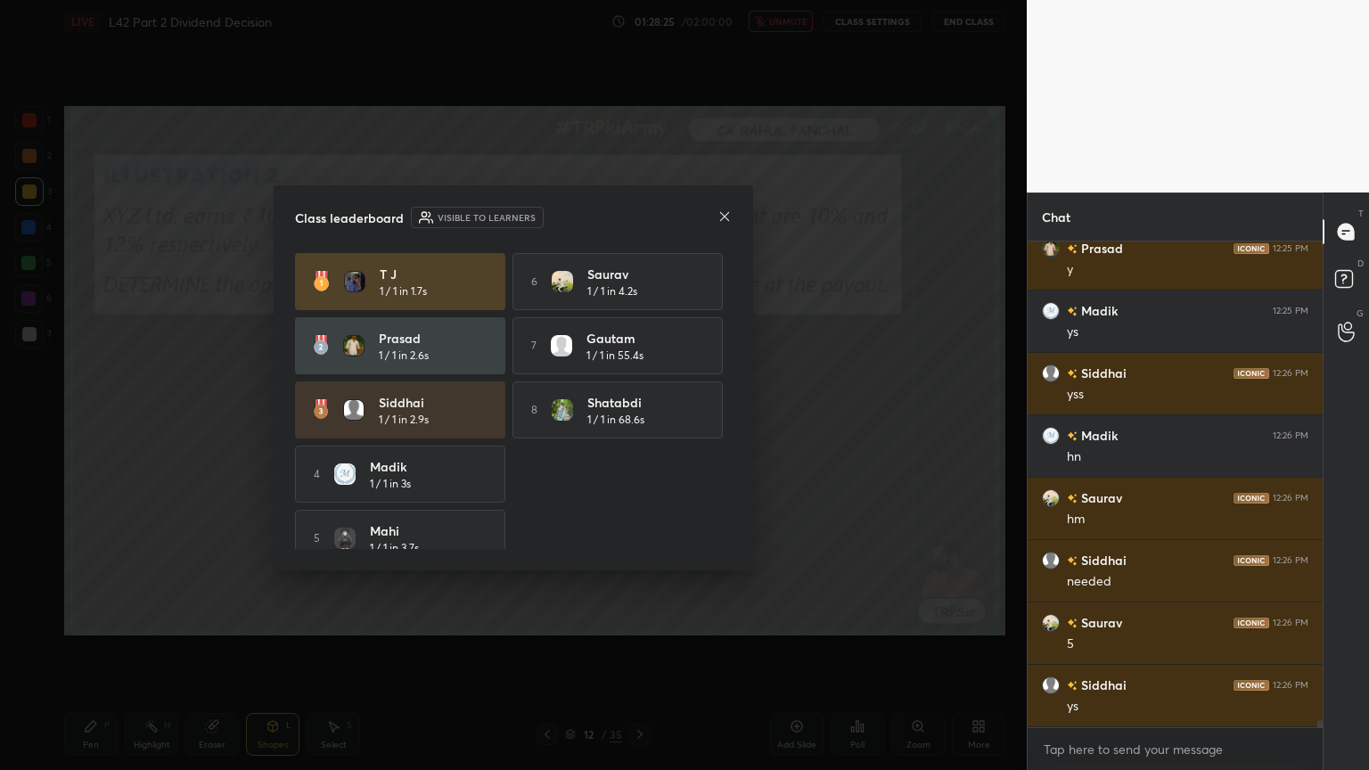
click at [719, 214] on icon at bounding box center [725, 217] width 14 height 14
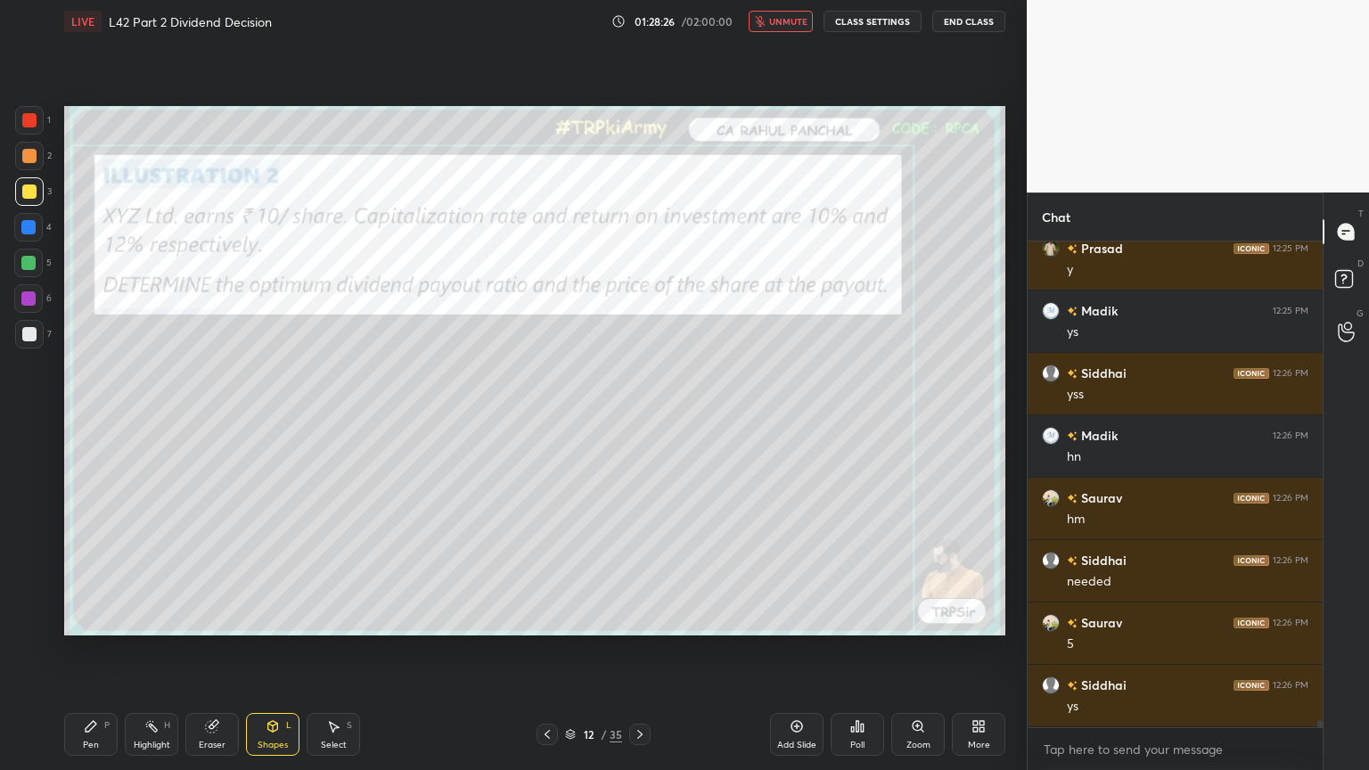
click at [774, 20] on span "unmute" at bounding box center [788, 21] width 38 height 12
click at [634, 572] on icon at bounding box center [640, 735] width 14 height 14
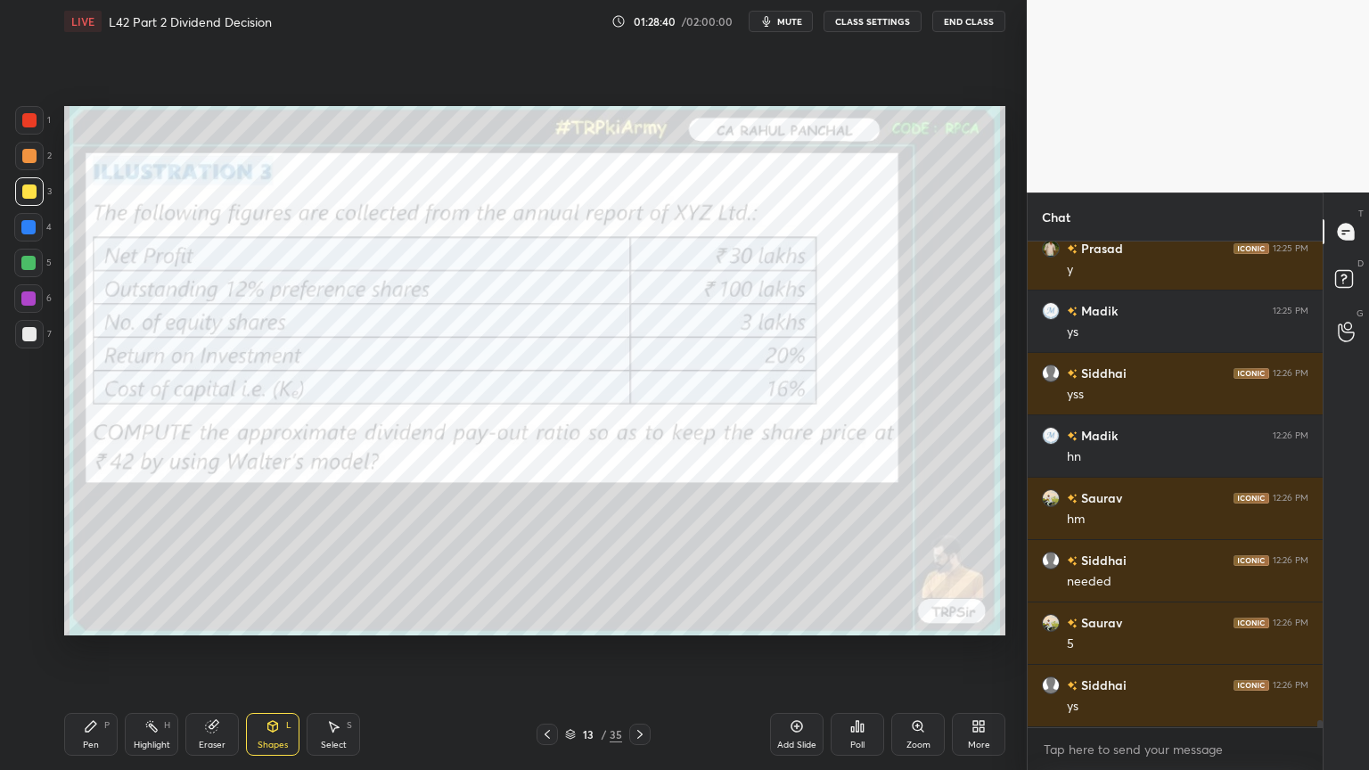
scroll to position [31293, 0]
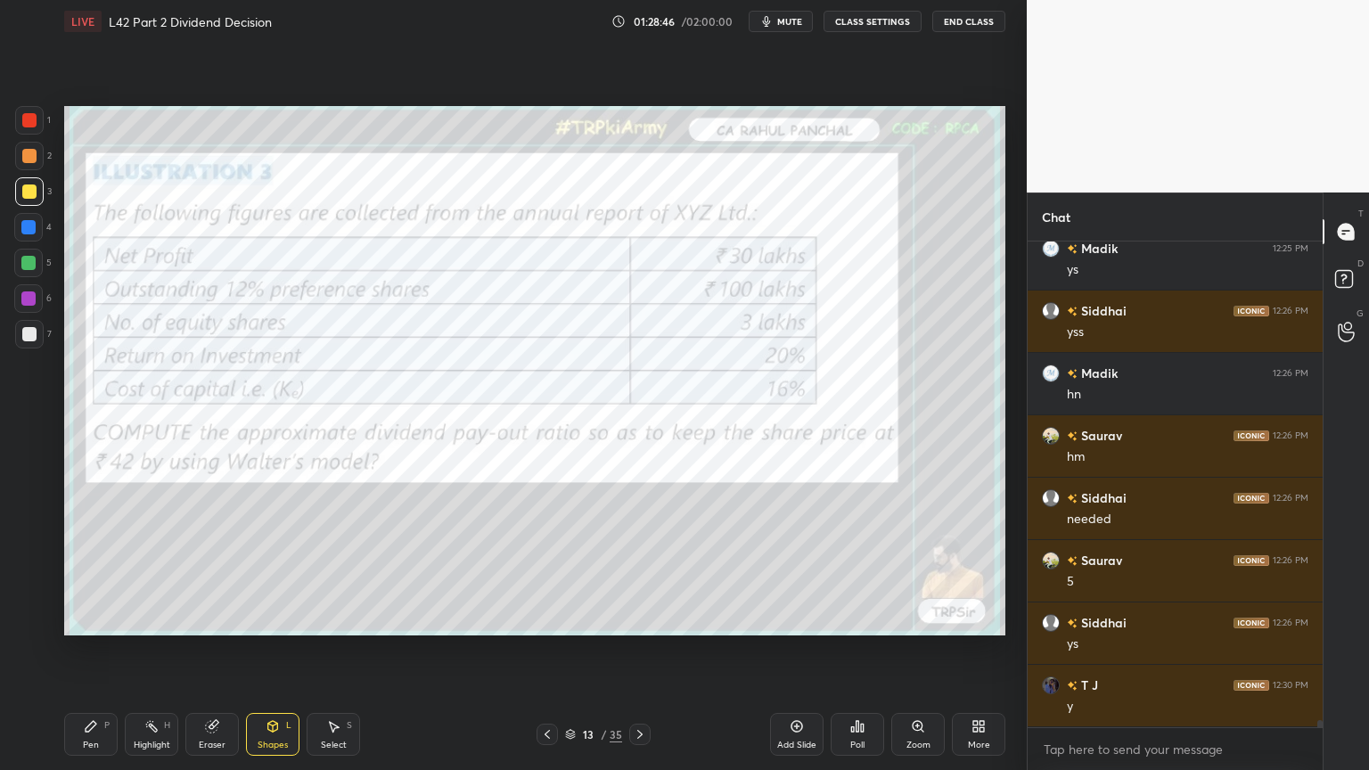
click at [31, 113] on div at bounding box center [29, 120] width 14 height 14
click at [276, 572] on div "Shapes L" at bounding box center [272, 734] width 53 height 43
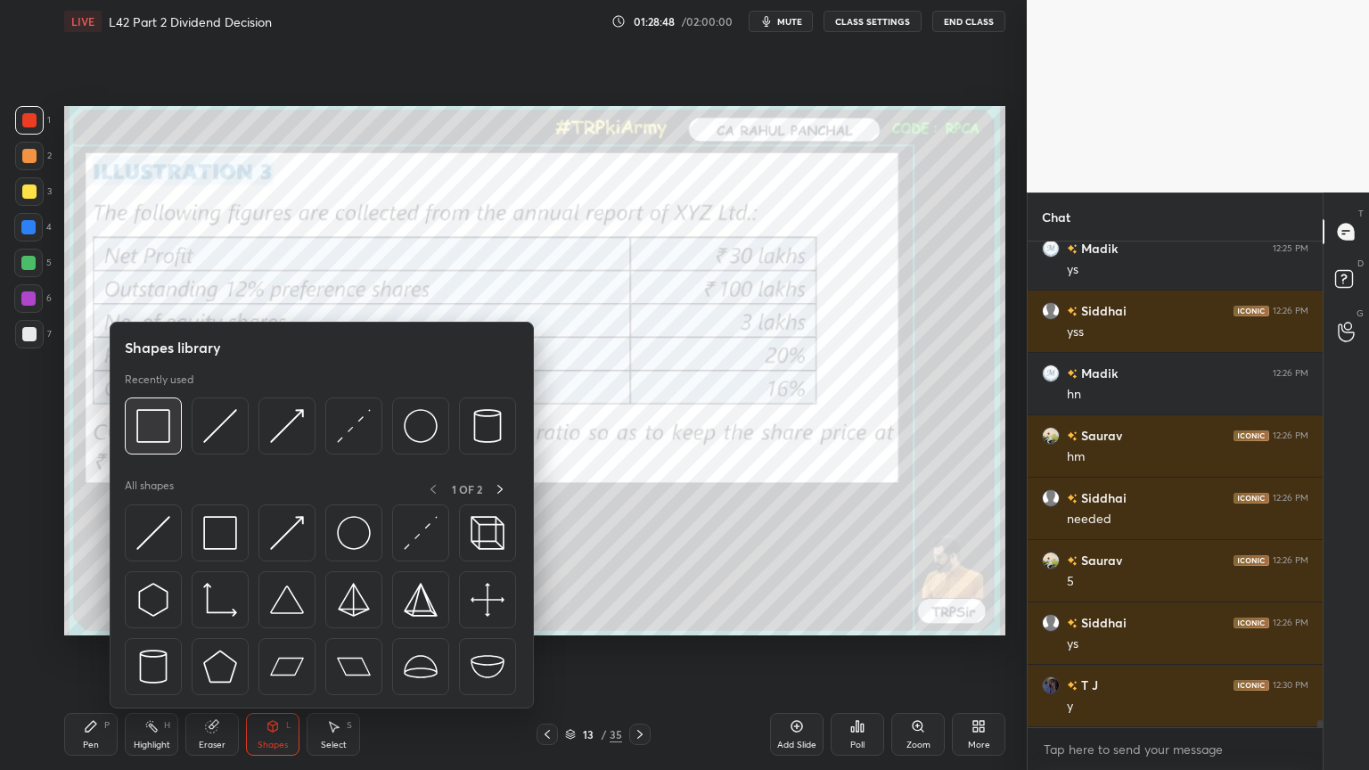
click at [144, 423] on img at bounding box center [153, 426] width 34 height 34
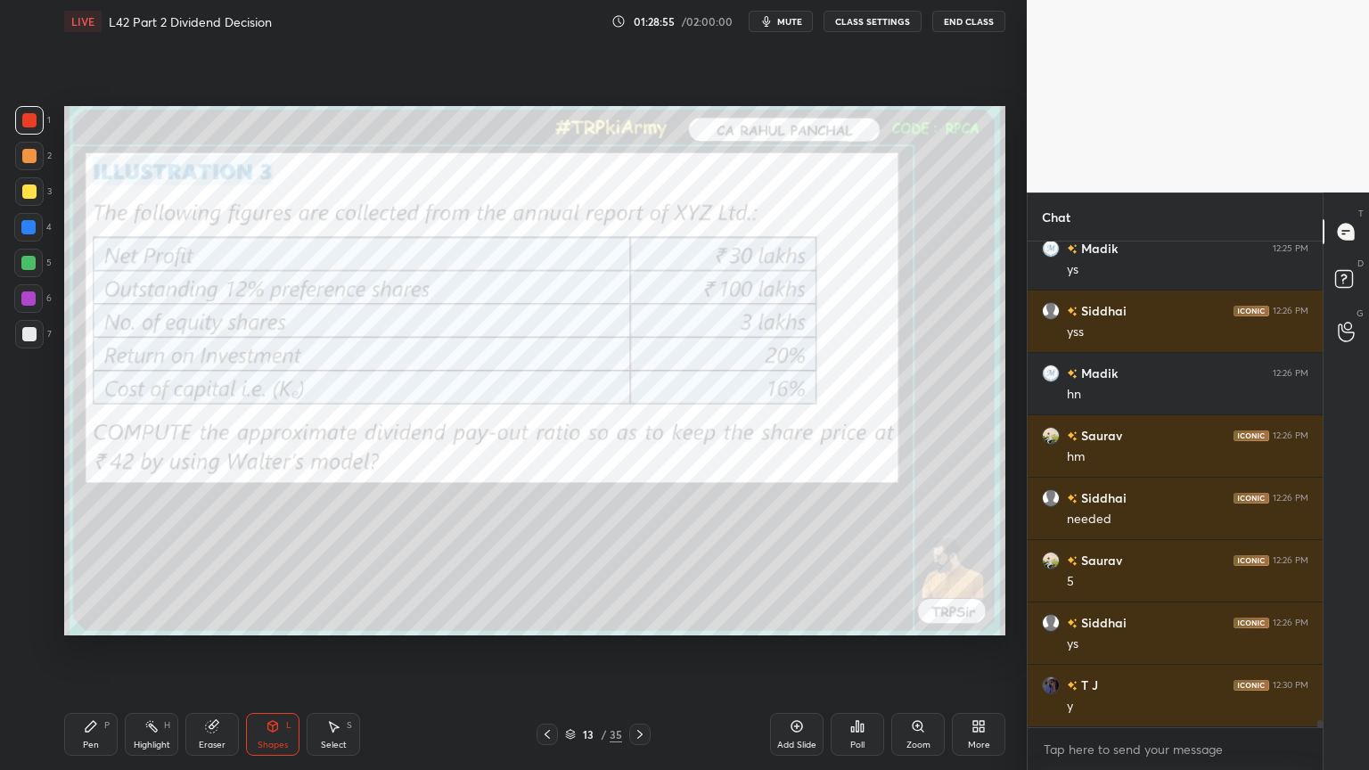
click at [95, 572] on div "Pen P" at bounding box center [90, 734] width 53 height 43
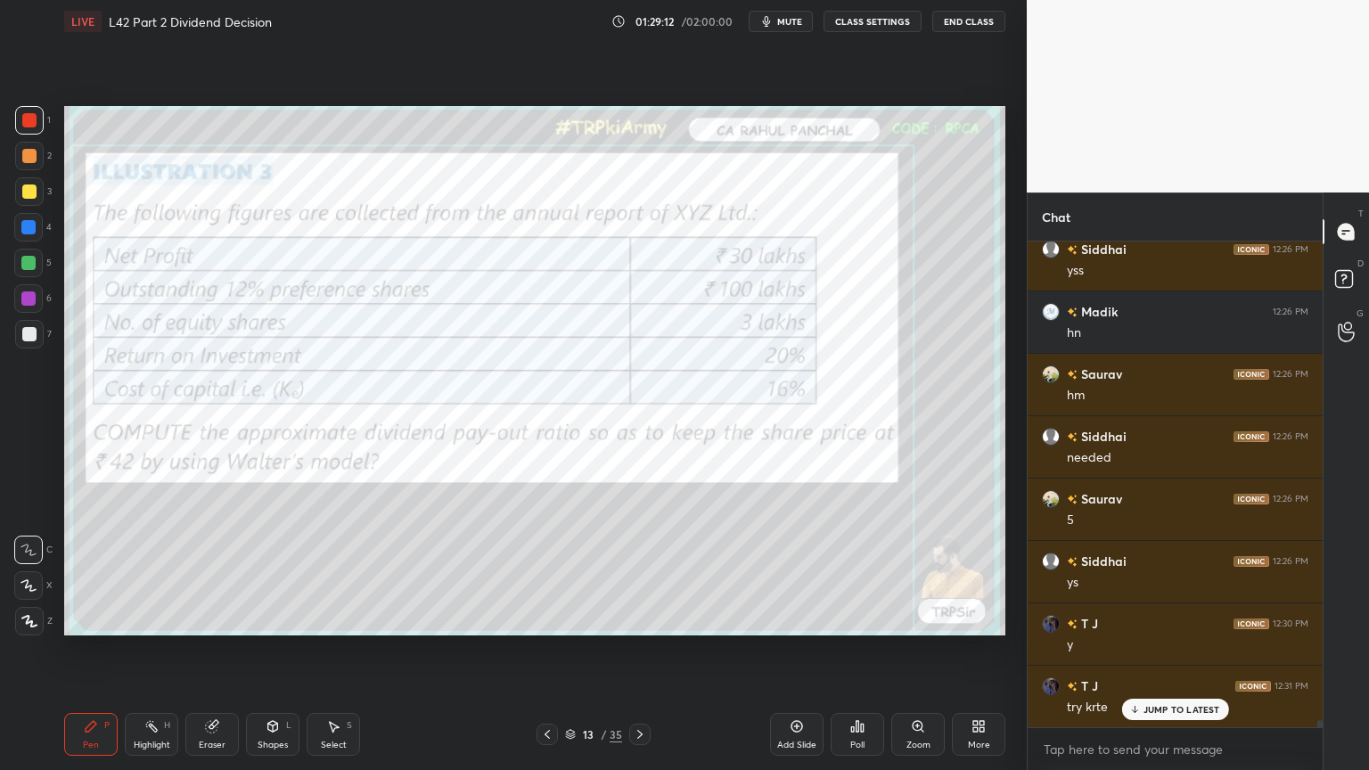
click at [637, 572] on icon at bounding box center [640, 735] width 14 height 14
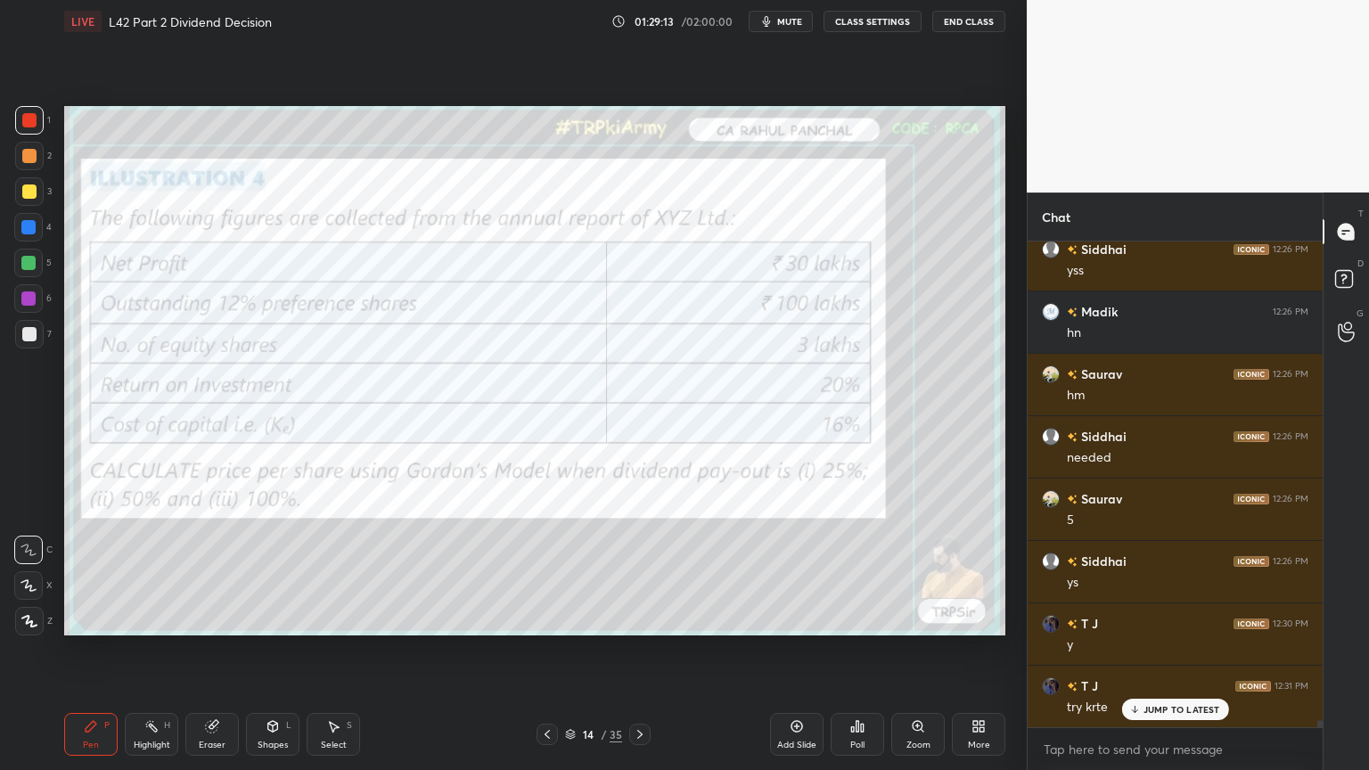
click at [547, 572] on icon at bounding box center [547, 735] width 14 height 14
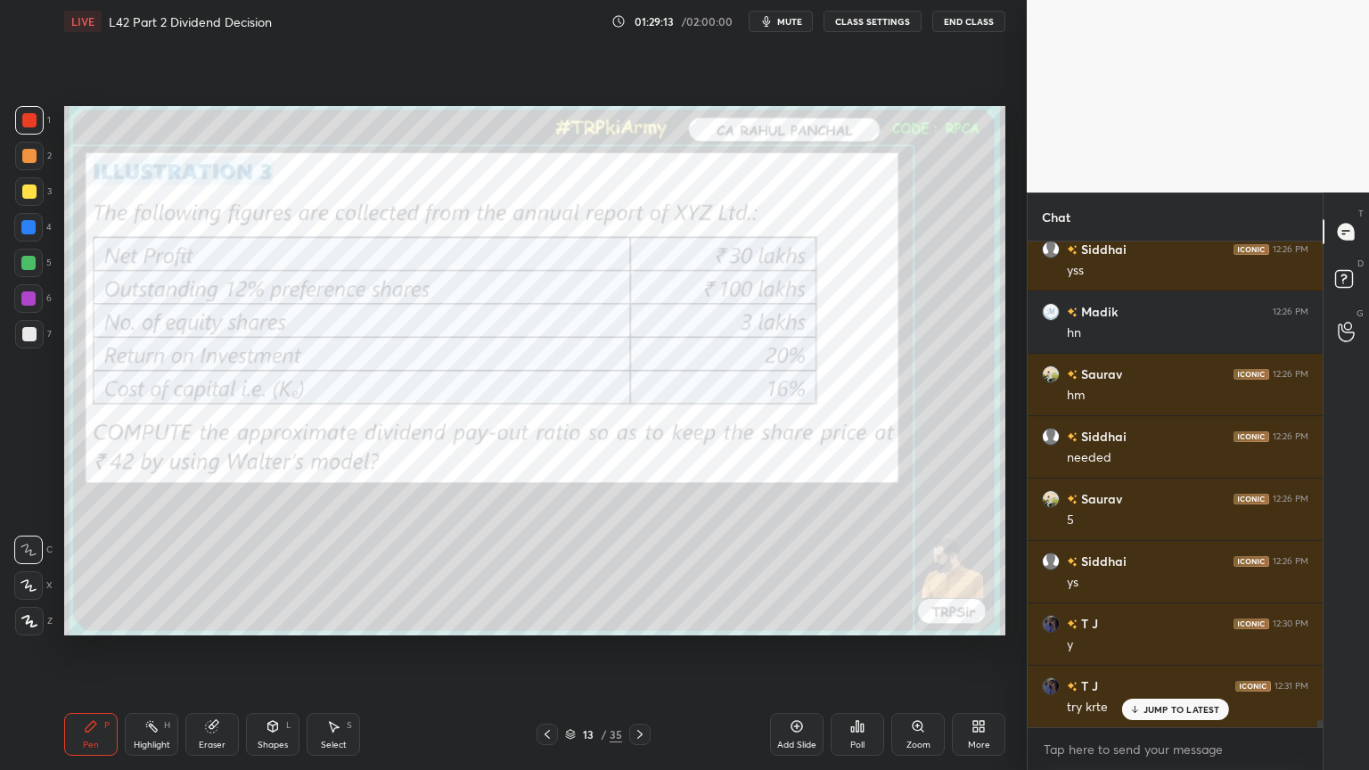
click at [782, 572] on div "Add Slide" at bounding box center [796, 734] width 53 height 43
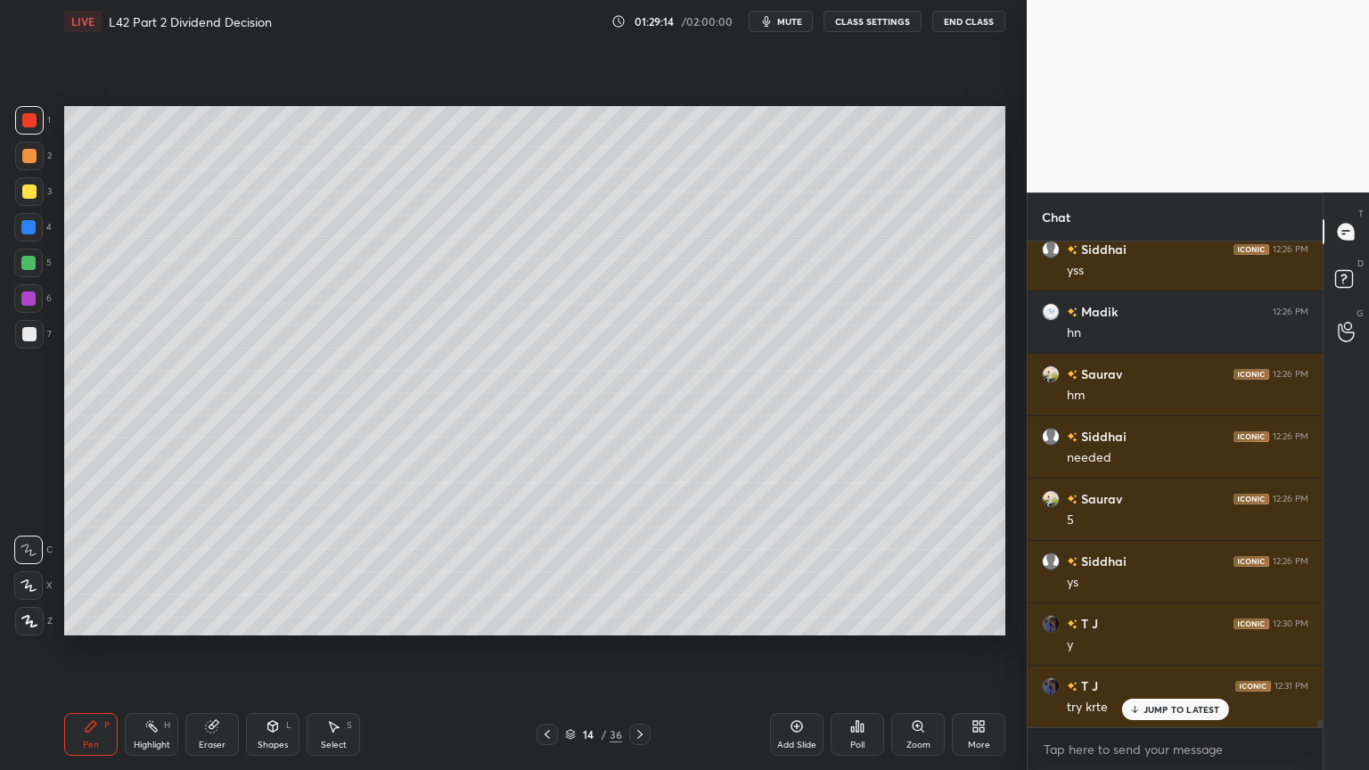
click at [23, 228] on div at bounding box center [28, 227] width 14 height 14
click at [280, 572] on div "Shapes L" at bounding box center [272, 734] width 53 height 43
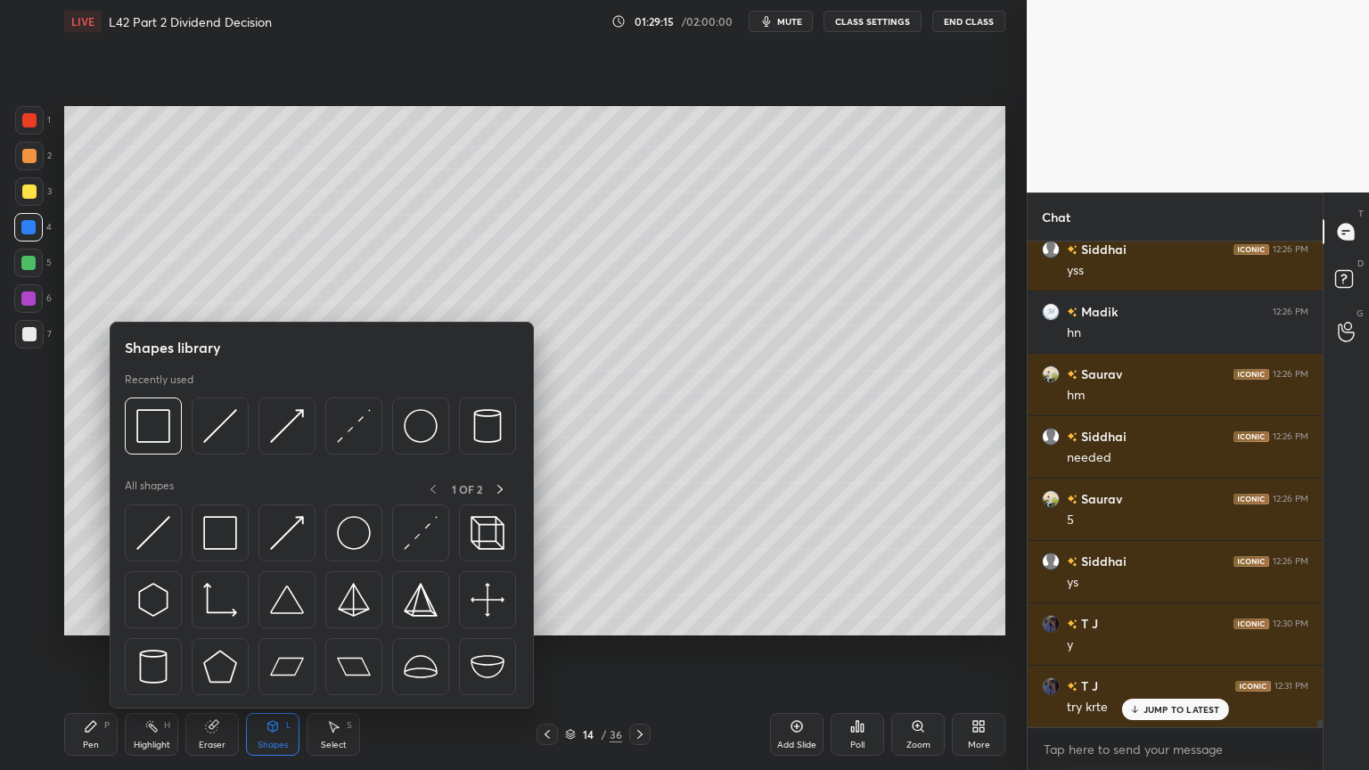
click at [162, 432] on img at bounding box center [153, 426] width 34 height 34
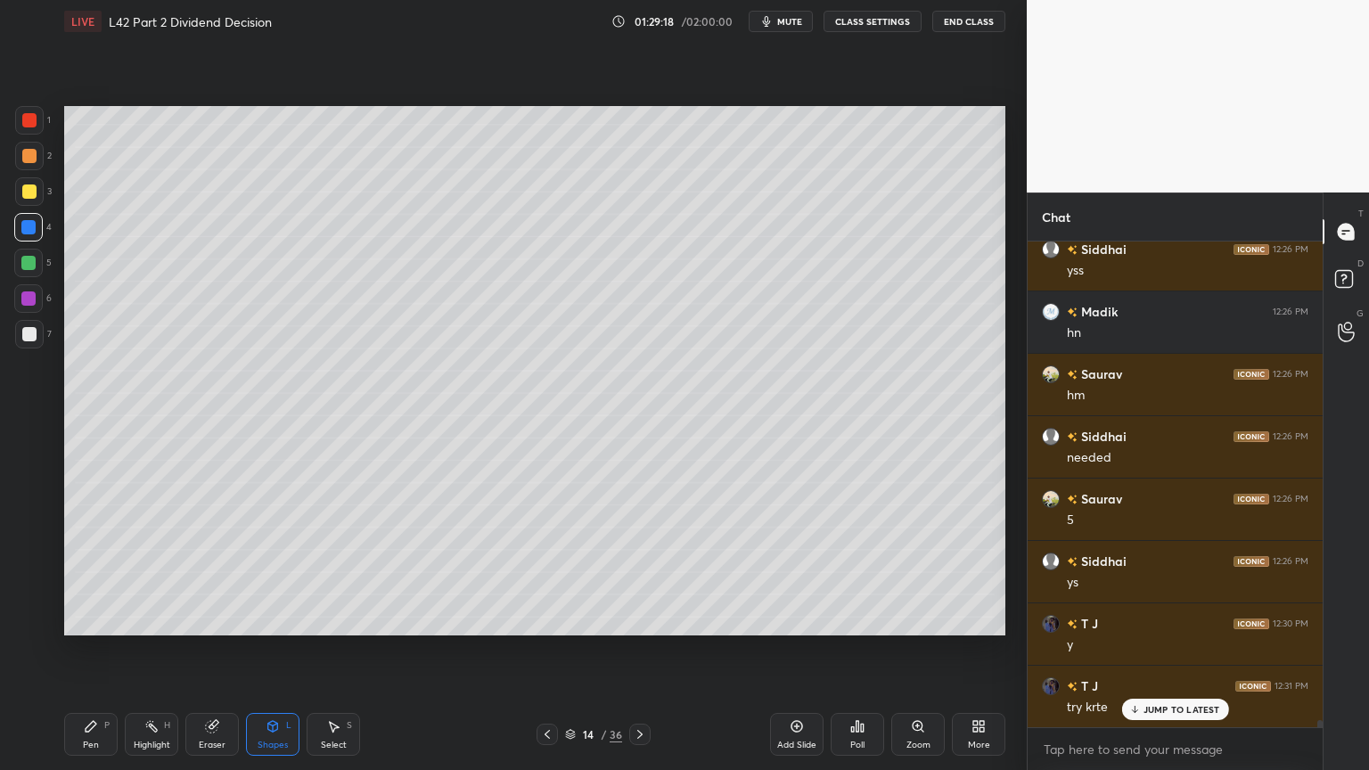
click at [93, 572] on div "Pen" at bounding box center [91, 745] width 16 height 9
click at [29, 199] on div at bounding box center [29, 191] width 29 height 29
click at [86, 572] on icon at bounding box center [91, 726] width 14 height 14
click at [556, 572] on div at bounding box center [547, 734] width 21 height 21
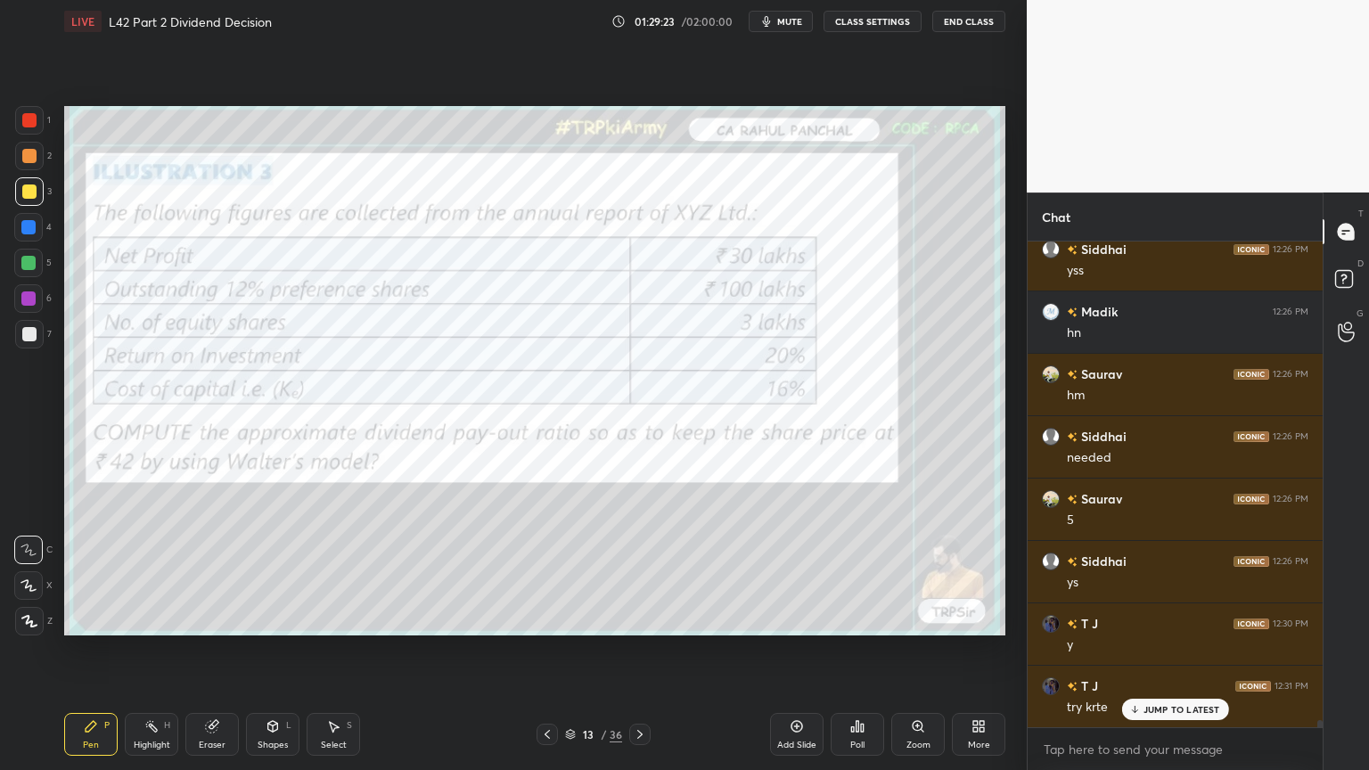
click at [642, 572] on icon at bounding box center [639, 734] width 5 height 9
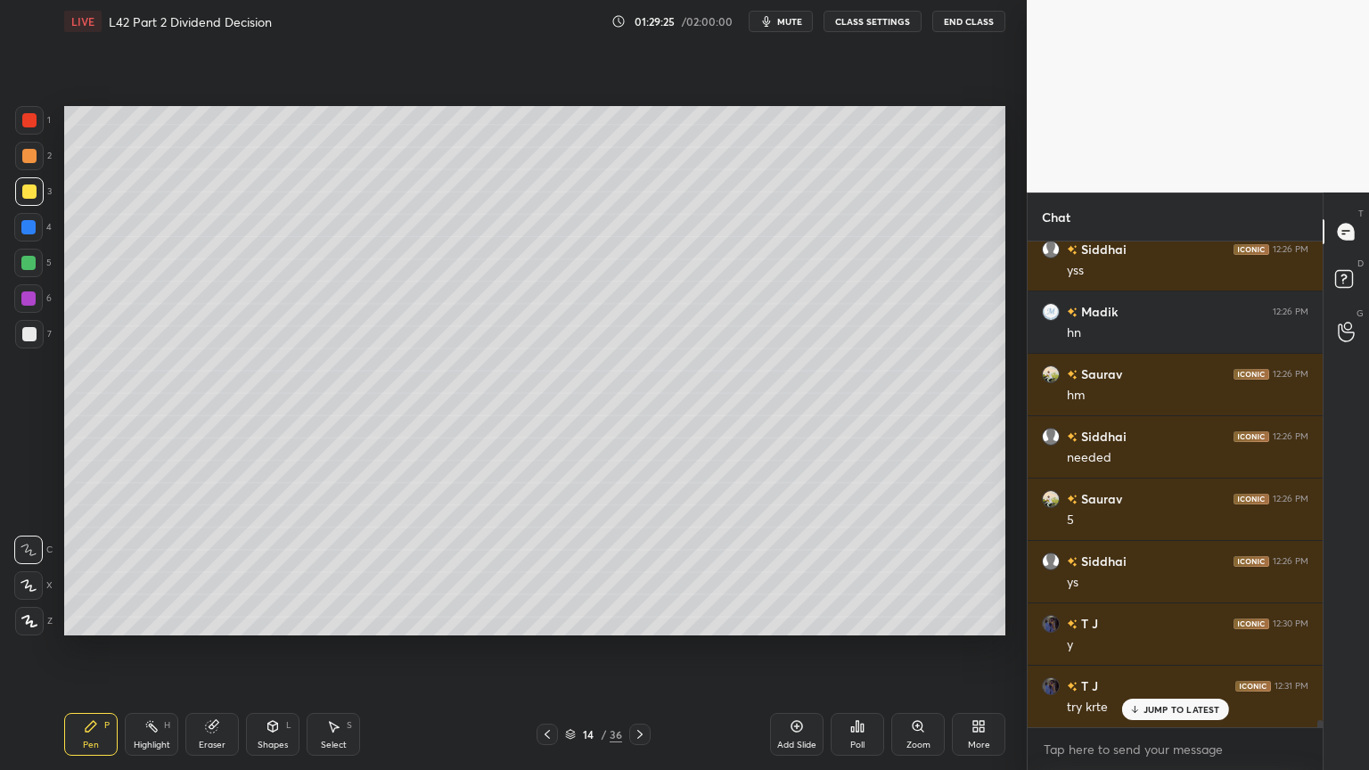
click at [39, 122] on div at bounding box center [29, 120] width 29 height 29
click at [279, 572] on icon at bounding box center [273, 726] width 14 height 14
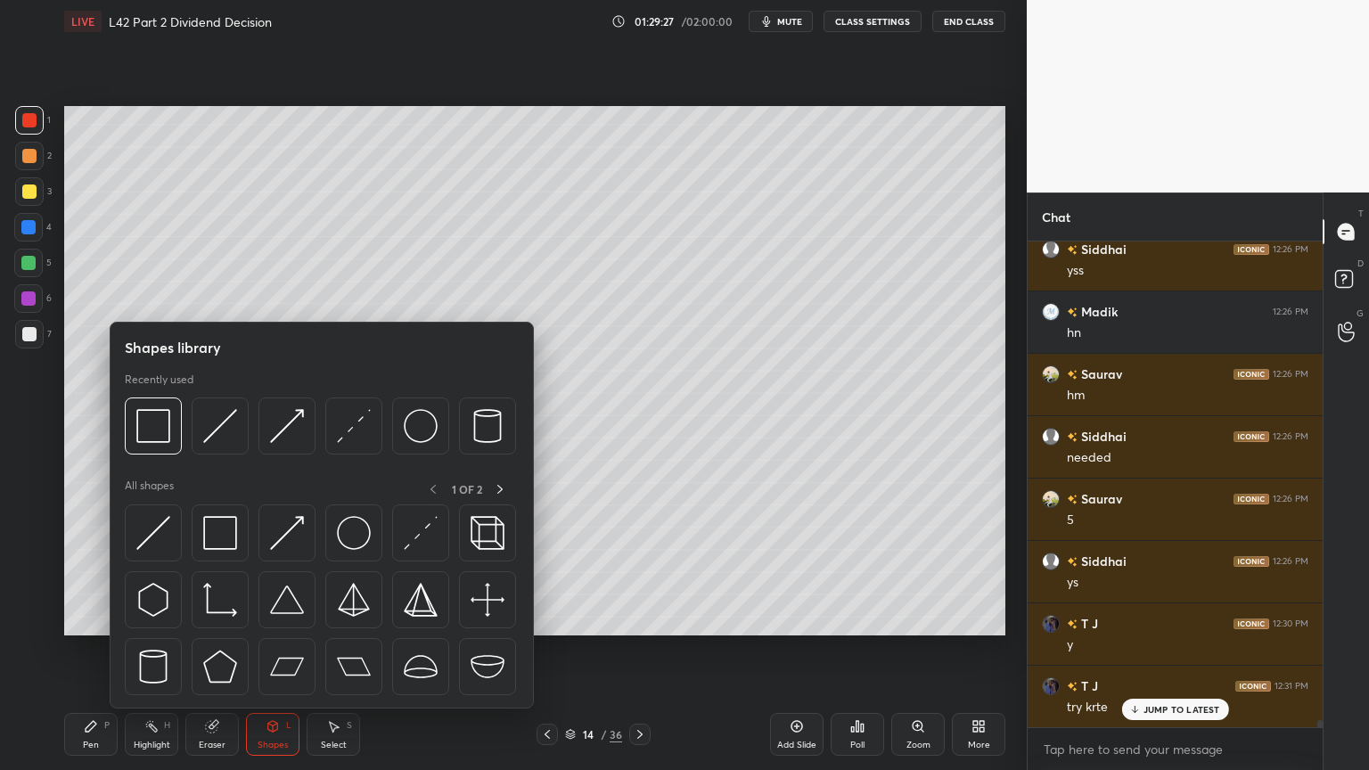
click at [167, 435] on img at bounding box center [153, 426] width 34 height 34
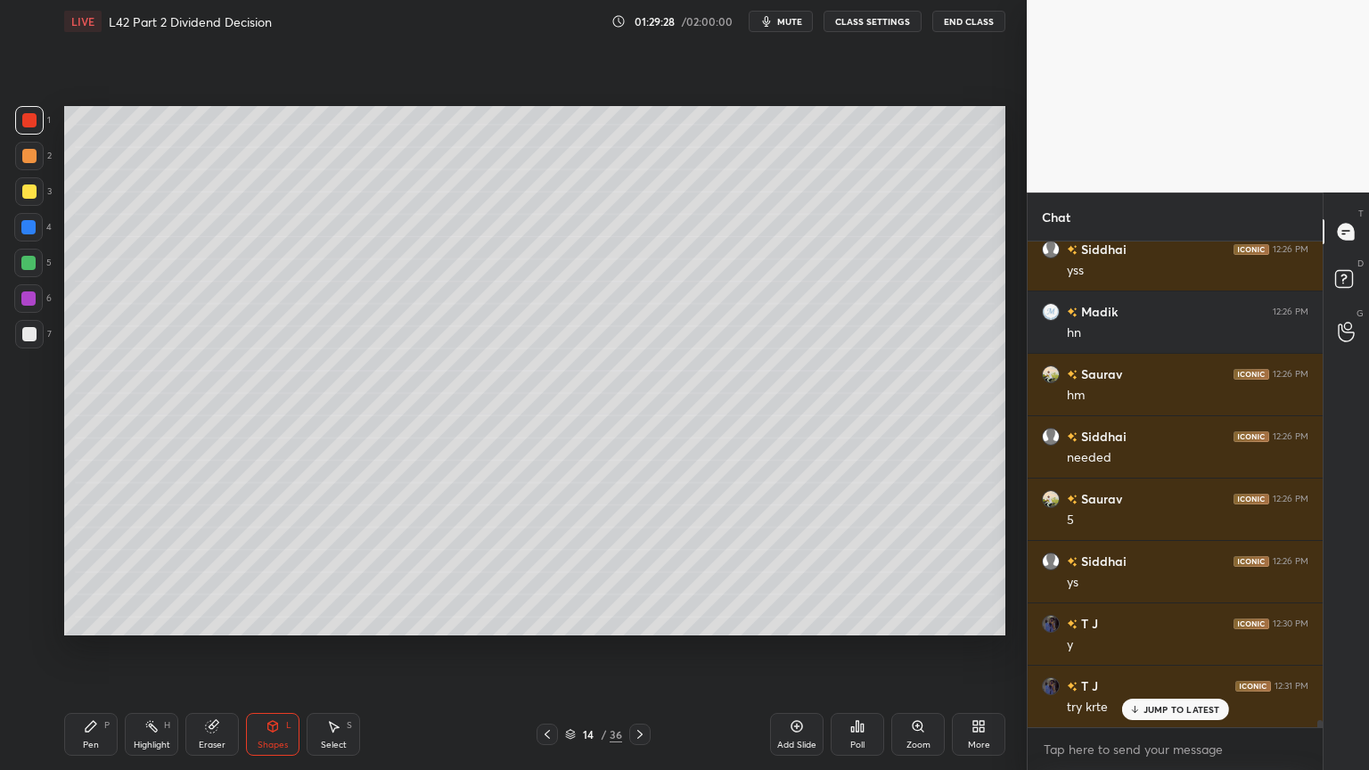
click at [32, 196] on div at bounding box center [29, 192] width 14 height 14
click at [33, 164] on div at bounding box center [29, 156] width 29 height 29
click at [20, 196] on div at bounding box center [29, 191] width 29 height 29
click at [82, 572] on div "Pen P" at bounding box center [90, 734] width 53 height 43
click at [272, 572] on div "Shapes L" at bounding box center [272, 734] width 53 height 43
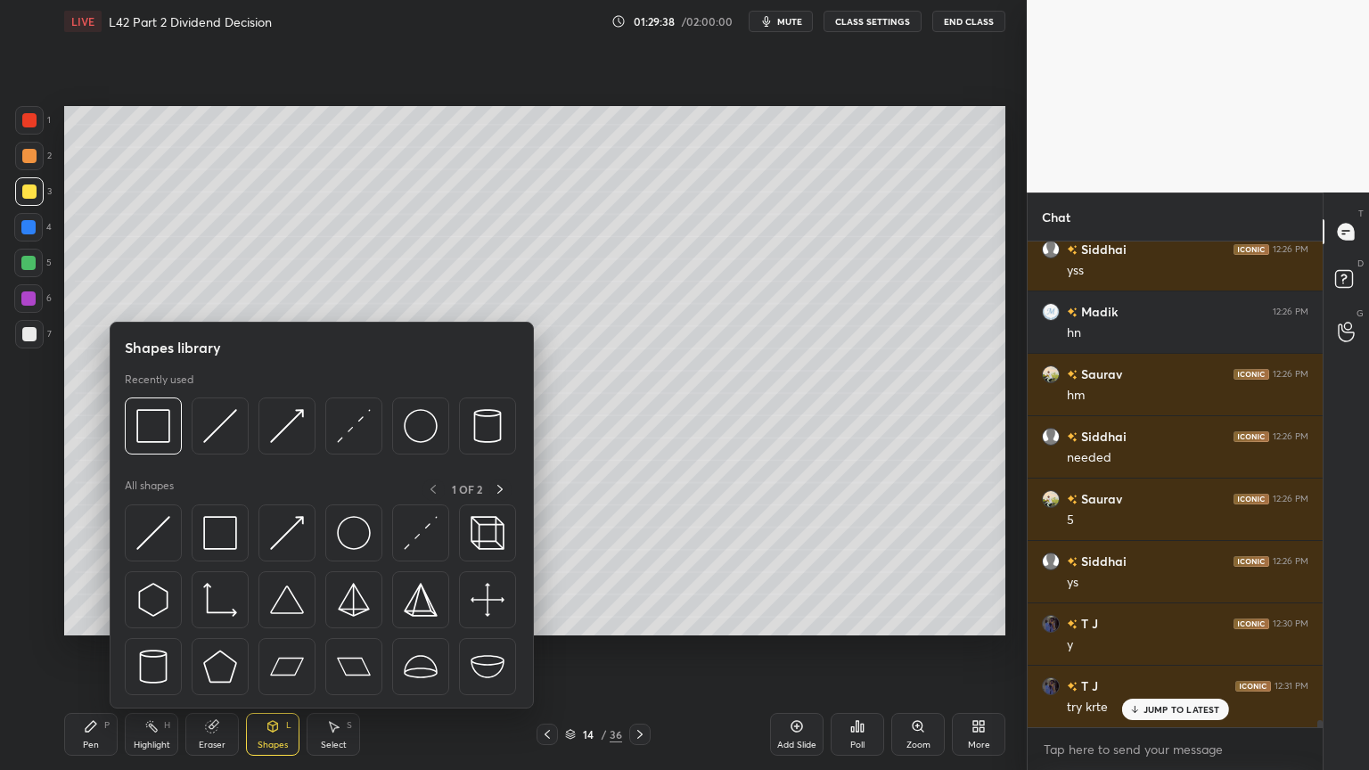
click at [230, 427] on img at bounding box center [220, 426] width 34 height 34
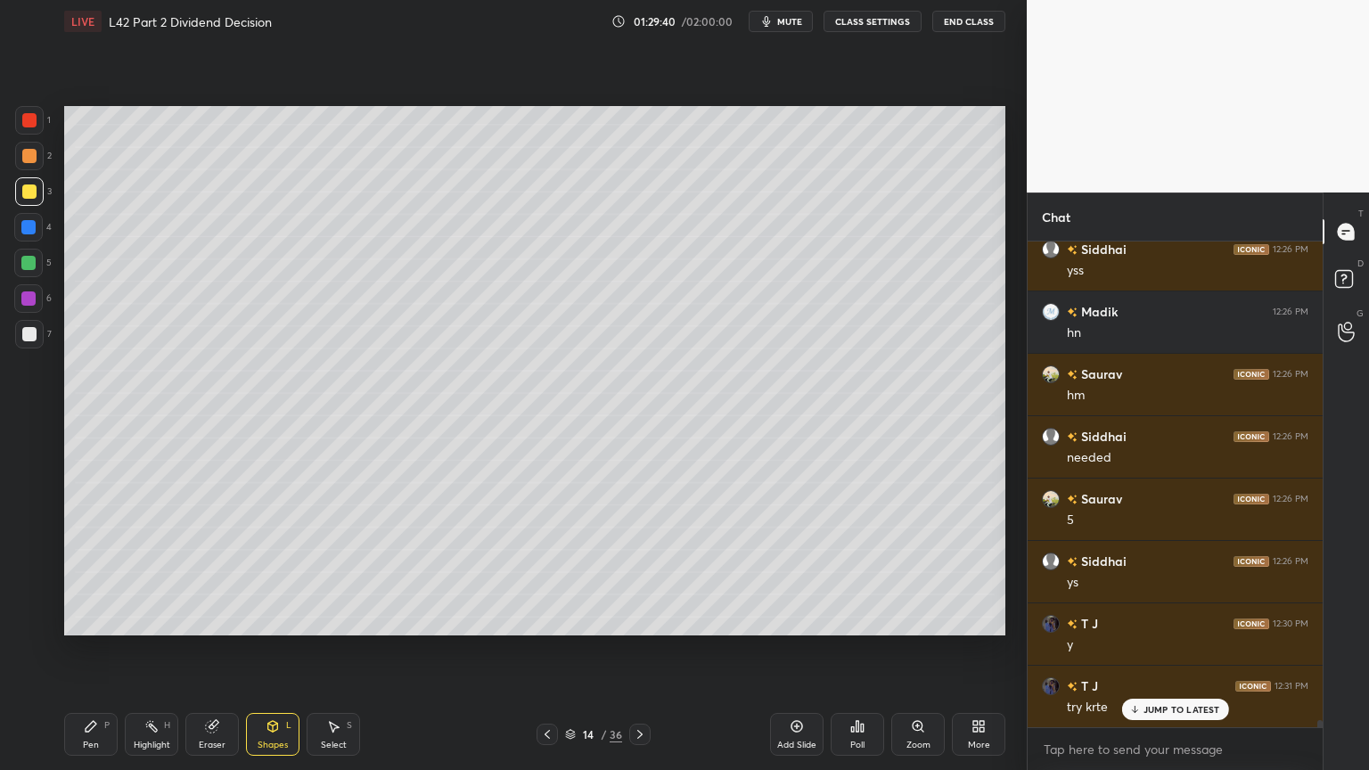
click at [31, 165] on div at bounding box center [29, 156] width 29 height 29
click at [96, 572] on div "Pen" at bounding box center [91, 745] width 16 height 9
click at [284, 572] on div "Shapes L" at bounding box center [272, 734] width 53 height 43
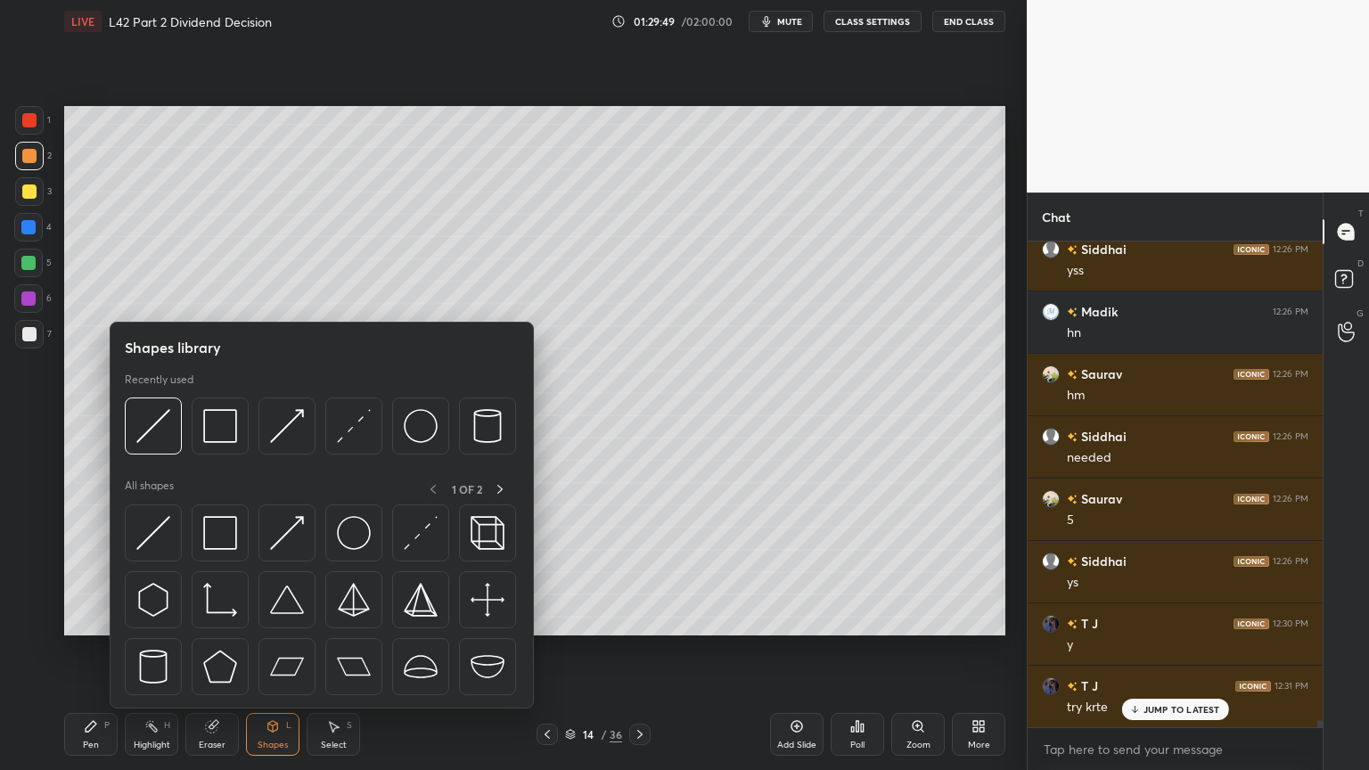
click at [160, 432] on img at bounding box center [153, 426] width 34 height 34
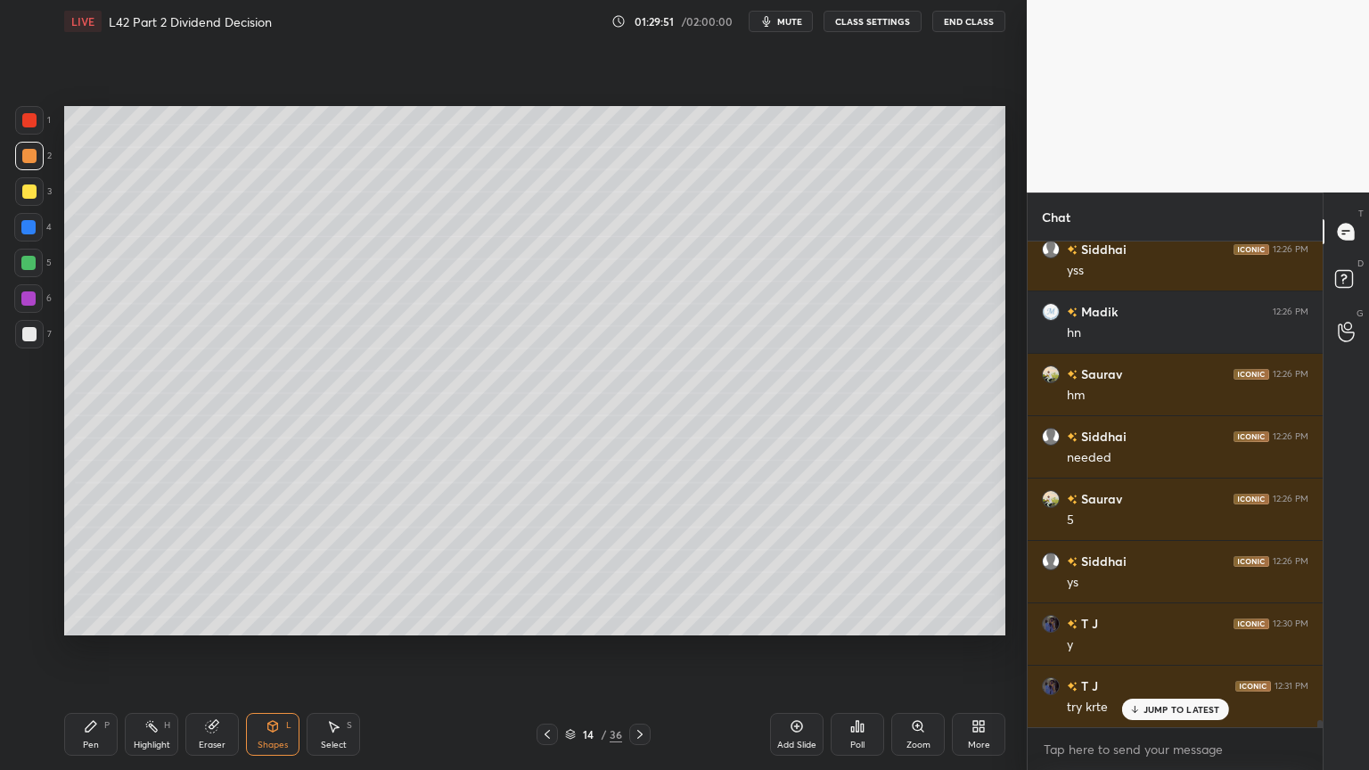
click at [93, 572] on div "Pen P" at bounding box center [90, 734] width 53 height 43
click at [31, 336] on div at bounding box center [29, 334] width 14 height 14
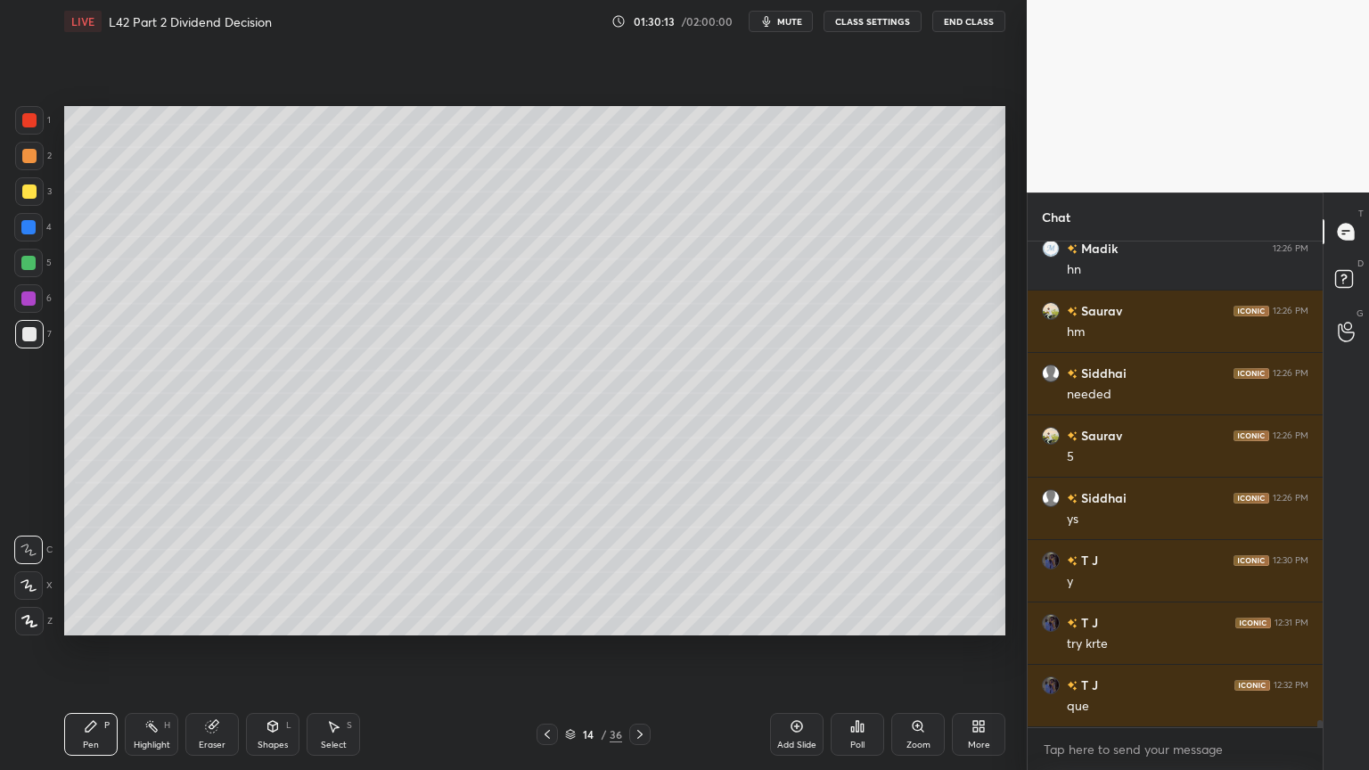
click at [538, 572] on div at bounding box center [547, 734] width 21 height 21
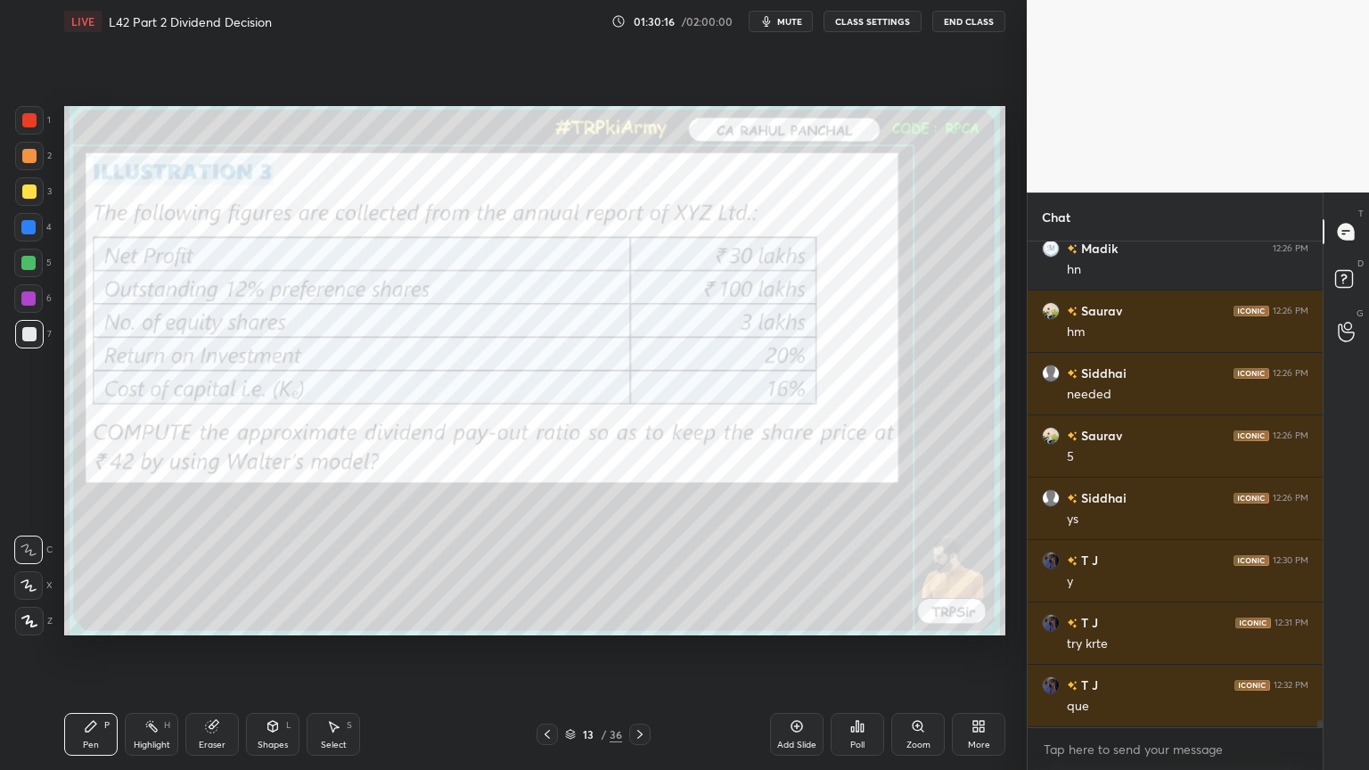
click at [197, 572] on div "Eraser" at bounding box center [211, 734] width 53 height 43
click at [29, 572] on span "Erase all" at bounding box center [28, 621] width 27 height 12
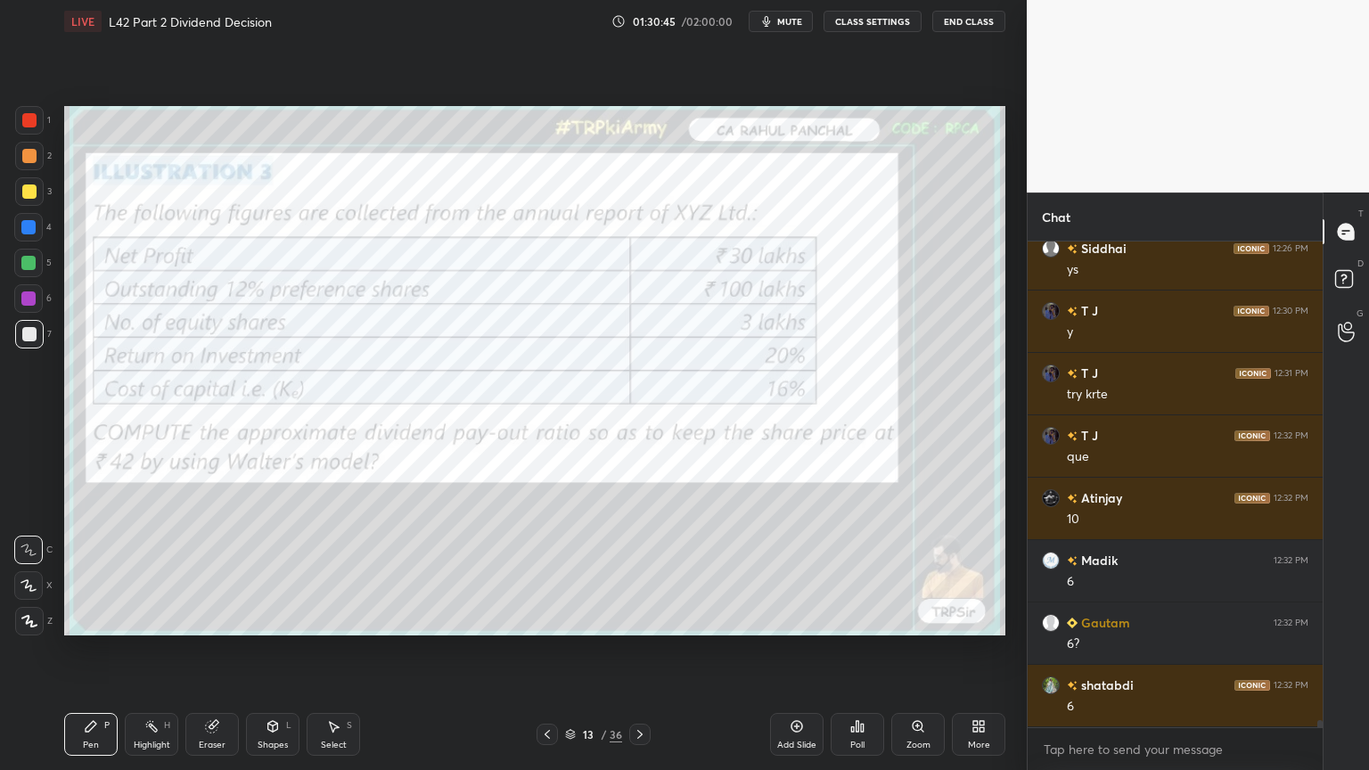
scroll to position [31729, 0]
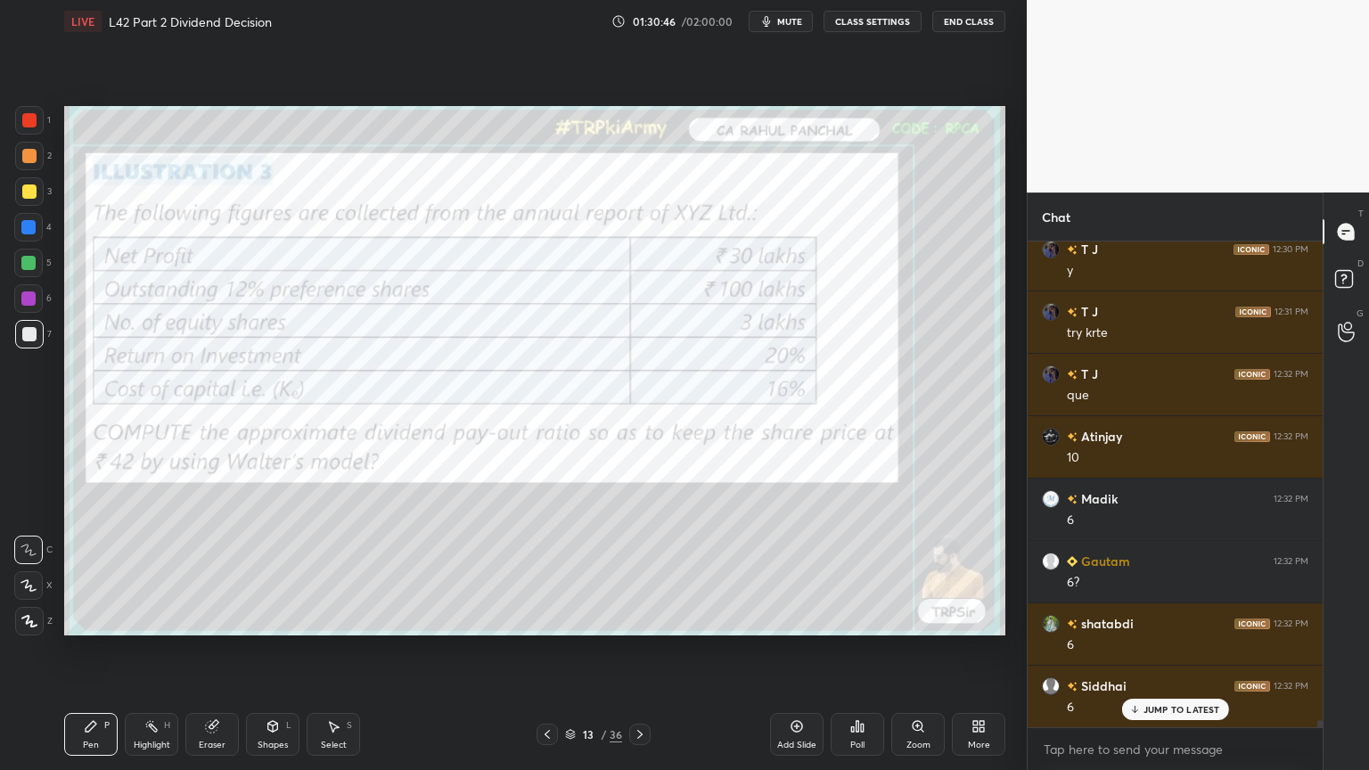
click at [37, 133] on div at bounding box center [29, 120] width 29 height 29
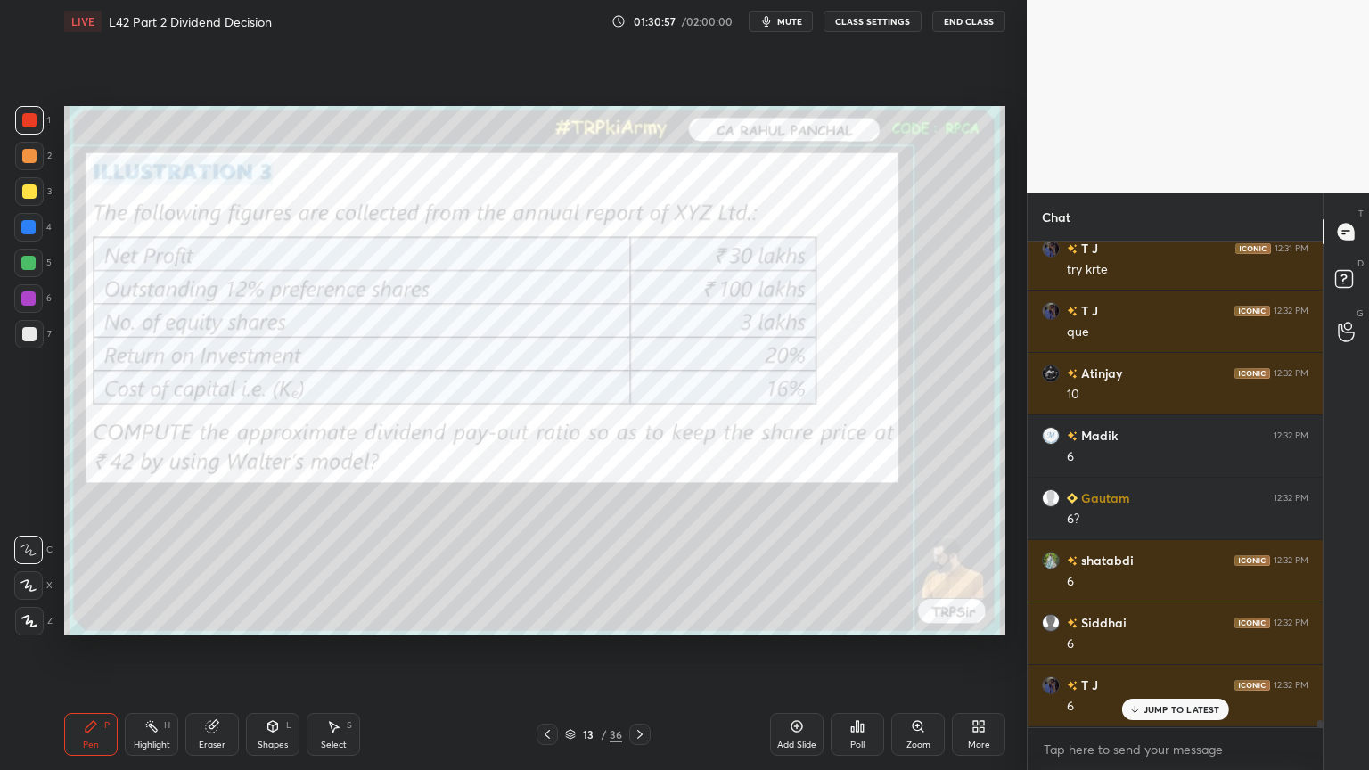
scroll to position [31854, 0]
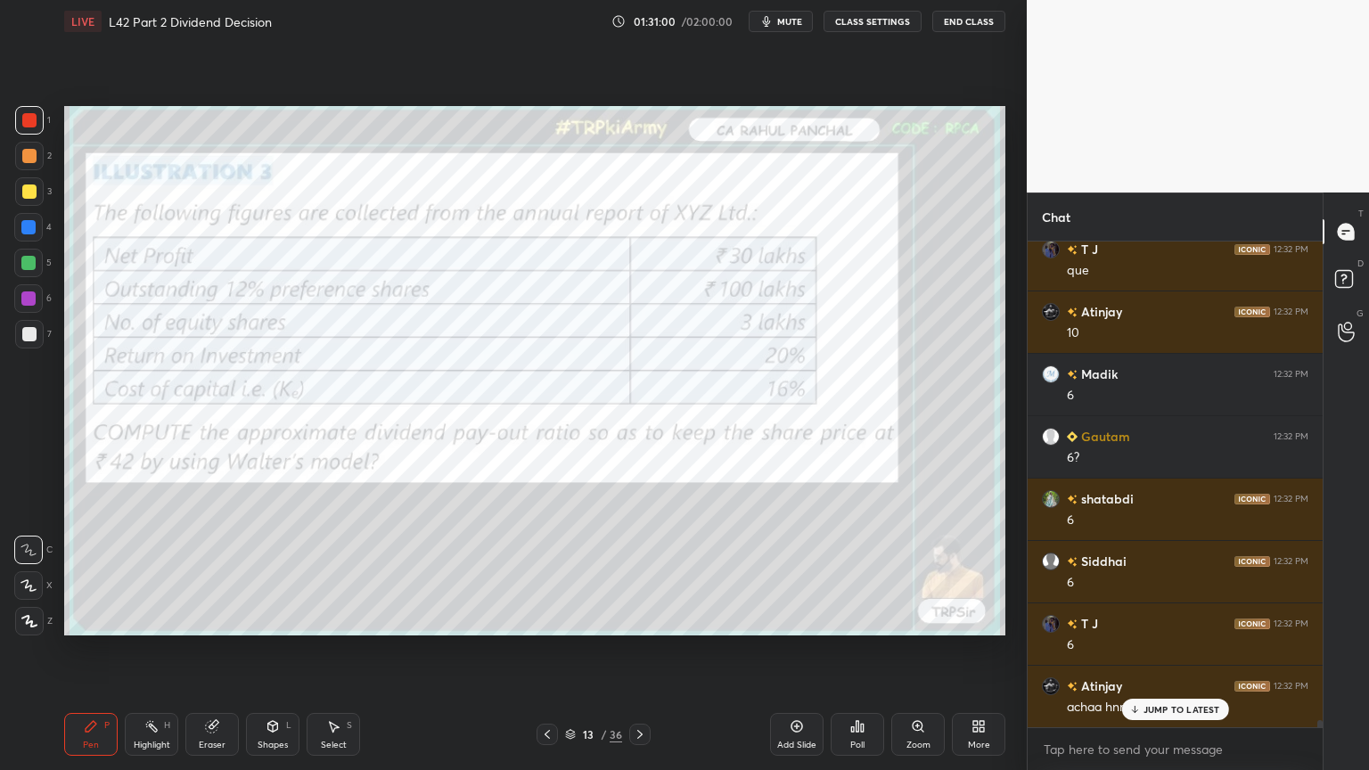
click at [189, 572] on div "Eraser" at bounding box center [211, 734] width 53 height 43
click at [28, 572] on div "Erase all" at bounding box center [28, 621] width 29 height 29
click at [630, 572] on div at bounding box center [639, 734] width 21 height 21
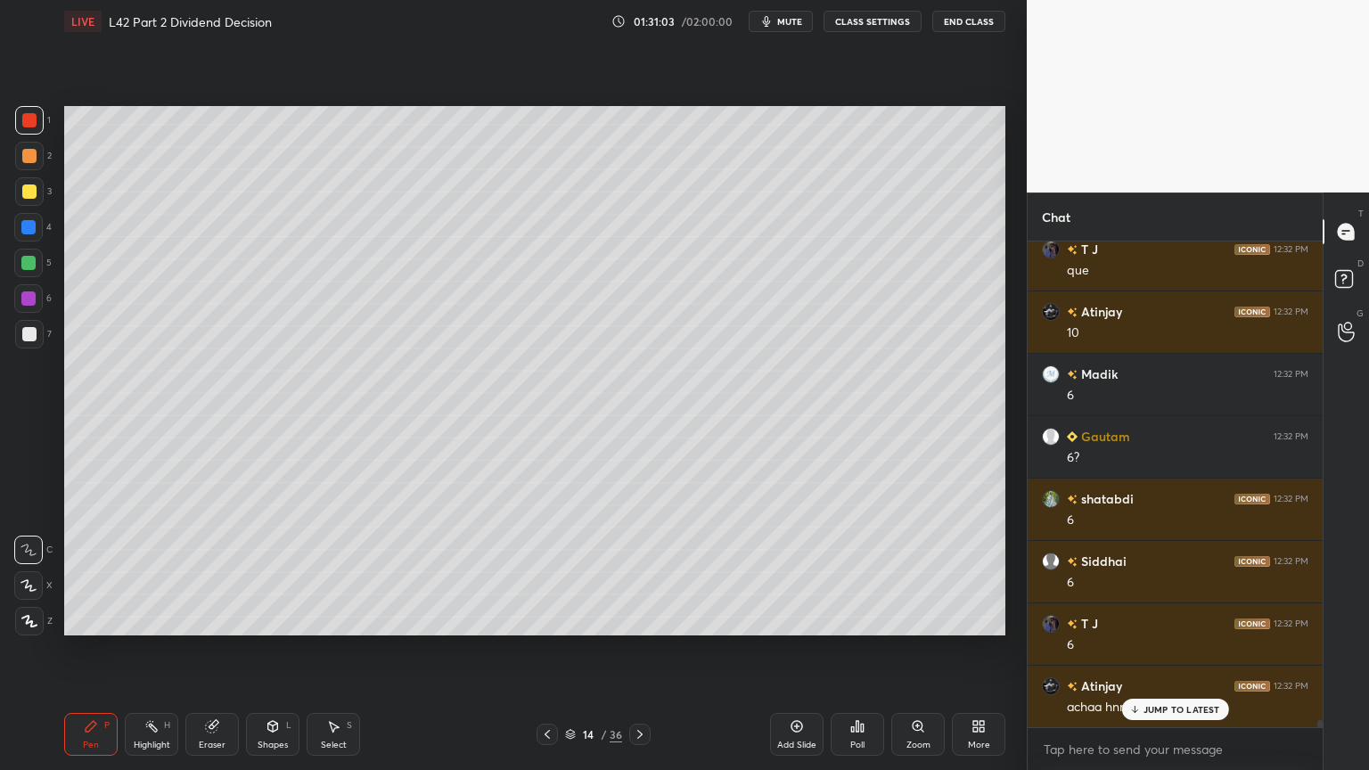
click at [32, 195] on div at bounding box center [29, 192] width 14 height 14
click at [266, 572] on icon at bounding box center [273, 726] width 14 height 14
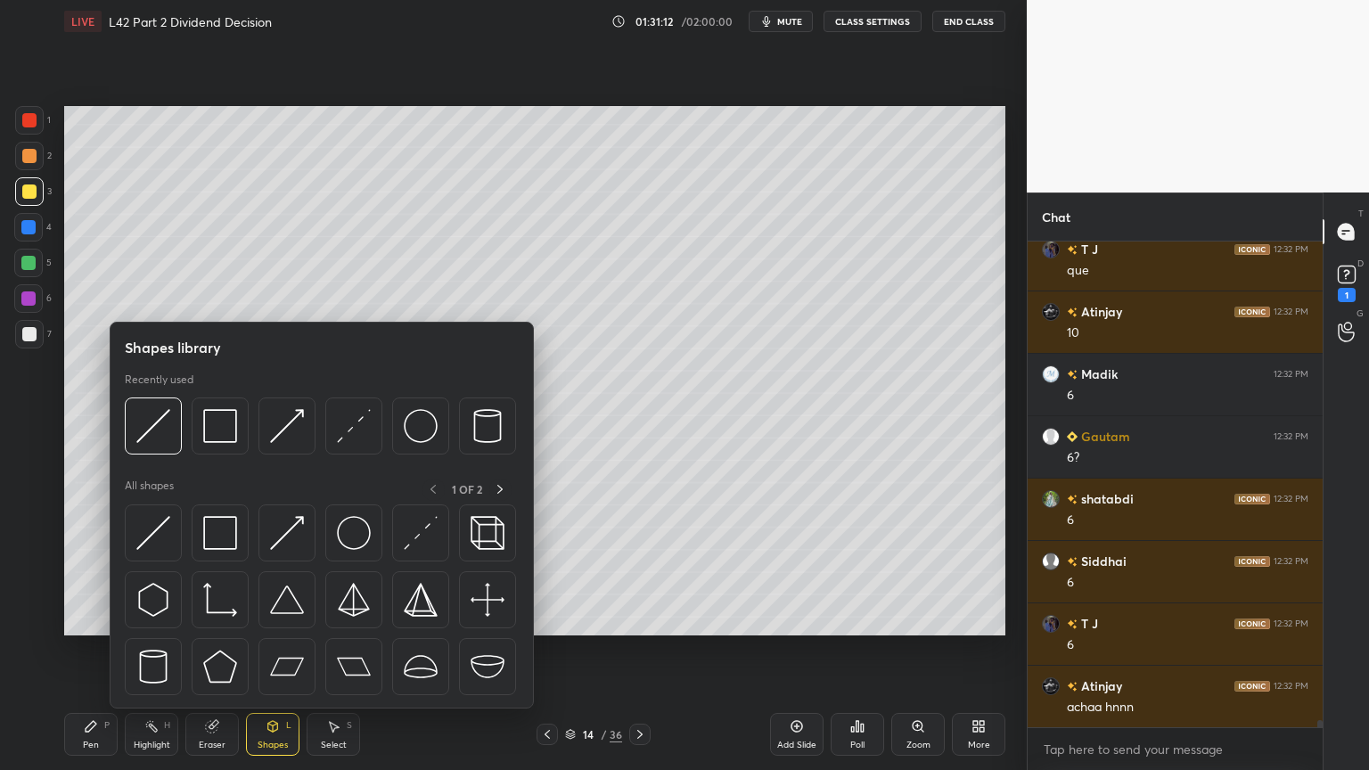
click at [168, 437] on img at bounding box center [153, 426] width 34 height 34
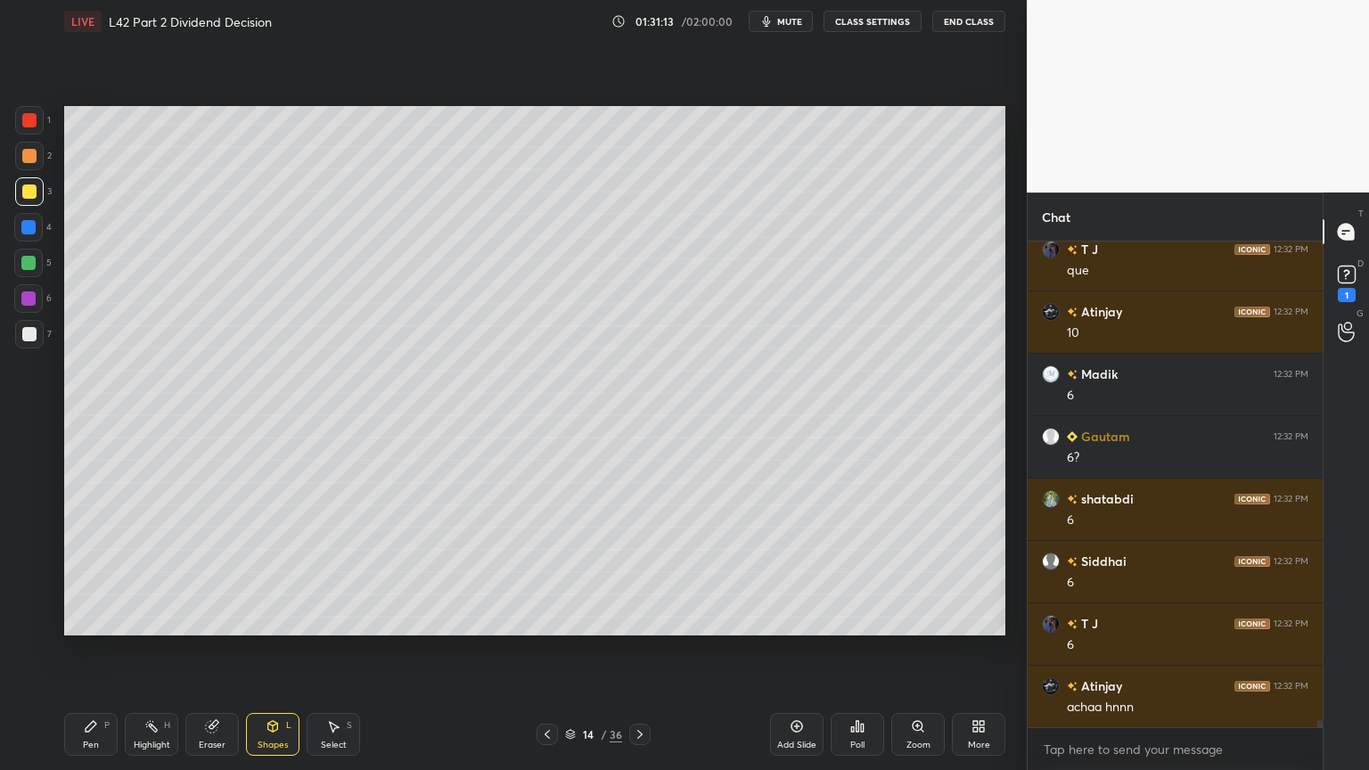
click at [29, 155] on div at bounding box center [29, 156] width 14 height 14
click at [64, 572] on div "Pen P" at bounding box center [90, 734] width 53 height 43
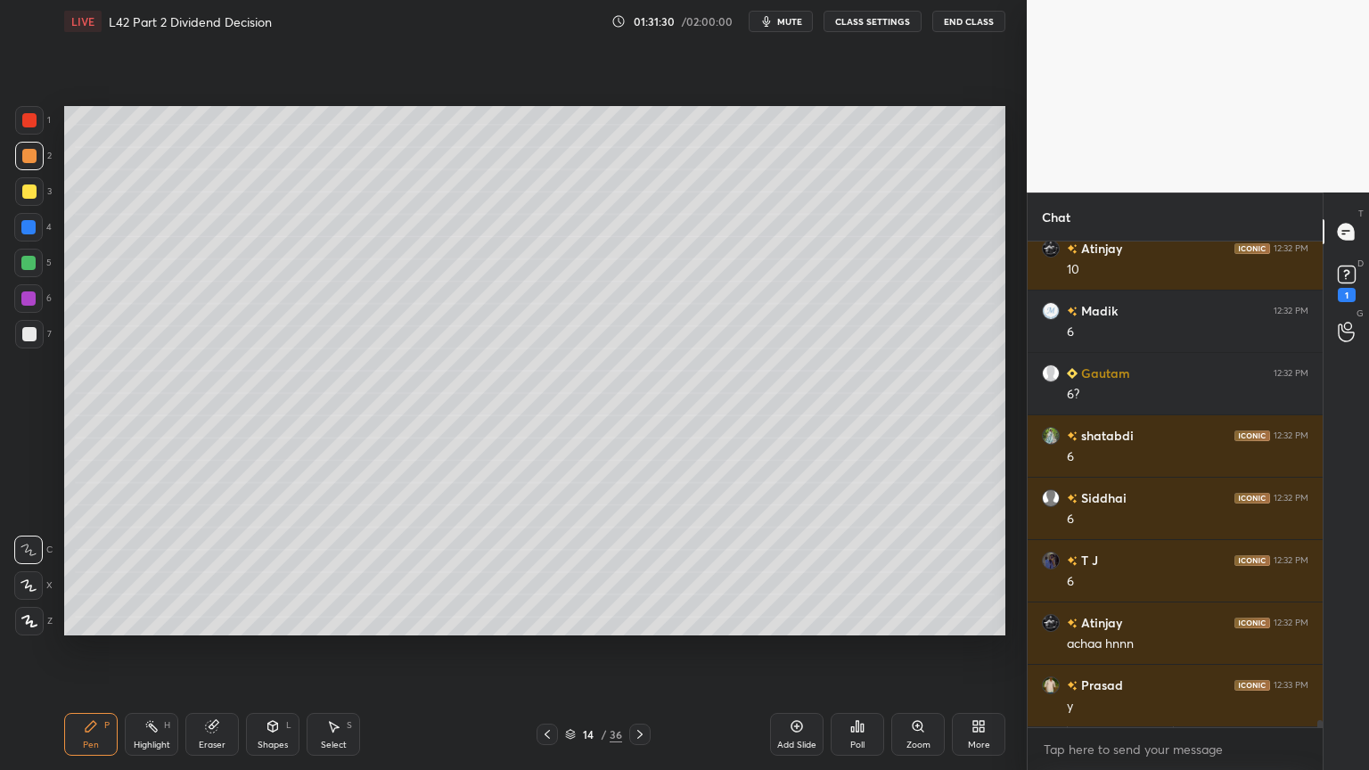
click at [328, 572] on icon at bounding box center [333, 726] width 14 height 14
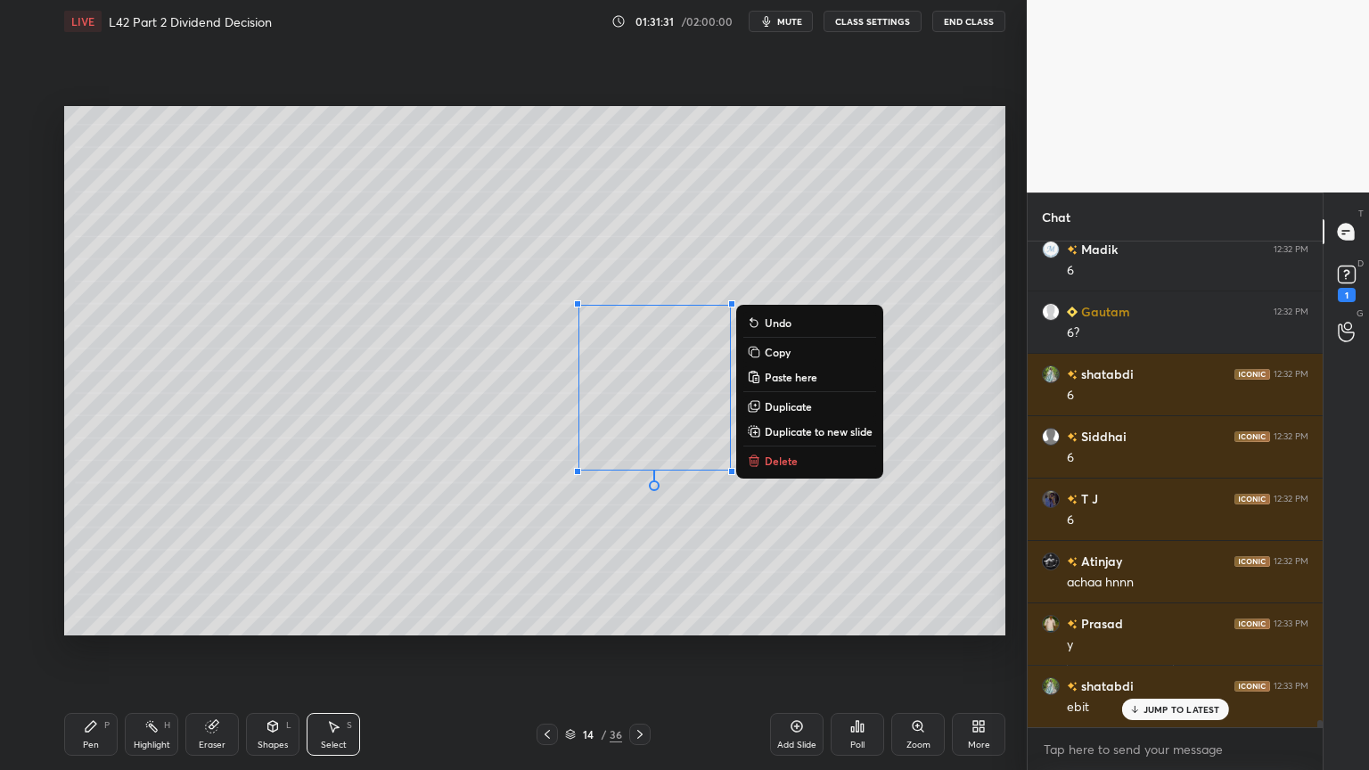
scroll to position [32104, 0]
click at [785, 454] on p "Delete" at bounding box center [781, 461] width 33 height 14
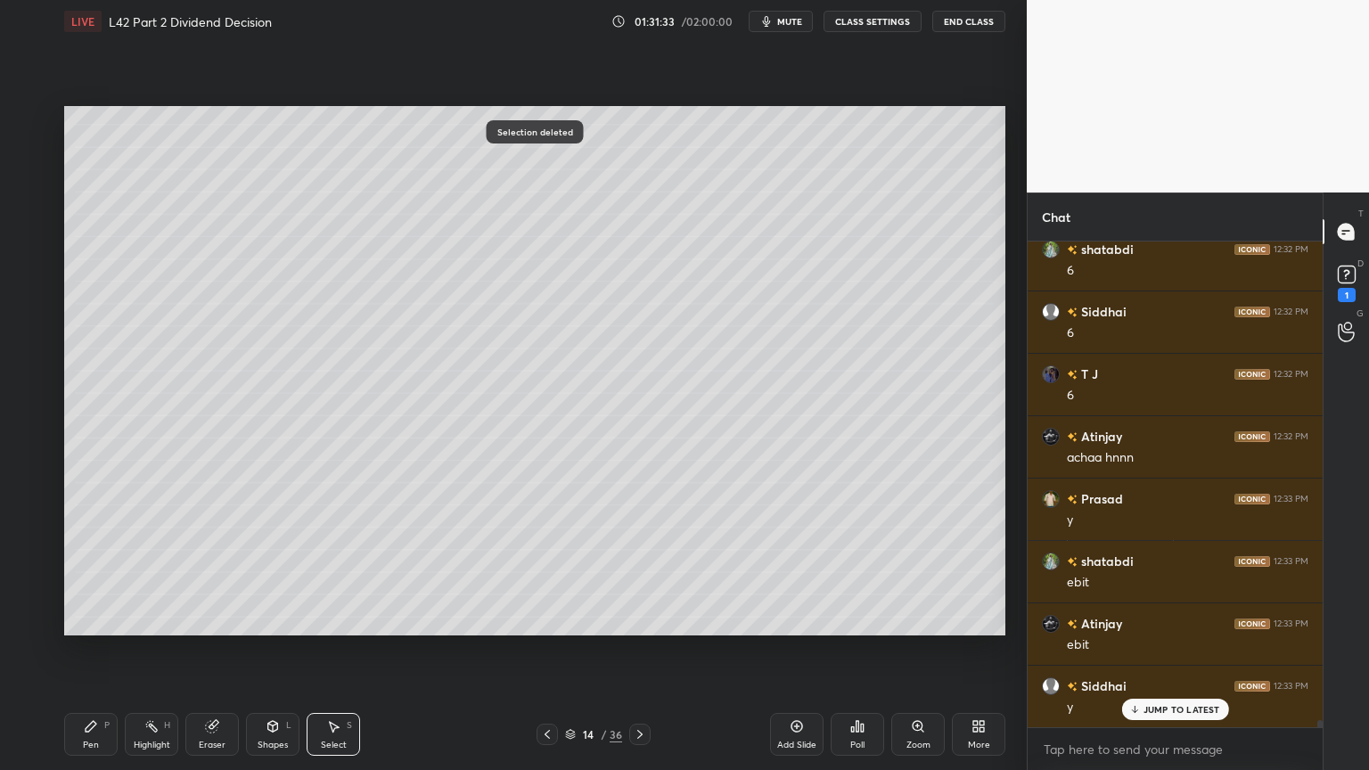
click at [91, 572] on div "Pen" at bounding box center [91, 745] width 16 height 9
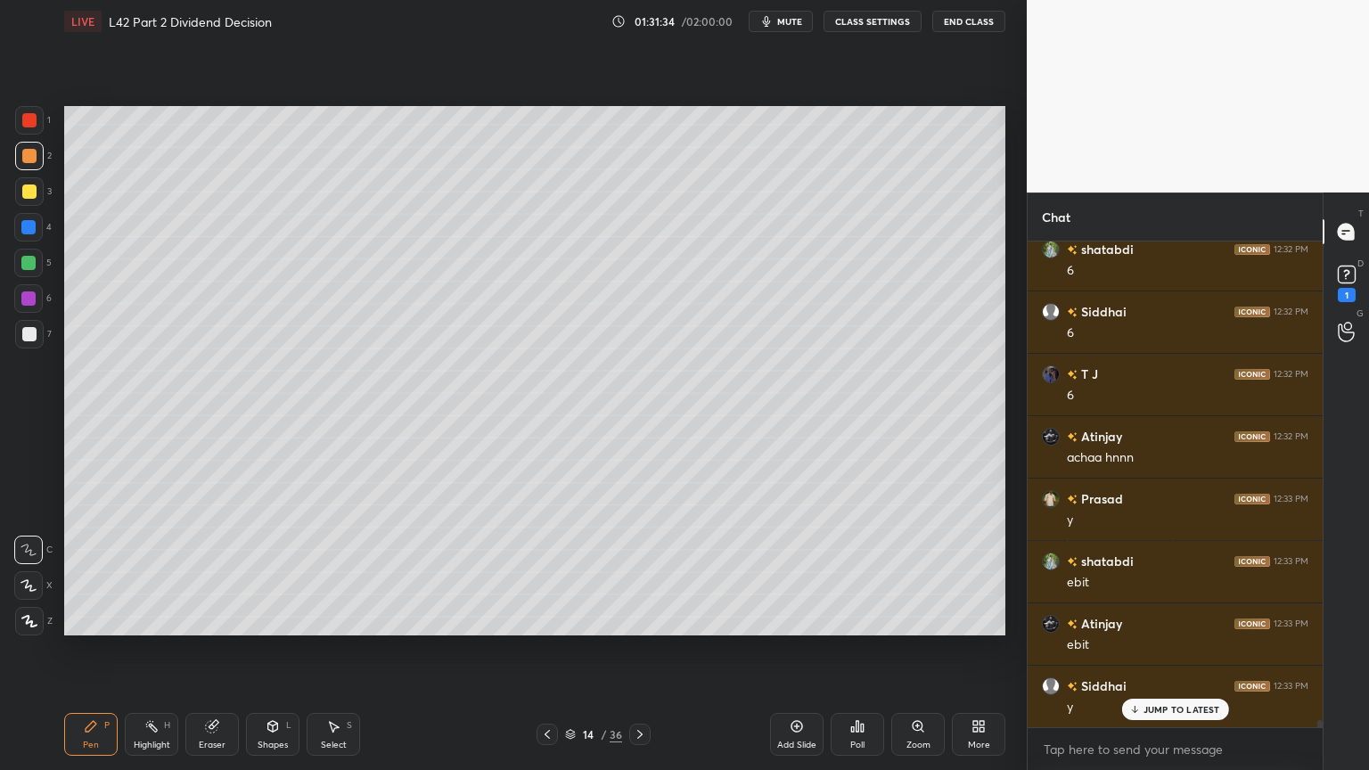
scroll to position [32167, 0]
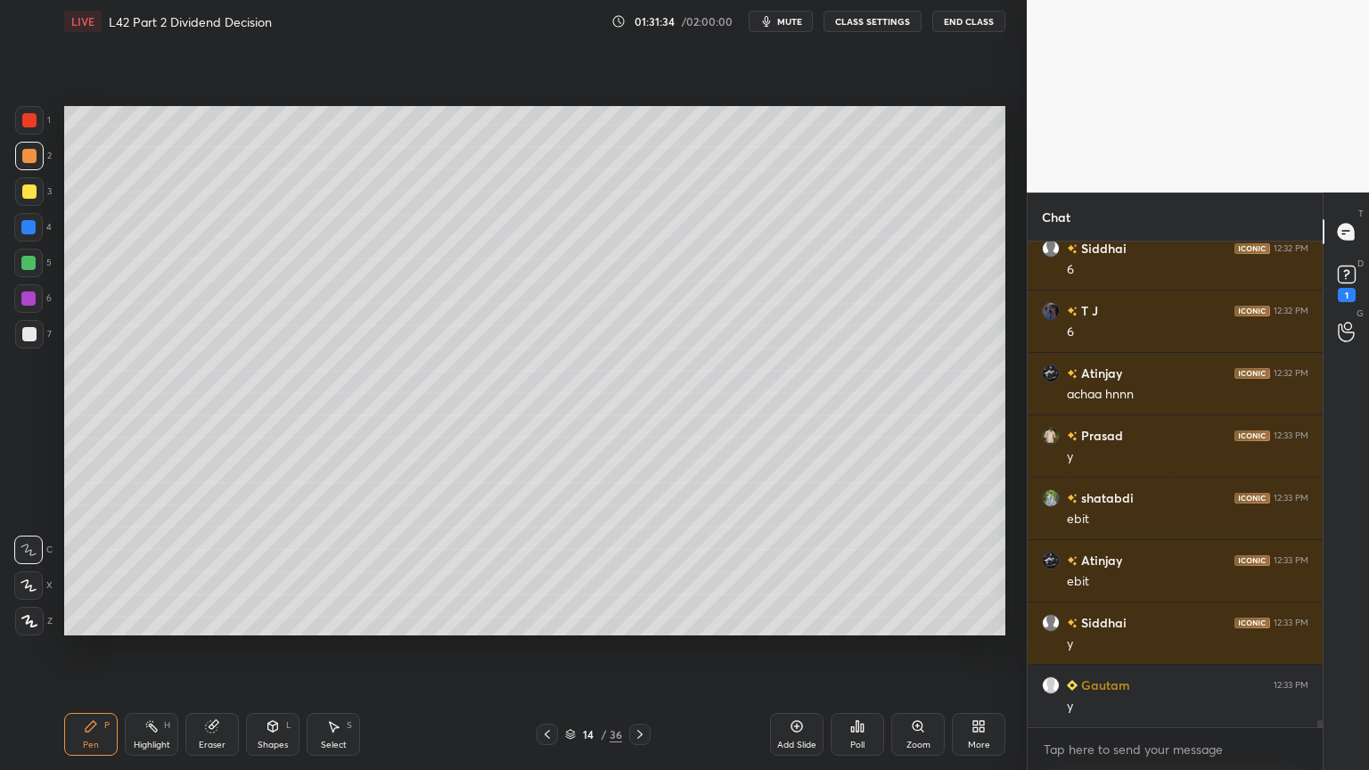
click at [24, 342] on div at bounding box center [29, 334] width 29 height 29
click at [552, 572] on icon at bounding box center [547, 735] width 14 height 14
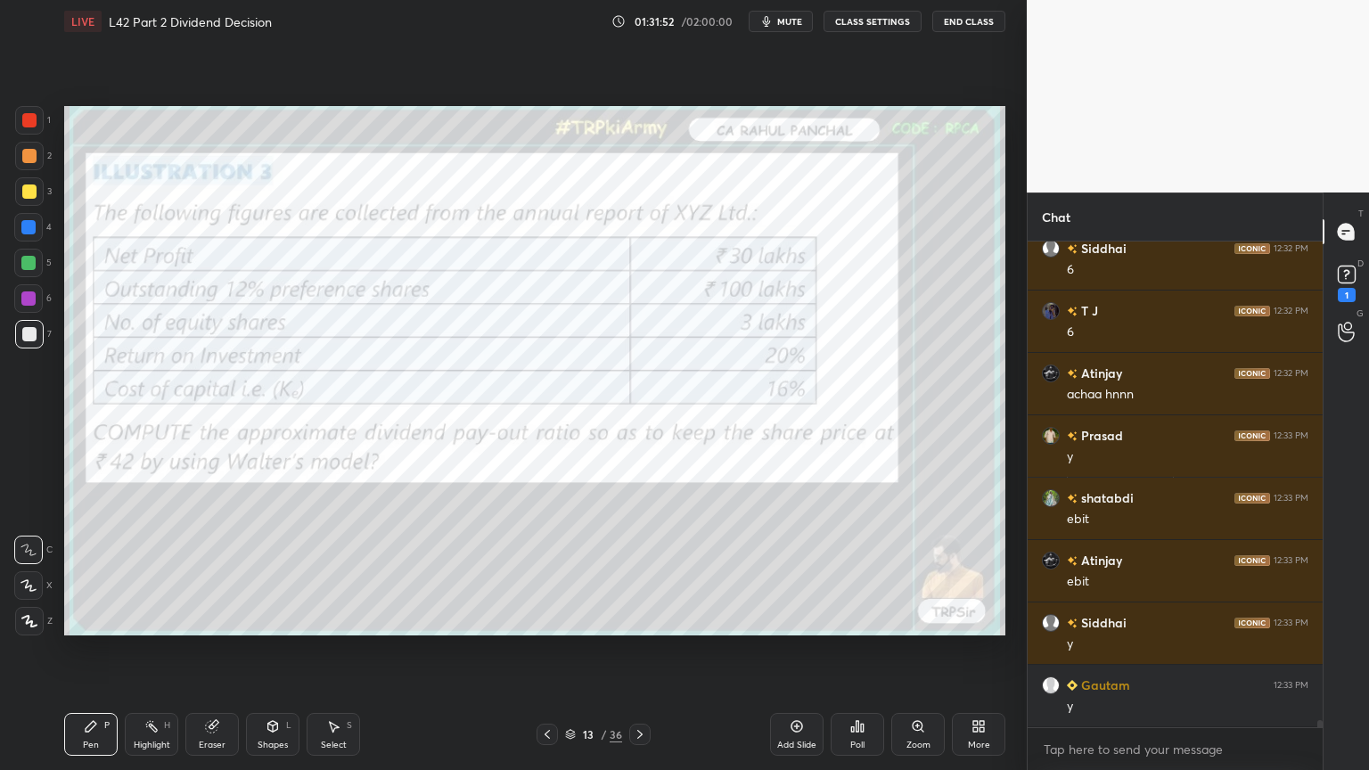
click at [647, 572] on div at bounding box center [639, 734] width 21 height 21
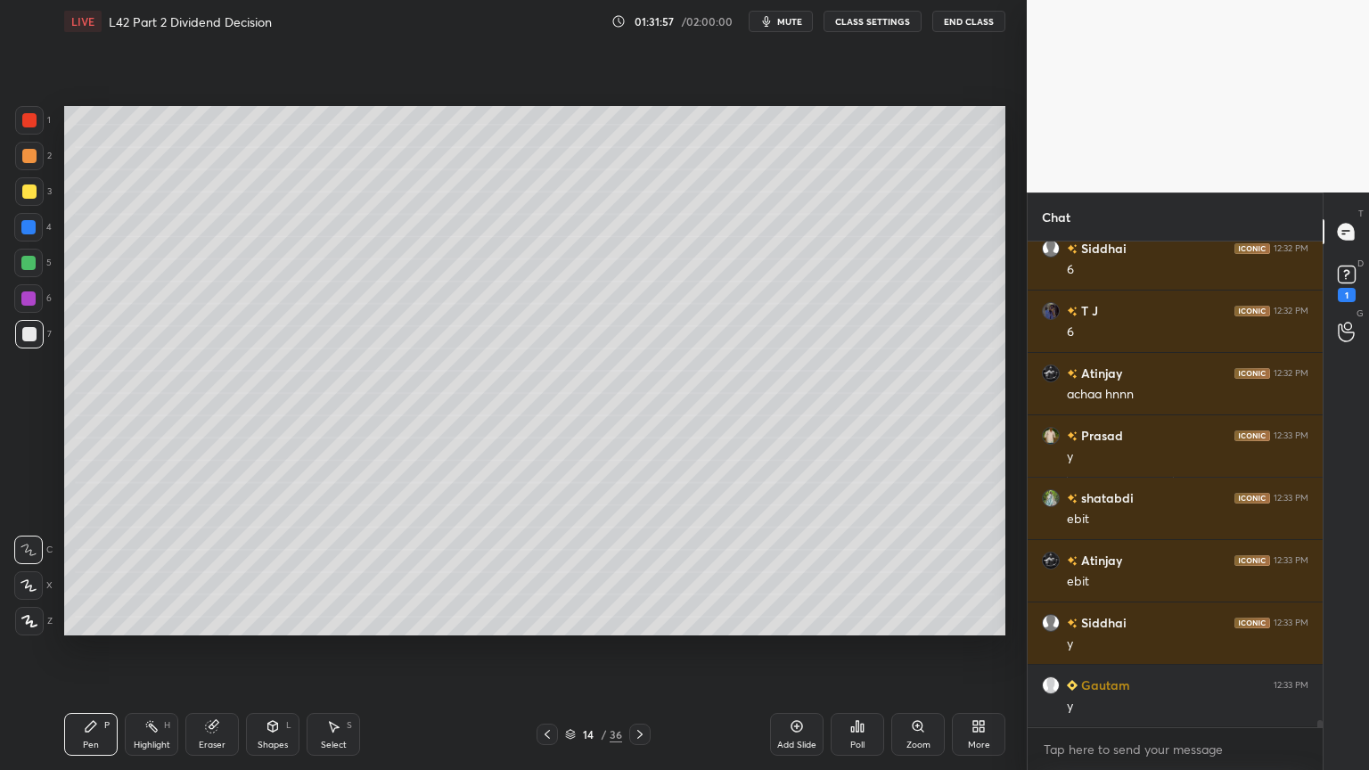
click at [21, 266] on div at bounding box center [28, 263] width 14 height 14
click at [553, 572] on icon at bounding box center [547, 735] width 14 height 14
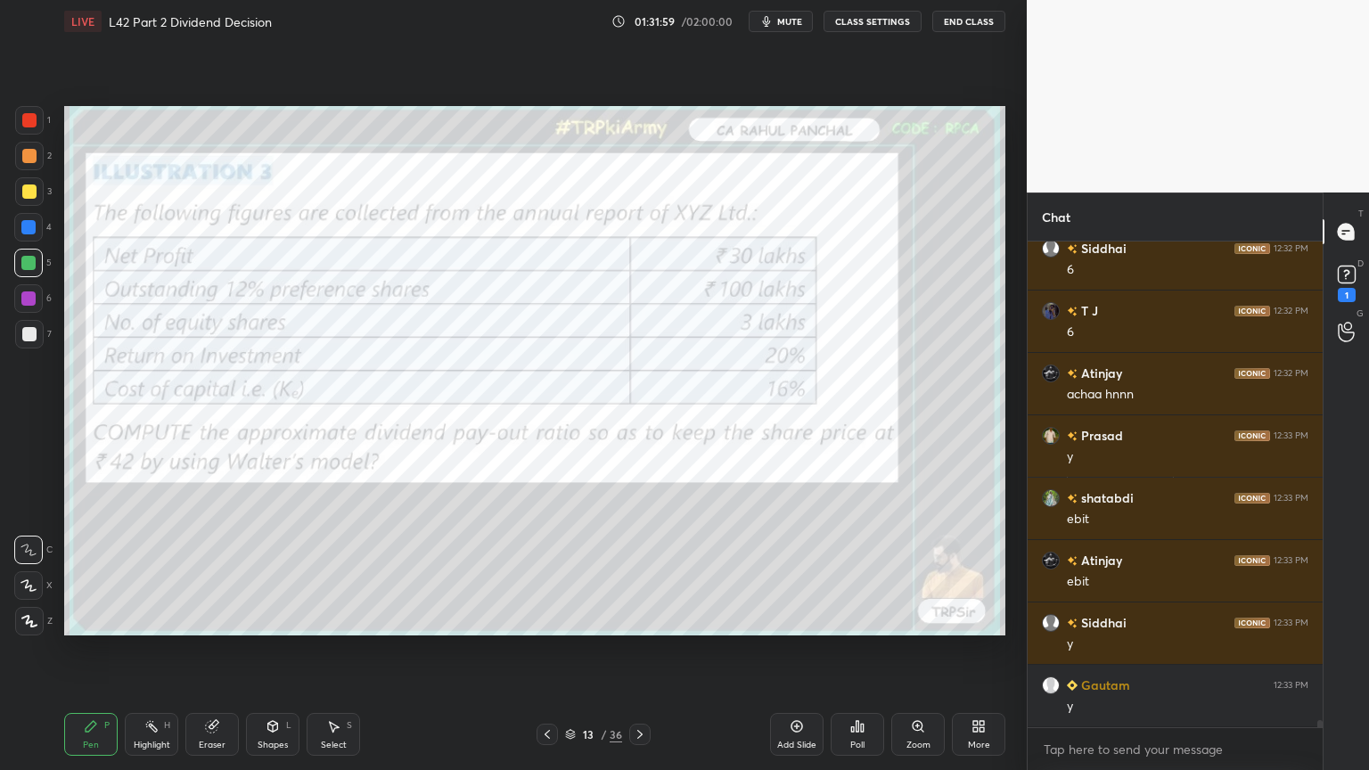
click at [653, 572] on div "13 / 36" at bounding box center [593, 734] width 353 height 21
click at [637, 572] on icon at bounding box center [640, 735] width 14 height 14
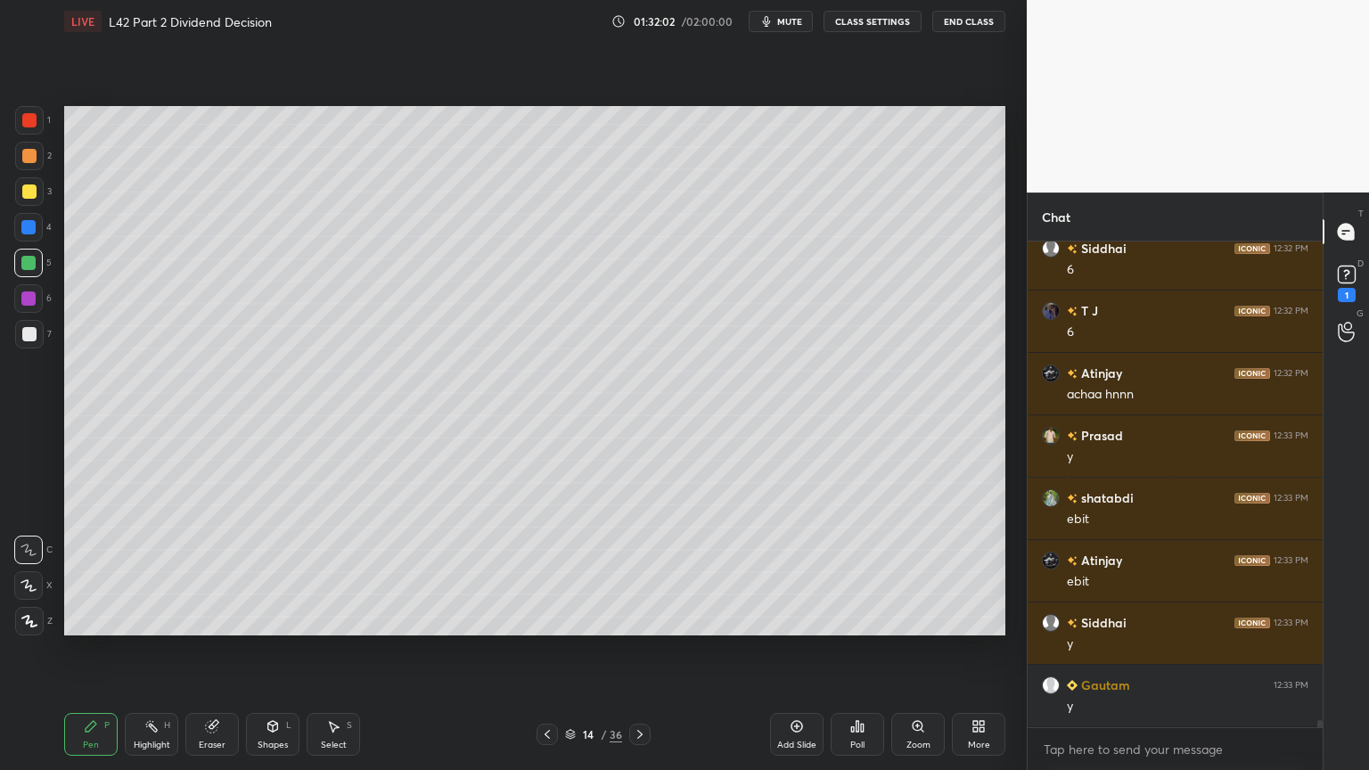
scroll to position [32228, 0]
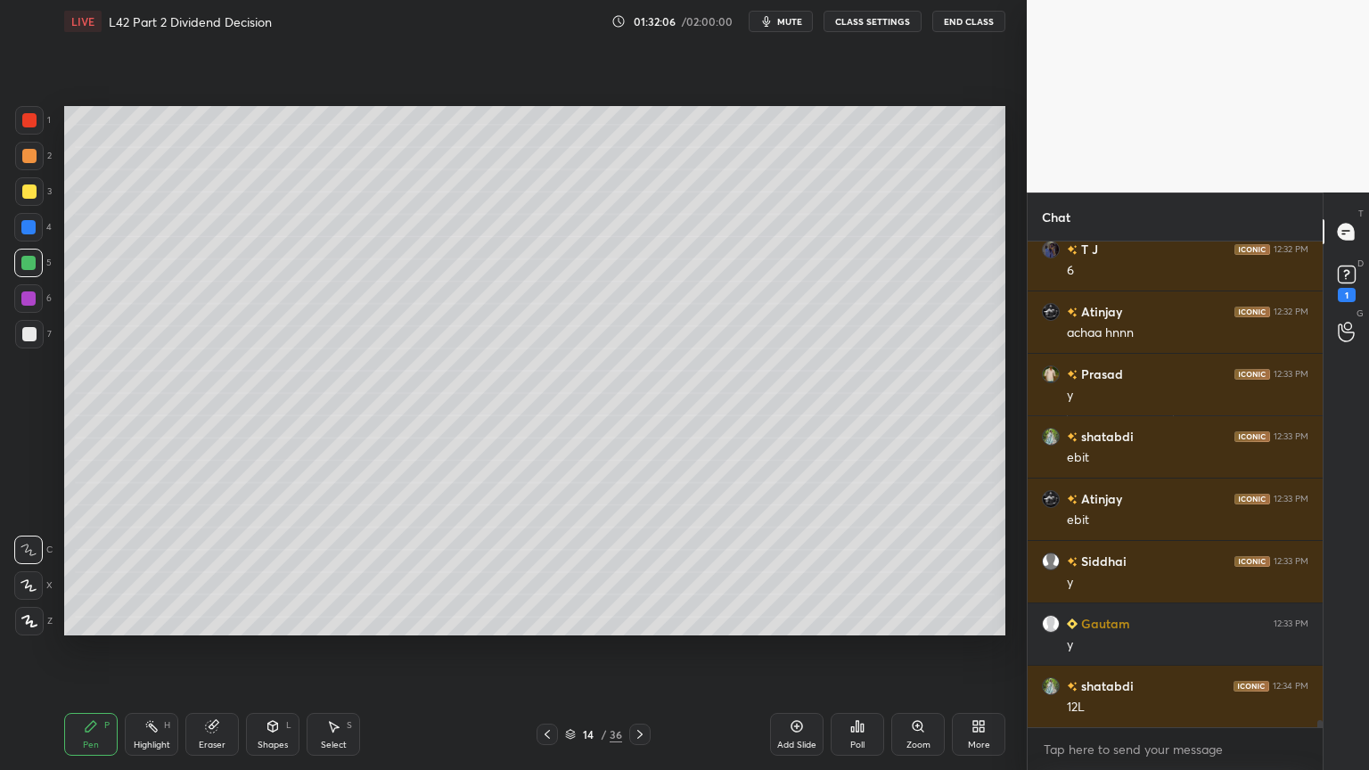
click at [22, 338] on div at bounding box center [29, 334] width 14 height 14
click at [271, 572] on icon at bounding box center [273, 726] width 10 height 11
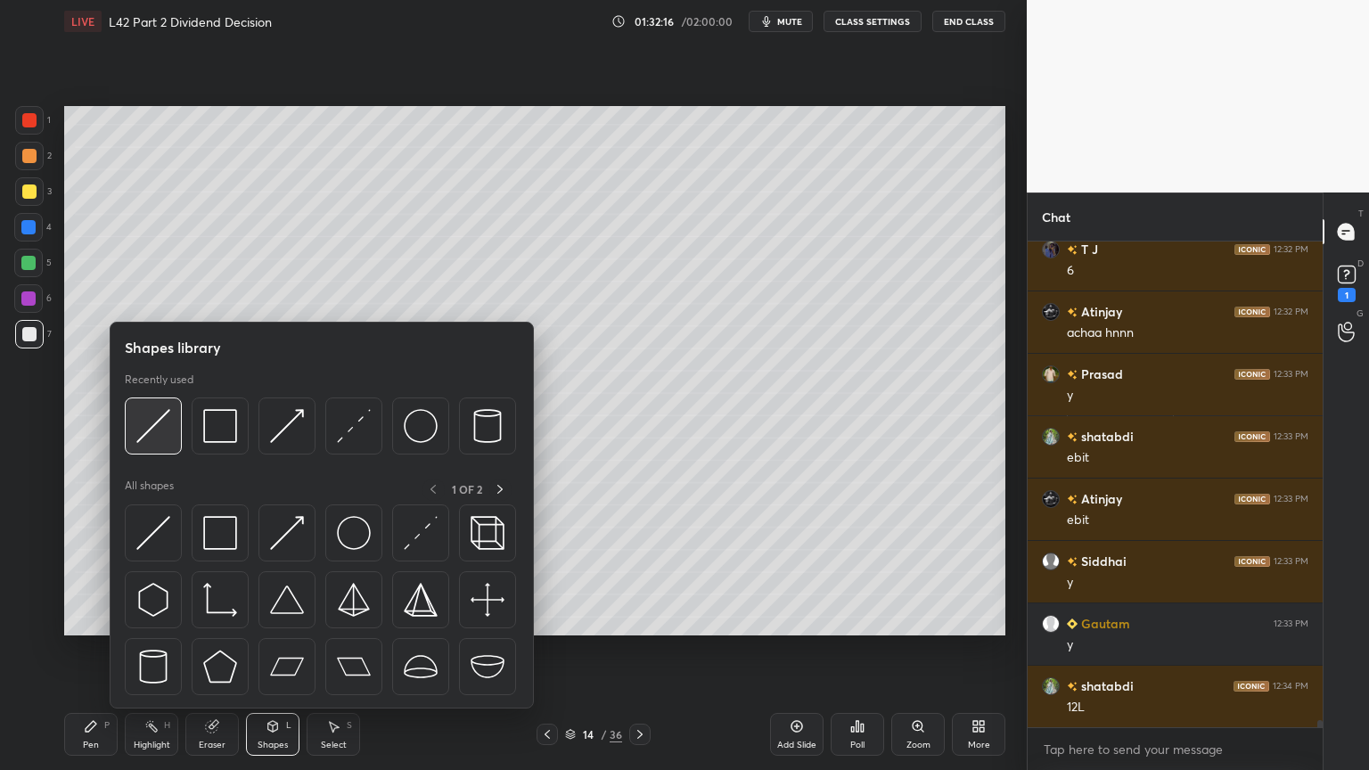
click at [156, 455] on div at bounding box center [320, 431] width 391 height 67
click at [150, 431] on img at bounding box center [153, 426] width 34 height 34
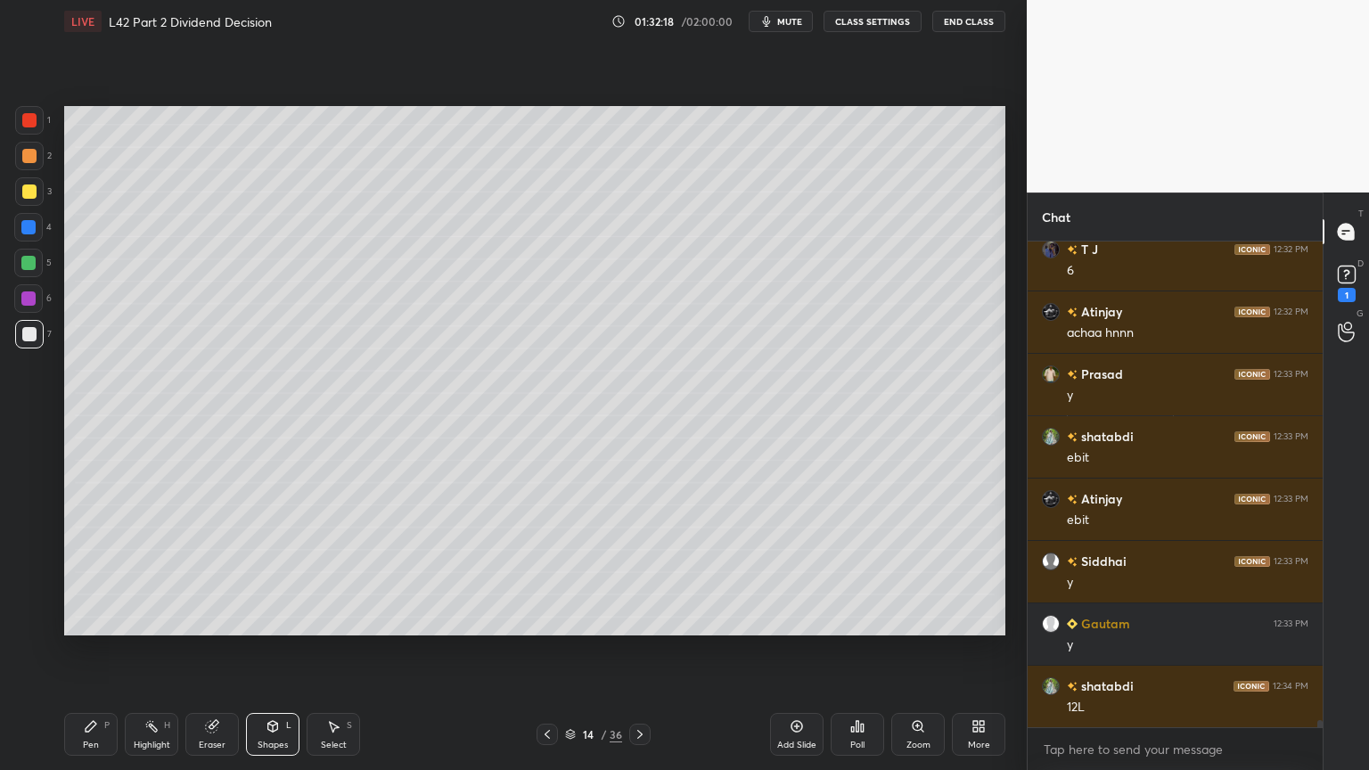
scroll to position [32246, 0]
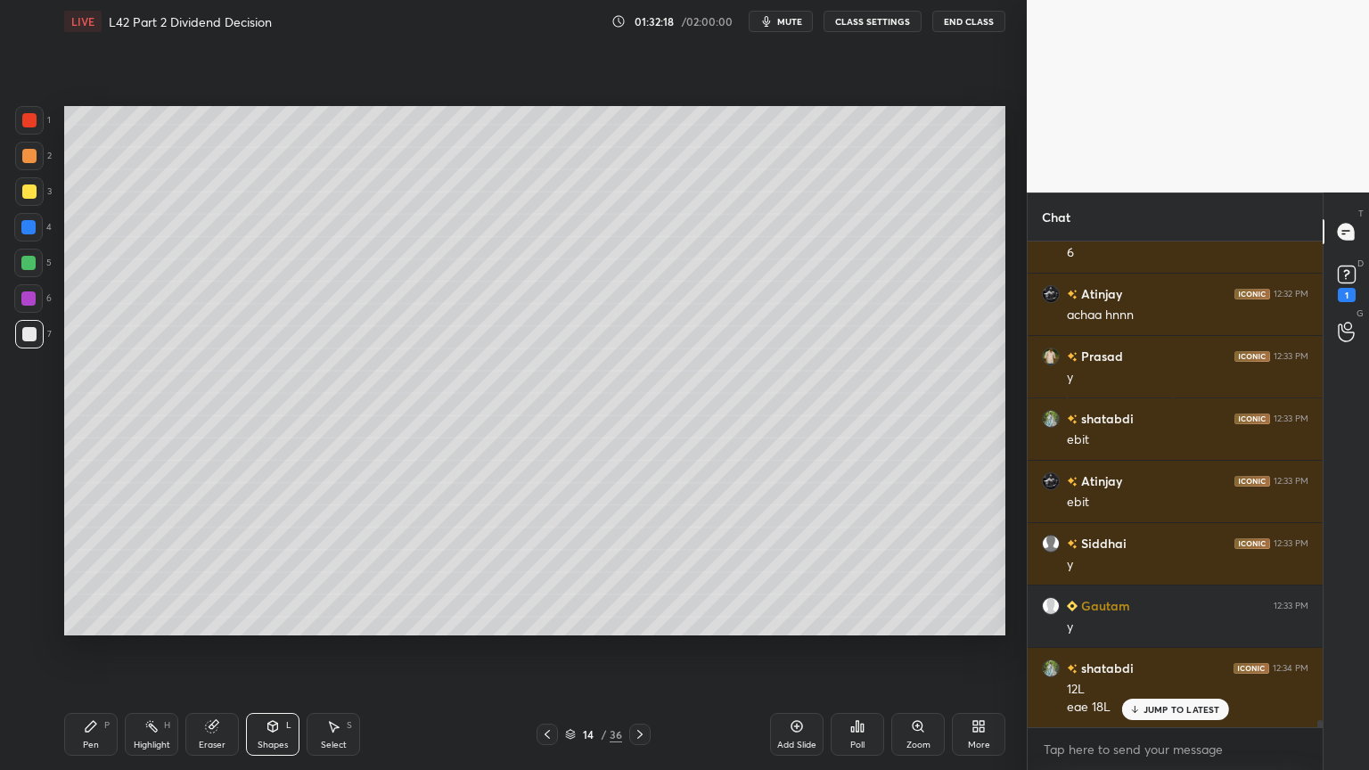
click at [89, 572] on div "Pen P" at bounding box center [90, 734] width 53 height 43
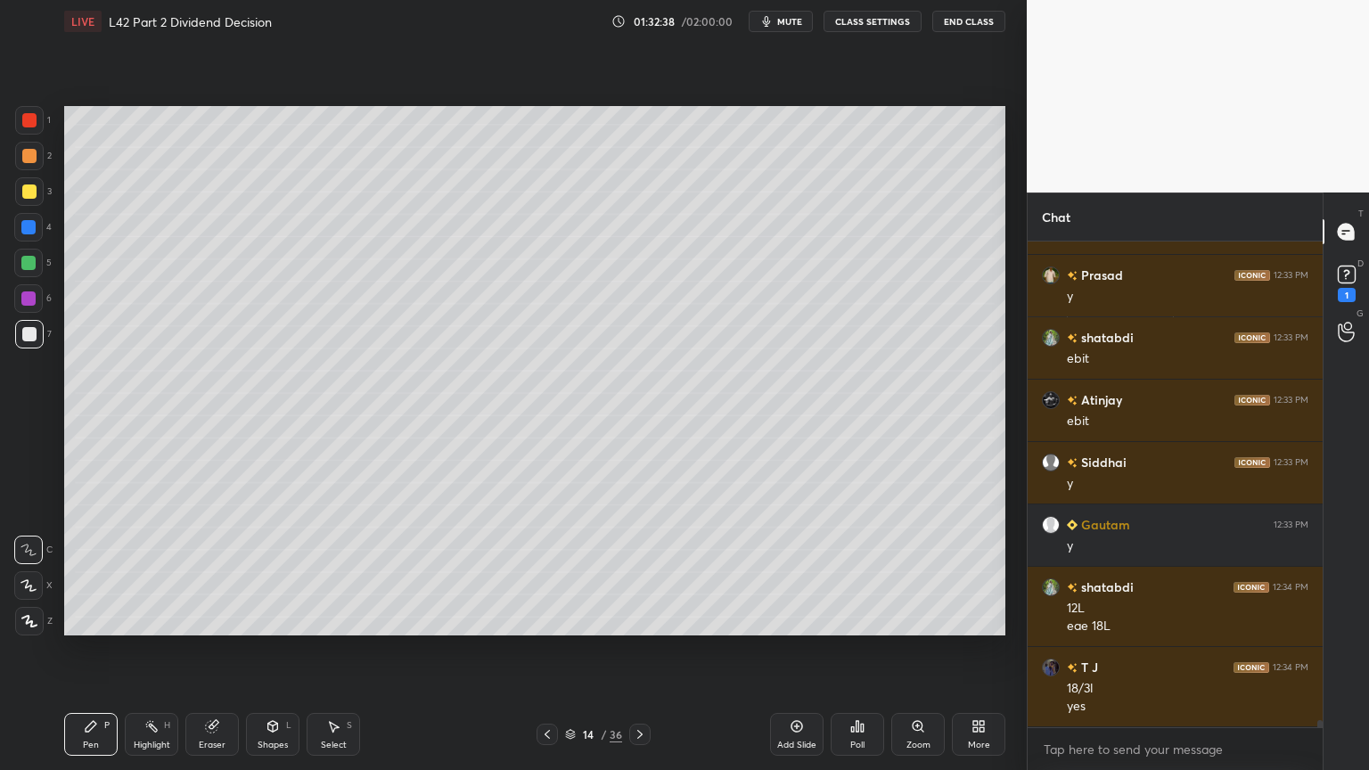
scroll to position [32389, 0]
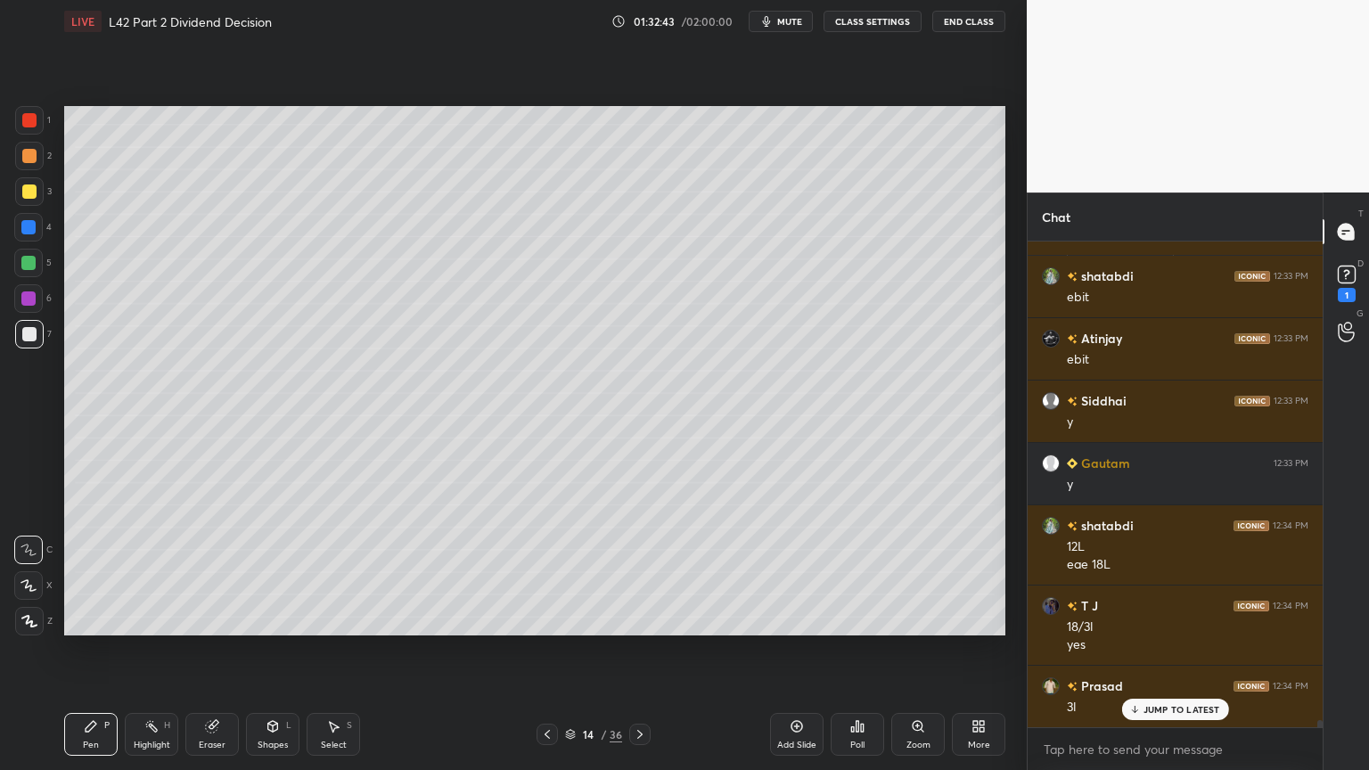
click at [538, 572] on div at bounding box center [547, 734] width 21 height 21
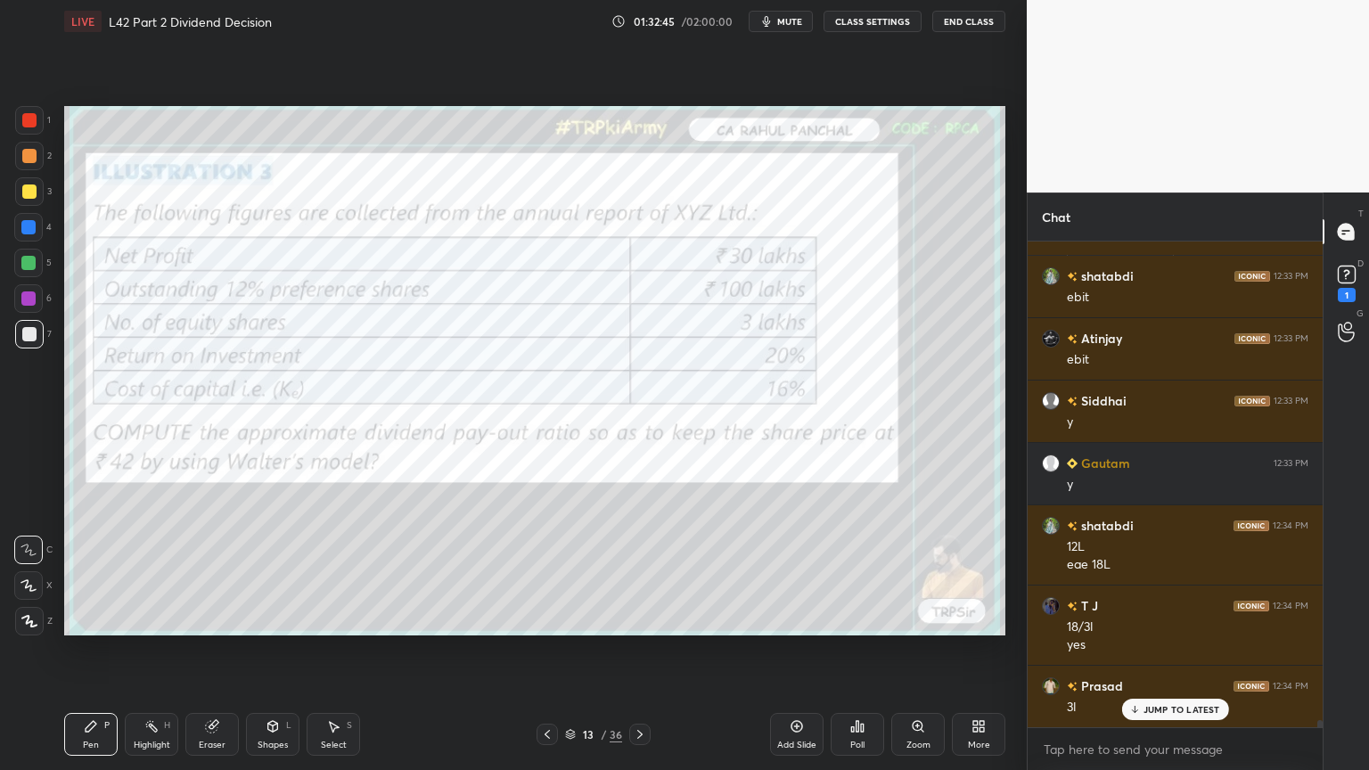
click at [644, 572] on icon at bounding box center [640, 735] width 14 height 14
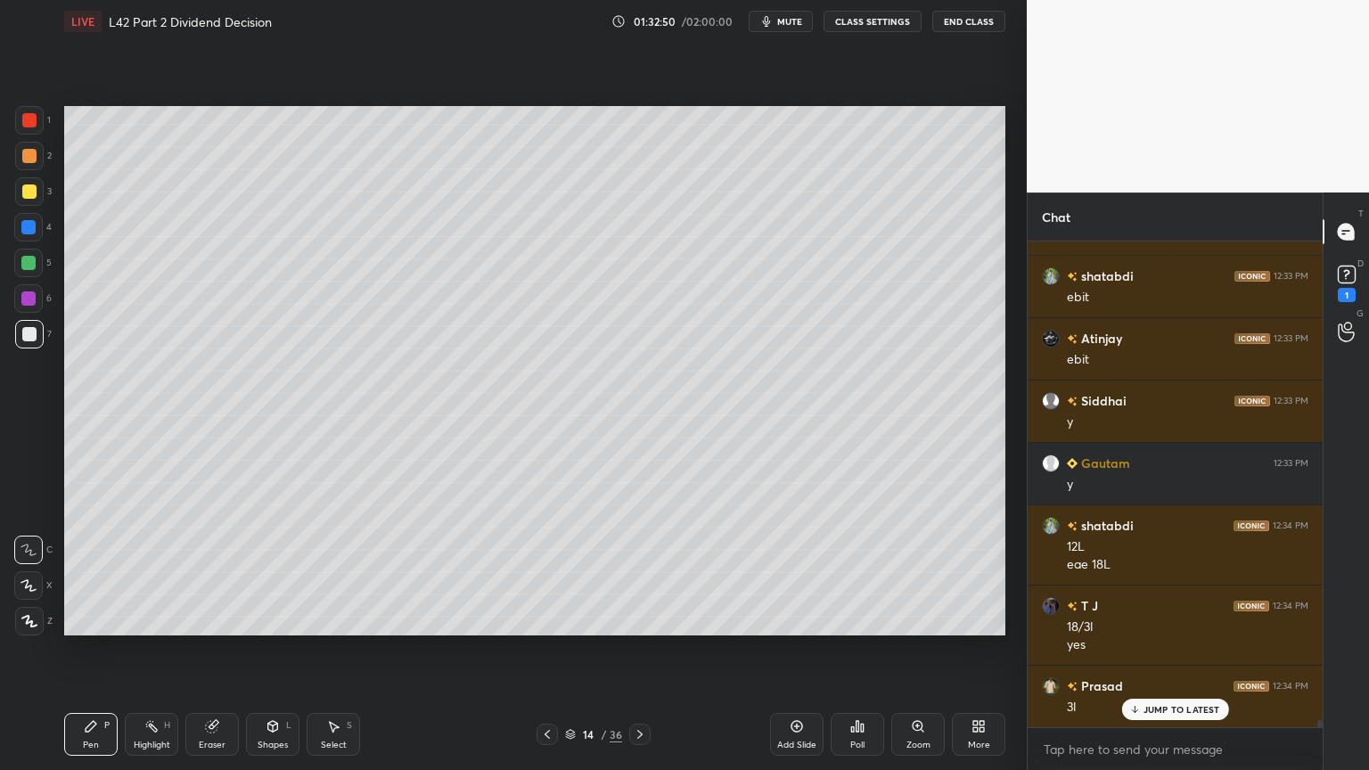
click at [282, 572] on div "Shapes L" at bounding box center [272, 734] width 53 height 43
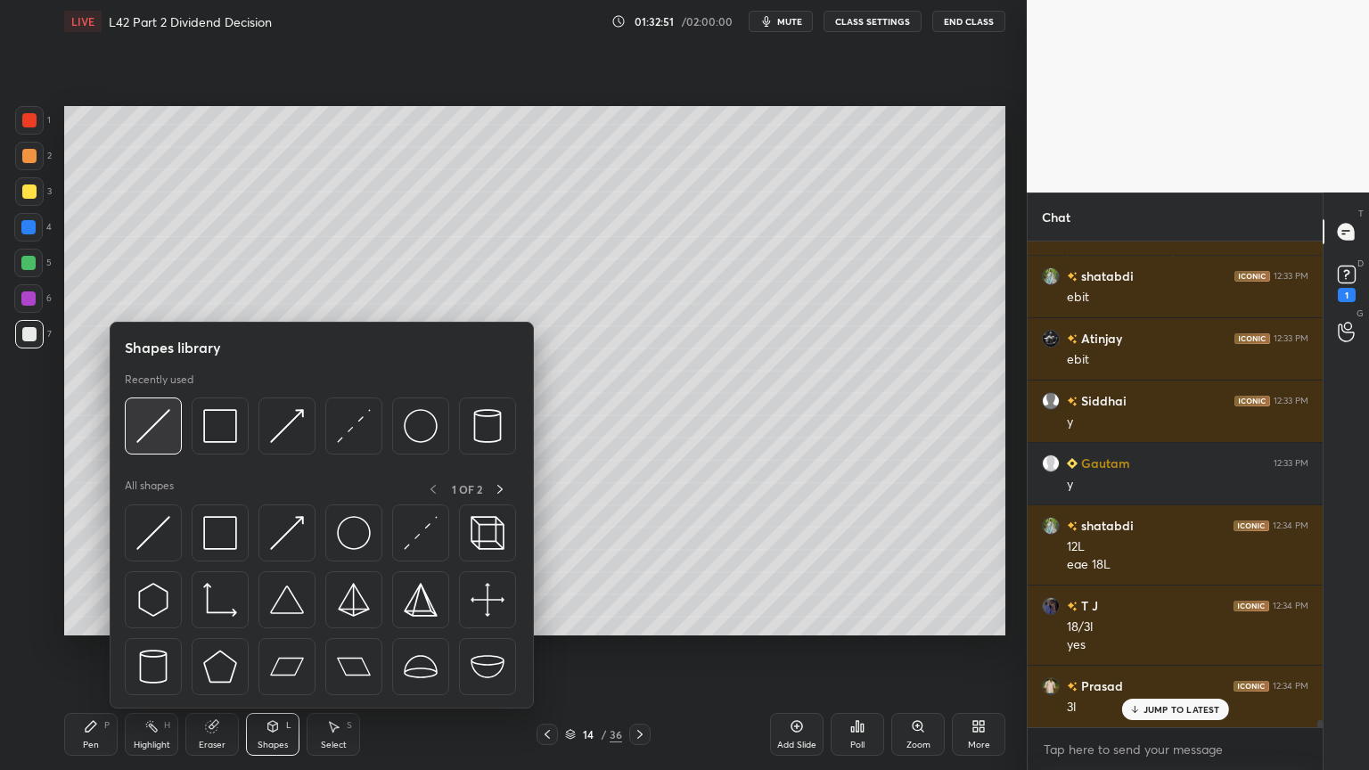
click at [150, 443] on div at bounding box center [153, 426] width 57 height 57
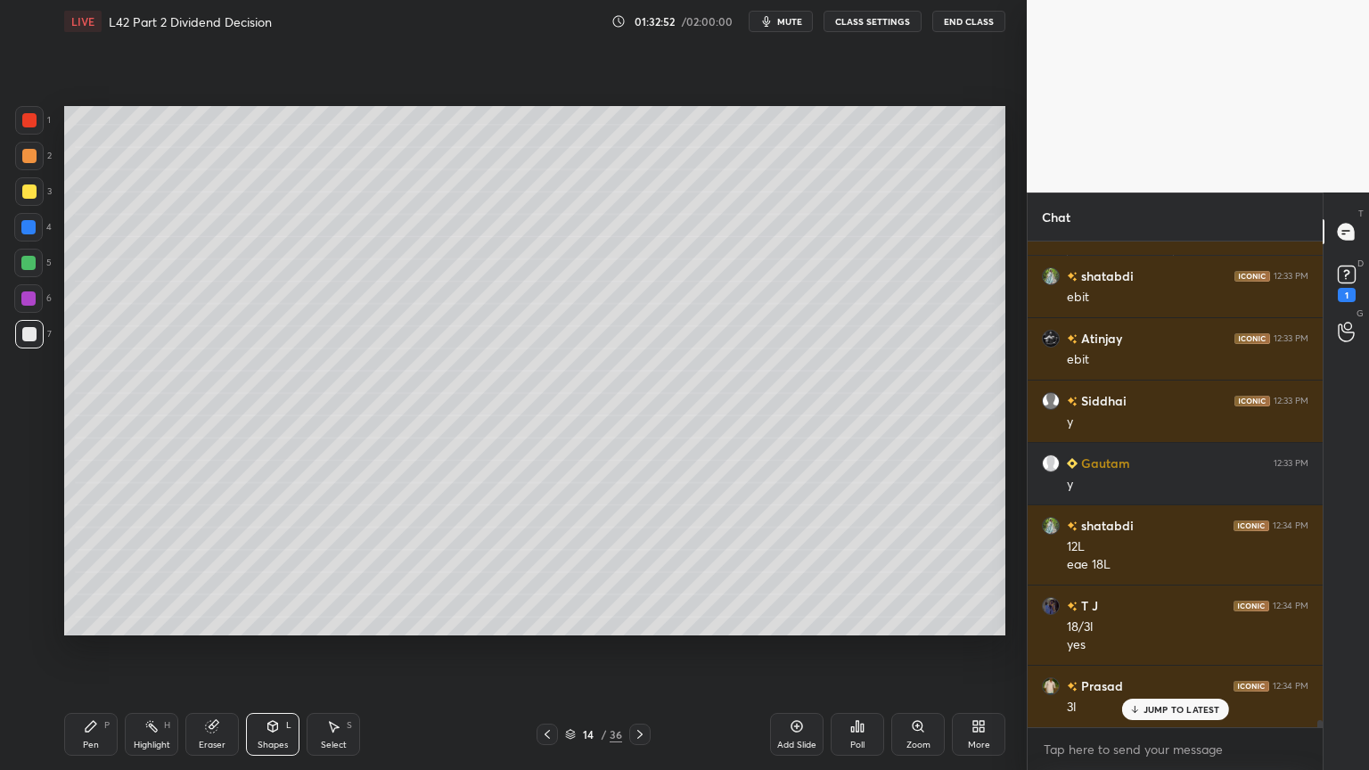
click at [86, 572] on div "Pen" at bounding box center [91, 745] width 16 height 9
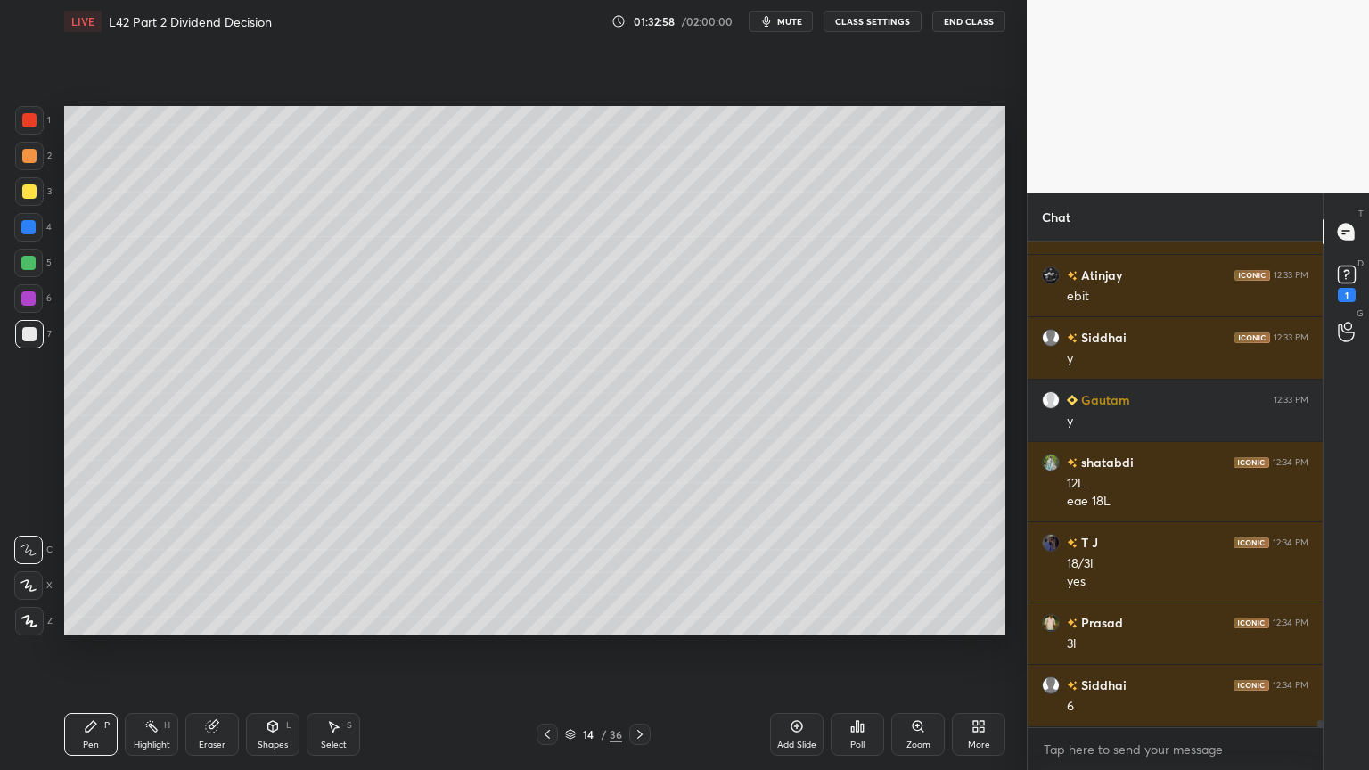
click at [31, 263] on div at bounding box center [28, 263] width 14 height 14
click at [39, 318] on div "6" at bounding box center [32, 302] width 37 height 36
click at [33, 342] on div at bounding box center [29, 334] width 29 height 29
click at [547, 572] on icon at bounding box center [547, 734] width 5 height 9
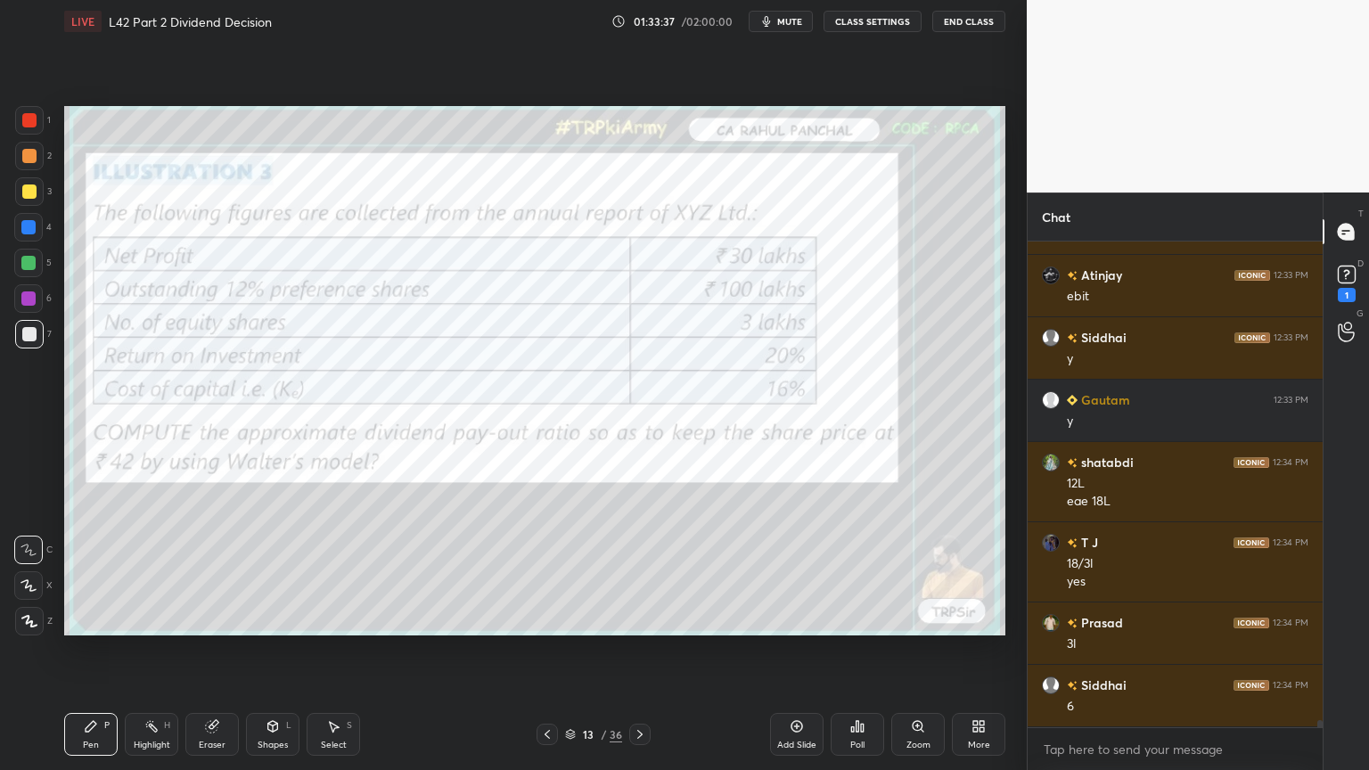
click at [210, 572] on div "Eraser" at bounding box center [211, 734] width 53 height 43
click at [32, 572] on span "Erase all" at bounding box center [28, 621] width 27 height 12
click at [96, 572] on icon at bounding box center [91, 726] width 11 height 11
click at [35, 572] on icon at bounding box center [29, 586] width 16 height 12
click at [36, 572] on icon at bounding box center [29, 621] width 16 height 12
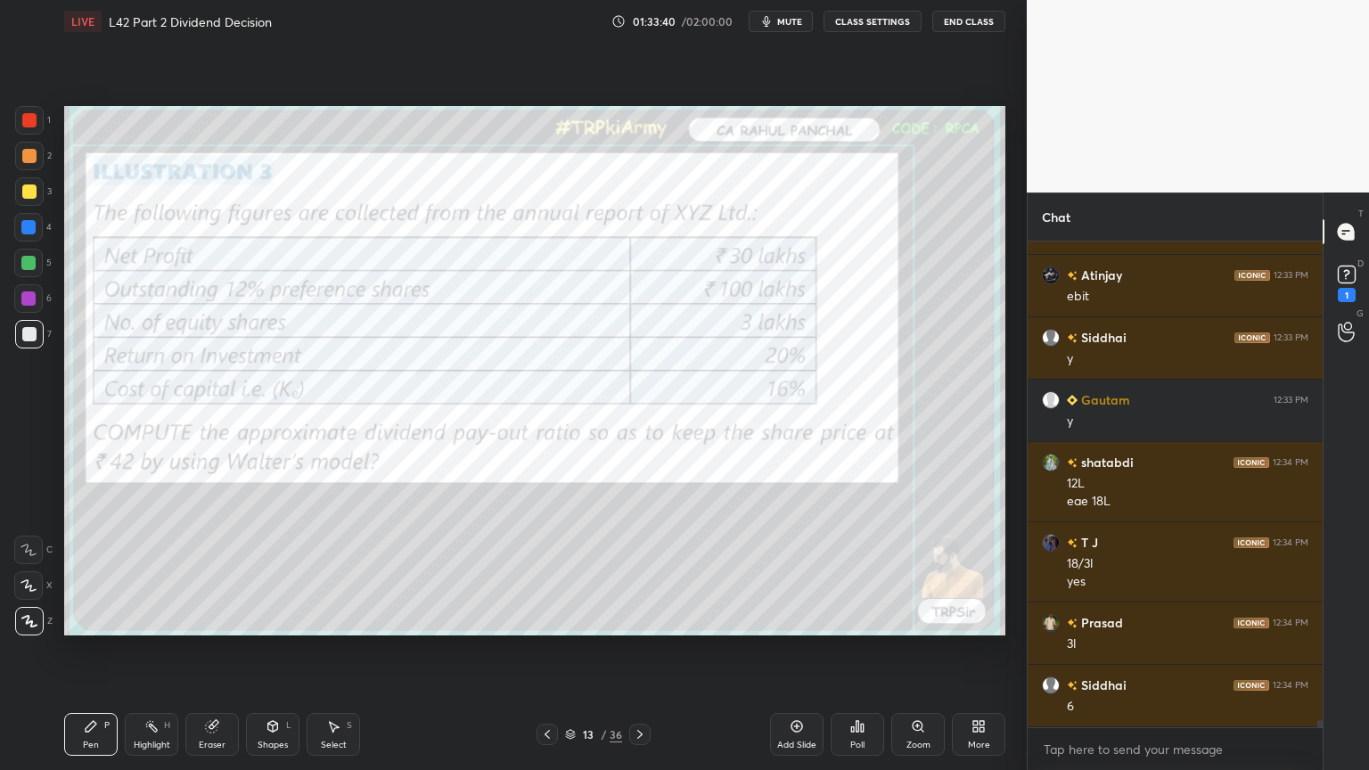
click at [27, 116] on div at bounding box center [29, 120] width 14 height 14
click at [31, 329] on div at bounding box center [29, 334] width 14 height 14
click at [636, 572] on icon at bounding box center [640, 735] width 14 height 14
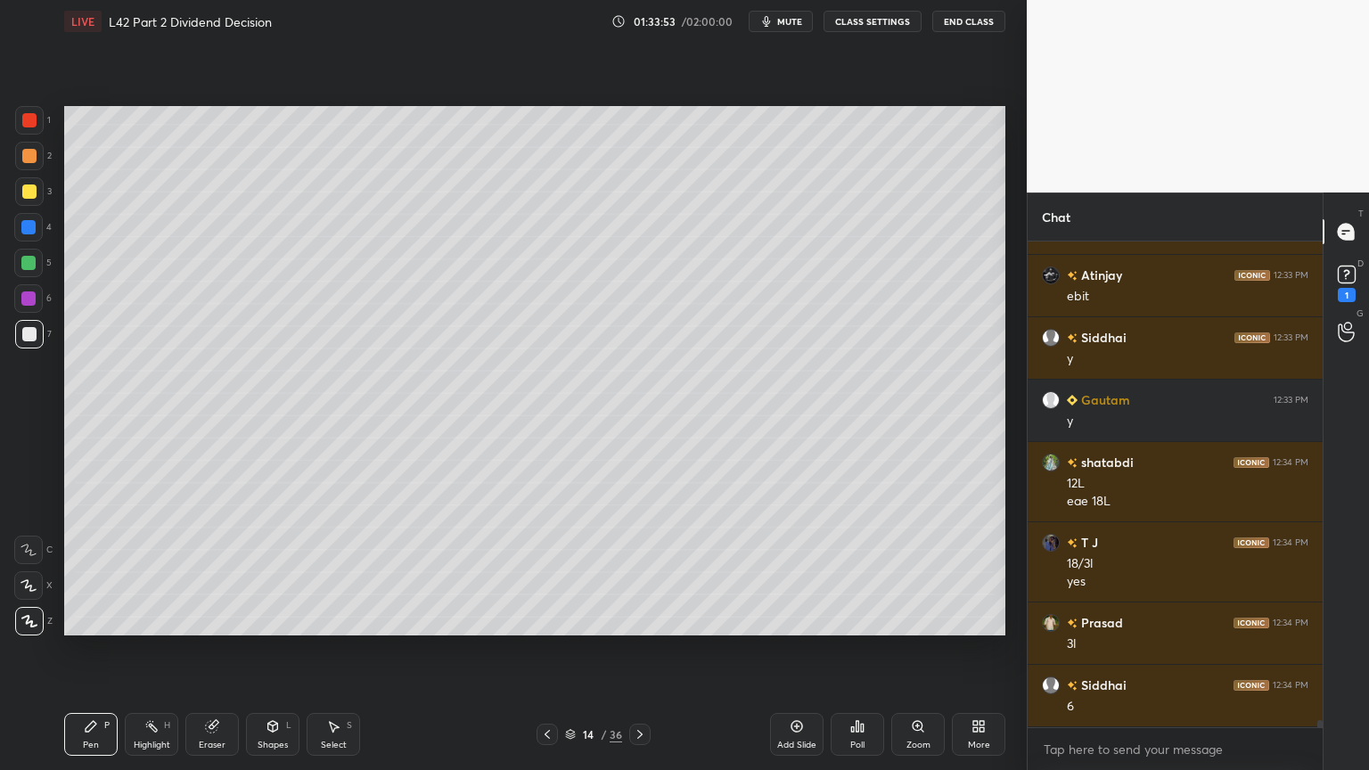
click at [27, 572] on icon at bounding box center [28, 585] width 14 height 11
click at [38, 554] on div at bounding box center [28, 550] width 29 height 29
click at [541, 572] on icon at bounding box center [547, 735] width 14 height 14
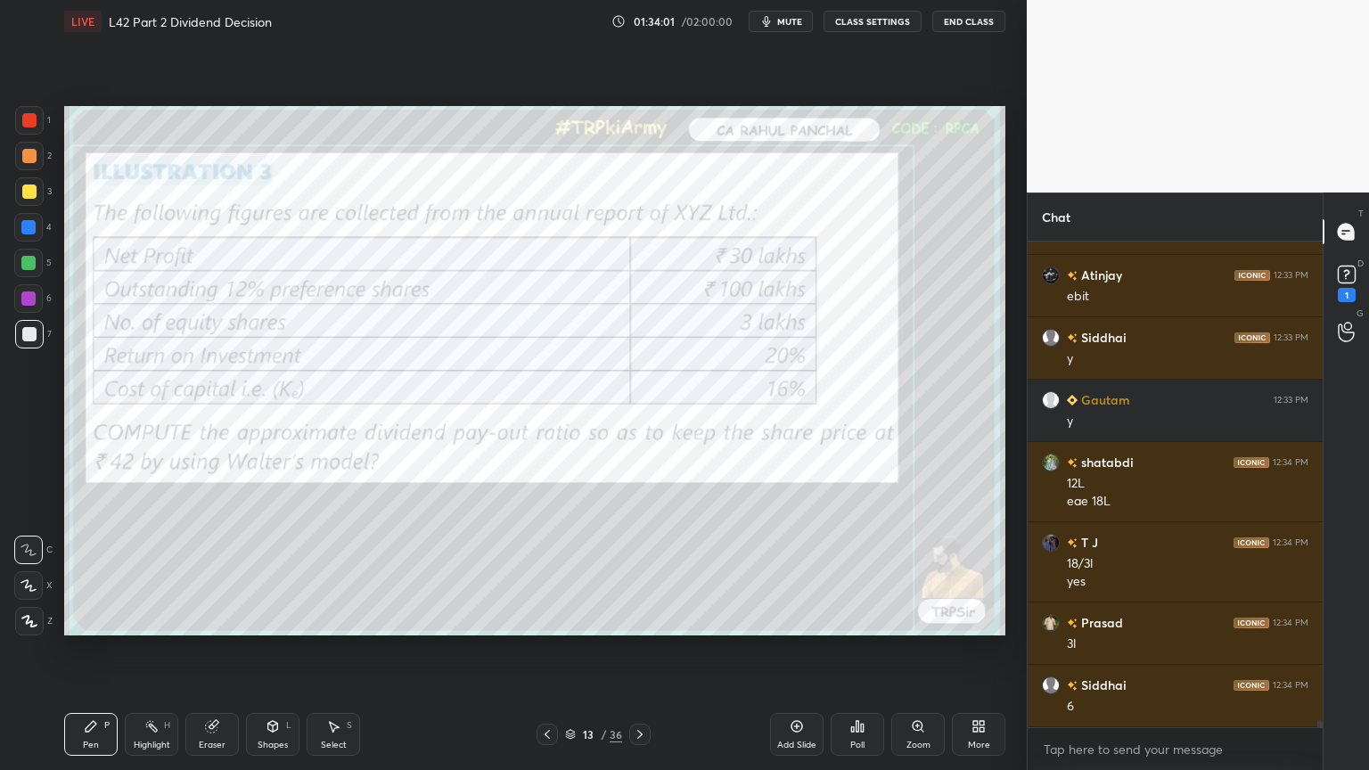
click at [644, 572] on icon at bounding box center [640, 735] width 14 height 14
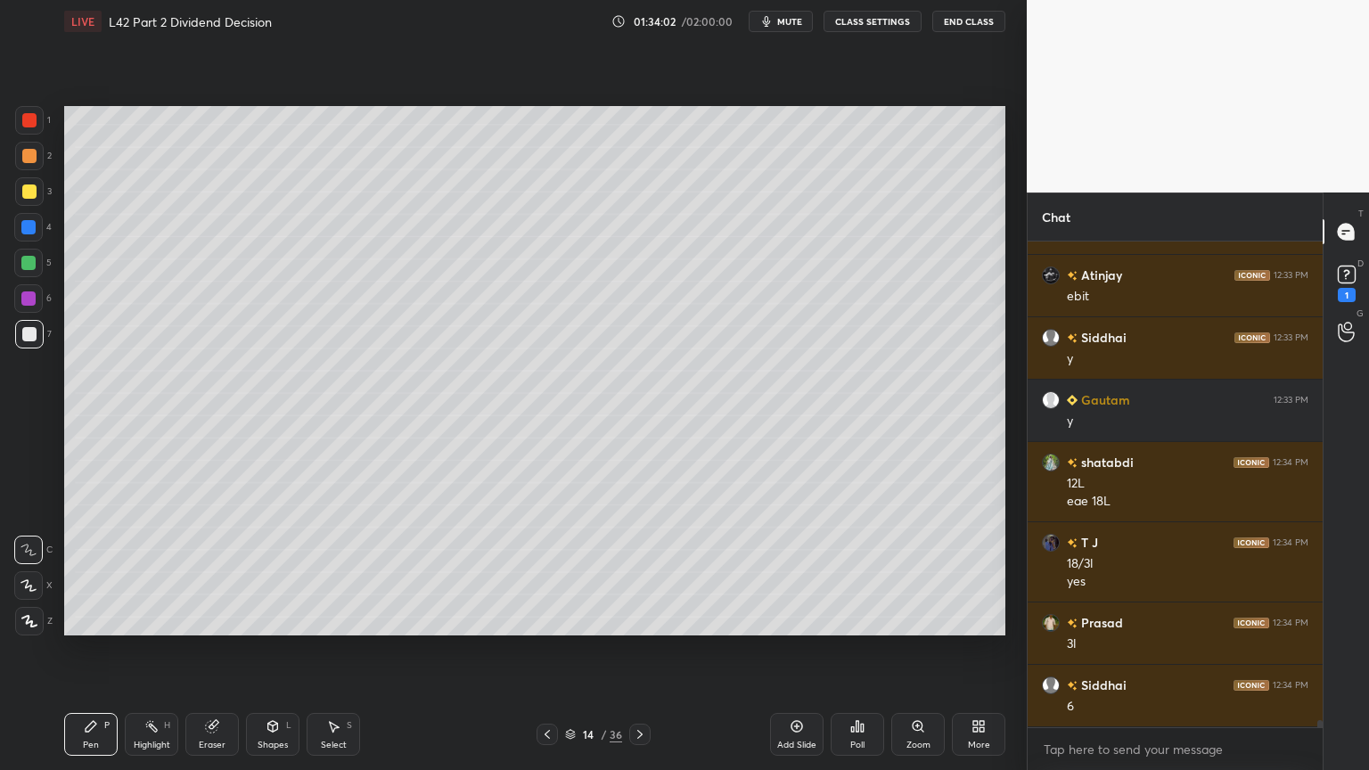
scroll to position [32514, 0]
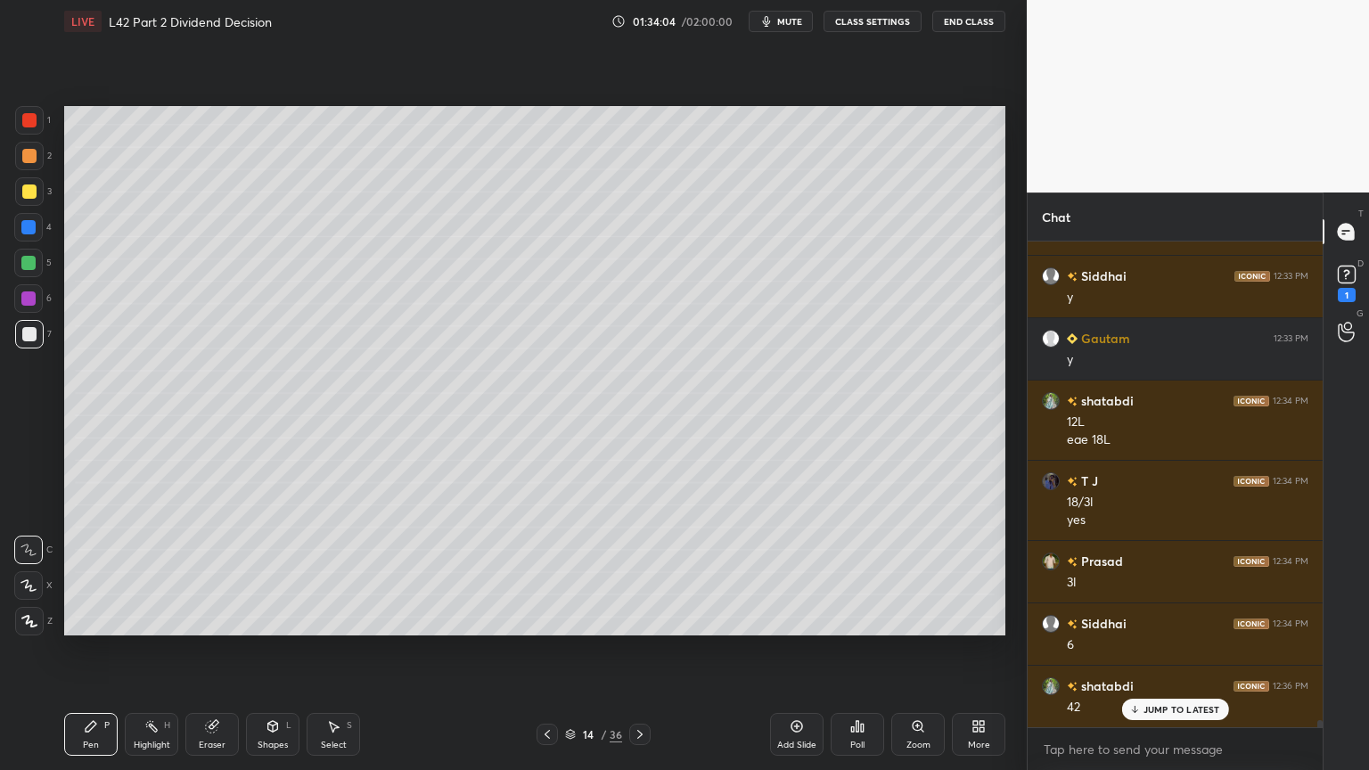
click at [27, 266] on div at bounding box center [28, 263] width 14 height 14
click at [29, 208] on div "3" at bounding box center [33, 195] width 37 height 36
click at [21, 226] on div at bounding box center [28, 227] width 14 height 14
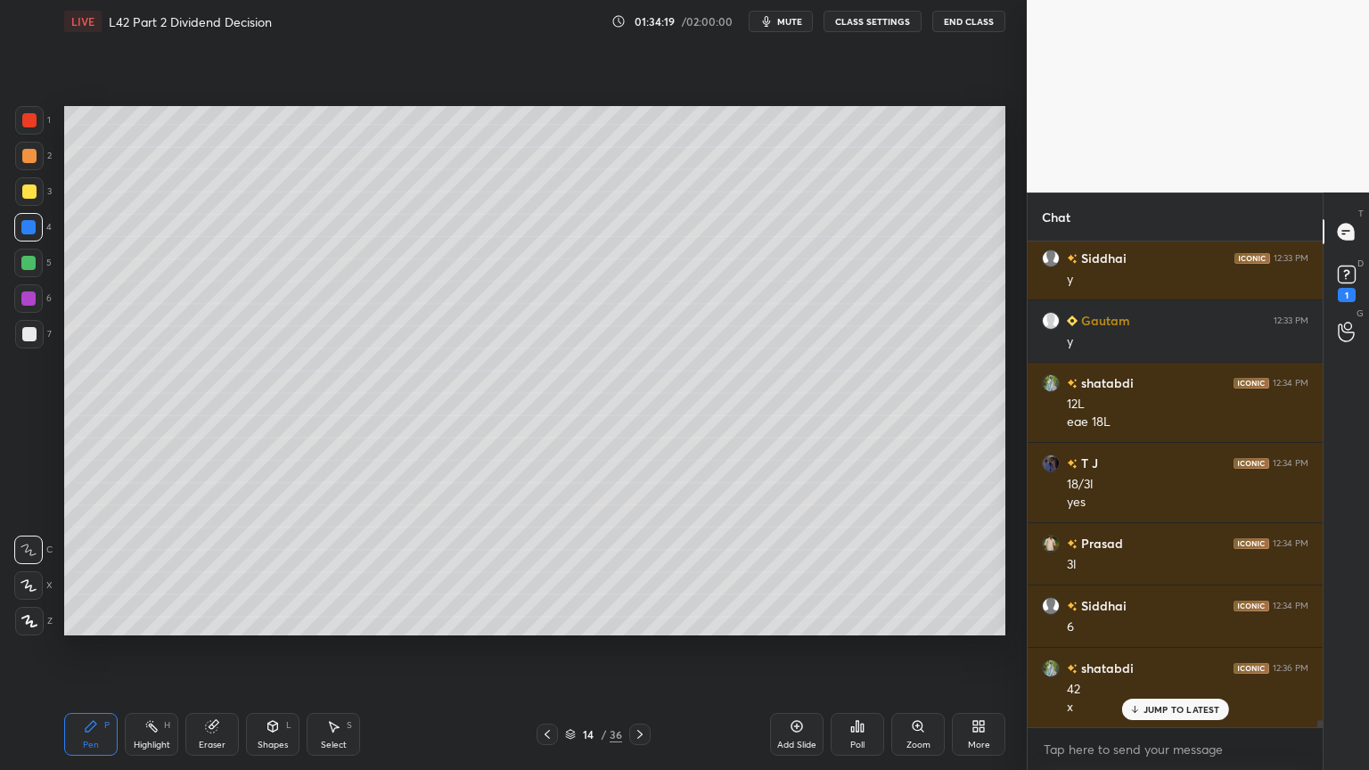
click at [275, 572] on div "Shapes L" at bounding box center [272, 734] width 53 height 43
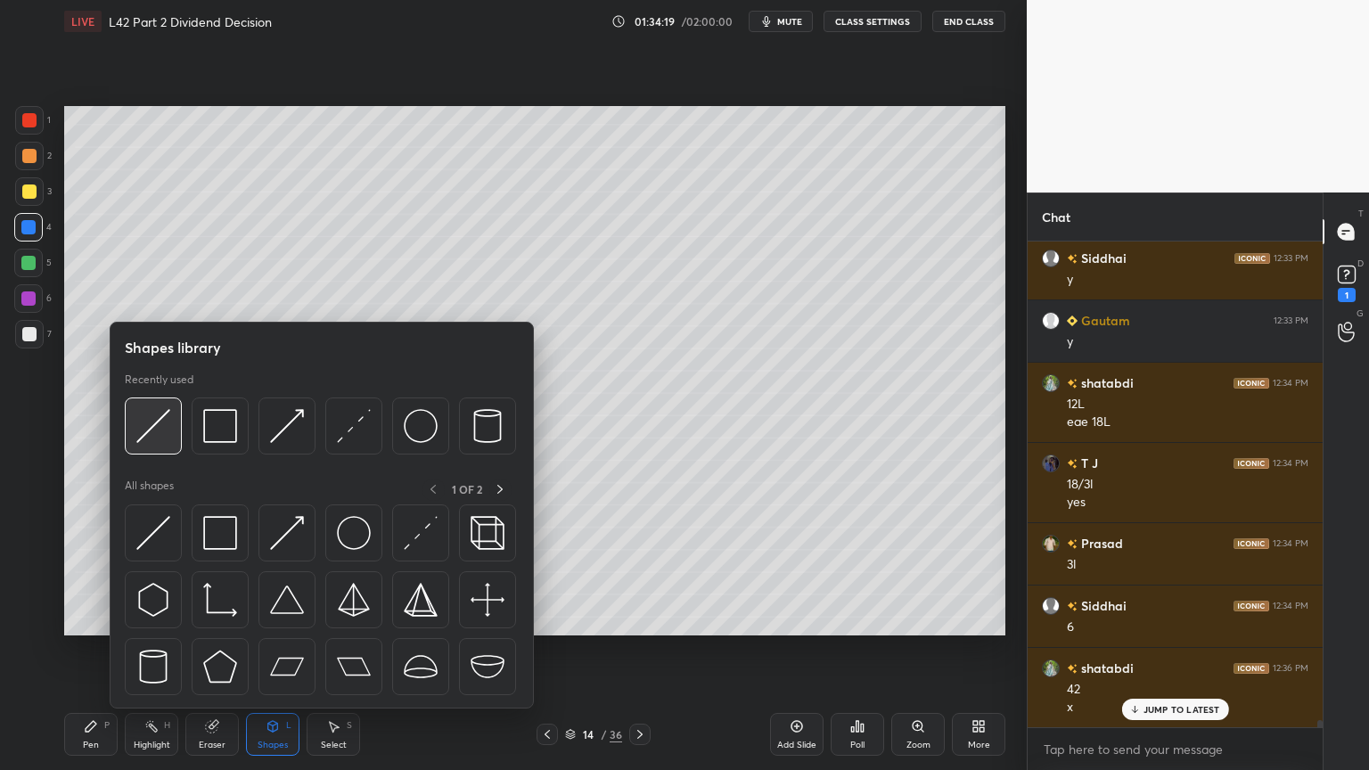
click at [145, 445] on div at bounding box center [153, 426] width 57 height 57
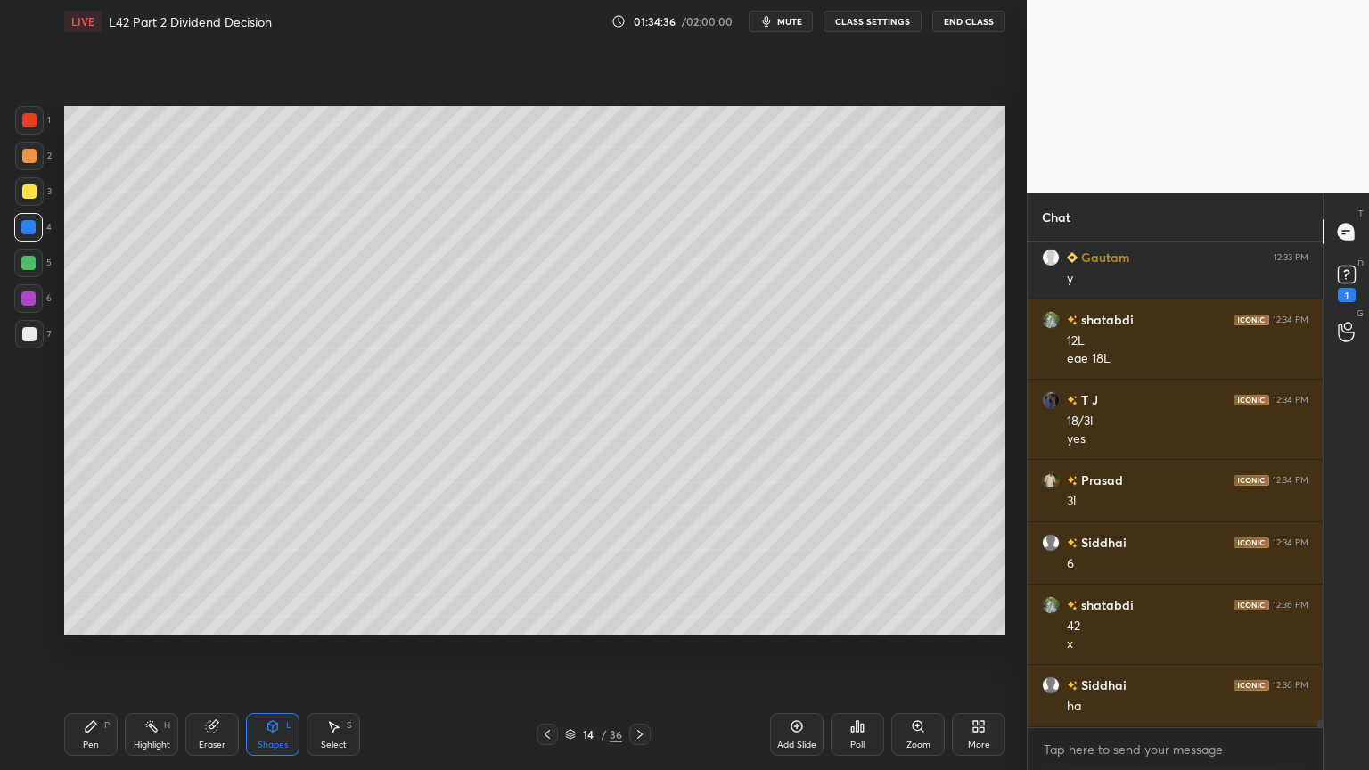
scroll to position [32613, 0]
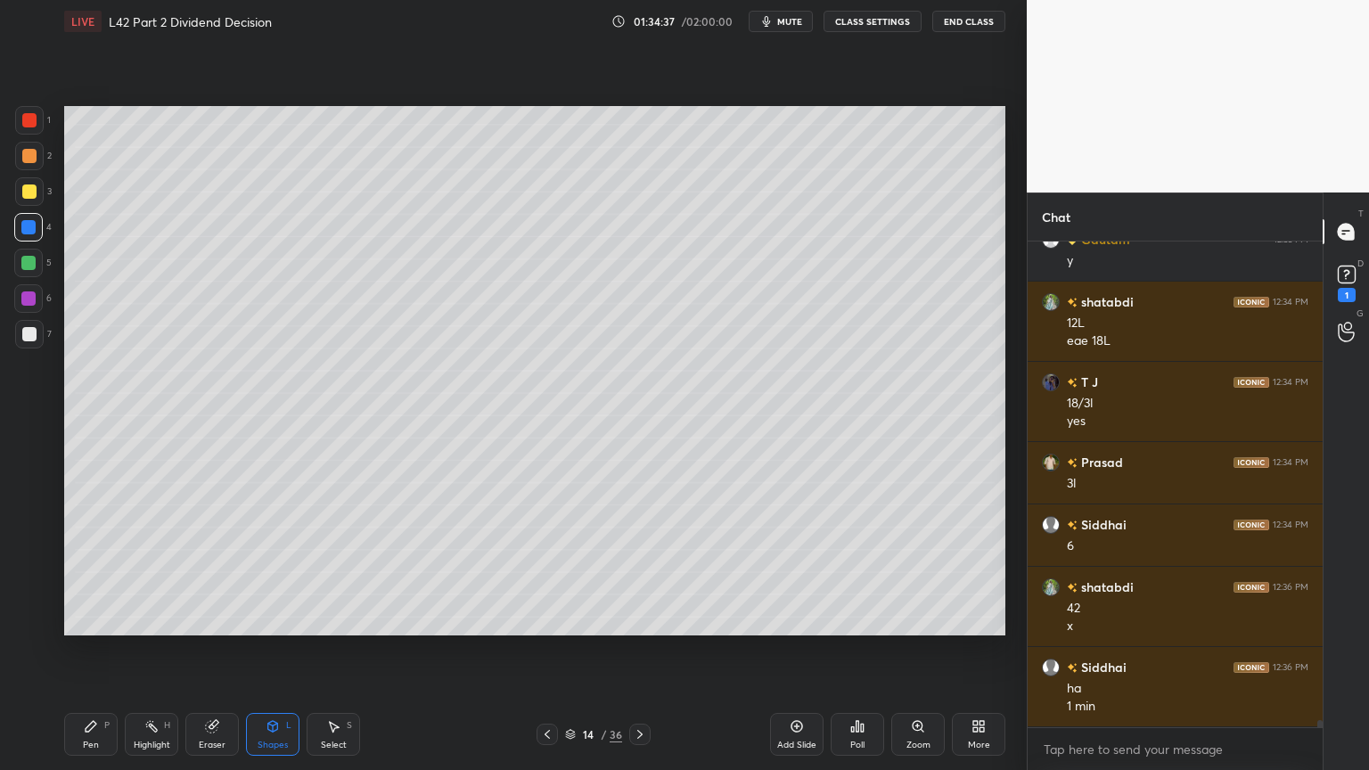
click at [542, 572] on icon at bounding box center [547, 735] width 14 height 14
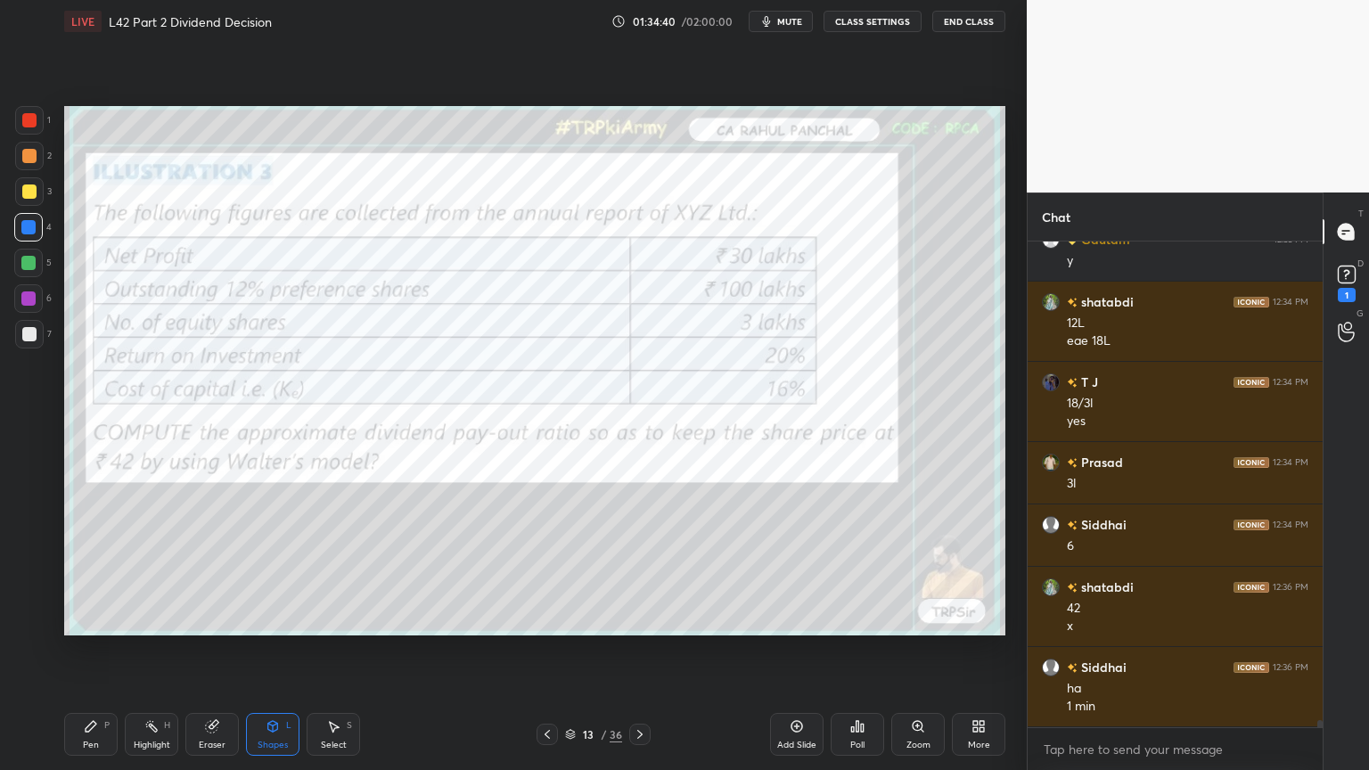
click at [634, 572] on icon at bounding box center [640, 735] width 14 height 14
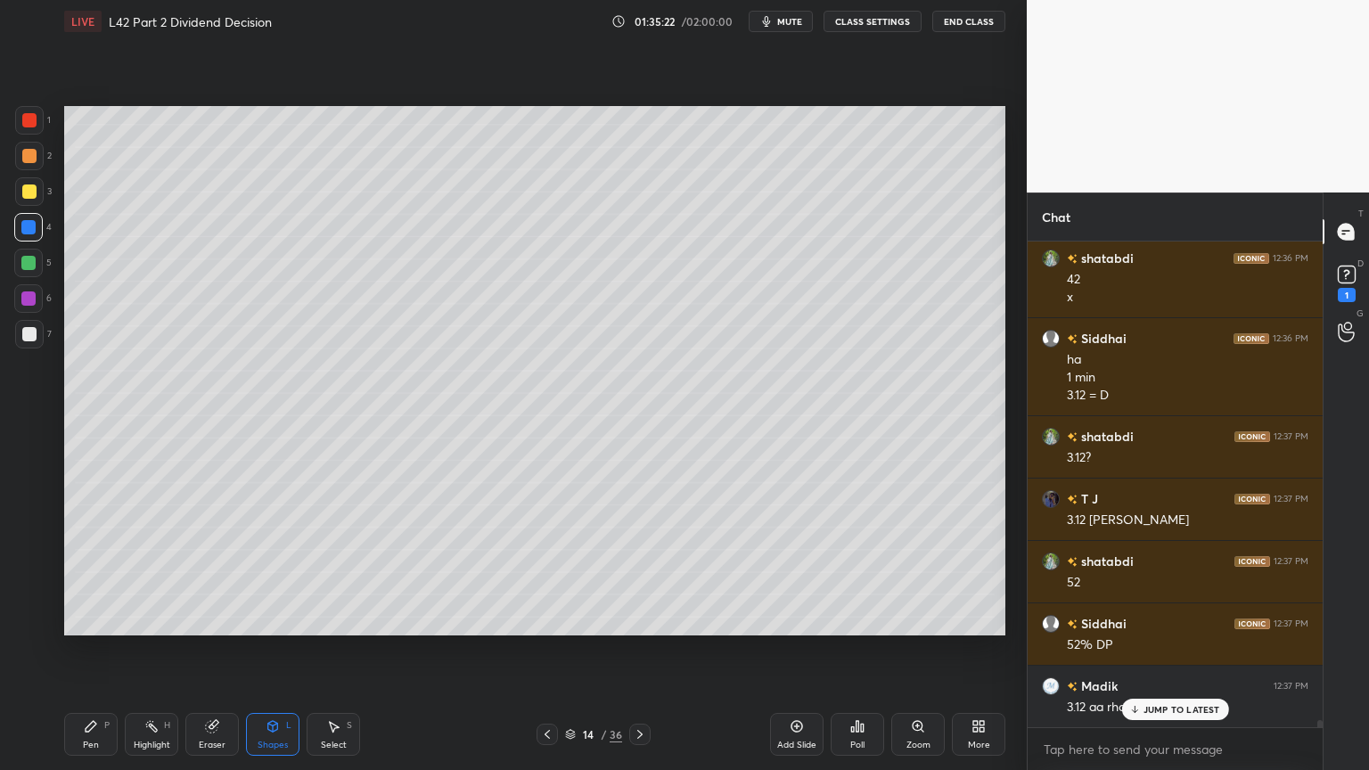
scroll to position [32959, 0]
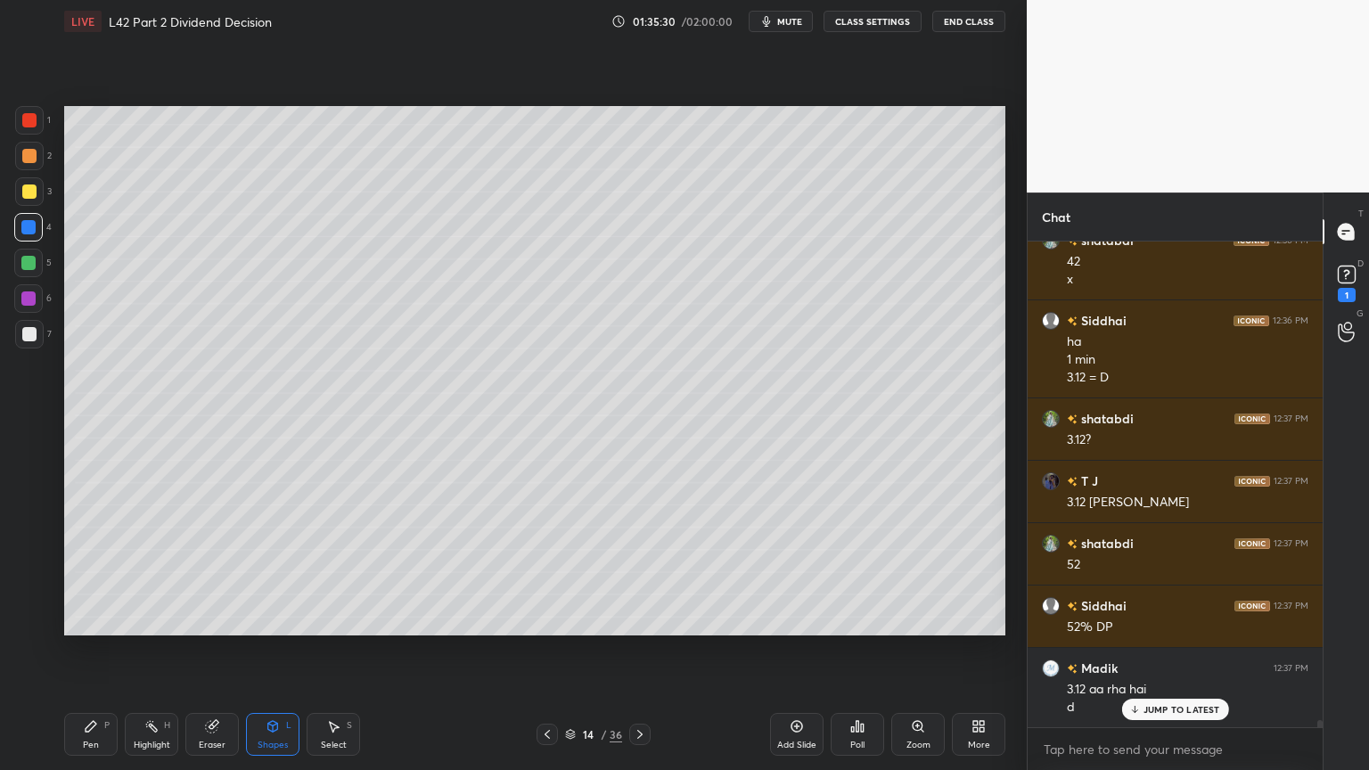
click at [26, 193] on div at bounding box center [29, 192] width 14 height 14
click at [81, 572] on div "Pen P" at bounding box center [90, 734] width 53 height 43
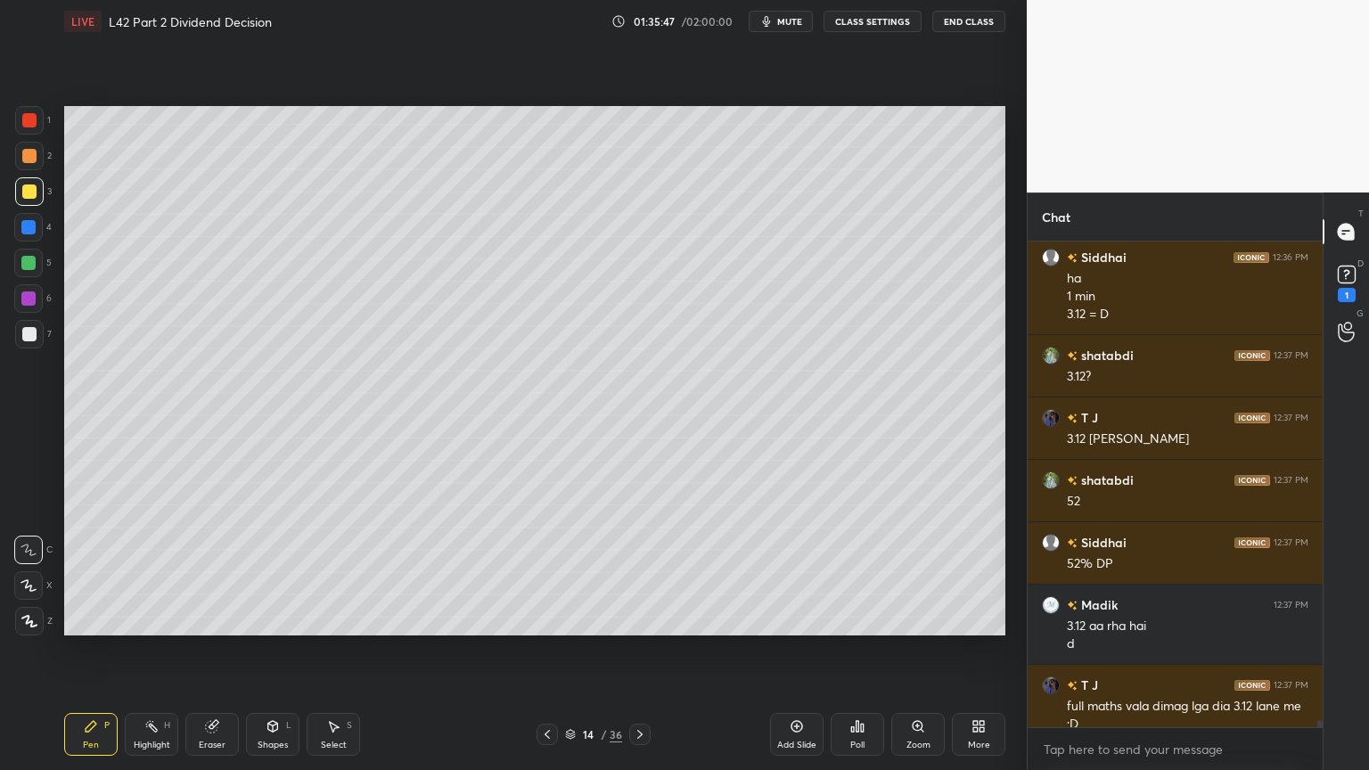
scroll to position [33041, 0]
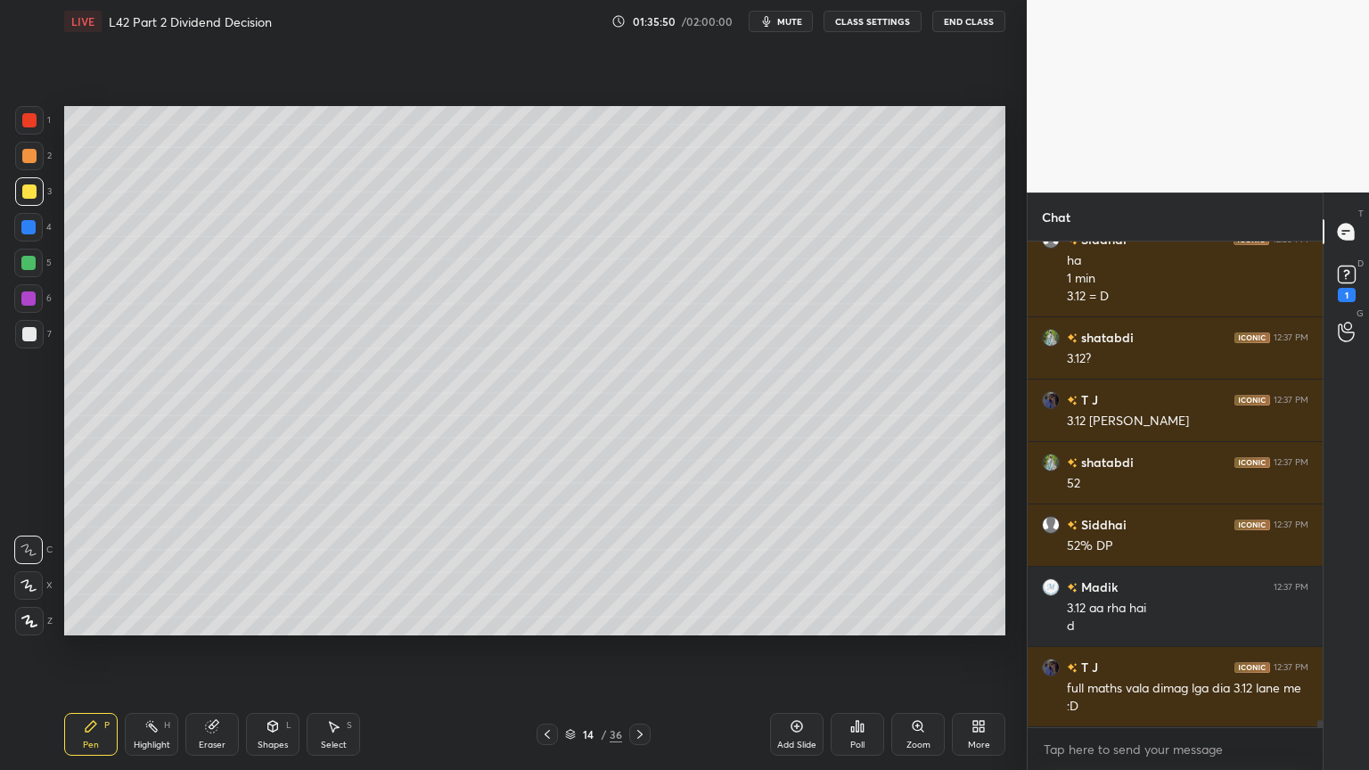
click at [281, 572] on div "Shapes L" at bounding box center [272, 734] width 53 height 43
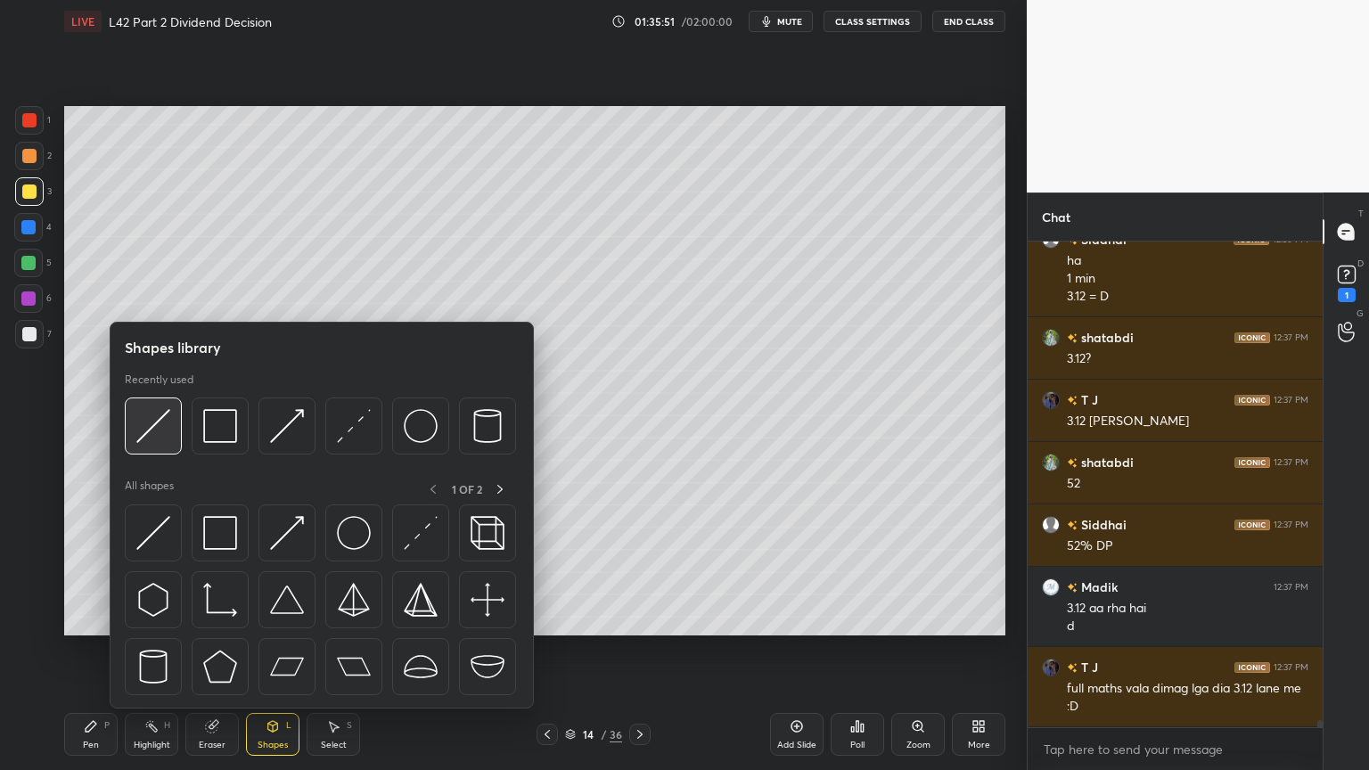
click at [146, 431] on img at bounding box center [153, 426] width 34 height 34
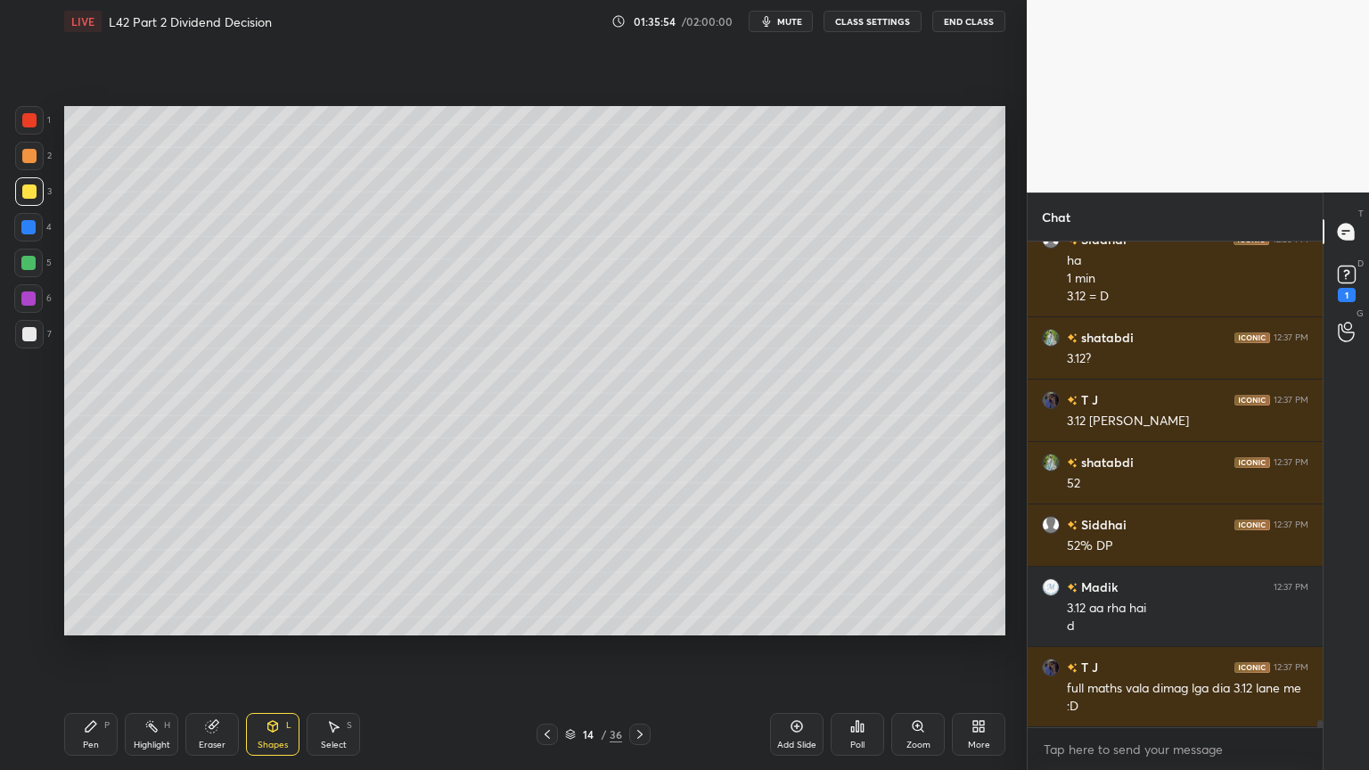
click at [102, 572] on div "Pen P" at bounding box center [90, 734] width 53 height 43
click at [21, 163] on div at bounding box center [29, 156] width 29 height 29
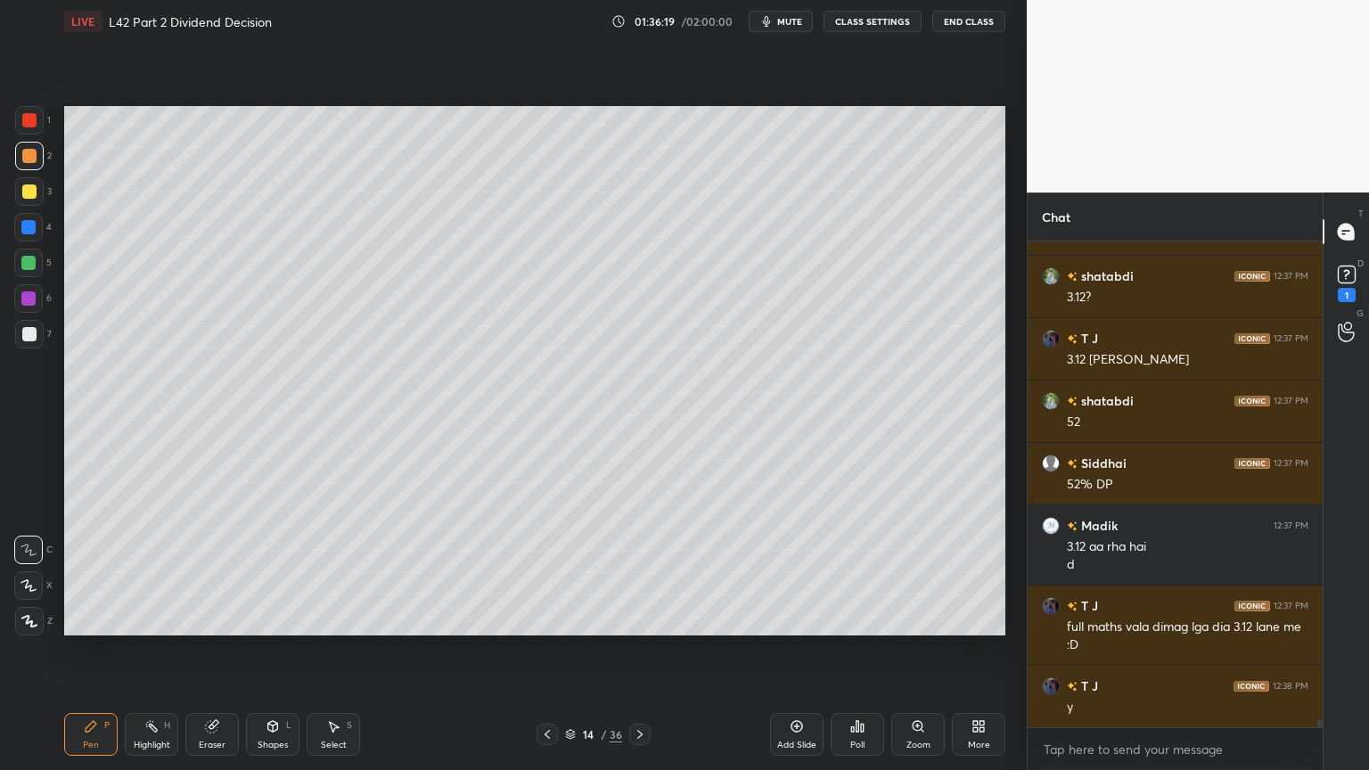
scroll to position [33120, 0]
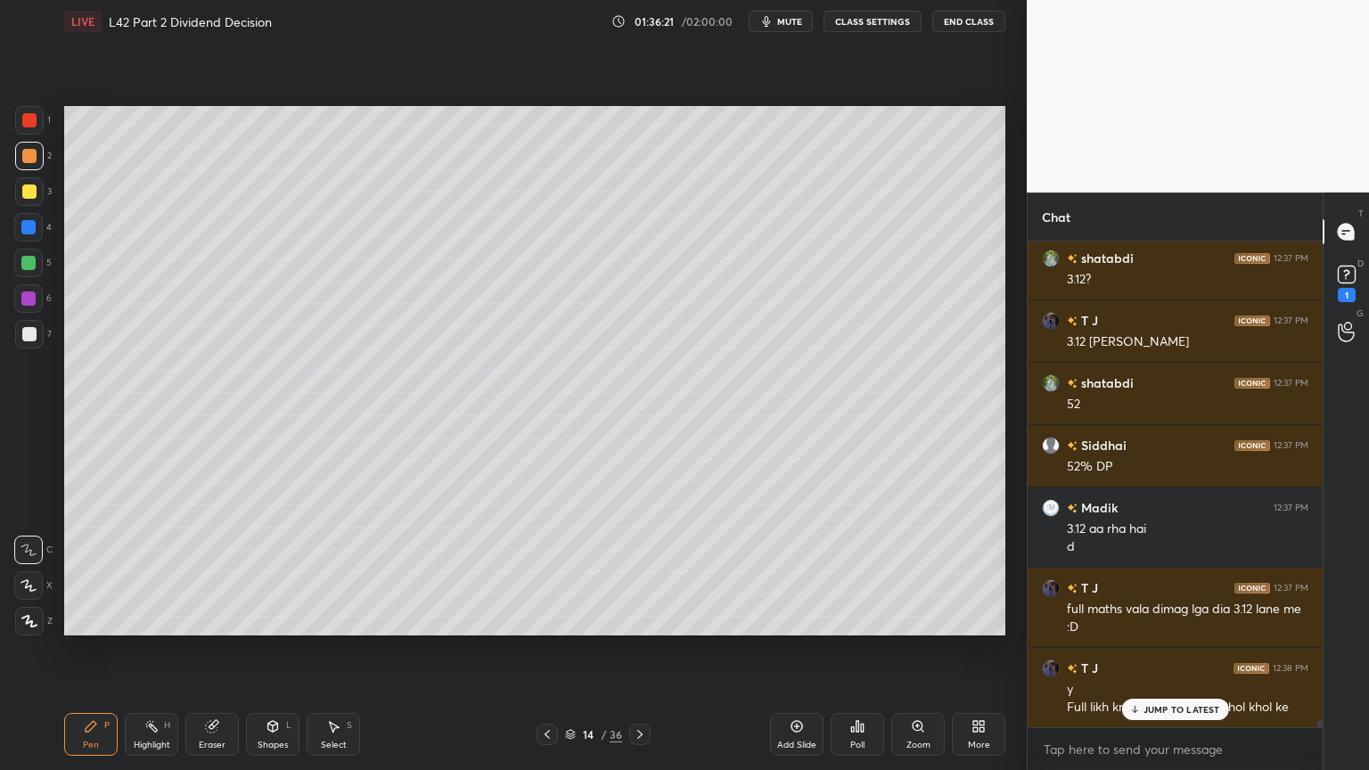
click at [27, 343] on div at bounding box center [29, 334] width 29 height 29
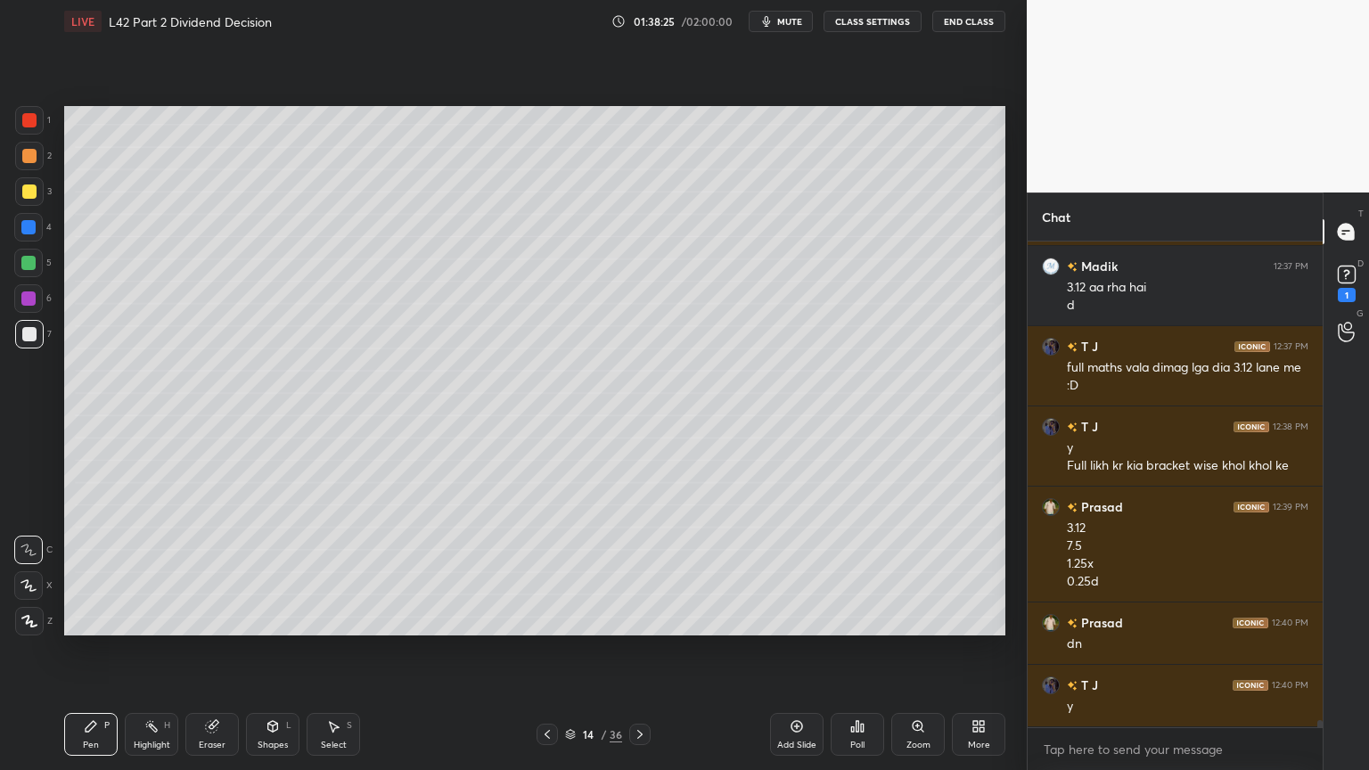
scroll to position [33423, 0]
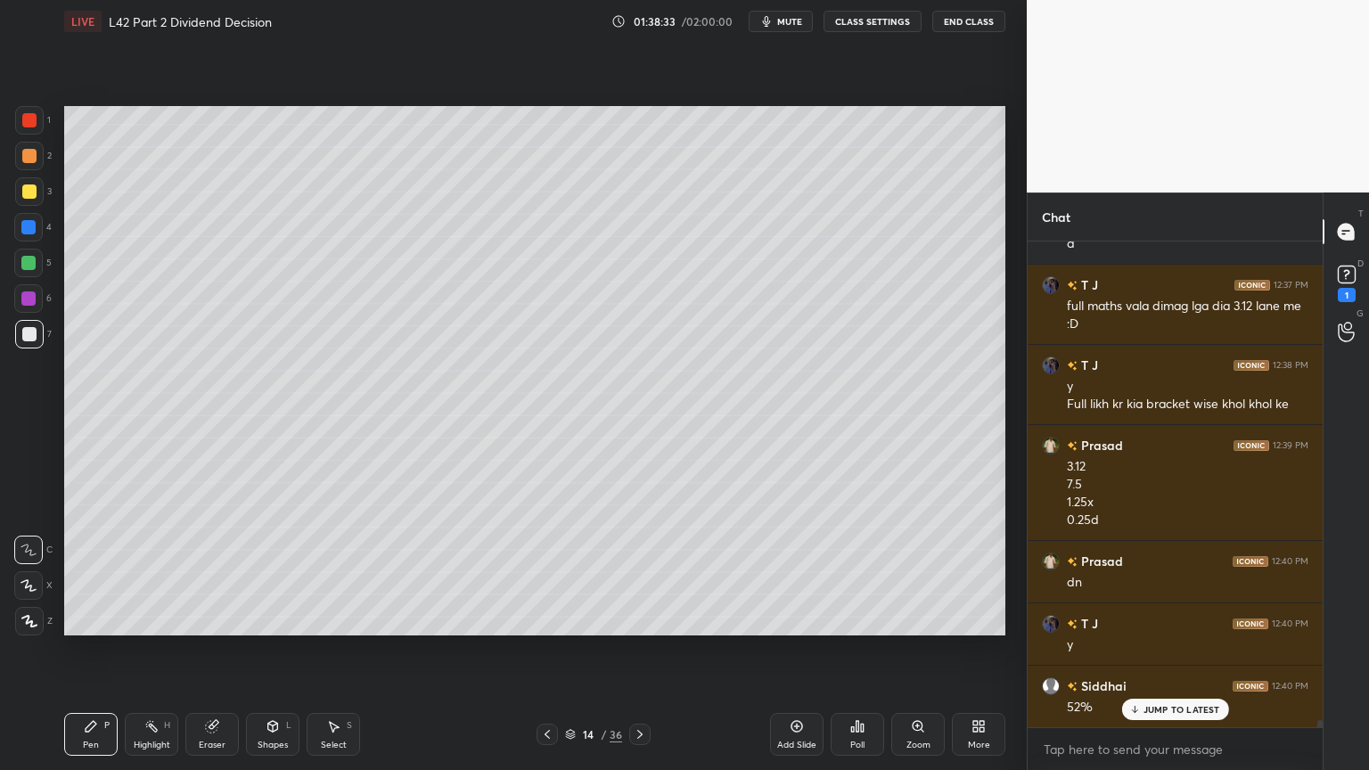
click at [36, 163] on div at bounding box center [29, 156] width 29 height 29
click at [286, 572] on div "L" at bounding box center [288, 725] width 5 height 9
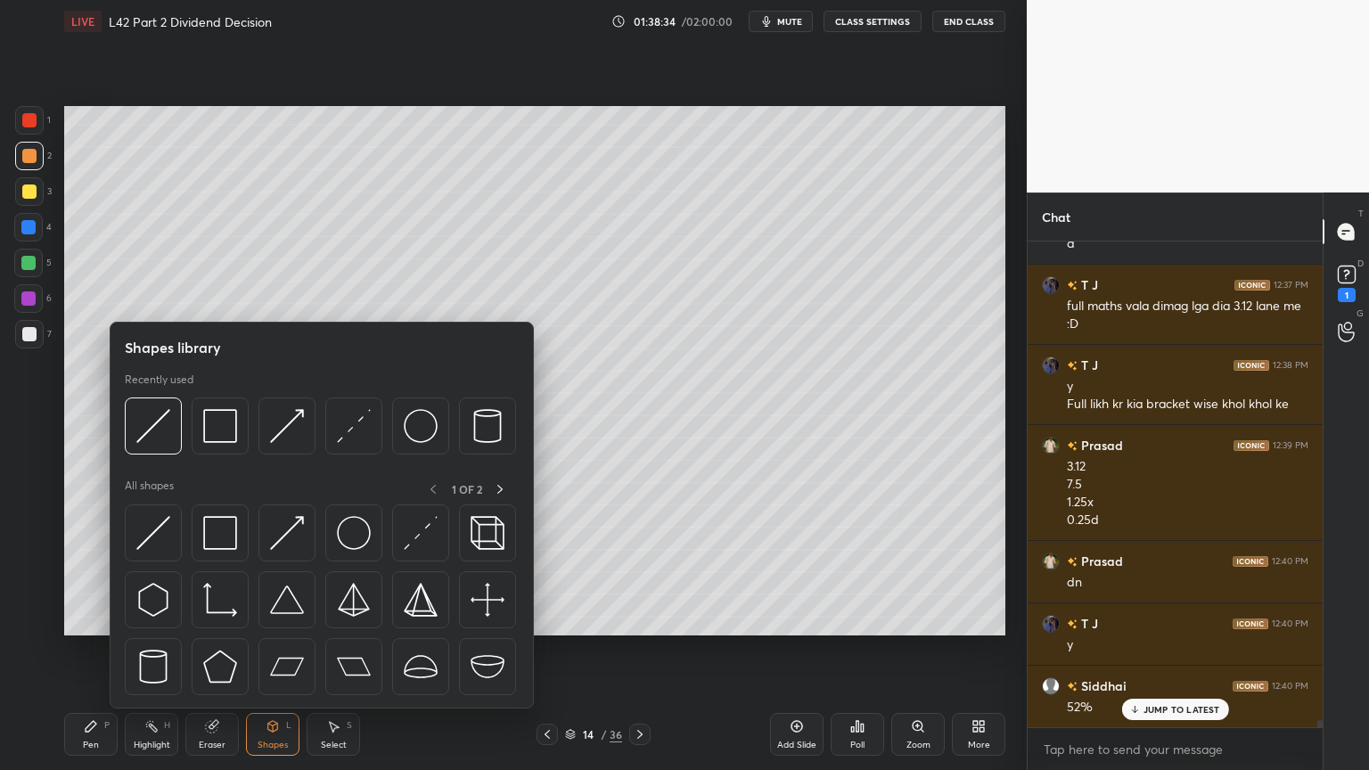
click at [223, 435] on img at bounding box center [220, 426] width 34 height 34
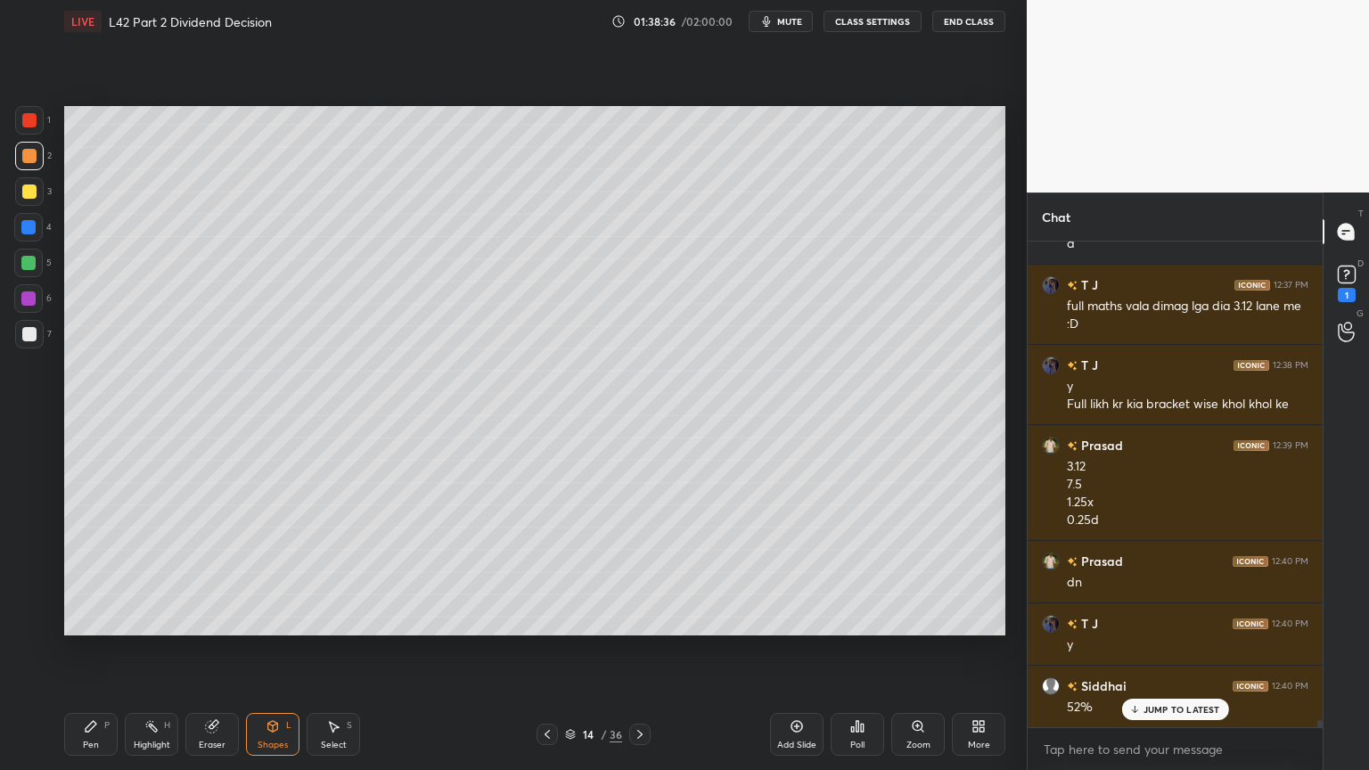
click at [99, 572] on div "Pen P" at bounding box center [90, 734] width 53 height 43
click at [25, 340] on div at bounding box center [29, 334] width 14 height 14
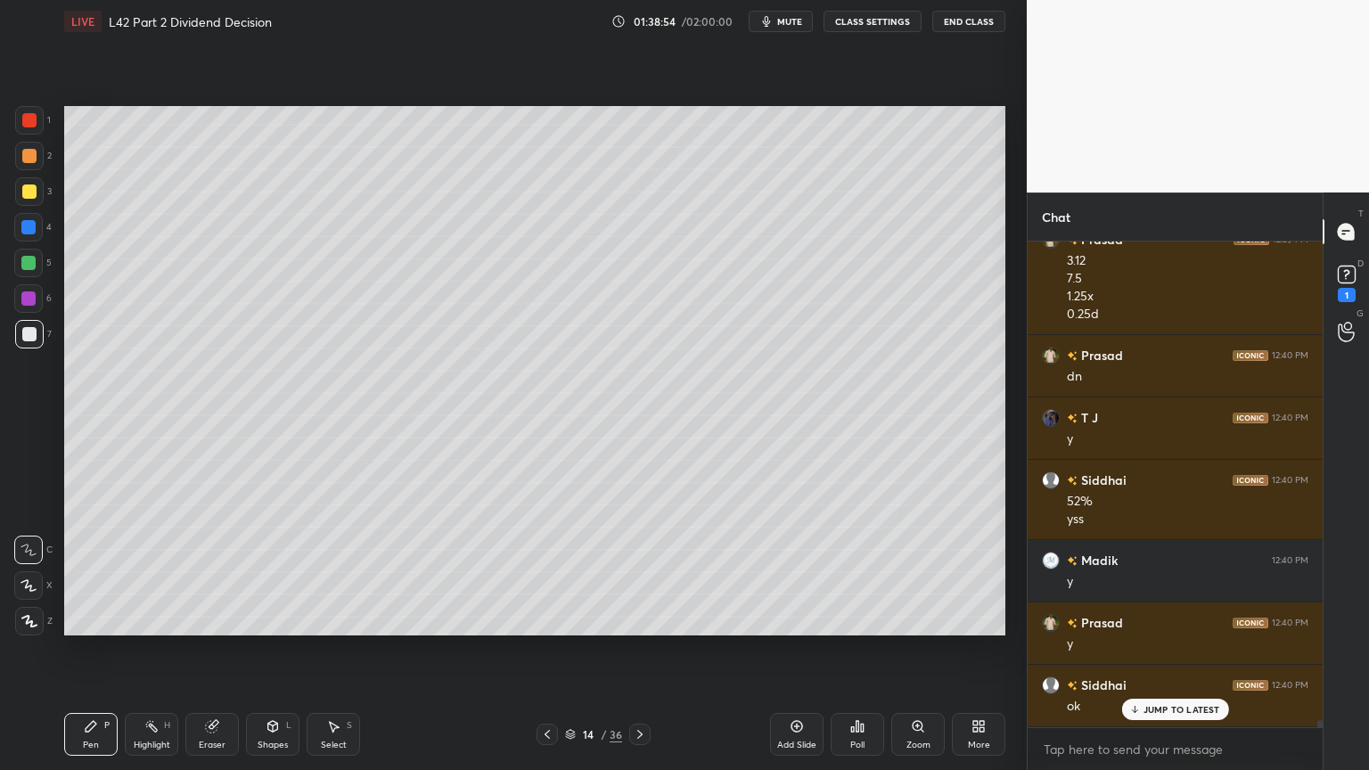
scroll to position [33691, 0]
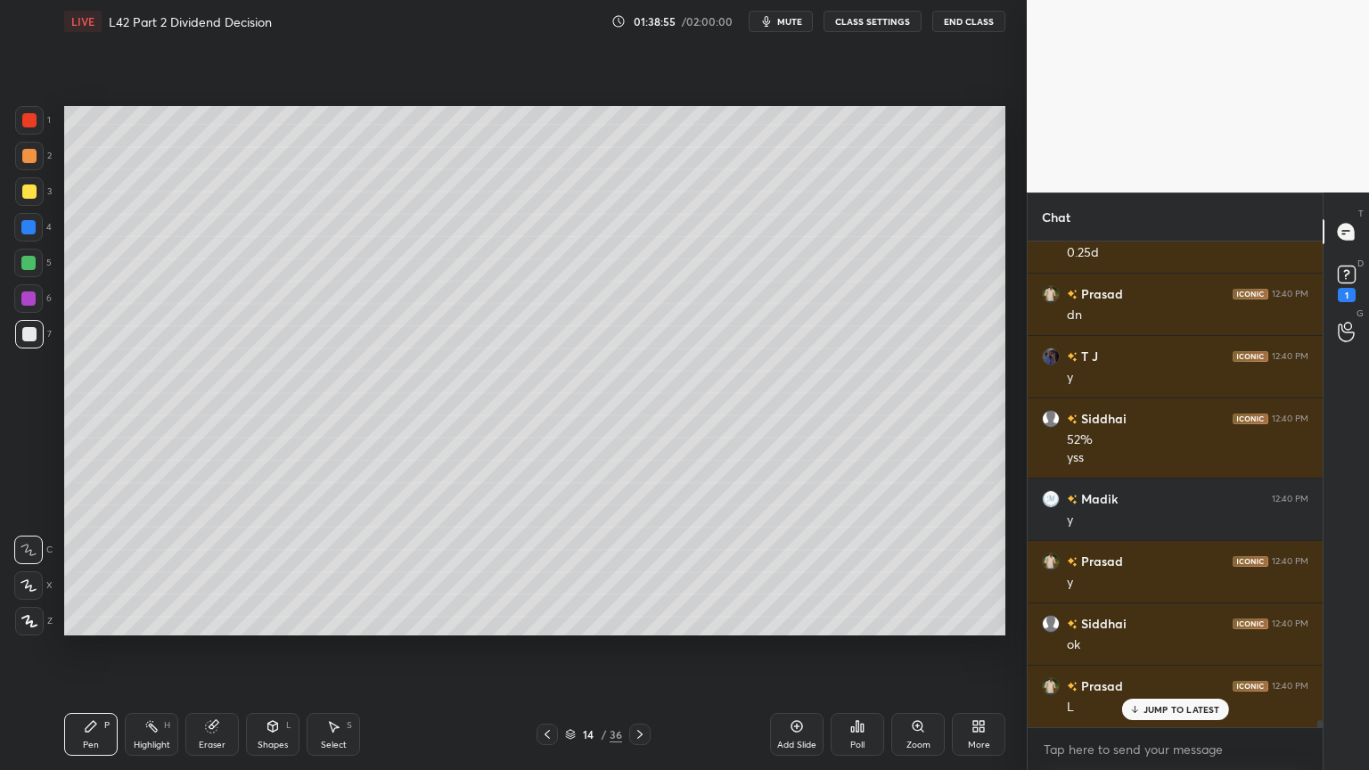
click at [542, 572] on icon at bounding box center [547, 735] width 14 height 14
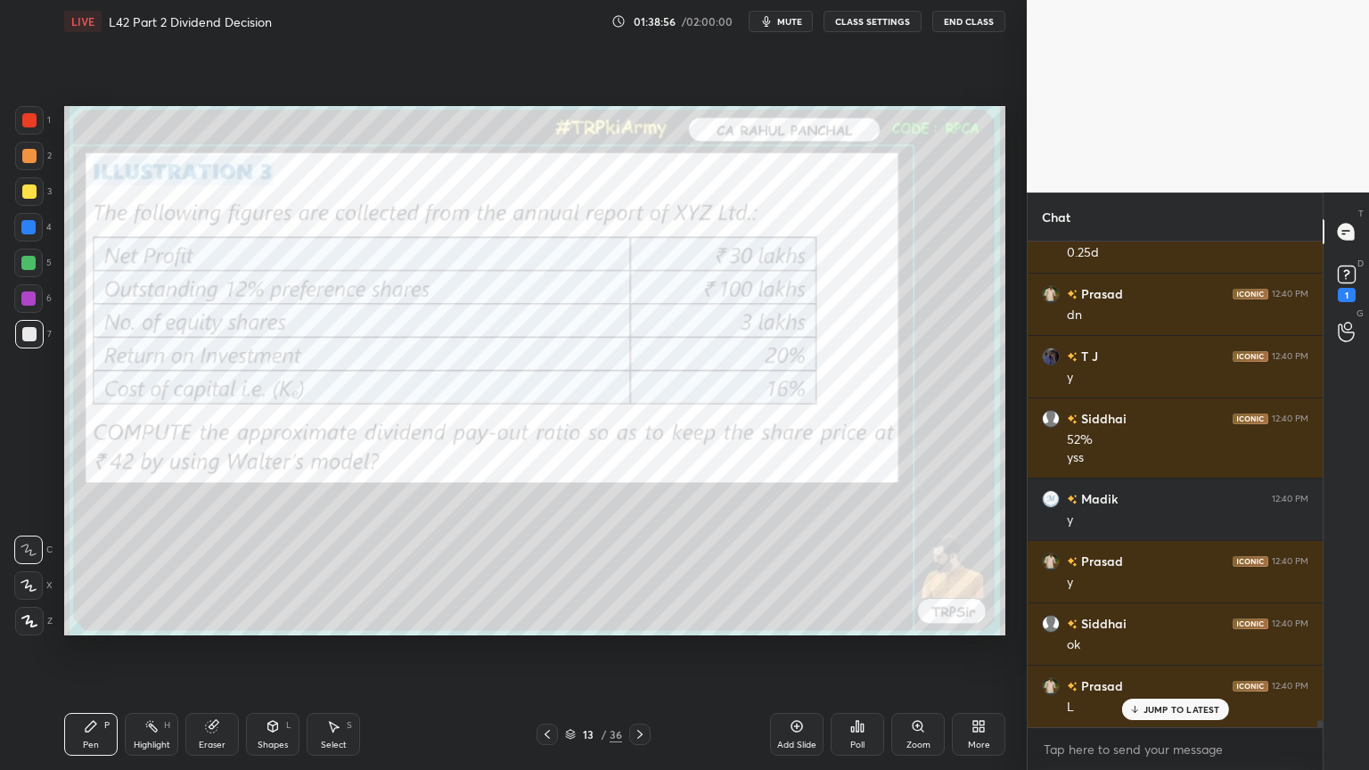
click at [203, 572] on div "Eraser" at bounding box center [211, 734] width 53 height 43
click at [16, 572] on span "Erase all" at bounding box center [28, 621] width 27 height 12
click at [637, 572] on icon at bounding box center [640, 735] width 14 height 14
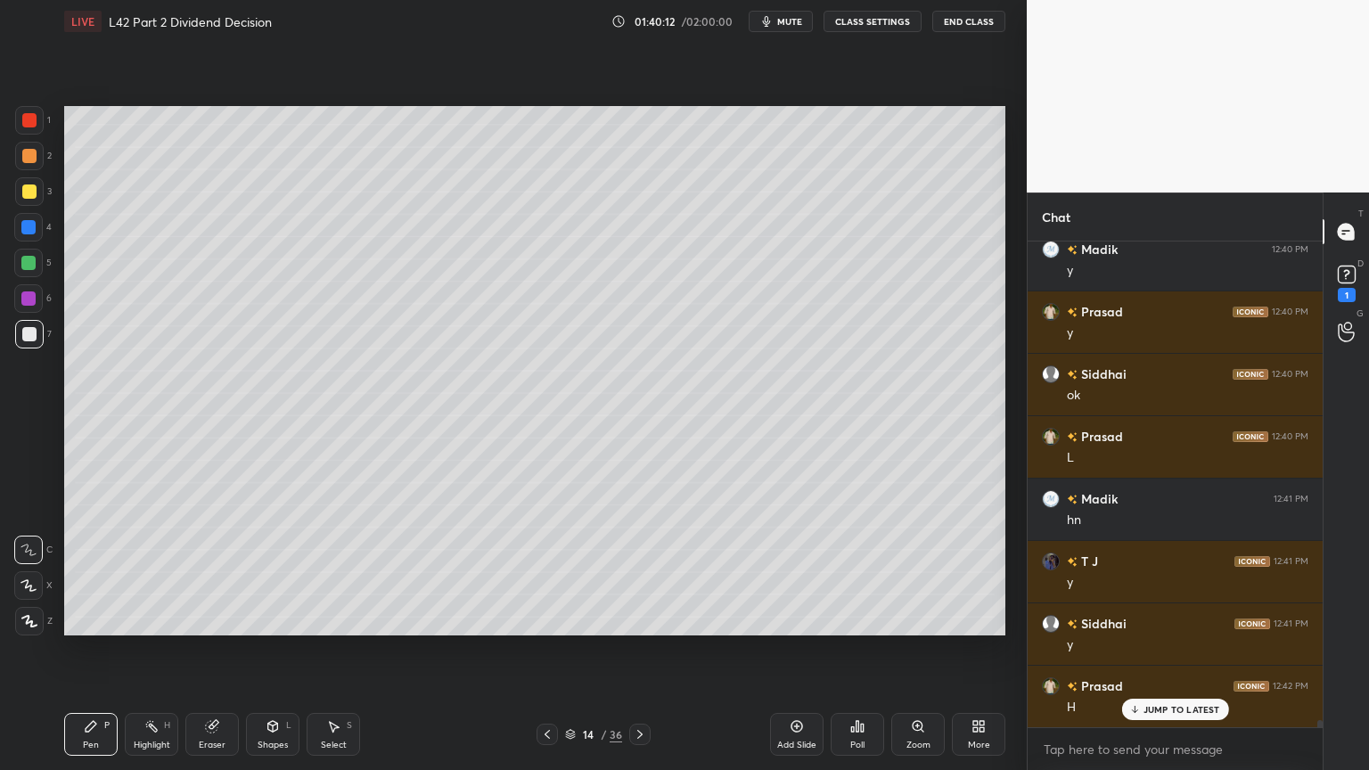
scroll to position [34003, 0]
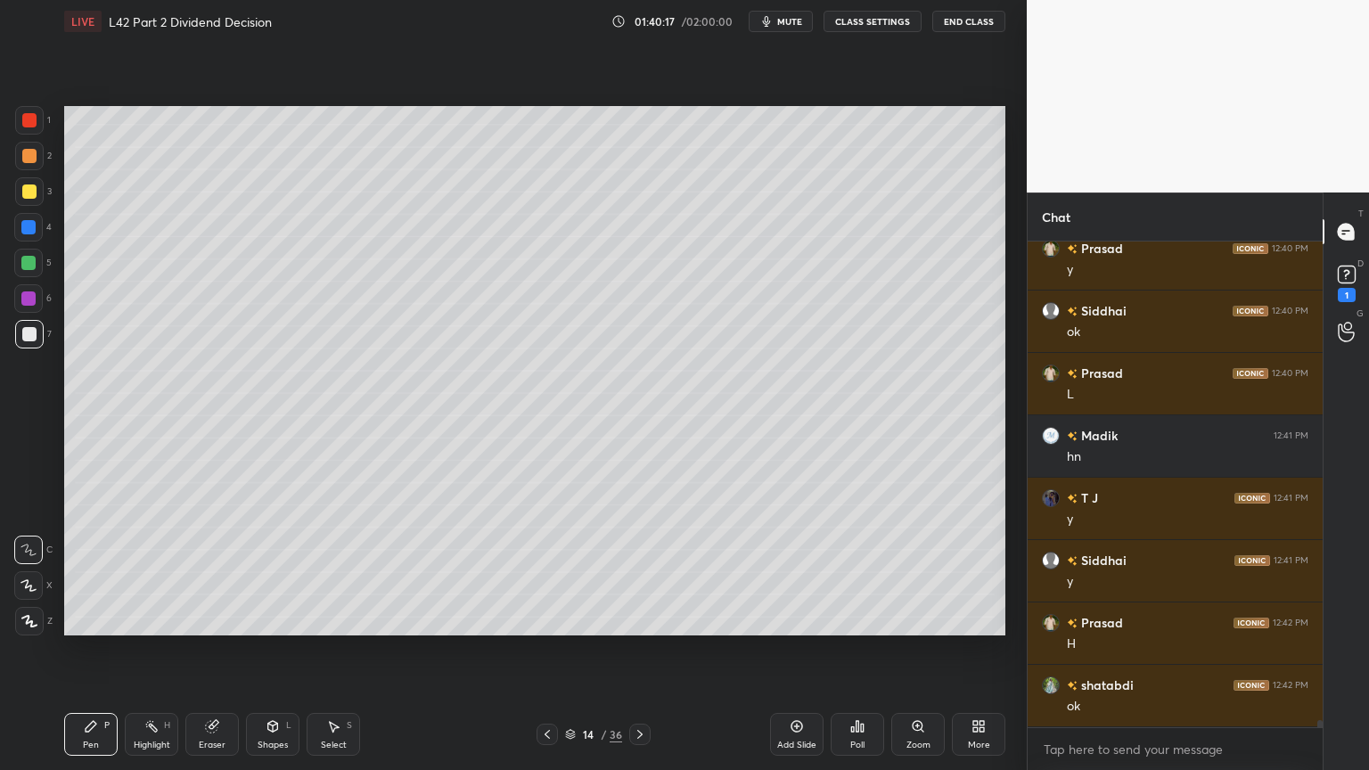
click at [566, 572] on icon at bounding box center [570, 734] width 11 height 11
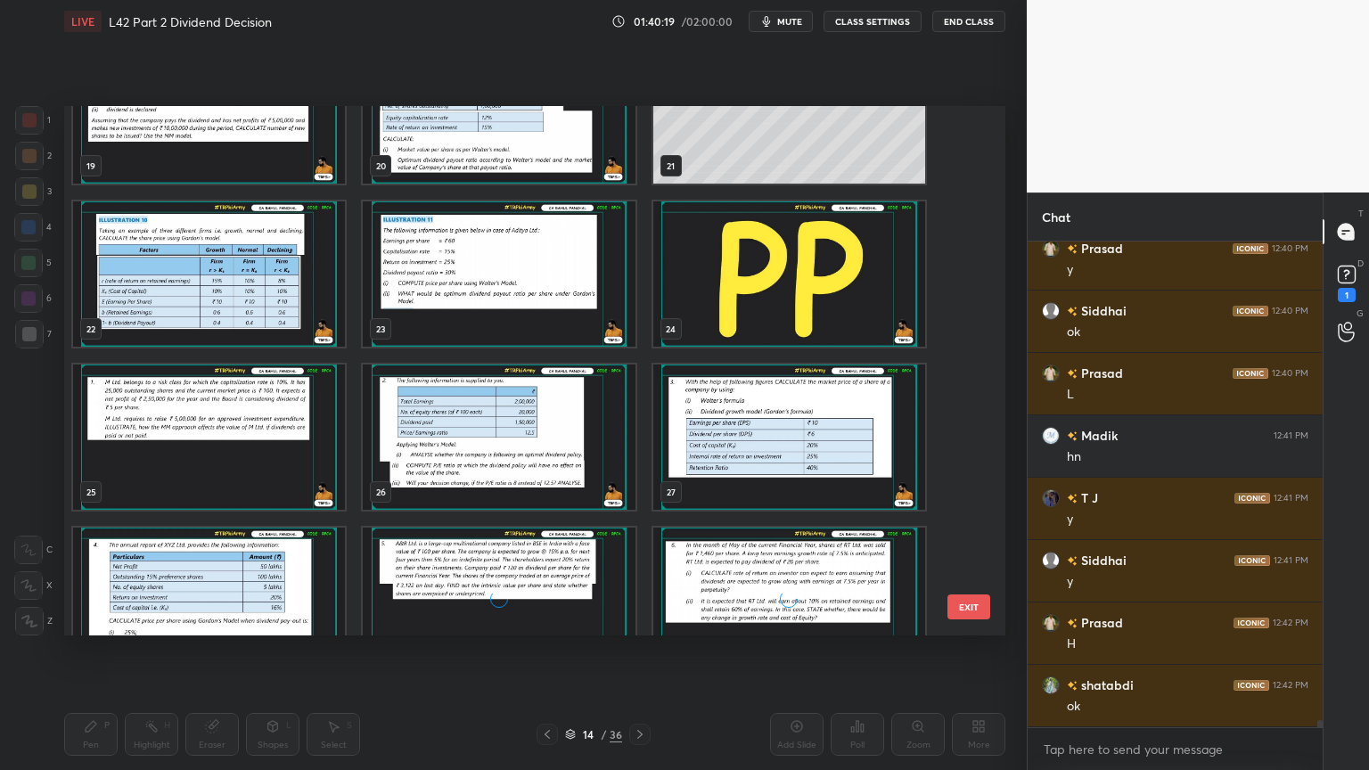
scroll to position [1055, 0]
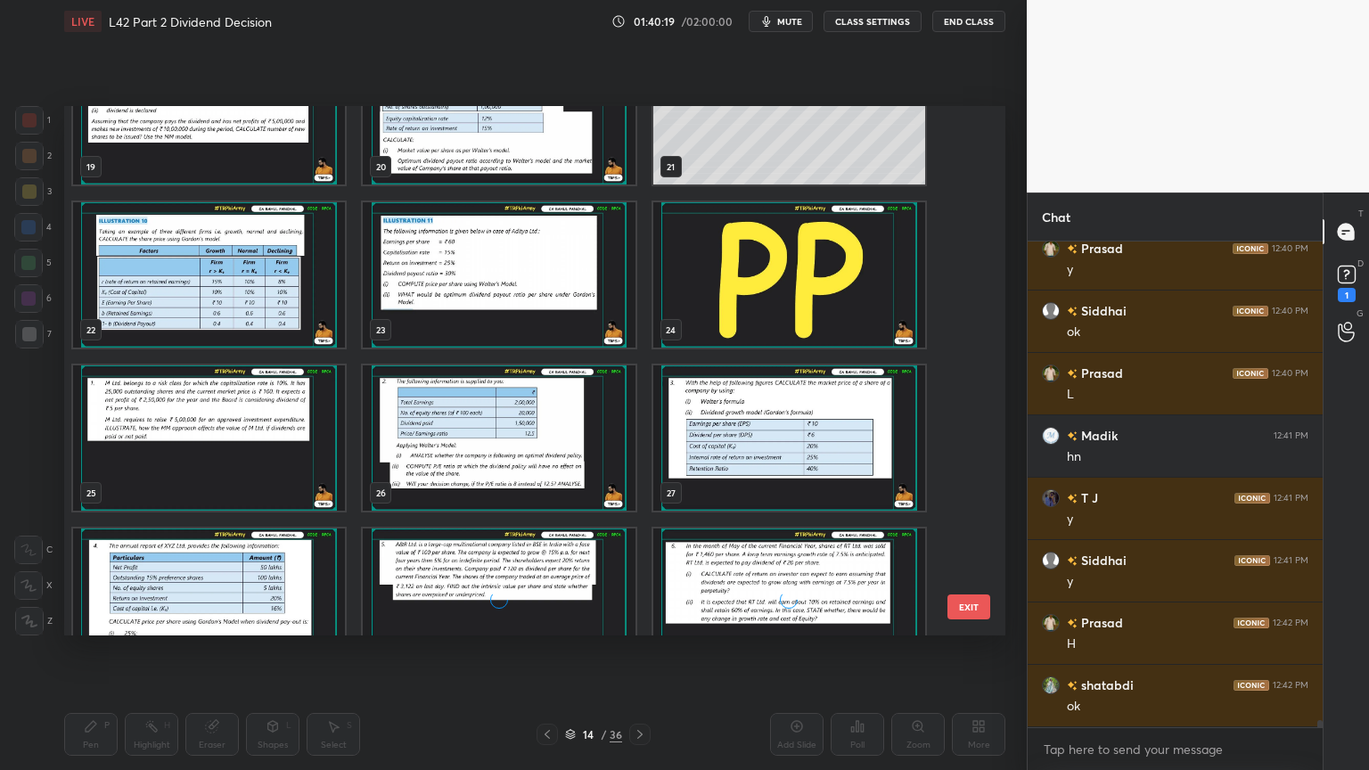
click at [517, 440] on img "grid" at bounding box center [499, 438] width 272 height 145
click at [521, 435] on img "grid" at bounding box center [499, 438] width 272 height 145
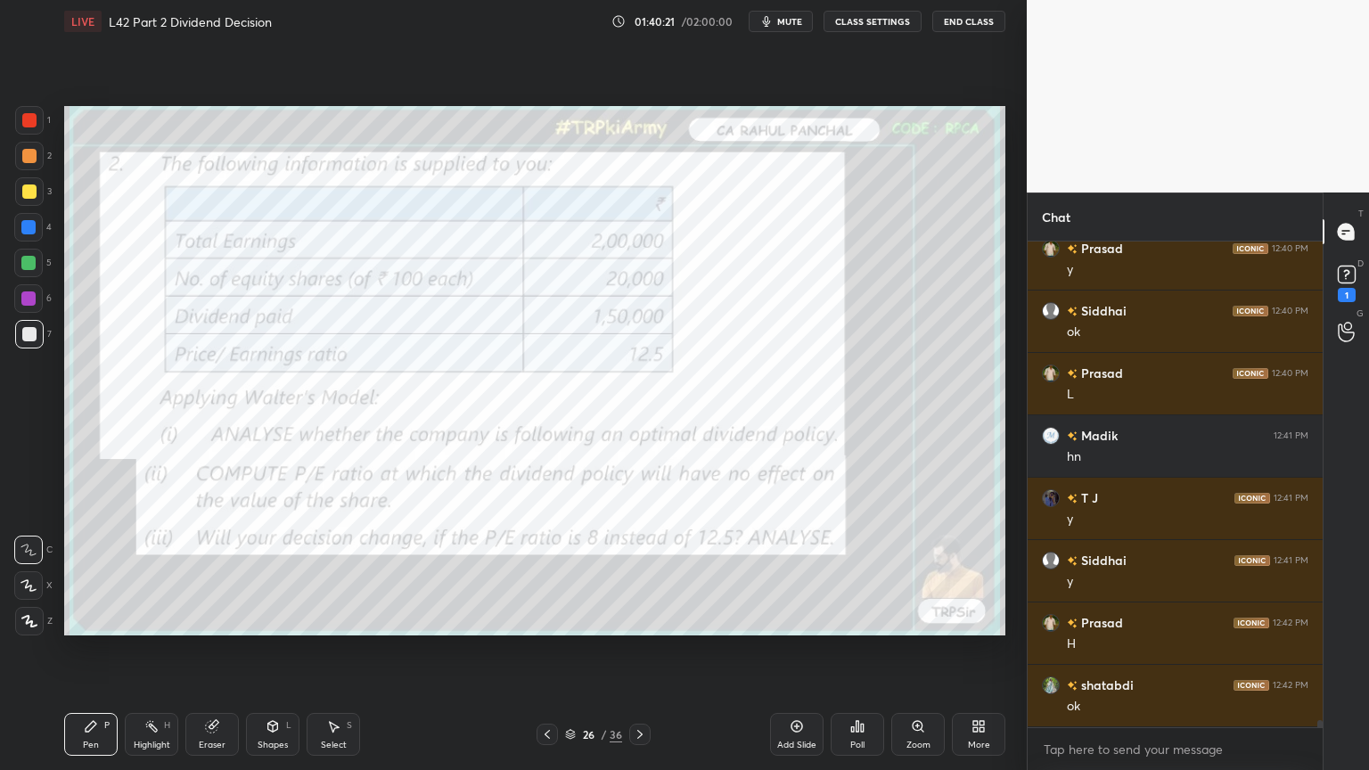
scroll to position [34065, 0]
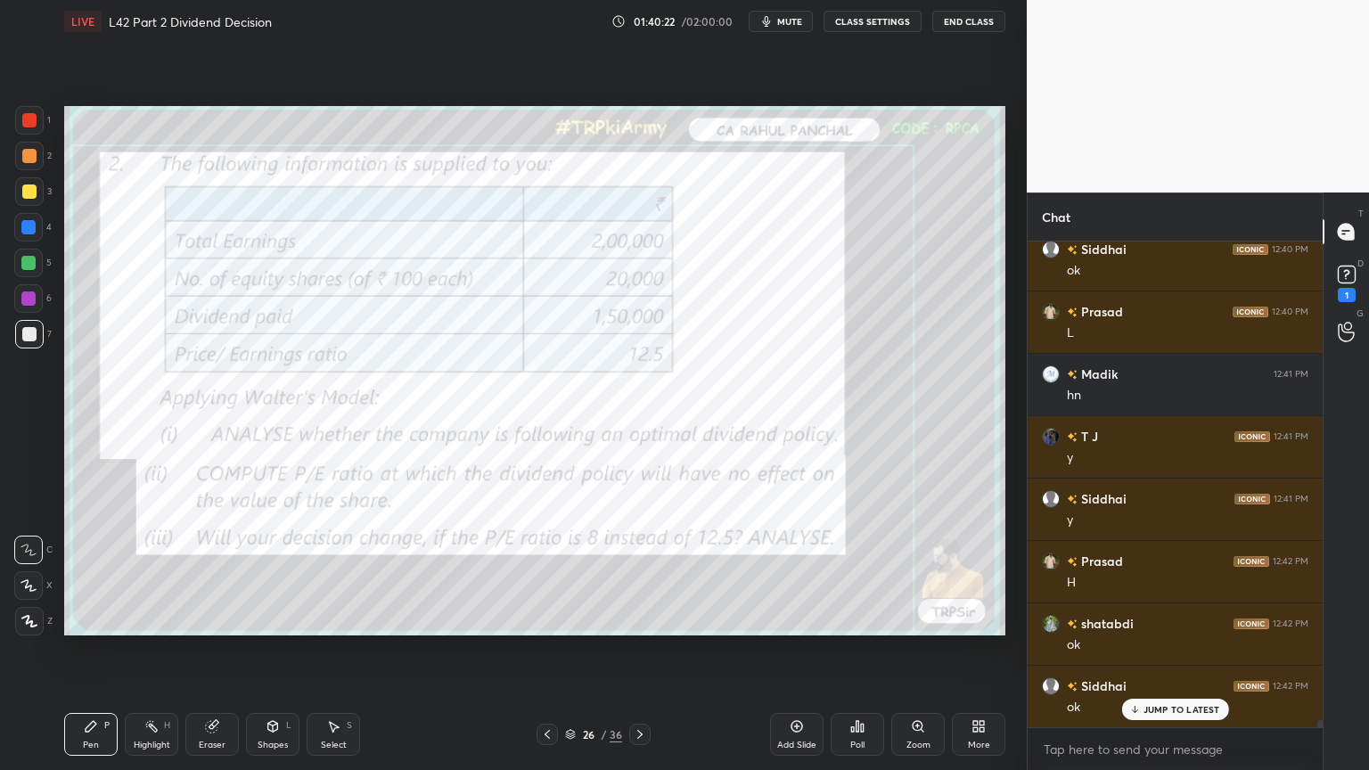
click at [19, 136] on div "1" at bounding box center [33, 124] width 36 height 36
click at [202, 572] on div "Eraser" at bounding box center [211, 734] width 53 height 43
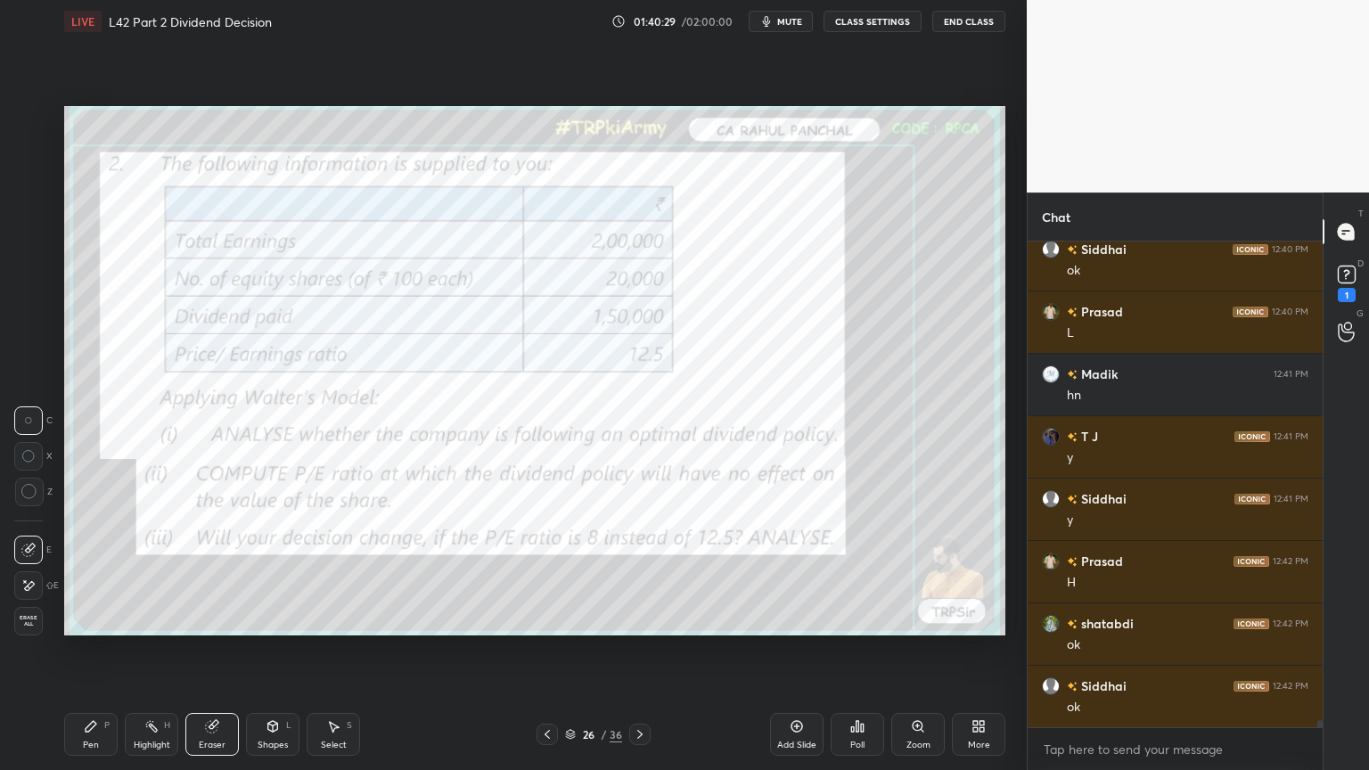
scroll to position [34128, 0]
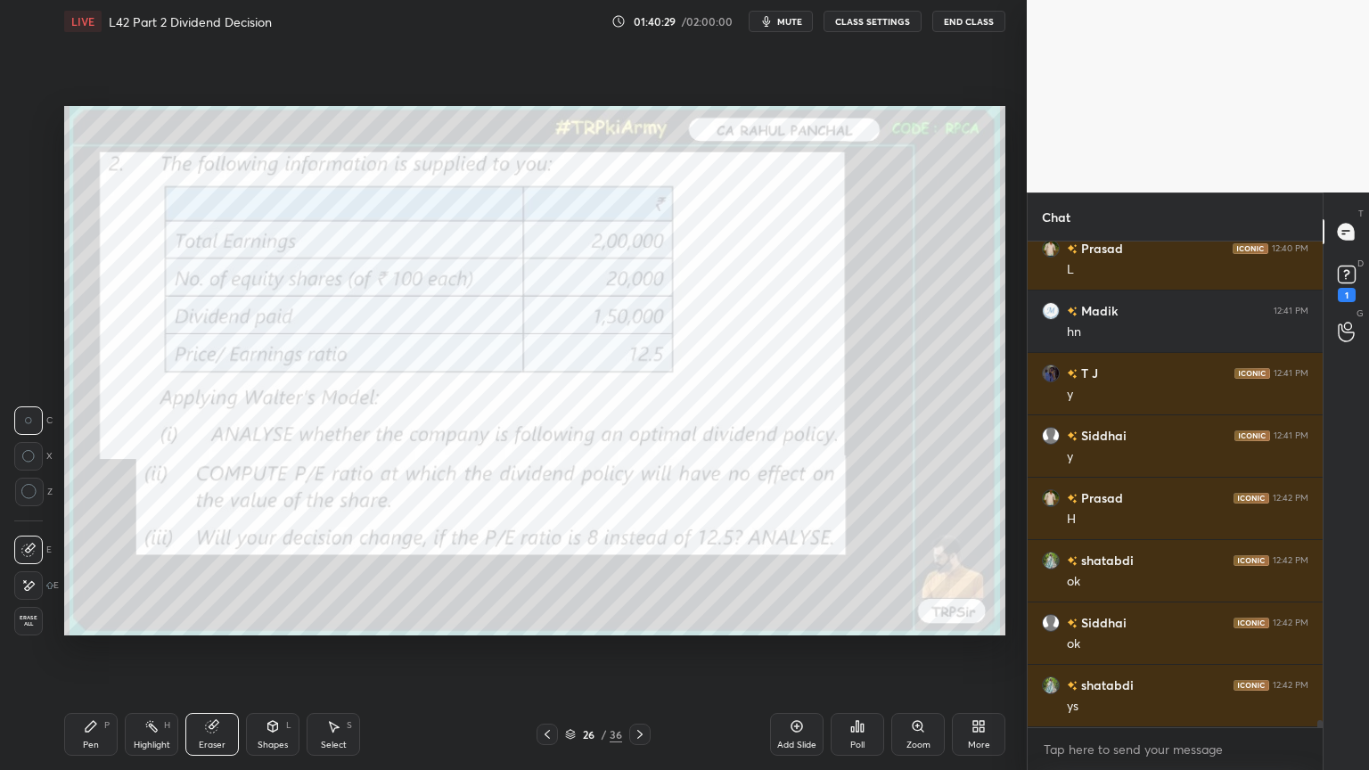
click at [25, 572] on span "Erase all" at bounding box center [28, 621] width 27 height 12
click at [83, 572] on div "Pen P Highlight H Eraser Shapes L Select S 26 / 36 Add Slide Poll Zoom More" at bounding box center [534, 734] width 941 height 71
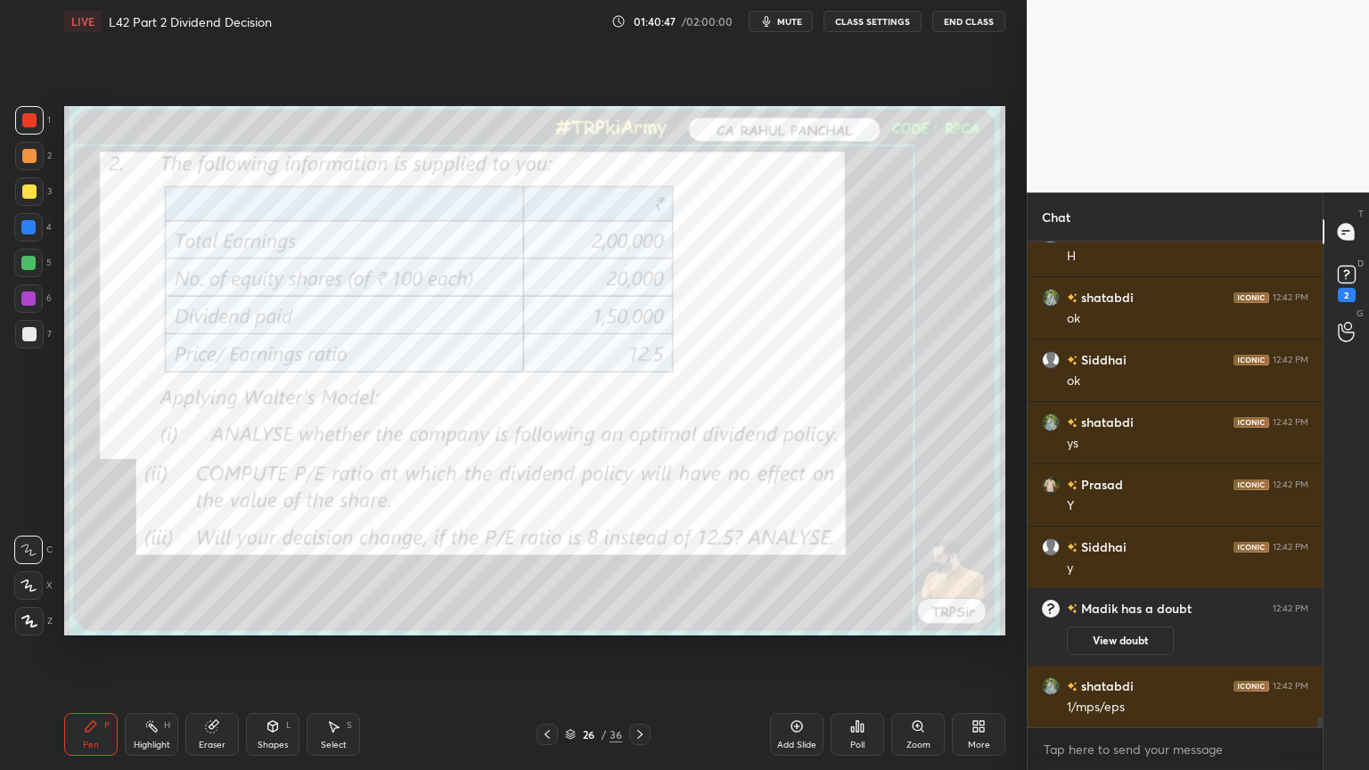
scroll to position [24510, 0]
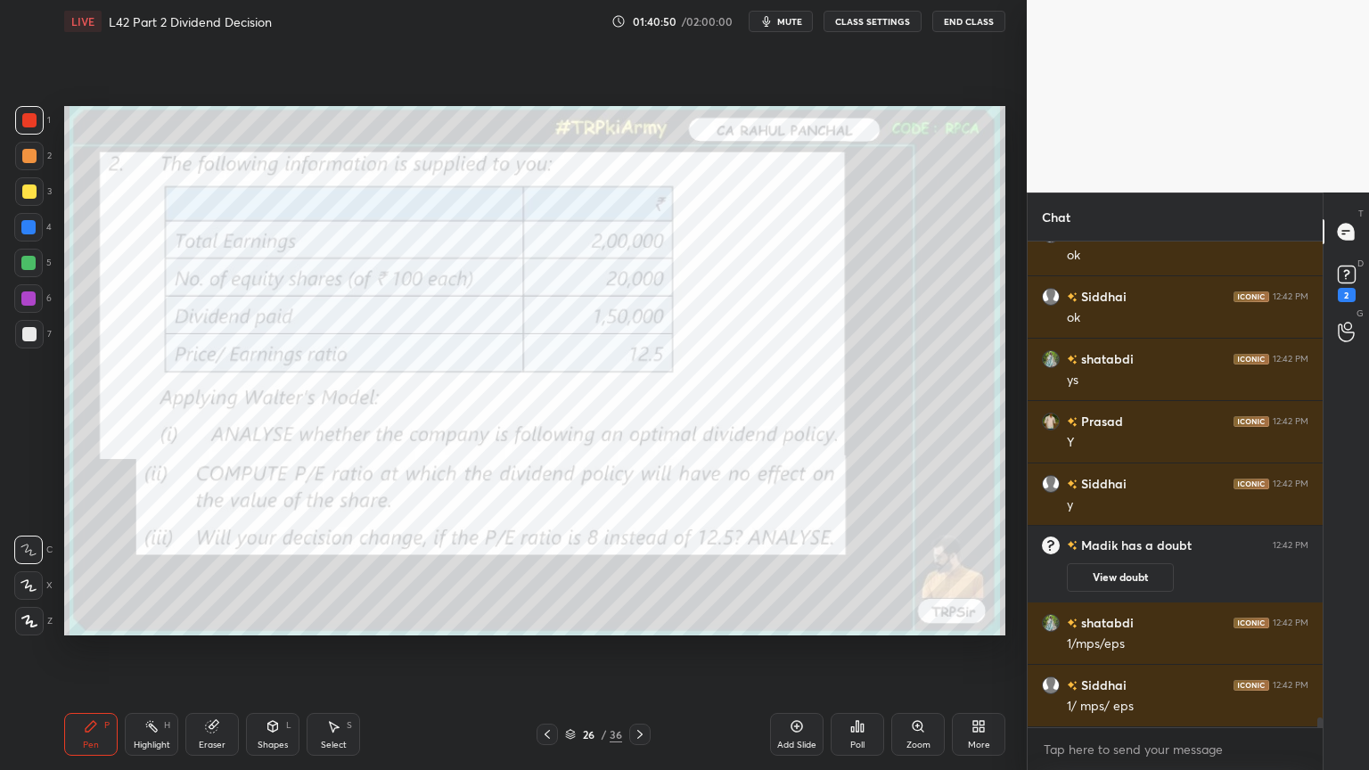
click at [203, 572] on div "Eraser" at bounding box center [211, 734] width 53 height 43
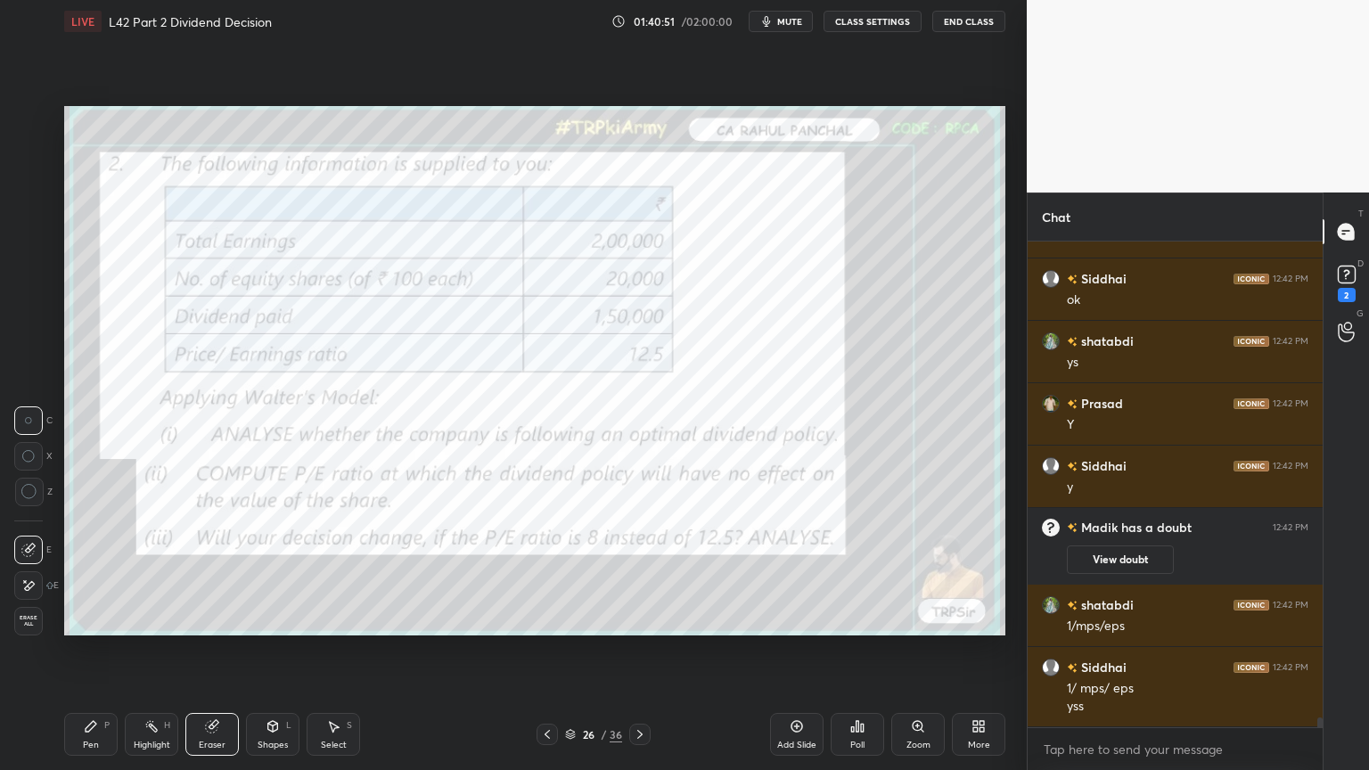
click at [14, 572] on div "Erase all" at bounding box center [30, 618] width 32 height 36
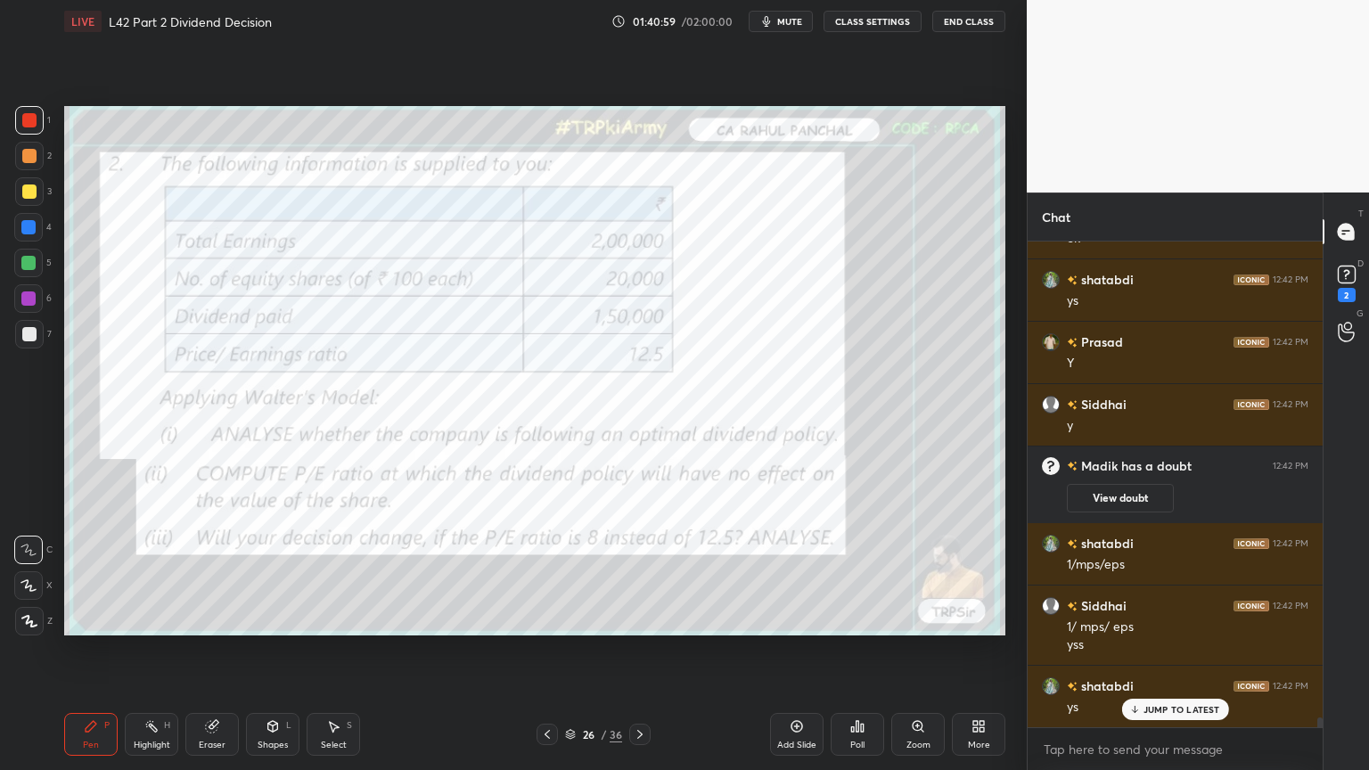
scroll to position [24653, 0]
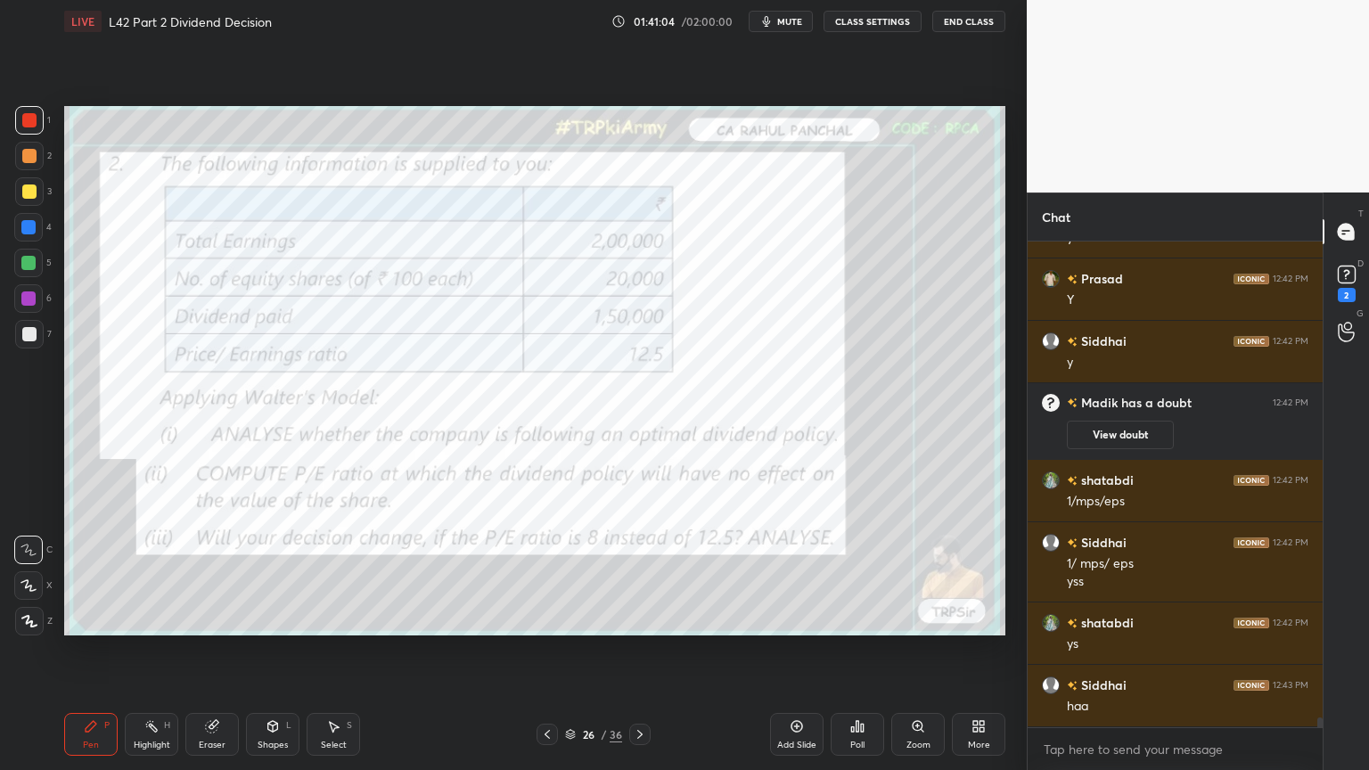
click at [83, 572] on div "Pen" at bounding box center [91, 745] width 16 height 9
click at [633, 572] on icon at bounding box center [640, 735] width 14 height 14
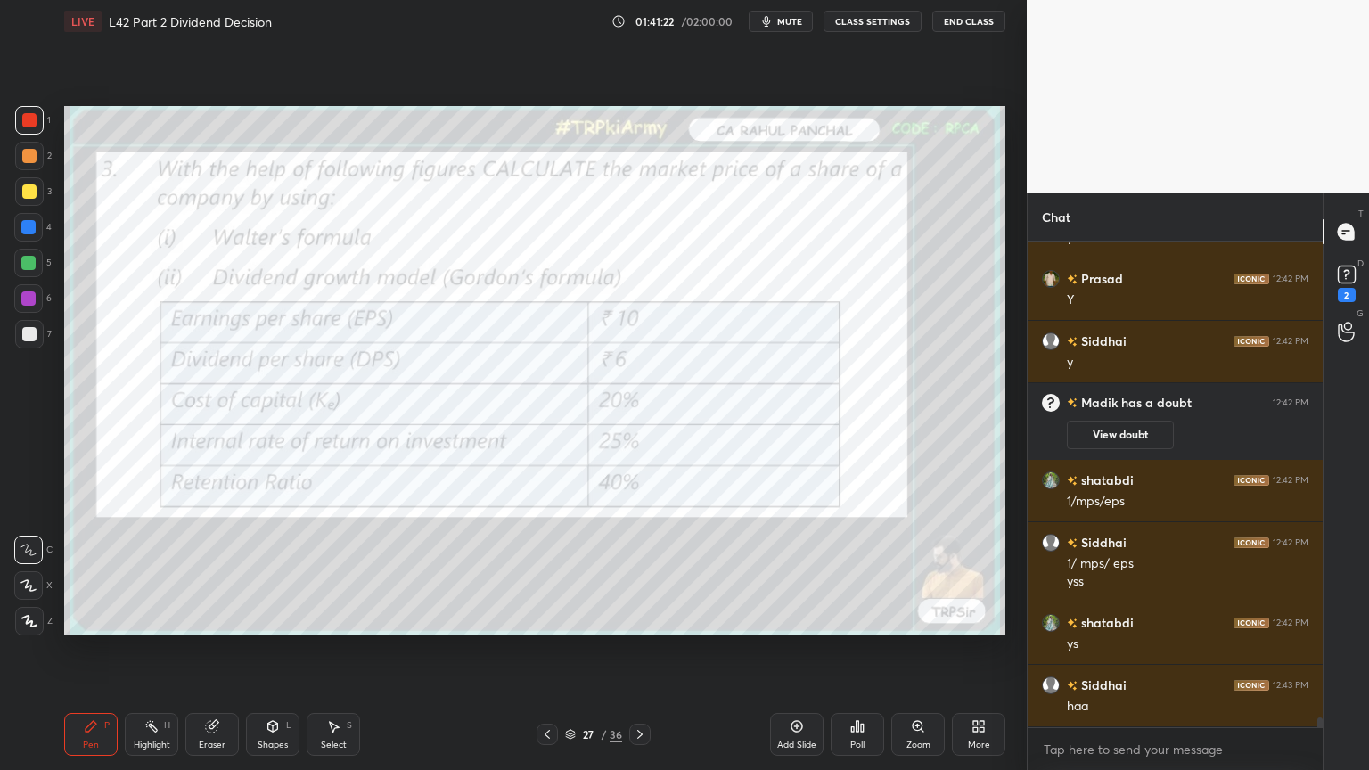
click at [546, 572] on icon at bounding box center [547, 735] width 14 height 14
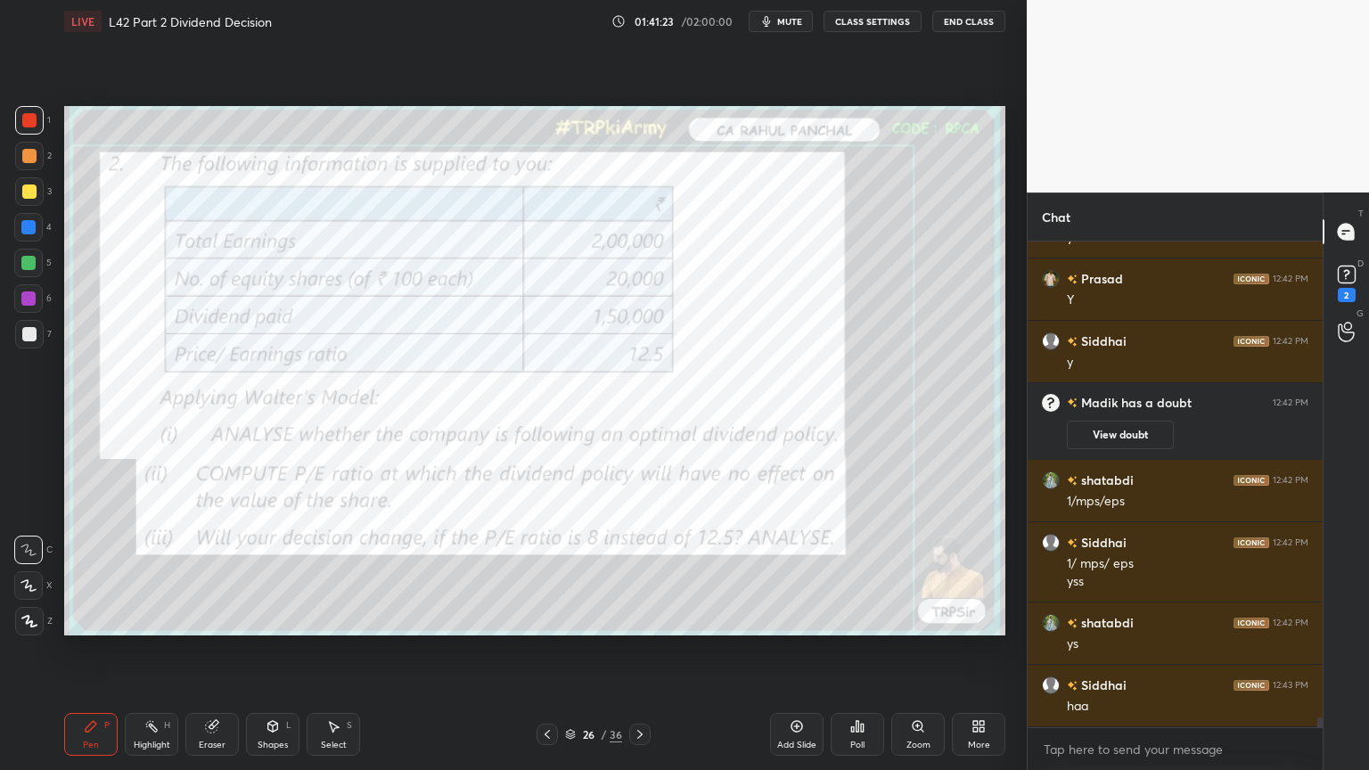
click at [793, 572] on icon at bounding box center [797, 726] width 14 height 14
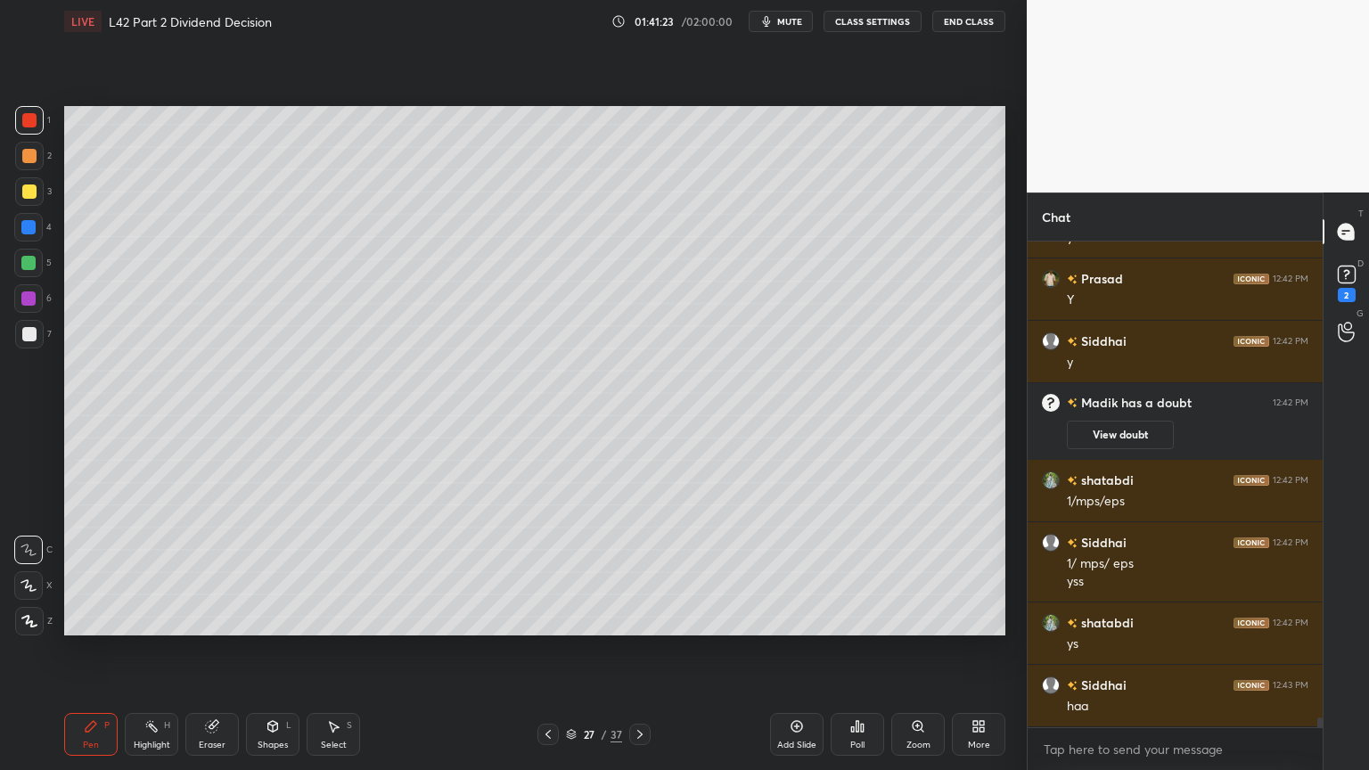
click at [25, 220] on div at bounding box center [28, 227] width 14 height 14
click at [263, 572] on div "Shapes L" at bounding box center [272, 734] width 53 height 43
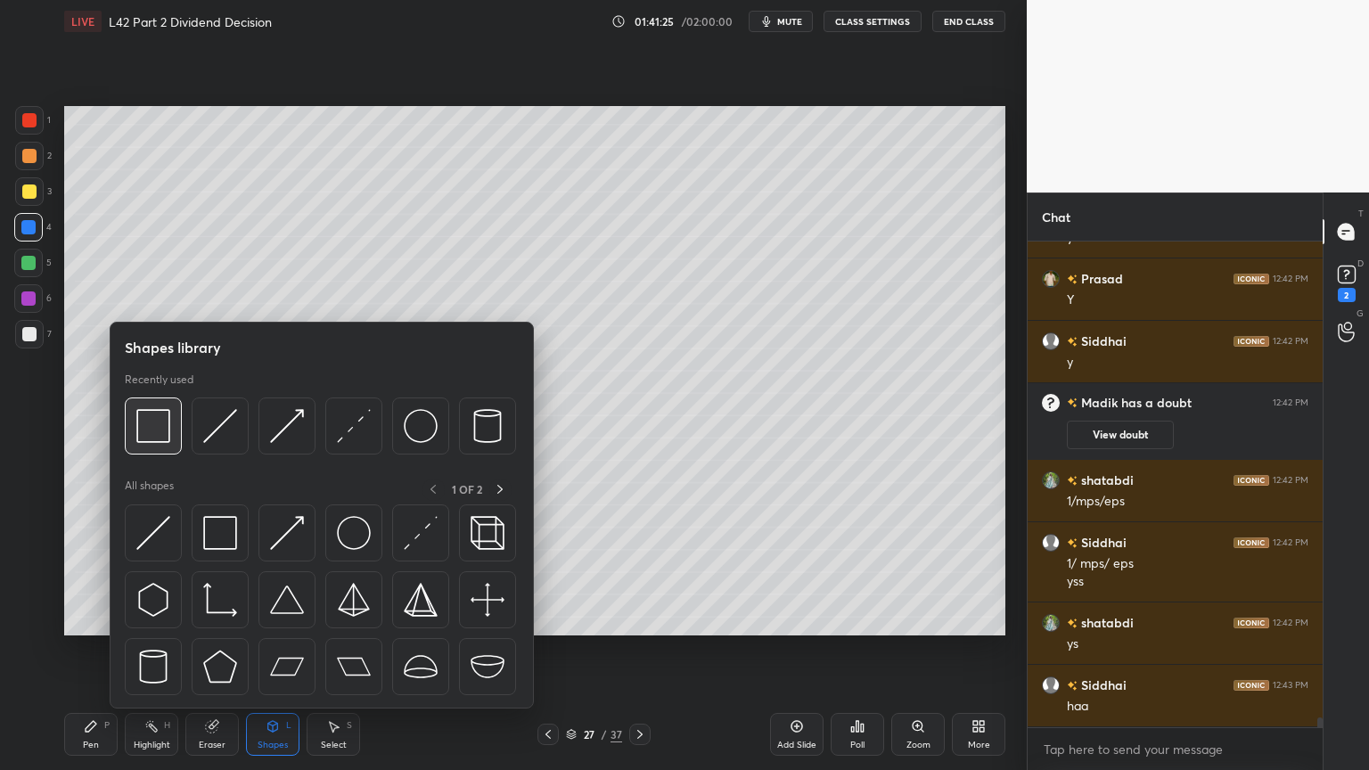
click at [154, 411] on img at bounding box center [153, 426] width 34 height 34
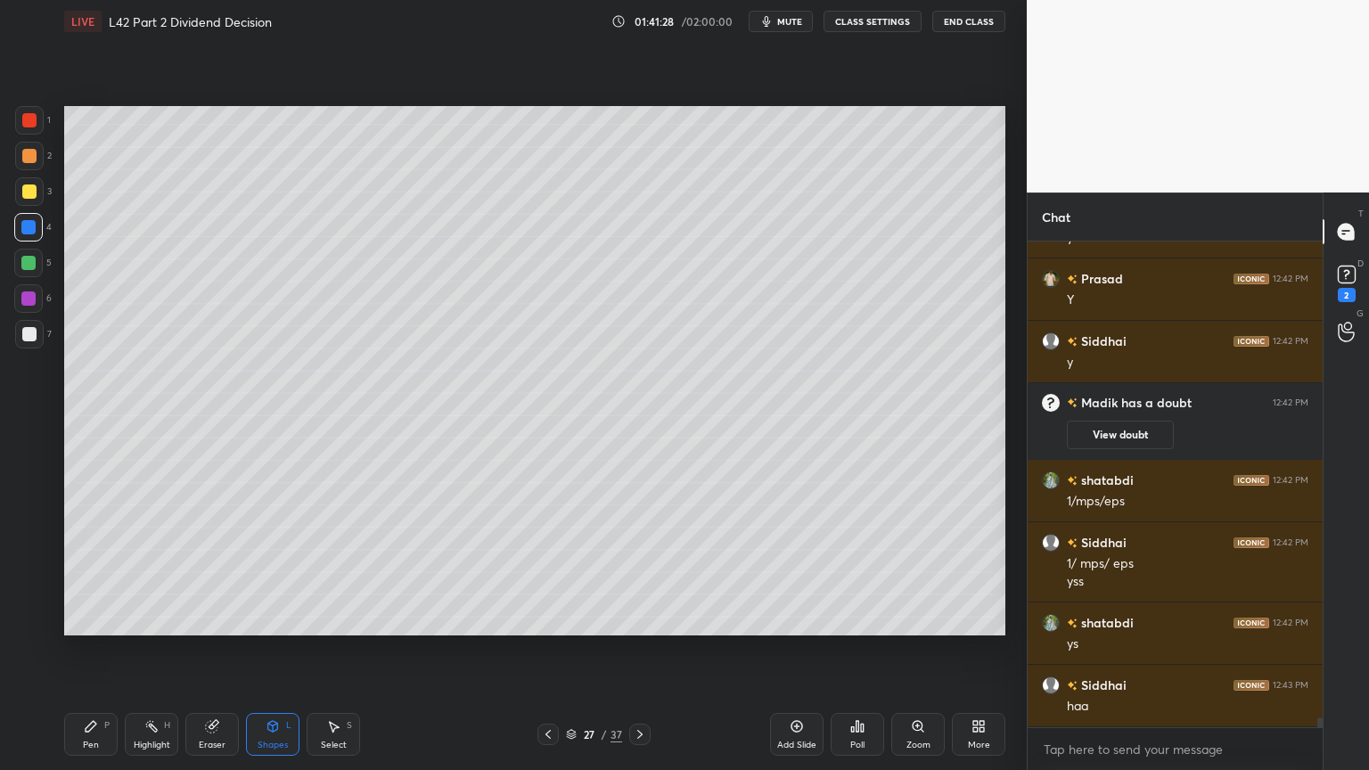
scroll to position [24714, 0]
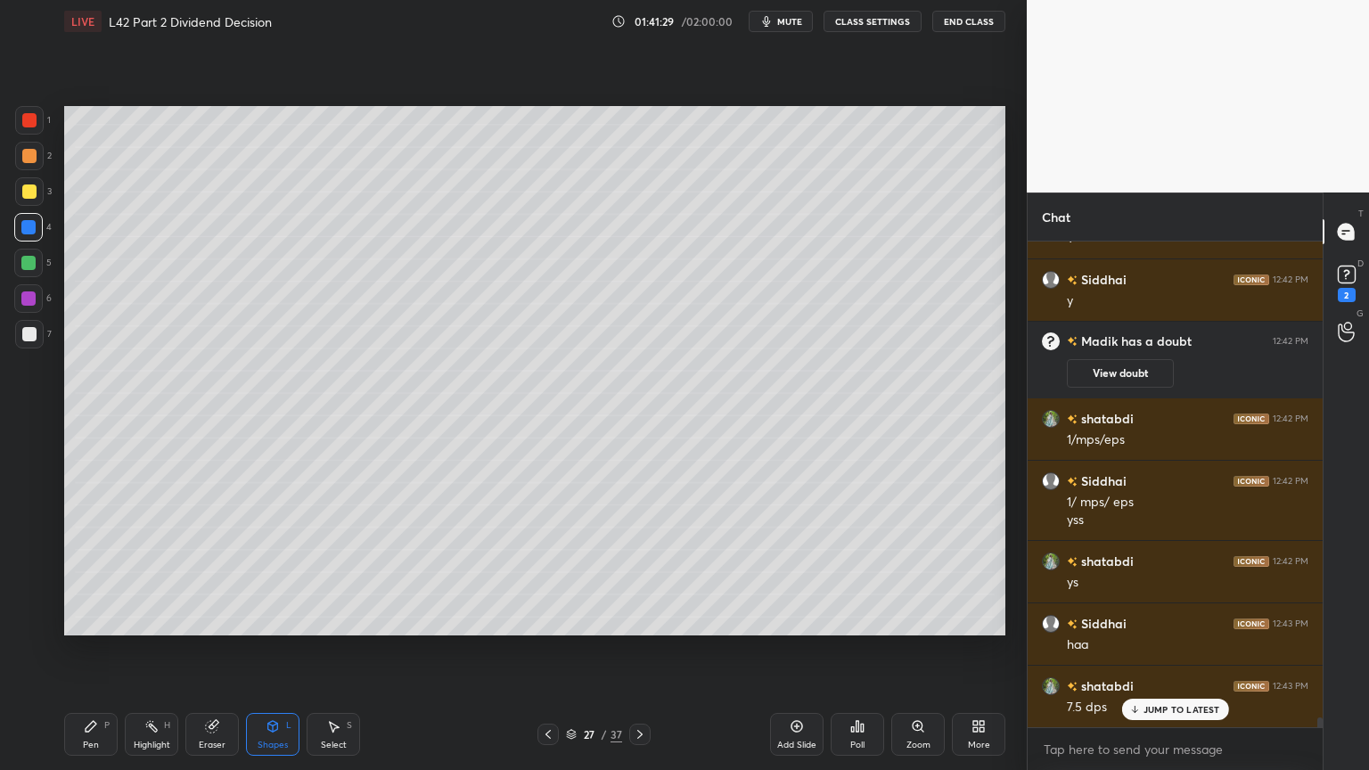
click at [23, 192] on div at bounding box center [29, 192] width 14 height 14
click at [93, 572] on icon at bounding box center [91, 726] width 11 height 11
click at [546, 572] on icon at bounding box center [548, 735] width 14 height 14
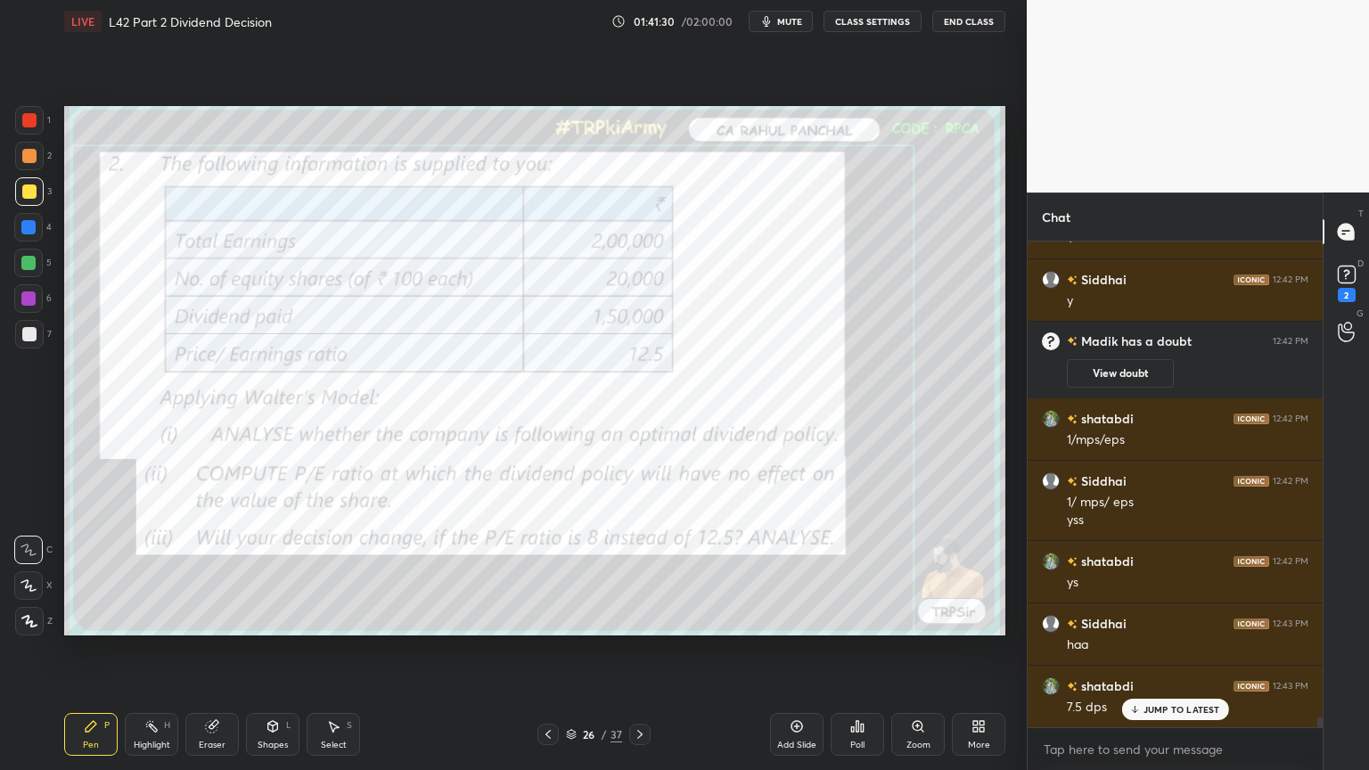
click at [647, 572] on div at bounding box center [639, 734] width 21 height 21
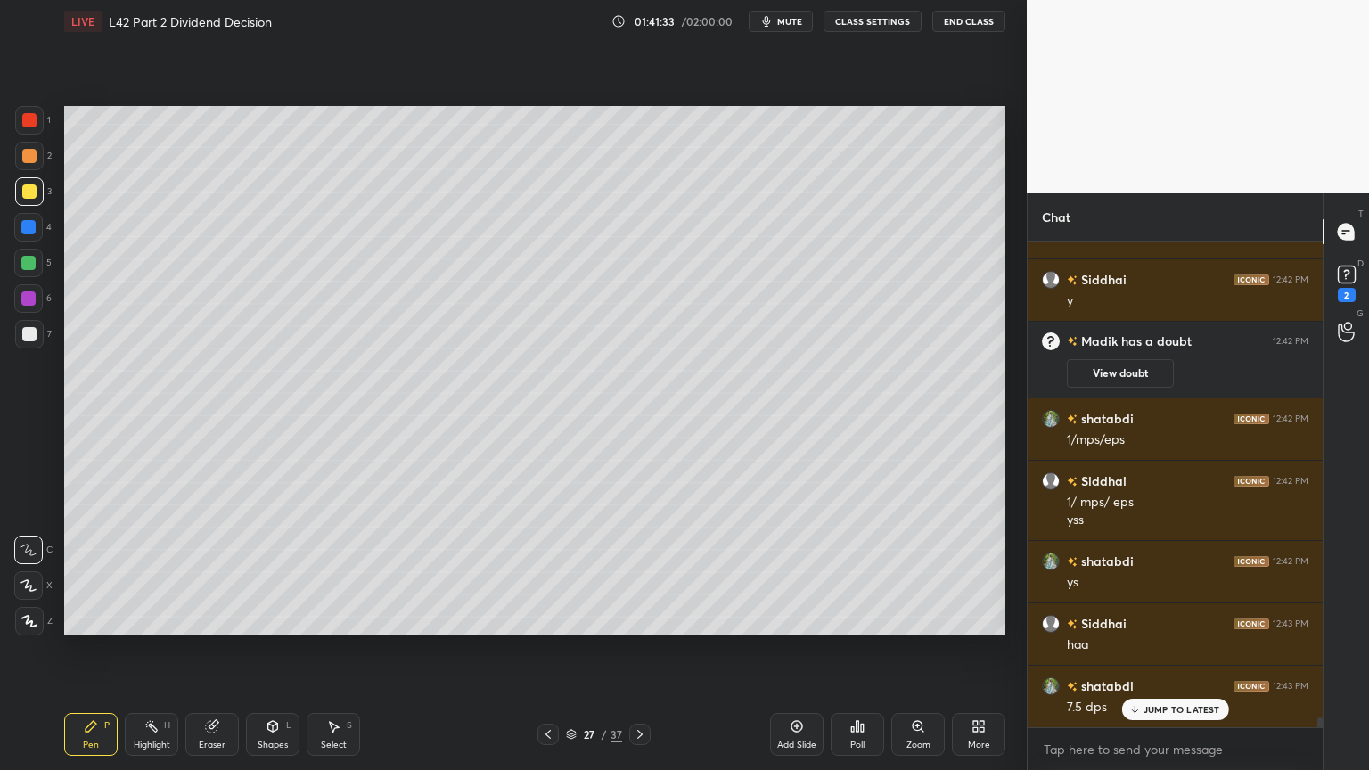
click at [39, 121] on div at bounding box center [29, 120] width 29 height 29
click at [276, 572] on div "Shapes L" at bounding box center [272, 734] width 53 height 43
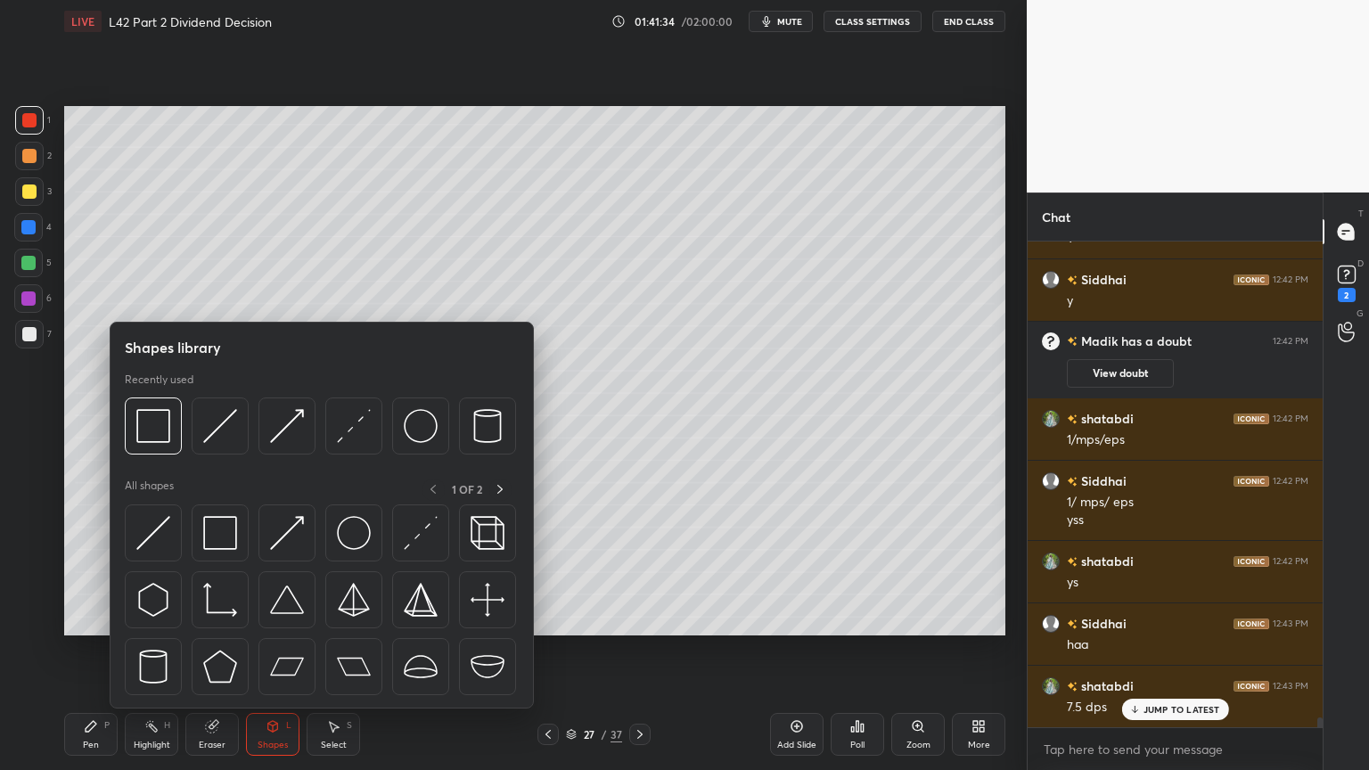
click at [150, 428] on img at bounding box center [153, 426] width 34 height 34
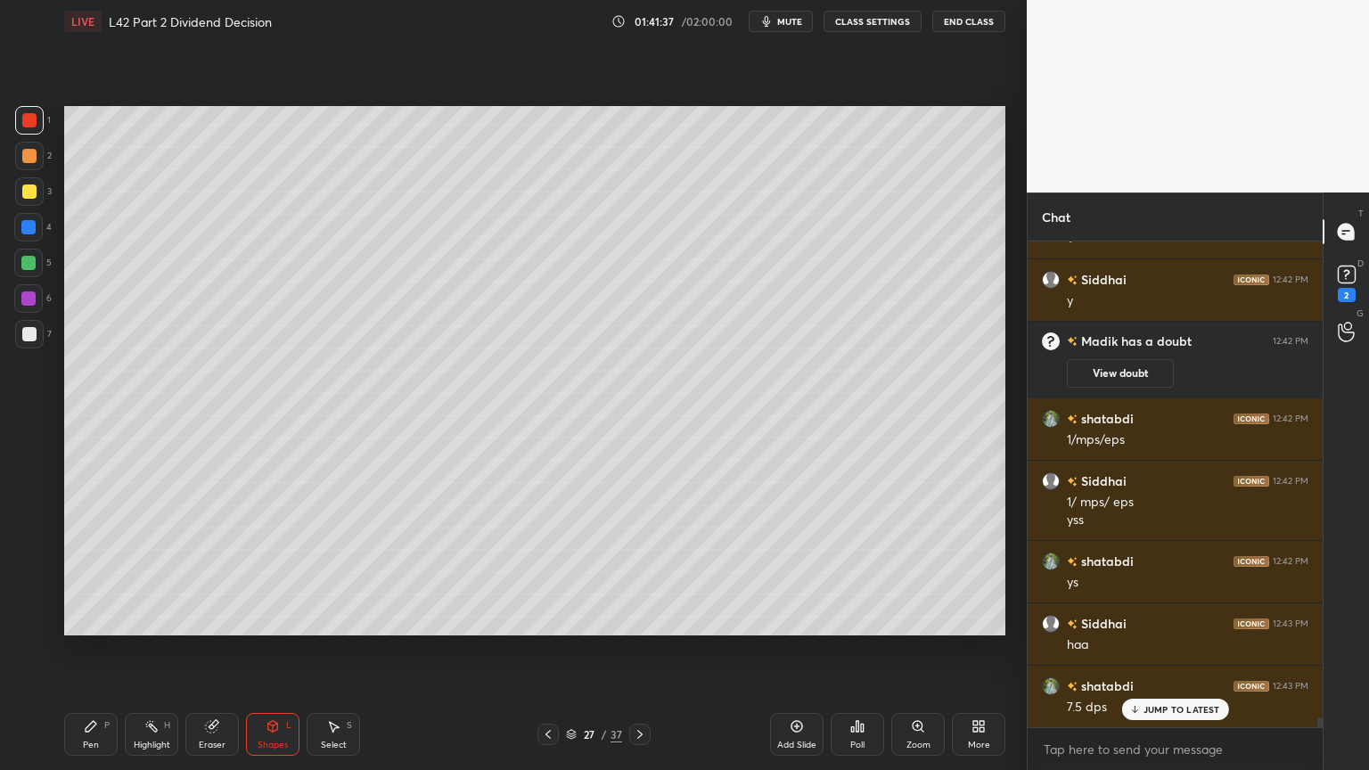
click at [86, 572] on div "Pen P" at bounding box center [90, 734] width 53 height 43
click at [38, 246] on div "4" at bounding box center [32, 231] width 37 height 36
click at [28, 341] on div at bounding box center [29, 334] width 14 height 14
click at [24, 161] on div at bounding box center [29, 156] width 14 height 14
click at [29, 199] on div at bounding box center [29, 191] width 29 height 29
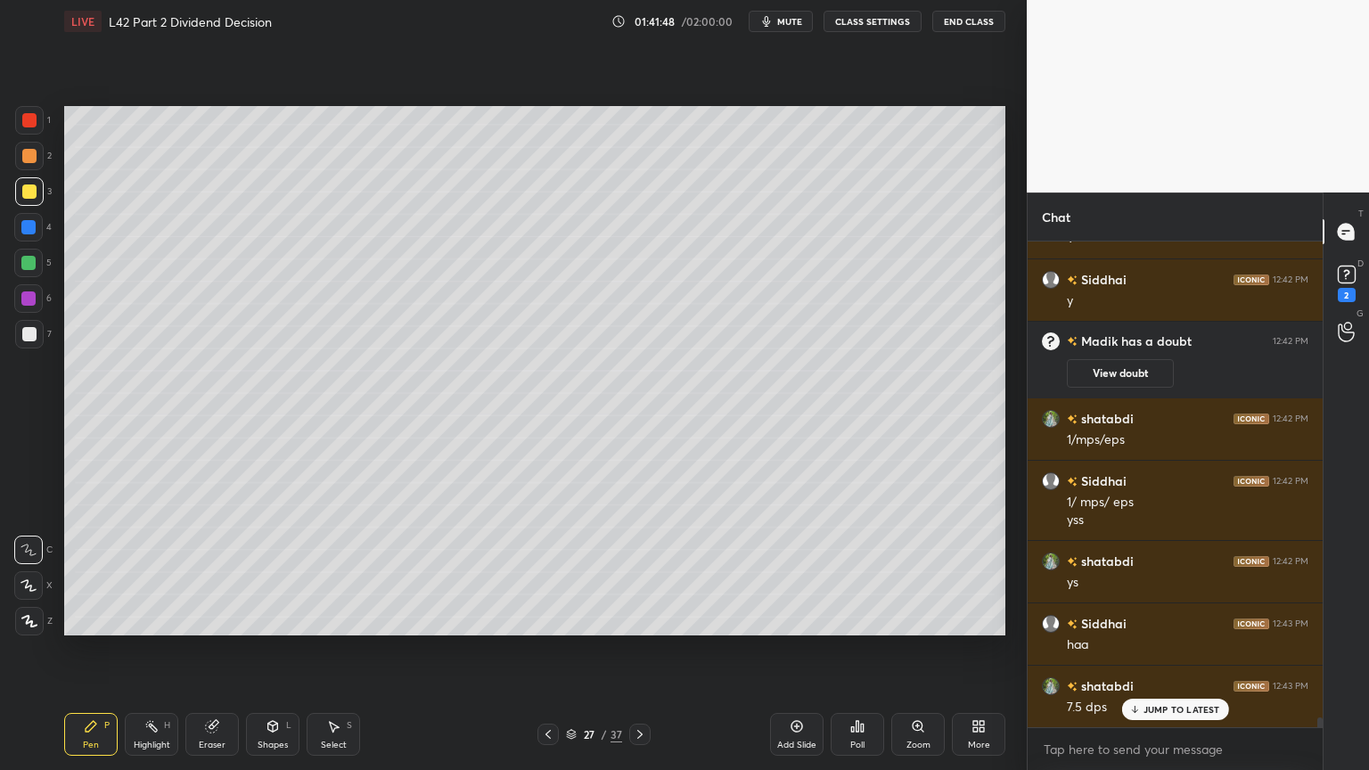
click at [278, 572] on icon at bounding box center [273, 726] width 14 height 14
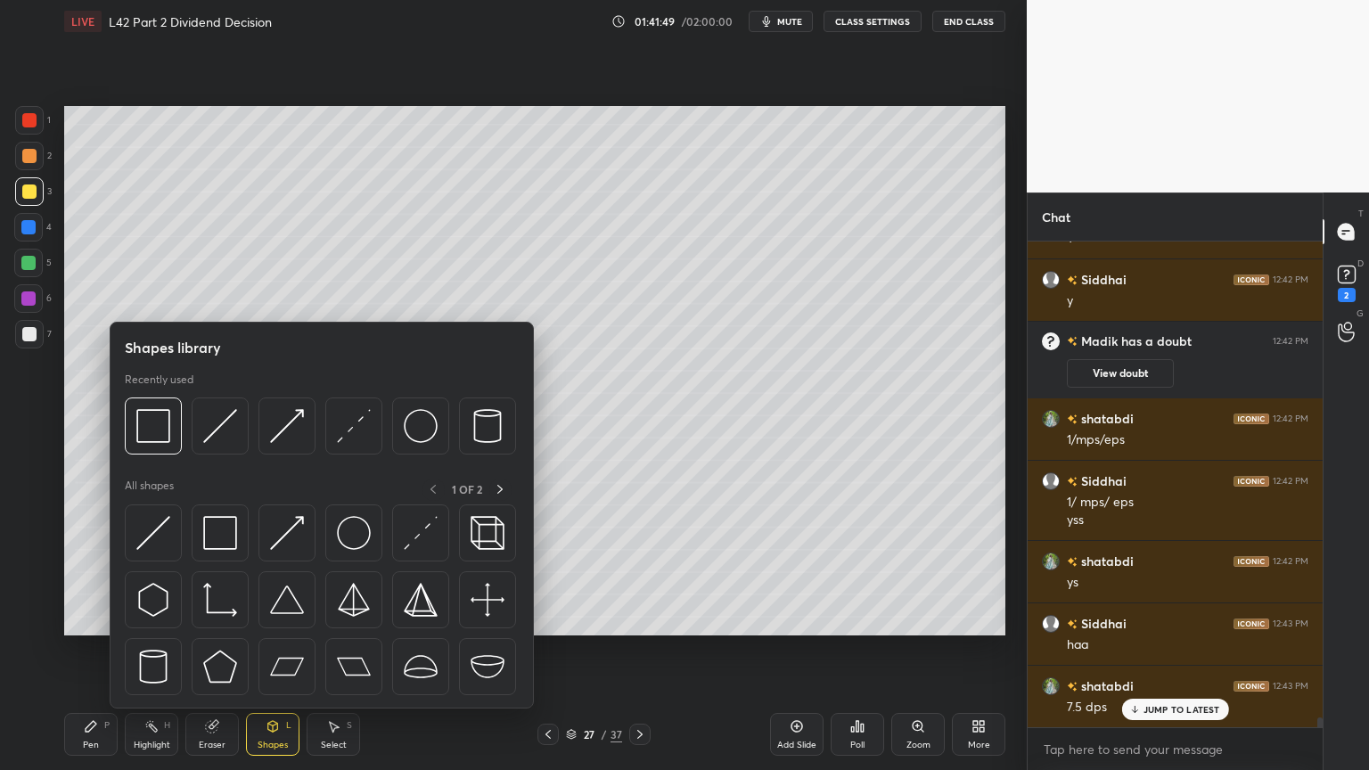
click at [234, 419] on img at bounding box center [220, 426] width 34 height 34
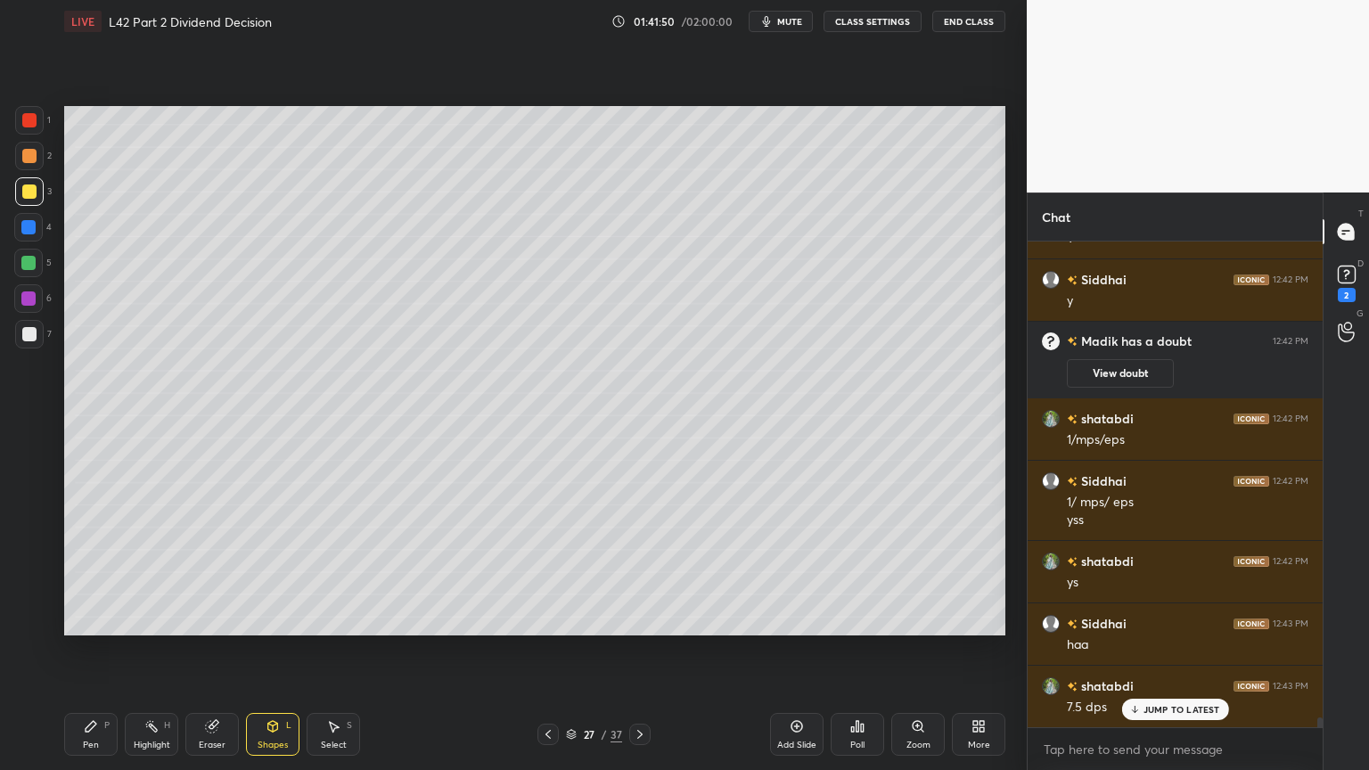
click at [21, 160] on div at bounding box center [29, 156] width 29 height 29
click at [100, 572] on div "Pen P" at bounding box center [90, 734] width 53 height 43
click at [289, 572] on div "Shapes L" at bounding box center [272, 734] width 53 height 43
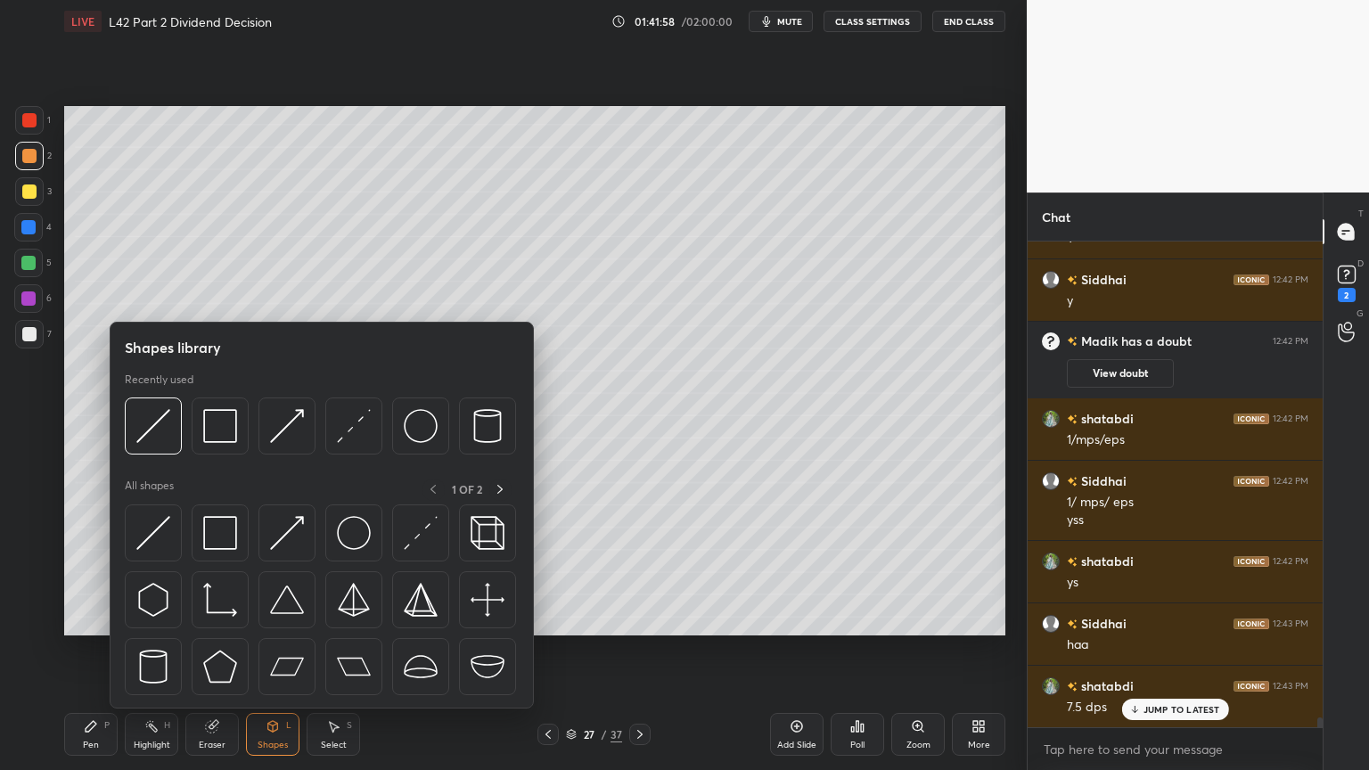
click at [160, 435] on img at bounding box center [153, 426] width 34 height 34
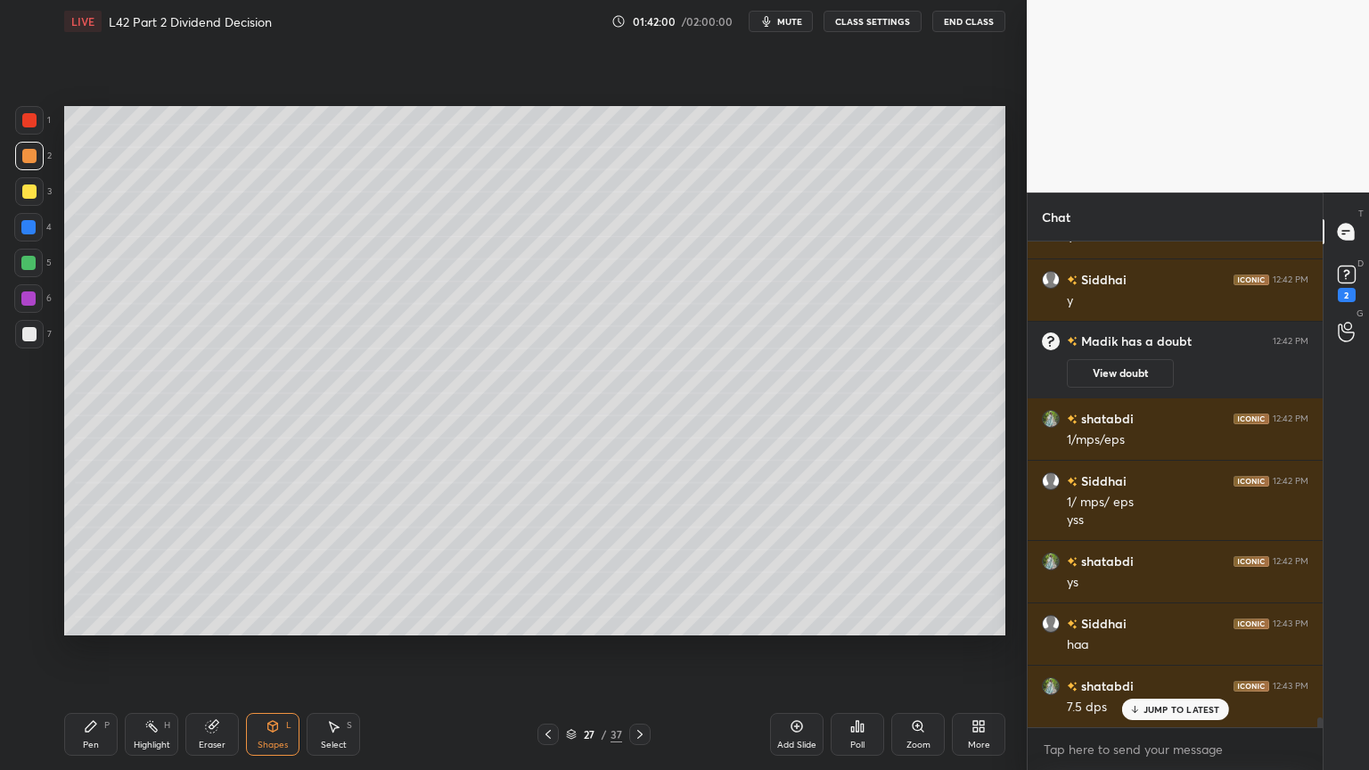
click at [110, 572] on div "Pen P" at bounding box center [90, 734] width 53 height 43
click at [28, 340] on div at bounding box center [29, 334] width 14 height 14
click at [542, 572] on icon at bounding box center [548, 735] width 14 height 14
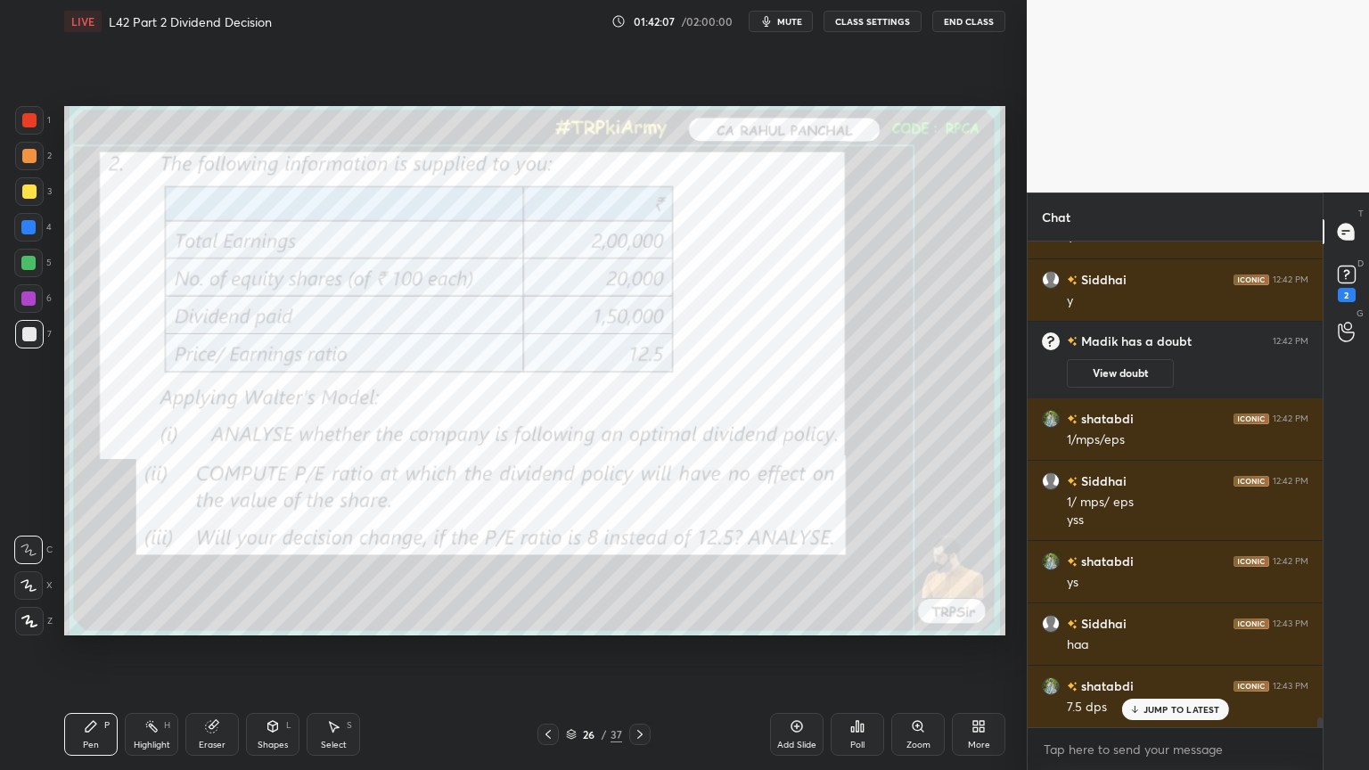
click at [22, 115] on div at bounding box center [29, 120] width 14 height 14
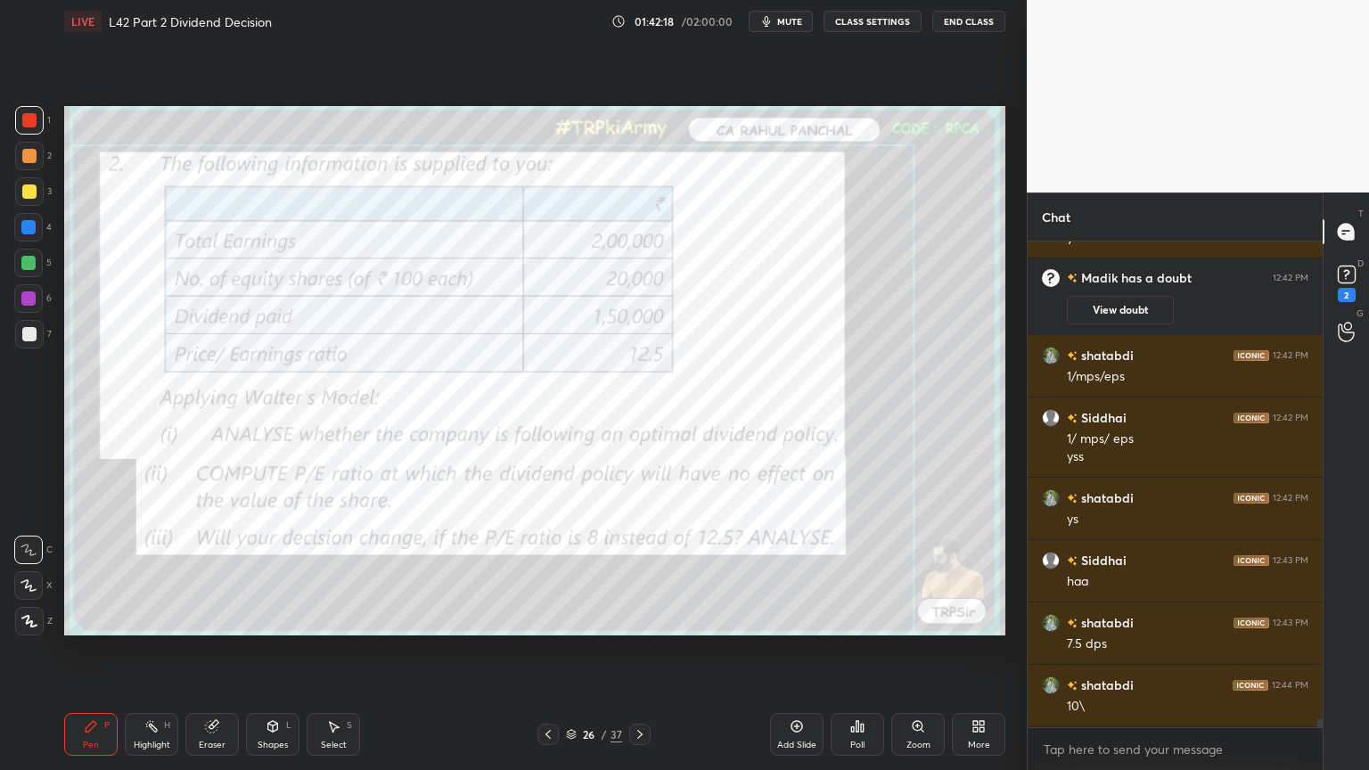
click at [641, 572] on icon at bounding box center [640, 735] width 14 height 14
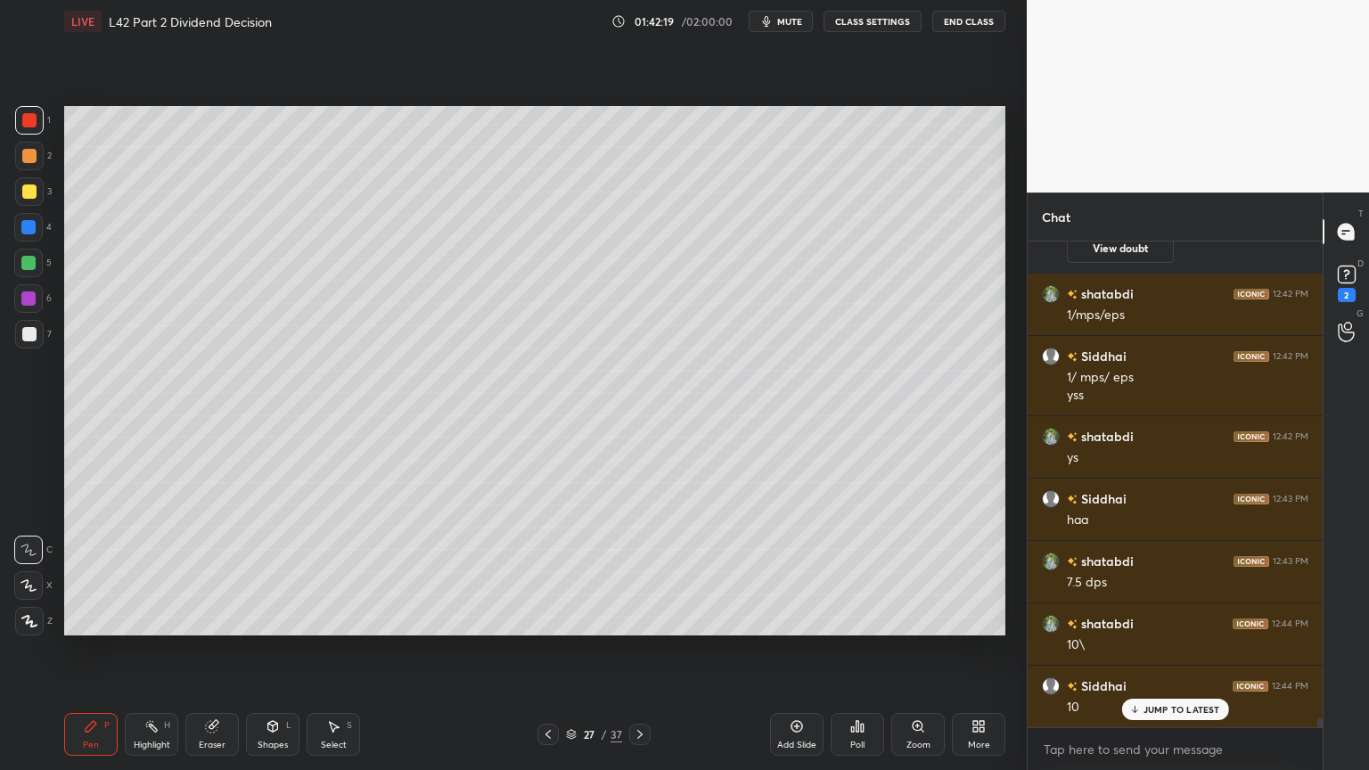
click at [22, 267] on div at bounding box center [28, 263] width 14 height 14
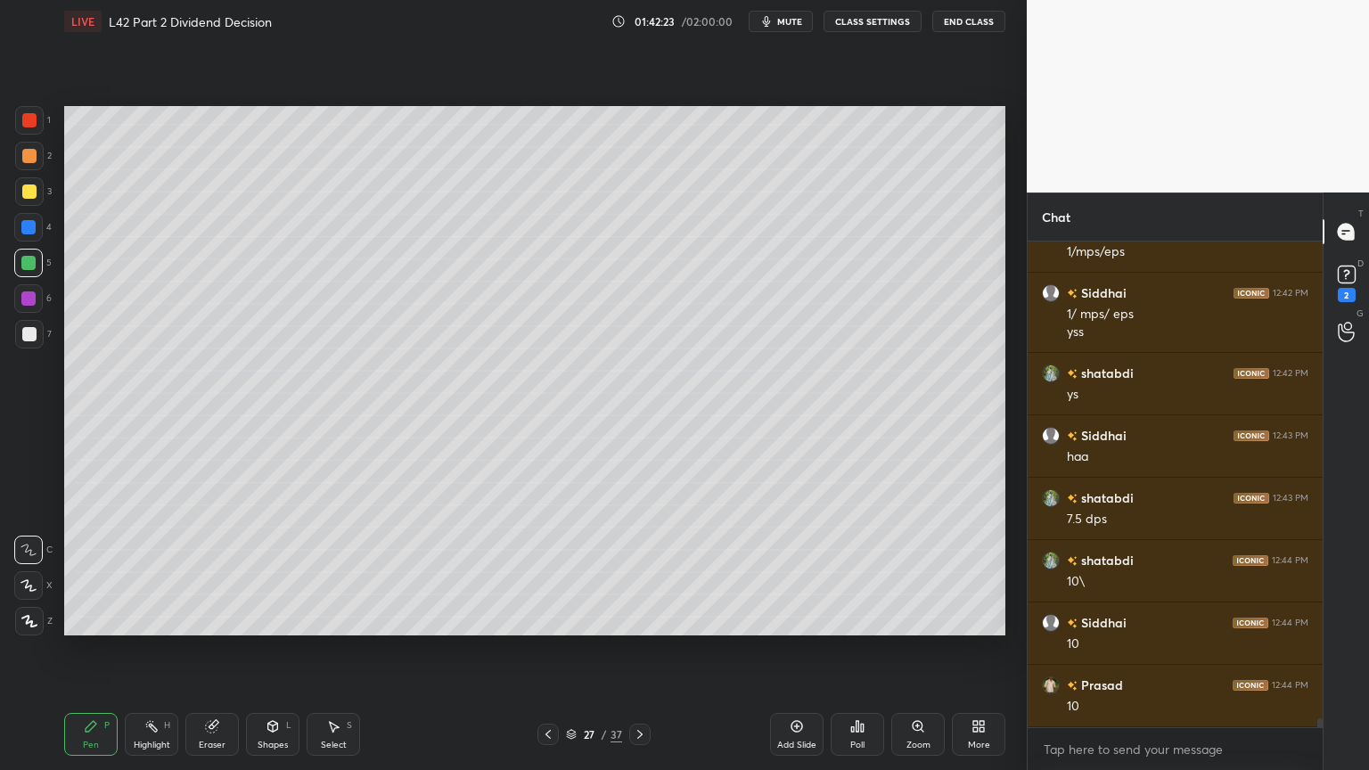
click at [17, 338] on div at bounding box center [29, 334] width 29 height 29
click at [549, 572] on icon at bounding box center [548, 735] width 14 height 14
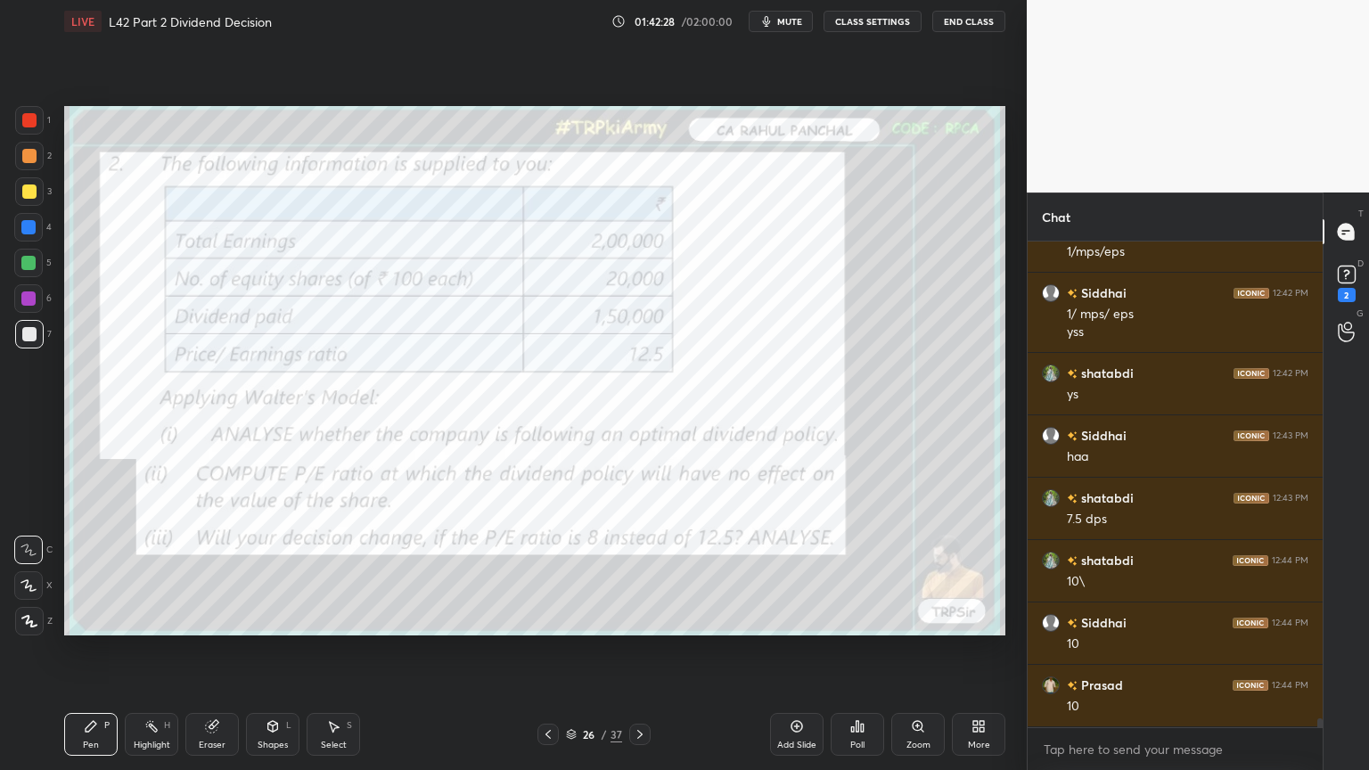
click at [639, 572] on icon at bounding box center [640, 735] width 14 height 14
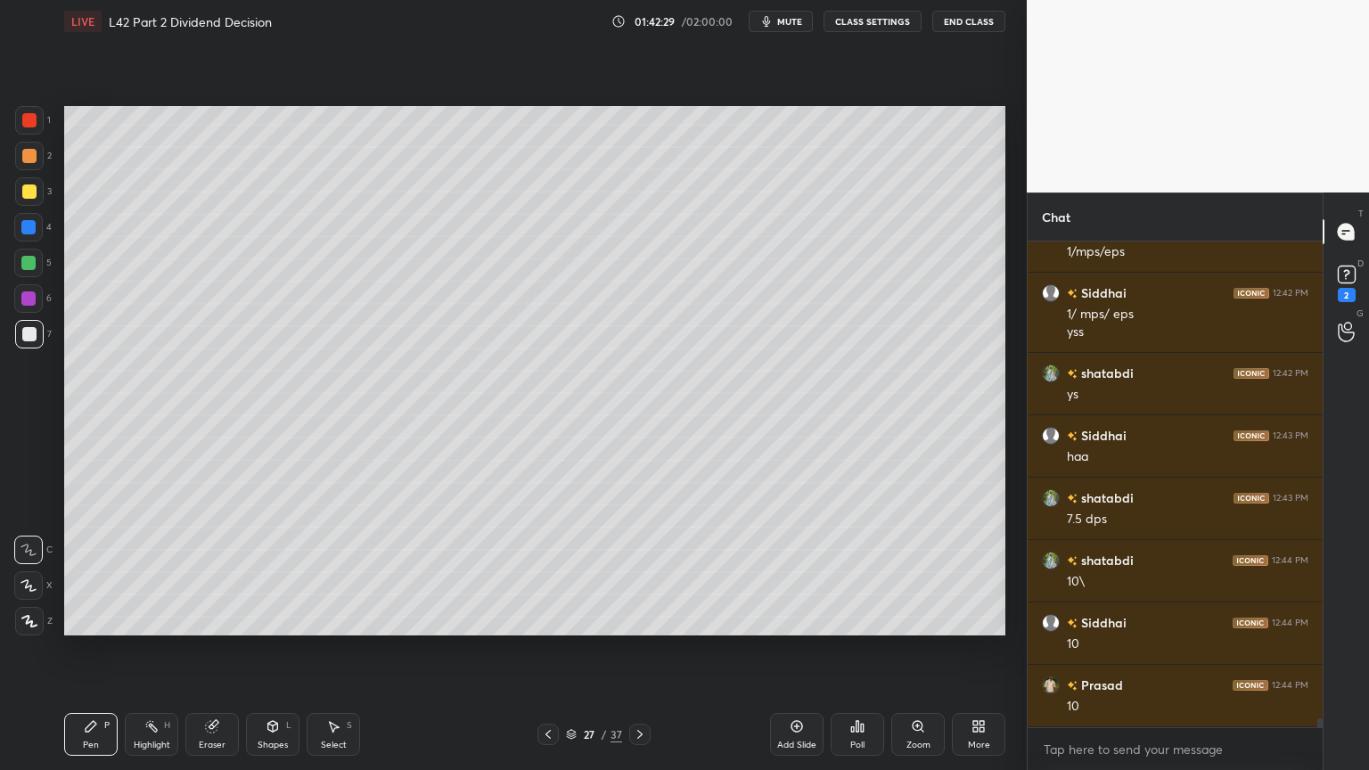
click at [37, 271] on div at bounding box center [28, 263] width 29 height 29
click at [27, 343] on div at bounding box center [29, 334] width 29 height 29
click at [541, 572] on icon at bounding box center [548, 735] width 14 height 14
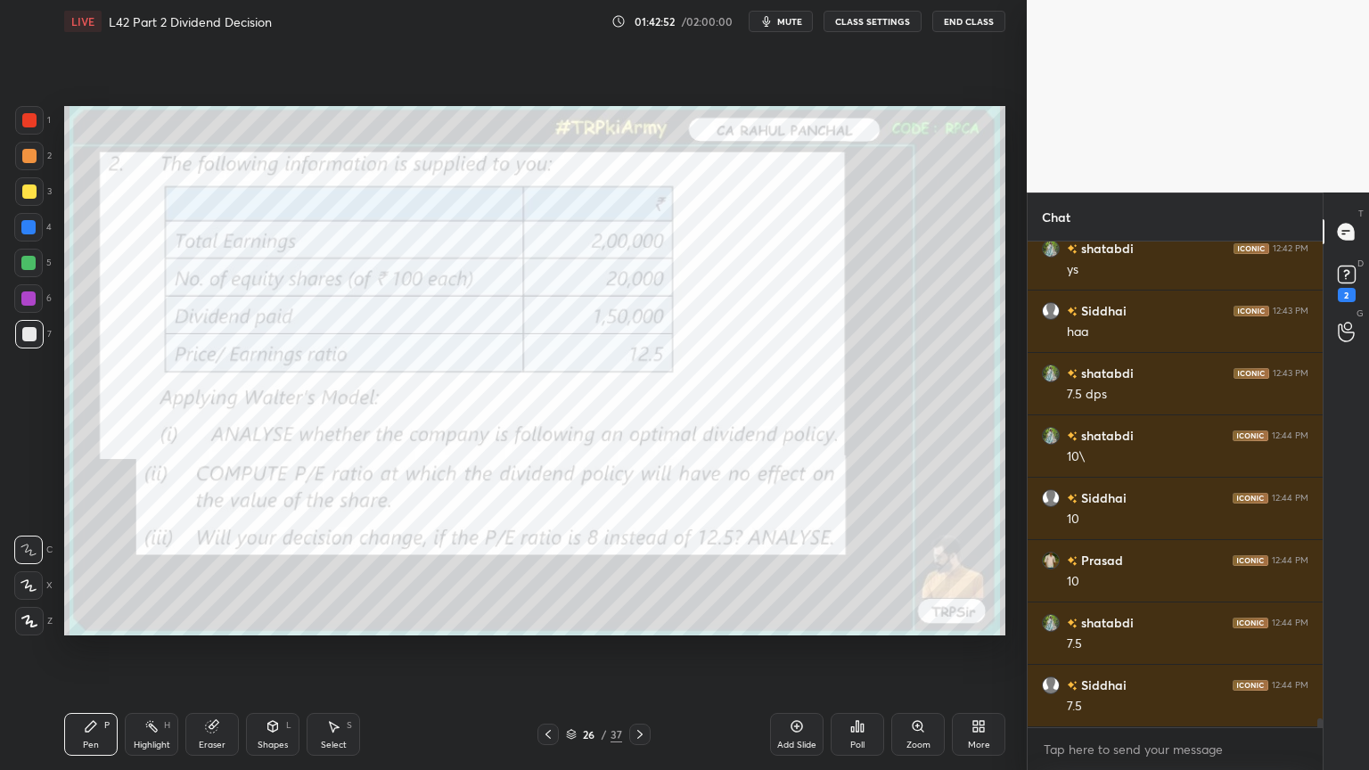
click at [641, 572] on icon at bounding box center [640, 735] width 14 height 14
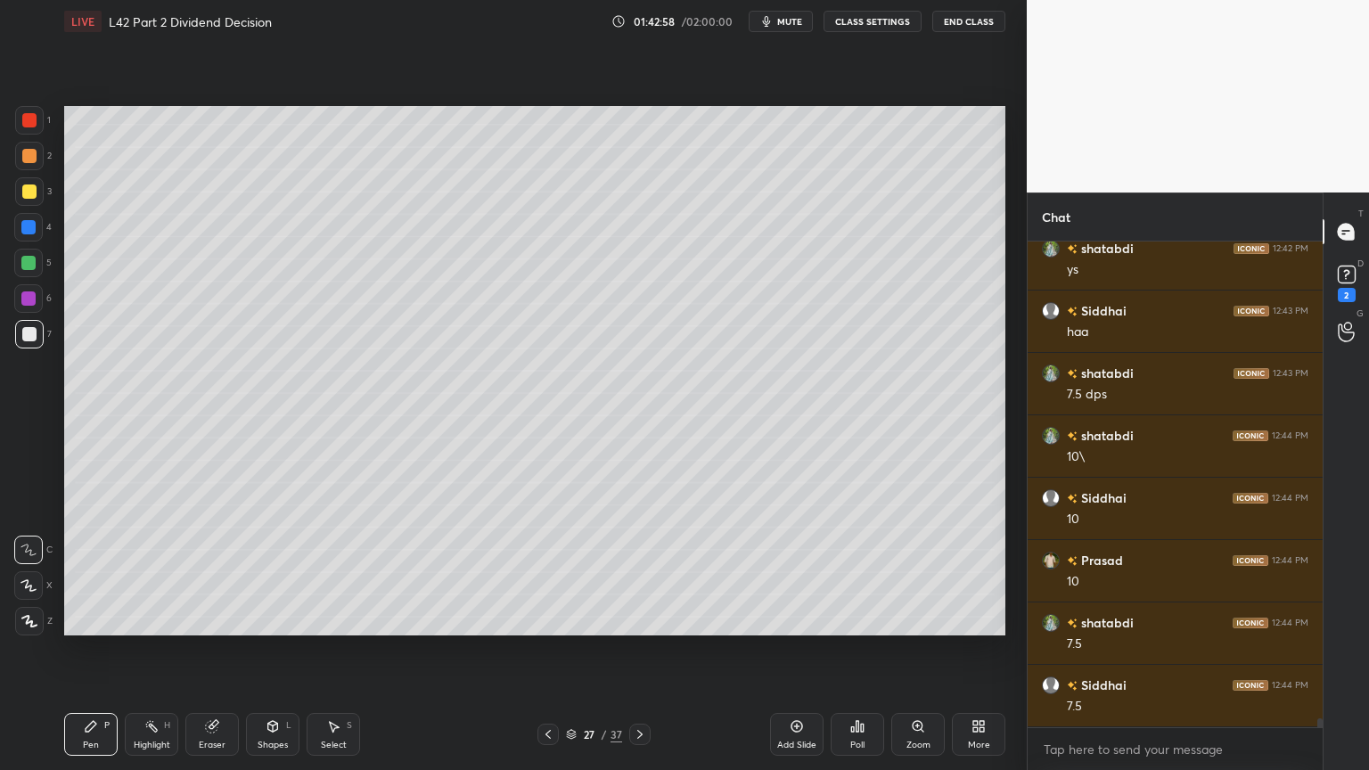
click at [34, 160] on div at bounding box center [29, 156] width 14 height 14
click at [29, 203] on div at bounding box center [29, 191] width 29 height 29
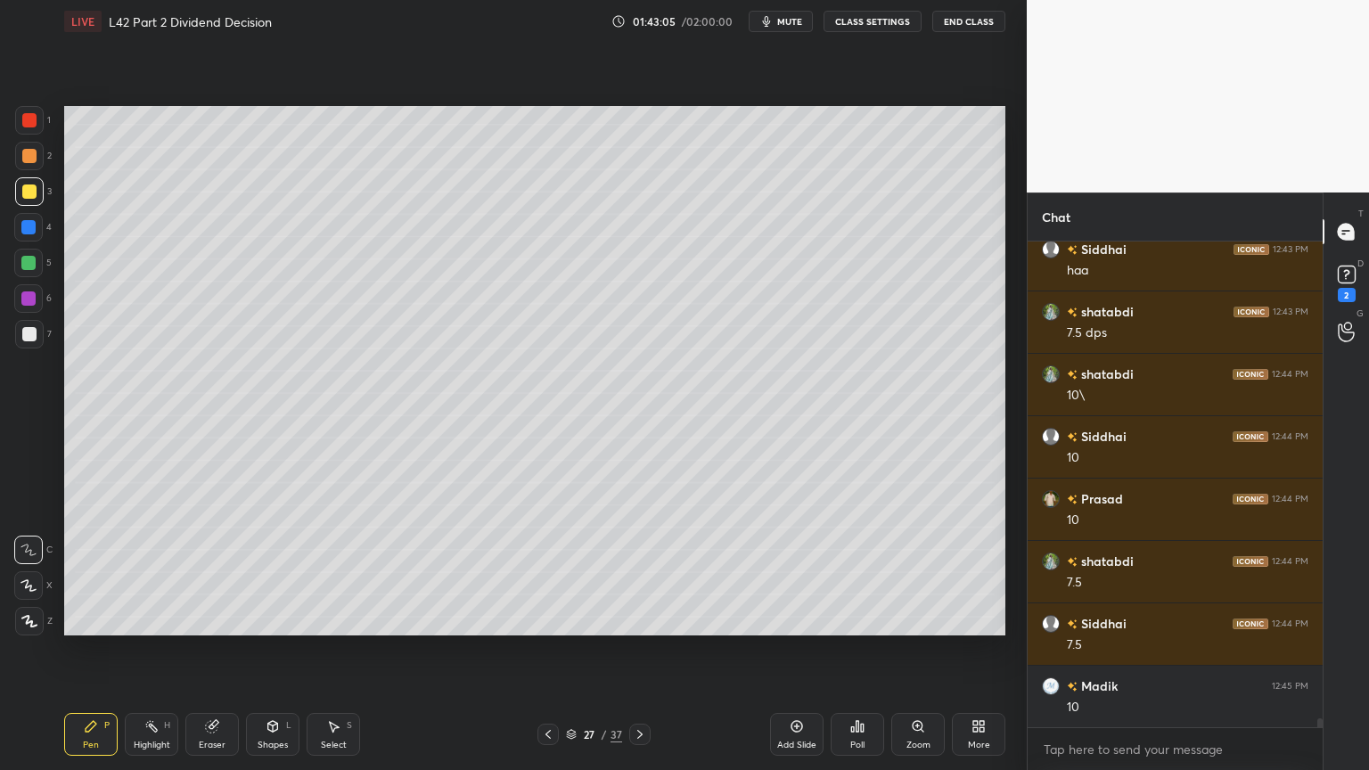
scroll to position [25152, 0]
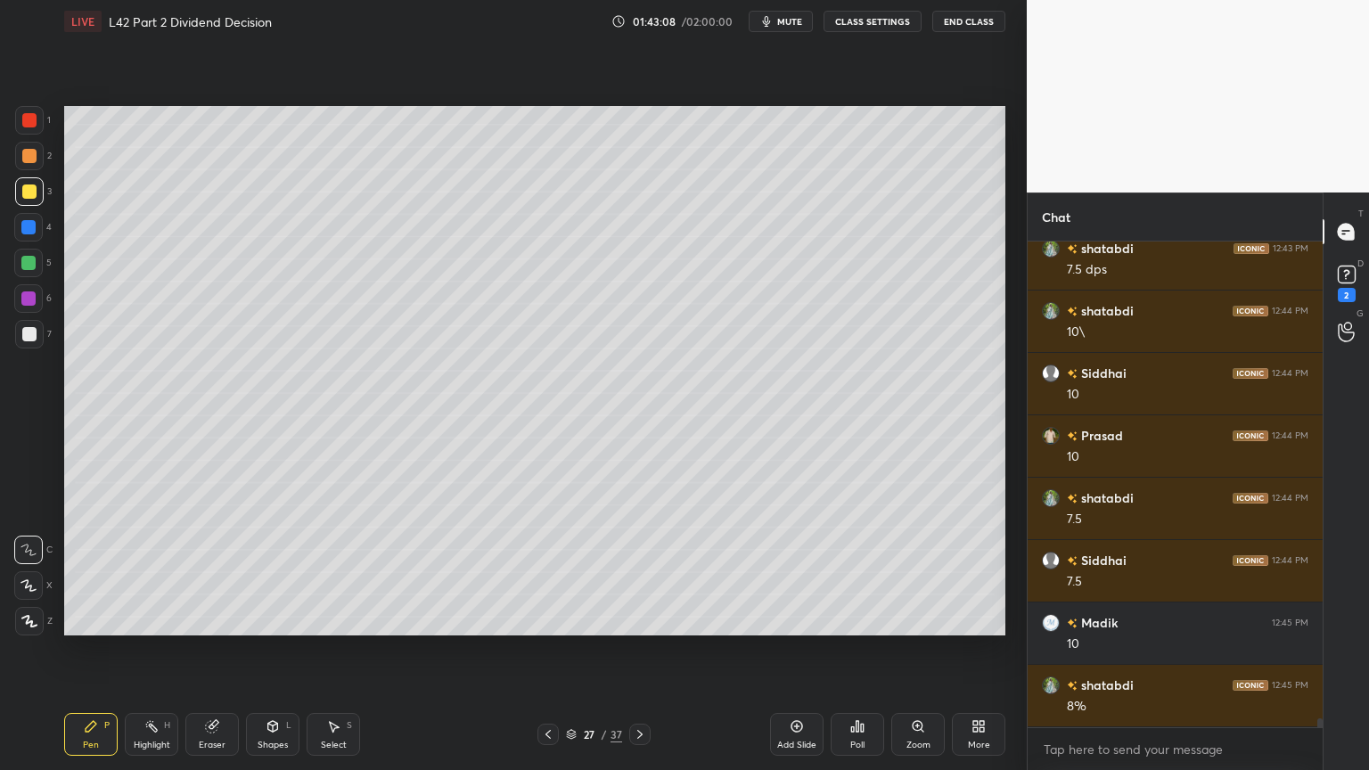
click at [275, 572] on icon at bounding box center [273, 726] width 10 height 11
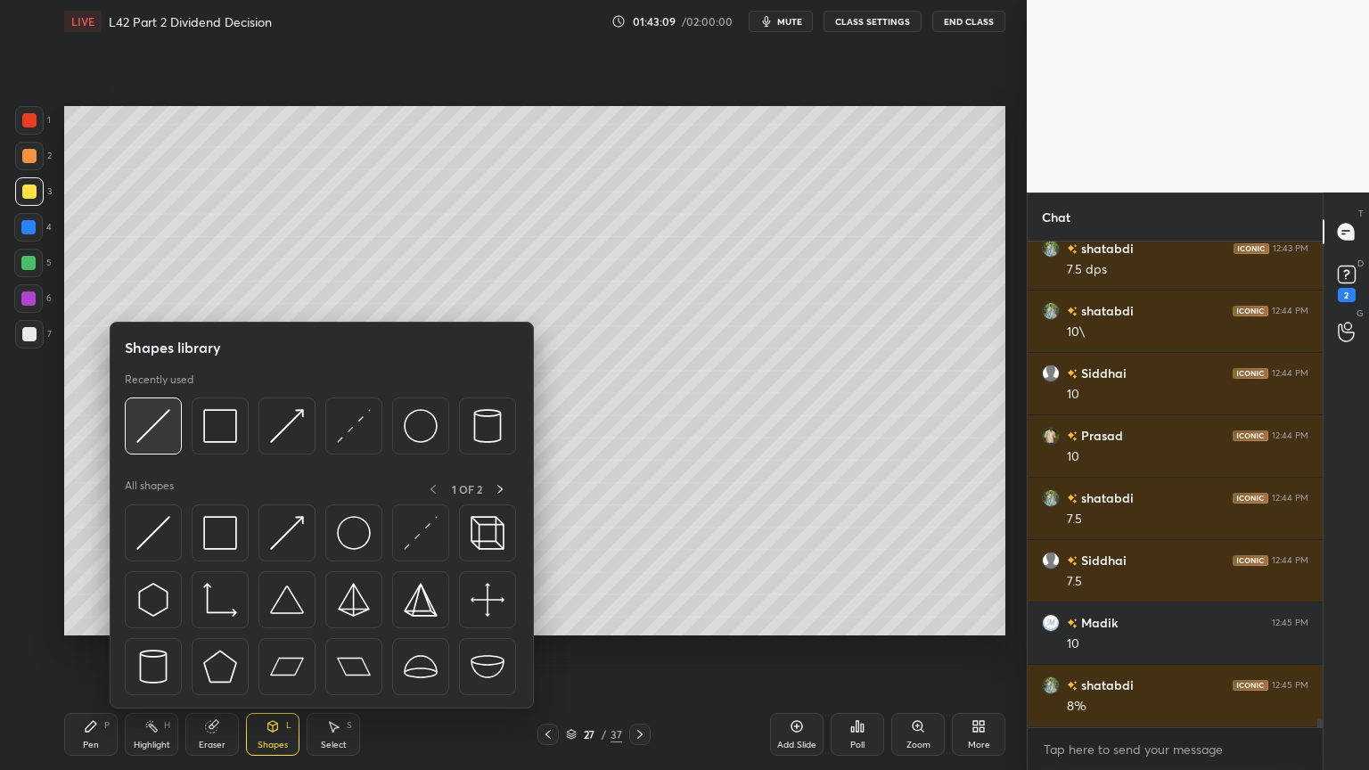
click at [165, 435] on img at bounding box center [153, 426] width 34 height 34
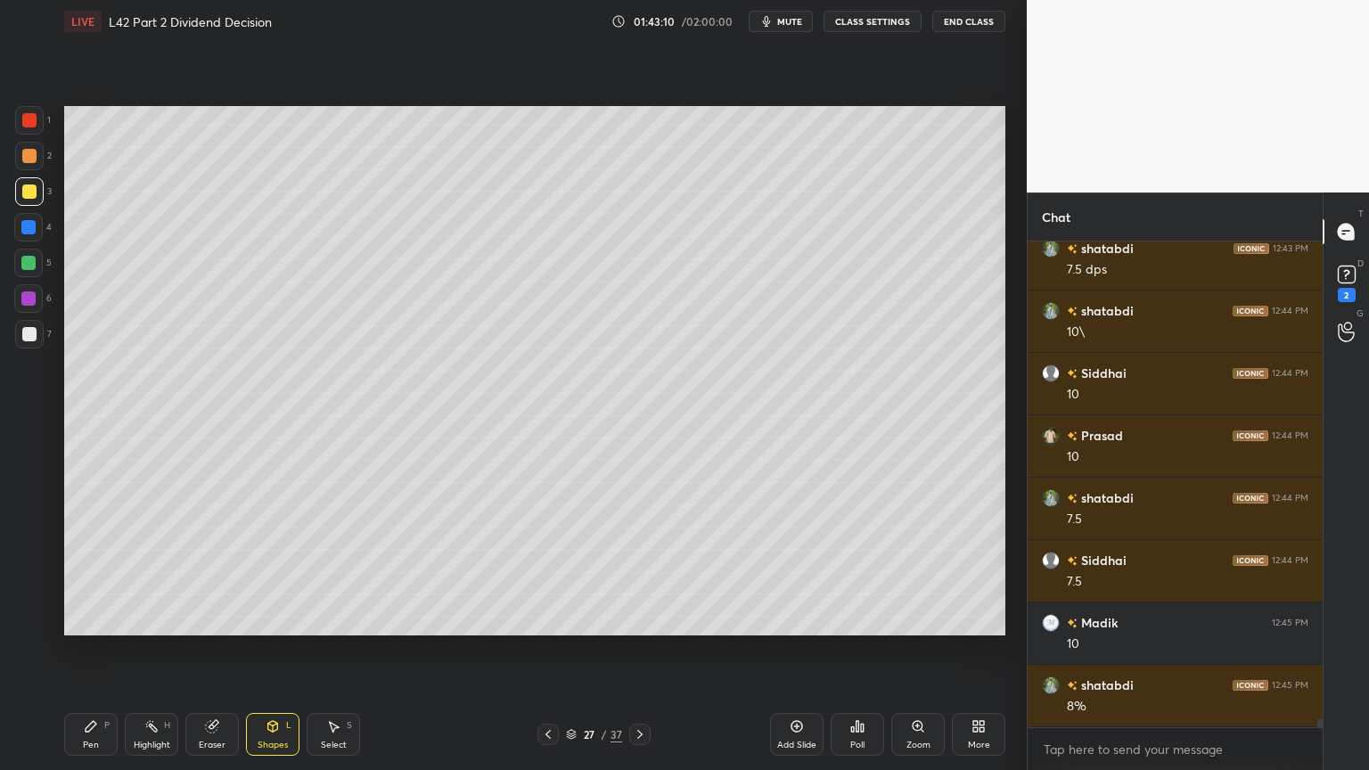
click at [19, 327] on div at bounding box center [29, 334] width 29 height 29
click at [78, 572] on div "Pen P" at bounding box center [90, 734] width 53 height 43
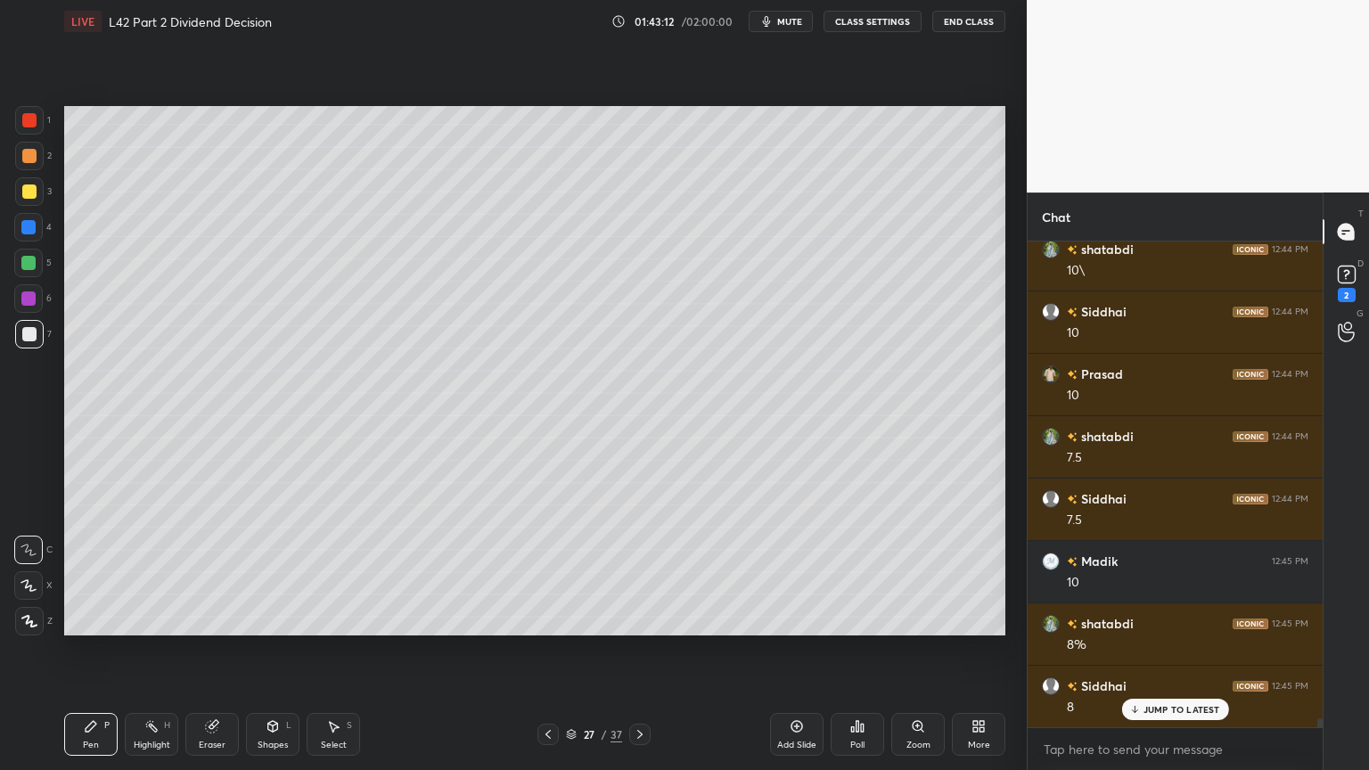
scroll to position [25277, 0]
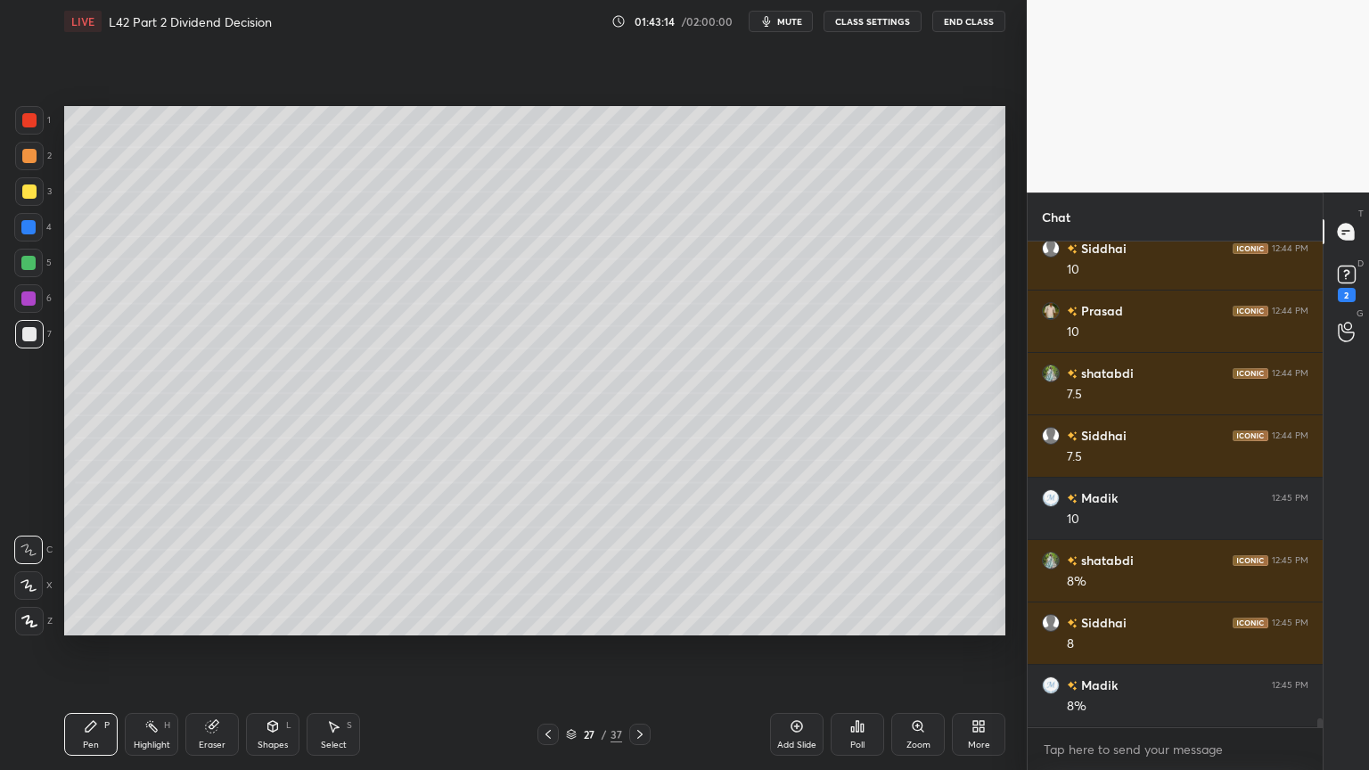
click at [30, 166] on div at bounding box center [29, 156] width 29 height 29
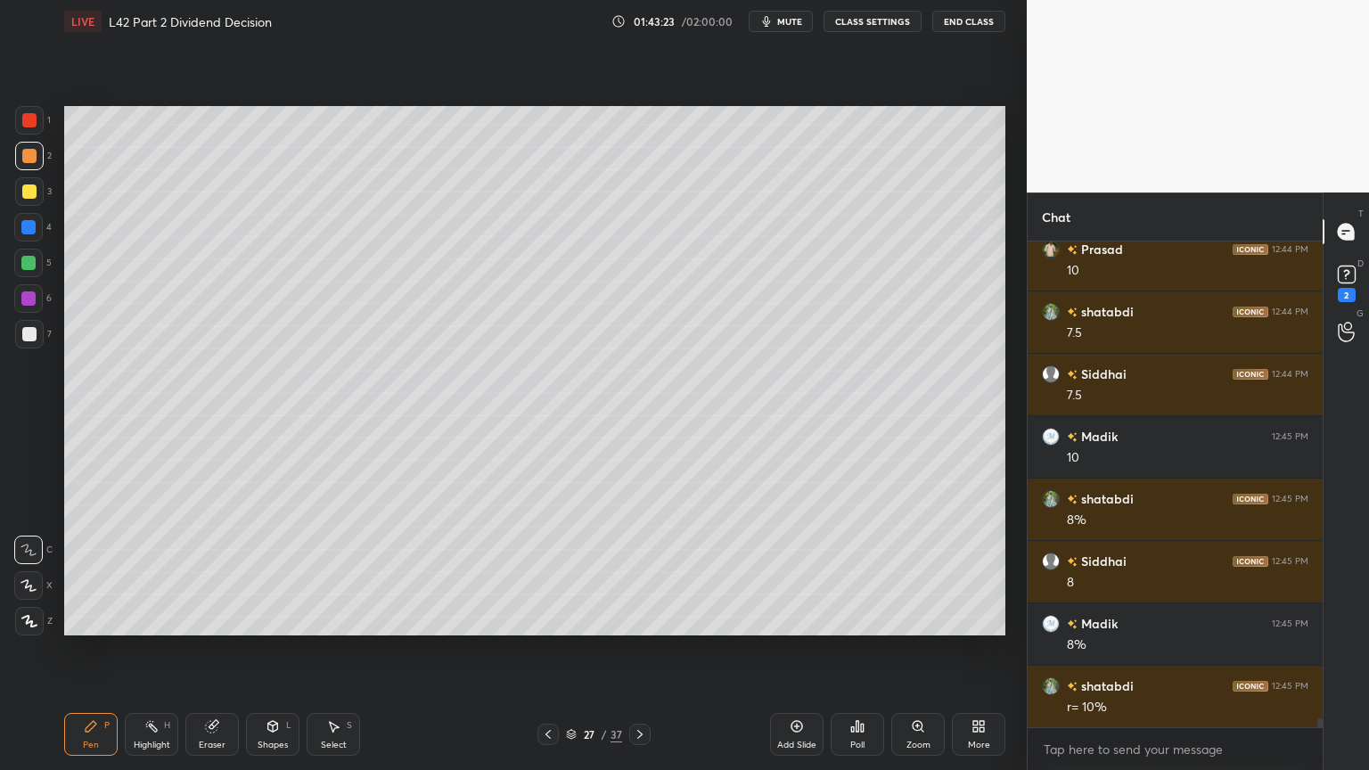
click at [28, 348] on div at bounding box center [29, 334] width 29 height 29
click at [548, 572] on icon at bounding box center [548, 735] width 14 height 14
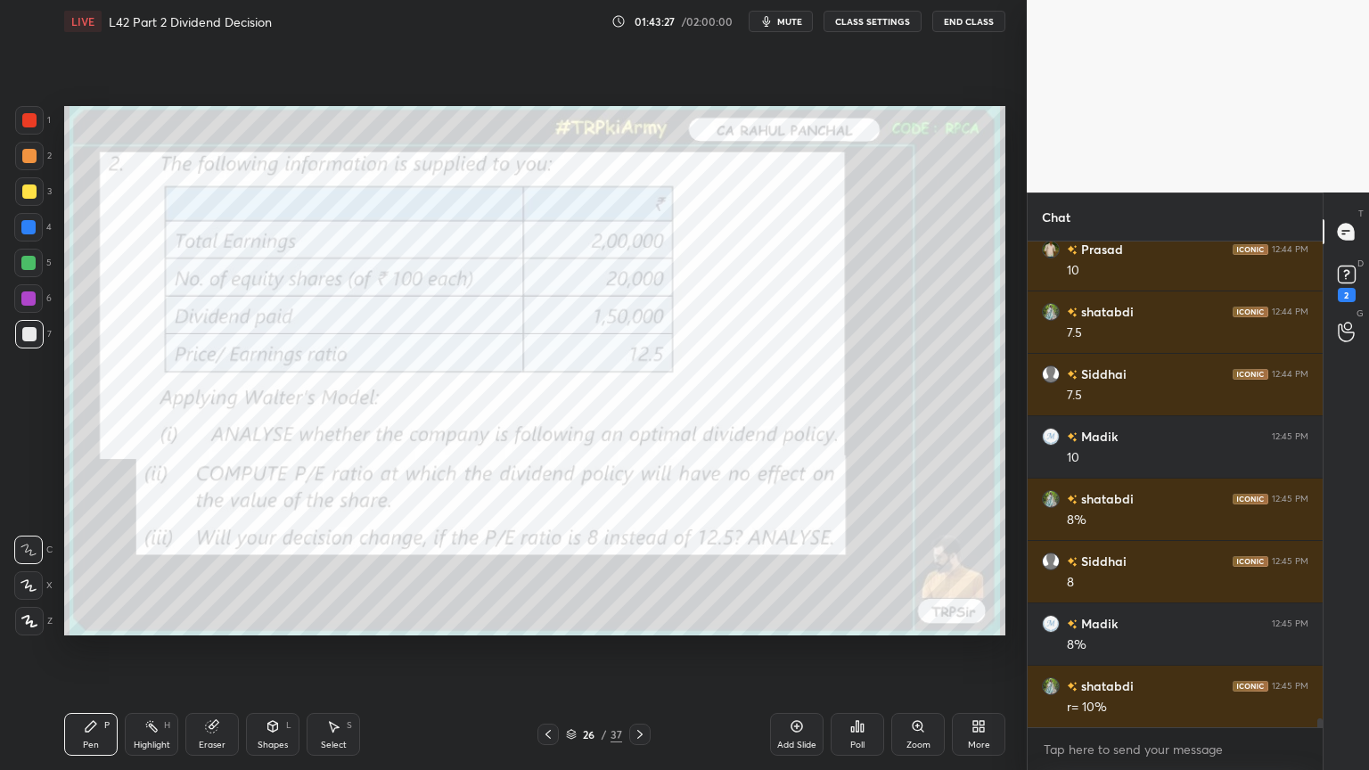
click at [656, 572] on div "26 / 37" at bounding box center [593, 734] width 353 height 21
click at [642, 572] on icon at bounding box center [640, 735] width 14 height 14
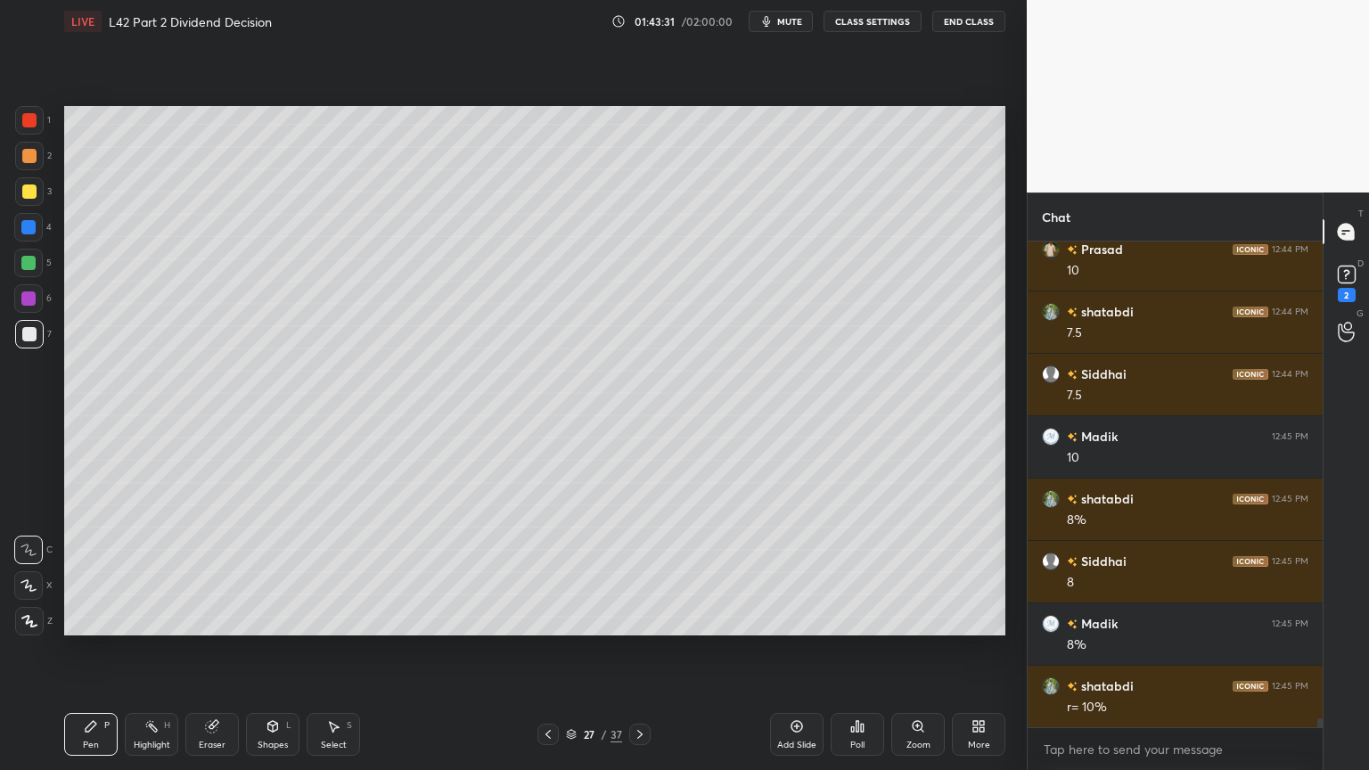
click at [481, 572] on div "Setting up your live class Poll for secs No correct answer Start poll" at bounding box center [535, 371] width 956 height 656
click at [35, 193] on div at bounding box center [29, 192] width 14 height 14
click at [277, 572] on div "Shapes L" at bounding box center [272, 734] width 53 height 43
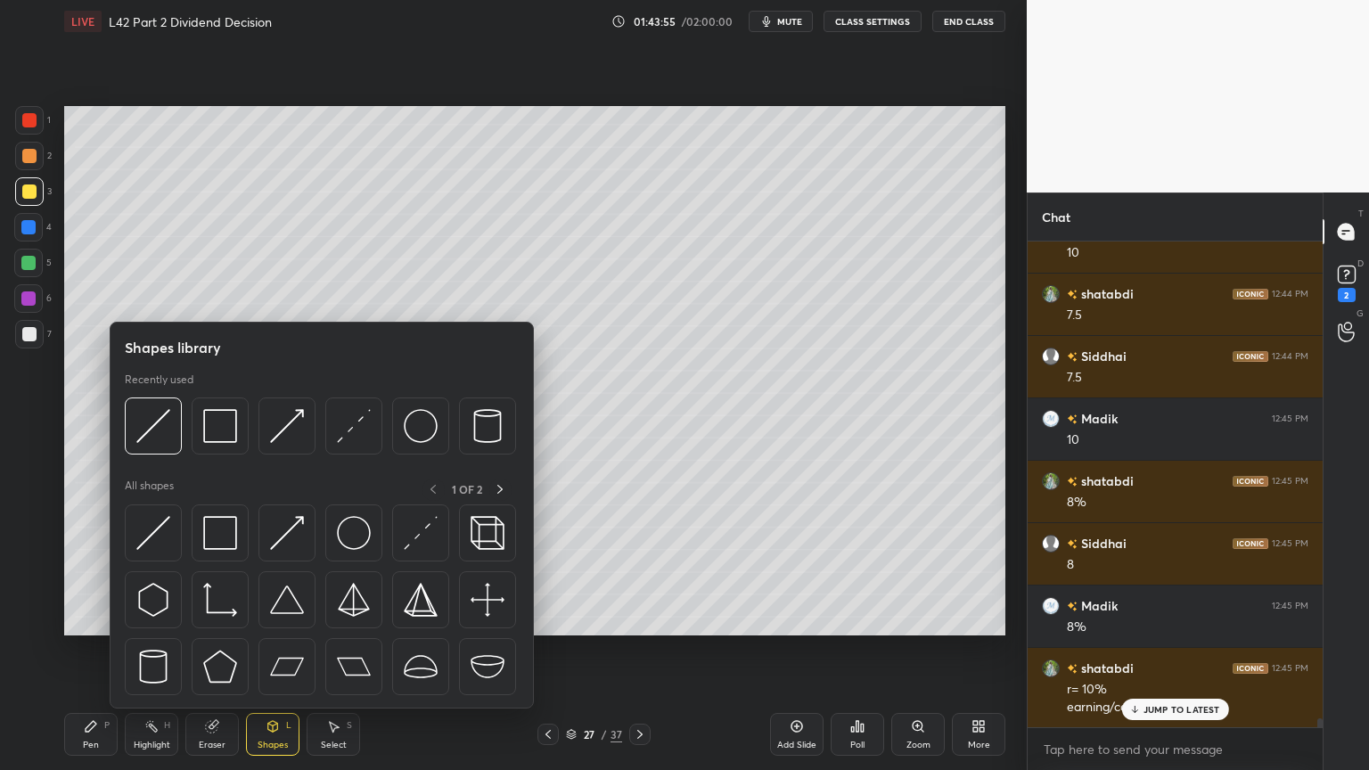
click at [160, 442] on img at bounding box center [153, 426] width 34 height 34
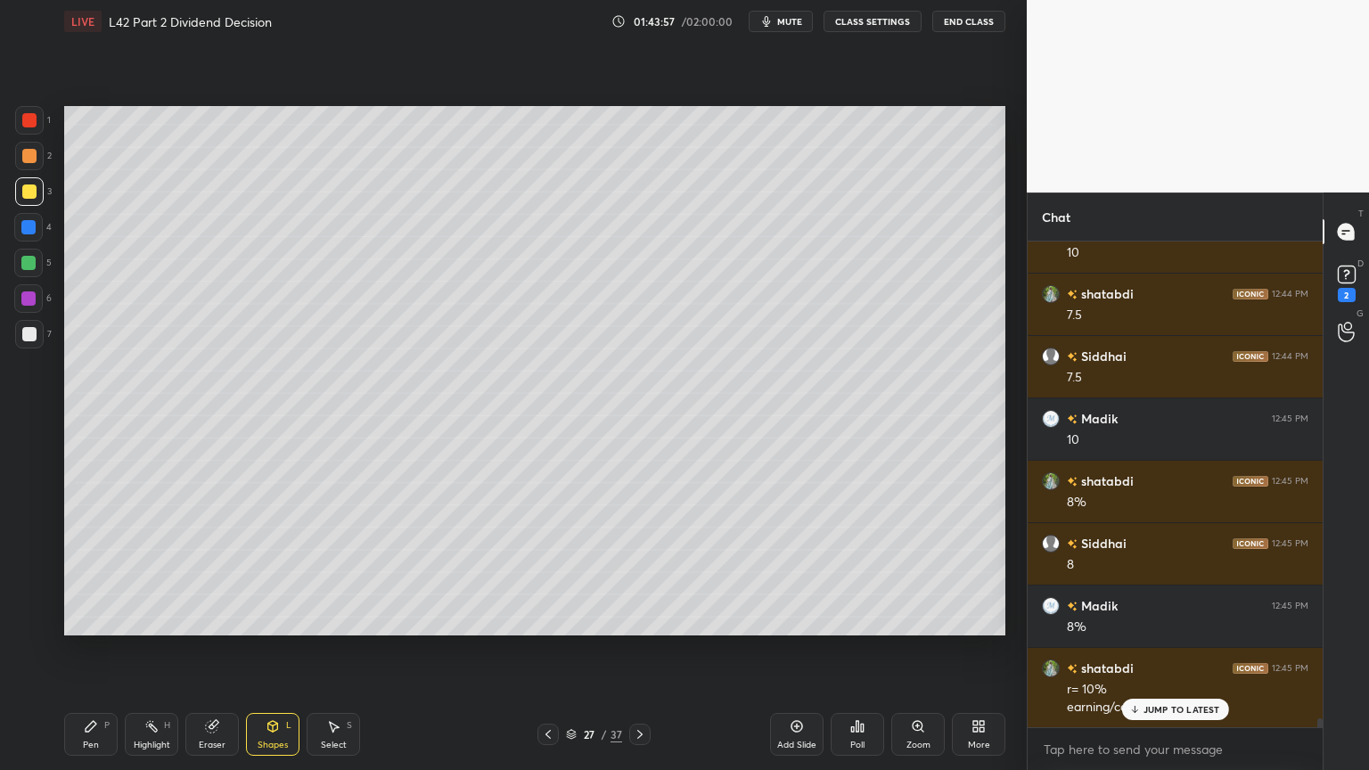
click at [27, 171] on div "2" at bounding box center [33, 160] width 37 height 36
click at [88, 572] on div "Pen P" at bounding box center [90, 734] width 53 height 43
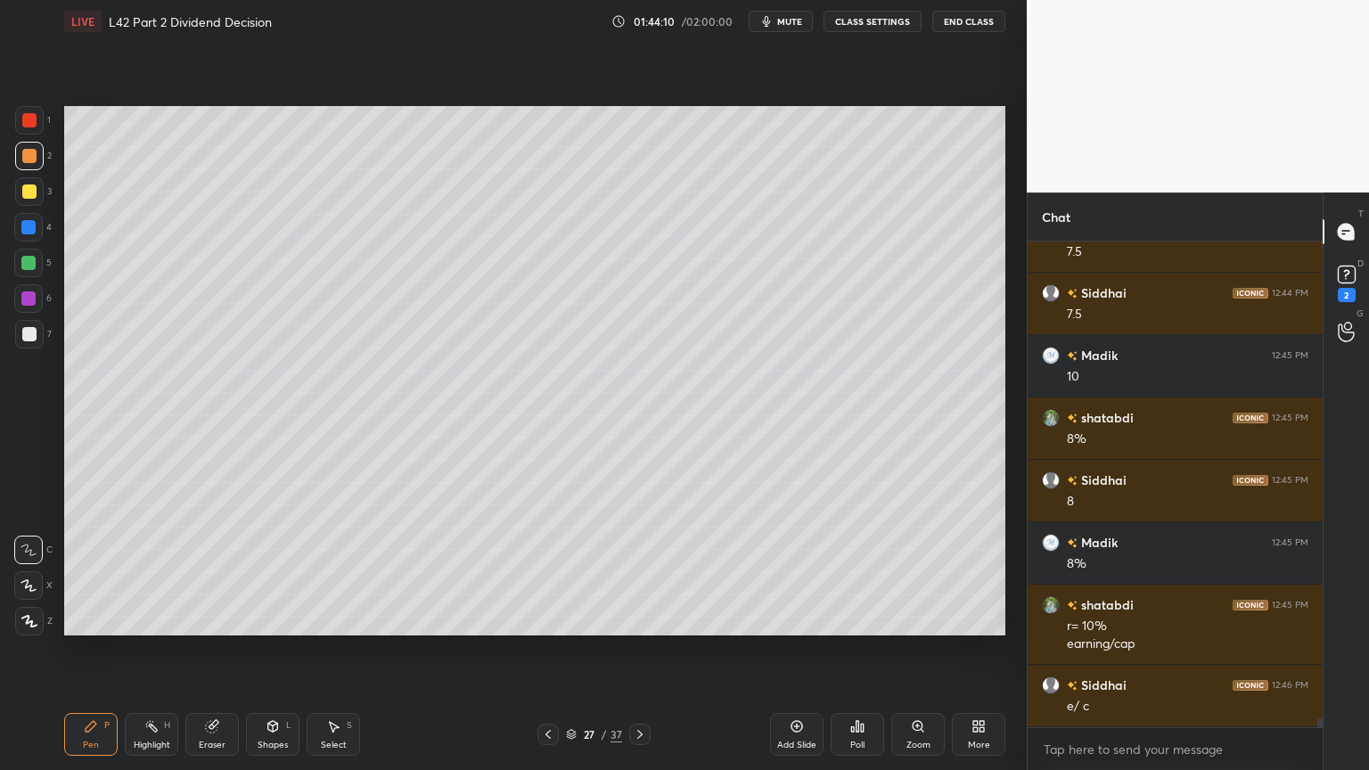
click at [16, 330] on div at bounding box center [29, 334] width 29 height 29
click at [93, 572] on icon at bounding box center [91, 726] width 14 height 14
click at [546, 572] on icon at bounding box center [548, 735] width 14 height 14
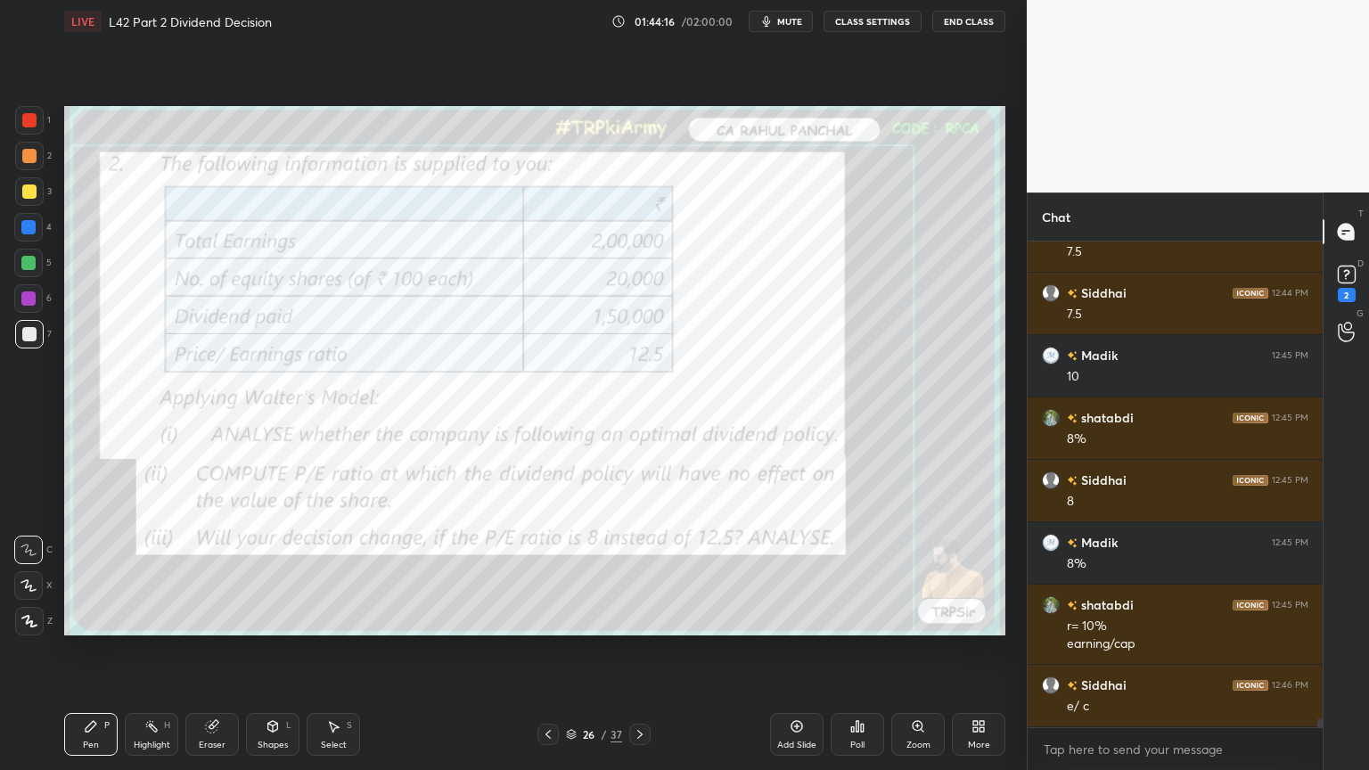
click at [629, 572] on div at bounding box center [639, 734] width 21 height 21
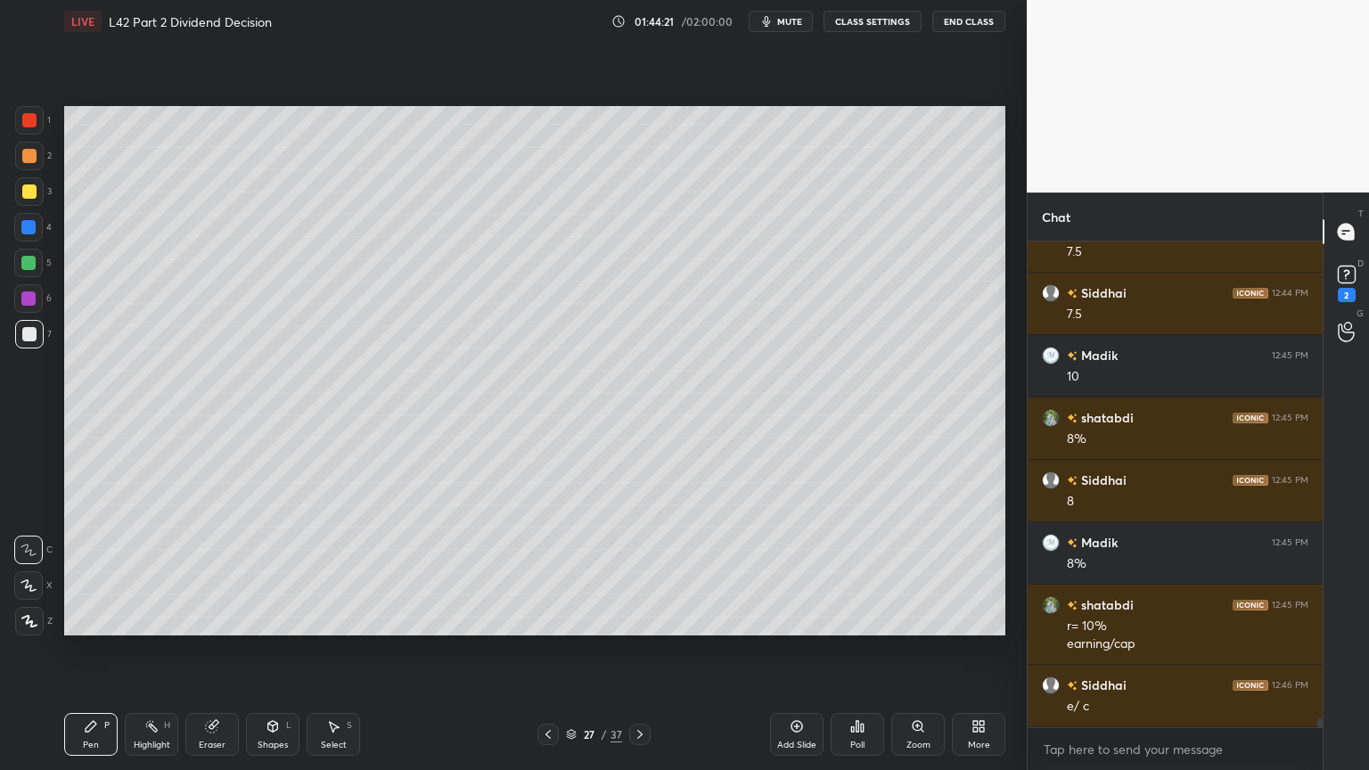
click at [278, 572] on icon at bounding box center [273, 726] width 14 height 14
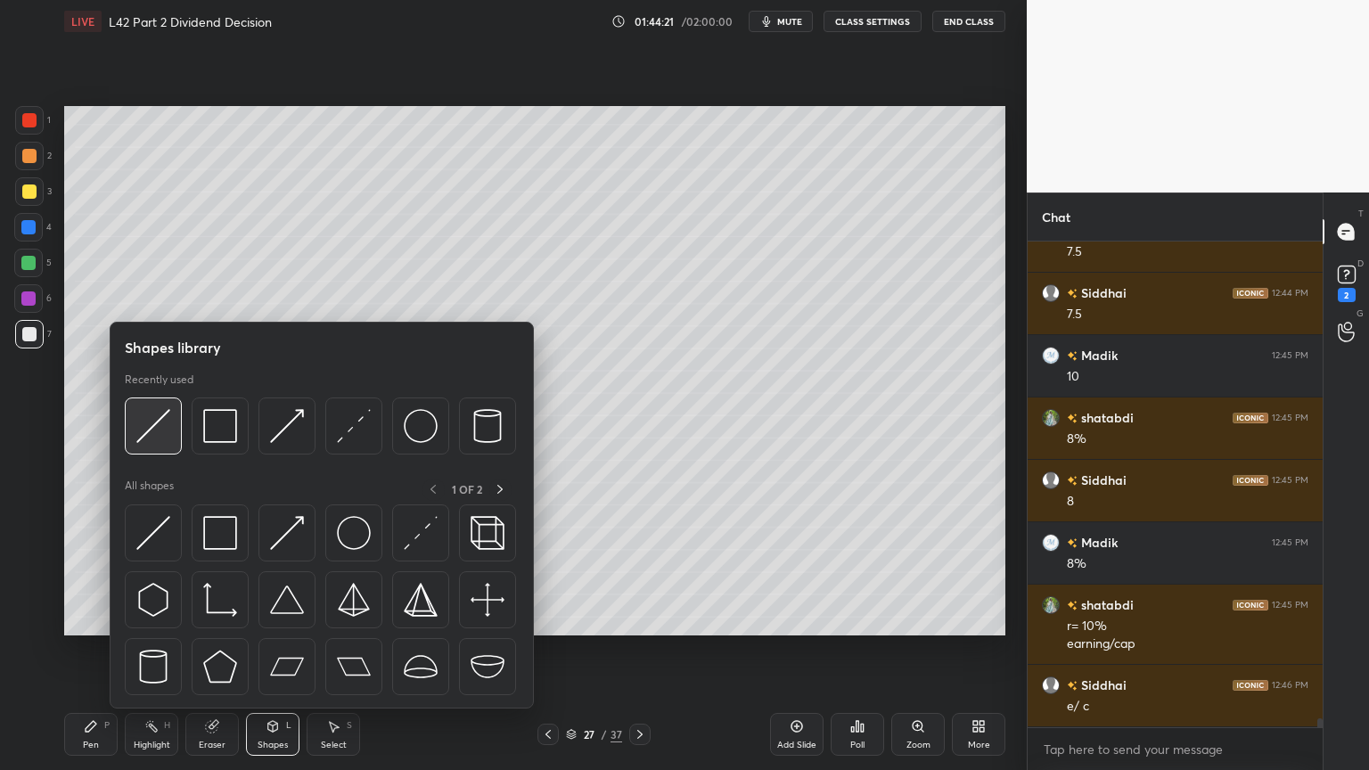
click at [160, 439] on img at bounding box center [153, 426] width 34 height 34
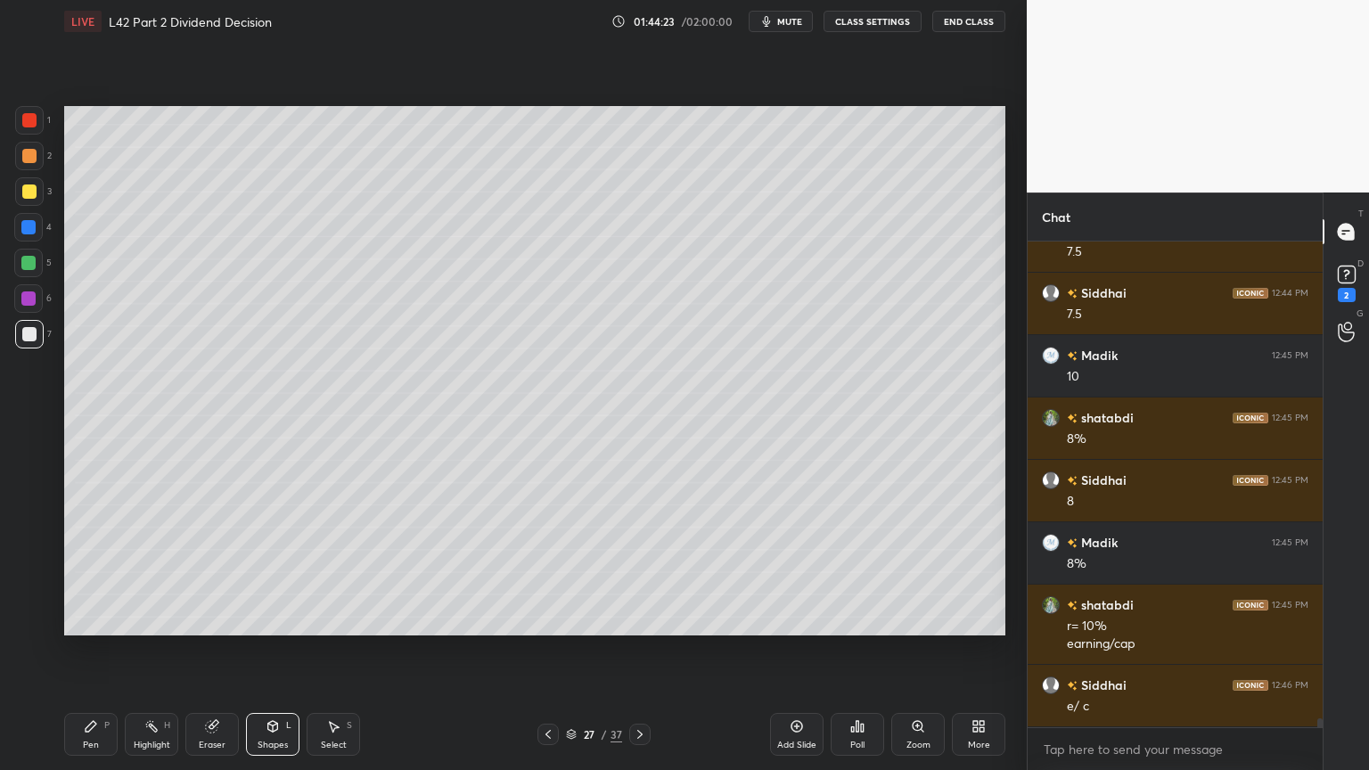
click at [89, 572] on div "Pen P Highlight H Eraser Shapes L Select S 27 / 37 Add Slide Poll Zoom More" at bounding box center [534, 734] width 941 height 71
click at [111, 572] on div "Pen P" at bounding box center [90, 734] width 53 height 43
click at [538, 572] on div at bounding box center [548, 734] width 21 height 21
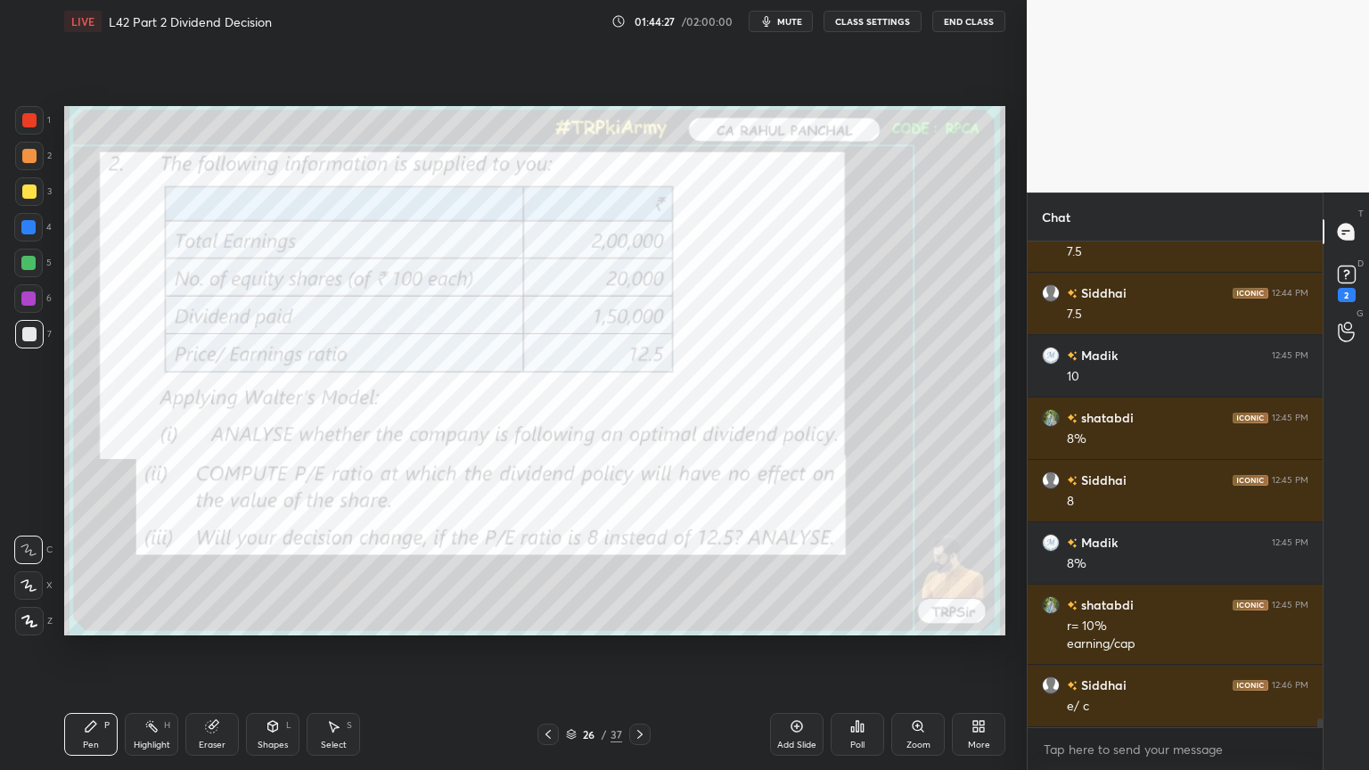
click at [21, 108] on div at bounding box center [29, 120] width 29 height 29
click at [635, 572] on icon at bounding box center [640, 735] width 14 height 14
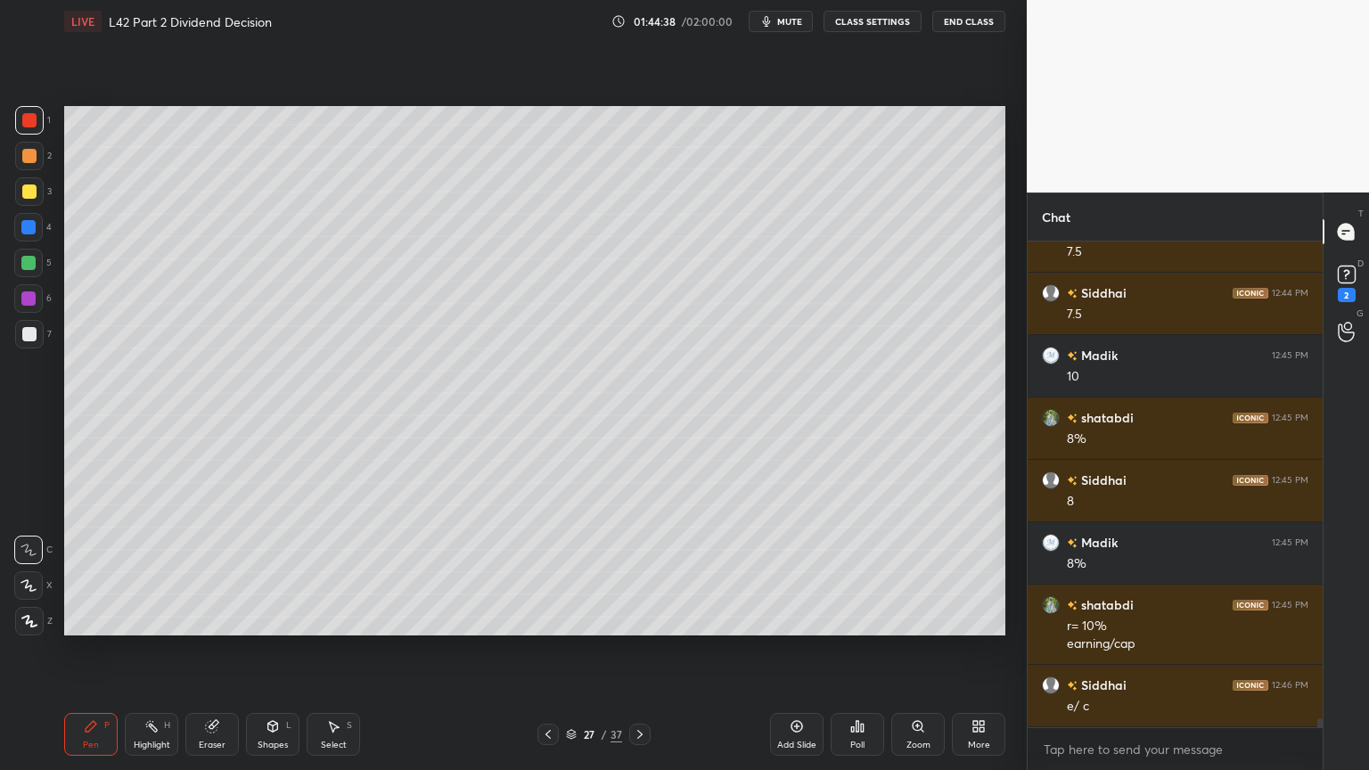
click at [27, 336] on div at bounding box center [29, 334] width 14 height 14
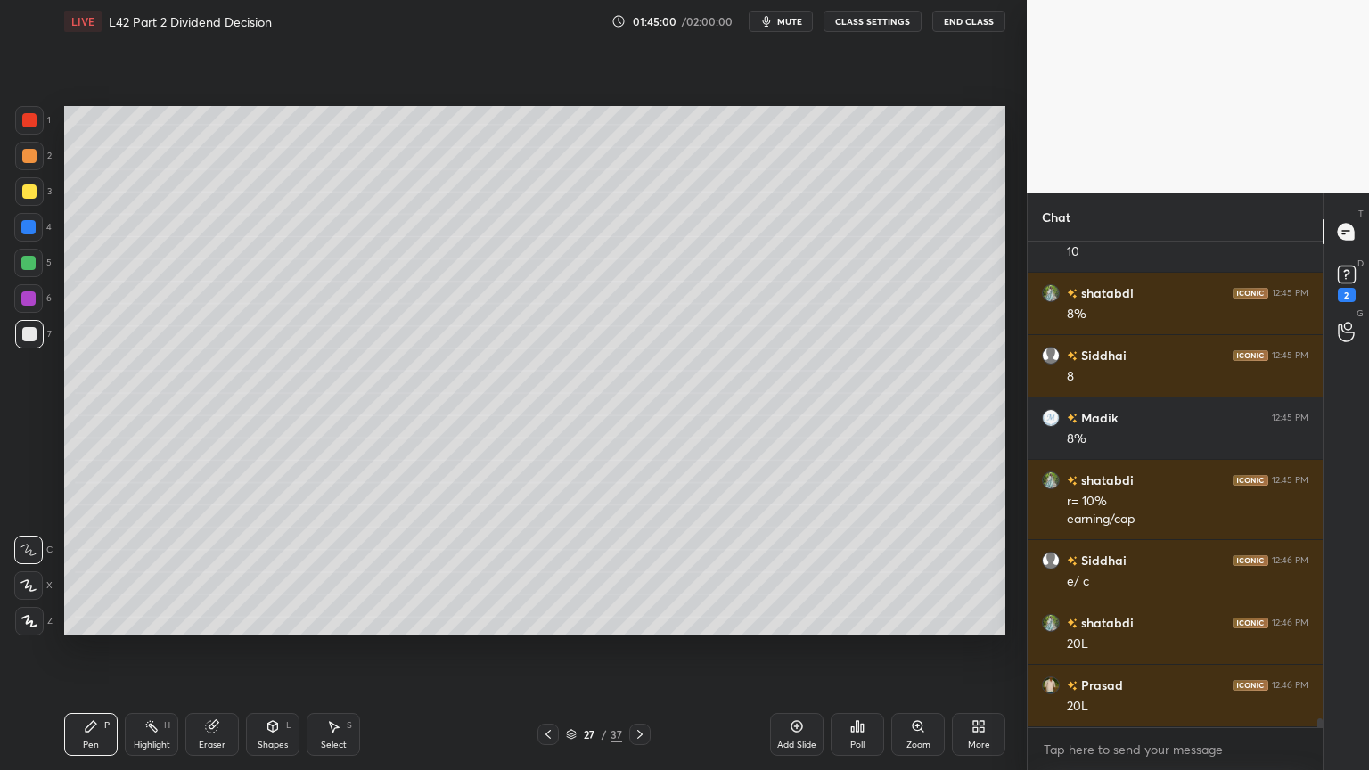
scroll to position [25606, 0]
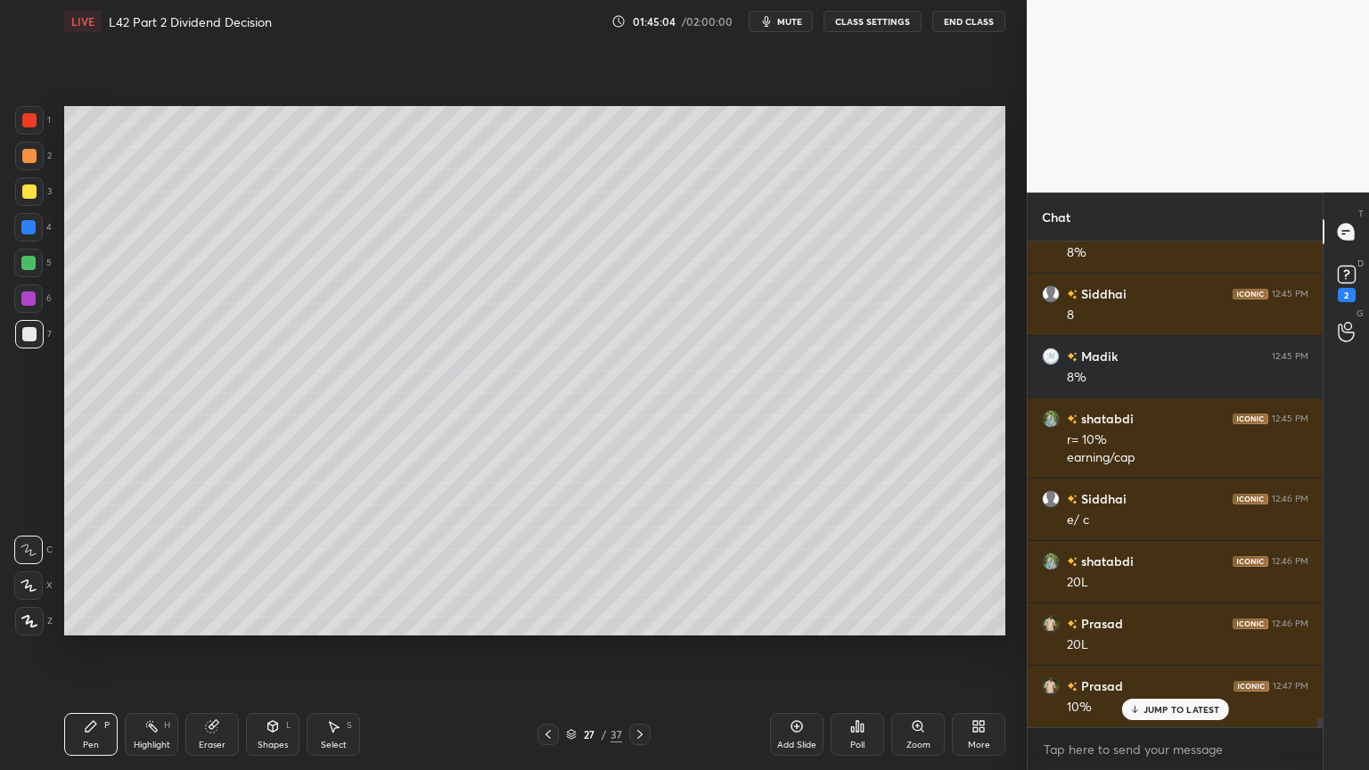
click at [25, 264] on div at bounding box center [28, 263] width 14 height 14
click at [43, 235] on div "4" at bounding box center [32, 227] width 37 height 29
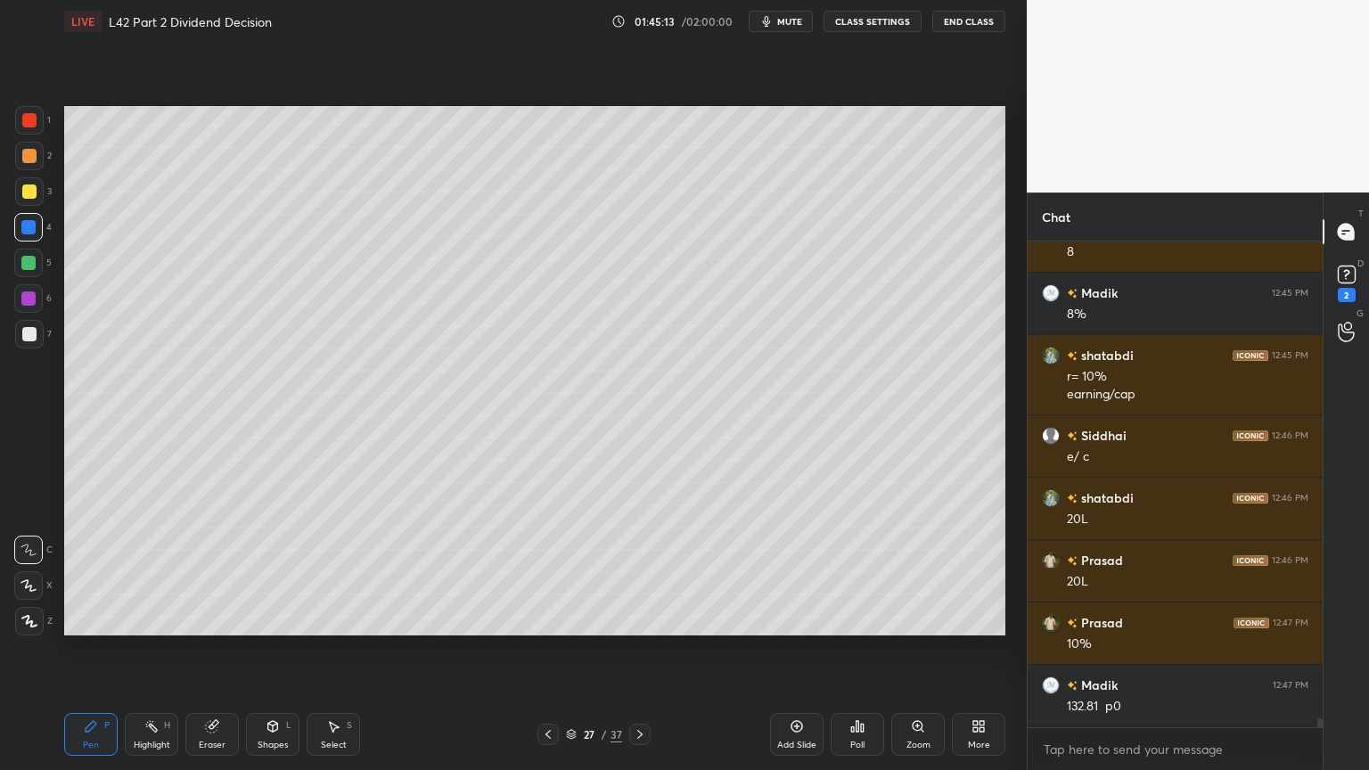
scroll to position [25731, 0]
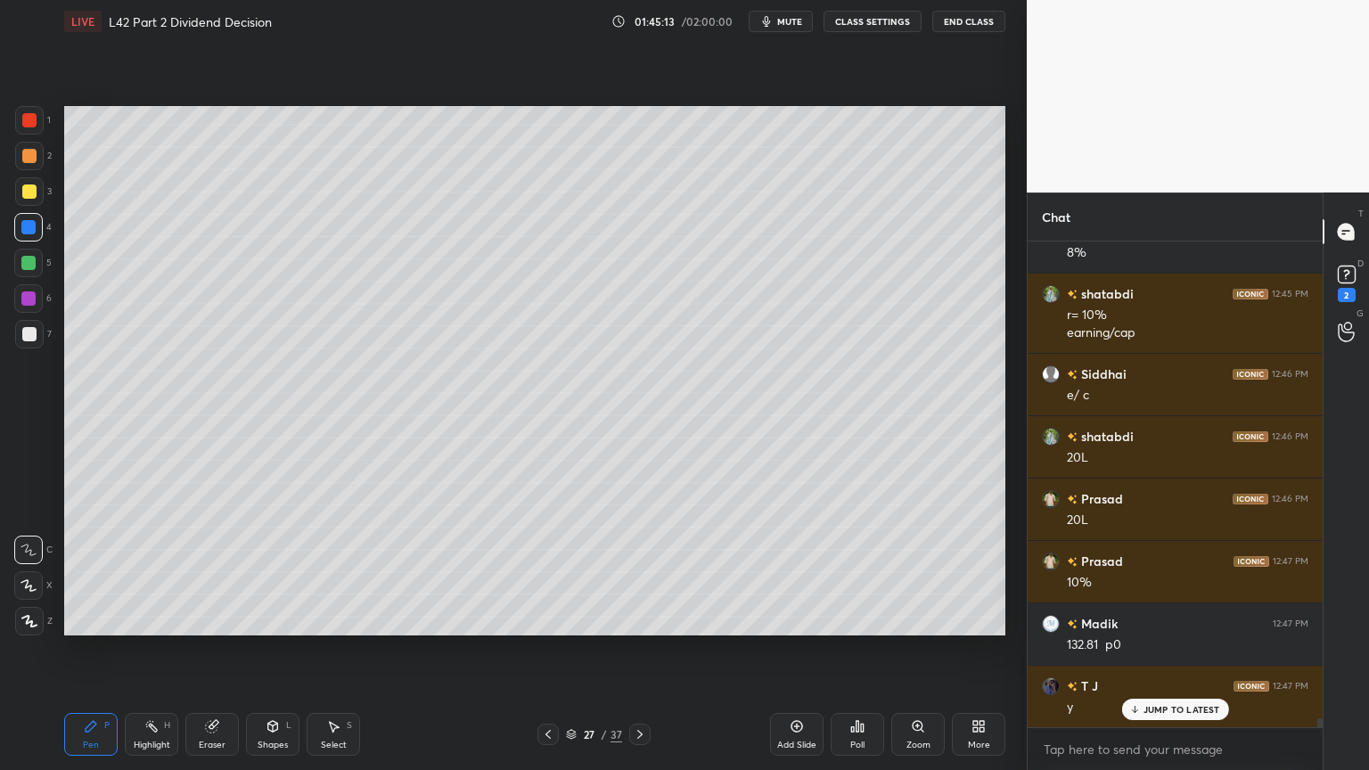
click at [257, 572] on div "Shapes L" at bounding box center [272, 734] width 53 height 43
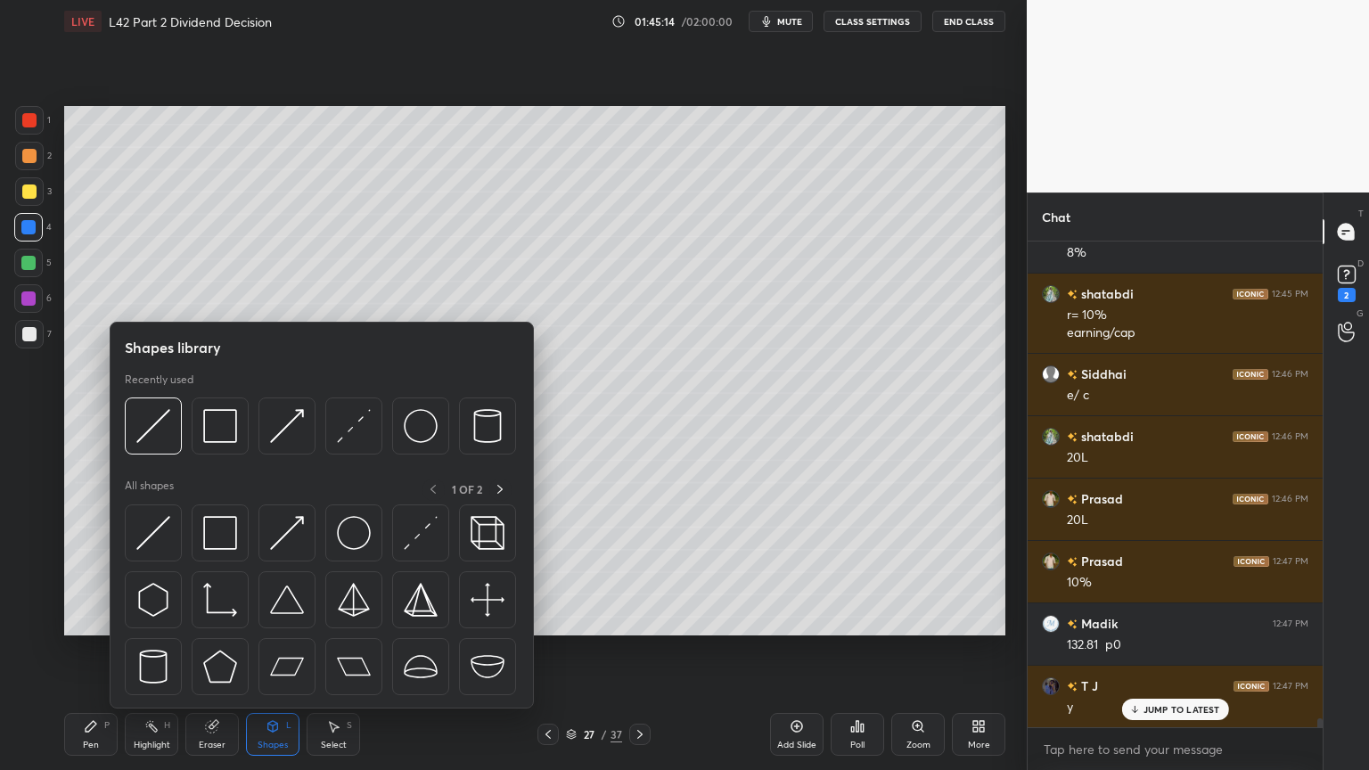
click at [153, 409] on img at bounding box center [153, 426] width 34 height 34
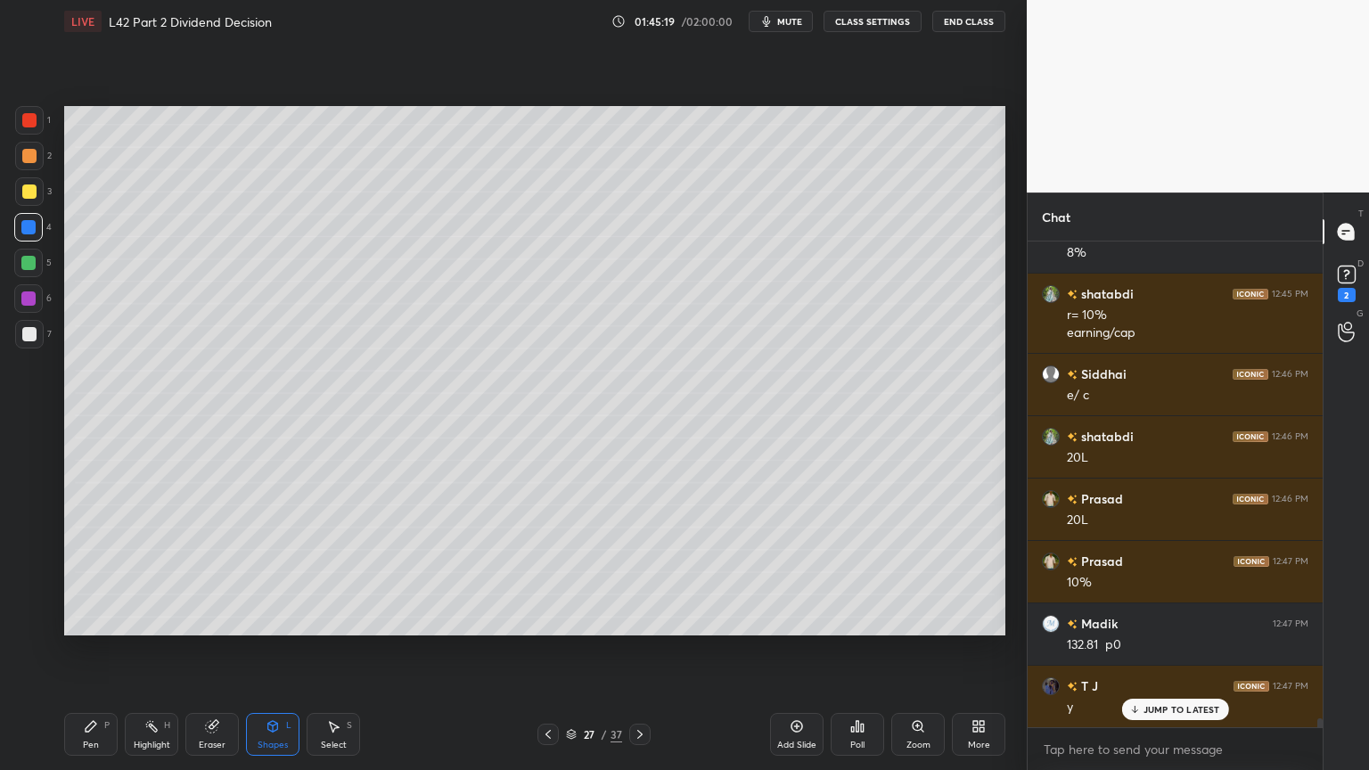
click at [106, 572] on div "P" at bounding box center [106, 725] width 5 height 9
click at [29, 322] on div at bounding box center [29, 334] width 29 height 29
click at [29, 158] on div at bounding box center [29, 156] width 14 height 14
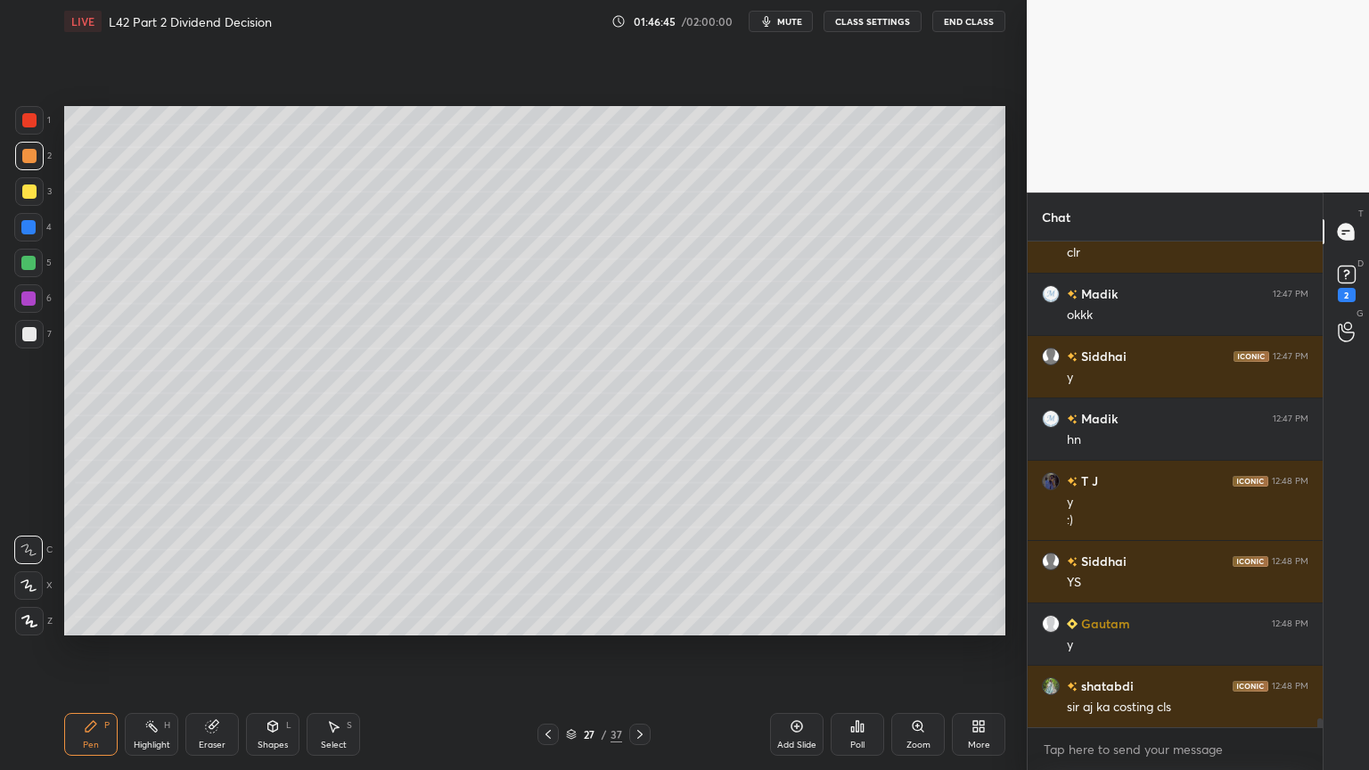
scroll to position [26561, 0]
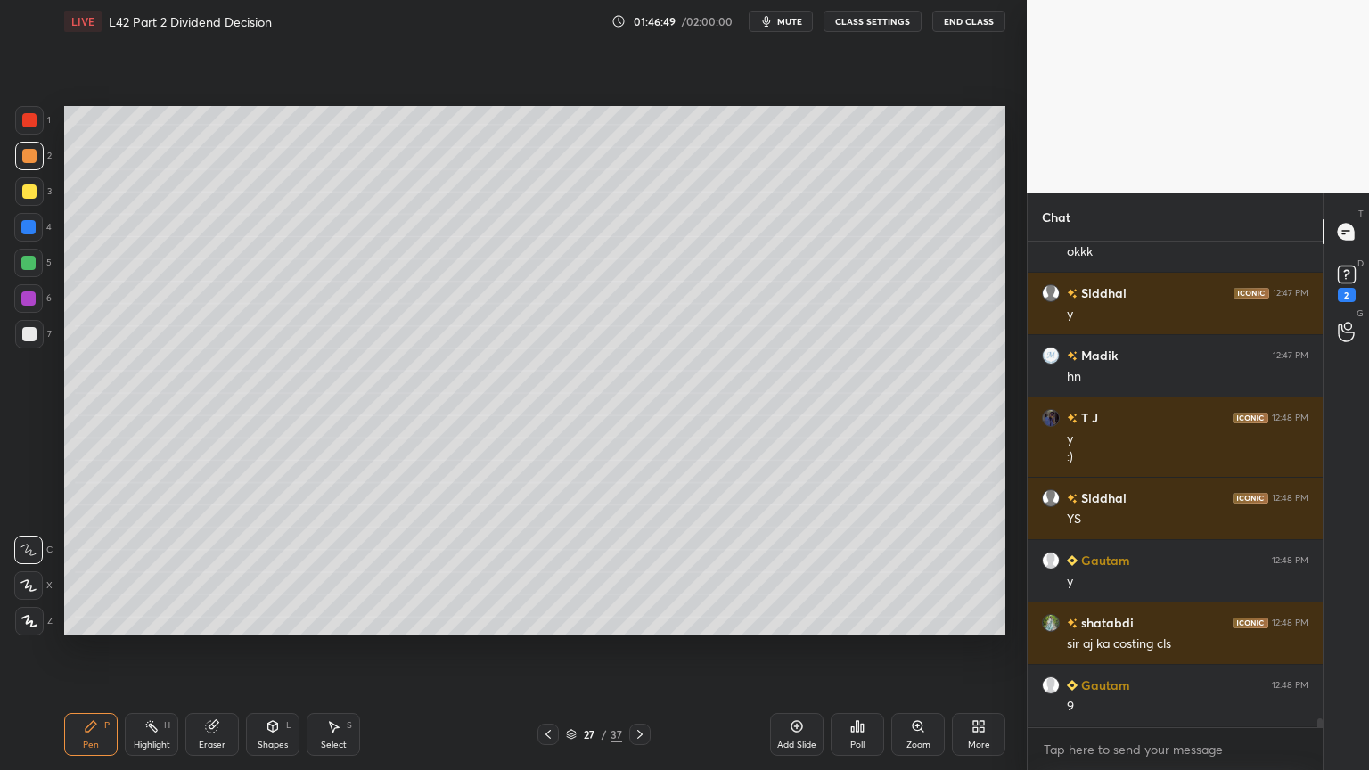
click at [22, 186] on div at bounding box center [29, 192] width 14 height 14
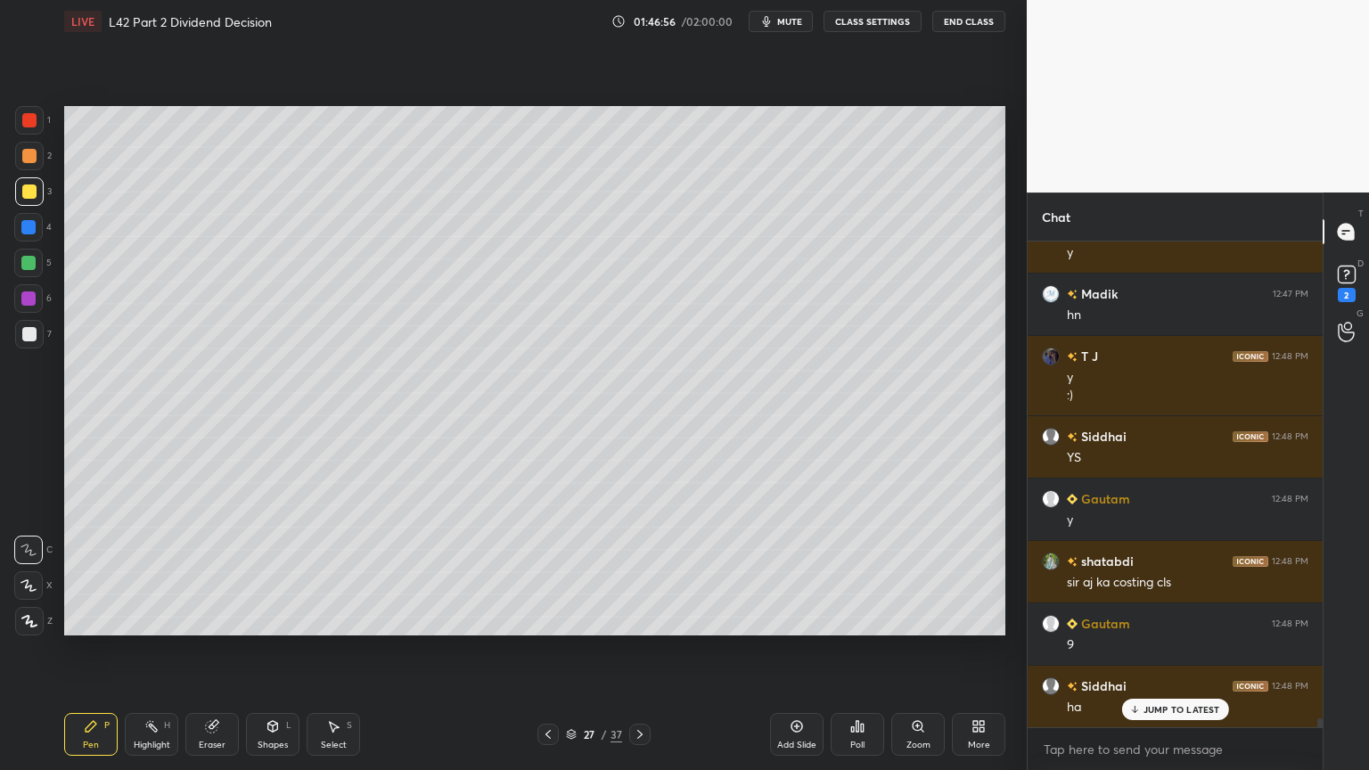
scroll to position [26701, 0]
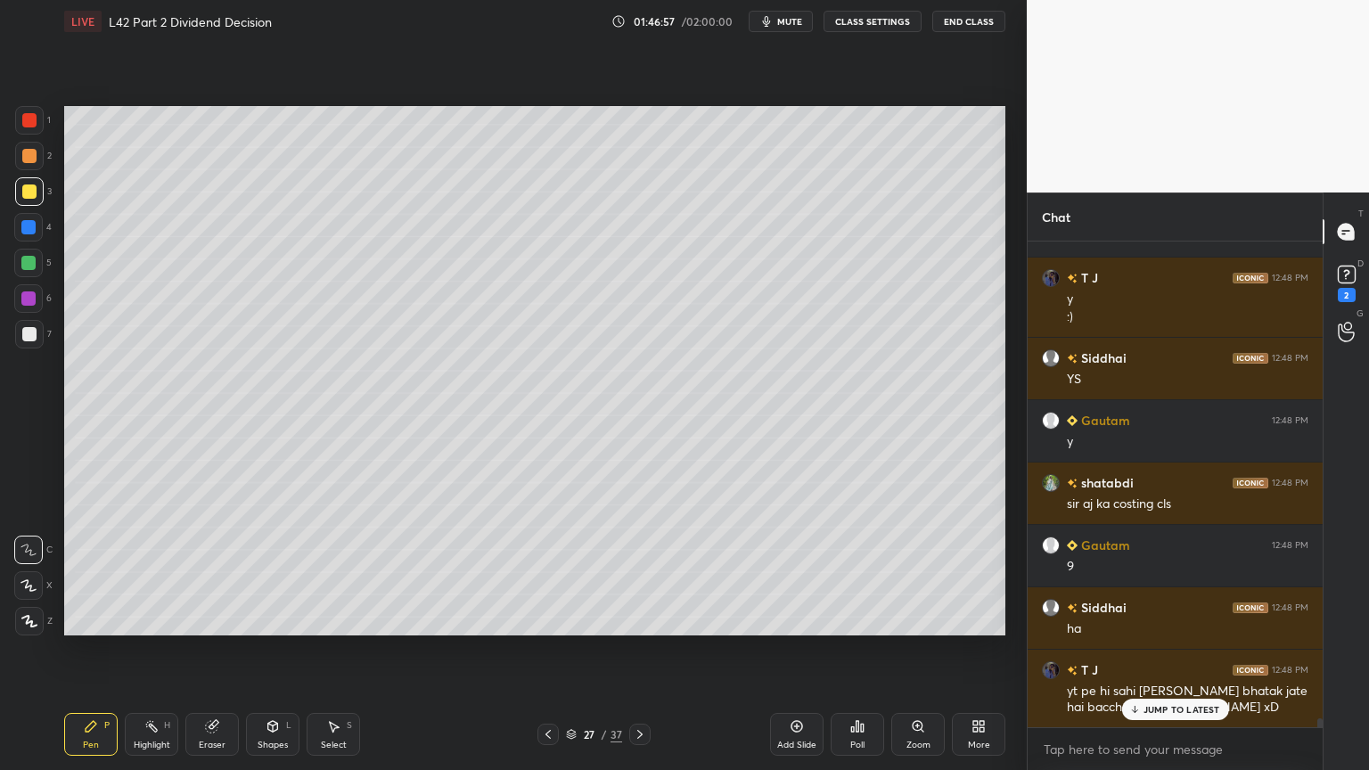
click at [278, 572] on div "Shapes L" at bounding box center [272, 734] width 53 height 43
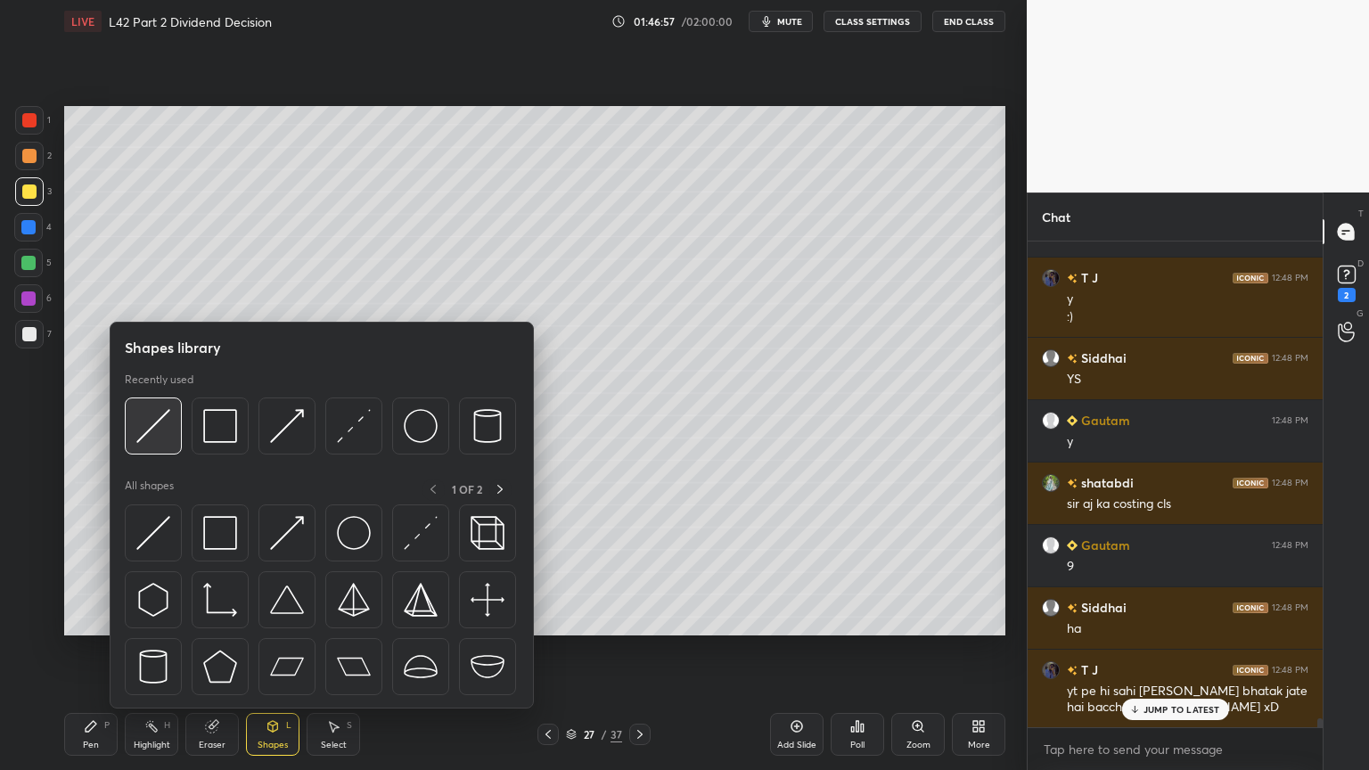
scroll to position [26764, 0]
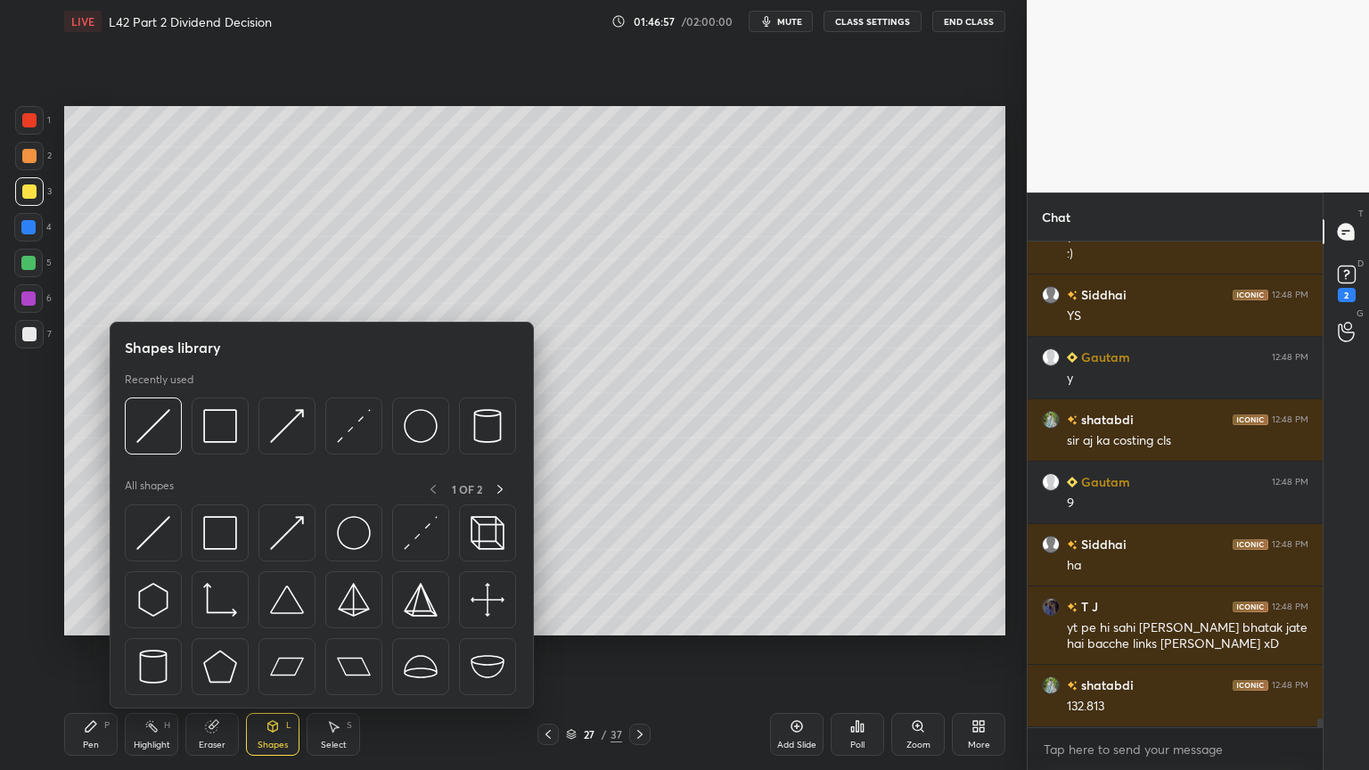
click at [220, 428] on img at bounding box center [220, 426] width 34 height 34
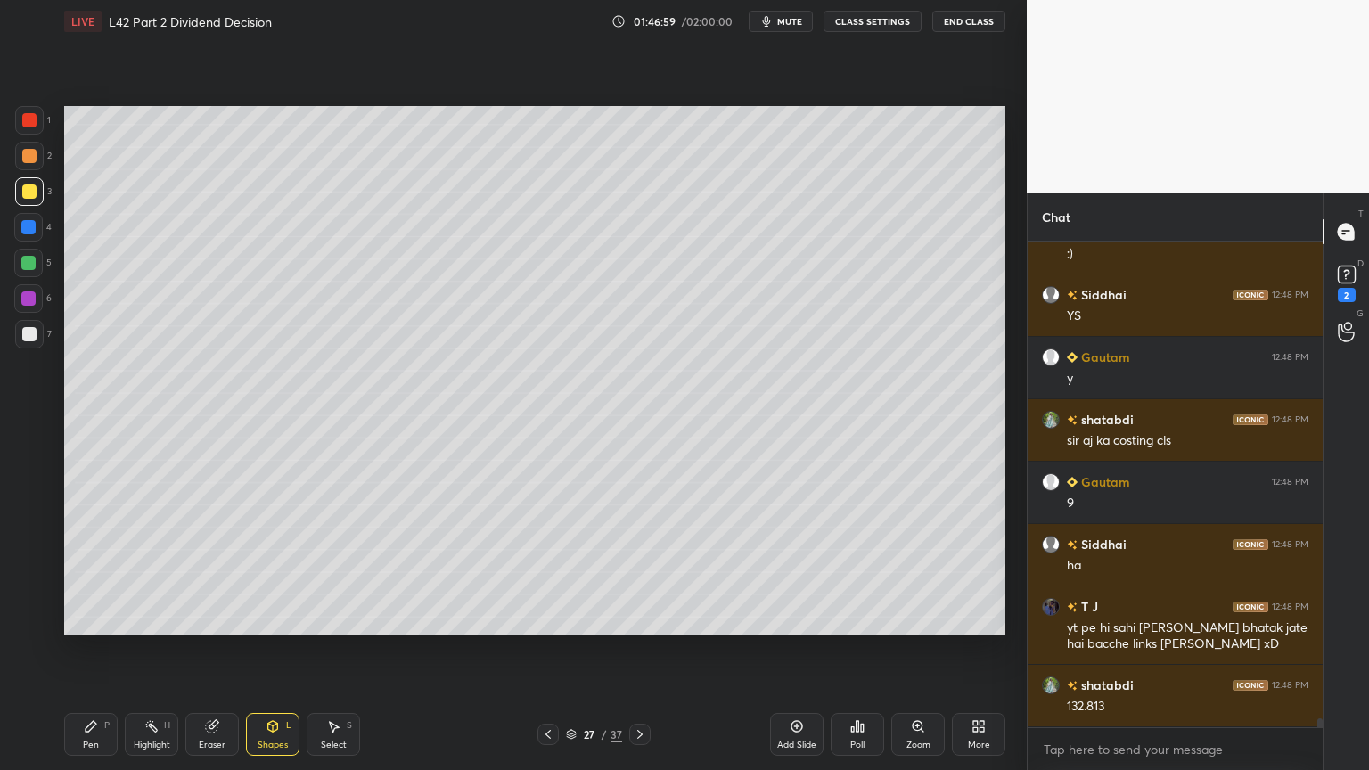
scroll to position [26825, 0]
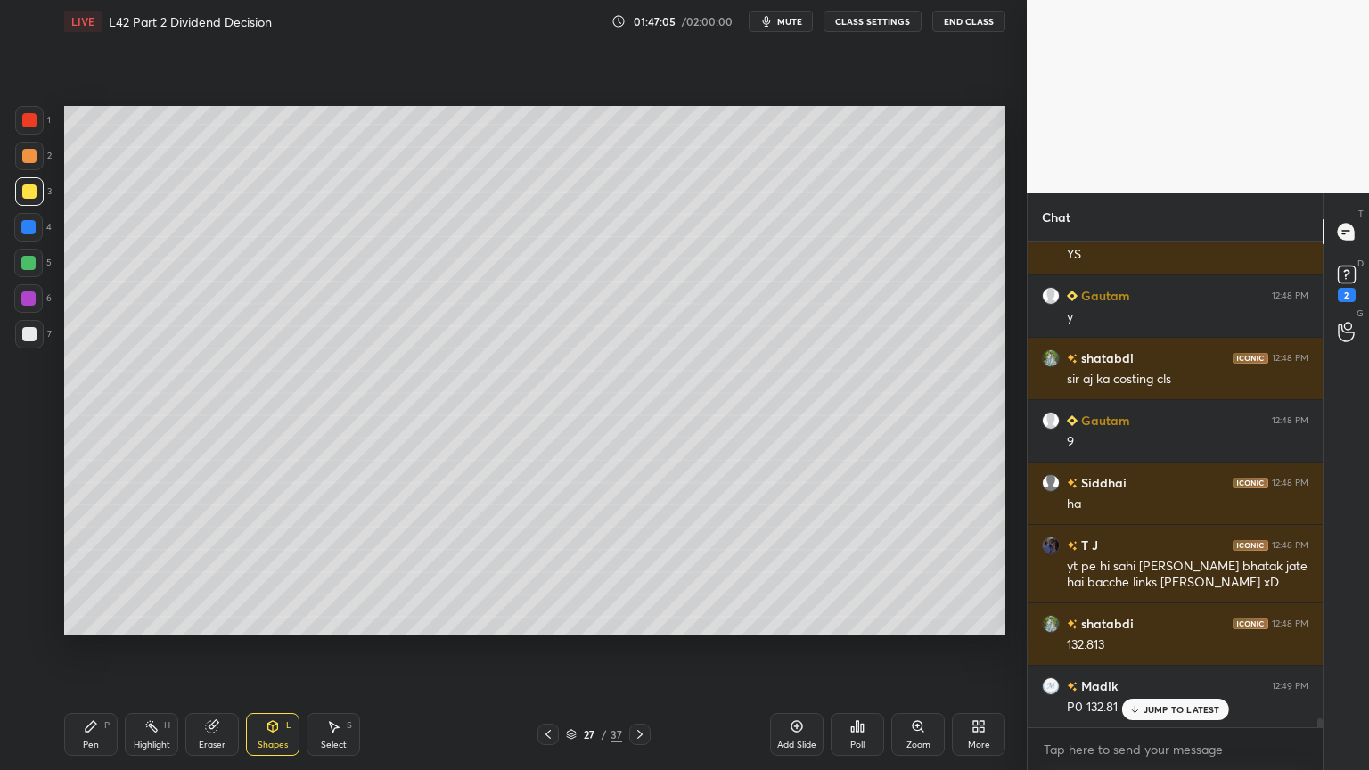
click at [93, 572] on div "Pen" at bounding box center [91, 745] width 16 height 9
click at [562, 572] on div "27 / 37" at bounding box center [594, 734] width 113 height 21
click at [542, 572] on icon at bounding box center [548, 735] width 14 height 14
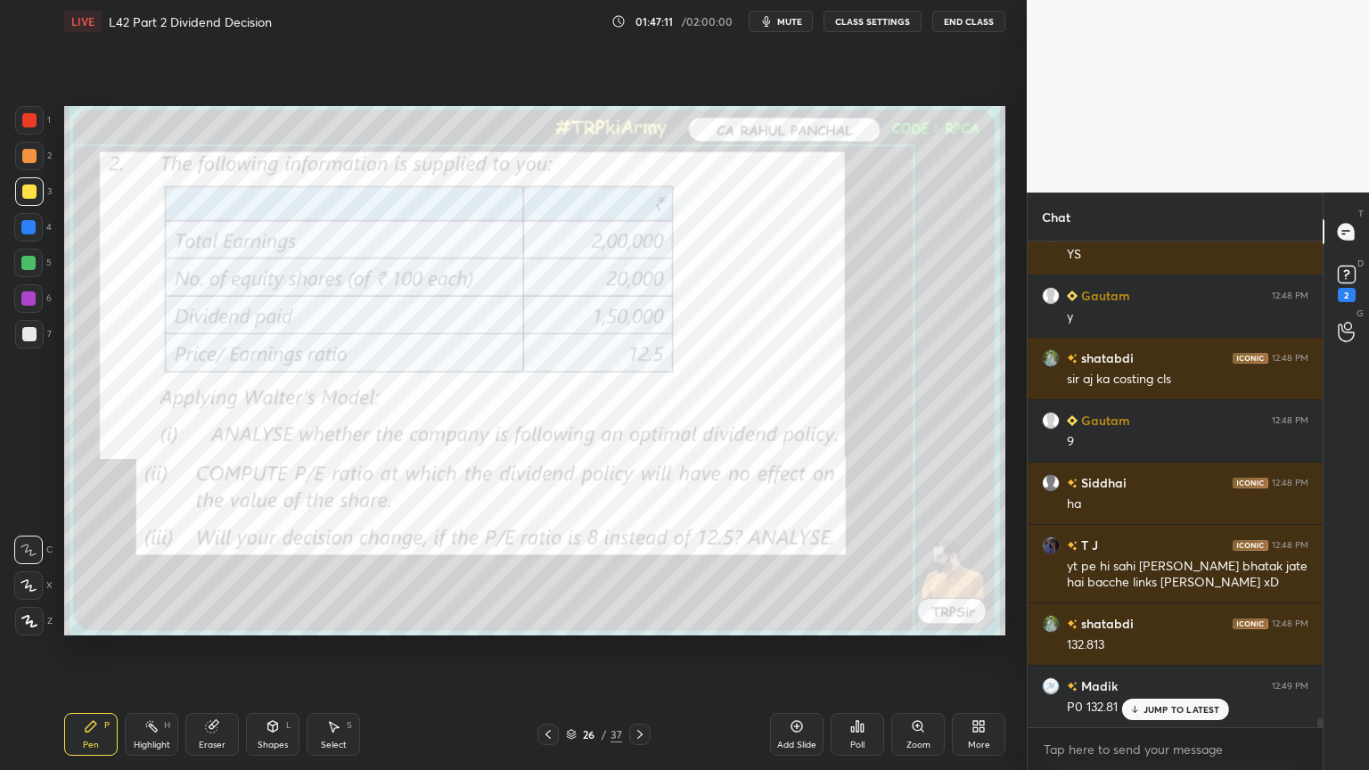
click at [218, 572] on div "Eraser" at bounding box center [211, 734] width 53 height 43
click at [31, 572] on span "Erase all" at bounding box center [28, 621] width 27 height 12
click at [91, 572] on div "Pen P" at bounding box center [90, 734] width 53 height 43
click at [33, 119] on div at bounding box center [29, 120] width 14 height 14
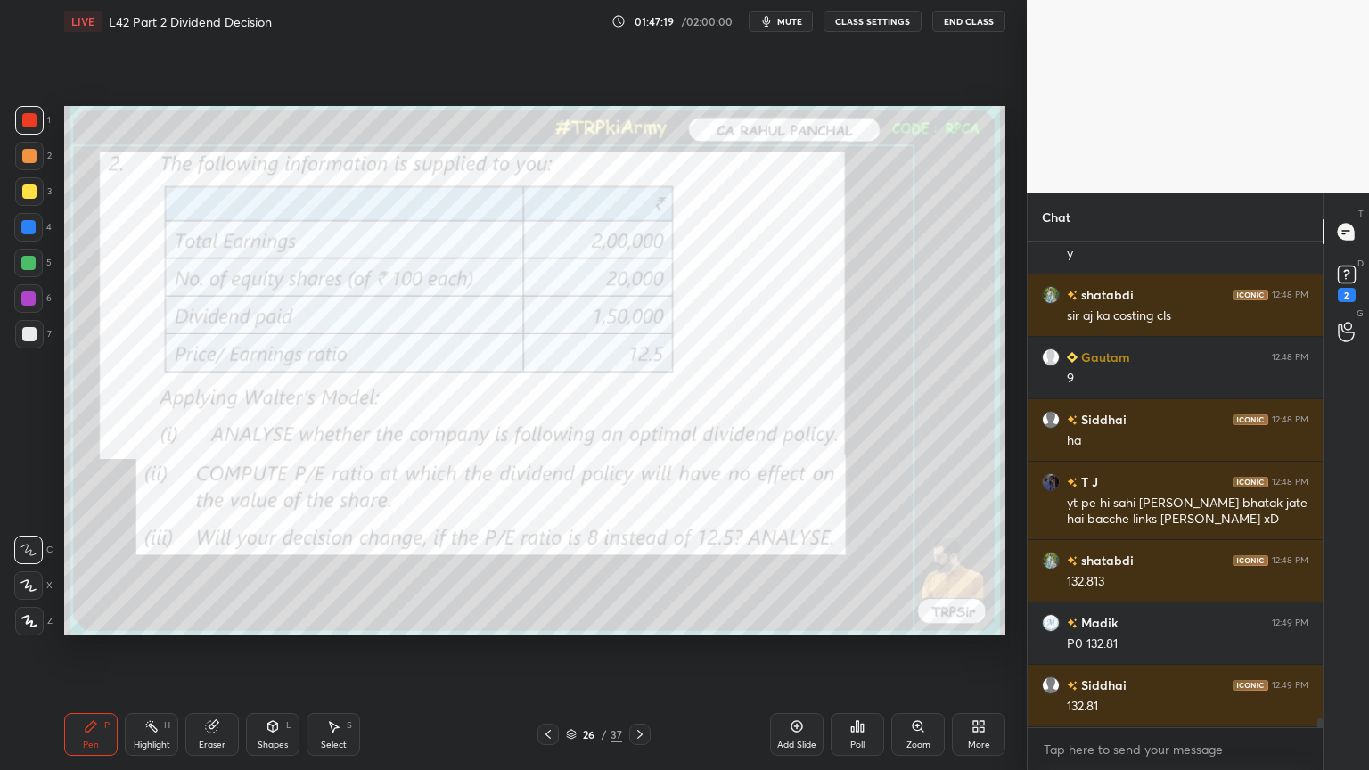
scroll to position [26950, 0]
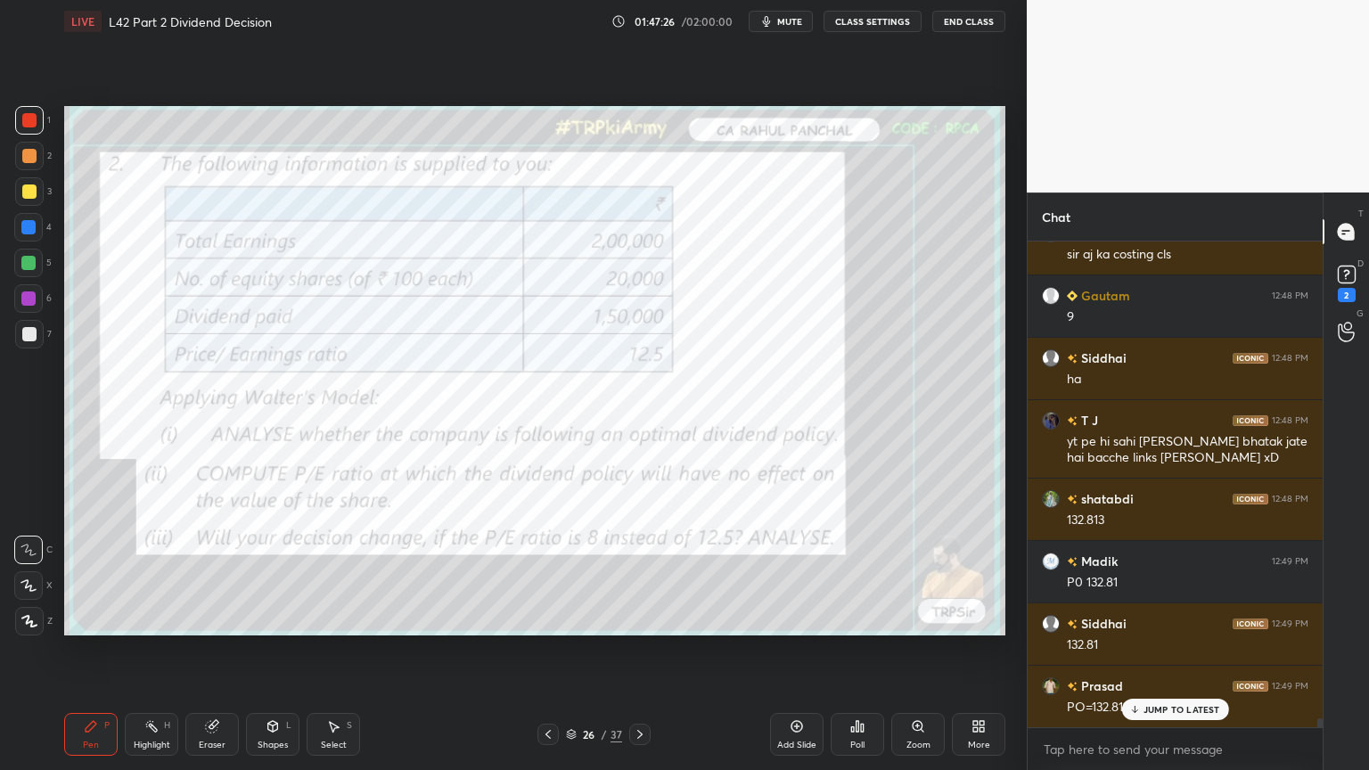
click at [640, 572] on icon at bounding box center [639, 734] width 5 height 9
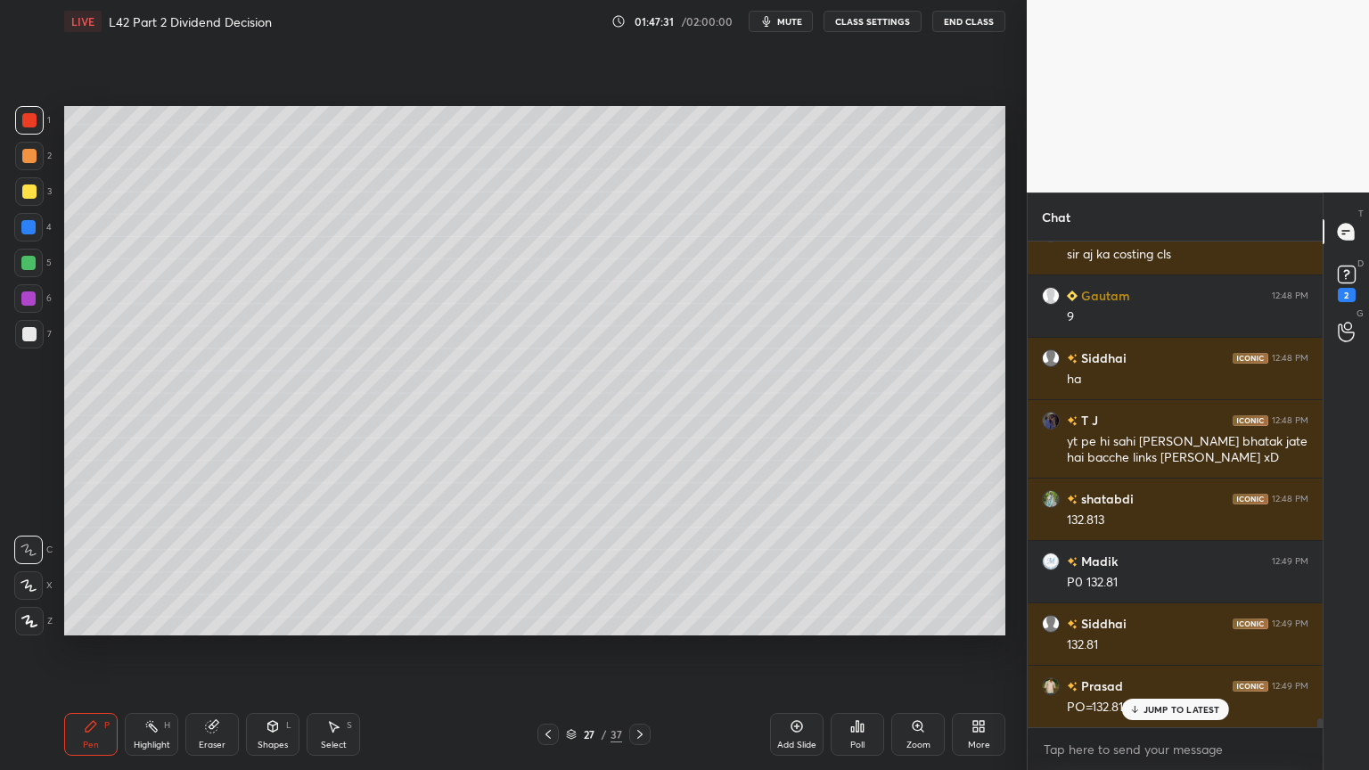
click at [24, 197] on div at bounding box center [29, 192] width 14 height 14
click at [281, 572] on div "Shapes L" at bounding box center [272, 734] width 53 height 43
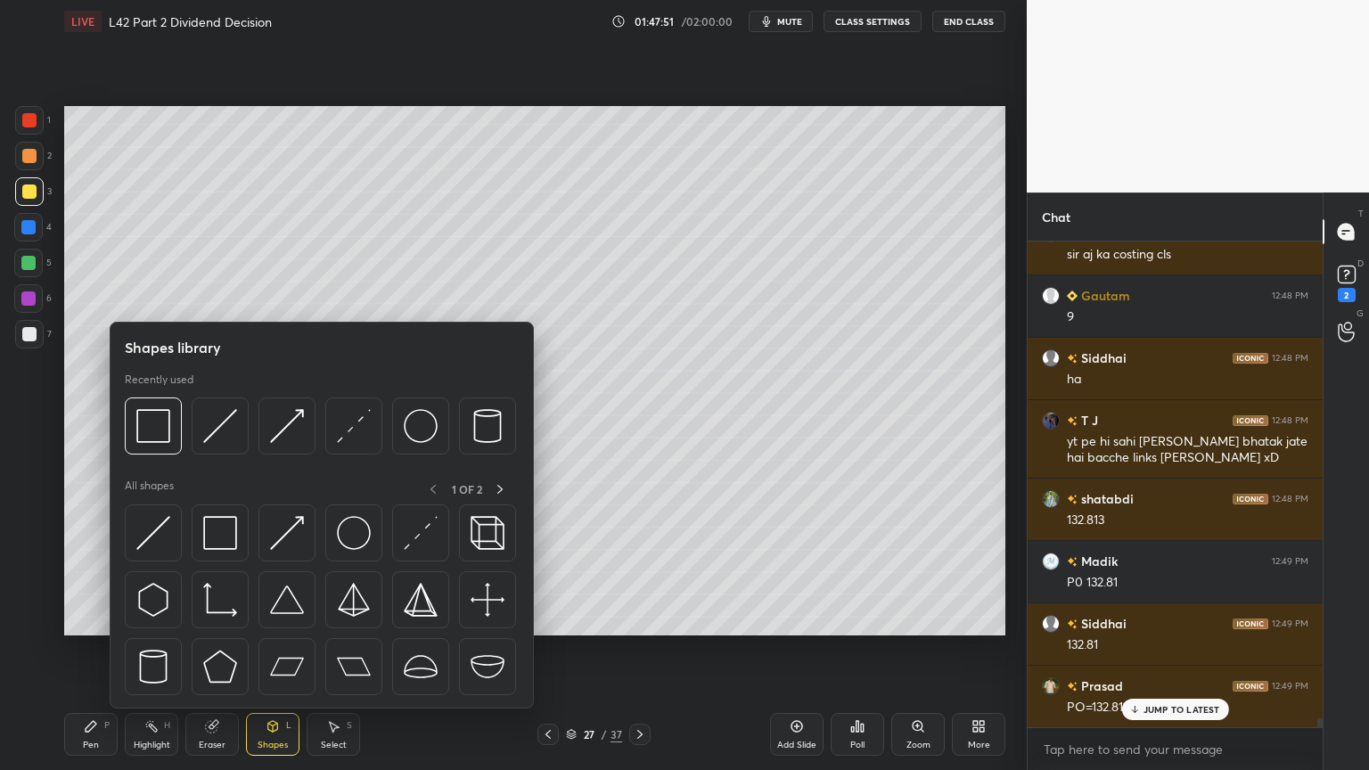
click at [243, 426] on div at bounding box center [220, 426] width 57 height 57
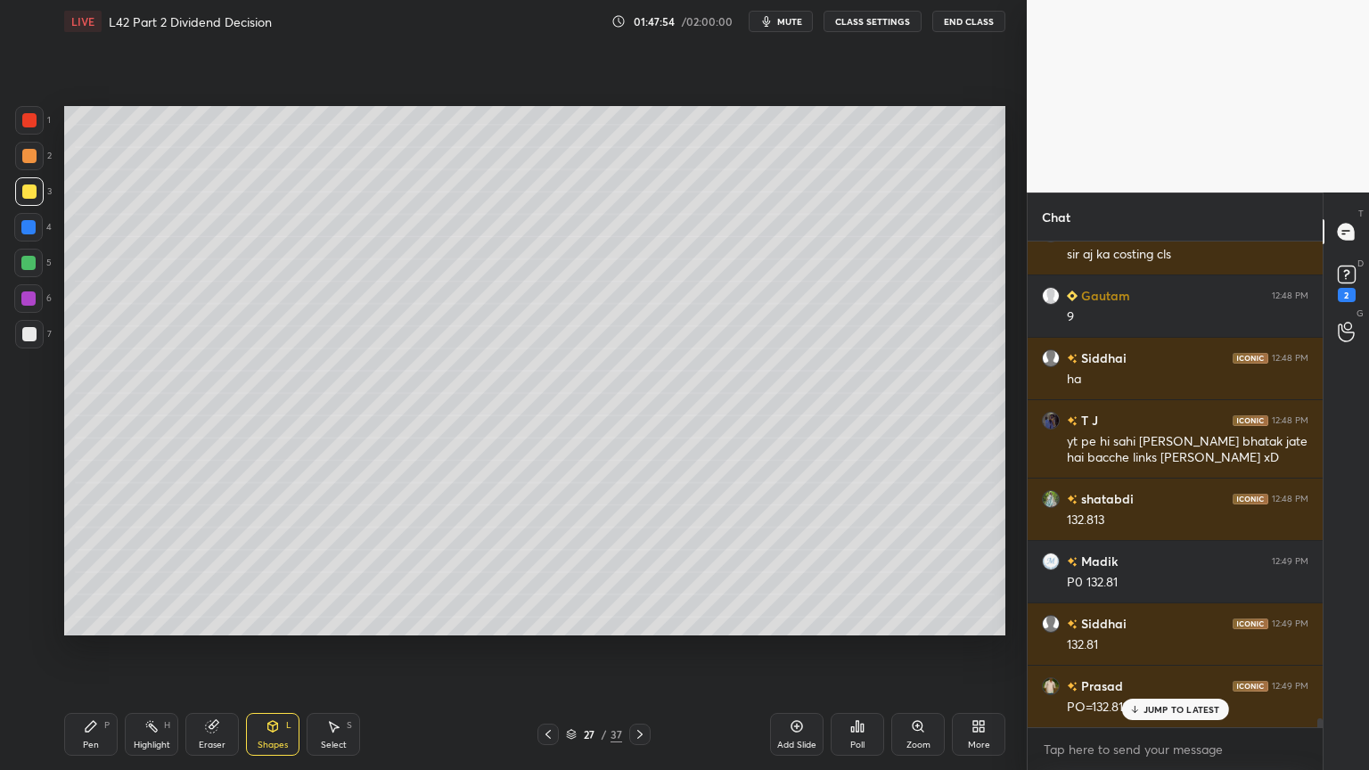
click at [99, 572] on div "Pen P" at bounding box center [90, 734] width 53 height 43
click at [36, 332] on div at bounding box center [29, 334] width 29 height 29
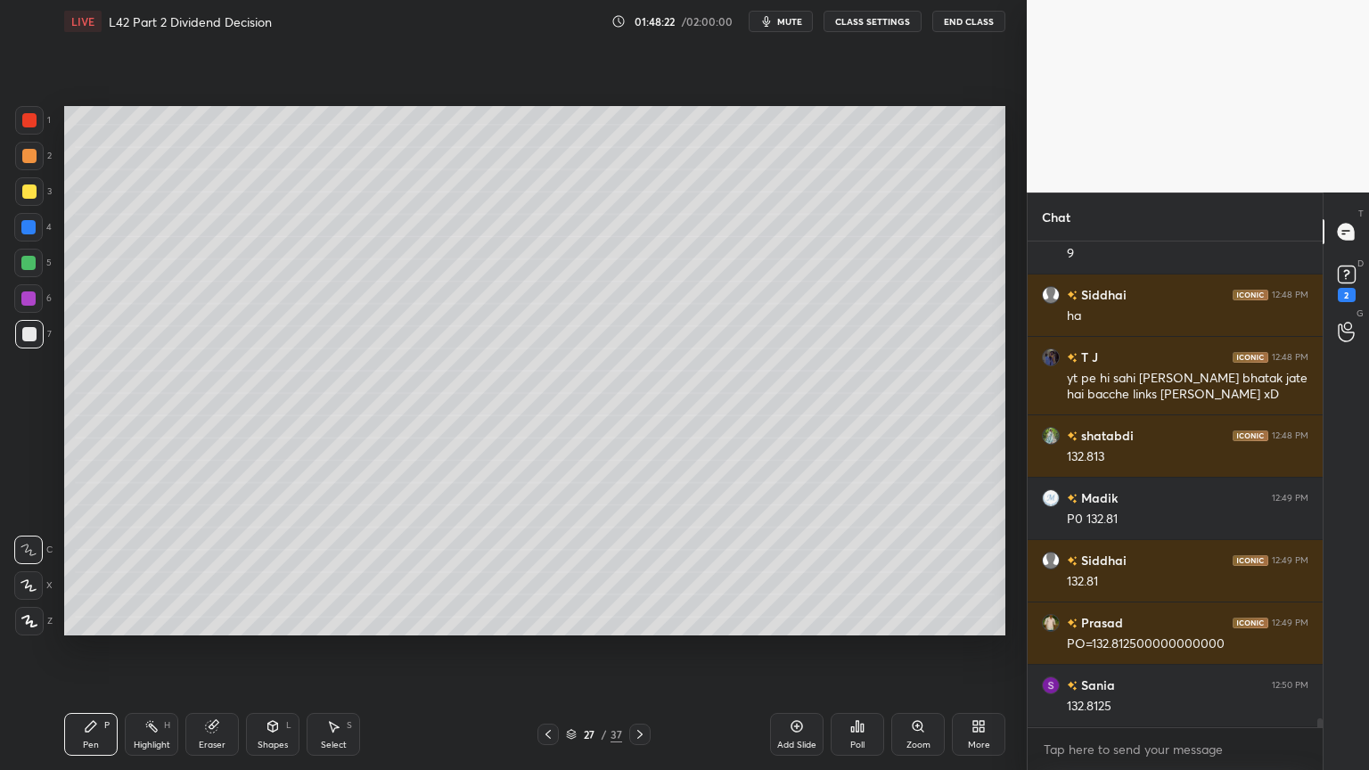
scroll to position [27075, 0]
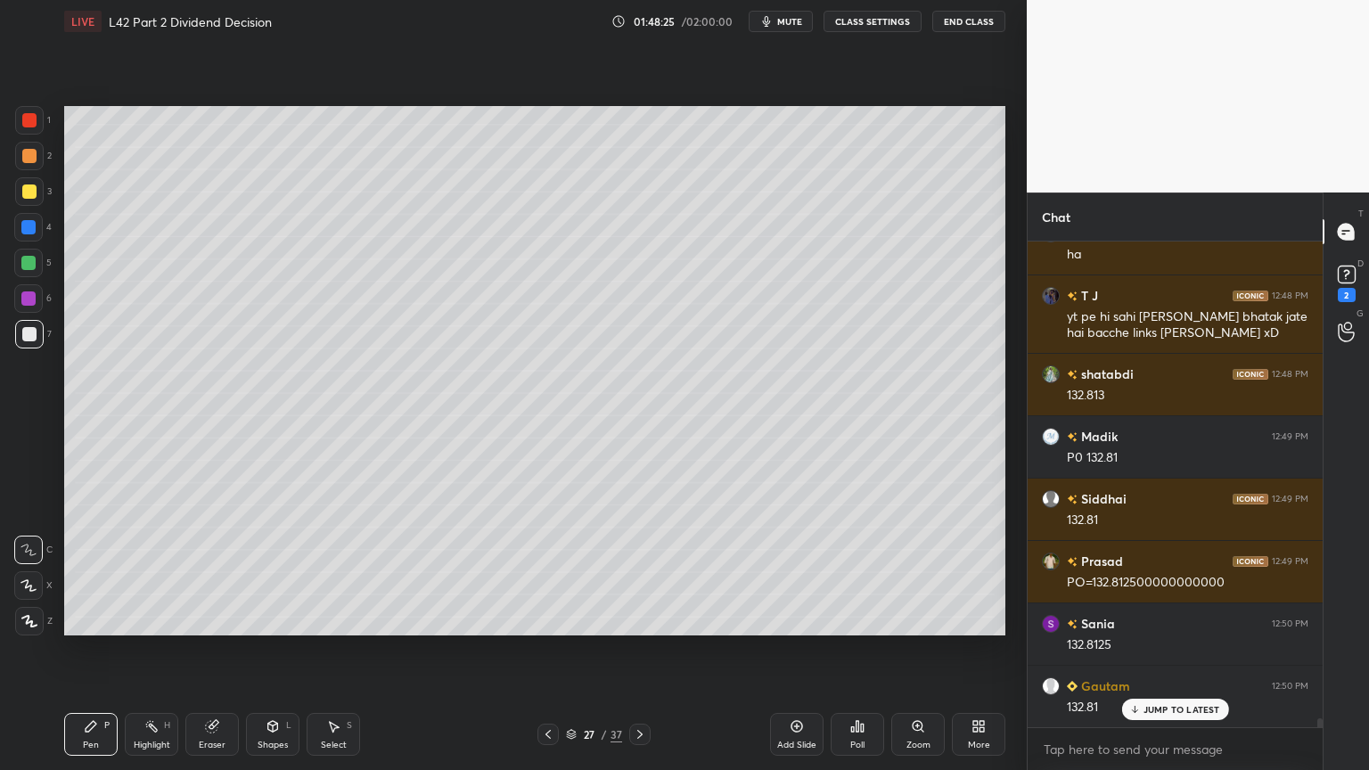
click at [32, 198] on div at bounding box center [29, 192] width 14 height 14
click at [267, 572] on div "Shapes L" at bounding box center [272, 734] width 53 height 43
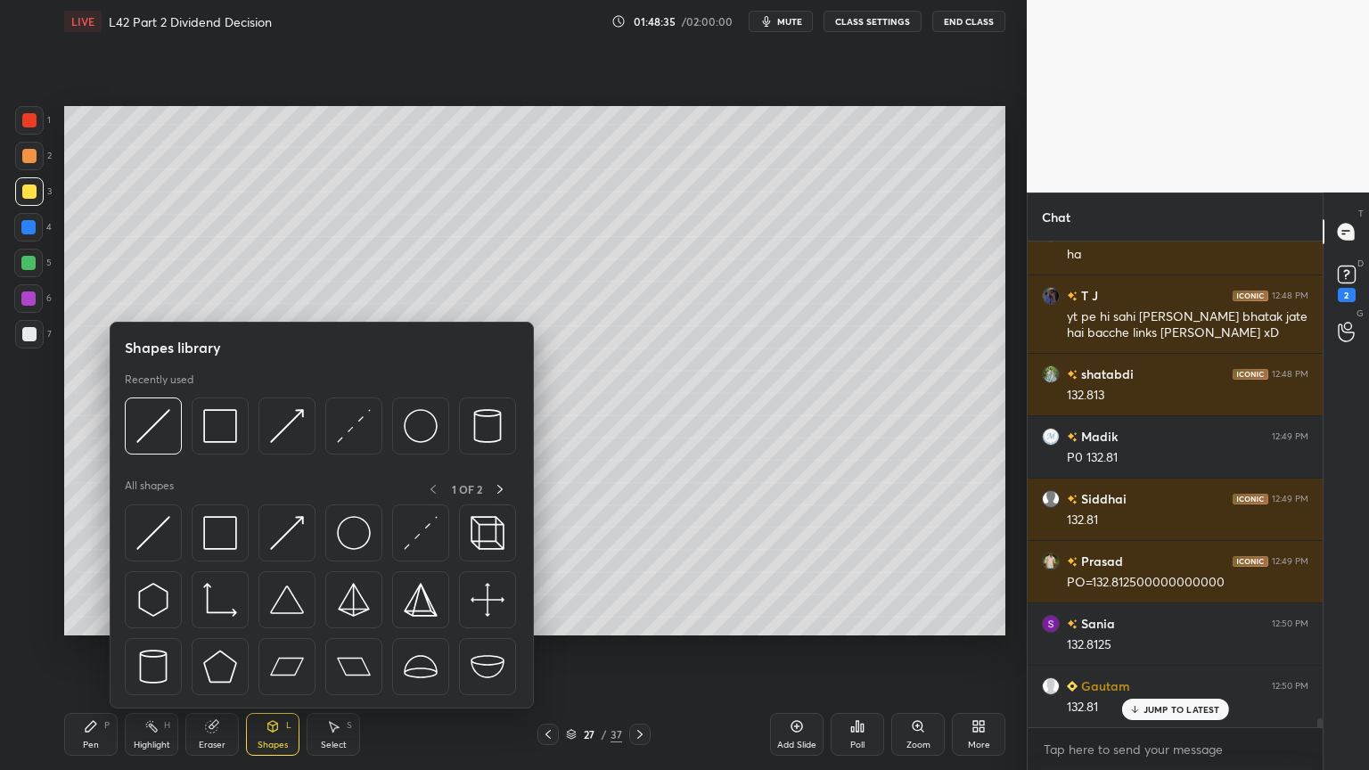
click at [157, 431] on img at bounding box center [153, 426] width 34 height 34
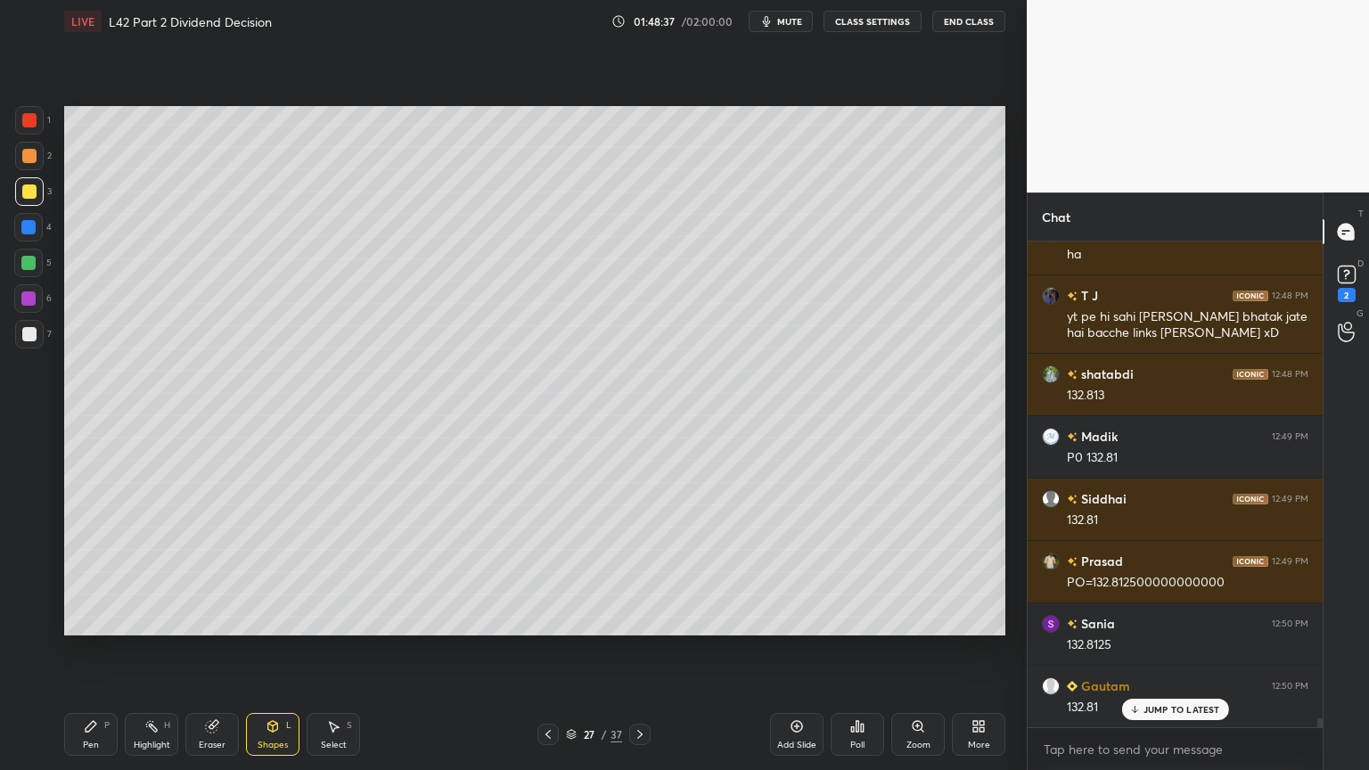
click at [69, 572] on div "Pen P" at bounding box center [90, 734] width 53 height 43
click at [29, 341] on div at bounding box center [29, 334] width 14 height 14
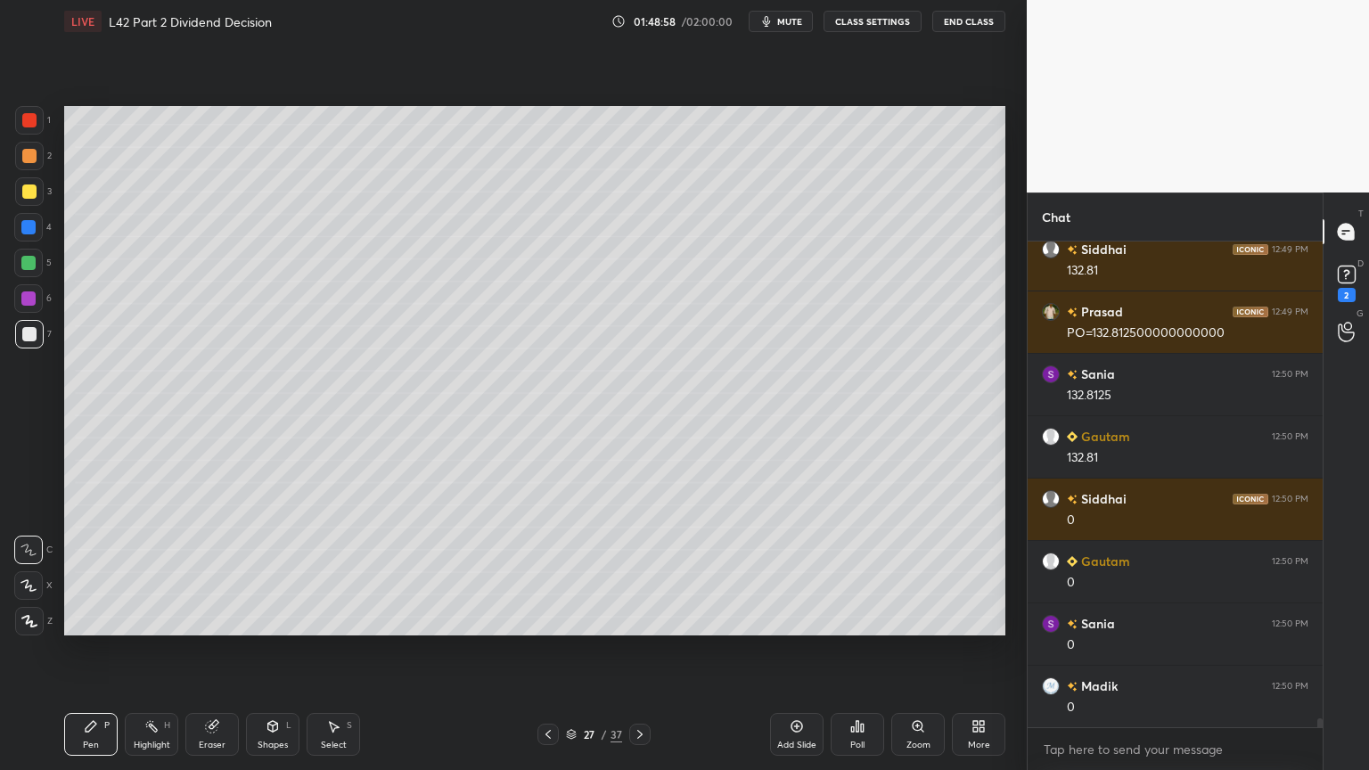
scroll to position [27388, 0]
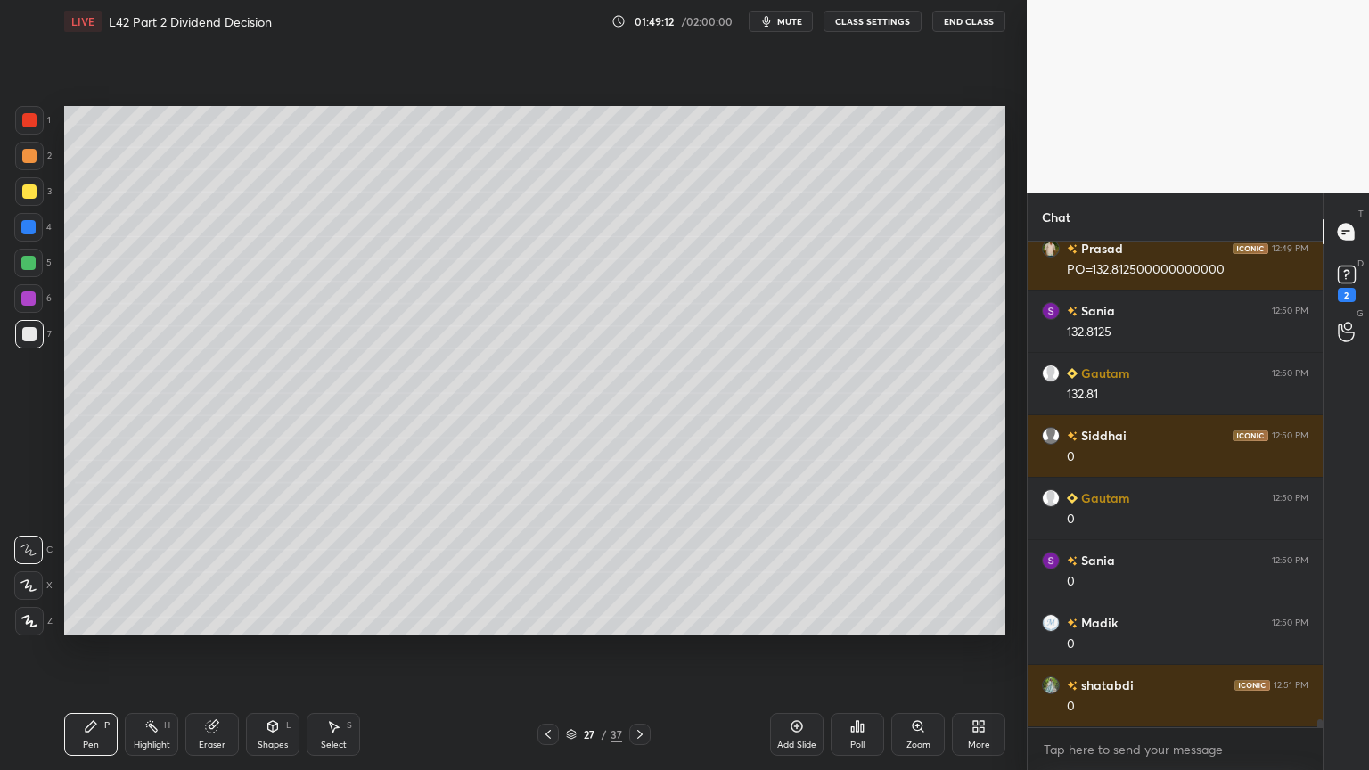
click at [20, 158] on div at bounding box center [29, 156] width 29 height 29
click at [277, 572] on icon at bounding box center [273, 726] width 14 height 14
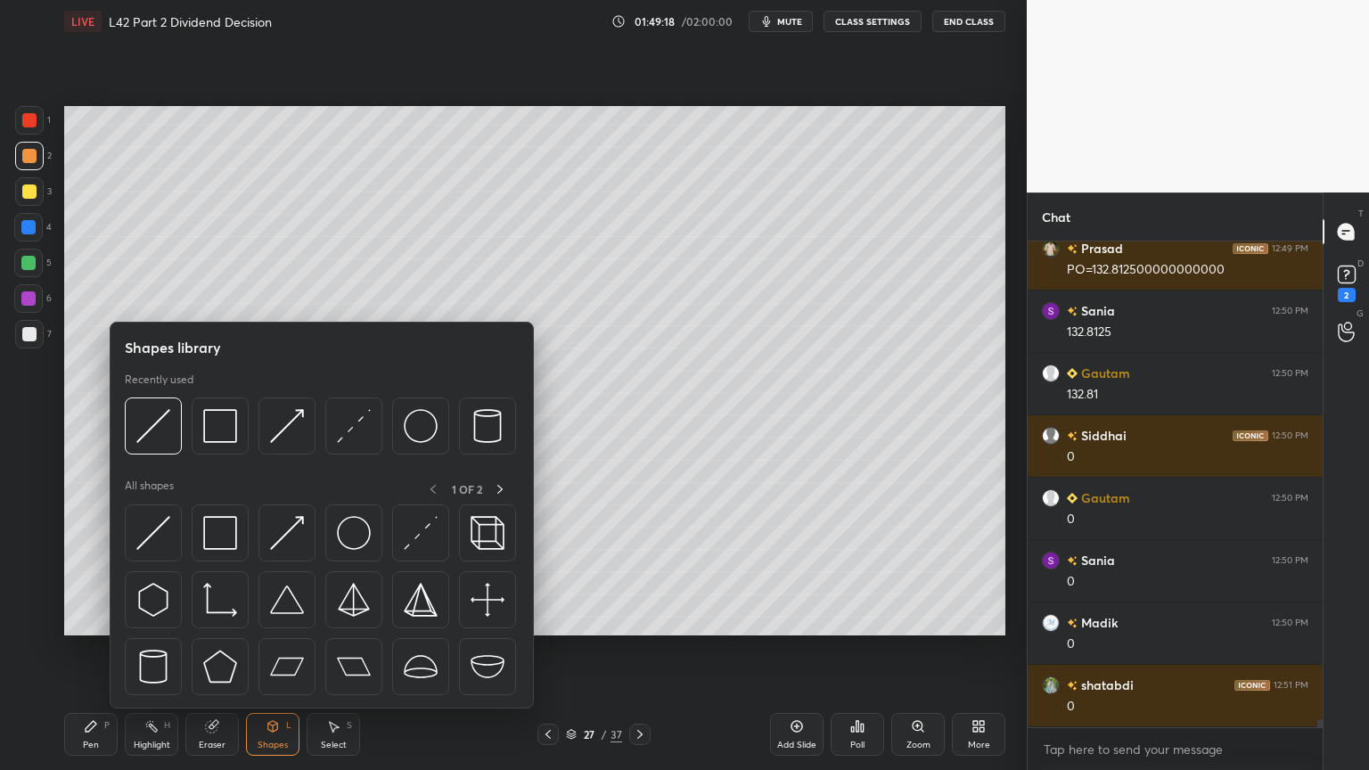
click at [152, 431] on img at bounding box center [153, 426] width 34 height 34
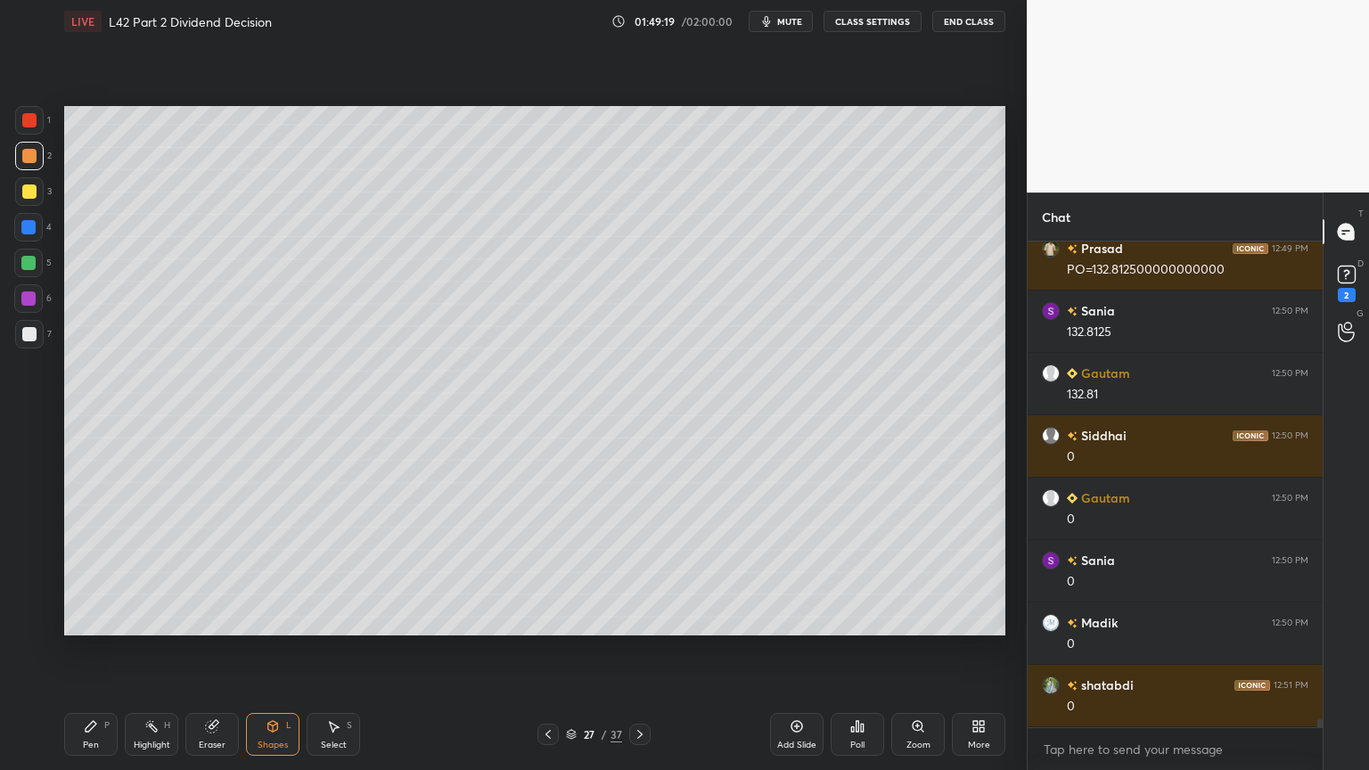
click at [84, 572] on div "Pen P" at bounding box center [90, 734] width 53 height 43
click at [41, 328] on div at bounding box center [29, 334] width 29 height 29
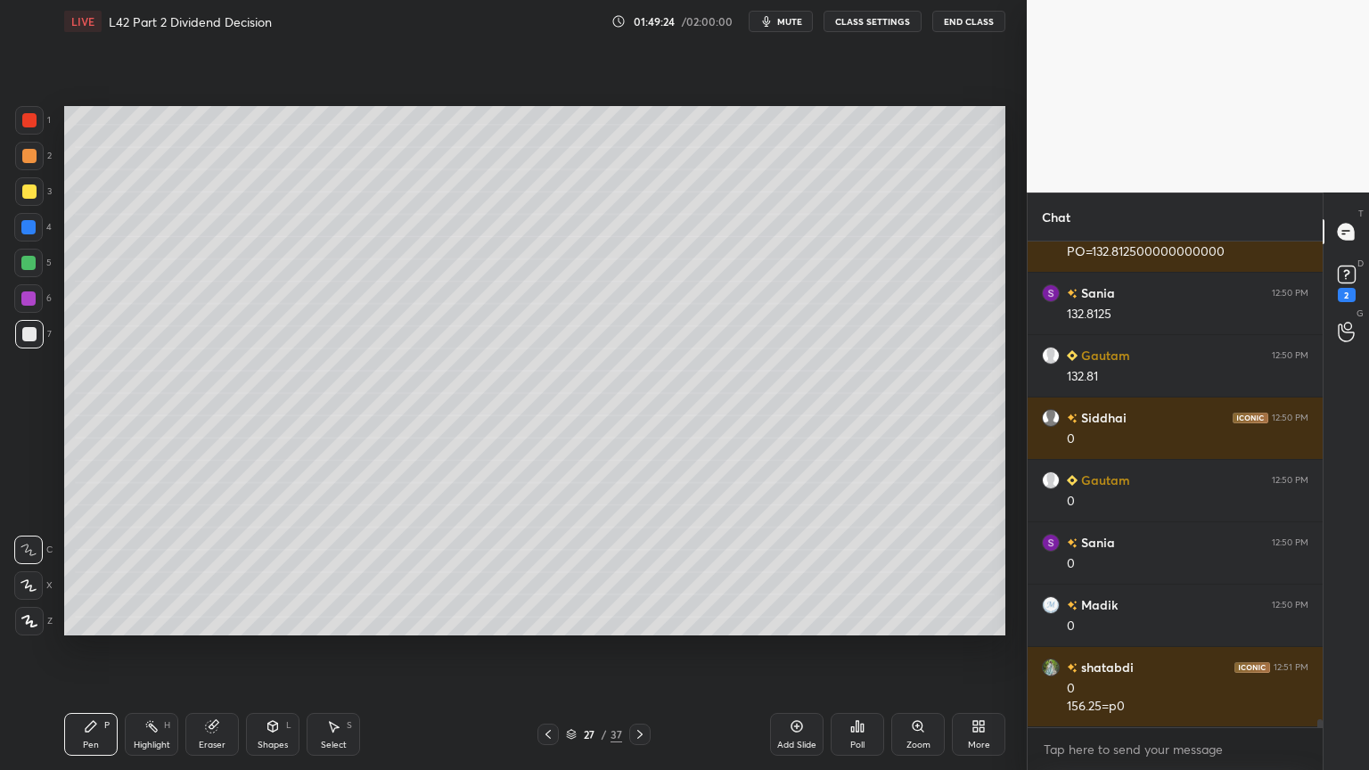
click at [29, 206] on div "3" at bounding box center [33, 195] width 37 height 36
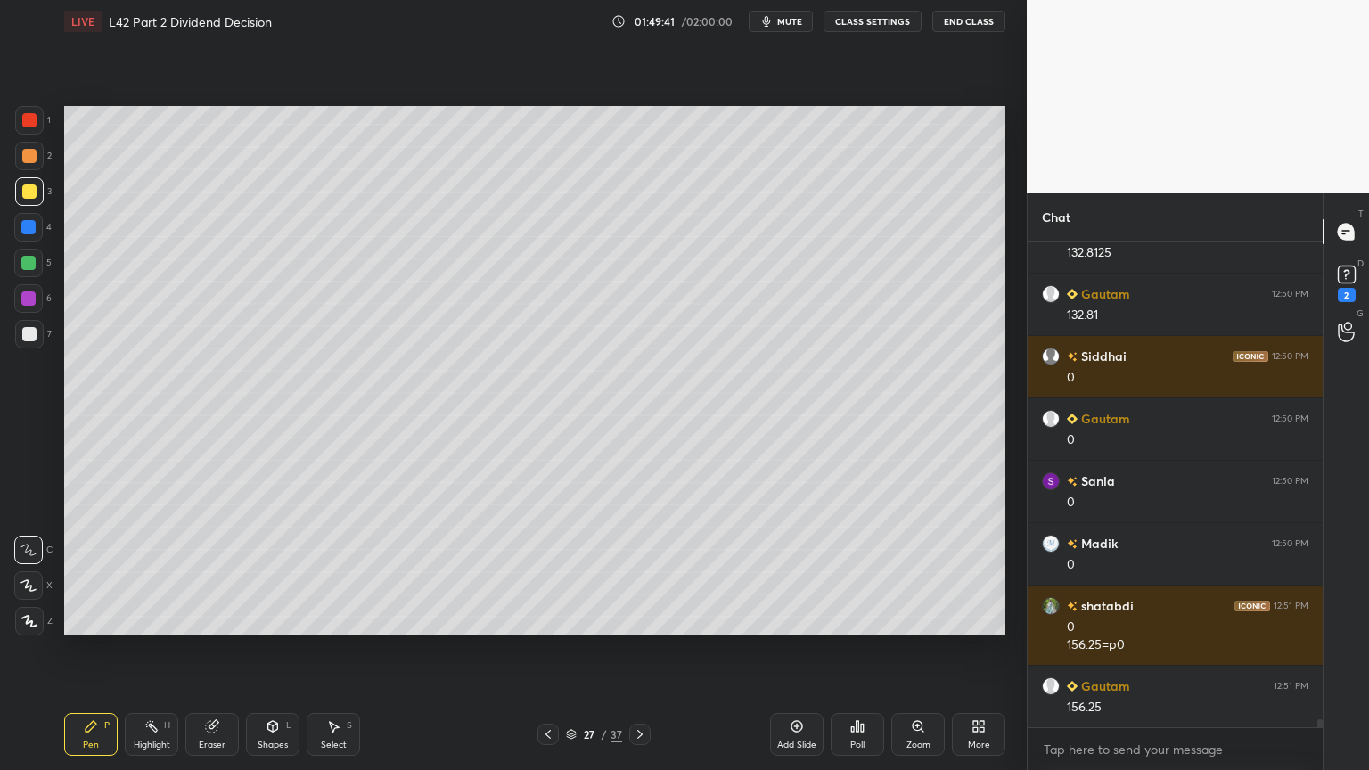
click at [284, 572] on div "Shapes L" at bounding box center [272, 734] width 53 height 43
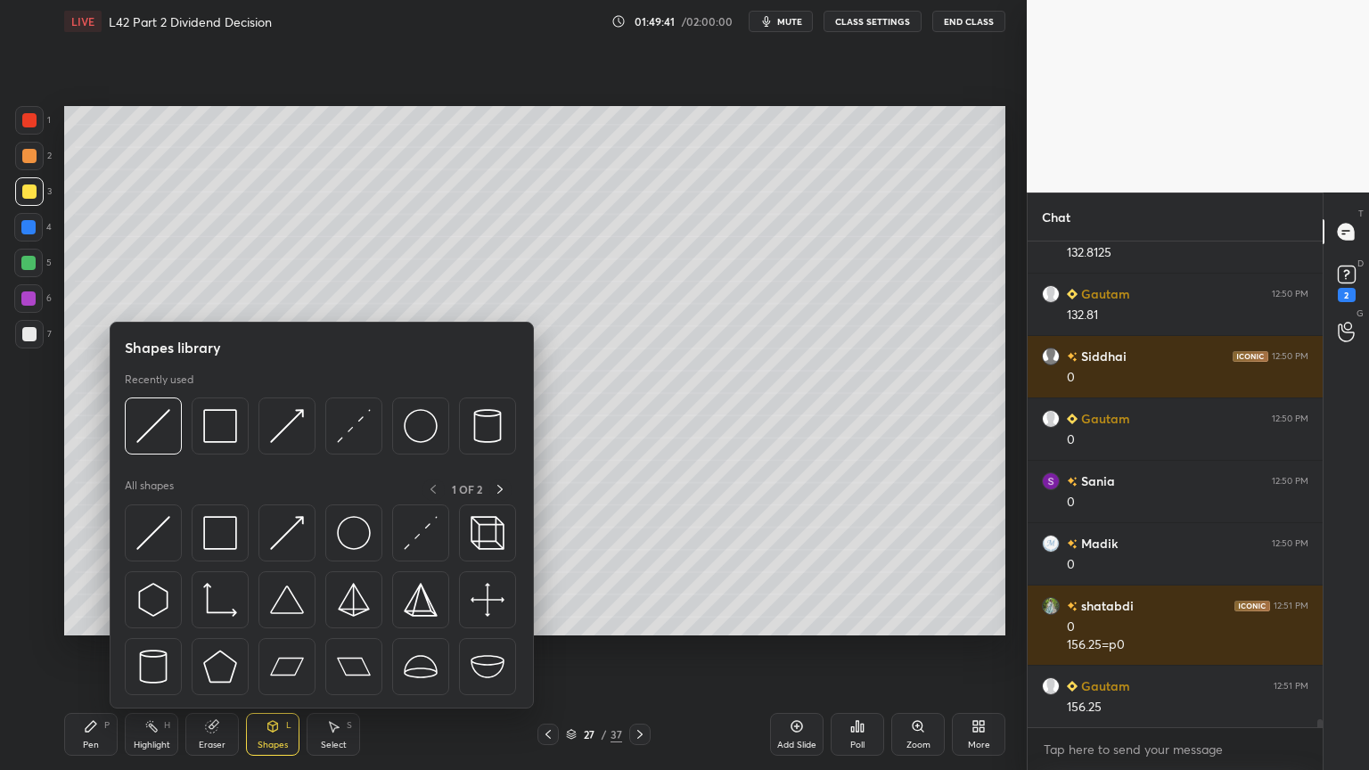
click at [157, 437] on img at bounding box center [153, 426] width 34 height 34
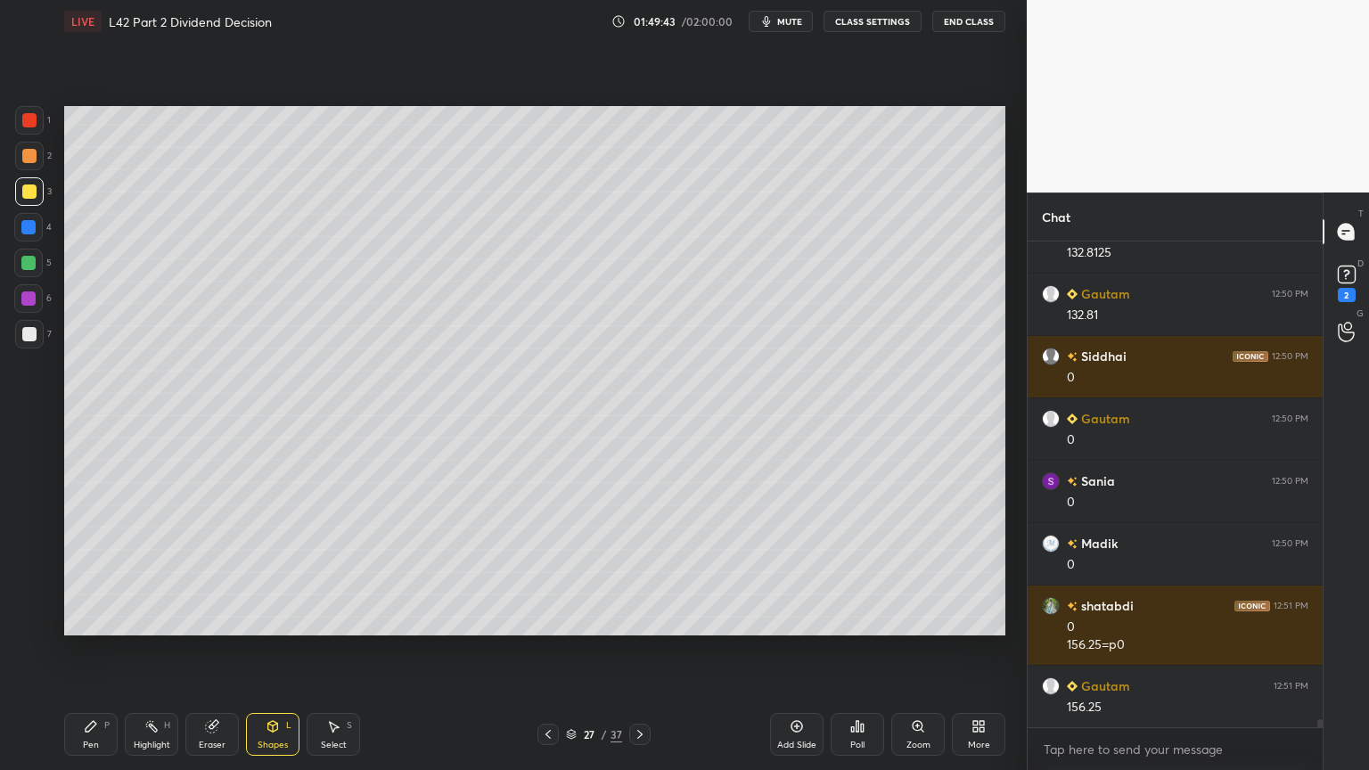
scroll to position [27531, 0]
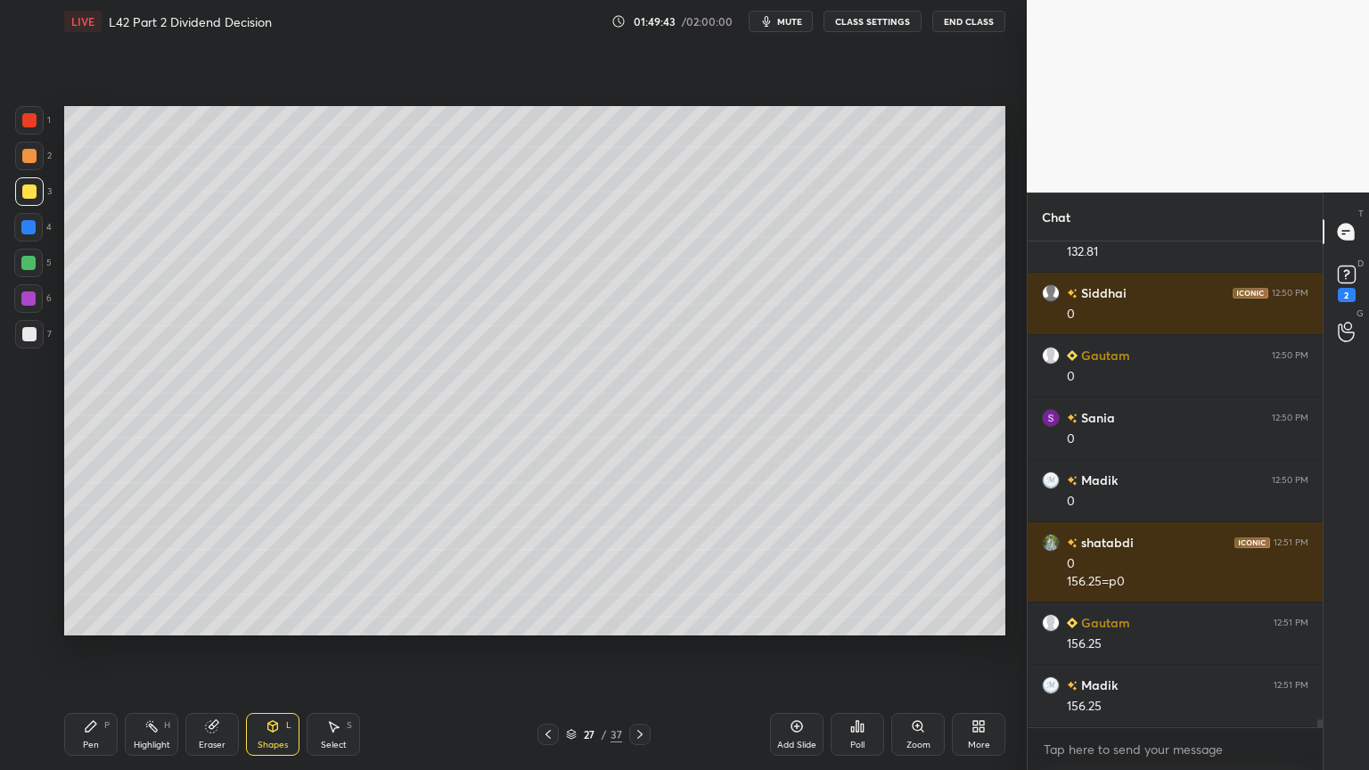
click at [22, 338] on div at bounding box center [29, 334] width 14 height 14
click at [84, 572] on div "Pen P" at bounding box center [90, 734] width 53 height 43
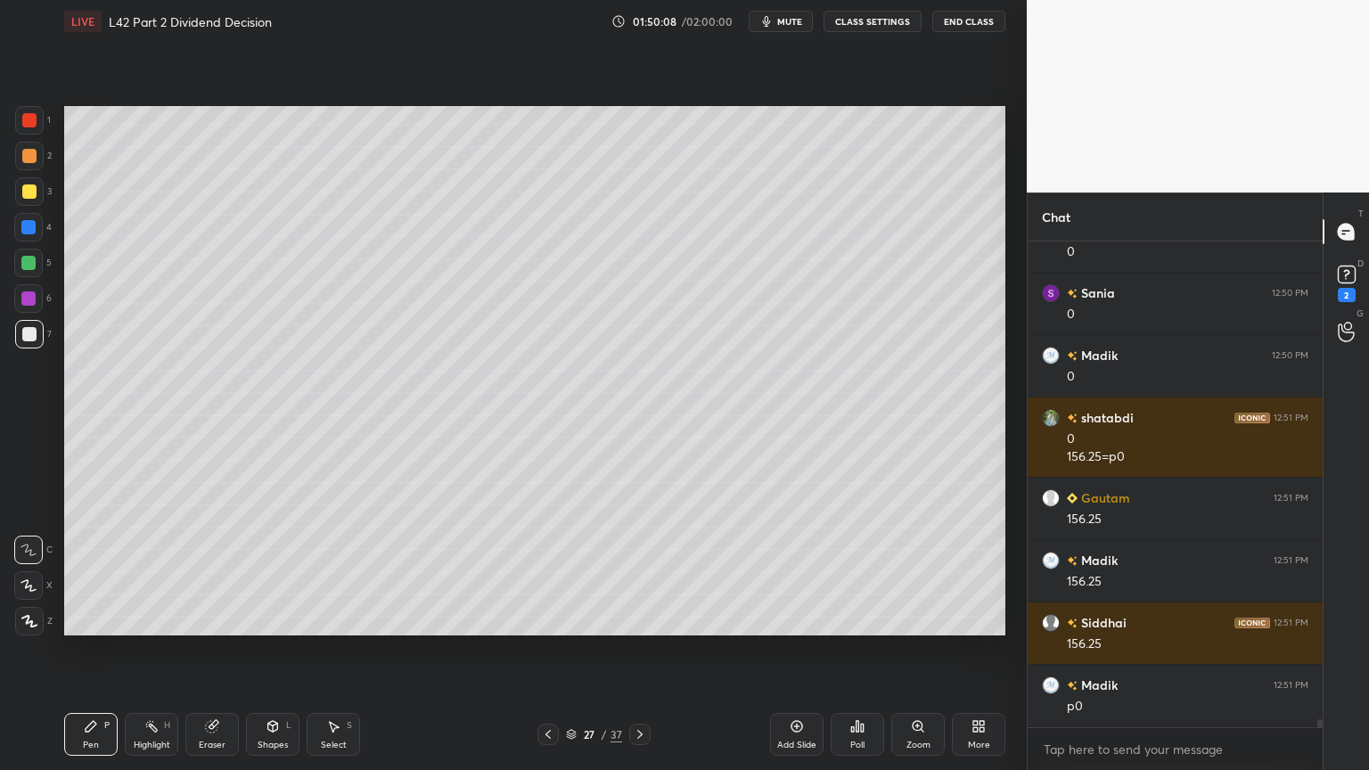
scroll to position [27717, 0]
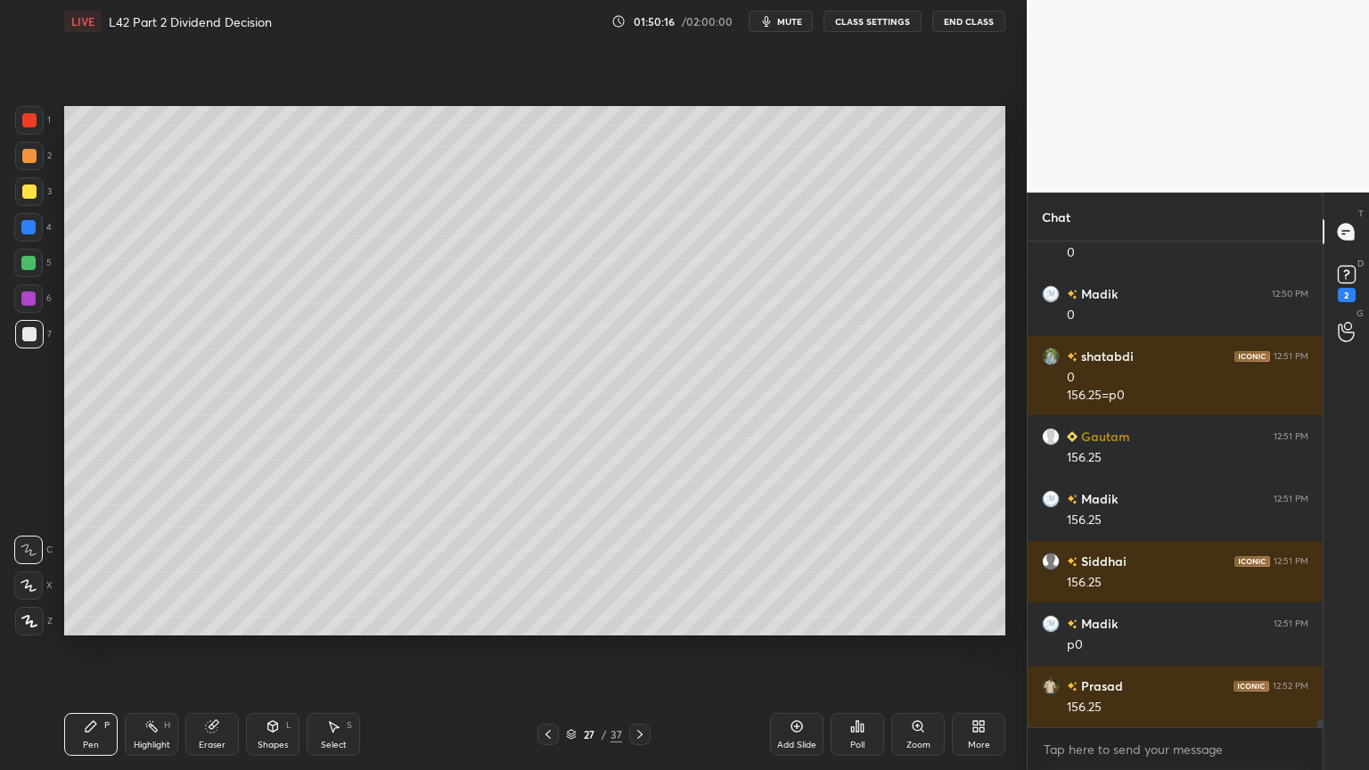
click at [36, 118] on div at bounding box center [29, 120] width 14 height 14
click at [280, 572] on div "Shapes L" at bounding box center [272, 734] width 53 height 43
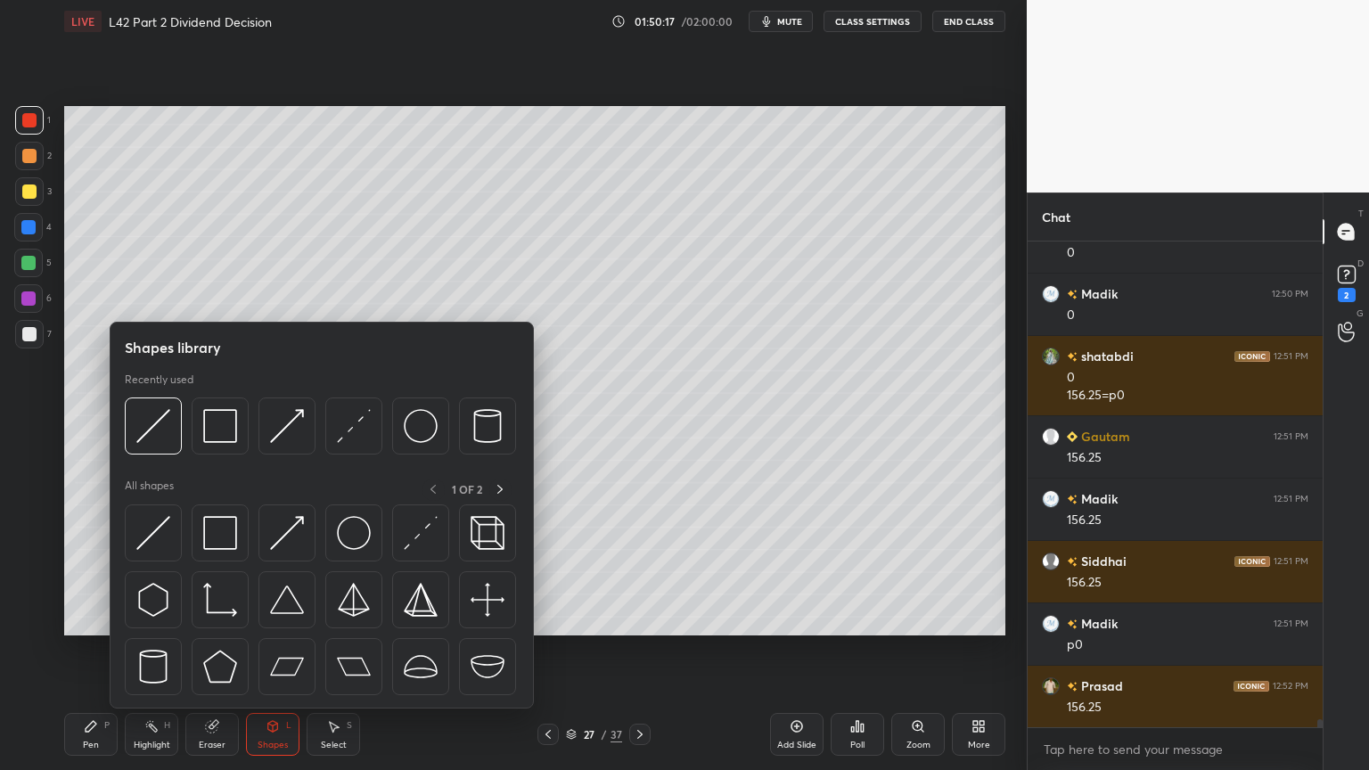
click at [231, 428] on img at bounding box center [220, 426] width 34 height 34
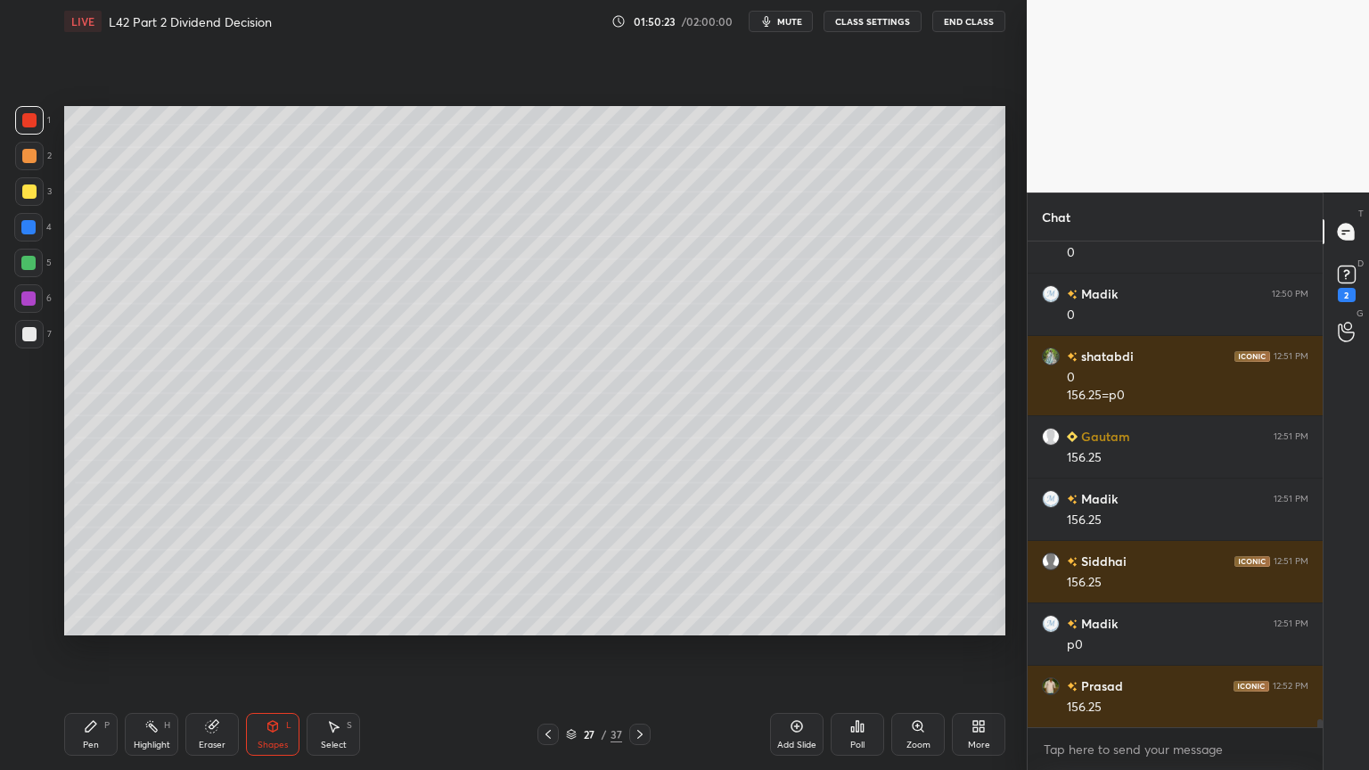
click at [29, 339] on div at bounding box center [29, 334] width 14 height 14
click at [86, 572] on icon at bounding box center [91, 726] width 11 height 11
click at [549, 572] on icon at bounding box center [548, 735] width 14 height 14
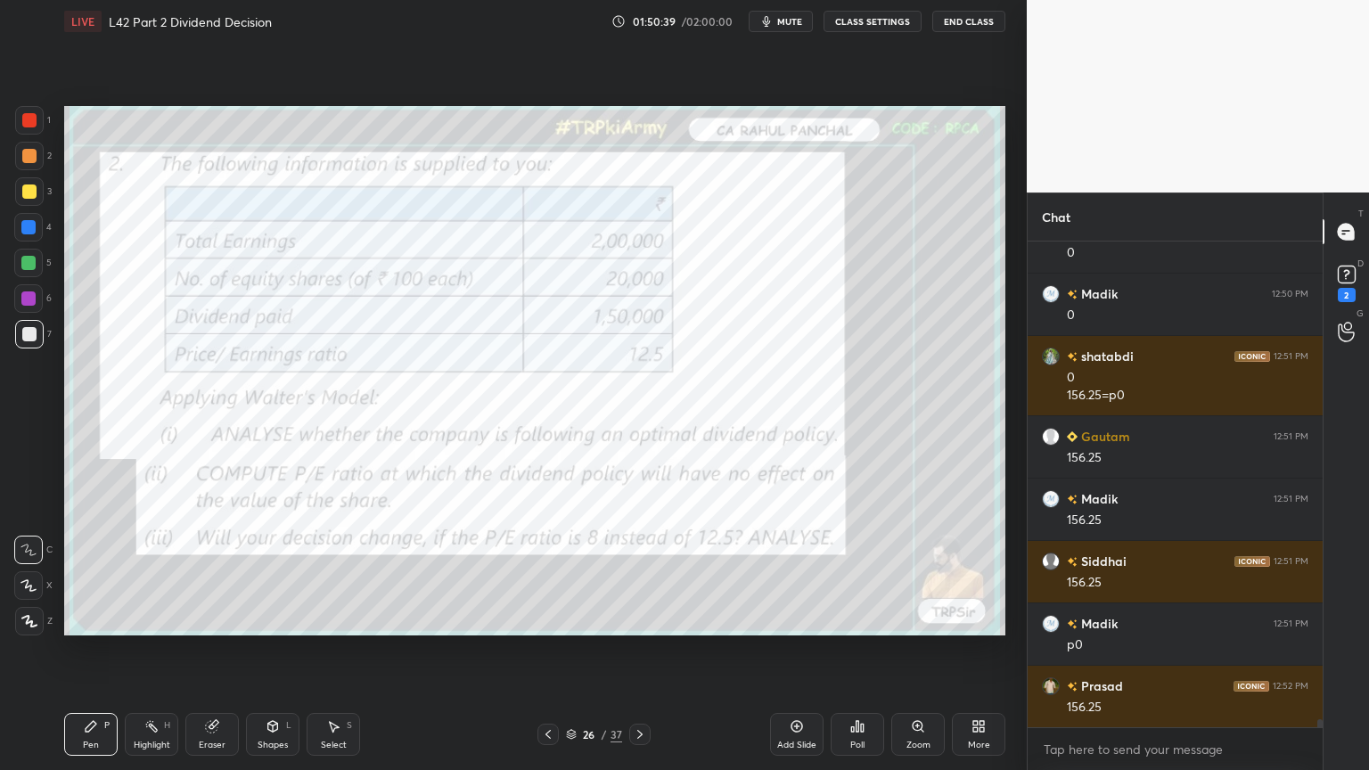
click at [209, 572] on div "Eraser" at bounding box center [211, 734] width 53 height 43
click at [19, 572] on span "Erase all" at bounding box center [28, 621] width 27 height 12
click at [54, 572] on div "1 2 3 4 5 6 7 C X Z C X Z E E Erase all H H LIVE L42 Part 2 Dividend Decision 0…" at bounding box center [506, 385] width 1013 height 770
click at [21, 104] on div "1 2 3 4 5 6 7 C X Z C X Z E E Erase all H H LIVE L42 Part 2 Dividend Decision 0…" at bounding box center [506, 385] width 1013 height 770
click at [29, 125] on div at bounding box center [29, 120] width 14 height 14
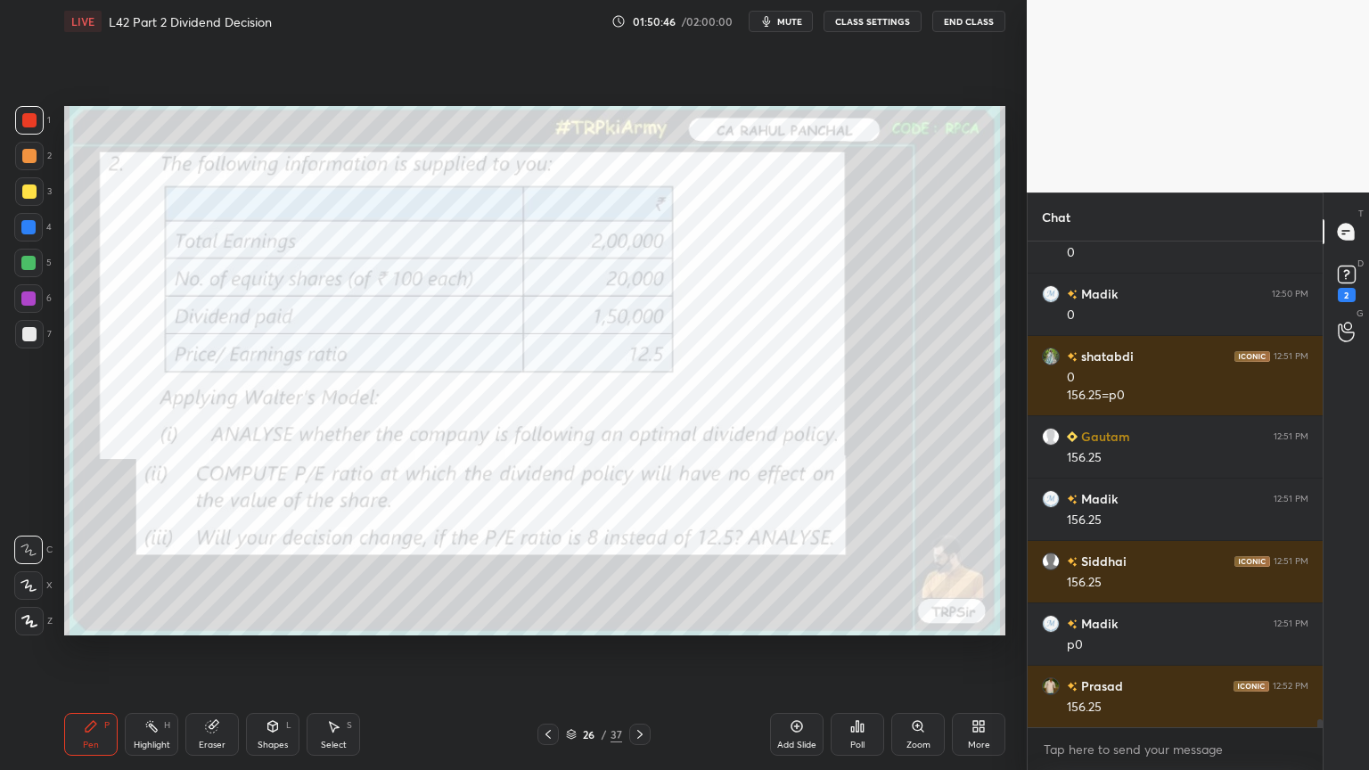
click at [637, 572] on icon at bounding box center [640, 735] width 14 height 14
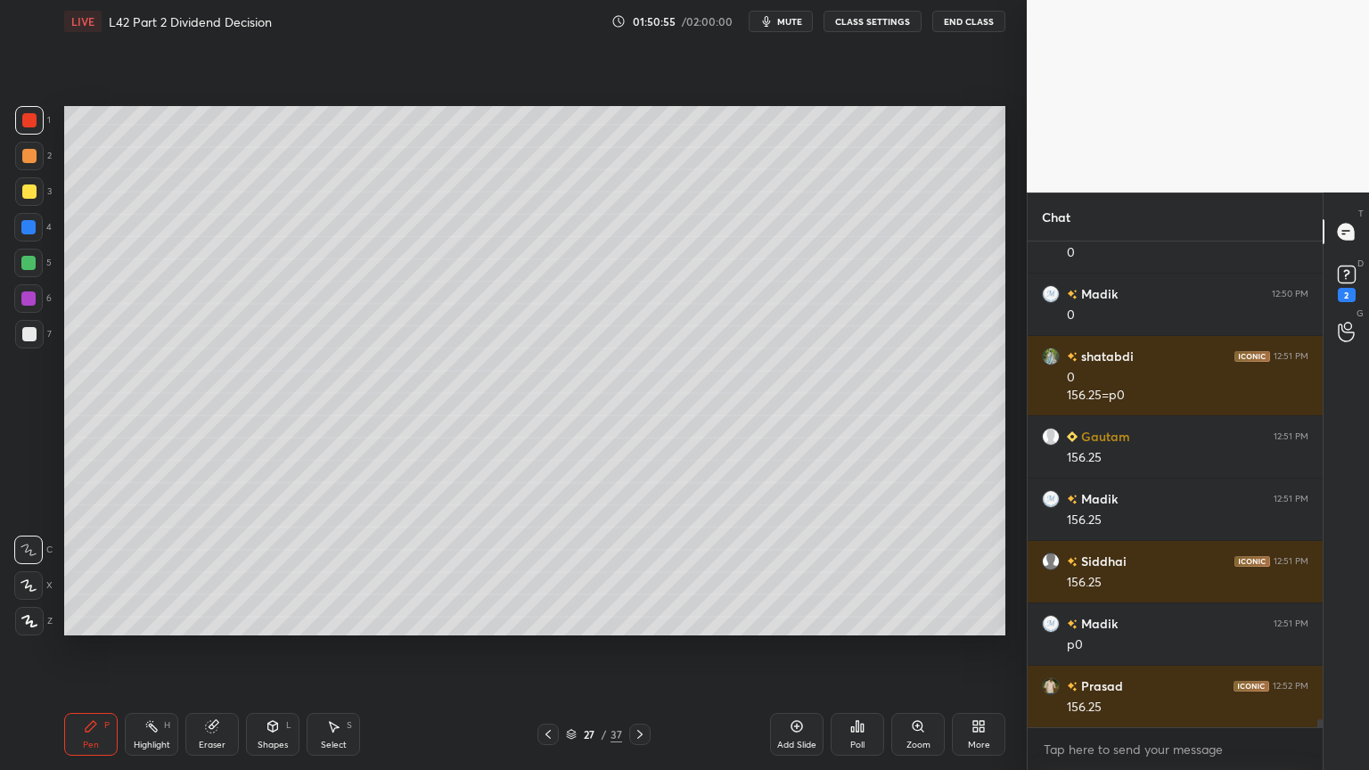
click at [200, 572] on div "Eraser" at bounding box center [211, 734] width 53 height 43
click at [97, 572] on icon at bounding box center [91, 726] width 14 height 14
click at [545, 572] on icon at bounding box center [548, 735] width 14 height 14
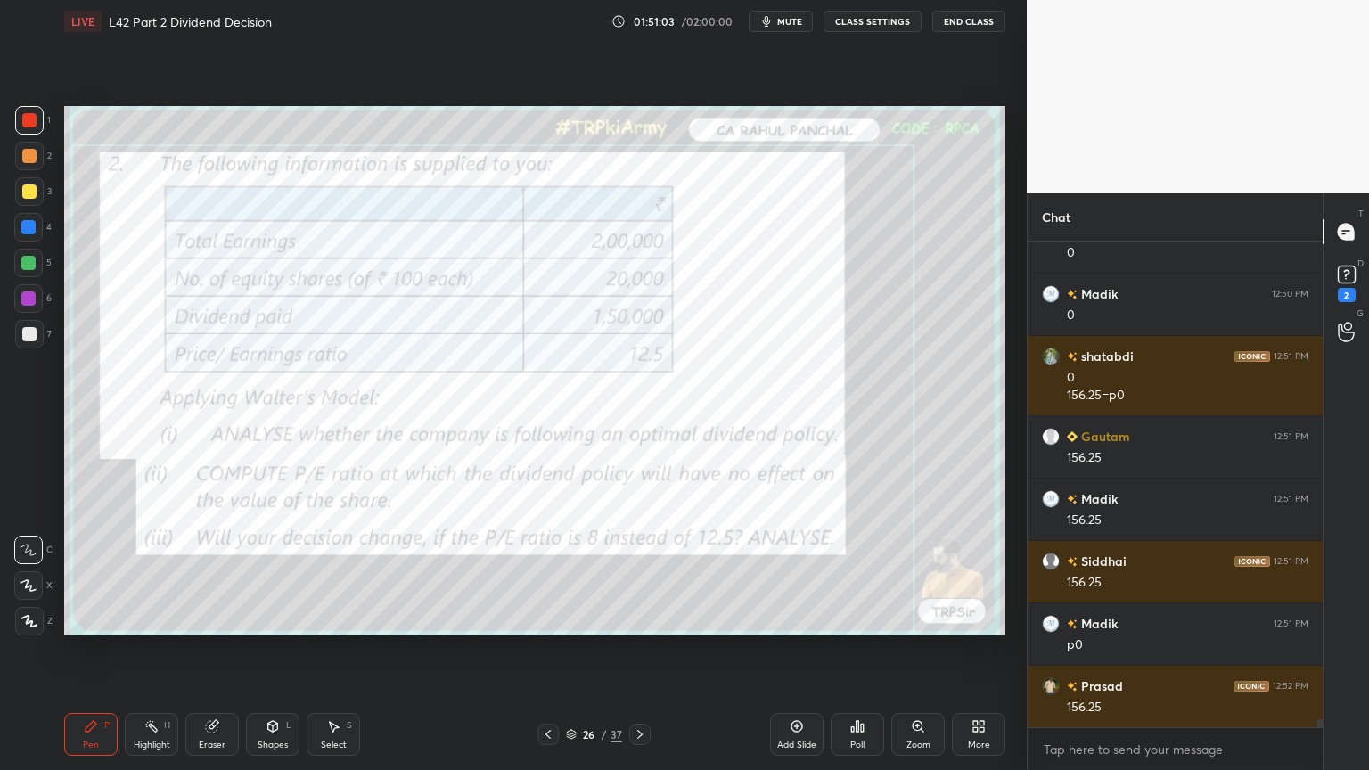
click at [644, 572] on icon at bounding box center [640, 735] width 14 height 14
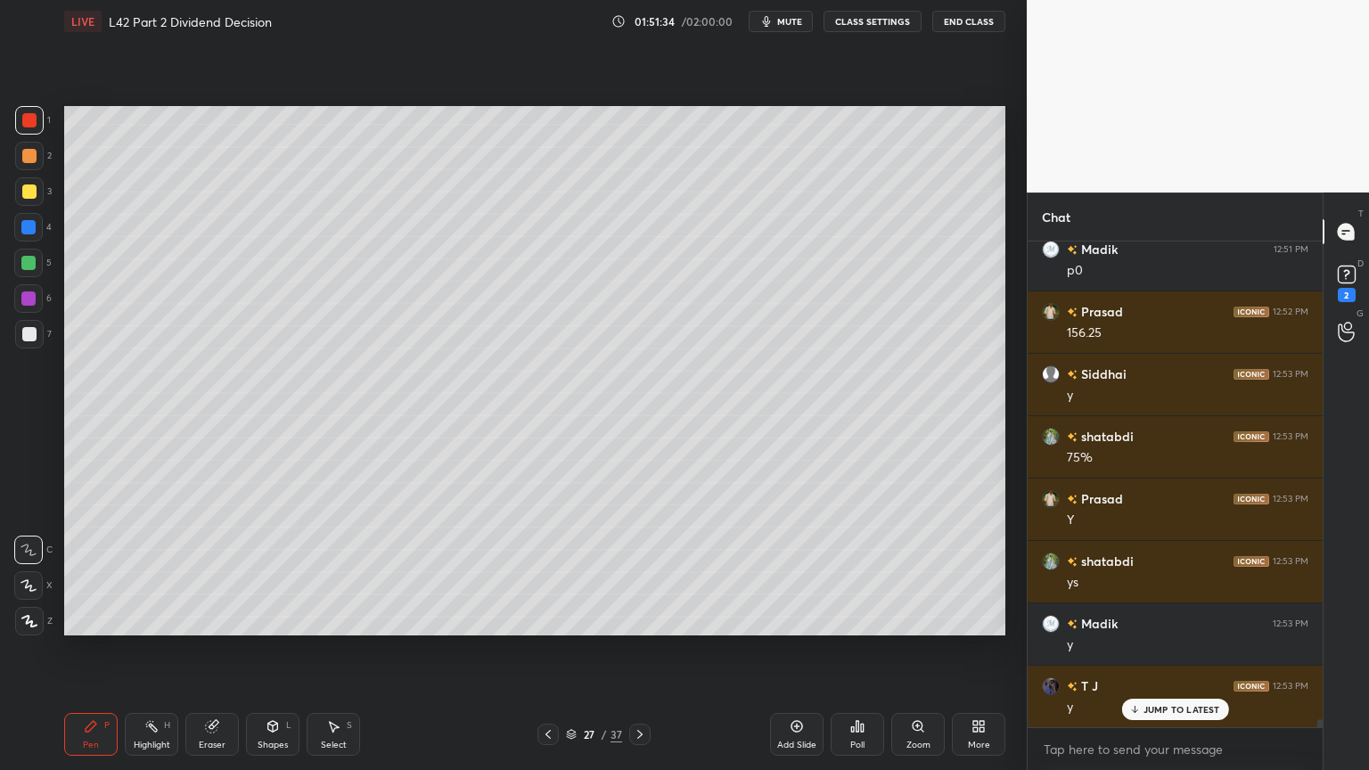
scroll to position [28155, 0]
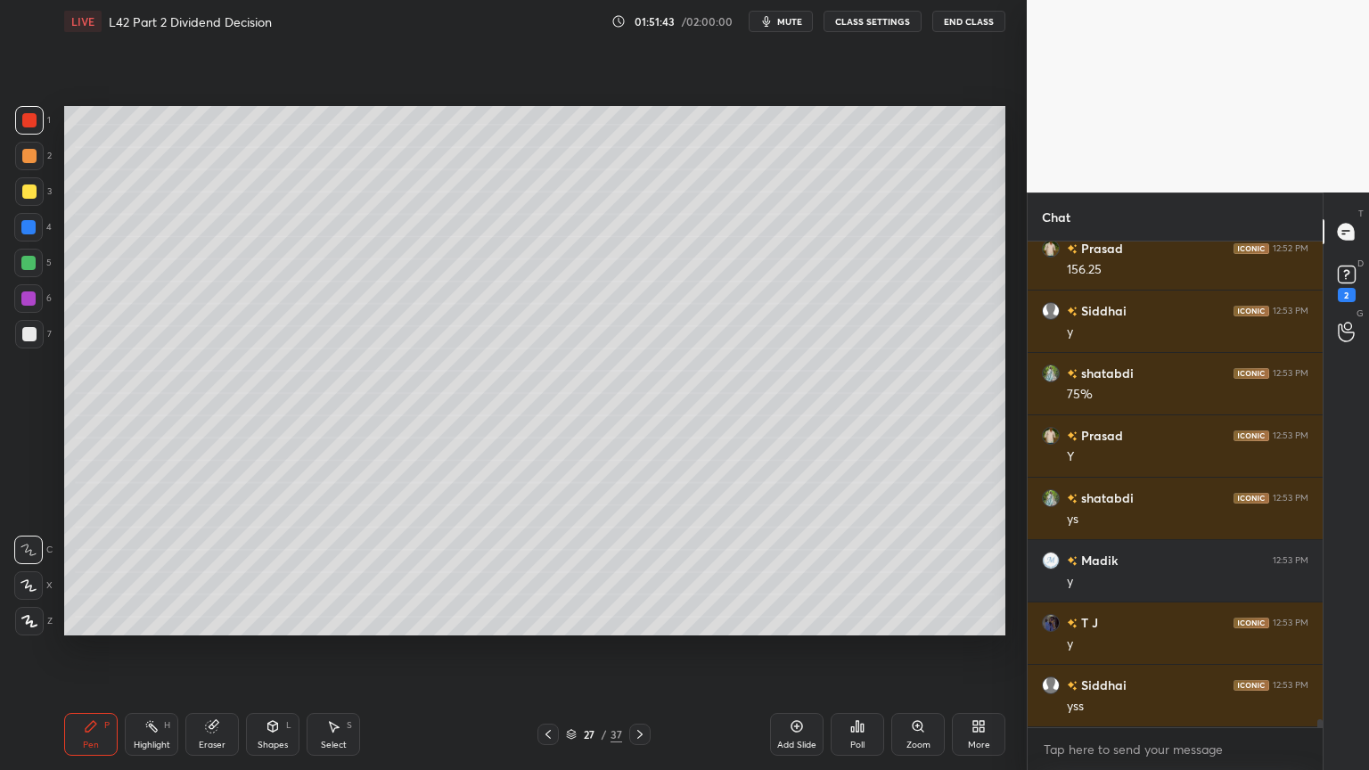
click at [200, 572] on div "Eraser" at bounding box center [211, 734] width 53 height 43
click at [86, 572] on icon at bounding box center [91, 726] width 14 height 14
click at [21, 205] on div at bounding box center [29, 191] width 29 height 29
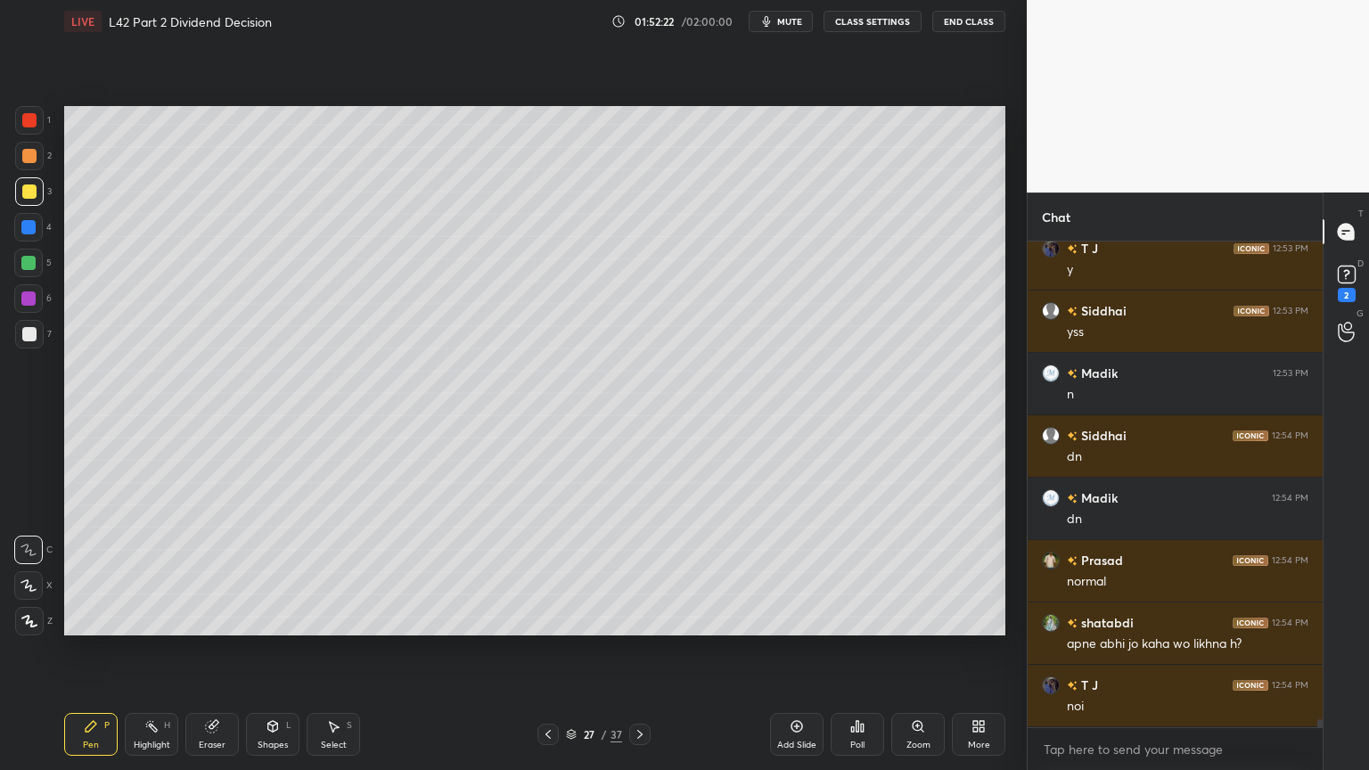
scroll to position [28591, 0]
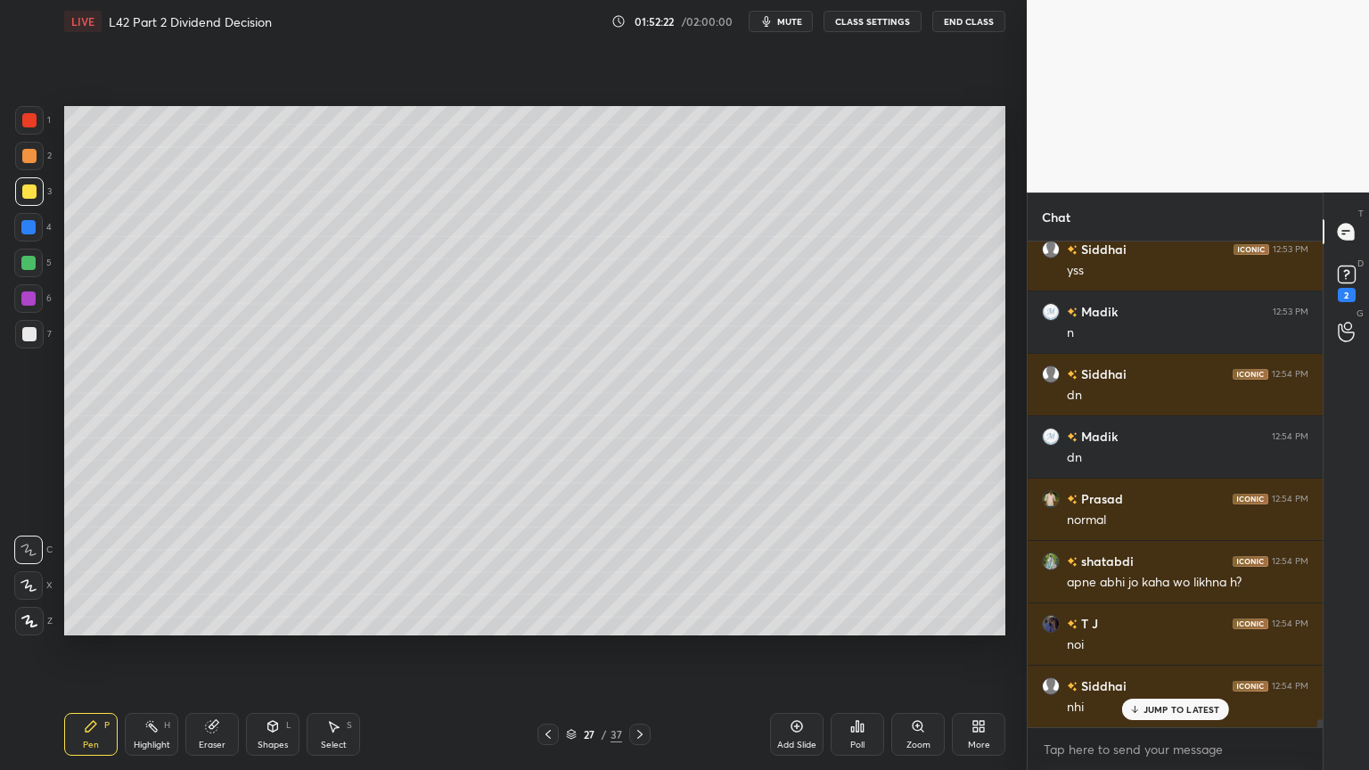
click at [555, 572] on div at bounding box center [548, 734] width 21 height 21
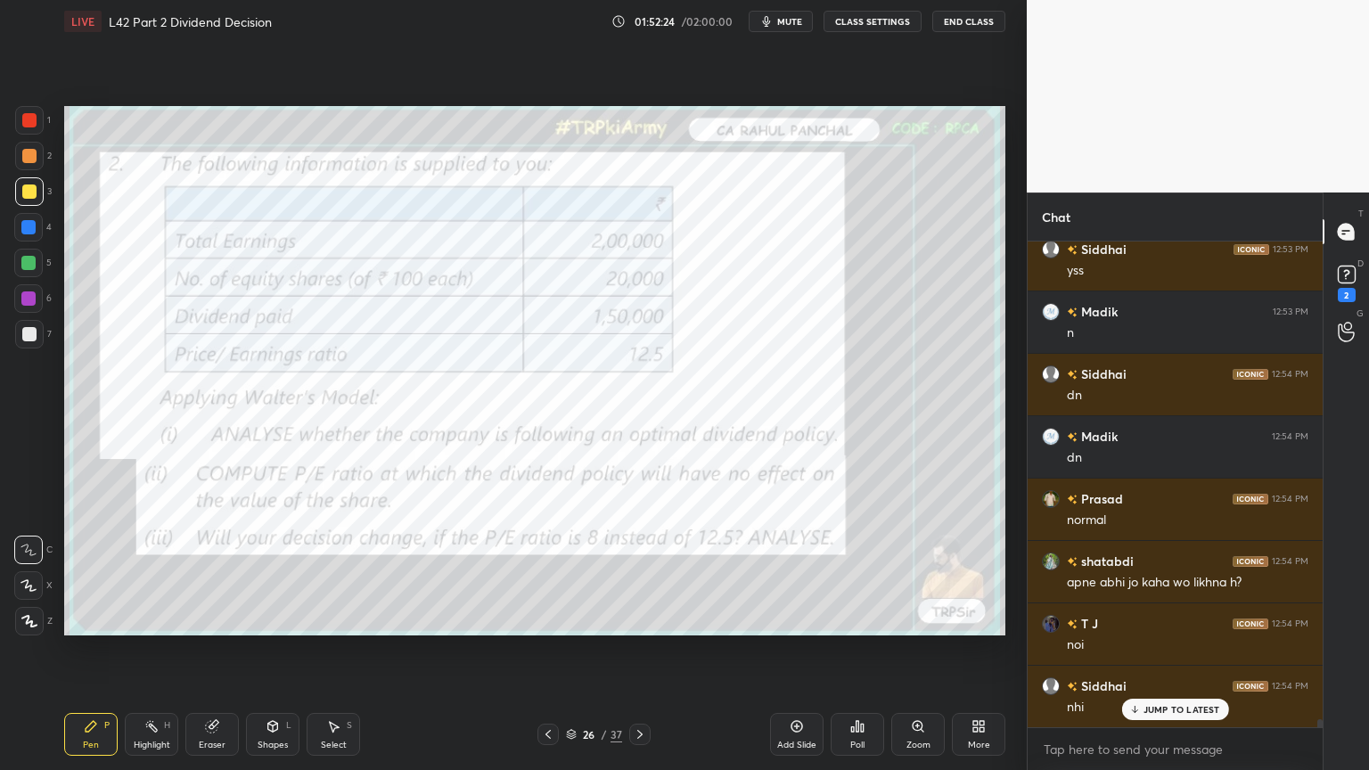
click at [641, 572] on icon at bounding box center [640, 735] width 14 height 14
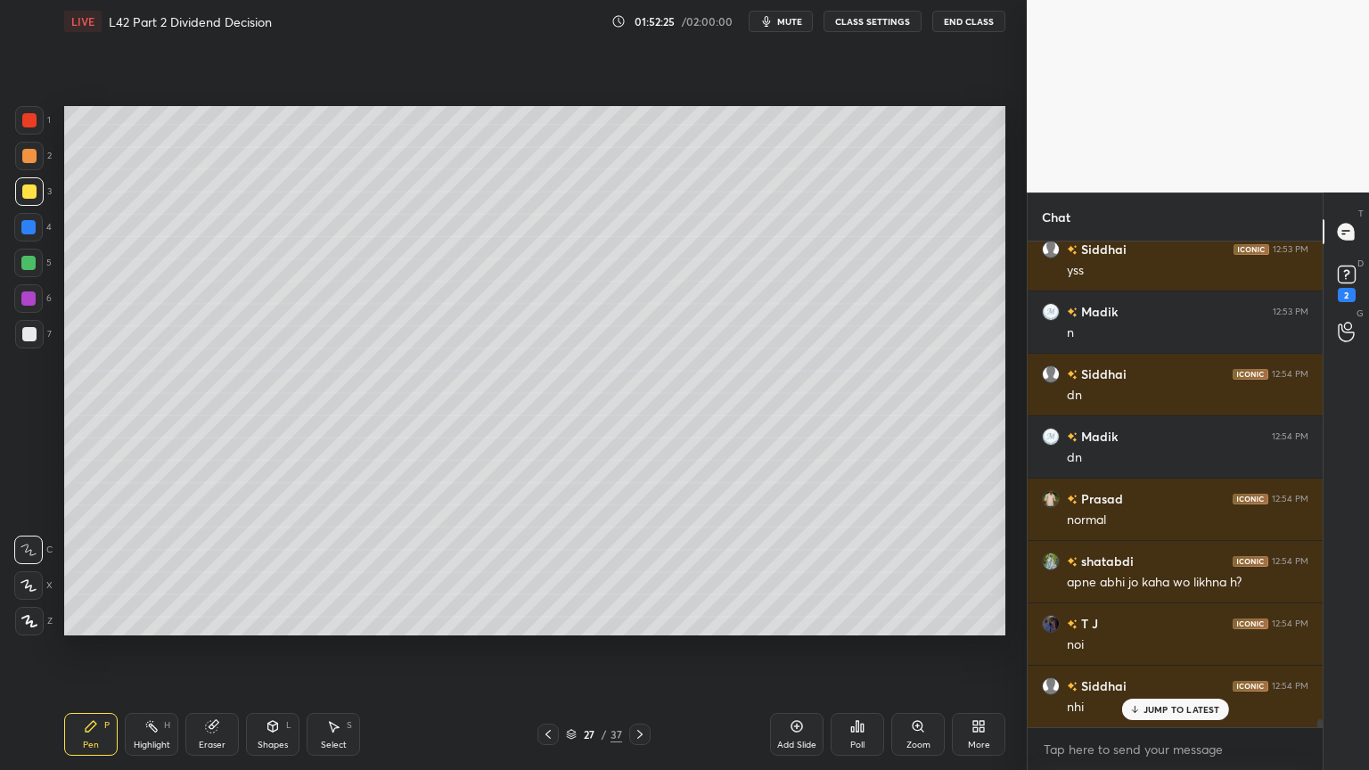
click at [644, 572] on icon at bounding box center [640, 735] width 14 height 14
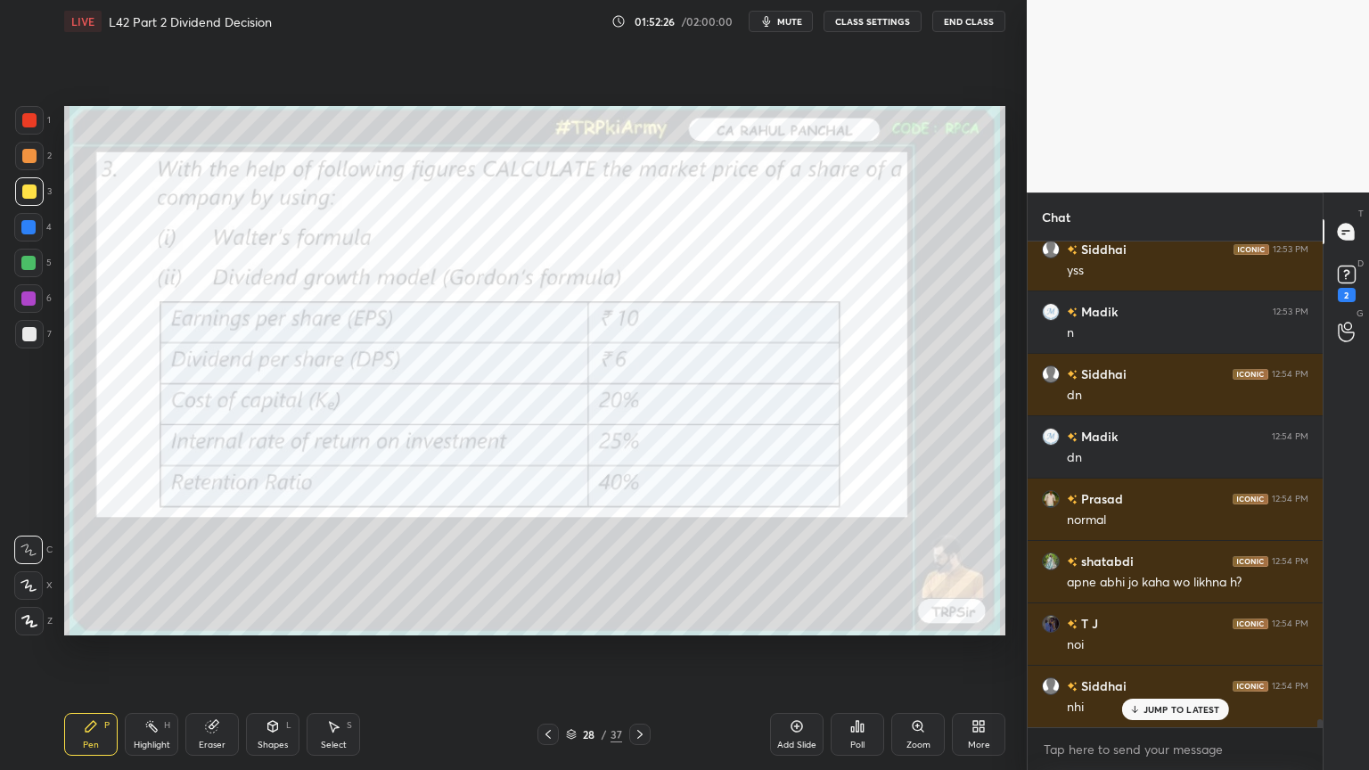
scroll to position [28609, 0]
click at [543, 572] on icon at bounding box center [548, 735] width 14 height 14
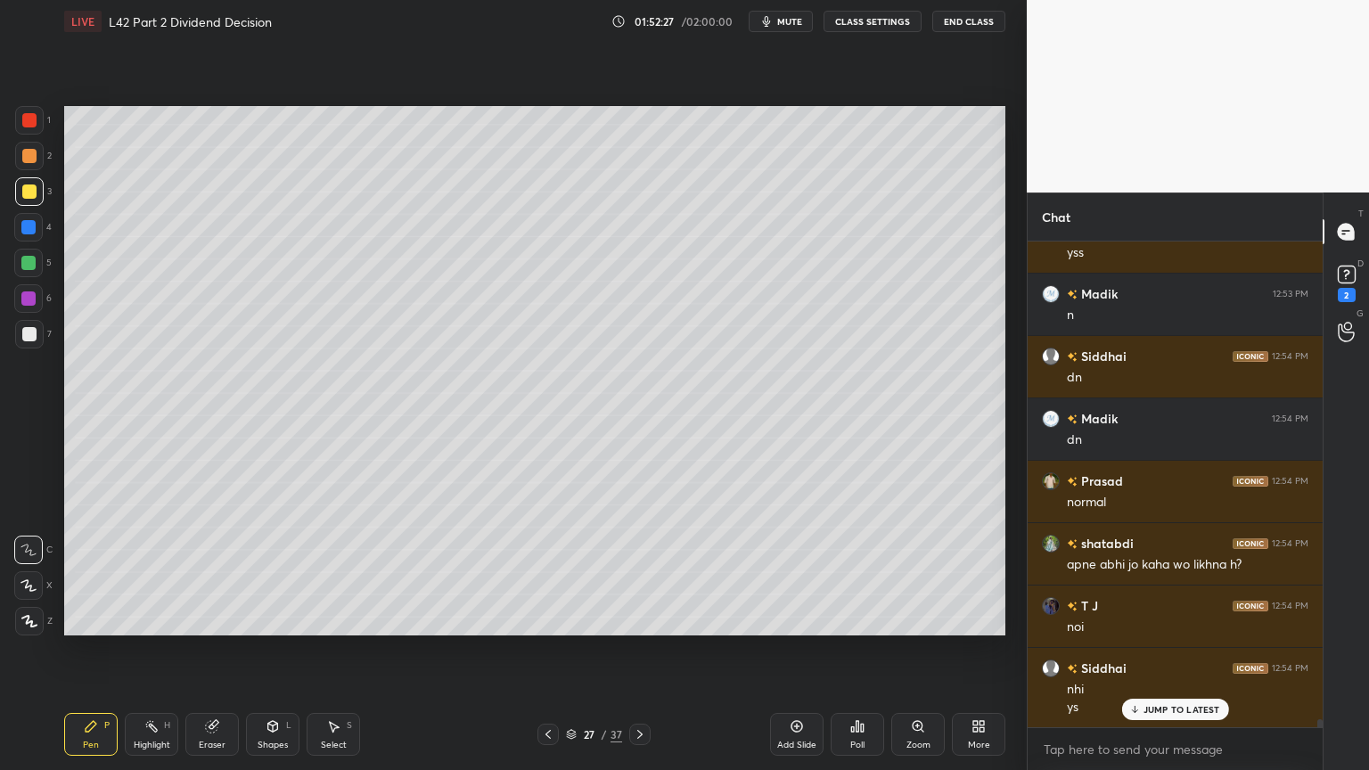
click at [780, 572] on div "Add Slide" at bounding box center [796, 734] width 53 height 43
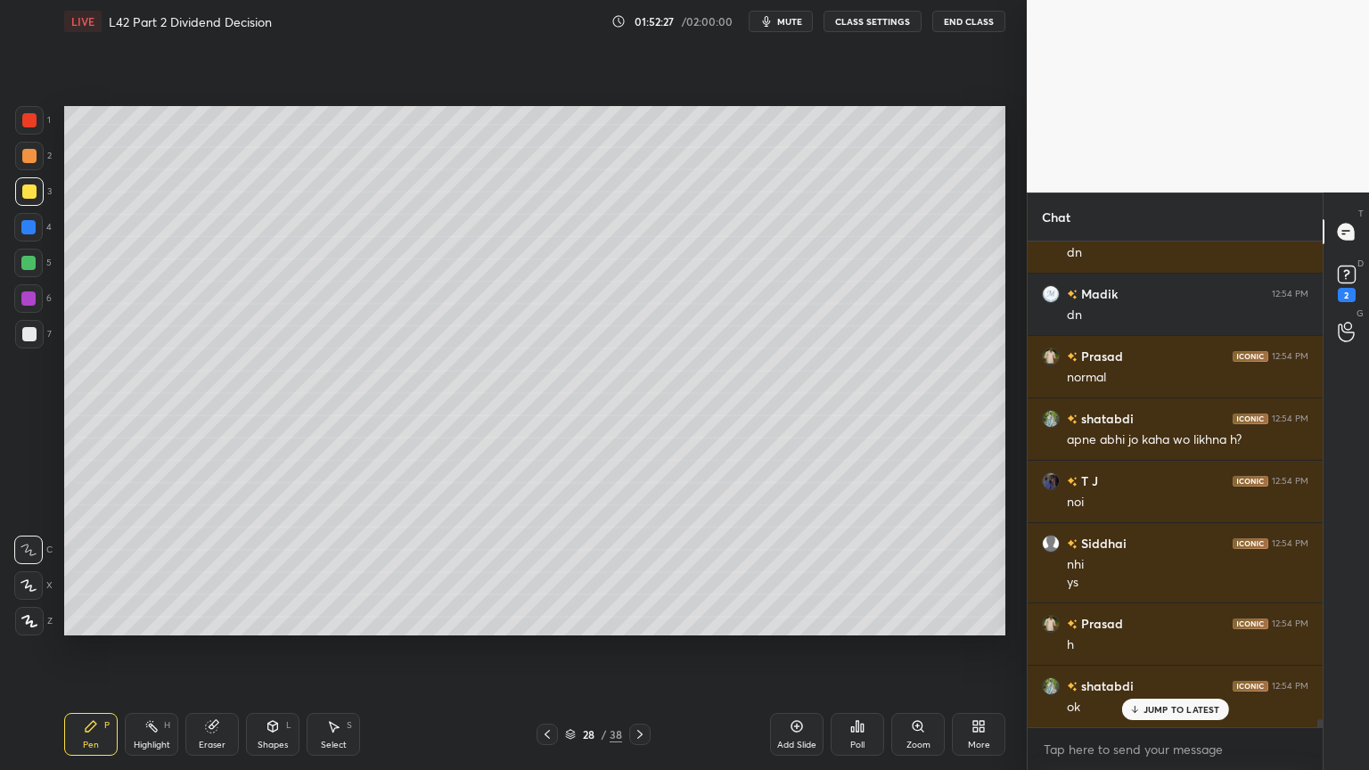
click at [18, 227] on div at bounding box center [28, 227] width 29 height 29
click at [275, 572] on icon at bounding box center [273, 726] width 10 height 11
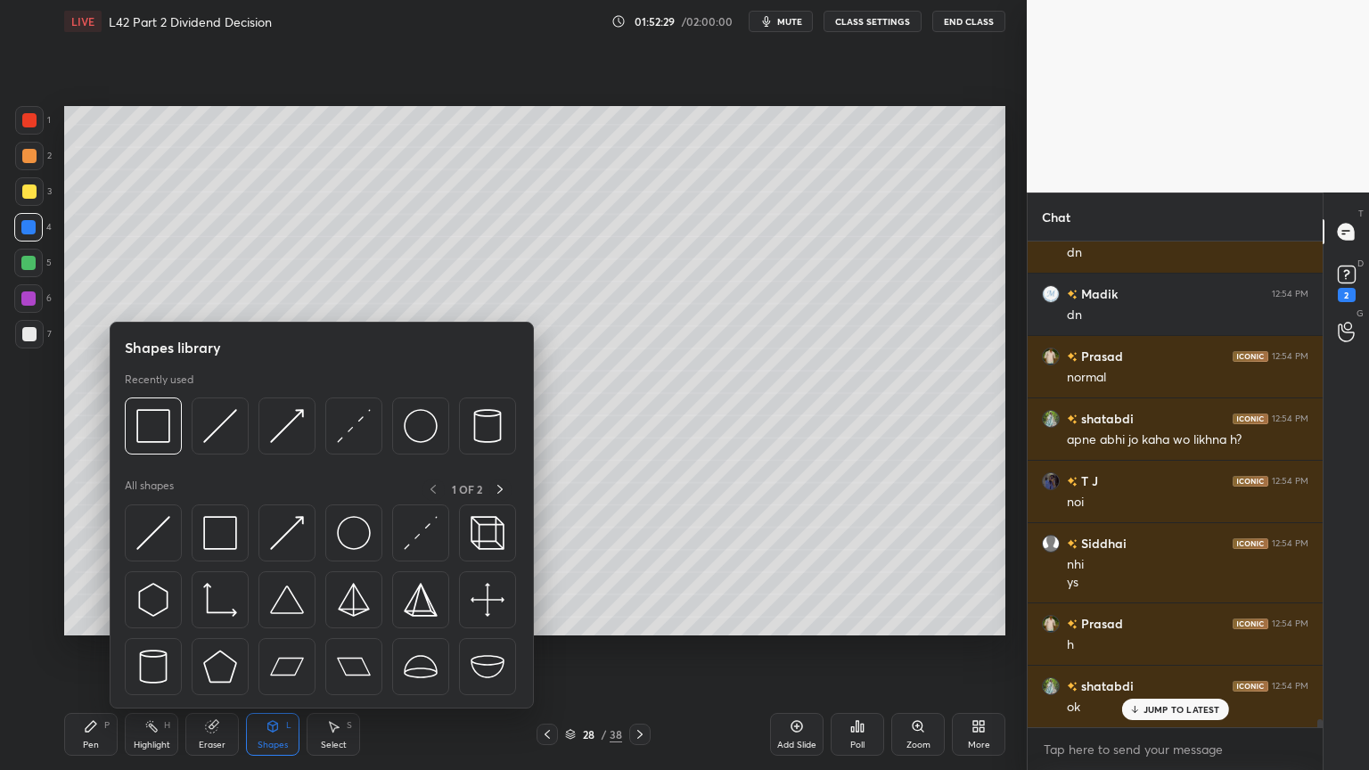
click at [157, 424] on img at bounding box center [153, 426] width 34 height 34
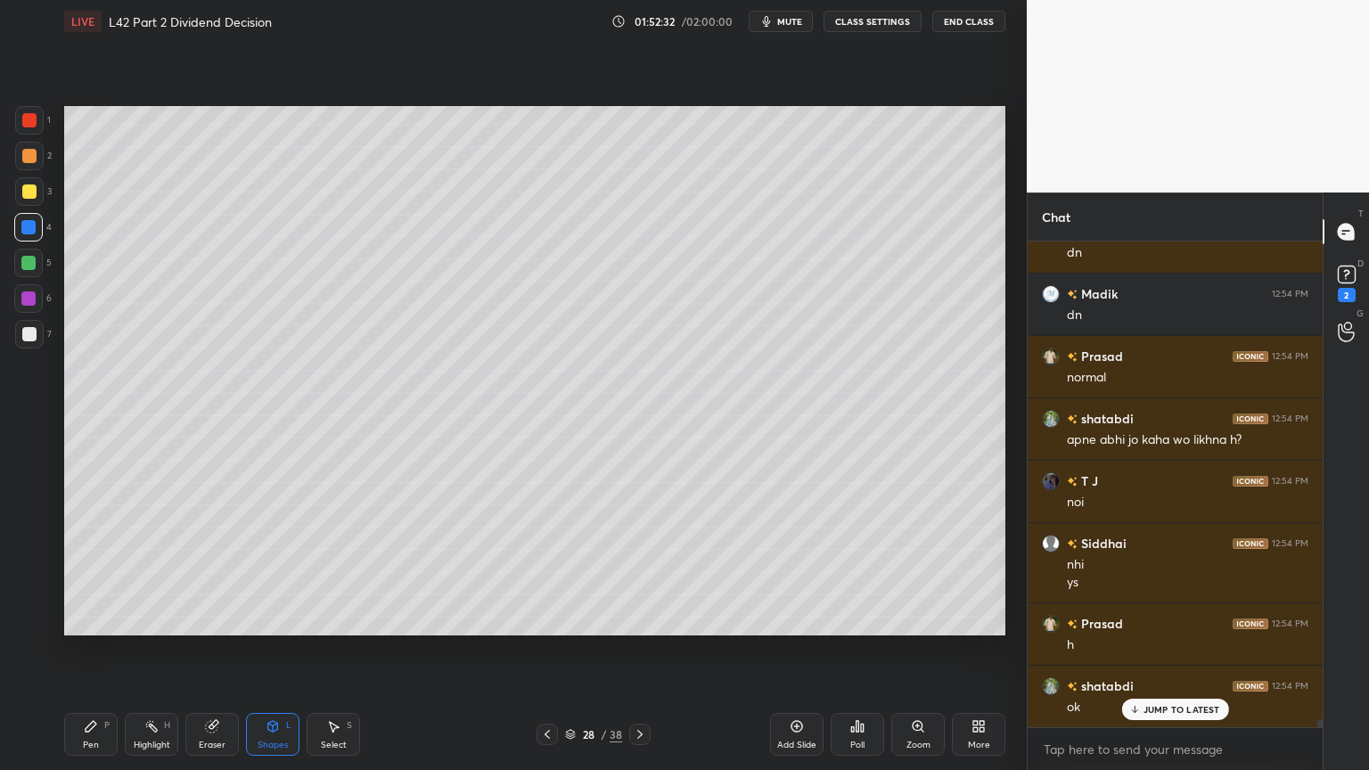
click at [546, 572] on icon at bounding box center [547, 735] width 14 height 14
click at [547, 572] on icon at bounding box center [547, 735] width 14 height 14
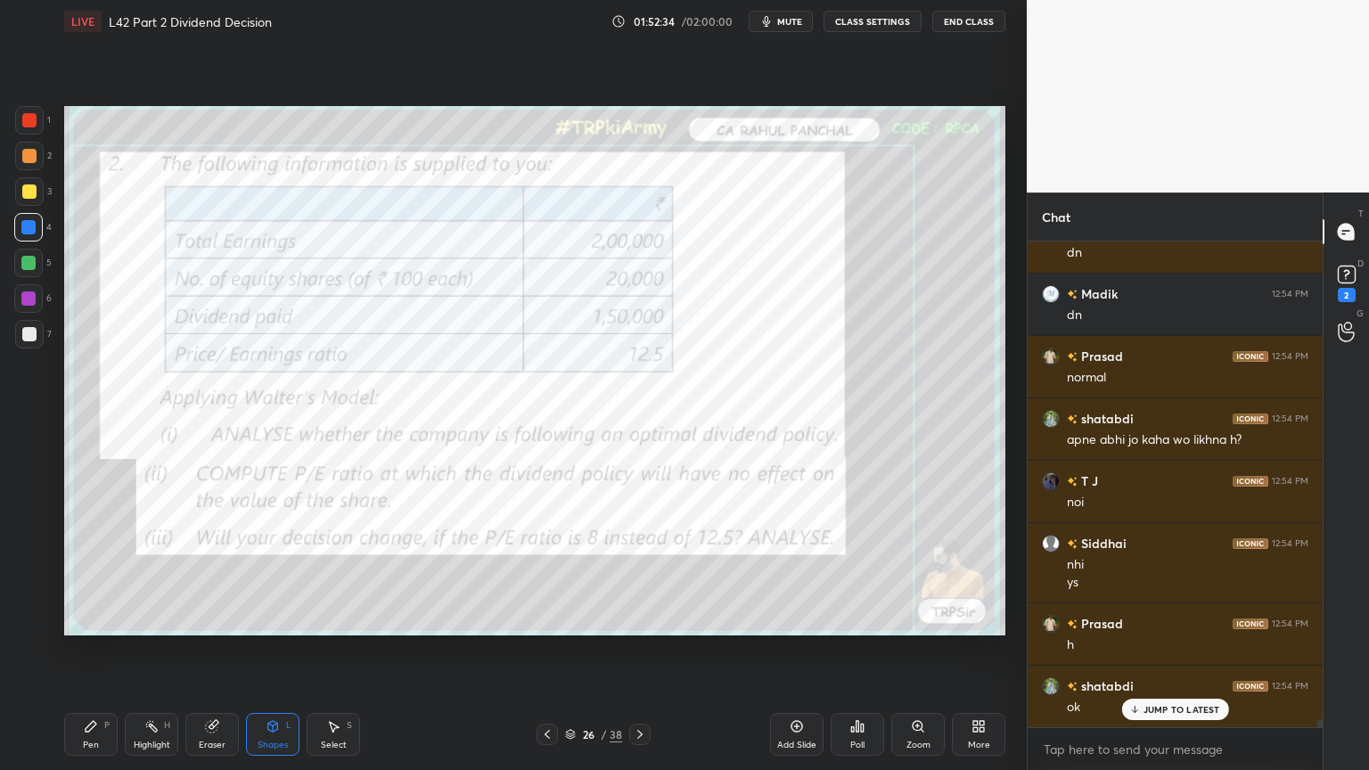
click at [38, 117] on div at bounding box center [29, 120] width 29 height 29
click at [213, 572] on div "Eraser" at bounding box center [211, 734] width 53 height 43
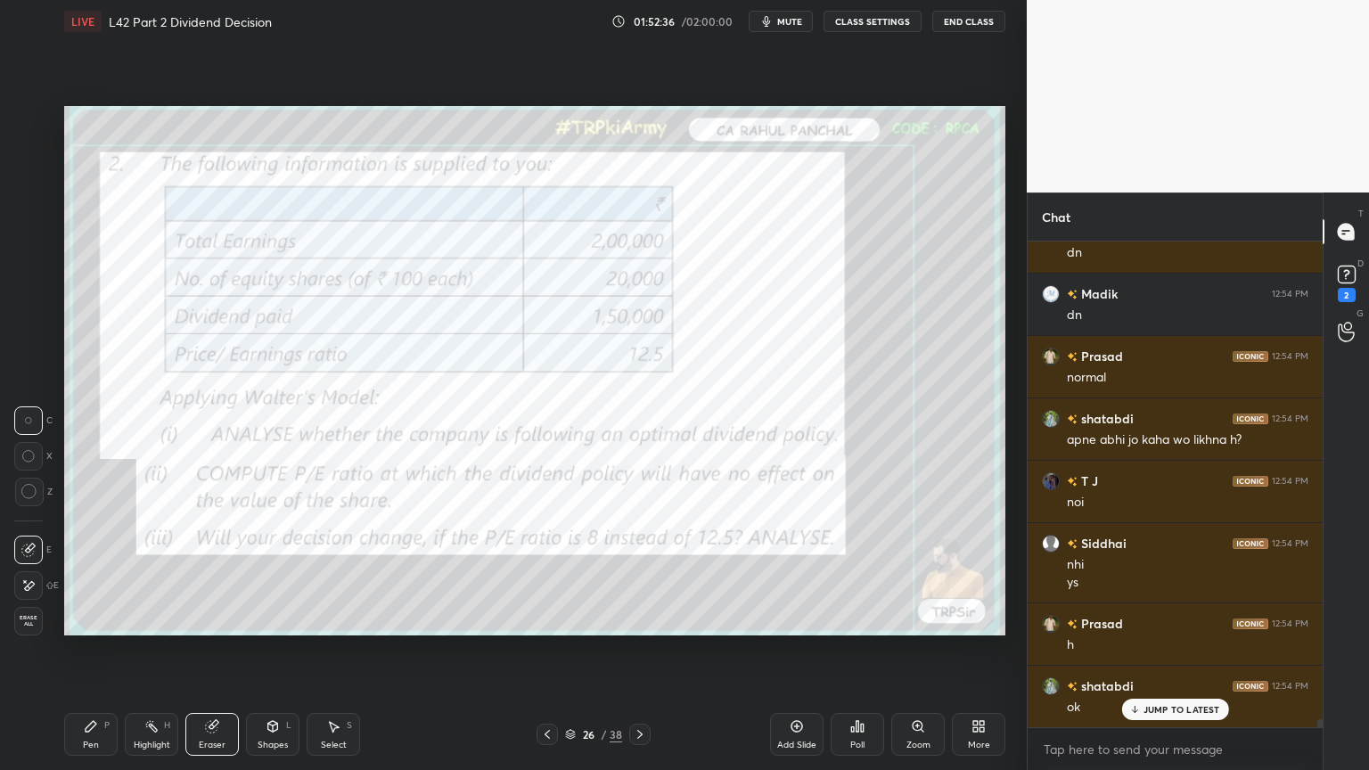
click at [24, 572] on span "Erase all" at bounding box center [28, 621] width 27 height 12
click at [72, 572] on div "Setting up your live class Poll for secs No correct answer Start poll" at bounding box center [535, 371] width 956 height 656
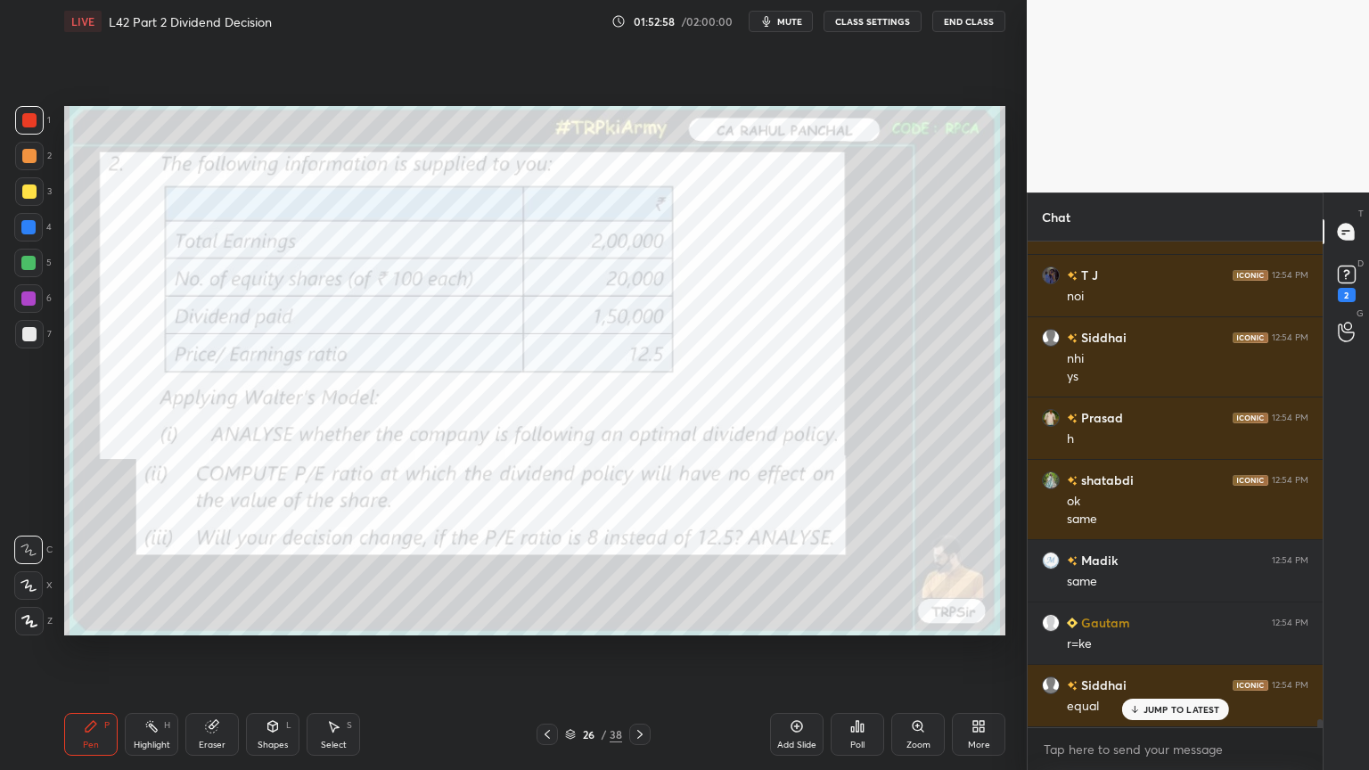
scroll to position [29001, 0]
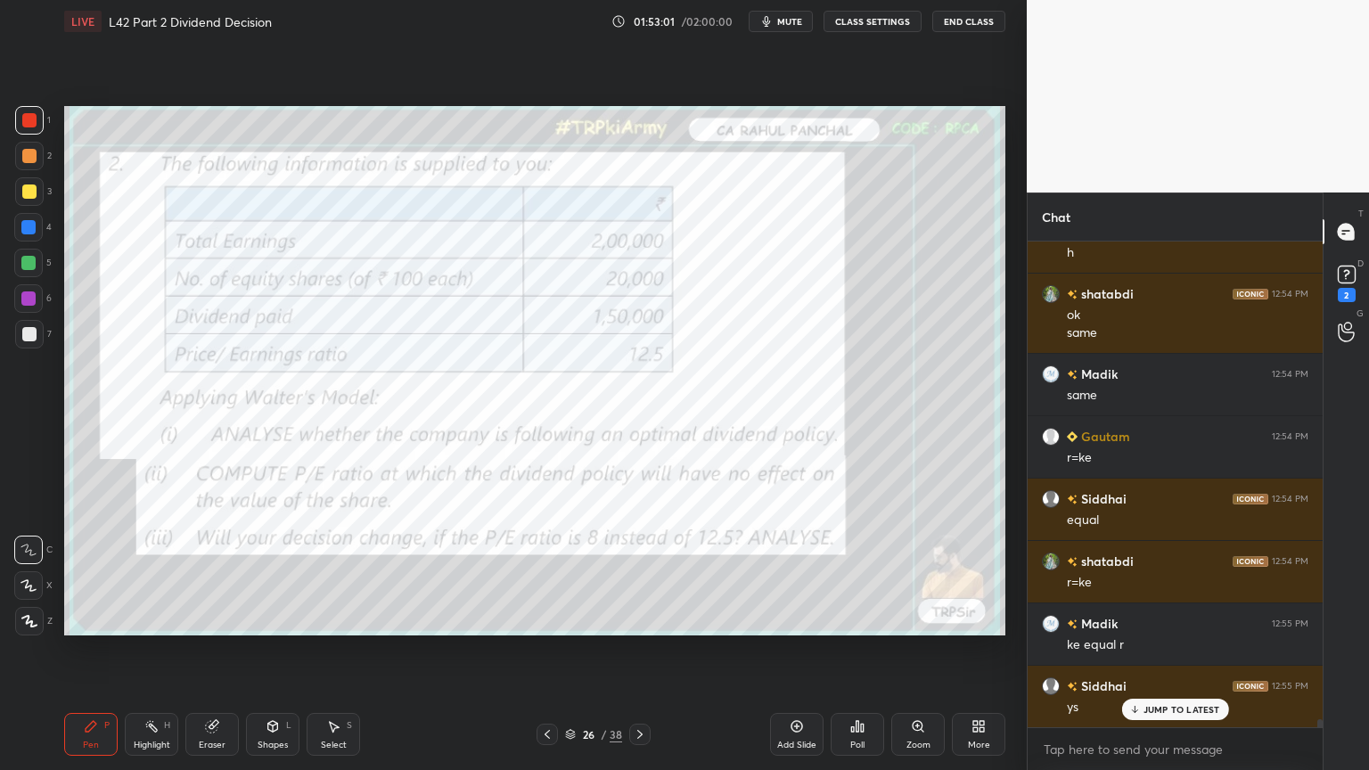
click at [637, 572] on icon at bounding box center [640, 735] width 14 height 14
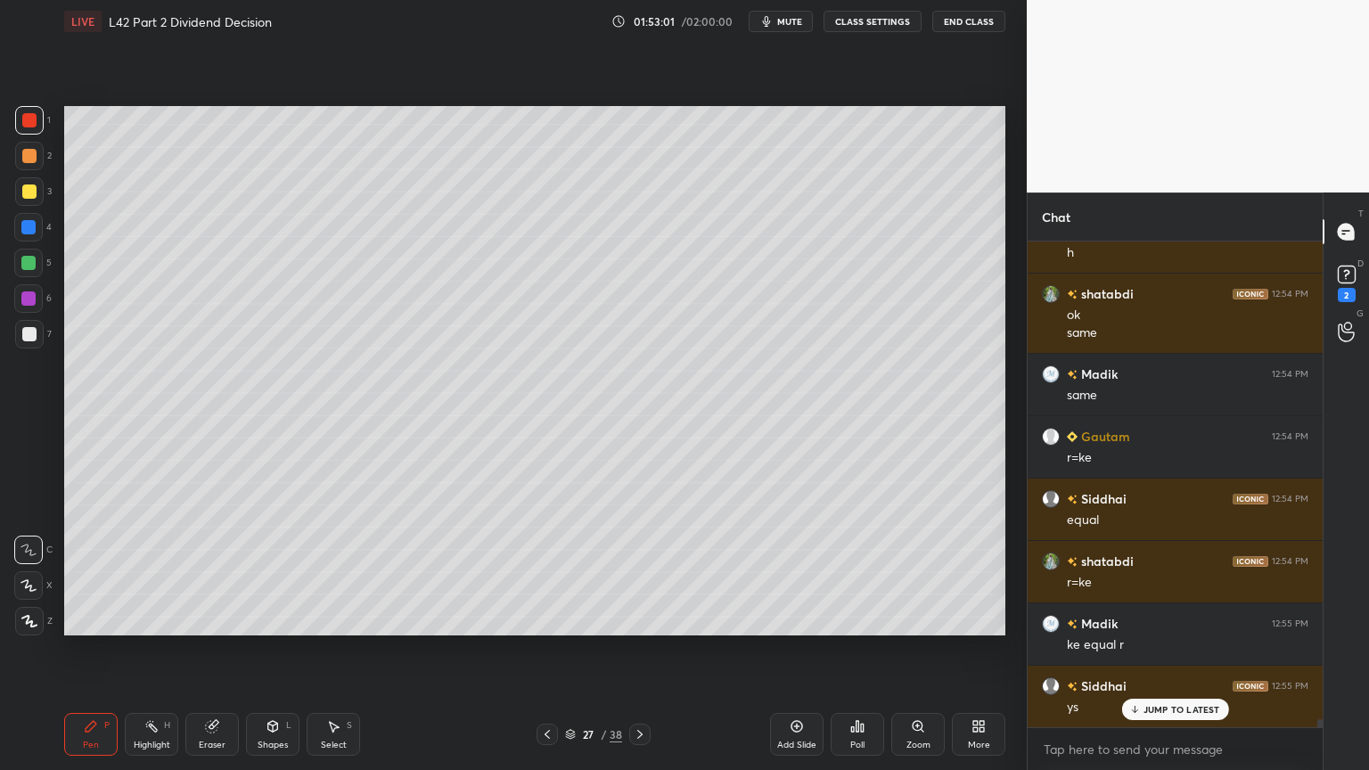
scroll to position [29189, 0]
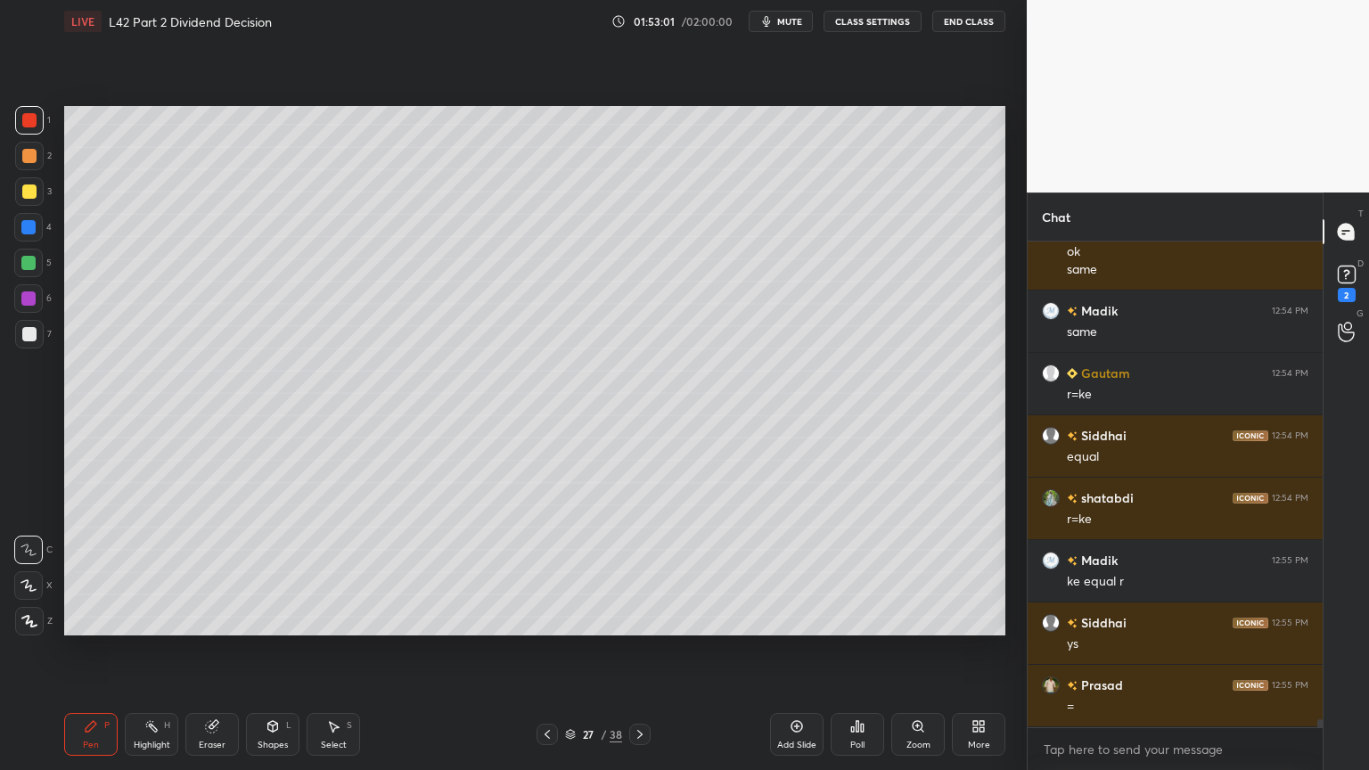
click at [649, 572] on div at bounding box center [639, 734] width 21 height 21
click at [25, 195] on div at bounding box center [29, 192] width 14 height 14
click at [32, 337] on div at bounding box center [29, 334] width 14 height 14
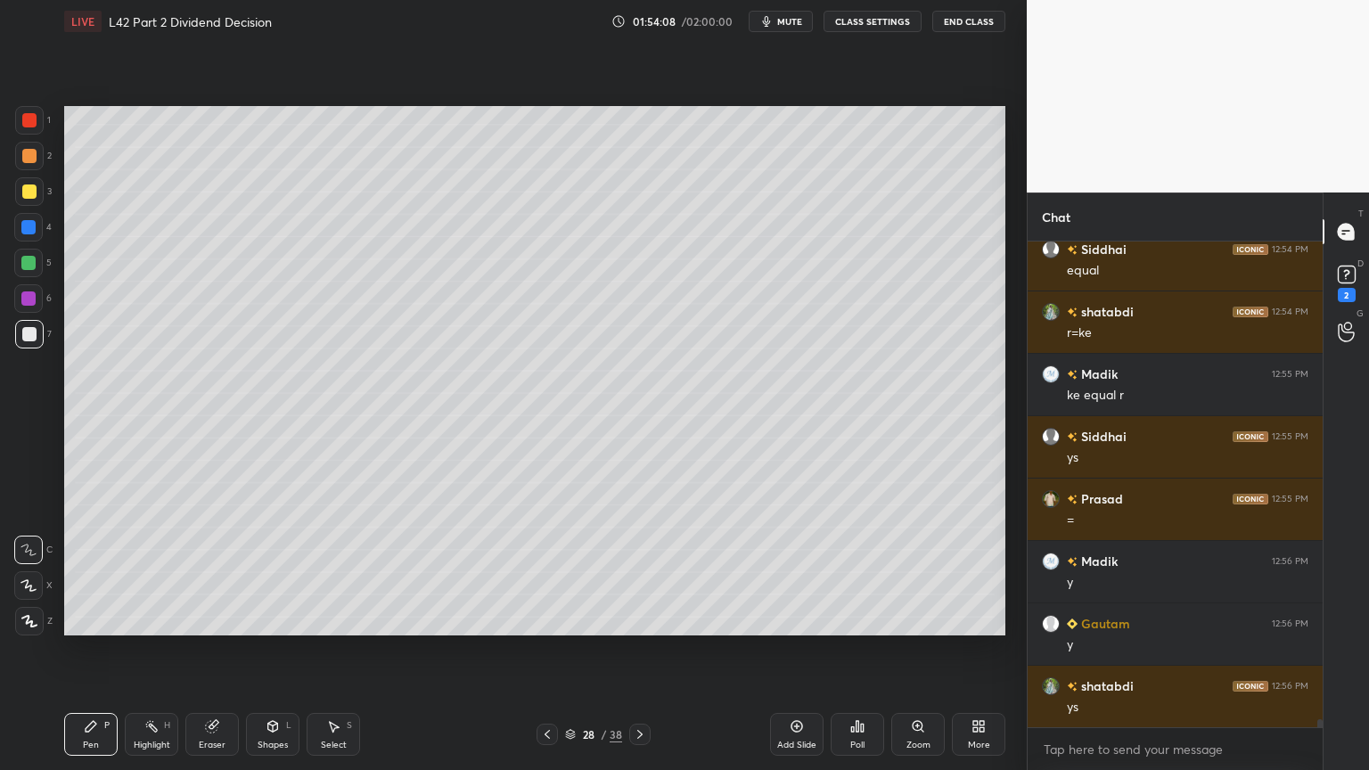
scroll to position [29439, 0]
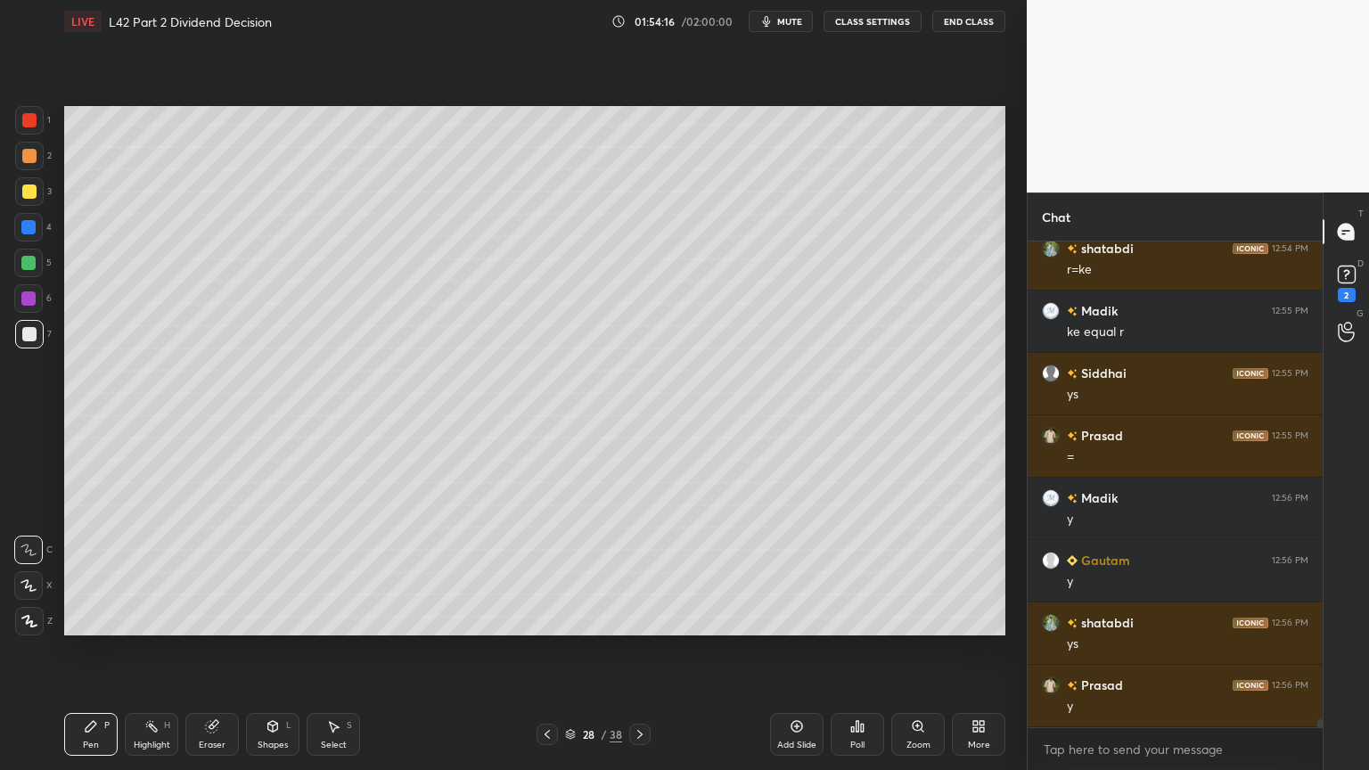
click at [547, 572] on icon at bounding box center [547, 734] width 5 height 9
click at [549, 572] on icon at bounding box center [547, 735] width 14 height 14
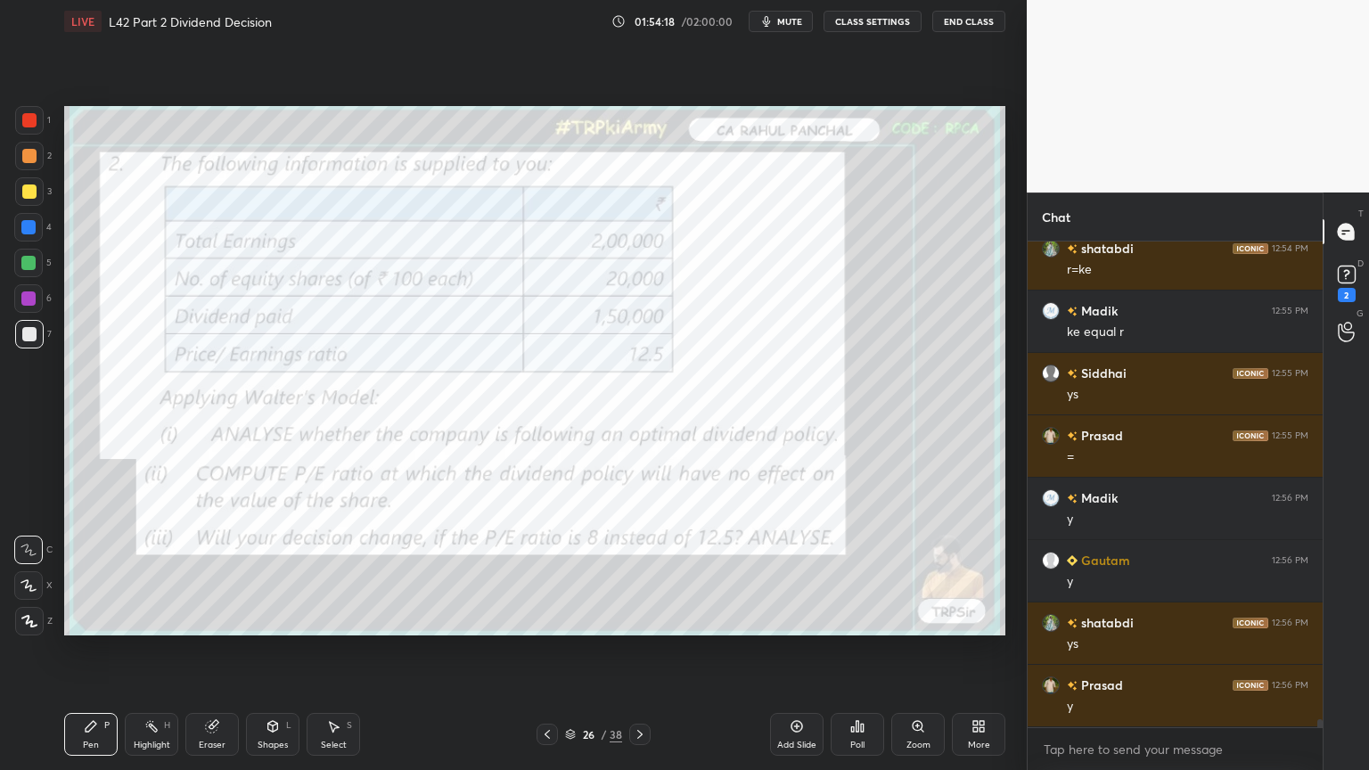
click at [637, 572] on div at bounding box center [639, 734] width 21 height 21
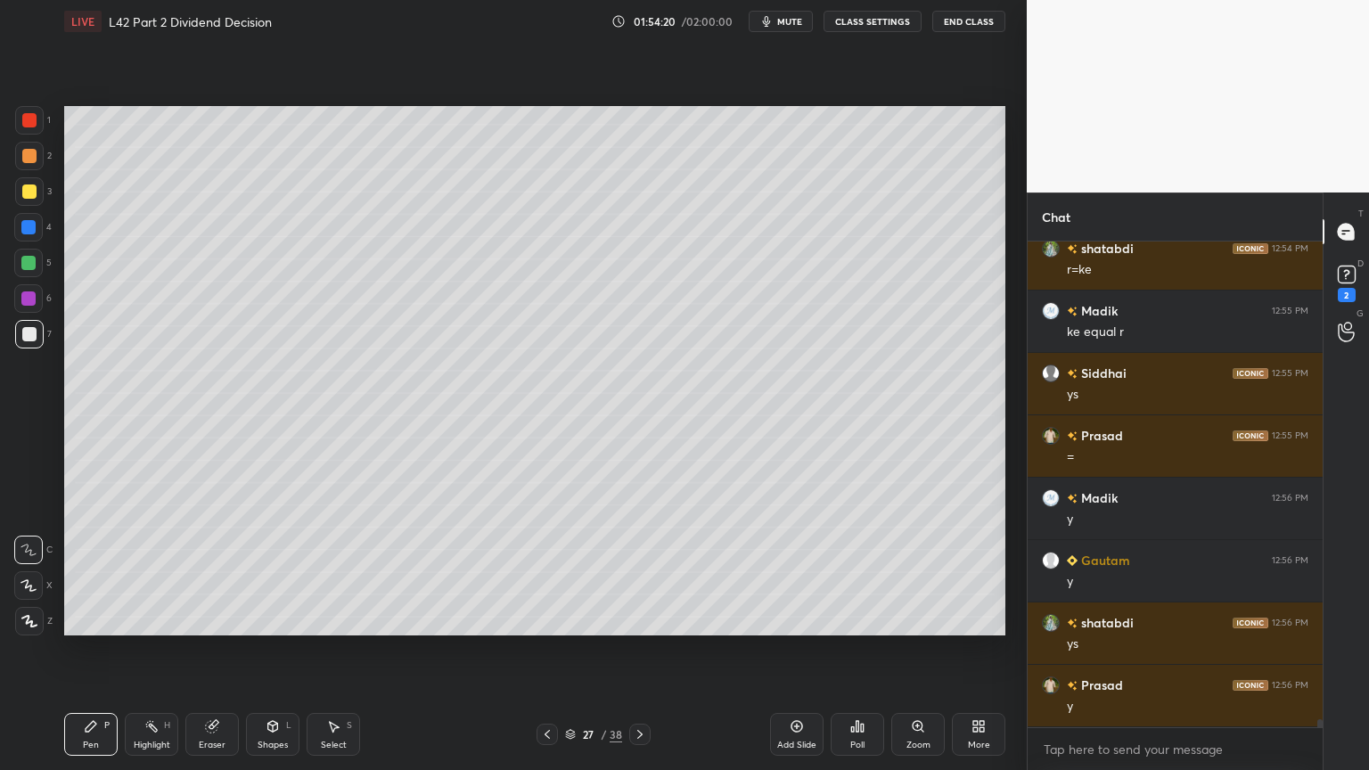
click at [642, 572] on icon at bounding box center [639, 734] width 5 height 9
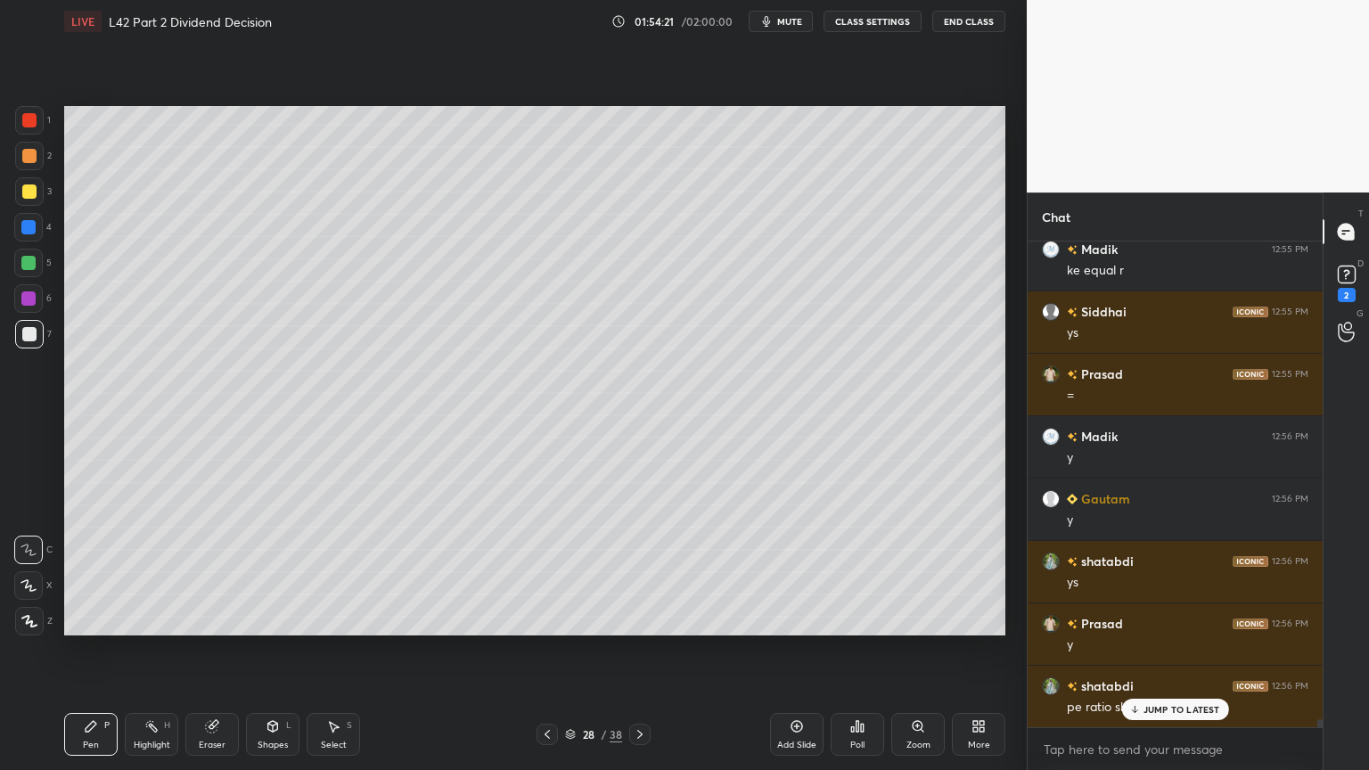
click at [209, 572] on icon at bounding box center [212, 727] width 12 height 12
click at [93, 572] on div "Pen P" at bounding box center [90, 734] width 53 height 43
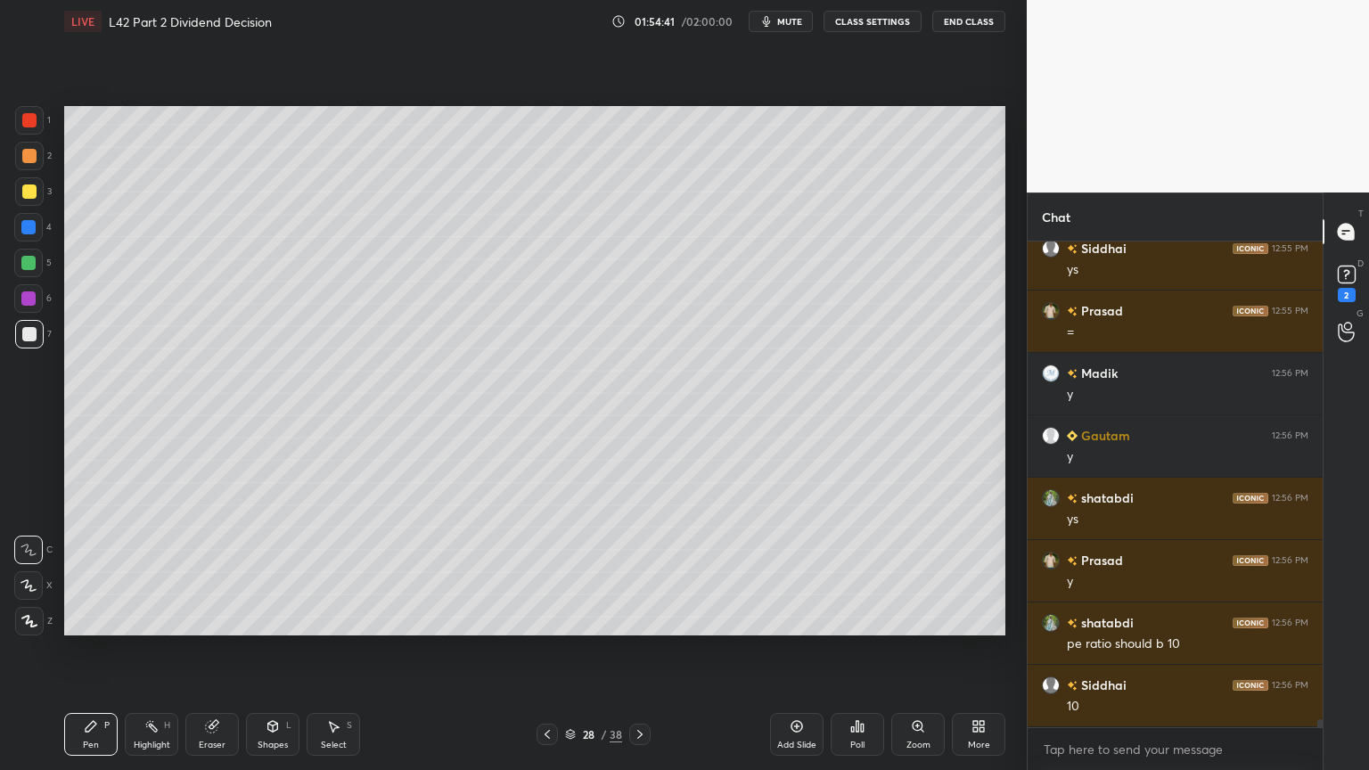
click at [213, 572] on div "Eraser" at bounding box center [211, 734] width 53 height 43
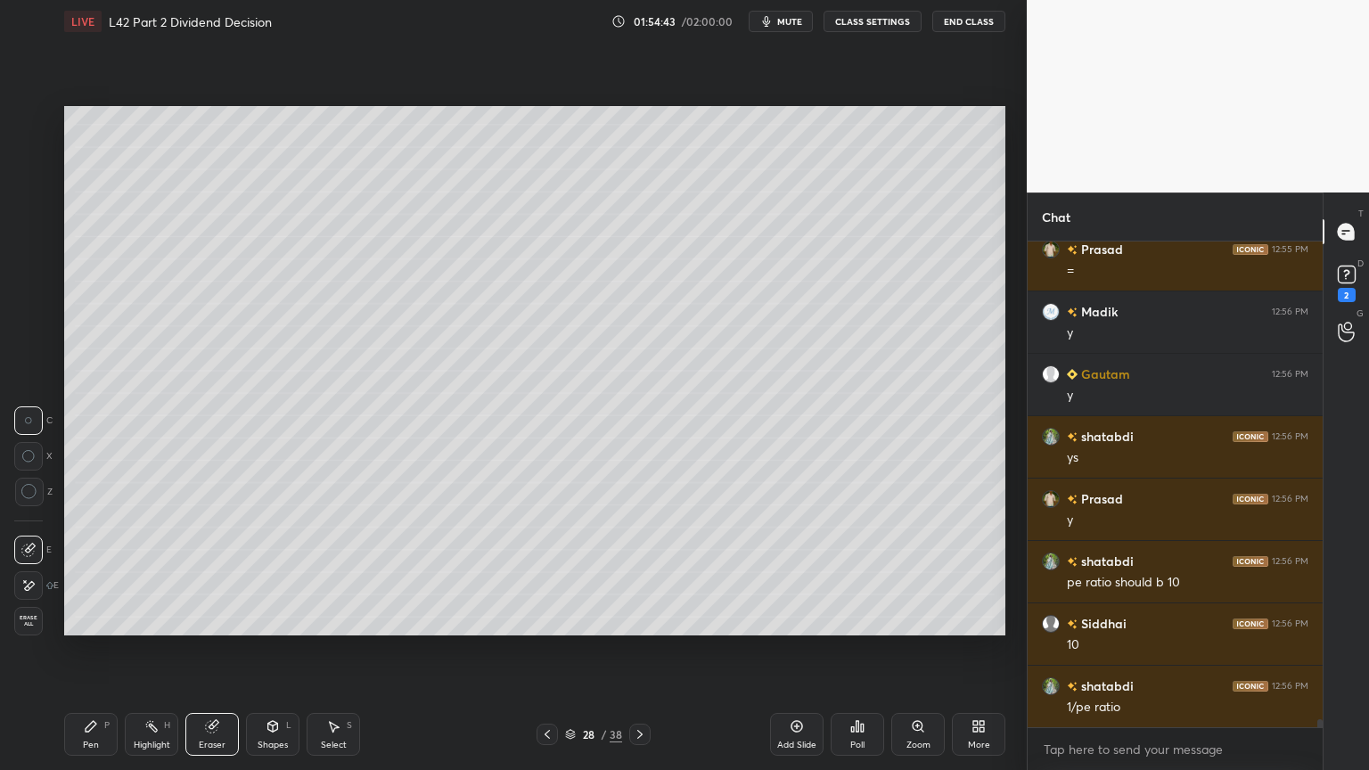
click at [96, 572] on div "Pen P" at bounding box center [90, 734] width 53 height 43
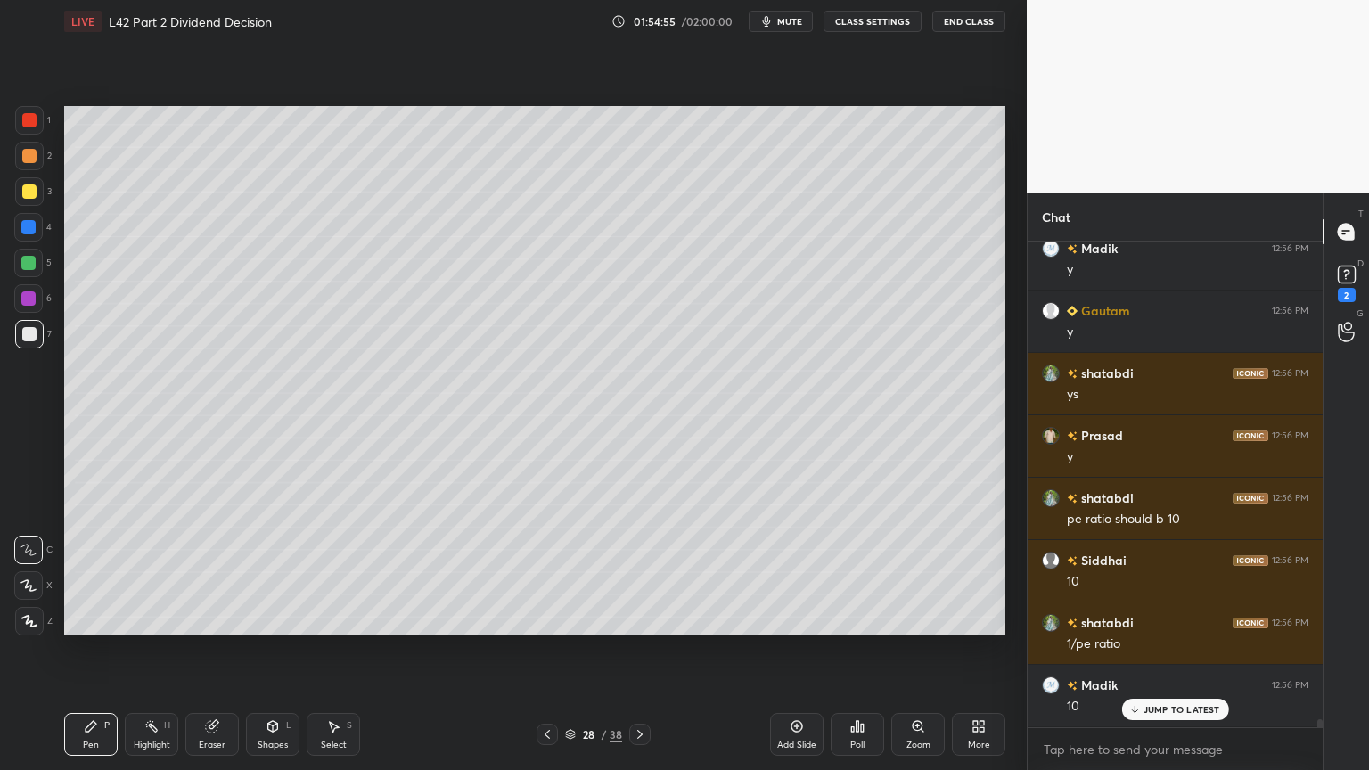
scroll to position [29750, 0]
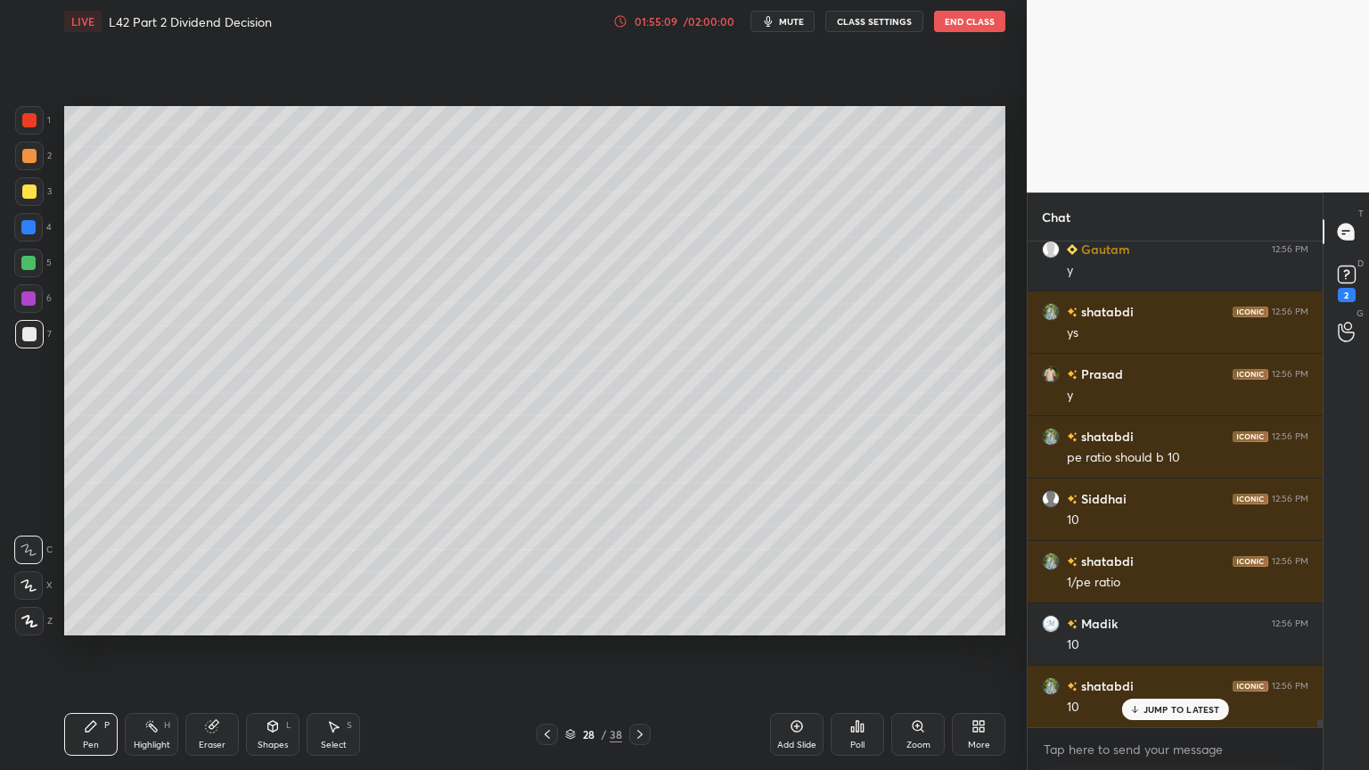
click at [32, 125] on div at bounding box center [29, 120] width 14 height 14
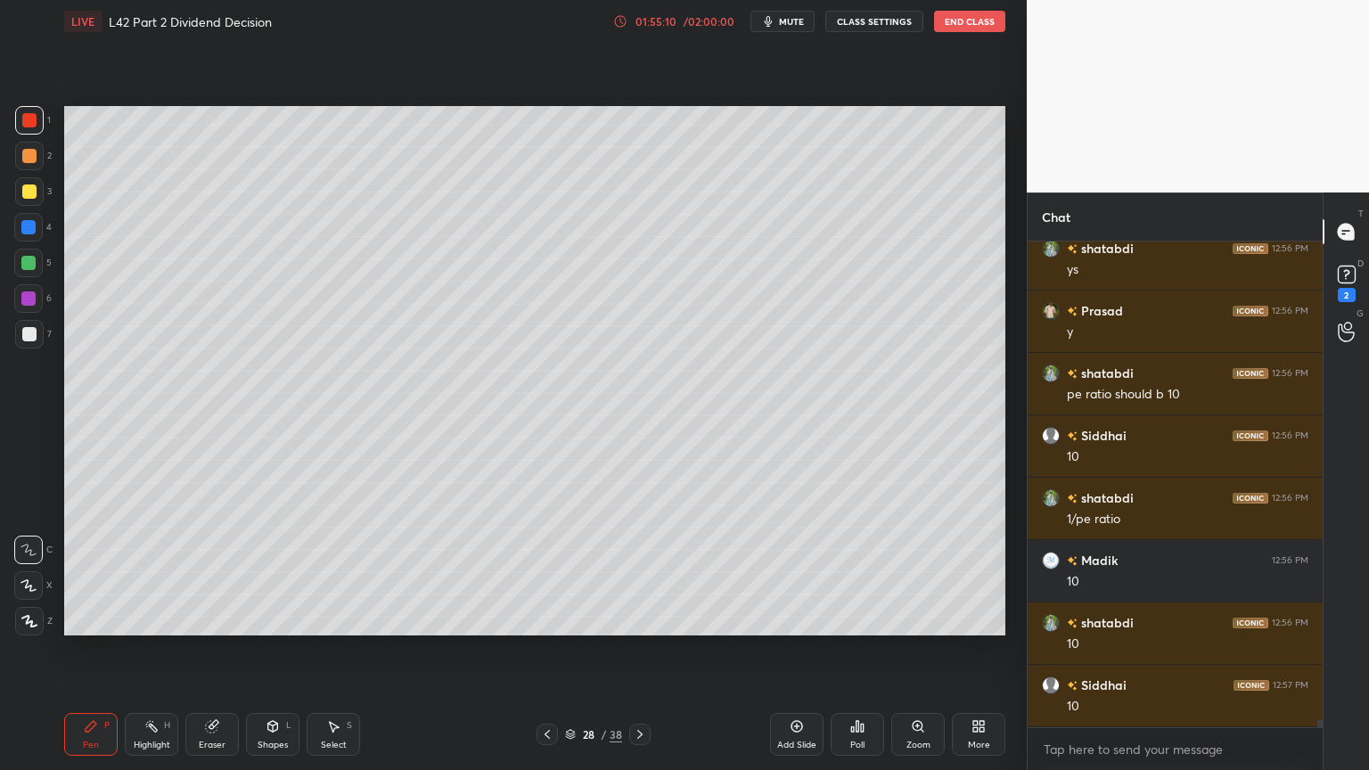
click at [273, 572] on icon at bounding box center [273, 725] width 10 height 3
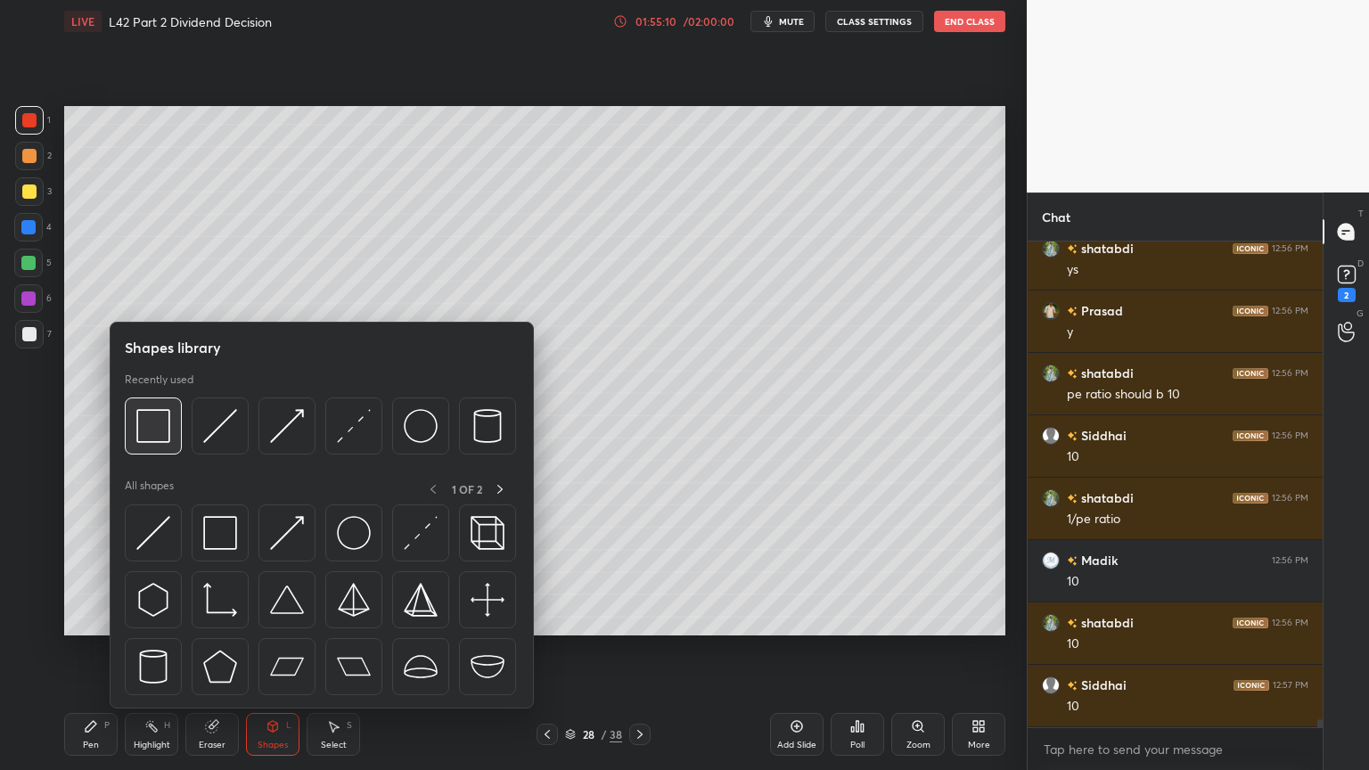
click at [160, 421] on img at bounding box center [153, 426] width 34 height 34
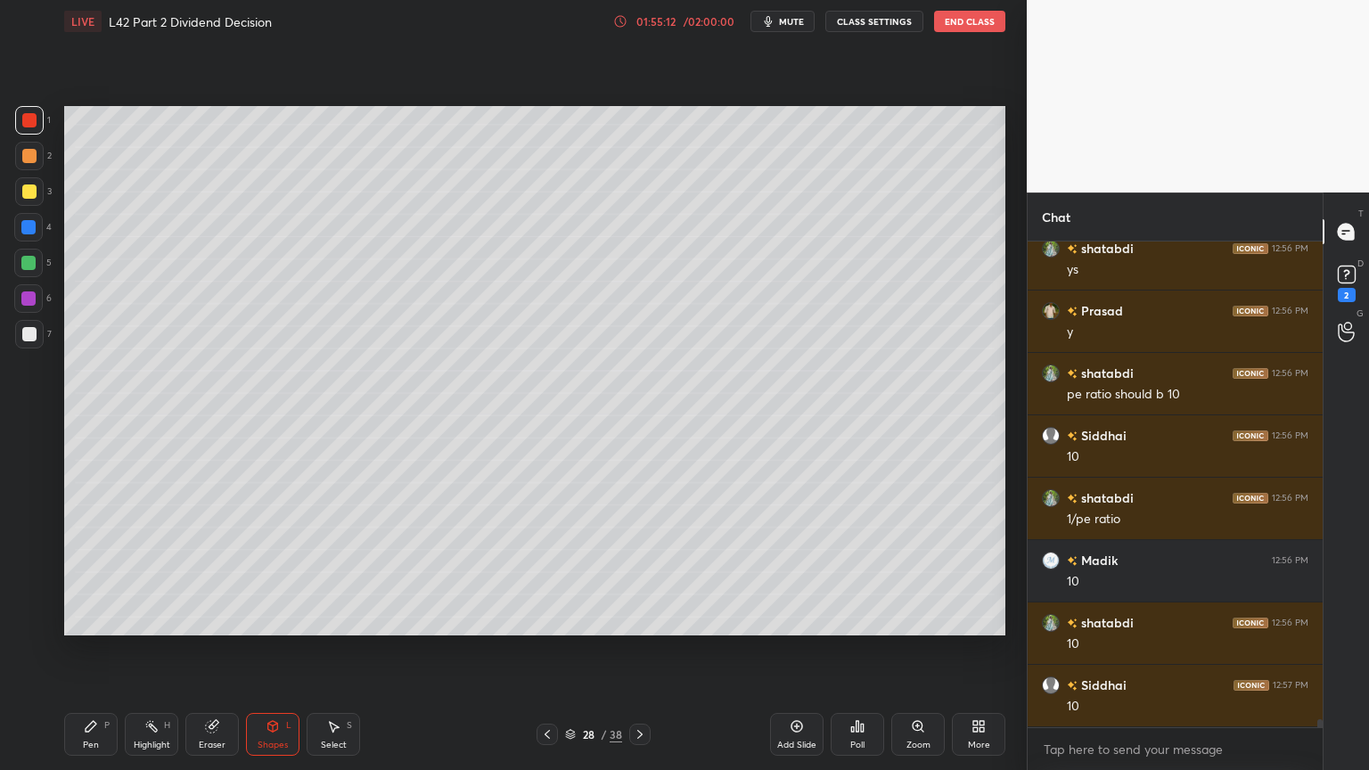
click at [21, 340] on div at bounding box center [29, 334] width 29 height 29
click at [53, 572] on div "1 2 3 4 5 6 7 C X Z C X Z E E Erase all H H LIVE L42 Part 2 Dividend Decision 0…" at bounding box center [506, 385] width 1013 height 770
click at [104, 572] on div "P" at bounding box center [106, 725] width 5 height 9
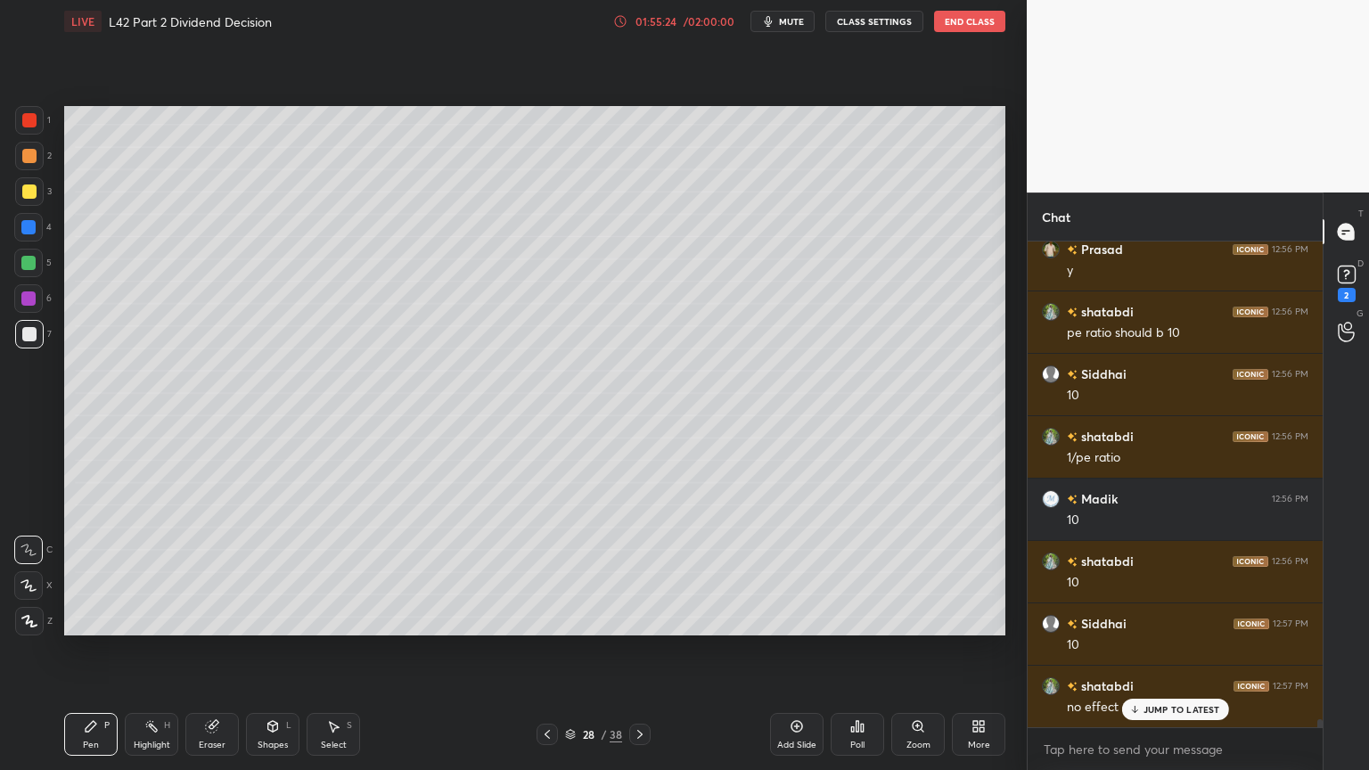
click at [329, 572] on icon at bounding box center [333, 726] width 14 height 14
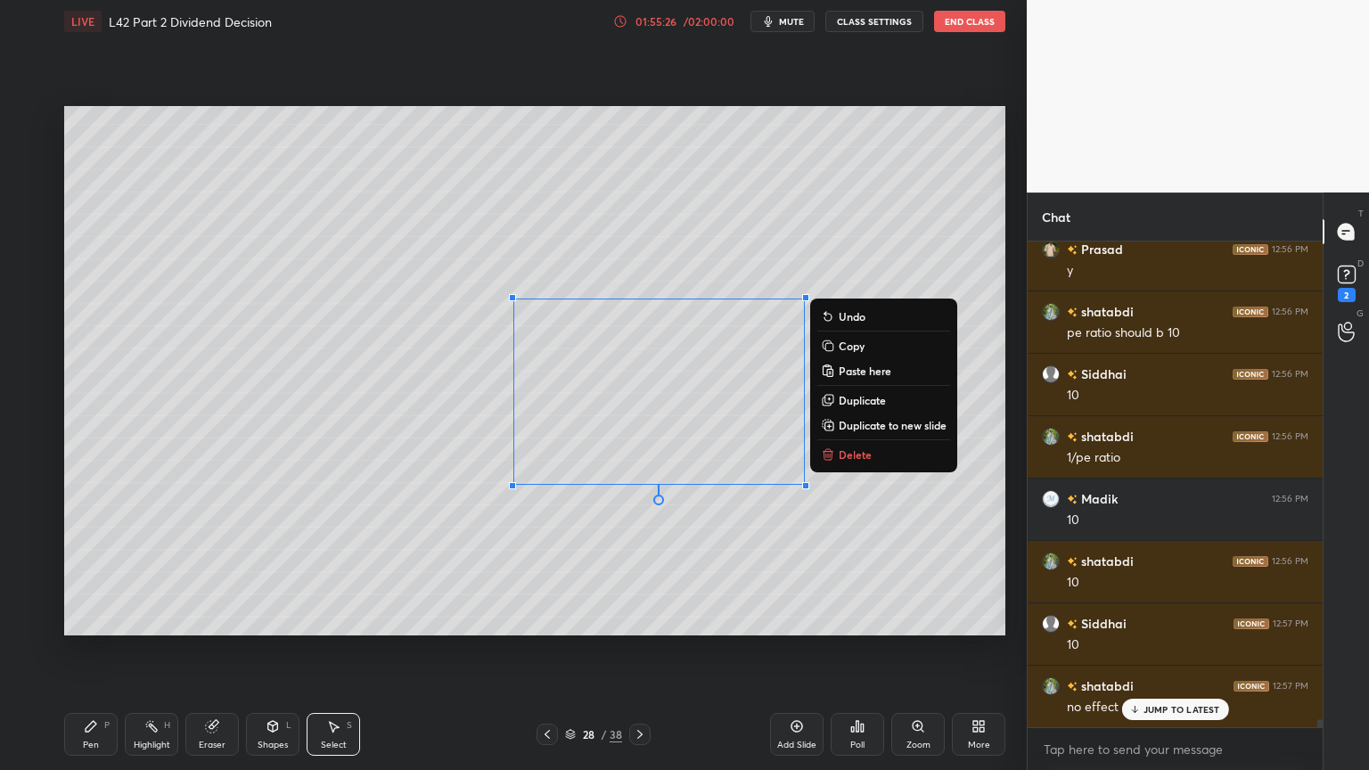
click at [846, 460] on p "Delete" at bounding box center [855, 455] width 33 height 14
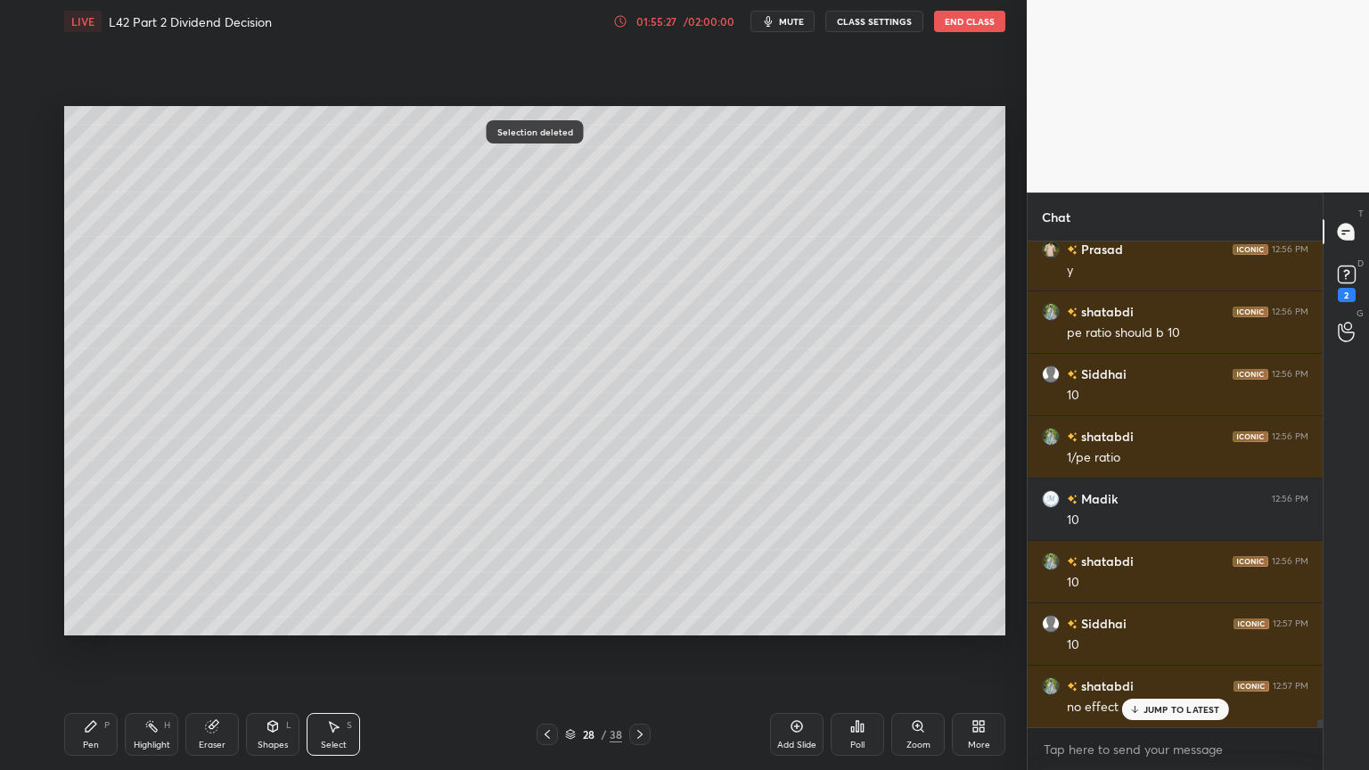
click at [75, 572] on div "Pen P" at bounding box center [90, 734] width 53 height 43
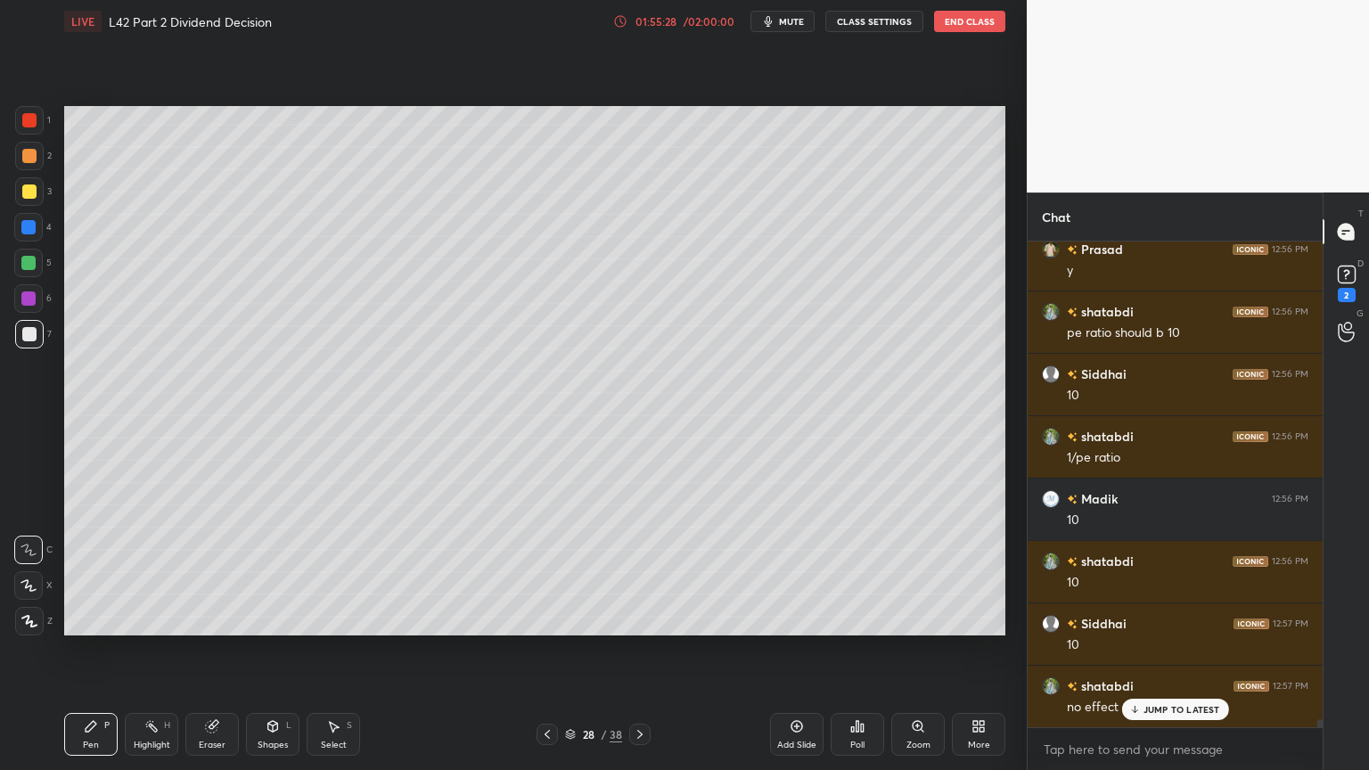
click at [34, 332] on div at bounding box center [29, 334] width 14 height 14
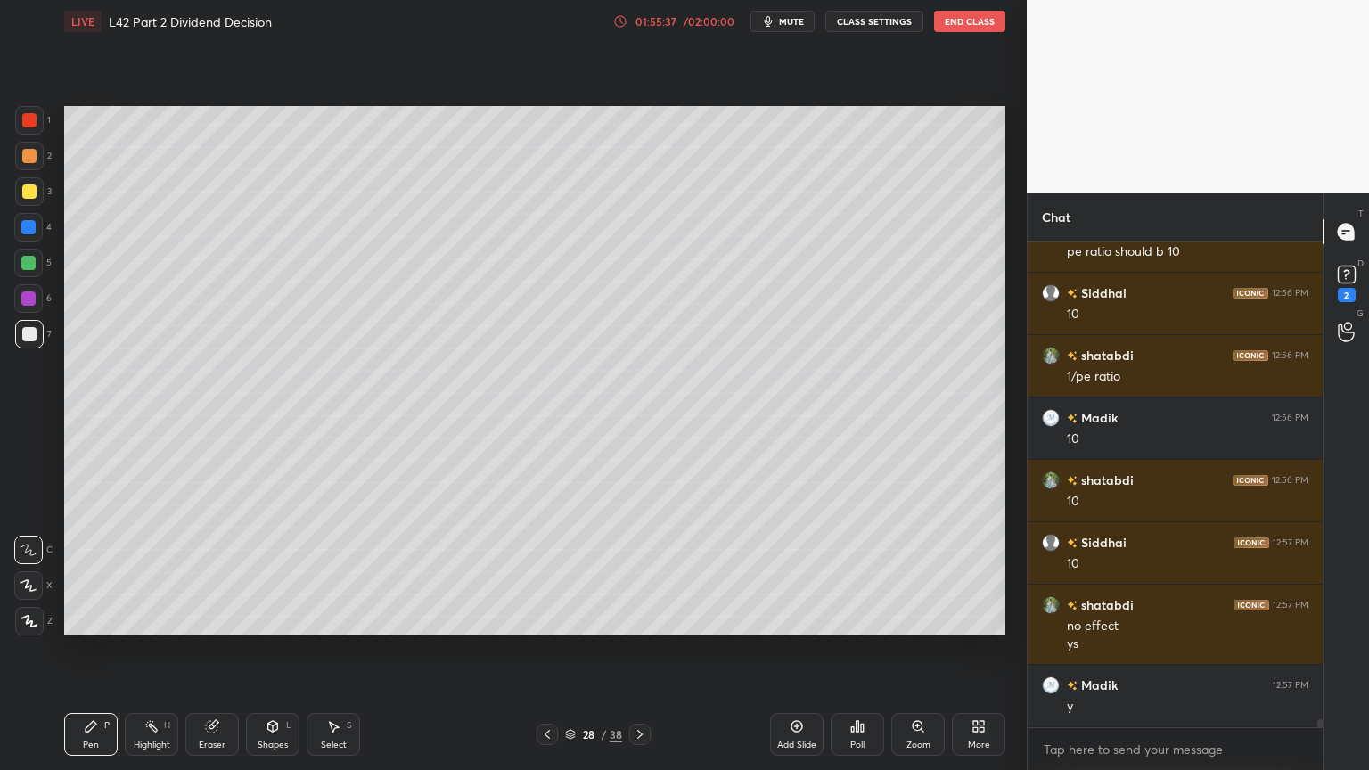
scroll to position [30017, 0]
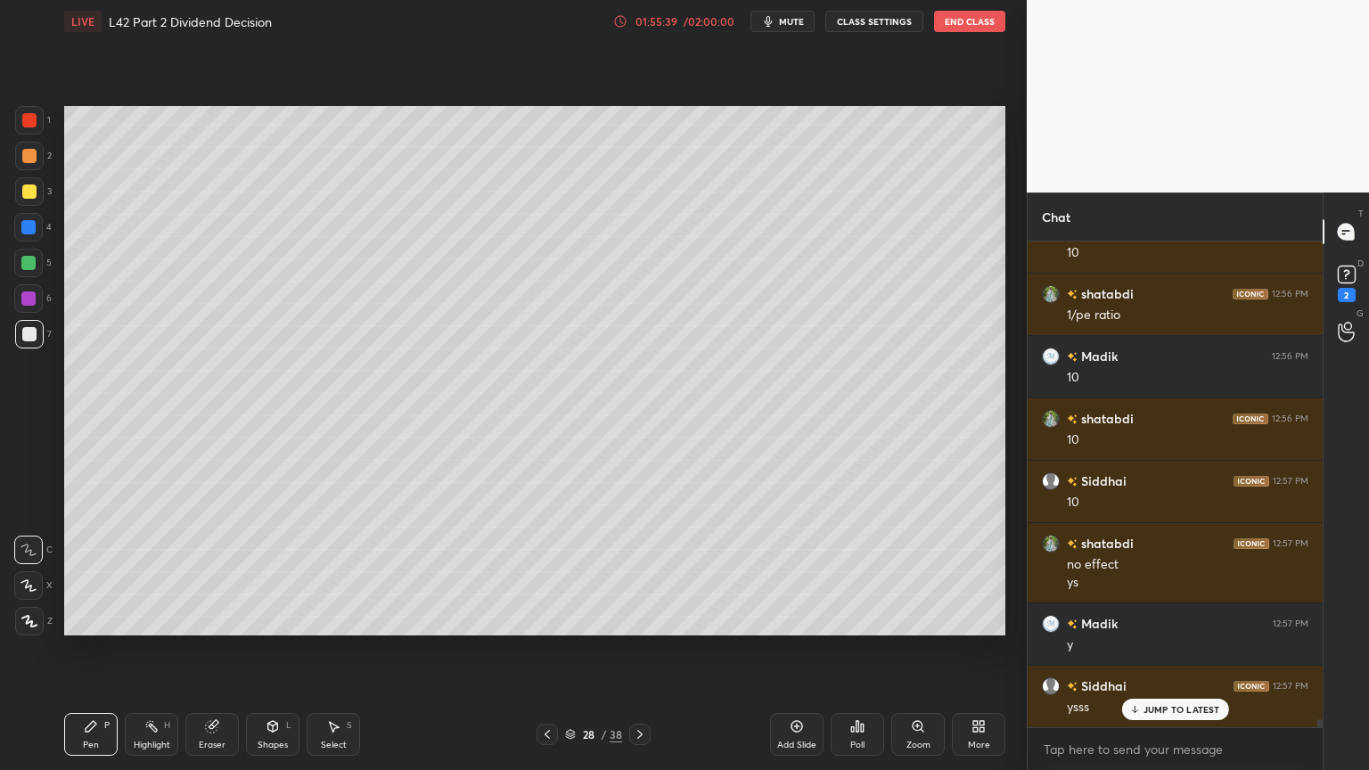
click at [53, 193] on div "1 2 3 4 5 6 7 C X Z C X Z E E Erase all H H" at bounding box center [28, 371] width 57 height 530
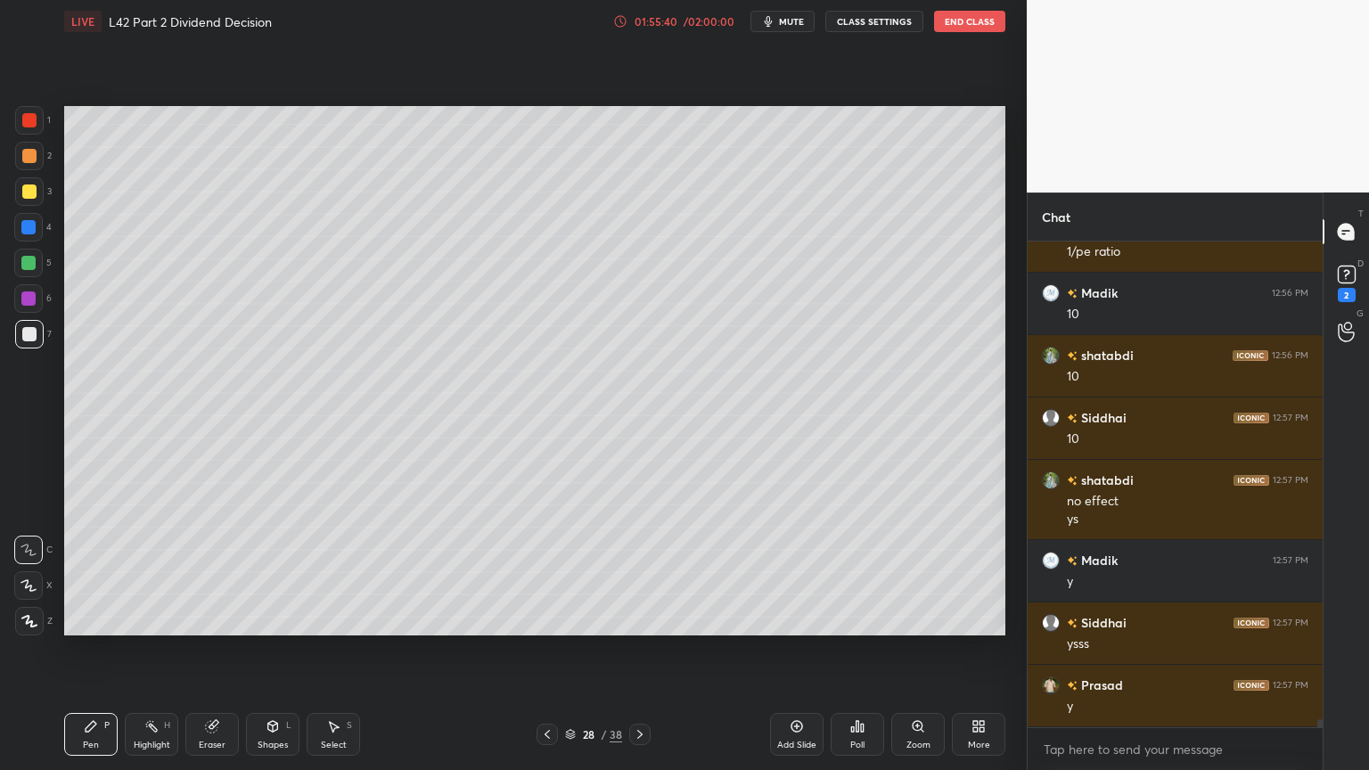
click at [31, 201] on div at bounding box center [29, 191] width 29 height 29
click at [546, 572] on icon at bounding box center [547, 734] width 5 height 9
click at [547, 572] on icon at bounding box center [547, 735] width 14 height 14
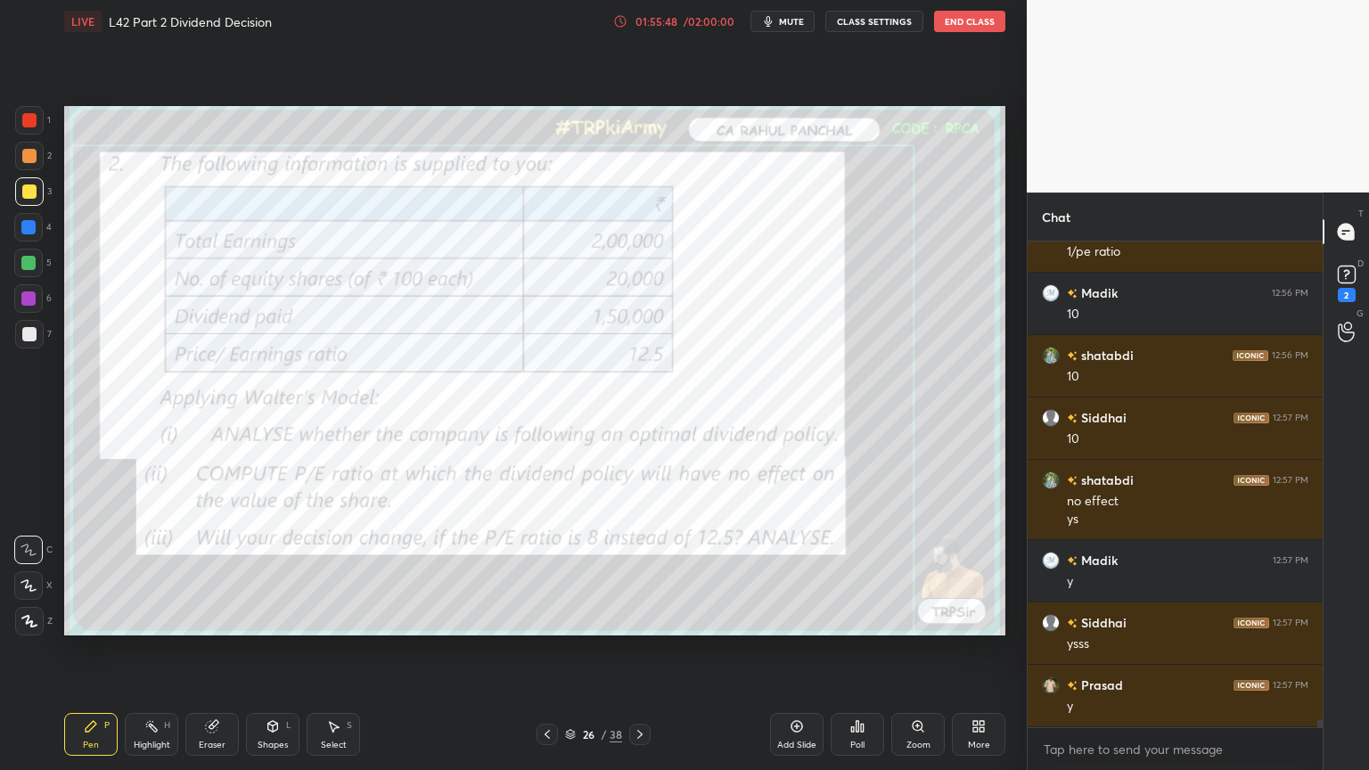
click at [196, 572] on div "Eraser" at bounding box center [211, 734] width 53 height 43
click at [23, 572] on span "Erase all" at bounding box center [28, 621] width 27 height 12
click at [71, 572] on div "Pen P Highlight H Eraser Shapes L Select S 26 / 38 Add Slide Poll Zoom More" at bounding box center [534, 734] width 941 height 71
click at [642, 572] on icon at bounding box center [639, 734] width 5 height 9
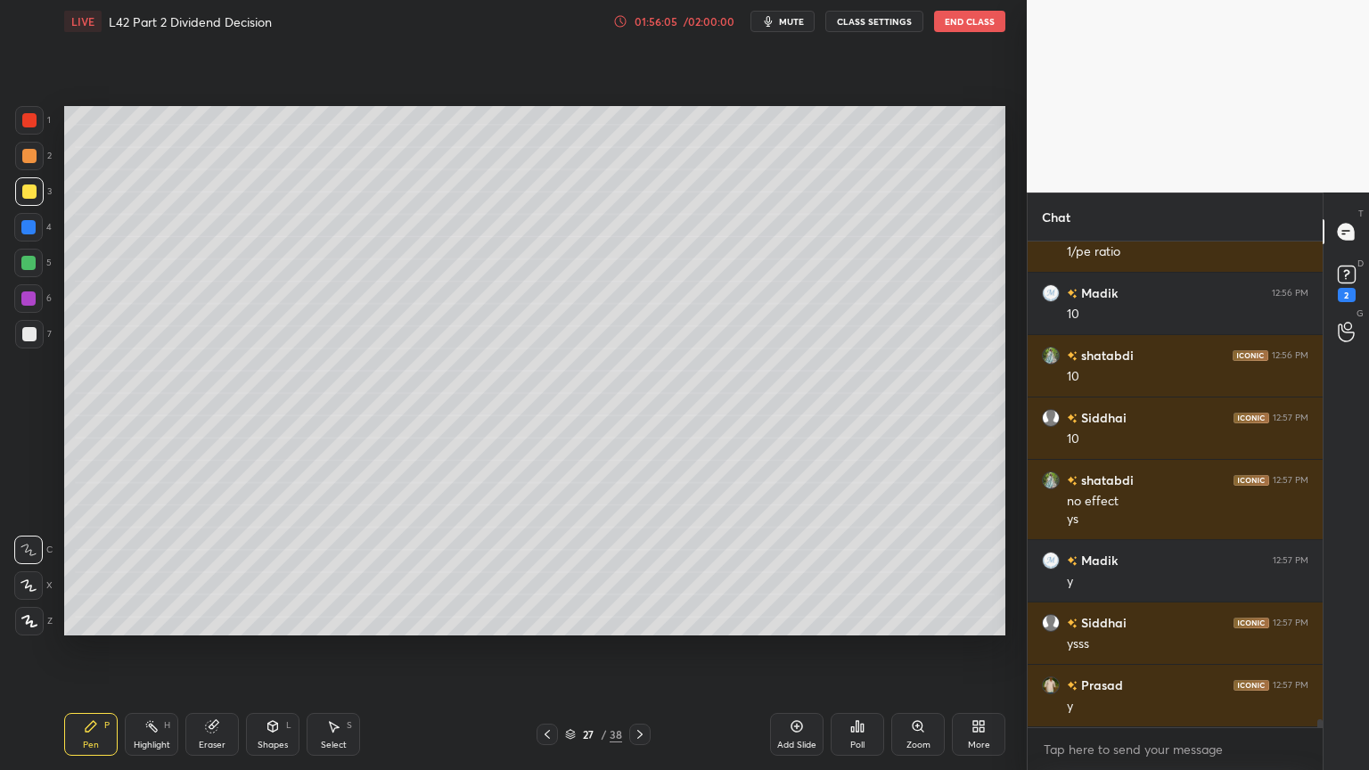
click at [640, 572] on icon at bounding box center [639, 734] width 5 height 9
click at [546, 572] on icon at bounding box center [547, 735] width 14 height 14
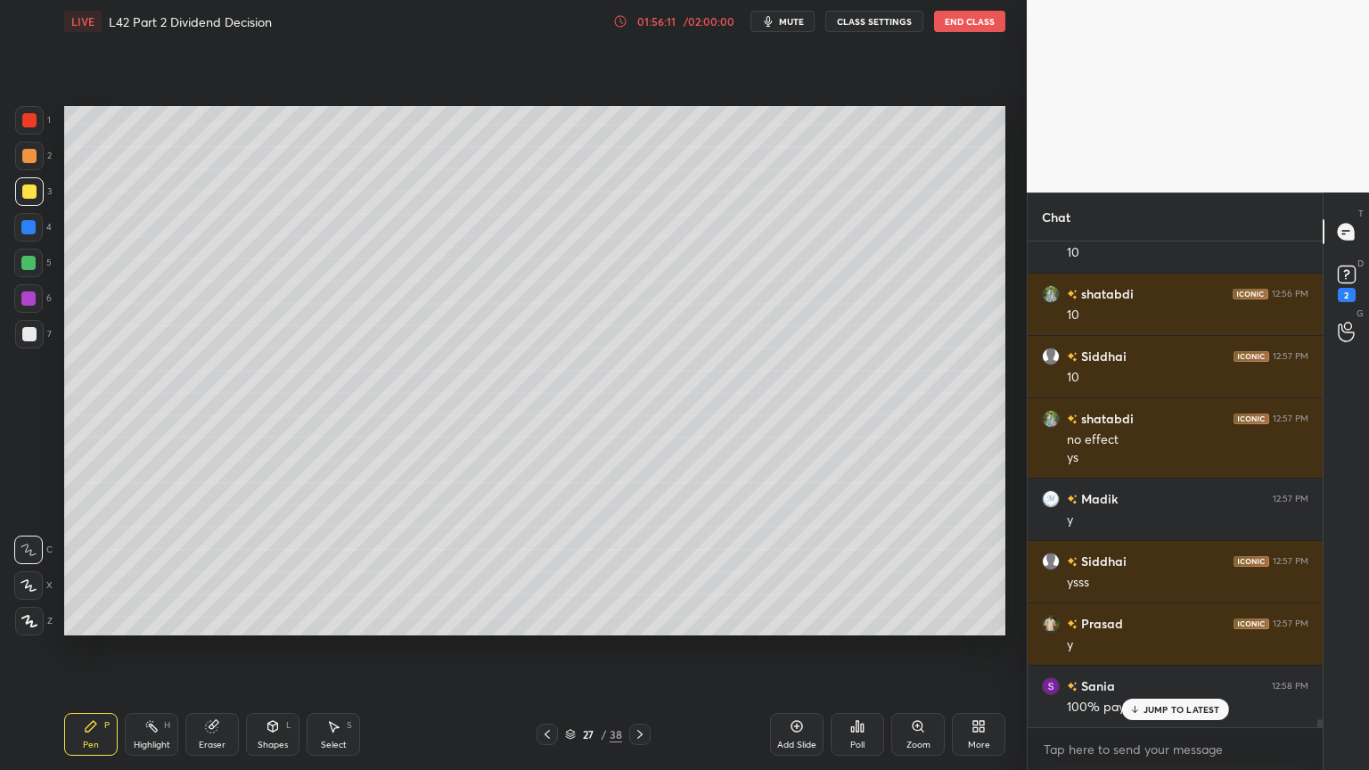
click at [633, 572] on icon at bounding box center [640, 735] width 14 height 14
click at [87, 572] on div "Pen P" at bounding box center [90, 734] width 53 height 43
click at [543, 572] on div at bounding box center [547, 734] width 21 height 21
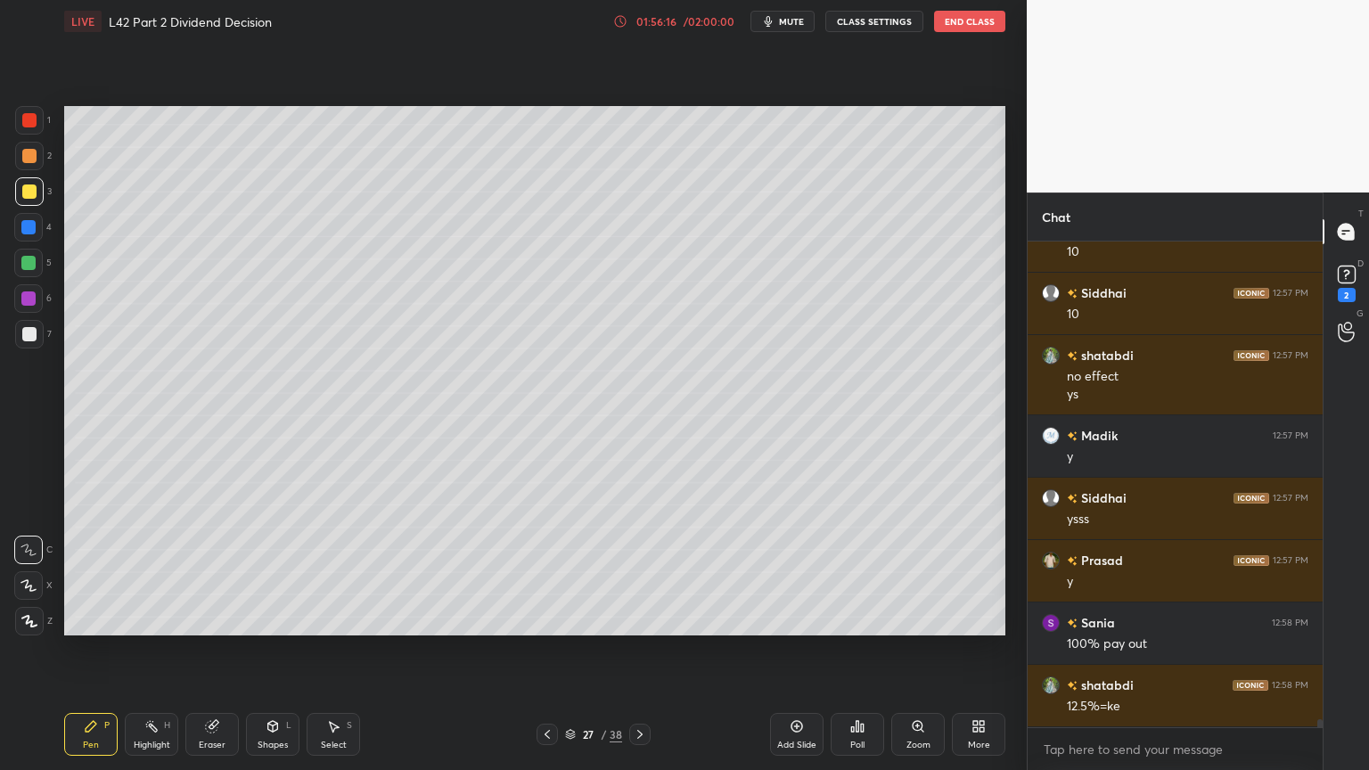
click at [641, 572] on icon at bounding box center [639, 734] width 5 height 9
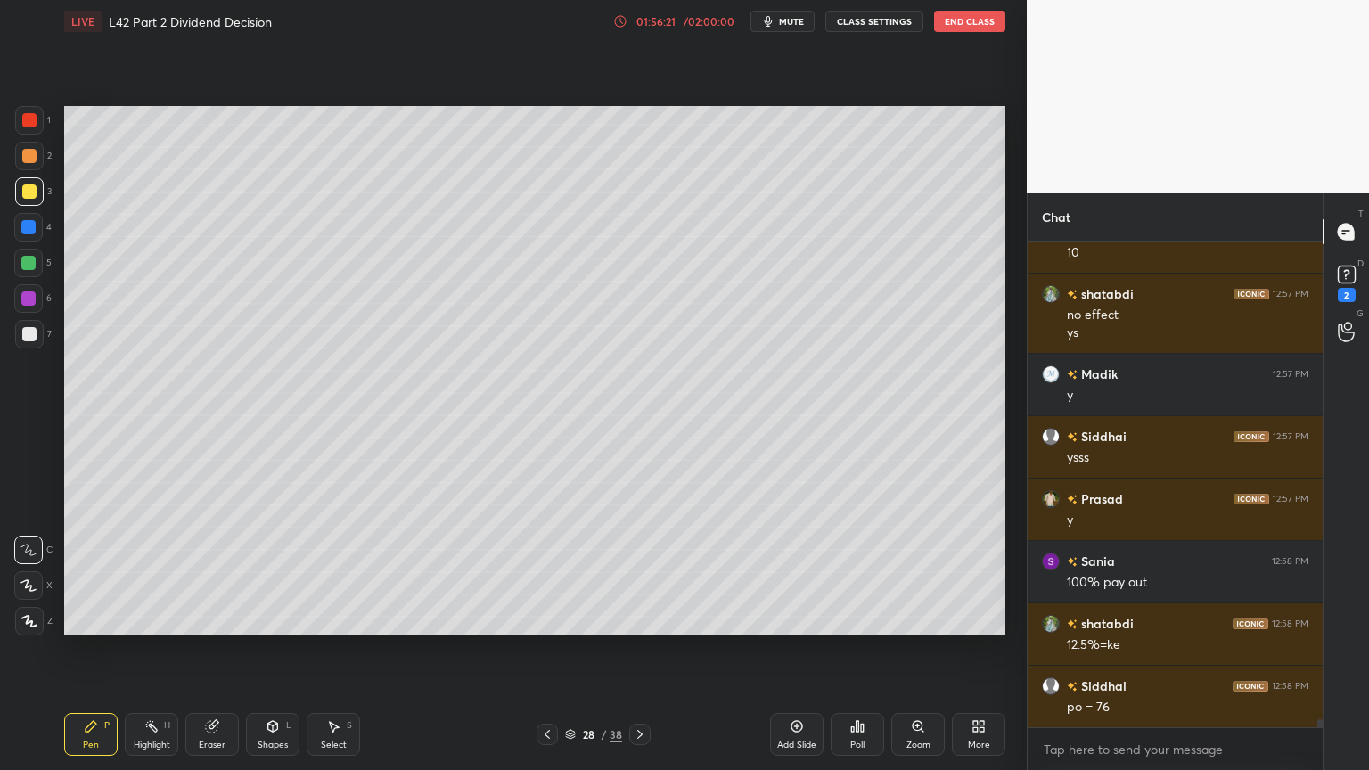
scroll to position [30330, 0]
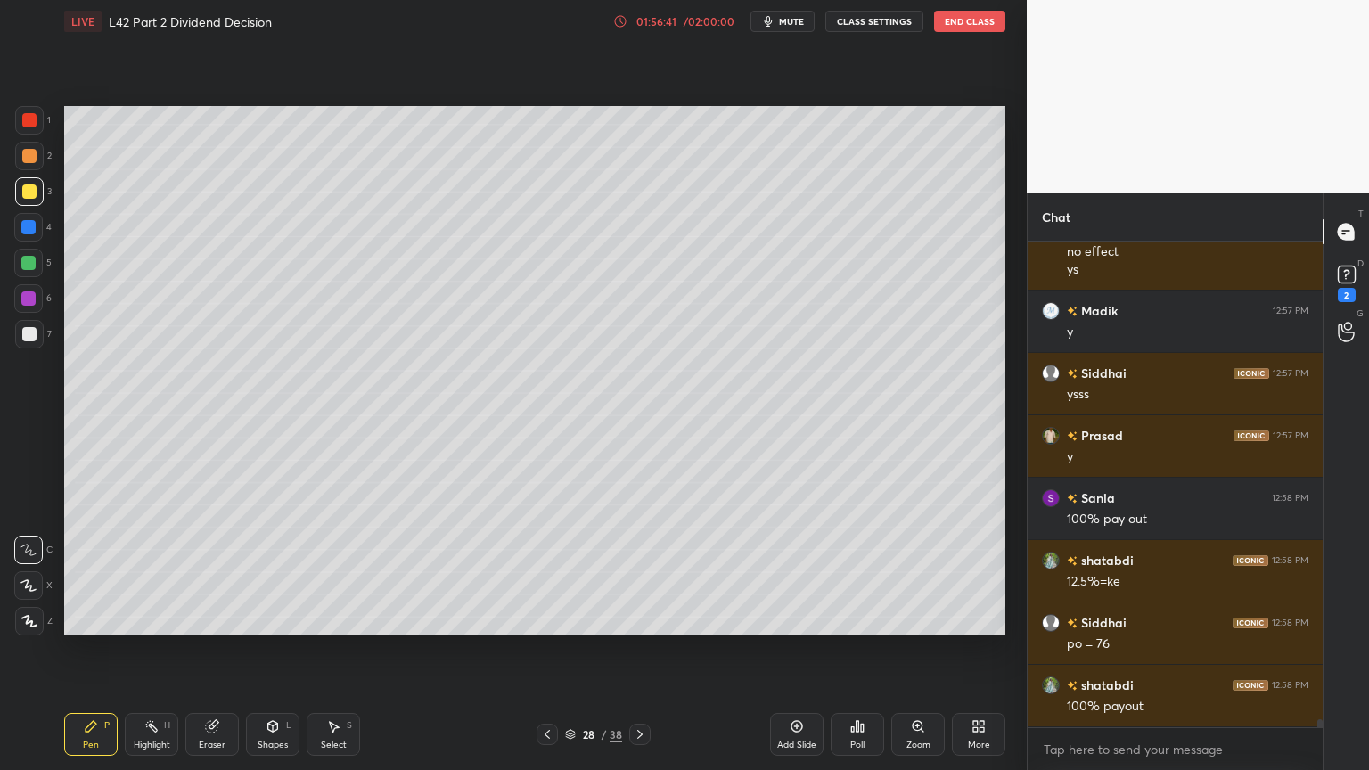
click at [206, 572] on div "Eraser" at bounding box center [211, 734] width 53 height 43
click at [89, 572] on div "Pen" at bounding box center [91, 745] width 16 height 9
click at [550, 572] on icon at bounding box center [547, 735] width 14 height 14
click at [553, 572] on icon at bounding box center [547, 735] width 14 height 14
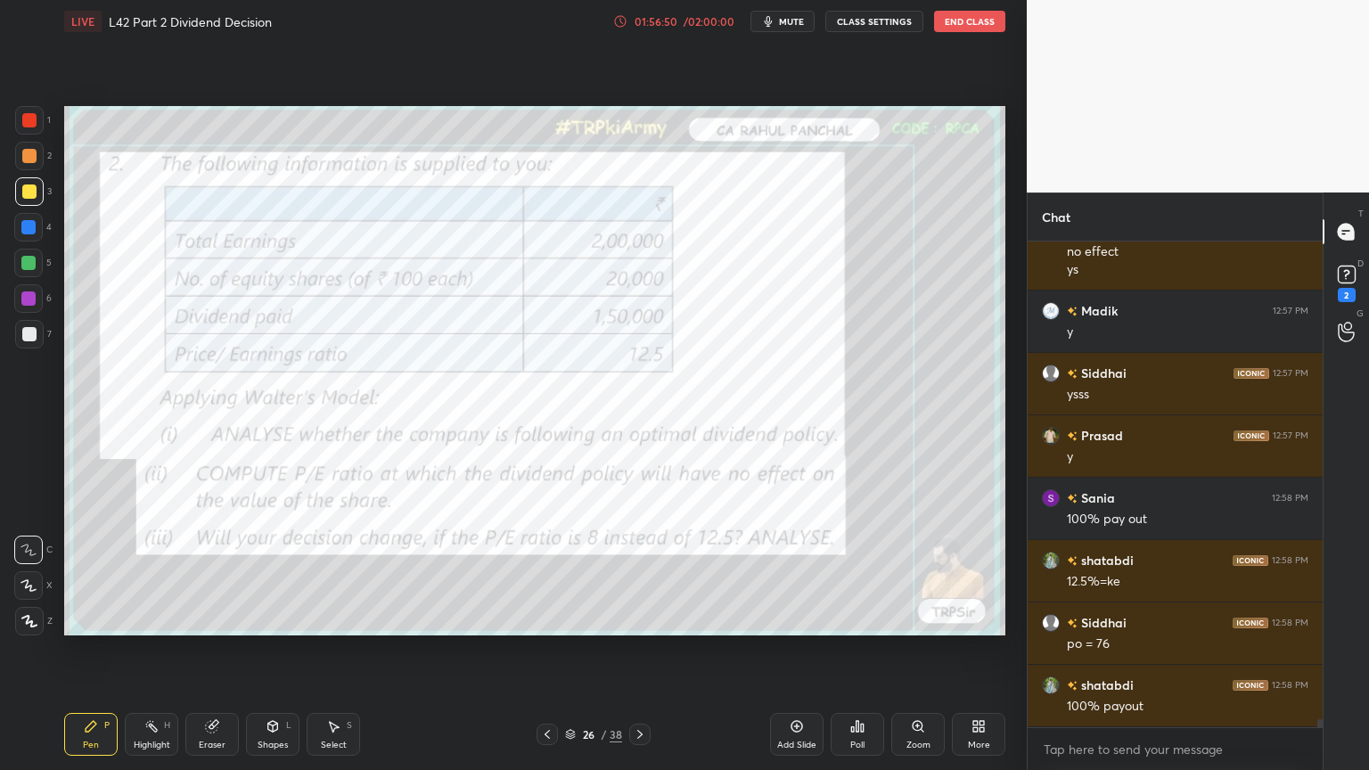
click at [642, 572] on icon at bounding box center [640, 735] width 14 height 14
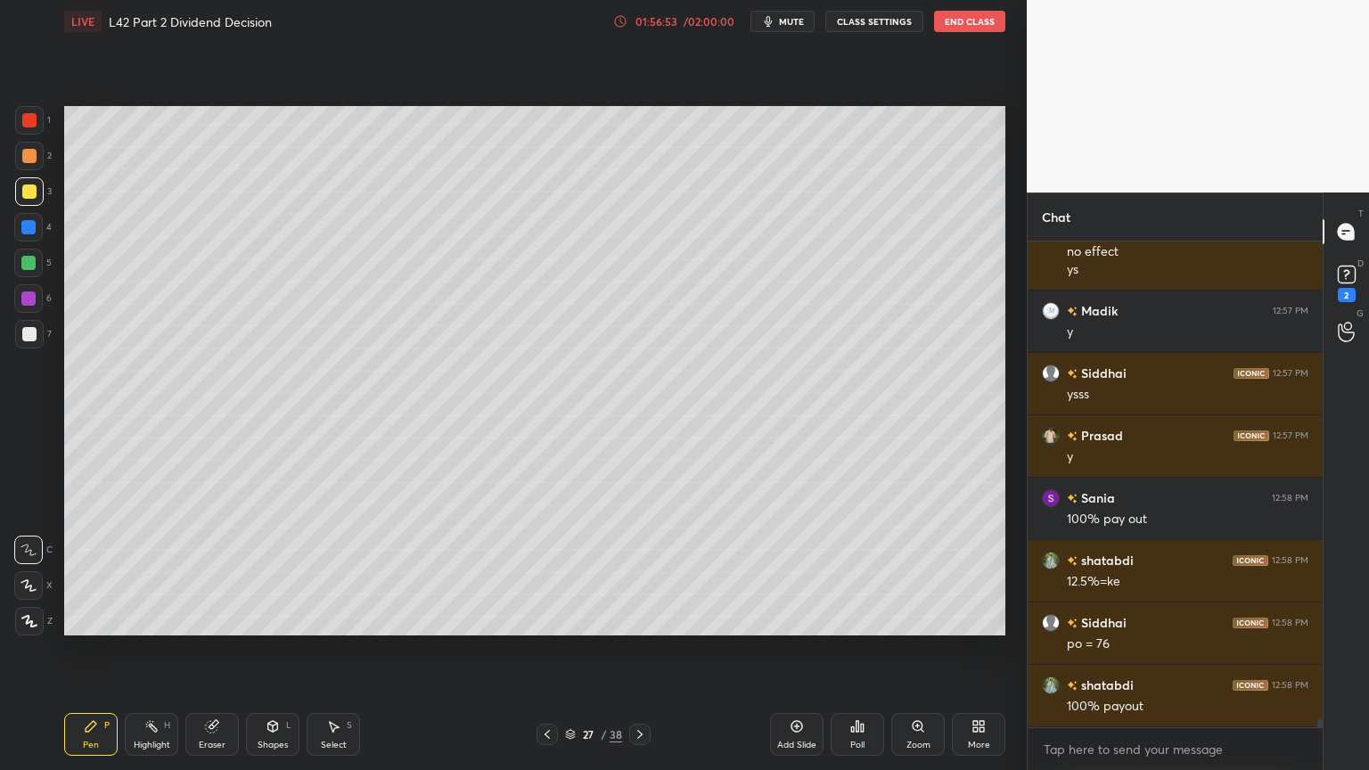
click at [638, 572] on icon at bounding box center [640, 735] width 14 height 14
click at [276, 572] on div "Shapes L" at bounding box center [272, 734] width 53 height 43
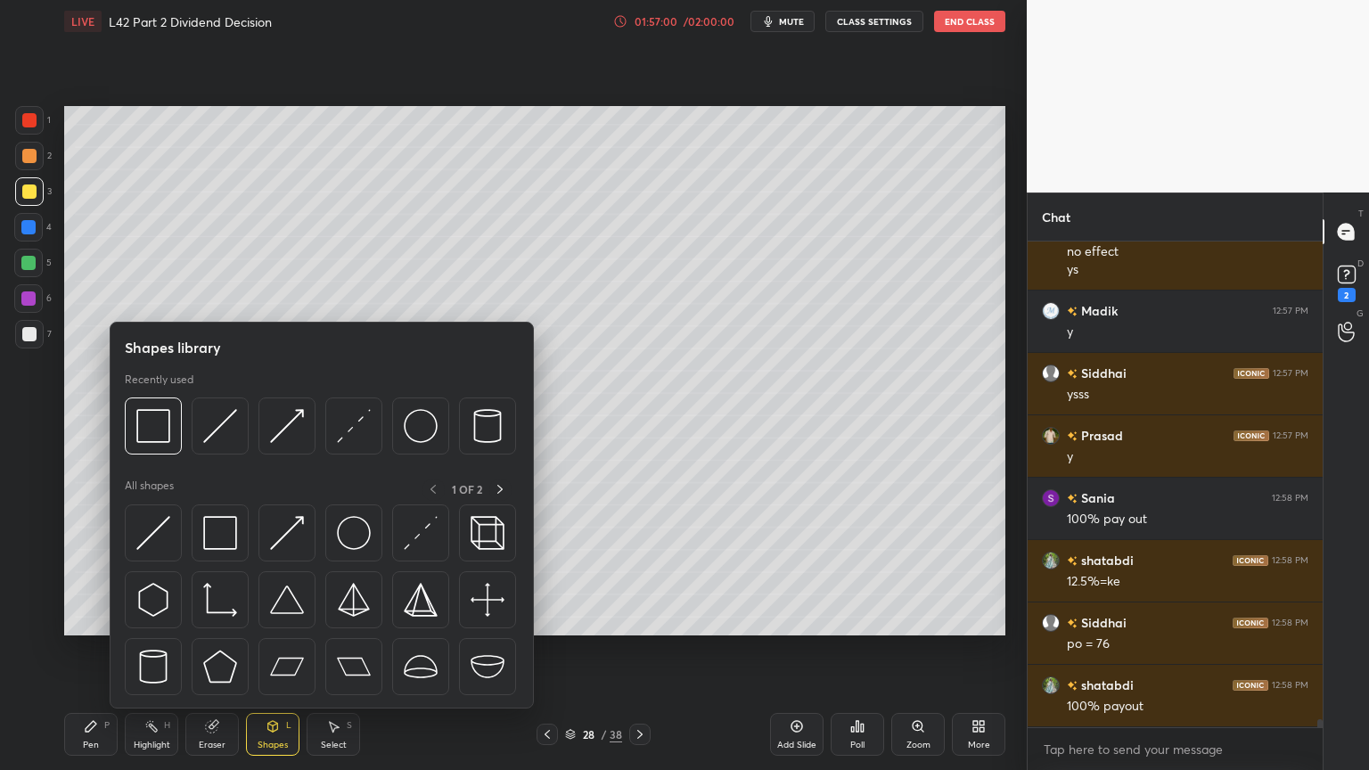
click at [230, 435] on img at bounding box center [220, 426] width 34 height 34
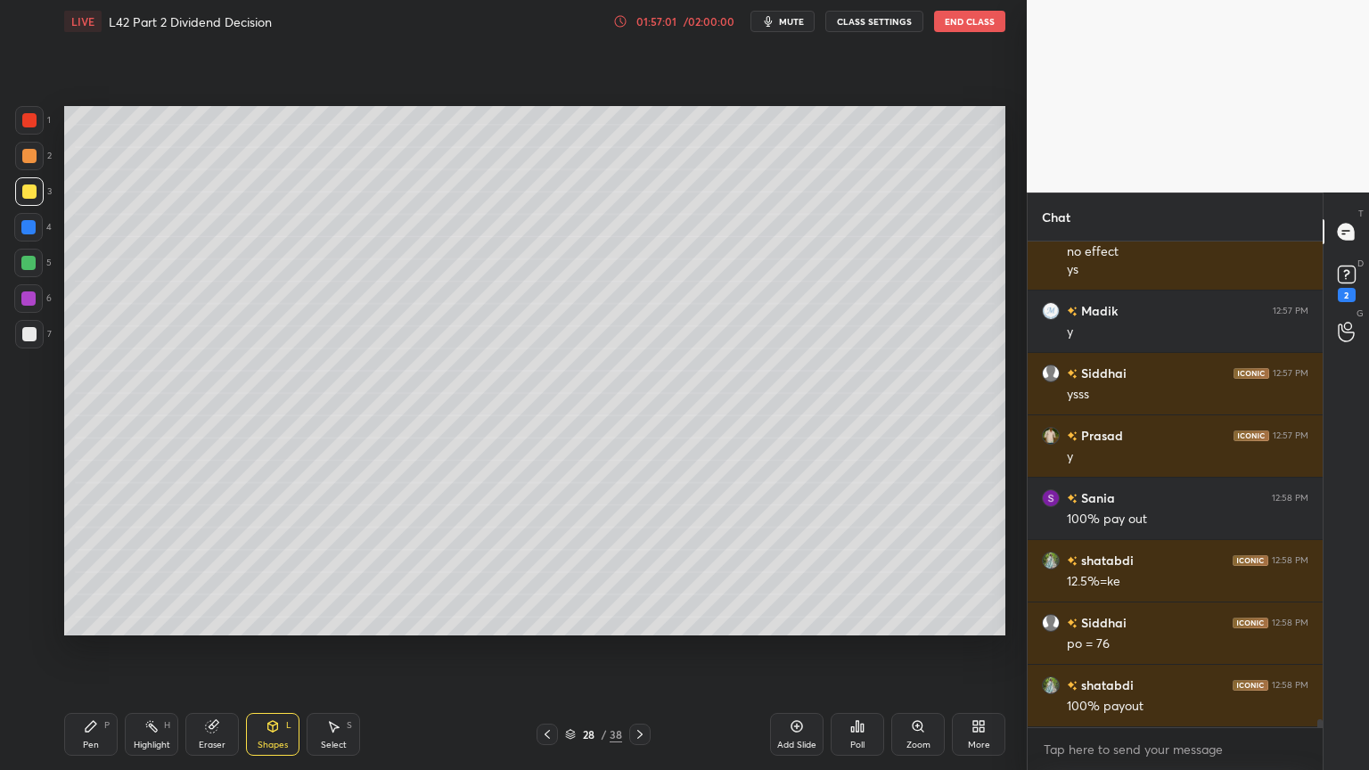
click at [104, 572] on div "P" at bounding box center [106, 725] width 5 height 9
click at [28, 341] on div at bounding box center [29, 334] width 29 height 29
click at [23, 152] on div at bounding box center [29, 156] width 14 height 14
click at [549, 572] on icon at bounding box center [547, 735] width 14 height 14
click at [635, 572] on icon at bounding box center [640, 735] width 14 height 14
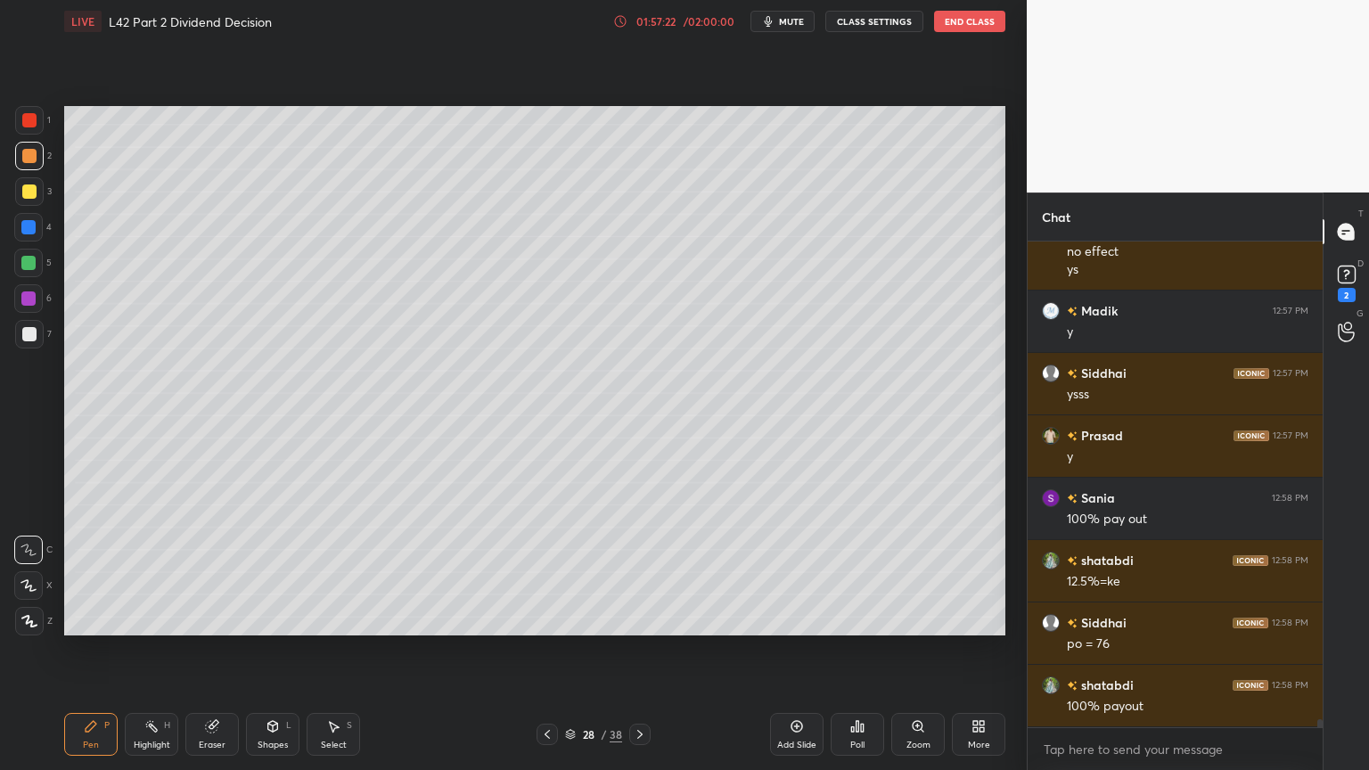
click at [549, 572] on div at bounding box center [547, 734] width 21 height 21
click at [550, 572] on icon at bounding box center [547, 735] width 14 height 14
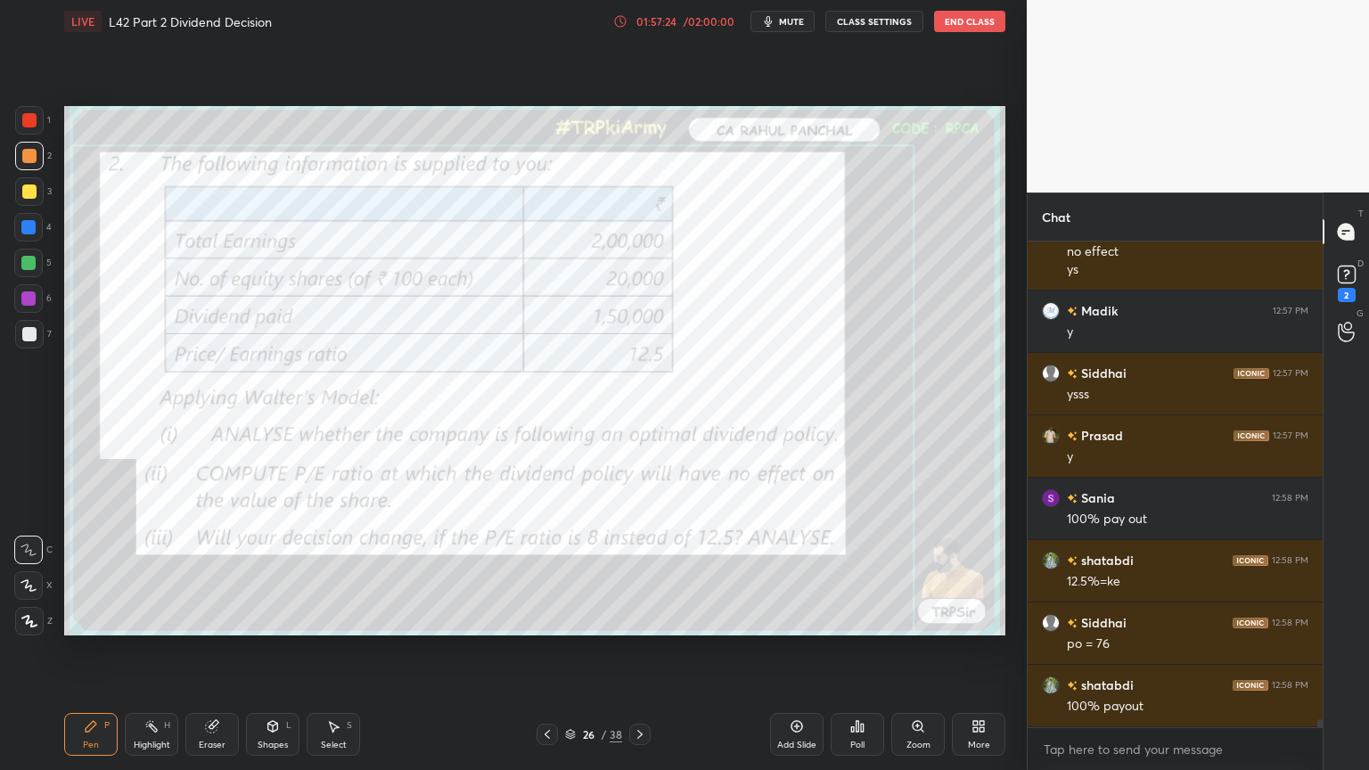
click at [639, 572] on icon at bounding box center [640, 735] width 14 height 14
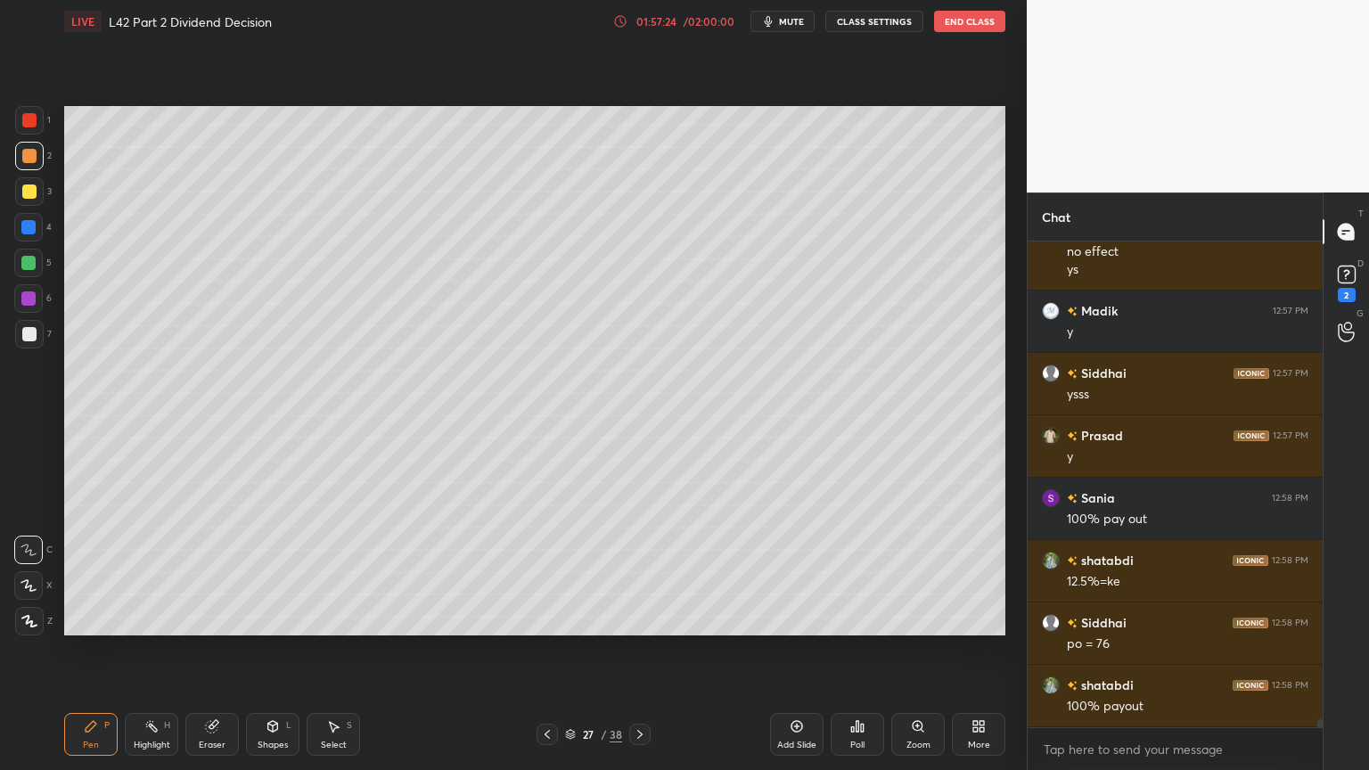
click at [642, 572] on icon at bounding box center [639, 734] width 5 height 9
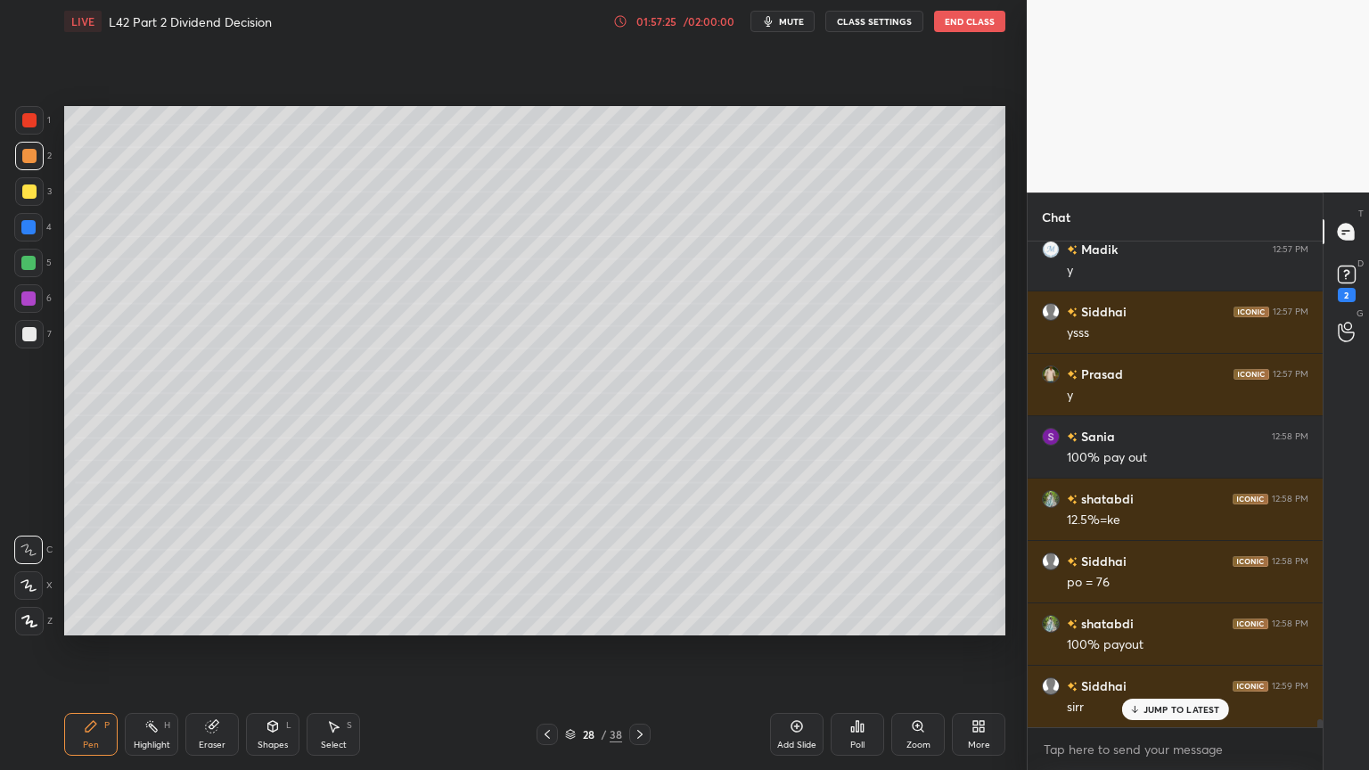
click at [214, 572] on icon at bounding box center [212, 727] width 12 height 12
click at [96, 572] on icon at bounding box center [91, 726] width 14 height 14
click at [26, 200] on div at bounding box center [29, 191] width 29 height 29
click at [36, 150] on div at bounding box center [29, 156] width 29 height 29
click at [223, 572] on div "Eraser" at bounding box center [211, 734] width 53 height 43
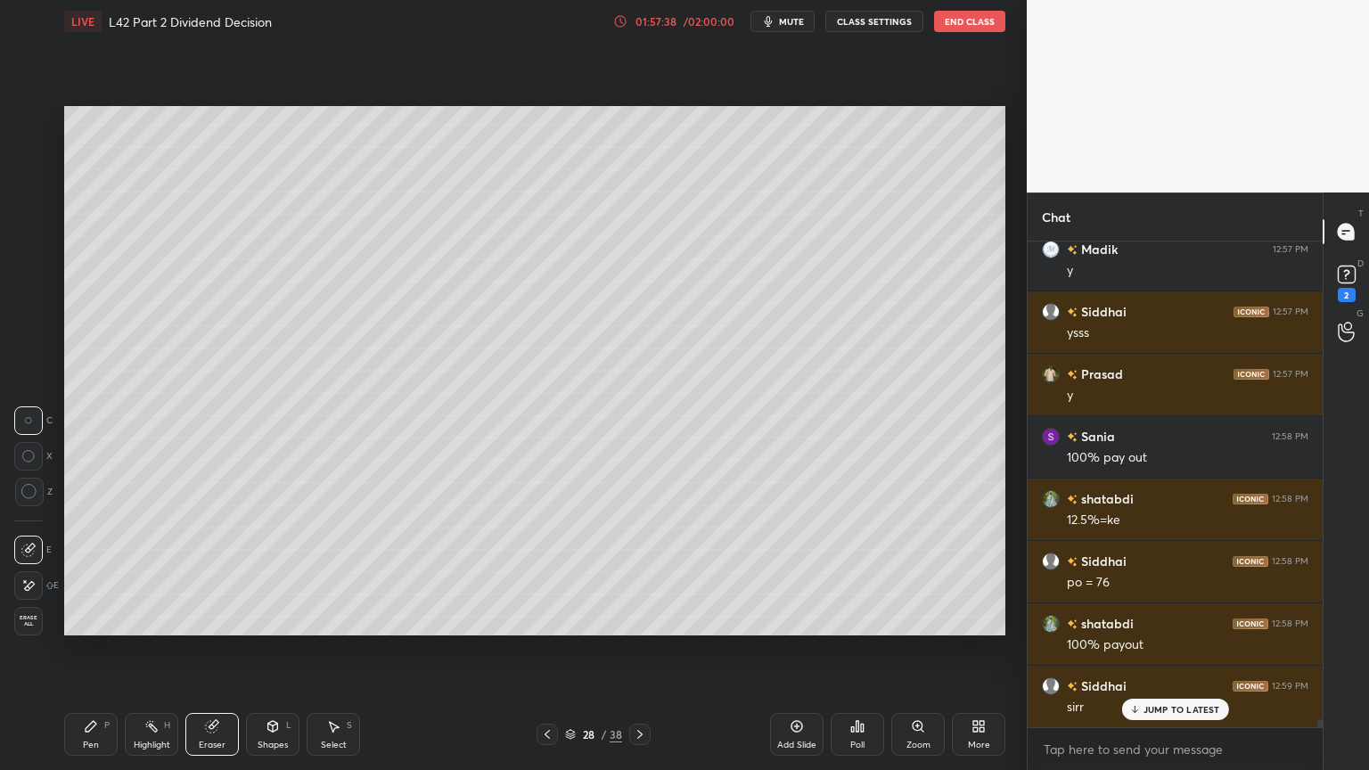
click at [79, 572] on div "Pen P" at bounding box center [90, 734] width 53 height 43
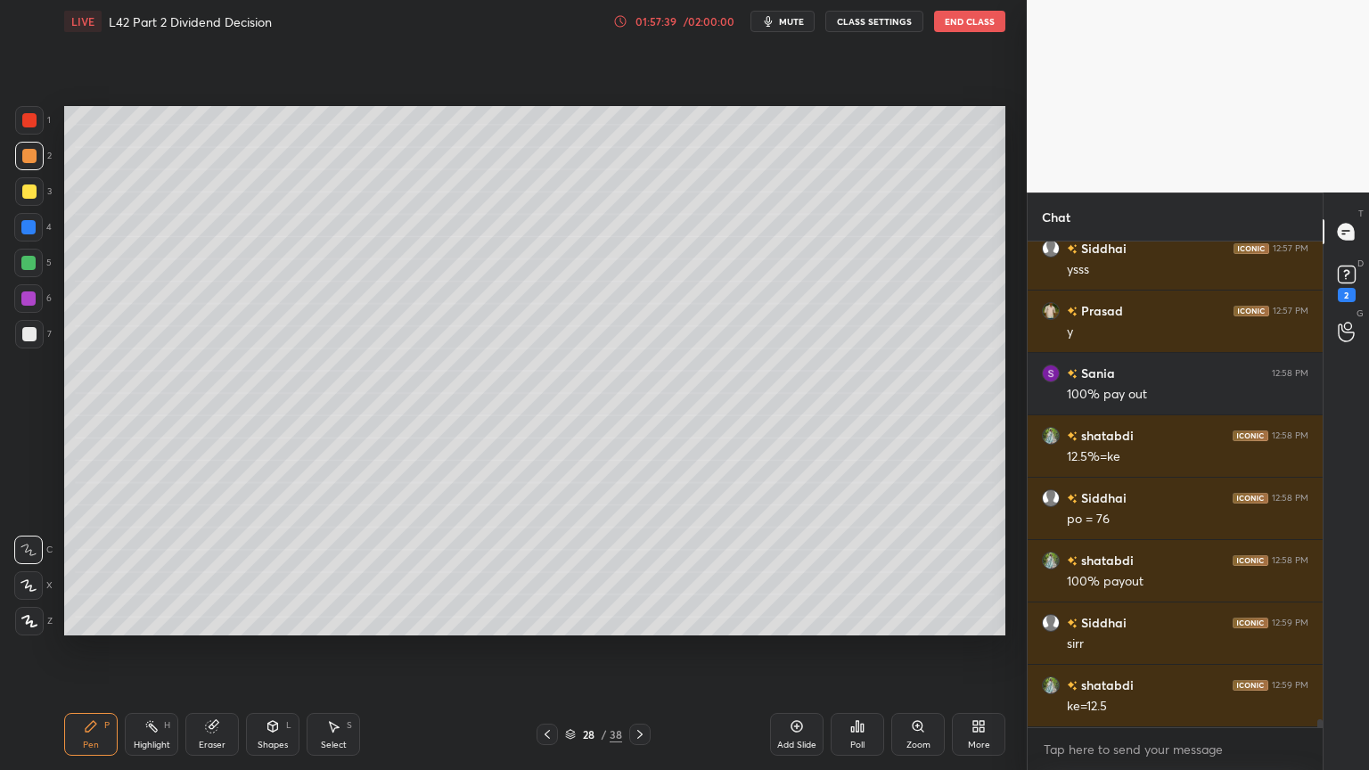
click at [218, 572] on div "Eraser" at bounding box center [211, 734] width 53 height 43
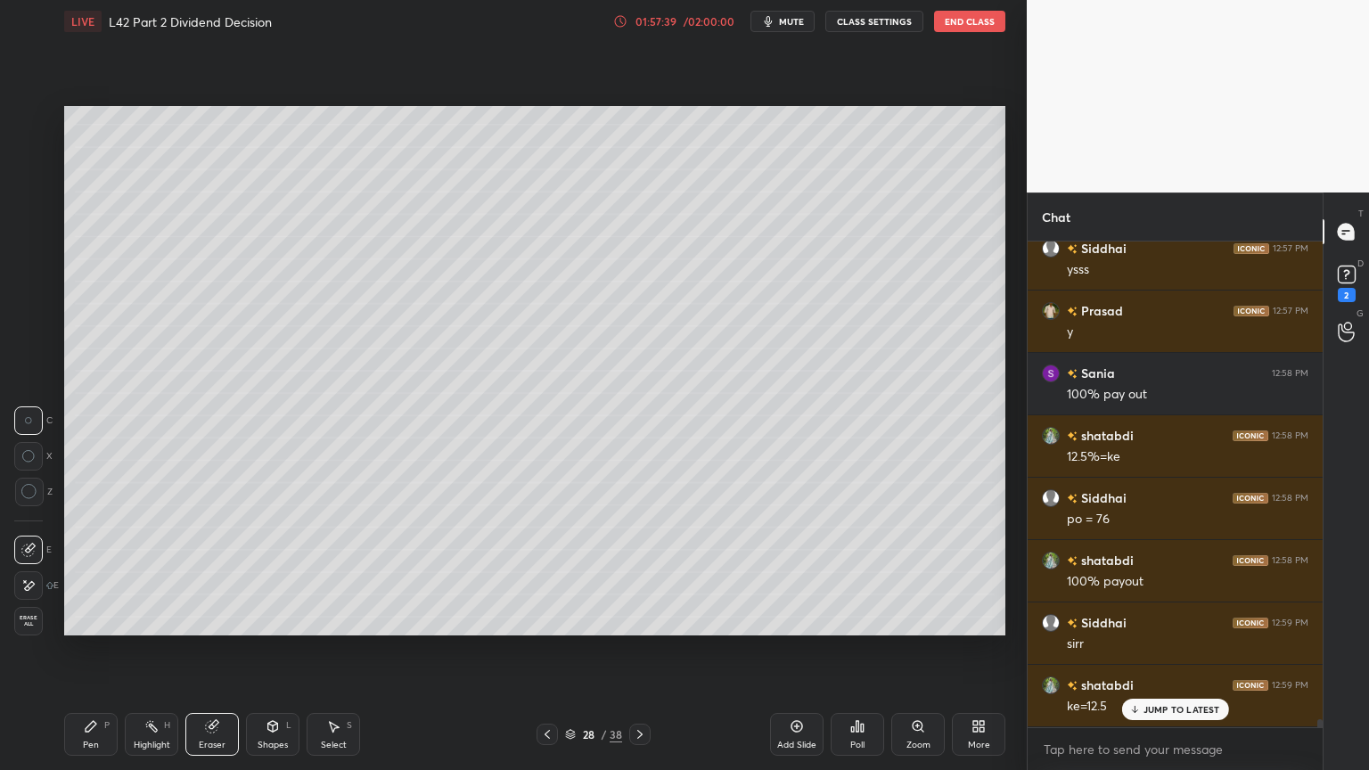
scroll to position [30517, 0]
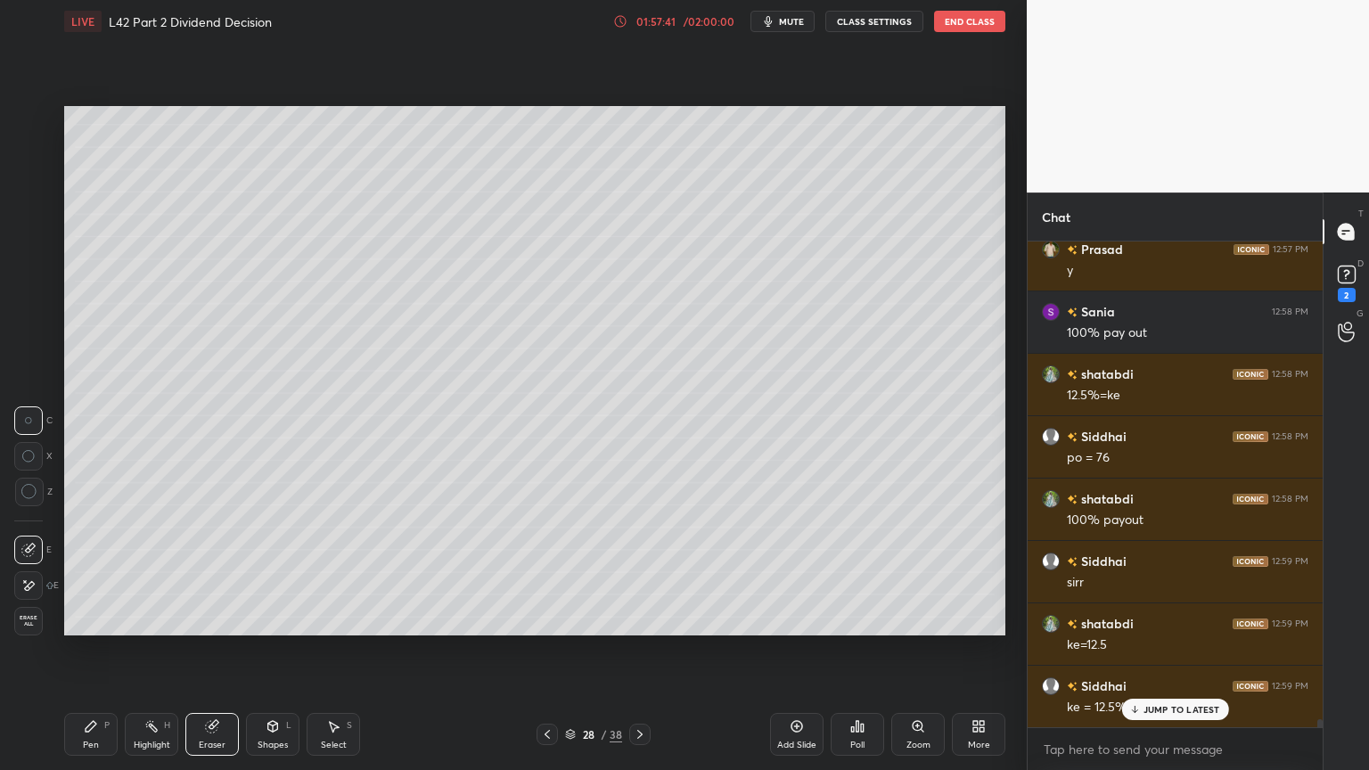
click at [96, 572] on icon at bounding box center [91, 726] width 14 height 14
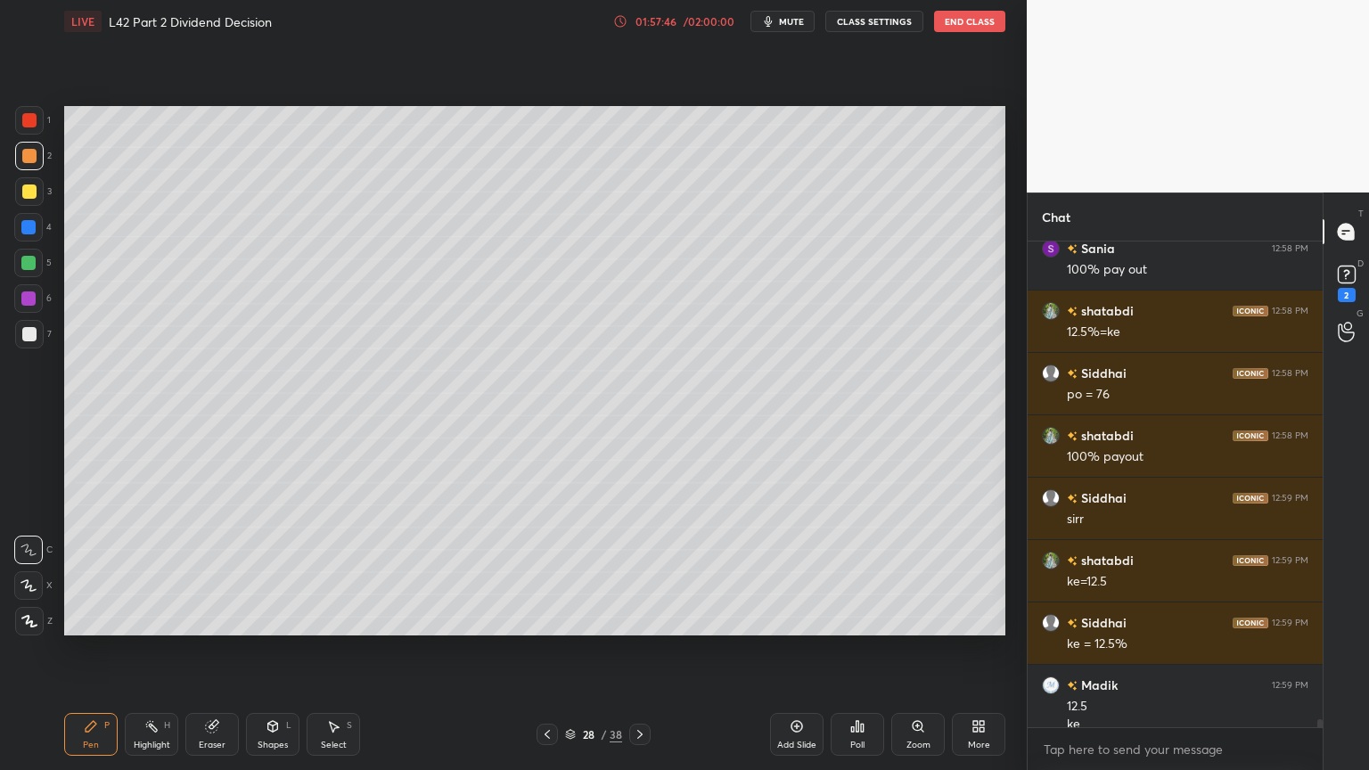
scroll to position [30598, 0]
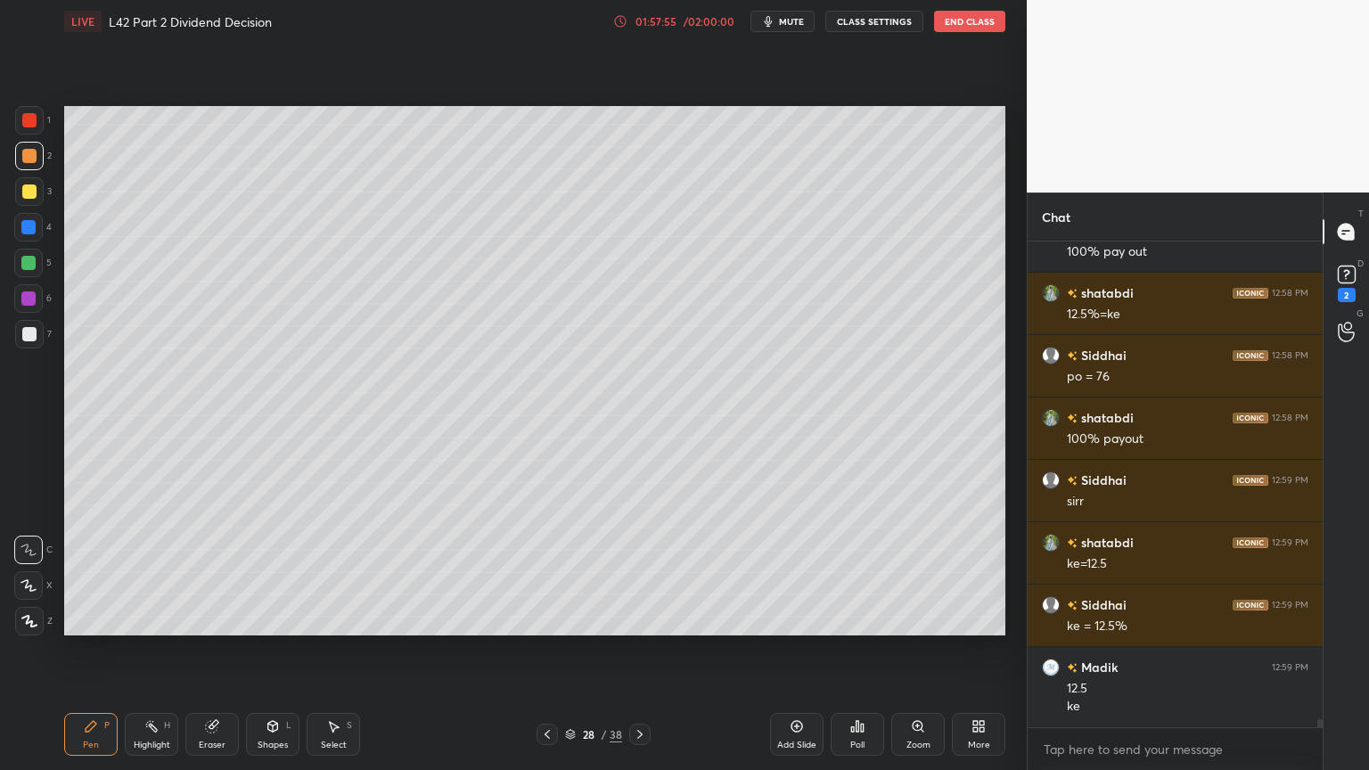
click at [29, 236] on div at bounding box center [28, 227] width 29 height 29
click at [285, 572] on div "Shapes L" at bounding box center [272, 734] width 53 height 43
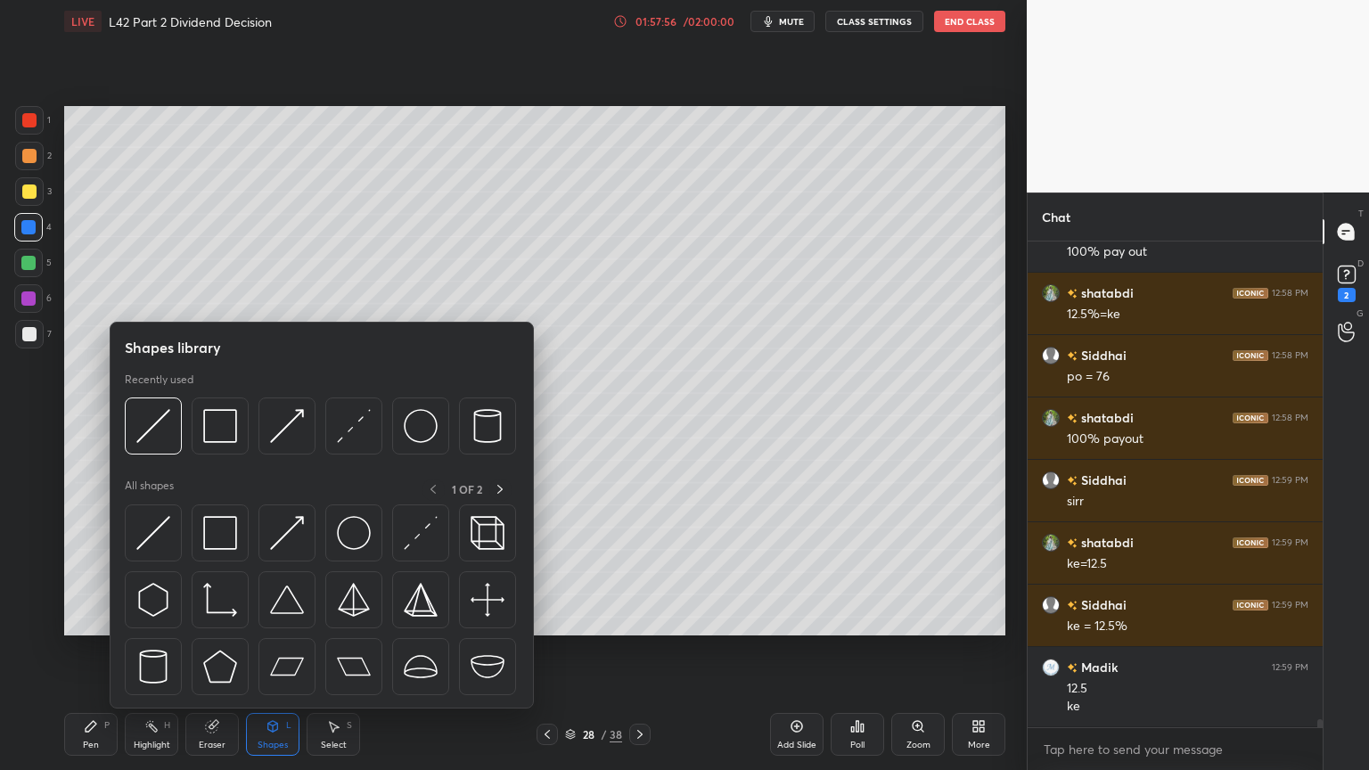
click at [151, 452] on div at bounding box center [153, 426] width 57 height 57
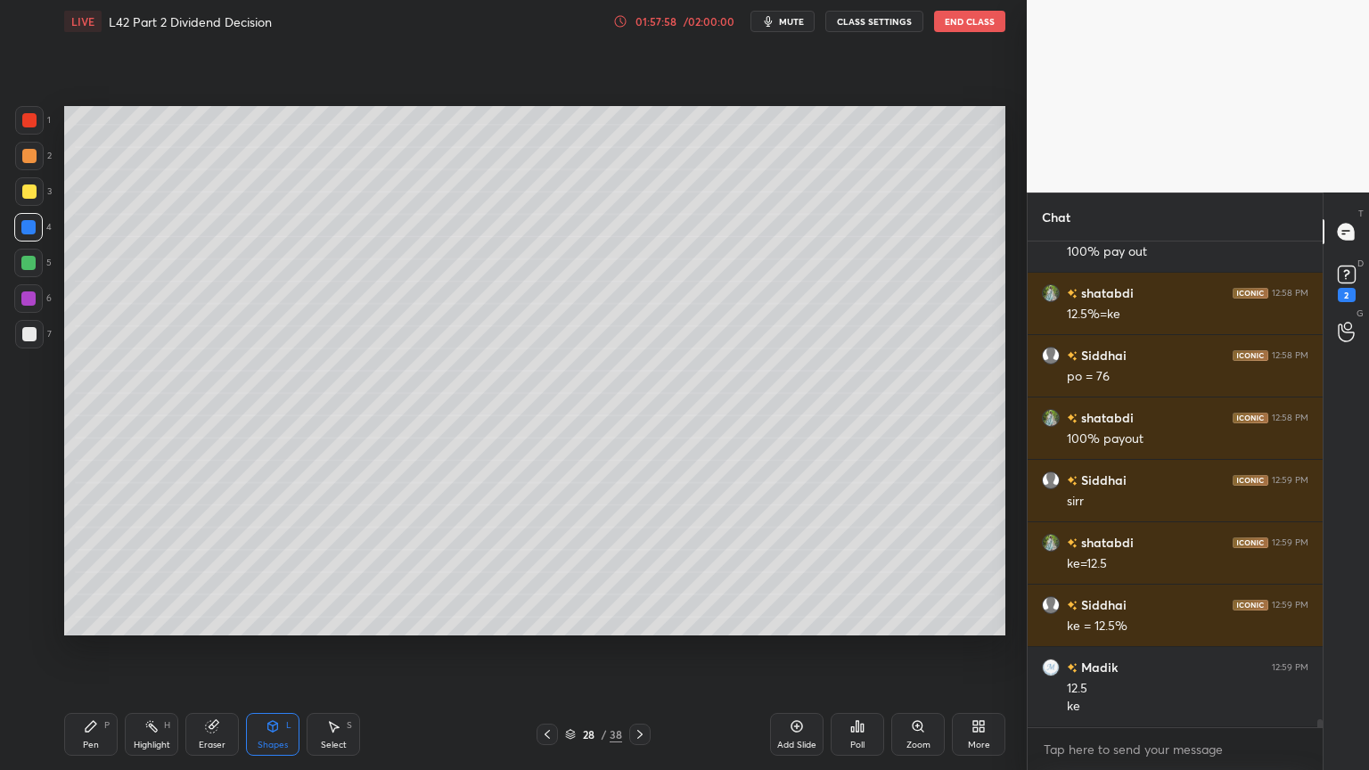
click at [84, 572] on icon at bounding box center [91, 726] width 14 height 14
click at [25, 160] on div at bounding box center [29, 156] width 14 height 14
click at [32, 335] on div at bounding box center [29, 334] width 14 height 14
click at [551, 572] on icon at bounding box center [547, 735] width 14 height 14
click at [639, 572] on icon at bounding box center [639, 734] width 5 height 9
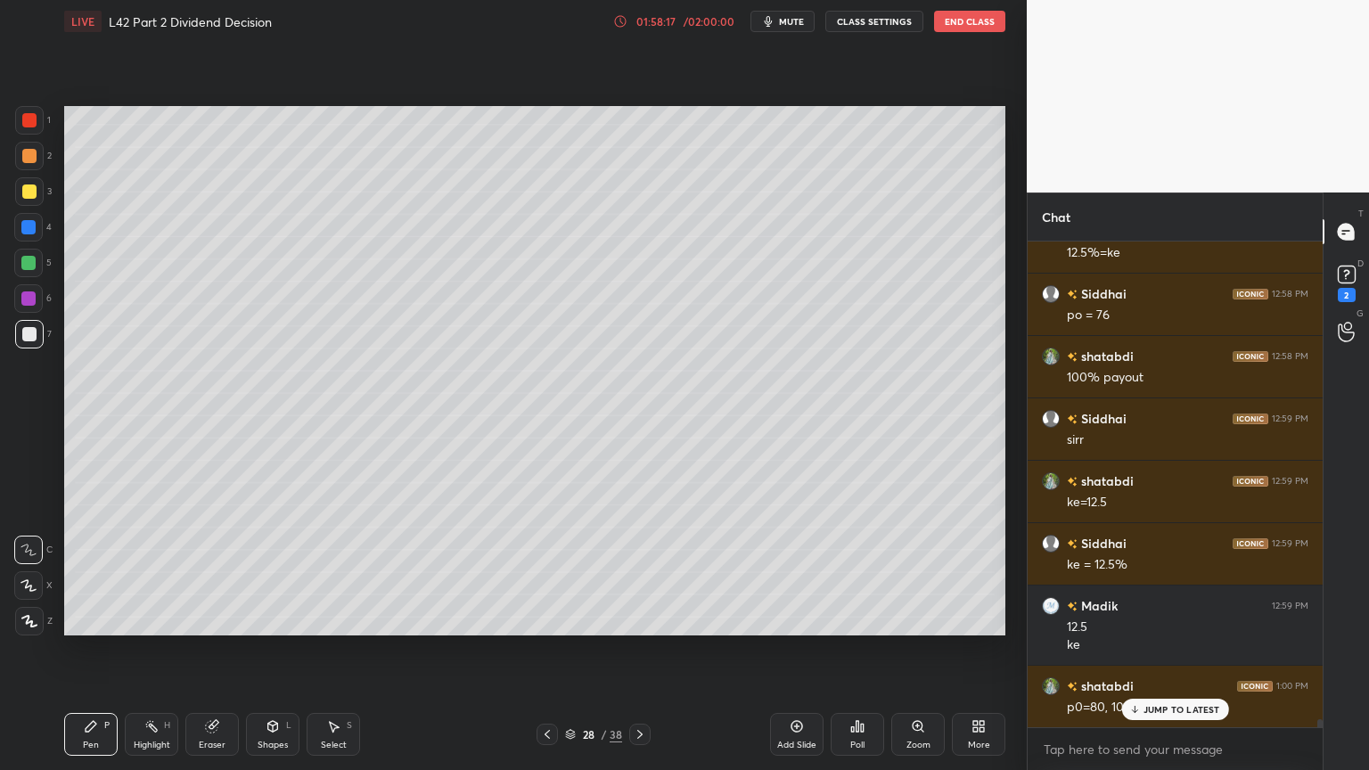
scroll to position [30723, 0]
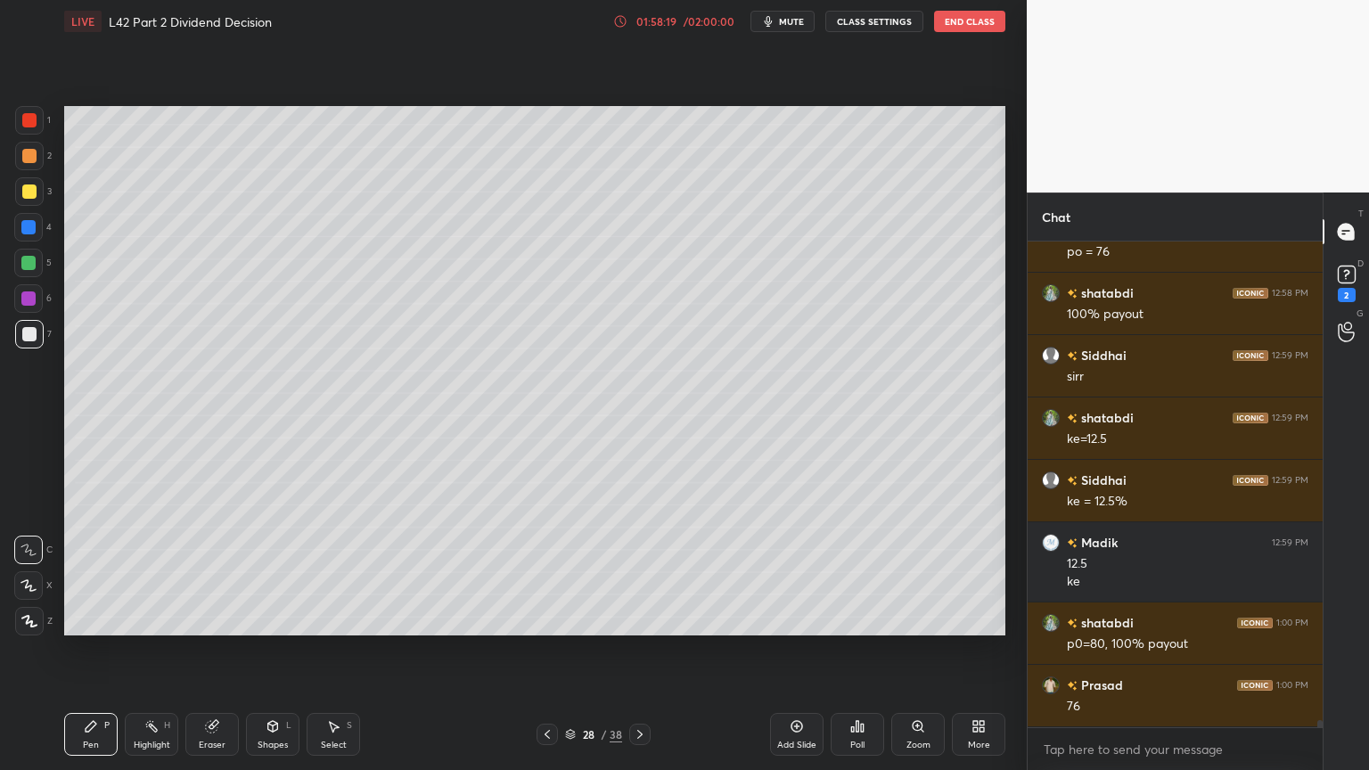
click at [546, 572] on icon at bounding box center [547, 735] width 14 height 14
click at [645, 572] on icon at bounding box center [640, 735] width 14 height 14
click at [544, 572] on icon at bounding box center [547, 735] width 14 height 14
click at [639, 572] on icon at bounding box center [639, 734] width 5 height 9
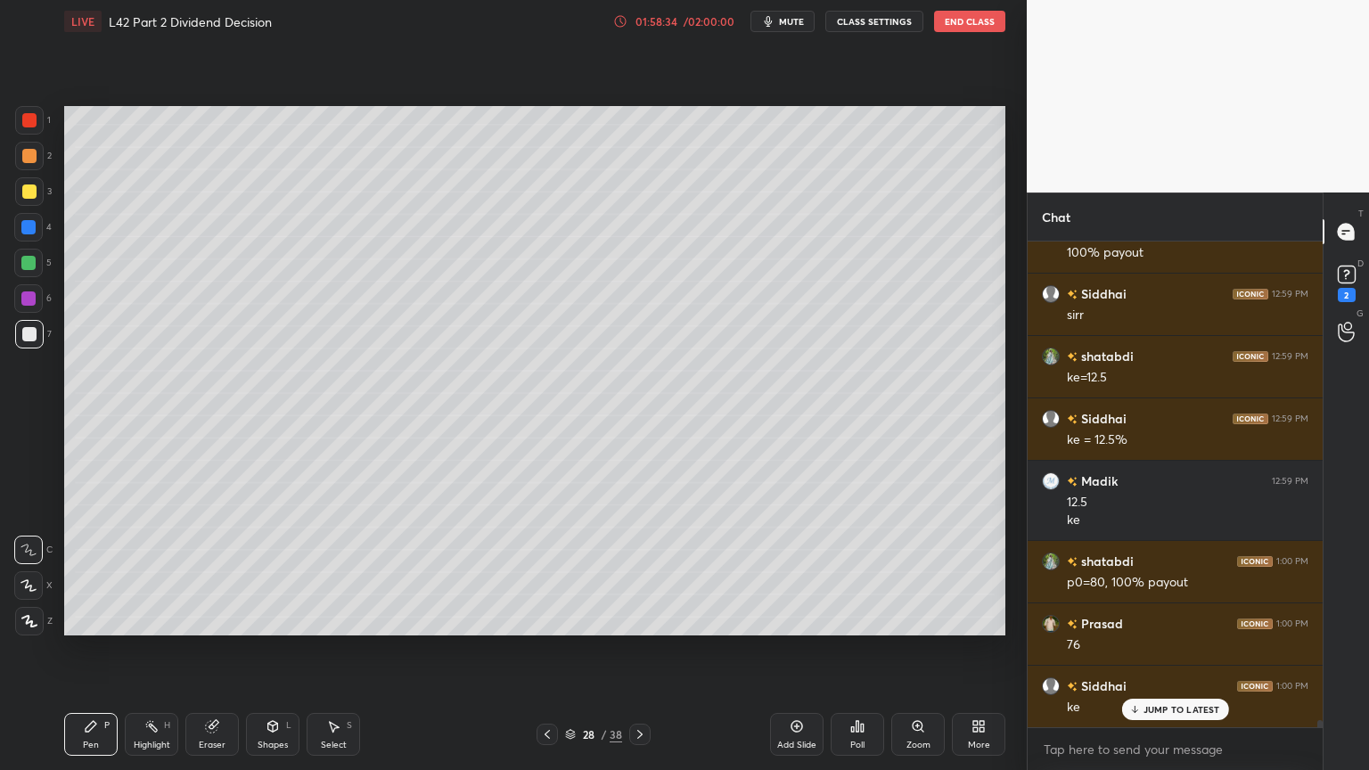
click at [22, 198] on div at bounding box center [29, 192] width 14 height 14
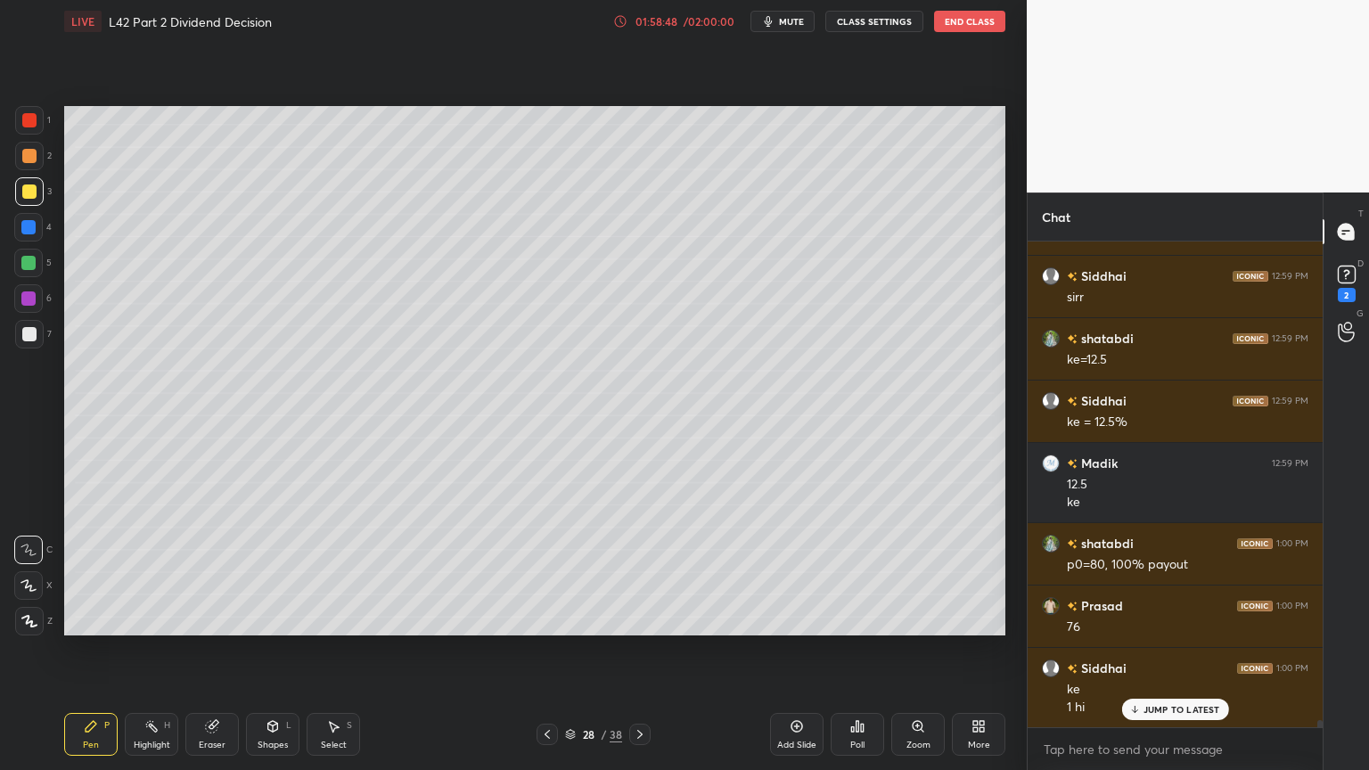
click at [547, 572] on icon at bounding box center [547, 734] width 5 height 9
click at [548, 572] on icon at bounding box center [547, 735] width 14 height 14
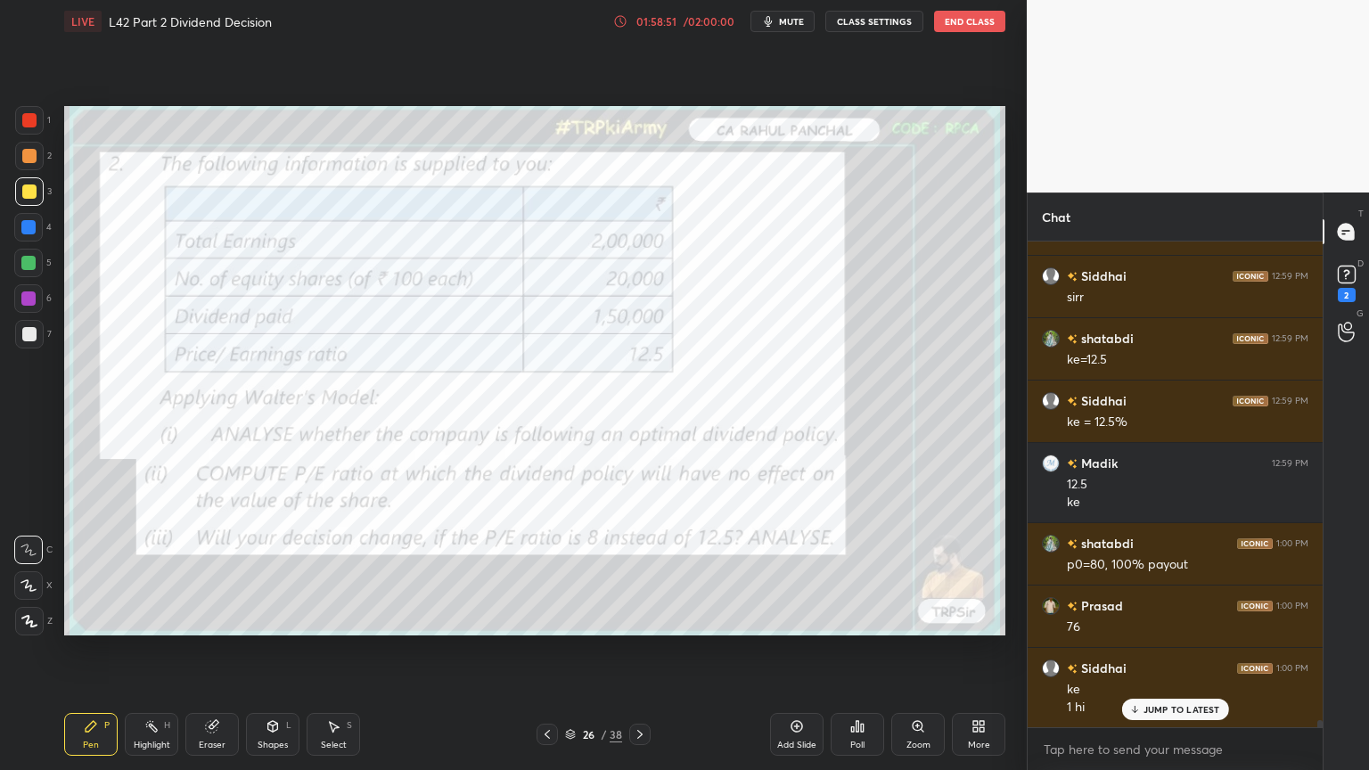
click at [200, 572] on div "Eraser" at bounding box center [211, 734] width 53 height 43
click at [20, 572] on span "Erase all" at bounding box center [28, 621] width 27 height 12
click at [76, 572] on div "Pen P" at bounding box center [90, 734] width 53 height 43
click at [23, 110] on div at bounding box center [29, 120] width 29 height 29
click at [644, 572] on icon at bounding box center [640, 735] width 14 height 14
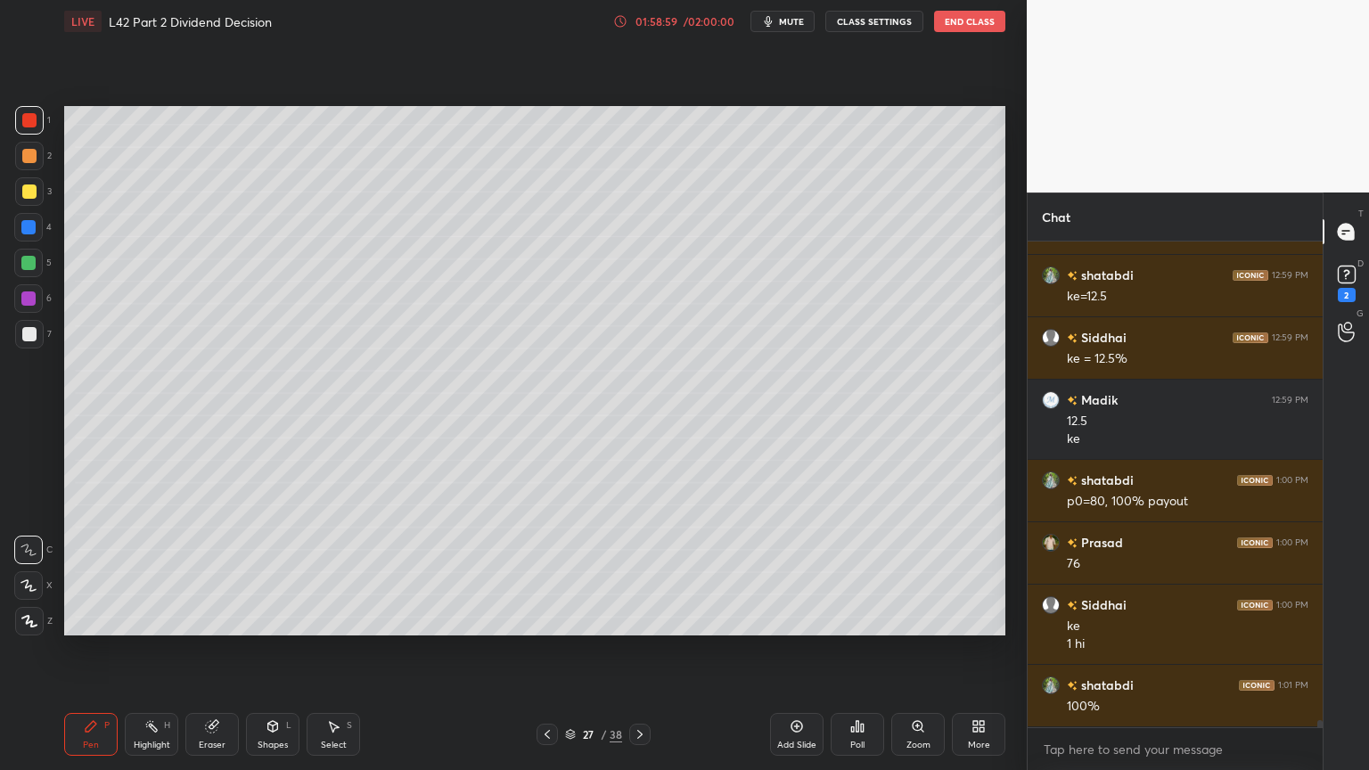
scroll to position [30927, 0]
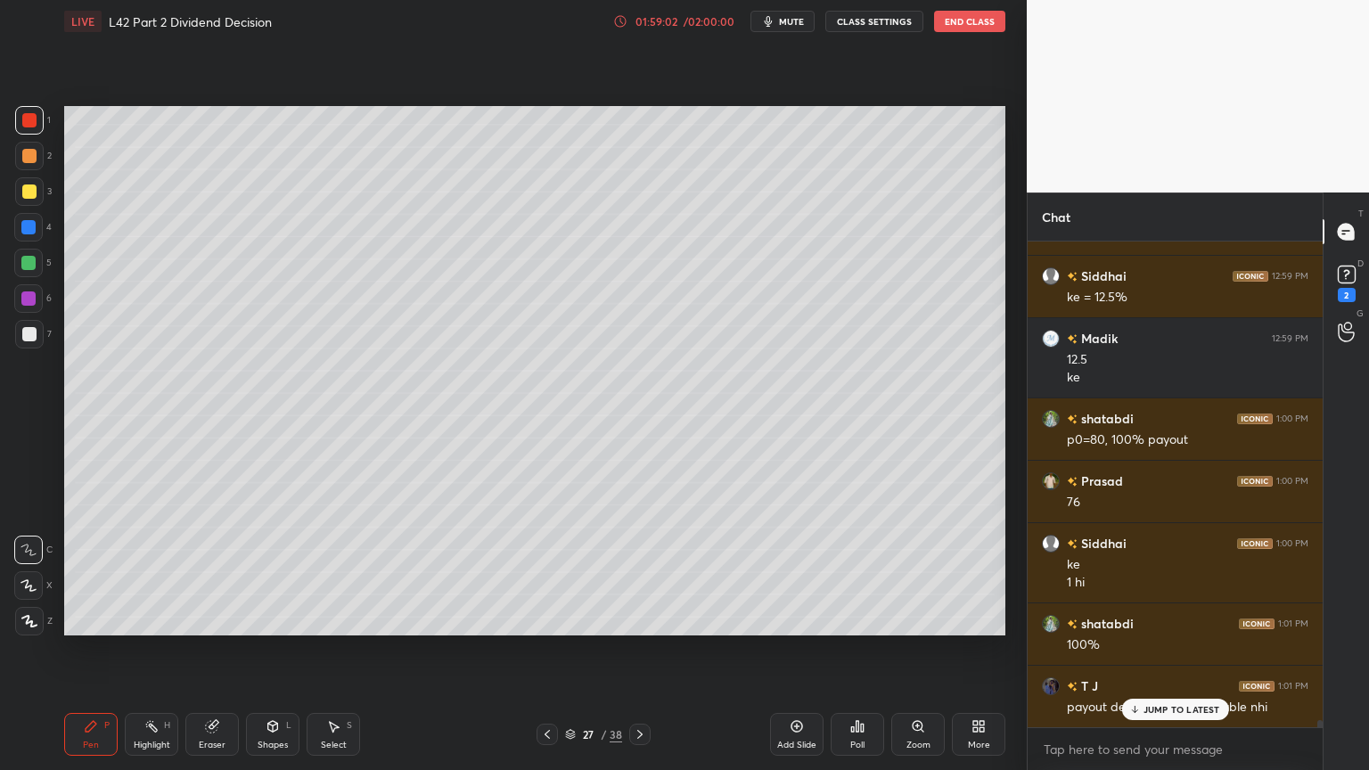
click at [644, 572] on icon at bounding box center [640, 735] width 14 height 14
click at [29, 194] on div at bounding box center [29, 192] width 14 height 14
click at [20, 162] on div at bounding box center [29, 156] width 29 height 29
click at [22, 186] on div at bounding box center [29, 192] width 14 height 14
click at [21, 164] on div at bounding box center [29, 156] width 29 height 29
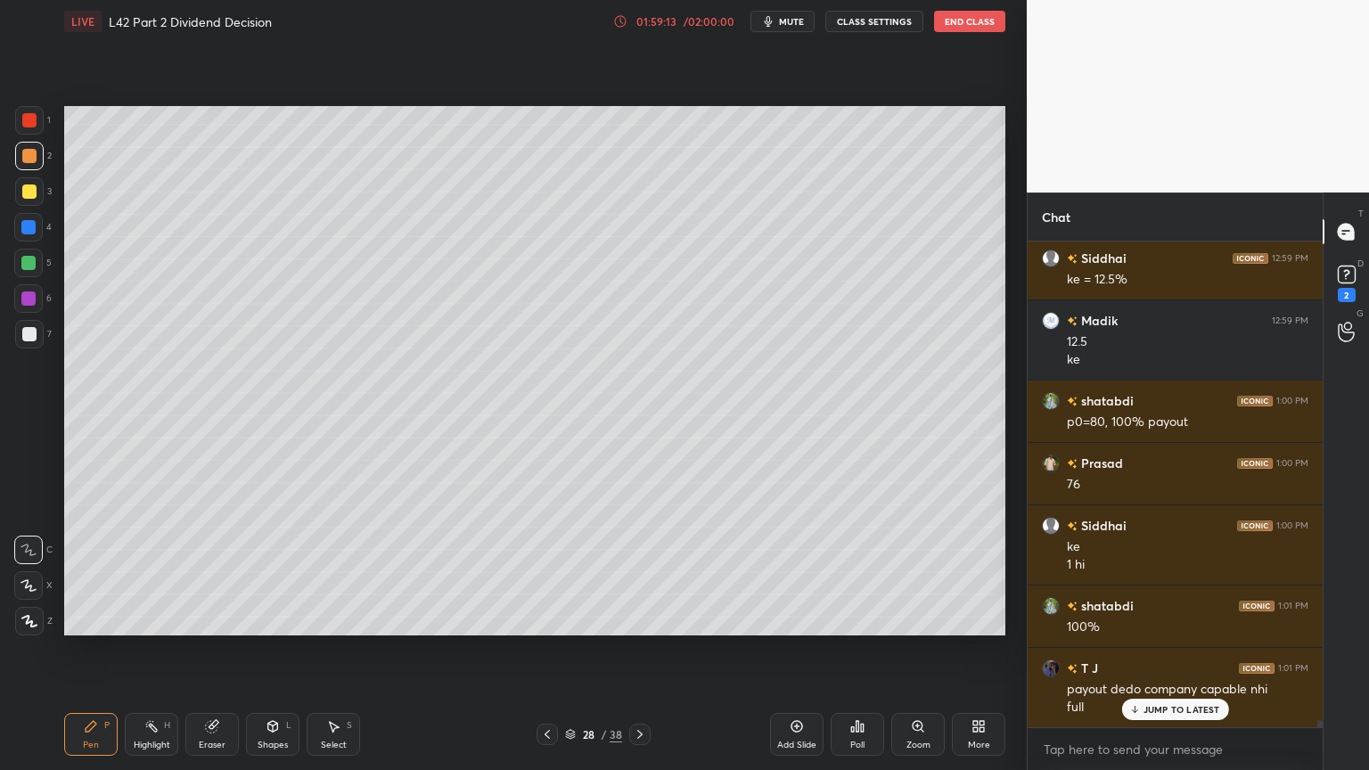
scroll to position [31008, 0]
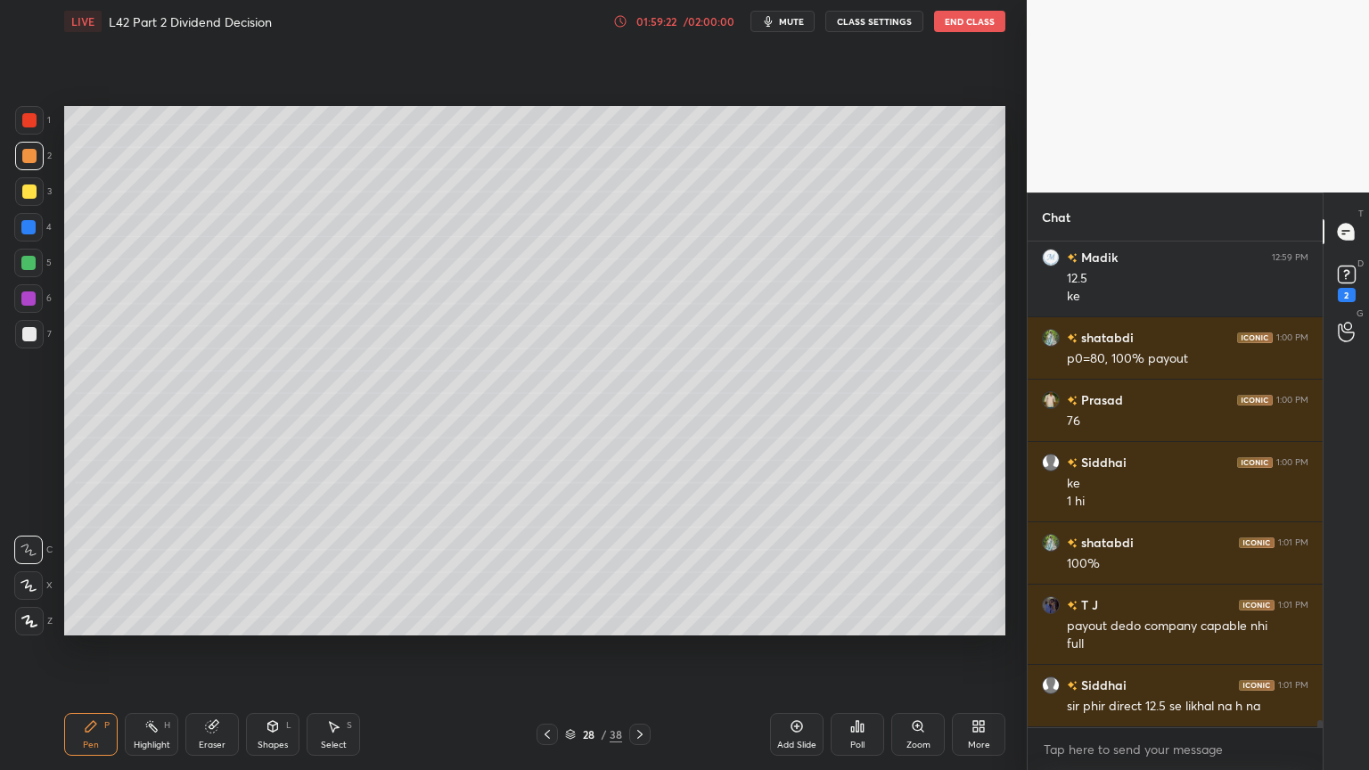
click at [29, 335] on div at bounding box center [29, 334] width 14 height 14
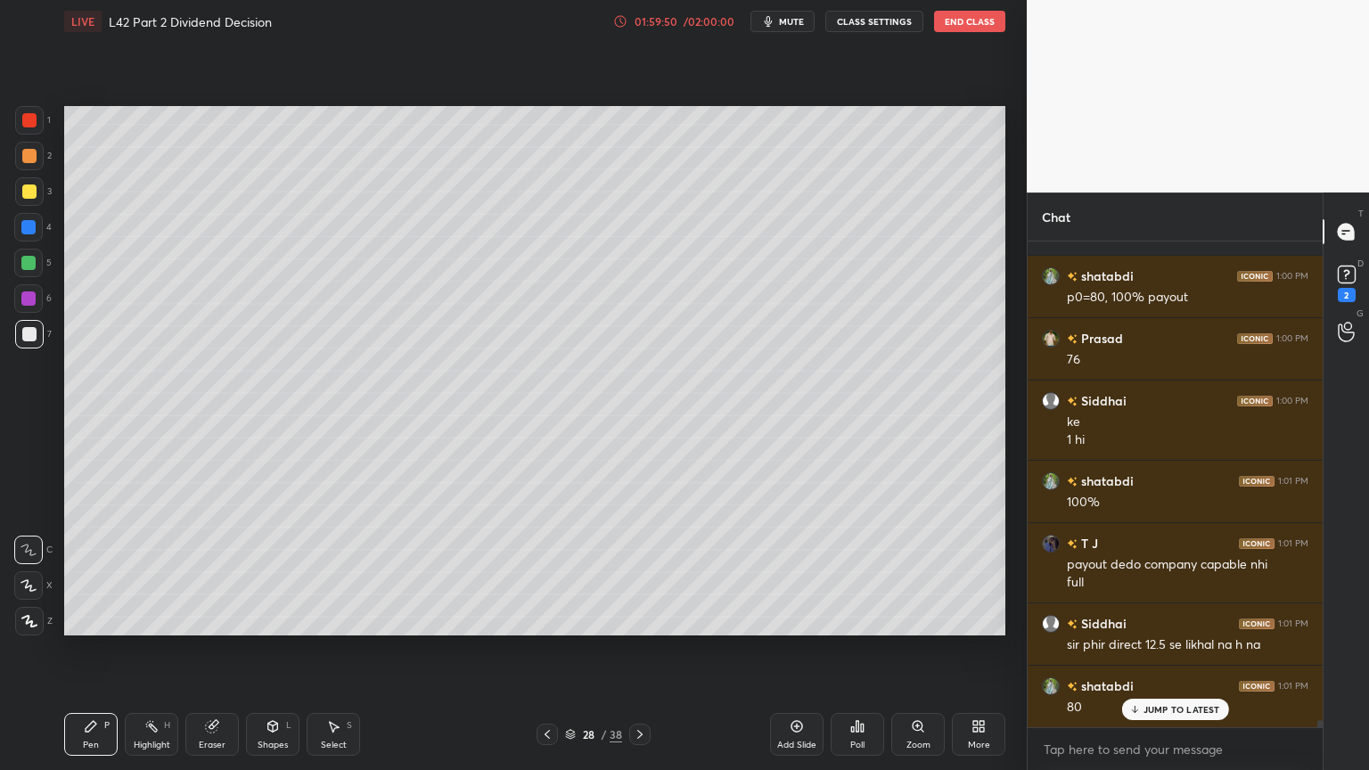
click at [221, 572] on div "Eraser" at bounding box center [211, 734] width 53 height 43
click at [89, 572] on icon at bounding box center [91, 726] width 11 height 11
click at [22, 164] on div at bounding box center [29, 156] width 29 height 29
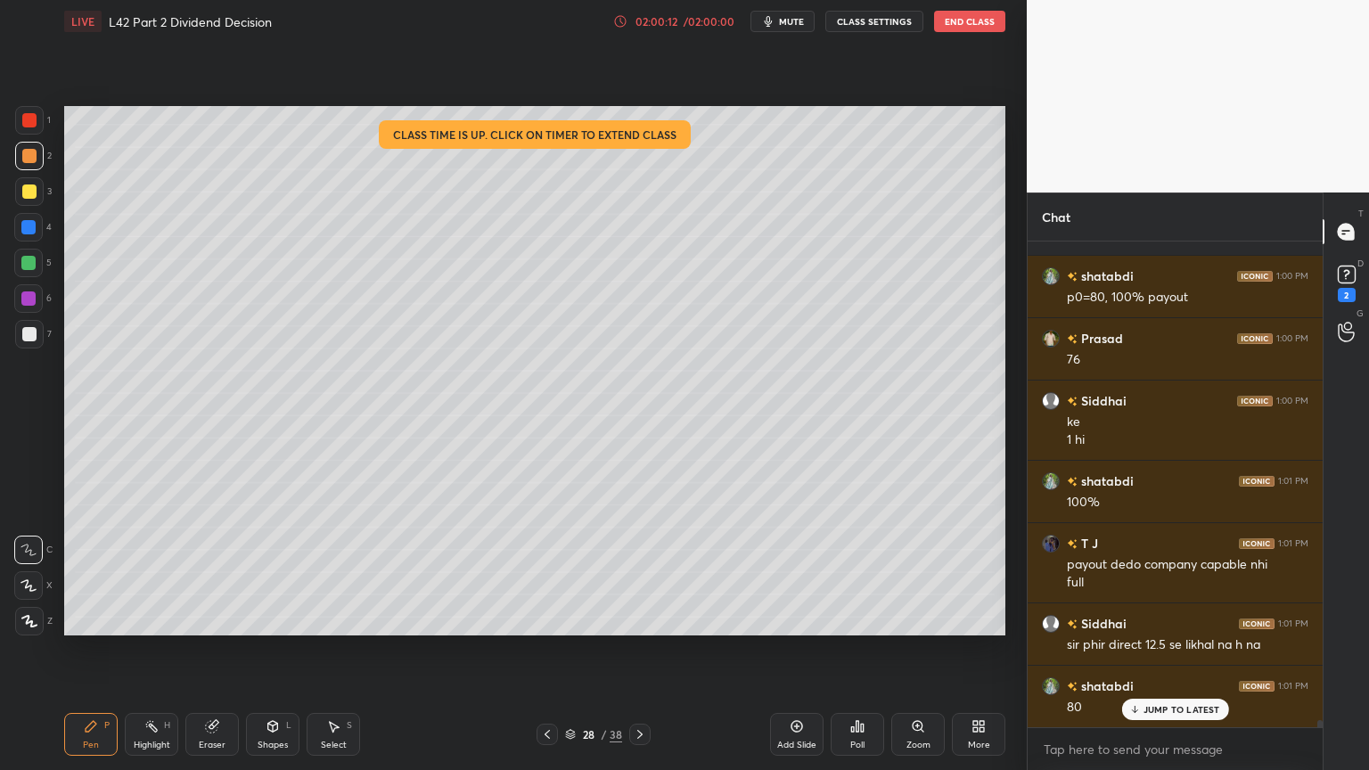
click at [30, 338] on div at bounding box center [29, 334] width 14 height 14
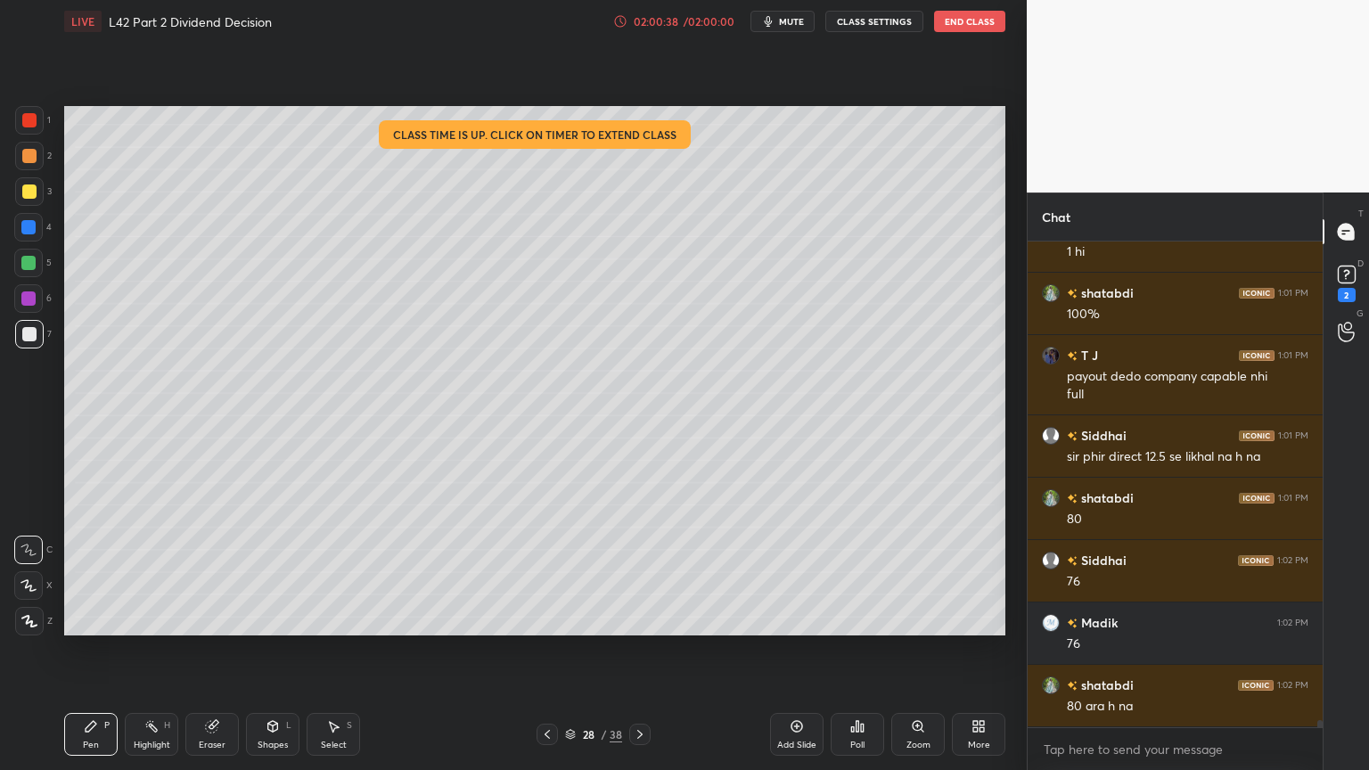
scroll to position [31319, 0]
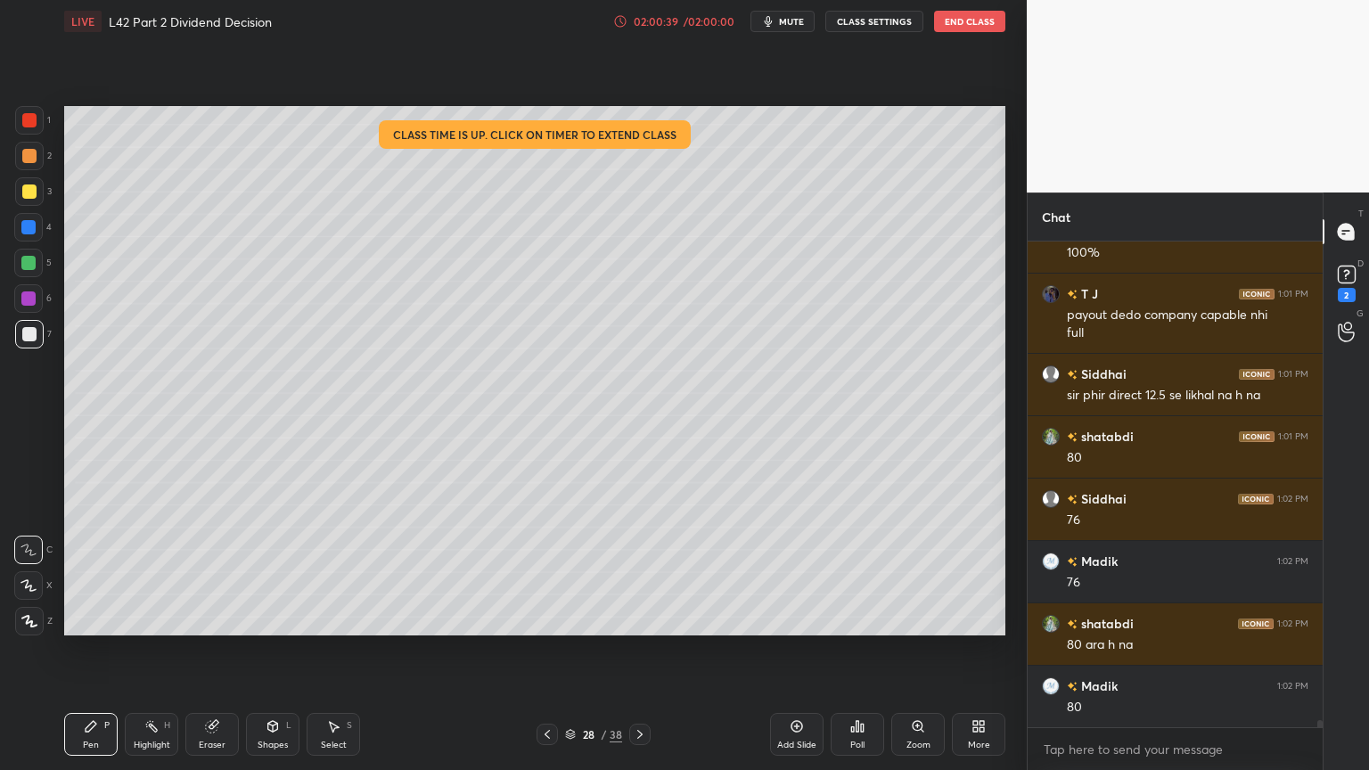
click at [18, 111] on div at bounding box center [29, 120] width 29 height 29
click at [296, 572] on div "Shapes L" at bounding box center [272, 734] width 53 height 43
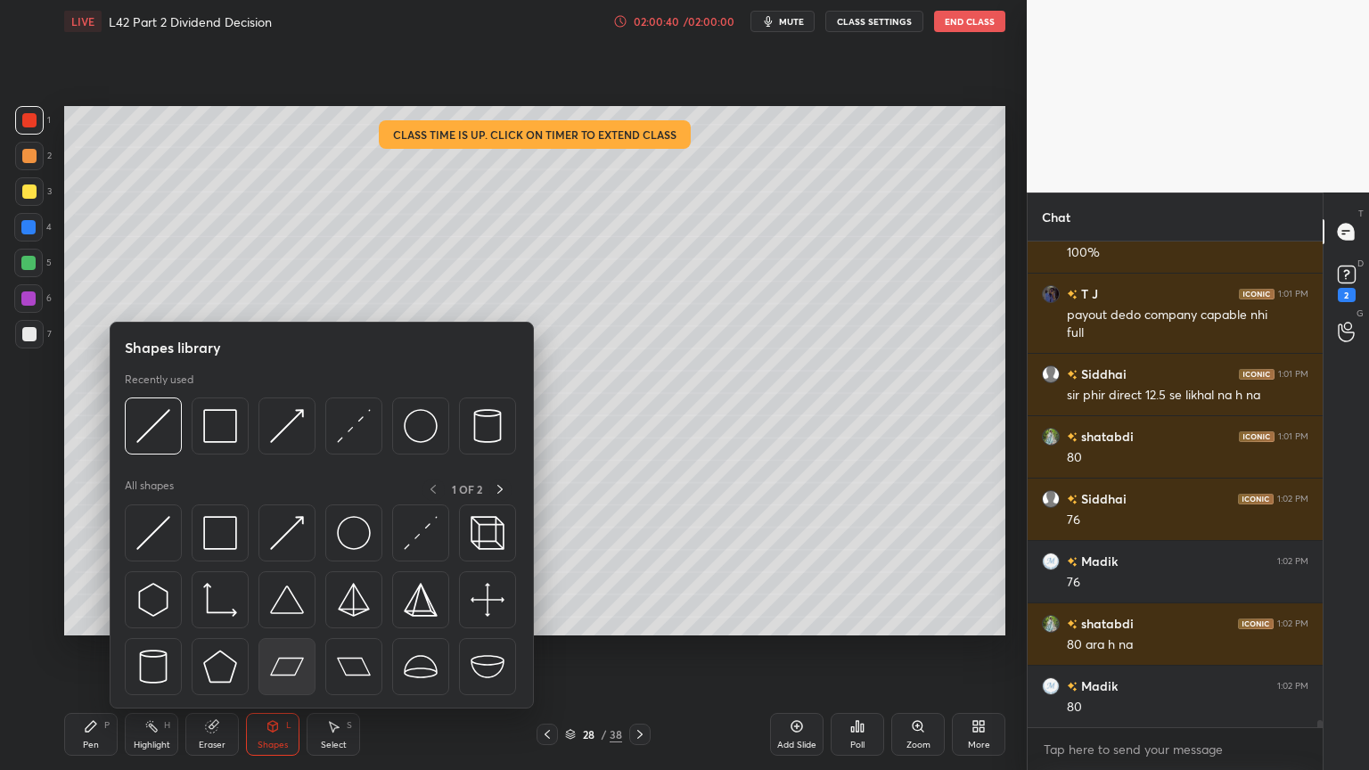
scroll to position [31382, 0]
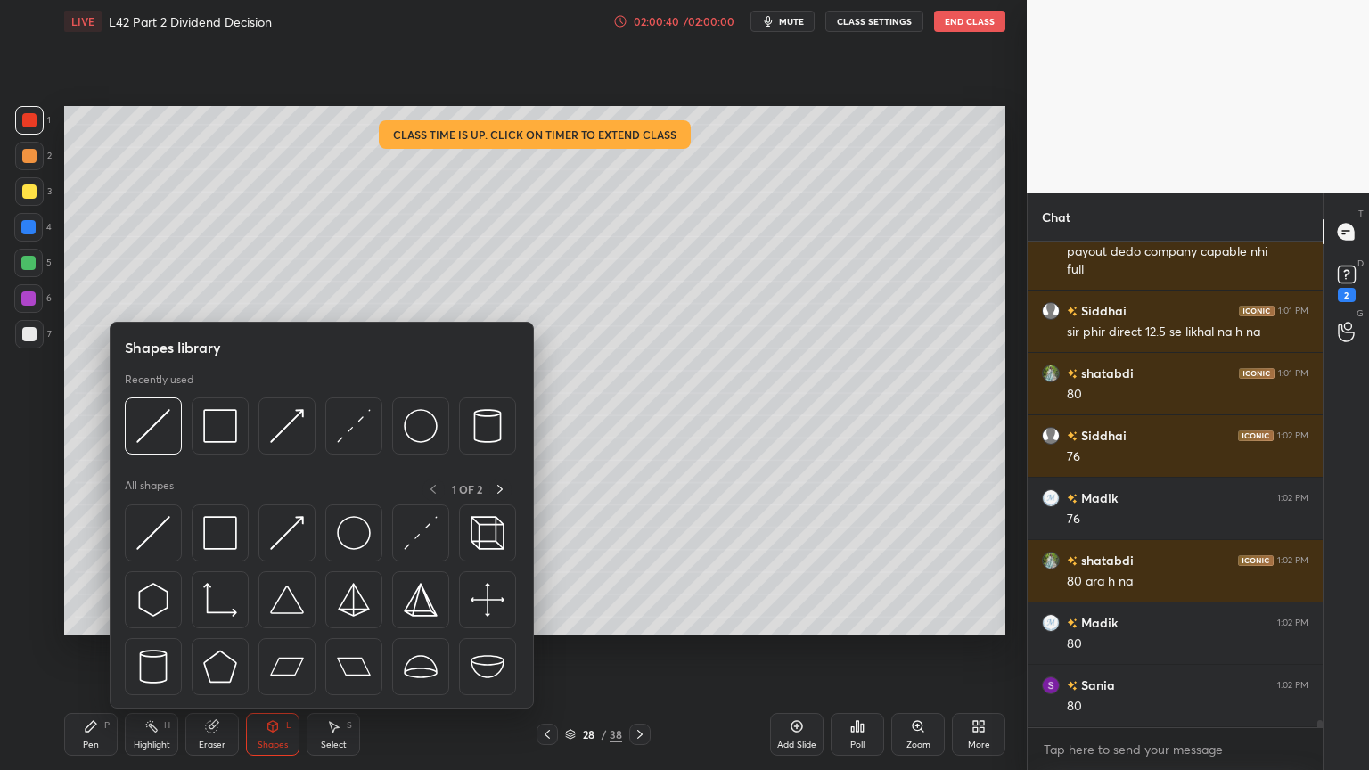
click at [246, 434] on div at bounding box center [220, 426] width 57 height 57
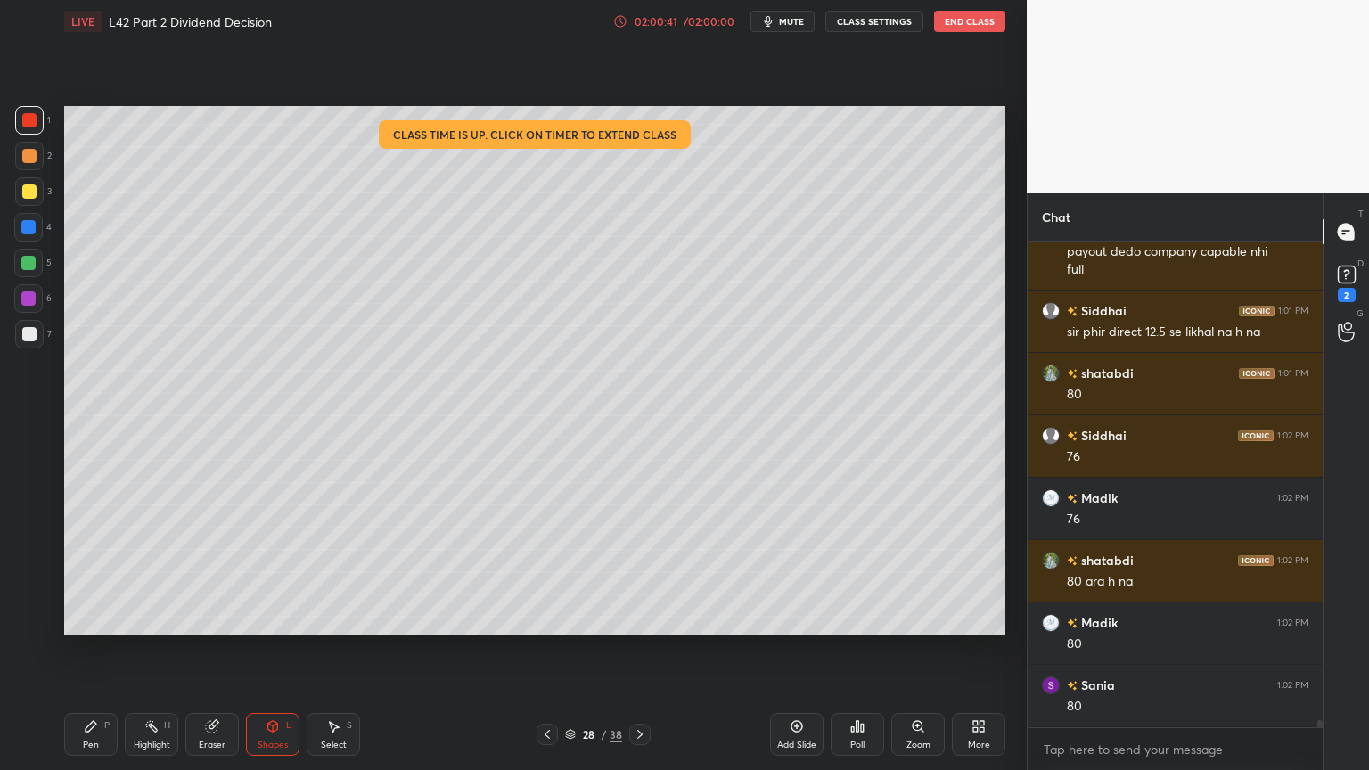
click at [15, 324] on div "7" at bounding box center [33, 334] width 37 height 29
click at [38, 349] on div "7" at bounding box center [33, 338] width 37 height 36
click at [96, 572] on div "Pen P" at bounding box center [90, 734] width 53 height 43
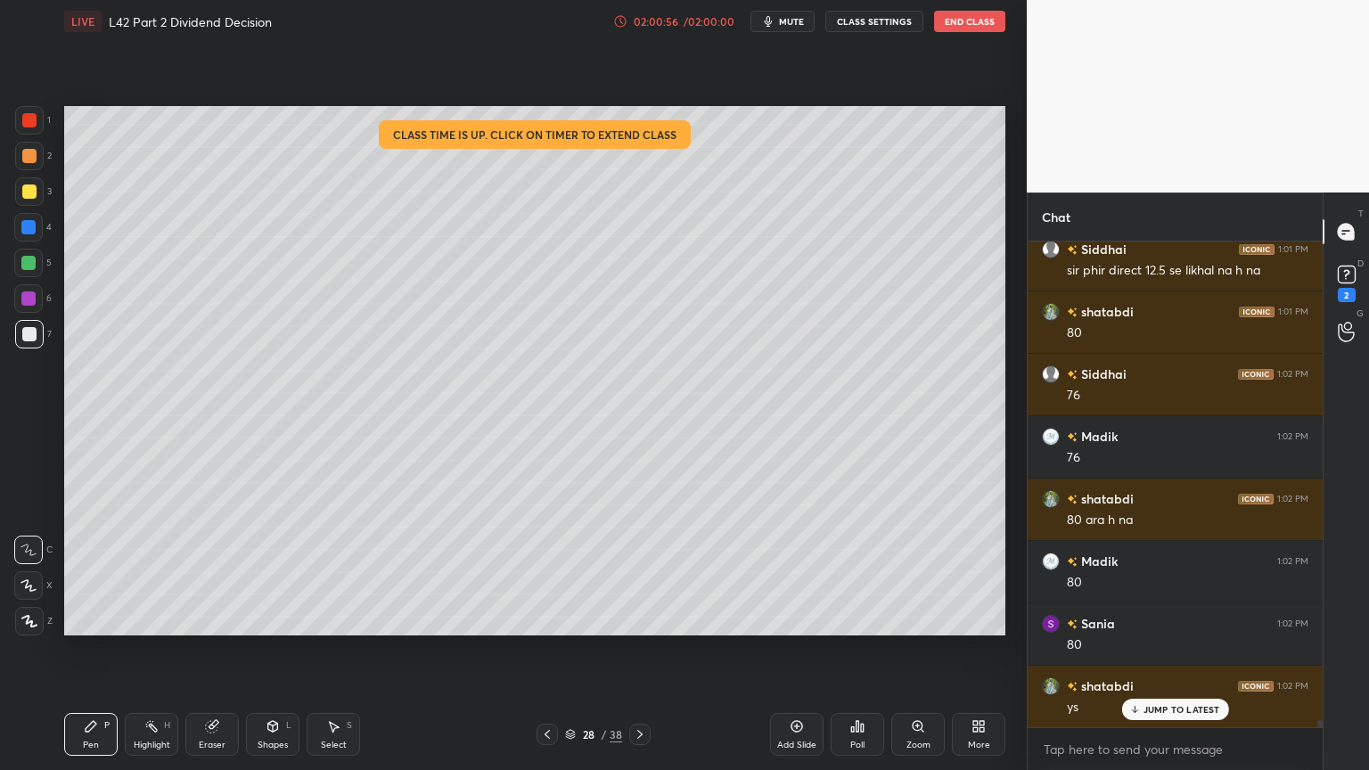
scroll to position [31507, 0]
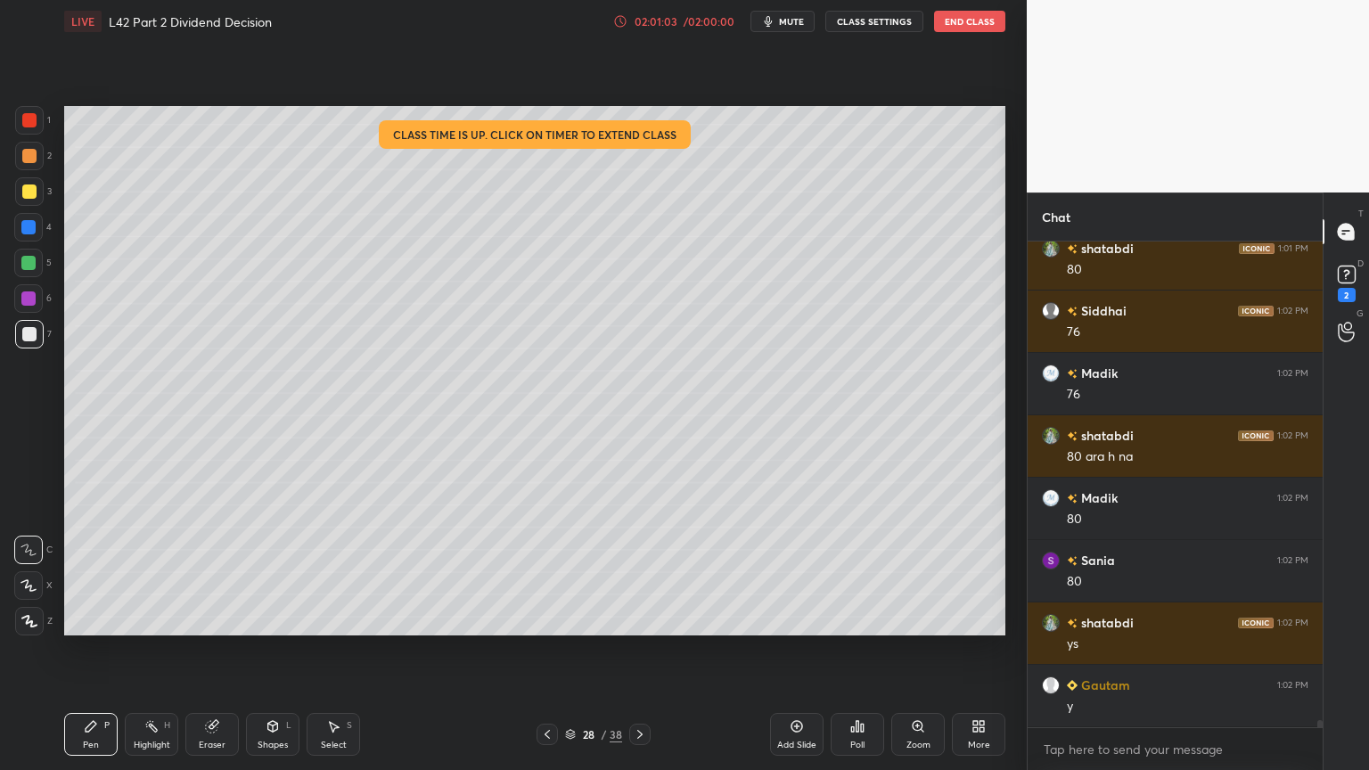
click at [545, 572] on icon at bounding box center [547, 735] width 14 height 14
click at [539, 572] on div at bounding box center [547, 734] width 21 height 21
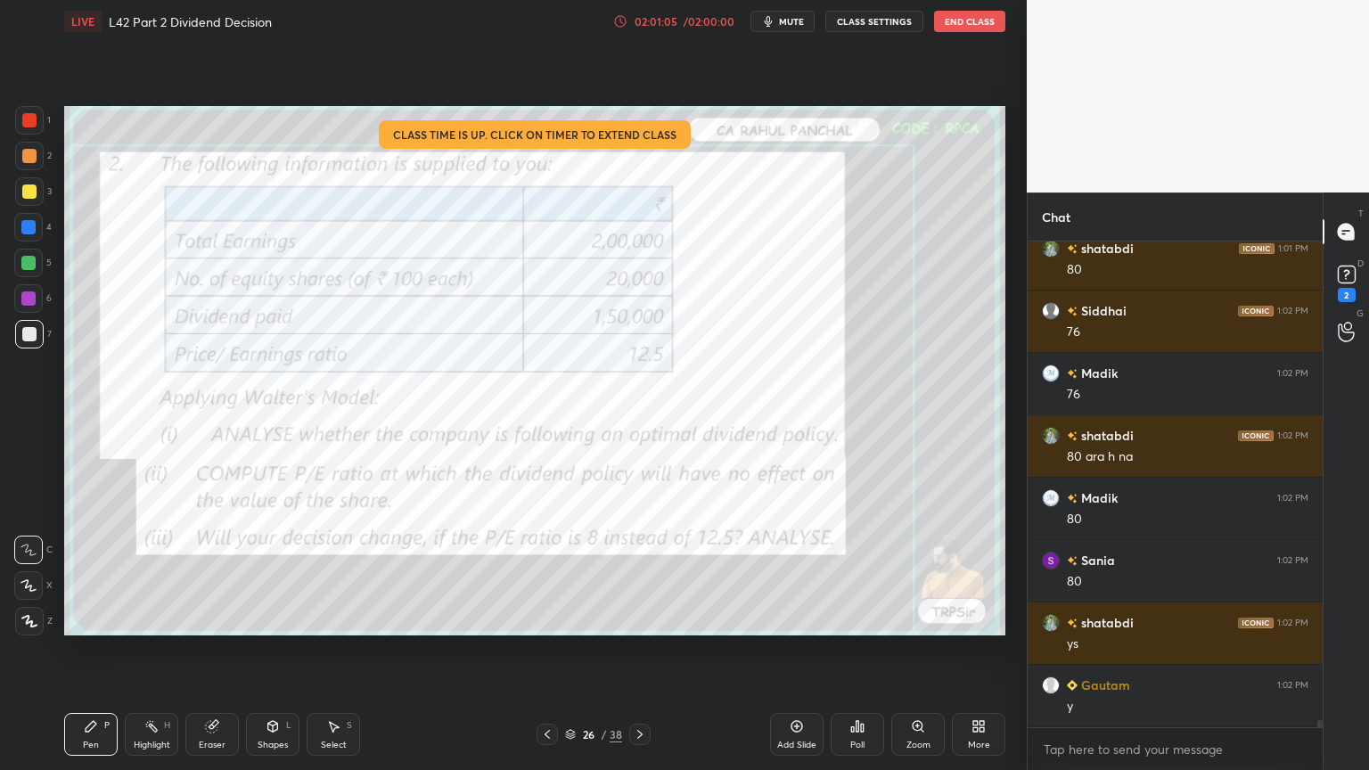
click at [218, 572] on icon at bounding box center [212, 726] width 14 height 14
click at [46, 572] on div "E E Erase all" at bounding box center [36, 582] width 45 height 107
click at [40, 572] on span "Erase all" at bounding box center [28, 621] width 27 height 12
click at [671, 22] on div "02:01:10" at bounding box center [656, 21] width 50 height 11
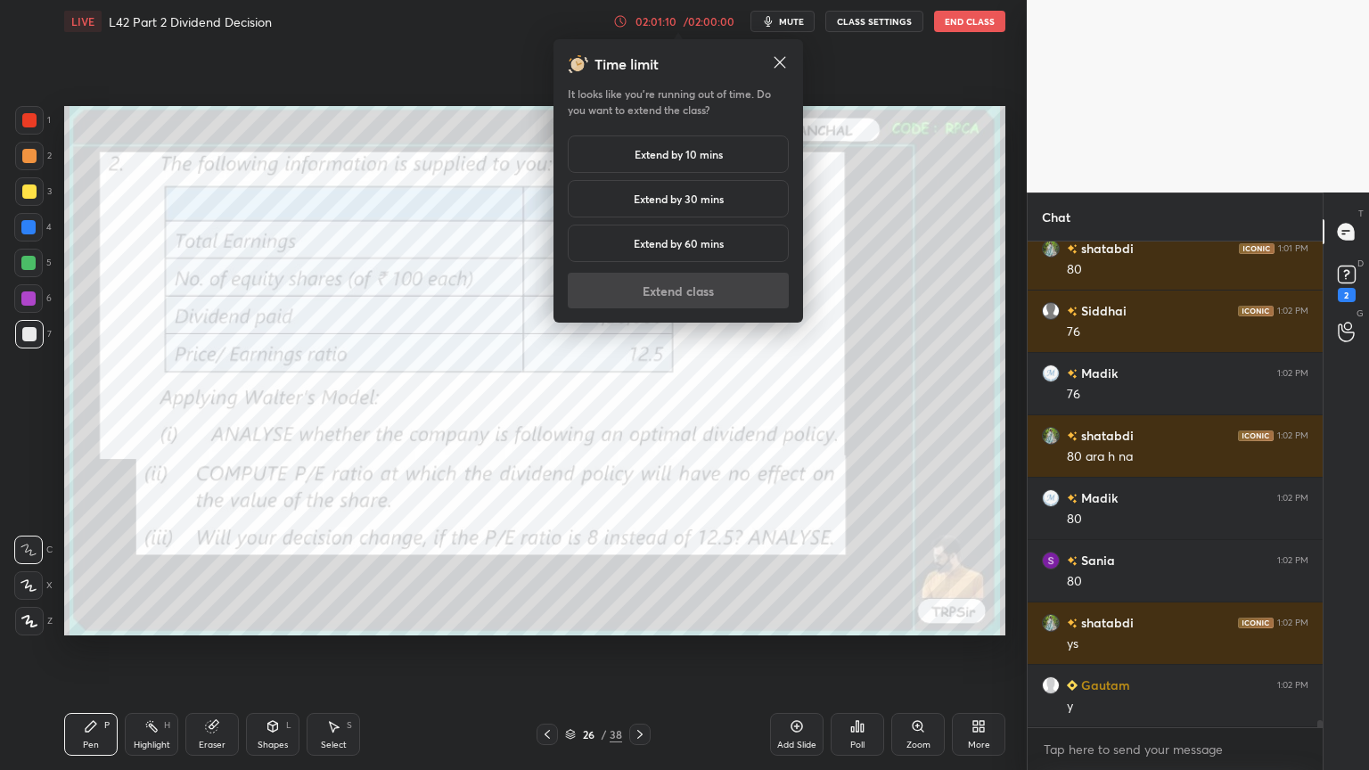
click at [638, 160] on h5 "Extend by 10 mins" at bounding box center [679, 154] width 88 height 16
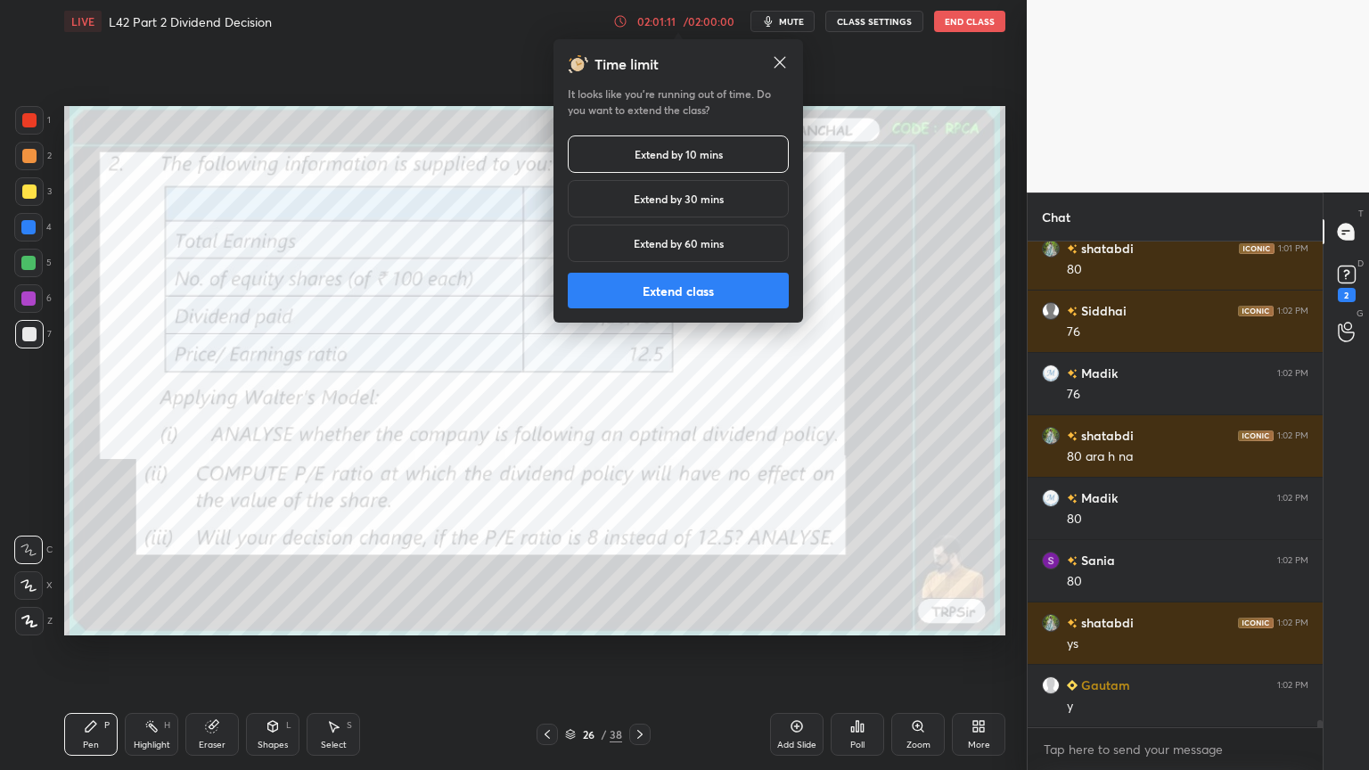
click at [670, 303] on button "Extend class" at bounding box center [678, 291] width 221 height 36
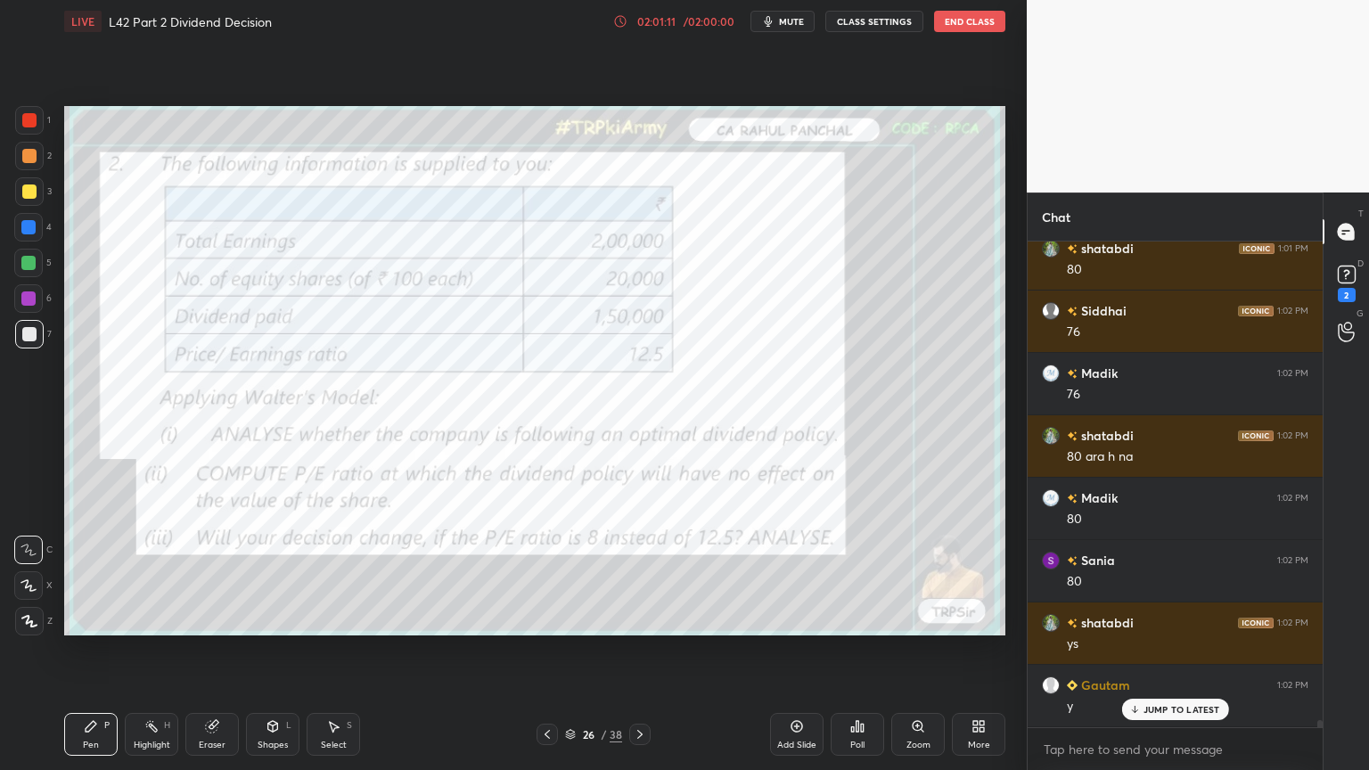
scroll to position [31569, 0]
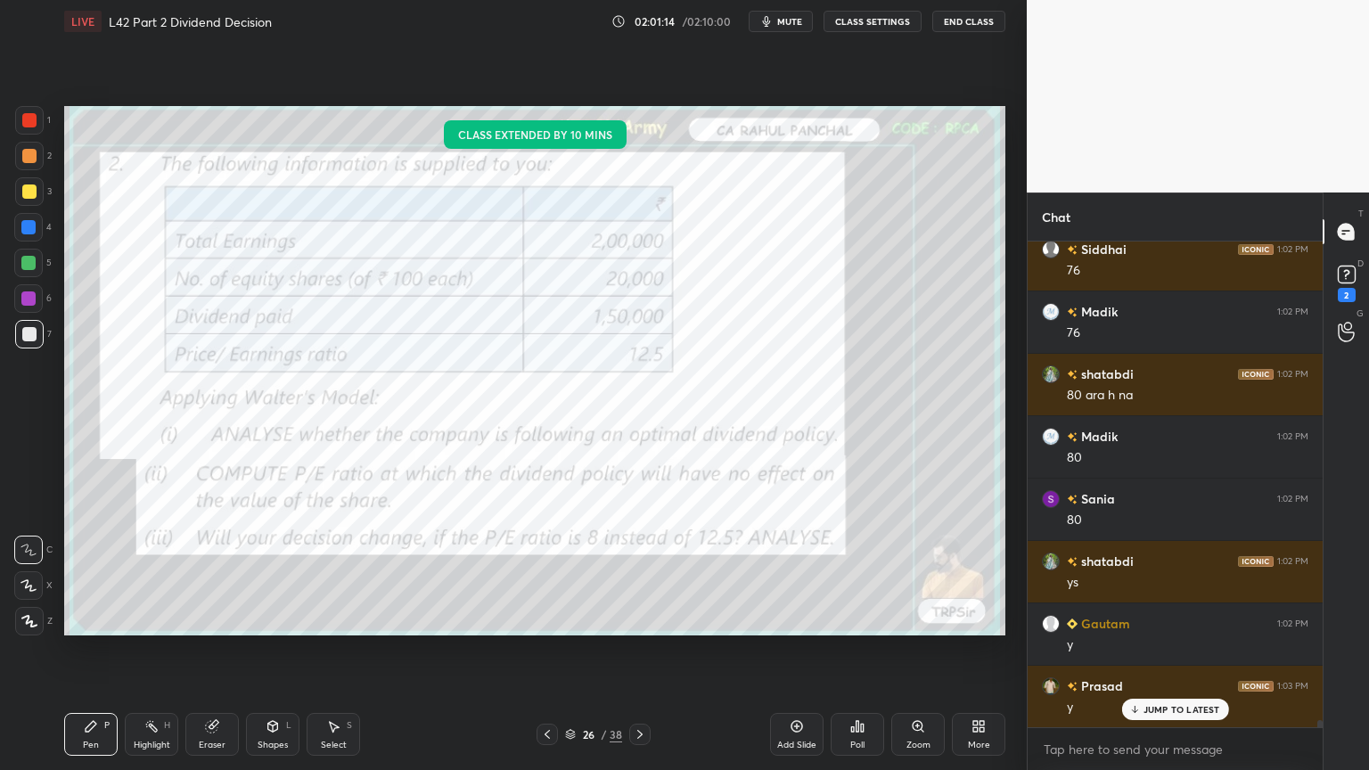
click at [641, 572] on icon at bounding box center [639, 734] width 5 height 9
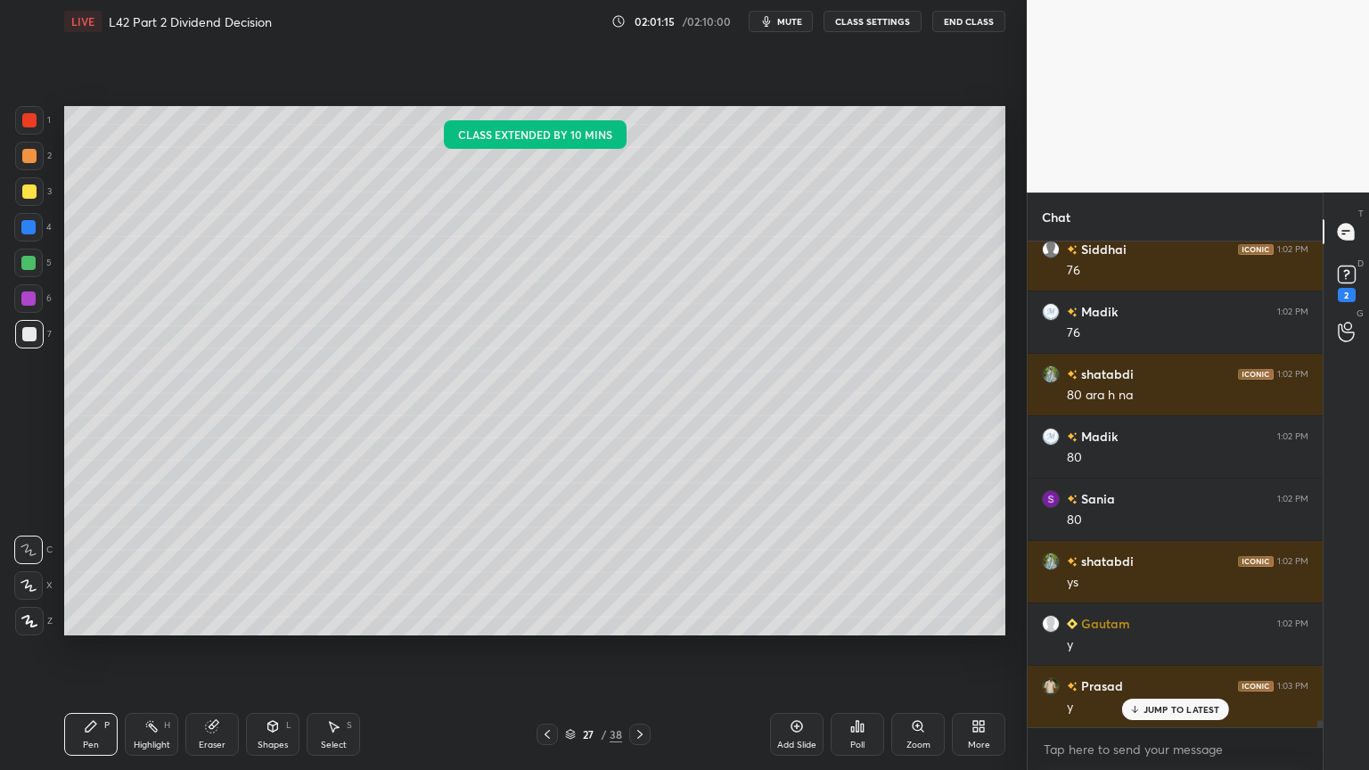
scroll to position [31632, 0]
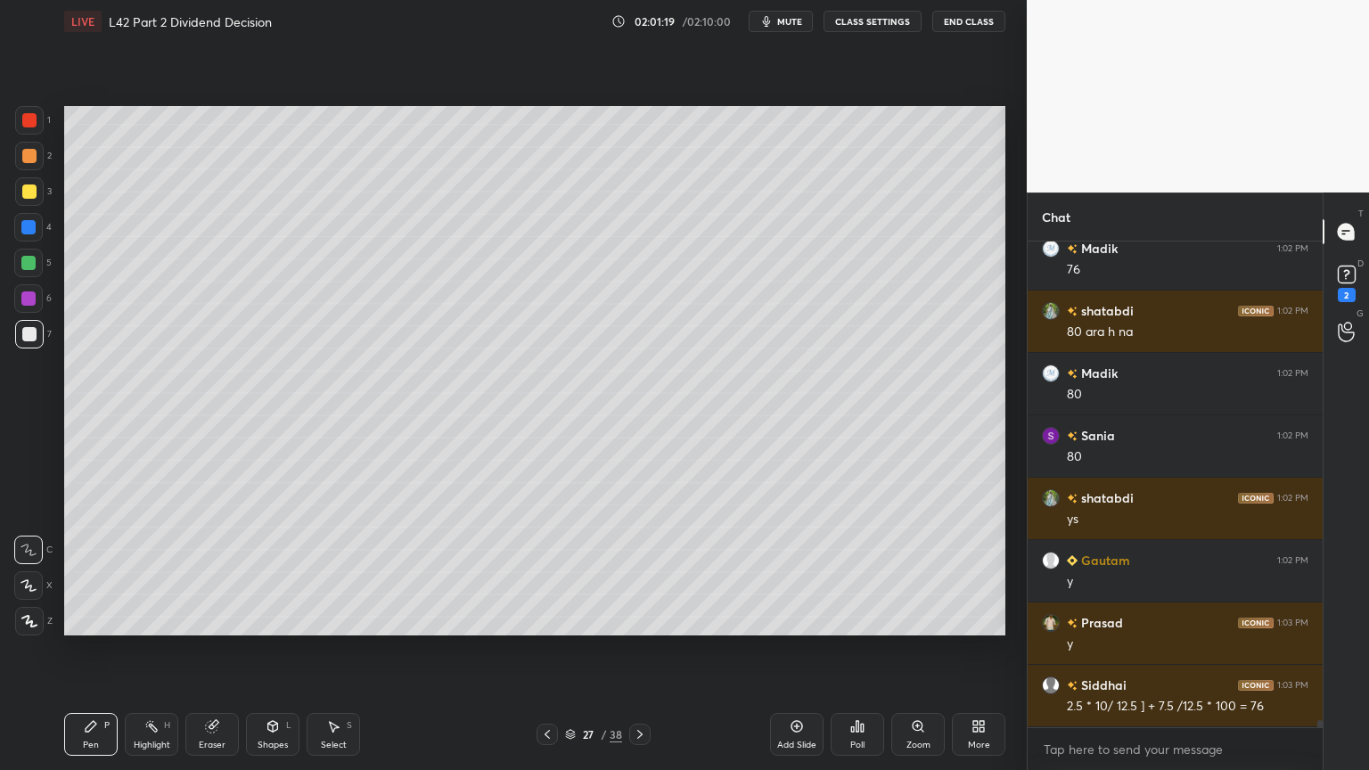
click at [646, 572] on icon at bounding box center [640, 735] width 14 height 14
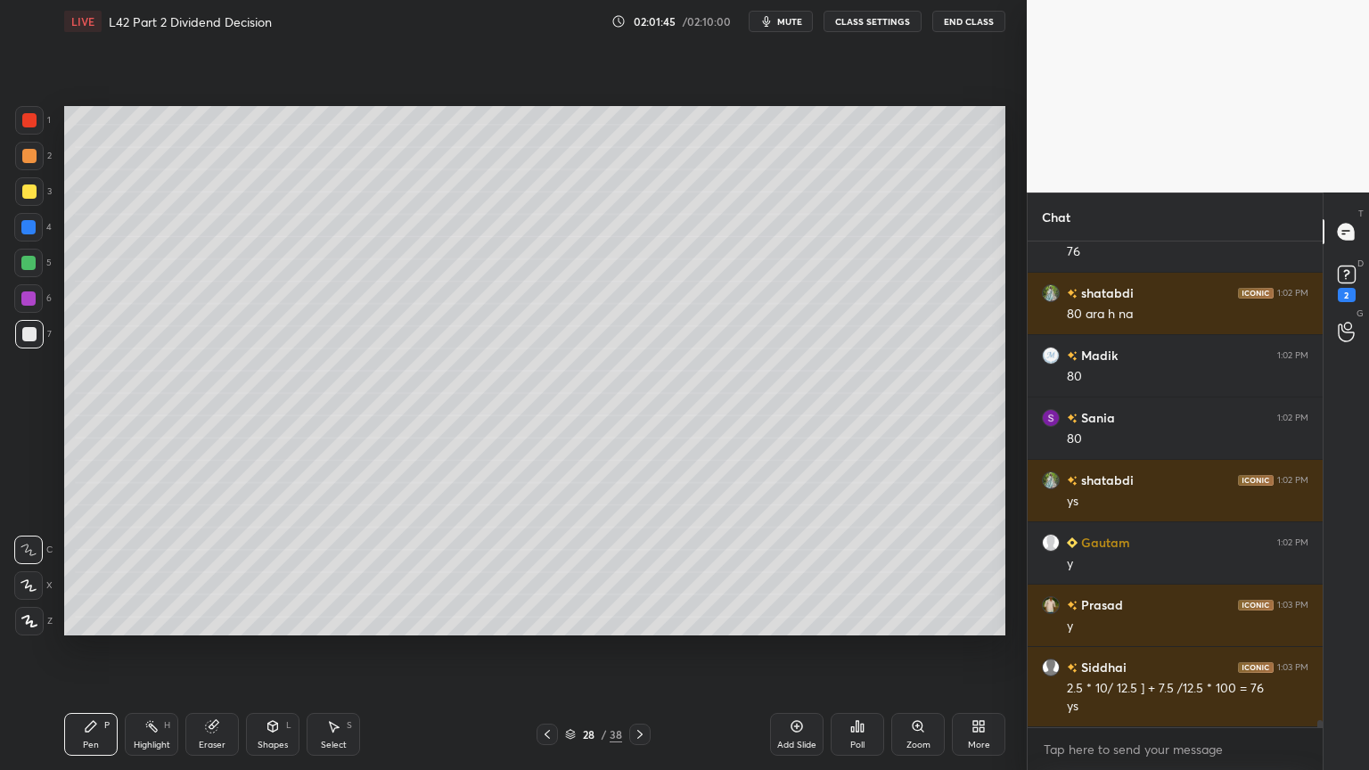
scroll to position [31711, 0]
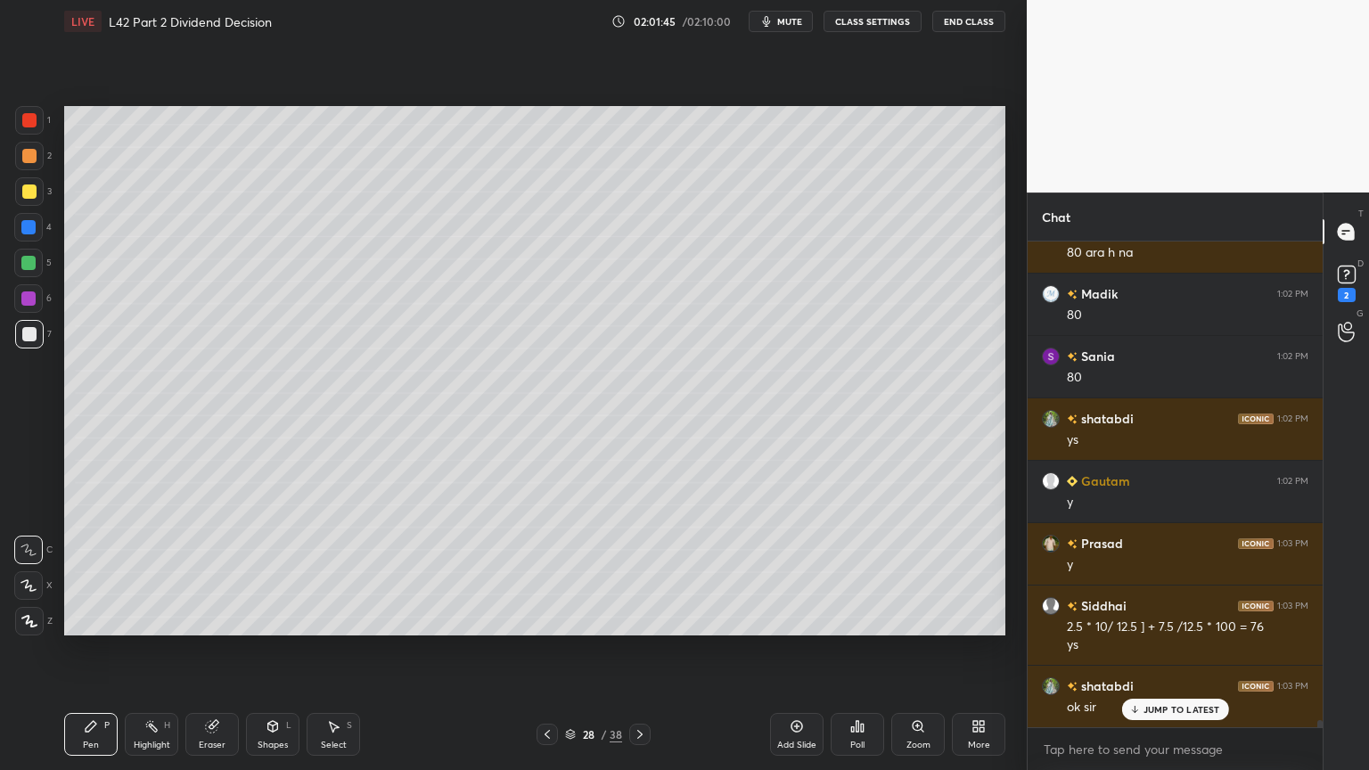
click at [798, 572] on div "Add Slide" at bounding box center [796, 734] width 53 height 43
click at [40, 194] on div at bounding box center [29, 191] width 29 height 29
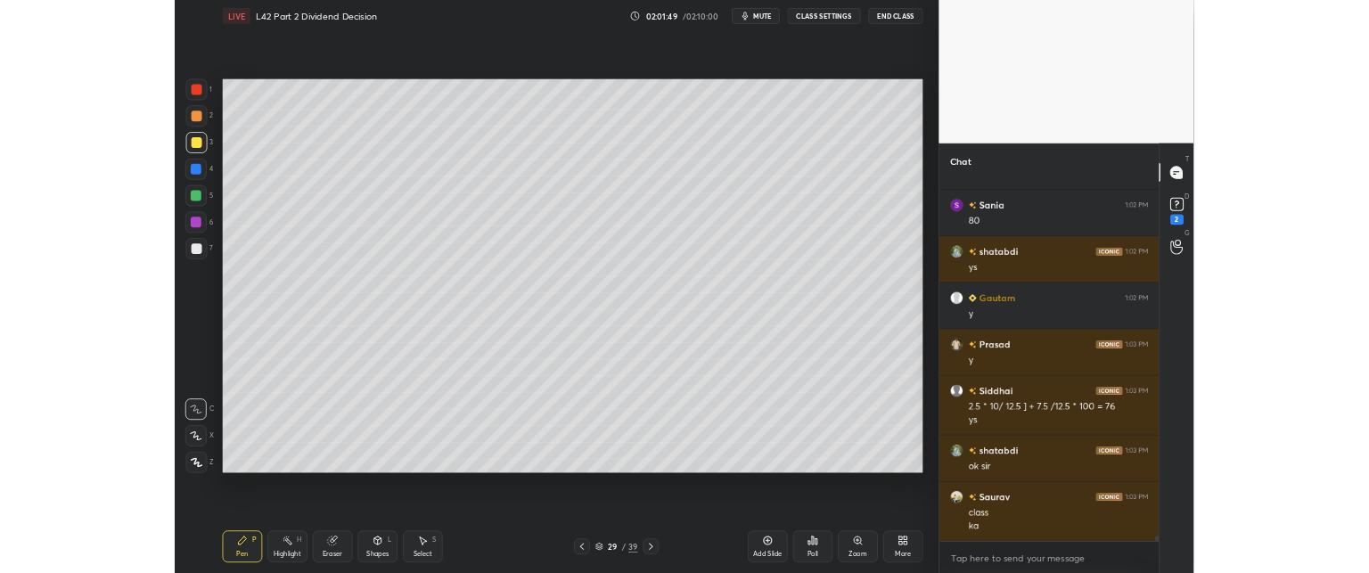
scroll to position [31854, 0]
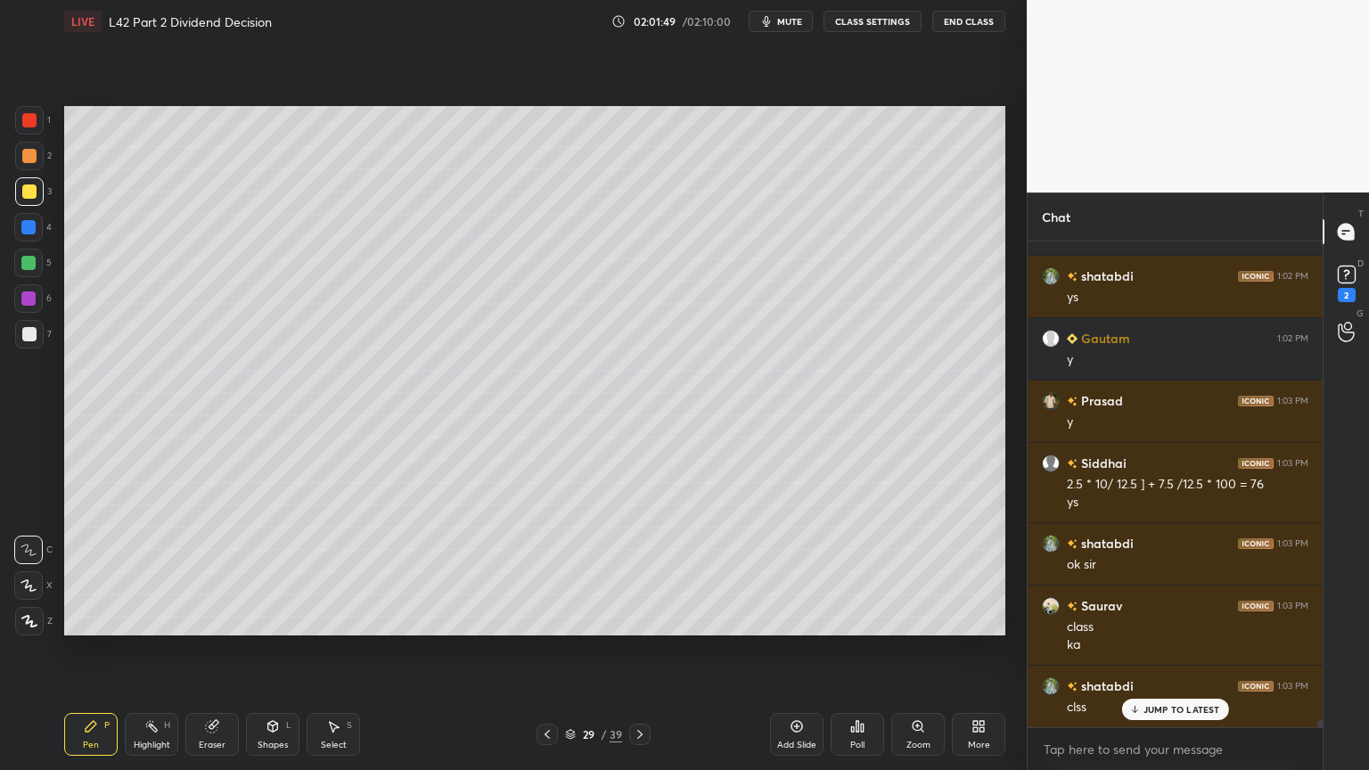
click at [116, 572] on div "Pen P" at bounding box center [90, 734] width 53 height 43
click at [33, 340] on div at bounding box center [29, 334] width 14 height 14
click at [972, 572] on div "More" at bounding box center [979, 745] width 22 height 9
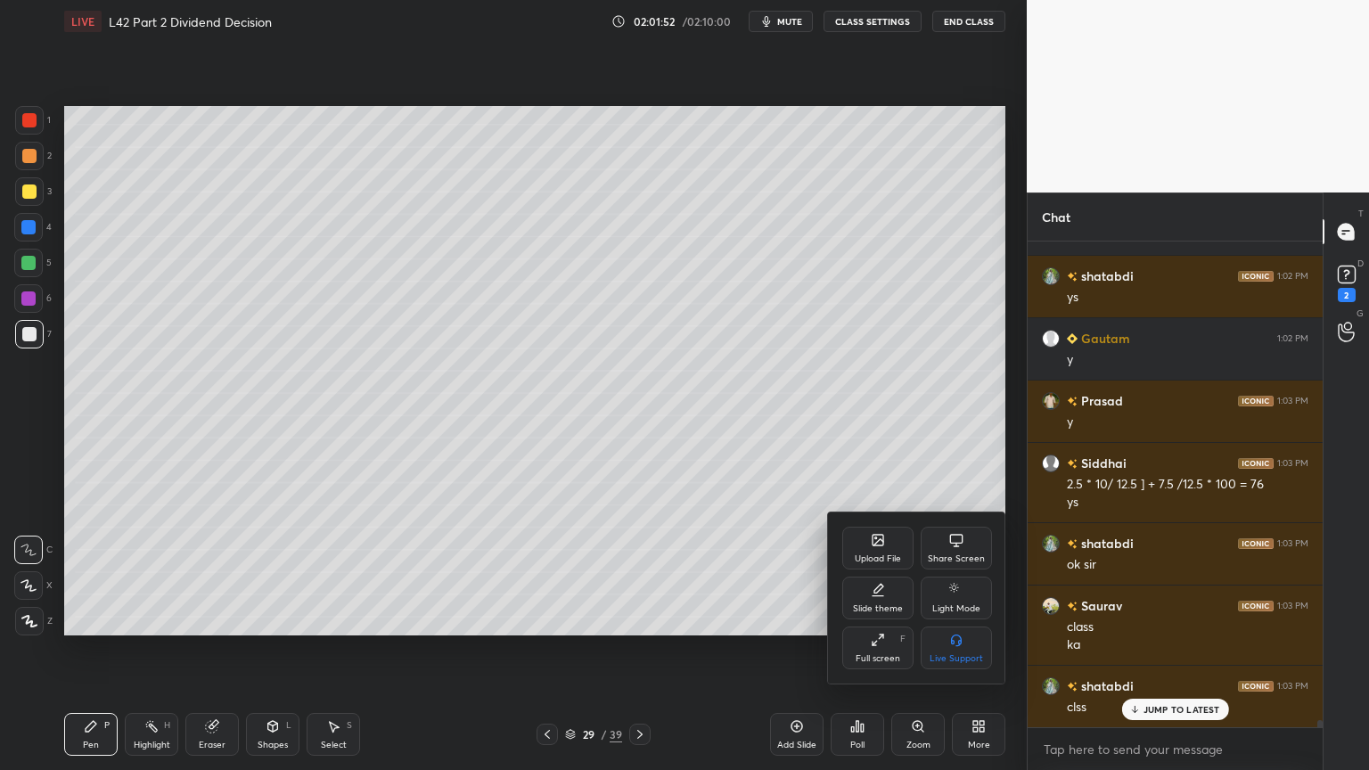
click at [867, 572] on div "Full screen F" at bounding box center [878, 648] width 71 height 43
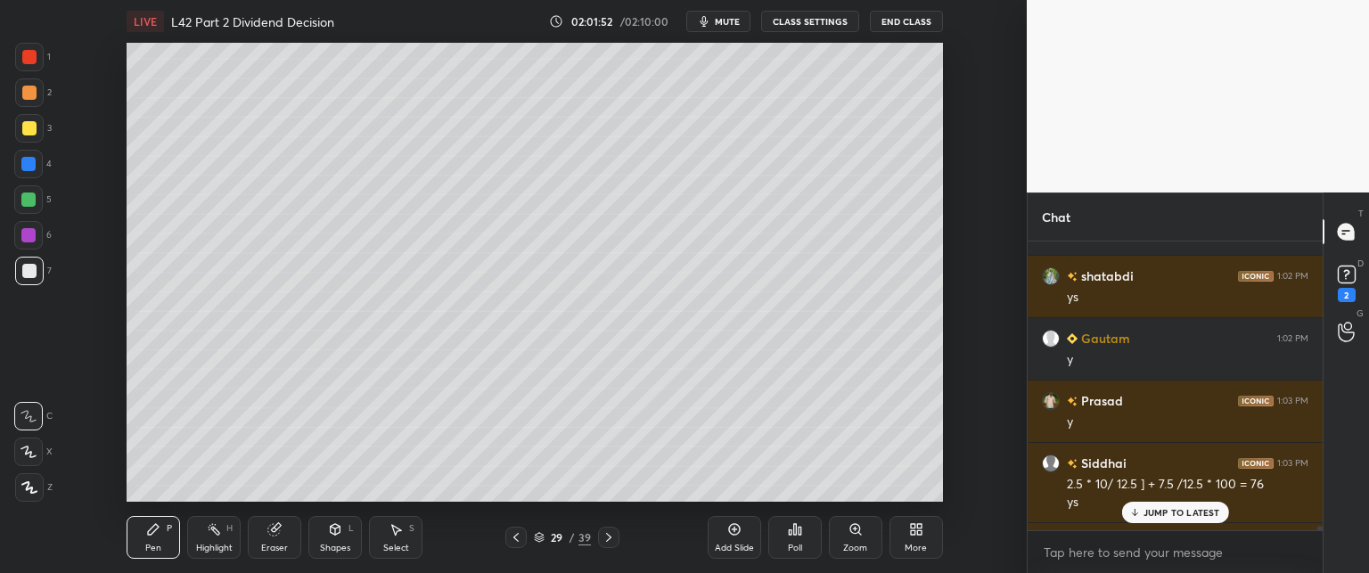
scroll to position [4, 5]
type textarea "x"
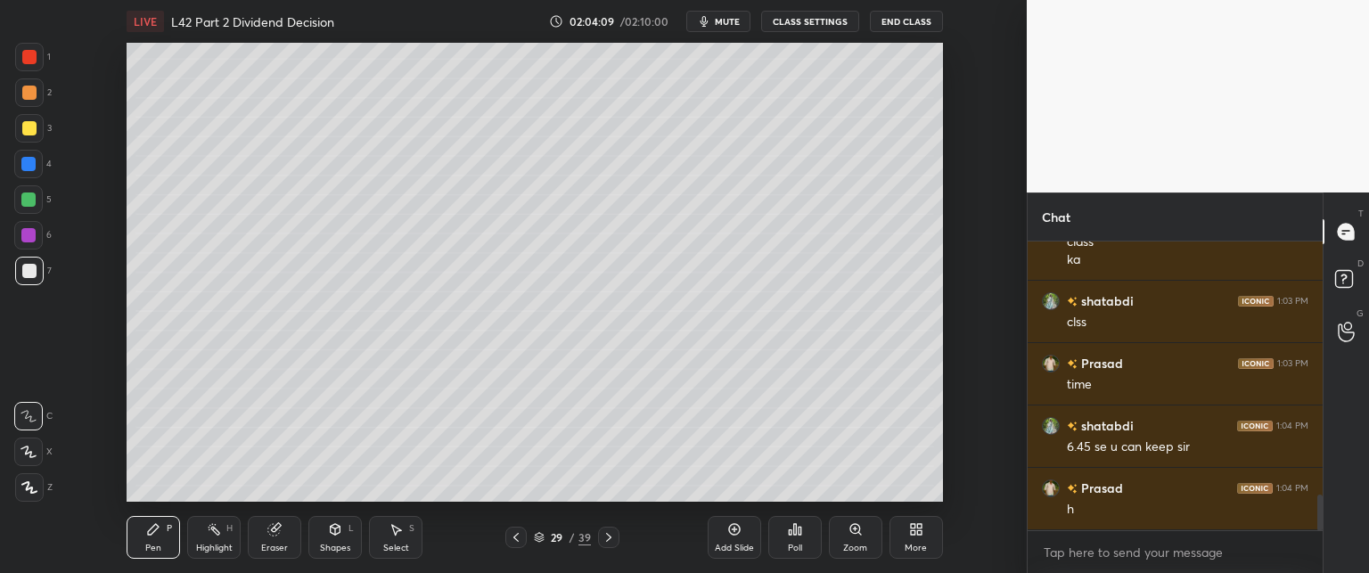
scroll to position [88697, 88200]
click at [26, 136] on div at bounding box center [29, 128] width 29 height 29
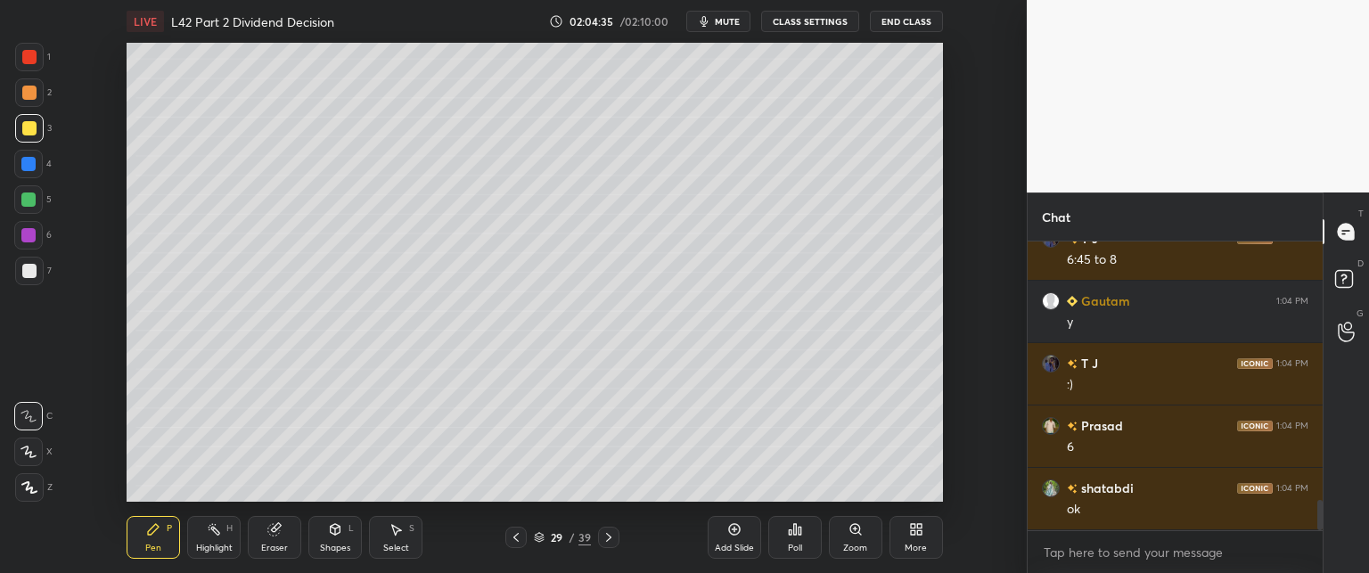
scroll to position [2493, 0]
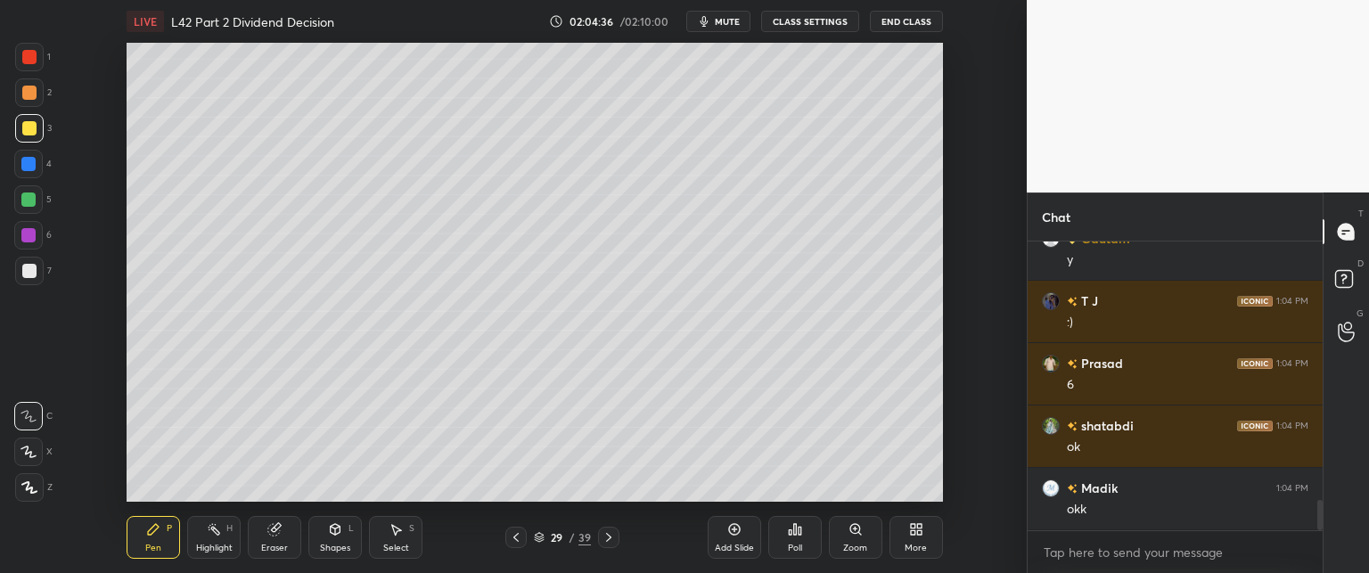
click at [382, 542] on div "Select S" at bounding box center [395, 537] width 53 height 43
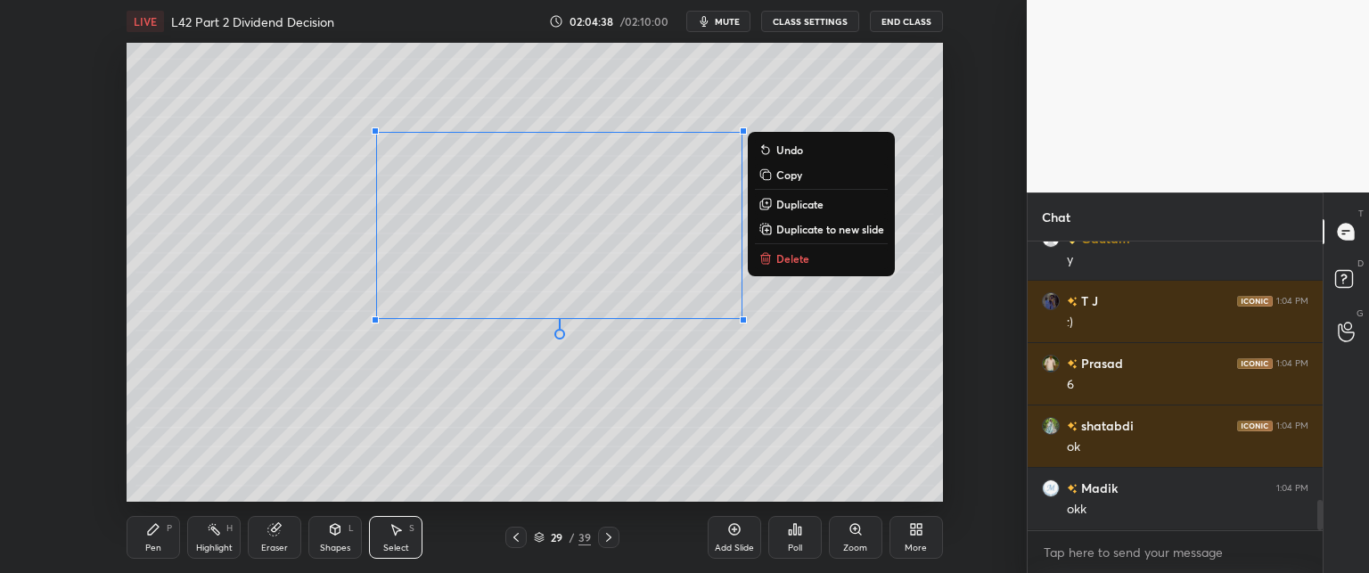
click at [802, 261] on p "Delete" at bounding box center [793, 258] width 33 height 14
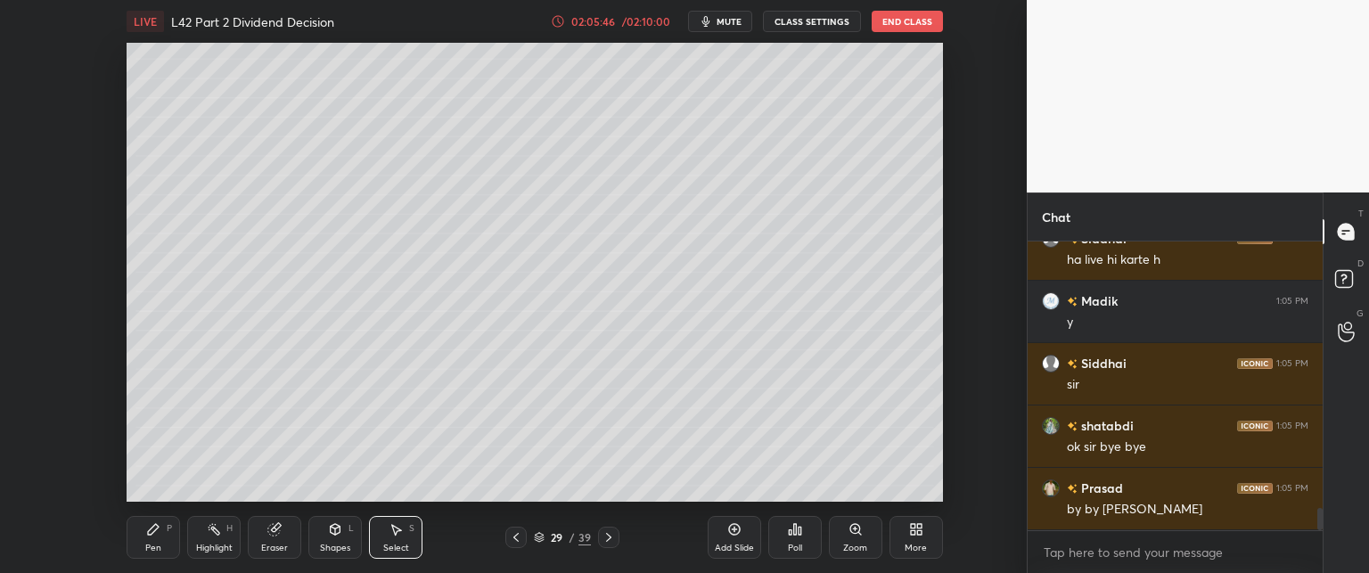
scroll to position [3491, 0]
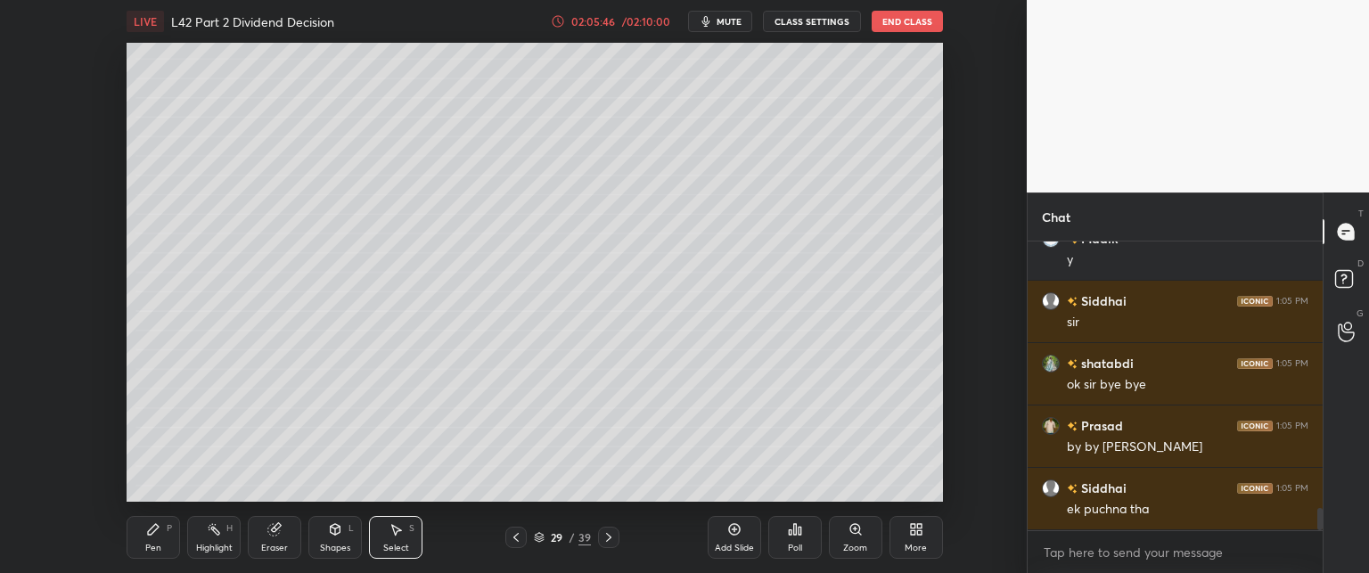
click at [897, 24] on button "End Class" at bounding box center [907, 21] width 71 height 21
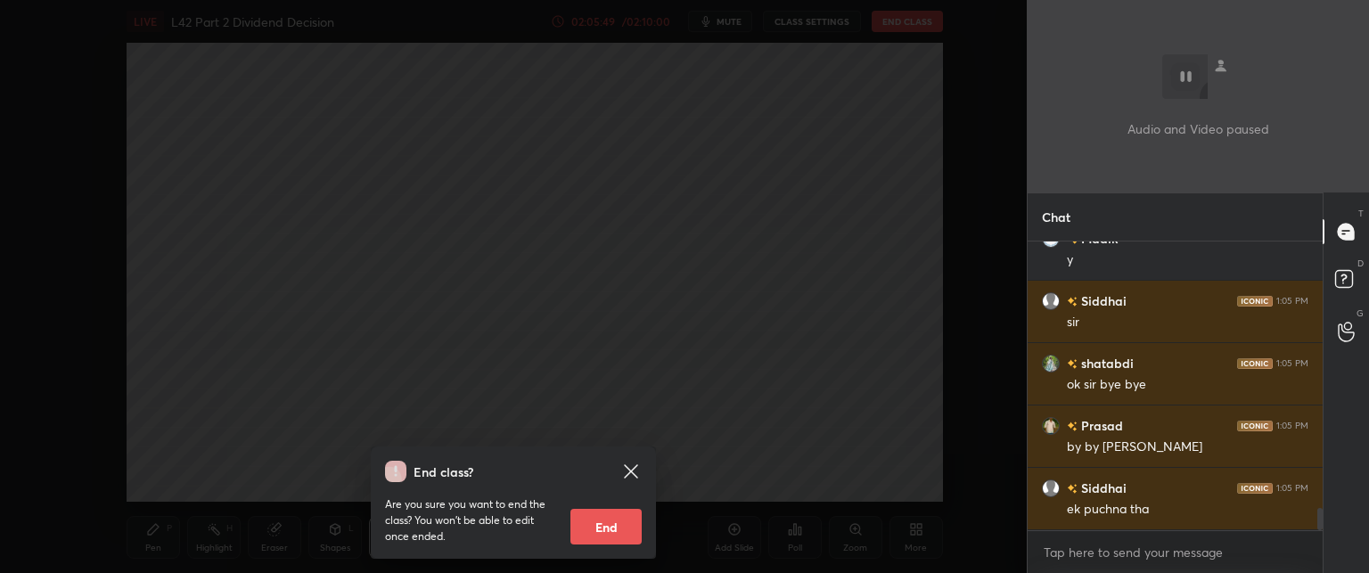
click at [613, 450] on div "End class? Are you sure you want to end the class? You won’t be able to edit on…" at bounding box center [513, 503] width 285 height 112
click at [642, 466] on div "End class? Are you sure you want to end the class? You won’t be able to edit on…" at bounding box center [513, 503] width 285 height 112
click at [660, 480] on div "End class? Are you sure you want to end the class? You won’t be able to edit on…" at bounding box center [513, 286] width 1027 height 573
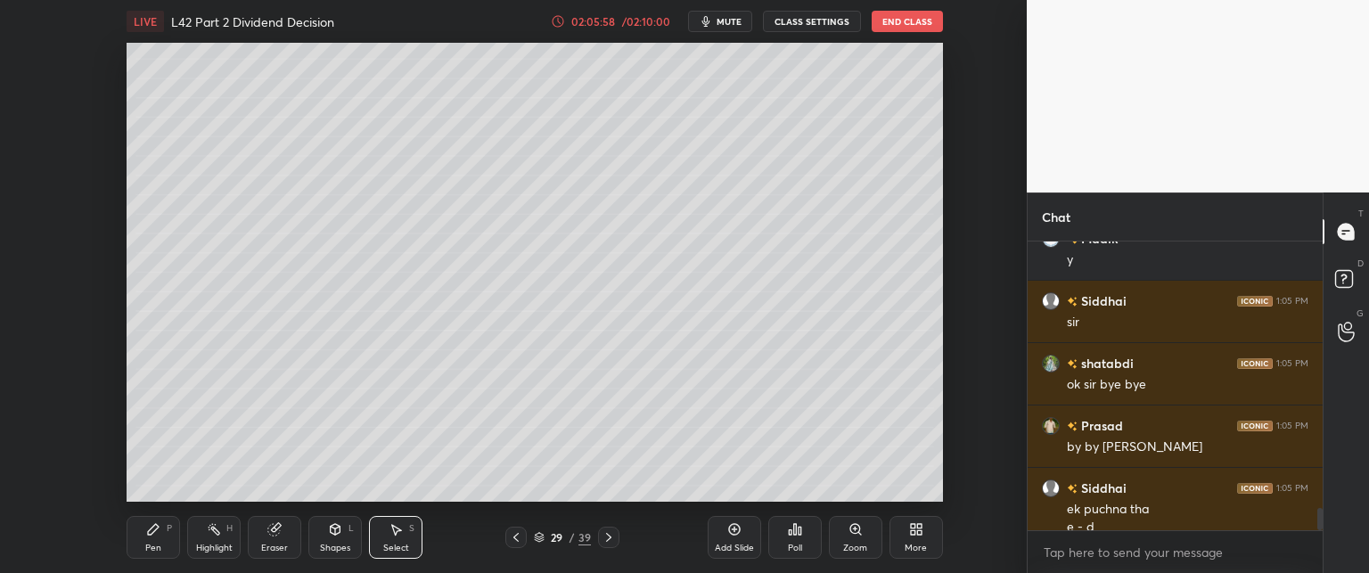
scroll to position [3509, 0]
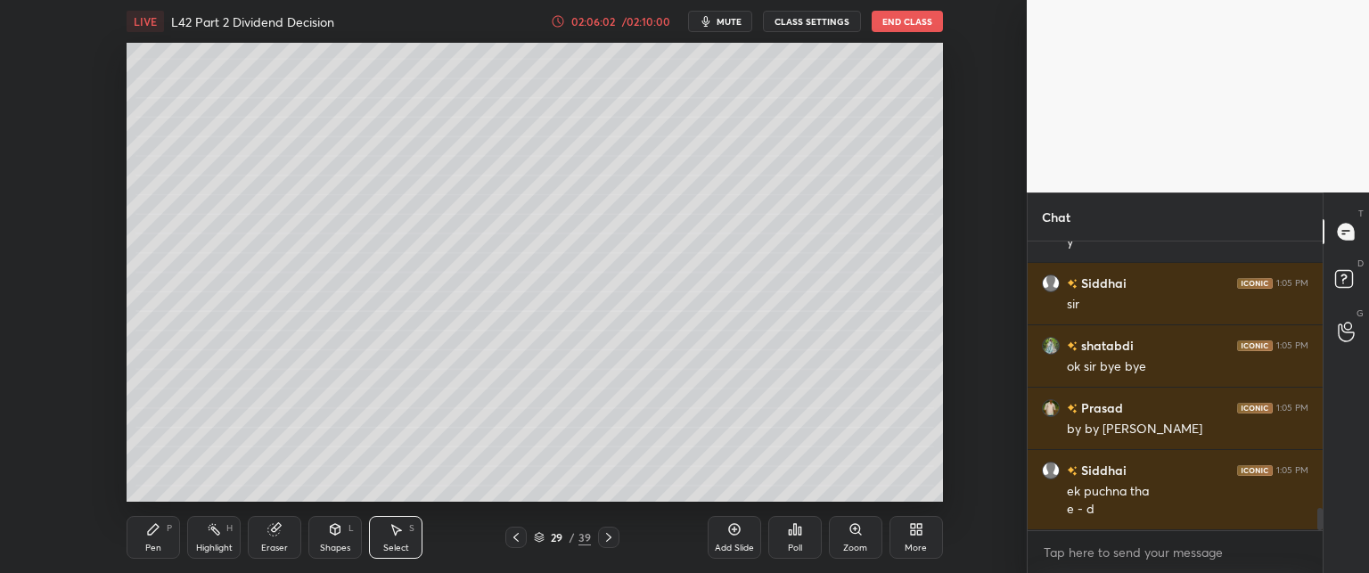
click at [157, 563] on div "Pen P Highlight H Eraser Shapes L Select S 29 / 39 Add Slide Poll Zoom More" at bounding box center [535, 537] width 817 height 71
click at [143, 545] on div "Pen P" at bounding box center [153, 537] width 53 height 43
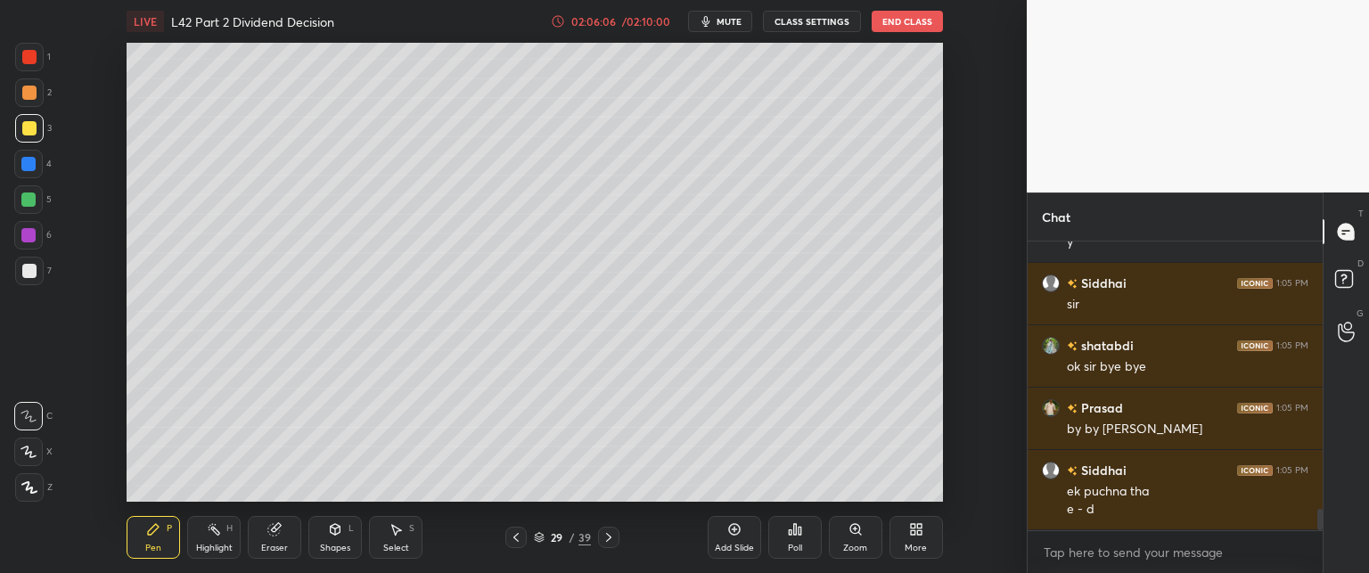
scroll to position [3572, 0]
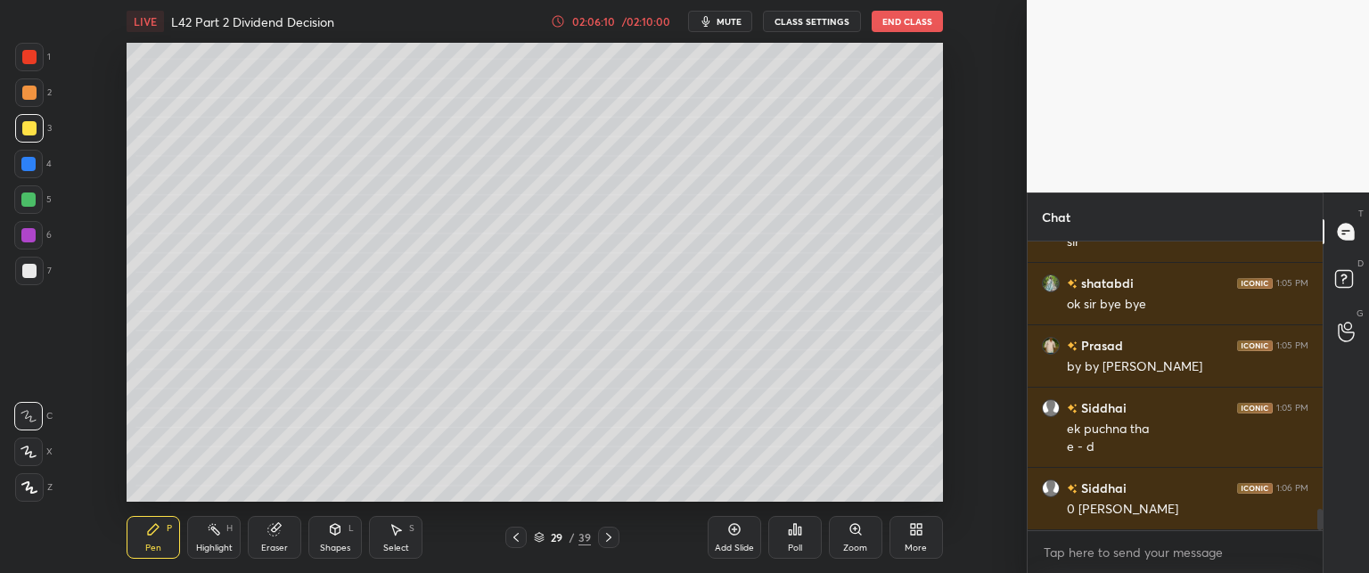
click at [522, 535] on icon at bounding box center [516, 537] width 14 height 14
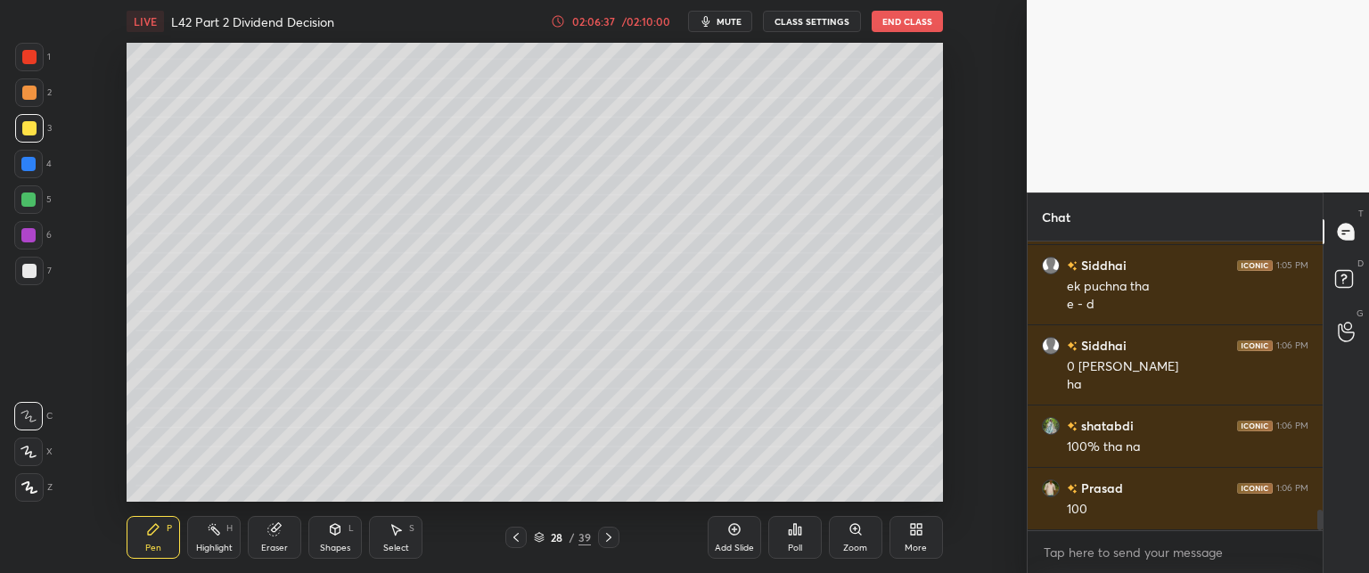
scroll to position [3777, 0]
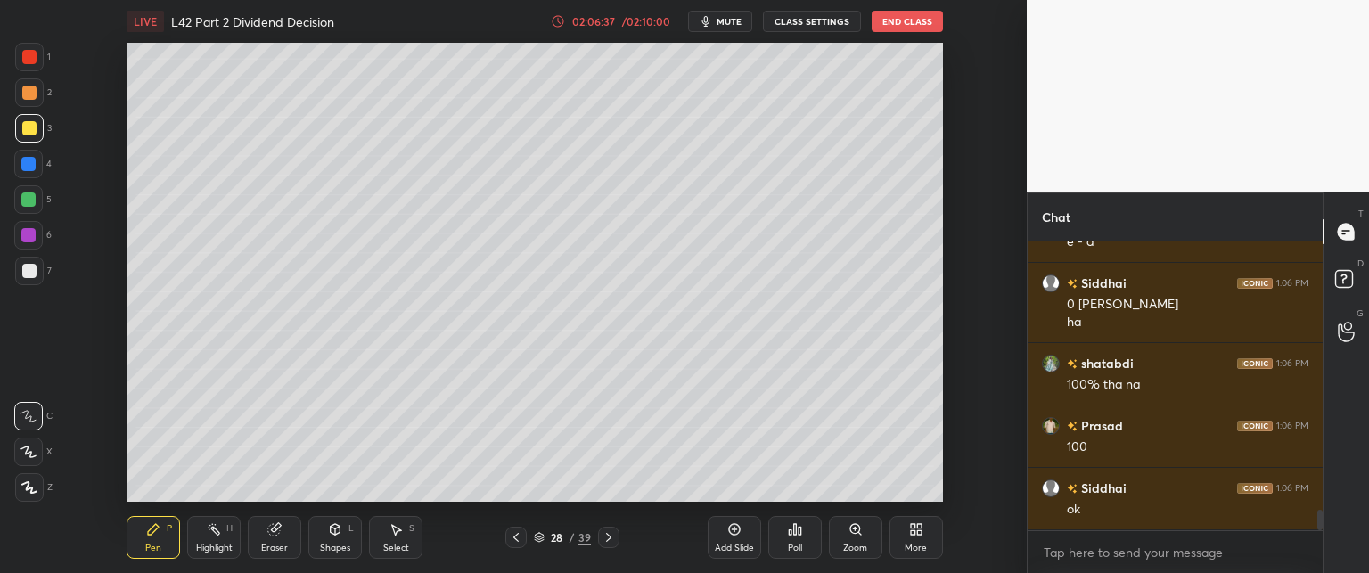
click at [881, 20] on button "End Class" at bounding box center [907, 21] width 71 height 21
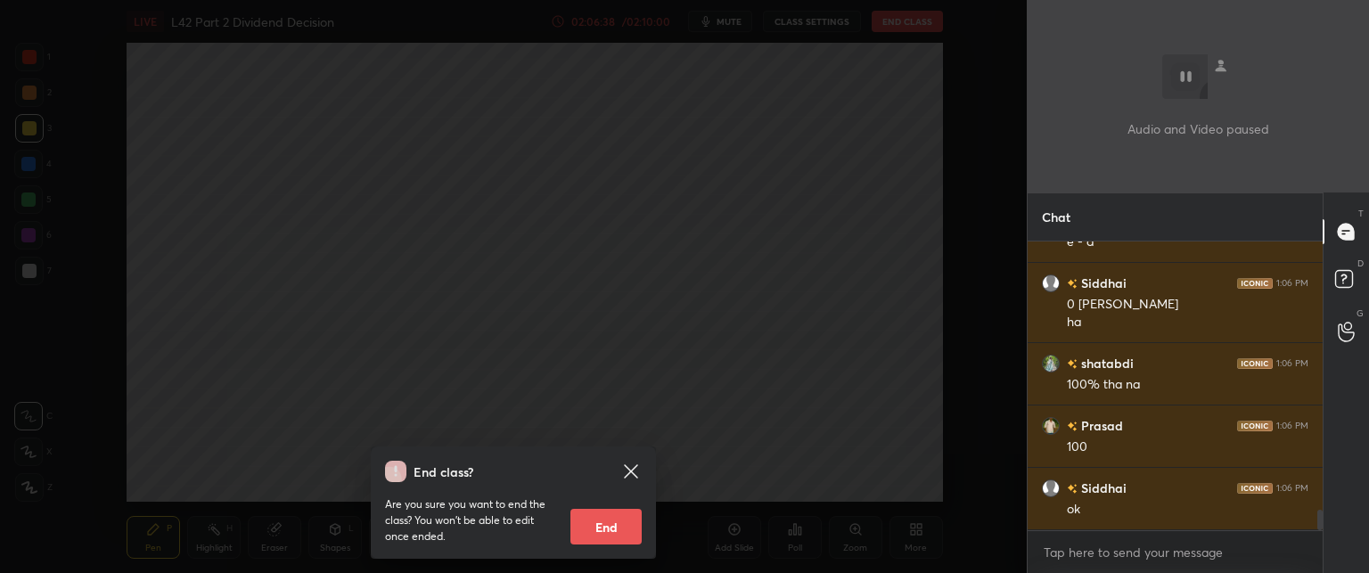
click at [601, 513] on button "End" at bounding box center [606, 527] width 71 height 36
type textarea "x"
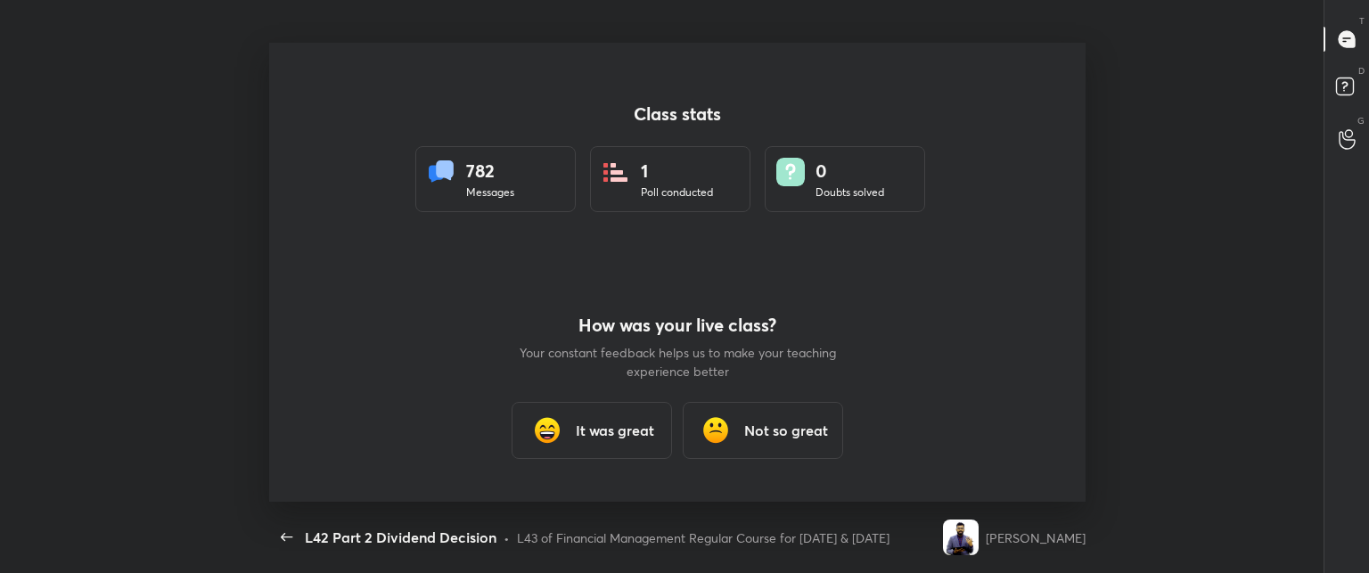
scroll to position [88697, 87809]
